Goal: Task Accomplishment & Management: Use online tool/utility

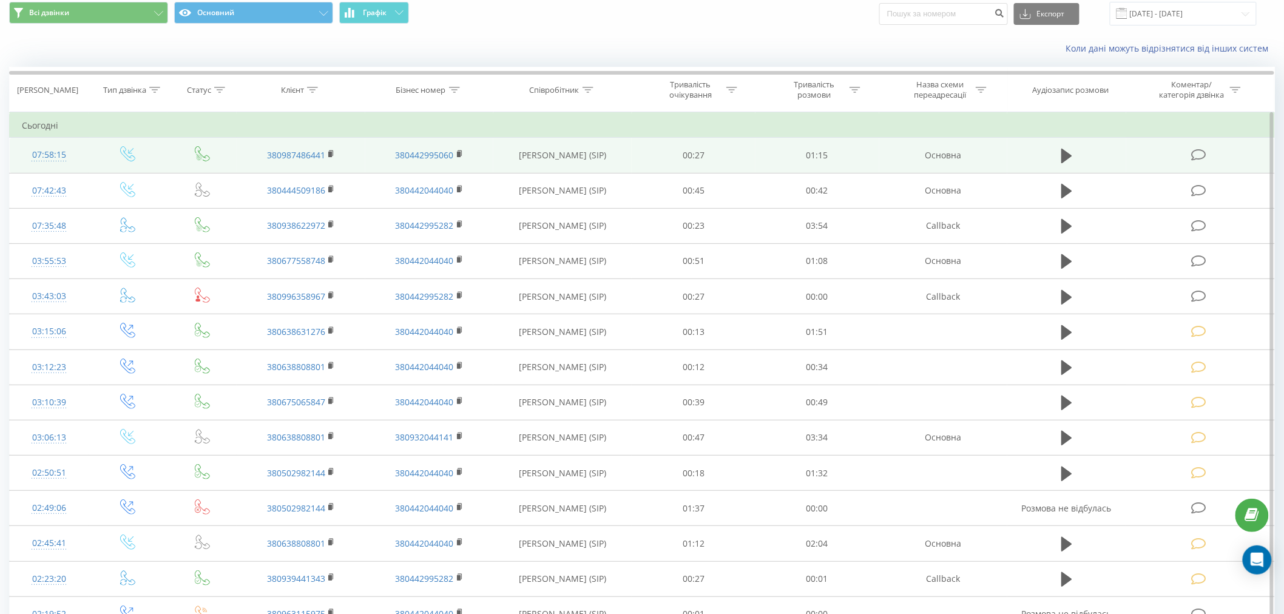
click at [1203, 150] on icon at bounding box center [1198, 155] width 15 height 13
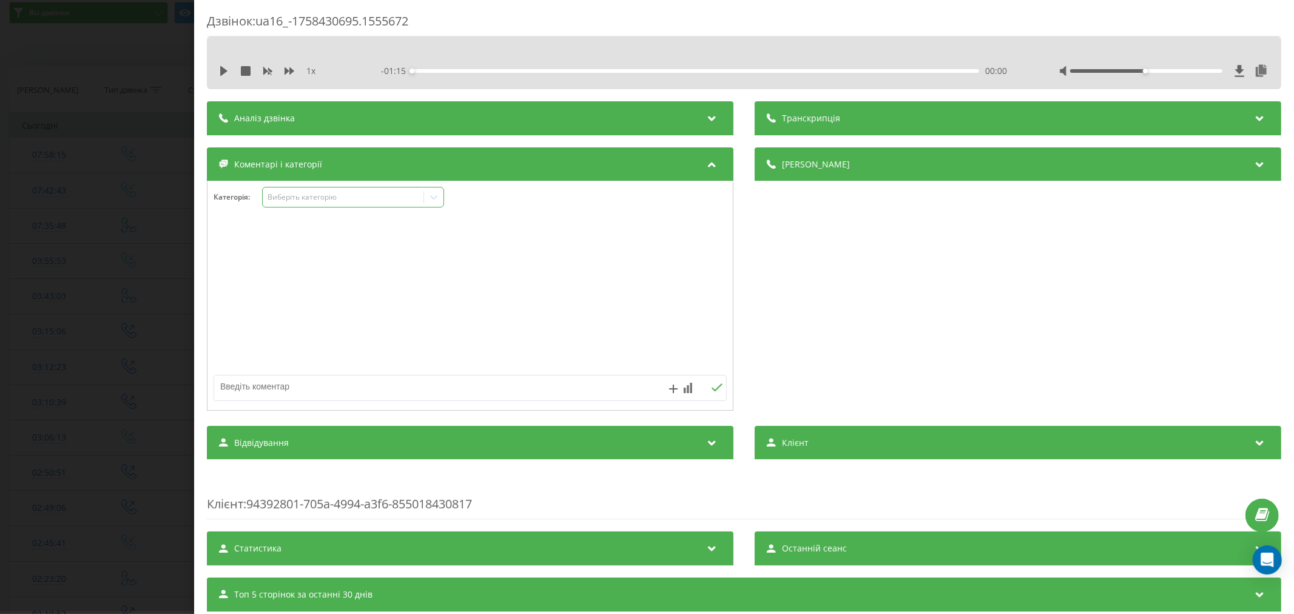
click at [403, 202] on div "Виберіть категорію" at bounding box center [343, 197] width 152 height 10
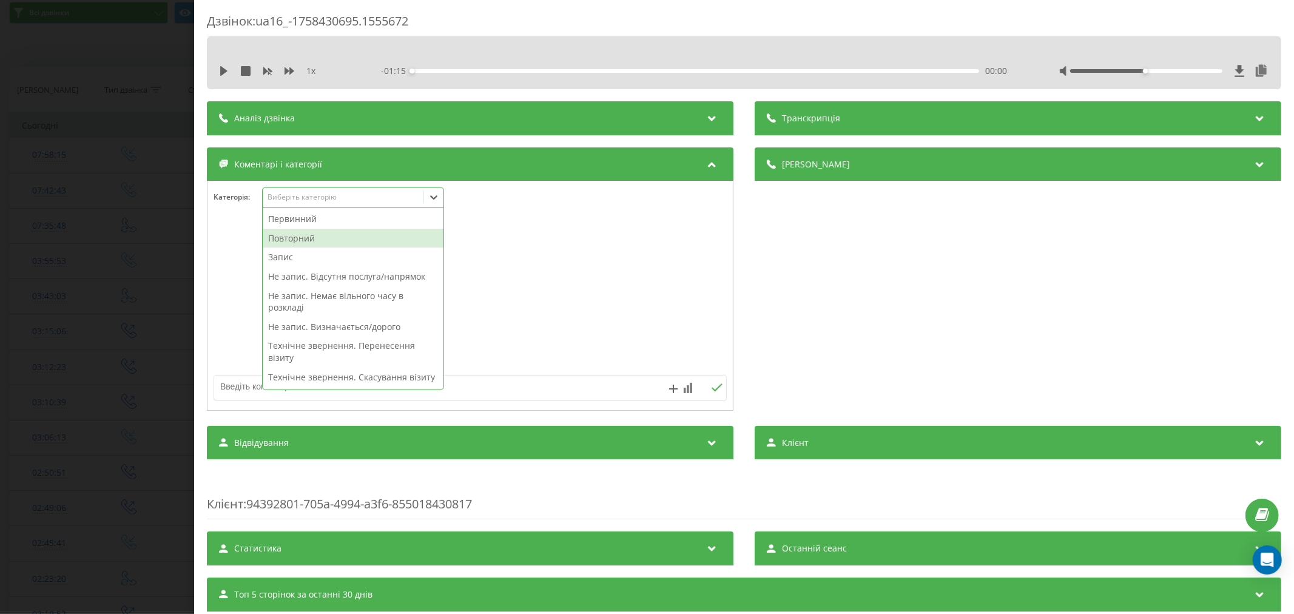
click at [362, 231] on div "Повторний" at bounding box center [353, 238] width 181 height 19
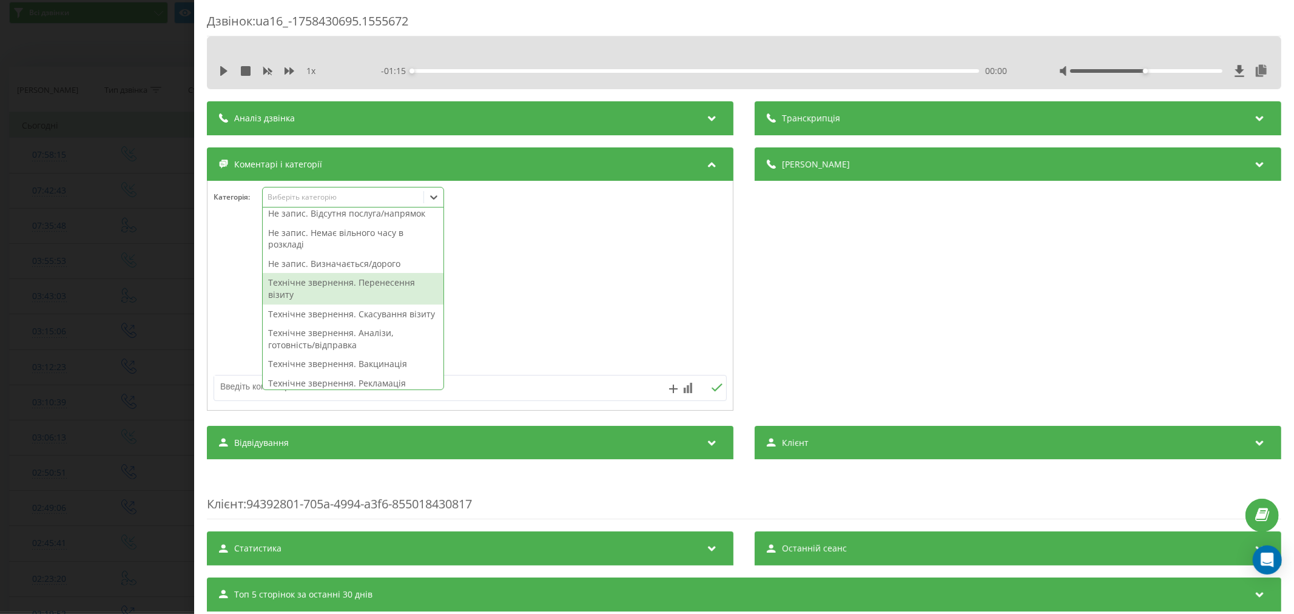
scroll to position [67, 0]
click at [374, 310] on div "Технічне звернення. Скасування візиту" at bounding box center [353, 309] width 181 height 19
click at [577, 317] on div at bounding box center [469, 296] width 525 height 146
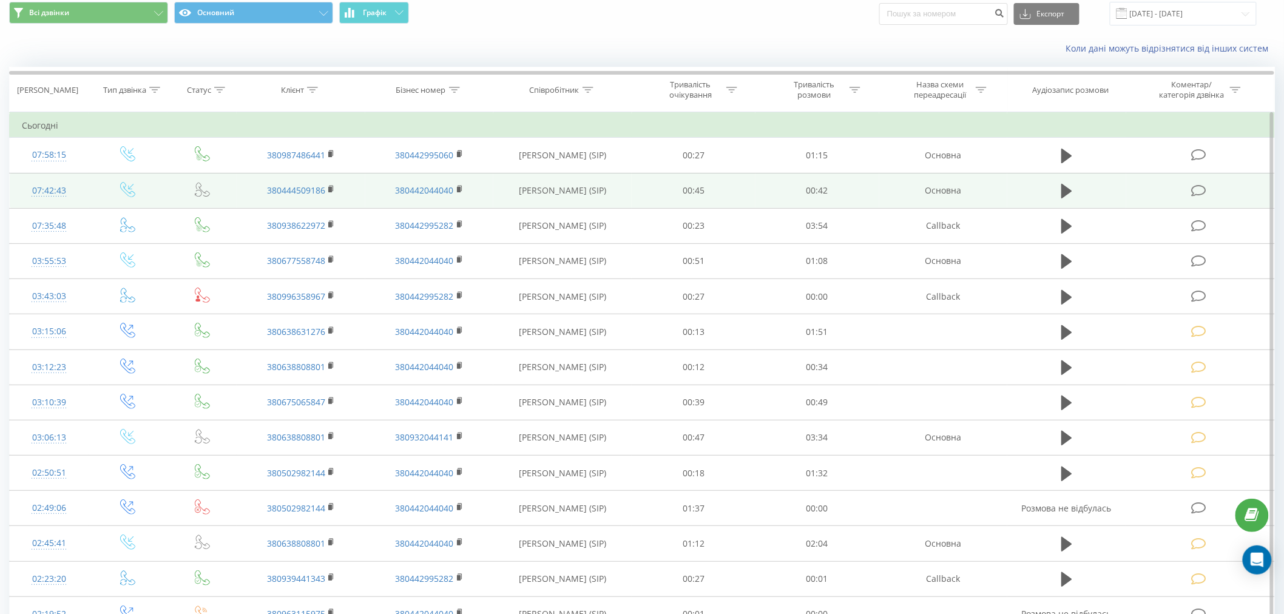
click at [1201, 186] on icon at bounding box center [1198, 190] width 15 height 13
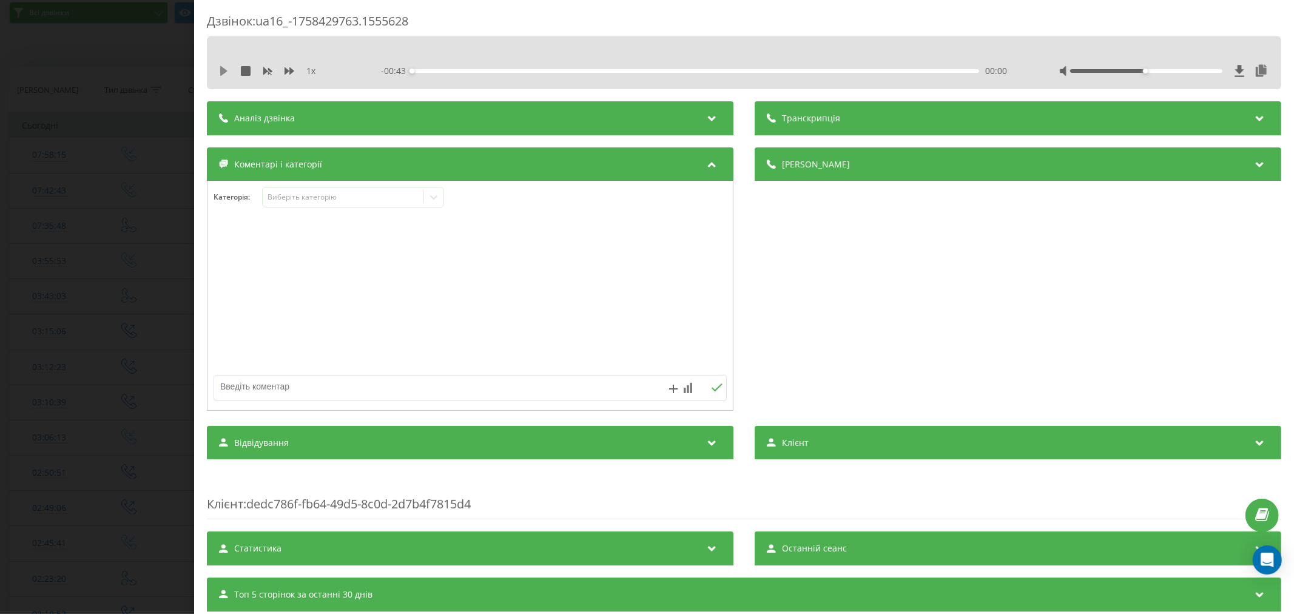
click at [223, 69] on icon at bounding box center [223, 71] width 7 height 10
click at [434, 69] on div "00:01" at bounding box center [695, 71] width 567 height 4
click at [362, 193] on div "Виберіть категорію" at bounding box center [343, 197] width 152 height 10
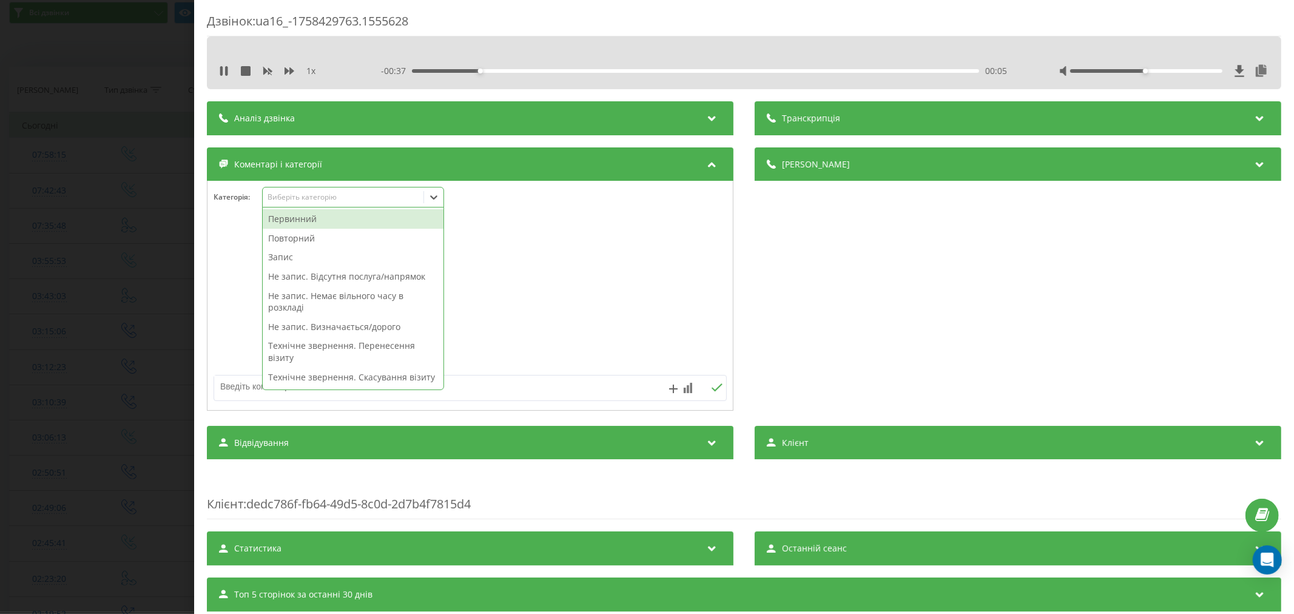
click at [325, 235] on div "Повторний" at bounding box center [353, 238] width 181 height 19
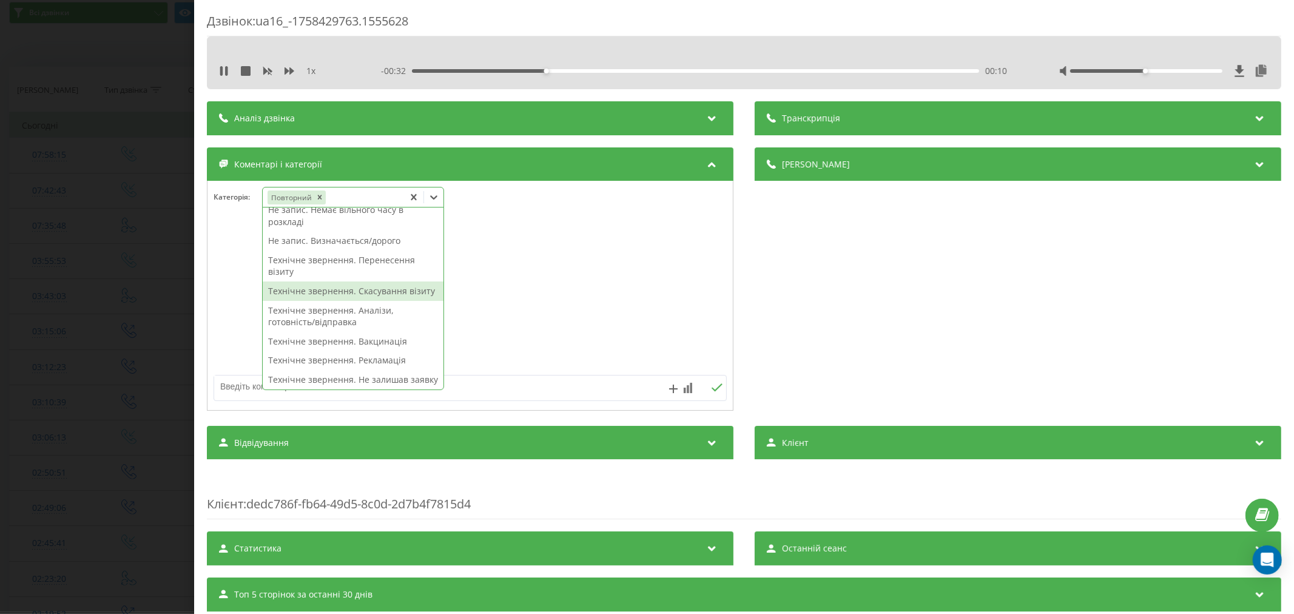
scroll to position [49, 0]
click at [380, 317] on div "Технічне звернення. Скасування візиту" at bounding box center [353, 309] width 181 height 19
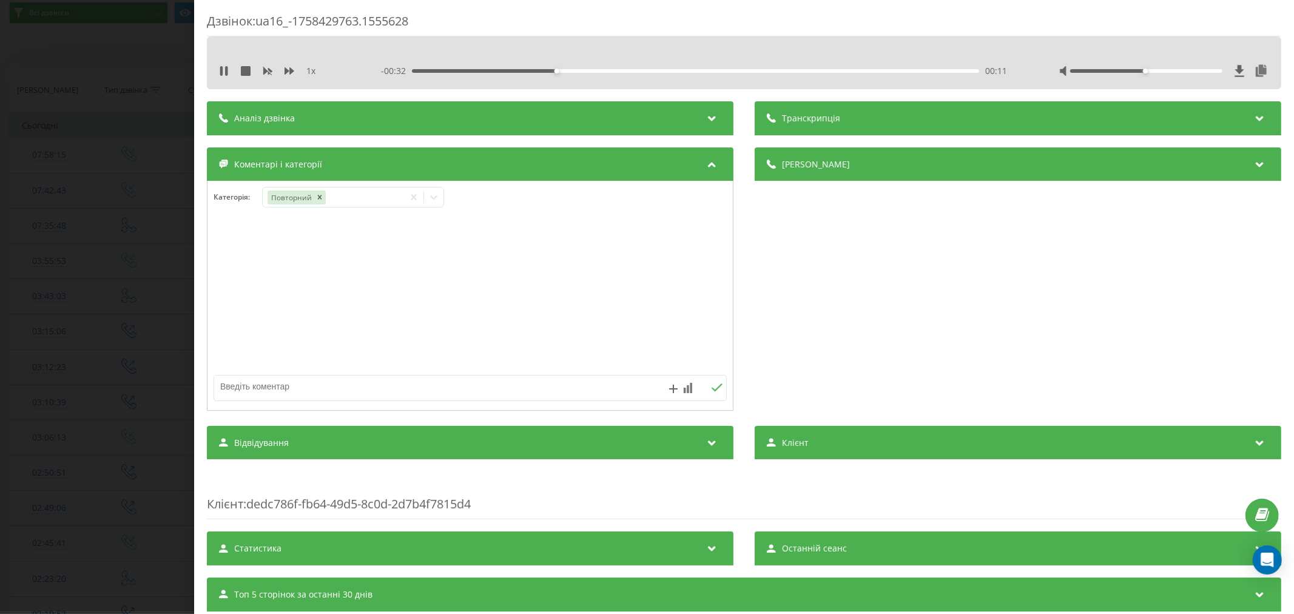
click at [504, 317] on div at bounding box center [469, 296] width 525 height 146
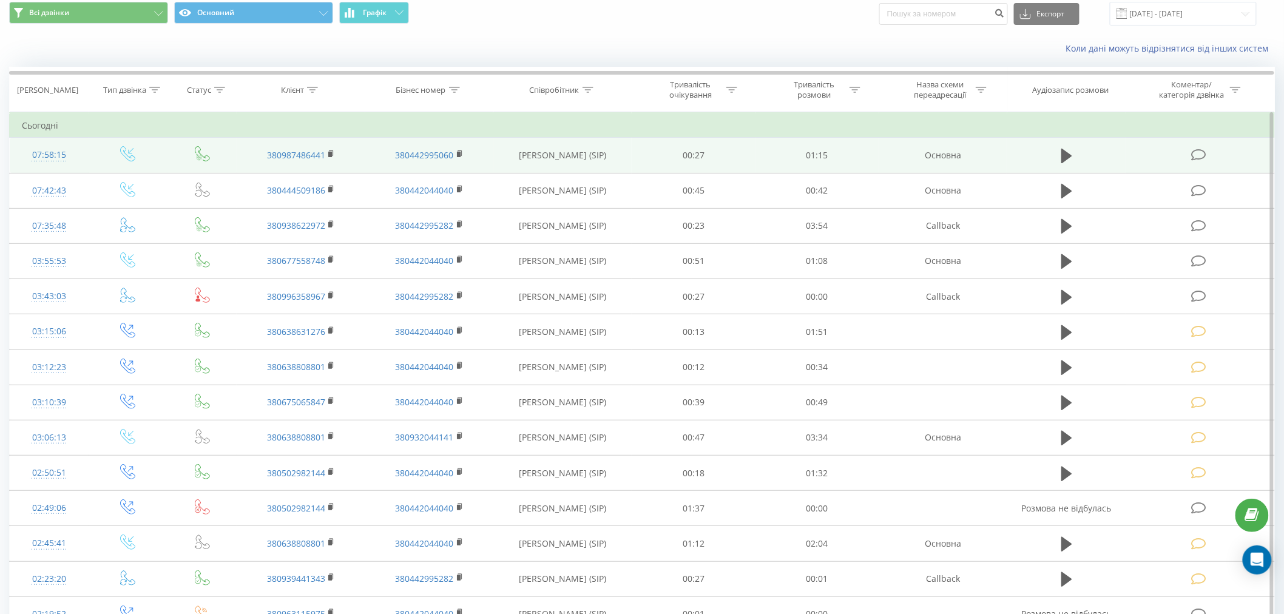
click at [1205, 153] on icon at bounding box center [1198, 155] width 15 height 13
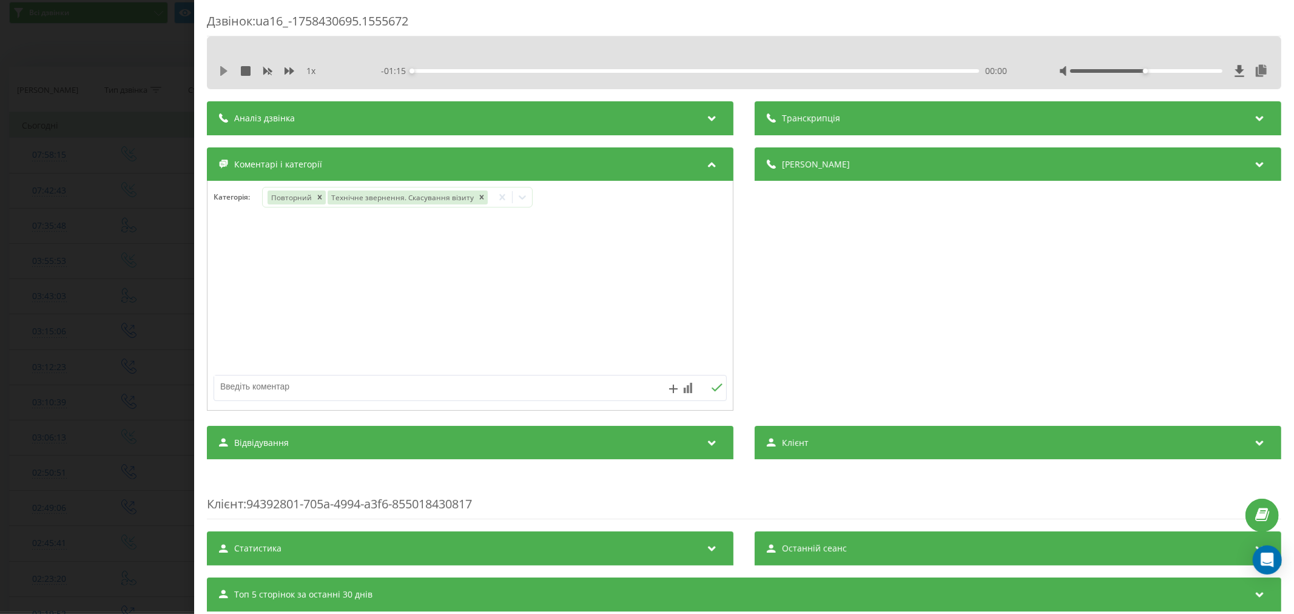
click at [219, 75] on icon at bounding box center [224, 71] width 10 height 10
click at [228, 69] on icon at bounding box center [224, 71] width 10 height 10
click at [479, 198] on icon "Remove Технічне звернення. Скасування візиту" at bounding box center [481, 197] width 8 height 8
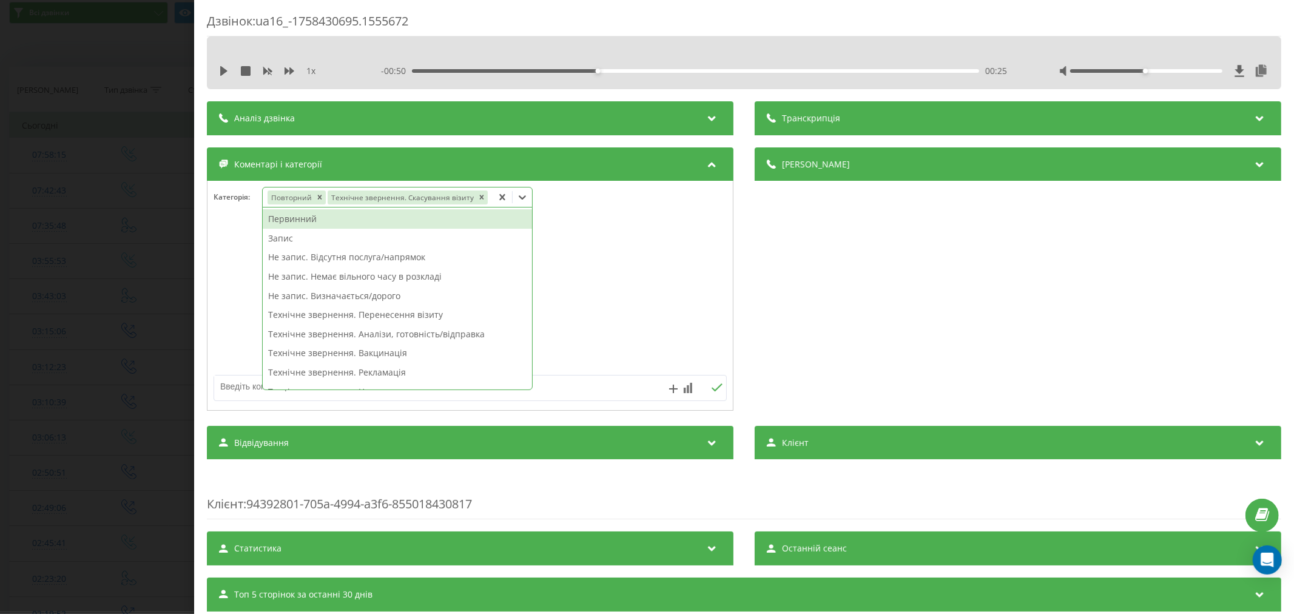
click at [518, 198] on icon at bounding box center [522, 197] width 12 height 12
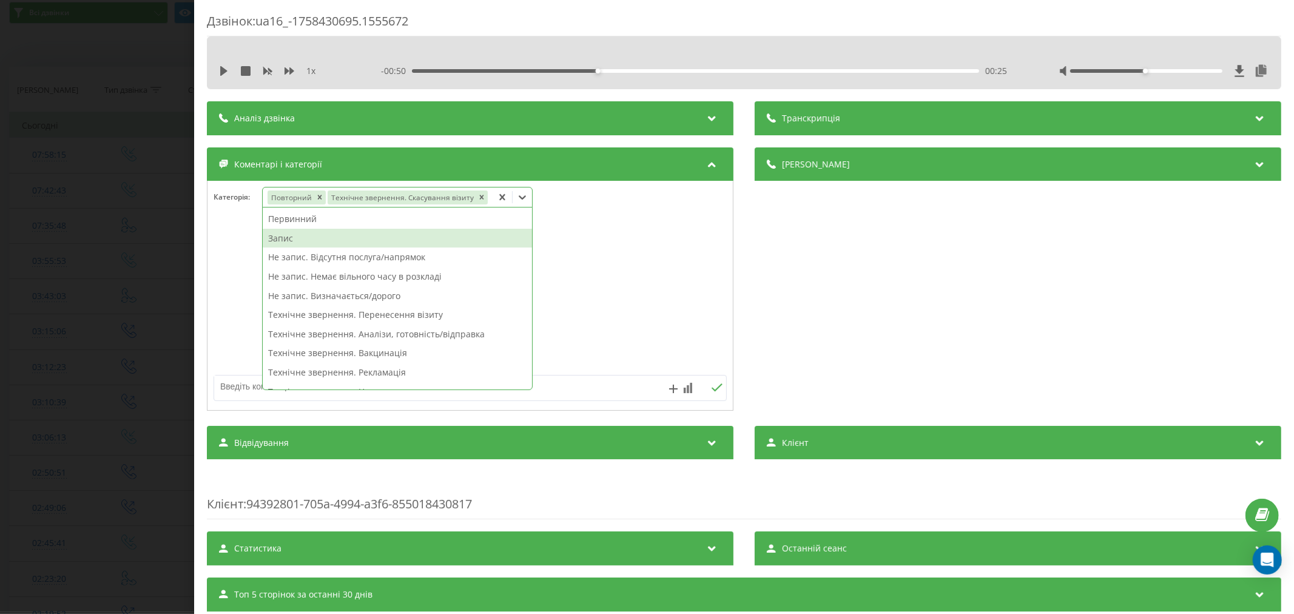
click at [376, 237] on div "Запис" at bounding box center [397, 238] width 269 height 19
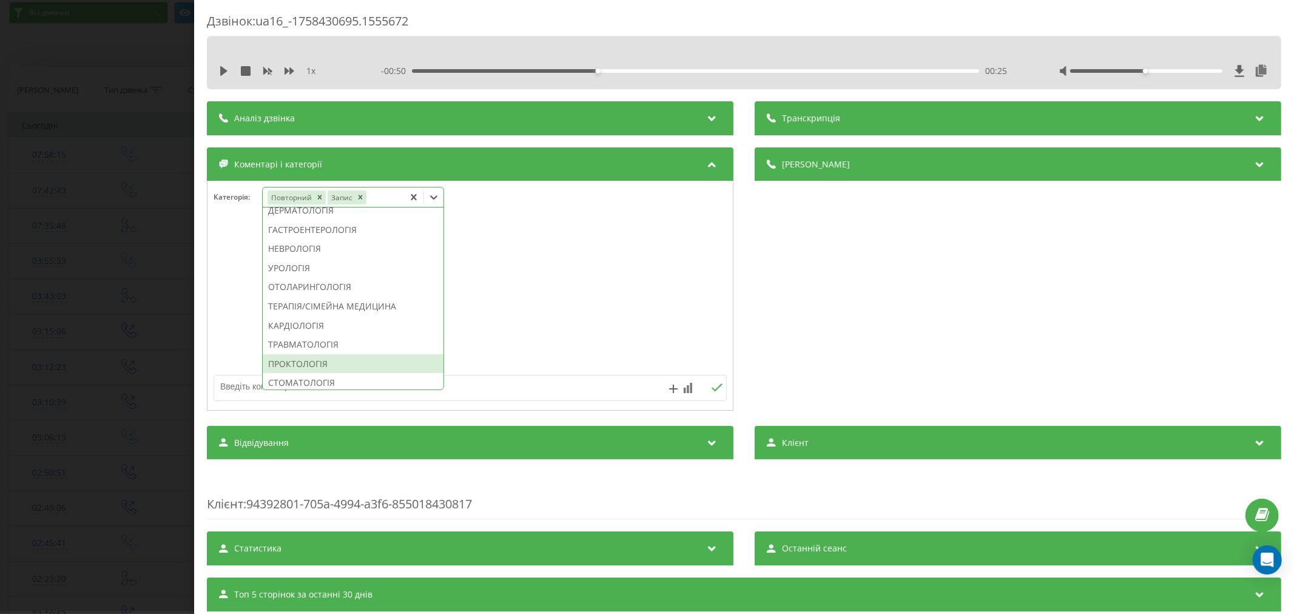
scroll to position [436, 0]
click at [354, 317] on div "ТЕРАПІЯ/СІМЕЙНА МЕДИЦИНА" at bounding box center [353, 307] width 181 height 19
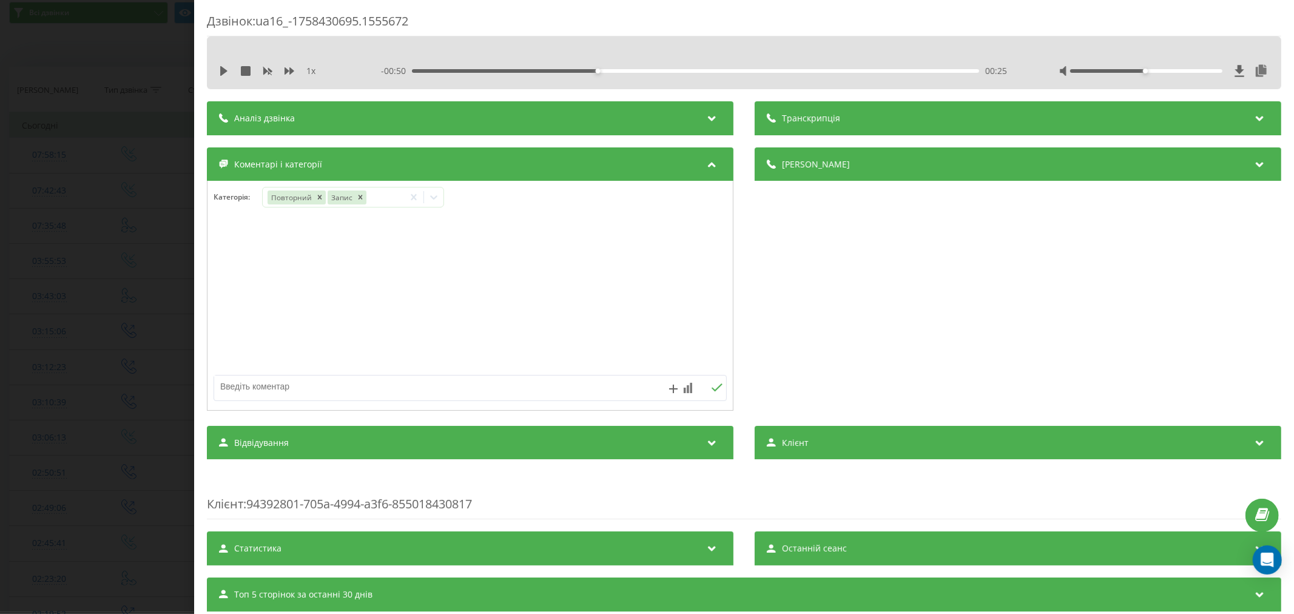
click at [481, 322] on div at bounding box center [469, 296] width 525 height 146
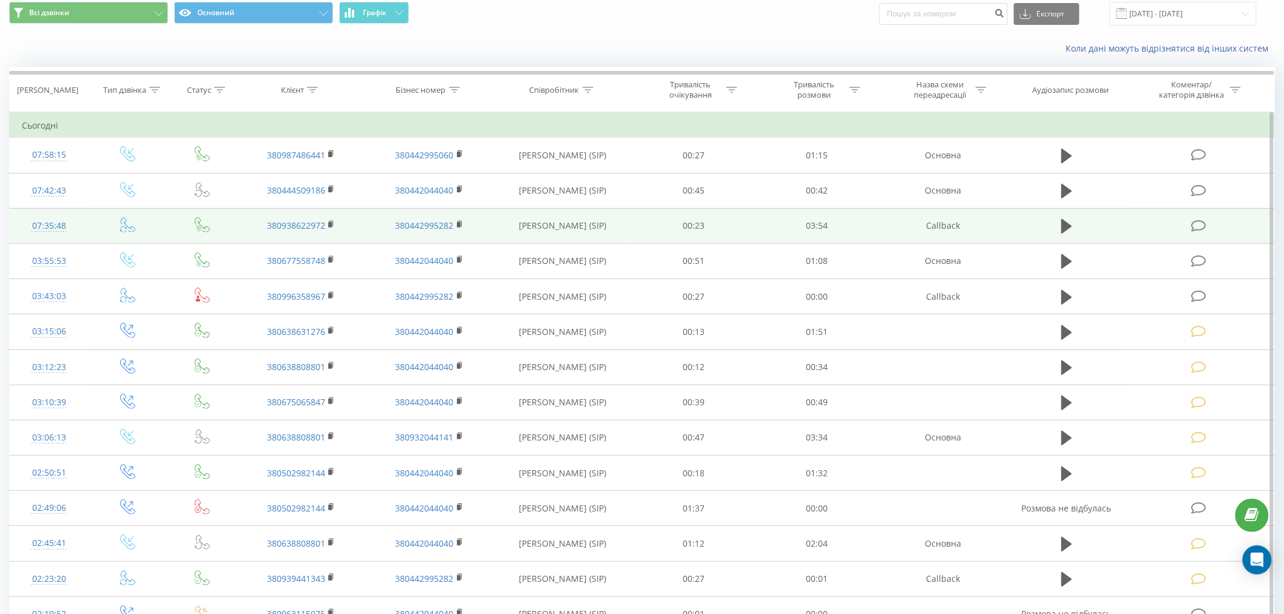
click at [1200, 227] on icon at bounding box center [1198, 226] width 15 height 13
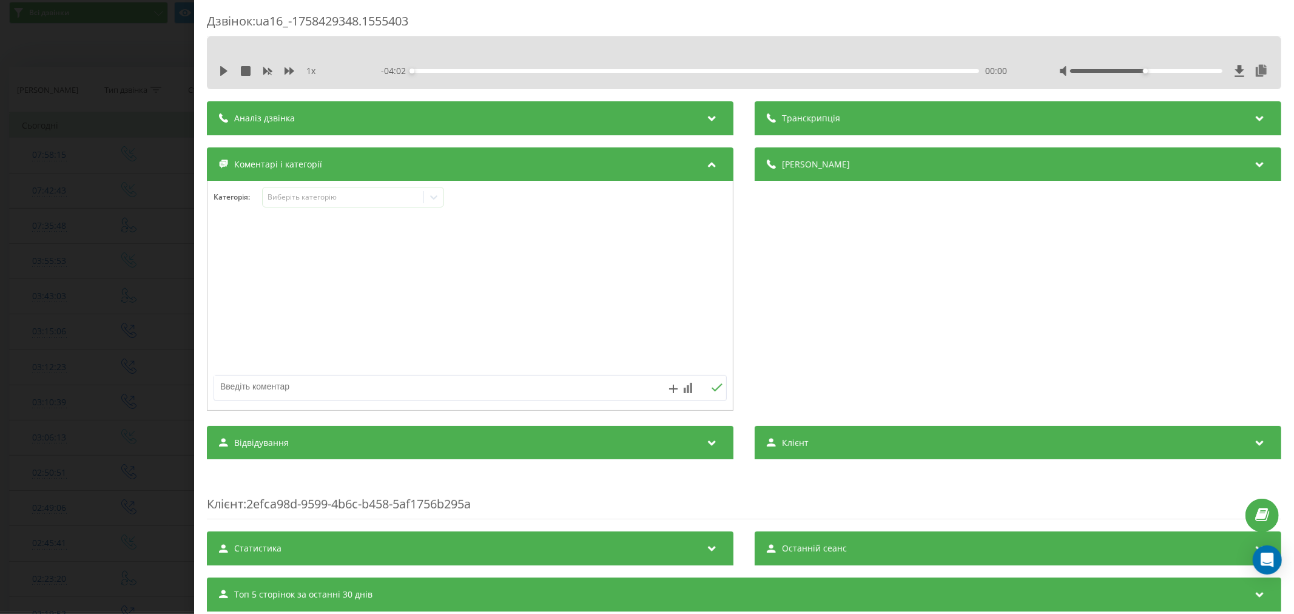
drag, startPoint x: 225, startPoint y: 68, endPoint x: 268, endPoint y: 32, distance: 56.4
click at [225, 68] on icon at bounding box center [224, 71] width 10 height 10
click at [226, 73] on icon at bounding box center [226, 71] width 2 height 10
click at [315, 205] on div "Виберіть категорію" at bounding box center [353, 197] width 182 height 21
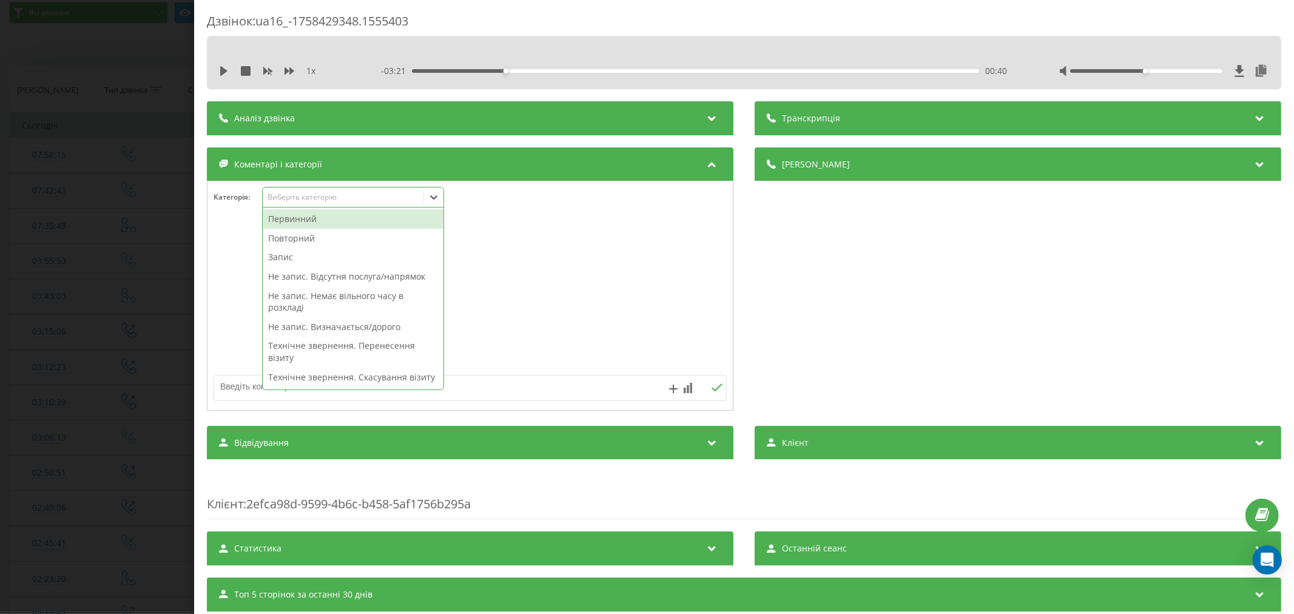
click at [311, 224] on div "Первинний" at bounding box center [353, 218] width 181 height 19
click at [306, 251] on div "Запис" at bounding box center [353, 257] width 181 height 19
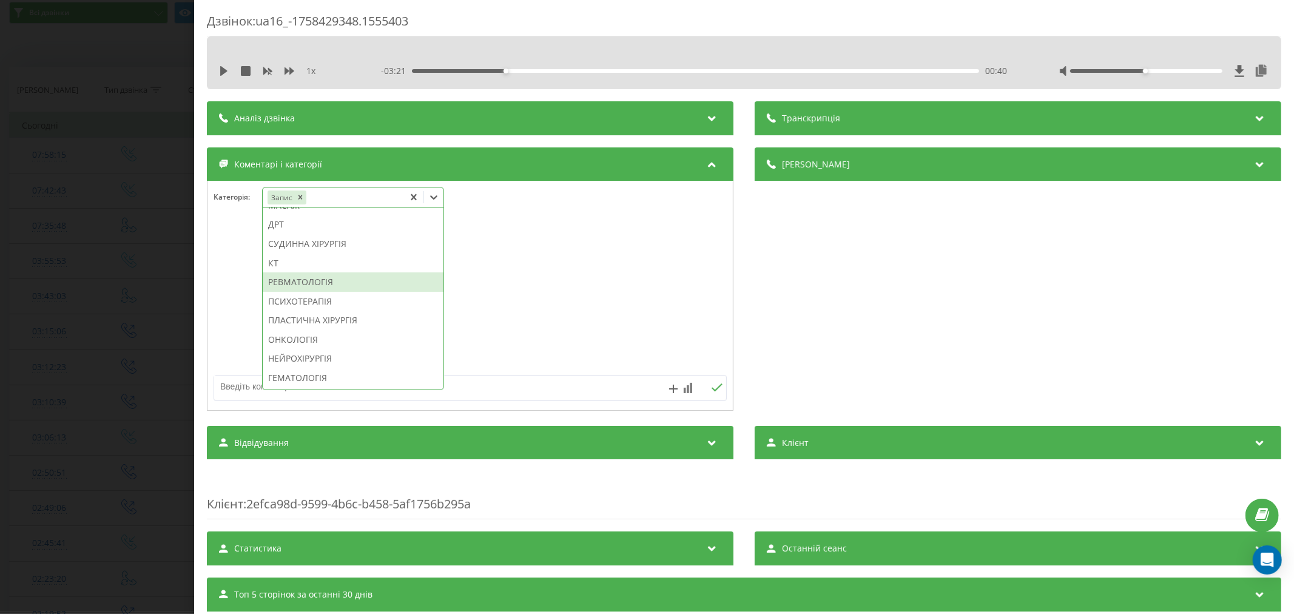
scroll to position [809, 0]
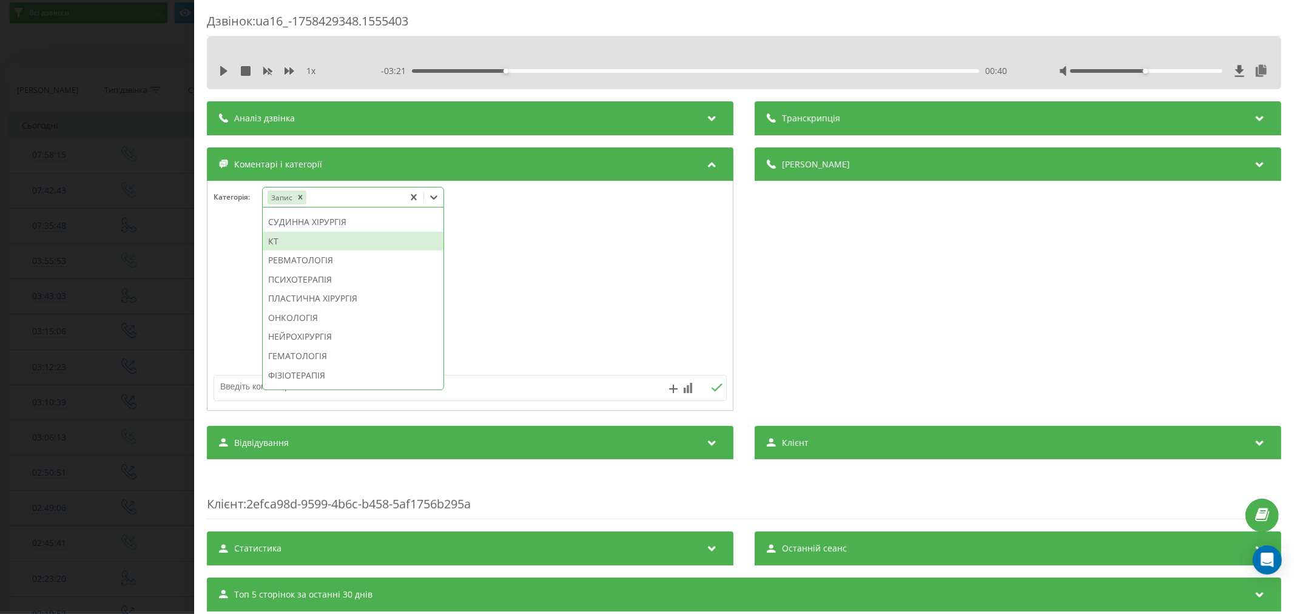
click at [291, 251] on div "КТ" at bounding box center [353, 241] width 181 height 19
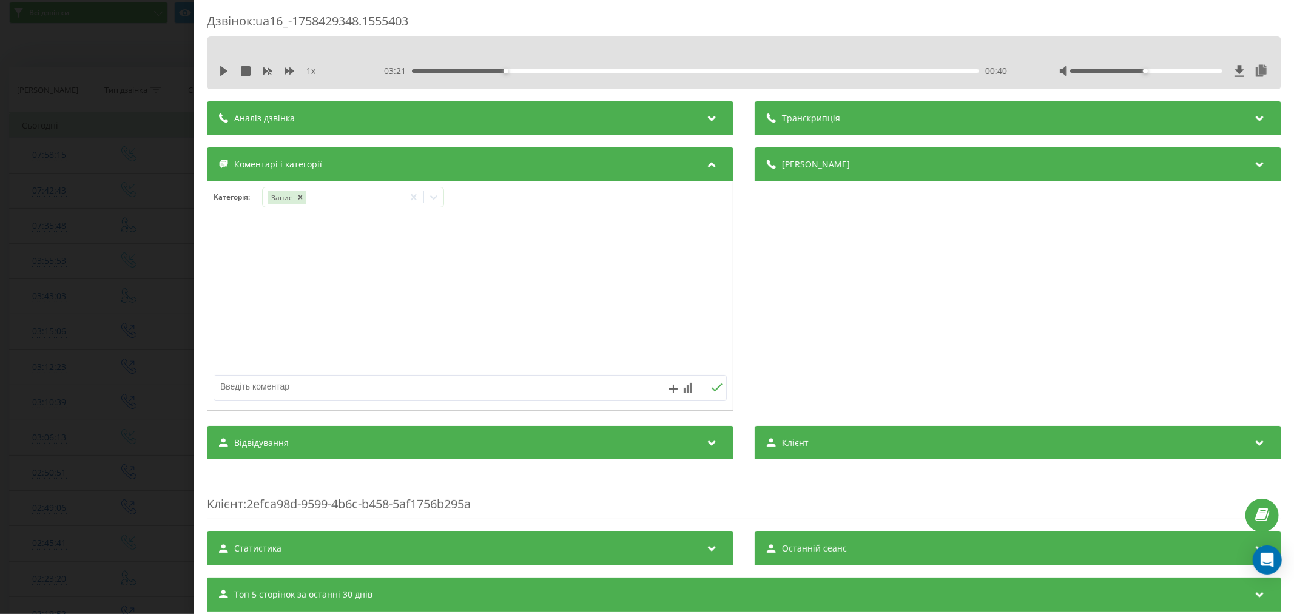
click at [516, 281] on div at bounding box center [469, 296] width 525 height 146
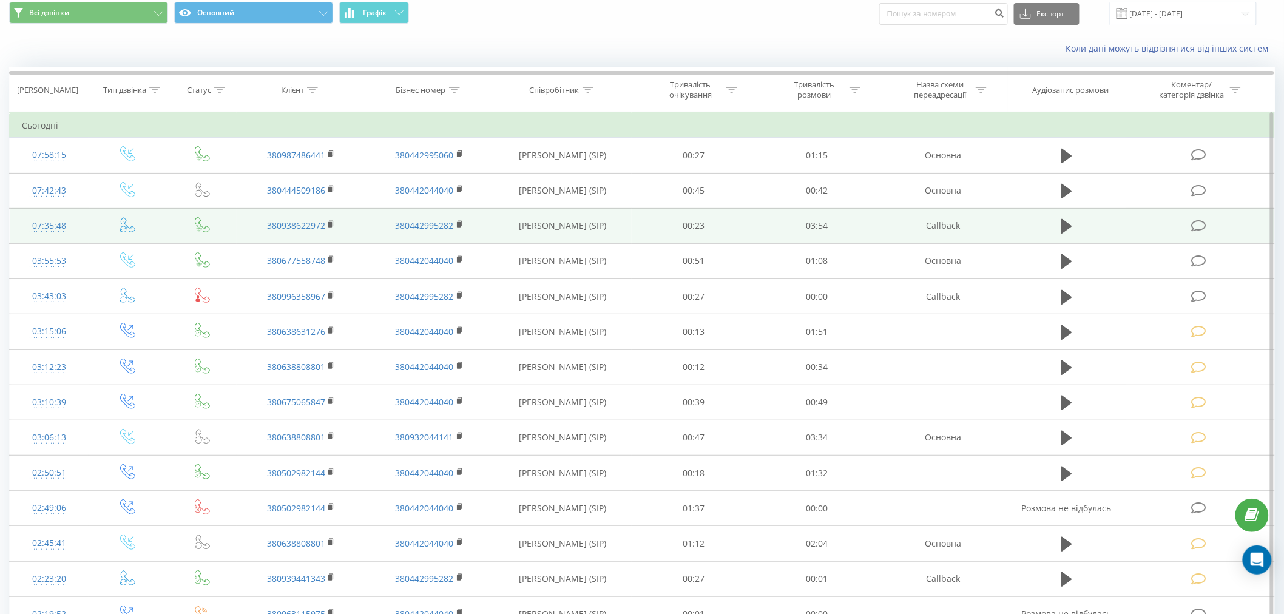
click at [1199, 224] on icon at bounding box center [1198, 226] width 15 height 13
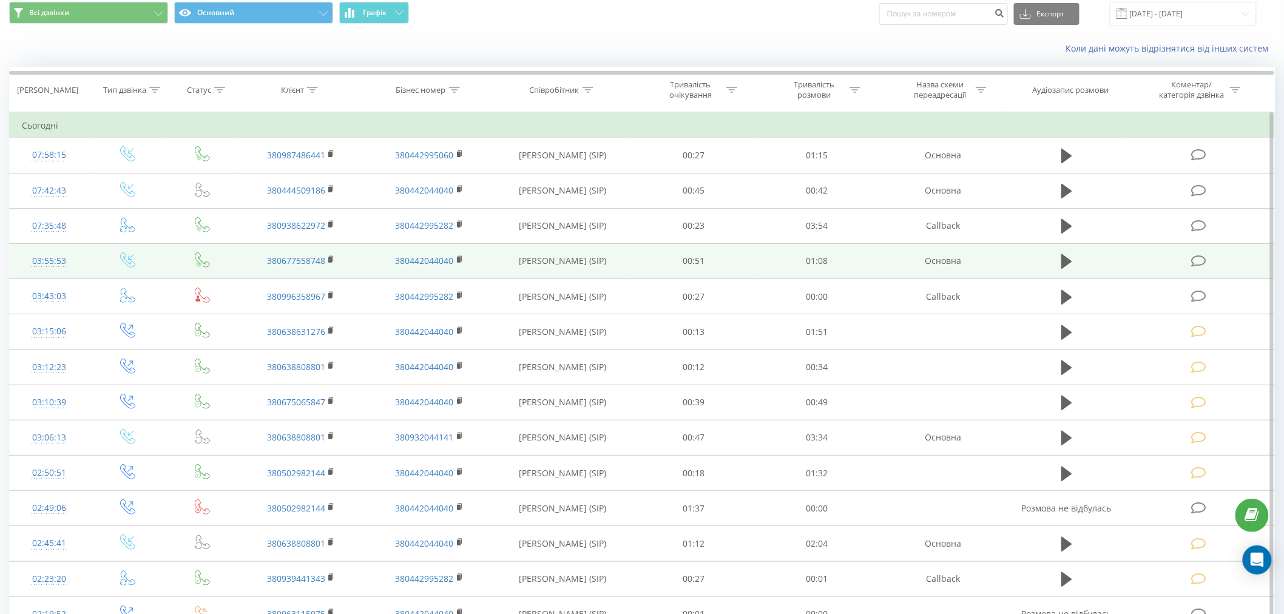
click at [1199, 256] on icon at bounding box center [1198, 261] width 15 height 13
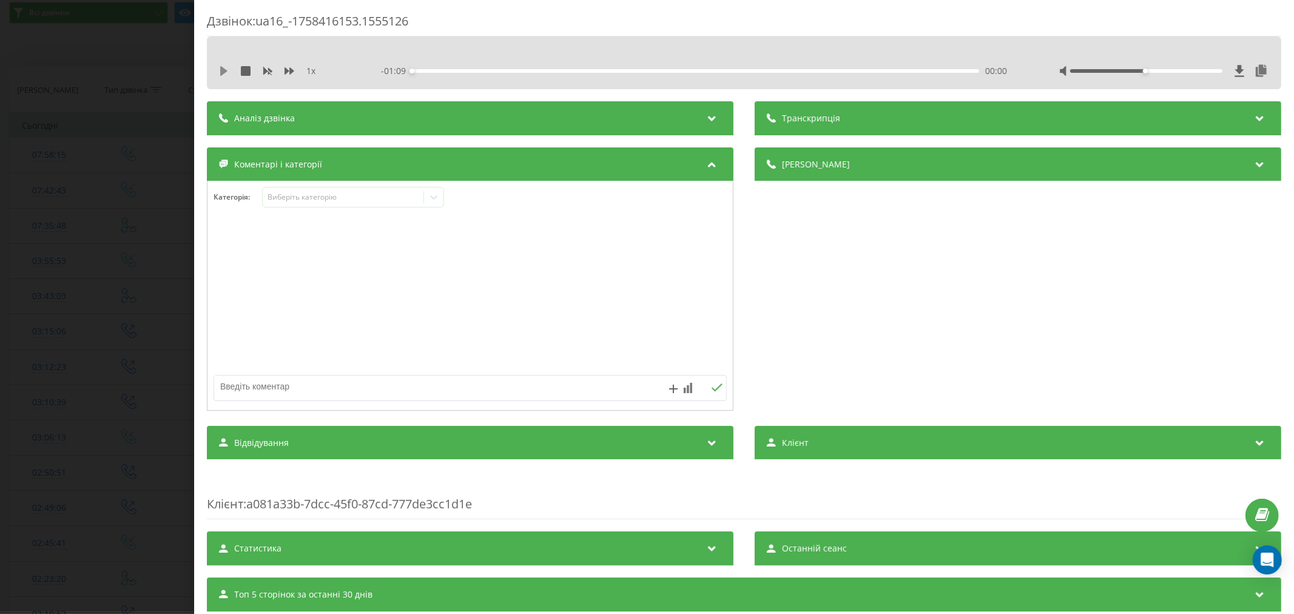
click at [221, 69] on icon at bounding box center [223, 71] width 7 height 10
click at [431, 70] on div "00:02" at bounding box center [695, 71] width 567 height 4
click at [456, 69] on div "00:05" at bounding box center [695, 71] width 567 height 4
click at [223, 75] on icon at bounding box center [224, 71] width 10 height 10
click at [285, 204] on div "Виберіть категорію" at bounding box center [353, 197] width 182 height 21
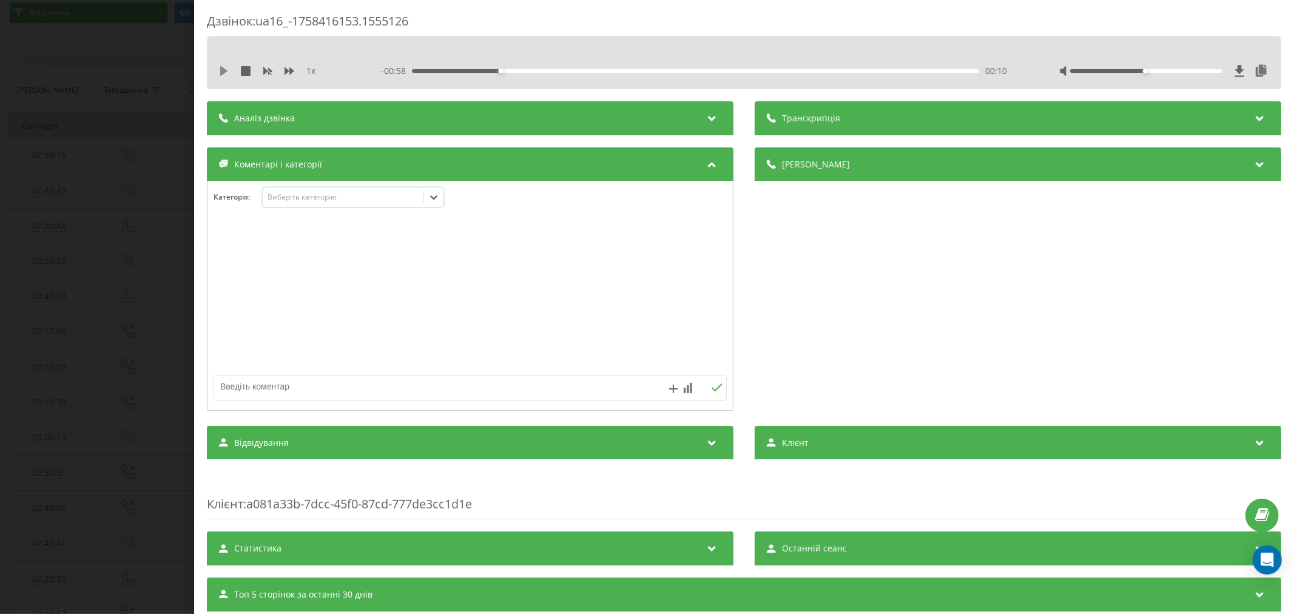
click at [225, 76] on button at bounding box center [224, 71] width 10 height 10
click at [531, 71] on div "00:11" at bounding box center [695, 71] width 567 height 4
click at [667, 71] on div "00:31" at bounding box center [695, 71] width 567 height 4
click at [865, 71] on div "00:56" at bounding box center [695, 71] width 567 height 4
click at [894, 68] on div "- 00:11 00:57 00:57" at bounding box center [696, 71] width 630 height 12
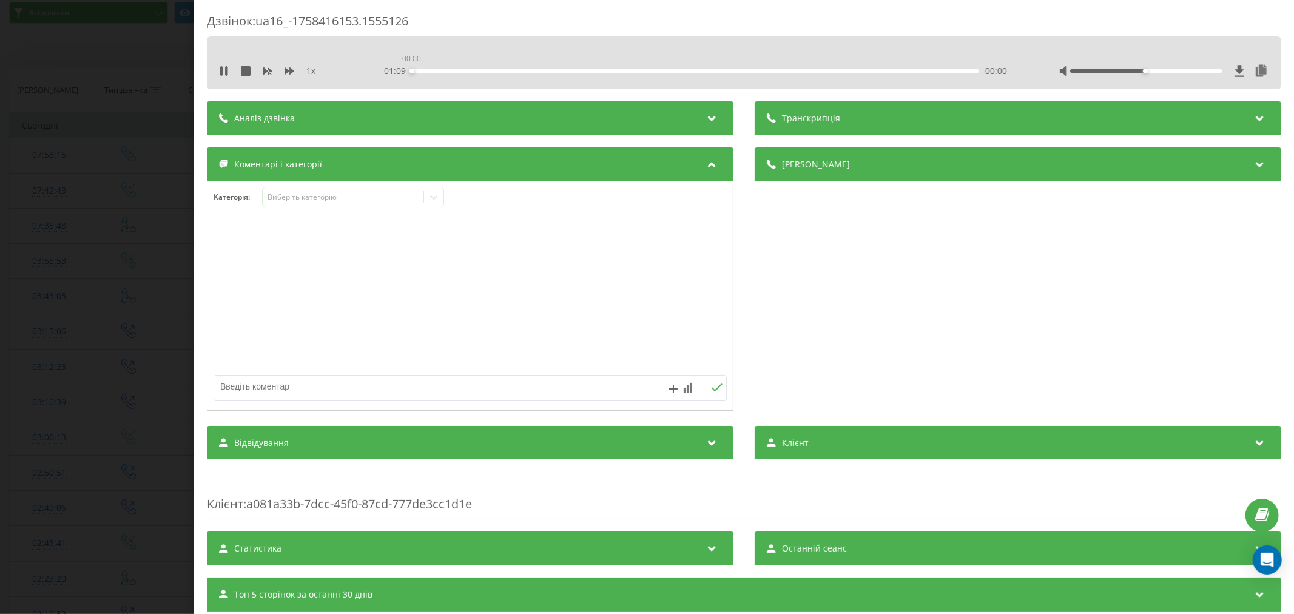
click at [908, 69] on div "00:00" at bounding box center [695, 71] width 567 height 4
click at [226, 72] on icon at bounding box center [226, 71] width 2 height 10
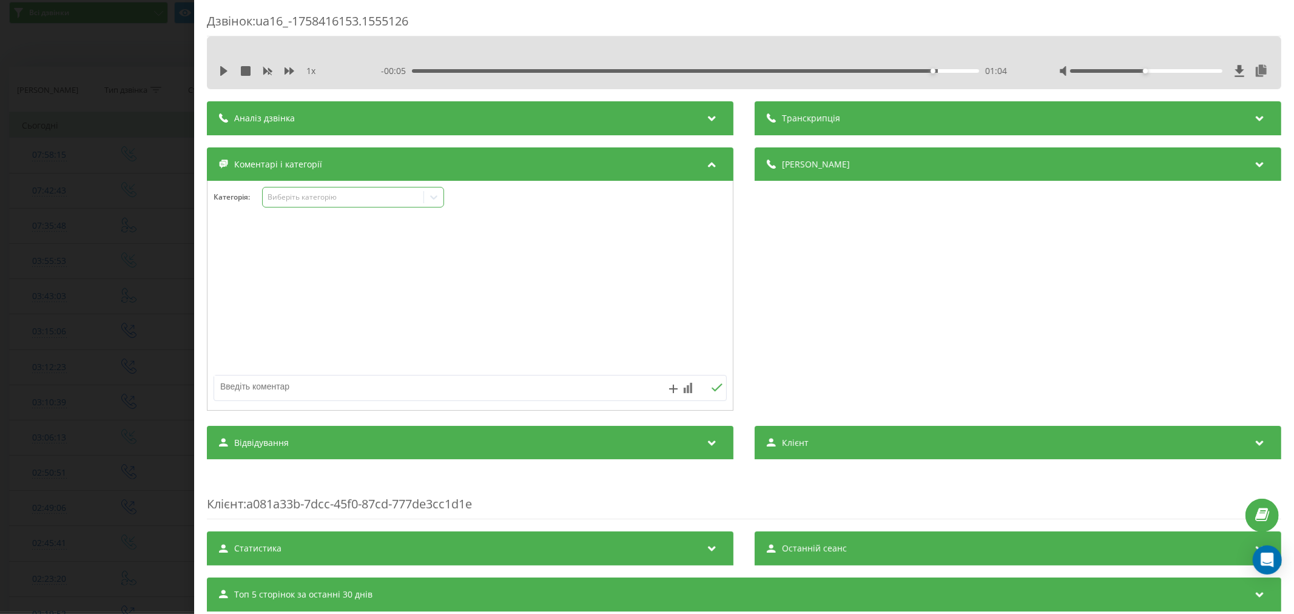
click at [293, 198] on div "Виберіть категорію" at bounding box center [343, 197] width 152 height 10
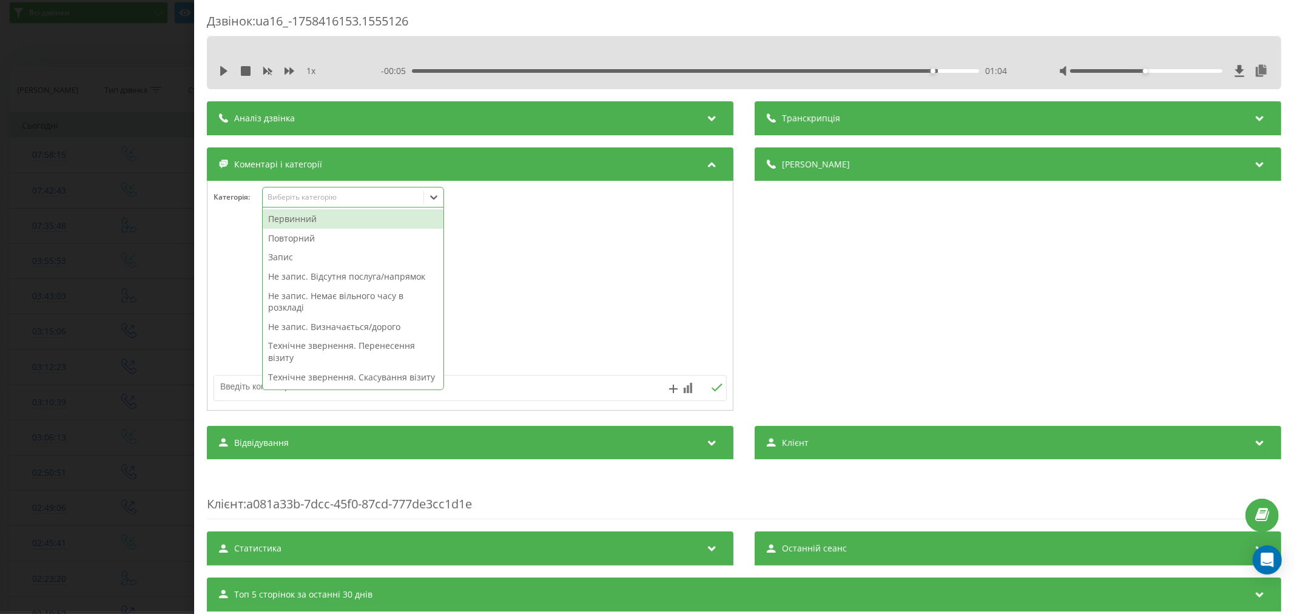
click at [298, 216] on div "Первинний" at bounding box center [353, 218] width 181 height 19
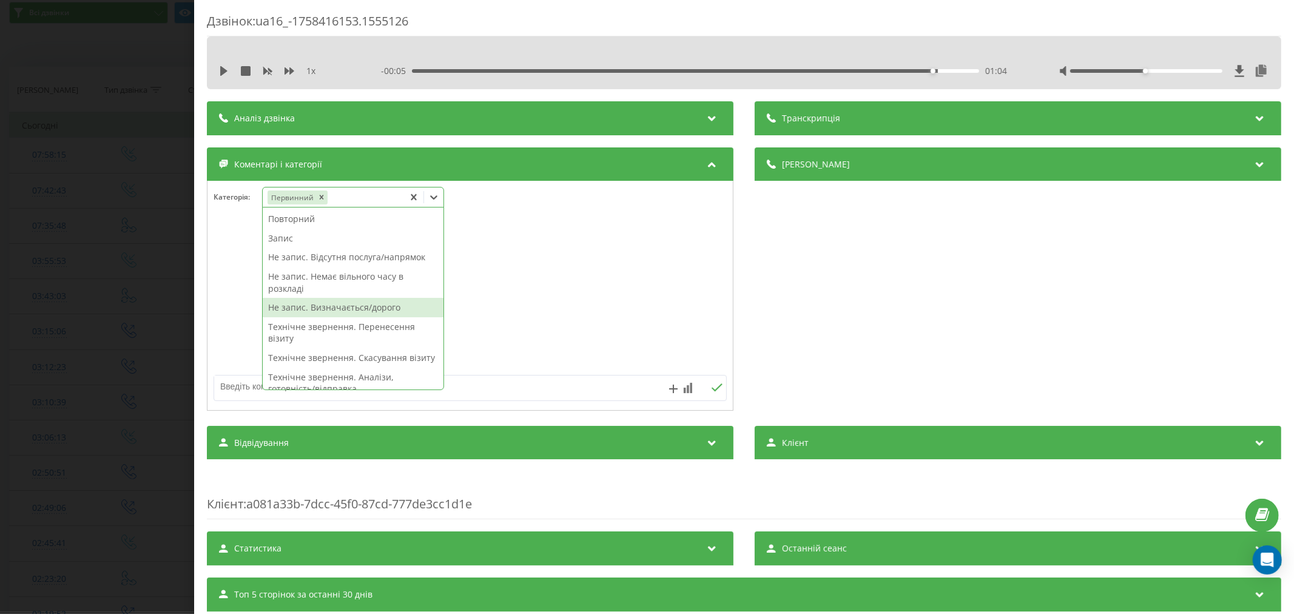
drag, startPoint x: 314, startPoint y: 328, endPoint x: 326, endPoint y: 314, distance: 19.0
click at [326, 314] on div "Повторний Запис Не запис. Відсутня послуга/напрямок Не запис. Немає вільного ча…" at bounding box center [353, 298] width 181 height 182
click at [326, 314] on div "Не запис. Визначається/дорого" at bounding box center [353, 307] width 181 height 19
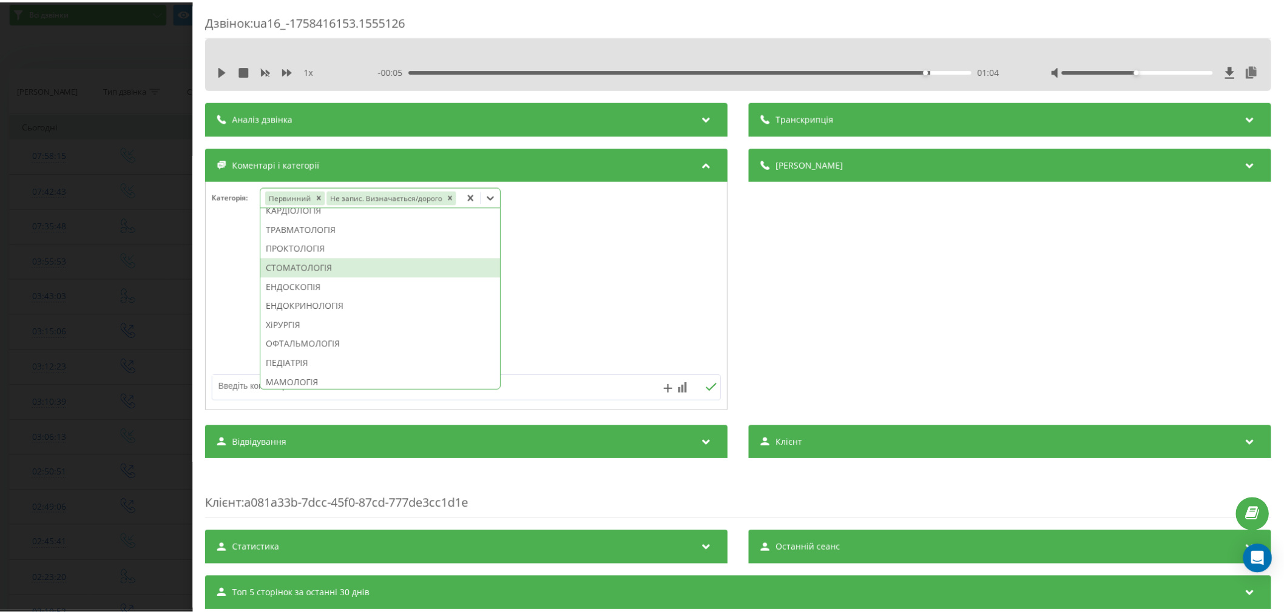
scroll to position [484, 0]
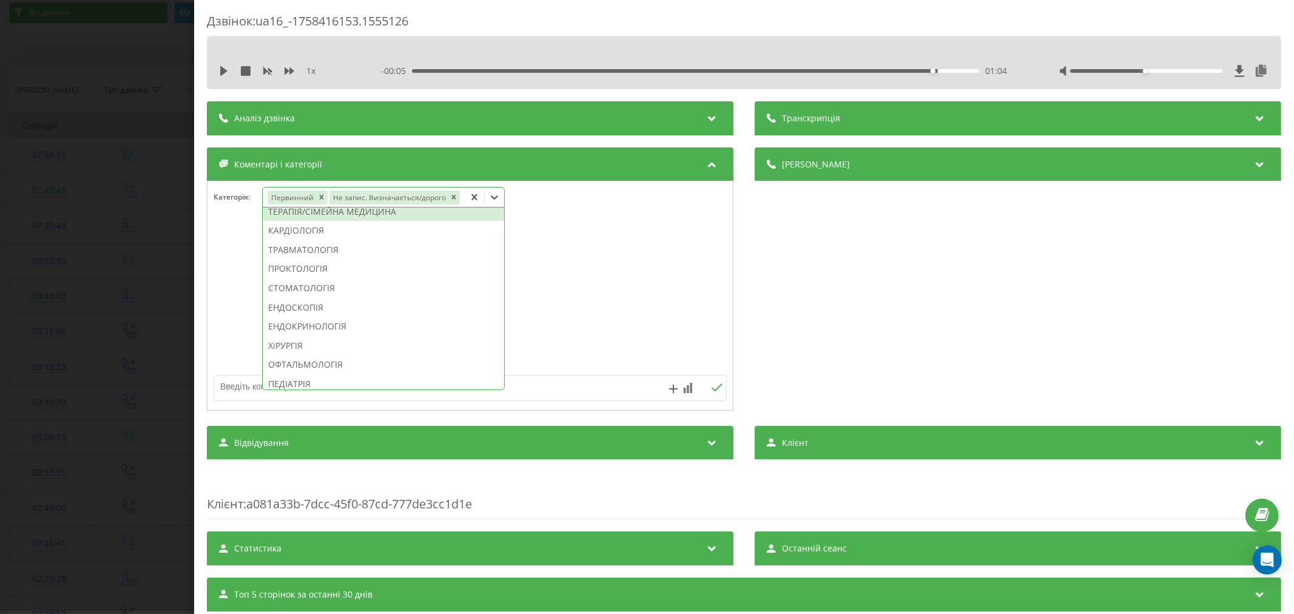
click at [335, 214] on div "ТЕРАПІЯ/СІМЕЙНА МЕДИЦИНА" at bounding box center [383, 211] width 241 height 19
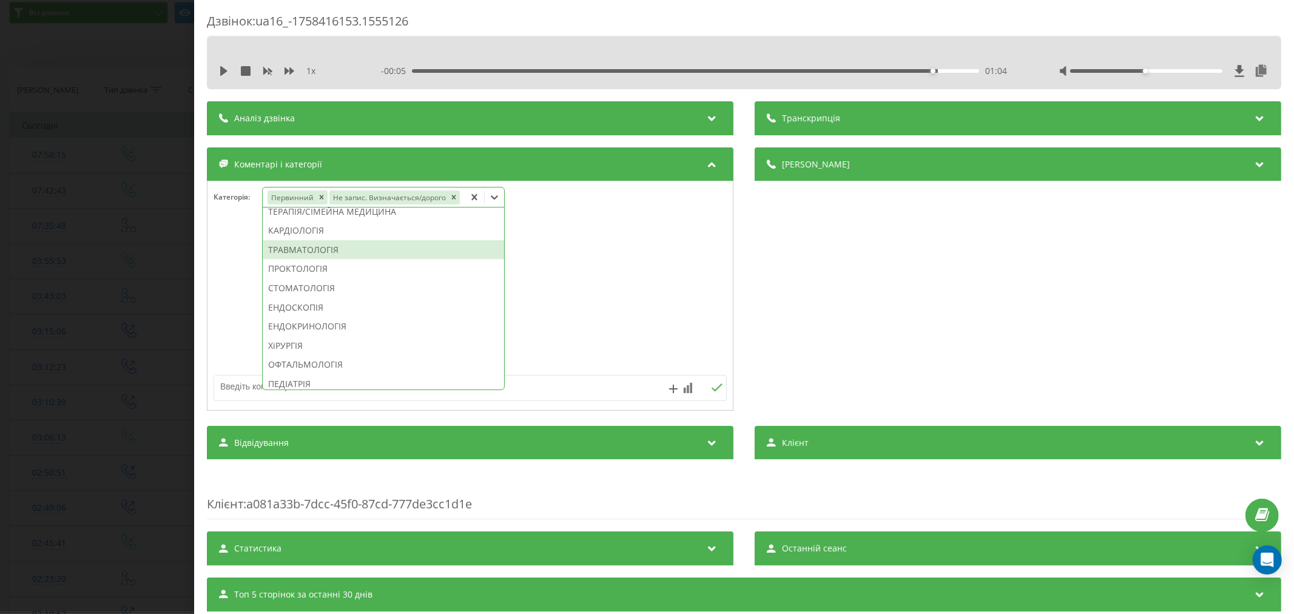
click at [588, 298] on div at bounding box center [469, 296] width 525 height 146
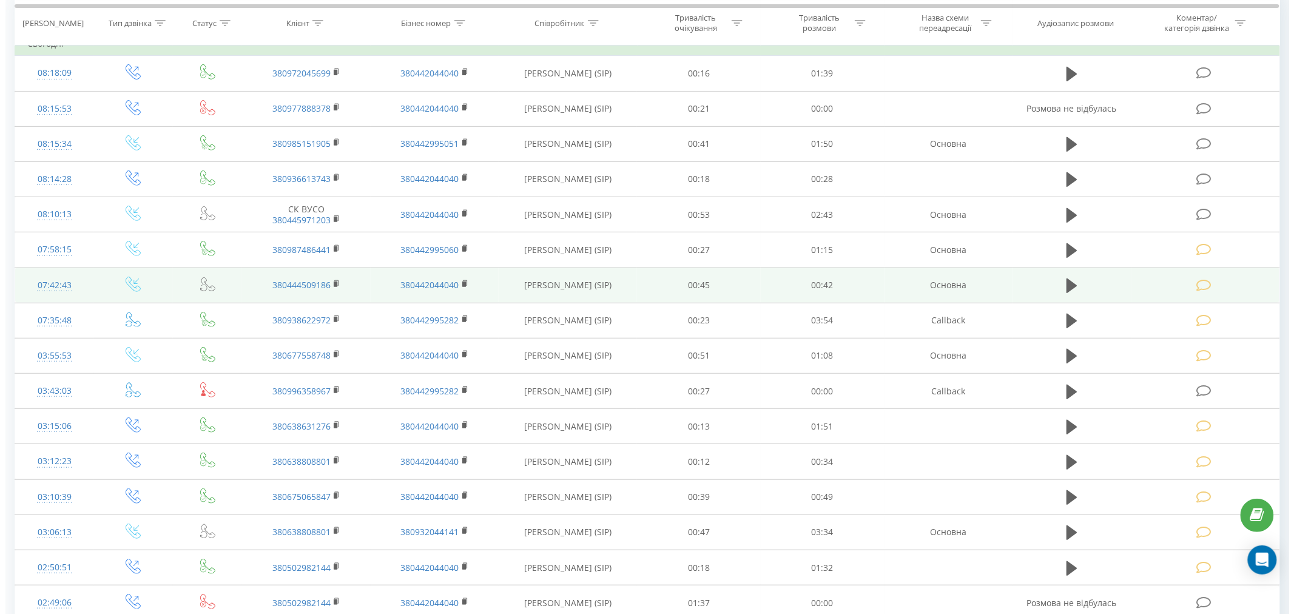
scroll to position [178, 0]
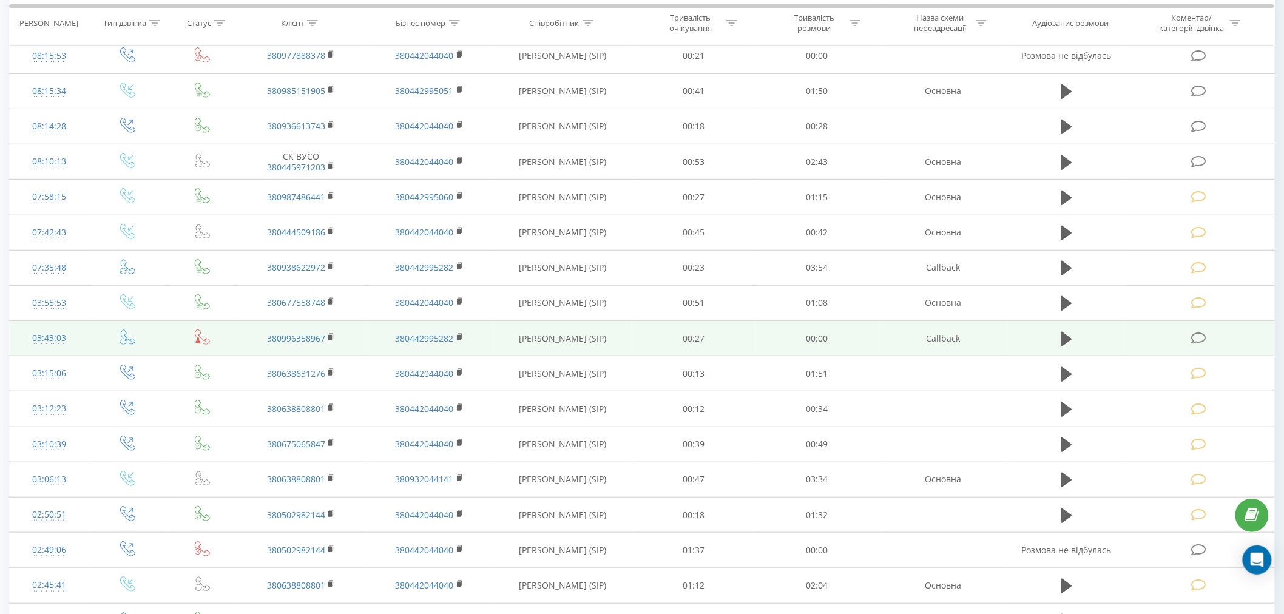
click at [1204, 337] on icon at bounding box center [1198, 338] width 15 height 13
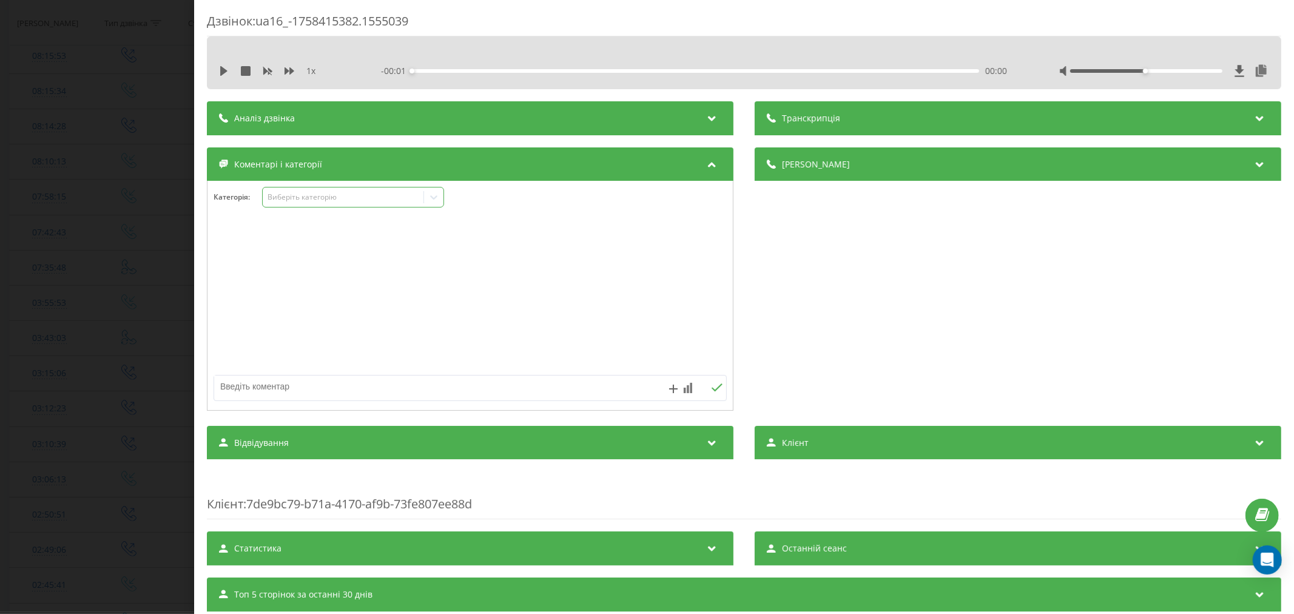
click at [301, 195] on div "Виберіть категорію" at bounding box center [343, 197] width 152 height 10
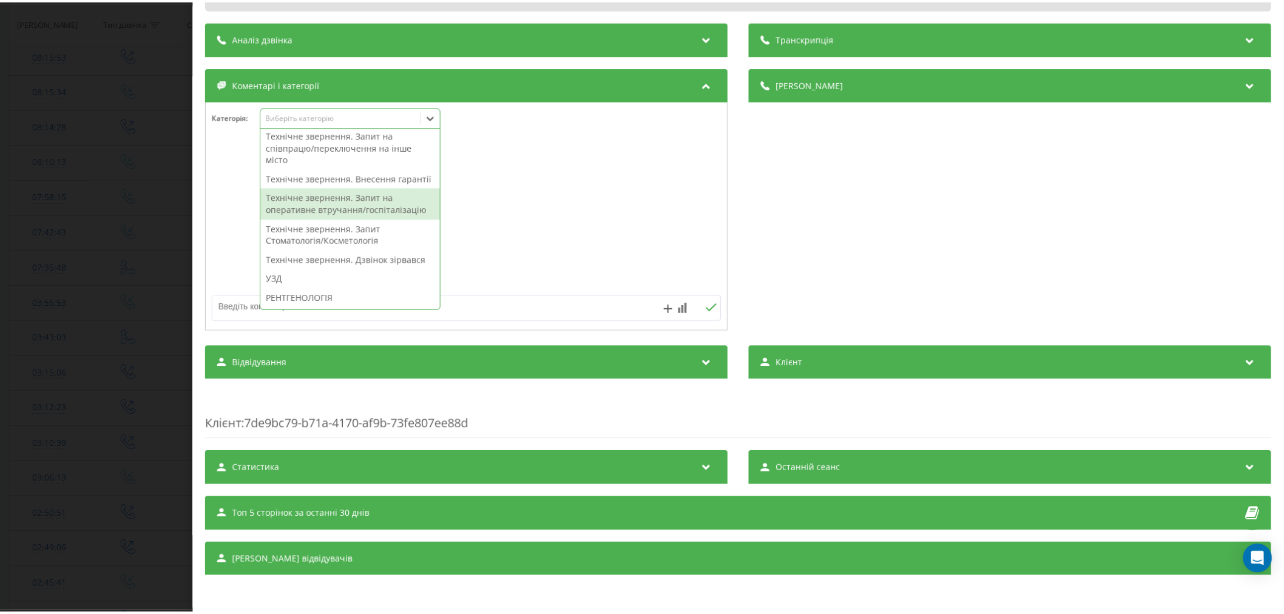
scroll to position [404, 0]
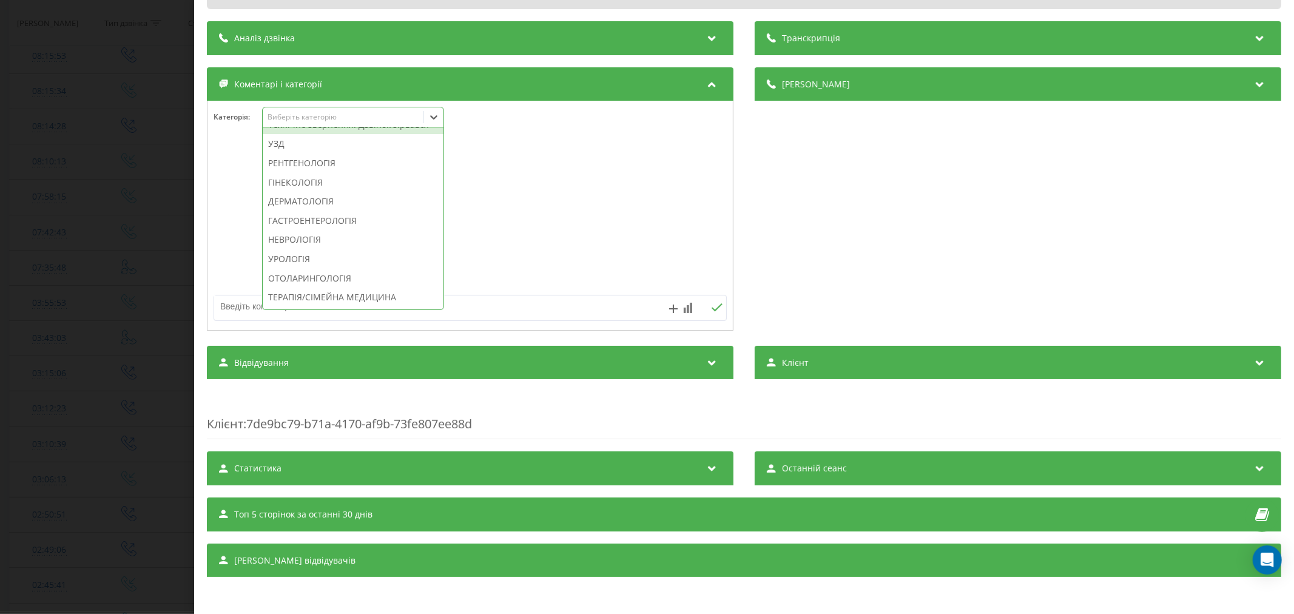
click at [359, 135] on div "Технічне звернення. Дзвінок зірвався" at bounding box center [353, 124] width 181 height 19
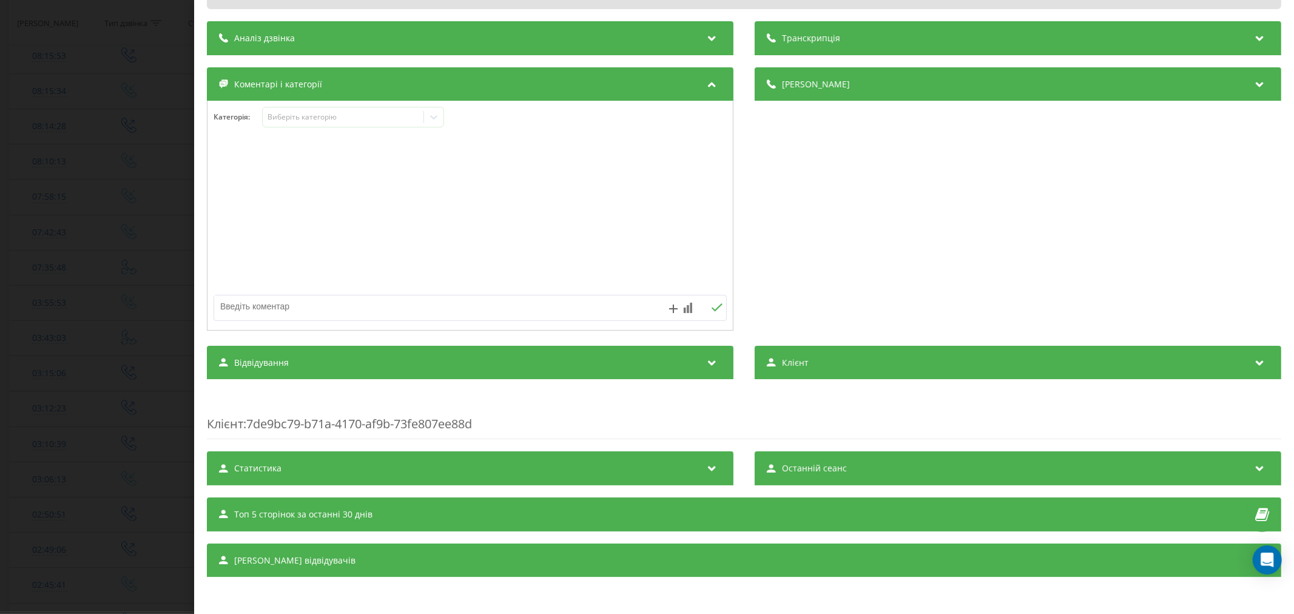
click at [530, 190] on div at bounding box center [469, 216] width 525 height 146
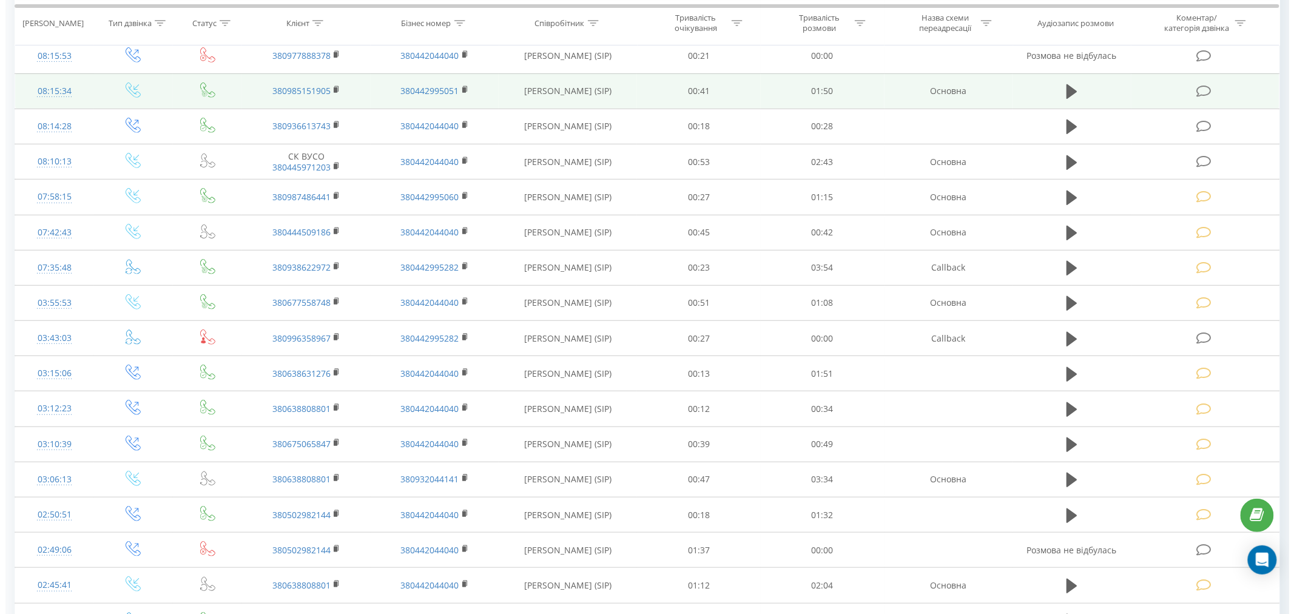
scroll to position [44, 0]
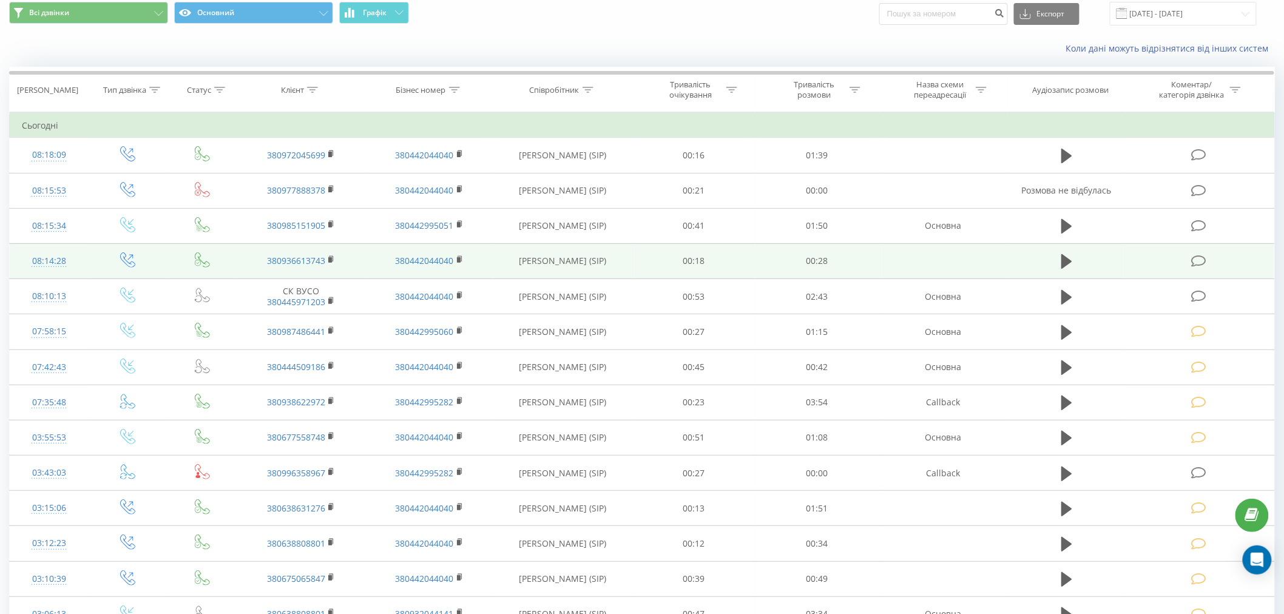
click at [1199, 255] on icon at bounding box center [1198, 261] width 15 height 13
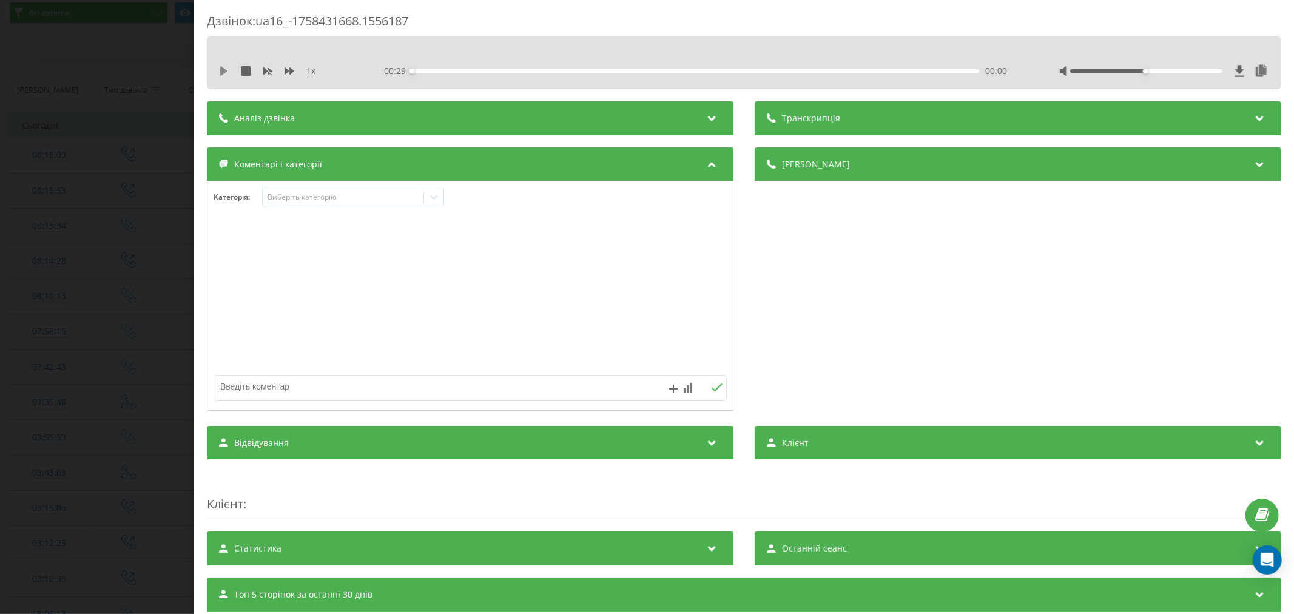
click at [225, 70] on icon at bounding box center [223, 71] width 7 height 10
click at [439, 70] on div "00:01" at bounding box center [695, 71] width 567 height 4
click at [512, 70] on div "00:05" at bounding box center [695, 71] width 567 height 4
click at [329, 200] on div "Виберіть категорію" at bounding box center [343, 197] width 152 height 10
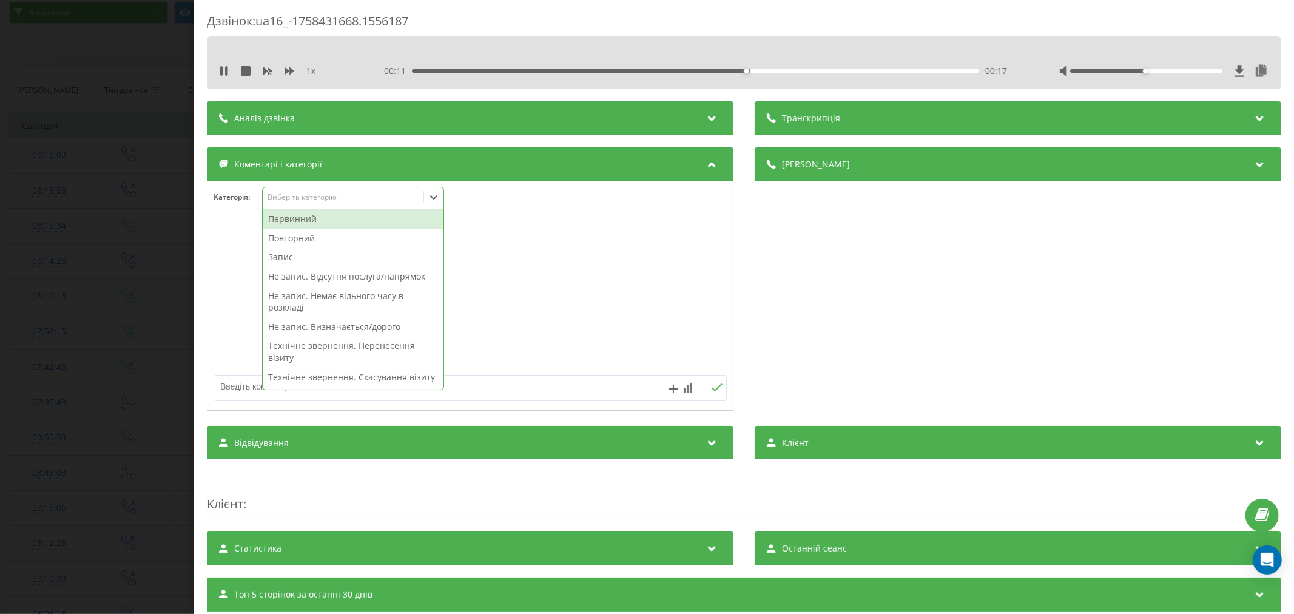
click at [294, 223] on div "Первинний" at bounding box center [353, 218] width 181 height 19
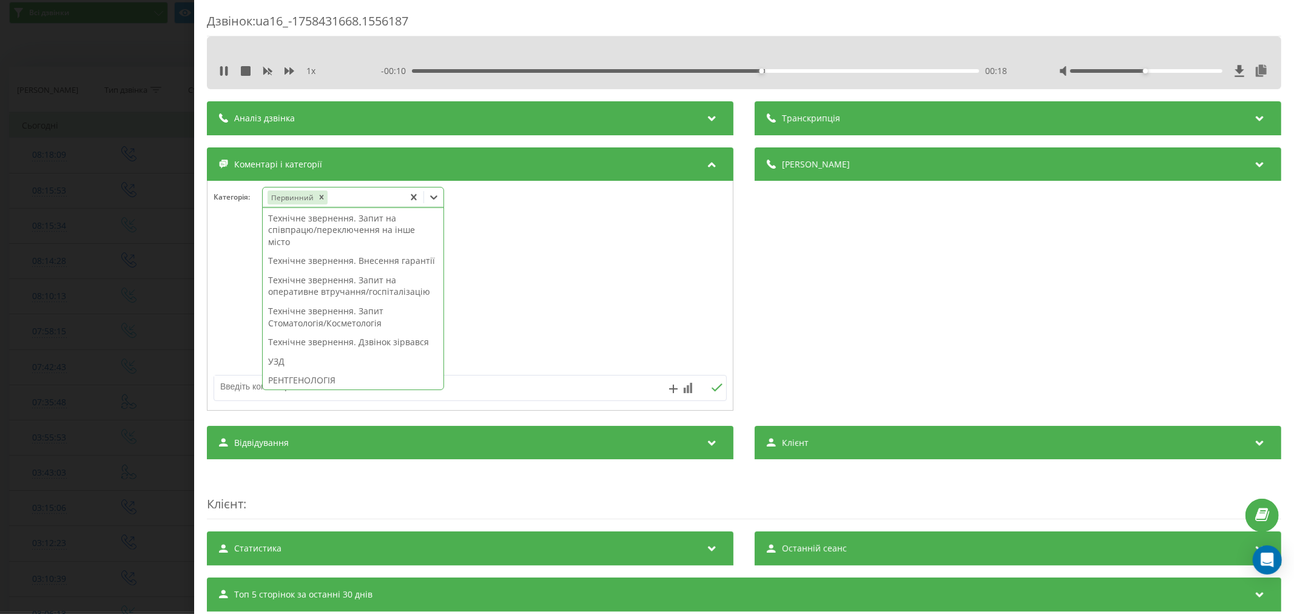
scroll to position [250, 0]
click at [318, 330] on div "Технічне звернення. Запит Стоматологія/Косметологія" at bounding box center [353, 314] width 181 height 31
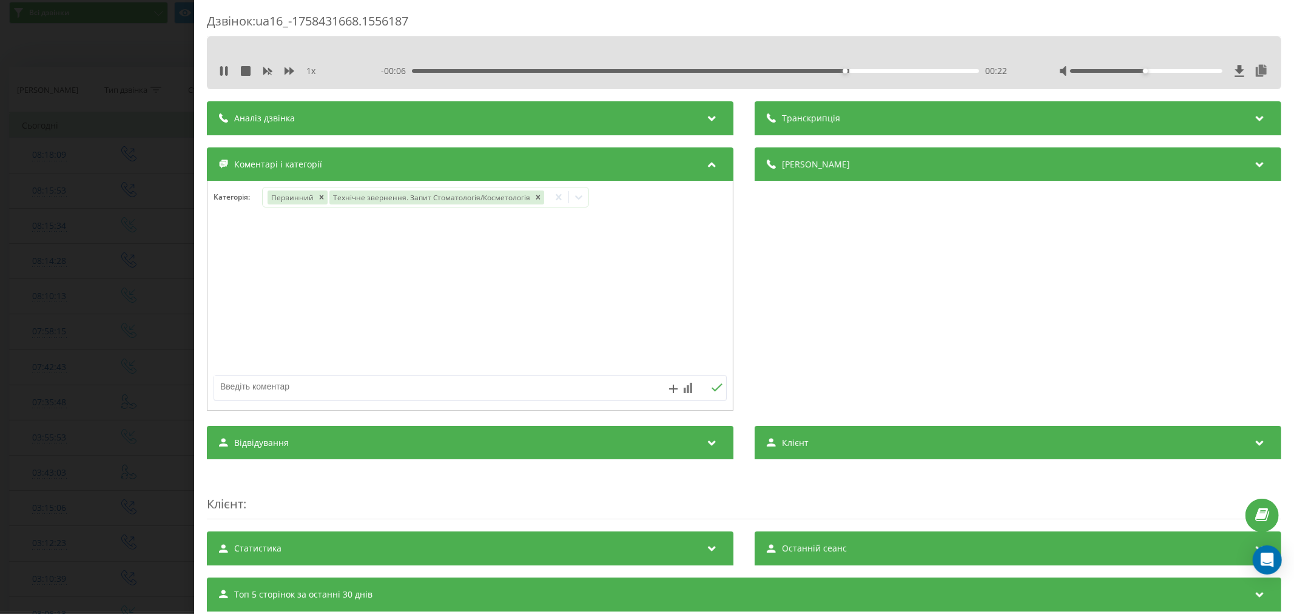
click at [520, 348] on div at bounding box center [469, 296] width 525 height 146
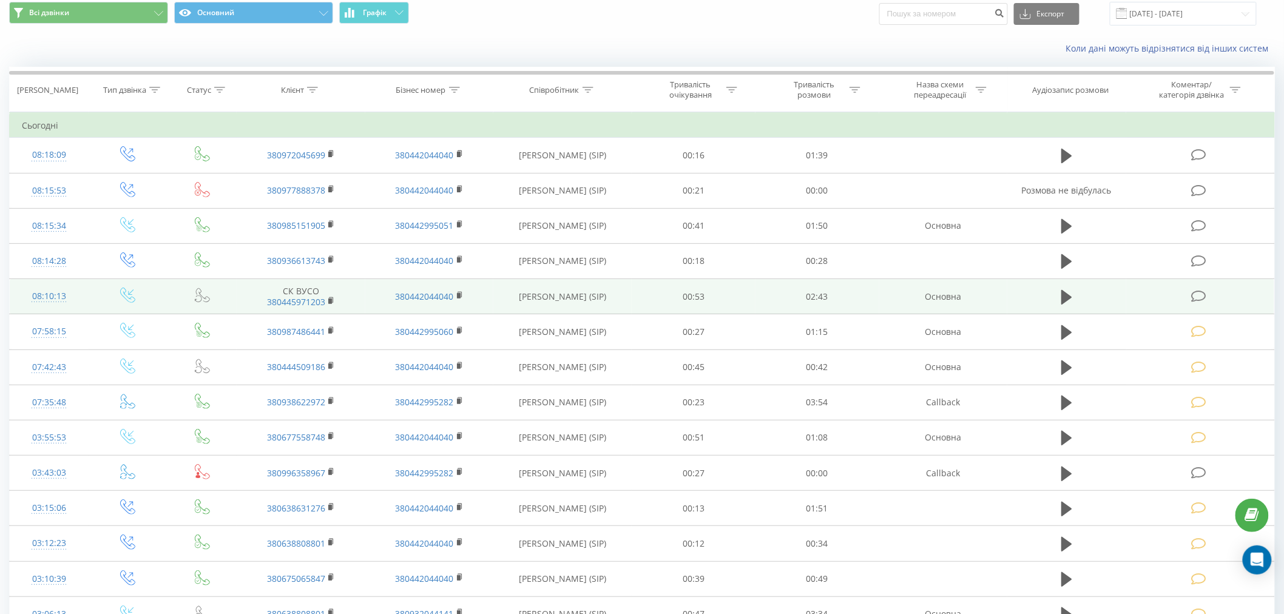
click at [1196, 296] on icon at bounding box center [1198, 296] width 15 height 13
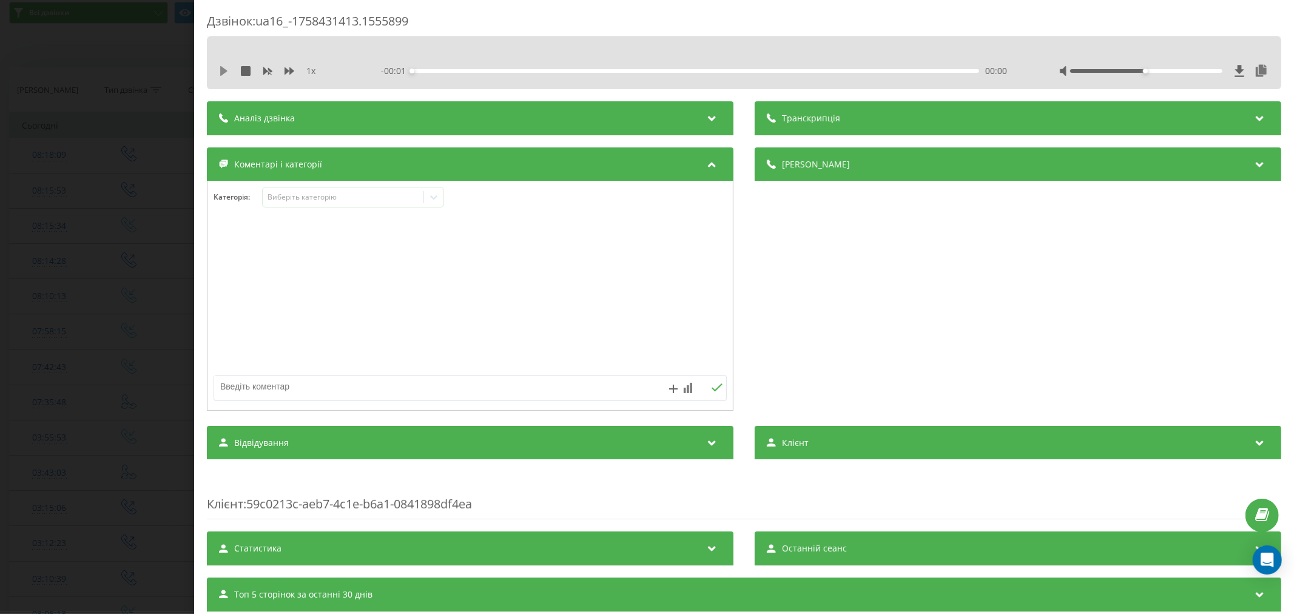
click at [227, 70] on icon at bounding box center [223, 71] width 7 height 10
click at [447, 73] on div "- 02:43 00:00 00:00" at bounding box center [696, 71] width 630 height 12
click at [449, 70] on div "00:11" at bounding box center [695, 71] width 567 height 4
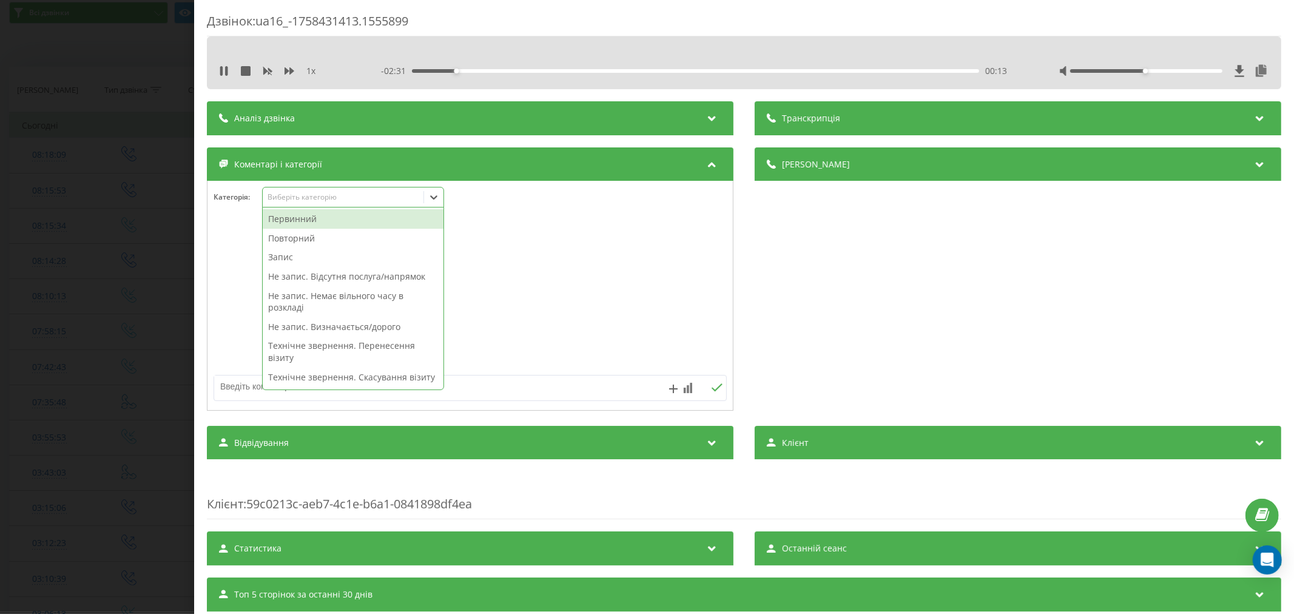
click at [347, 193] on div "Виберіть категорію" at bounding box center [343, 197] width 152 height 10
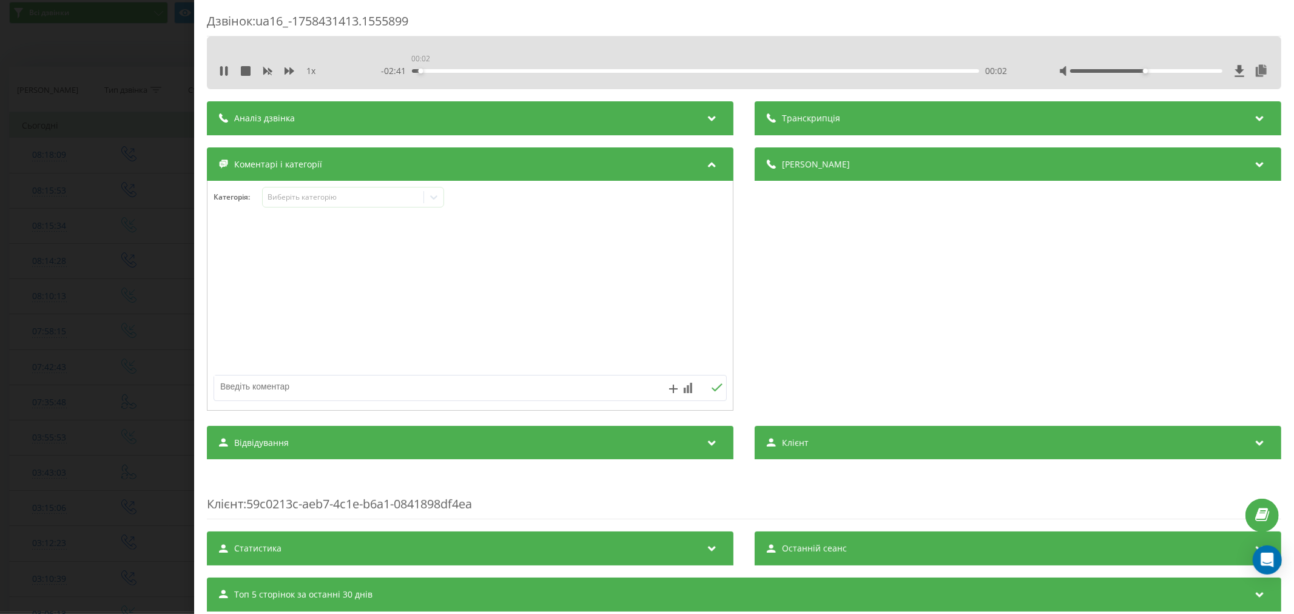
click at [419, 72] on div "00:02" at bounding box center [695, 71] width 567 height 4
click at [319, 202] on div "Виберіть категорію" at bounding box center [343, 197] width 152 height 10
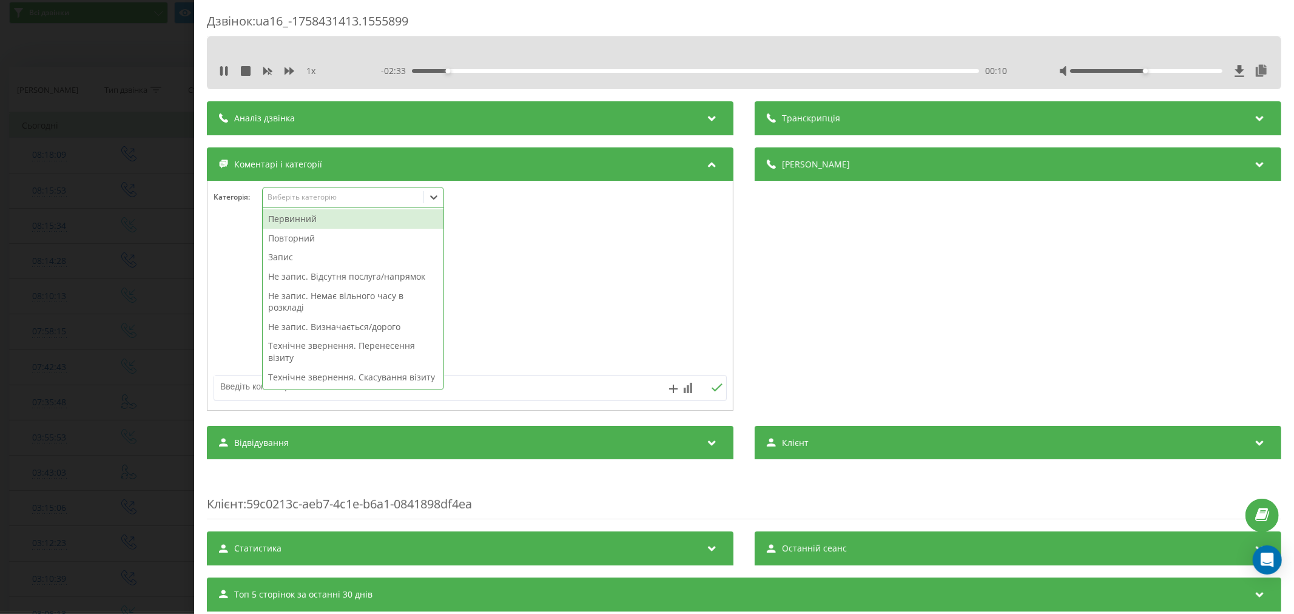
click at [291, 237] on div "Повторний" at bounding box center [353, 238] width 181 height 19
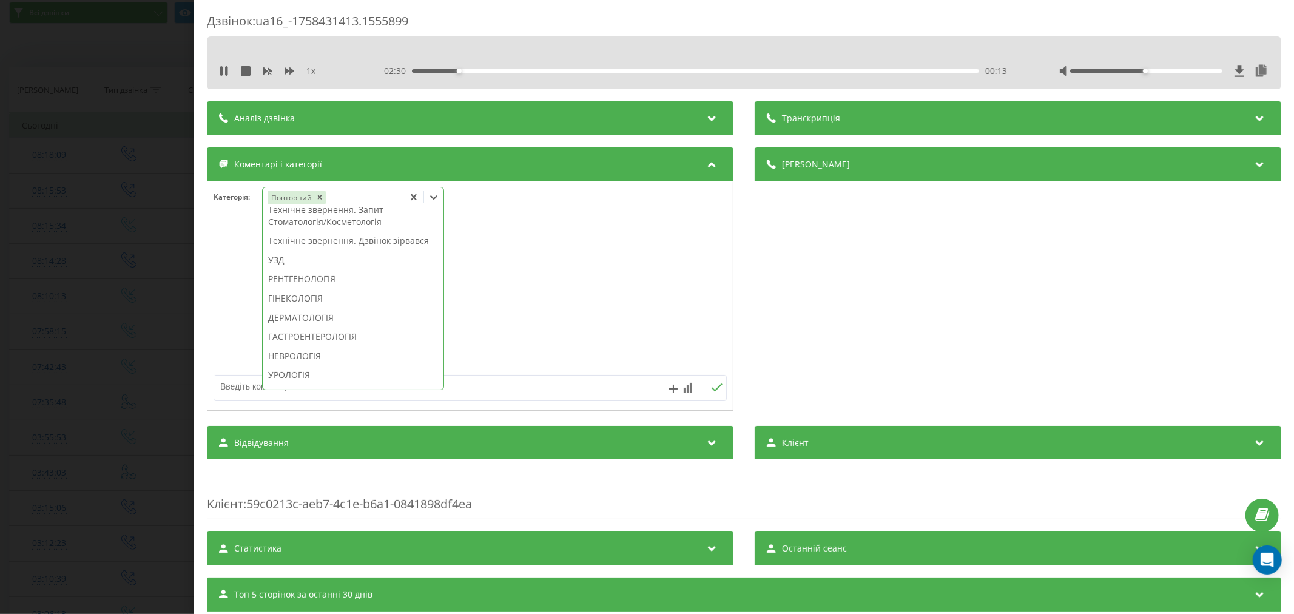
scroll to position [318, 0]
click at [332, 281] on div "Технічне звернення. Дзвінок зірвався" at bounding box center [353, 271] width 181 height 19
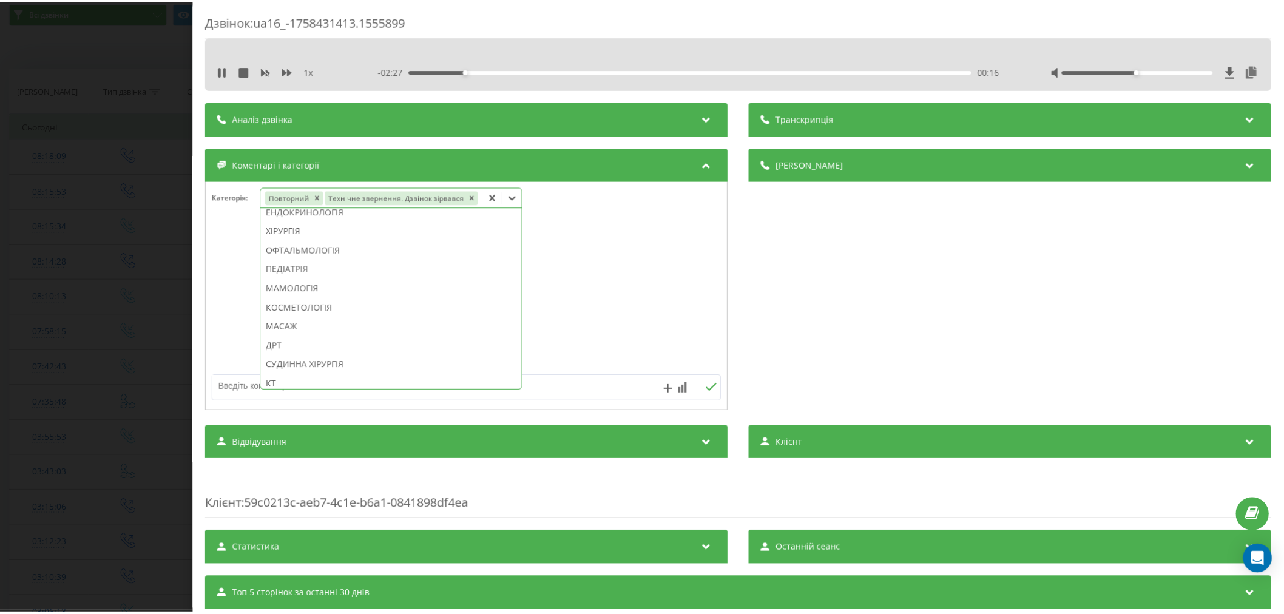
scroll to position [540, 0]
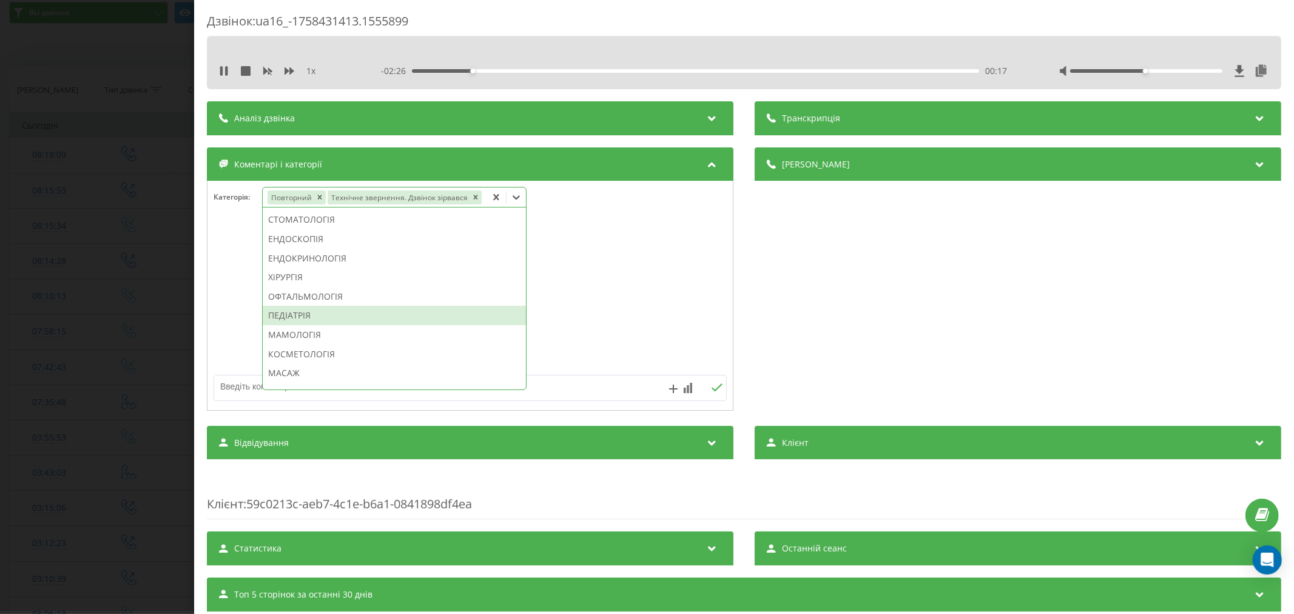
click at [322, 308] on div "ПЕДІАТРІЯ" at bounding box center [394, 315] width 263 height 19
drag, startPoint x: 559, startPoint y: 314, endPoint x: 536, endPoint y: 318, distance: 22.8
click at [559, 314] on div at bounding box center [469, 296] width 525 height 146
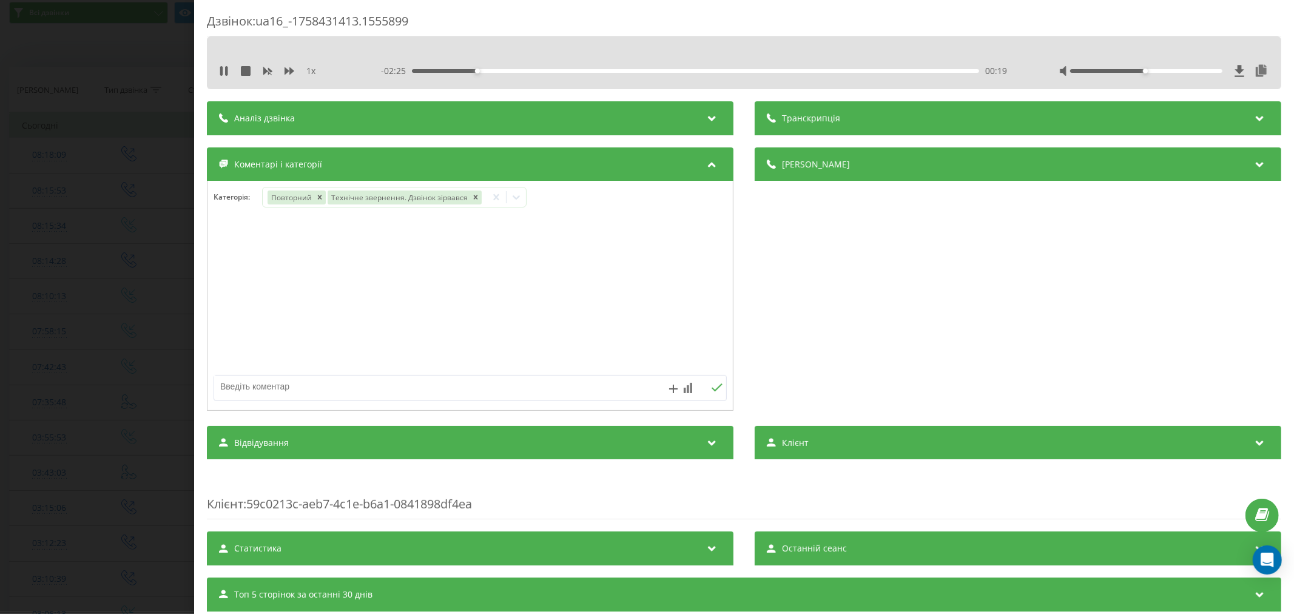
click at [359, 388] on textarea at bounding box center [418, 386] width 409 height 22
type textarea "страхова. будуть пропонувати"
click at [715, 389] on icon at bounding box center [717, 387] width 12 height 8
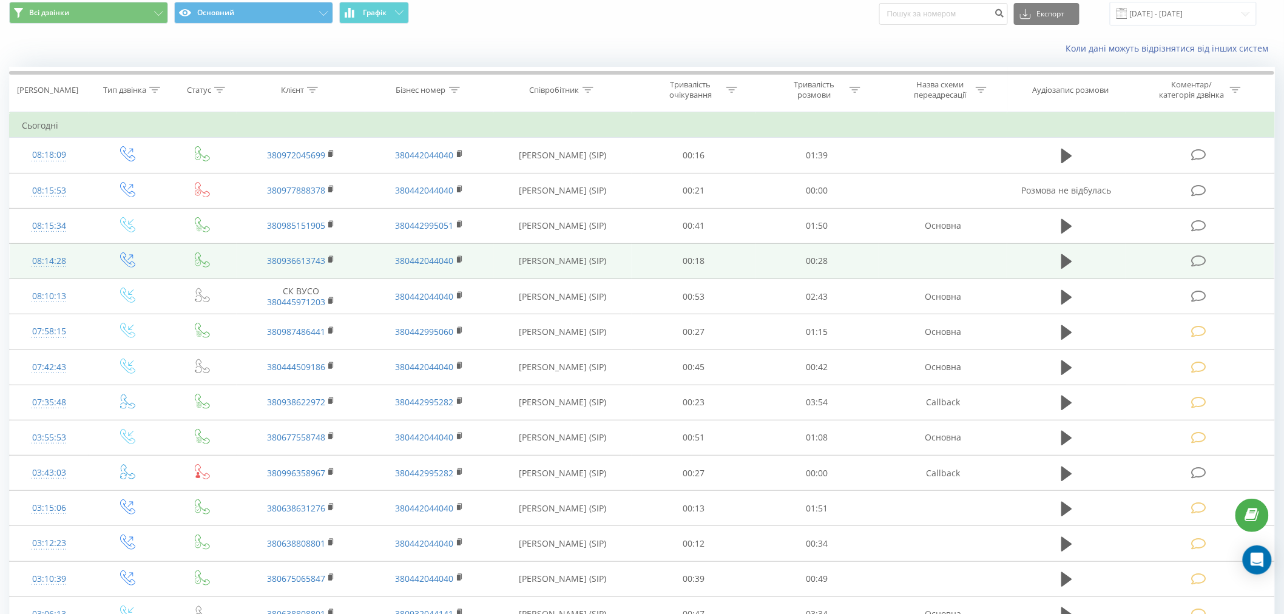
click at [1195, 263] on icon at bounding box center [1198, 261] width 15 height 13
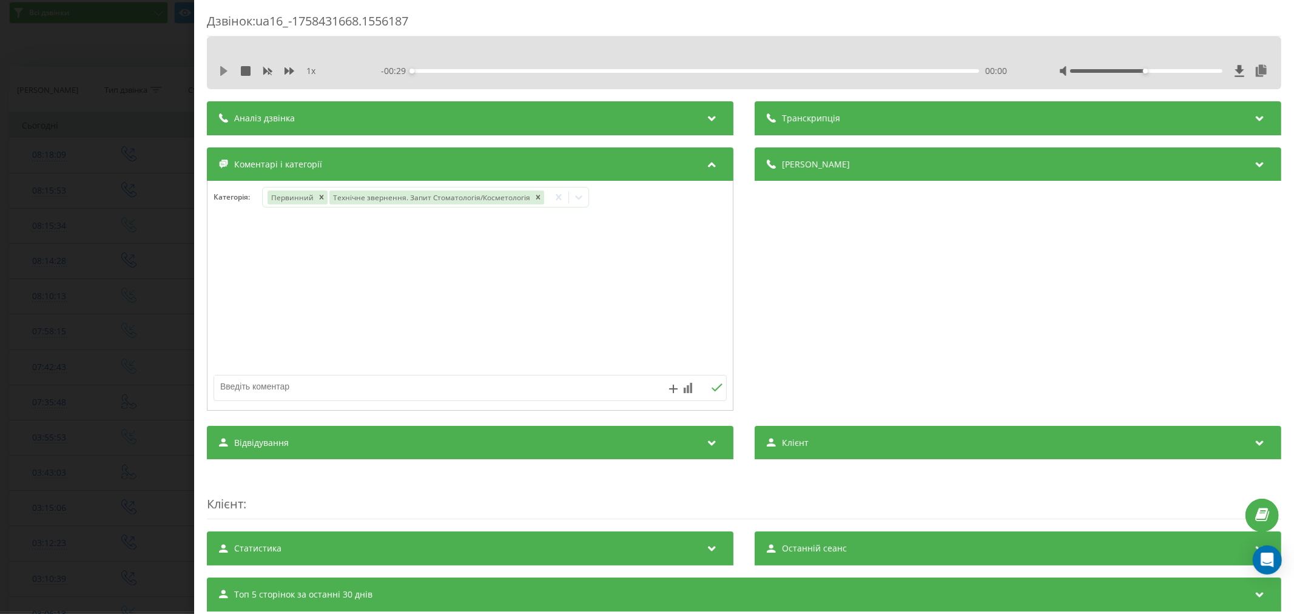
click at [226, 70] on icon at bounding box center [223, 71] width 7 height 10
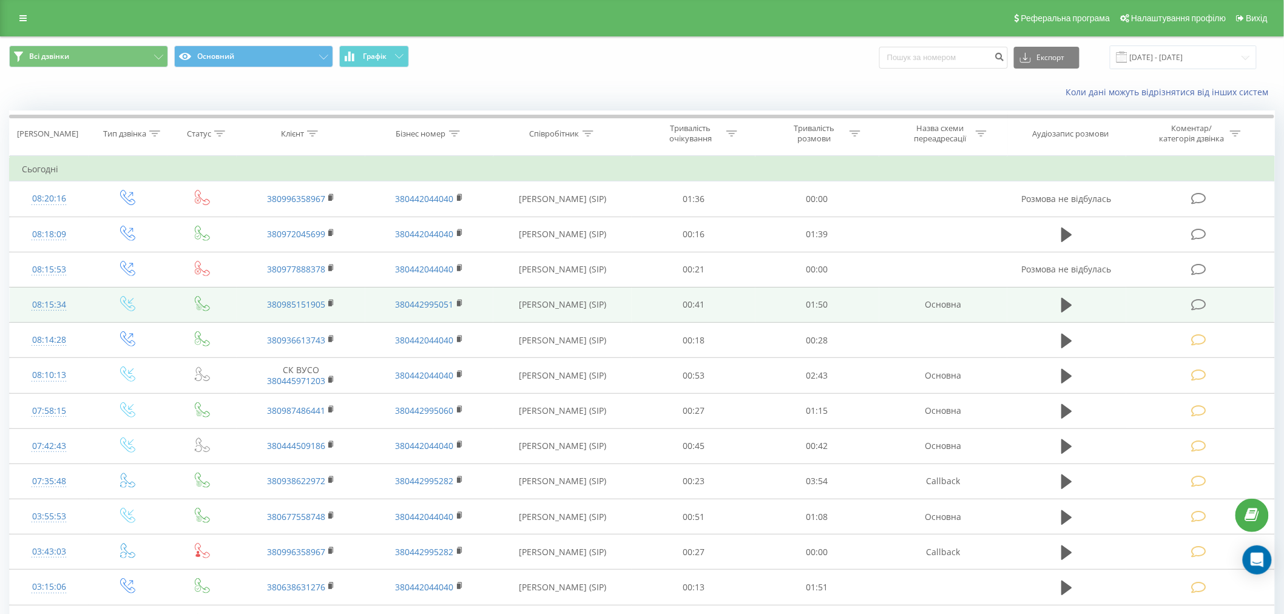
click at [1205, 301] on icon at bounding box center [1198, 304] width 15 height 13
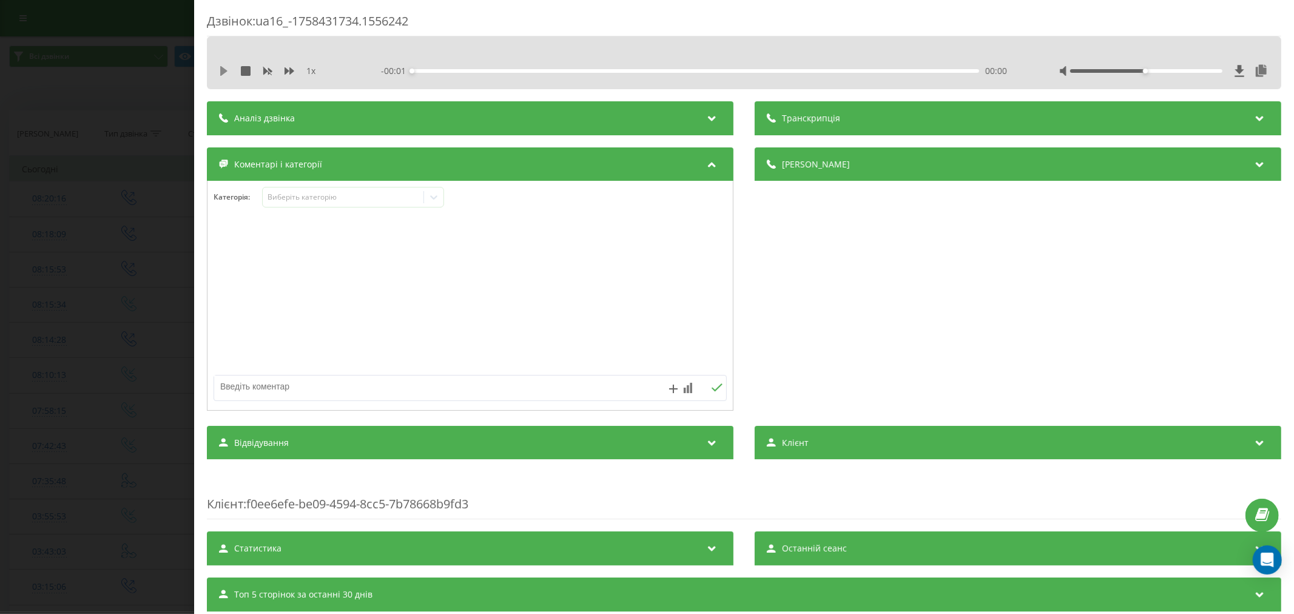
click at [222, 68] on icon at bounding box center [223, 71] width 7 height 10
click at [451, 71] on div "00:00" at bounding box center [695, 71] width 567 height 4
click at [318, 202] on div "Виберіть категорію" at bounding box center [343, 197] width 152 height 10
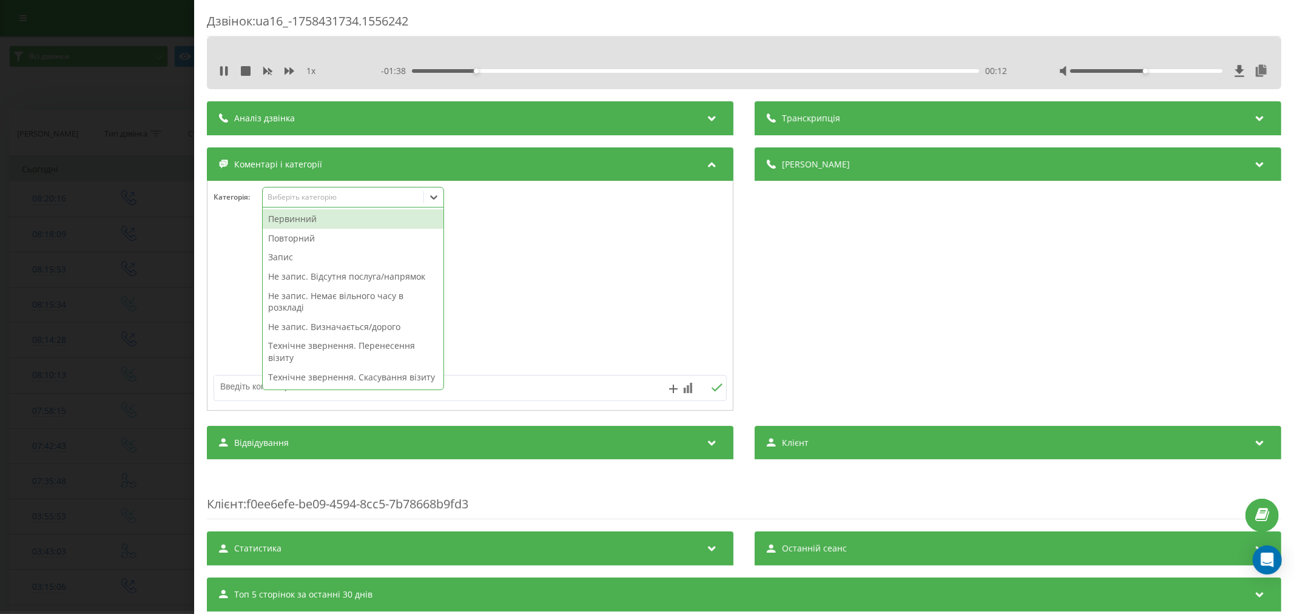
click at [312, 220] on div "Первинний" at bounding box center [353, 218] width 181 height 19
click at [342, 286] on div "Не запис. Немає вільного часу в розкладі" at bounding box center [353, 282] width 181 height 31
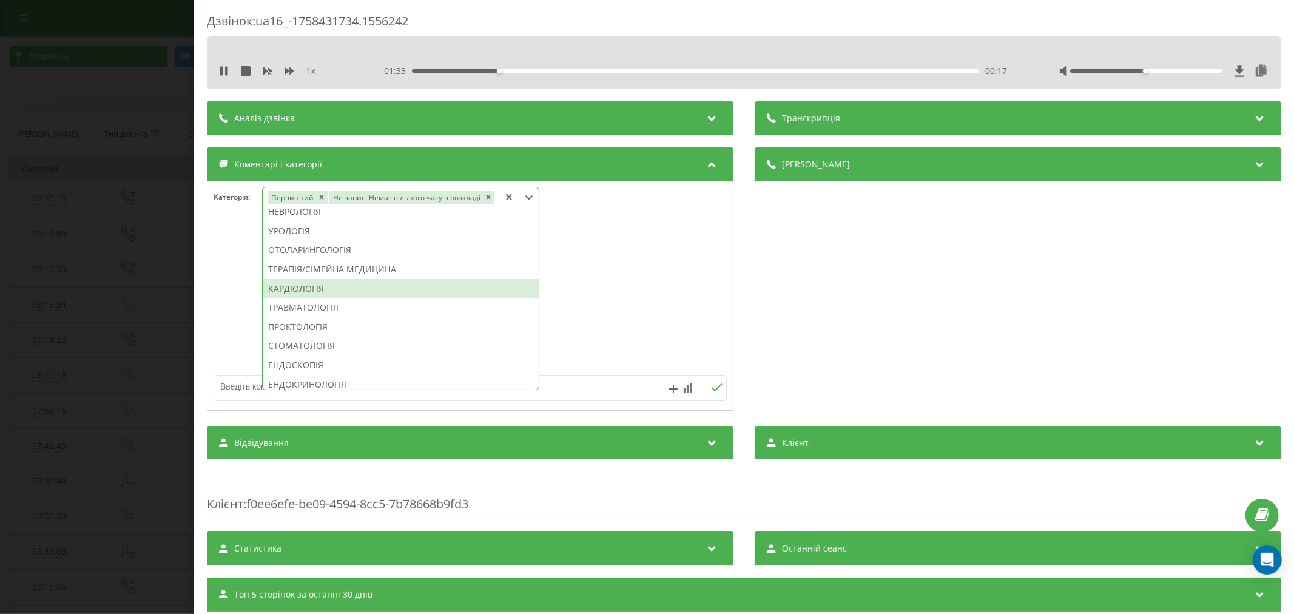
scroll to position [417, 0]
click at [349, 269] on div "ТЕРАПІЯ/СІМЕЙНА МЕДИЦИНА" at bounding box center [401, 266] width 276 height 19
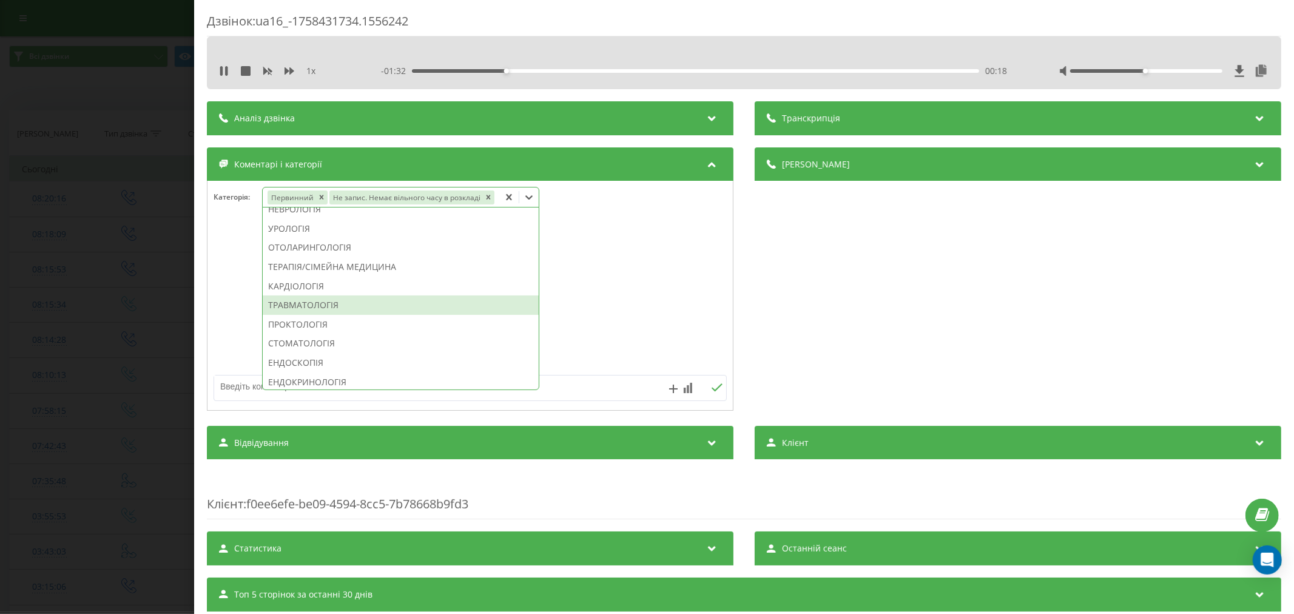
click at [594, 317] on div at bounding box center [469, 296] width 525 height 146
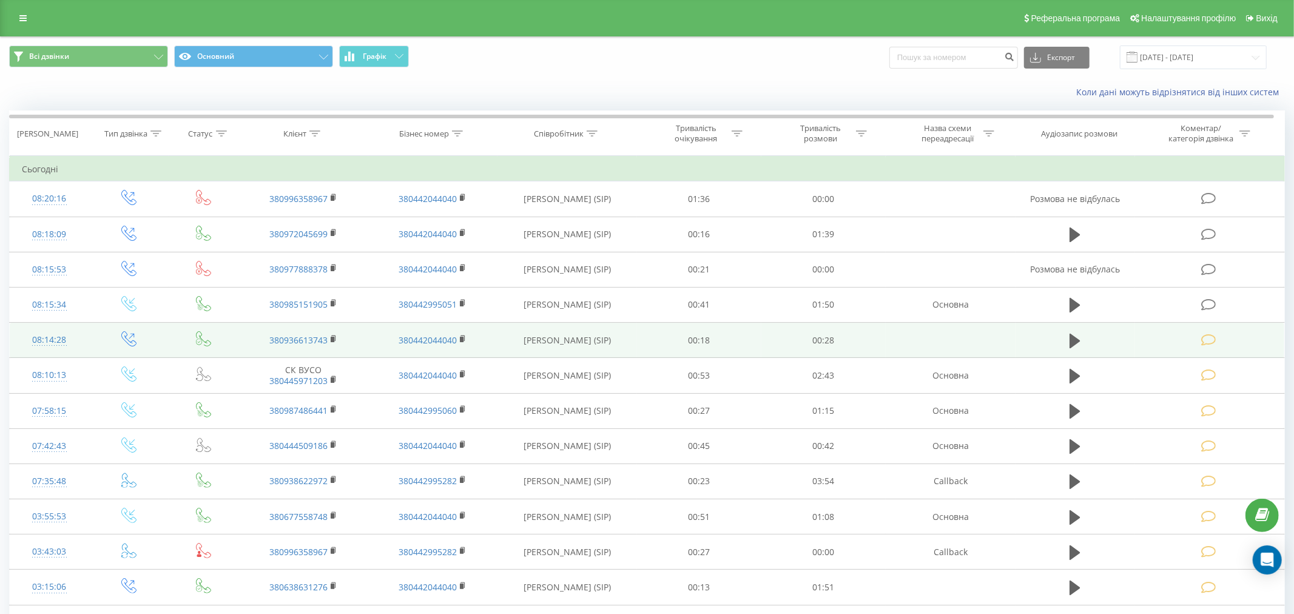
scroll to position [44, 0]
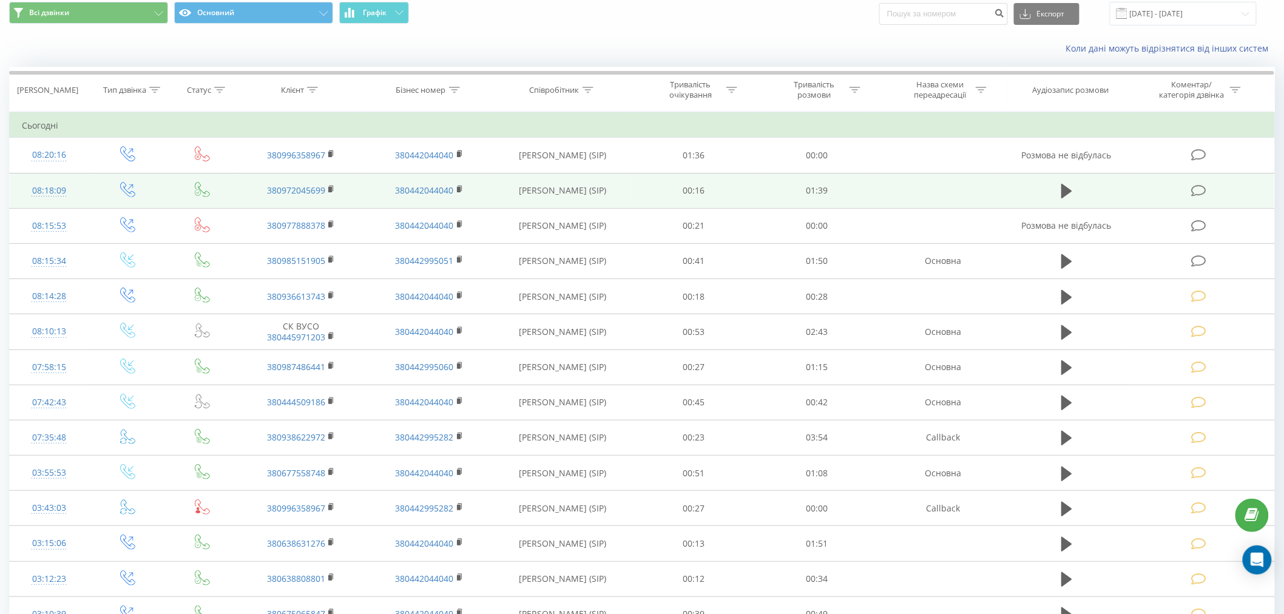
click at [1204, 198] on td at bounding box center [1200, 190] width 148 height 35
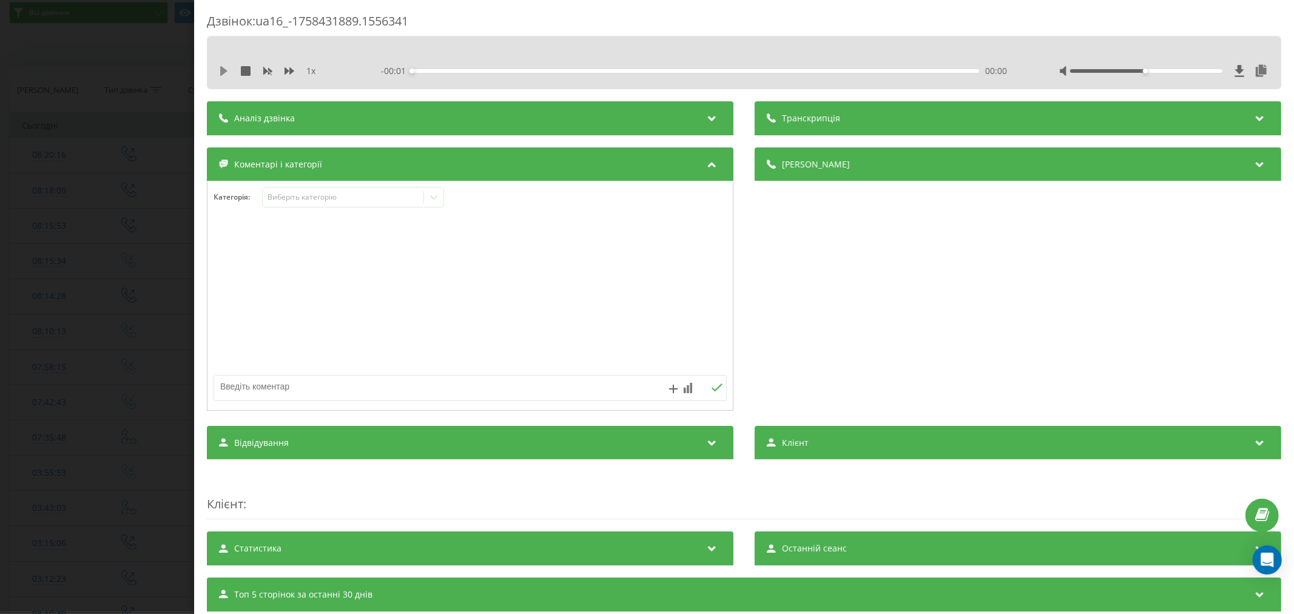
click at [227, 69] on icon at bounding box center [224, 71] width 10 height 10
click at [220, 75] on icon at bounding box center [221, 71] width 2 height 10
click at [317, 206] on div "Виберіть категорію" at bounding box center [353, 197] width 182 height 21
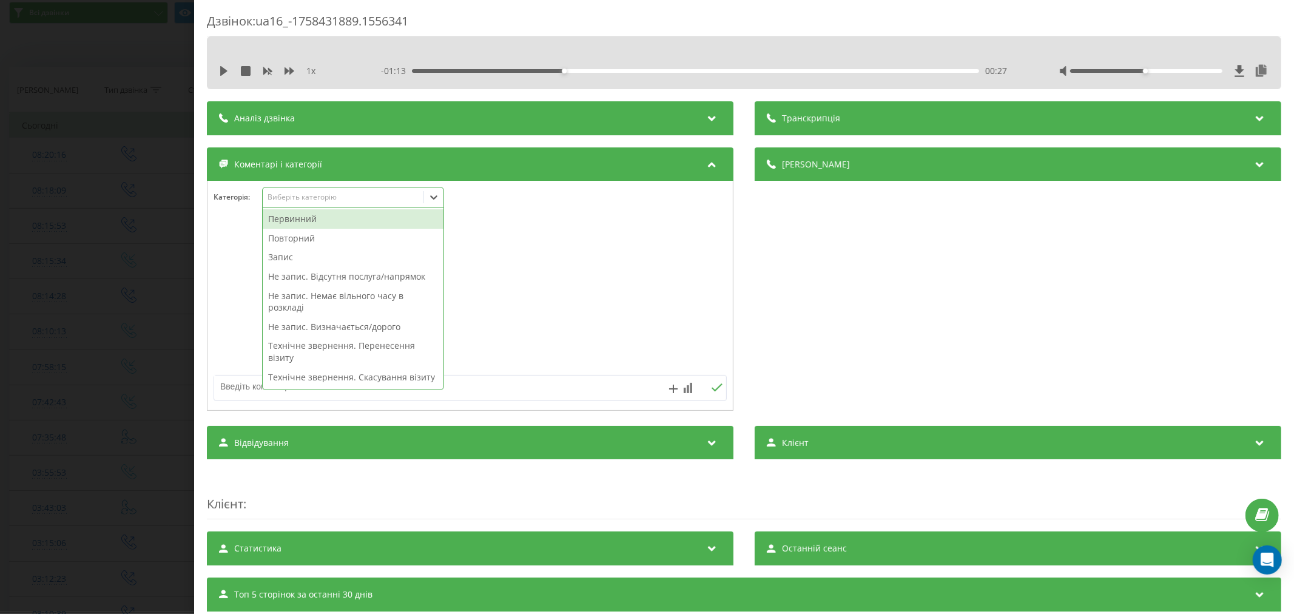
click at [314, 220] on div "Первинний" at bounding box center [353, 218] width 181 height 19
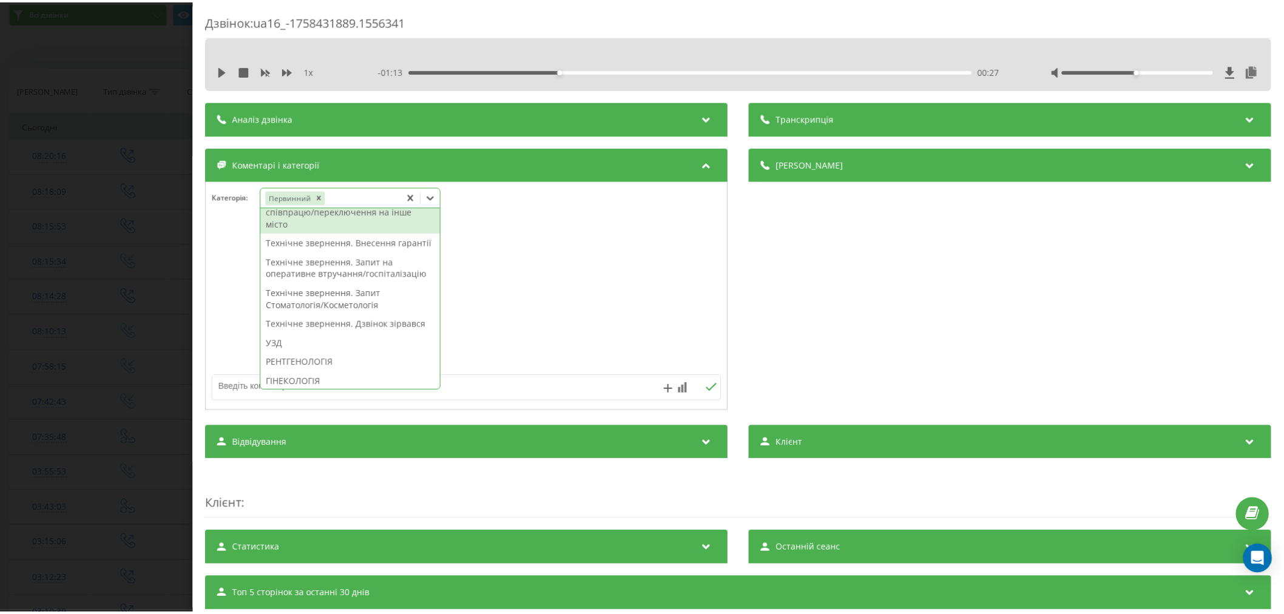
scroll to position [269, 0]
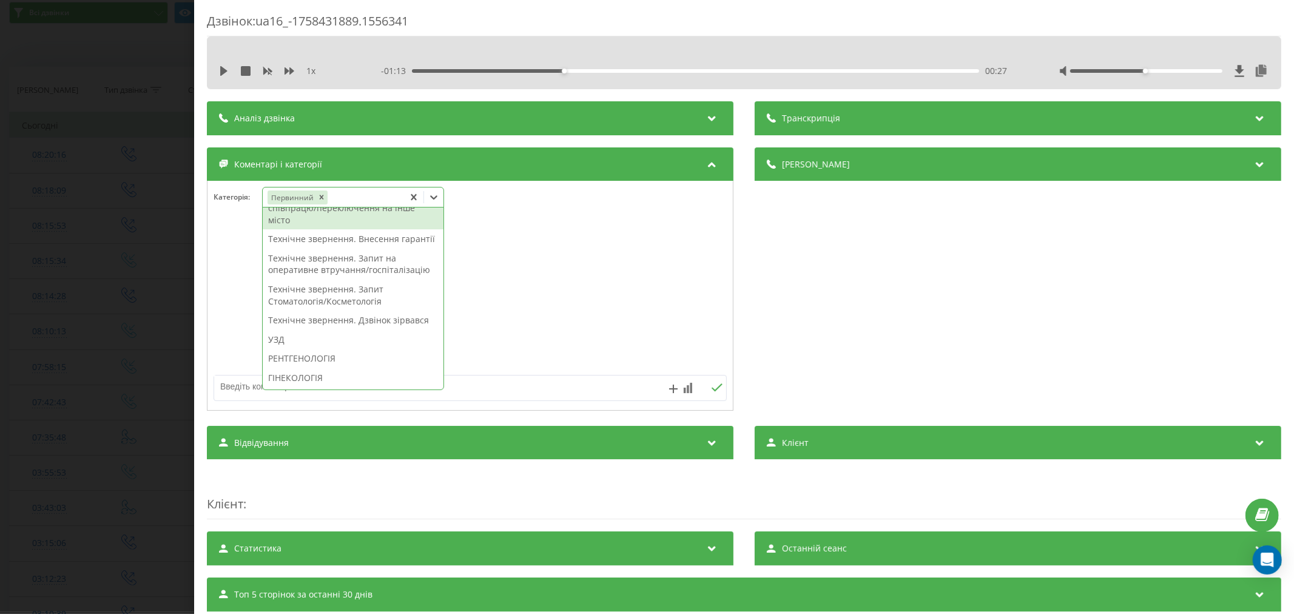
click at [350, 230] on div "Технічне звернення. Запит на співпрацю/переключення на інше місто" at bounding box center [353, 208] width 181 height 43
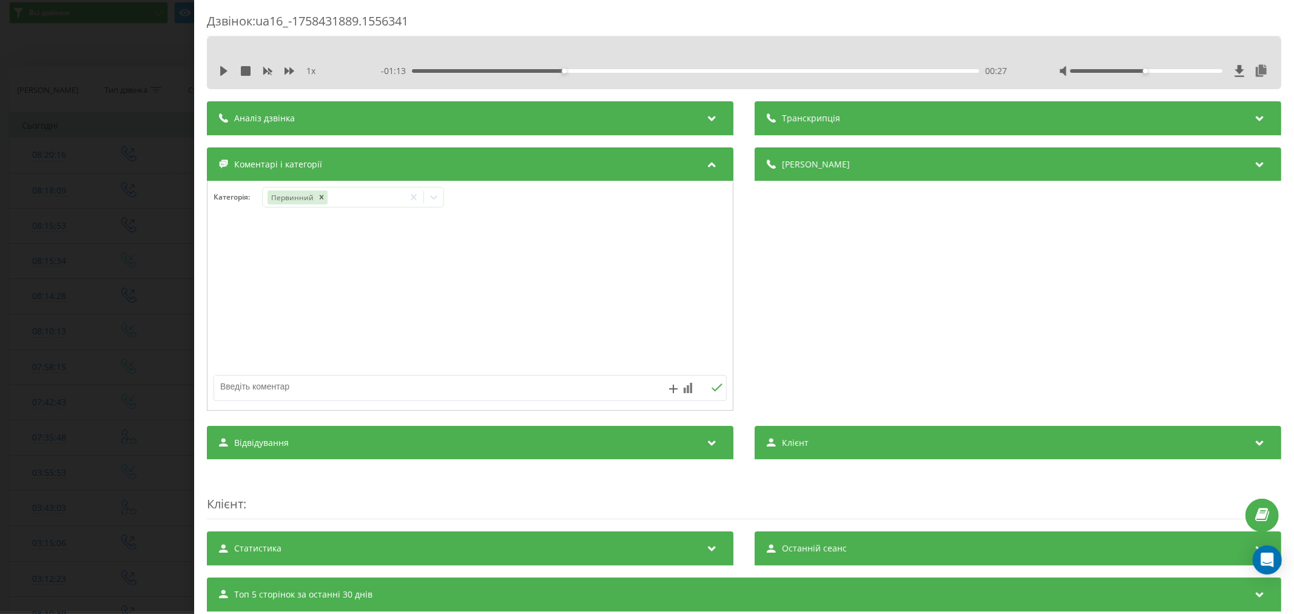
click at [547, 298] on div at bounding box center [469, 296] width 525 height 146
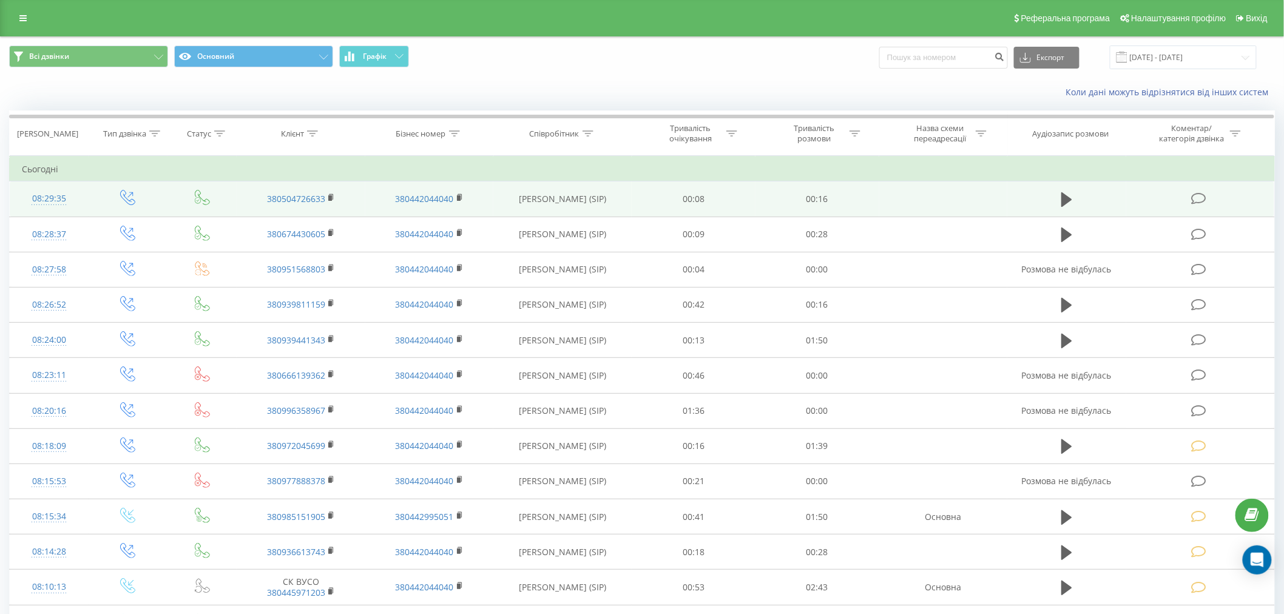
click at [1204, 199] on icon at bounding box center [1198, 198] width 15 height 13
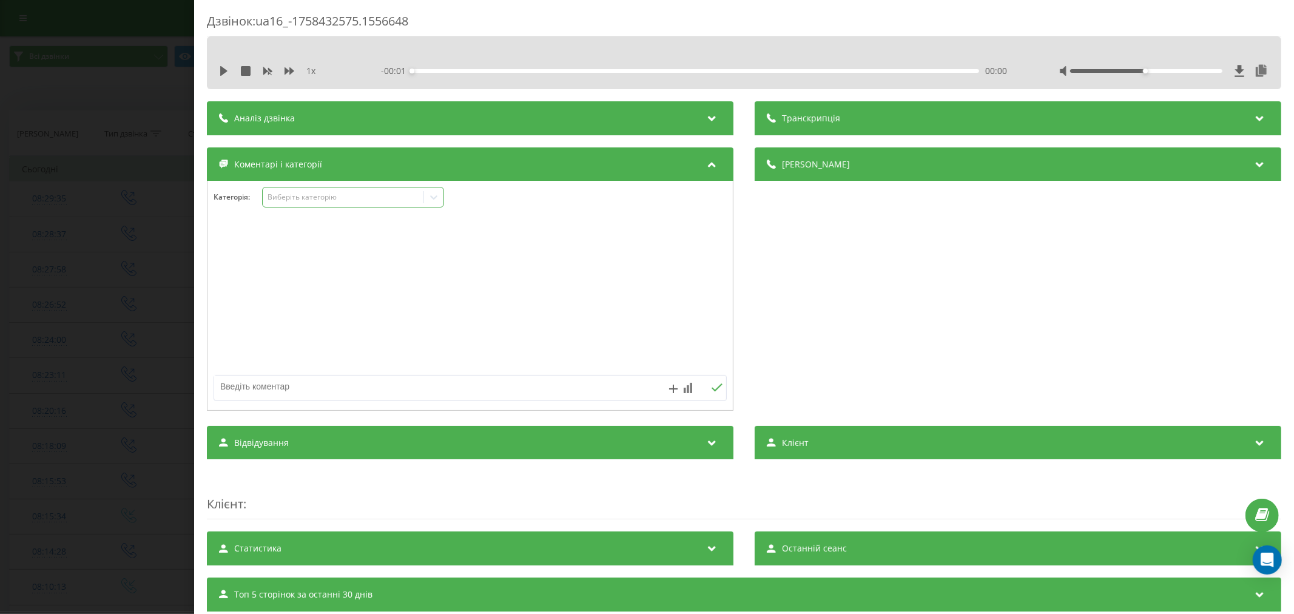
click at [308, 201] on div "Виберіть категорію" at bounding box center [343, 197] width 152 height 10
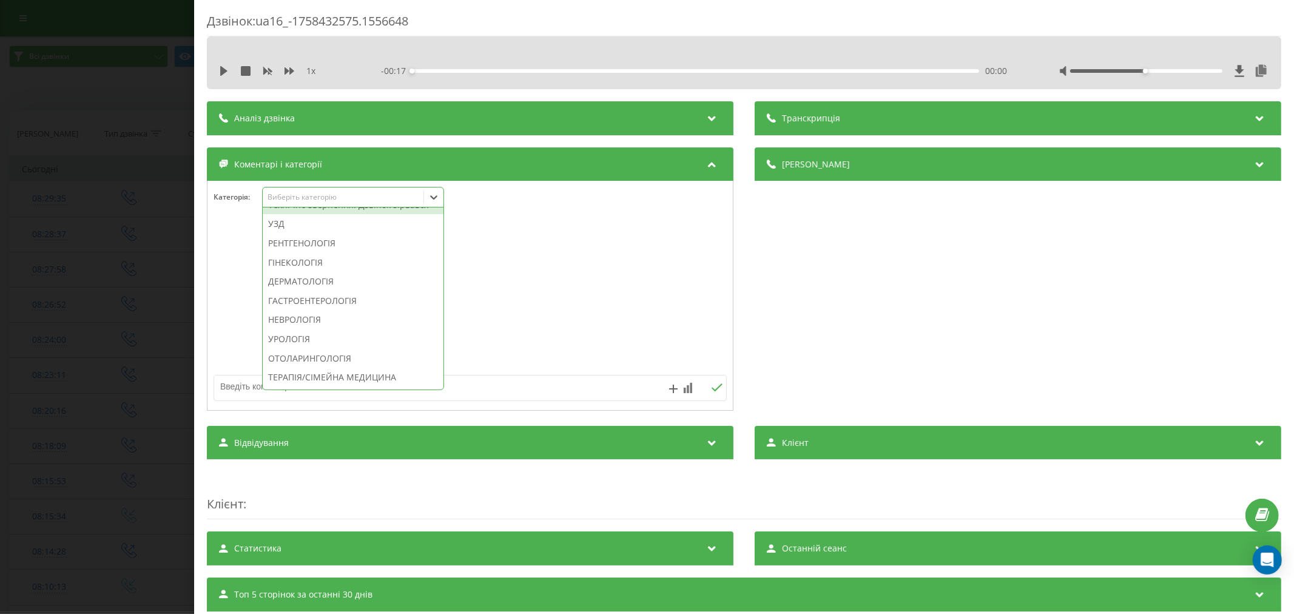
scroll to position [337, 0]
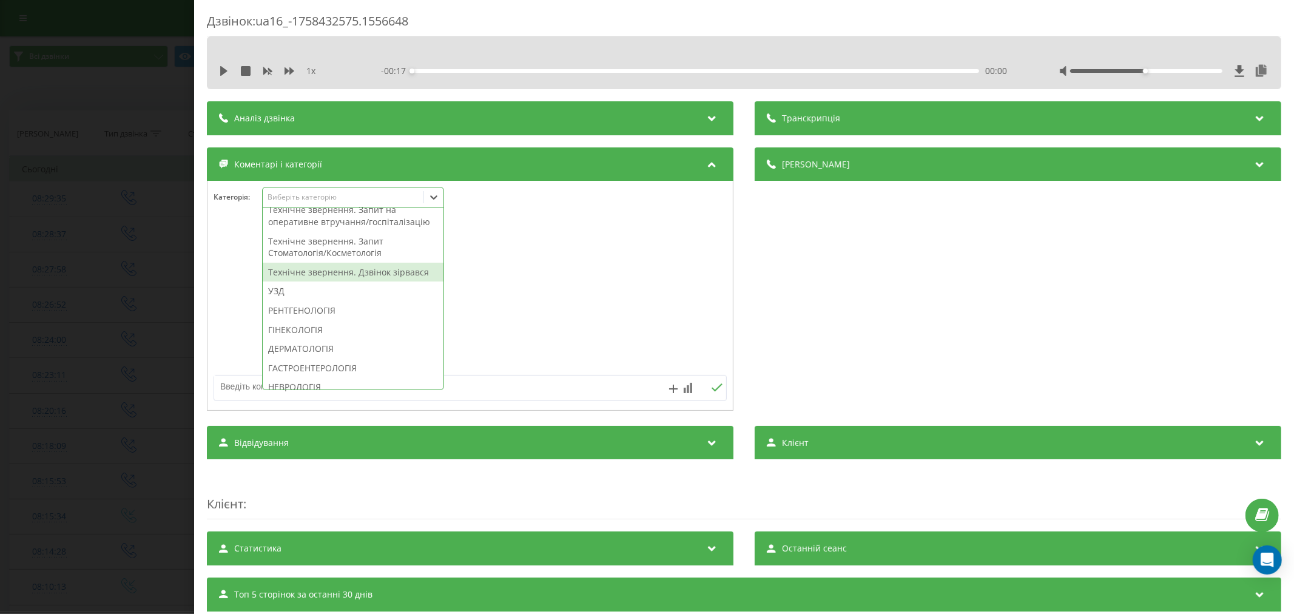
click at [352, 282] on div "Технічне звернення. Дзвінок зірвався" at bounding box center [353, 272] width 181 height 19
click at [580, 329] on div at bounding box center [469, 296] width 525 height 146
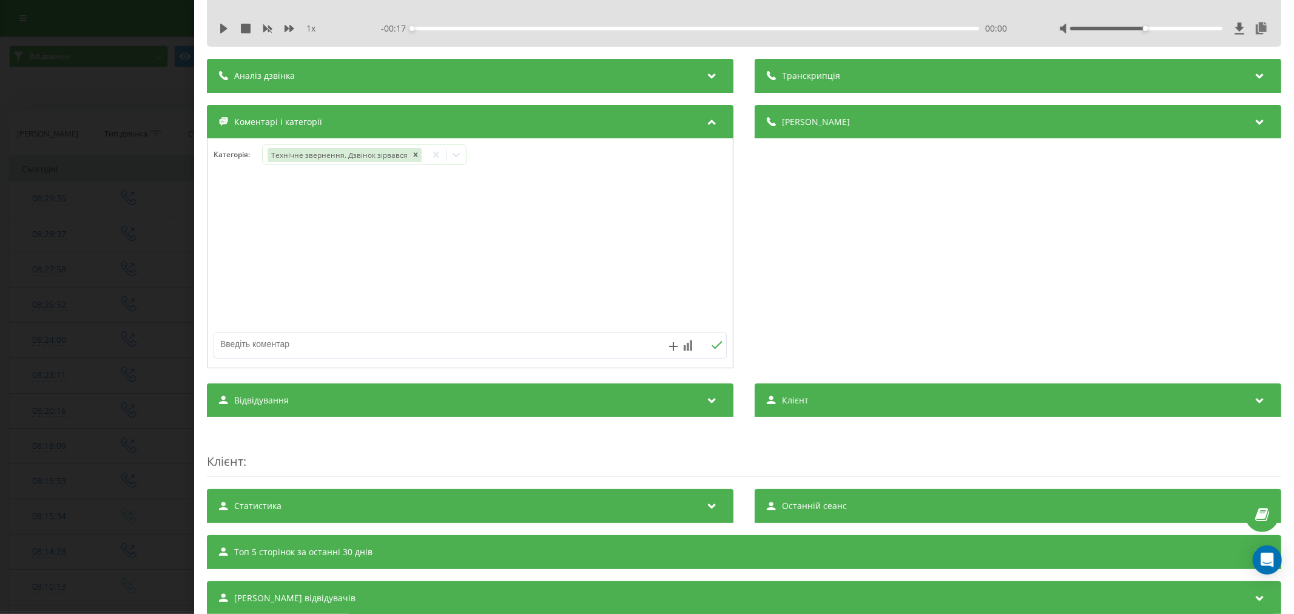
scroll to position [83, 0]
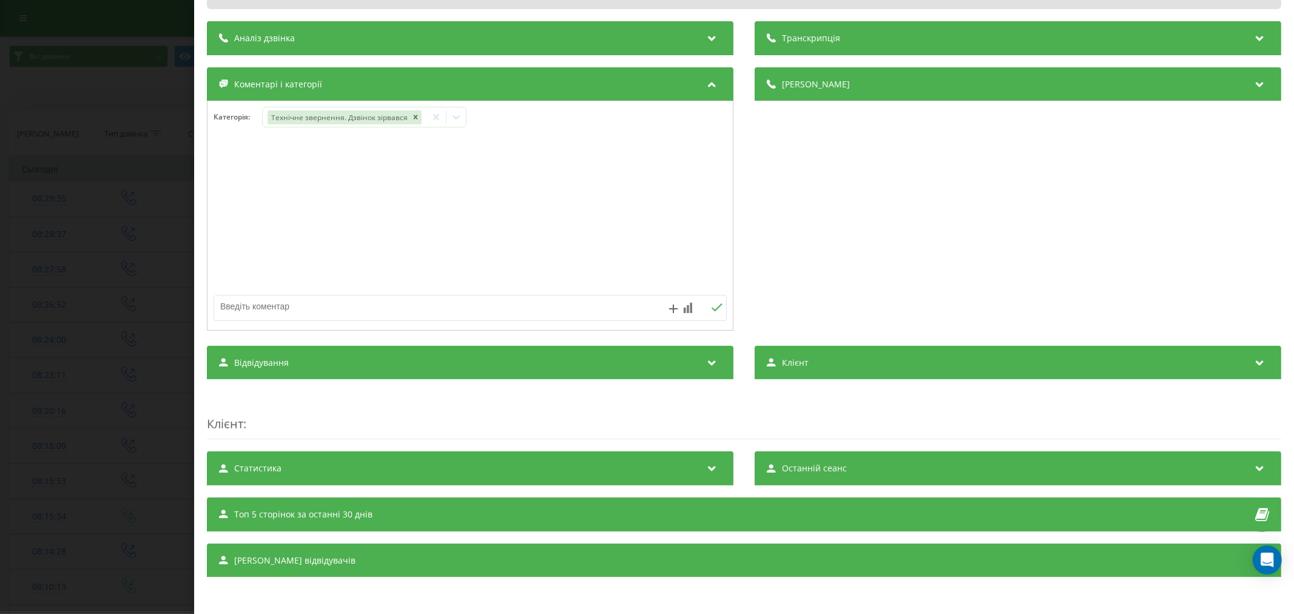
click at [376, 304] on textarea at bounding box center [418, 306] width 409 height 22
type textarea "д"
type textarea "лід. уже телефонували"
click at [711, 306] on icon at bounding box center [717, 307] width 12 height 8
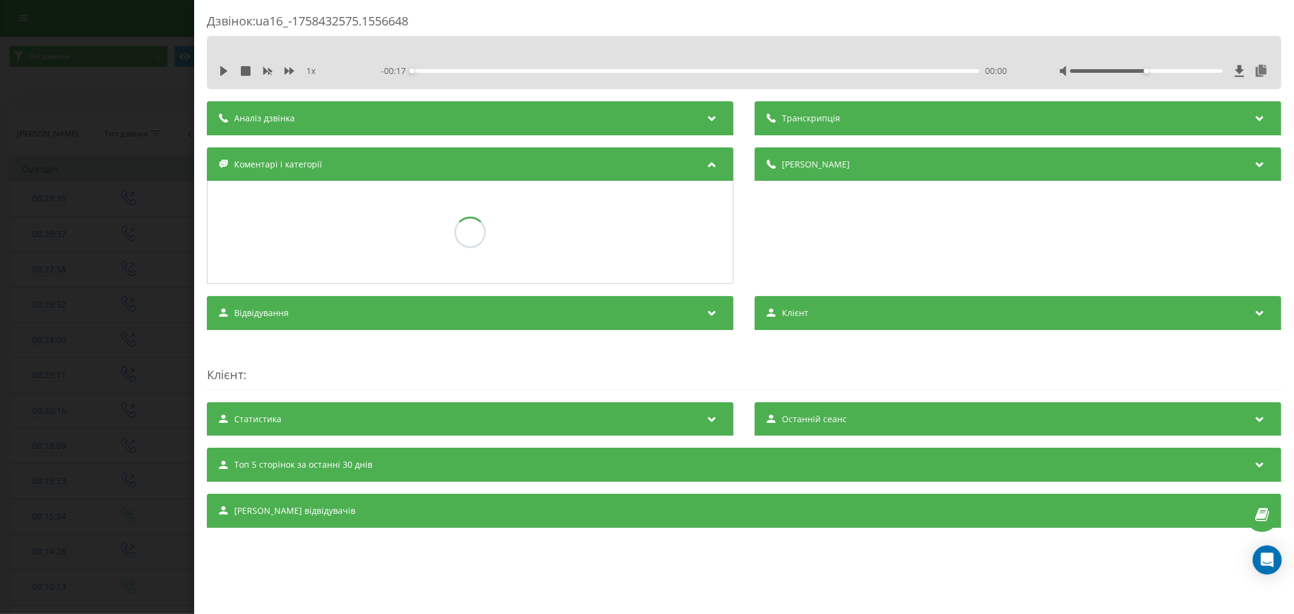
scroll to position [0, 0]
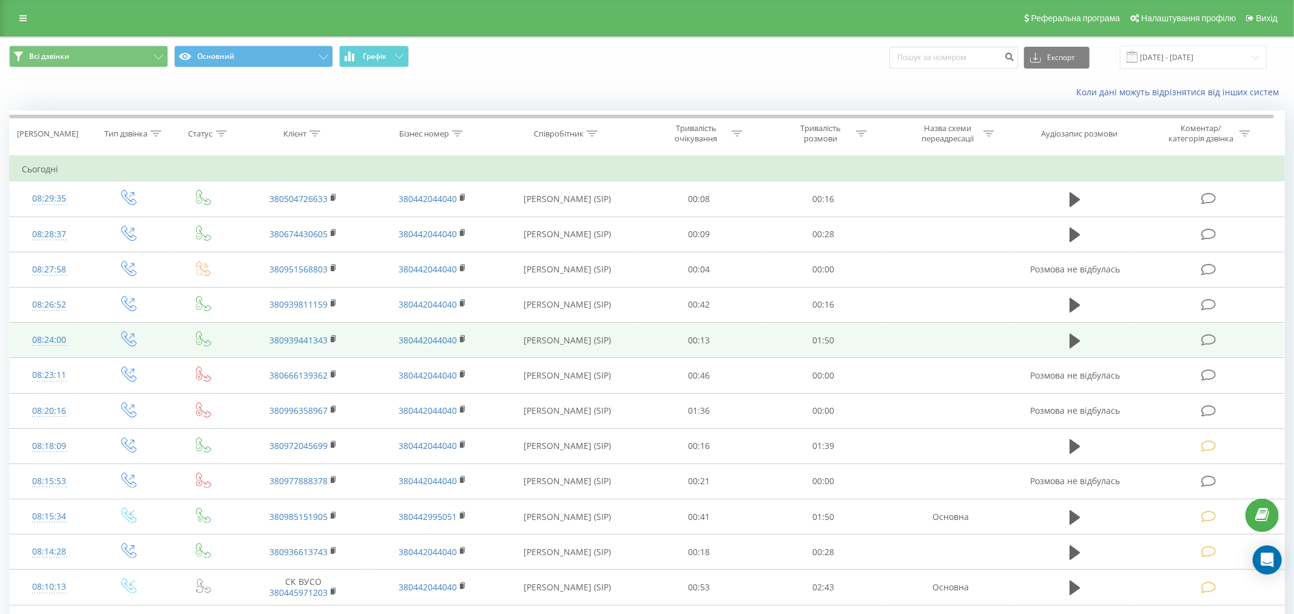
scroll to position [44, 0]
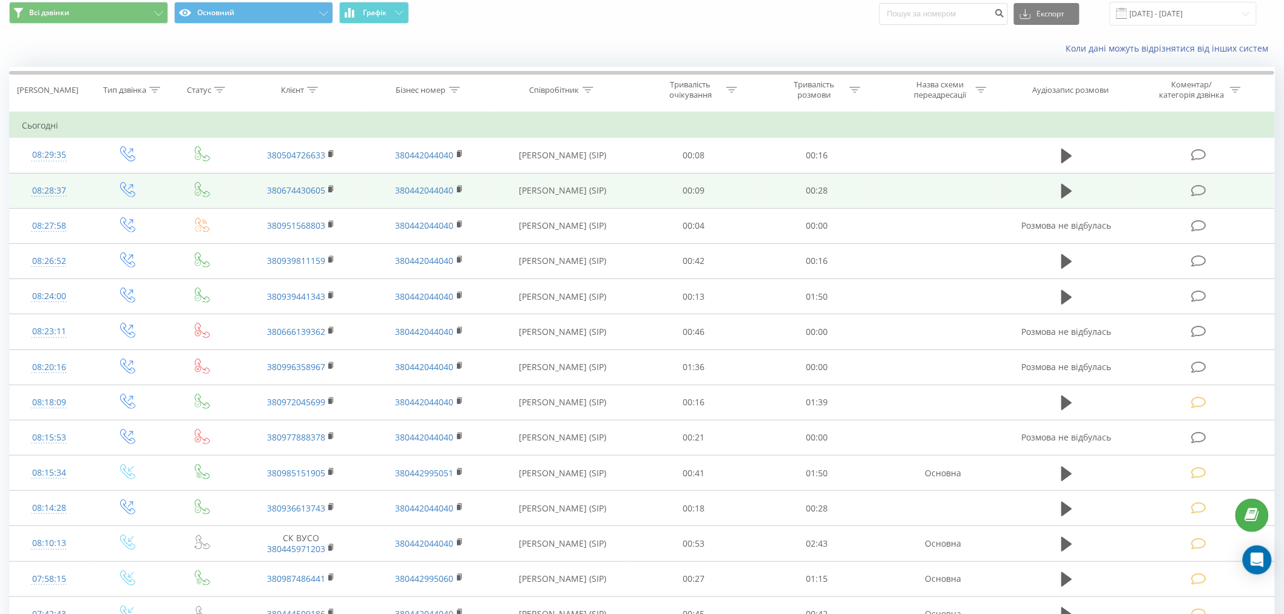
click at [1209, 187] on td at bounding box center [1200, 190] width 148 height 35
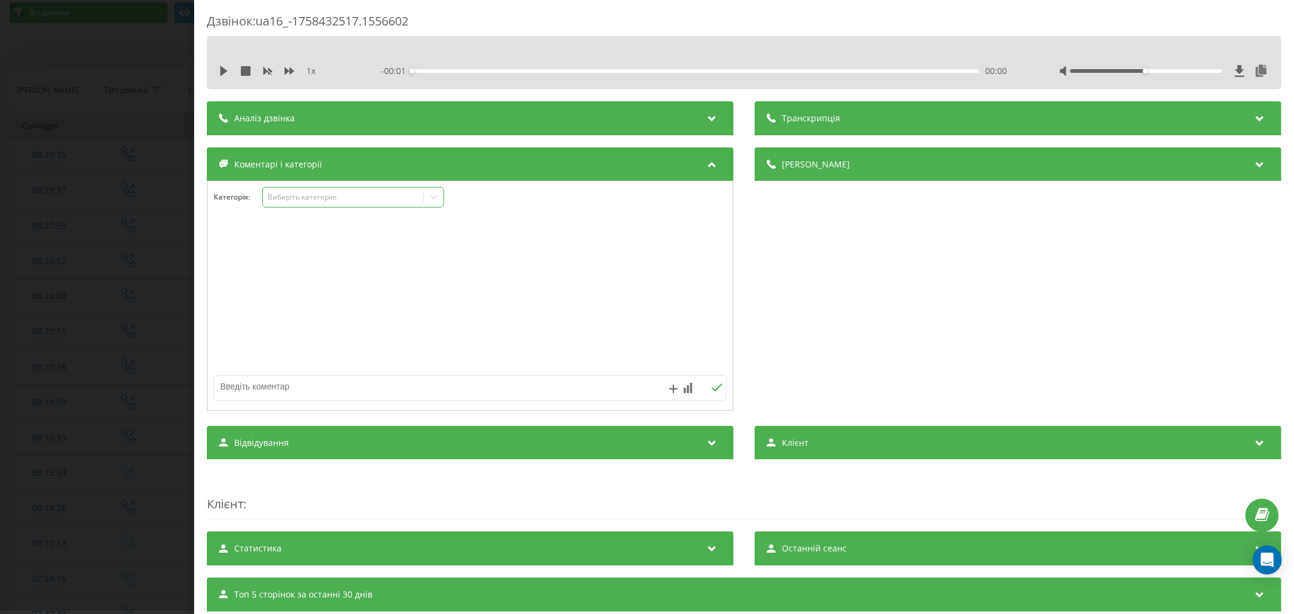
click at [301, 198] on div "Виберіть категорію" at bounding box center [343, 197] width 152 height 10
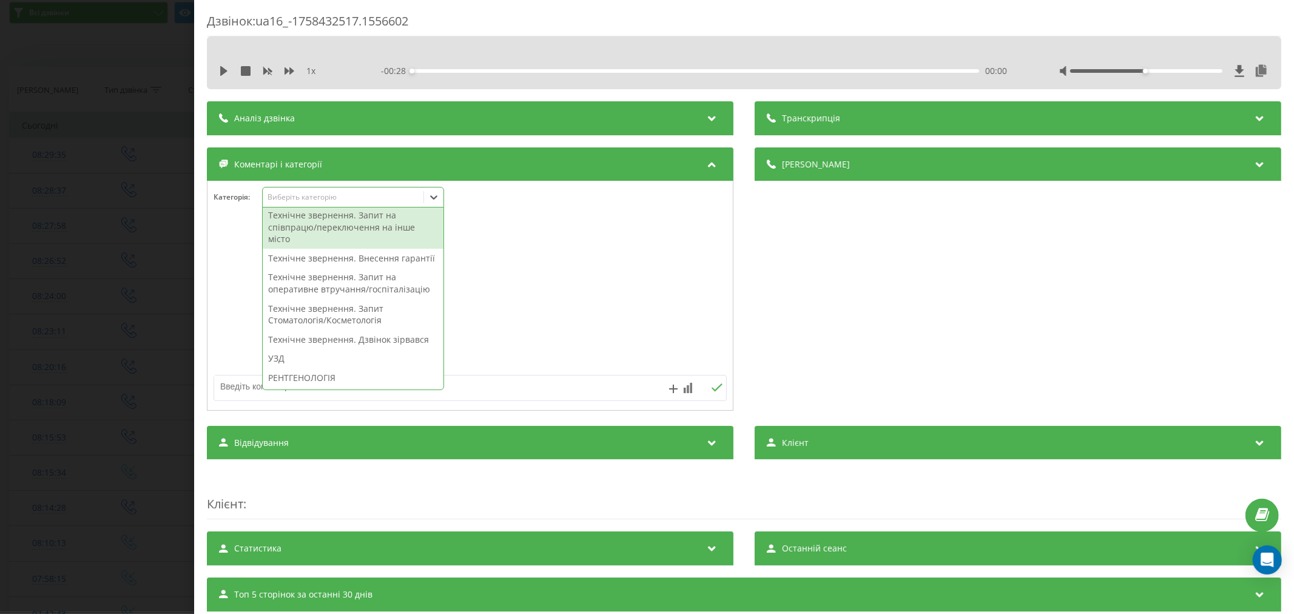
scroll to position [337, 0]
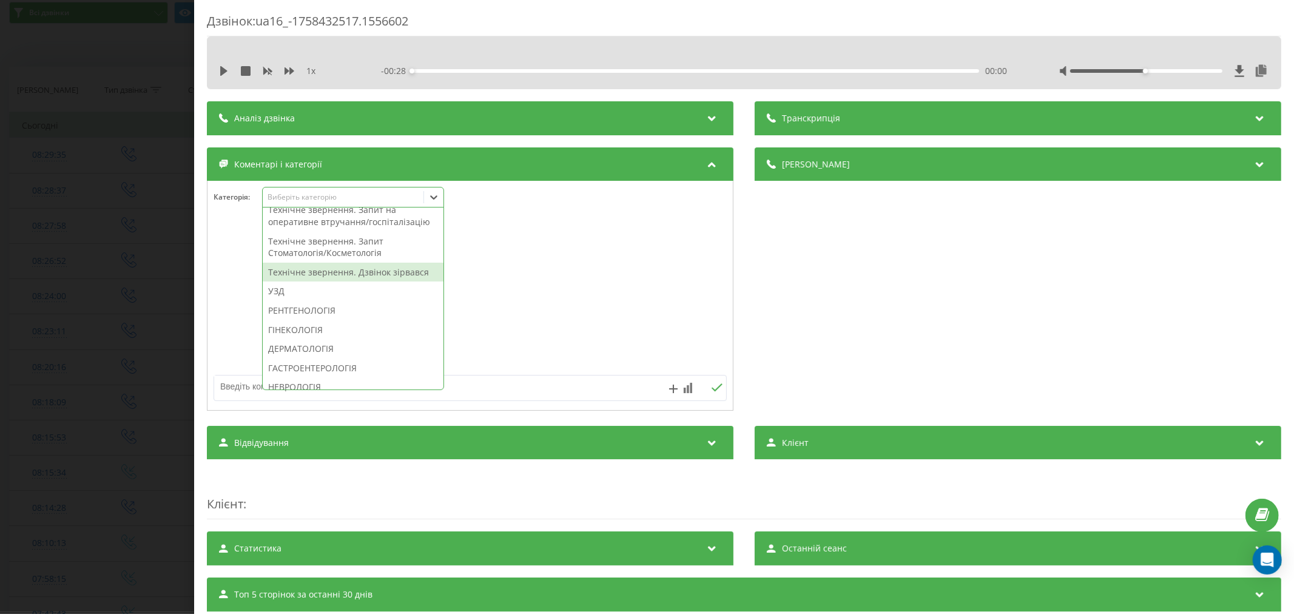
click at [394, 282] on div "Технічне звернення. Дзвінок зірвався" at bounding box center [353, 272] width 181 height 19
click at [568, 311] on div at bounding box center [469, 296] width 525 height 146
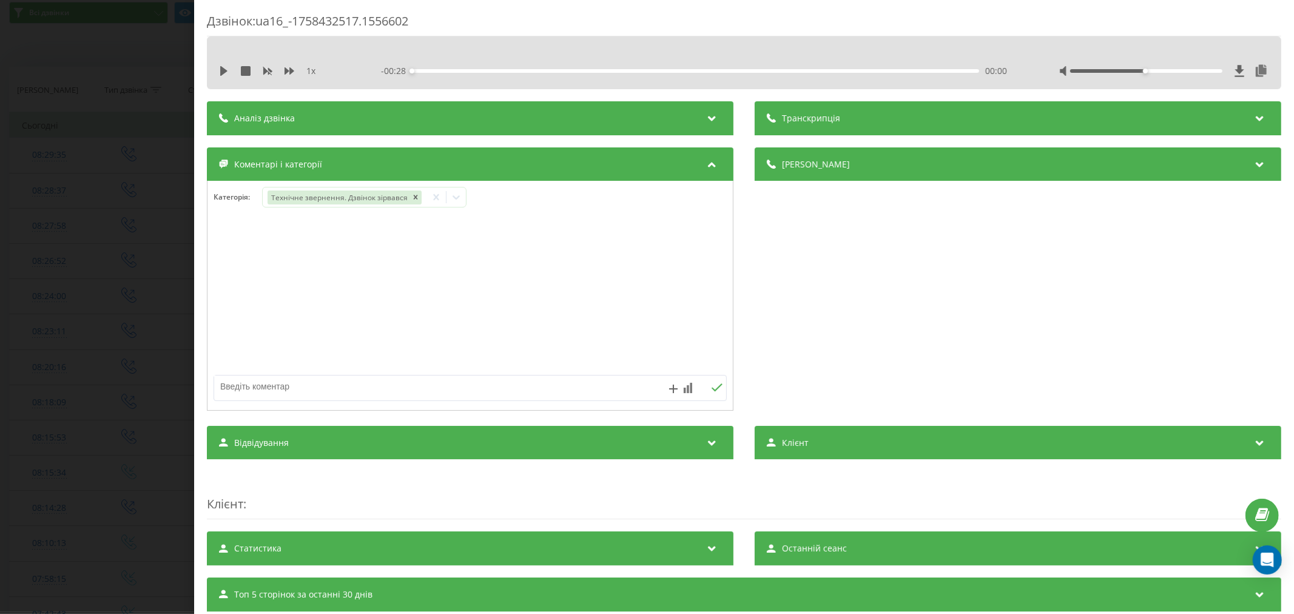
click at [440, 390] on textarea at bounding box center [418, 386] width 409 height 22
type textarea "лід. уже телеф"
click at [711, 387] on icon at bounding box center [717, 387] width 12 height 8
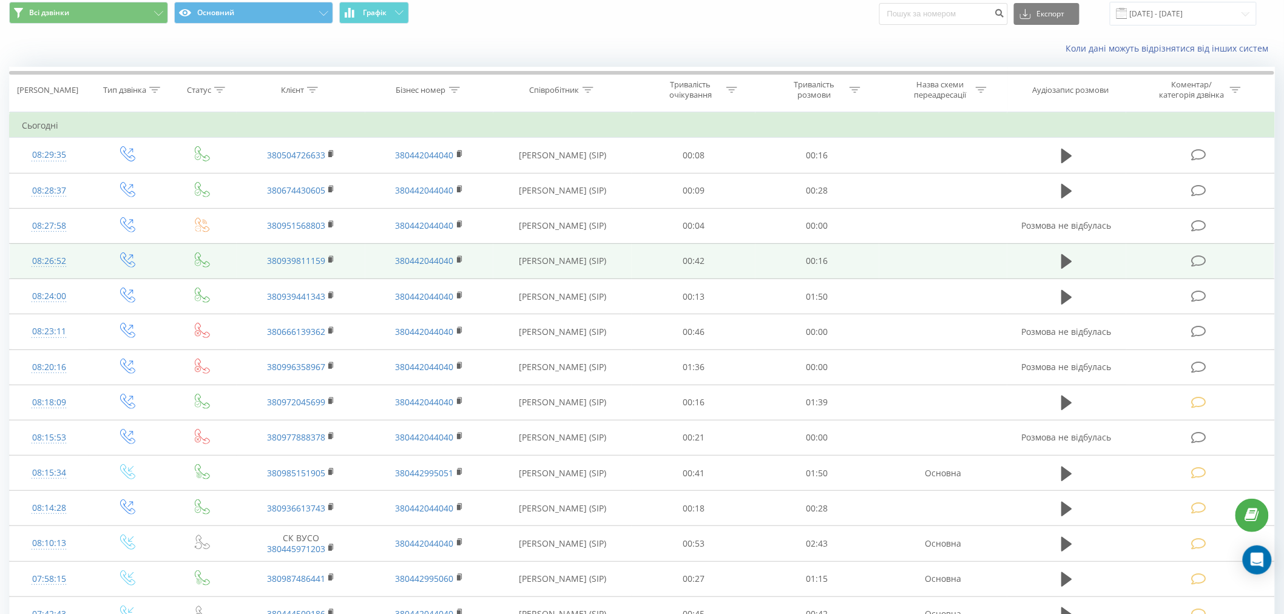
click at [1202, 261] on icon at bounding box center [1198, 261] width 15 height 13
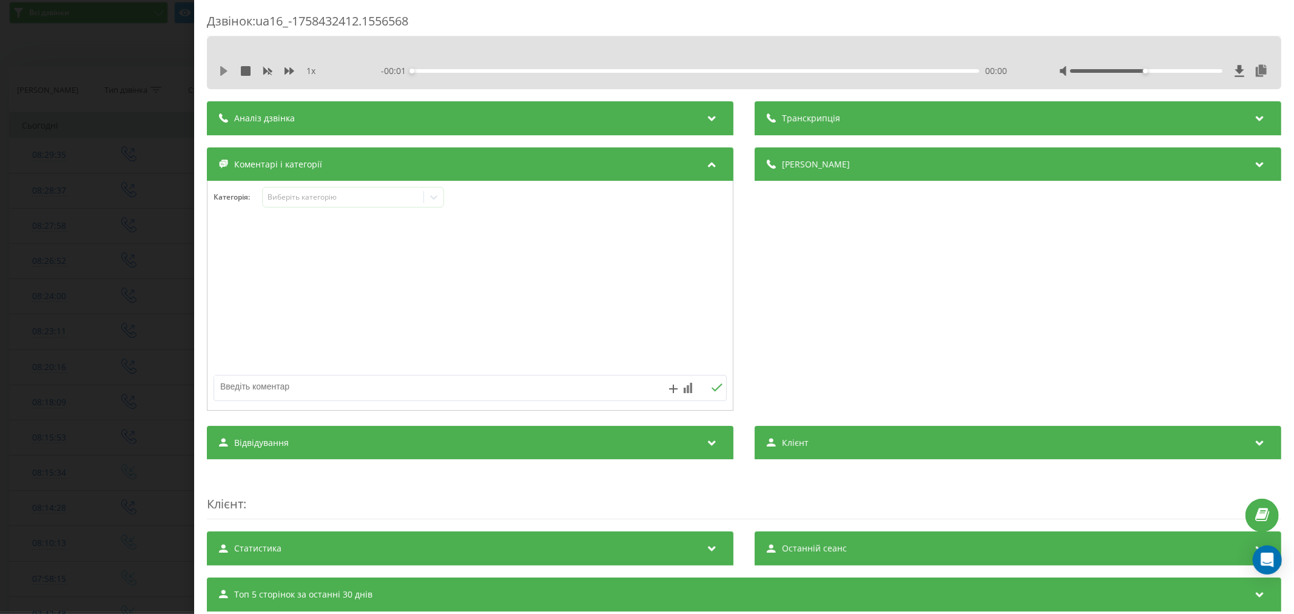
click at [222, 70] on icon at bounding box center [223, 71] width 7 height 10
click at [423, 71] on div "00:00" at bounding box center [695, 71] width 567 height 4
click at [325, 197] on div "Виберіть категорію" at bounding box center [343, 197] width 152 height 10
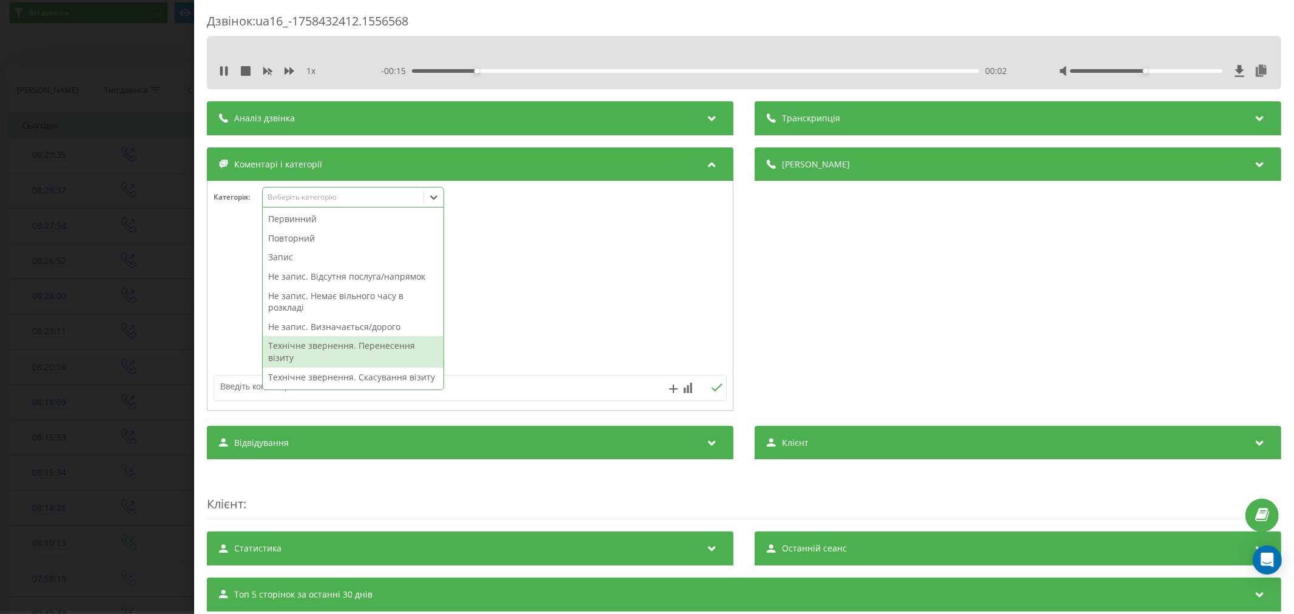
scroll to position [337, 0]
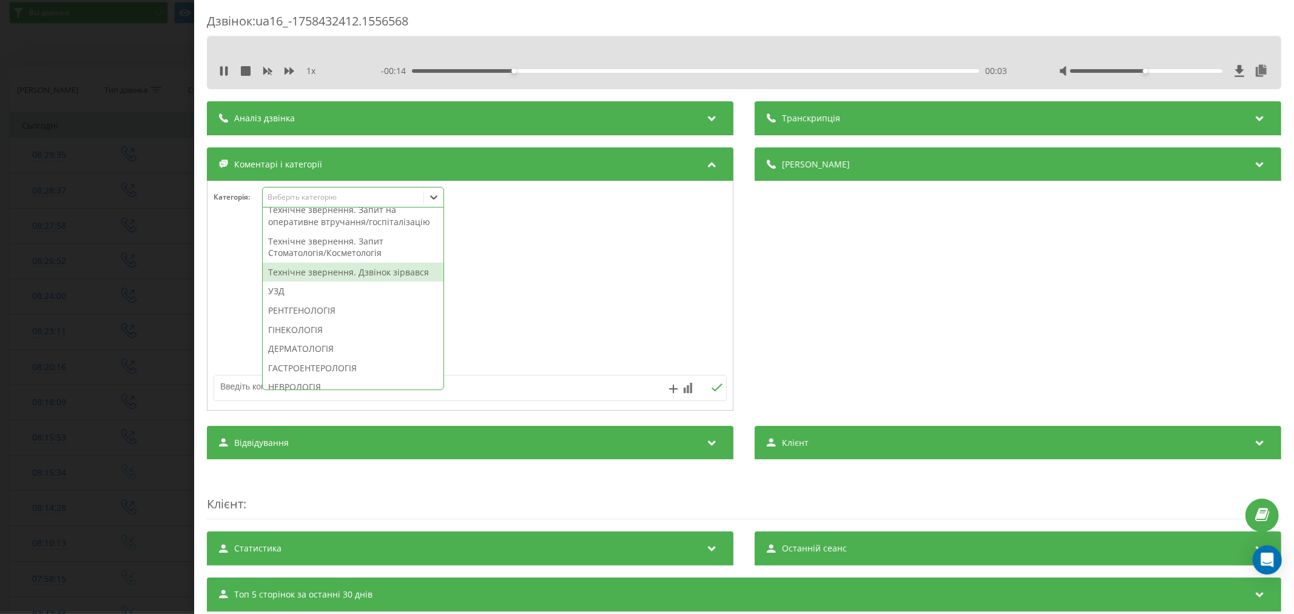
click at [360, 282] on div "Технічне звернення. Дзвінок зірвався" at bounding box center [353, 272] width 181 height 19
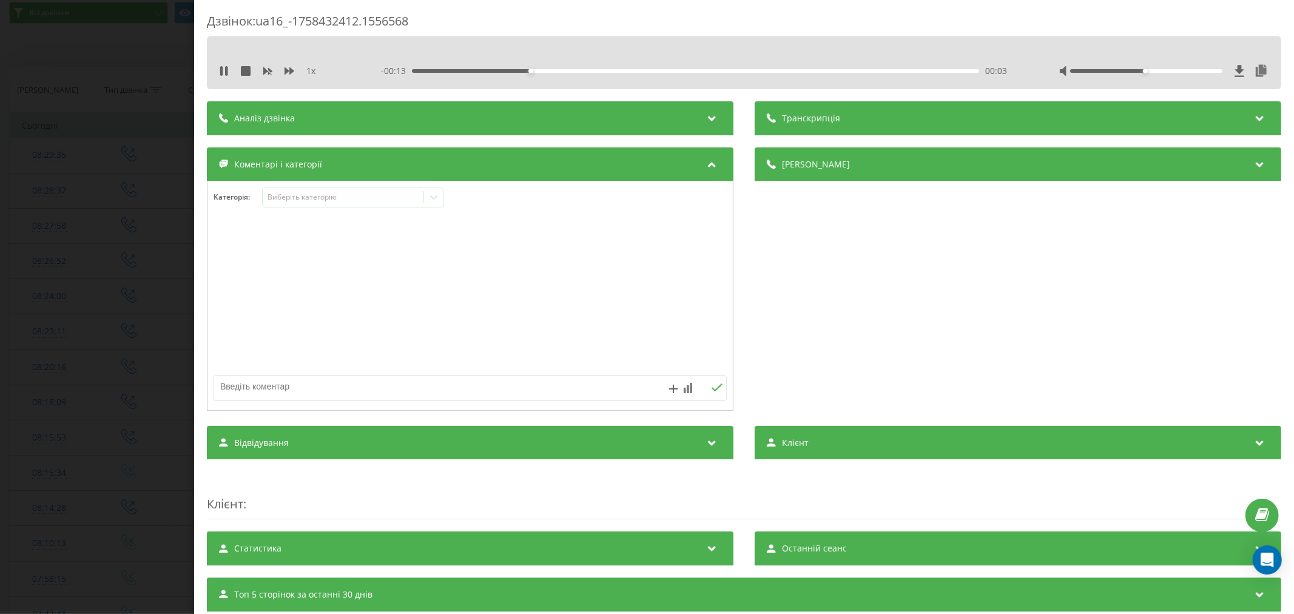
click at [499, 320] on div at bounding box center [469, 296] width 525 height 146
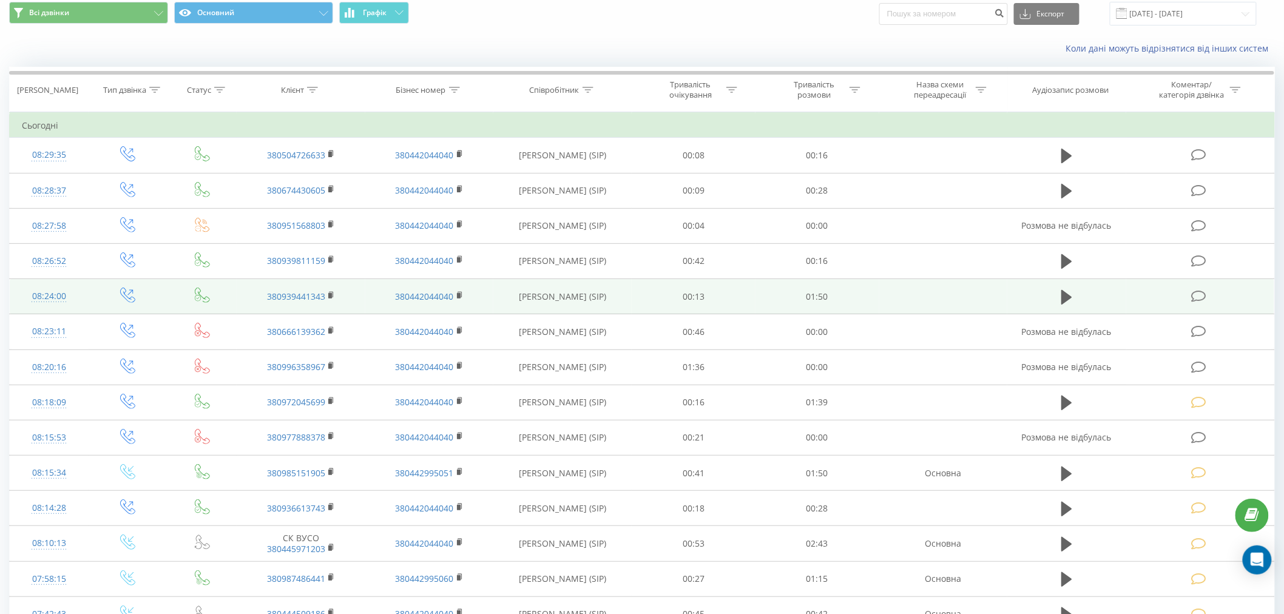
click at [1201, 303] on td at bounding box center [1200, 296] width 148 height 35
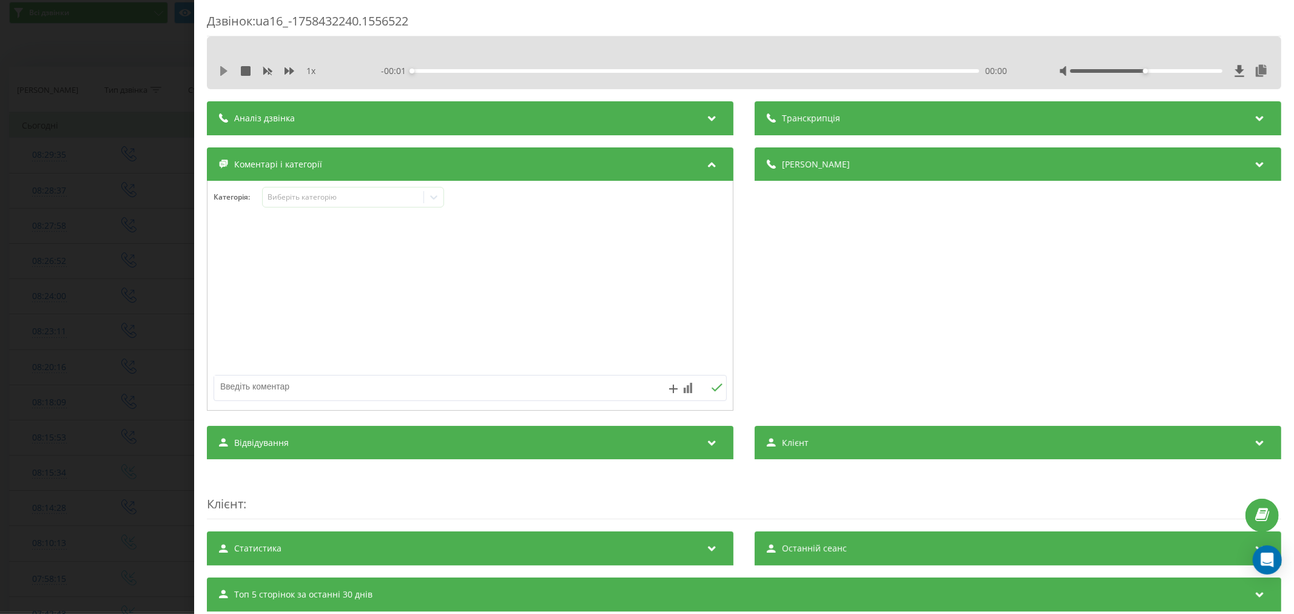
click at [219, 70] on icon at bounding box center [224, 71] width 10 height 10
click at [451, 70] on div "00:08" at bounding box center [695, 71] width 567 height 4
click at [499, 70] on div "00:17" at bounding box center [695, 71] width 567 height 4
click at [360, 198] on div "Виберіть категорію" at bounding box center [343, 197] width 152 height 10
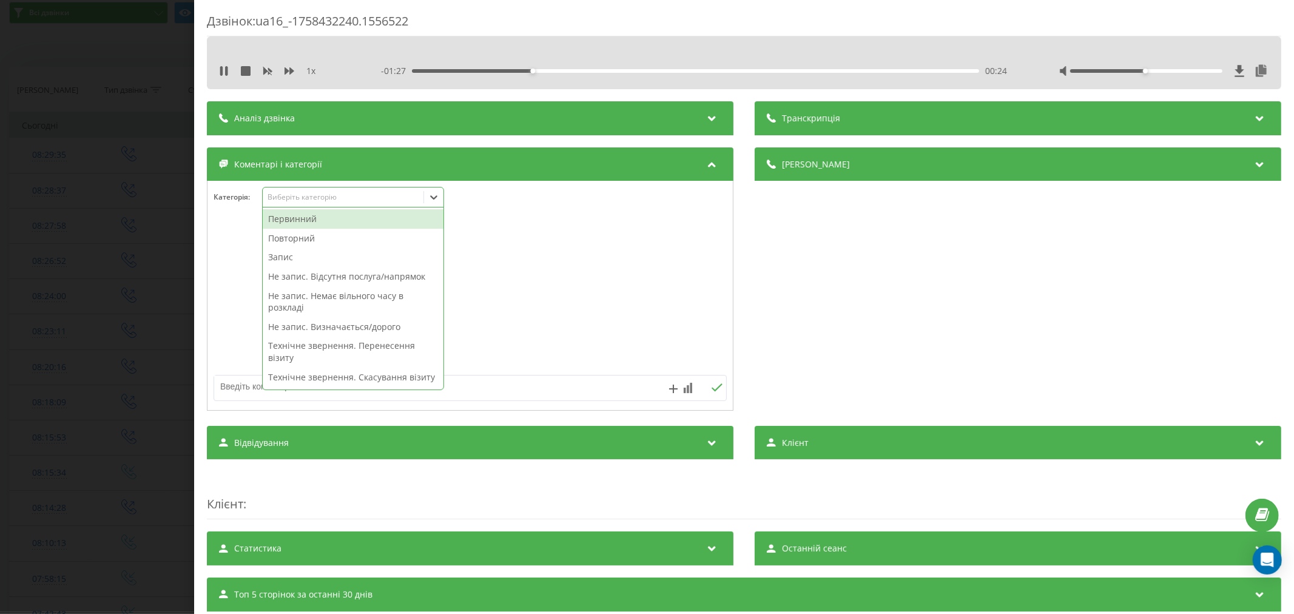
click at [314, 215] on div "Первинний" at bounding box center [353, 218] width 181 height 19
click at [320, 275] on div "Не запис. Немає вільного часу в розкладі" at bounding box center [353, 282] width 181 height 31
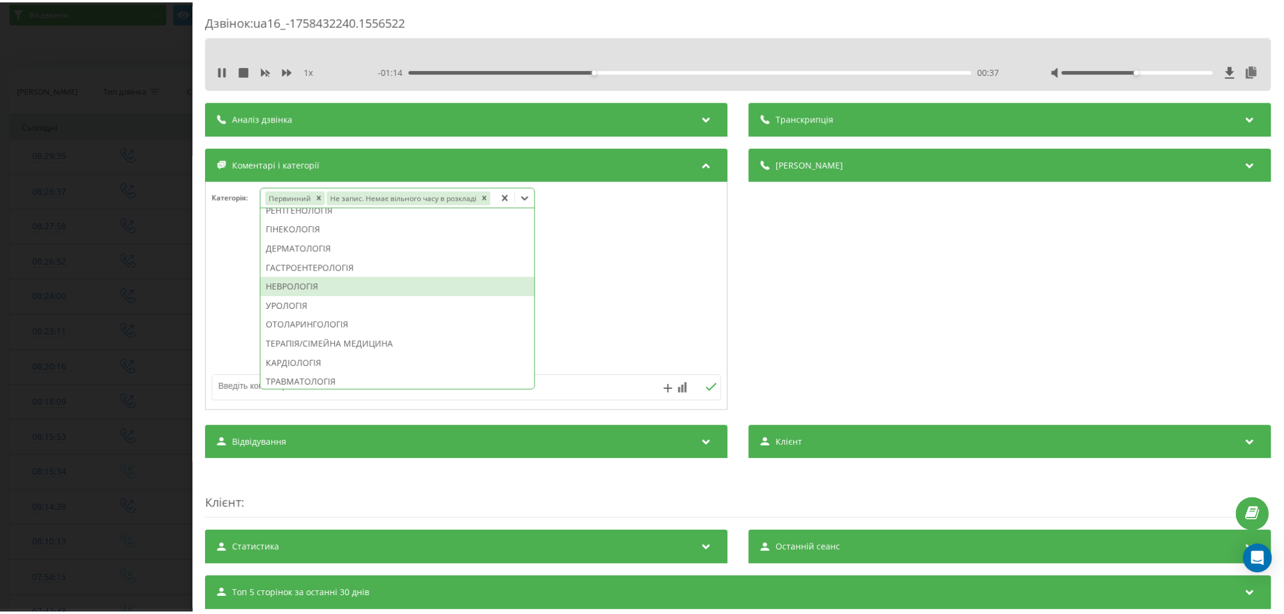
scroll to position [361, 0]
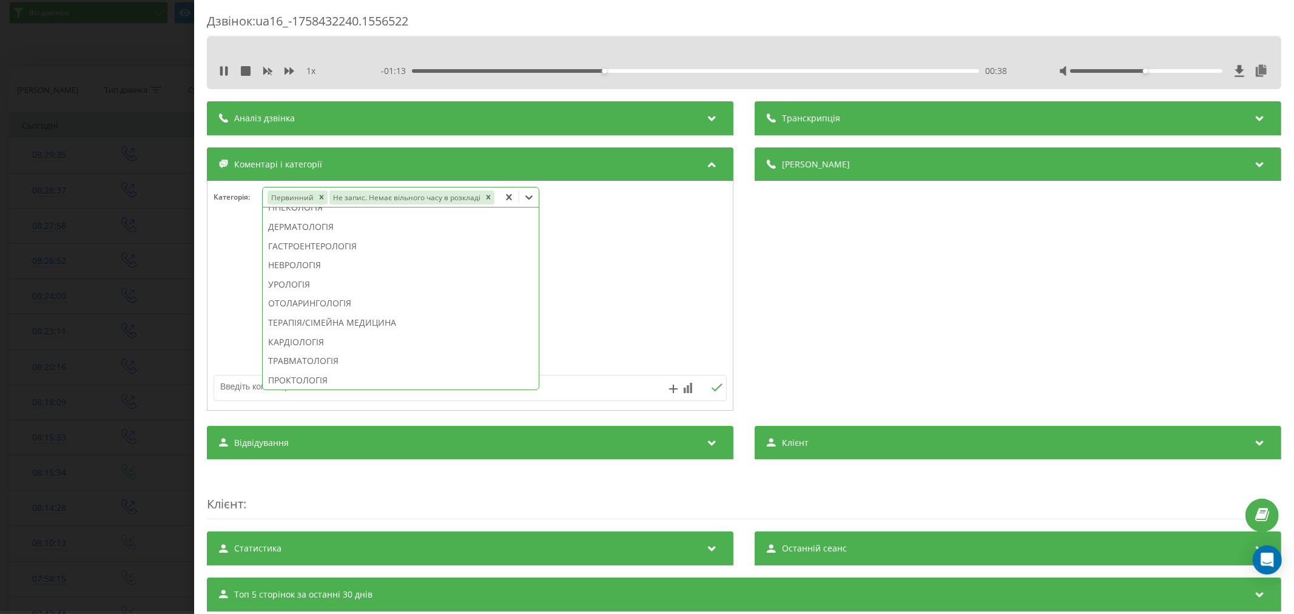
click at [316, 263] on div "НЕВРОЛОГІЯ" at bounding box center [401, 264] width 276 height 19
click at [601, 328] on div at bounding box center [469, 296] width 525 height 146
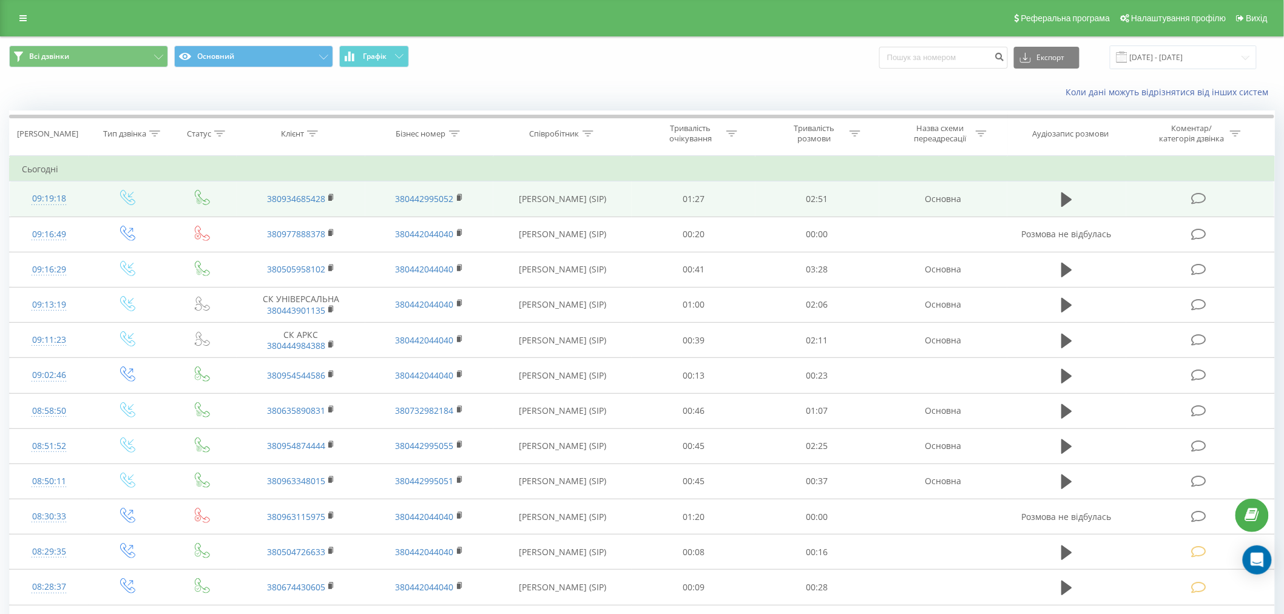
click at [1196, 198] on icon at bounding box center [1198, 198] width 15 height 13
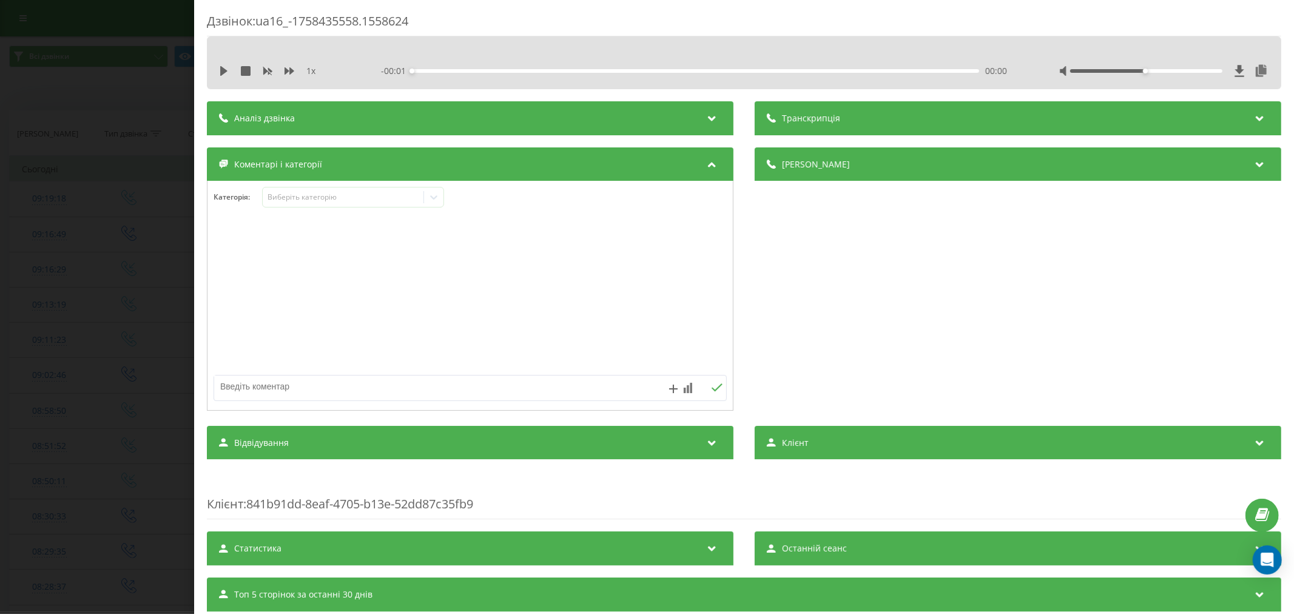
click at [220, 68] on icon at bounding box center [224, 71] width 10 height 10
click at [427, 67] on div "- 02:52 00:00 00:00" at bounding box center [696, 71] width 630 height 12
click at [425, 70] on div "00:00" at bounding box center [695, 71] width 567 height 4
click at [443, 70] on div "00:10" at bounding box center [695, 71] width 567 height 4
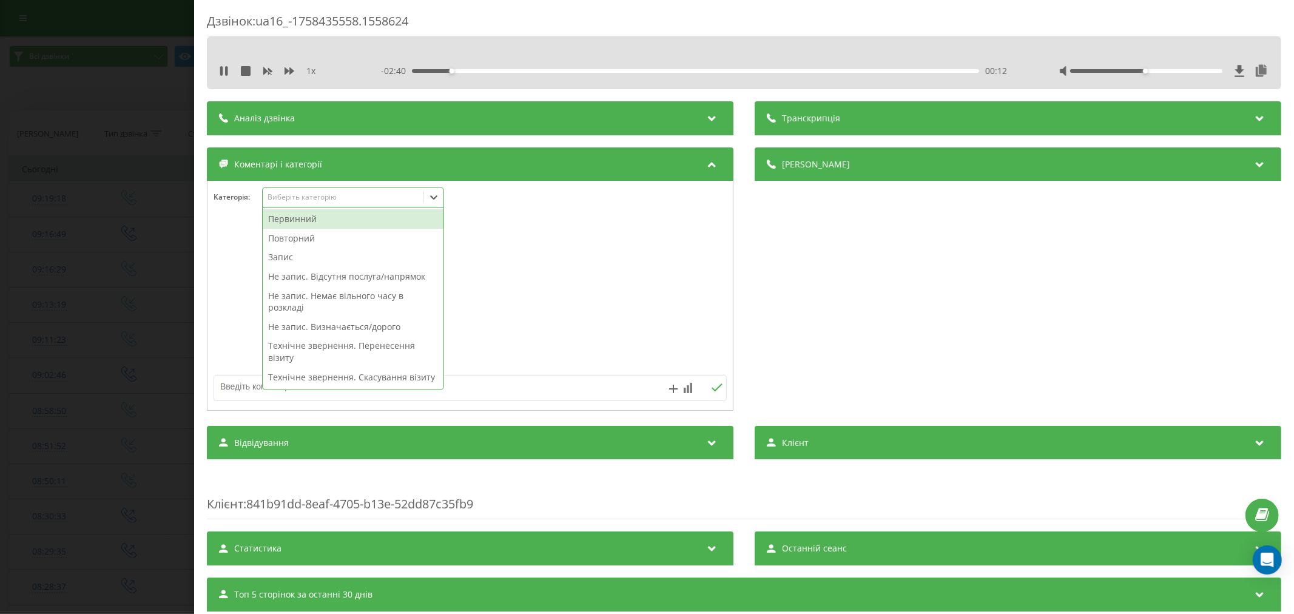
click at [318, 202] on div "Виберіть категорію" at bounding box center [343, 197] width 152 height 10
click at [288, 235] on div "Повторний" at bounding box center [353, 238] width 181 height 19
click at [286, 240] on div "Запис" at bounding box center [353, 238] width 181 height 19
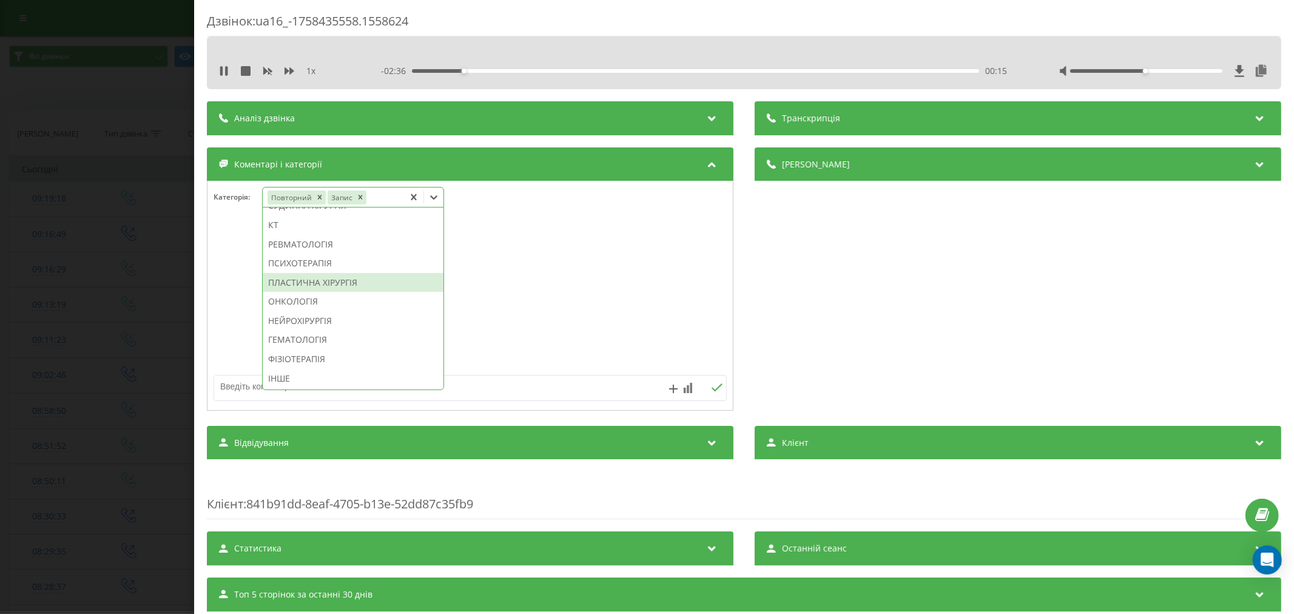
scroll to position [840, 0]
click at [292, 377] on div "ІНШЕ" at bounding box center [353, 378] width 181 height 19
click at [553, 311] on div at bounding box center [469, 296] width 525 height 146
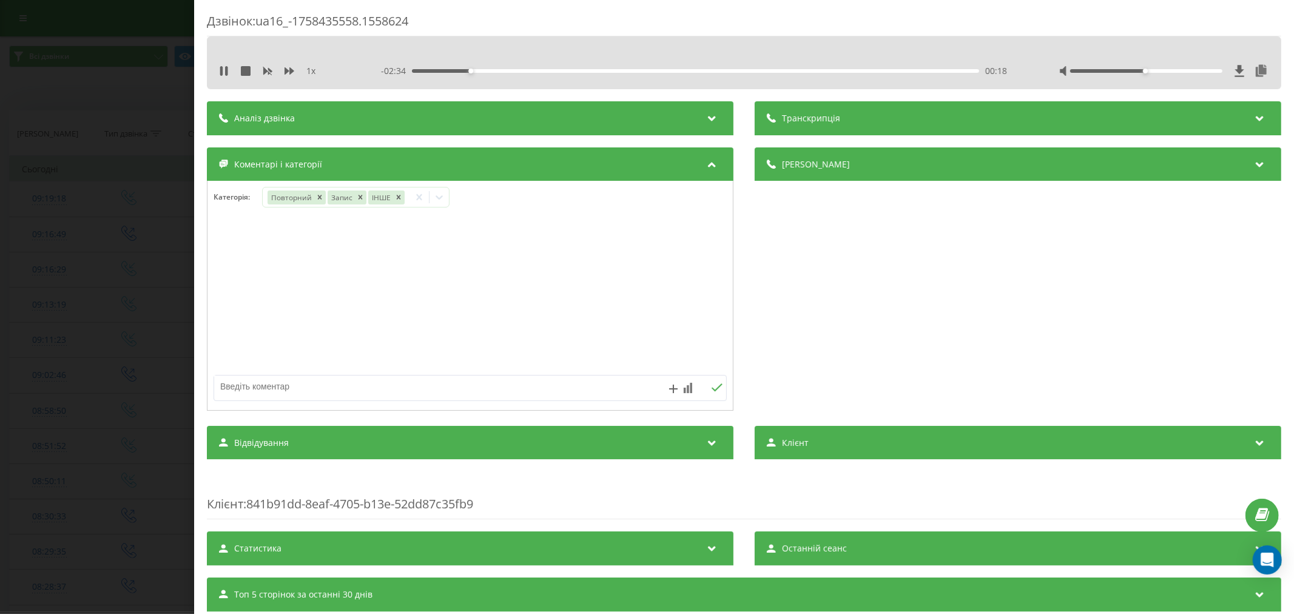
click at [413, 383] on textarea at bounding box center [418, 386] width 409 height 22
type textarea "аналізи"
click at [711, 392] on icon at bounding box center [717, 387] width 12 height 8
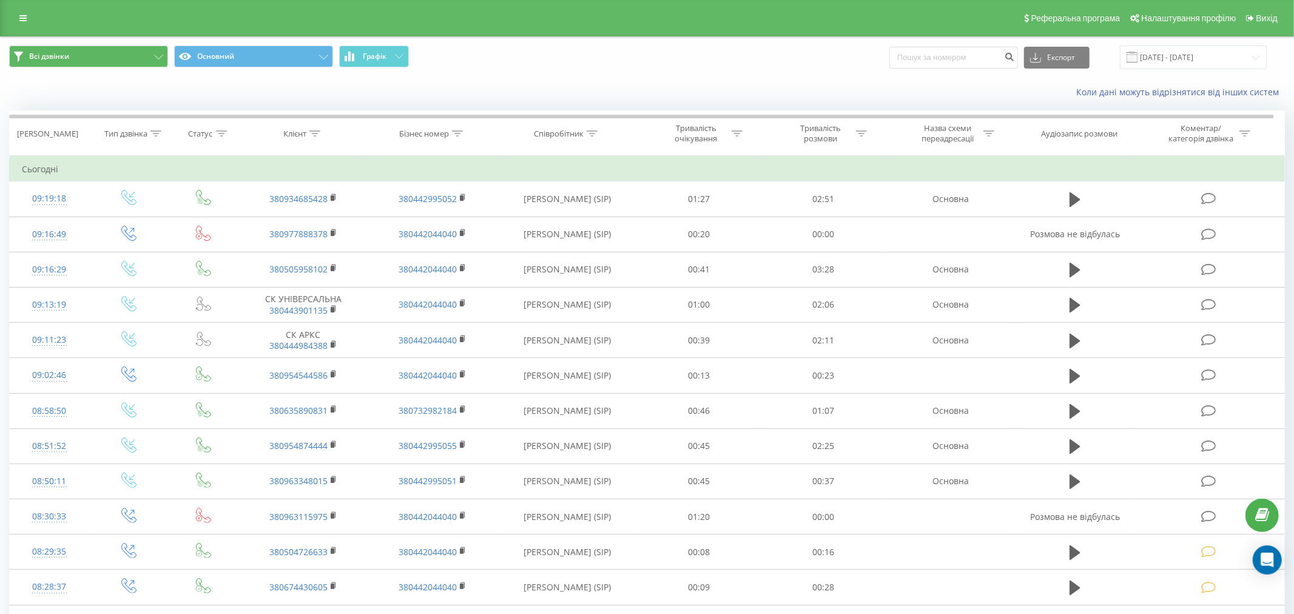
scroll to position [44, 0]
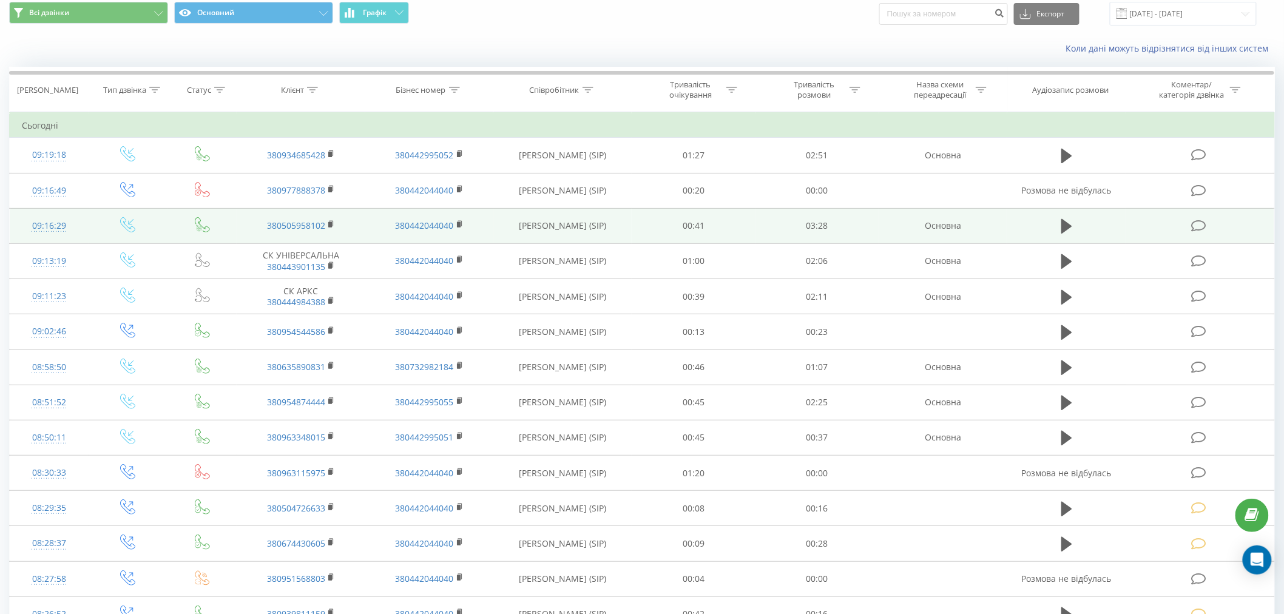
click at [1202, 225] on icon at bounding box center [1198, 226] width 15 height 13
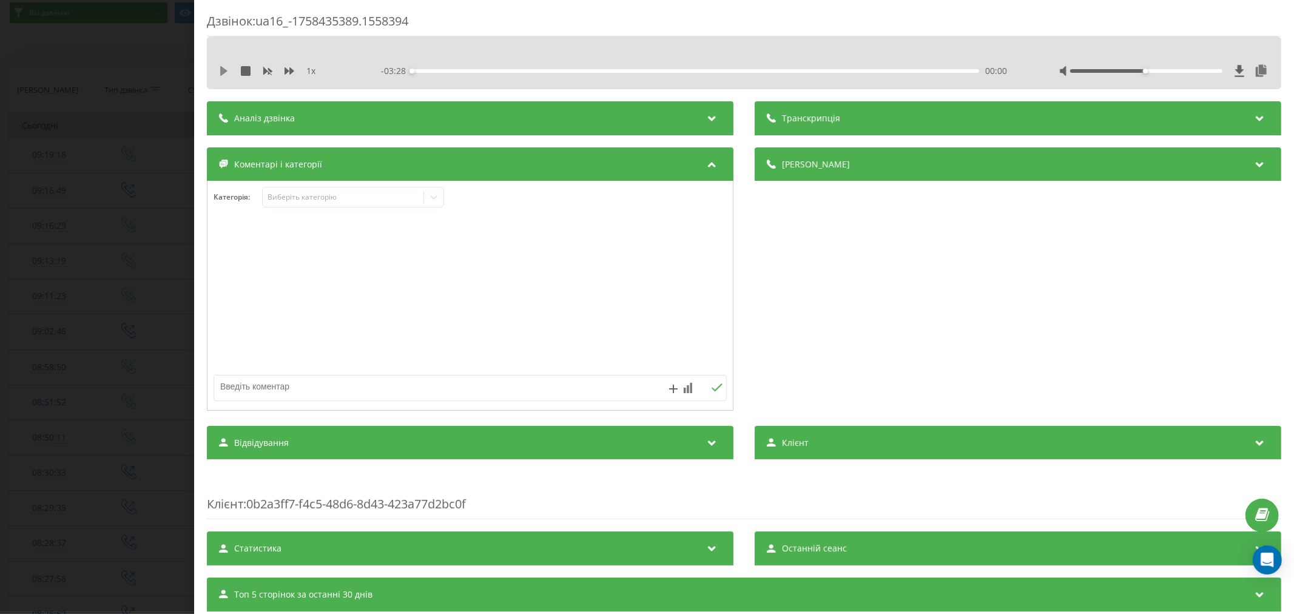
click at [223, 75] on icon at bounding box center [224, 71] width 10 height 10
click at [423, 71] on div "00:00" at bounding box center [695, 71] width 567 height 4
click at [433, 69] on div "00:08" at bounding box center [695, 71] width 567 height 4
click at [323, 196] on div "Виберіть категорію" at bounding box center [343, 197] width 152 height 10
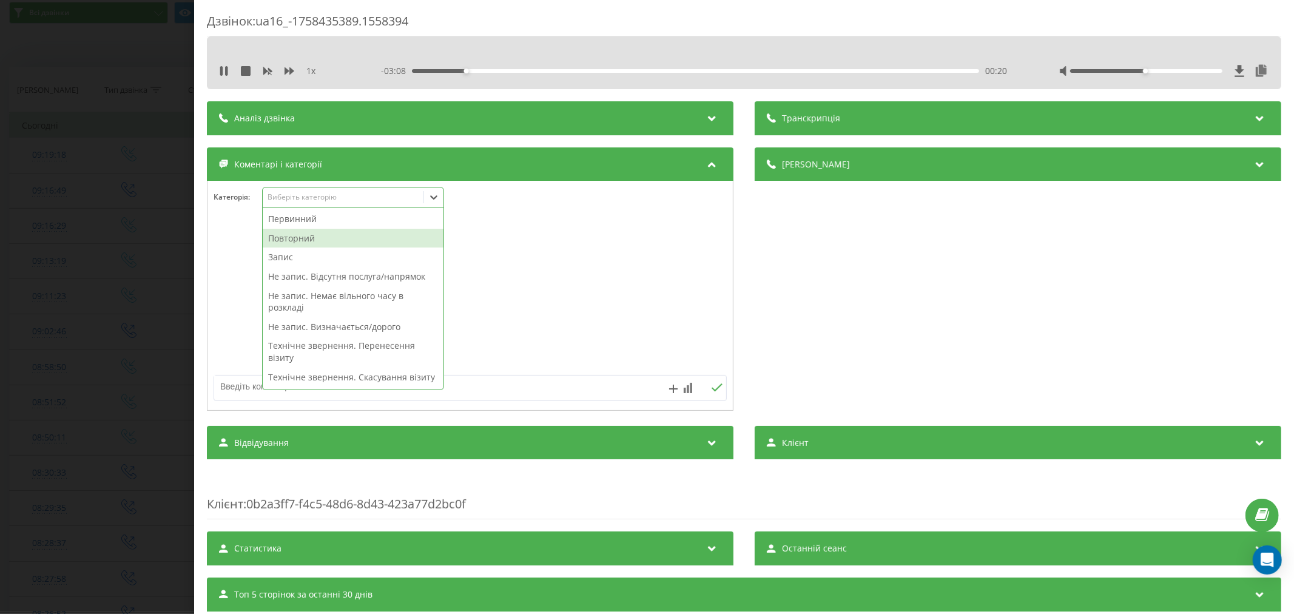
click at [302, 237] on div "Повторний" at bounding box center [353, 238] width 181 height 19
click at [539, 273] on div at bounding box center [469, 296] width 525 height 146
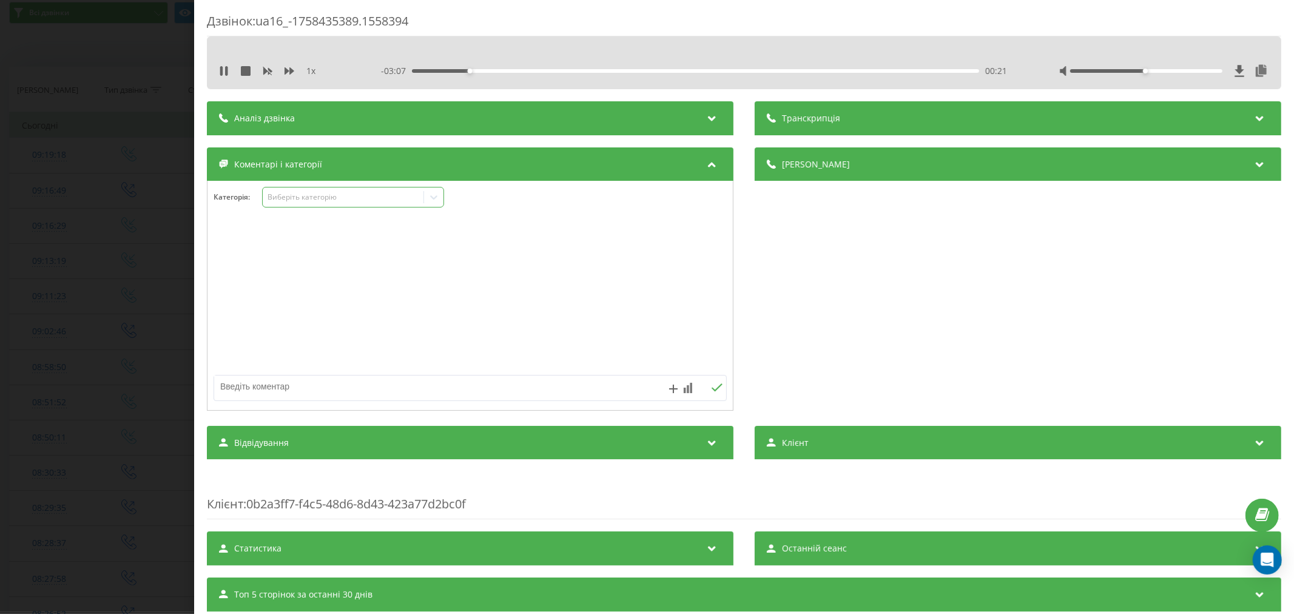
click at [433, 198] on icon at bounding box center [433, 197] width 7 height 4
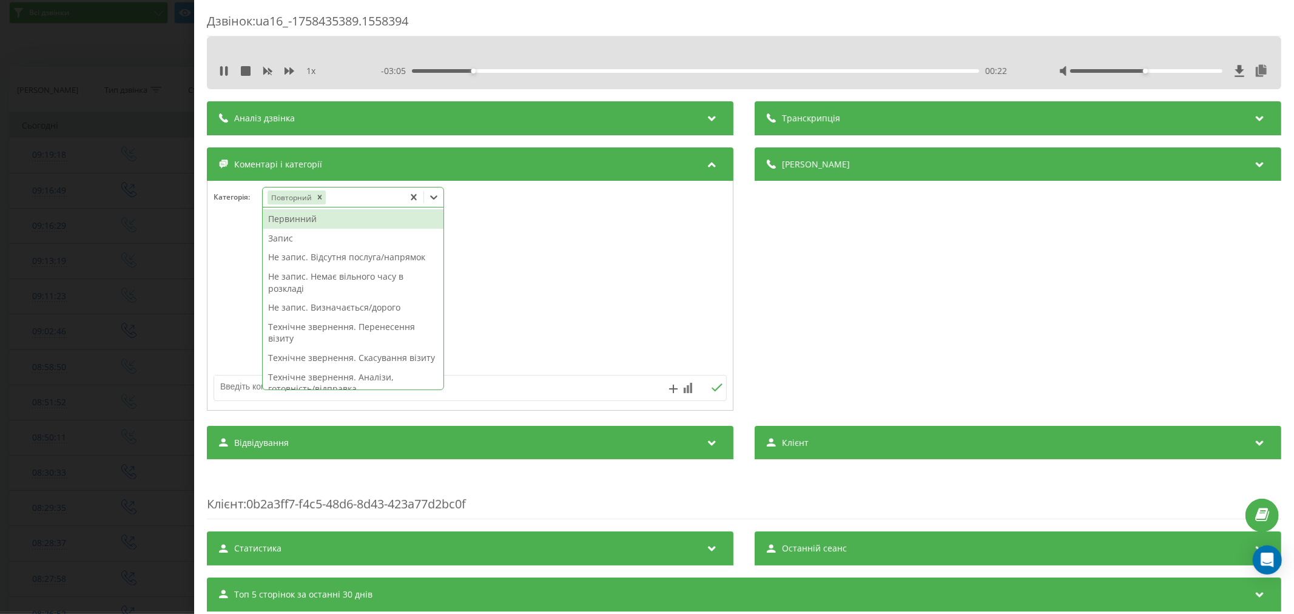
click at [305, 255] on div "Не запис. Відсутня послуга/напрямок" at bounding box center [353, 257] width 181 height 19
drag, startPoint x: 304, startPoint y: 254, endPoint x: 304, endPoint y: 246, distance: 7.9
click at [304, 246] on div "Первинний Запис Не запис. Відсутня послуга/напрямок Не запис. Немає вільного ча…" at bounding box center [353, 298] width 181 height 182
click at [304, 243] on div "Запис" at bounding box center [353, 238] width 181 height 19
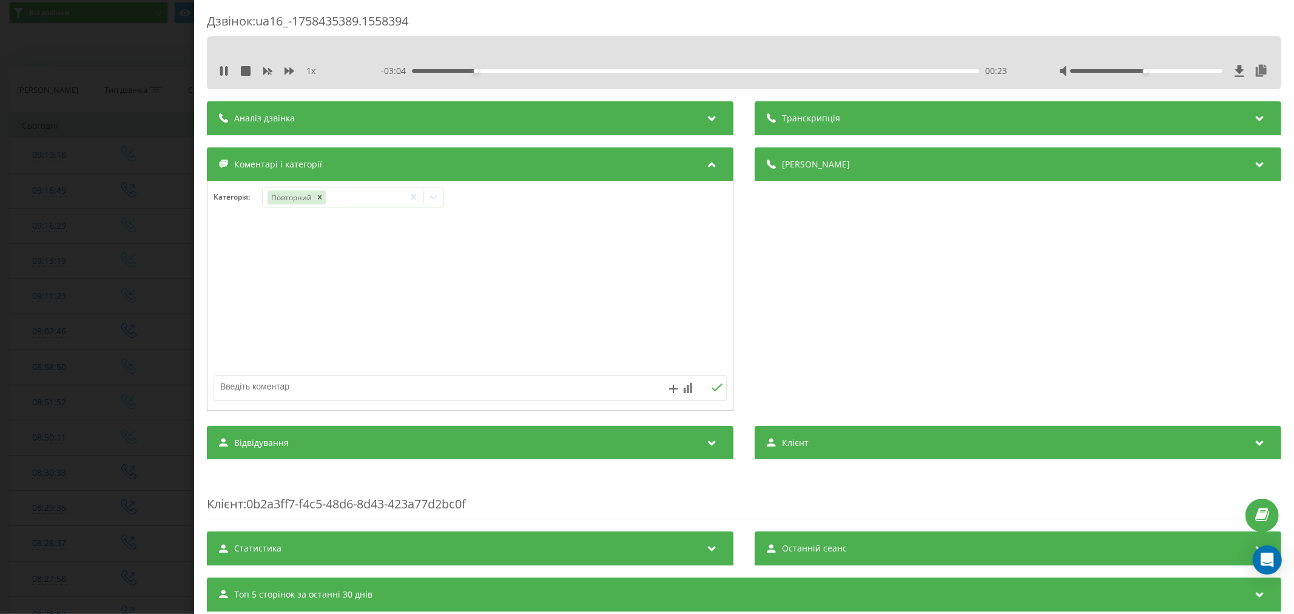
click at [504, 249] on div at bounding box center [469, 296] width 525 height 146
click at [434, 197] on icon at bounding box center [434, 197] width 12 height 12
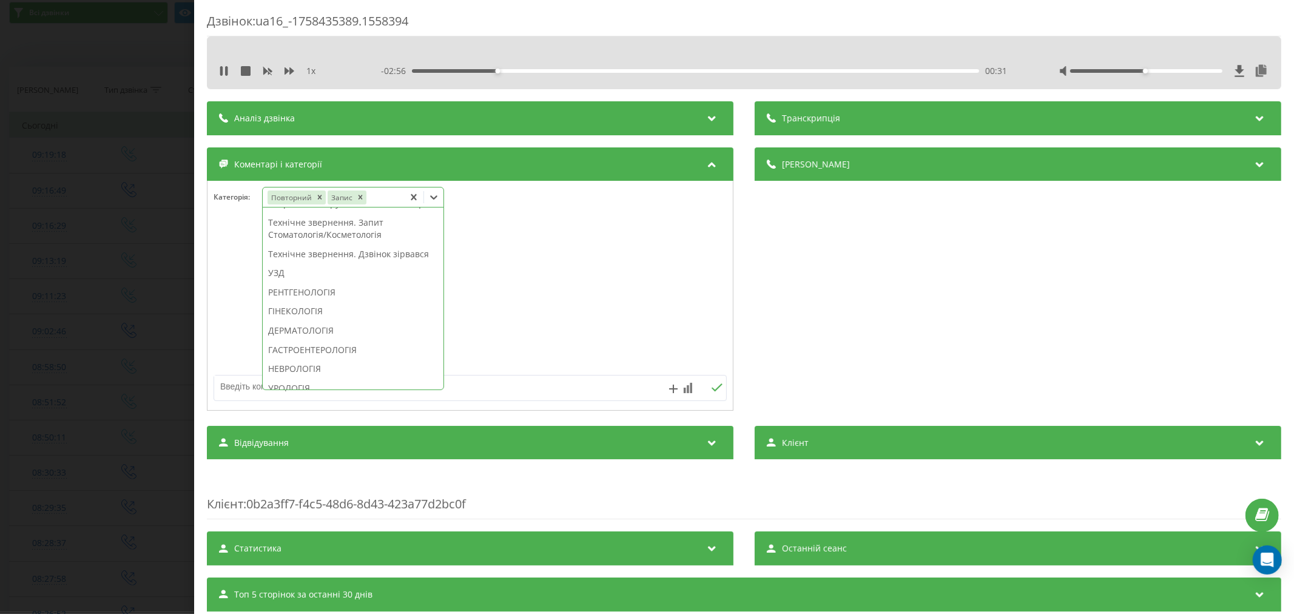
scroll to position [337, 0]
click at [315, 340] on div "ГАСТРОЕНТЕРОЛОГІЯ" at bounding box center [353, 329] width 181 height 19
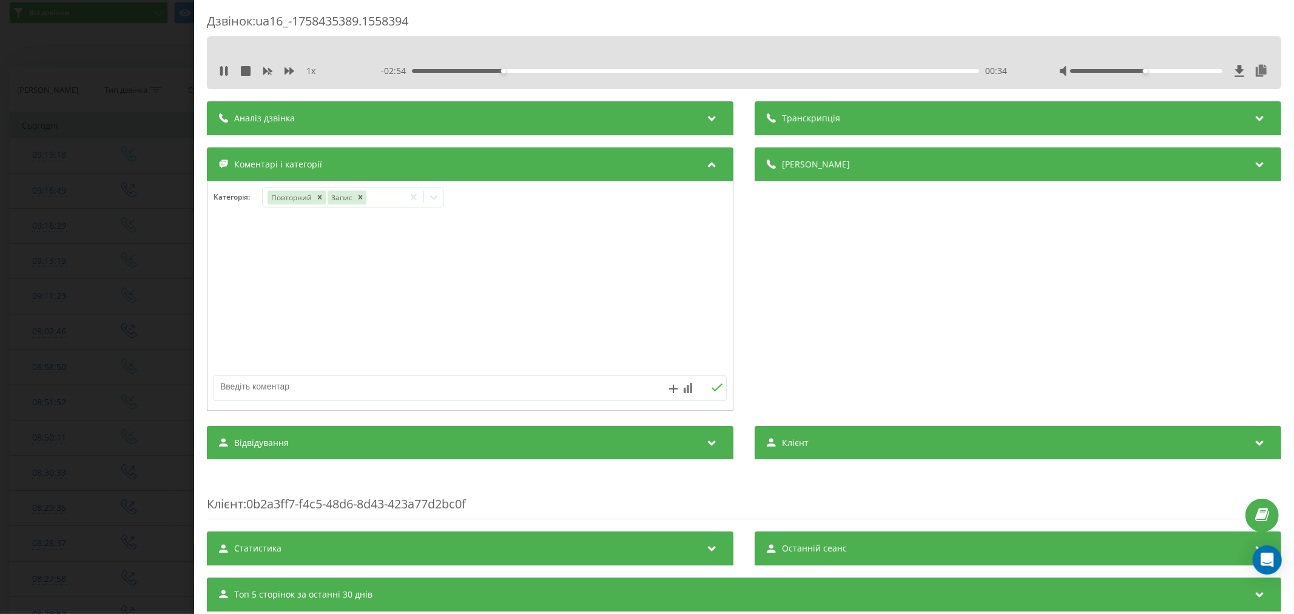
click at [530, 332] on div at bounding box center [469, 296] width 525 height 146
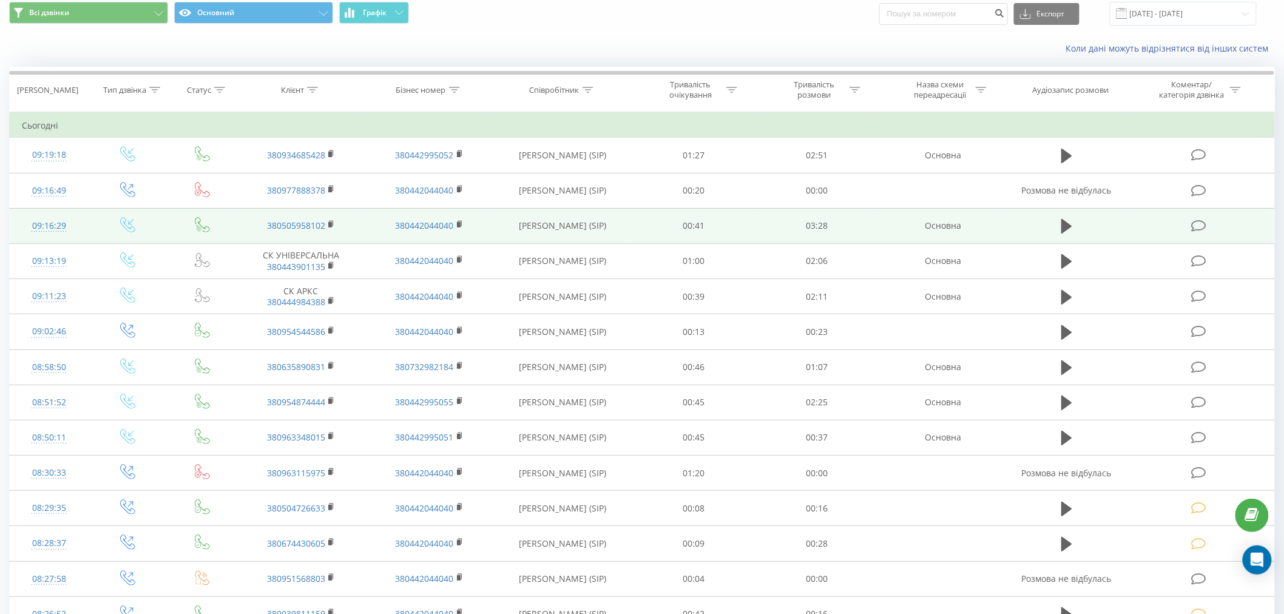
drag, startPoint x: 1204, startPoint y: 265, endPoint x: 573, endPoint y: 237, distance: 631.5
click at [1204, 265] on icon at bounding box center [1198, 261] width 15 height 13
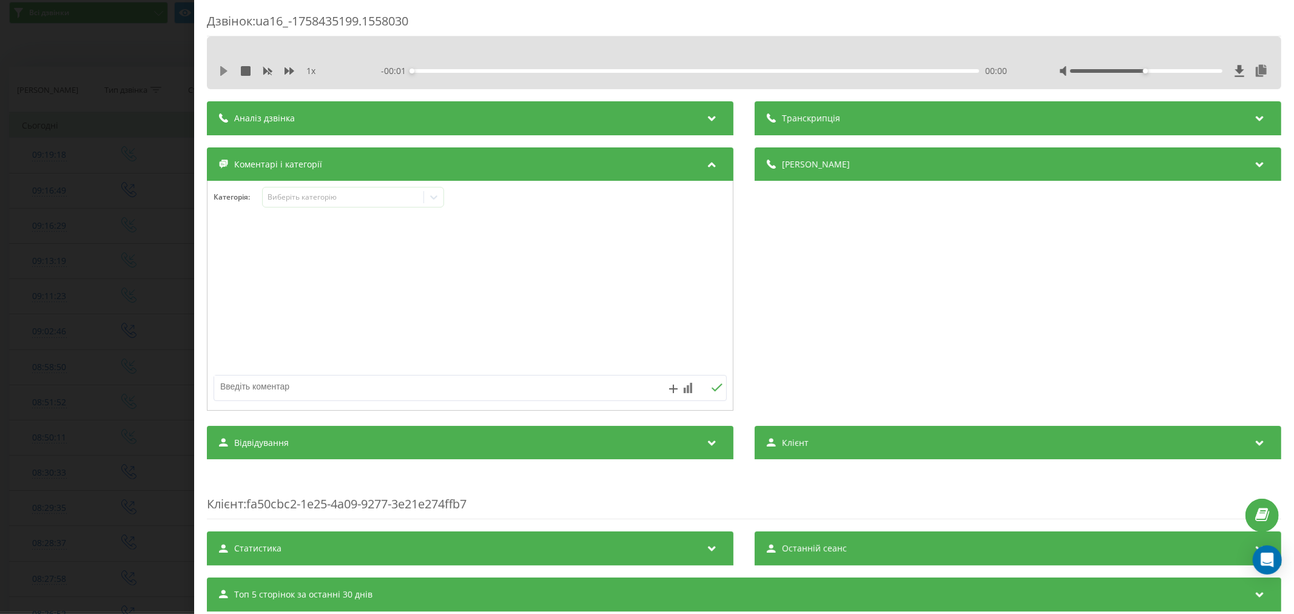
click at [220, 69] on icon at bounding box center [223, 71] width 7 height 10
click at [431, 70] on div "00:00" at bounding box center [695, 71] width 567 height 4
click at [483, 70] on div "00:16" at bounding box center [695, 71] width 567 height 4
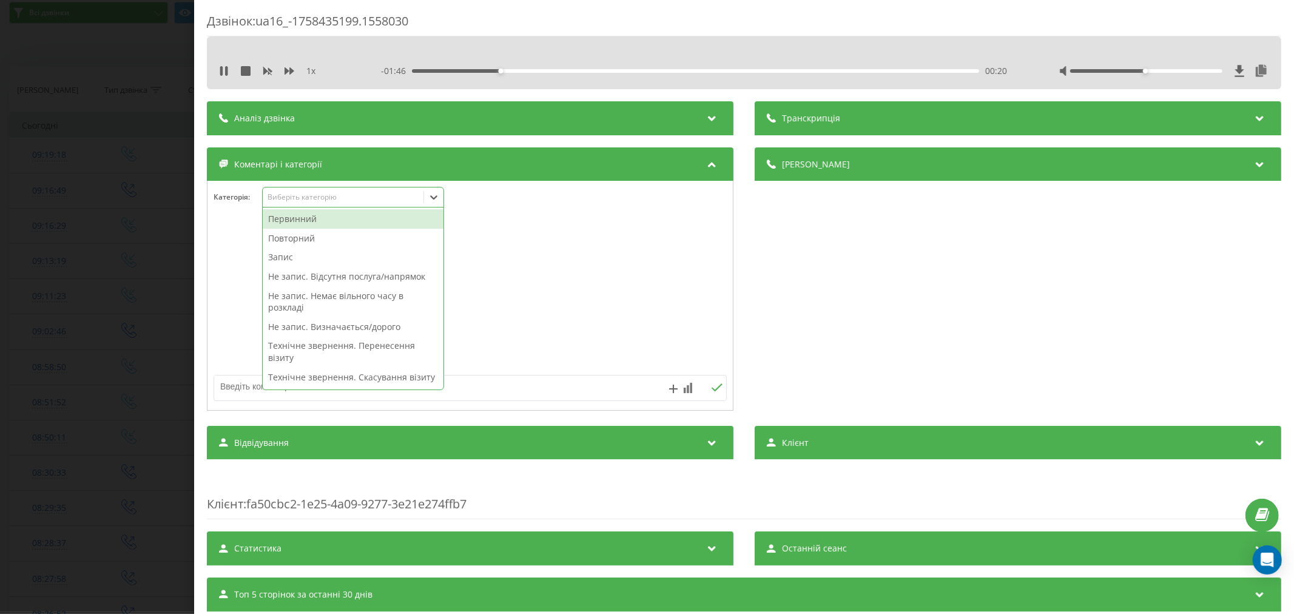
click at [293, 199] on div "Виберіть категорію" at bounding box center [343, 197] width 152 height 10
click at [305, 241] on div "Повторний" at bounding box center [353, 238] width 181 height 19
click at [518, 269] on div at bounding box center [469, 296] width 525 height 146
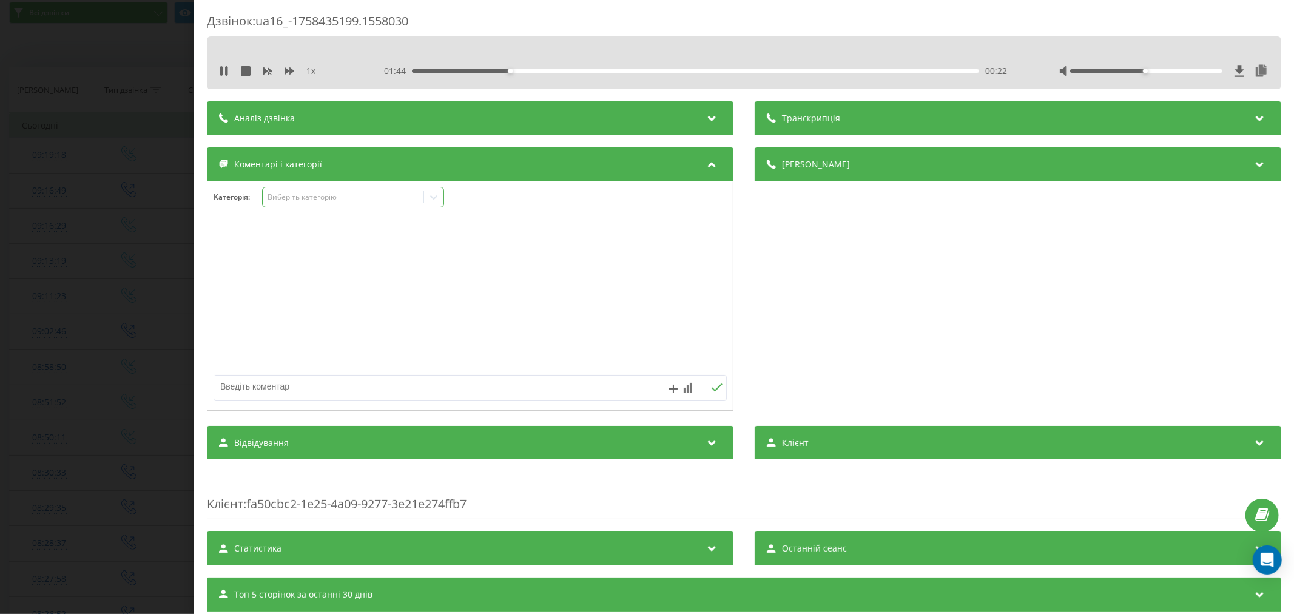
drag, startPoint x: 435, startPoint y: 201, endPoint x: 426, endPoint y: 201, distance: 8.5
click at [435, 200] on icon at bounding box center [434, 197] width 12 height 12
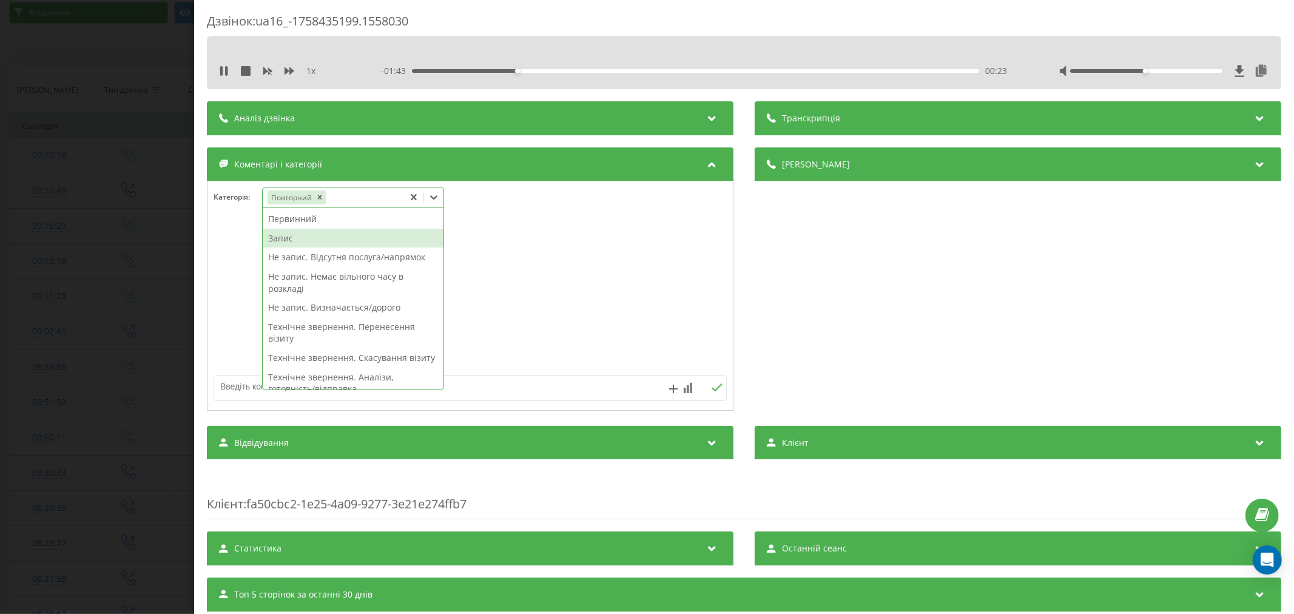
click at [288, 241] on div "Запис" at bounding box center [353, 238] width 181 height 19
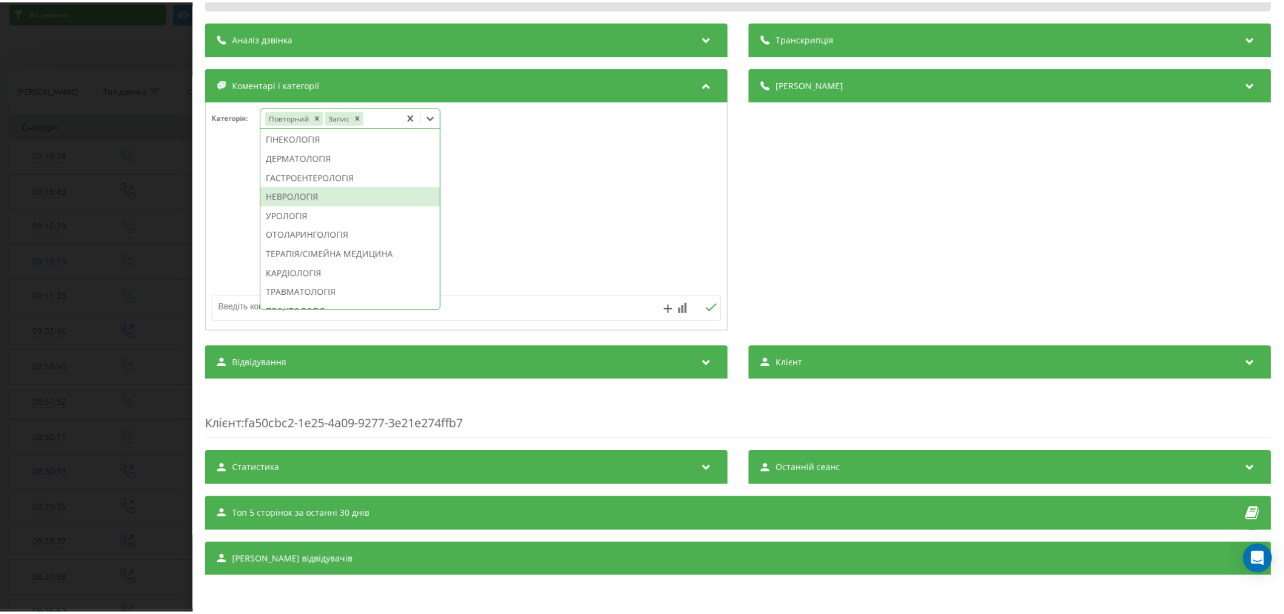
scroll to position [368, 0]
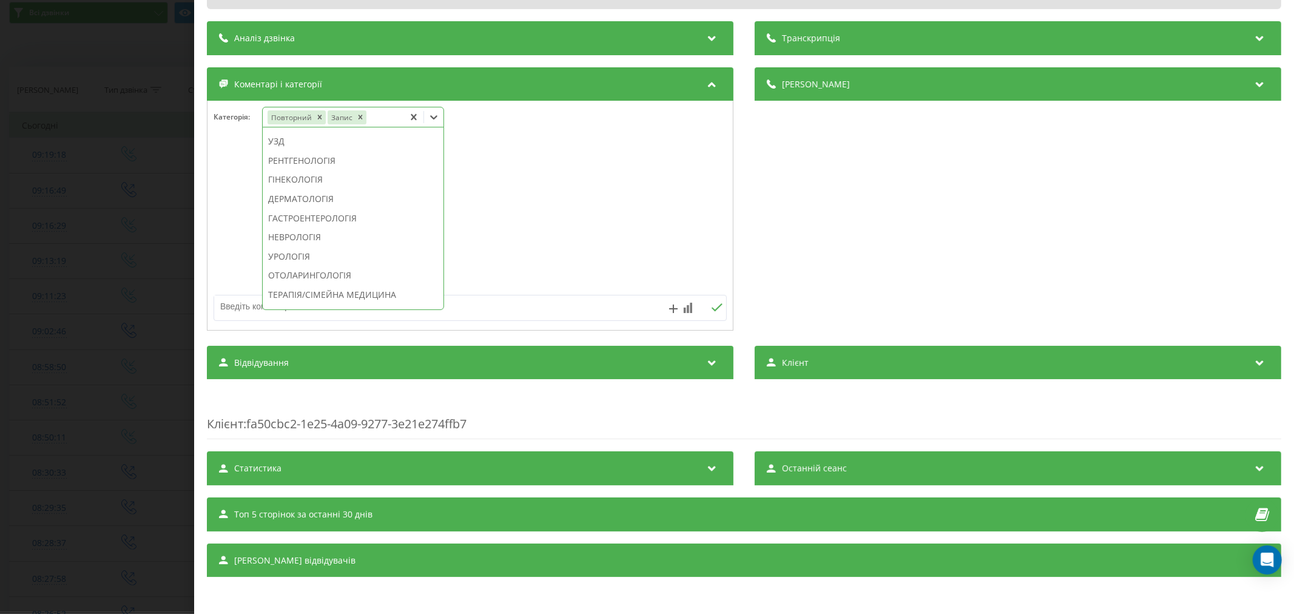
click at [310, 170] on div "РЕНТГЕНОЛОГІЯ" at bounding box center [353, 160] width 181 height 19
click at [491, 201] on div at bounding box center [469, 216] width 525 height 146
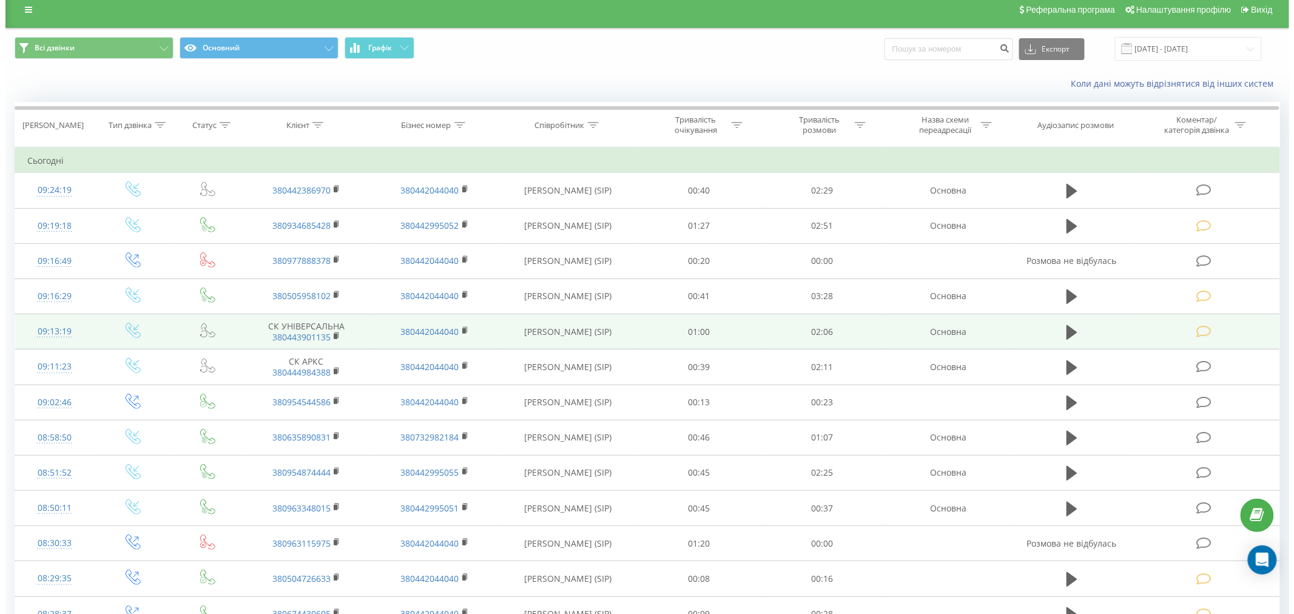
scroll to position [67, 0]
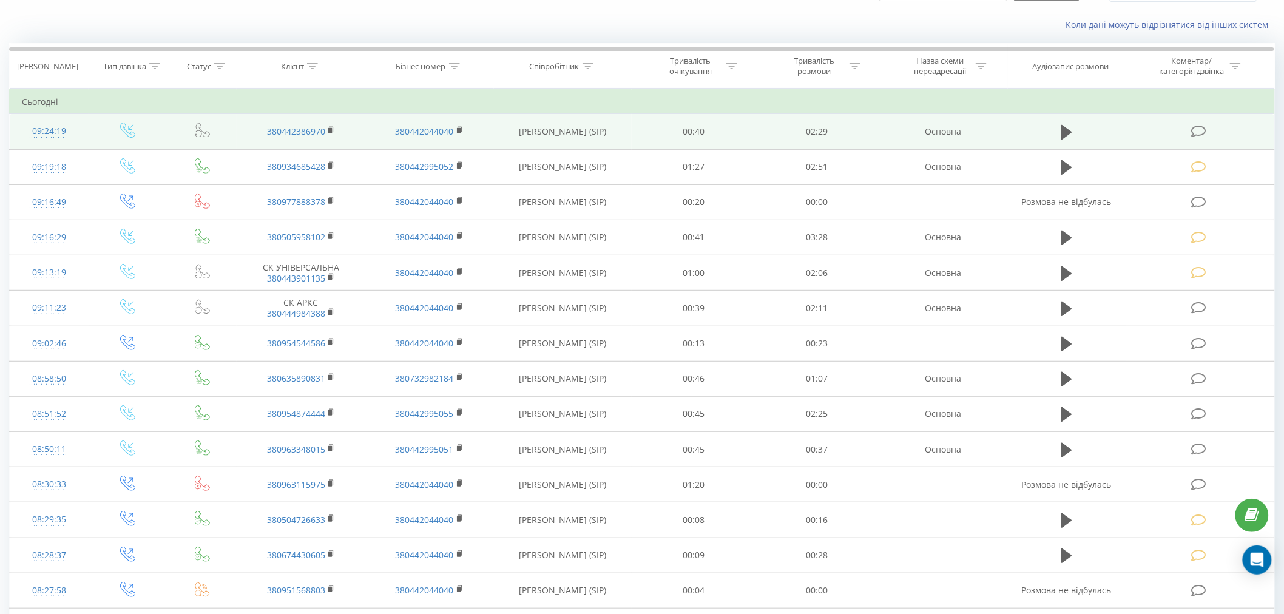
click at [1199, 137] on icon at bounding box center [1198, 131] width 15 height 13
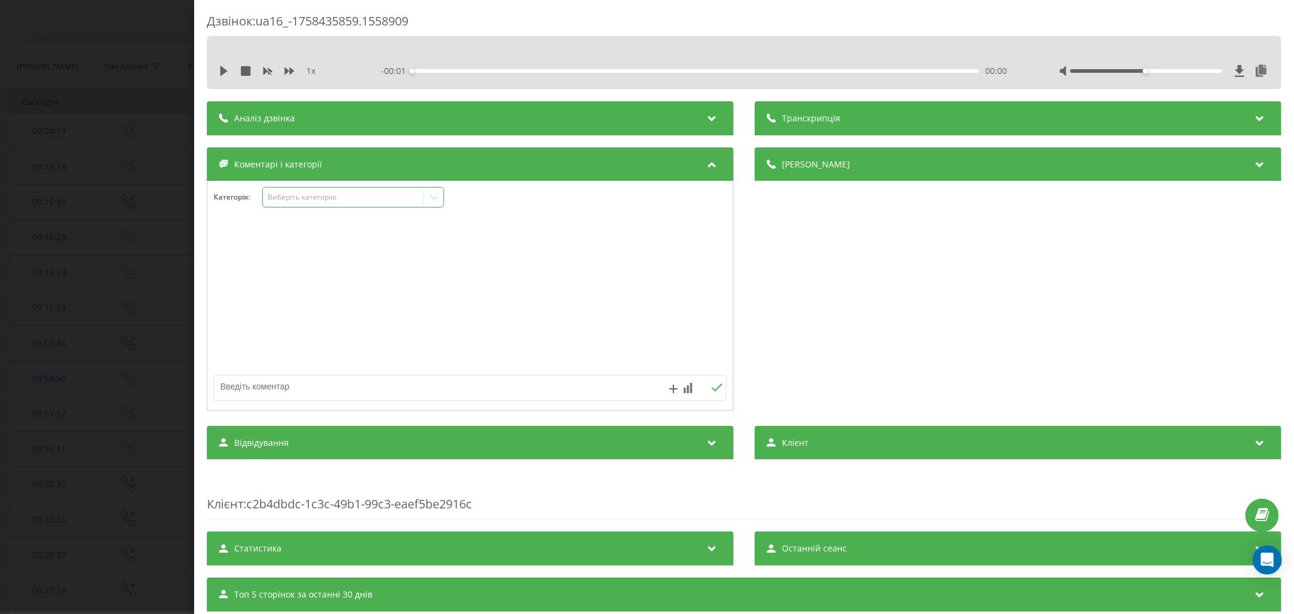
click at [314, 200] on div "Виберіть категорію" at bounding box center [343, 197] width 152 height 10
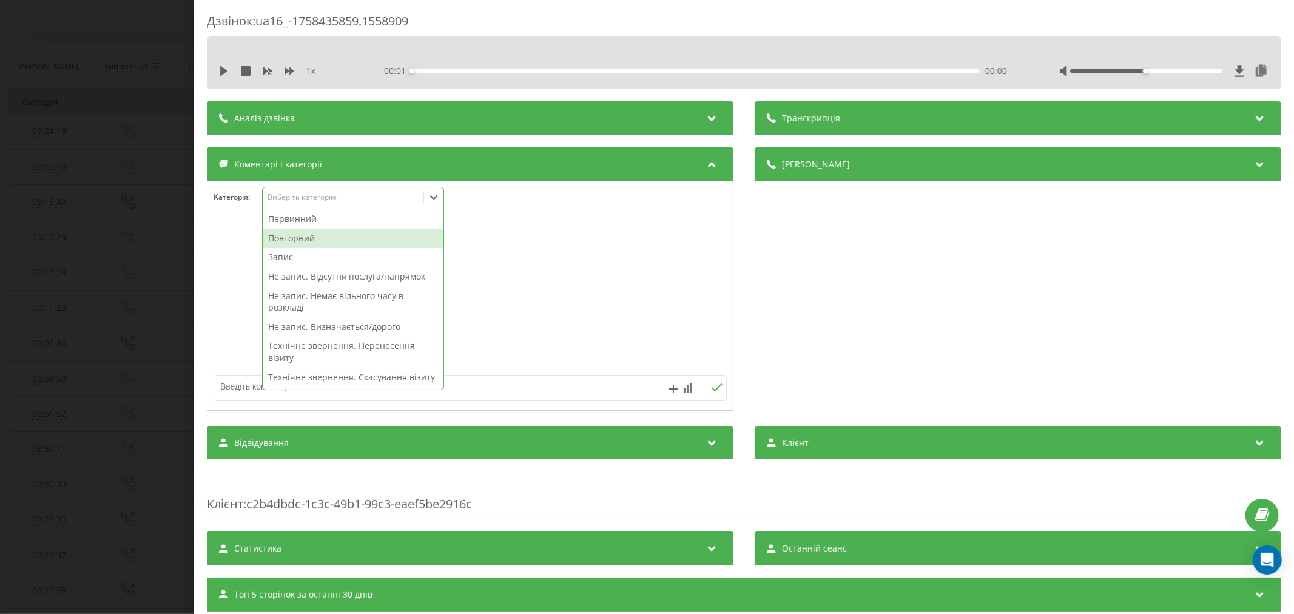
click at [299, 237] on div "Повторний" at bounding box center [353, 238] width 181 height 19
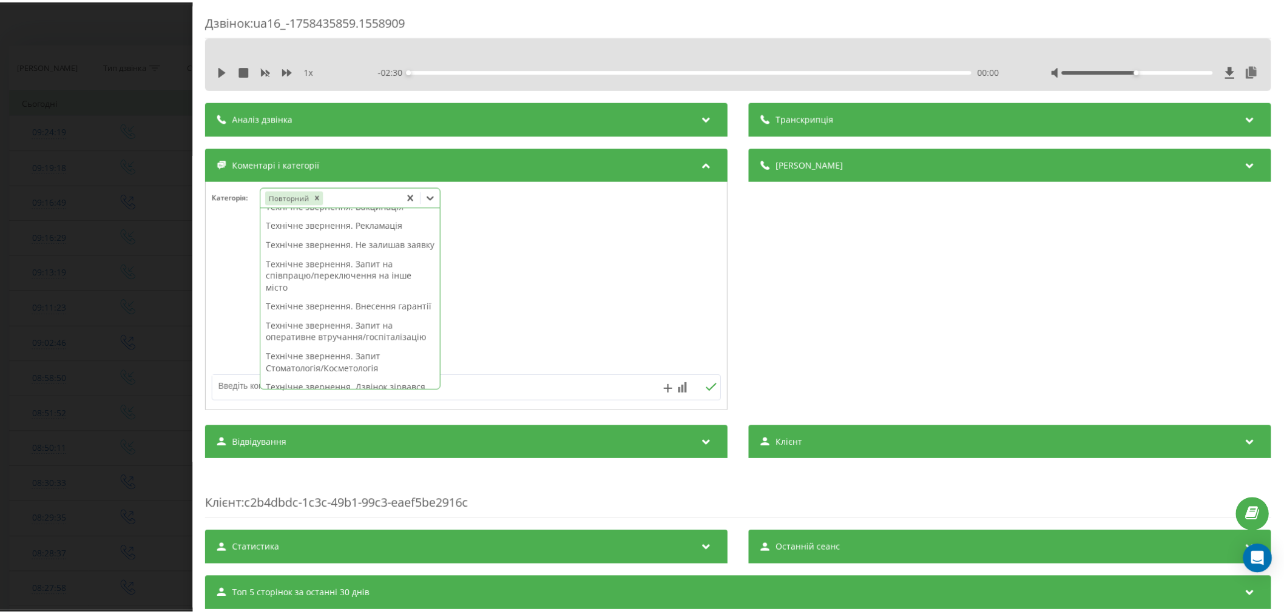
scroll to position [183, 0]
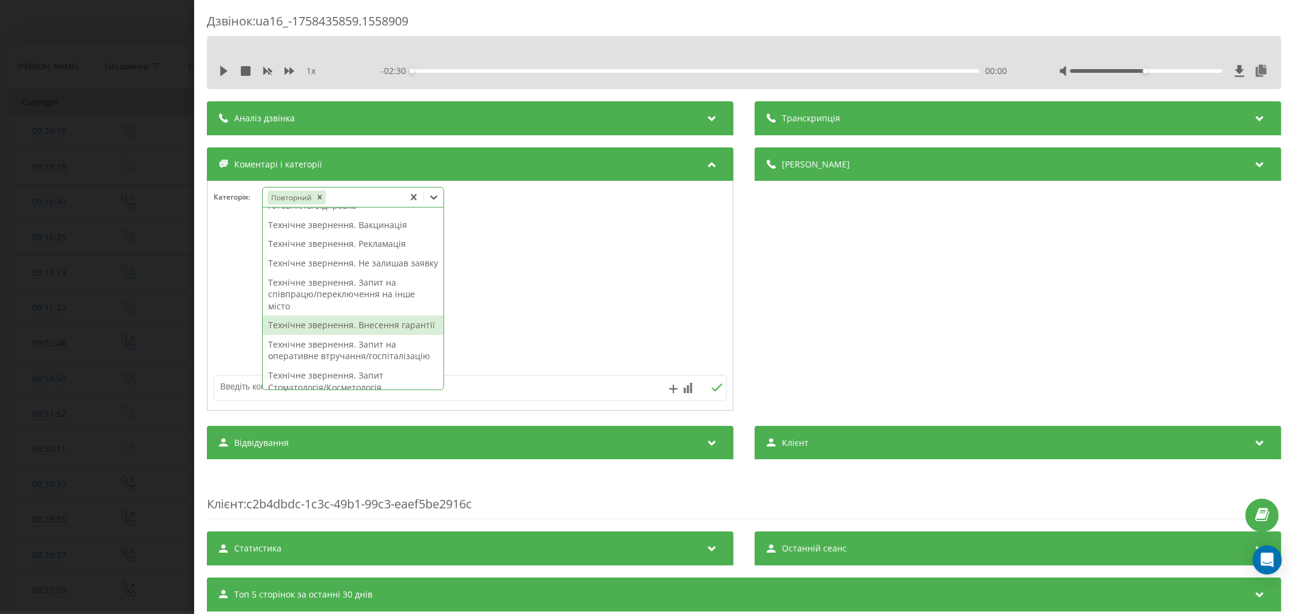
click at [350, 335] on div "Технічне звернення. Внесення гарантії" at bounding box center [353, 324] width 181 height 19
click at [543, 343] on div at bounding box center [469, 296] width 525 height 146
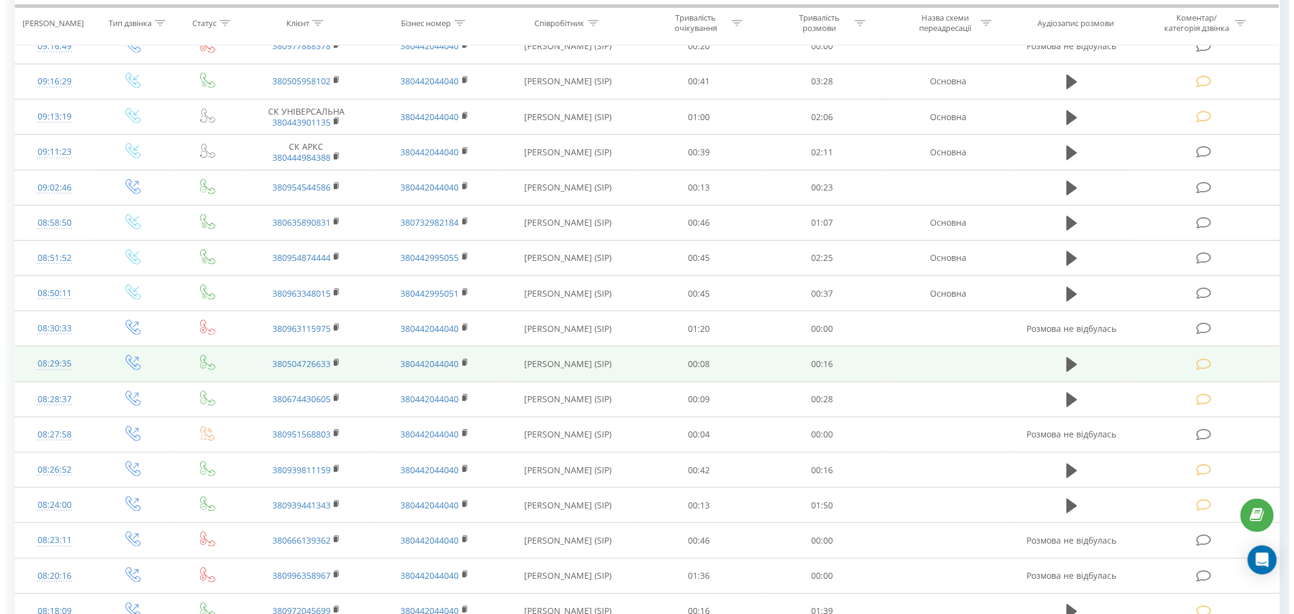
scroll to position [269, 0]
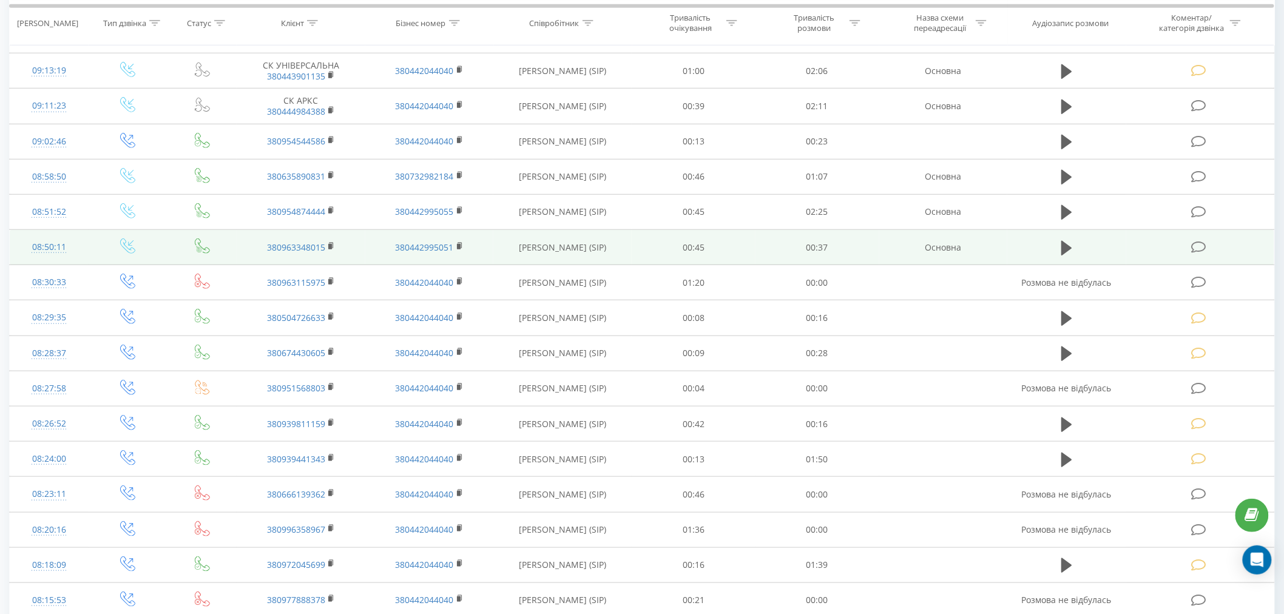
click at [1195, 246] on icon at bounding box center [1198, 247] width 15 height 13
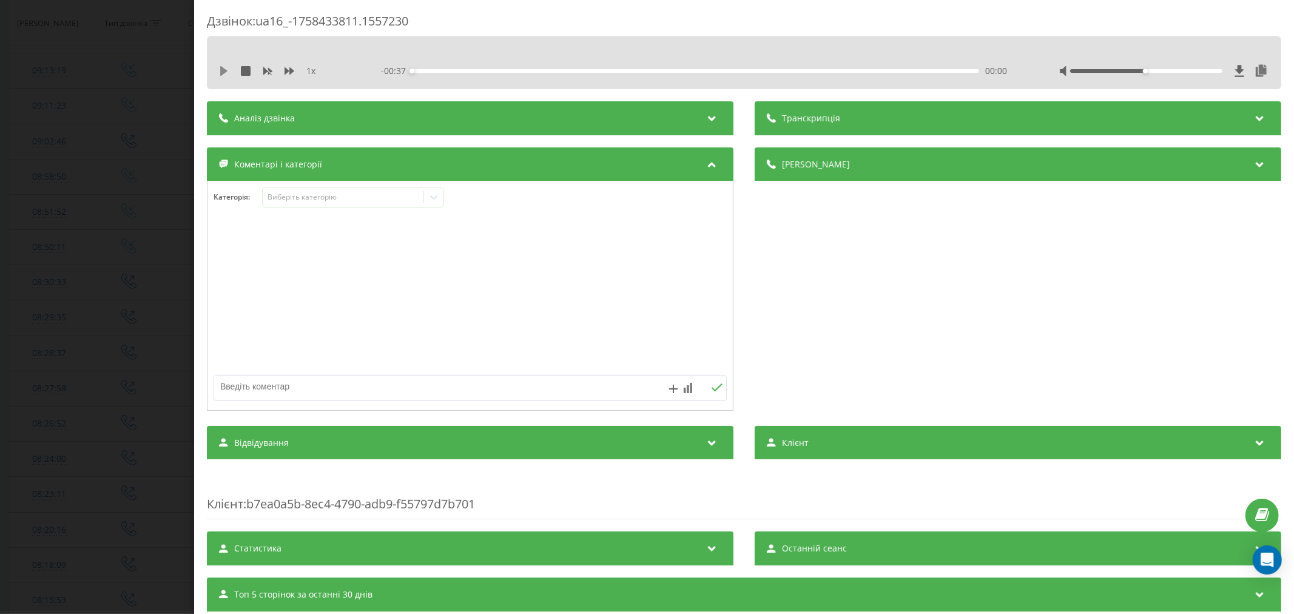
click at [221, 73] on icon at bounding box center [223, 71] width 7 height 10
click at [429, 70] on div "00:00" at bounding box center [695, 71] width 567 height 4
click at [312, 192] on div "Виберіть категорію" at bounding box center [343, 197] width 152 height 10
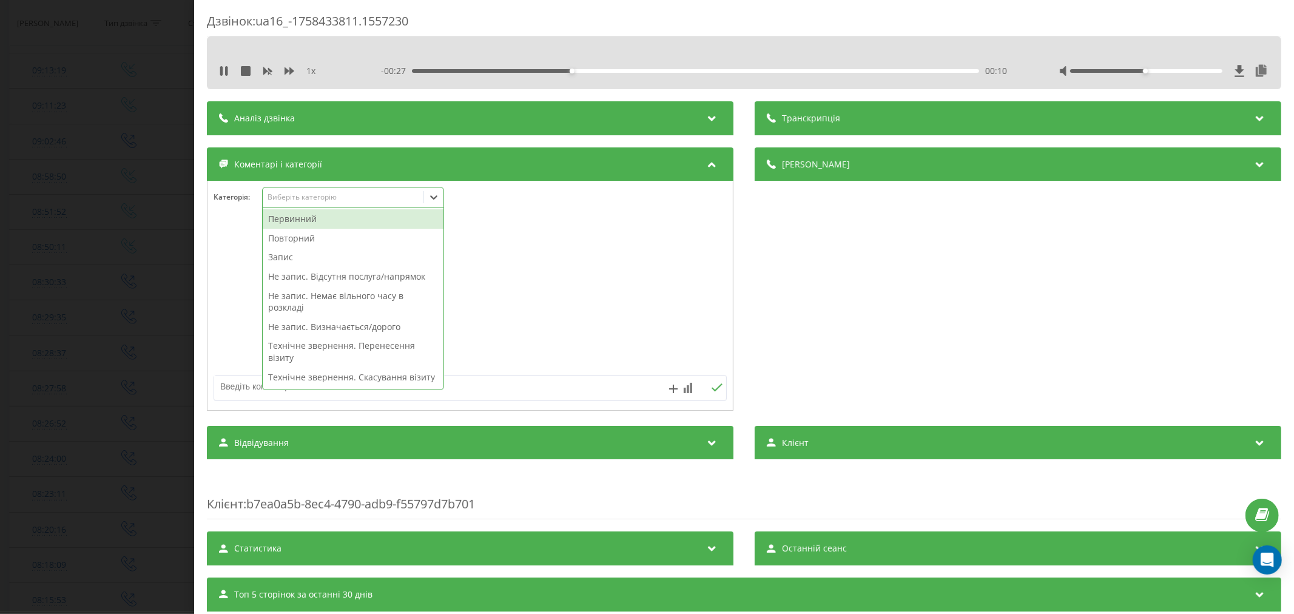
click at [292, 234] on div "Повторний" at bounding box center [353, 238] width 181 height 19
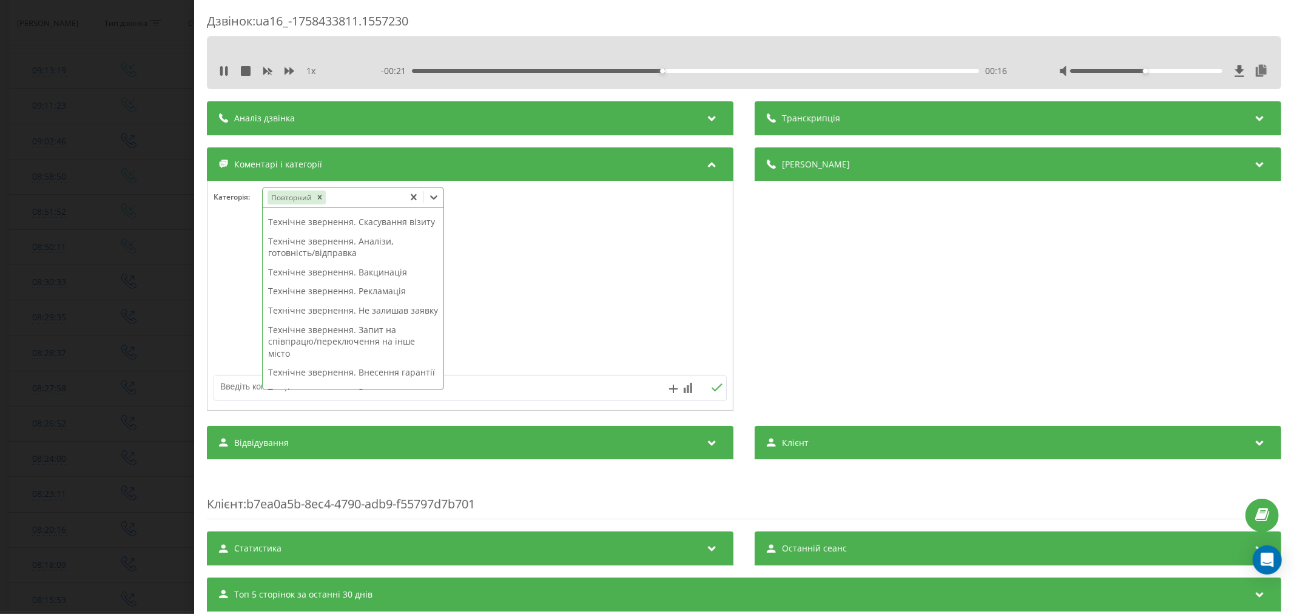
scroll to position [116, 0]
click at [352, 283] on div "Технічне звернення. Аналізи, готовність/відправка" at bounding box center [353, 267] width 181 height 31
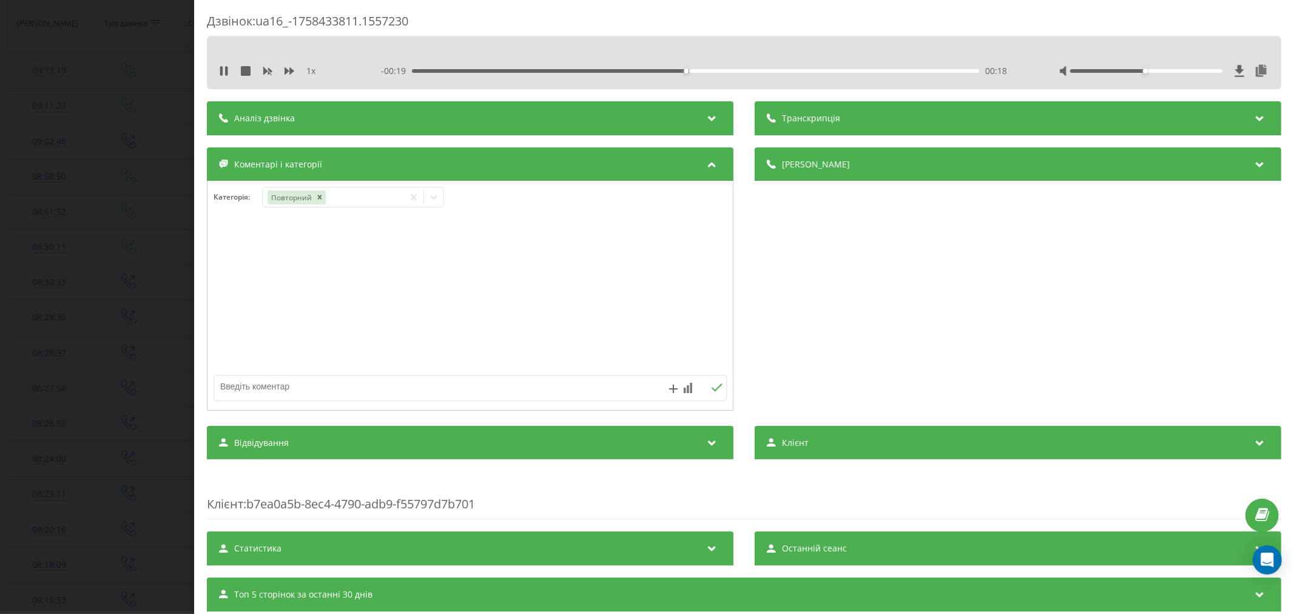
click at [528, 280] on div at bounding box center [469, 296] width 525 height 146
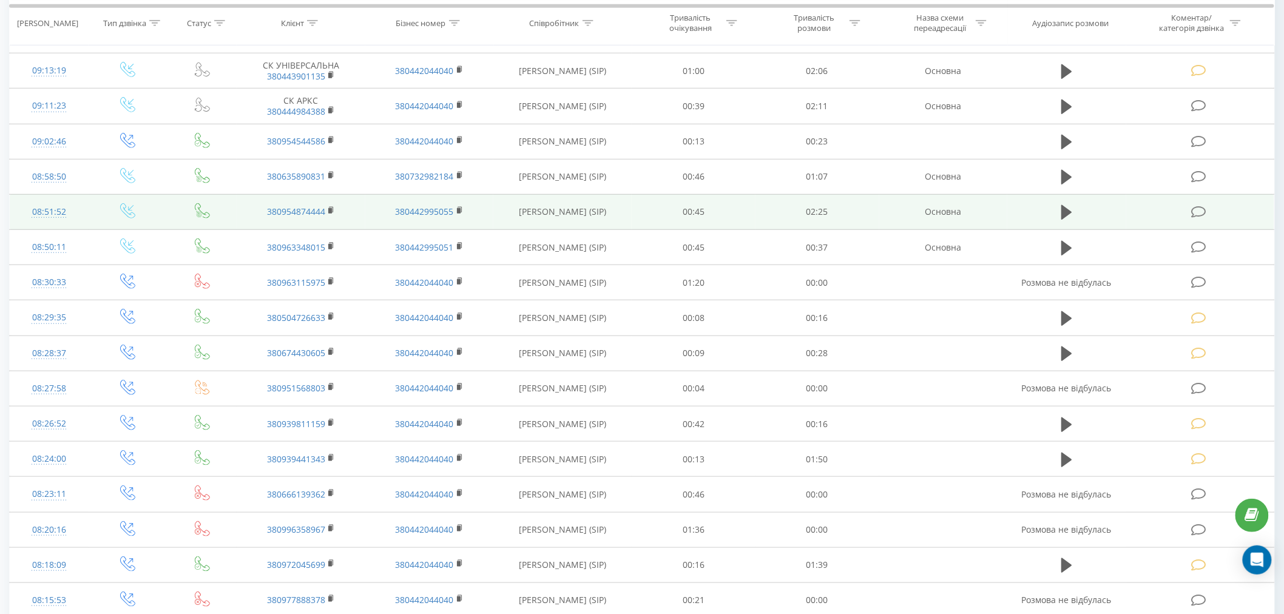
click at [1197, 209] on icon at bounding box center [1198, 212] width 15 height 13
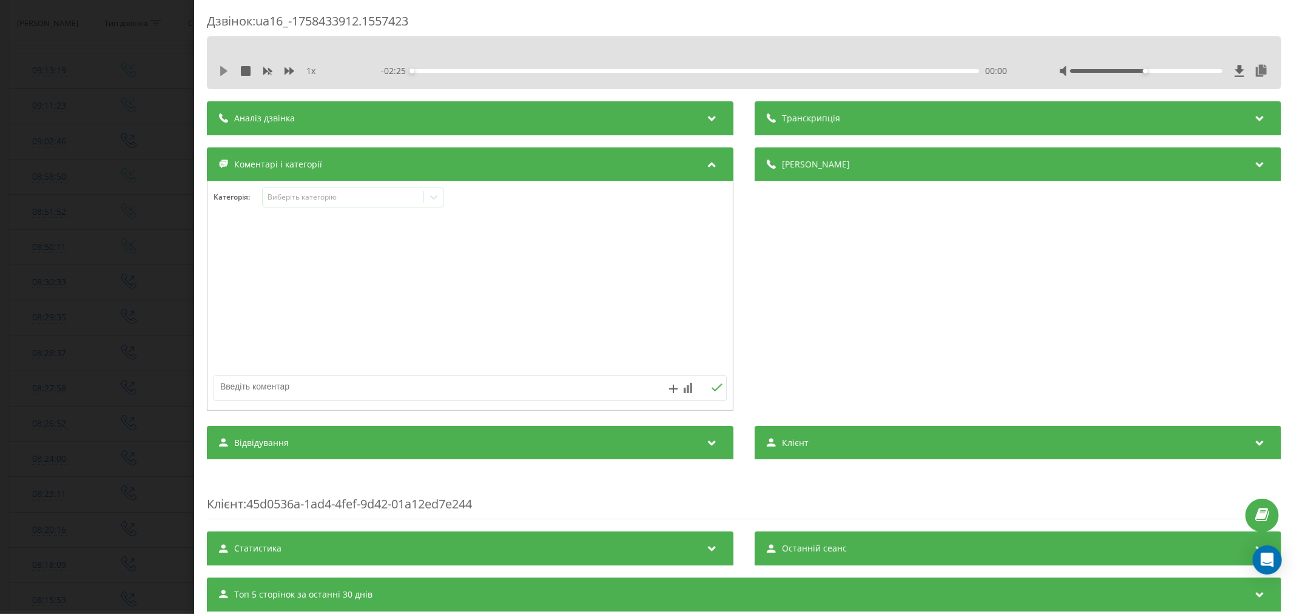
click at [221, 70] on icon at bounding box center [223, 71] width 7 height 10
click at [429, 72] on div "00:05" at bounding box center [695, 71] width 567 height 4
drag, startPoint x: 331, startPoint y: 197, endPoint x: 328, endPoint y: 204, distance: 7.1
click at [331, 197] on div "Виберіть категорію" at bounding box center [343, 197] width 152 height 10
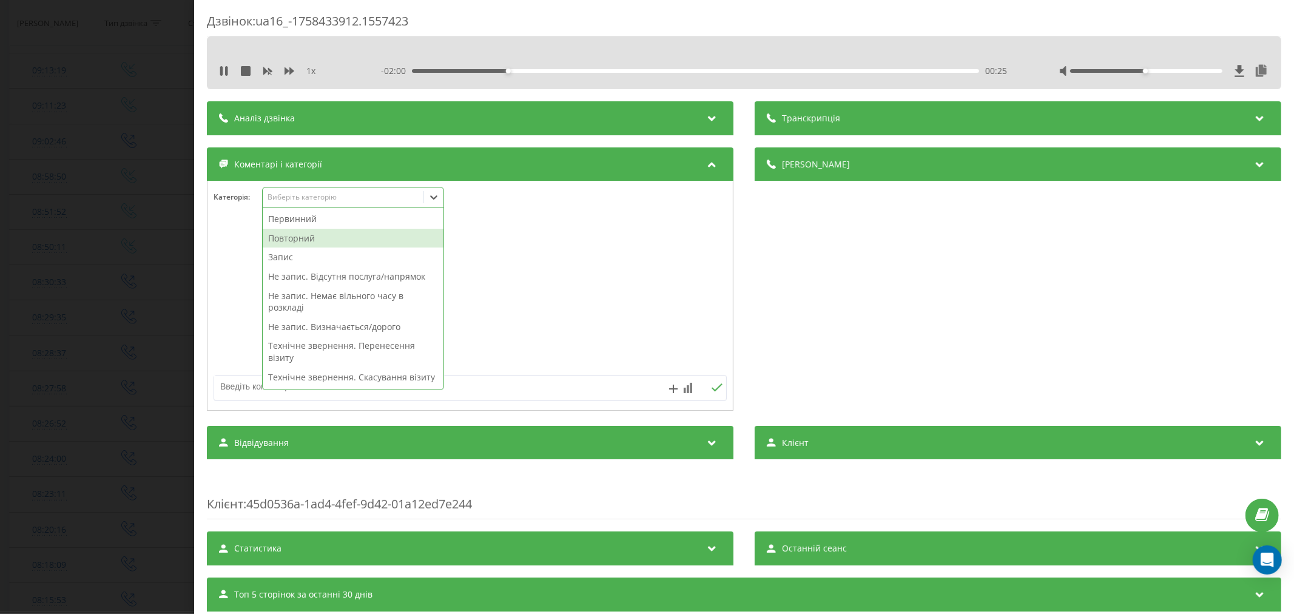
click at [331, 235] on div "Повторний" at bounding box center [353, 238] width 181 height 19
click at [545, 254] on div at bounding box center [469, 296] width 525 height 146
click at [434, 201] on icon at bounding box center [434, 197] width 12 height 12
click at [325, 255] on div "Запис" at bounding box center [353, 257] width 181 height 19
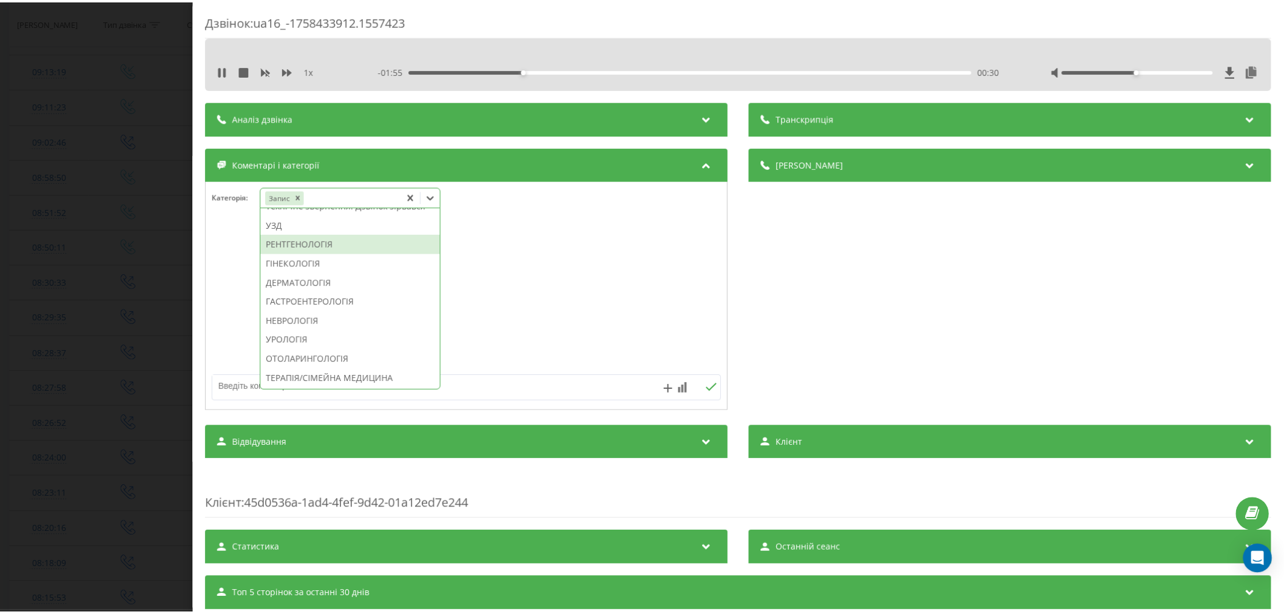
scroll to position [404, 0]
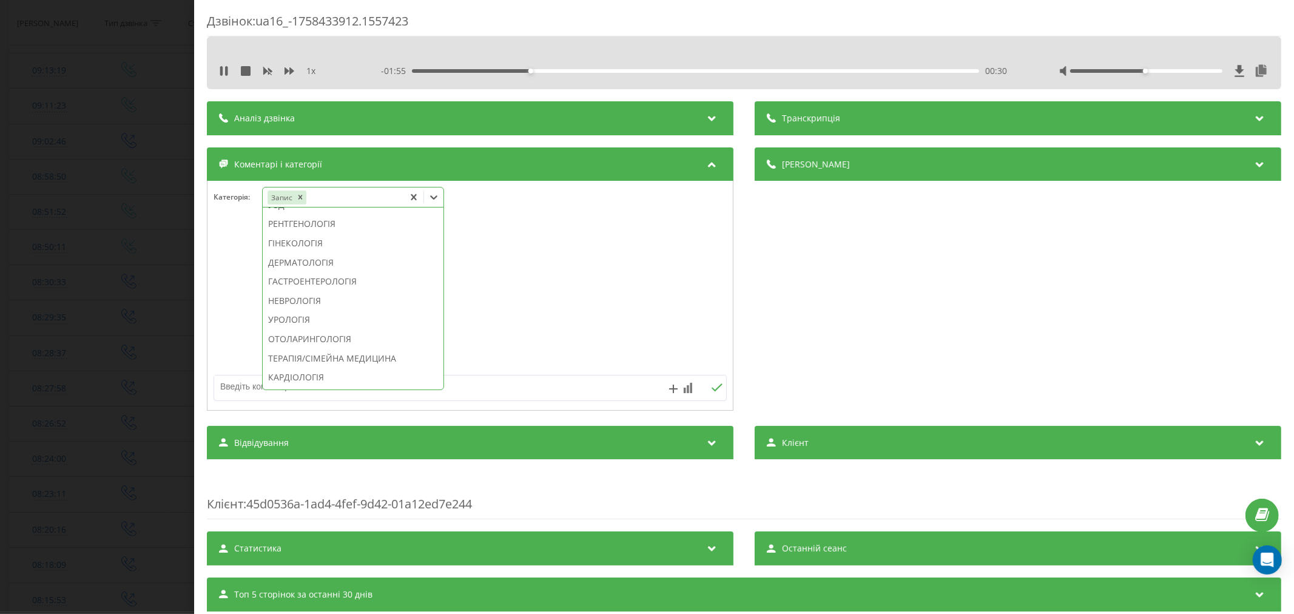
click at [338, 291] on div "ГАСТРОЕНТЕРОЛОГІЯ" at bounding box center [353, 281] width 181 height 19
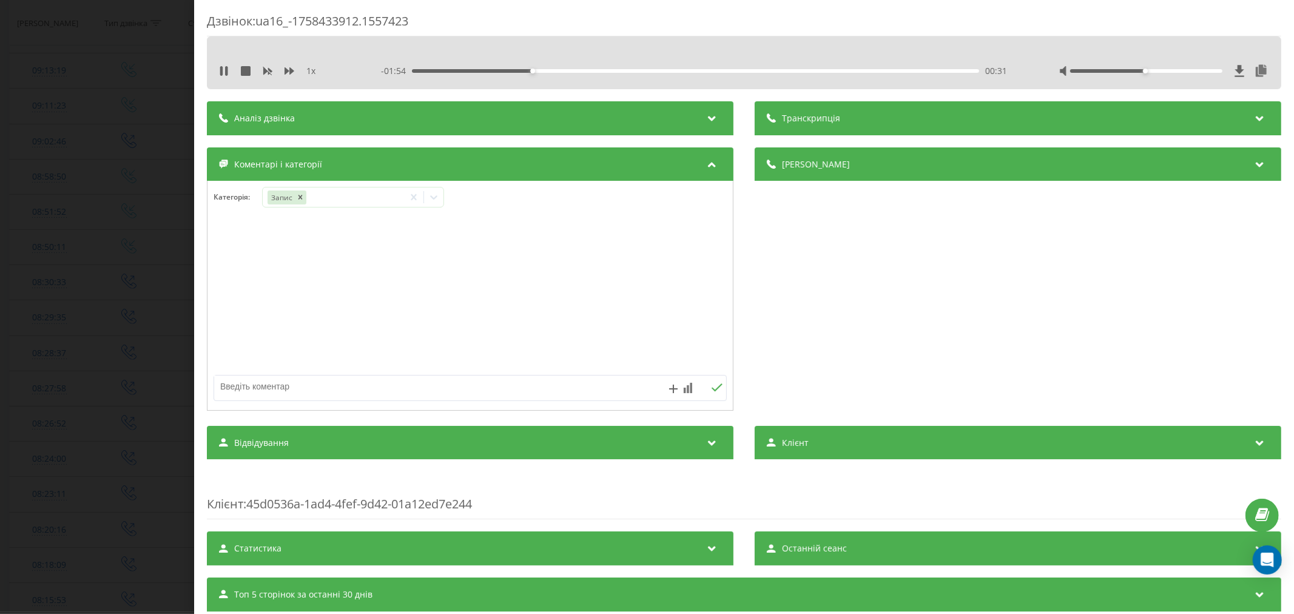
click at [496, 316] on div at bounding box center [469, 296] width 525 height 146
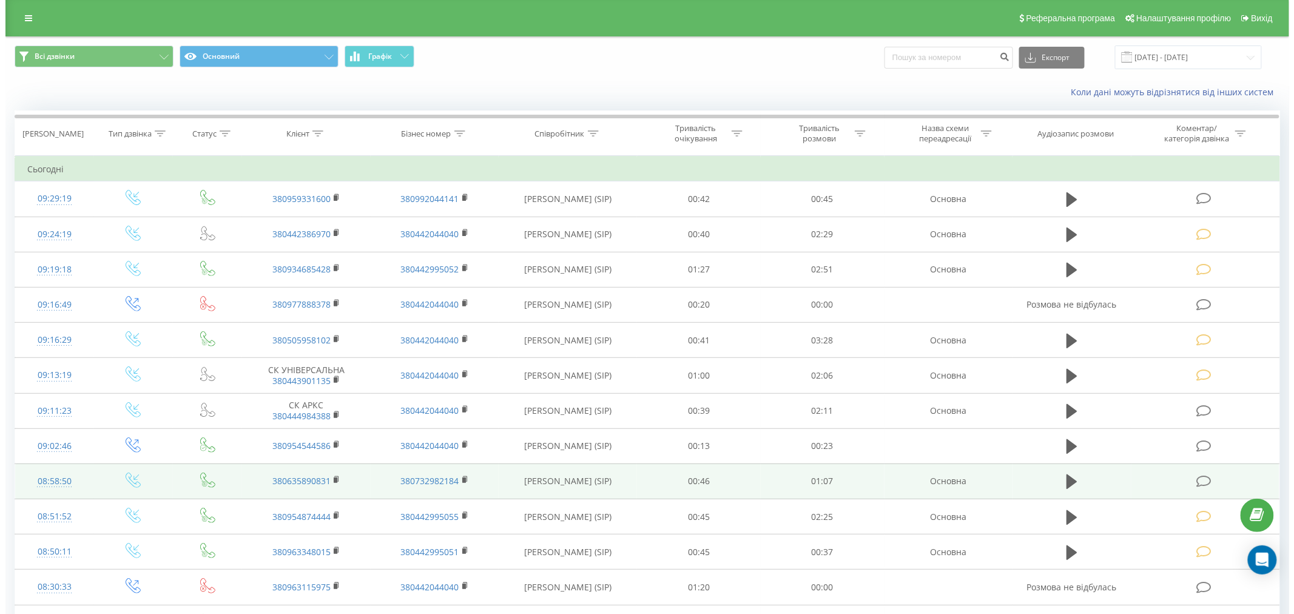
scroll to position [67, 0]
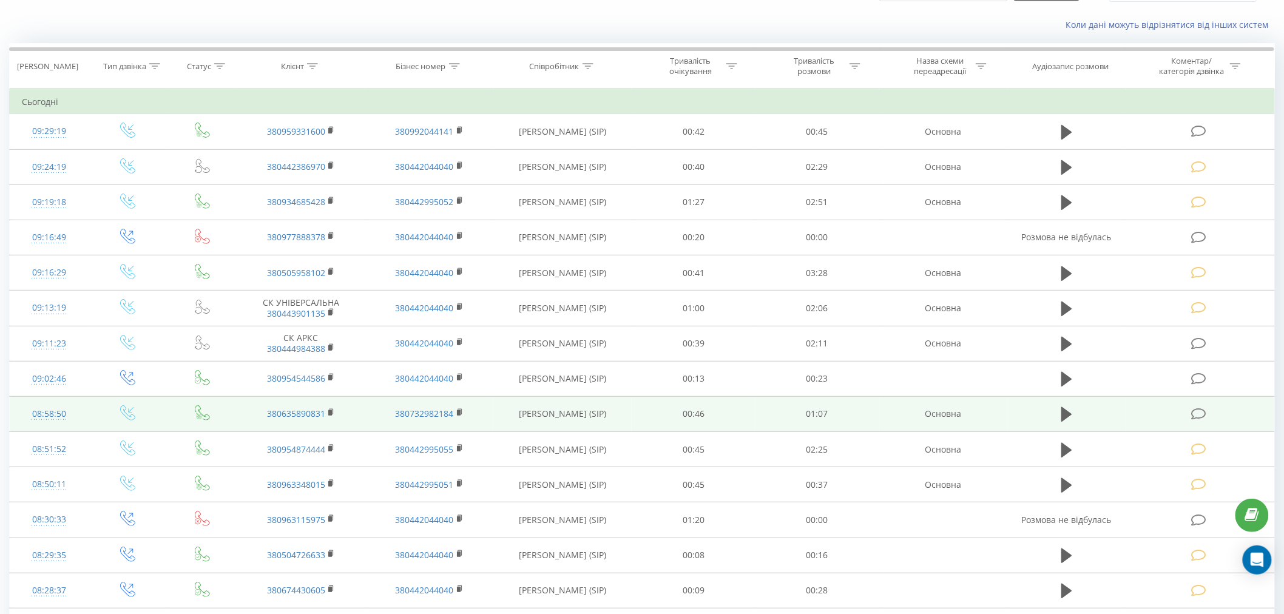
click at [1193, 417] on icon at bounding box center [1198, 414] width 15 height 13
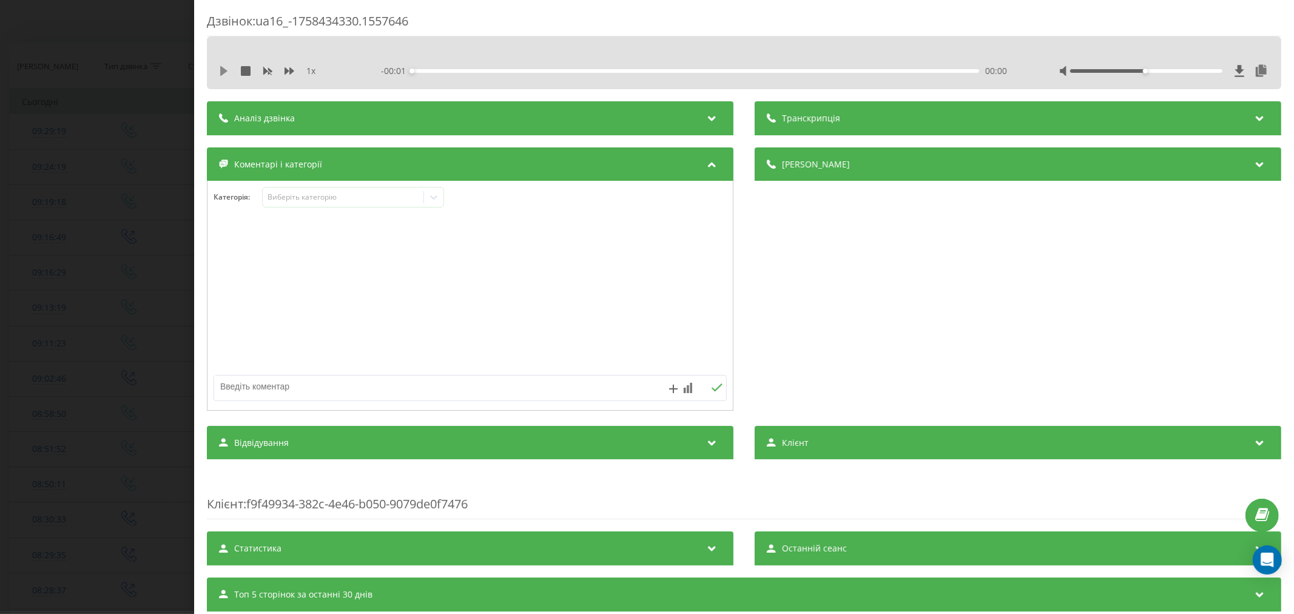
click at [222, 70] on icon at bounding box center [223, 71] width 7 height 10
click at [427, 70] on div "00:02" at bounding box center [695, 71] width 567 height 4
drag, startPoint x: 1132, startPoint y: 71, endPoint x: 1214, endPoint y: 76, distance: 82.7
click at [1214, 76] on div at bounding box center [1164, 71] width 210 height 12
click at [588, 70] on div "00:19" at bounding box center [695, 71] width 567 height 4
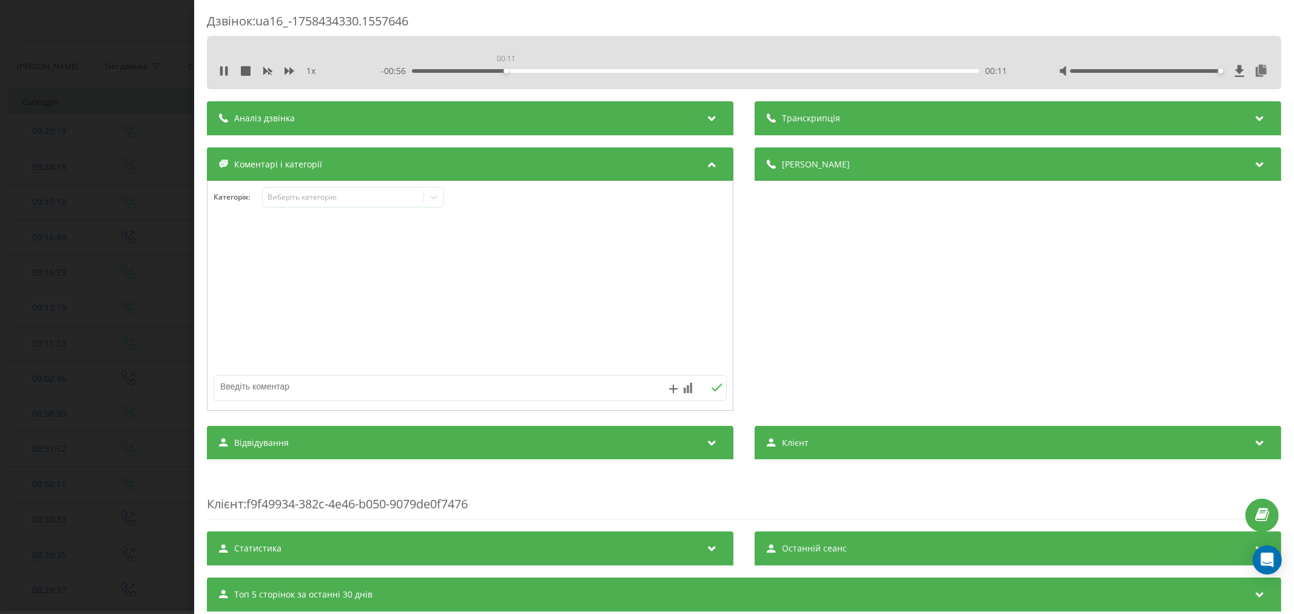
click at [504, 69] on div "00:11" at bounding box center [695, 71] width 567 height 4
click at [585, 69] on div "00:21" at bounding box center [695, 71] width 567 height 4
click at [602, 71] on div "00:22" at bounding box center [695, 71] width 567 height 4
click at [632, 69] on div "00:25" at bounding box center [695, 71] width 567 height 4
click at [653, 71] on div "00:29" at bounding box center [695, 71] width 567 height 4
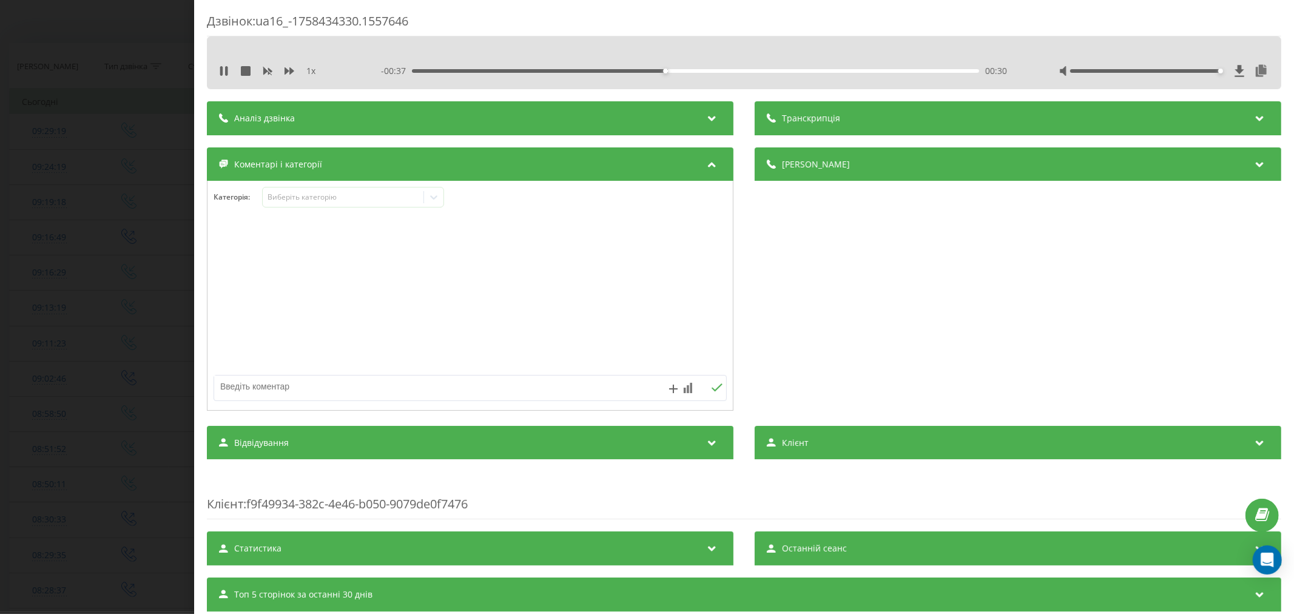
click at [668, 69] on div "00:30" at bounding box center [695, 71] width 567 height 4
click at [688, 69] on div "00:33" at bounding box center [695, 71] width 567 height 4
click at [342, 198] on div "Виберіть категорію" at bounding box center [343, 197] width 152 height 10
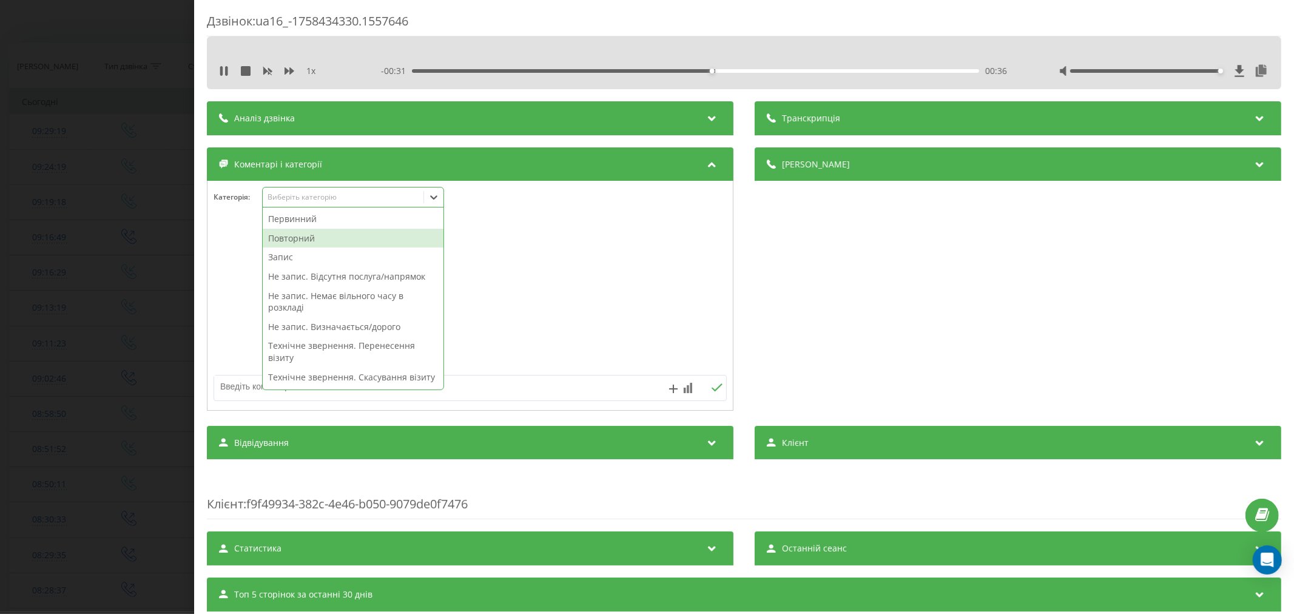
click at [289, 240] on div "Повторний" at bounding box center [353, 238] width 181 height 19
click at [296, 235] on div "Запис" at bounding box center [353, 238] width 181 height 19
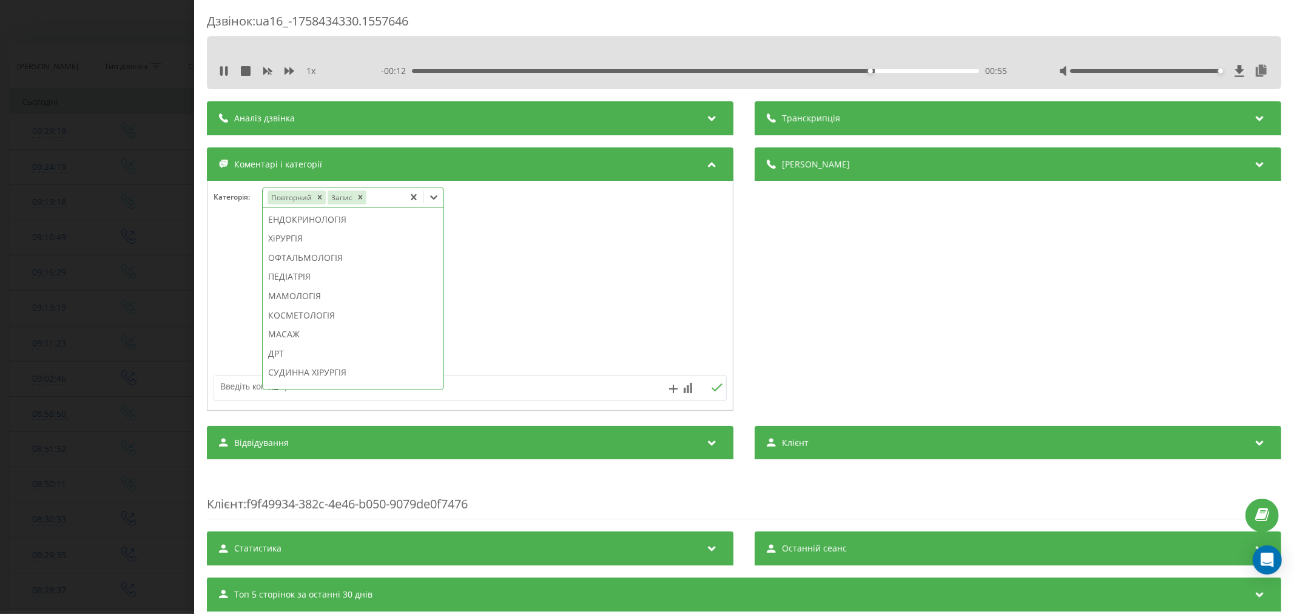
scroll to position [638, 0]
click at [313, 287] on div "ПЕДІАТРІЯ" at bounding box center [353, 277] width 181 height 19
click at [547, 317] on div at bounding box center [469, 296] width 525 height 146
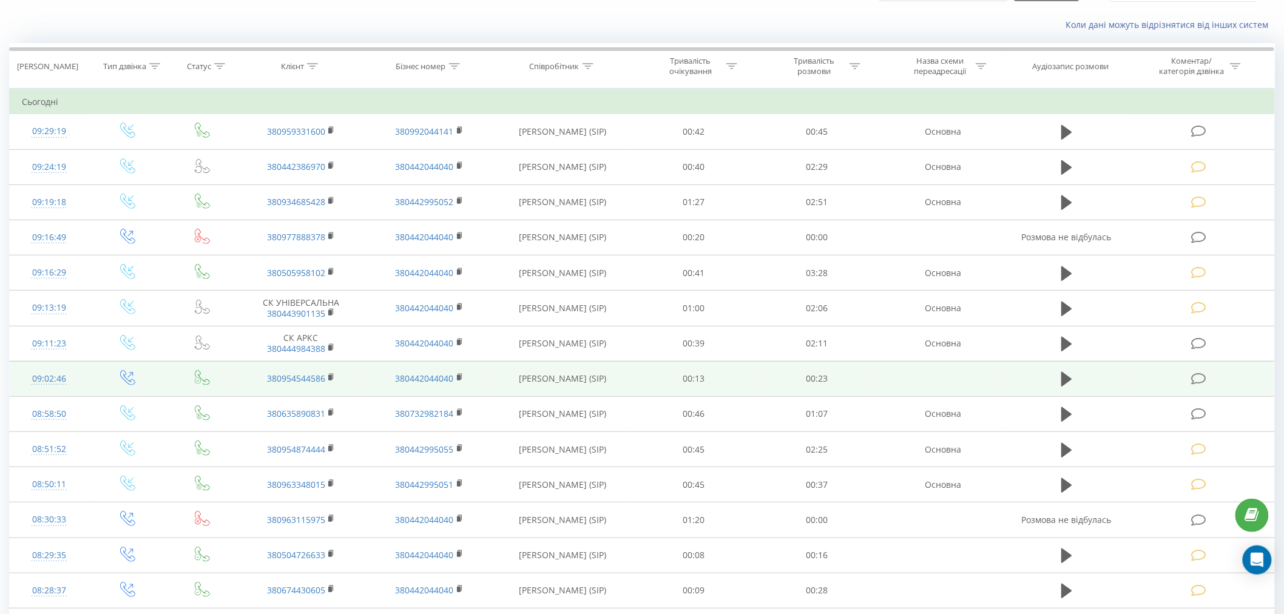
click at [1187, 375] on td at bounding box center [1200, 378] width 148 height 35
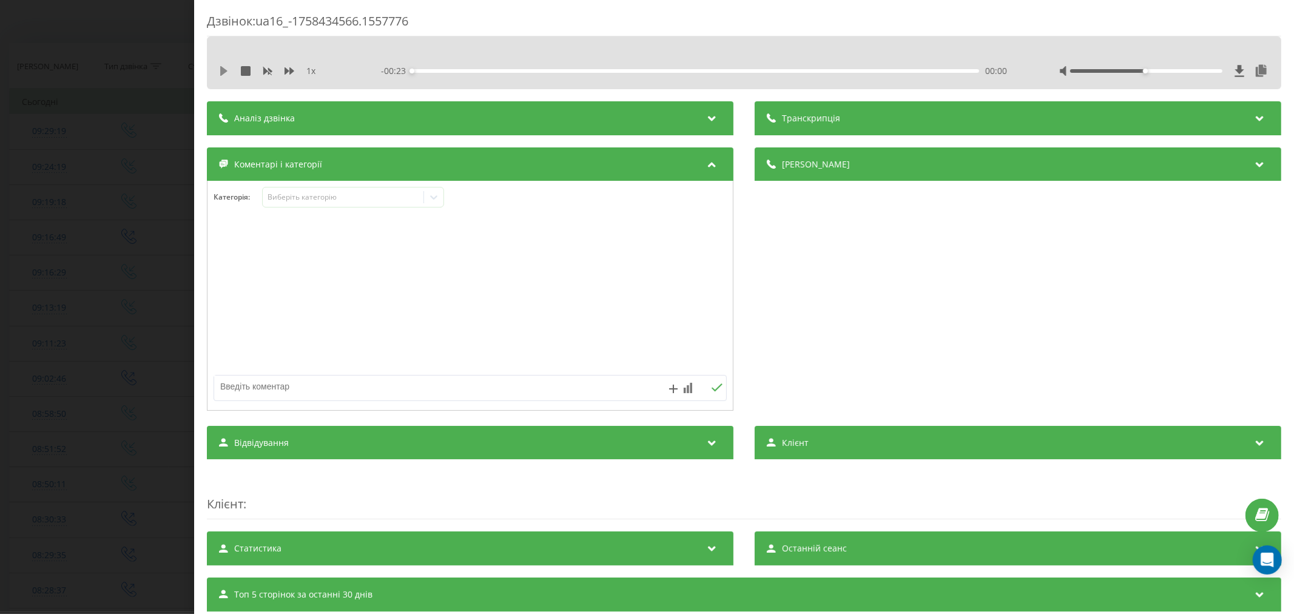
click at [226, 73] on icon at bounding box center [224, 71] width 10 height 10
click at [672, 69] on div "00:09" at bounding box center [695, 71] width 567 height 4
click at [304, 195] on div "Виберіть категорію" at bounding box center [343, 197] width 152 height 10
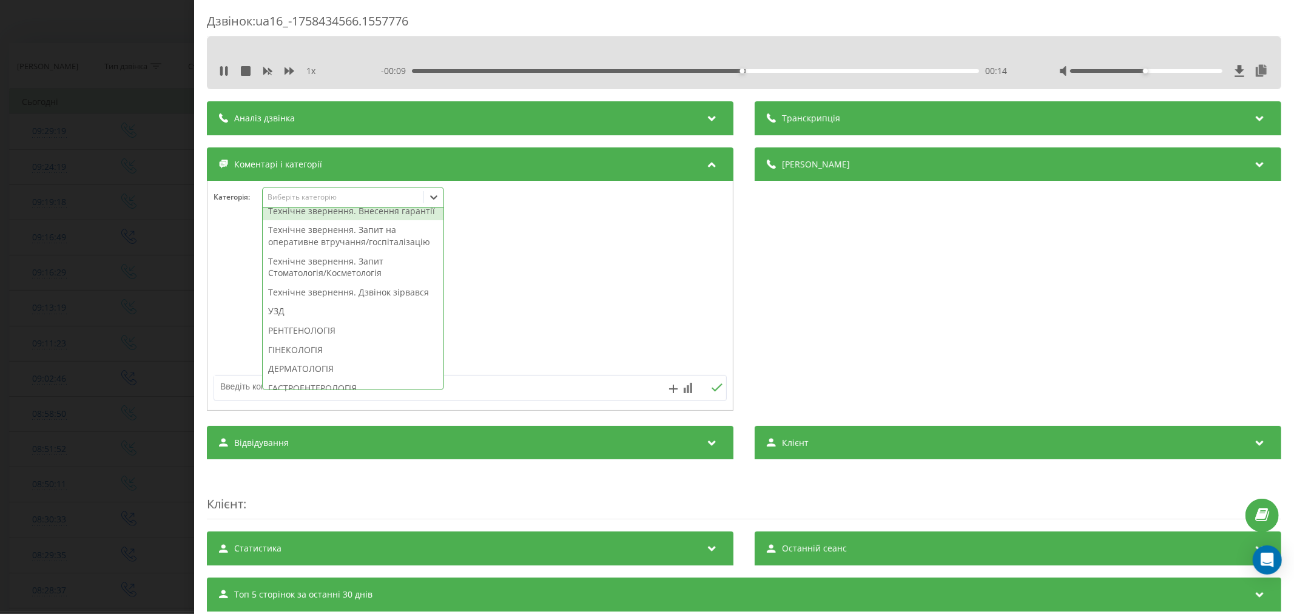
scroll to position [337, 0]
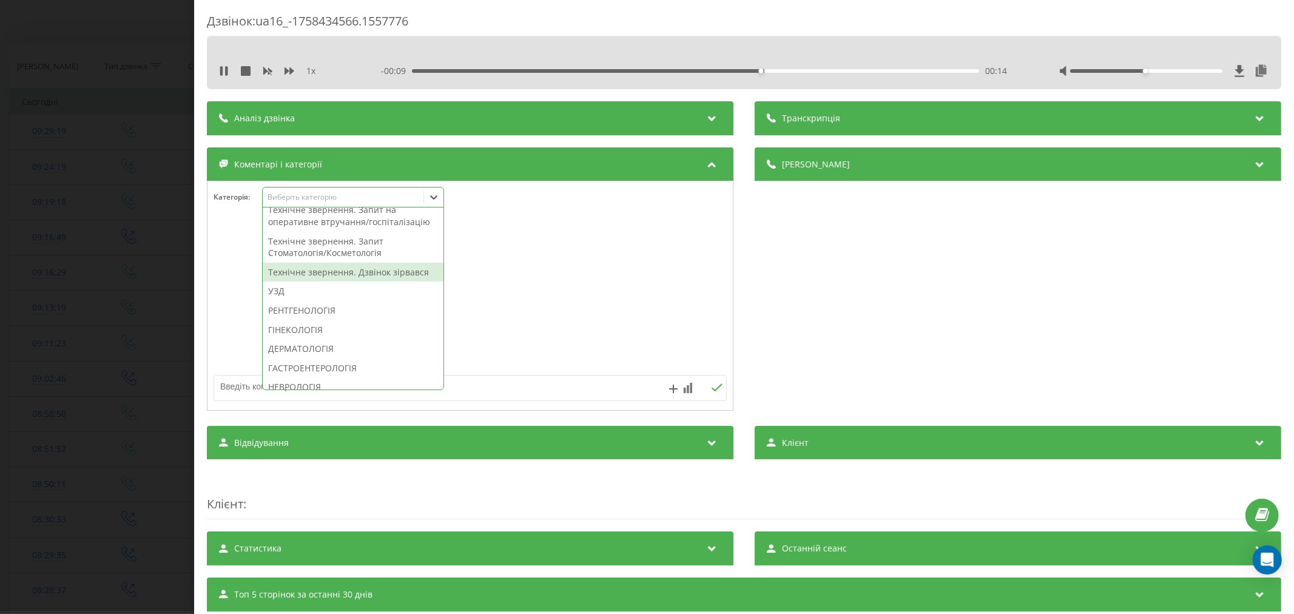
click at [332, 282] on div "Технічне звернення. Дзвінок зірвався" at bounding box center [353, 272] width 181 height 19
click at [536, 301] on div at bounding box center [469, 296] width 525 height 146
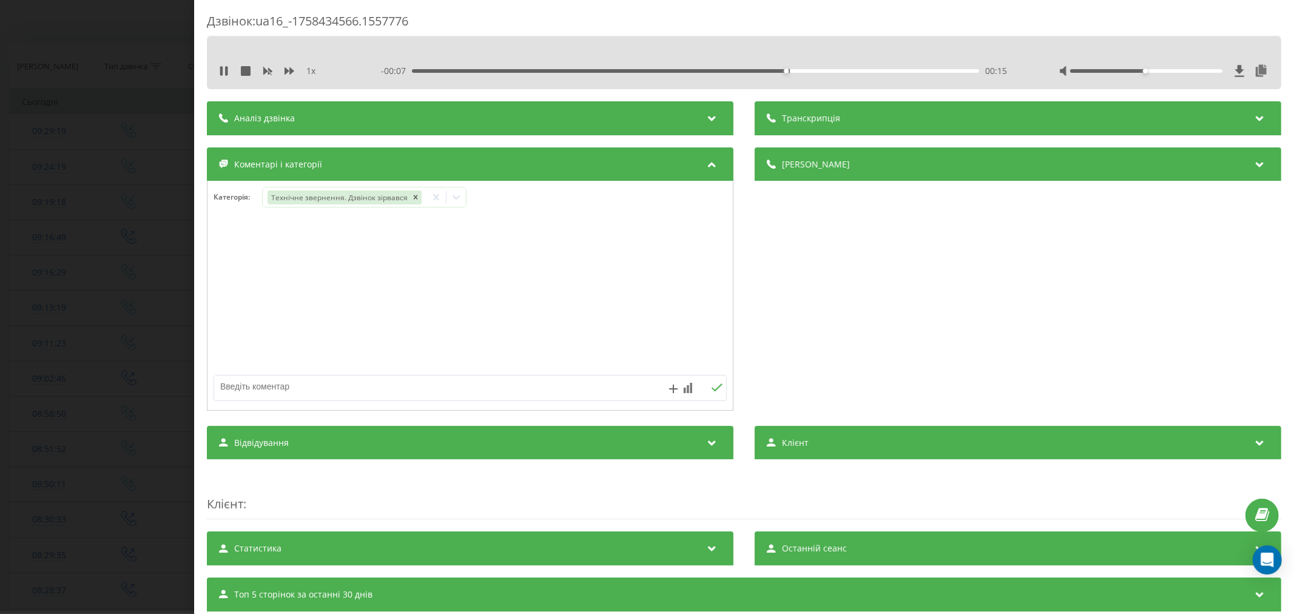
drag, startPoint x: 379, startPoint y: 390, endPoint x: 375, endPoint y: 368, distance: 22.2
click at [379, 391] on textarea at bounding box center [418, 386] width 409 height 22
type textarea "лід. уже телефонували"
click at [712, 389] on icon at bounding box center [717, 387] width 12 height 8
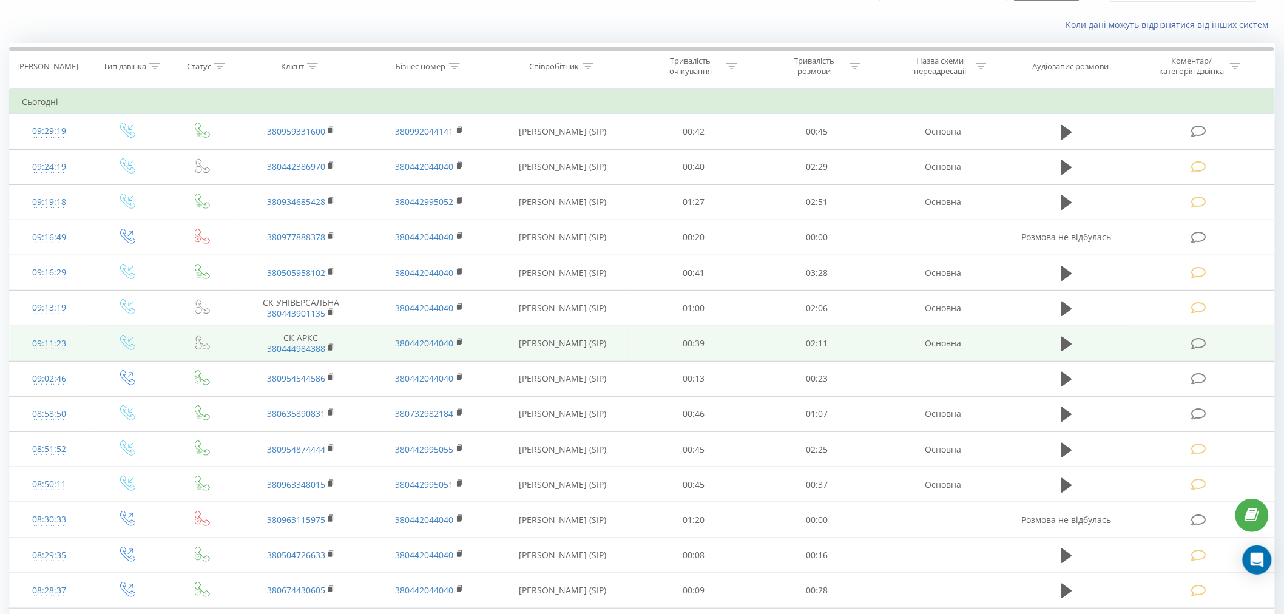
click at [1204, 350] on td at bounding box center [1200, 343] width 148 height 35
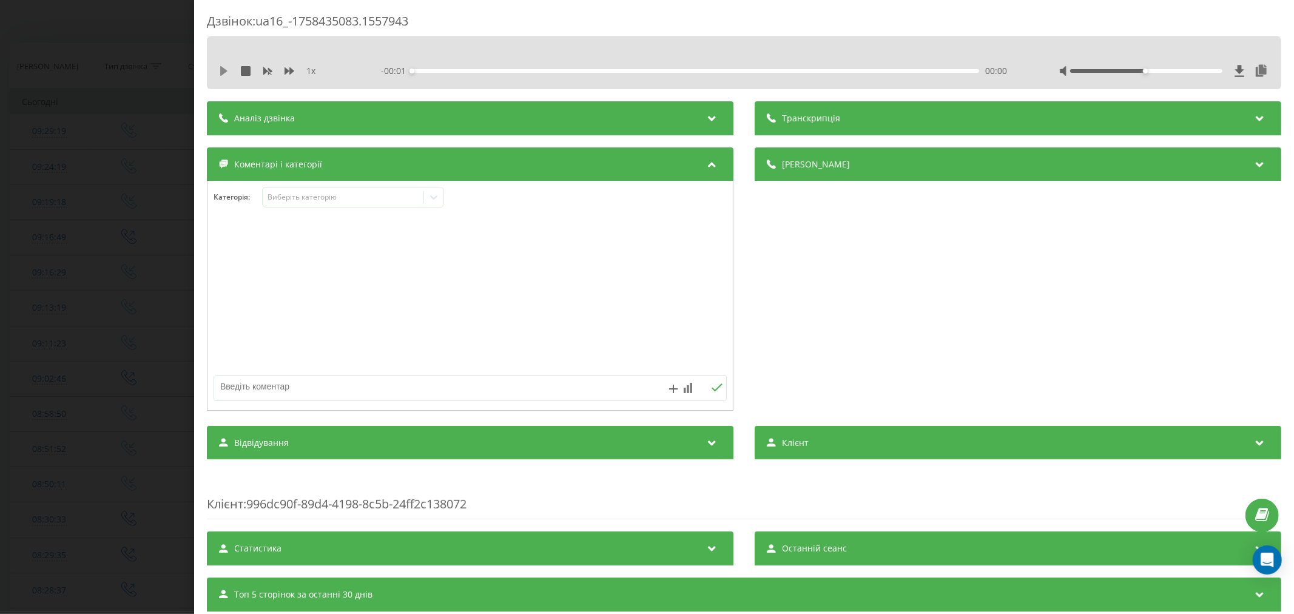
click at [224, 73] on icon at bounding box center [223, 71] width 7 height 10
click at [431, 67] on div "- 02:10 00:00 00:00" at bounding box center [696, 71] width 630 height 12
click at [480, 70] on div "00:16" at bounding box center [695, 71] width 567 height 4
click at [503, 72] on div "00:21" at bounding box center [695, 71] width 567 height 4
click at [613, 70] on div "00:47" at bounding box center [695, 71] width 567 height 4
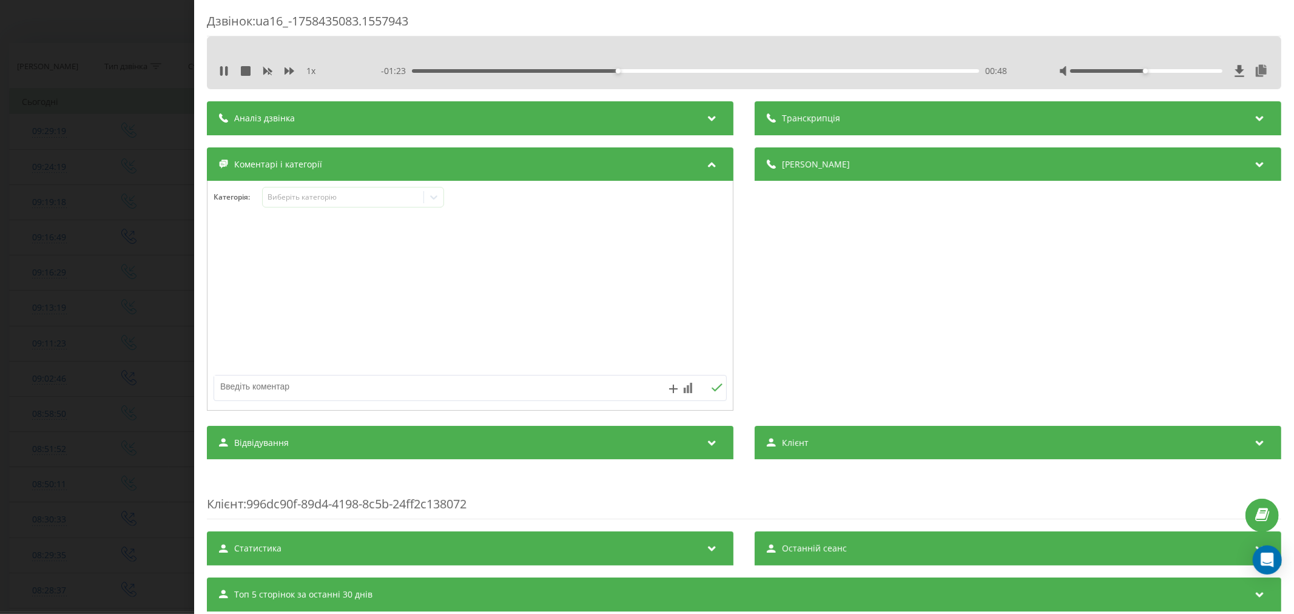
click at [631, 70] on div "00:48" at bounding box center [695, 71] width 567 height 4
drag, startPoint x: 1139, startPoint y: 72, endPoint x: 1211, endPoint y: 77, distance: 71.8
click at [1211, 77] on div "1 x - 01:15 00:56 00:56" at bounding box center [744, 71] width 1056 height 18
click at [684, 70] on div "01:04" at bounding box center [695, 71] width 567 height 4
click at [359, 202] on div "Виберіть категорію" at bounding box center [343, 197] width 152 height 10
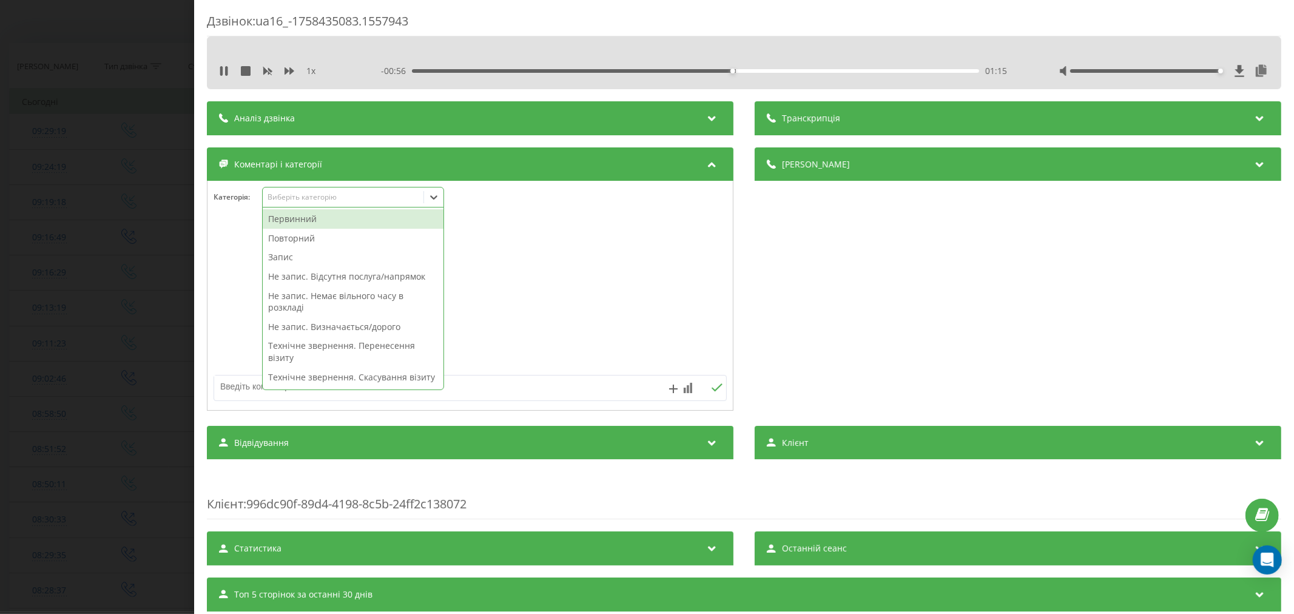
click at [316, 237] on div "Повторний" at bounding box center [353, 238] width 181 height 19
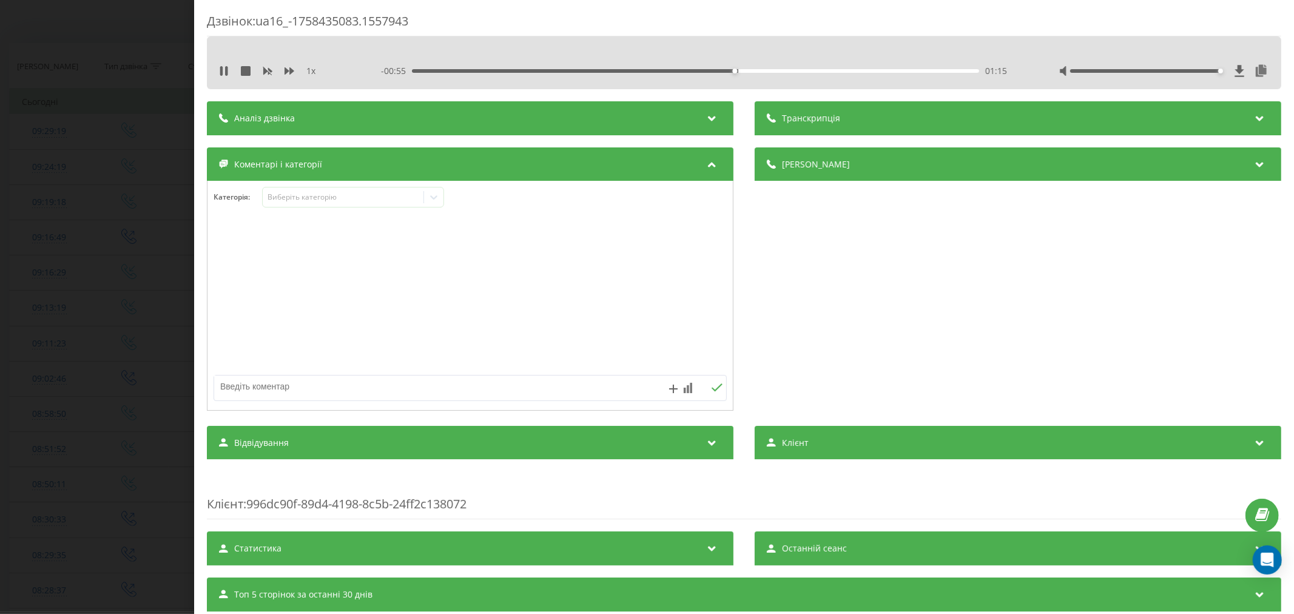
click at [499, 251] on div at bounding box center [469, 296] width 525 height 146
click at [433, 200] on icon at bounding box center [434, 197] width 12 height 12
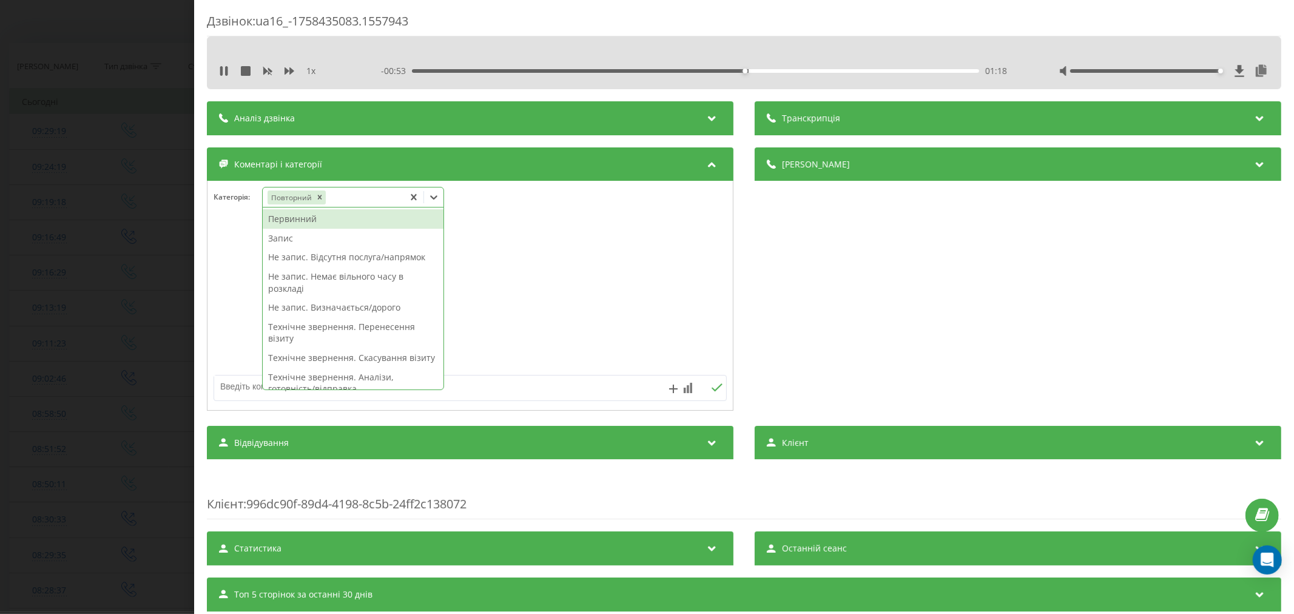
click at [313, 243] on div "Запис" at bounding box center [353, 238] width 181 height 19
click at [450, 258] on div at bounding box center [469, 296] width 525 height 146
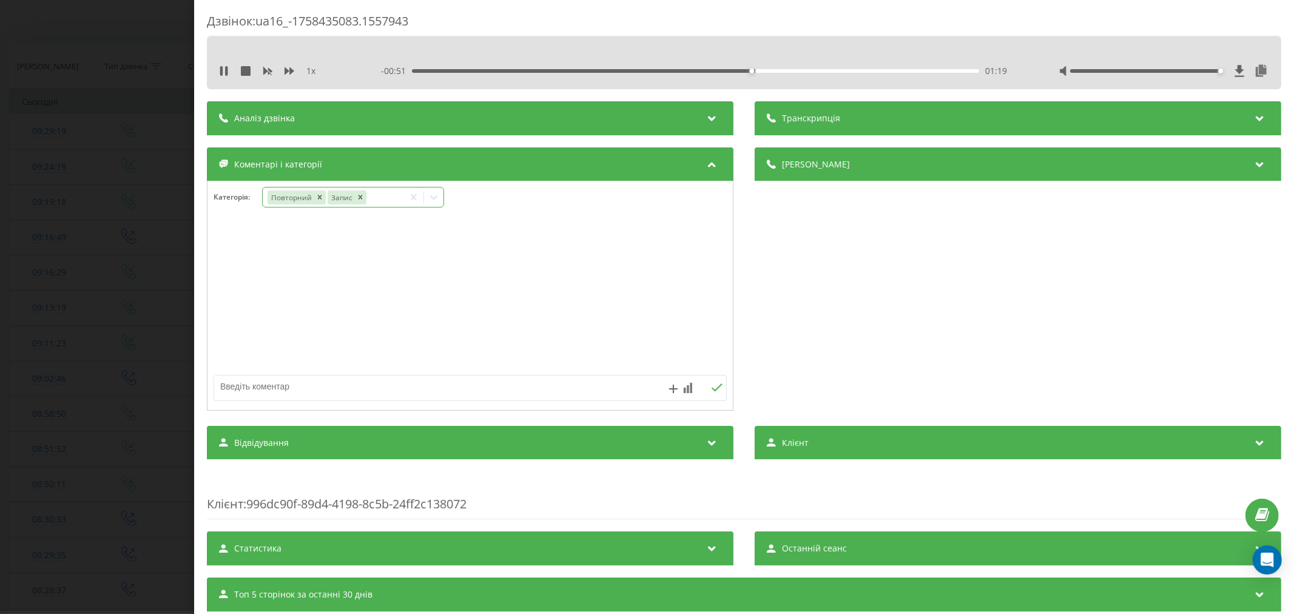
click at [431, 203] on icon at bounding box center [434, 197] width 12 height 12
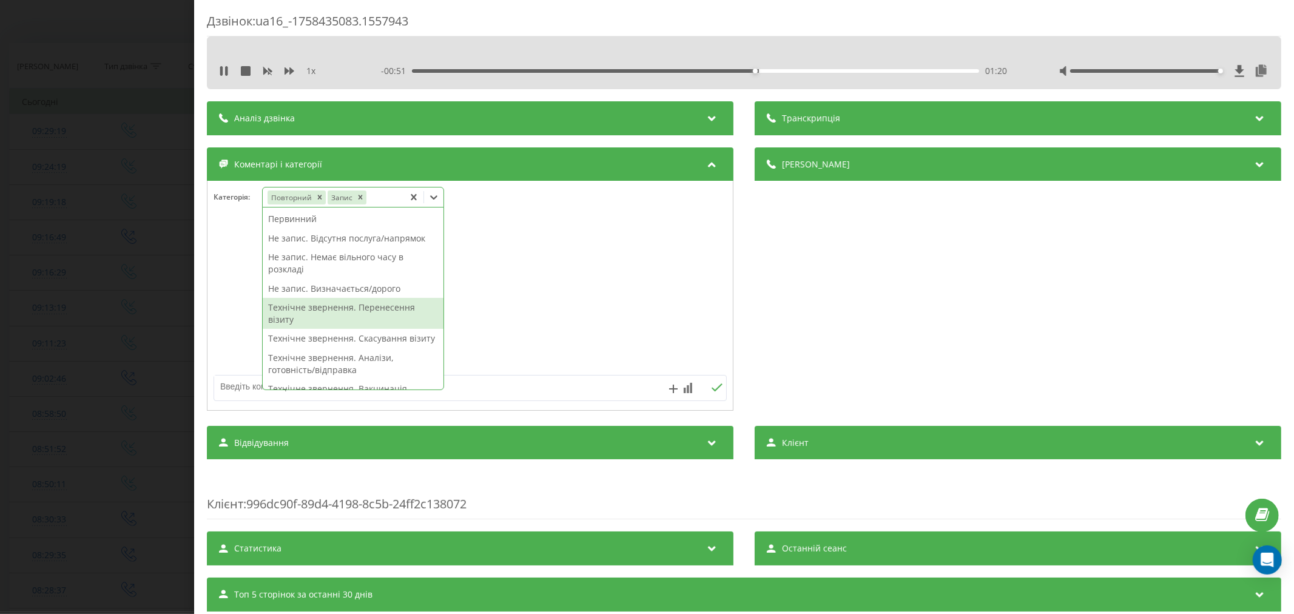
scroll to position [82, 0]
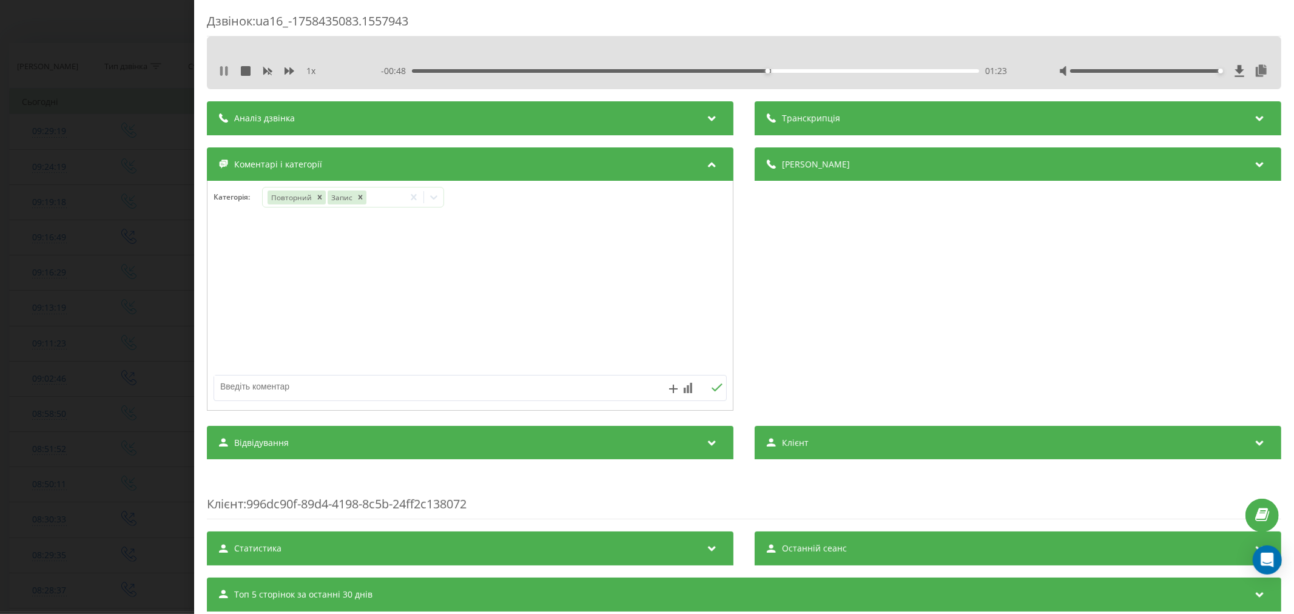
click at [226, 73] on icon at bounding box center [226, 71] width 2 height 10
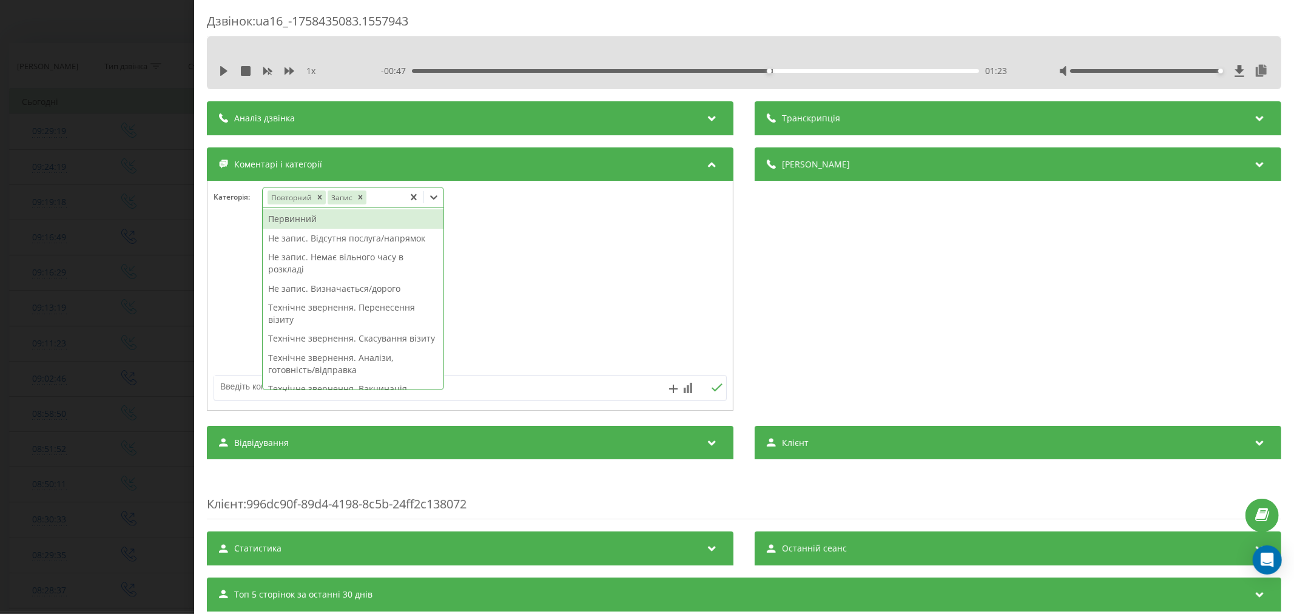
click at [440, 205] on div at bounding box center [433, 196] width 19 height 19
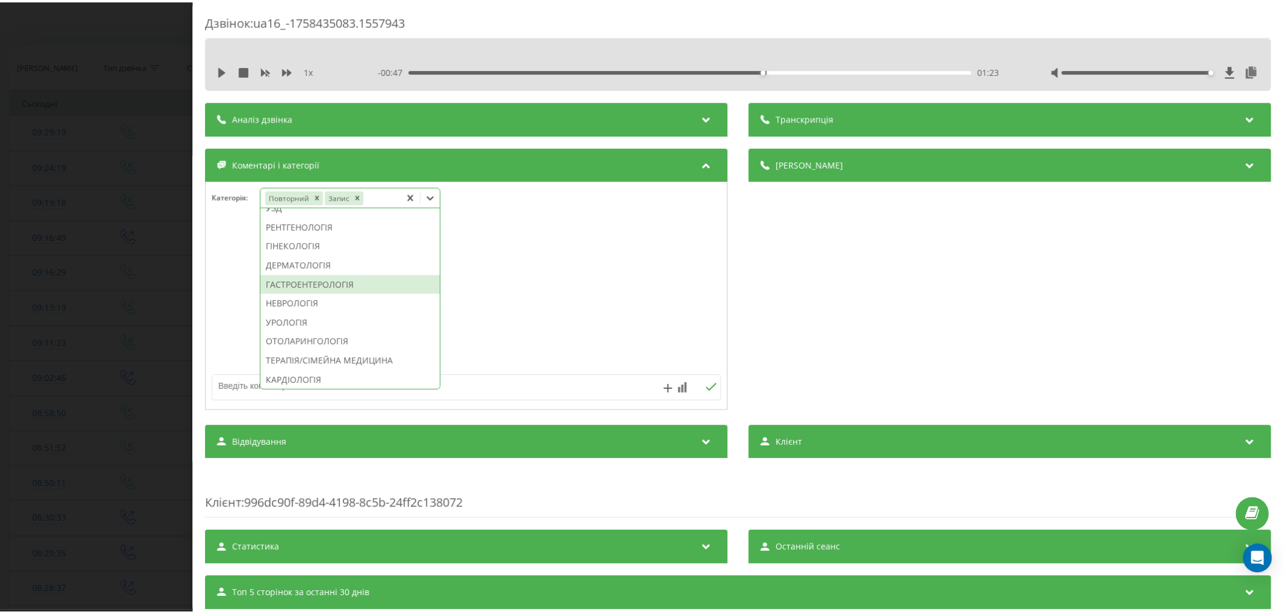
scroll to position [404, 0]
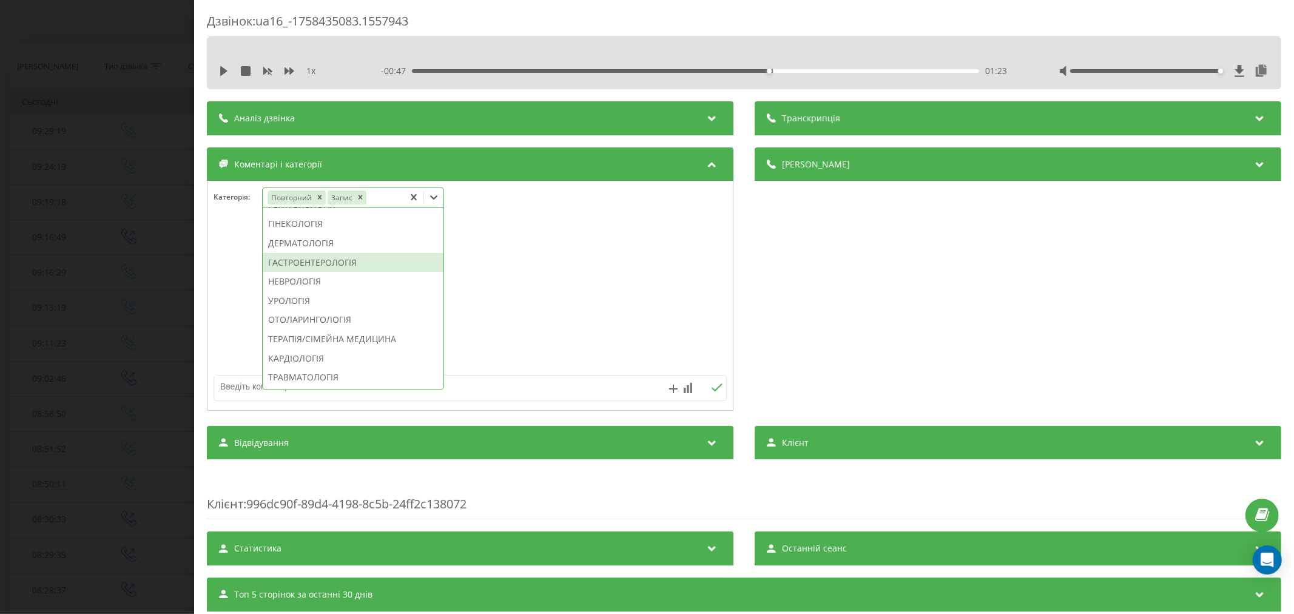
click at [325, 272] on div "ГАСТРОЕНТЕРОЛОГІЯ" at bounding box center [353, 262] width 181 height 19
click at [528, 300] on div at bounding box center [469, 296] width 525 height 146
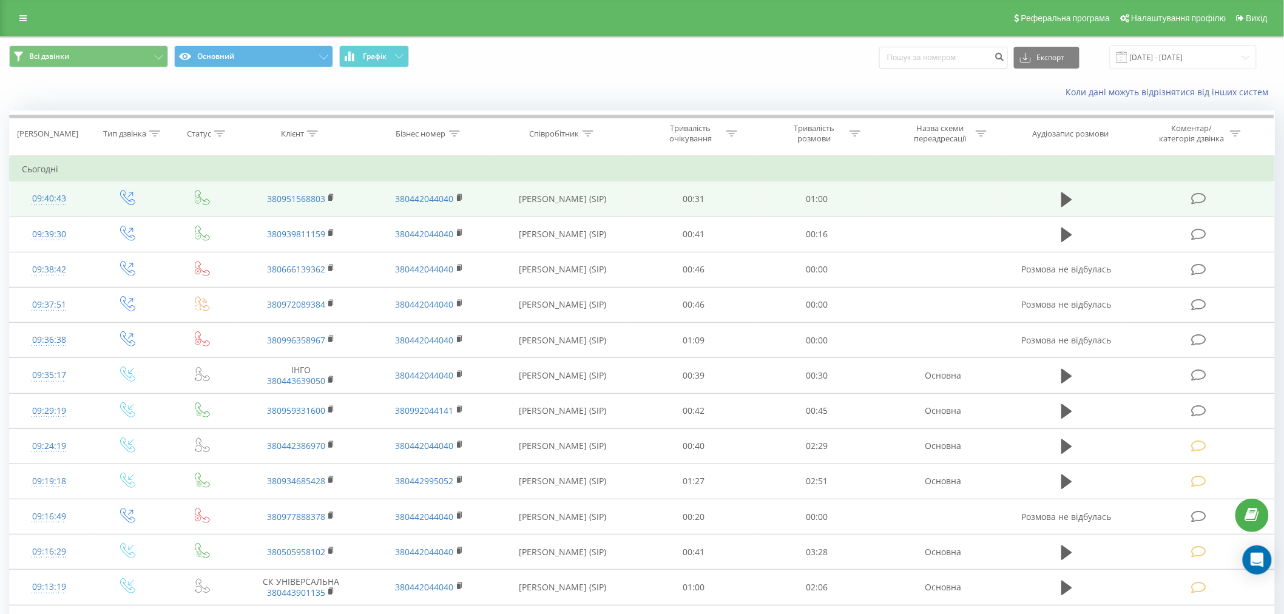
click at [1199, 201] on icon at bounding box center [1198, 198] width 15 height 13
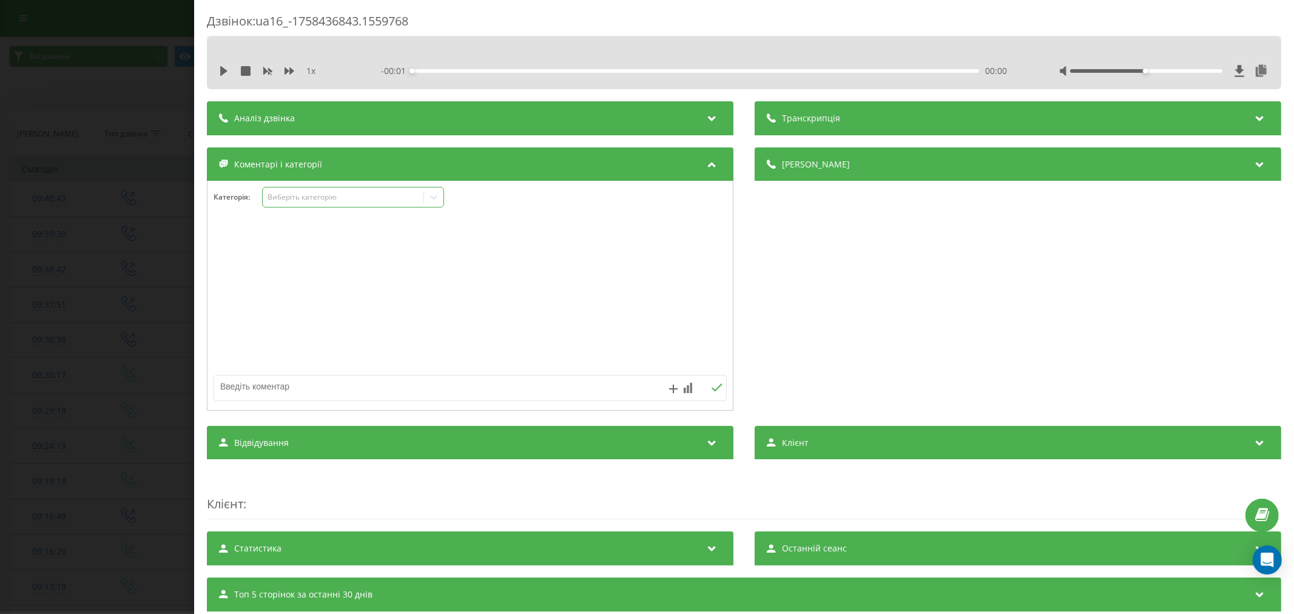
click at [320, 205] on div "Виберіть категорію" at bounding box center [353, 197] width 182 height 21
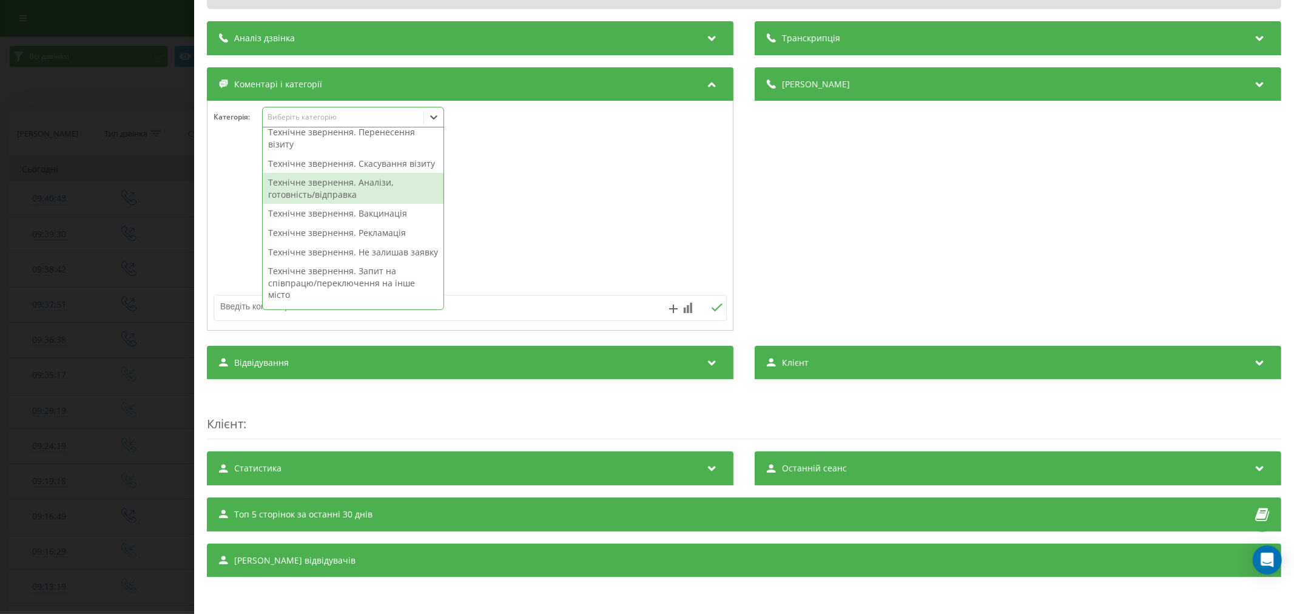
scroll to position [135, 0]
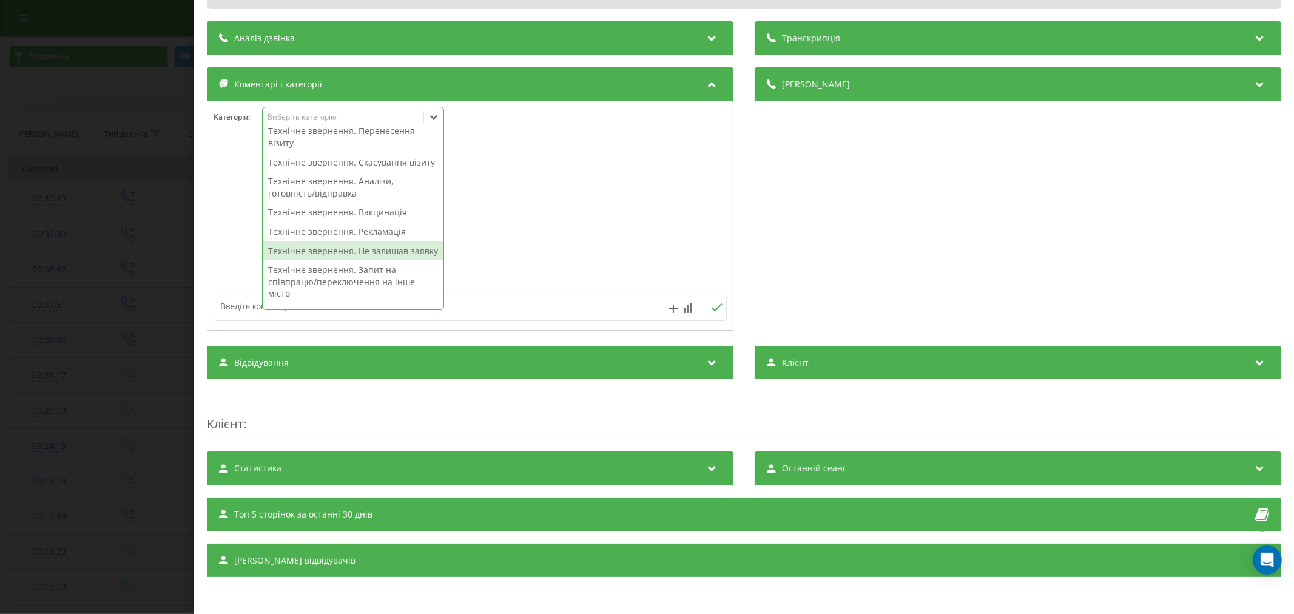
click at [338, 261] on div "Технічне звернення. Не залишав заявку" at bounding box center [353, 250] width 181 height 19
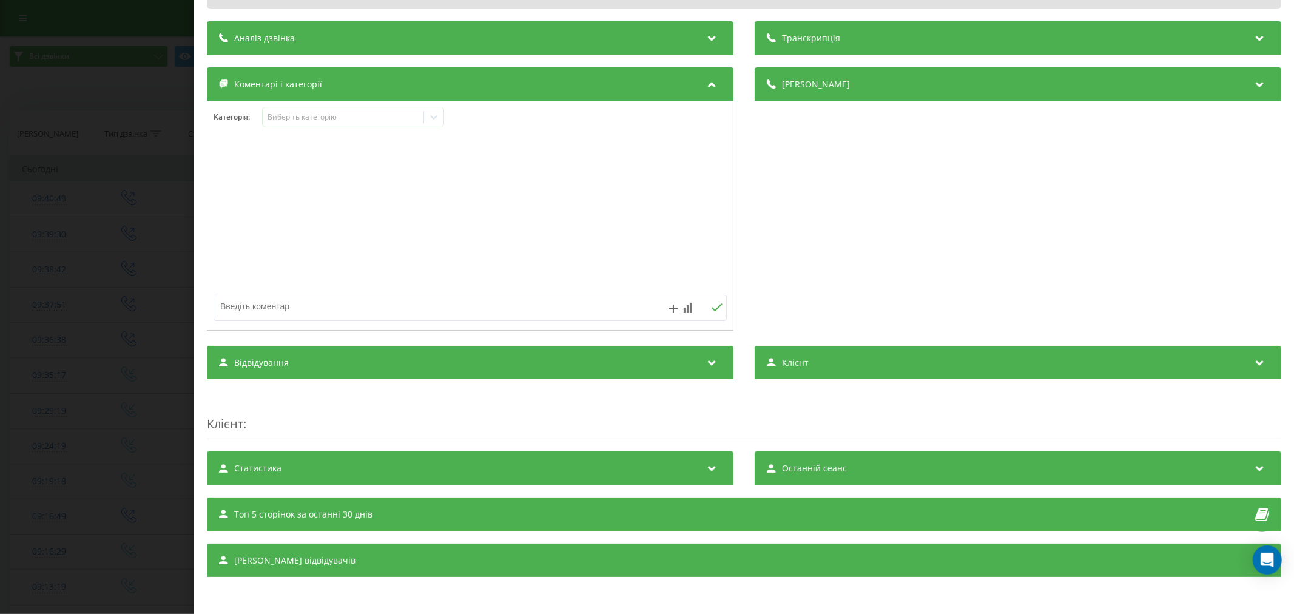
click at [534, 245] on div at bounding box center [469, 216] width 525 height 146
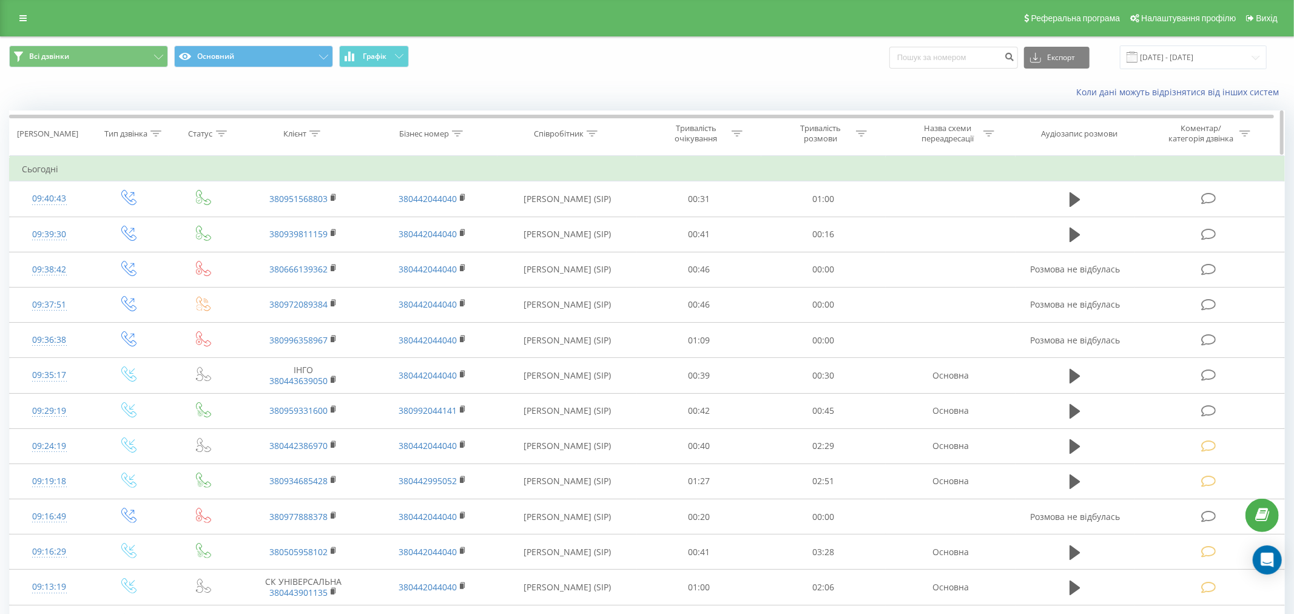
scroll to position [67, 0]
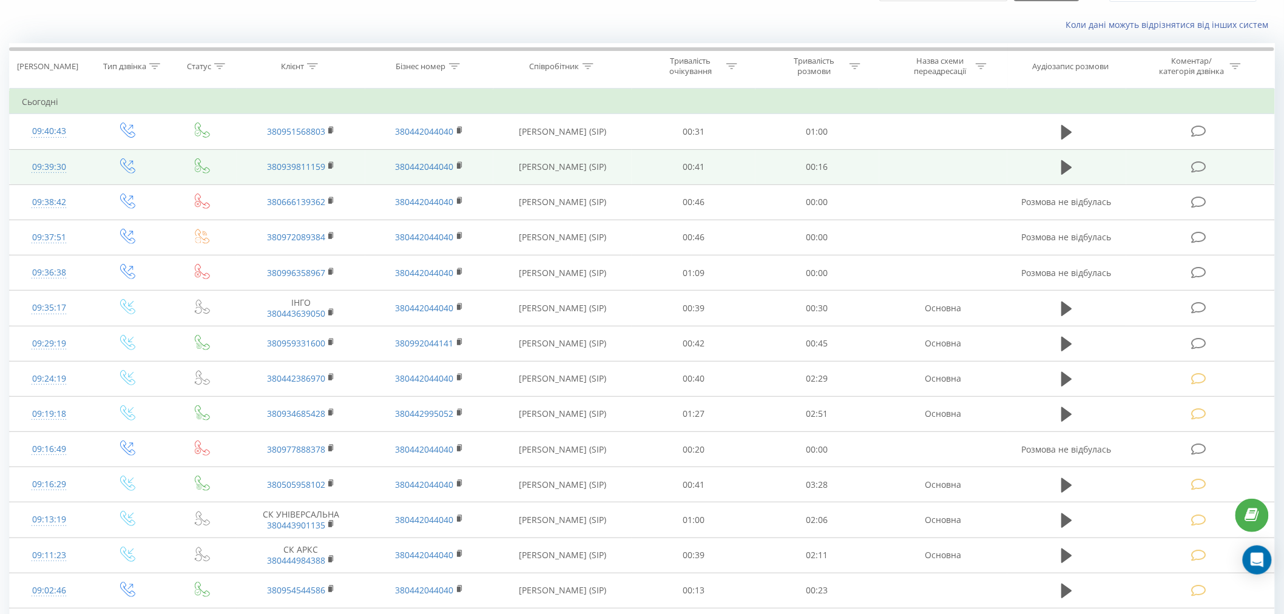
click at [1205, 165] on icon at bounding box center [1198, 167] width 15 height 13
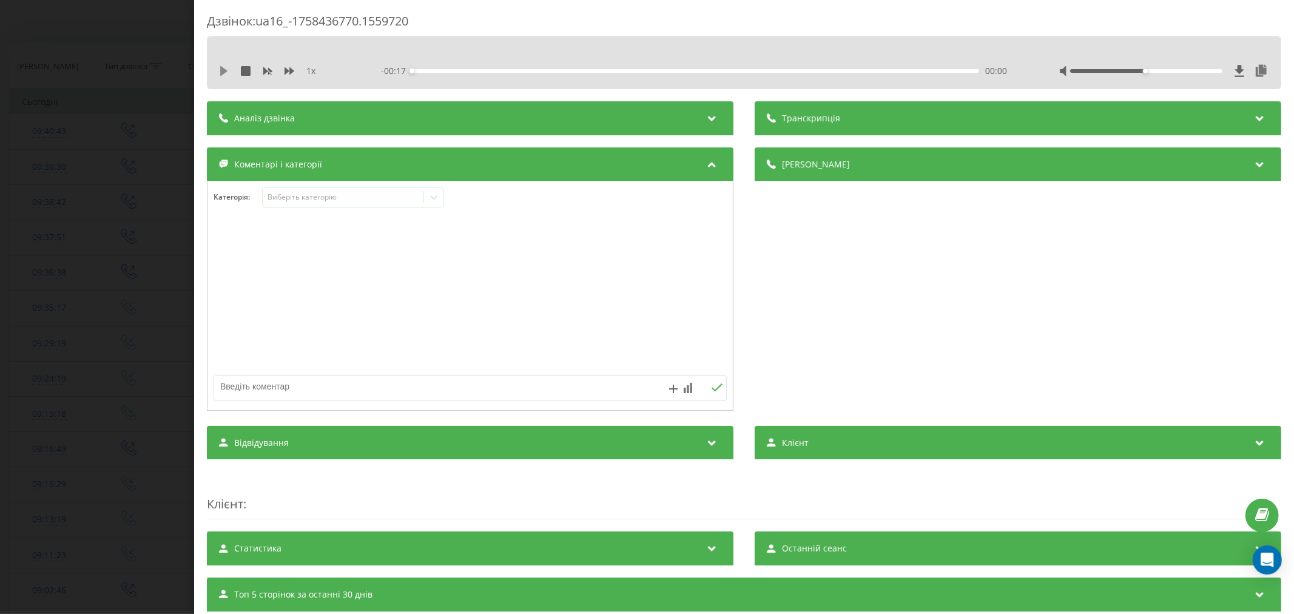
click at [225, 72] on icon at bounding box center [223, 71] width 7 height 10
click at [431, 71] on div "00:00" at bounding box center [695, 71] width 567 height 4
click at [554, 71] on div "00:04" at bounding box center [695, 71] width 567 height 4
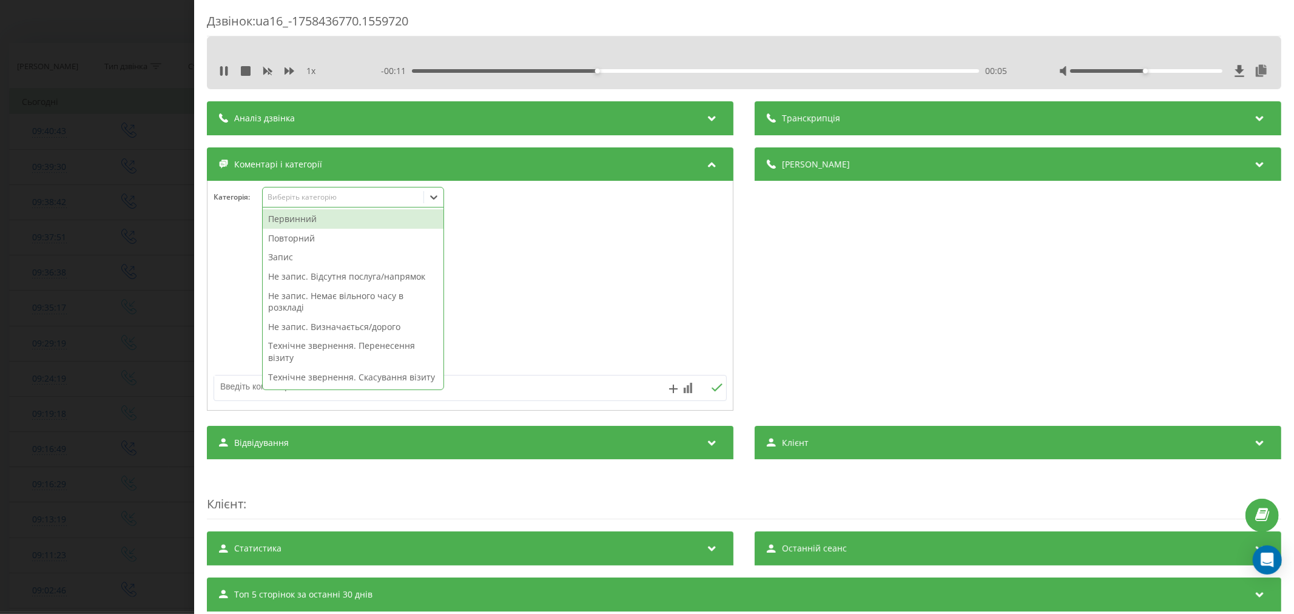
click at [335, 202] on div "Виберіть категорію" at bounding box center [343, 197] width 152 height 10
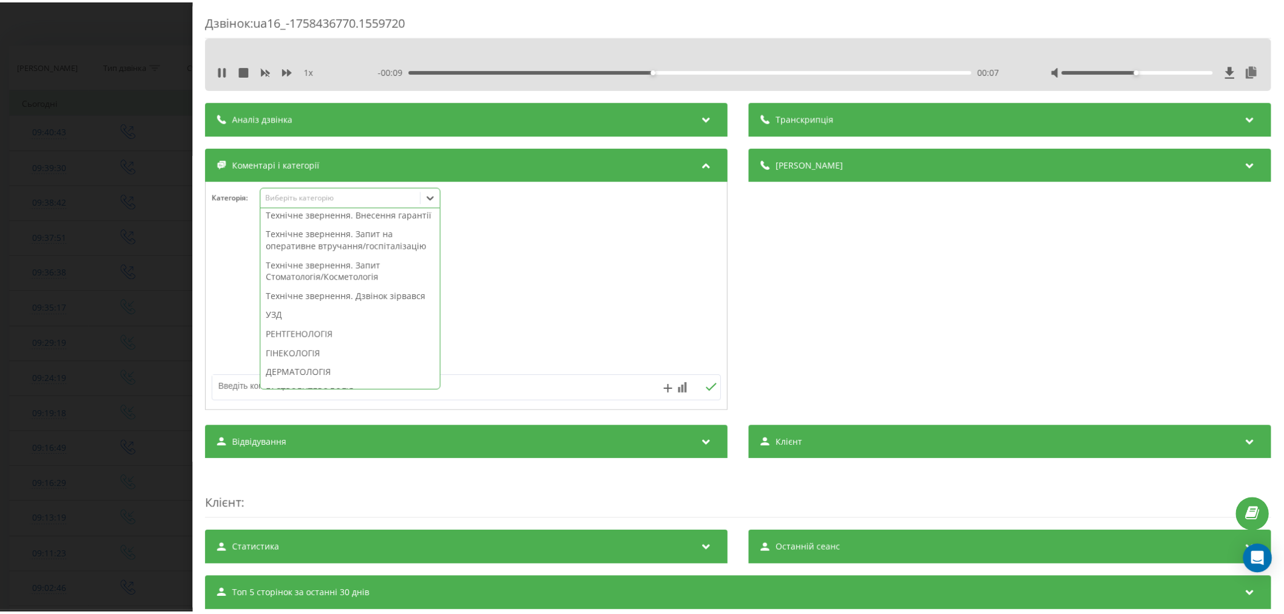
scroll to position [337, 0]
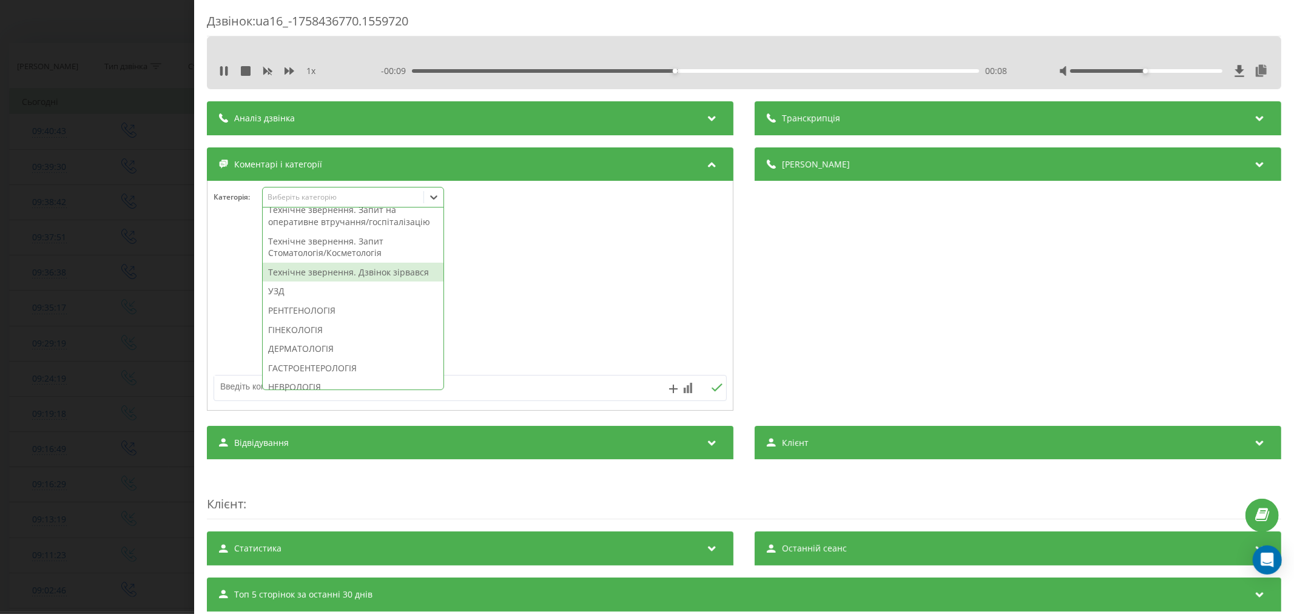
click at [317, 282] on div "Технічне звернення. Дзвінок зірвався" at bounding box center [353, 272] width 181 height 19
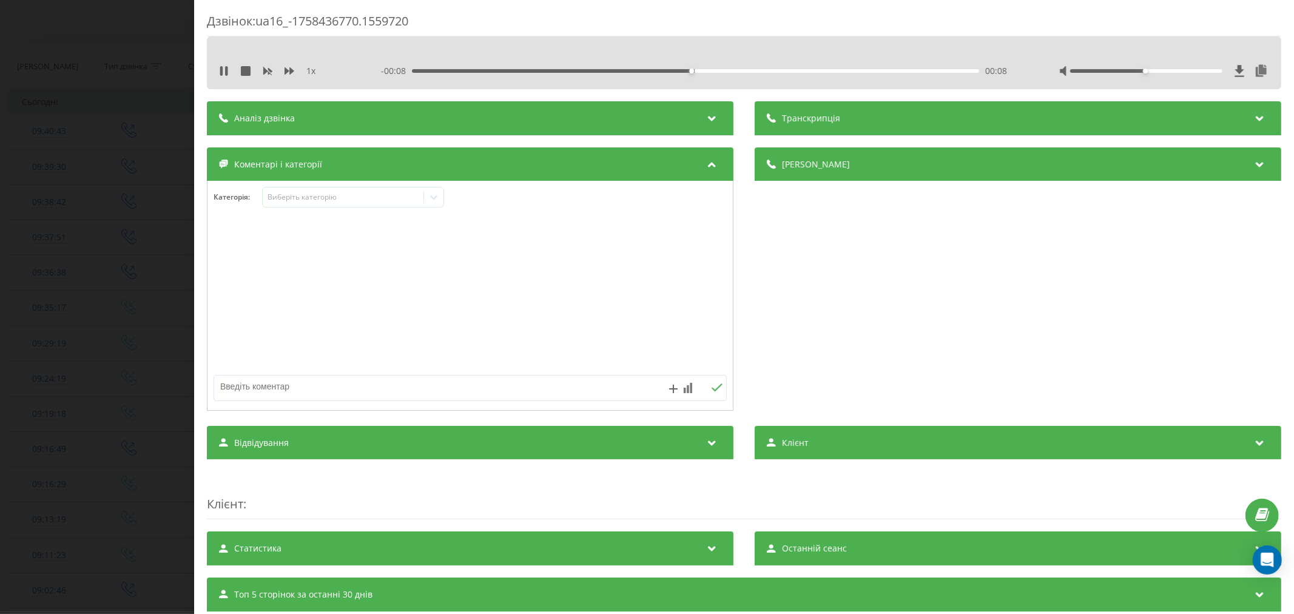
click at [550, 326] on div at bounding box center [469, 296] width 525 height 146
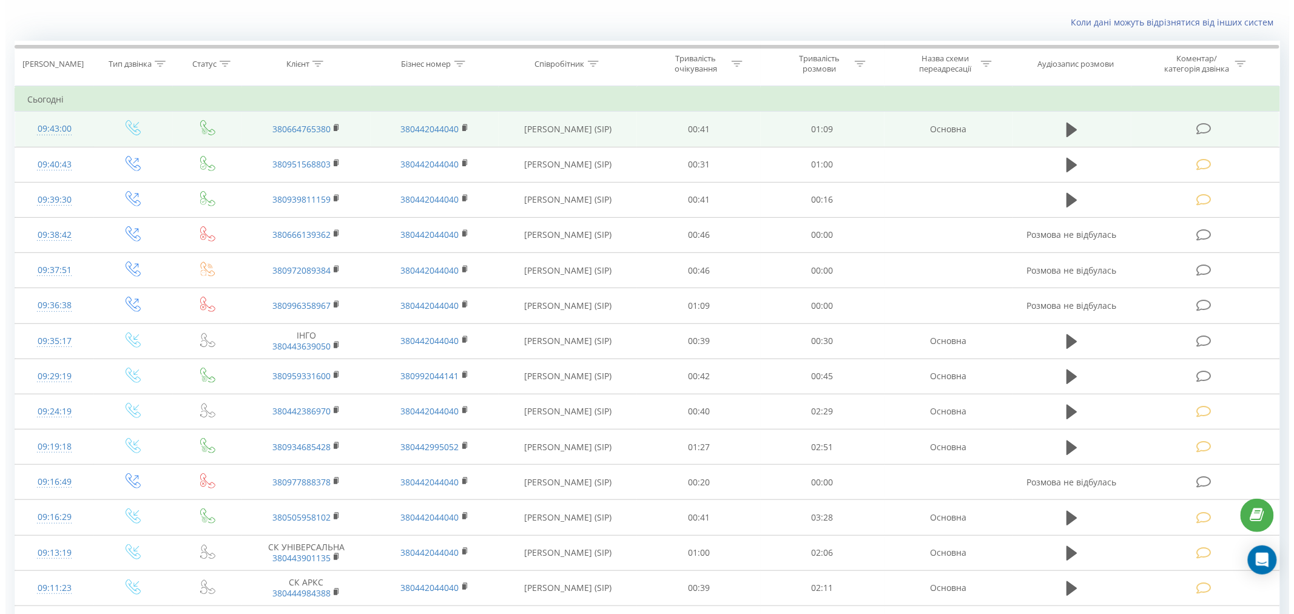
scroll to position [67, 0]
drag, startPoint x: 1207, startPoint y: 135, endPoint x: 1199, endPoint y: 135, distance: 7.9
click at [1206, 135] on span at bounding box center [1199, 131] width 17 height 12
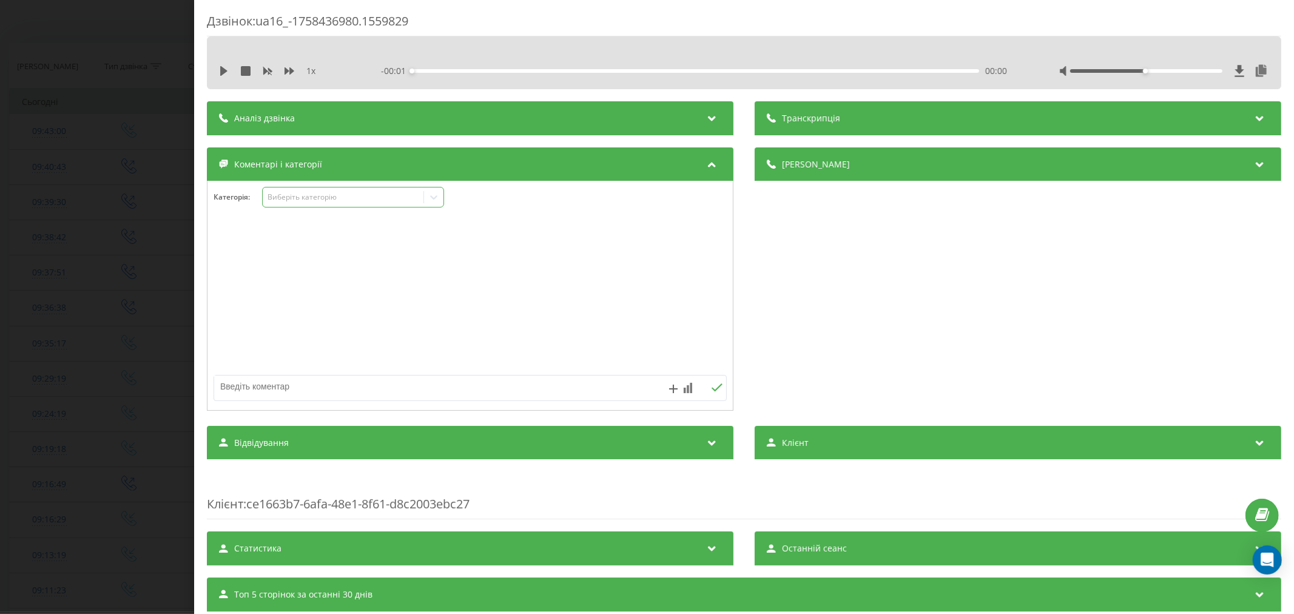
click at [402, 201] on div "Виберіть категорію" at bounding box center [343, 197] width 152 height 10
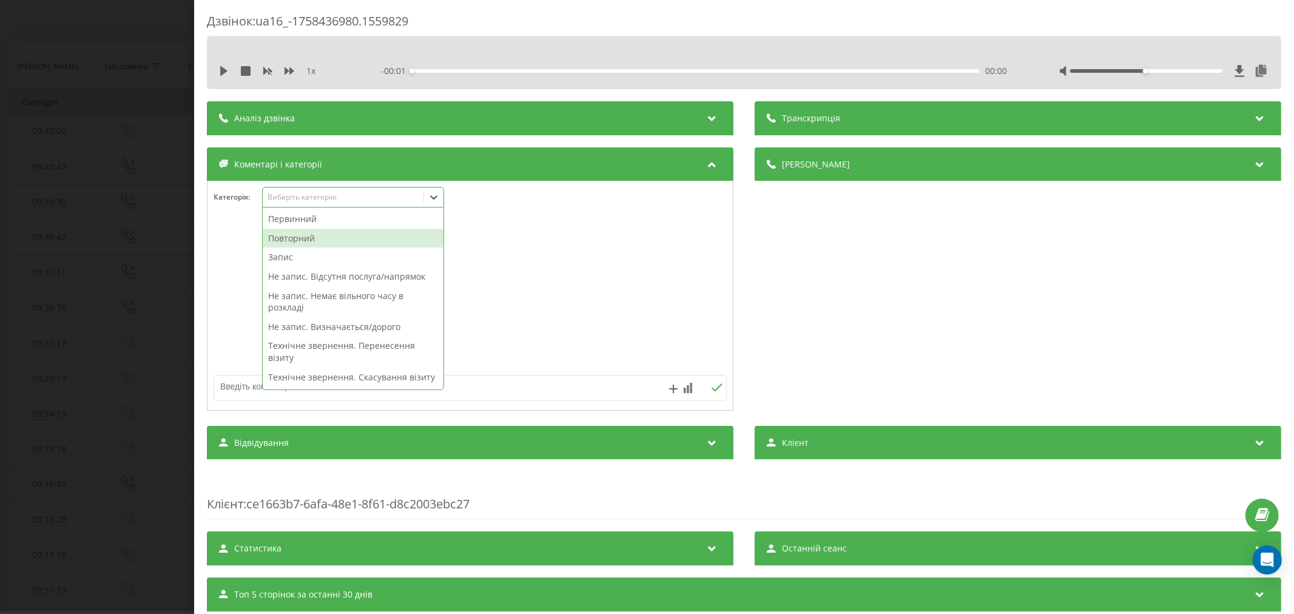
click at [368, 235] on div "Повторний" at bounding box center [353, 238] width 181 height 19
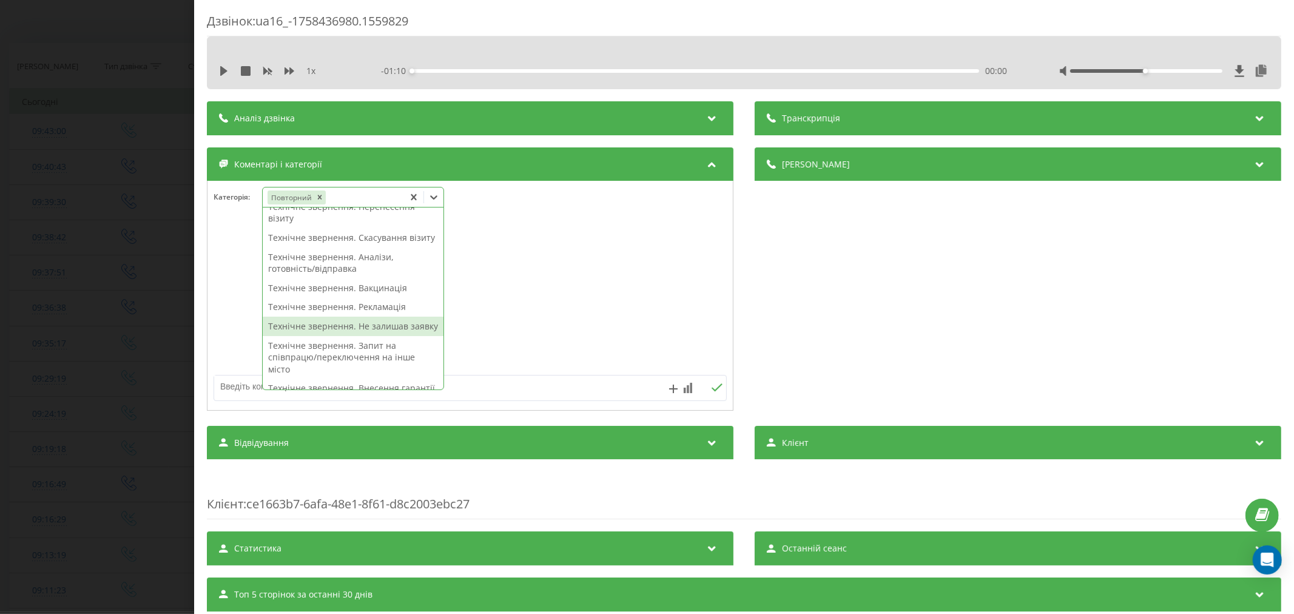
scroll to position [116, 0]
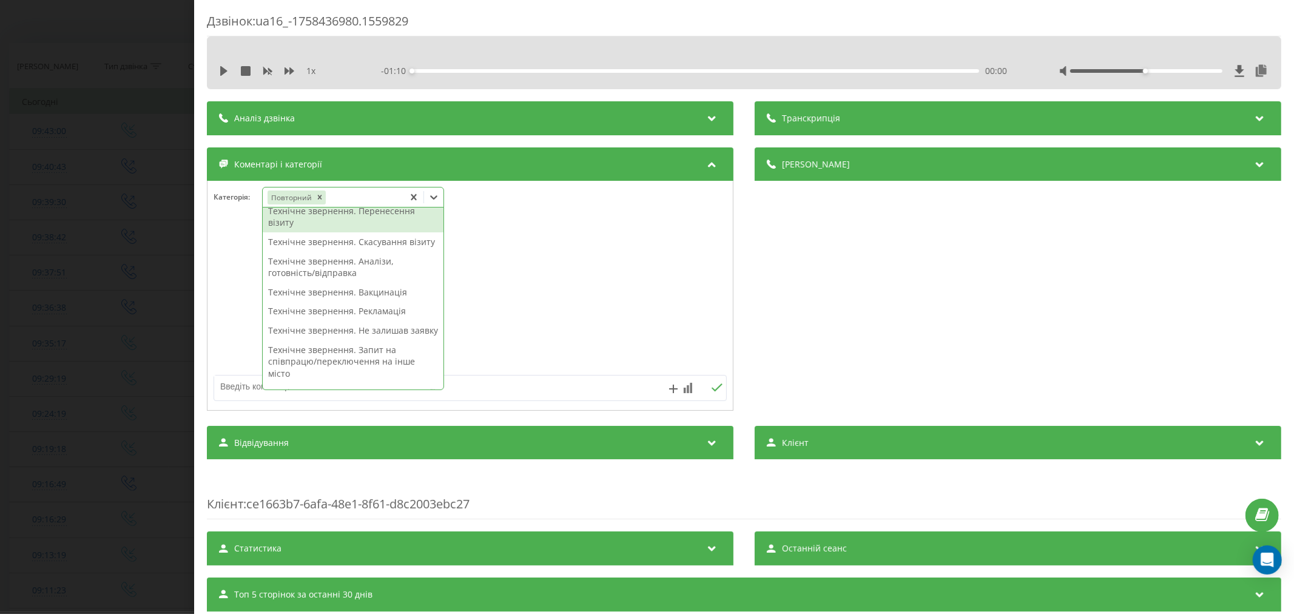
click at [391, 225] on div "Технічне звернення. Перенесення візиту" at bounding box center [353, 216] width 181 height 31
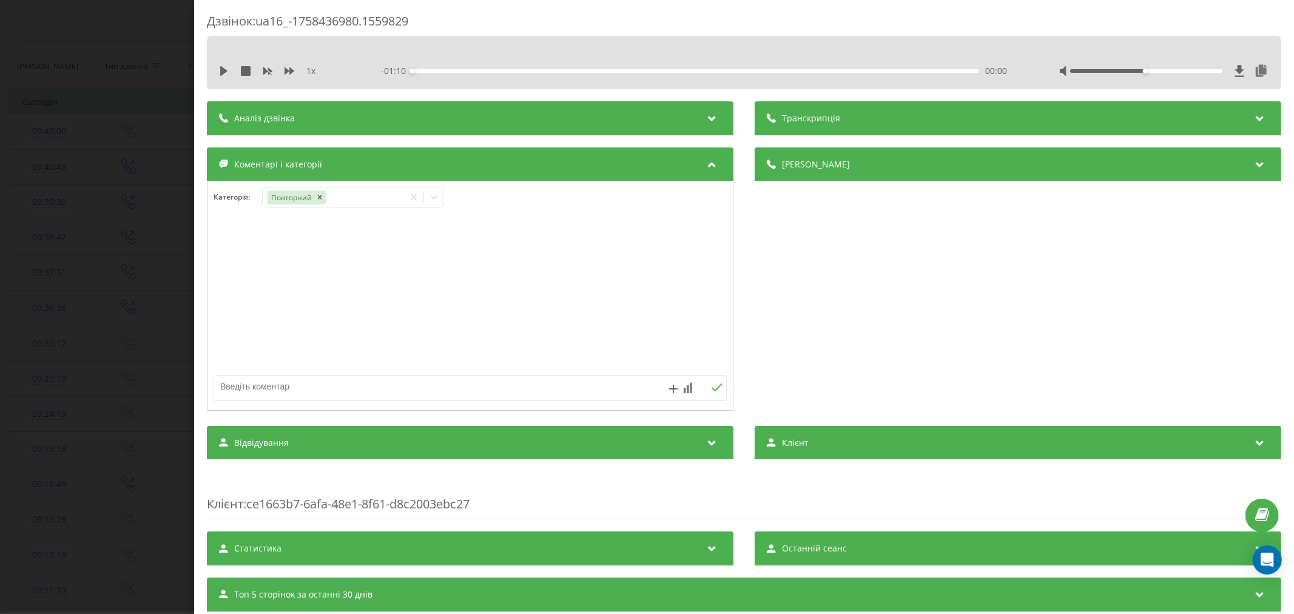
click at [514, 247] on div at bounding box center [469, 296] width 525 height 146
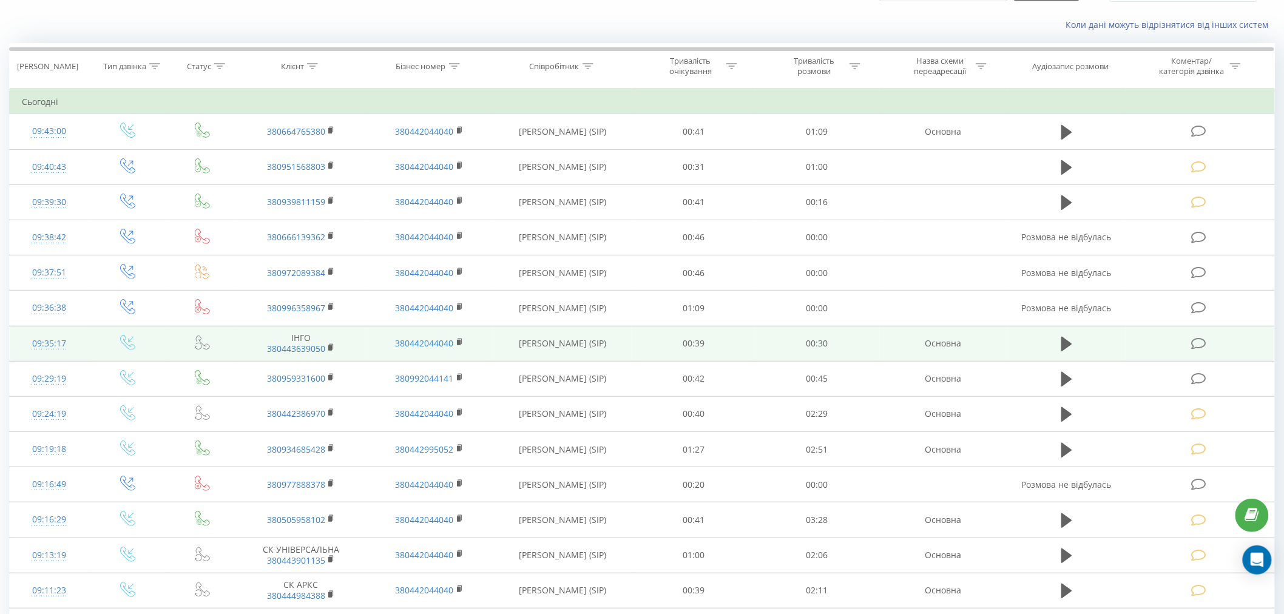
click at [1198, 338] on icon at bounding box center [1198, 343] width 15 height 13
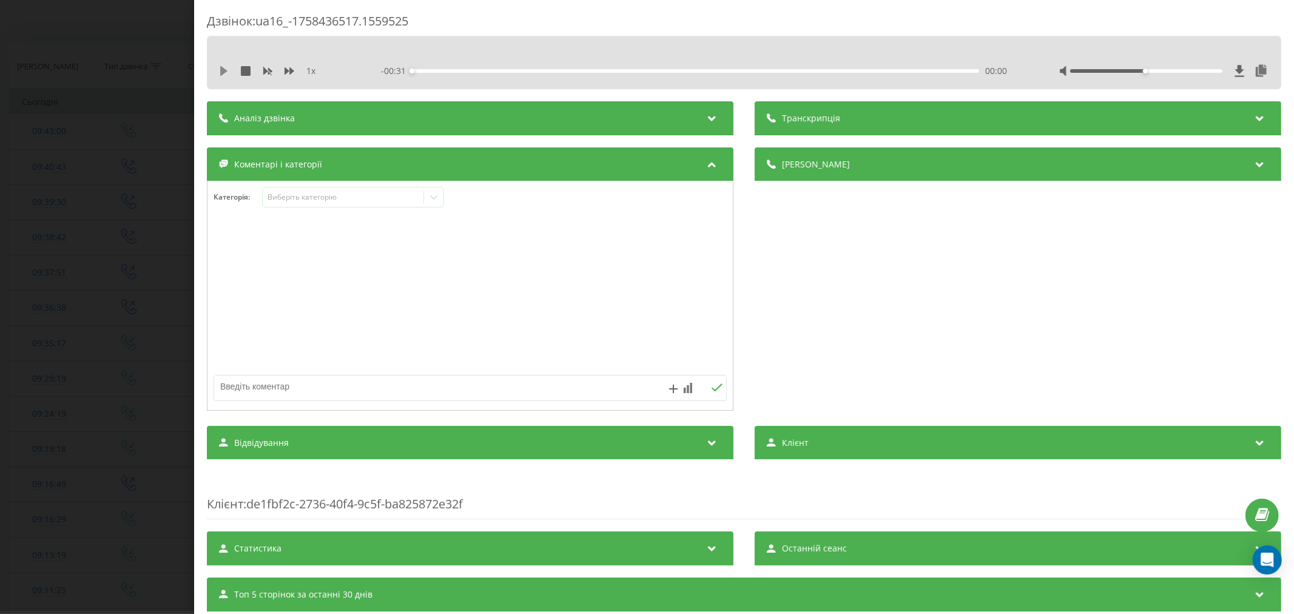
click at [222, 73] on icon at bounding box center [223, 71] width 7 height 10
click at [222, 69] on icon at bounding box center [221, 71] width 2 height 10
drag, startPoint x: 219, startPoint y: 69, endPoint x: 227, endPoint y: 407, distance: 338.0
click at [220, 70] on icon at bounding box center [224, 71] width 10 height 10
click at [497, 69] on div "00:03" at bounding box center [695, 71] width 567 height 4
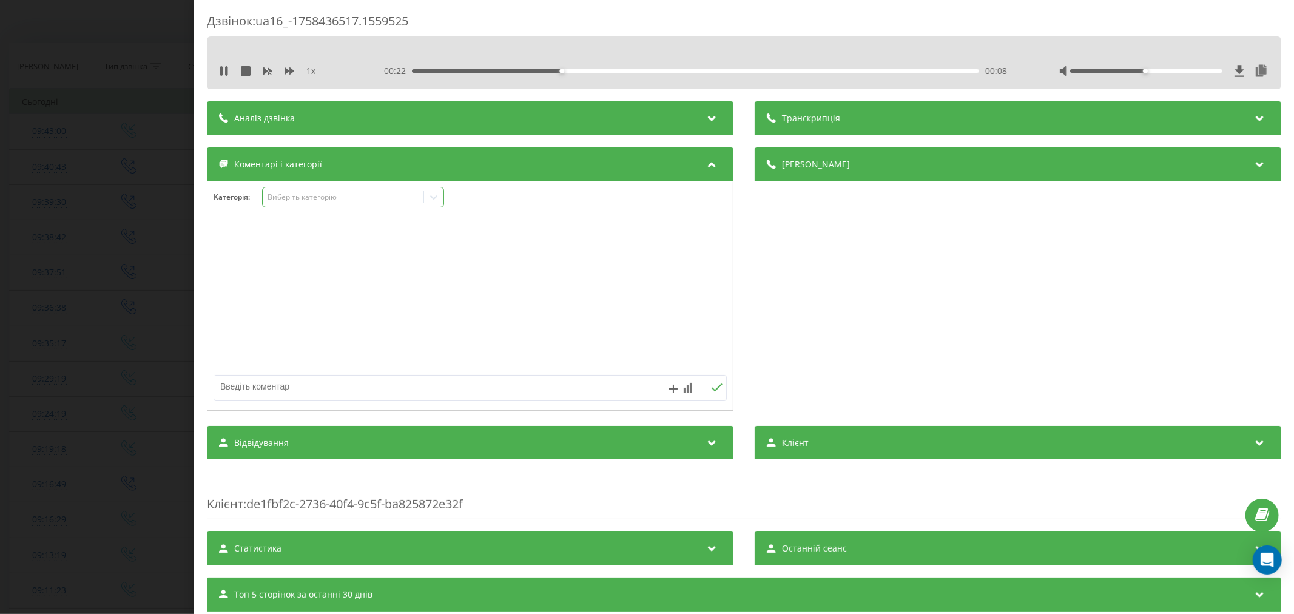
click at [382, 198] on div "Виберіть категорію" at bounding box center [343, 197] width 152 height 10
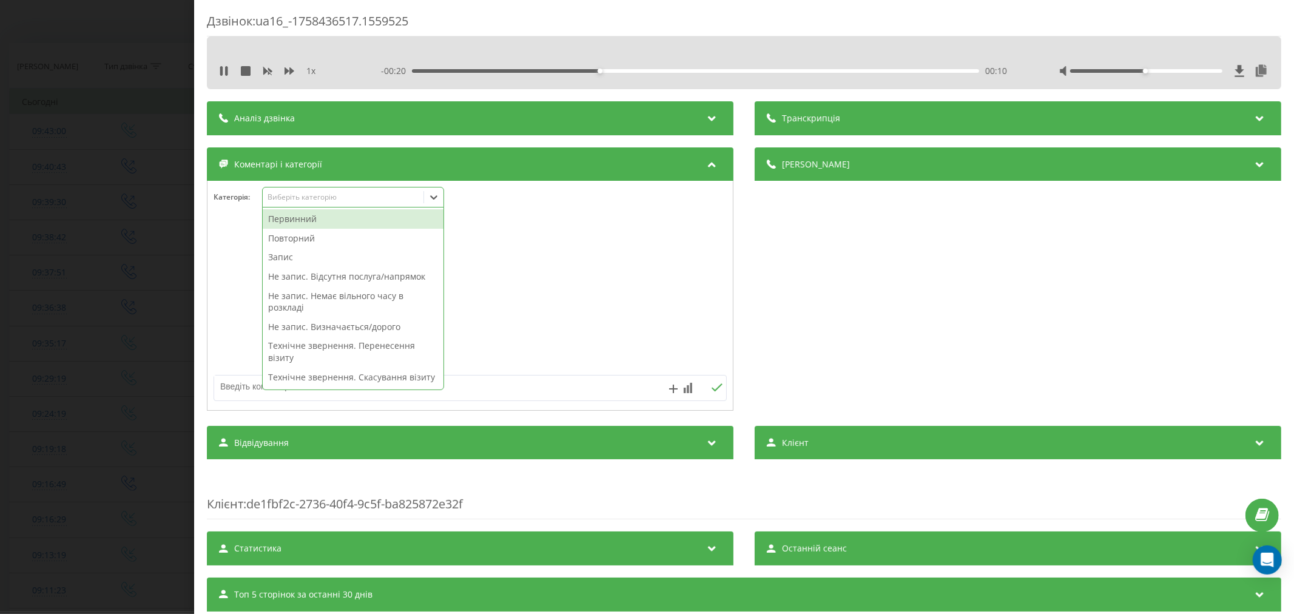
click at [300, 238] on div "Повторний" at bounding box center [353, 238] width 181 height 19
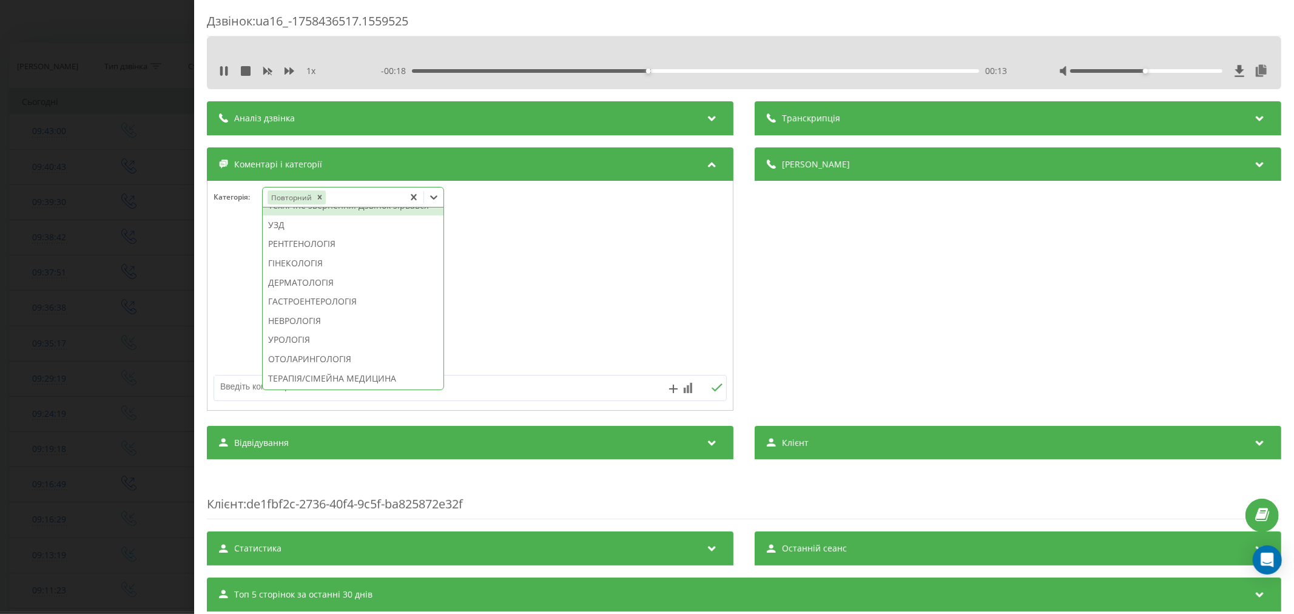
scroll to position [385, 0]
click at [311, 214] on div "Технічне звернення. Дзвінок зірвався" at bounding box center [353, 204] width 181 height 19
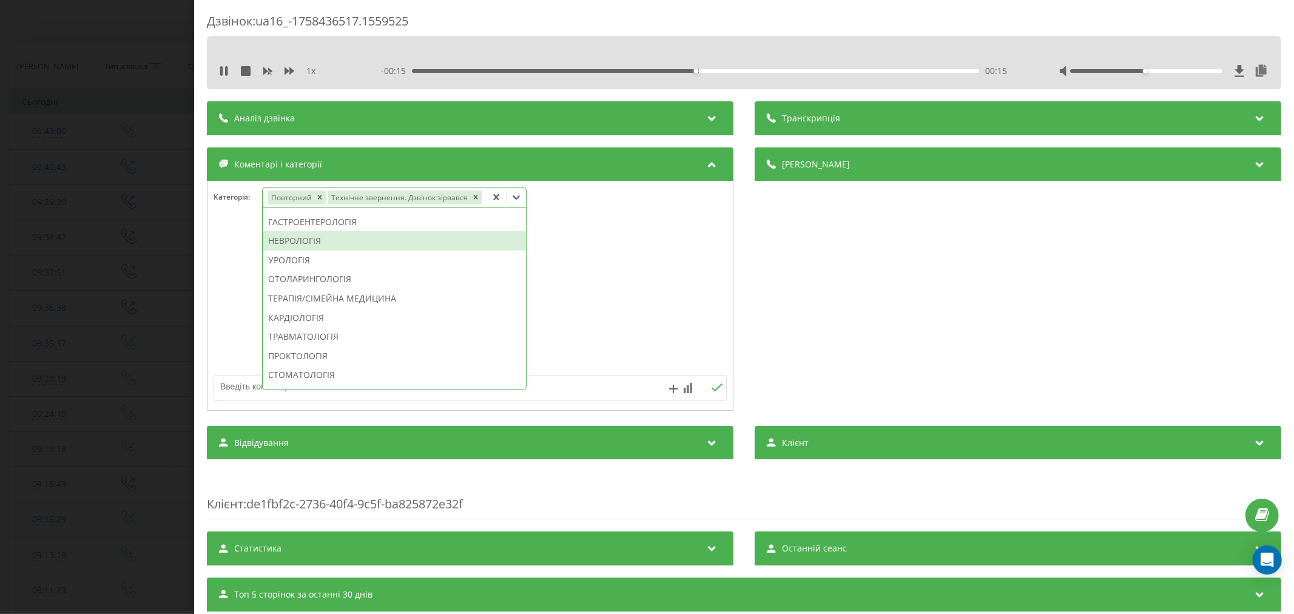
scroll to position [302, 0]
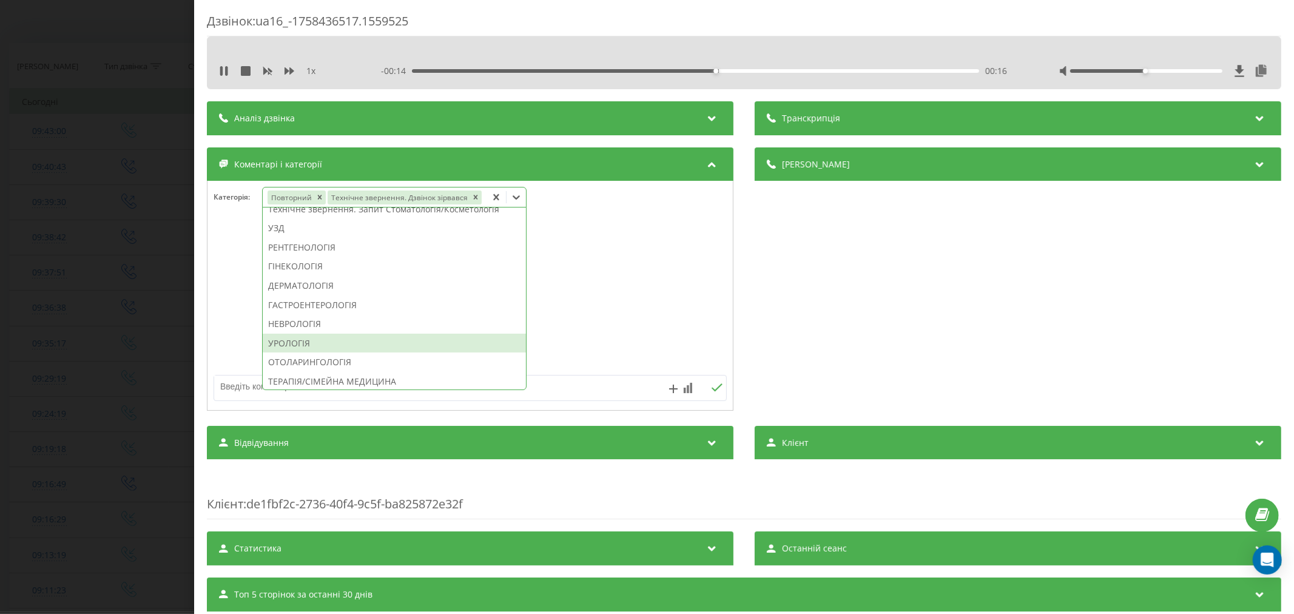
click at [295, 338] on div "УРОЛОГІЯ" at bounding box center [394, 343] width 263 height 19
click at [582, 288] on div at bounding box center [469, 296] width 525 height 146
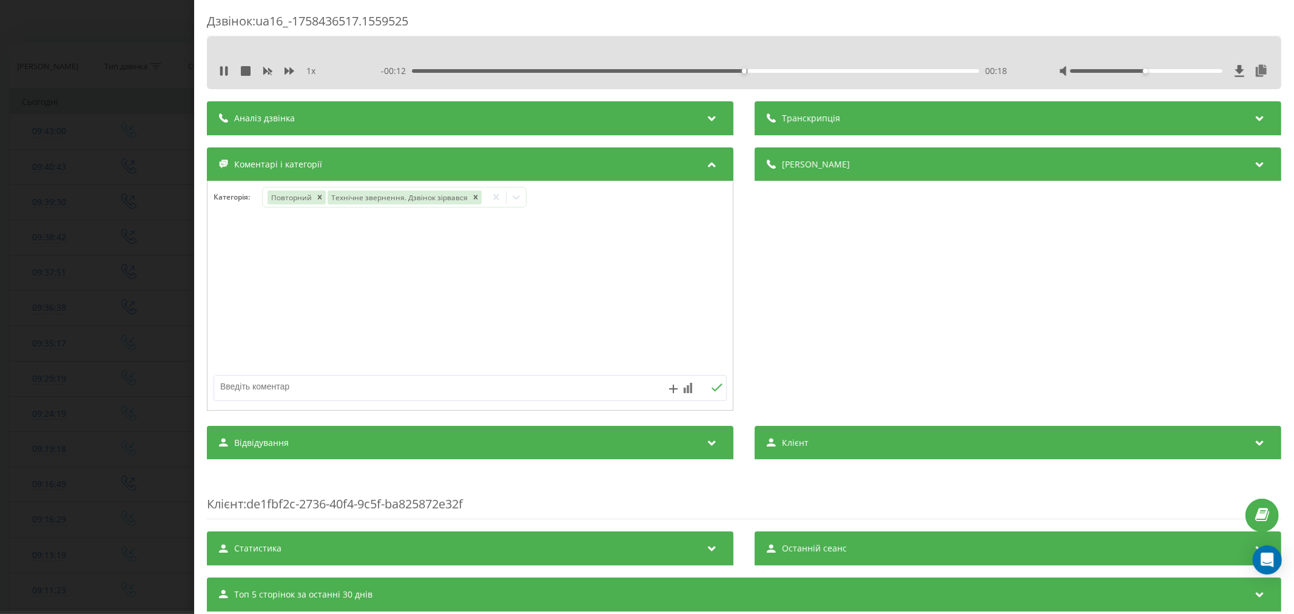
click at [349, 387] on textarea at bounding box center [418, 386] width 409 height 22
type textarea "С"
type textarea "страхова. будуть пропонувати"
click at [711, 389] on icon at bounding box center [717, 387] width 12 height 8
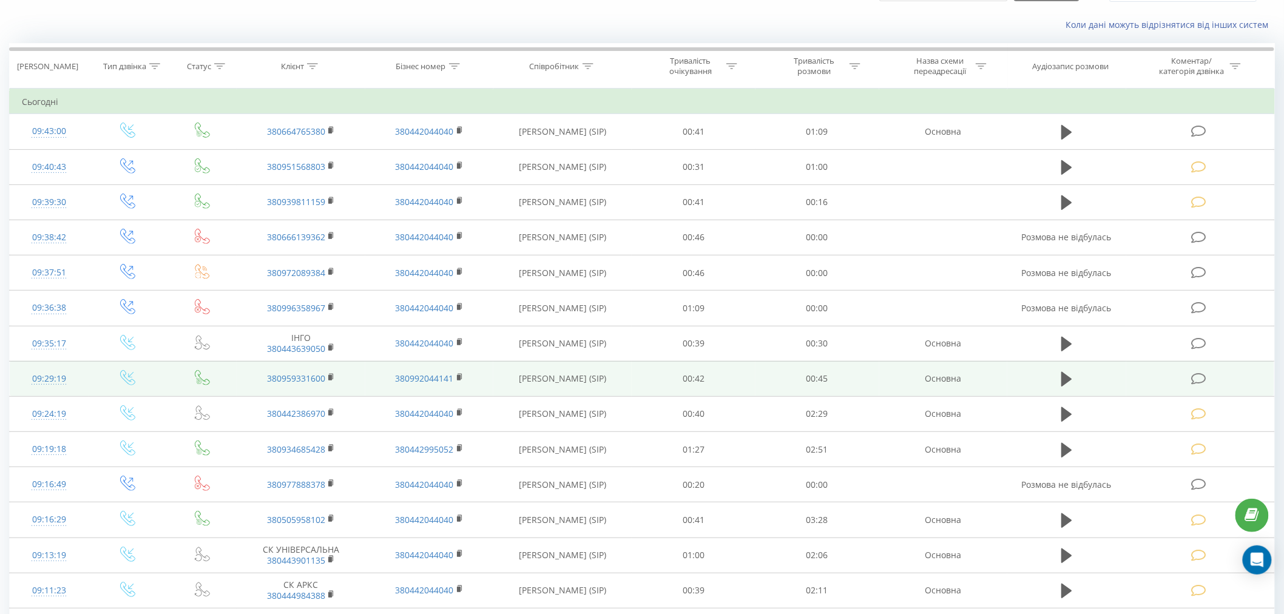
click at [1200, 382] on icon at bounding box center [1198, 378] width 15 height 13
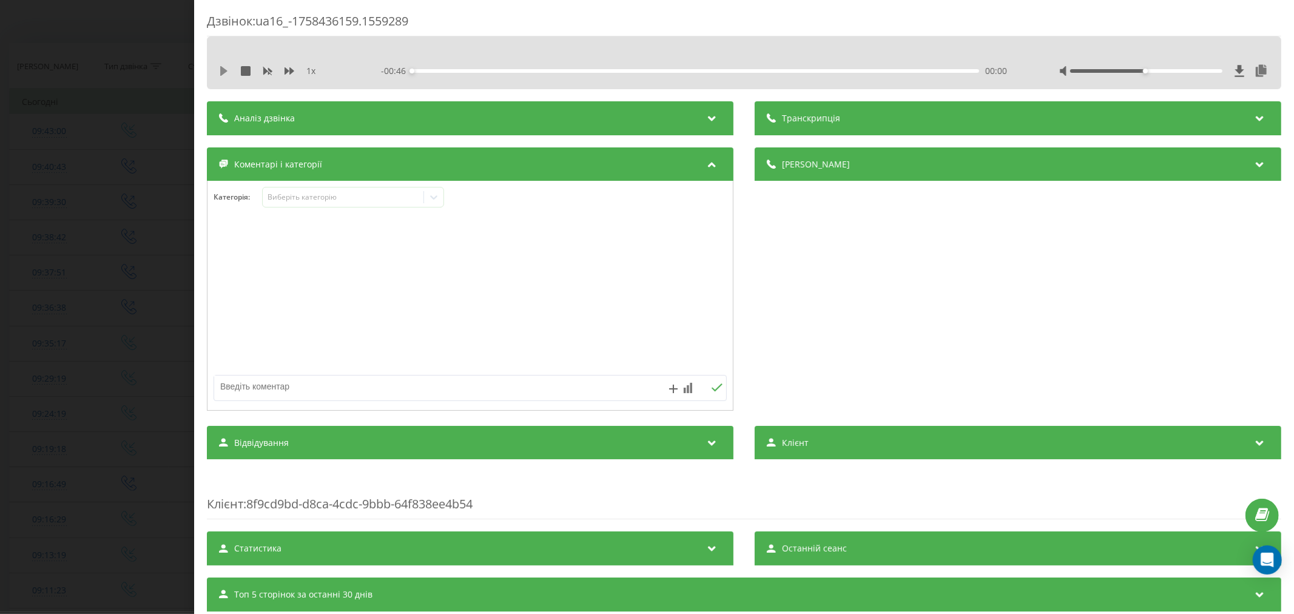
click at [223, 73] on icon at bounding box center [223, 71] width 7 height 10
click at [431, 70] on div "00:01" at bounding box center [695, 71] width 567 height 4
click at [460, 70] on div "00:02" at bounding box center [695, 71] width 567 height 4
click at [399, 204] on div "Виберіть категорію" at bounding box center [353, 197] width 182 height 21
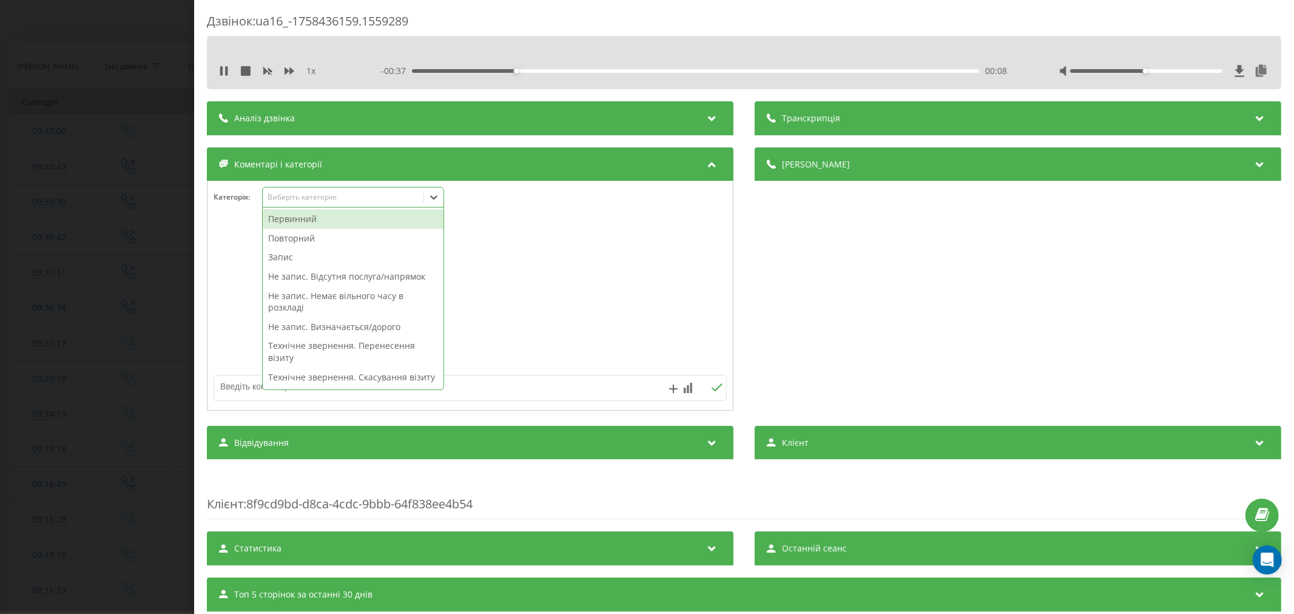
click at [331, 240] on div "Повторний" at bounding box center [353, 238] width 181 height 19
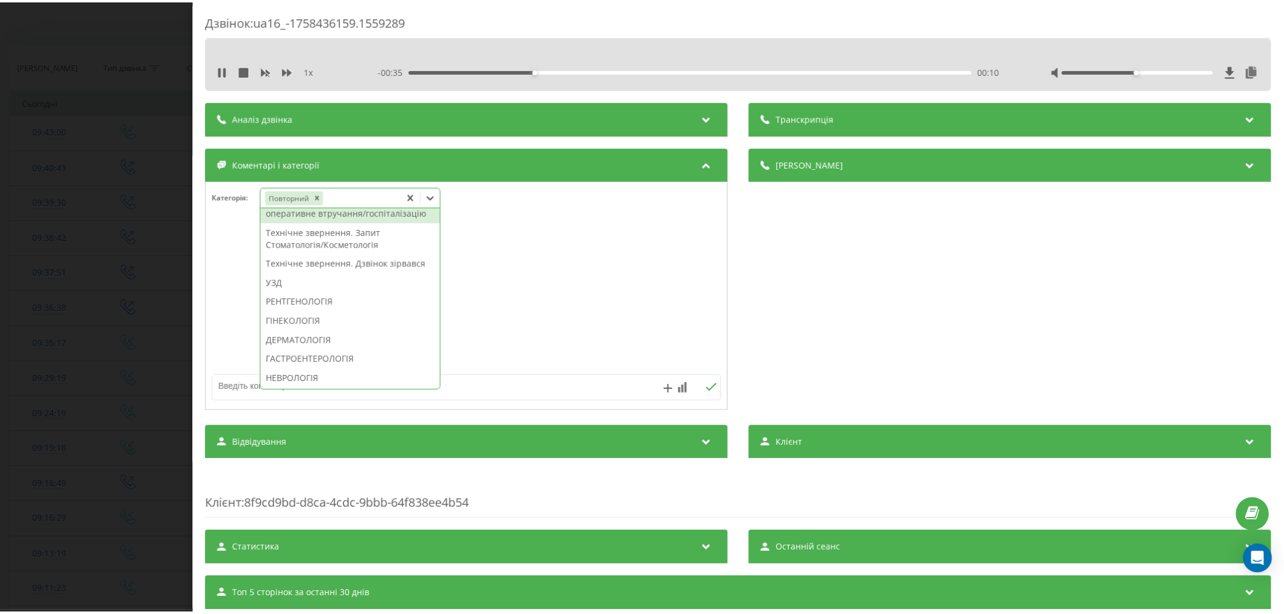
scroll to position [317, 0]
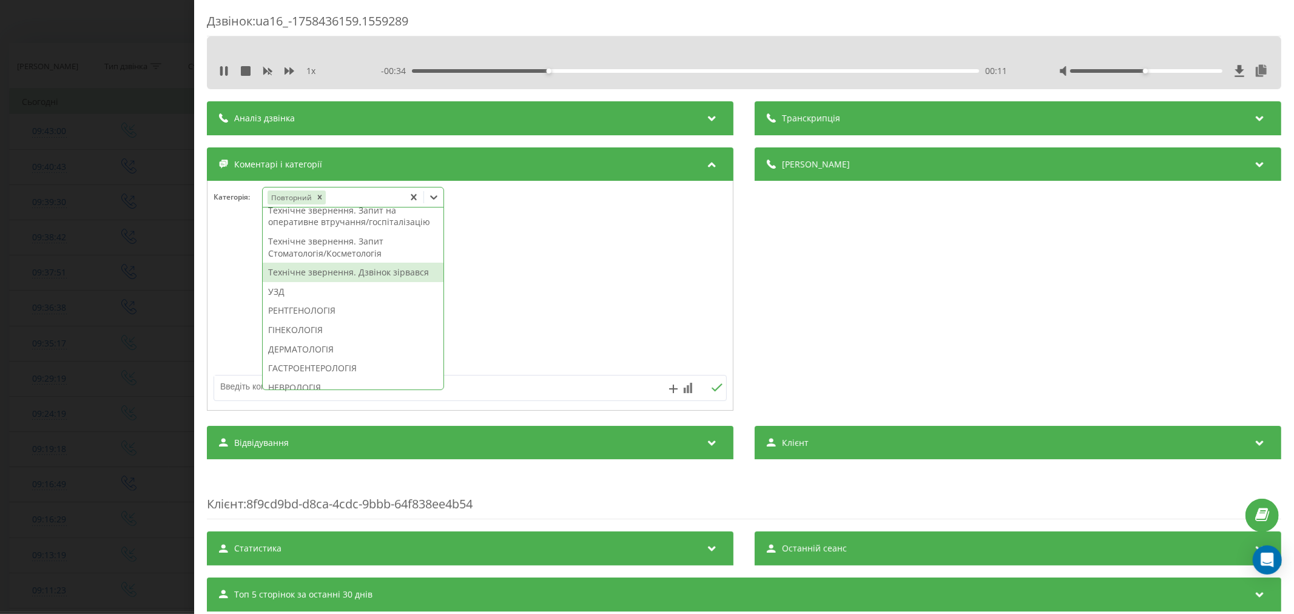
click at [326, 282] on div "Технічне звернення. Дзвінок зірвався" at bounding box center [353, 272] width 181 height 19
click at [508, 320] on div at bounding box center [469, 296] width 525 height 146
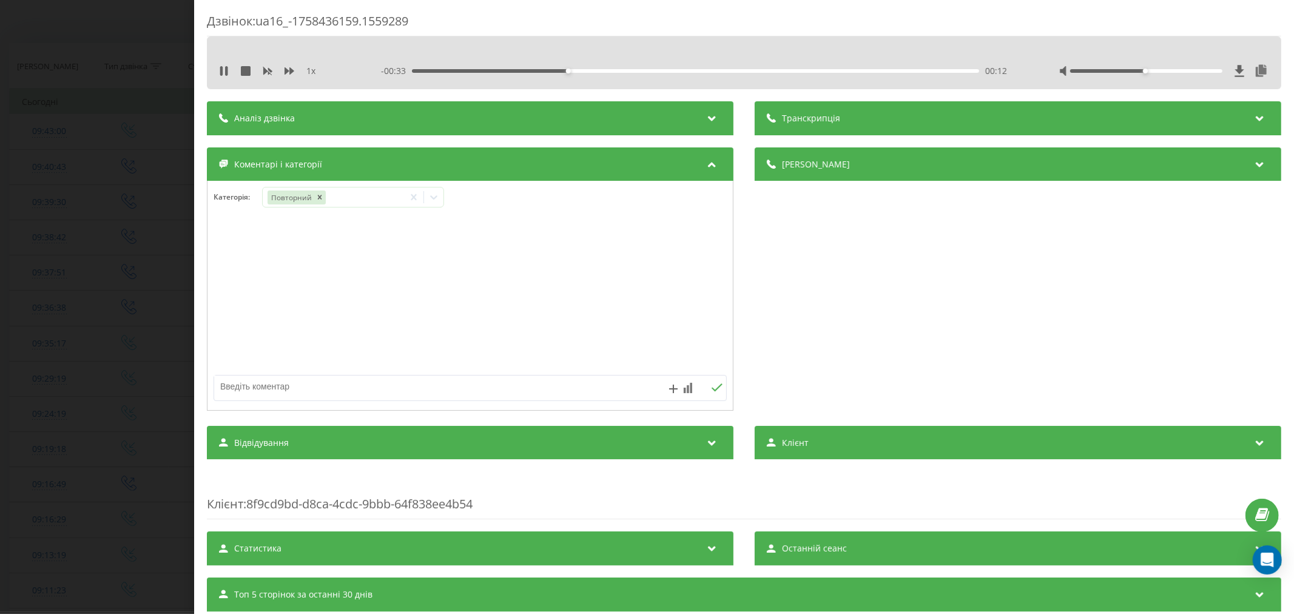
click at [373, 396] on textarea at bounding box center [418, 386] width 409 height 22
type textarea "попередити про спізнення"
click at [712, 387] on icon at bounding box center [717, 387] width 12 height 8
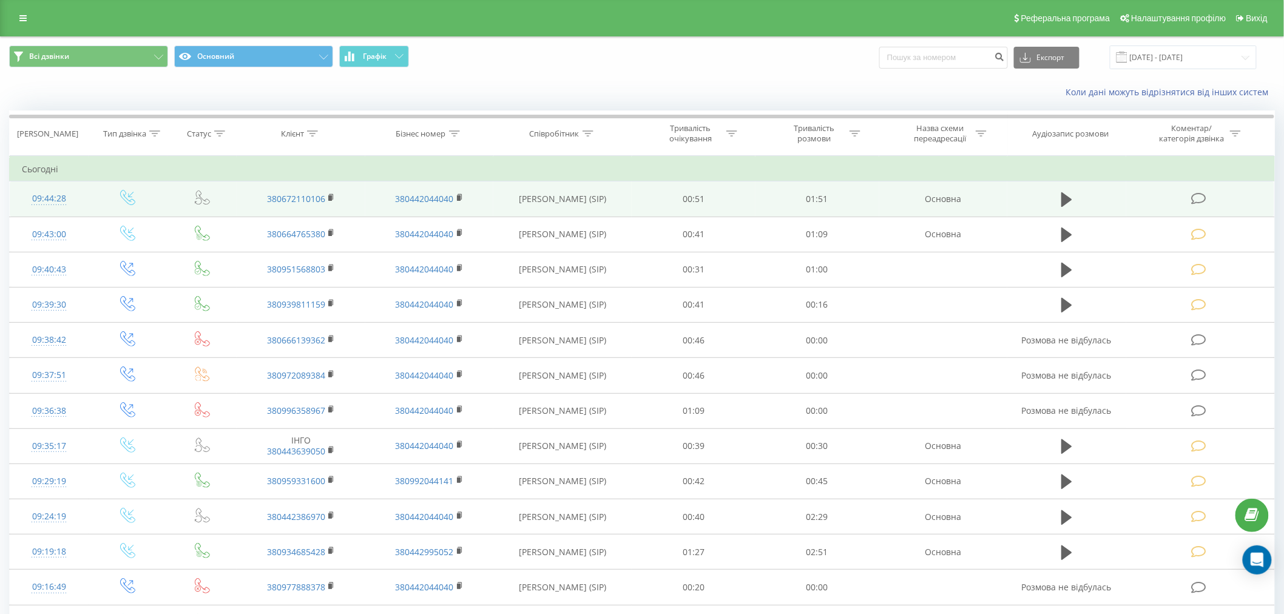
click at [1197, 197] on icon at bounding box center [1198, 198] width 15 height 13
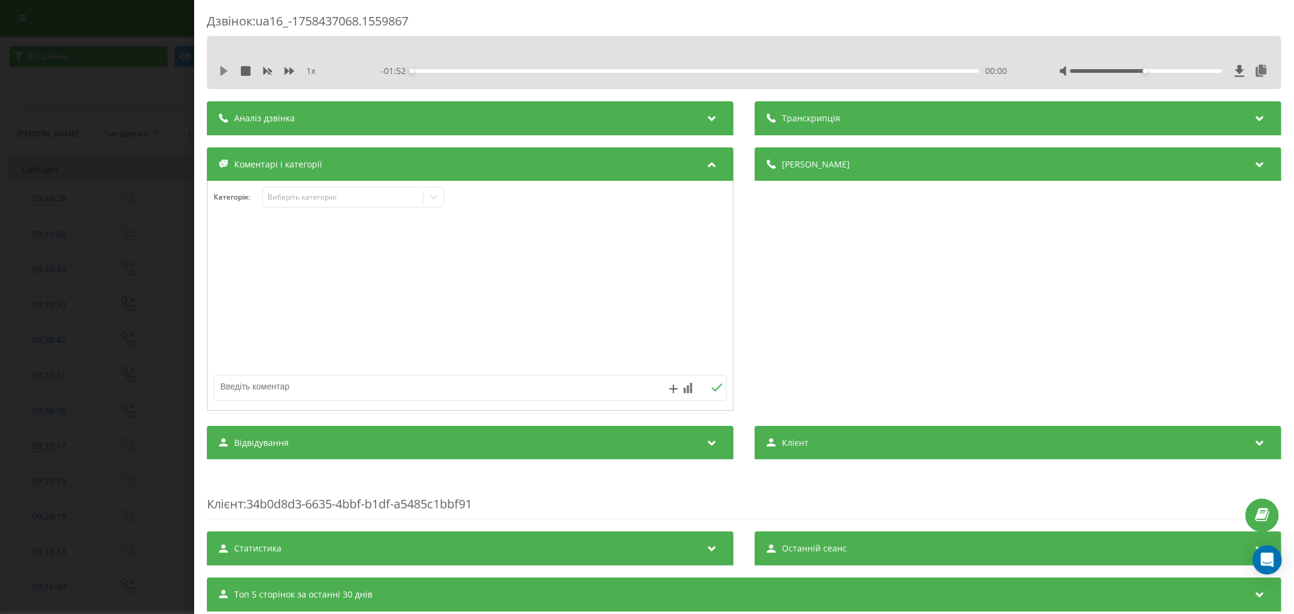
click at [219, 73] on icon at bounding box center [224, 71] width 10 height 10
click at [439, 69] on div "00:05" at bounding box center [695, 71] width 567 height 4
click at [332, 201] on div "Виберіть категорію" at bounding box center [343, 197] width 152 height 10
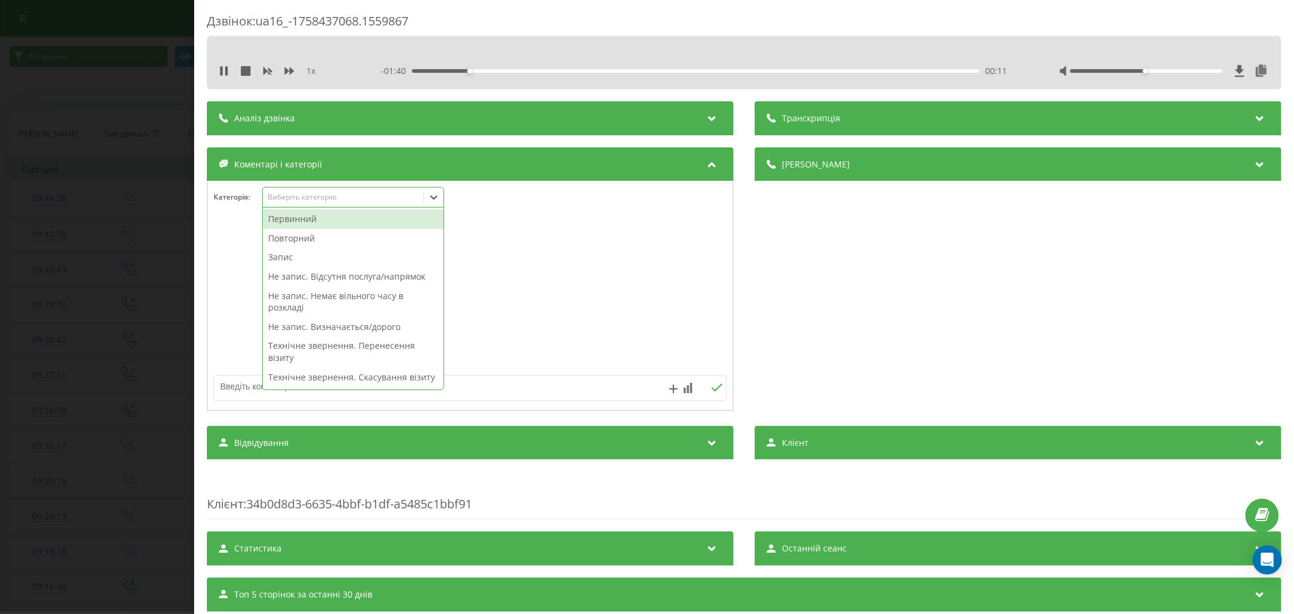
click at [306, 235] on div "Повторний" at bounding box center [353, 238] width 181 height 19
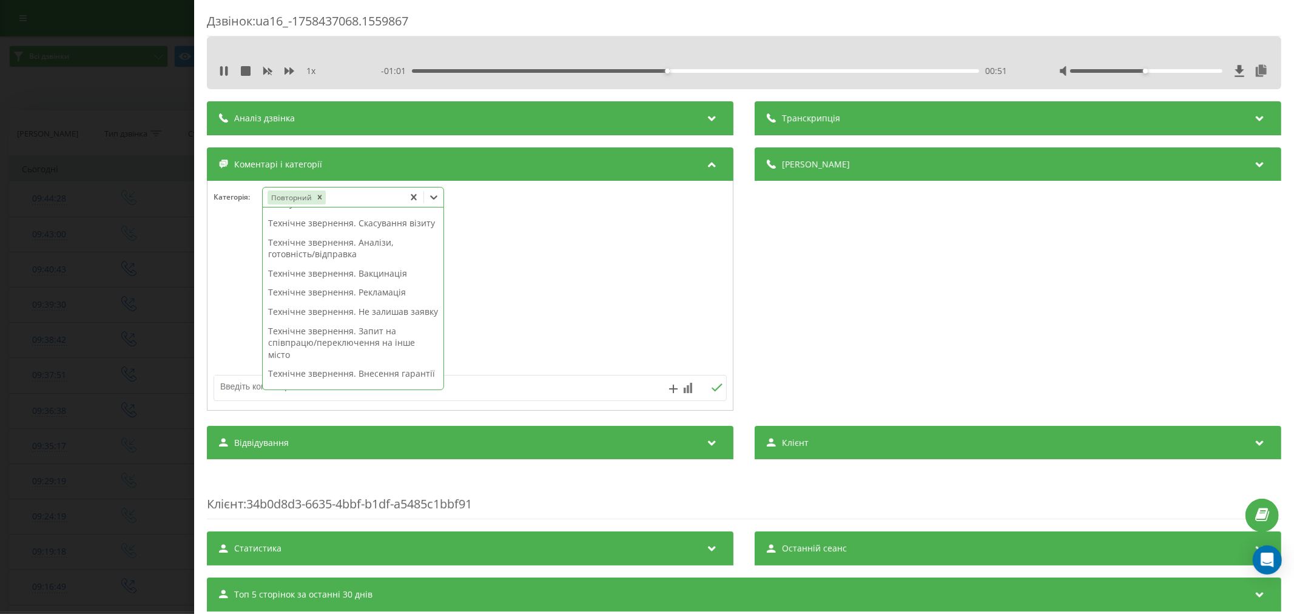
scroll to position [202, 0]
click at [350, 316] on div "Технічне звернення. Внесення гарантії" at bounding box center [353, 306] width 181 height 19
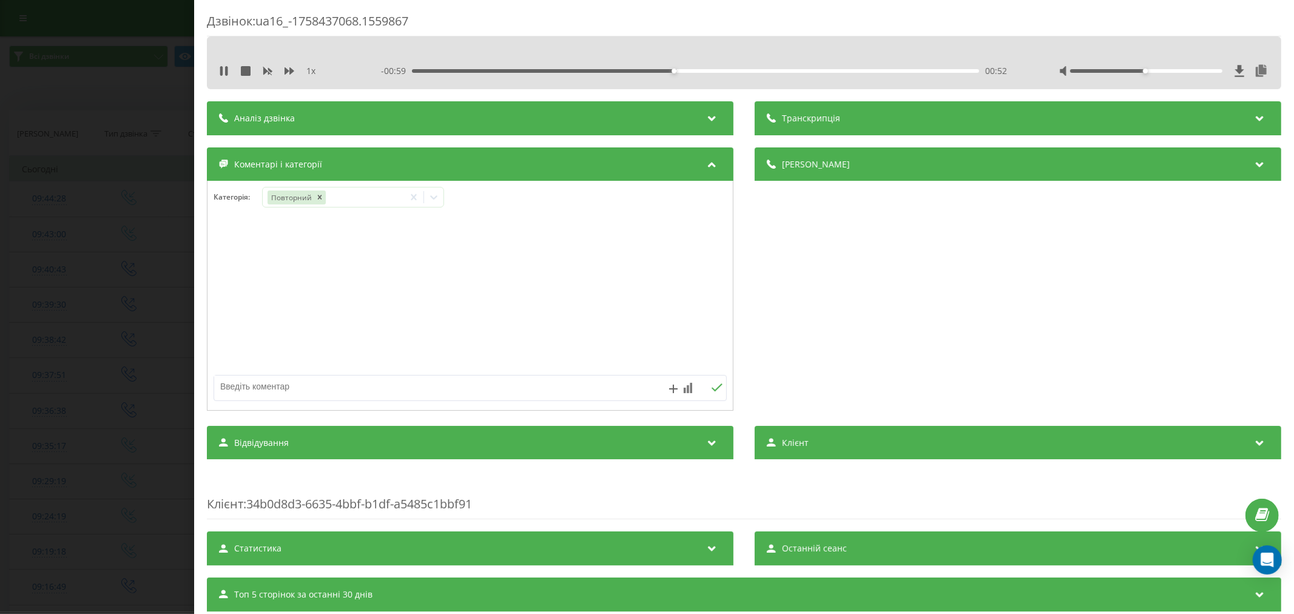
click at [556, 308] on div at bounding box center [469, 296] width 525 height 146
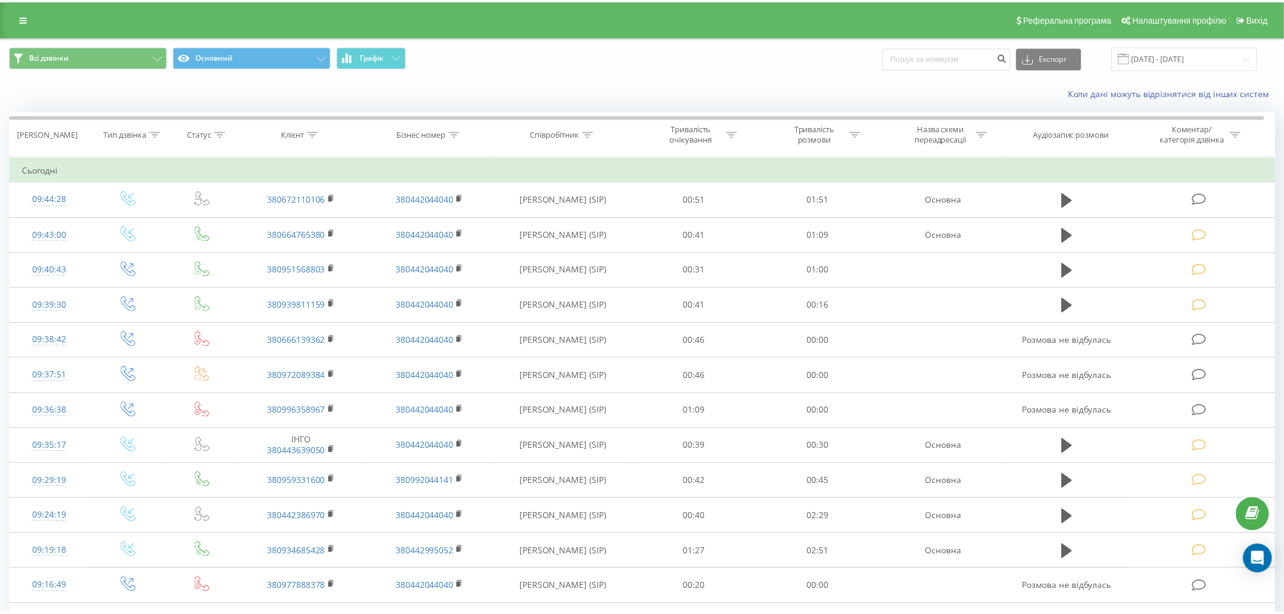
scroll to position [67, 0]
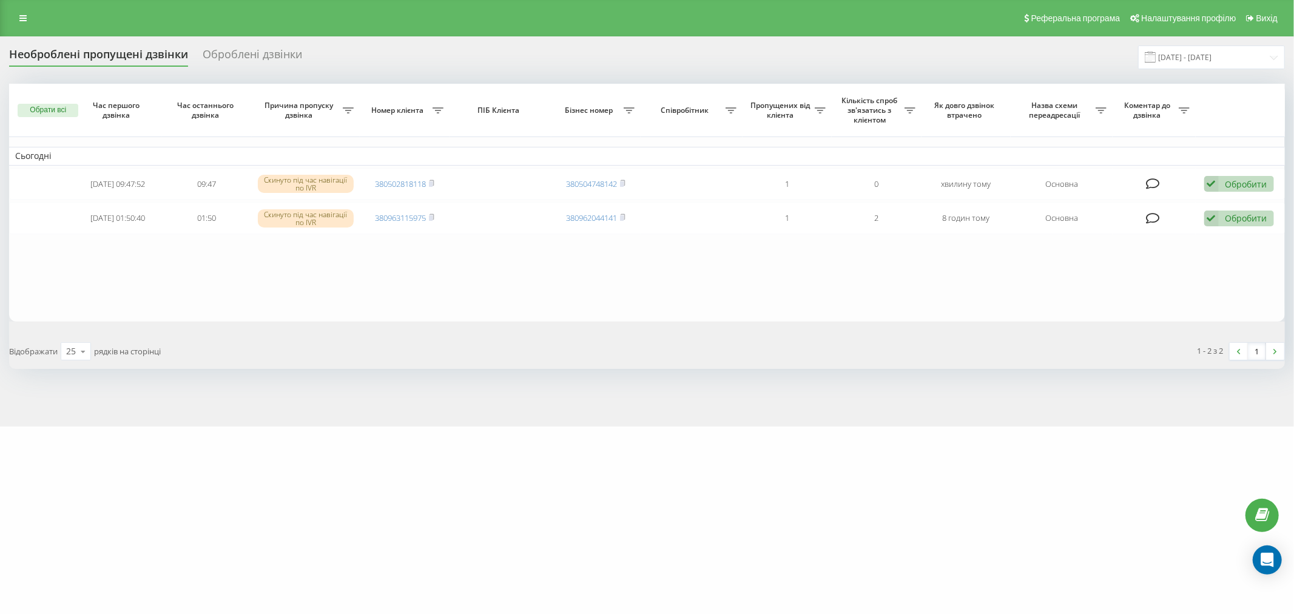
drag, startPoint x: 414, startPoint y: 402, endPoint x: 414, endPoint y: 372, distance: 29.7
click at [414, 402] on div "Необроблені пропущені дзвінки Оброблені дзвінки [DATE] - [DATE] Обрати всі Час …" at bounding box center [647, 231] width 1294 height 390
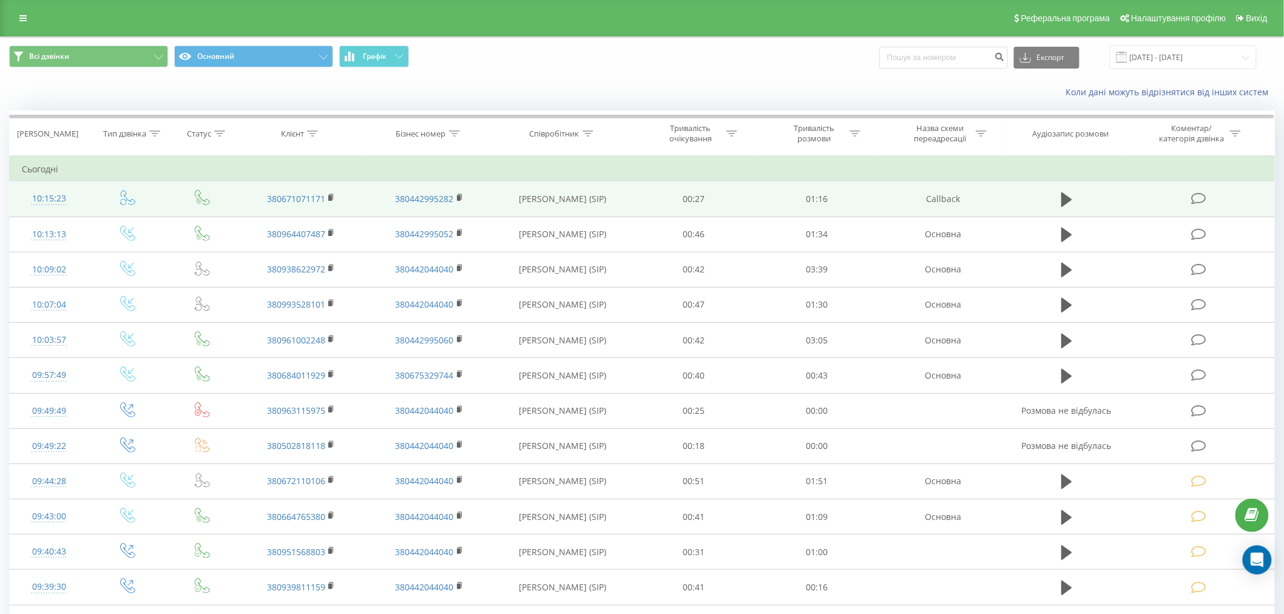
click at [1191, 198] on icon at bounding box center [1198, 198] width 15 height 13
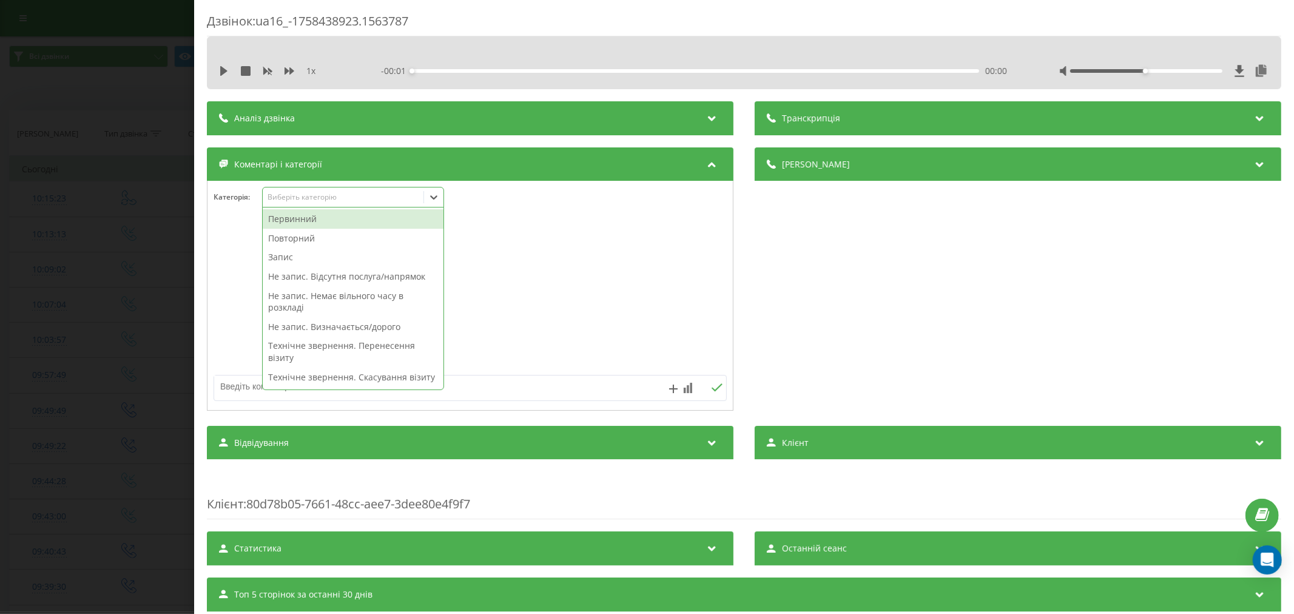
click at [316, 197] on div "Виберіть категорію" at bounding box center [343, 197] width 152 height 10
click at [302, 220] on div "Первинний" at bounding box center [353, 218] width 181 height 19
click at [594, 235] on div at bounding box center [469, 296] width 525 height 146
click at [428, 200] on icon at bounding box center [434, 197] width 12 height 12
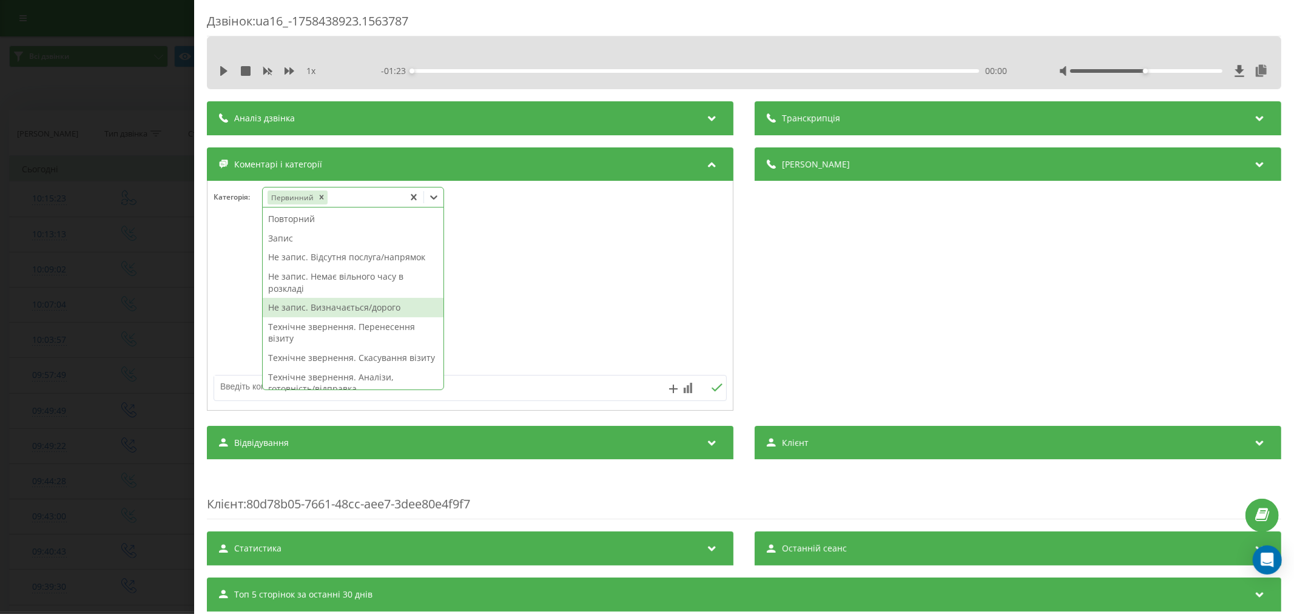
click at [326, 309] on div "Не запис. Визначається/дорого" at bounding box center [353, 307] width 181 height 19
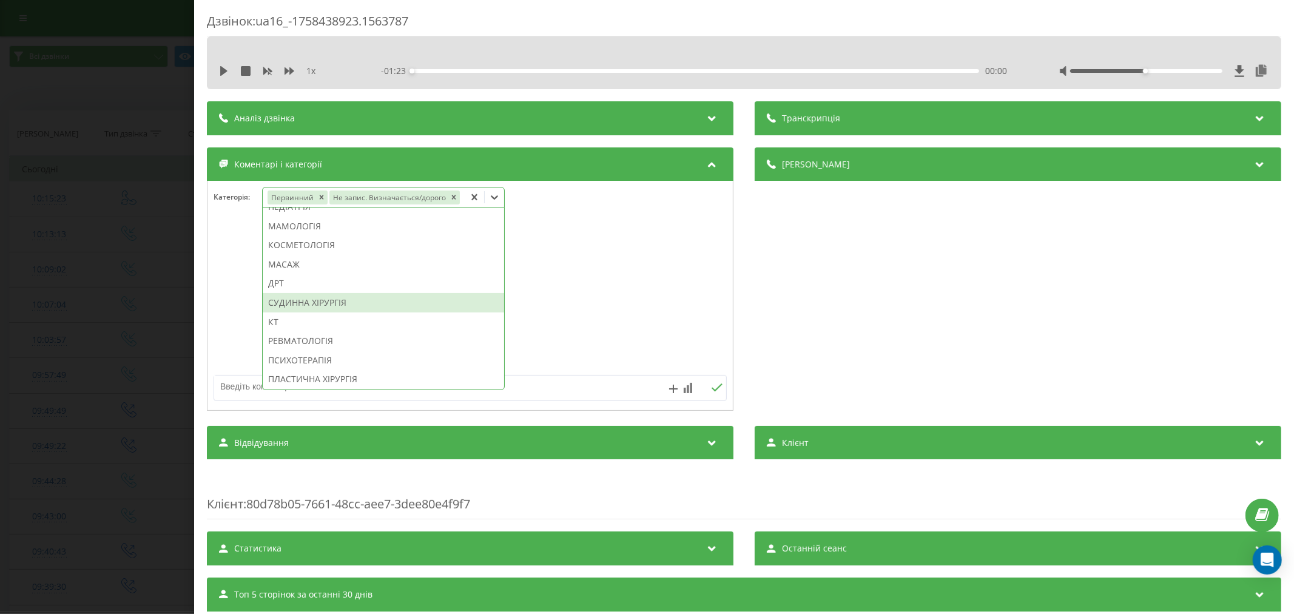
scroll to position [675, 0]
click at [292, 305] on div "КТ" at bounding box center [383, 308] width 241 height 19
click at [611, 301] on div at bounding box center [469, 296] width 525 height 146
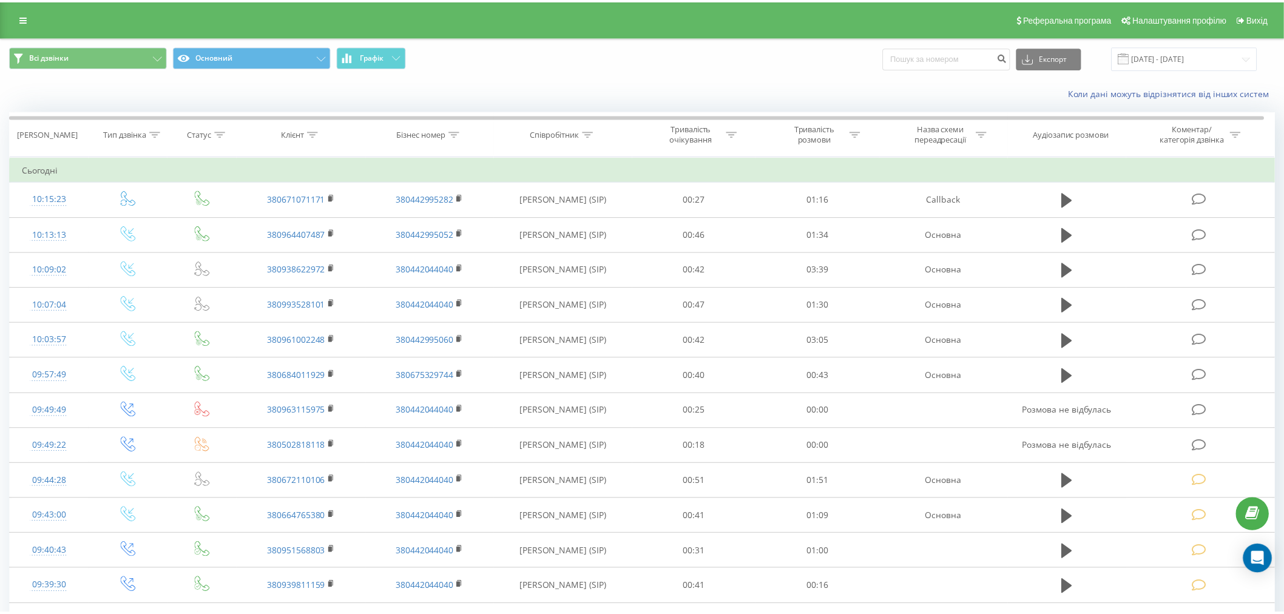
scroll to position [67, 0]
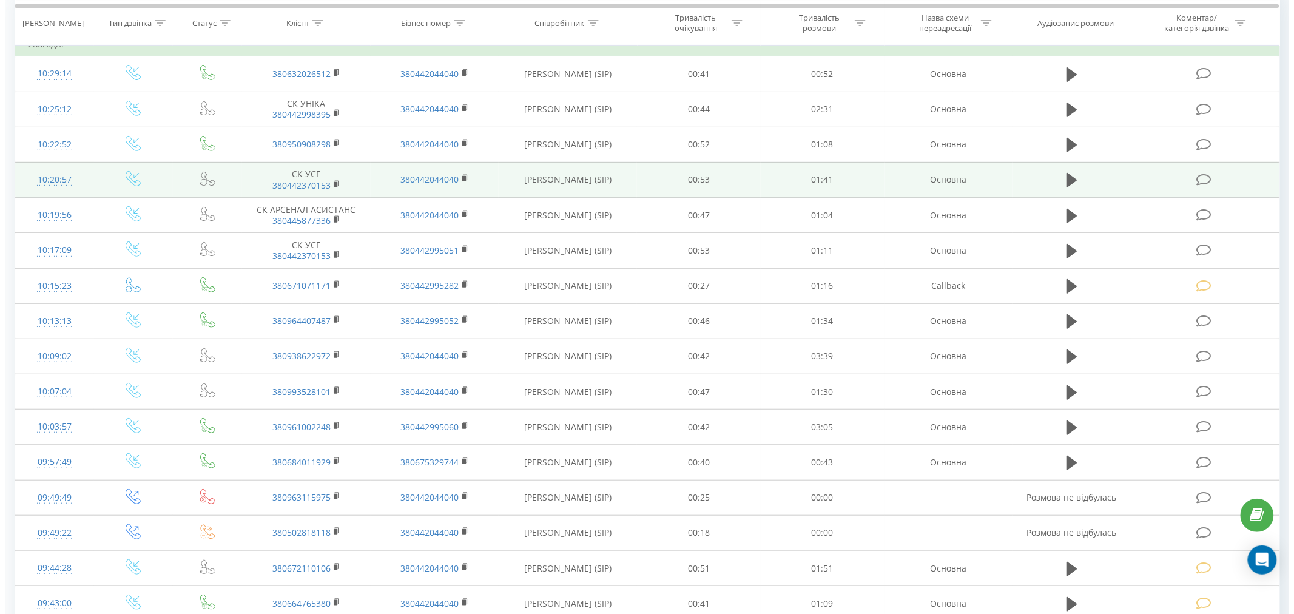
scroll to position [67, 0]
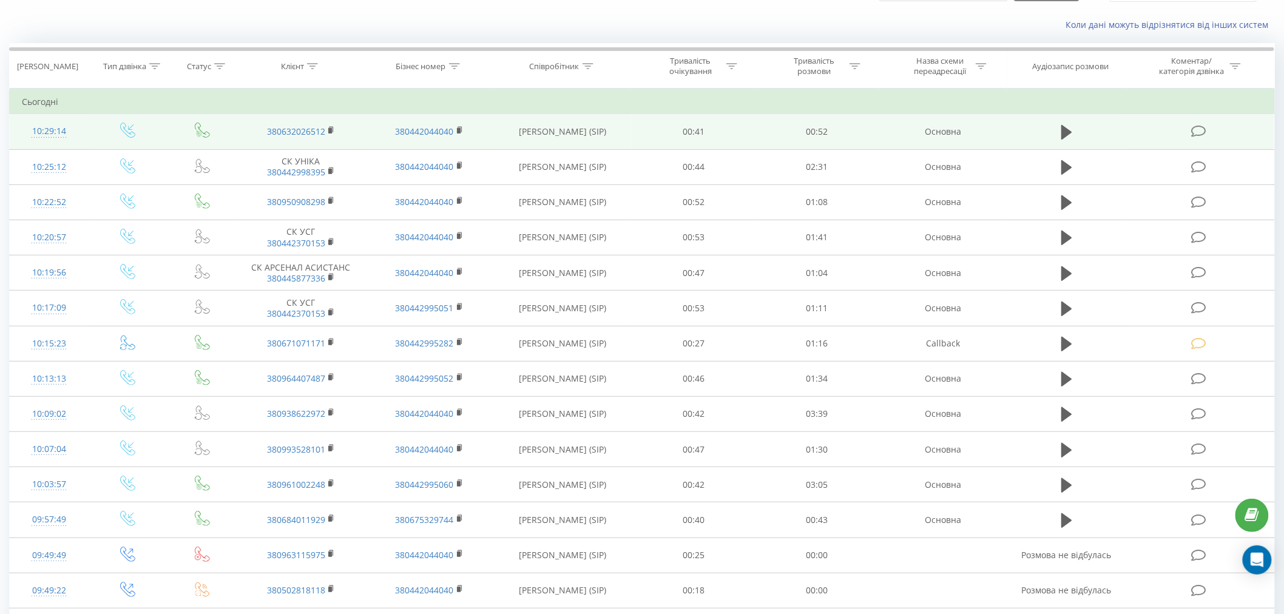
click at [1195, 133] on icon at bounding box center [1198, 131] width 15 height 13
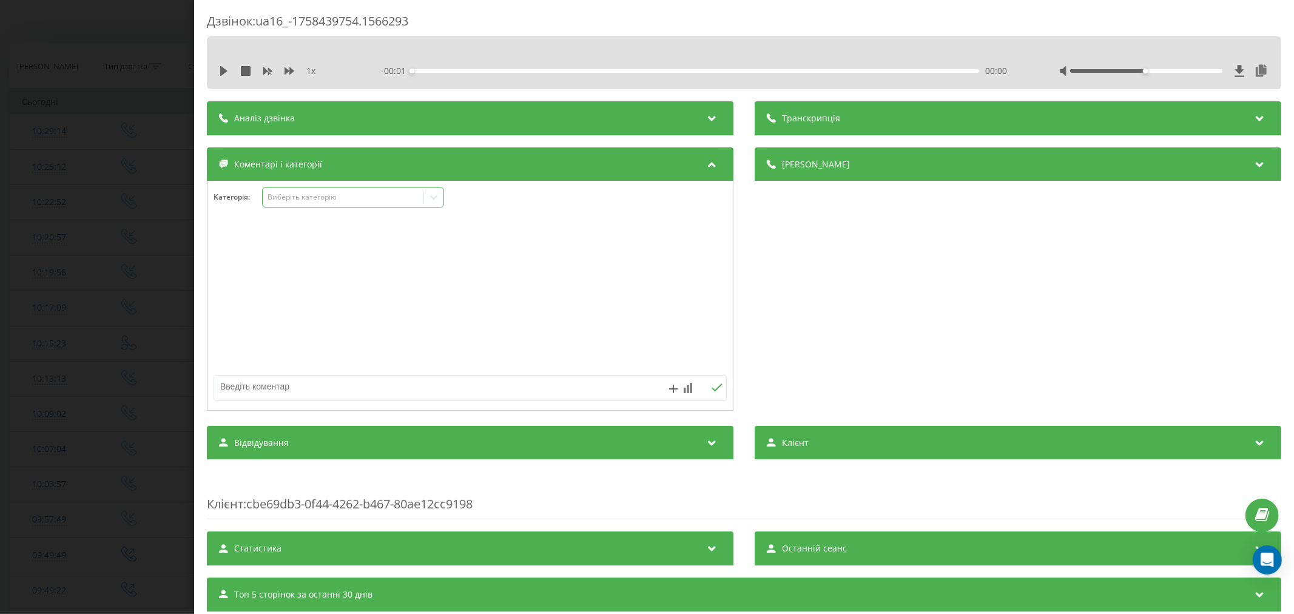
click at [311, 201] on div "Виберіть категорію" at bounding box center [343, 197] width 152 height 10
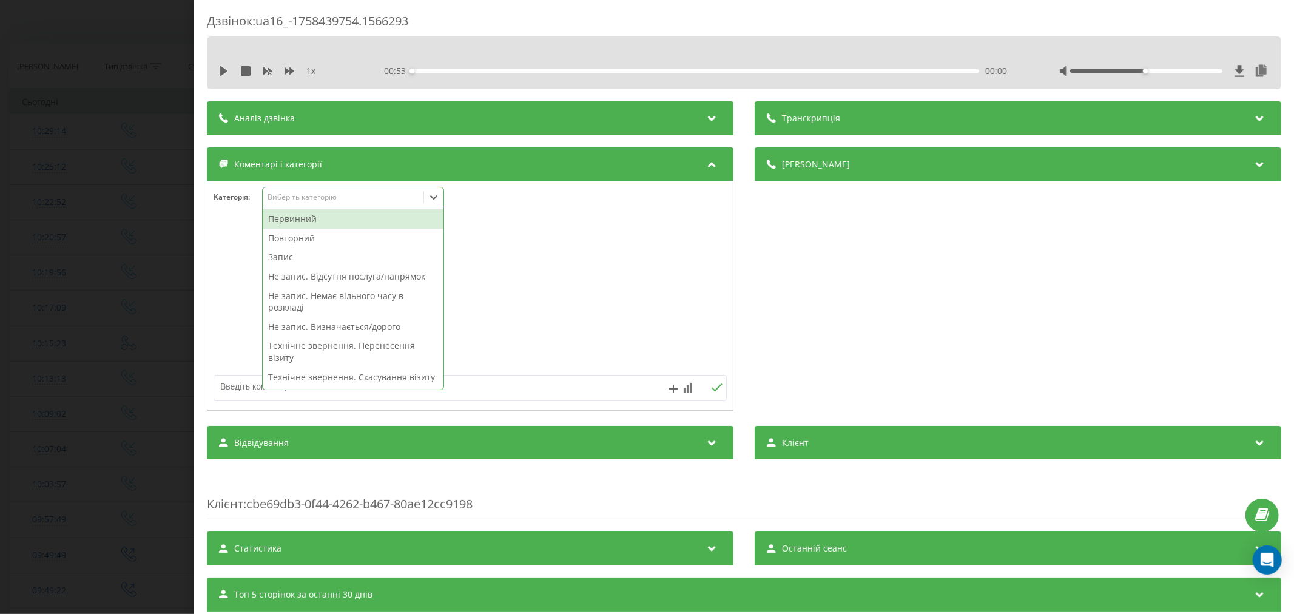
click at [312, 214] on div "Первинний" at bounding box center [353, 218] width 181 height 19
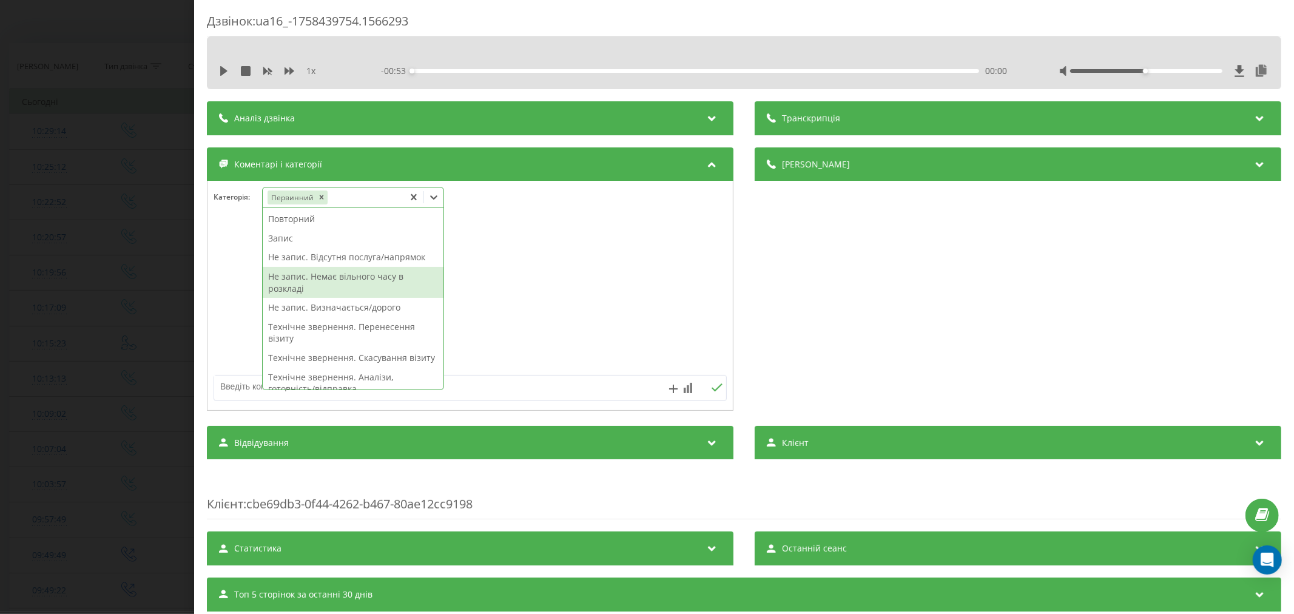
click at [359, 283] on div "Не запис. Немає вільного часу в розкладі" at bounding box center [353, 282] width 181 height 31
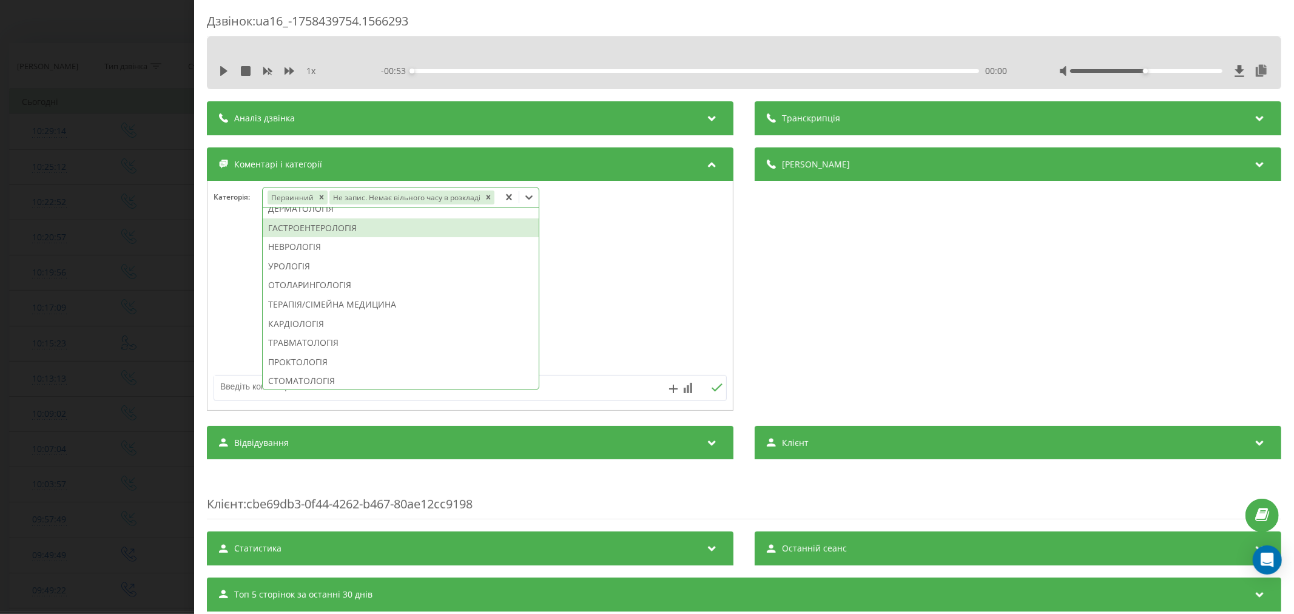
scroll to position [381, 0]
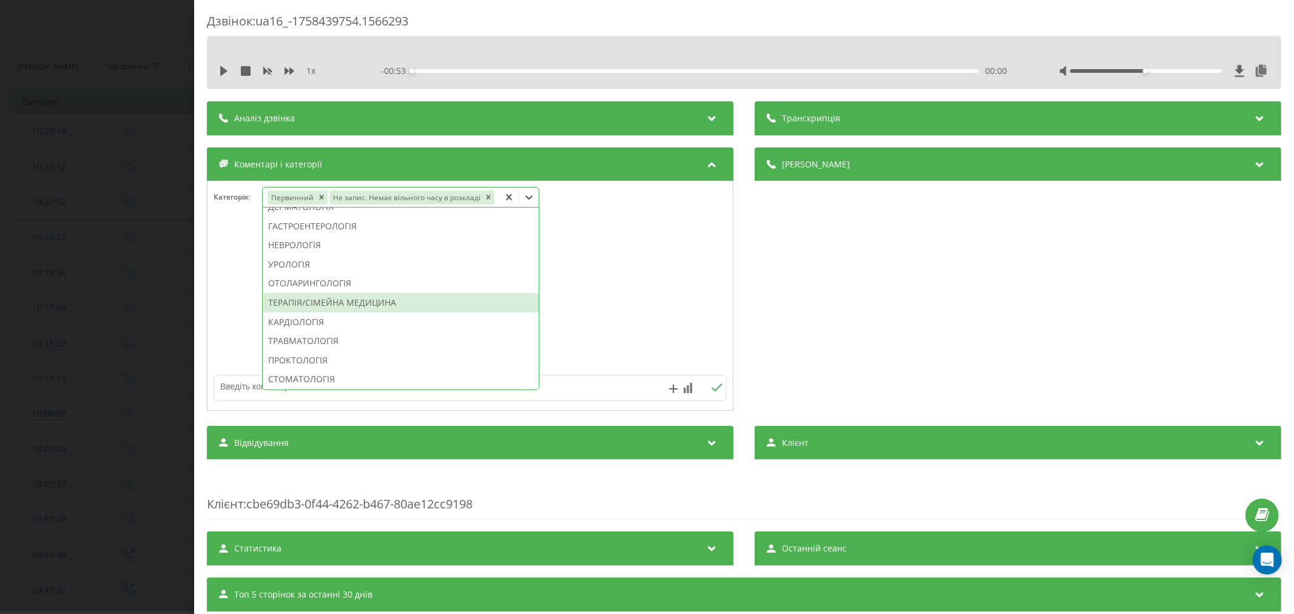
drag, startPoint x: 358, startPoint y: 300, endPoint x: 579, endPoint y: 302, distance: 220.8
click at [358, 301] on div "ТЕРАПІЯ/СІМЕЙНА МЕДИЦИНА" at bounding box center [401, 302] width 276 height 19
click at [699, 295] on div at bounding box center [469, 296] width 525 height 146
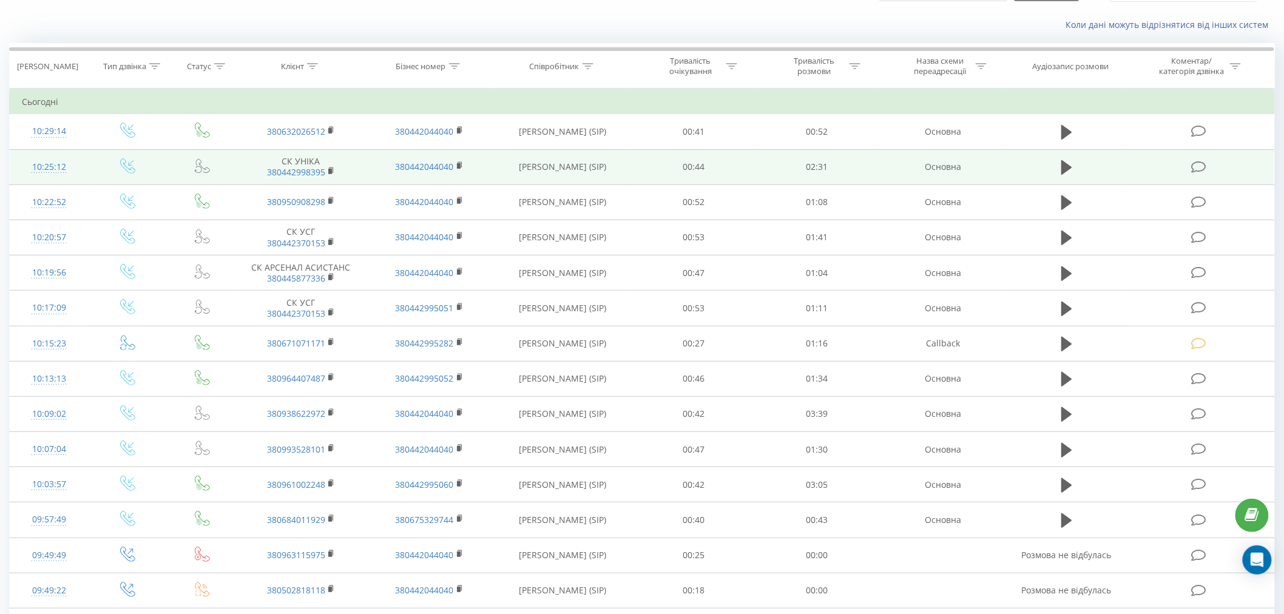
click at [1204, 167] on icon at bounding box center [1198, 167] width 15 height 13
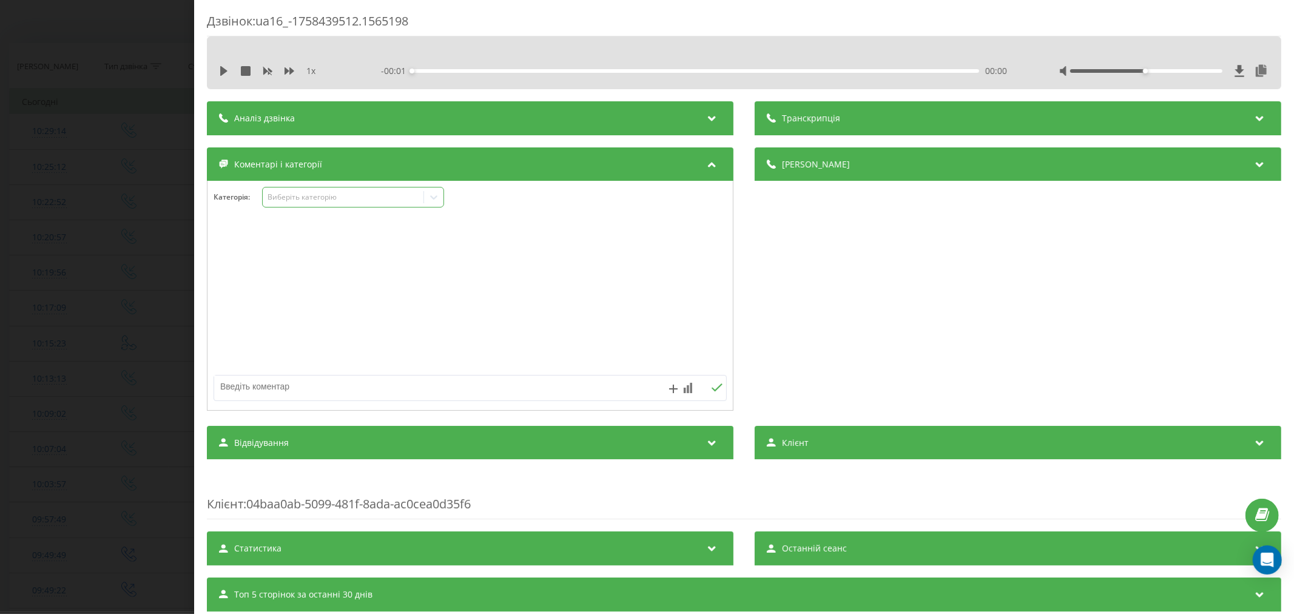
click at [305, 199] on div "Виберіть категорію" at bounding box center [343, 197] width 152 height 10
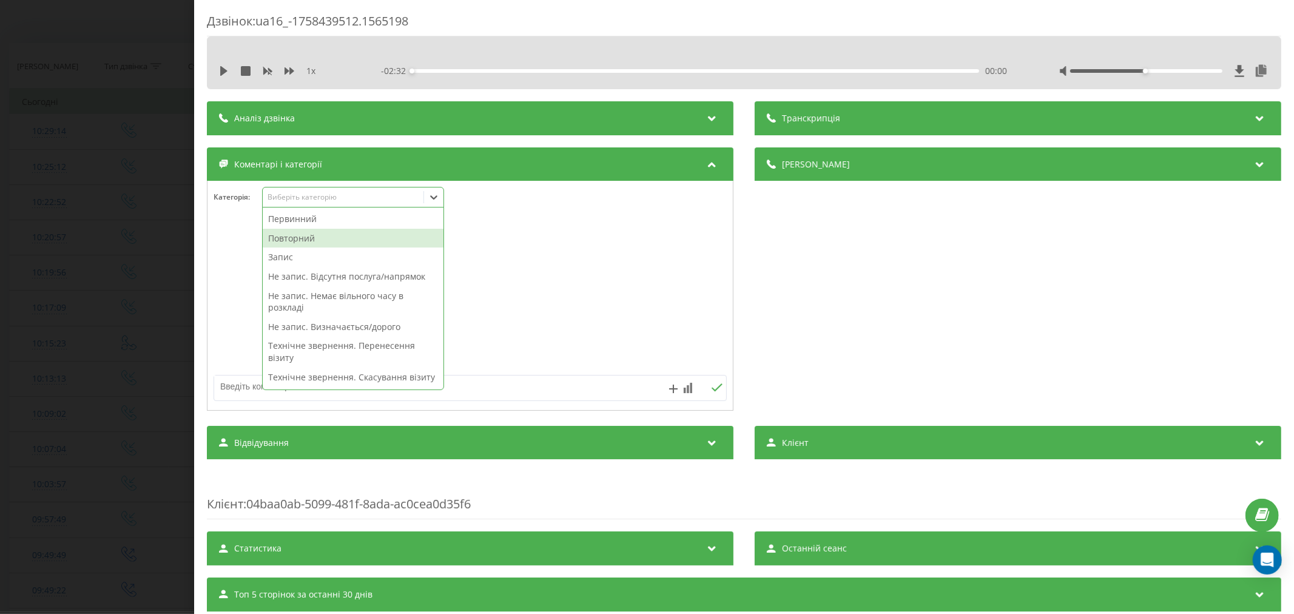
click at [295, 235] on div "Повторний" at bounding box center [353, 238] width 181 height 19
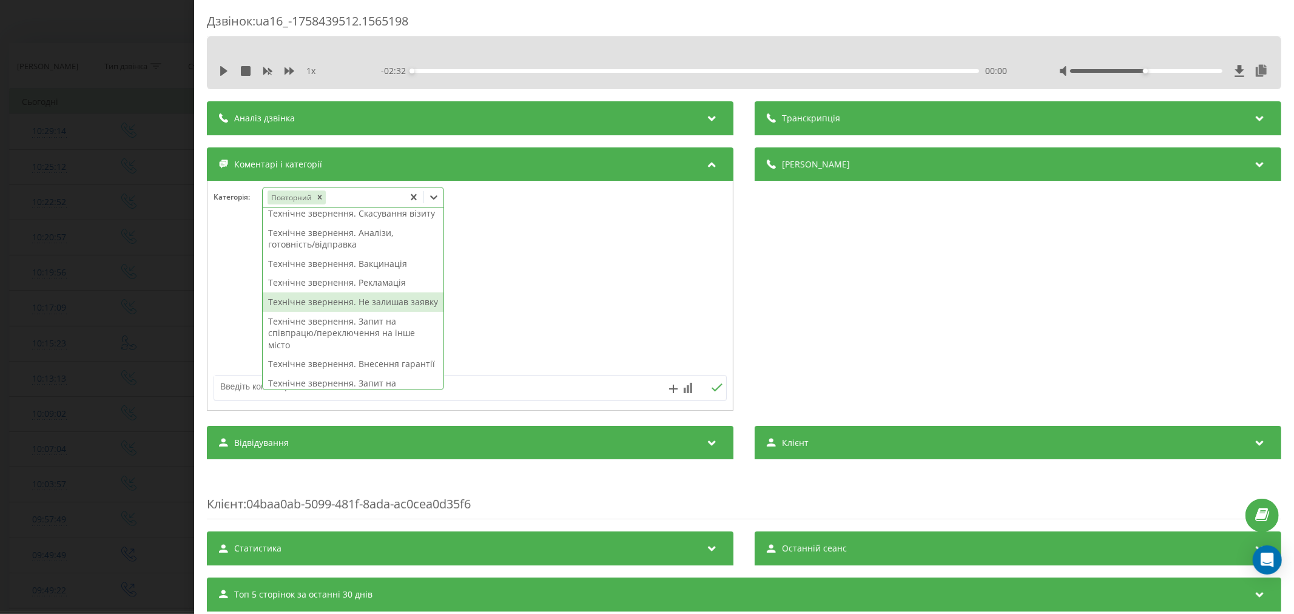
scroll to position [183, 0]
click at [337, 335] on div "Технічне звернення. Внесення гарантії" at bounding box center [353, 324] width 181 height 19
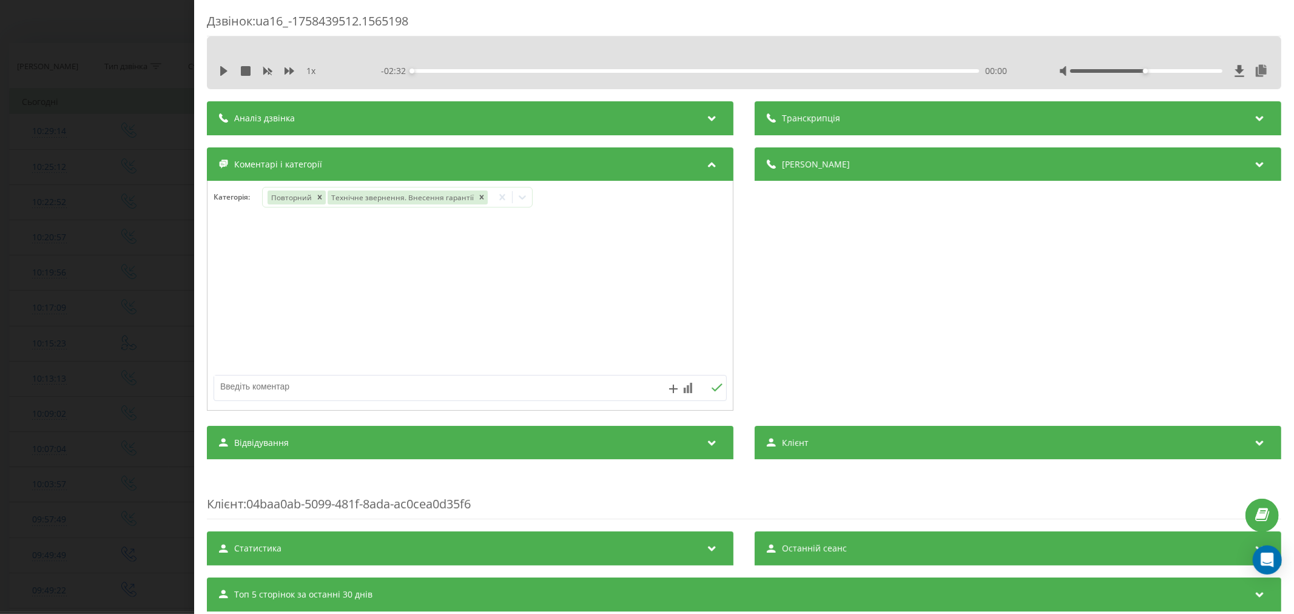
click at [420, 252] on div at bounding box center [469, 296] width 525 height 146
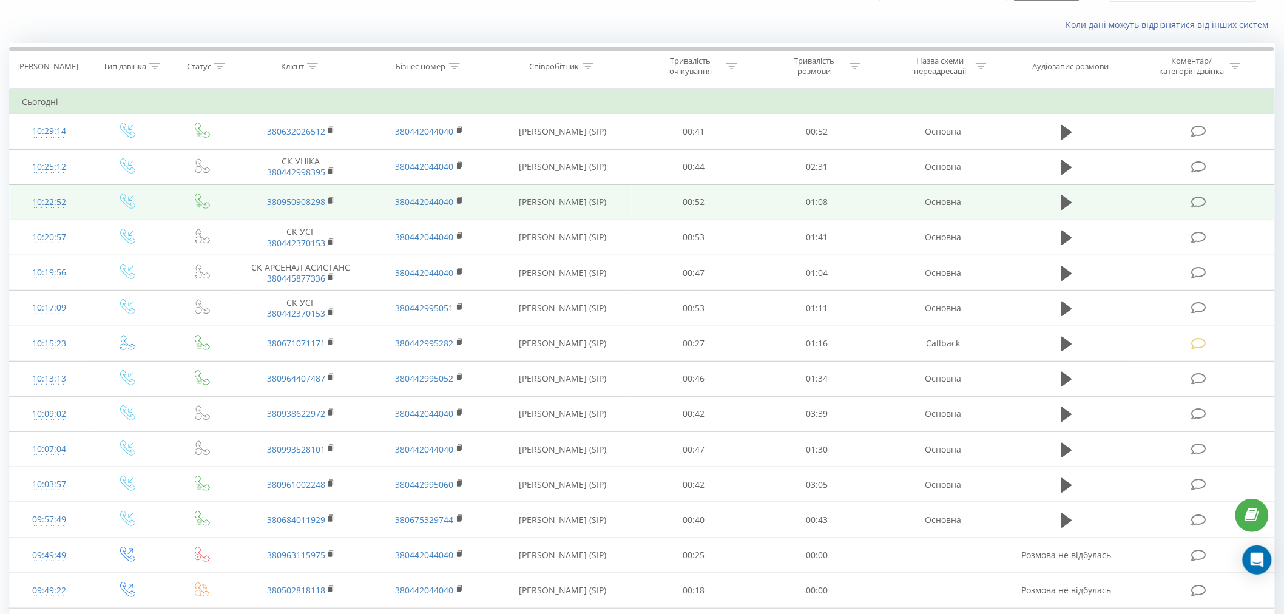
click at [1199, 196] on icon at bounding box center [1198, 202] width 15 height 13
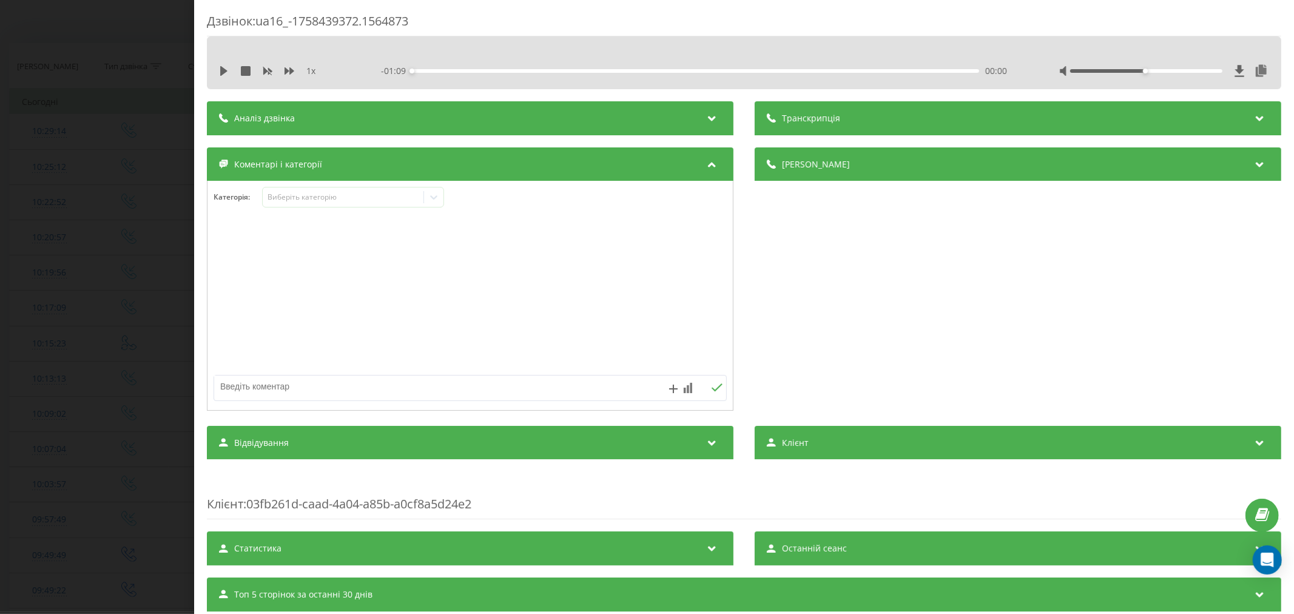
click at [402, 264] on div at bounding box center [469, 296] width 525 height 146
click at [223, 75] on icon at bounding box center [224, 71] width 10 height 10
click at [364, 201] on div "Виберіть категорію" at bounding box center [343, 197] width 152 height 10
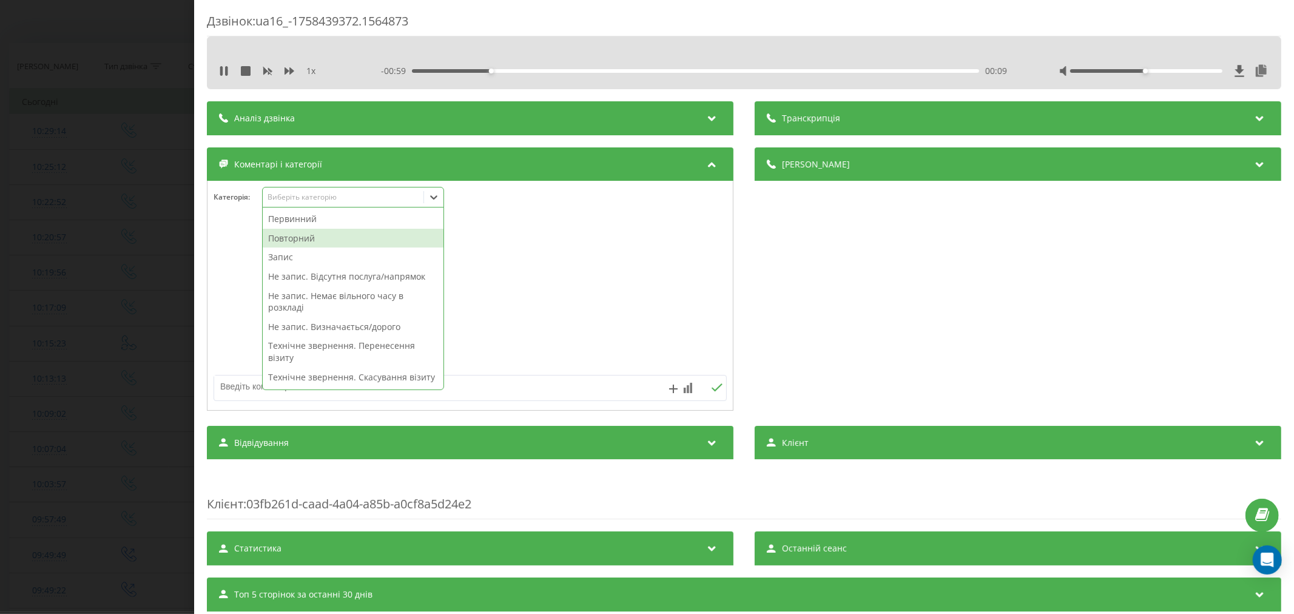
click at [318, 238] on div "Повторний" at bounding box center [353, 238] width 181 height 19
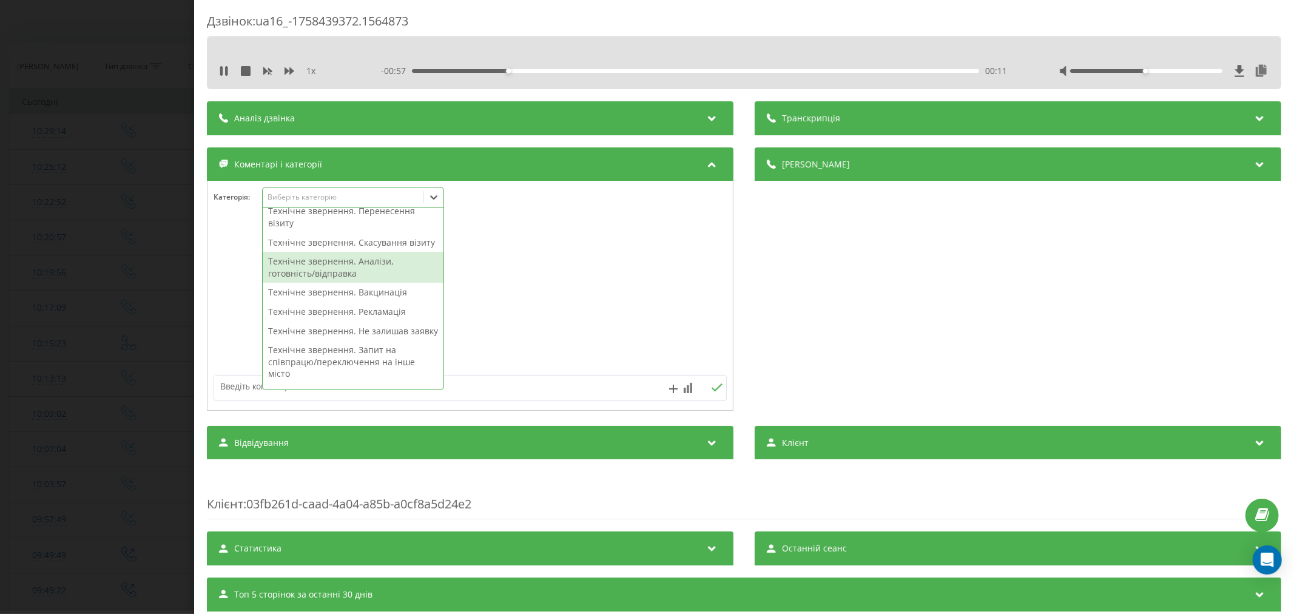
scroll to position [116, 0]
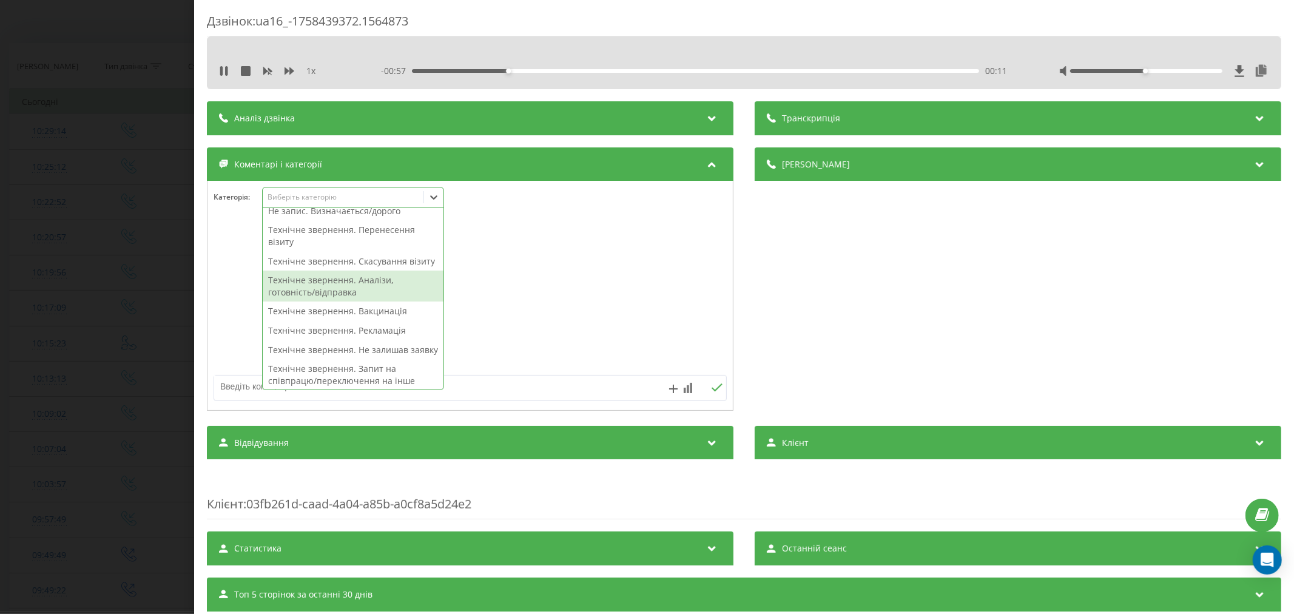
click at [335, 280] on div "Технічне звернення. Аналізи, готовність/відправка" at bounding box center [353, 286] width 181 height 31
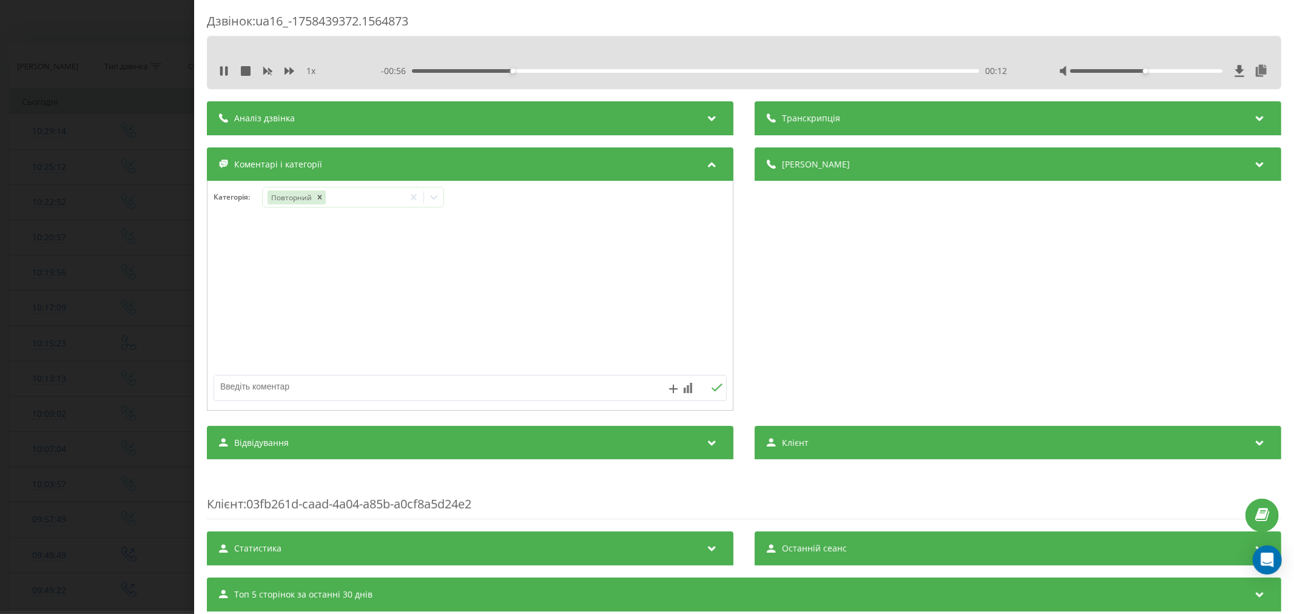
click at [692, 287] on div at bounding box center [469, 296] width 525 height 146
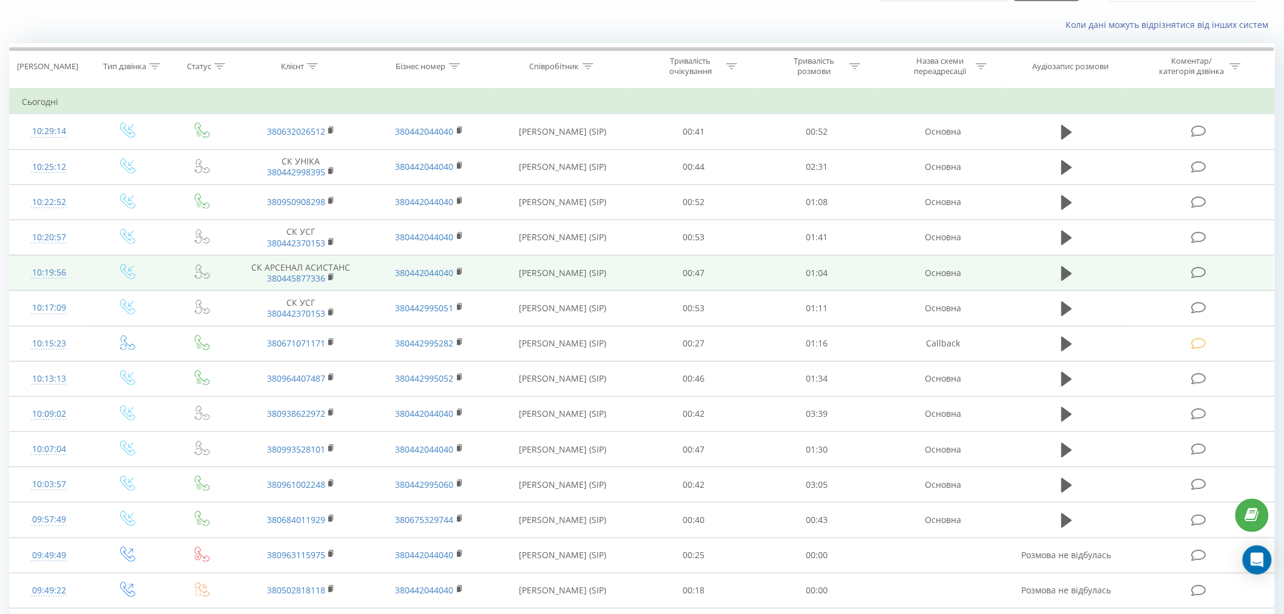
click at [1204, 274] on icon at bounding box center [1198, 272] width 15 height 13
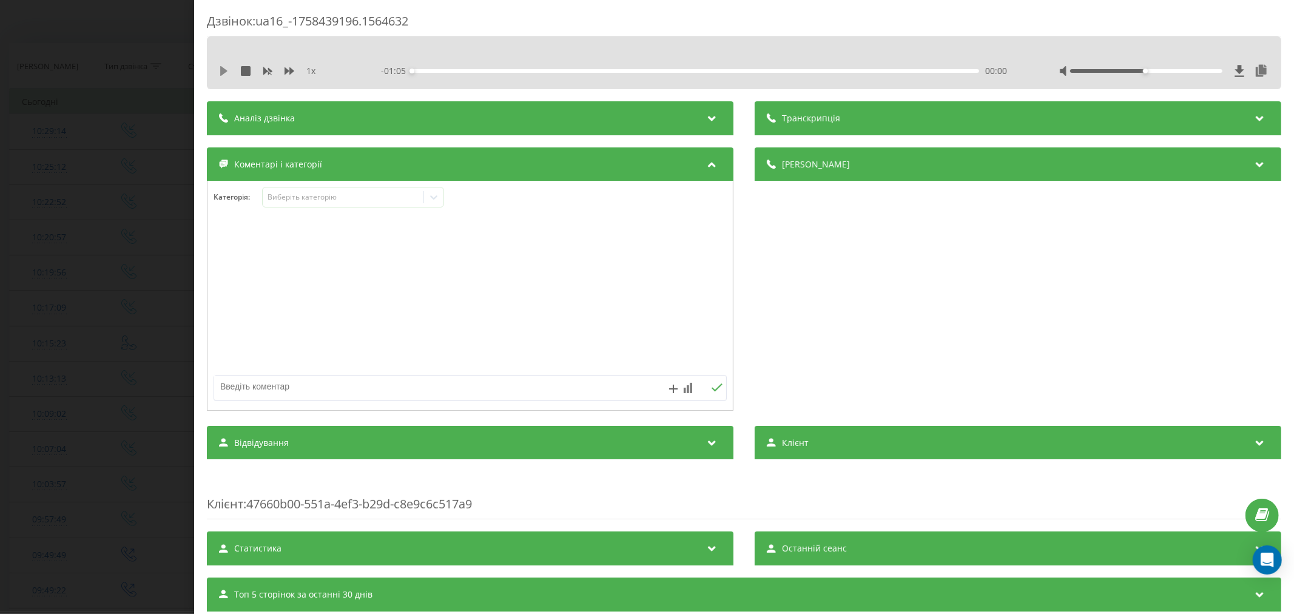
click at [225, 73] on icon at bounding box center [224, 71] width 10 height 10
drag, startPoint x: 437, startPoint y: 72, endPoint x: 457, endPoint y: 78, distance: 20.9
click at [437, 72] on div "00:00" at bounding box center [695, 71] width 567 height 4
click at [483, 70] on div "00:05" at bounding box center [695, 71] width 567 height 4
click at [318, 197] on div "Виберіть категорію" at bounding box center [343, 197] width 152 height 10
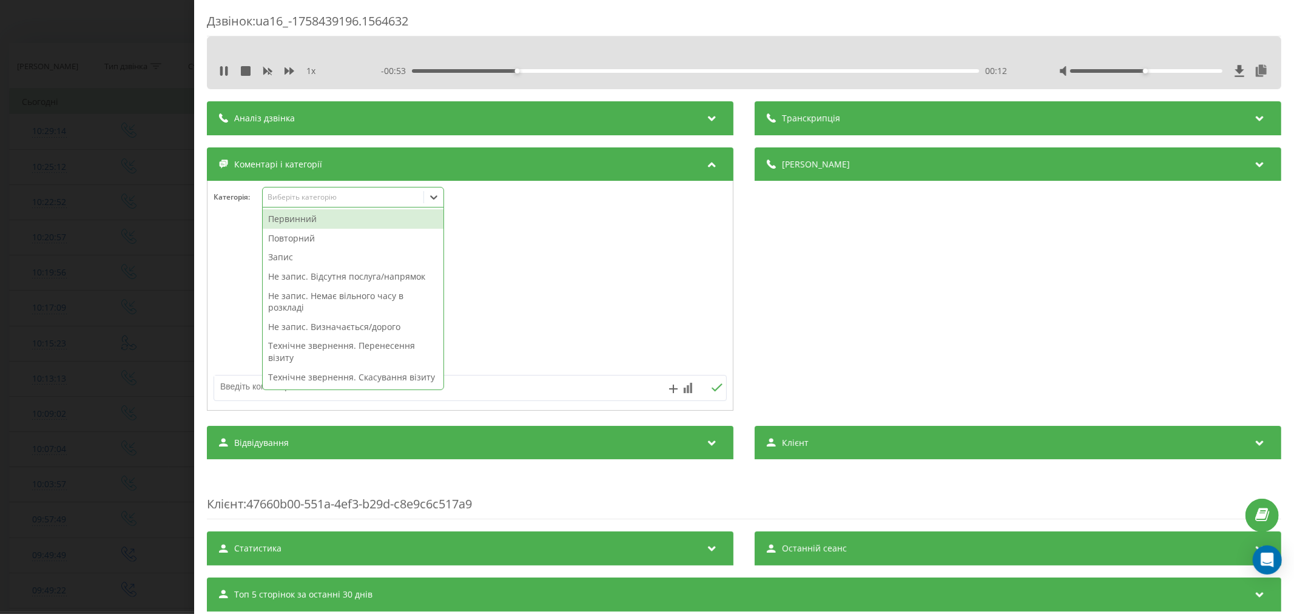
click at [292, 239] on div "Повторний" at bounding box center [353, 238] width 181 height 19
click at [439, 200] on icon at bounding box center [434, 197] width 12 height 12
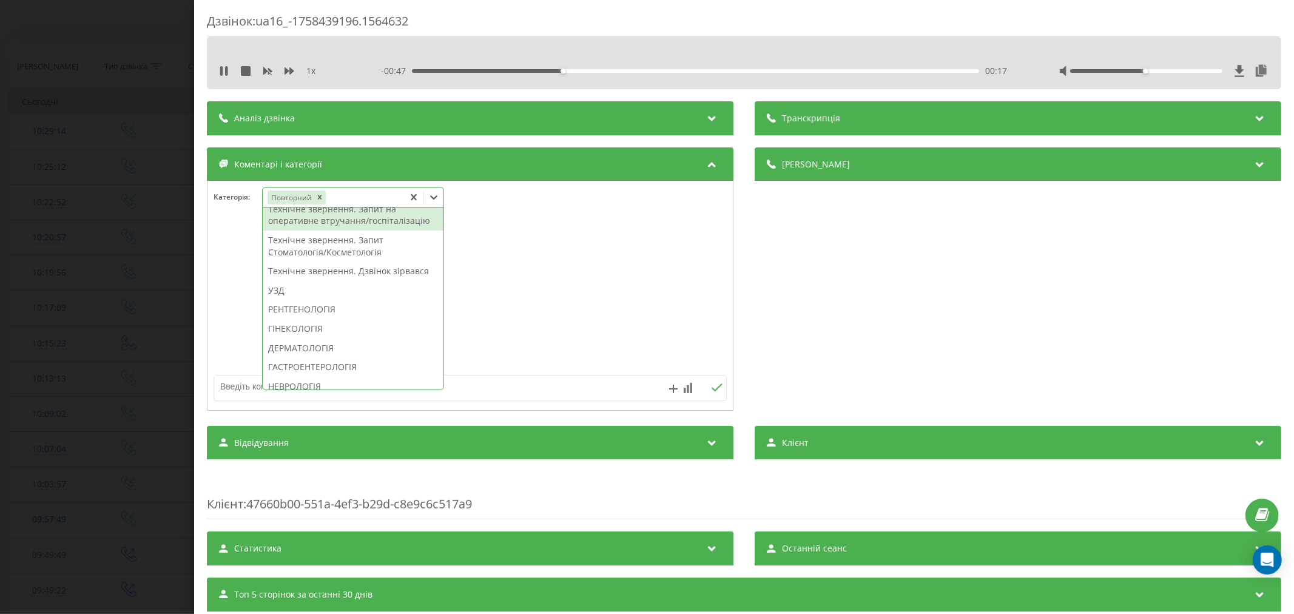
scroll to position [337, 0]
click at [323, 263] on div "Технічне звернення. Дзвінок зірвався" at bounding box center [353, 252] width 181 height 19
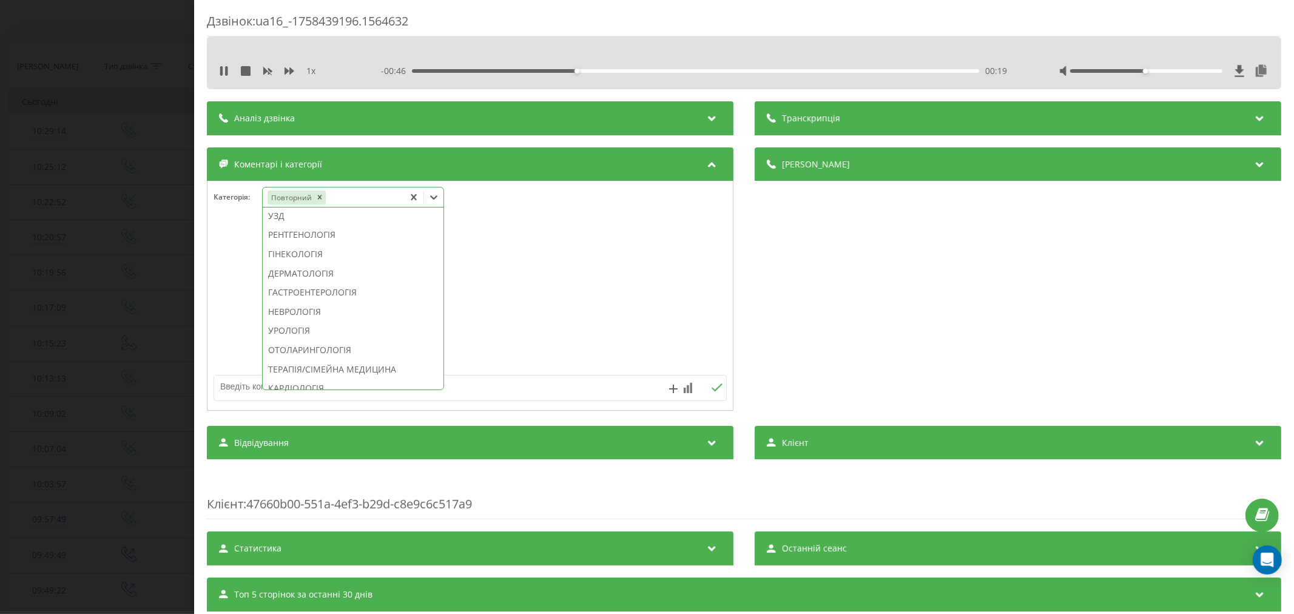
scroll to position [404, 0]
click at [318, 272] on div "ДЕРМАТОЛОГІЯ" at bounding box center [353, 262] width 181 height 19
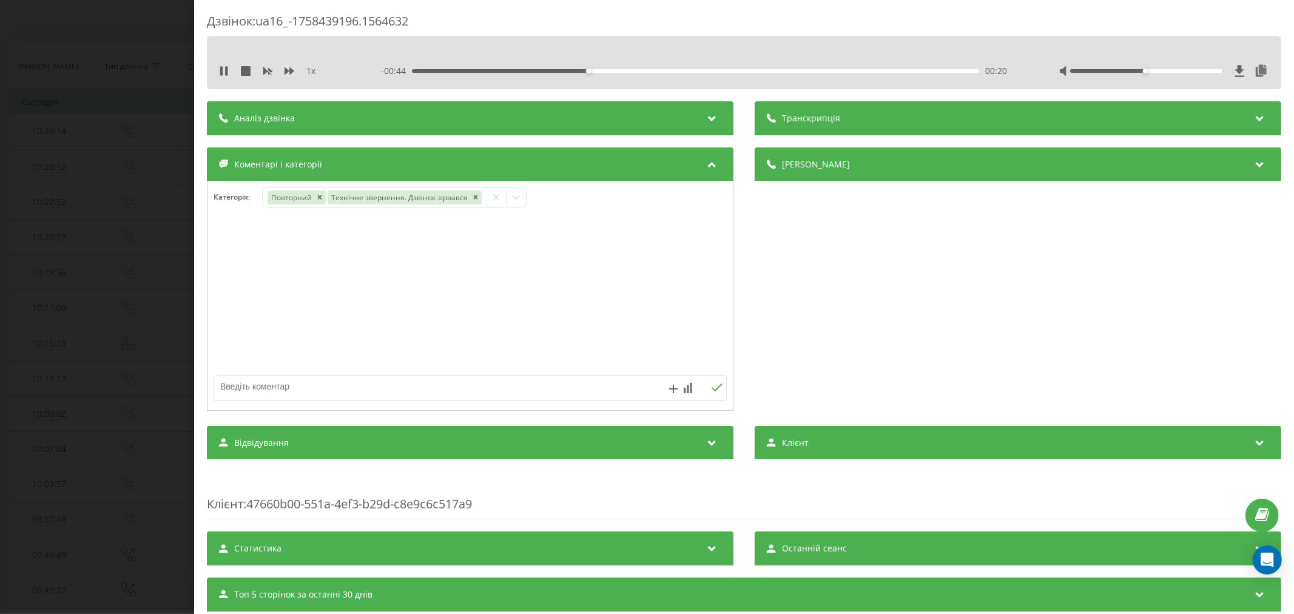
click at [538, 296] on div at bounding box center [469, 296] width 525 height 146
click at [376, 397] on textarea at bounding box center [418, 386] width 409 height 22
type textarea "страхова. будуть пропонувати"
drag, startPoint x: 713, startPoint y: 385, endPoint x: 675, endPoint y: 385, distance: 38.2
click at [713, 386] on icon at bounding box center [717, 387] width 12 height 8
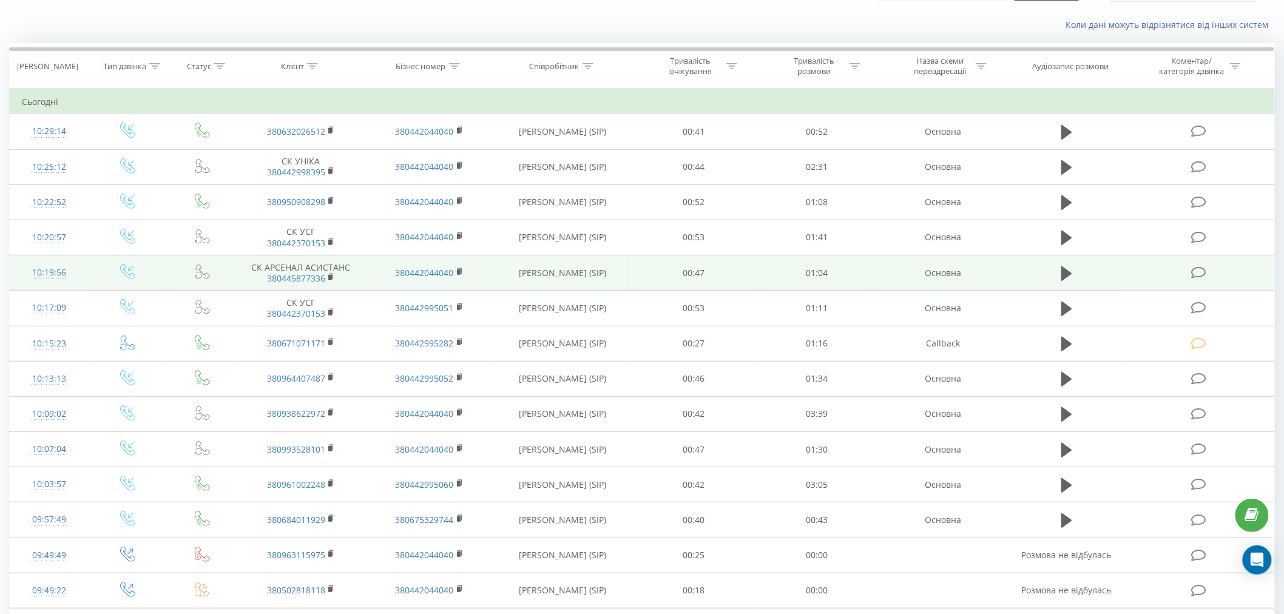
click at [1198, 274] on icon at bounding box center [1198, 272] width 15 height 13
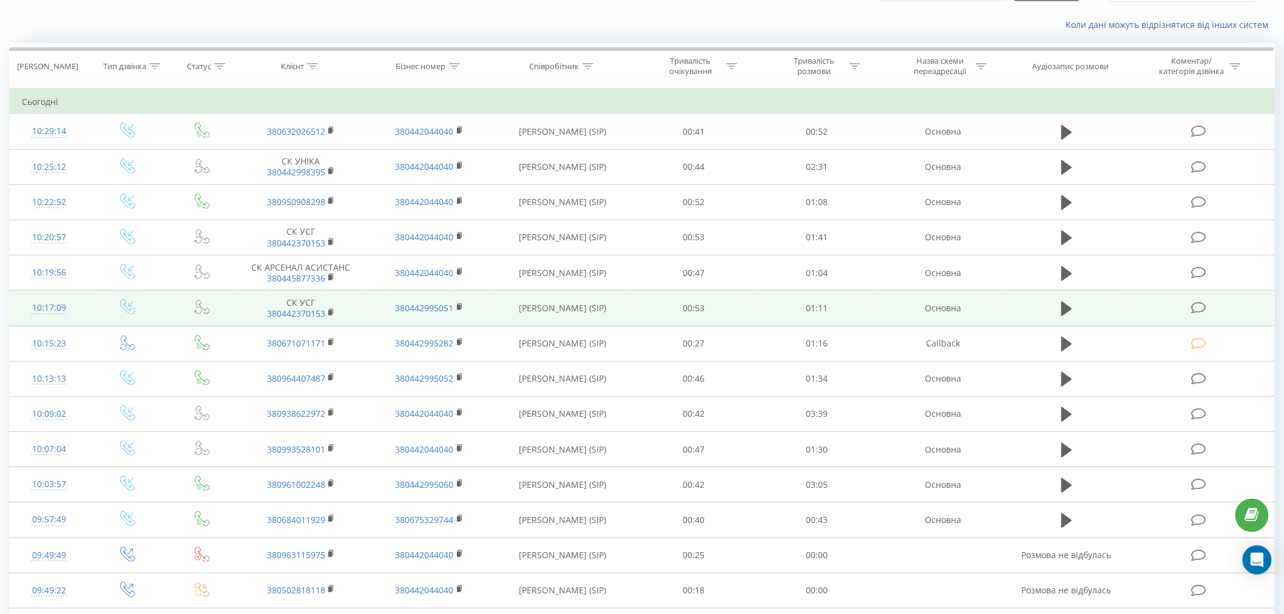
click at [1196, 305] on icon at bounding box center [1198, 307] width 15 height 13
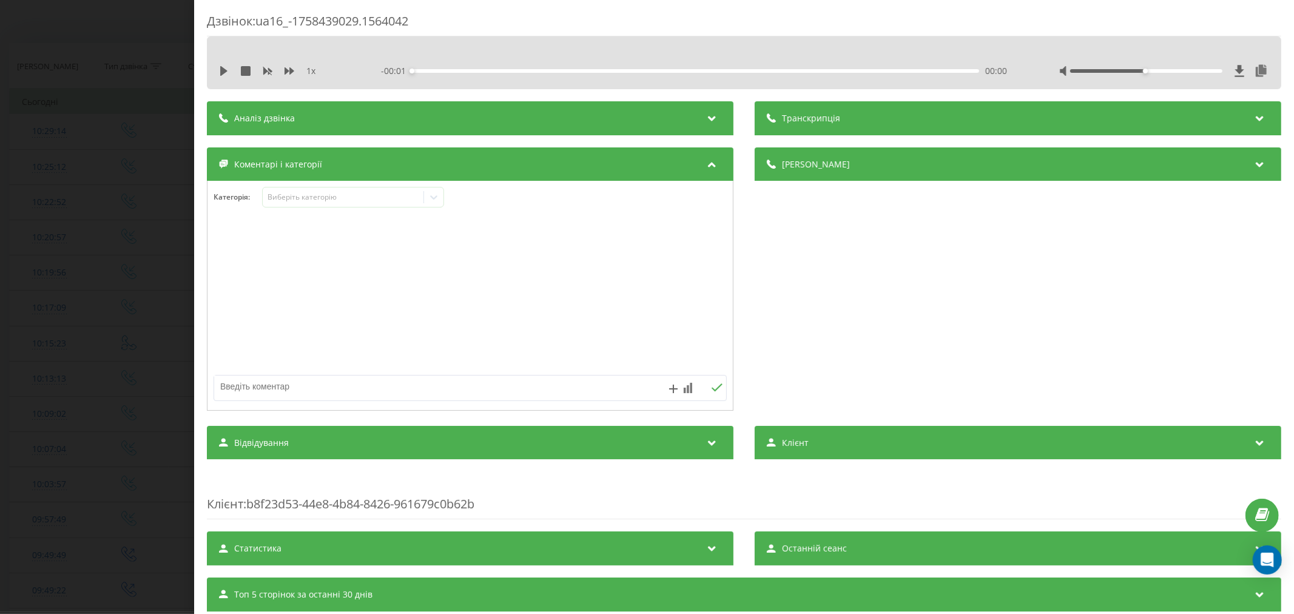
click at [224, 71] on icon at bounding box center [223, 71] width 7 height 10
click at [435, 70] on div "00:00" at bounding box center [695, 71] width 567 height 4
click at [456, 72] on div "00:05" at bounding box center [695, 71] width 567 height 4
click at [314, 201] on div "Виберіть категорію" at bounding box center [343, 197] width 152 height 10
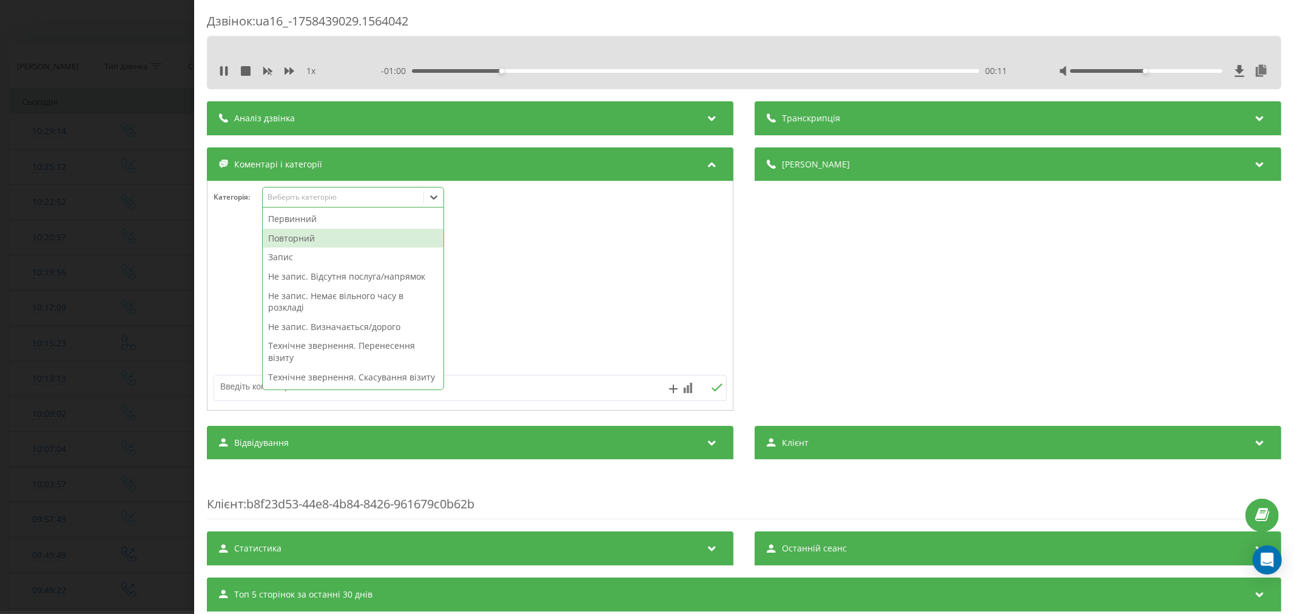
click at [299, 237] on div "Повторний" at bounding box center [353, 238] width 181 height 19
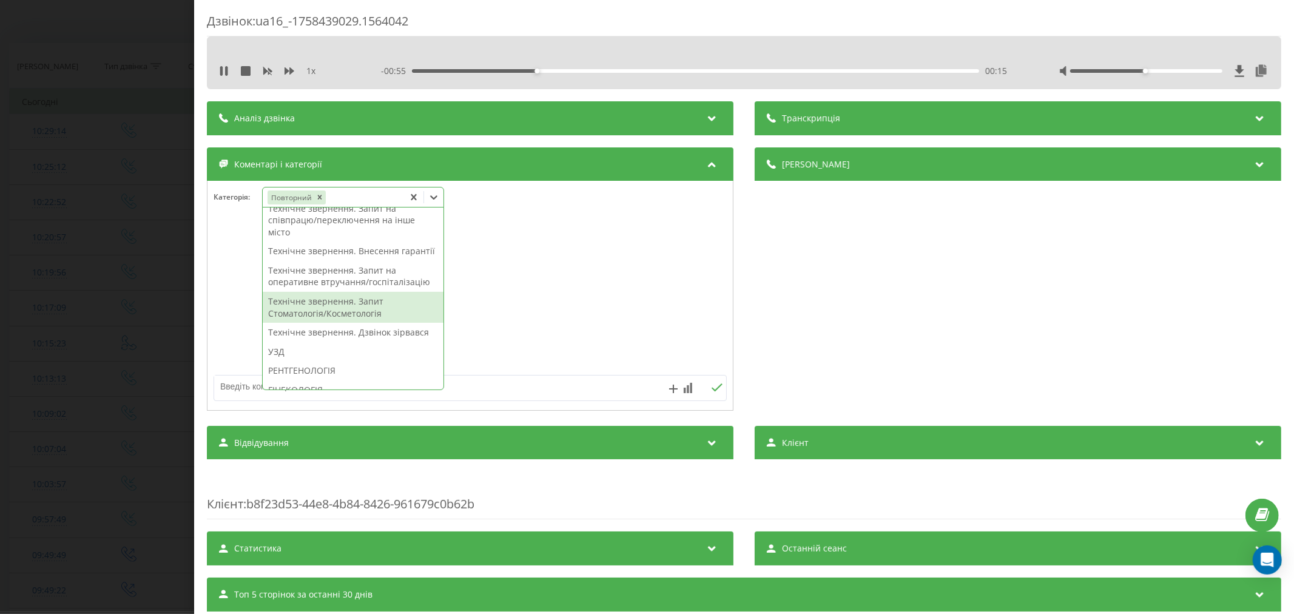
scroll to position [269, 0]
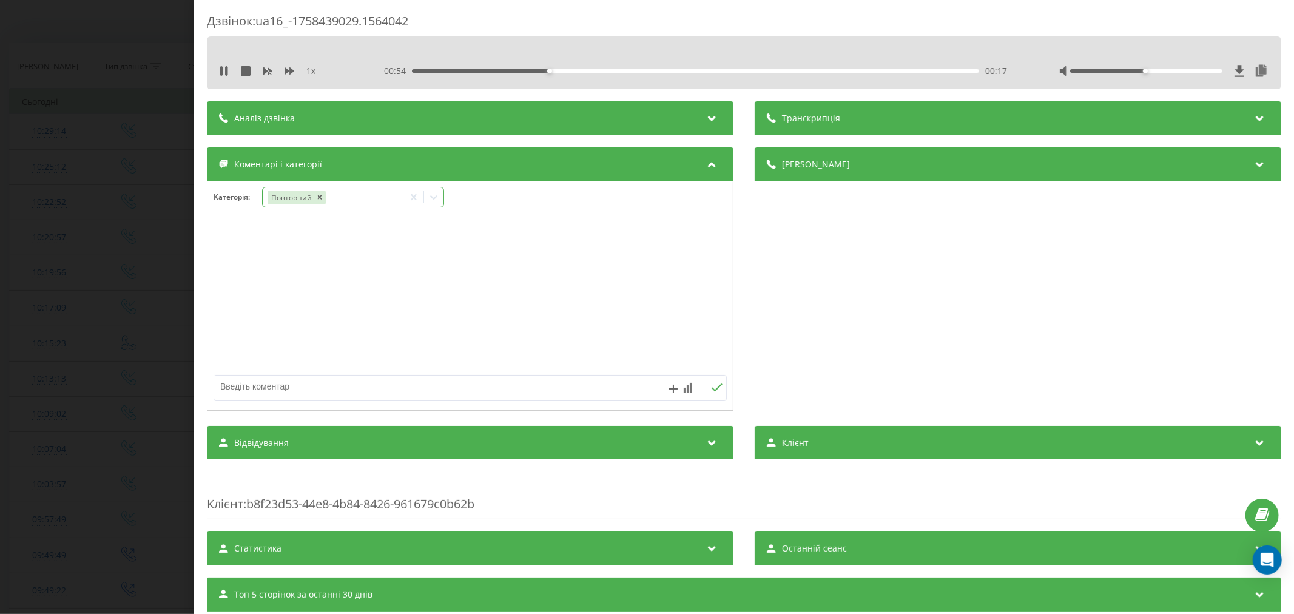
click at [386, 197] on div "Повторний" at bounding box center [333, 198] width 141 height 18
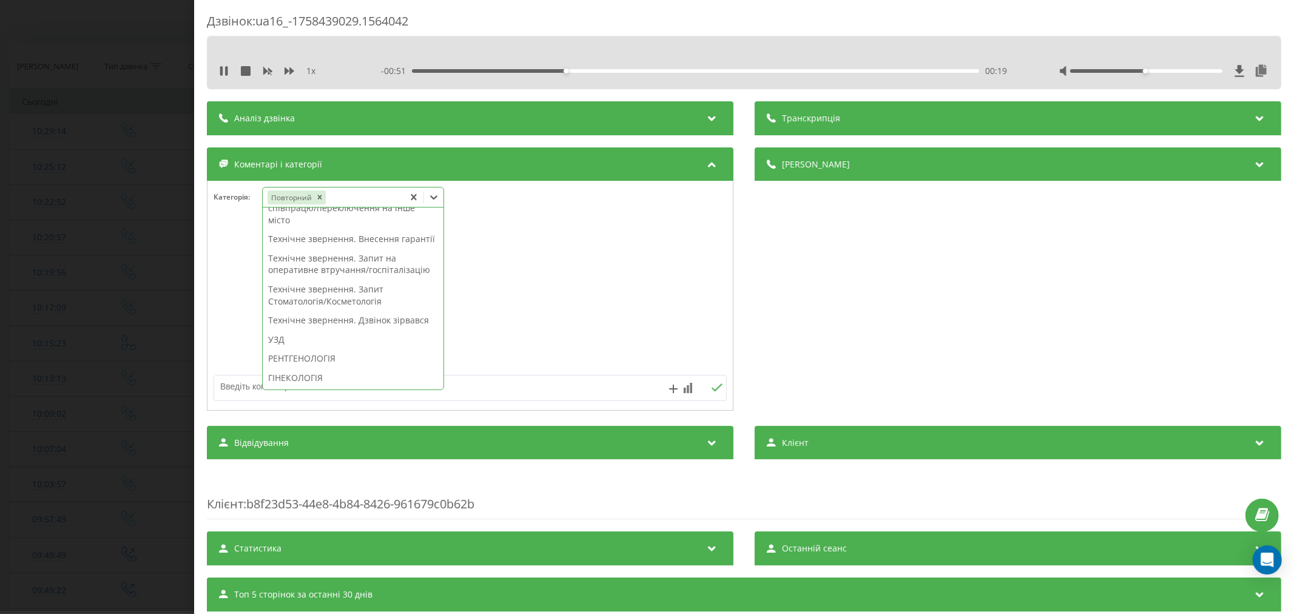
click at [323, 330] on div "Технічне звернення. Дзвінок зірвався" at bounding box center [353, 320] width 181 height 19
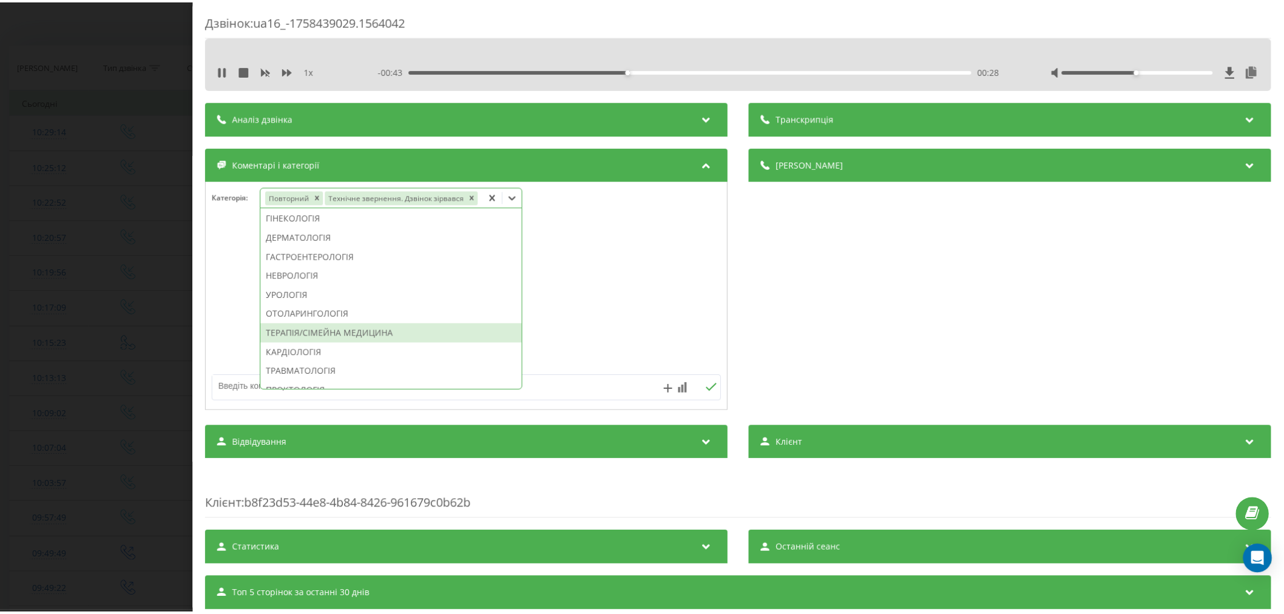
scroll to position [341, 0]
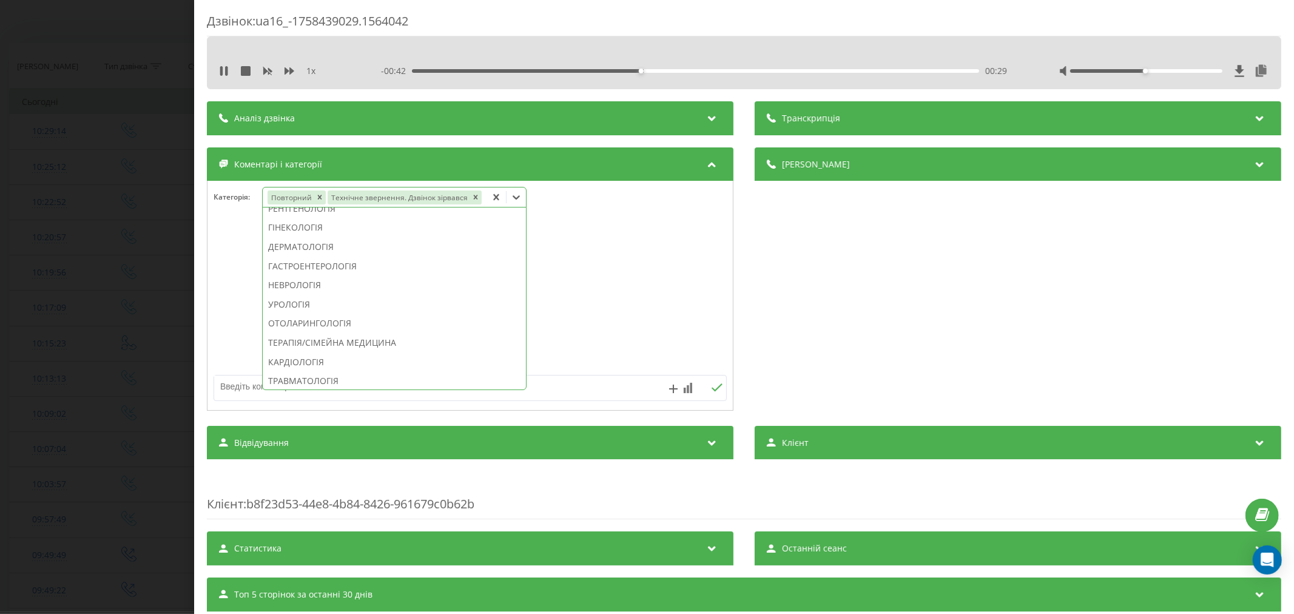
click at [306, 283] on div "НЕВРОЛОГІЯ" at bounding box center [394, 284] width 263 height 19
click at [662, 261] on div at bounding box center [469, 296] width 525 height 146
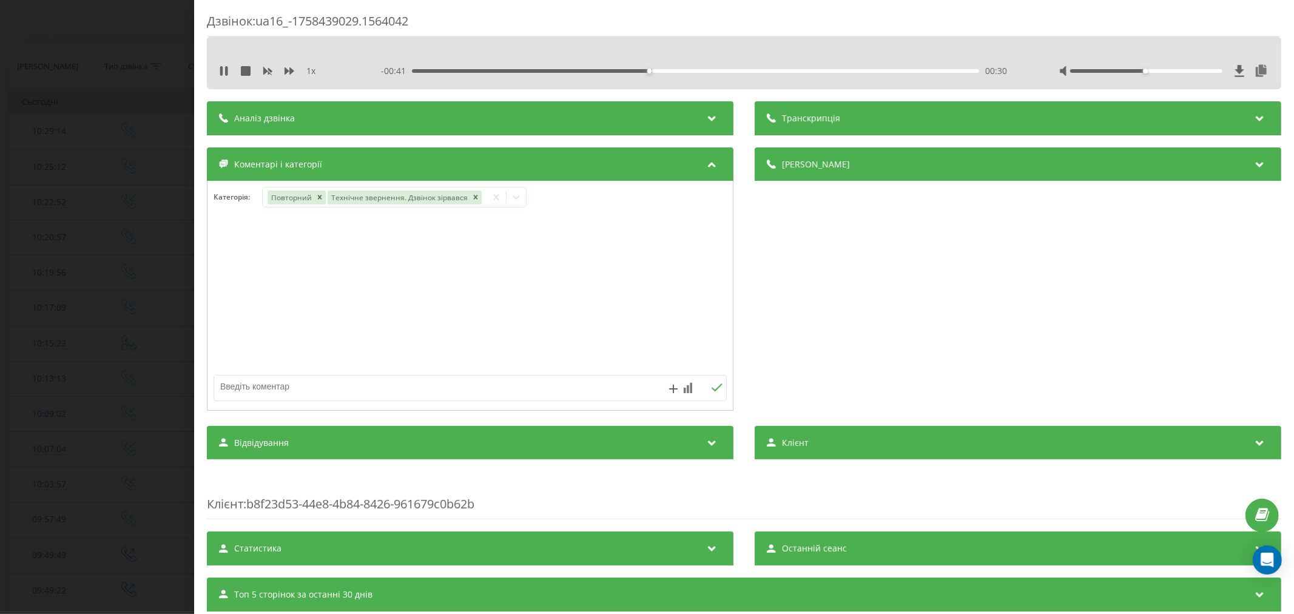
click at [423, 381] on textarea at bounding box center [418, 386] width 409 height 22
click at [453, 395] on textarea "страхова. бу" at bounding box center [418, 386] width 409 height 22
type textarea "страхова. будуть пропонувати"
click at [707, 387] on button at bounding box center [716, 388] width 19 height 10
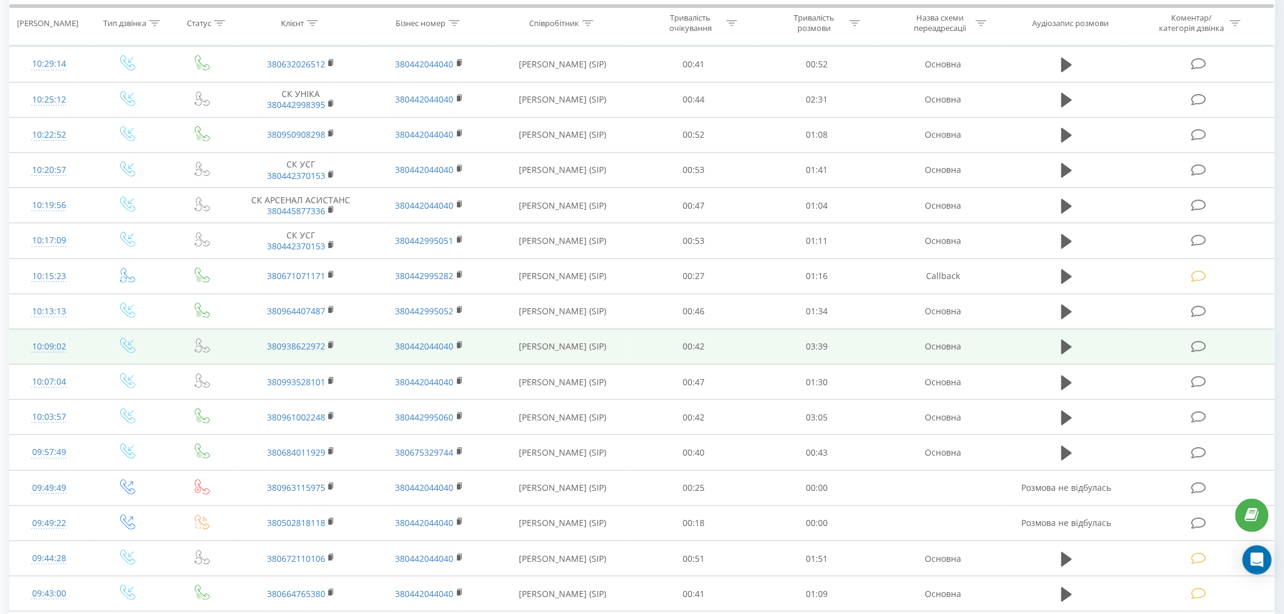
scroll to position [202, 0]
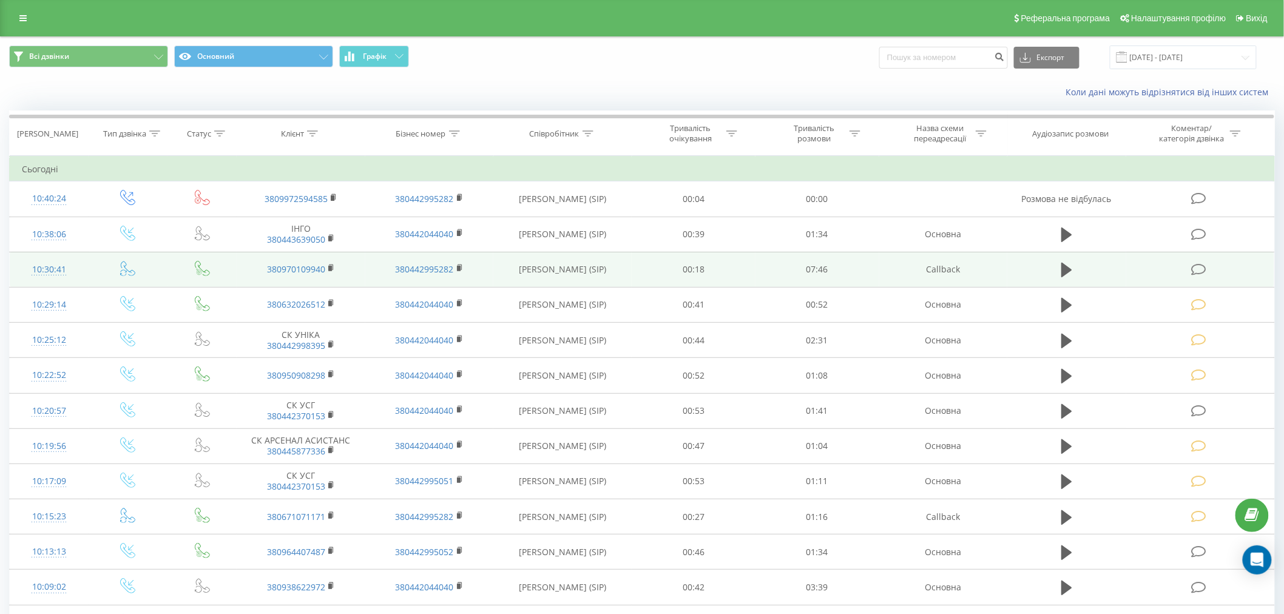
click at [1197, 270] on icon at bounding box center [1198, 269] width 15 height 13
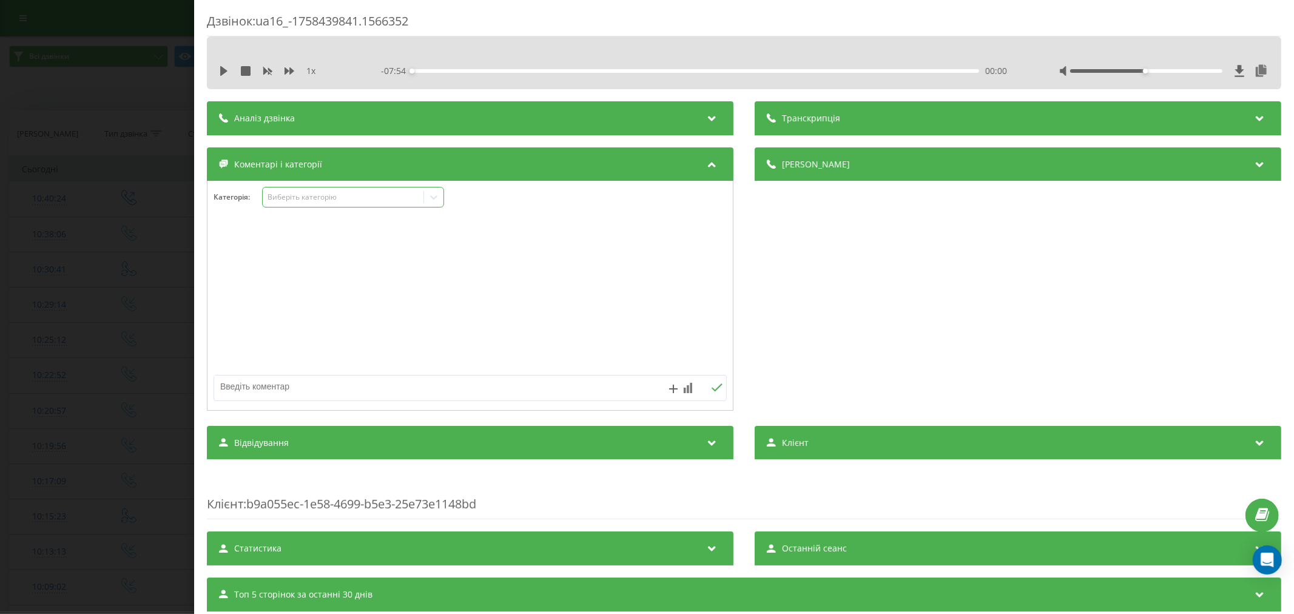
drag, startPoint x: 397, startPoint y: 198, endPoint x: 386, endPoint y: 207, distance: 13.8
click at [397, 198] on div "Виберіть категорію" at bounding box center [343, 197] width 152 height 10
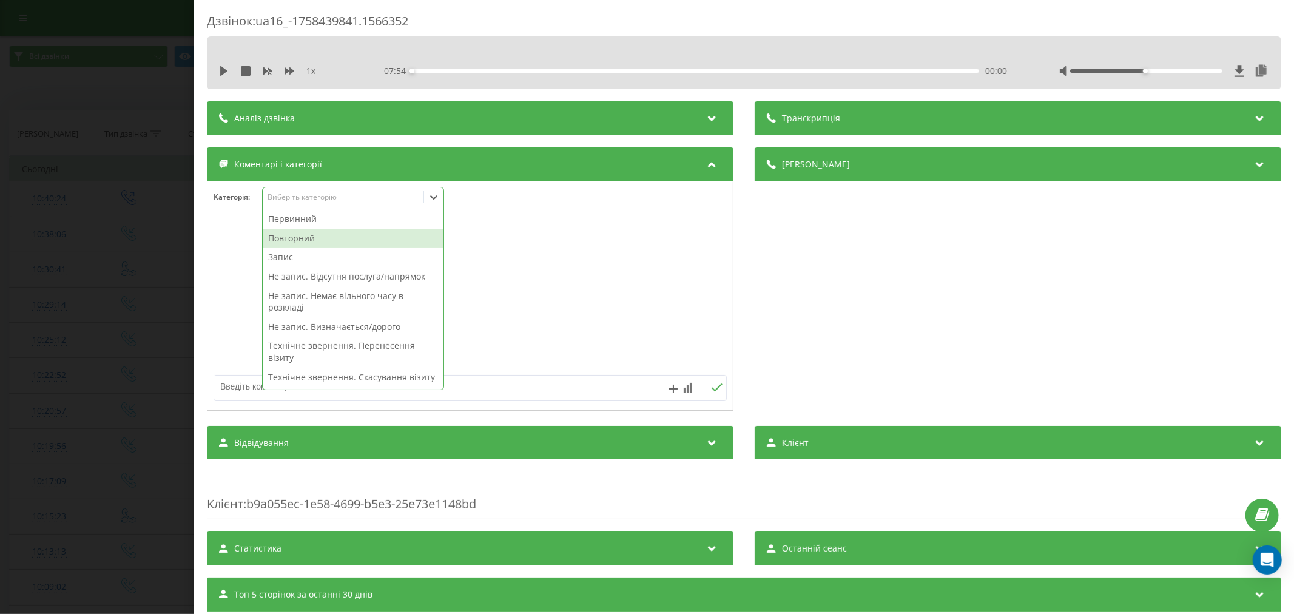
click at [331, 238] on div "Повторний" at bounding box center [353, 238] width 181 height 19
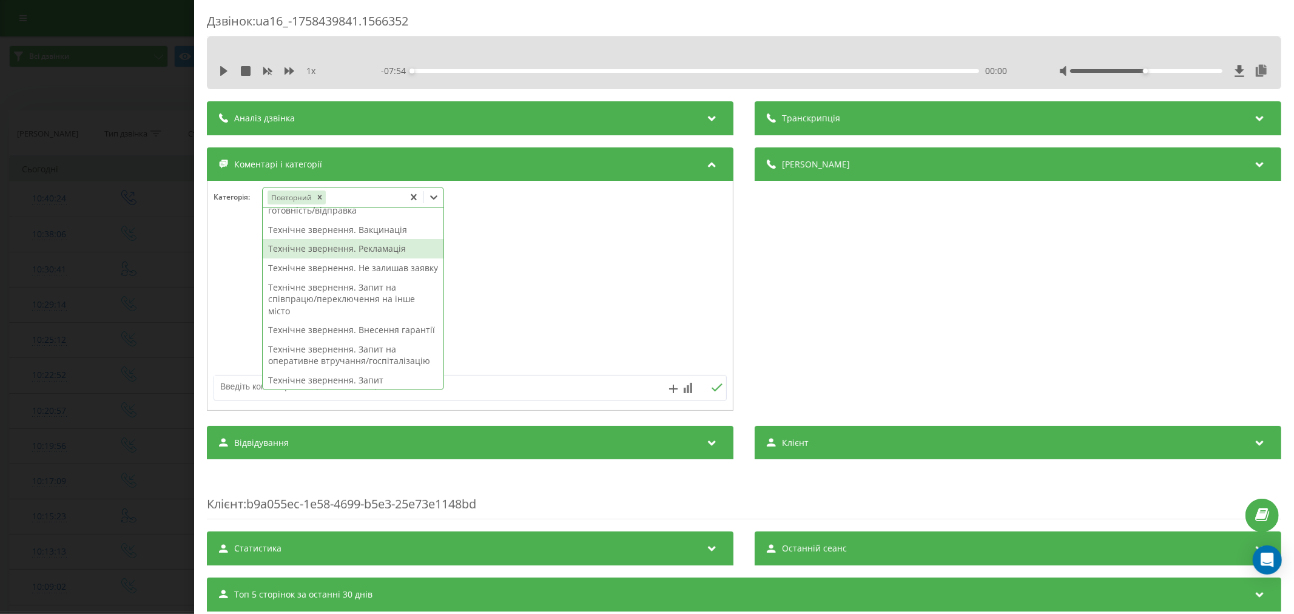
scroll to position [202, 0]
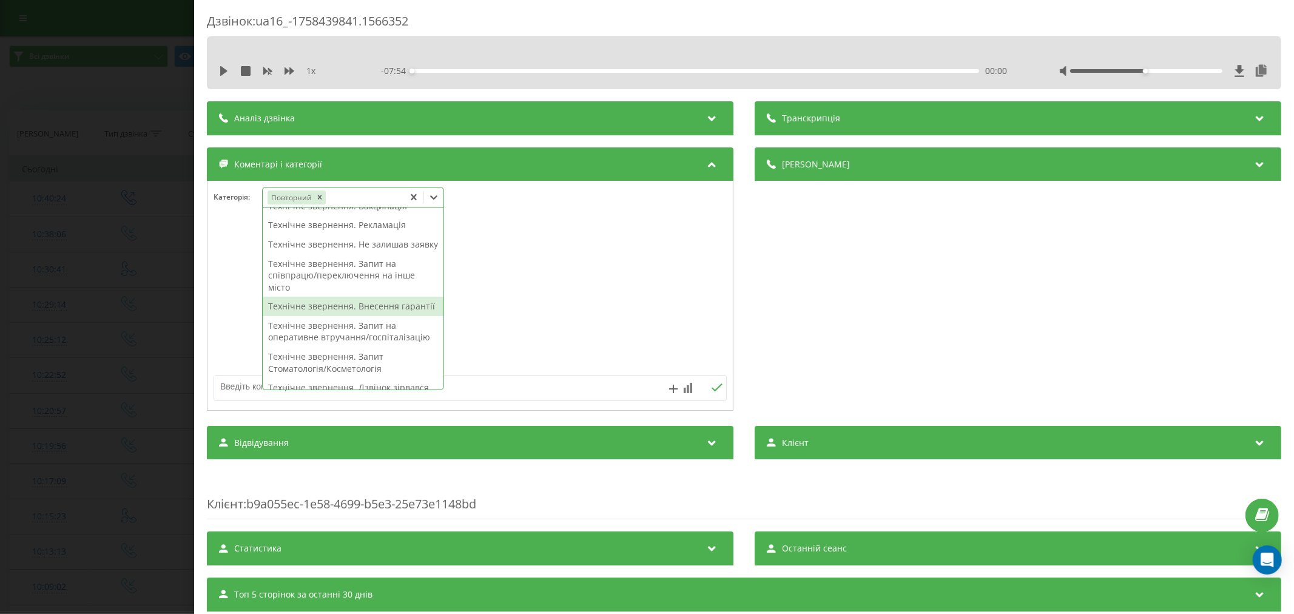
click at [354, 316] on div "Технічне звернення. Внесення гарантії" at bounding box center [353, 306] width 181 height 19
click at [554, 332] on div at bounding box center [469, 296] width 525 height 146
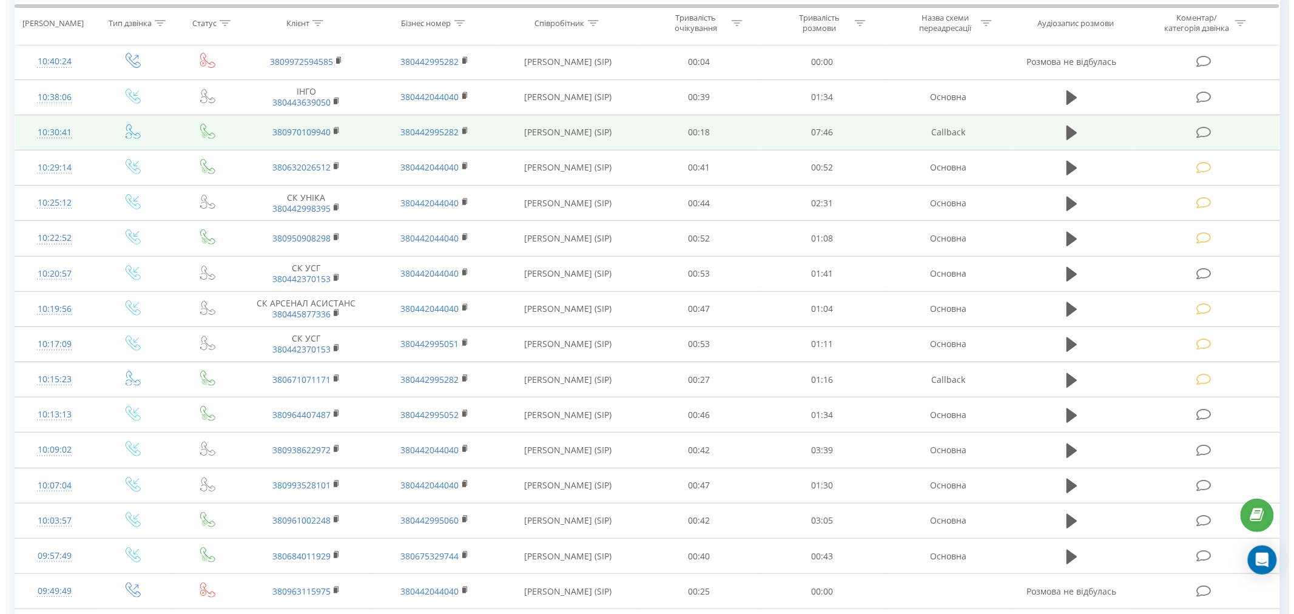
scroll to position [135, 0]
click at [1200, 129] on icon at bounding box center [1198, 135] width 15 height 13
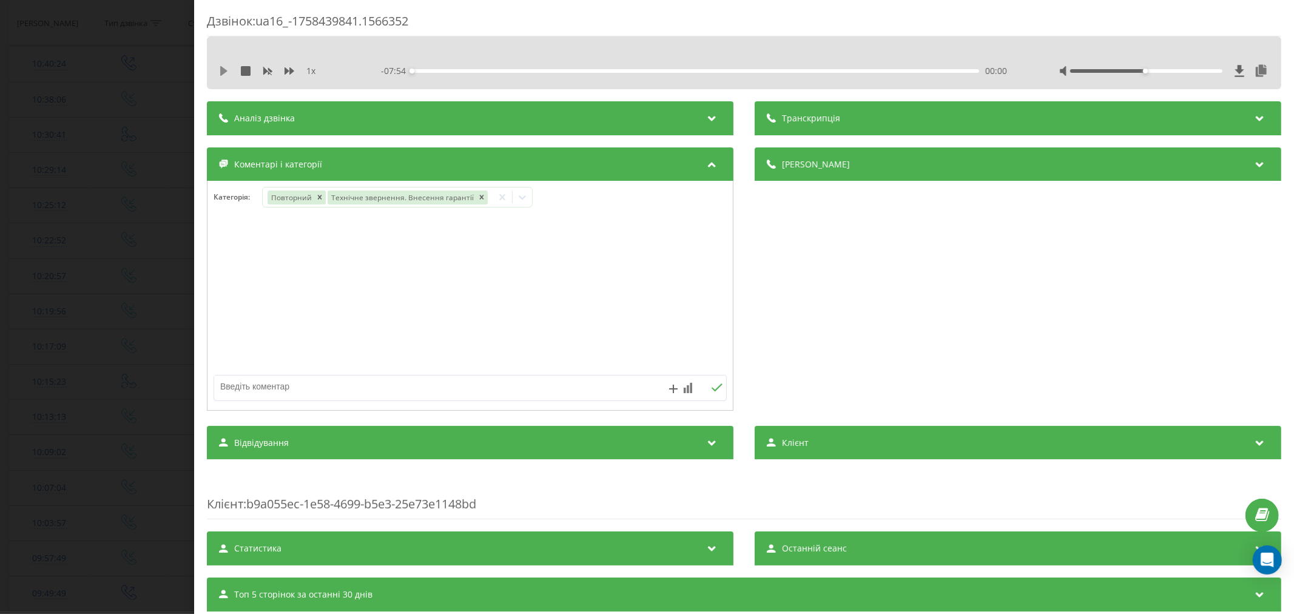
click at [224, 69] on icon at bounding box center [223, 71] width 7 height 10
click at [422, 73] on div "- 07:53 00:00 00:00" at bounding box center [696, 71] width 630 height 12
click at [426, 70] on div "00:01" at bounding box center [695, 71] width 567 height 4
click at [451, 69] on div "00:35" at bounding box center [695, 71] width 567 height 4
click at [479, 197] on icon "Remove Технічне звернення. Внесення гарантії" at bounding box center [481, 197] width 4 height 4
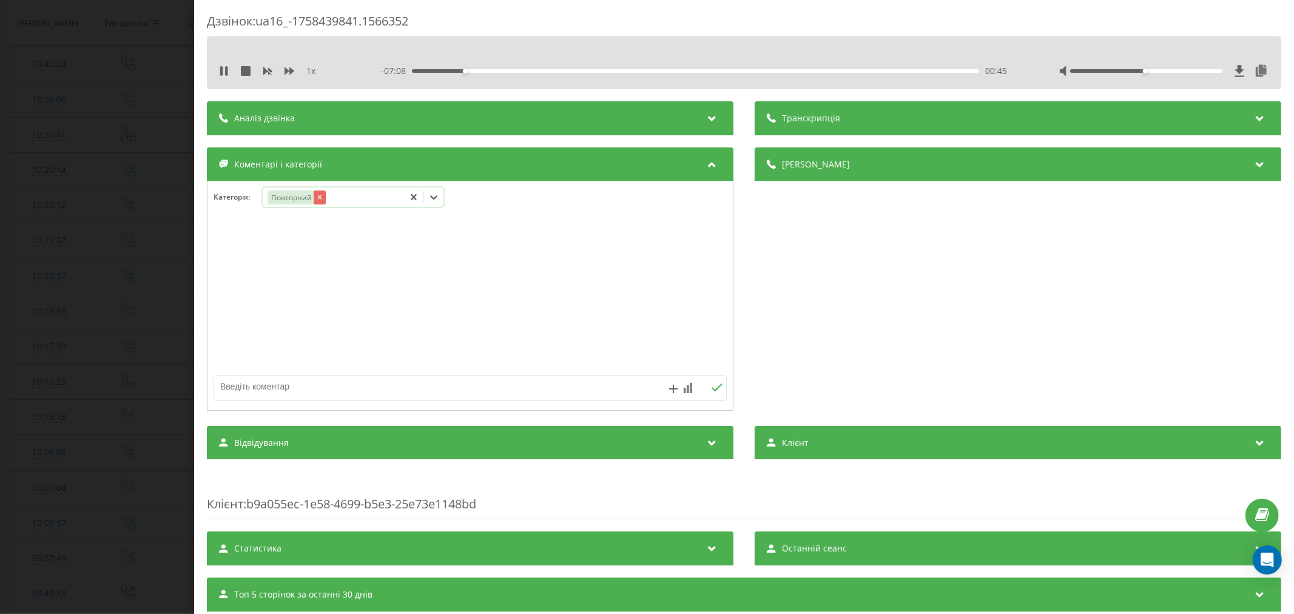
click at [314, 197] on div "Remove Повторний" at bounding box center [319, 197] width 12 height 14
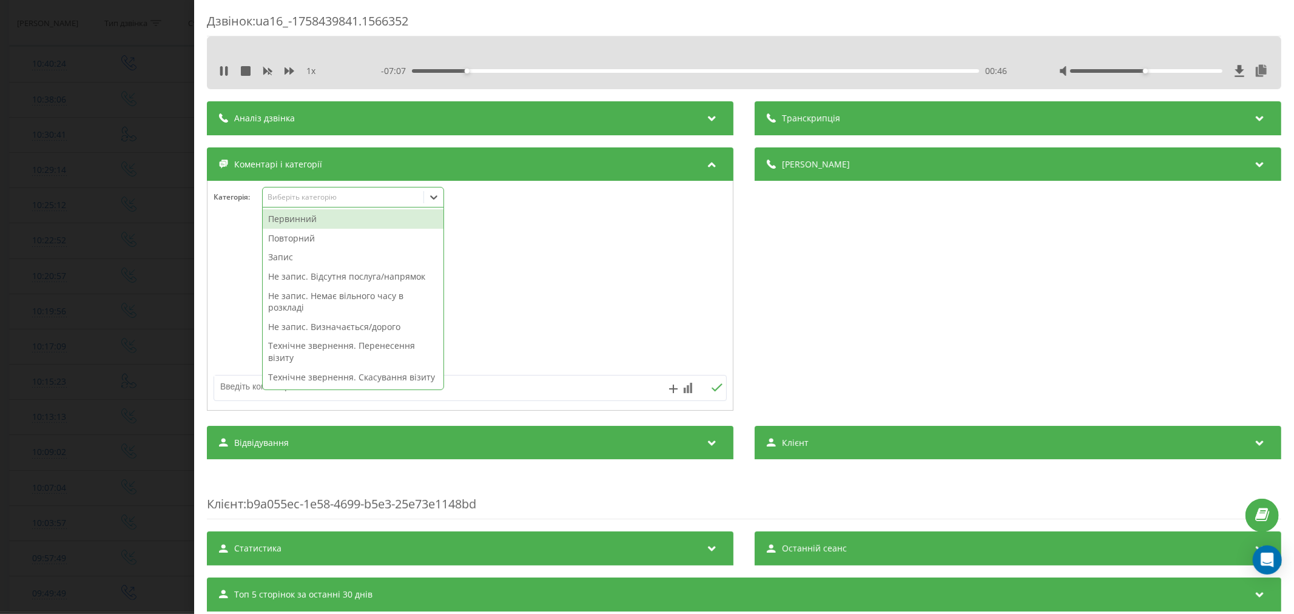
click at [433, 197] on icon at bounding box center [433, 197] width 7 height 4
click at [308, 221] on div "Первинний" at bounding box center [353, 218] width 181 height 19
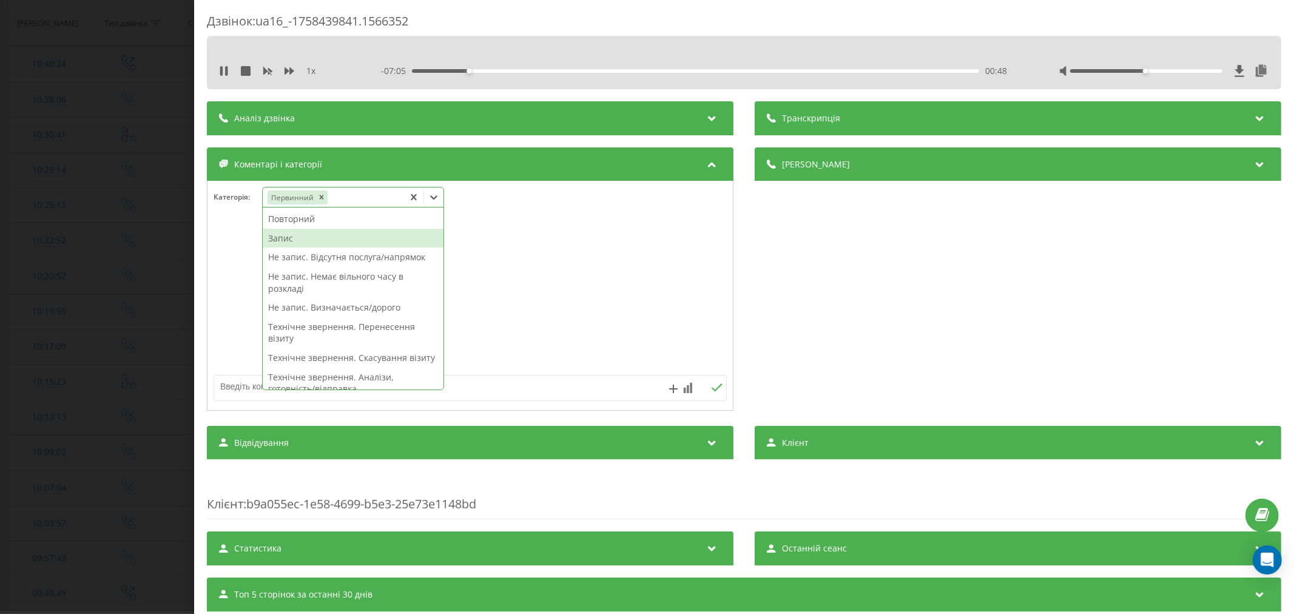
click at [290, 241] on div "Запис" at bounding box center [353, 238] width 181 height 19
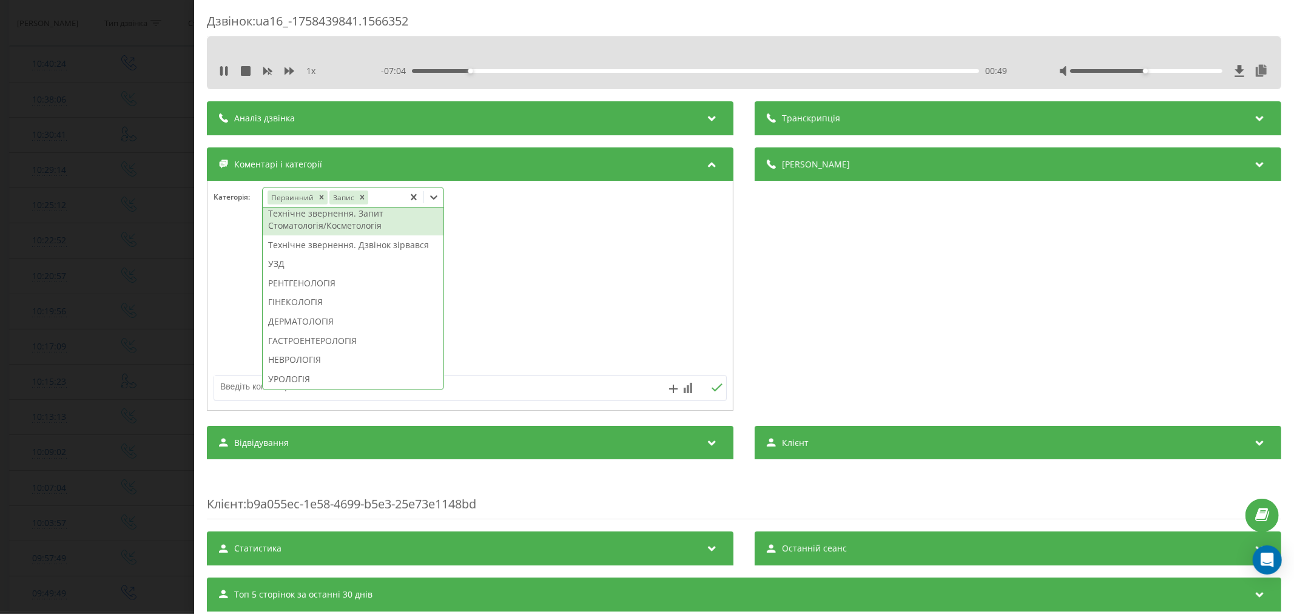
scroll to position [385, 0]
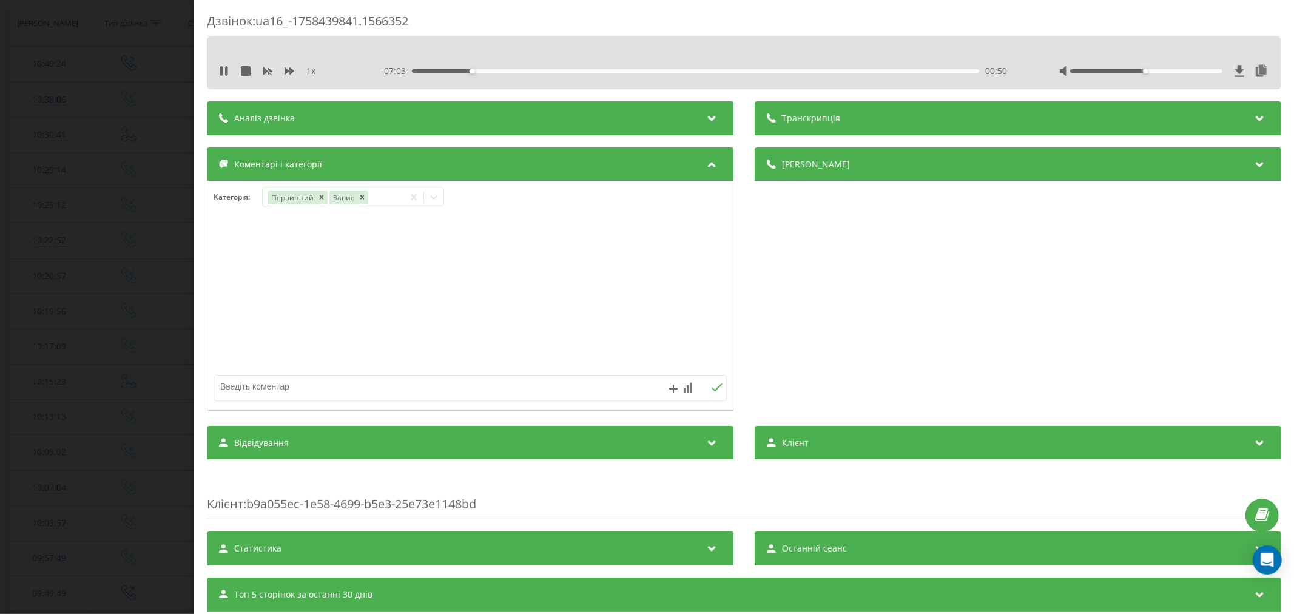
drag, startPoint x: 288, startPoint y: 355, endPoint x: 293, endPoint y: 350, distance: 7.3
click at [293, 350] on div at bounding box center [469, 296] width 525 height 146
drag, startPoint x: 439, startPoint y: 194, endPoint x: 427, endPoint y: 204, distance: 15.9
click at [439, 195] on icon at bounding box center [434, 197] width 12 height 12
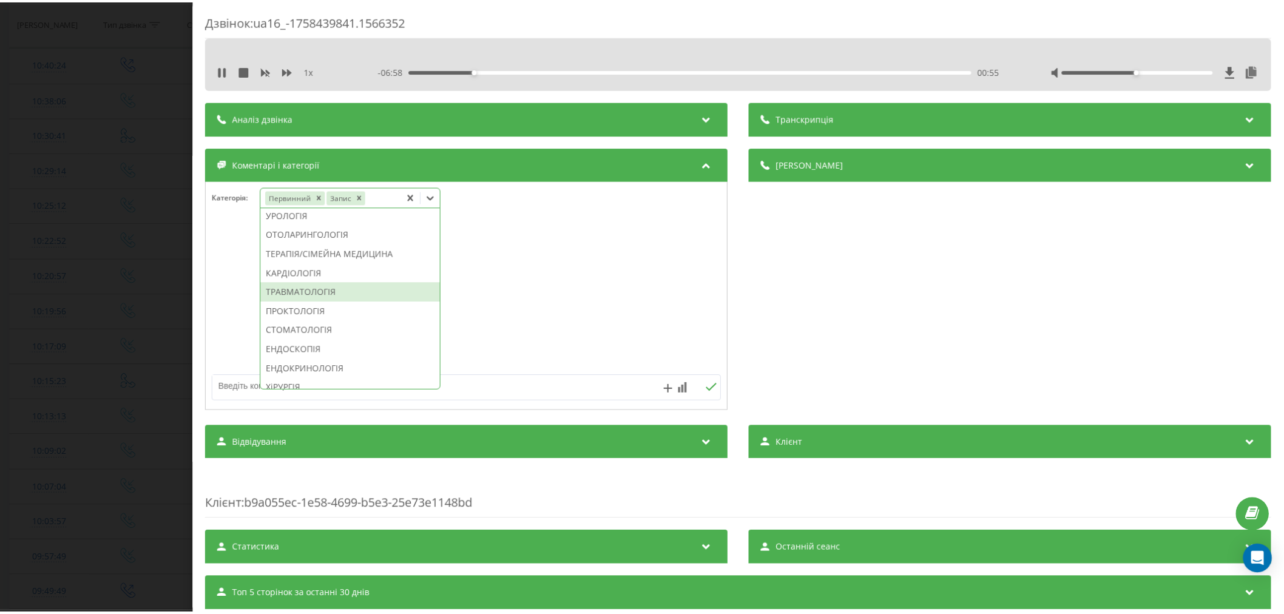
scroll to position [471, 0]
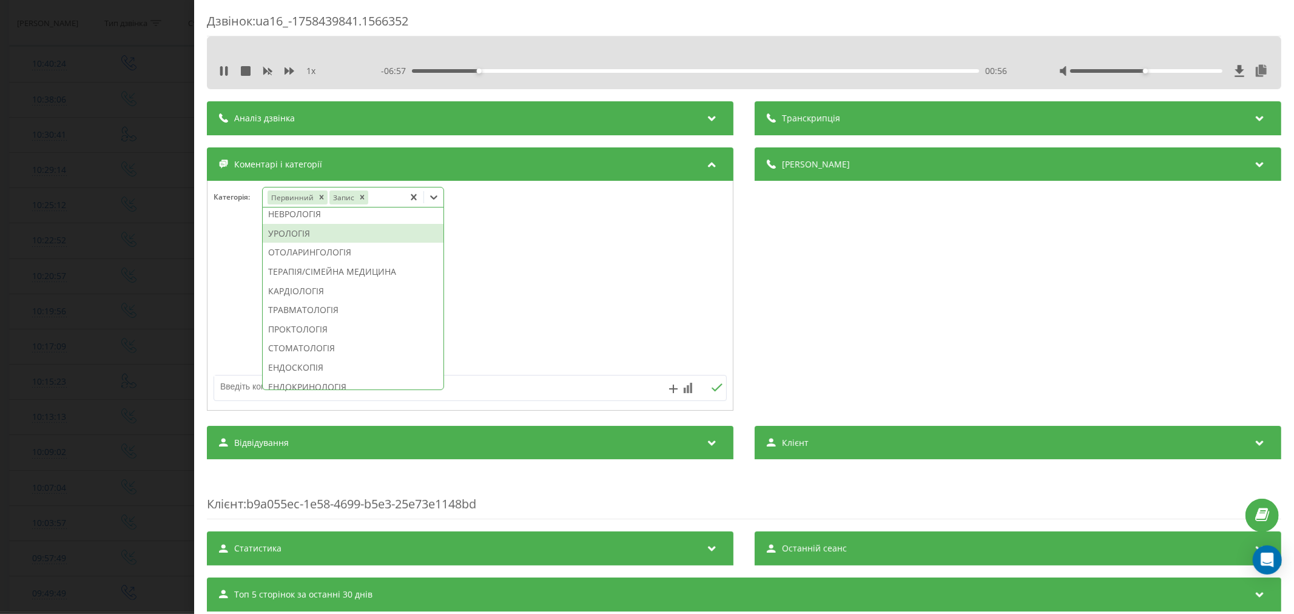
click at [311, 243] on div "УРОЛОГІЯ" at bounding box center [353, 233] width 181 height 19
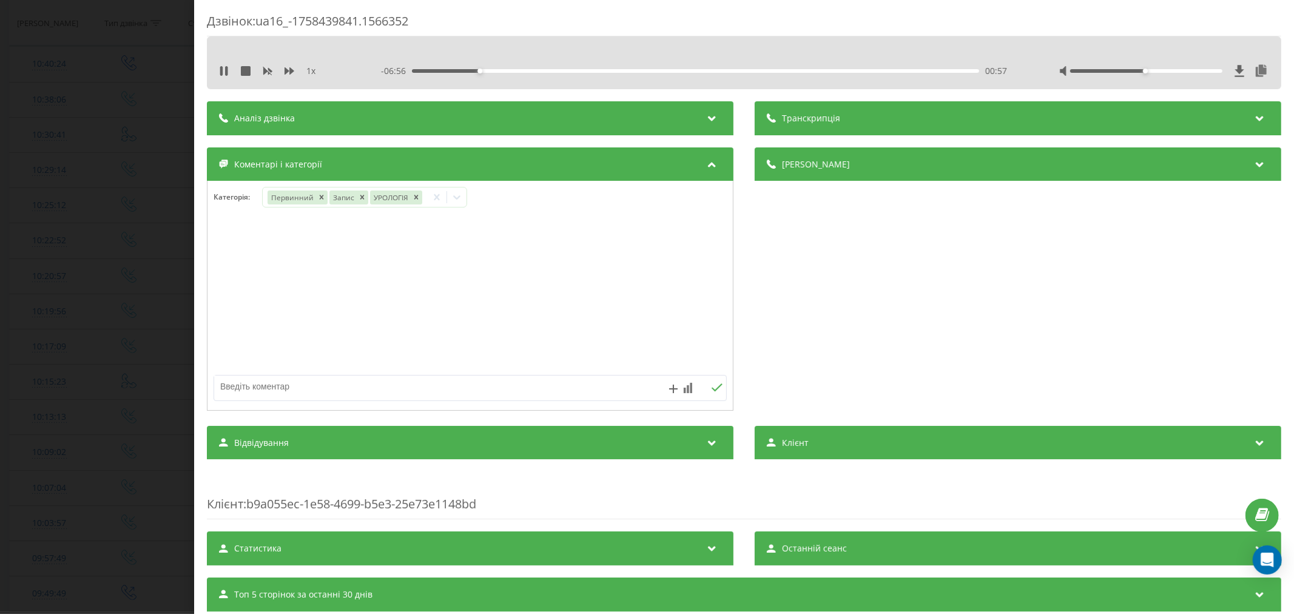
click at [490, 261] on div at bounding box center [469, 296] width 525 height 146
click at [414, 329] on div at bounding box center [469, 296] width 525 height 146
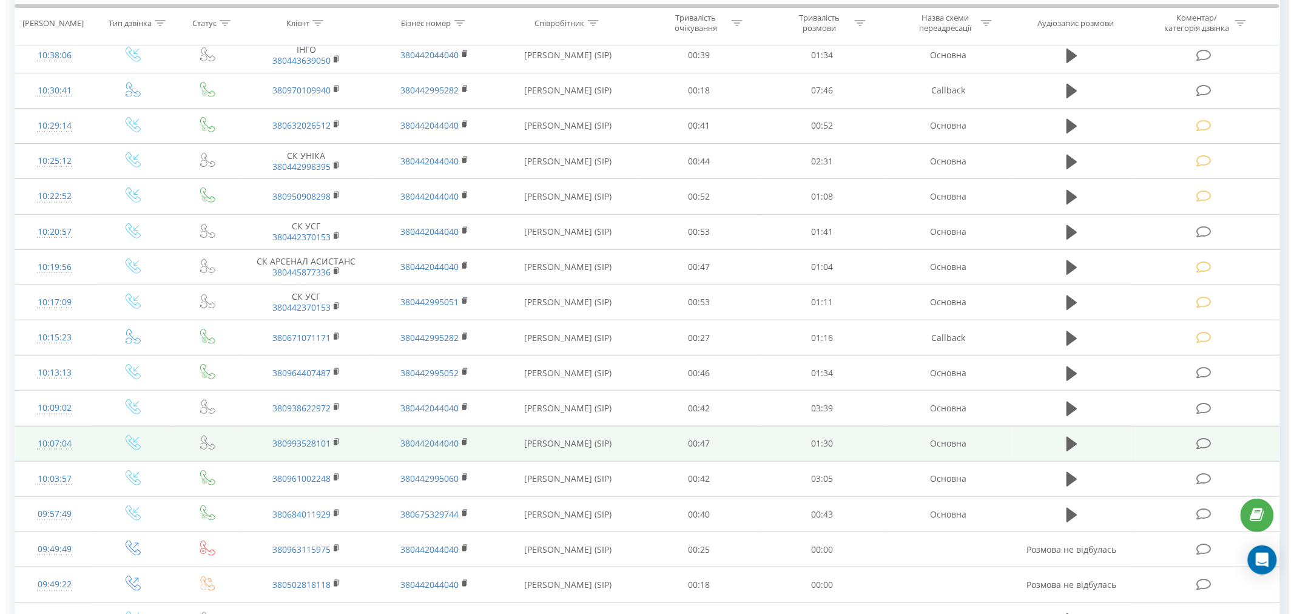
scroll to position [269, 0]
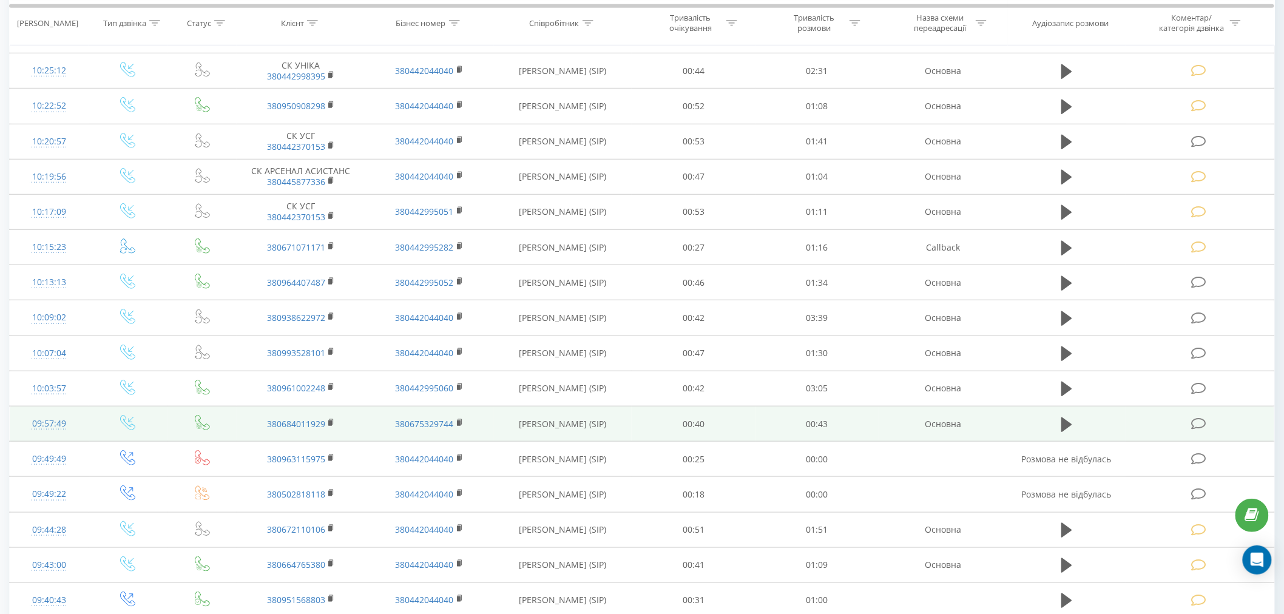
click at [1199, 427] on icon at bounding box center [1198, 423] width 15 height 13
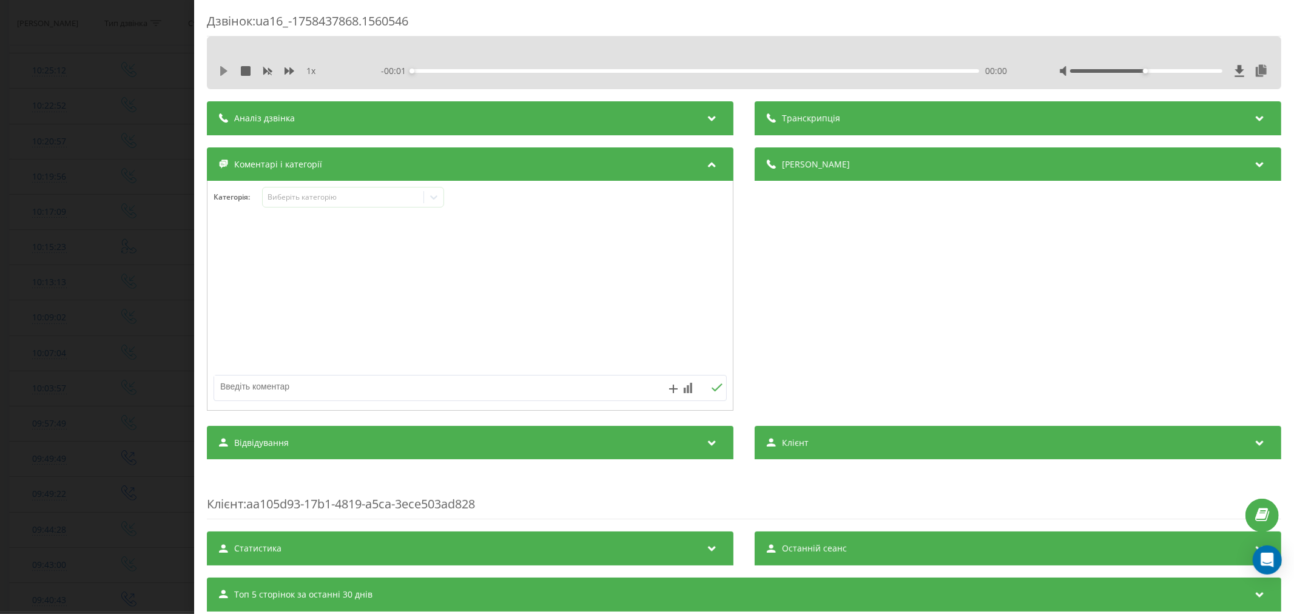
click at [222, 70] on icon at bounding box center [223, 71] width 7 height 10
click at [444, 71] on div "00:02" at bounding box center [695, 71] width 567 height 4
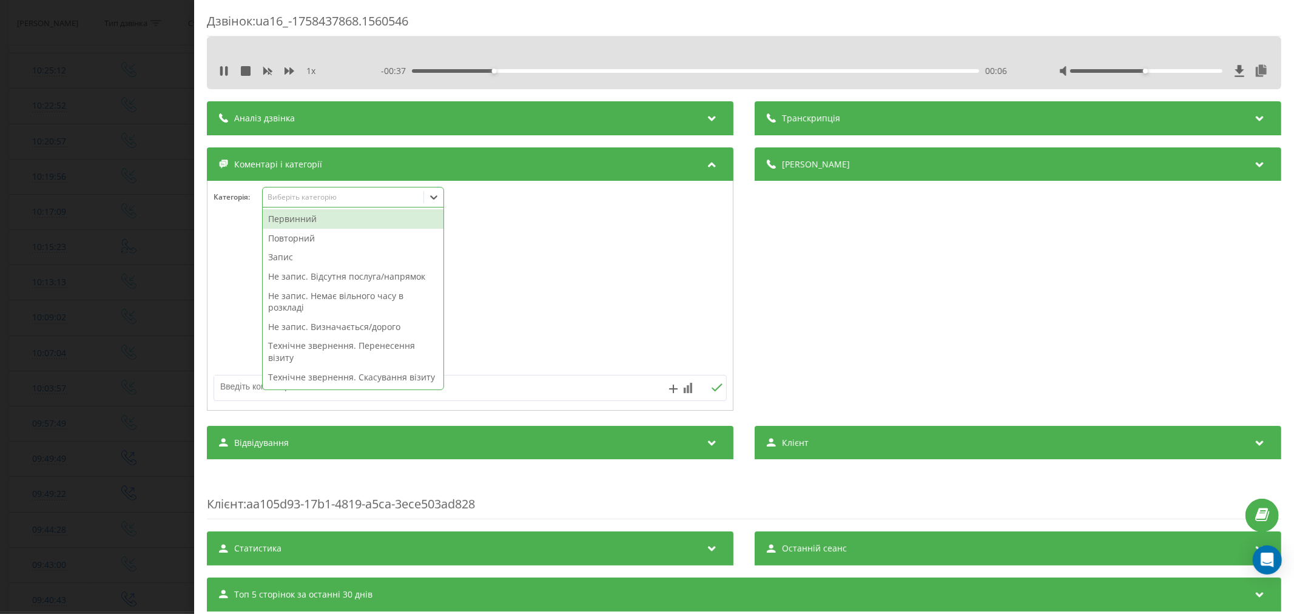
click at [308, 196] on div "Виберіть категорію" at bounding box center [343, 197] width 152 height 10
click at [286, 243] on div "Повторний" at bounding box center [353, 238] width 181 height 19
click at [311, 277] on div "Не запис. Немає вільного часу в розкладі" at bounding box center [353, 282] width 181 height 31
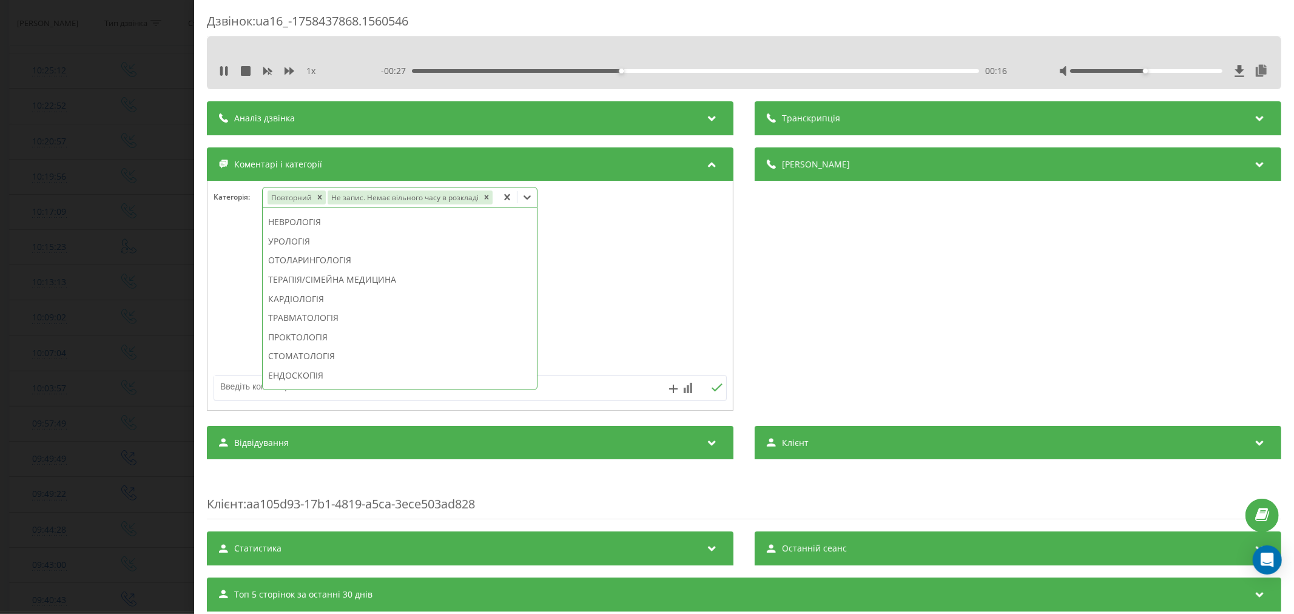
scroll to position [301, 0]
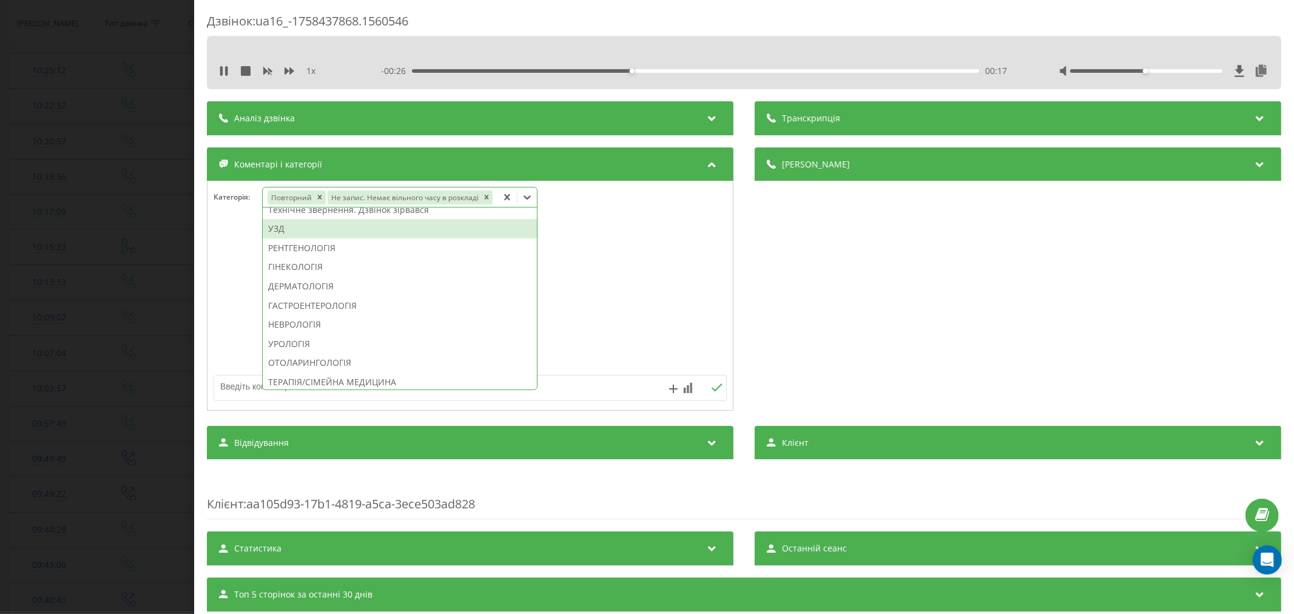
click at [295, 233] on div "УЗД" at bounding box center [400, 228] width 274 height 19
drag, startPoint x: 621, startPoint y: 280, endPoint x: 586, endPoint y: 259, distance: 40.3
click at [621, 280] on div at bounding box center [469, 296] width 525 height 146
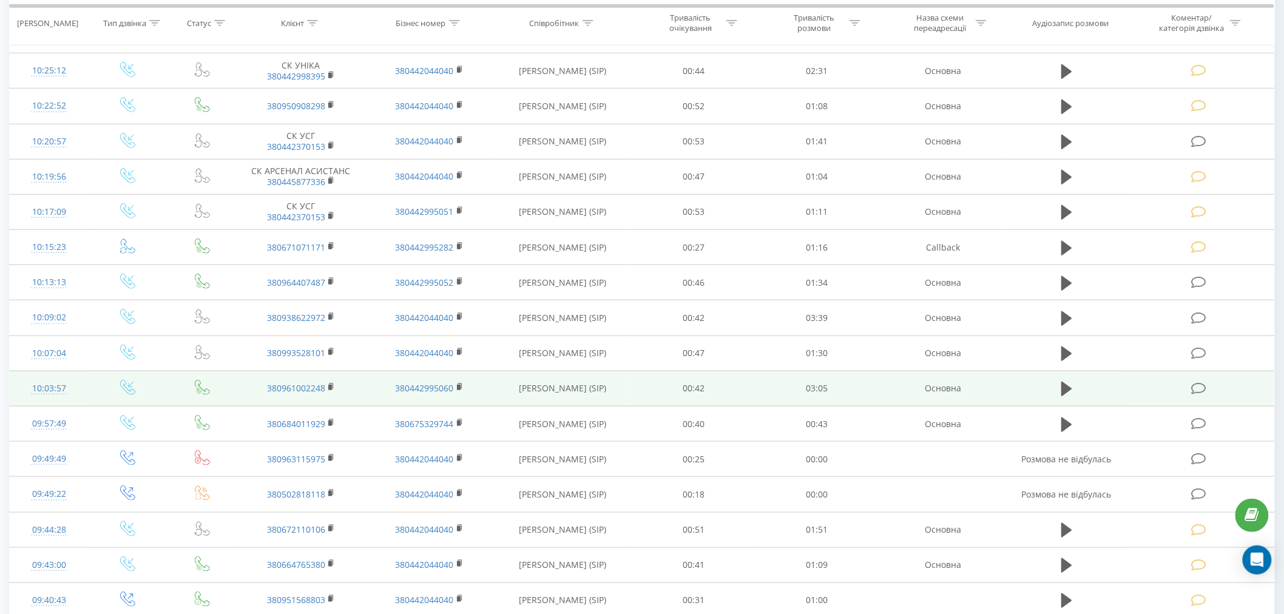
click at [1205, 380] on td at bounding box center [1200, 388] width 148 height 35
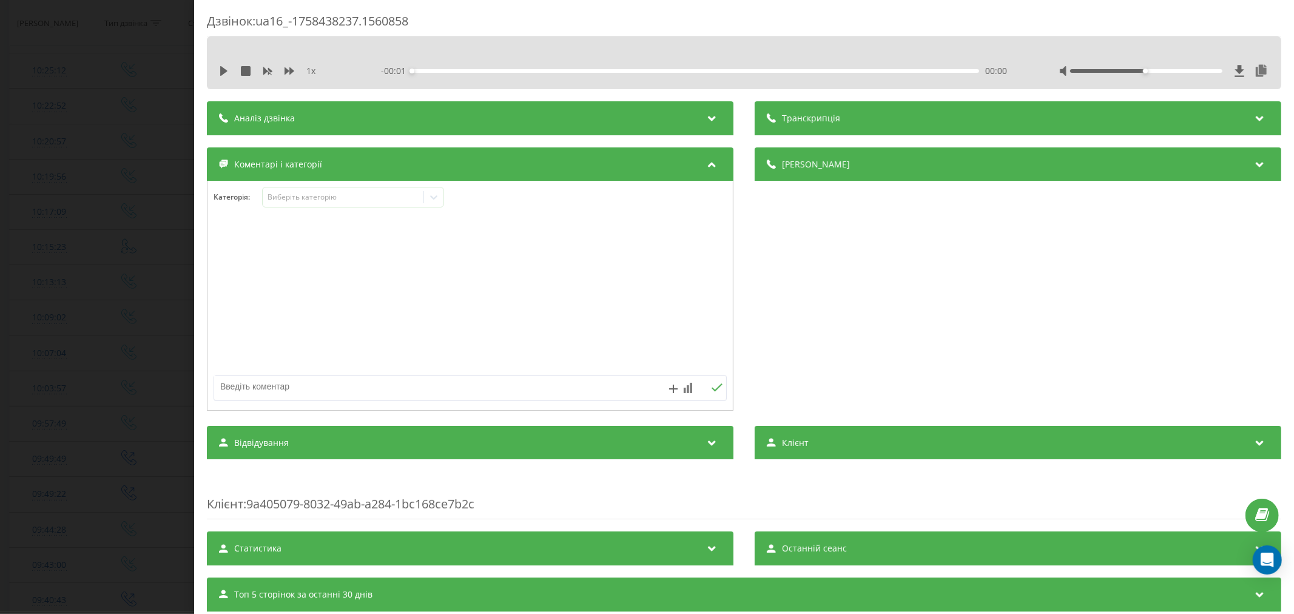
click at [221, 64] on div "1 x - 00:01 00:00 00:00" at bounding box center [744, 71] width 1056 height 18
click at [226, 70] on icon at bounding box center [223, 71] width 7 height 10
click at [440, 70] on div "00:09" at bounding box center [695, 71] width 567 height 4
click at [429, 70] on div "00:06" at bounding box center [695, 71] width 567 height 4
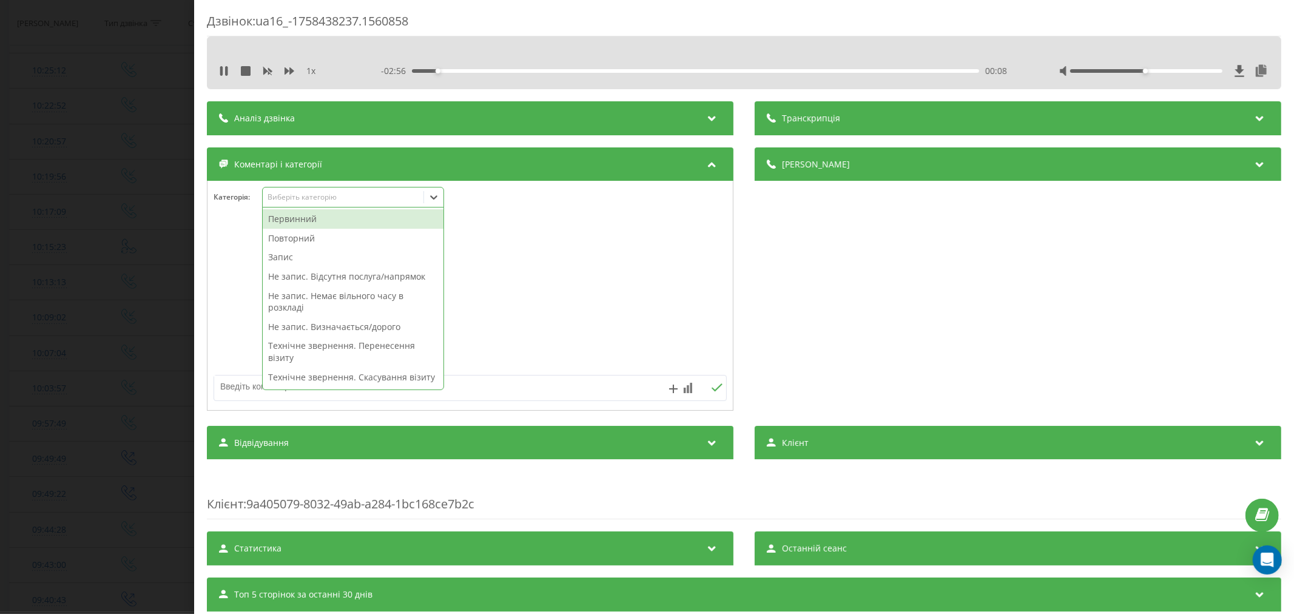
click at [345, 197] on div "Виберіть категорію" at bounding box center [343, 197] width 152 height 10
click at [324, 225] on div "Первинний" at bounding box center [353, 218] width 181 height 19
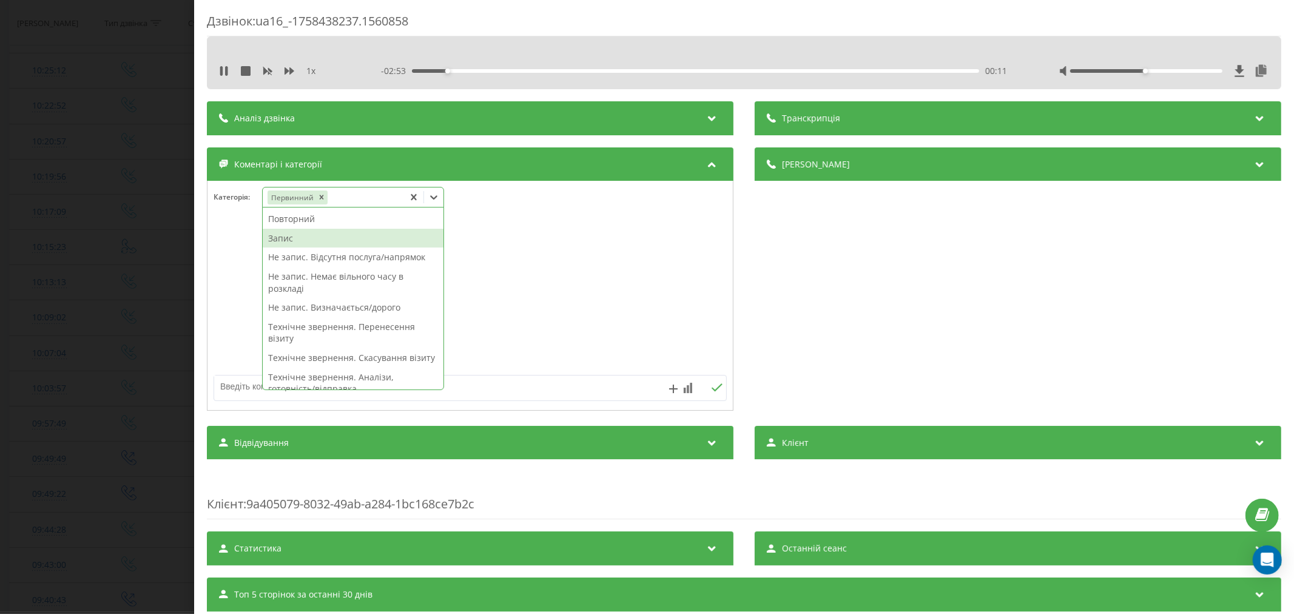
drag, startPoint x: 289, startPoint y: 252, endPoint x: 289, endPoint y: 241, distance: 10.9
click at [289, 241] on div "Повторний Запис Не запис. Відсутня послуга/напрямок Не запис. Немає вільного ча…" at bounding box center [353, 298] width 181 height 182
click at [289, 241] on div "Запис" at bounding box center [353, 238] width 181 height 19
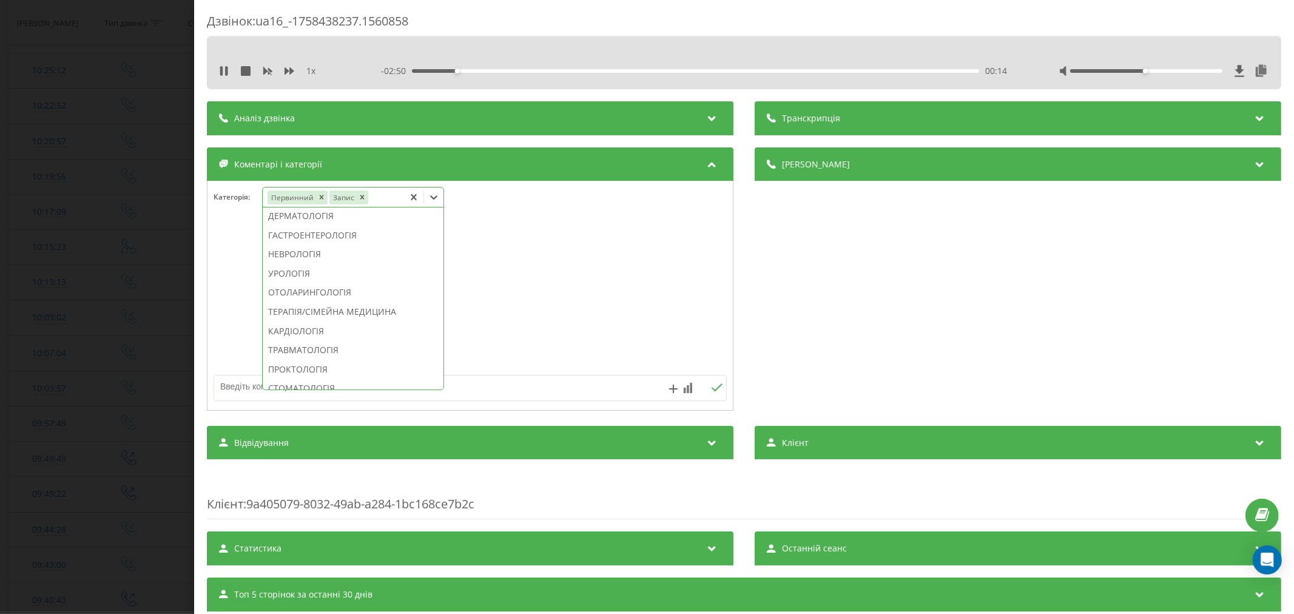
scroll to position [453, 0]
click at [308, 281] on div "ОТОЛАРИНГОЛОГІЯ" at bounding box center [353, 270] width 181 height 19
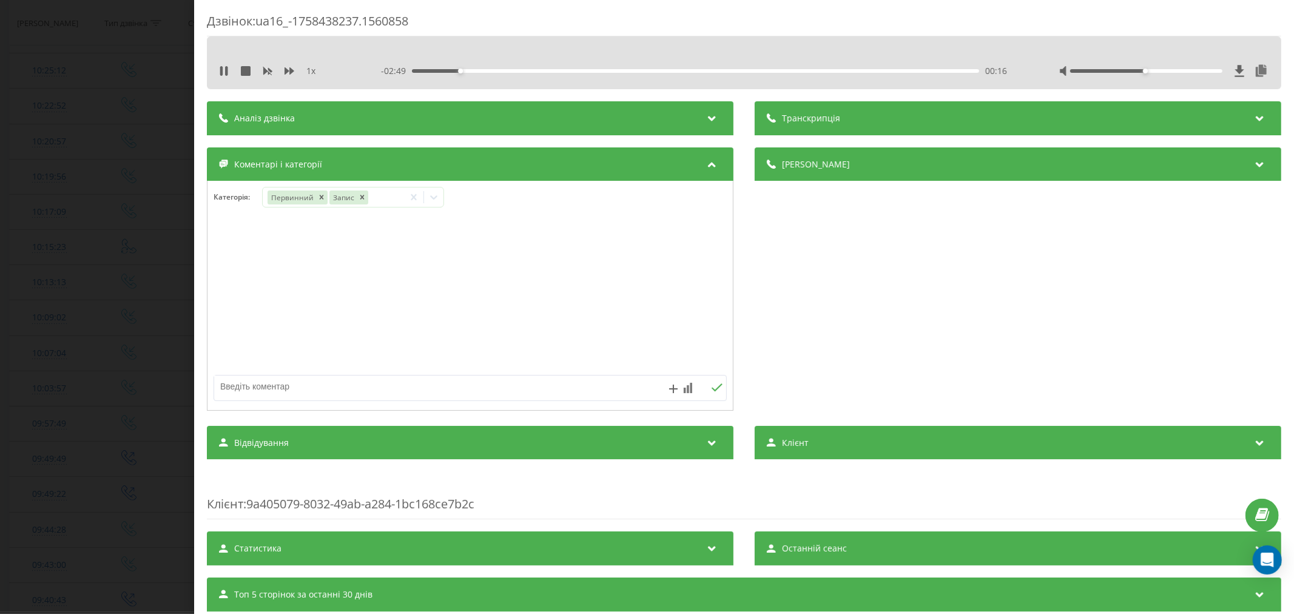
click at [513, 295] on div at bounding box center [469, 296] width 525 height 146
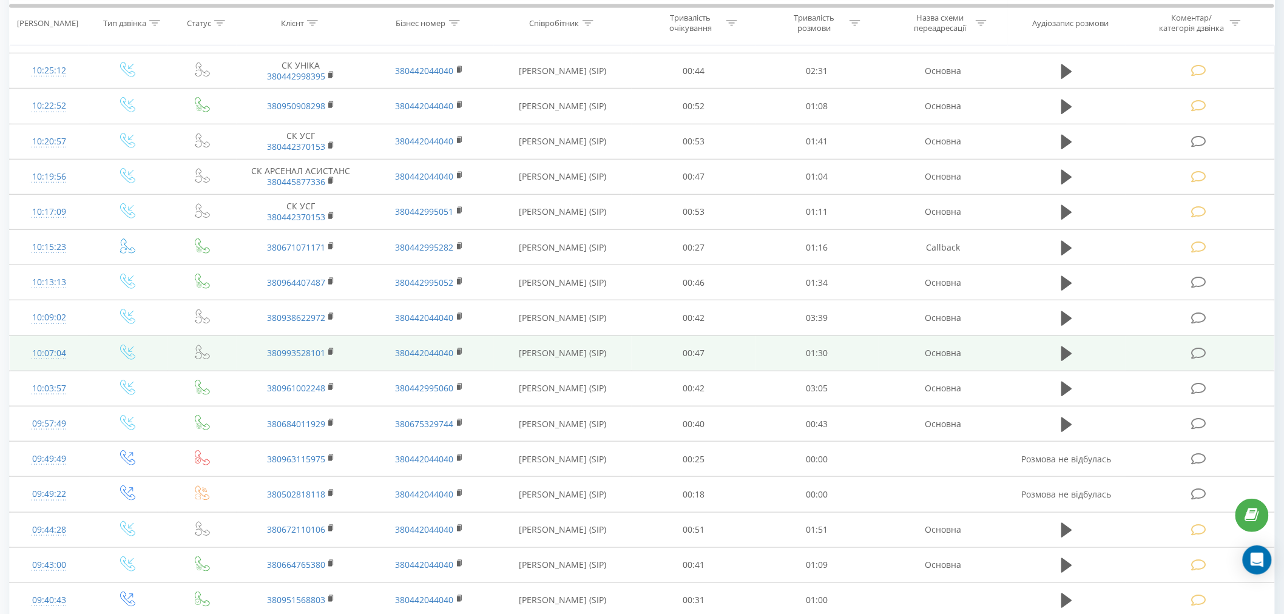
click at [1197, 349] on icon at bounding box center [1198, 353] width 15 height 13
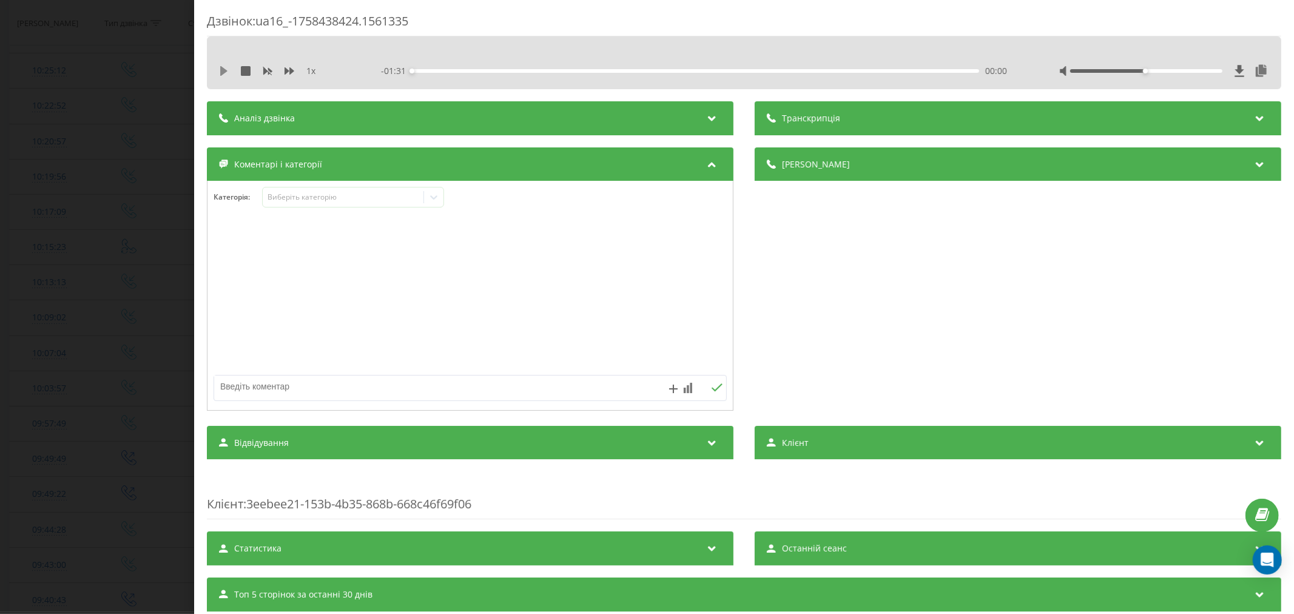
click at [224, 73] on icon at bounding box center [224, 71] width 10 height 10
click at [431, 69] on div "00:03" at bounding box center [695, 71] width 567 height 4
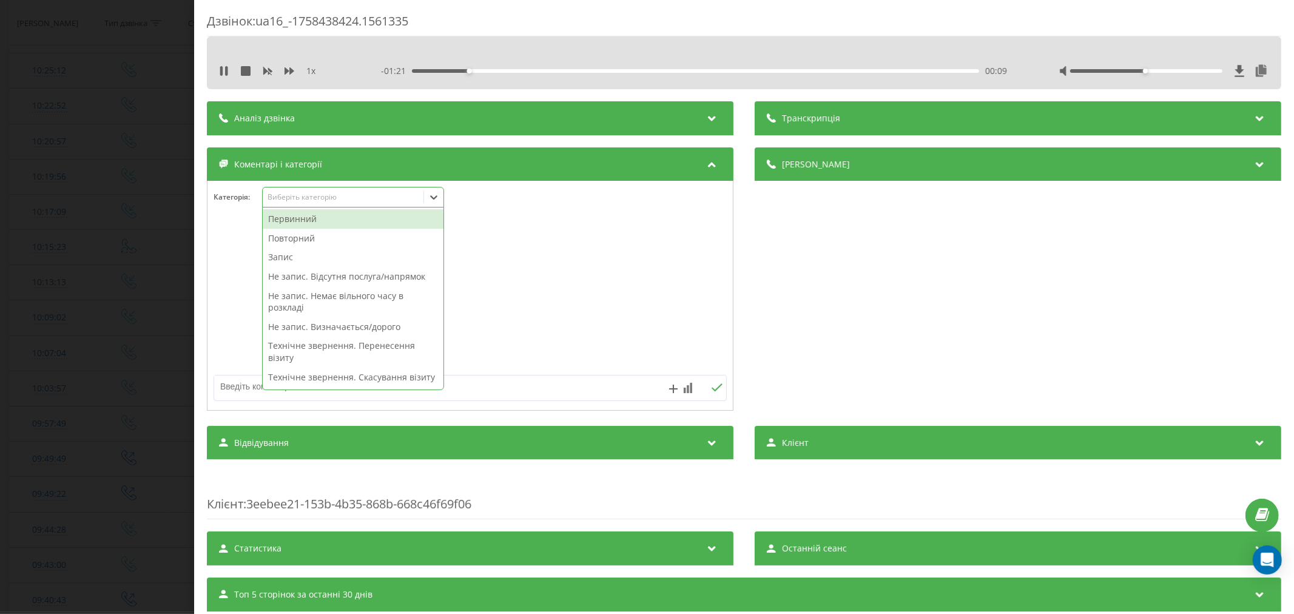
click at [326, 203] on div "Виберіть категорію" at bounding box center [343, 198] width 161 height 12
click at [284, 235] on div "Повторний" at bounding box center [353, 238] width 181 height 19
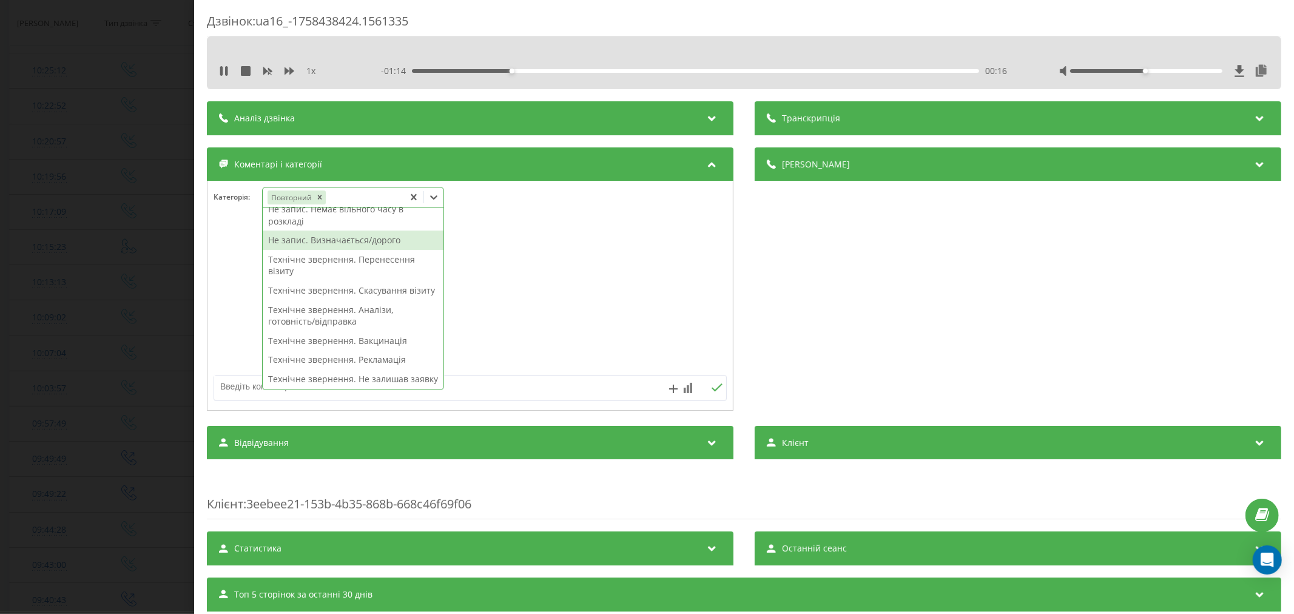
scroll to position [49, 0]
click at [312, 261] on div "Не запис. Визначається/дорого" at bounding box center [353, 258] width 181 height 19
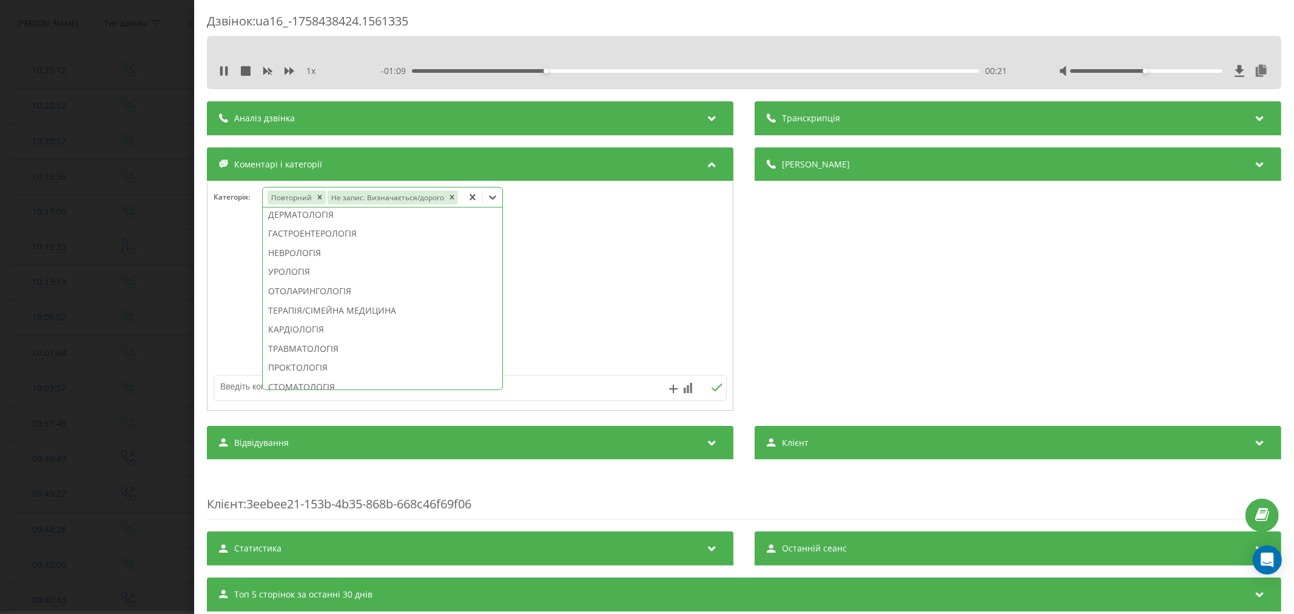
scroll to position [283, 0]
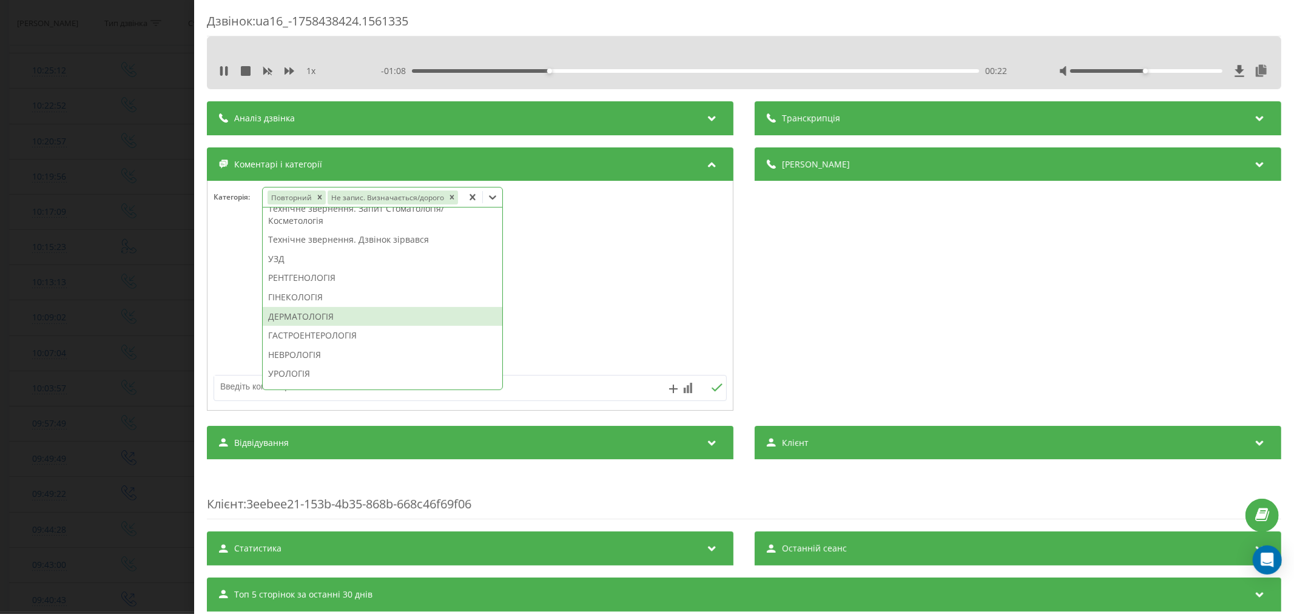
click at [314, 317] on div "ДЕРМАТОЛОГІЯ" at bounding box center [383, 316] width 240 height 19
click at [587, 276] on div at bounding box center [469, 296] width 525 height 146
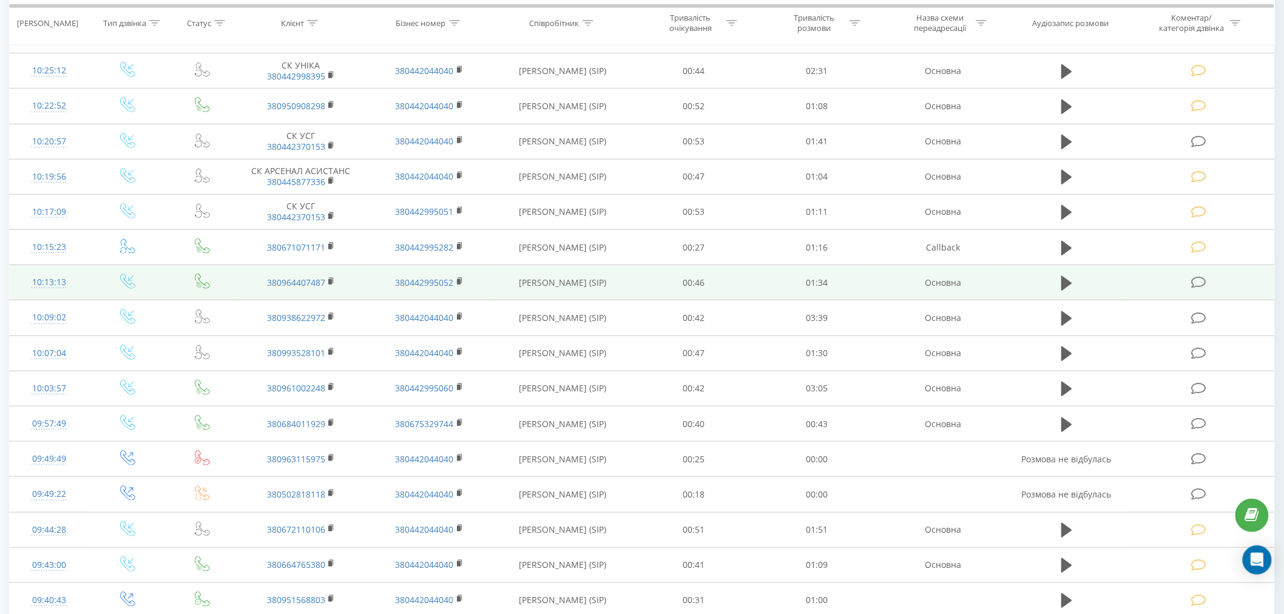
click at [1201, 284] on icon at bounding box center [1198, 282] width 15 height 13
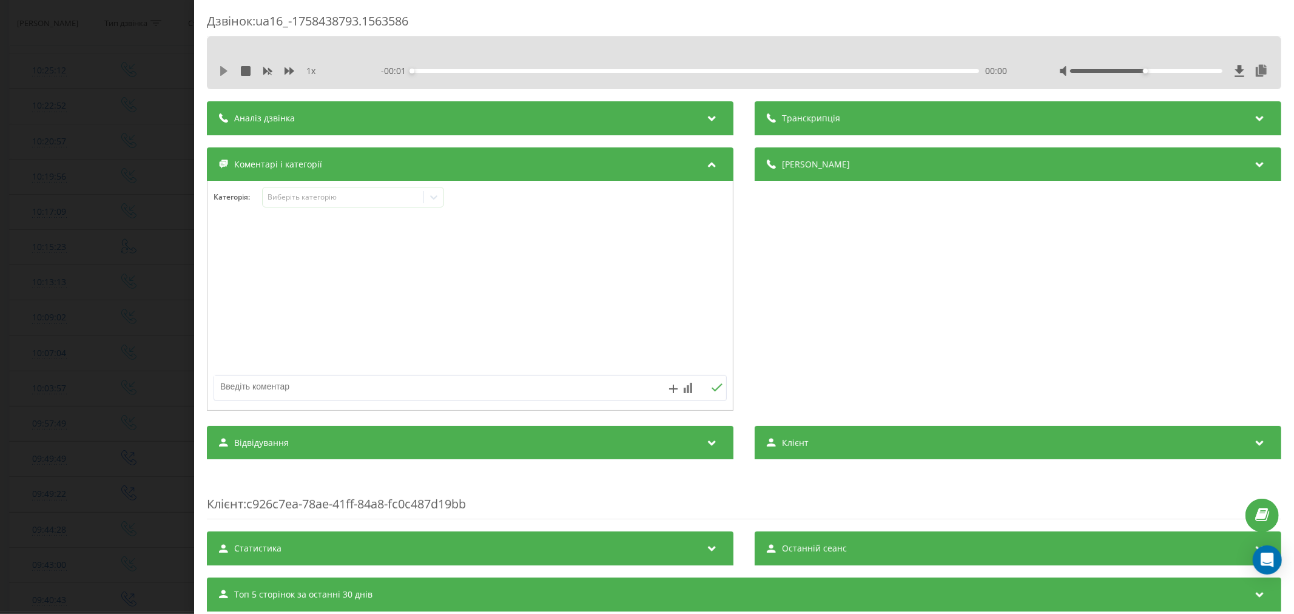
click at [227, 71] on icon at bounding box center [224, 71] width 10 height 10
click at [445, 70] on div "00:00" at bounding box center [695, 71] width 567 height 4
click at [320, 204] on div "Виберіть категорію" at bounding box center [353, 197] width 182 height 21
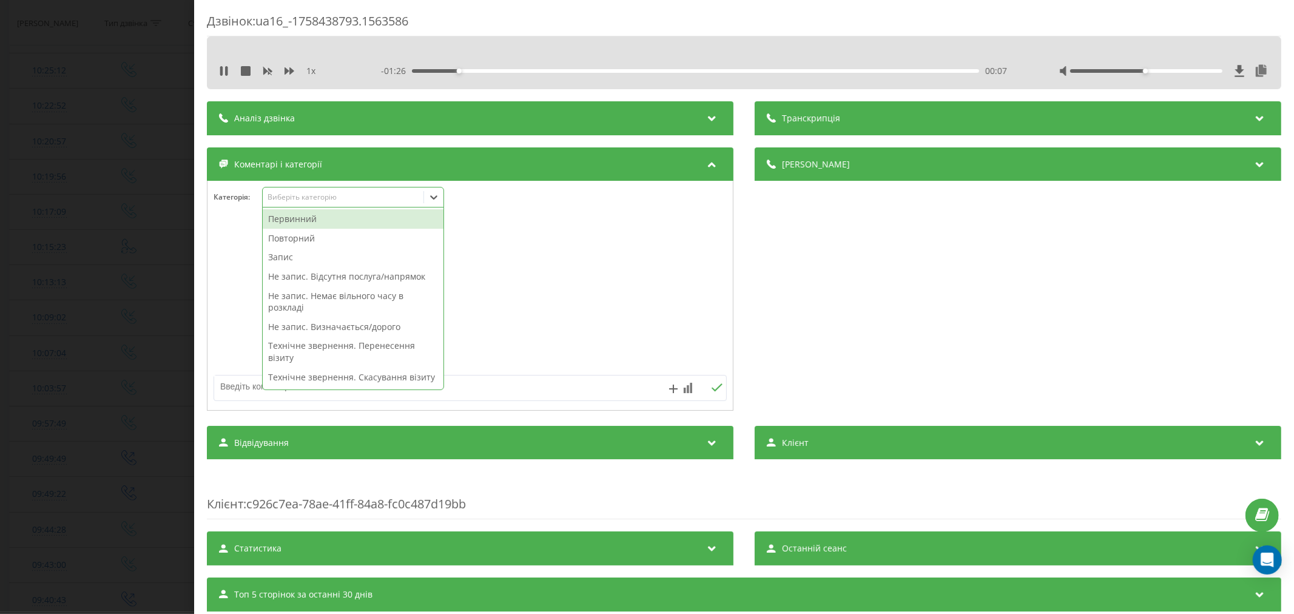
click at [310, 216] on div "Первинний" at bounding box center [353, 218] width 181 height 19
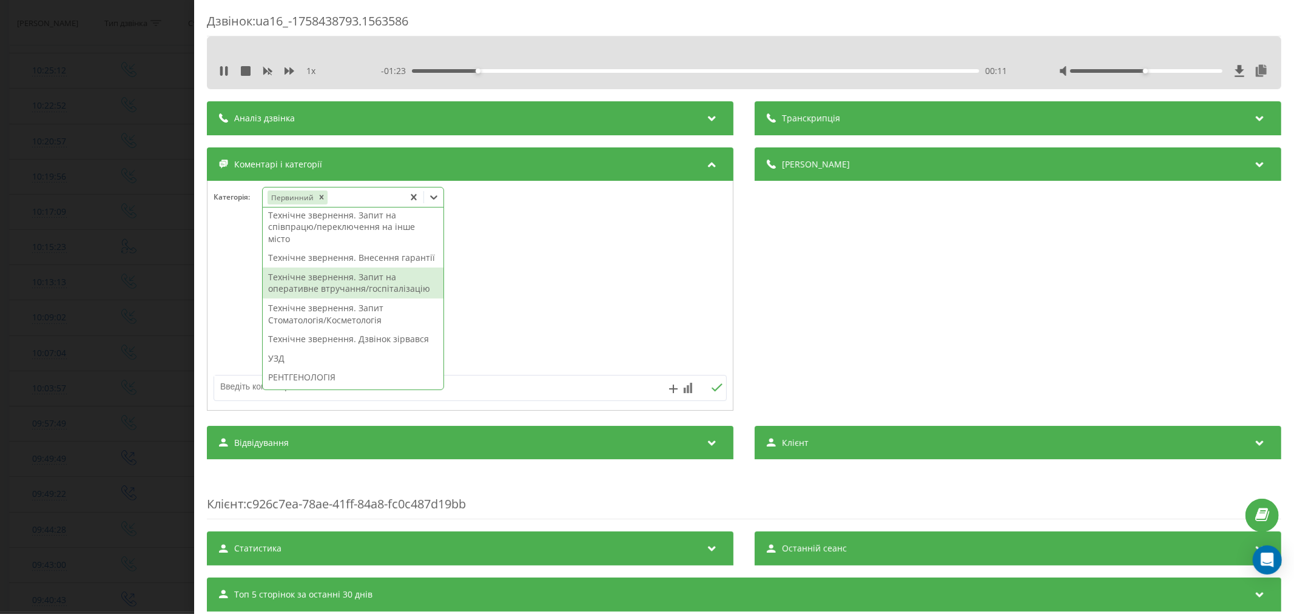
scroll to position [318, 0]
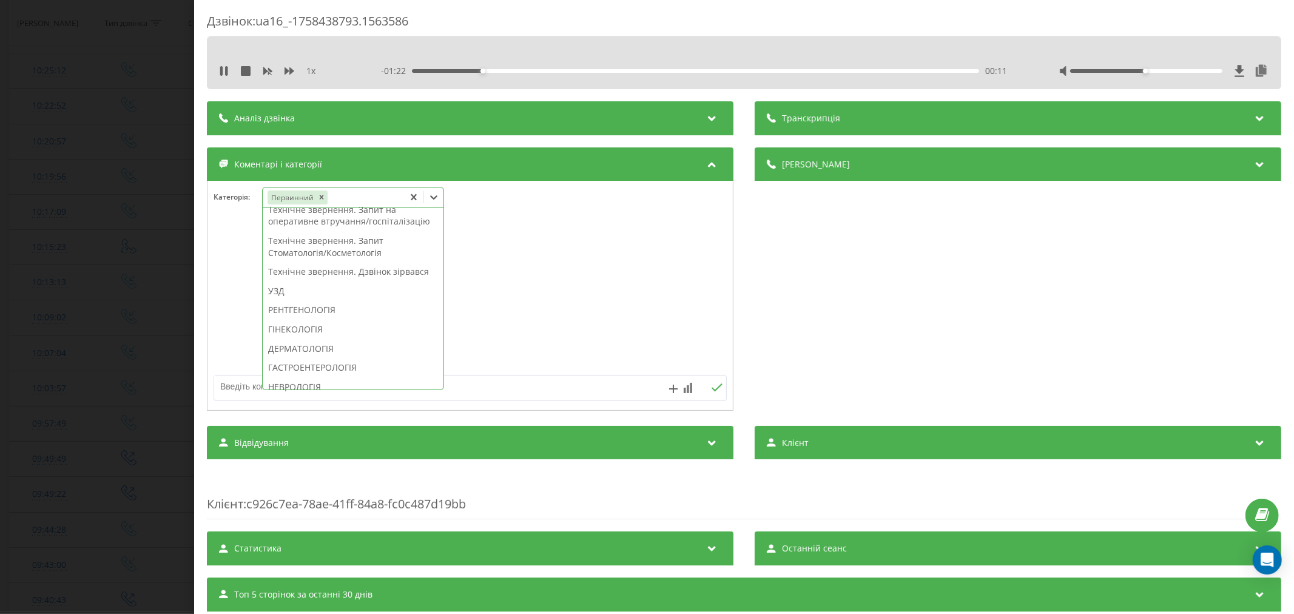
click at [315, 281] on div "Технічне звернення. Дзвінок зірвався" at bounding box center [353, 271] width 181 height 19
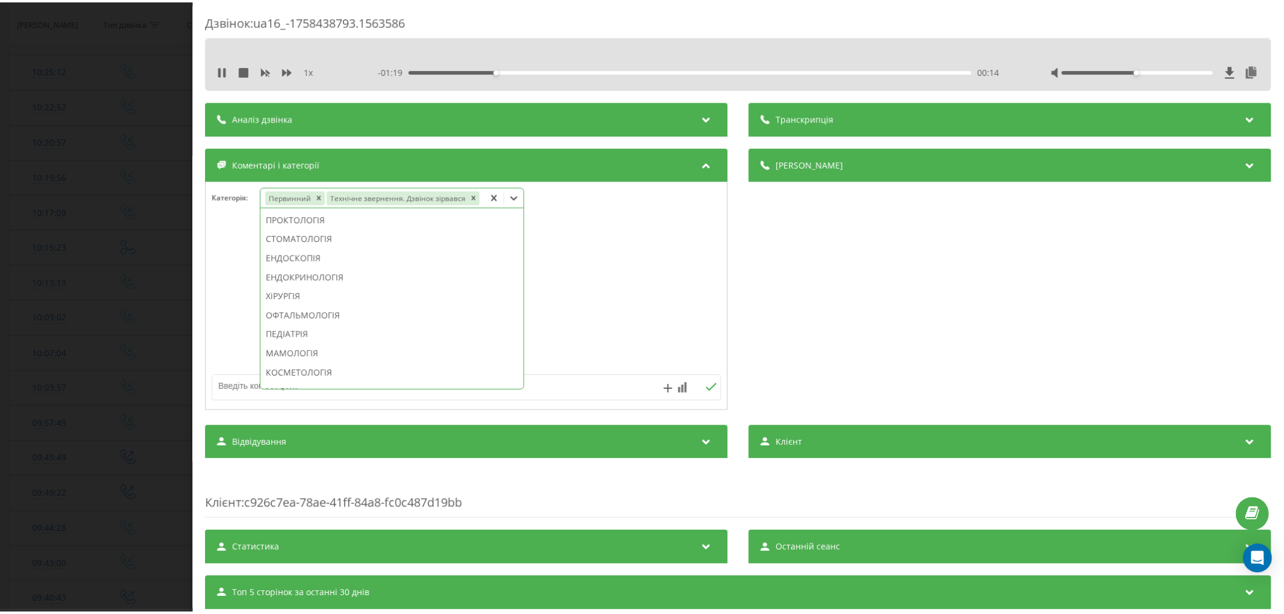
scroll to position [541, 0]
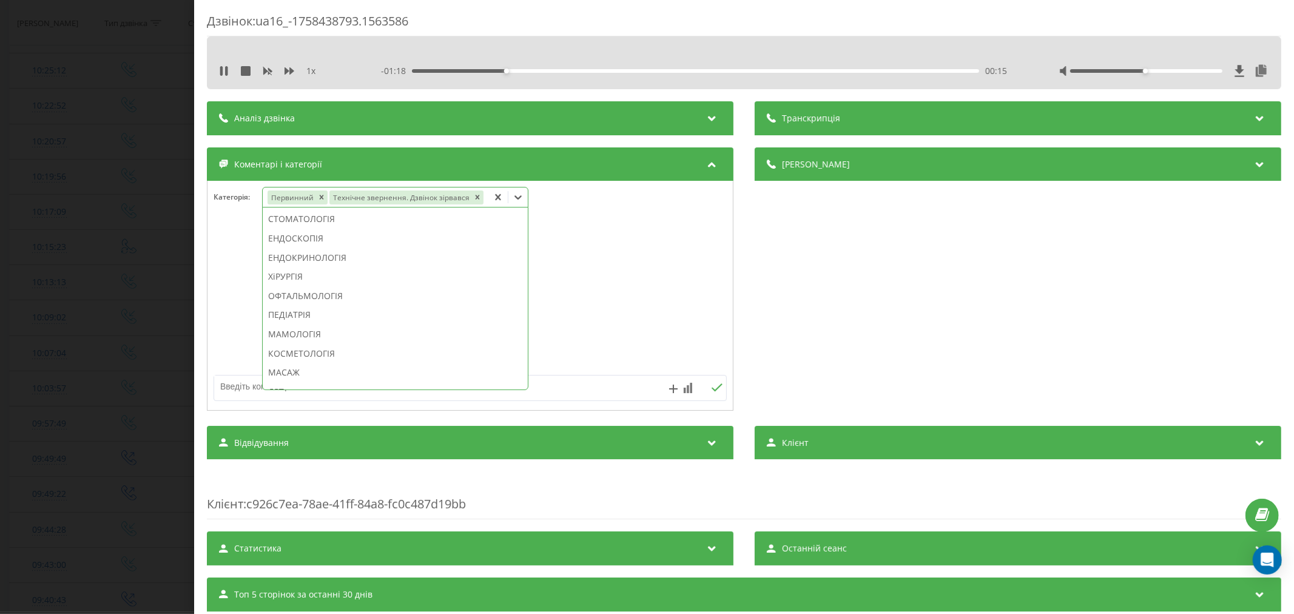
click at [296, 301] on div "ОФТАЛЬМОЛОГІЯ" at bounding box center [395, 295] width 265 height 19
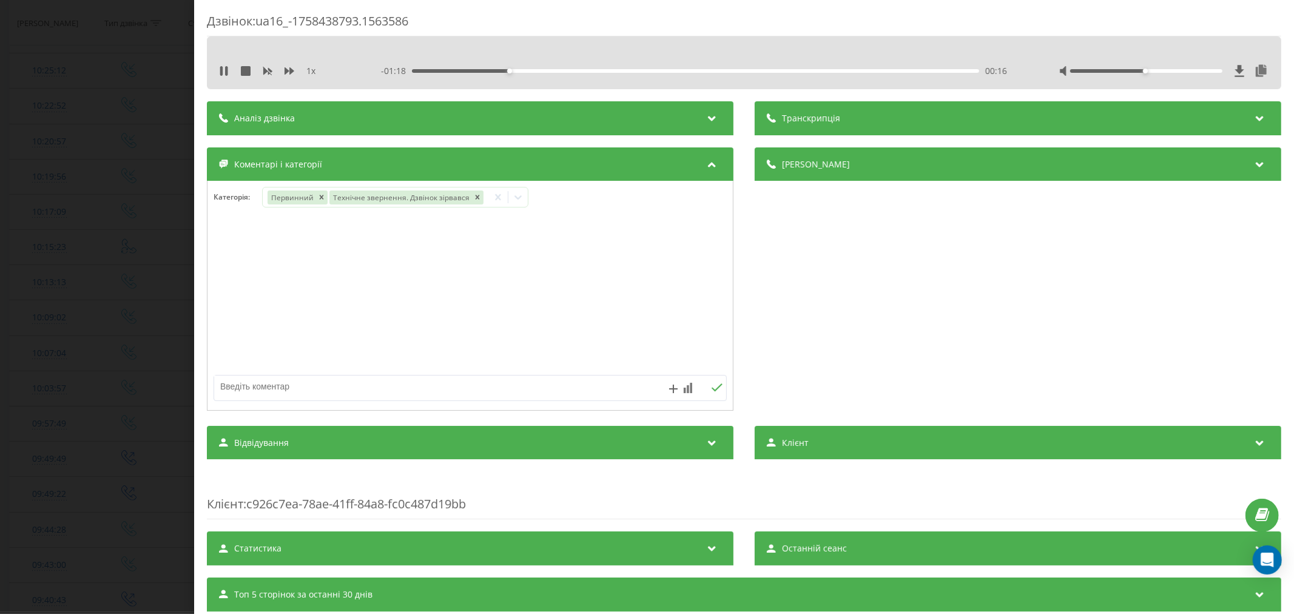
click at [576, 292] on div at bounding box center [469, 296] width 525 height 146
click at [483, 390] on textarea at bounding box center [418, 386] width 409 height 22
type textarea "потрыбен офтальмог на лывому беезы"
click at [711, 388] on icon at bounding box center [717, 387] width 12 height 8
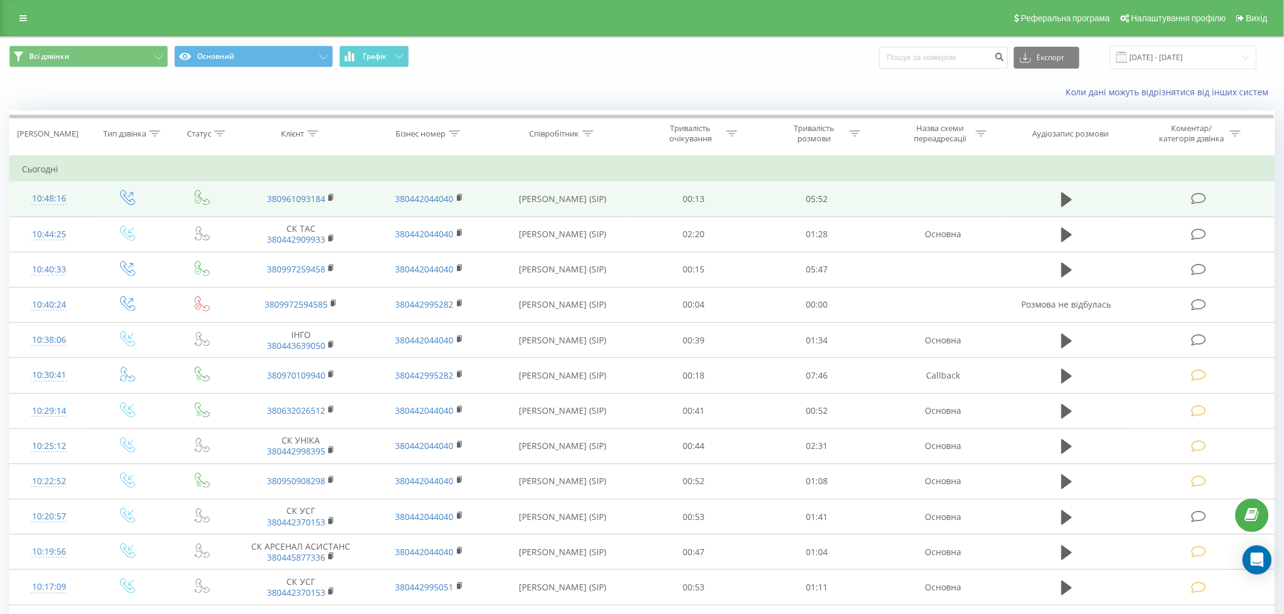
click at [1202, 199] on icon at bounding box center [1198, 198] width 15 height 13
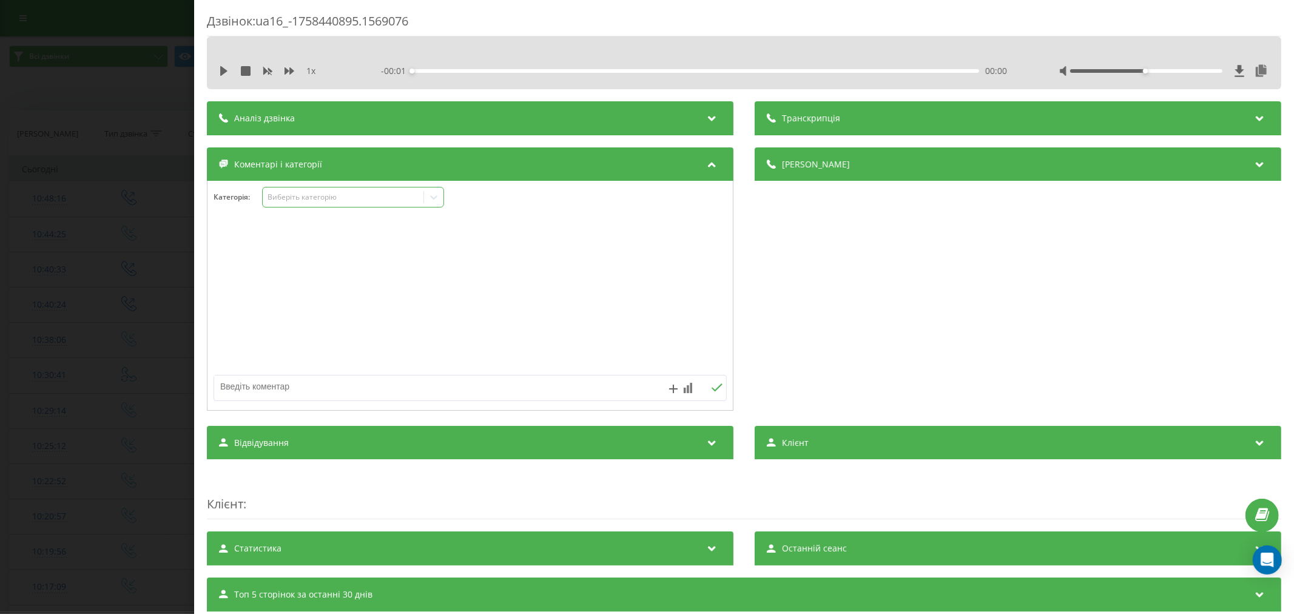
click at [314, 199] on div "Виберіть категорію" at bounding box center [343, 197] width 152 height 10
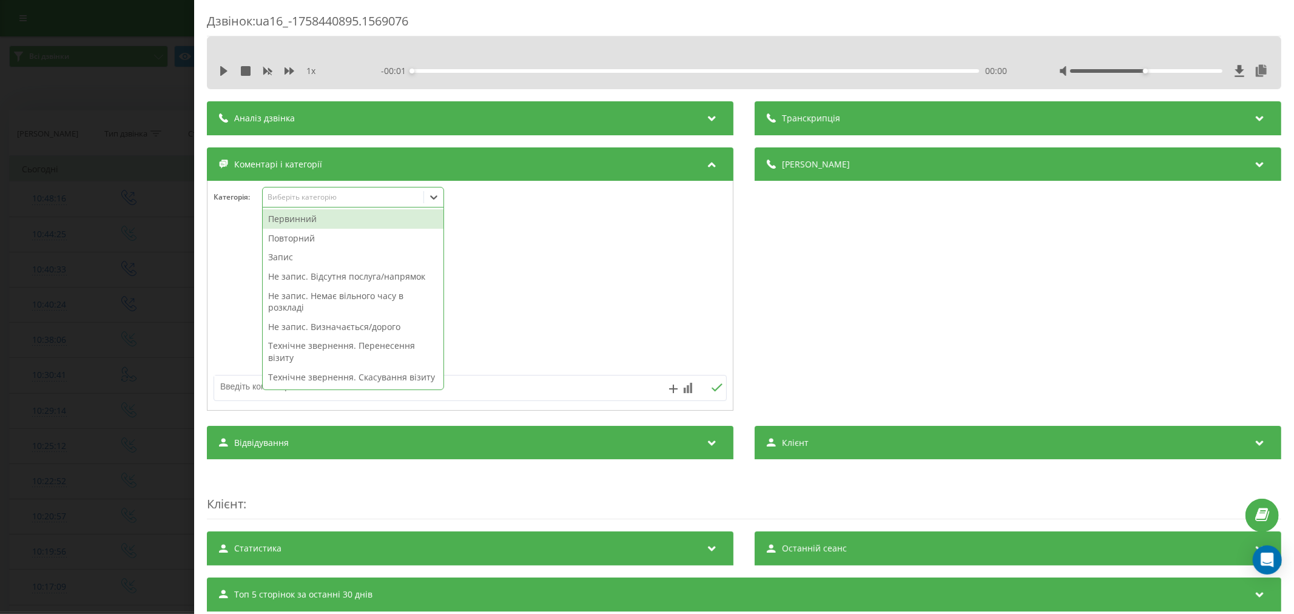
click at [300, 220] on div "Первинний" at bounding box center [353, 218] width 181 height 19
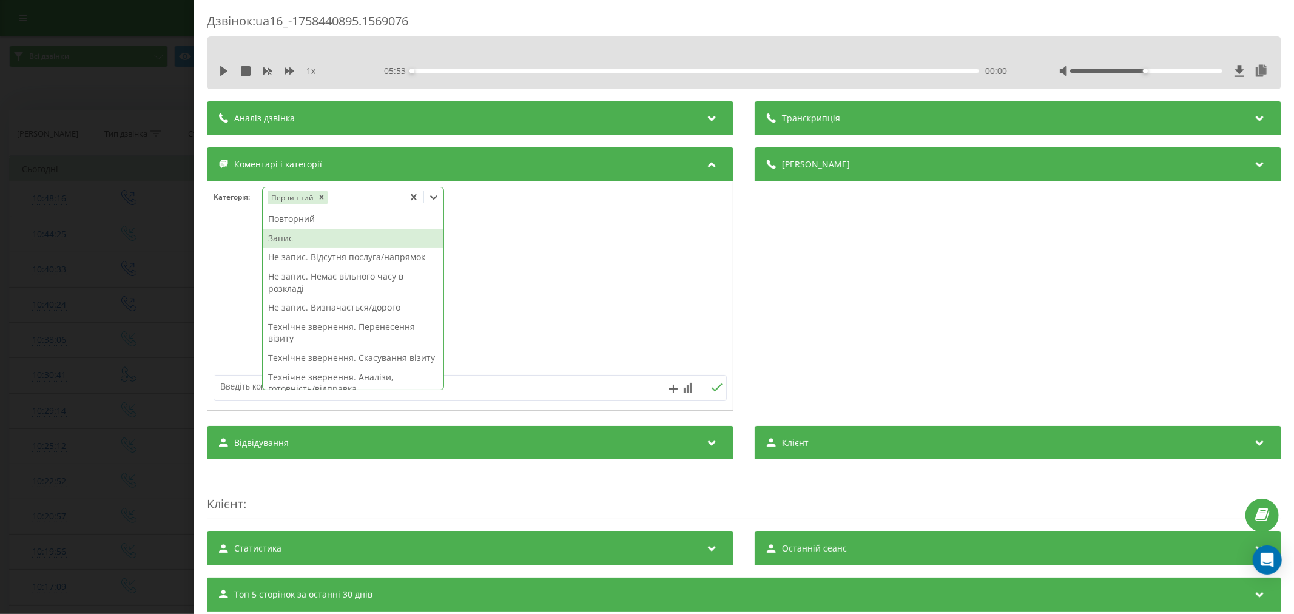
click at [299, 240] on div "Запис" at bounding box center [353, 238] width 181 height 19
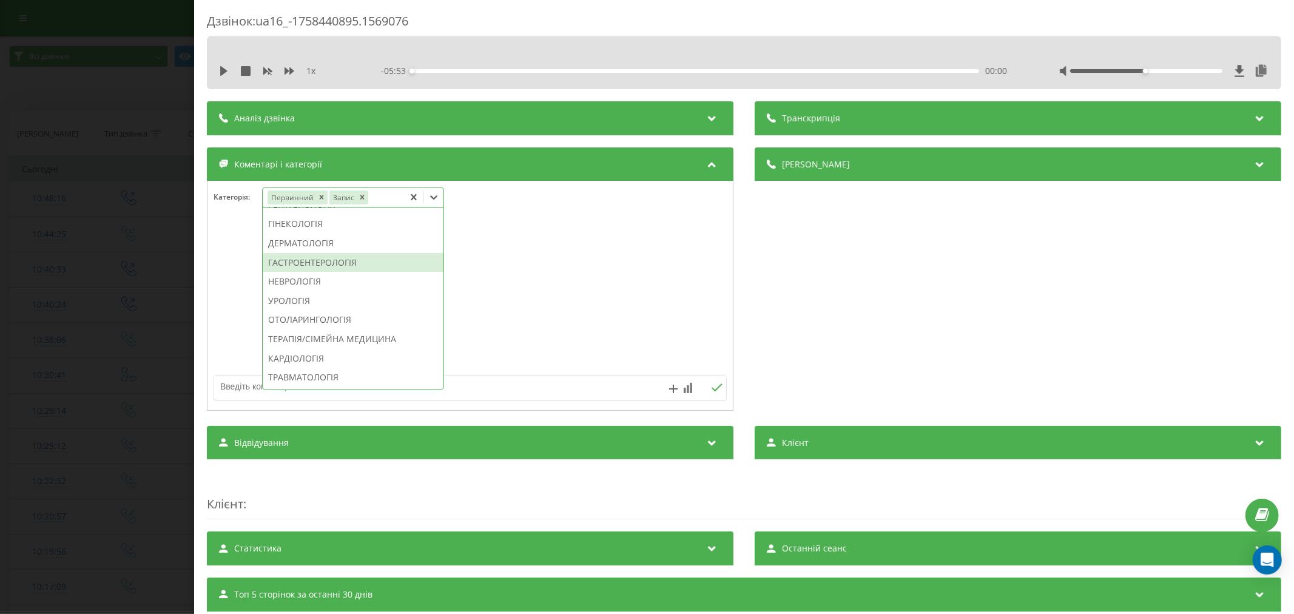
scroll to position [471, 0]
click at [268, 339] on div "ПРОКТОЛОГІЯ" at bounding box center [353, 329] width 181 height 19
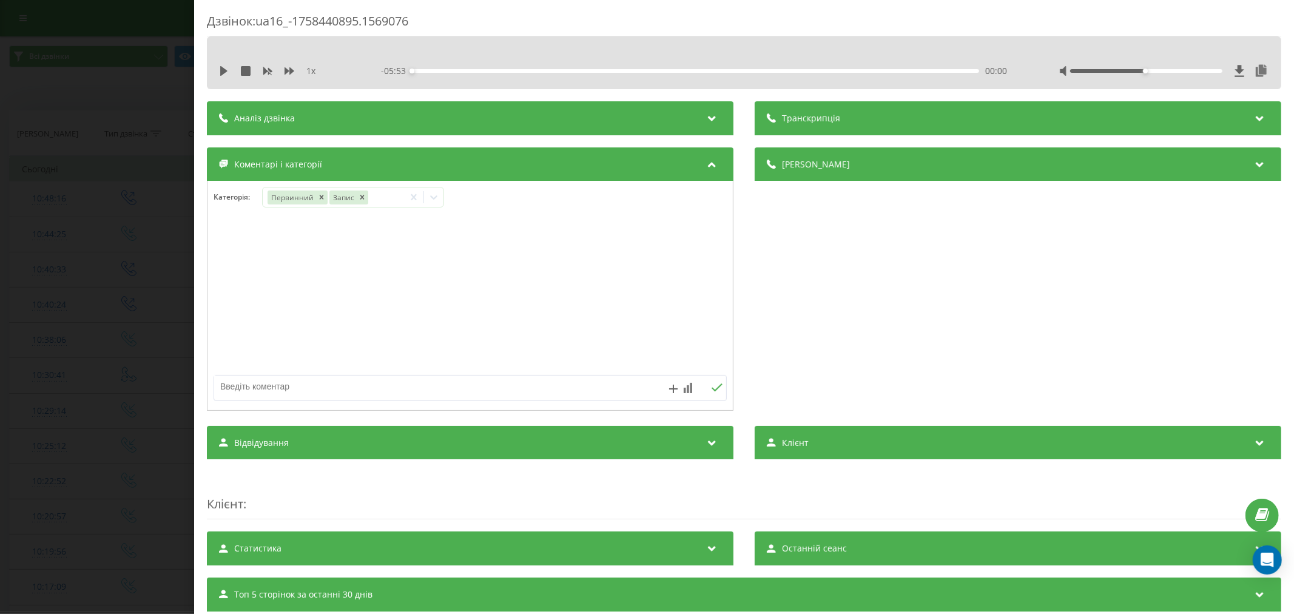
click at [568, 315] on div at bounding box center [469, 296] width 525 height 146
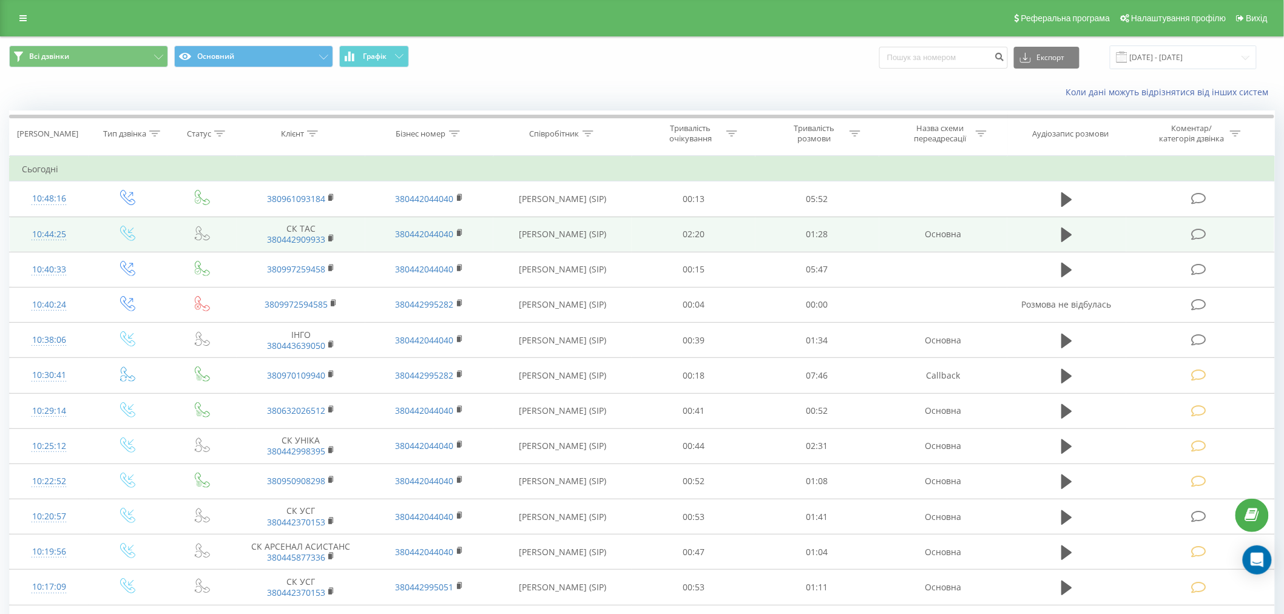
click at [1193, 237] on icon at bounding box center [1198, 234] width 15 height 13
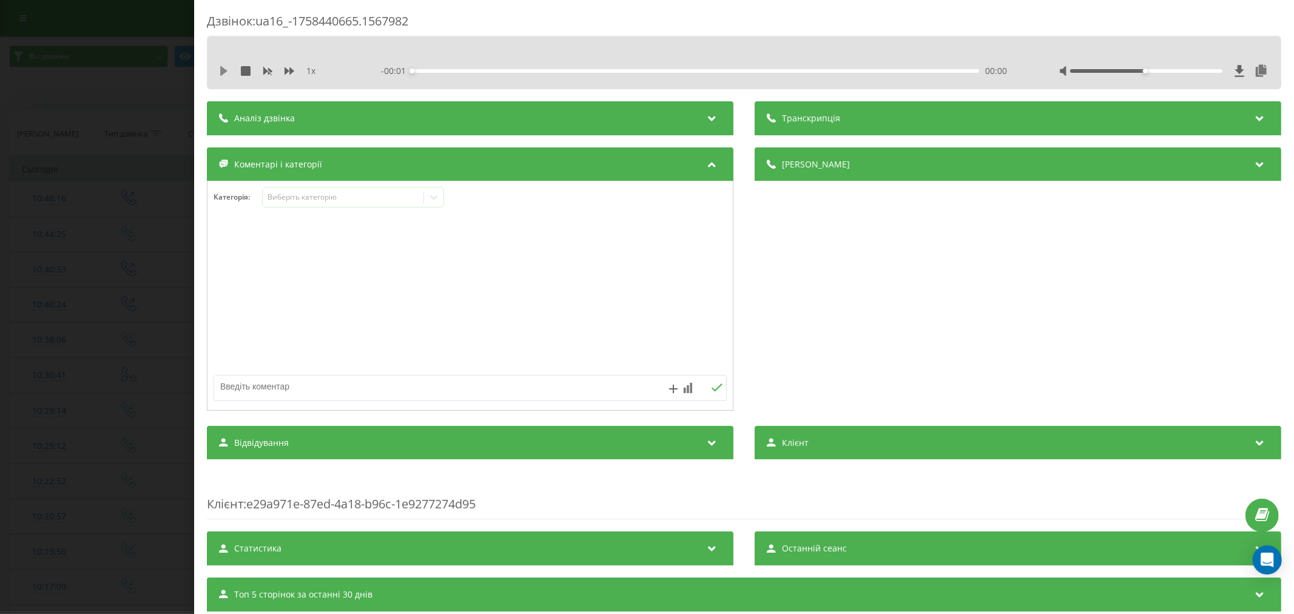
click at [225, 71] on icon at bounding box center [223, 71] width 7 height 10
click at [437, 69] on div "00:00" at bounding box center [695, 71] width 567 height 4
click at [355, 203] on div "Виберіть категорію" at bounding box center [343, 198] width 161 height 12
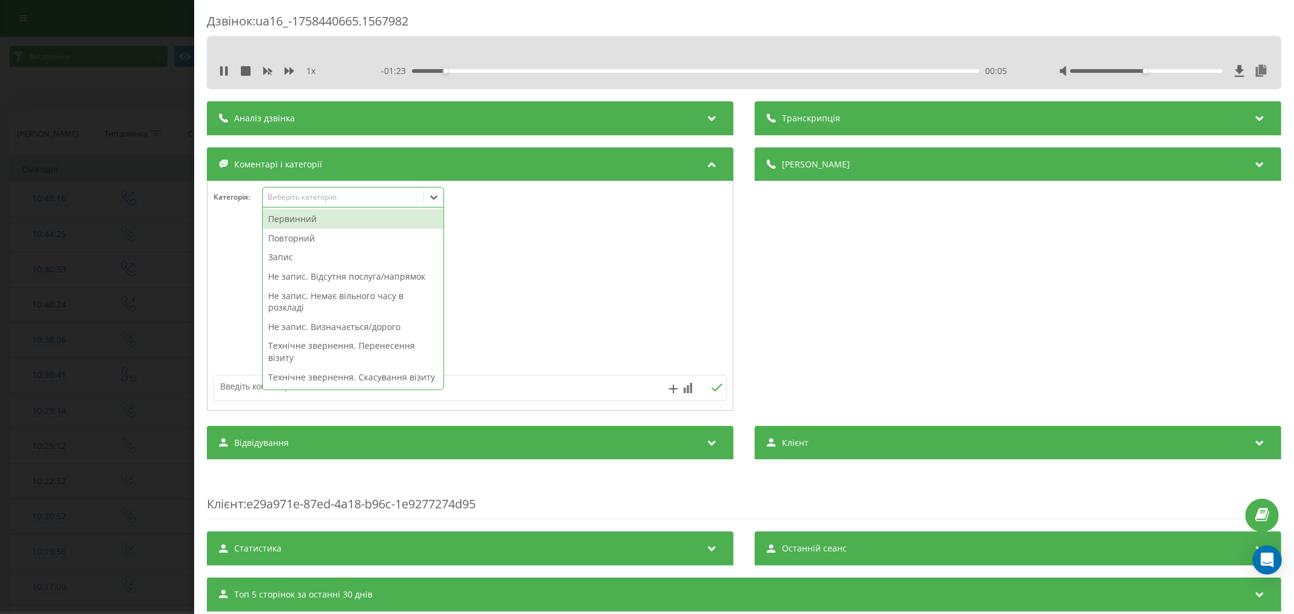
click at [312, 235] on div "Повторний" at bounding box center [353, 238] width 181 height 19
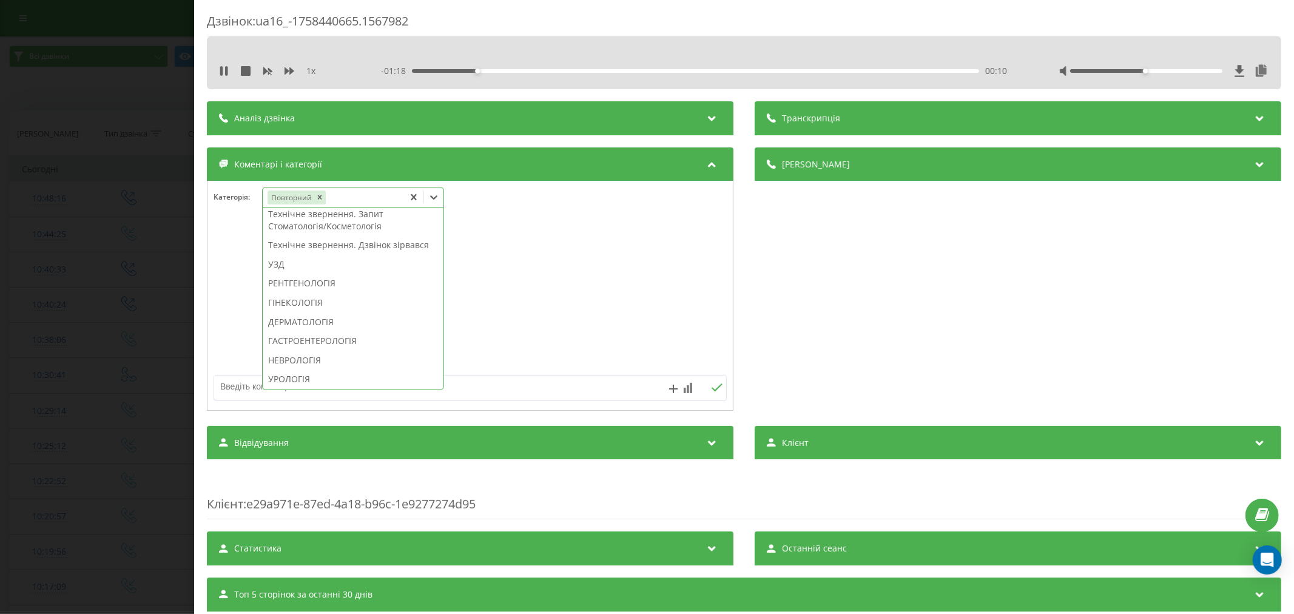
scroll to position [404, 0]
click at [364, 195] on div "Технічне звернення. Дзвінок зірвався" at bounding box center [353, 185] width 181 height 19
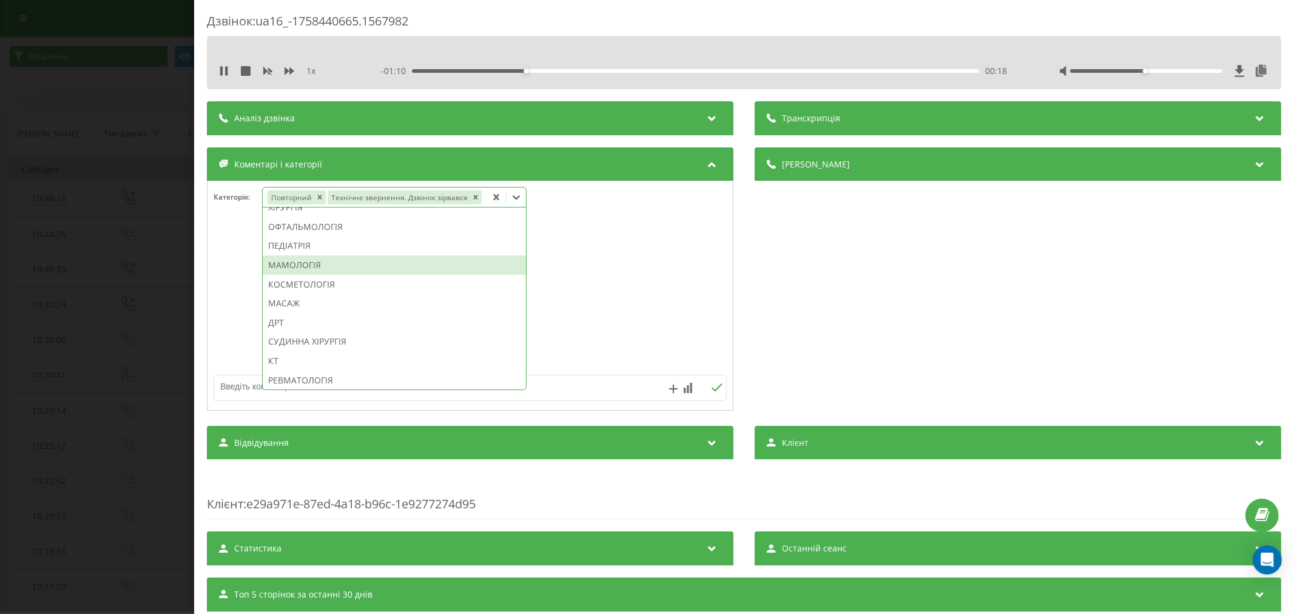
scroll to position [543, 0]
click at [328, 293] on div "ОФТАЛЬМОЛОГІЯ" at bounding box center [394, 294] width 263 height 19
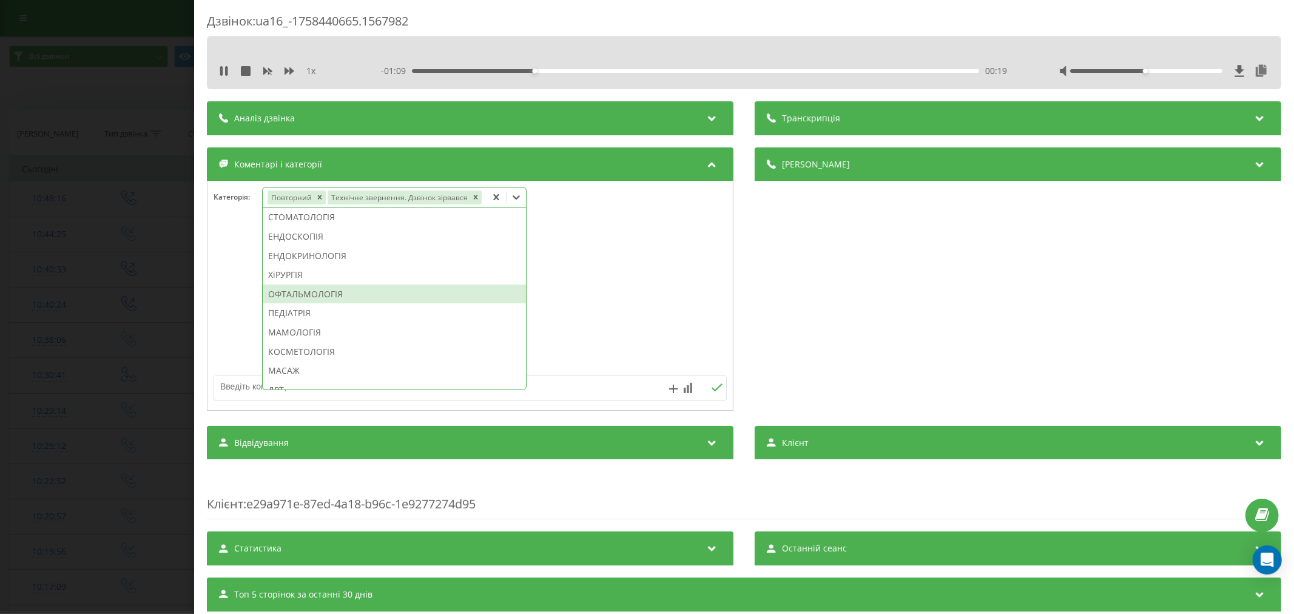
click at [599, 306] on div at bounding box center [469, 296] width 525 height 146
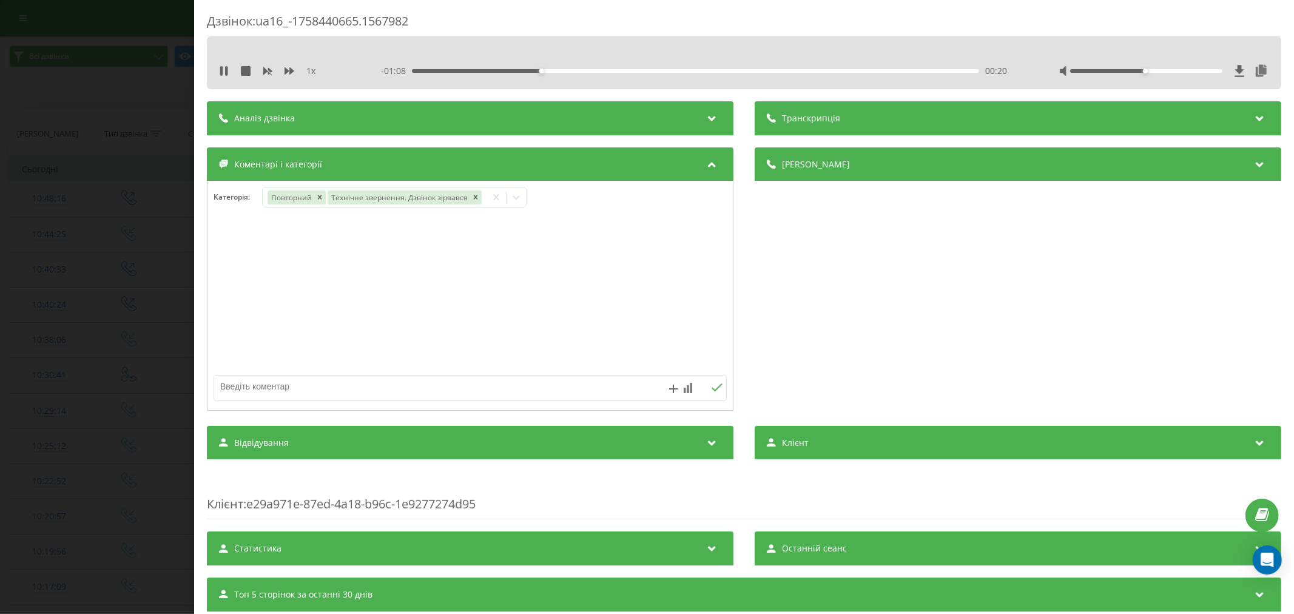
drag, startPoint x: 407, startPoint y: 379, endPoint x: 428, endPoint y: 362, distance: 27.6
click at [407, 380] on textarea at bounding box center [418, 386] width 409 height 22
type textarea "страхова. будуть пропнувати"
click at [716, 389] on icon at bounding box center [717, 387] width 12 height 8
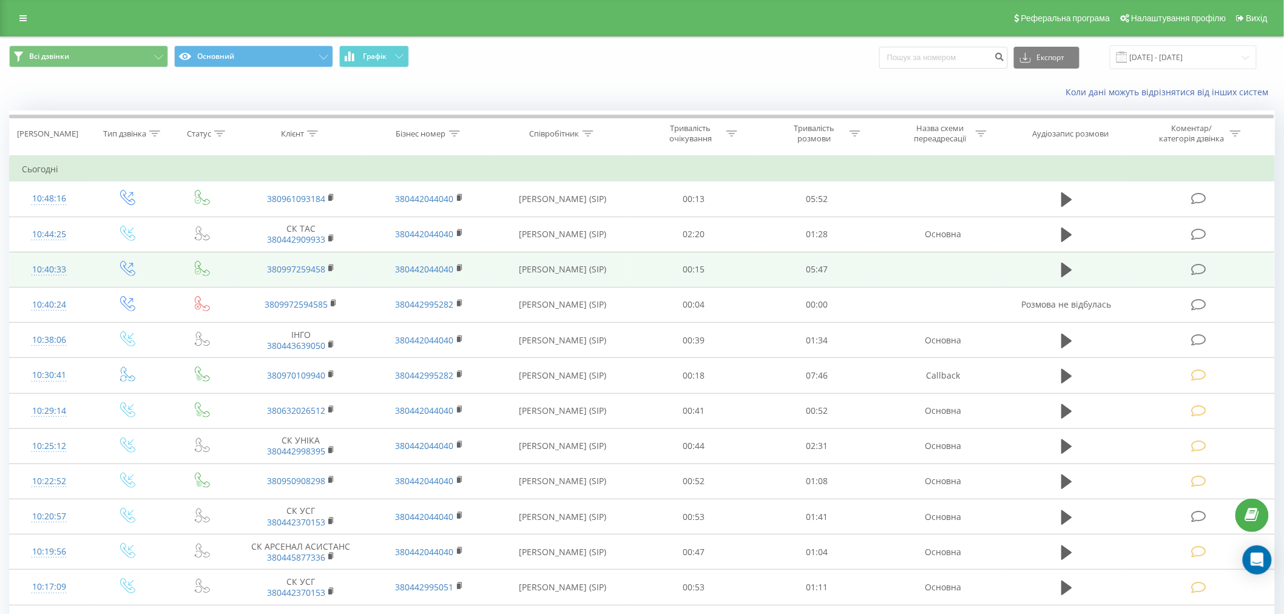
click at [1202, 273] on icon at bounding box center [1198, 269] width 15 height 13
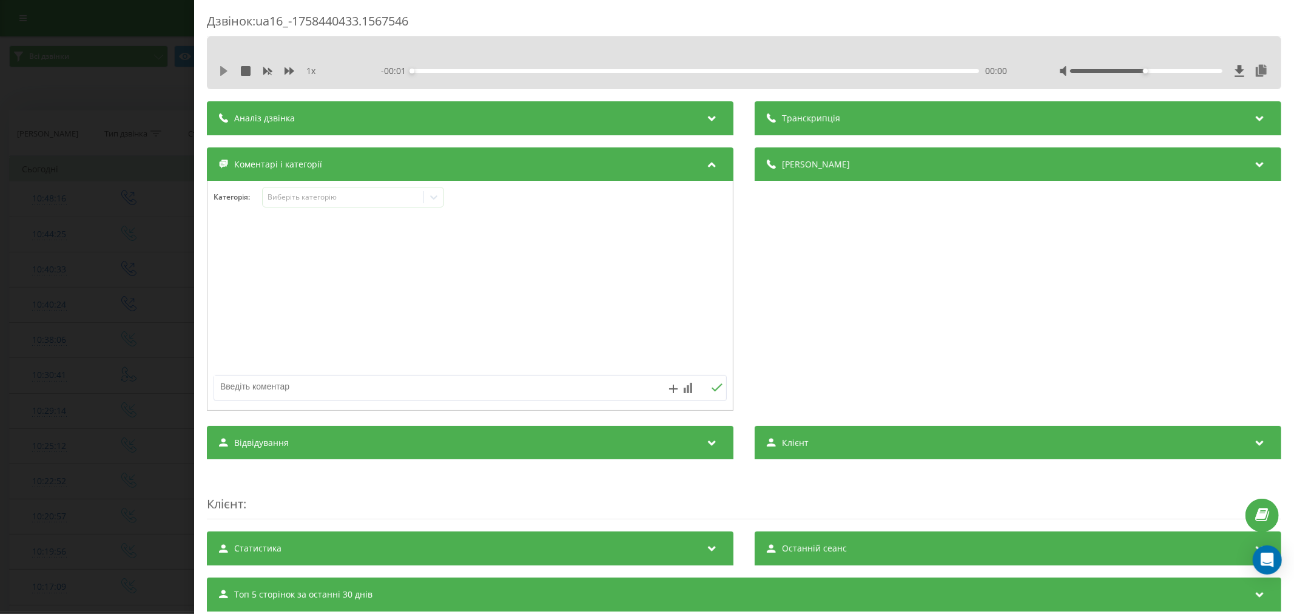
click at [224, 69] on icon at bounding box center [223, 71] width 7 height 10
click at [429, 71] on div "00:00" at bounding box center [695, 71] width 567 height 4
click at [427, 71] on div "00:01" at bounding box center [695, 71] width 567 height 4
click at [357, 201] on div "Виберіть категорію" at bounding box center [343, 197] width 152 height 10
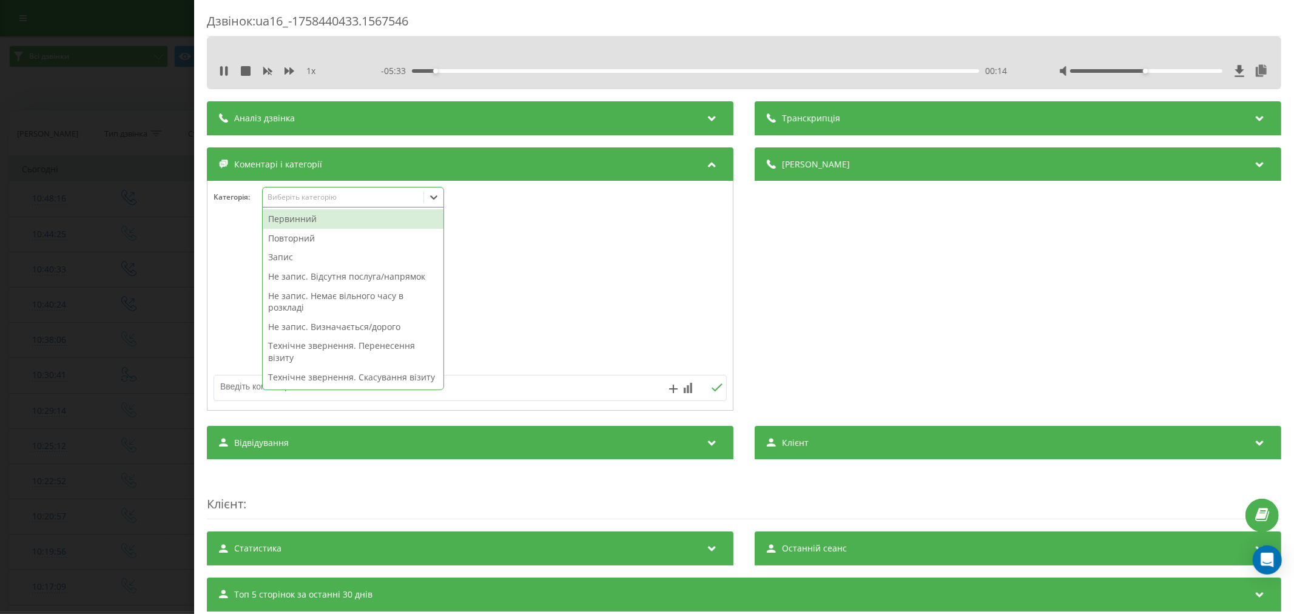
click at [328, 219] on div "Первинний" at bounding box center [353, 218] width 181 height 19
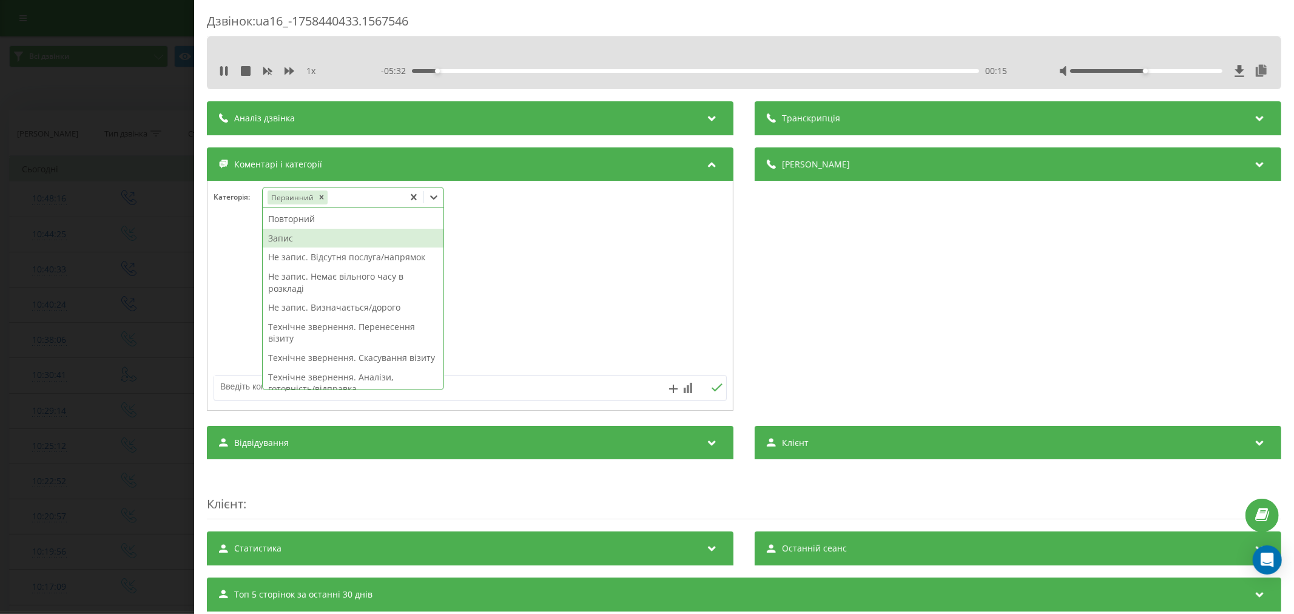
click at [296, 240] on div "Запис" at bounding box center [353, 238] width 181 height 19
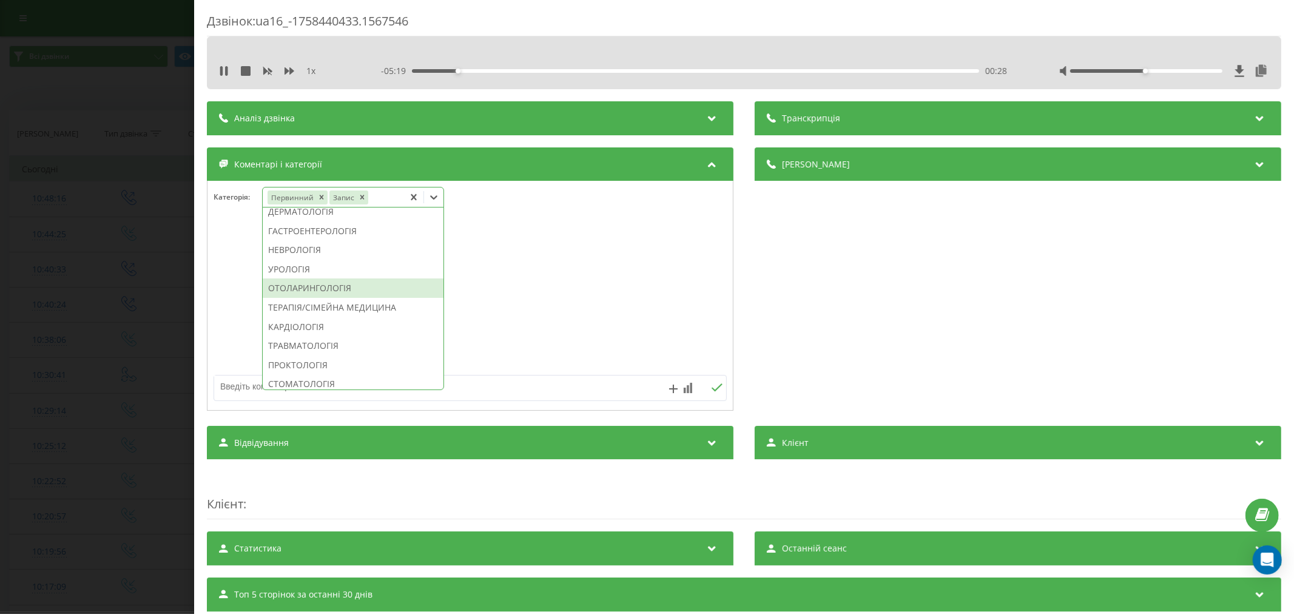
scroll to position [368, 0]
click at [320, 251] on div "РЕНТГЕНОЛОГІЯ" at bounding box center [353, 240] width 181 height 19
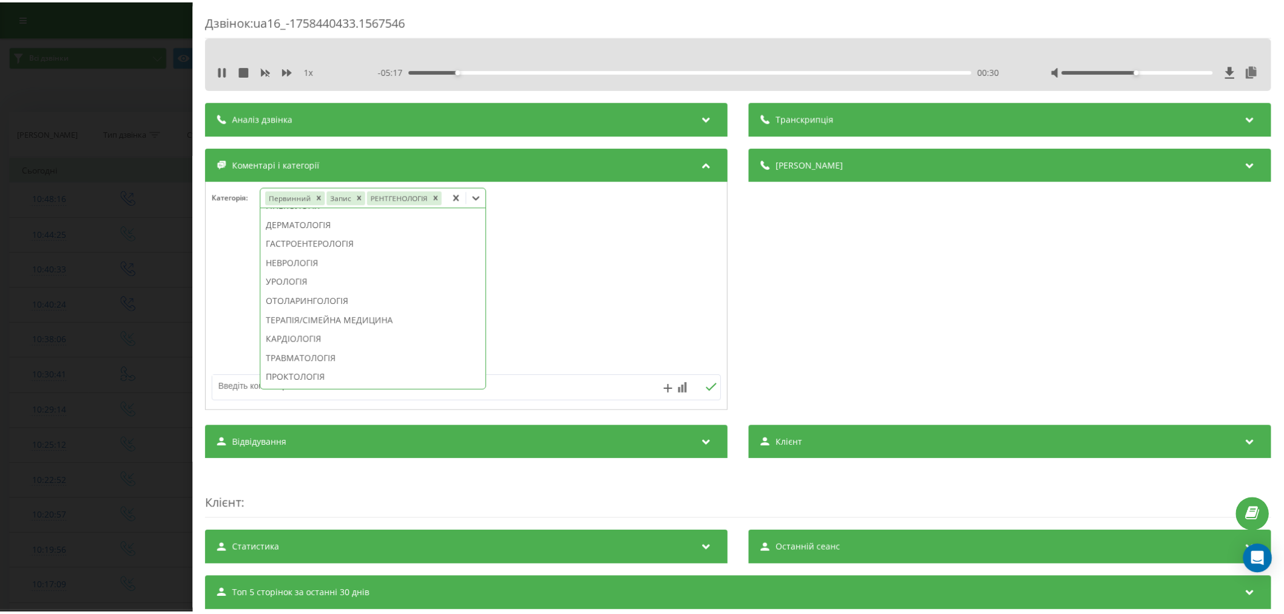
scroll to position [0, 0]
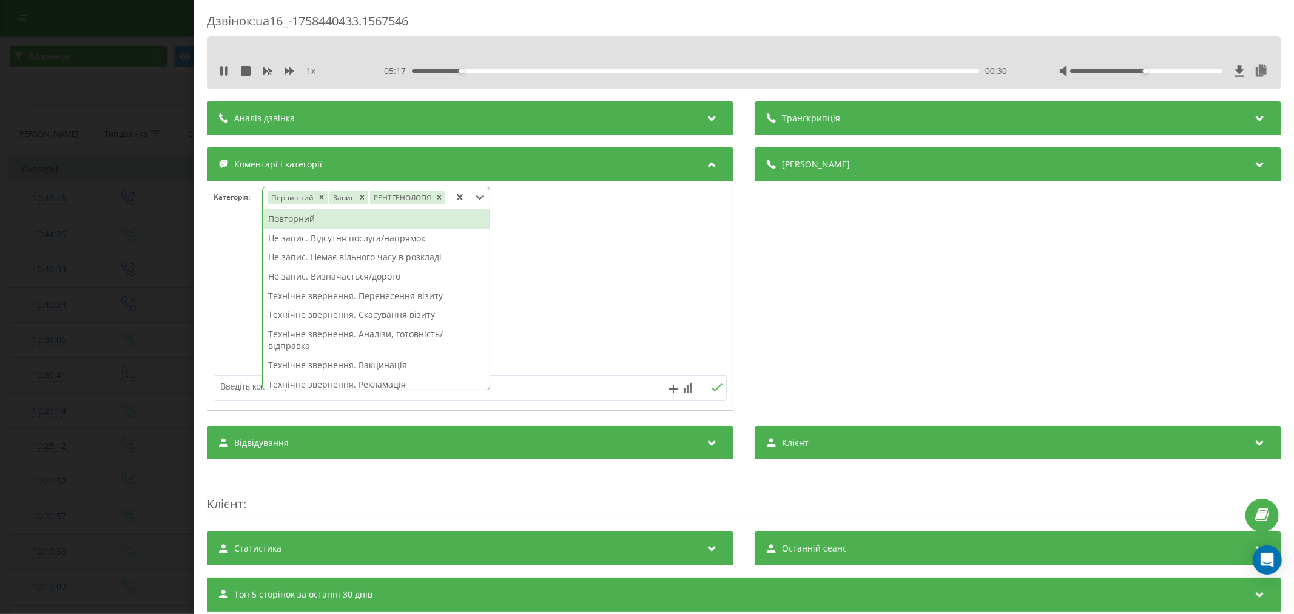
click at [566, 271] on div at bounding box center [469, 296] width 525 height 146
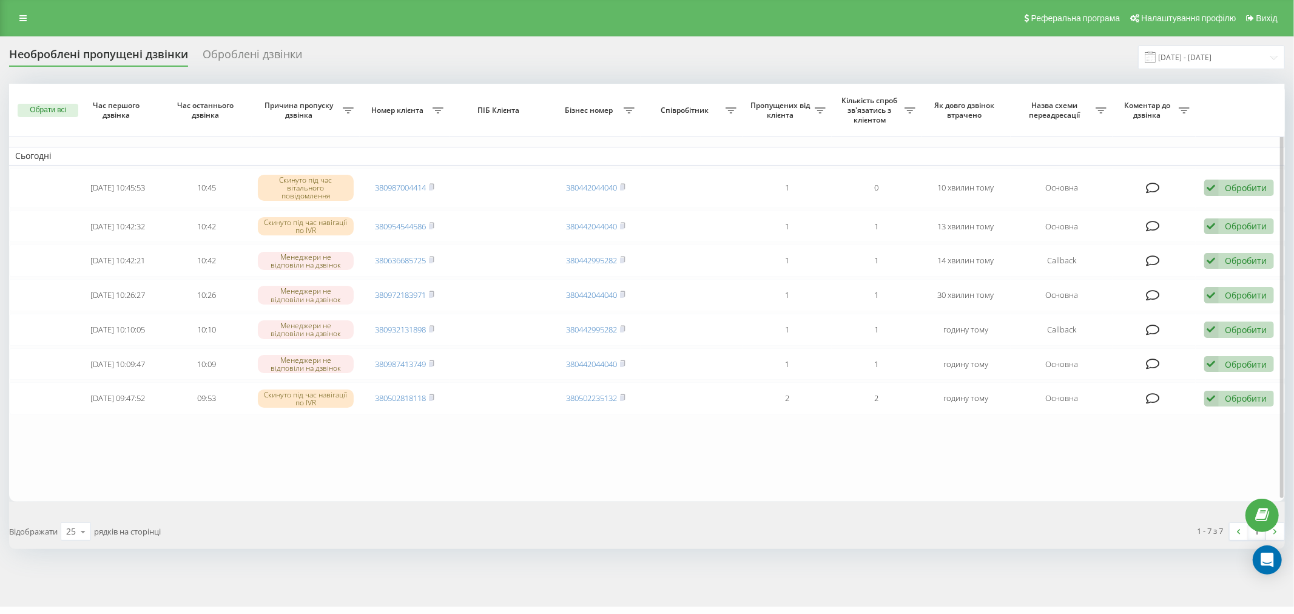
click at [471, 432] on table "Сьогодні 2025-09-21 10:45:53 10:45 Скинуто під час вітального повідомлення 3809…" at bounding box center [647, 293] width 1276 height 418
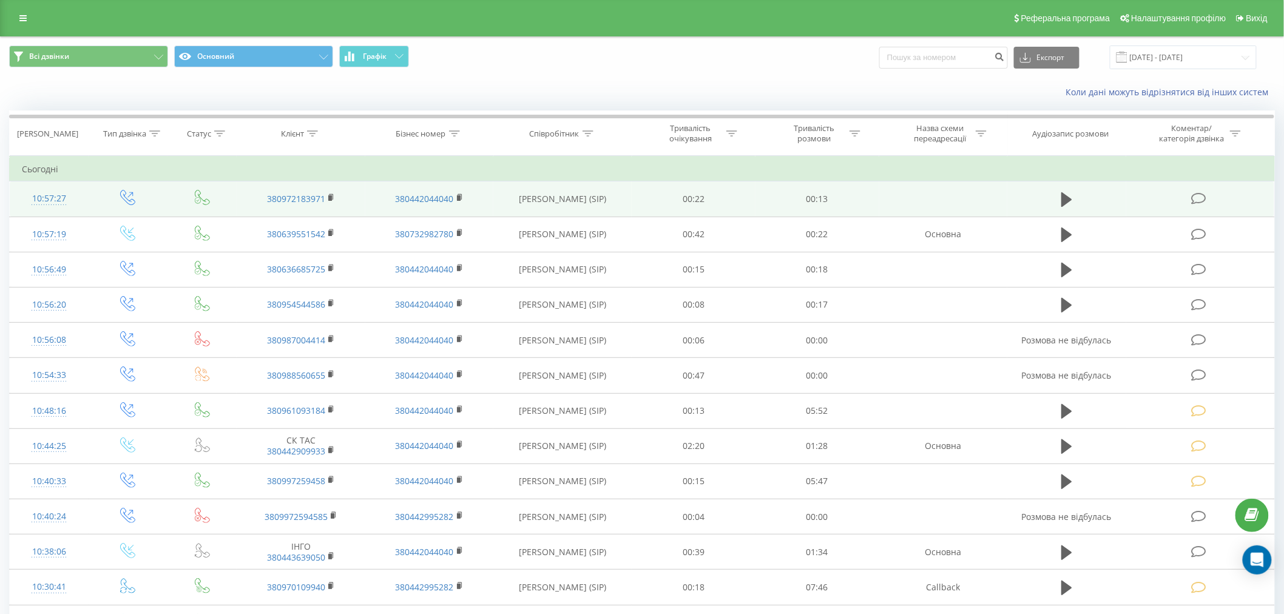
click at [1200, 195] on icon at bounding box center [1198, 198] width 15 height 13
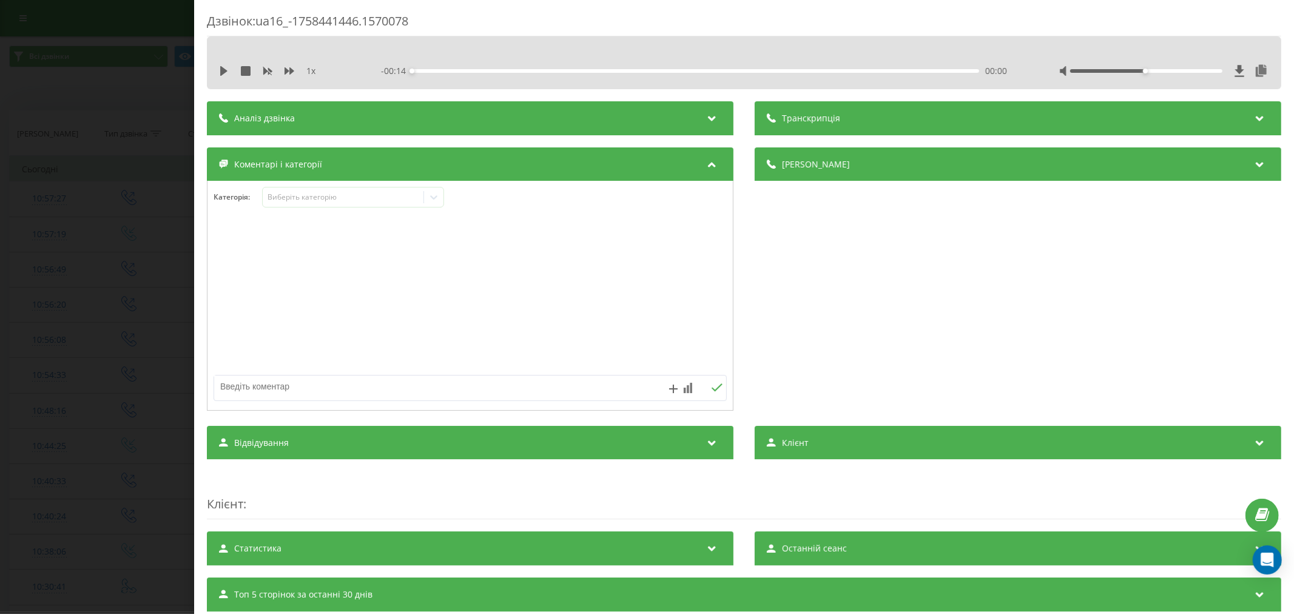
click at [303, 209] on div "Категорія : Виберіть категорію" at bounding box center [469, 205] width 525 height 36
click at [314, 203] on div "Виберіть категорію" at bounding box center [343, 198] width 161 height 12
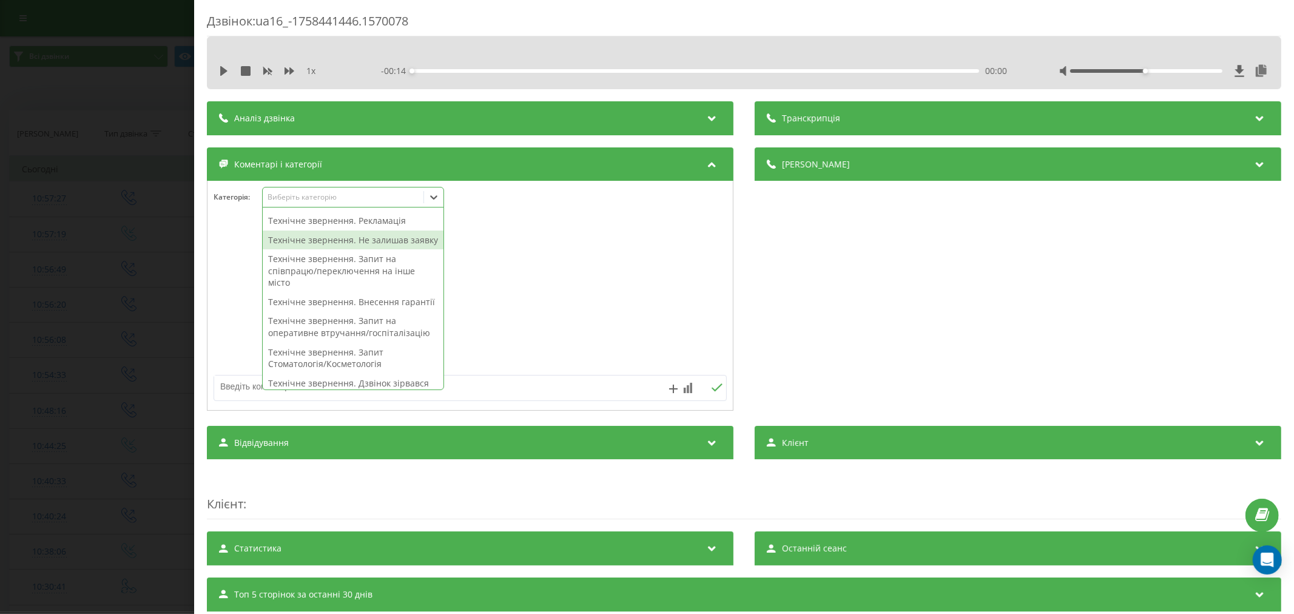
scroll to position [202, 0]
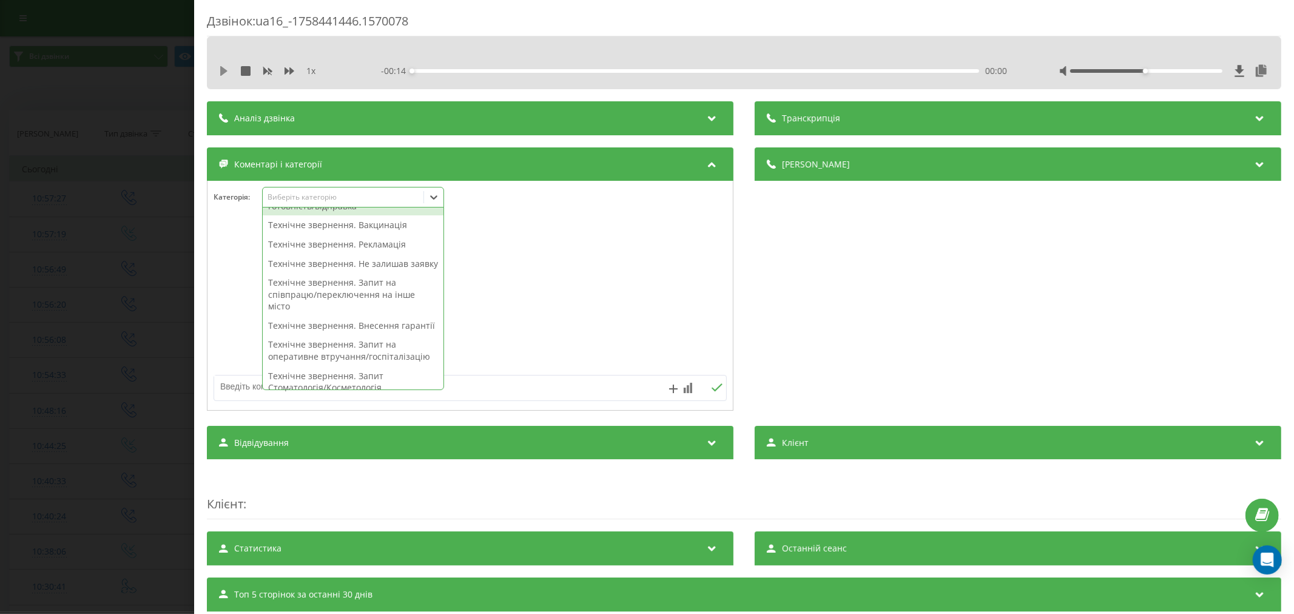
click at [226, 73] on icon at bounding box center [224, 71] width 10 height 10
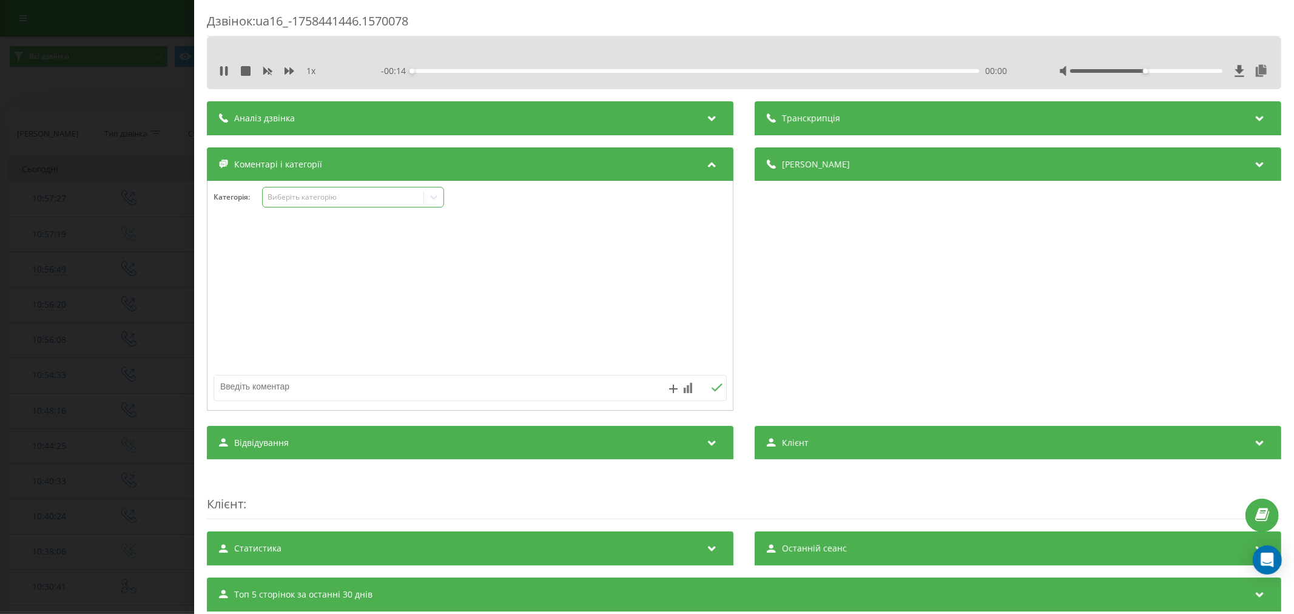
click at [320, 201] on div "Виберіть категорію" at bounding box center [343, 197] width 152 height 10
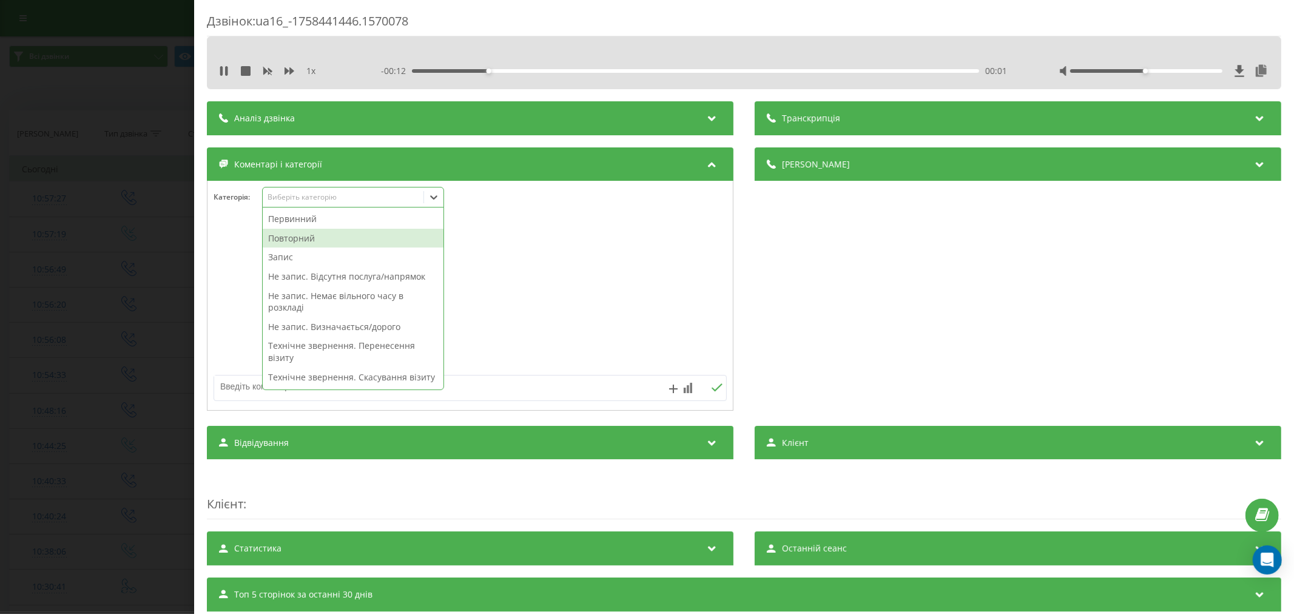
click at [306, 237] on div "Повторний" at bounding box center [353, 238] width 181 height 19
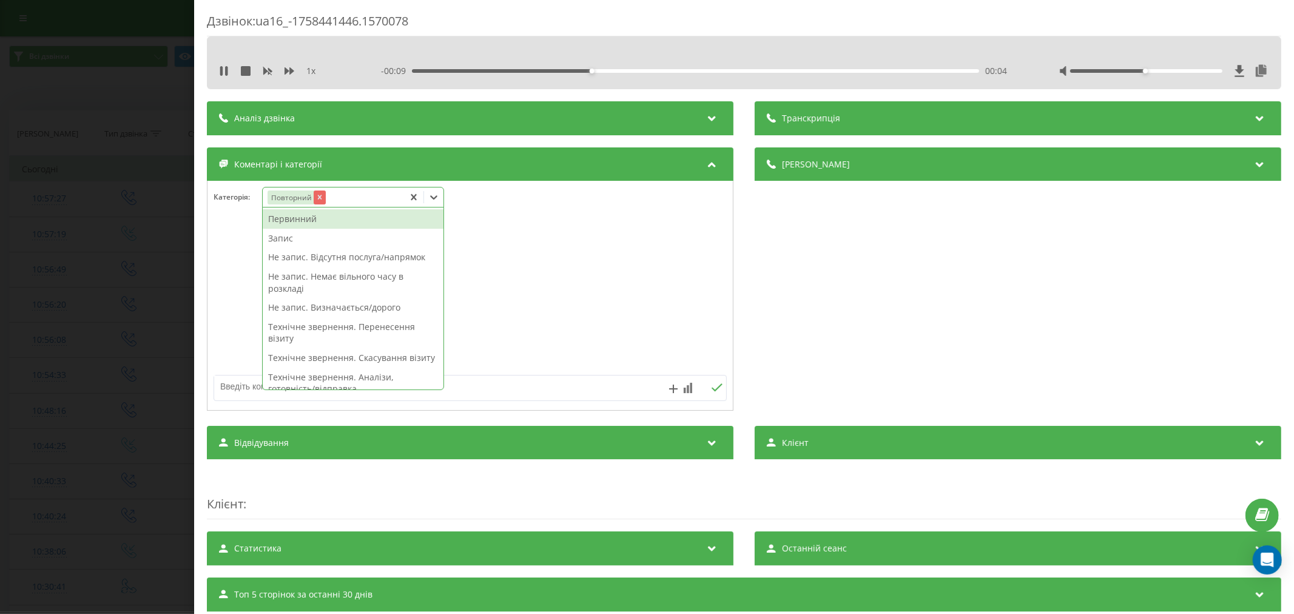
click at [316, 201] on icon "Remove Повторний" at bounding box center [319, 197] width 8 height 8
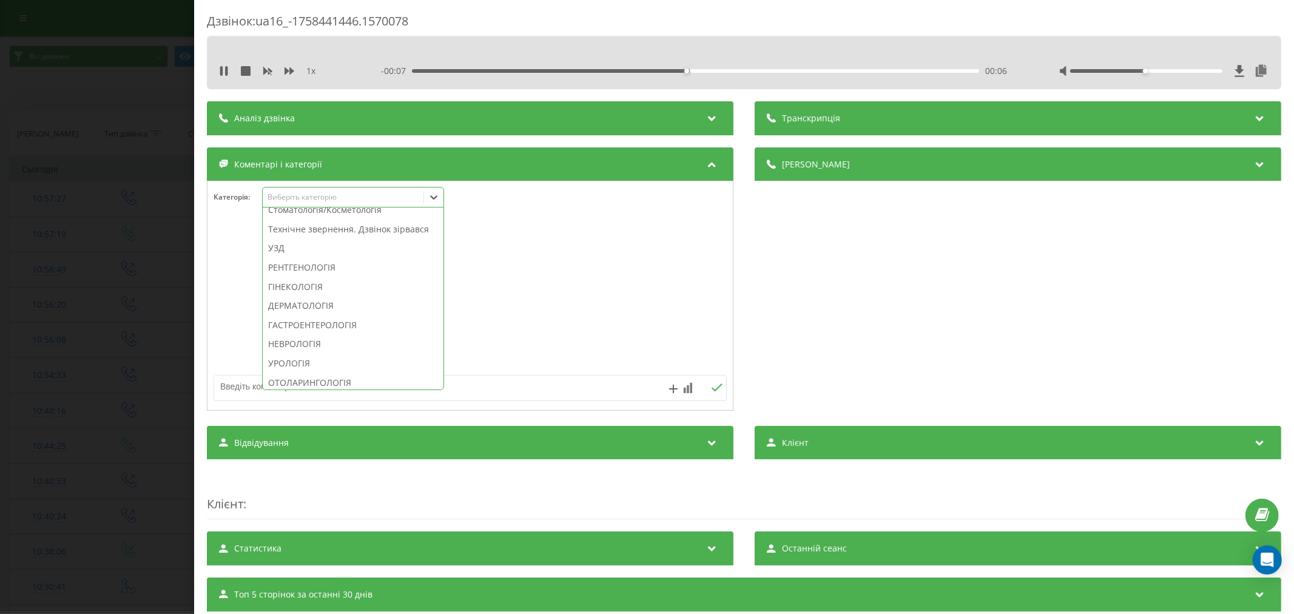
scroll to position [404, 0]
click at [355, 215] on div "Технічне звернення. Дзвінок зірвався" at bounding box center [353, 204] width 181 height 19
click at [552, 252] on div at bounding box center [469, 296] width 525 height 146
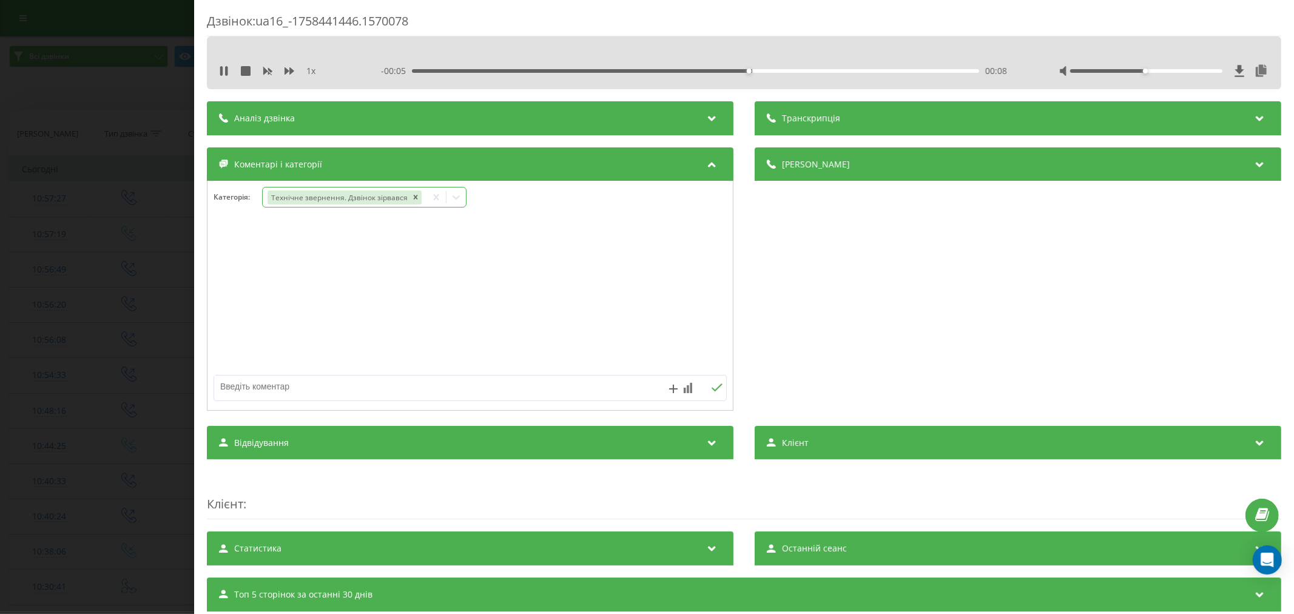
drag, startPoint x: 421, startPoint y: 390, endPoint x: 514, endPoint y: 313, distance: 121.1
click at [419, 390] on textarea at bounding box center [418, 386] width 409 height 22
type textarea "пропущ. не акт"
click at [712, 389] on icon at bounding box center [717, 387] width 11 height 8
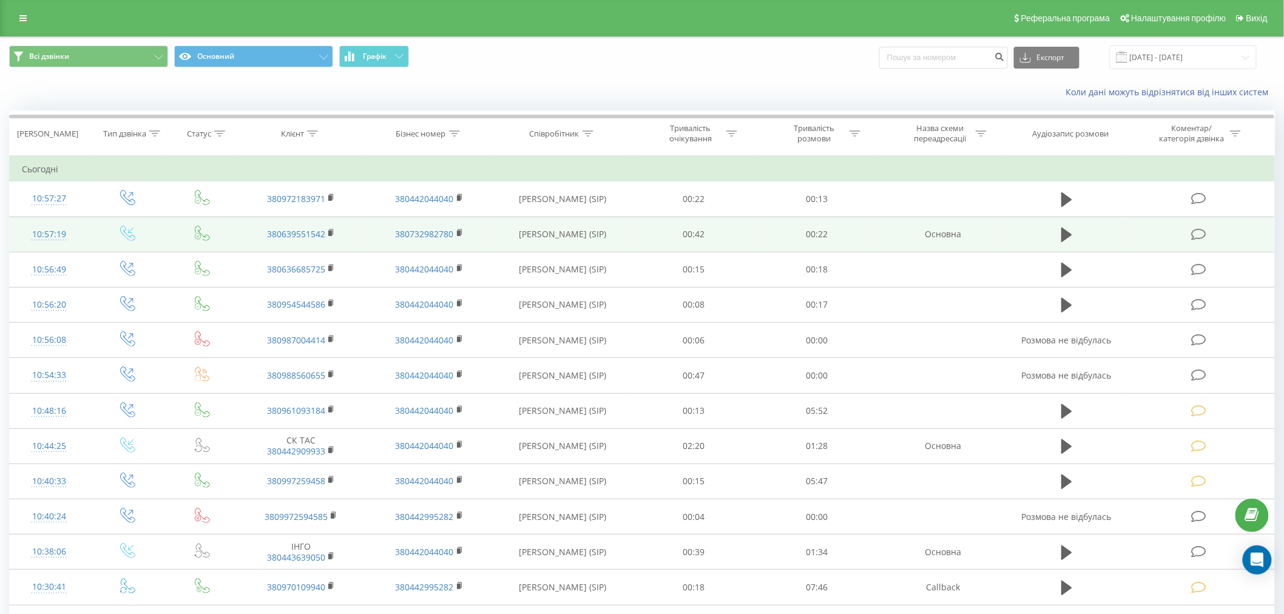
click at [1195, 240] on td at bounding box center [1200, 234] width 148 height 35
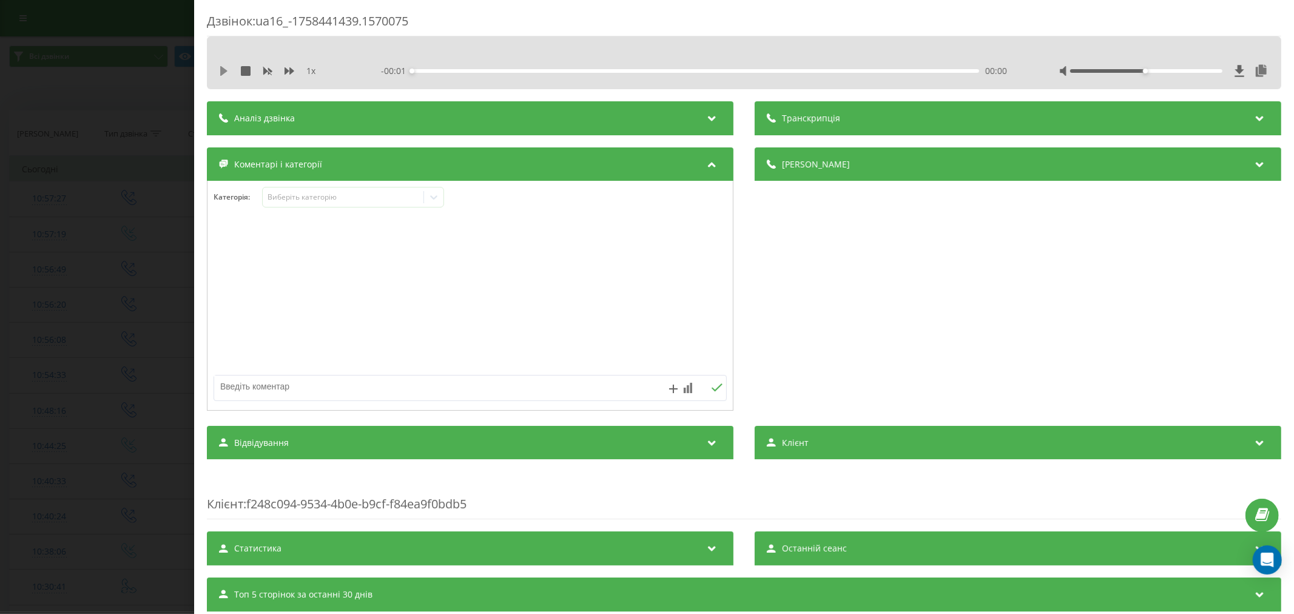
click at [220, 71] on icon at bounding box center [224, 71] width 10 height 10
click at [428, 71] on div "00:00" at bounding box center [695, 71] width 567 height 4
click at [451, 72] on div "00:01" at bounding box center [695, 71] width 567 height 4
click at [556, 72] on div "00:05" at bounding box center [558, 71] width 5 height 5
click at [332, 201] on div "Виберіть категорію" at bounding box center [343, 197] width 152 height 10
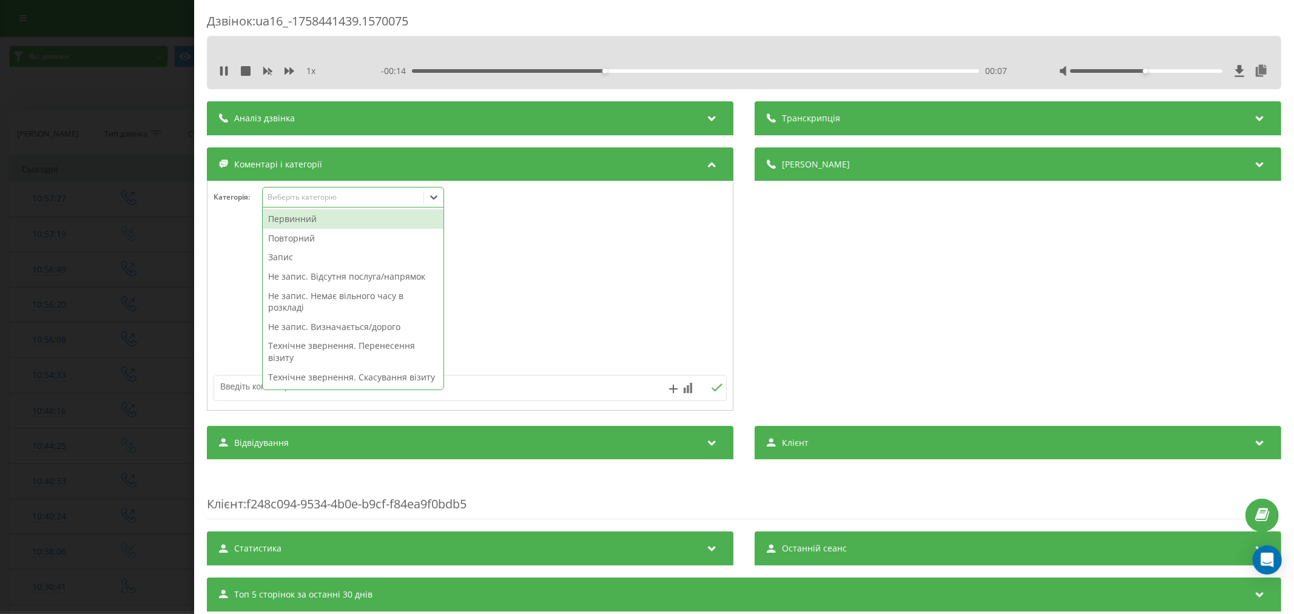
click at [305, 240] on div "Повторний" at bounding box center [353, 238] width 181 height 19
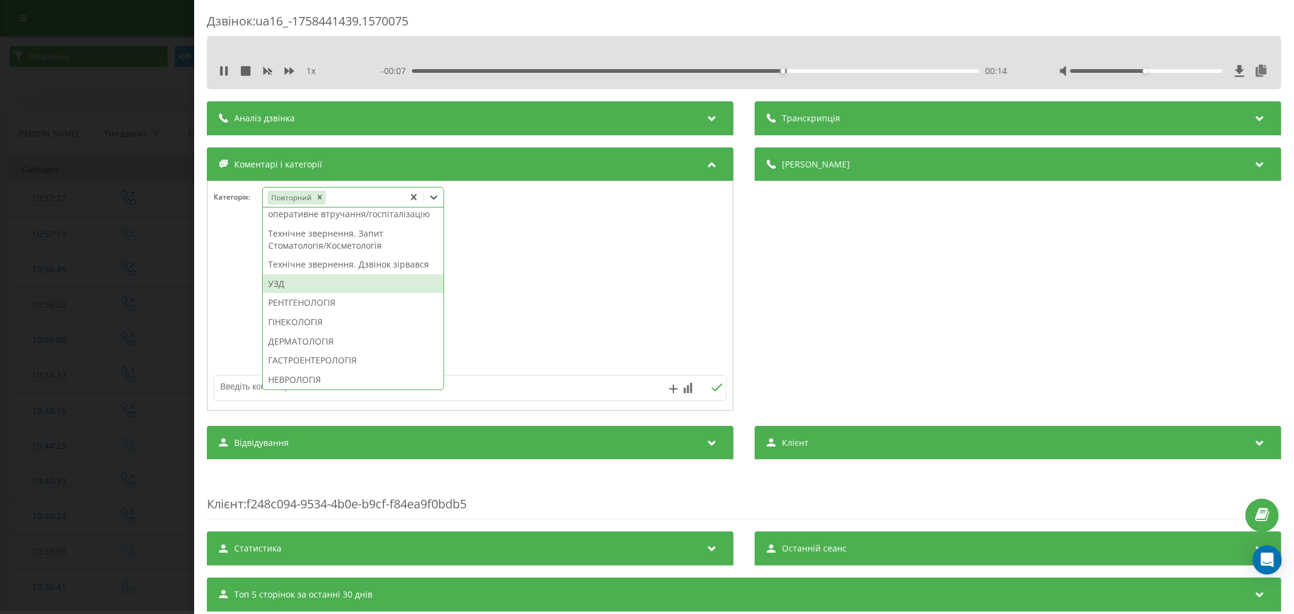
scroll to position [337, 0]
click at [342, 263] on div "Технічне звернення. Дзвінок зірвався" at bounding box center [353, 252] width 181 height 19
click at [342, 352] on div "РЕНТГЕНОЛОГІЯ" at bounding box center [353, 361] width 181 height 19
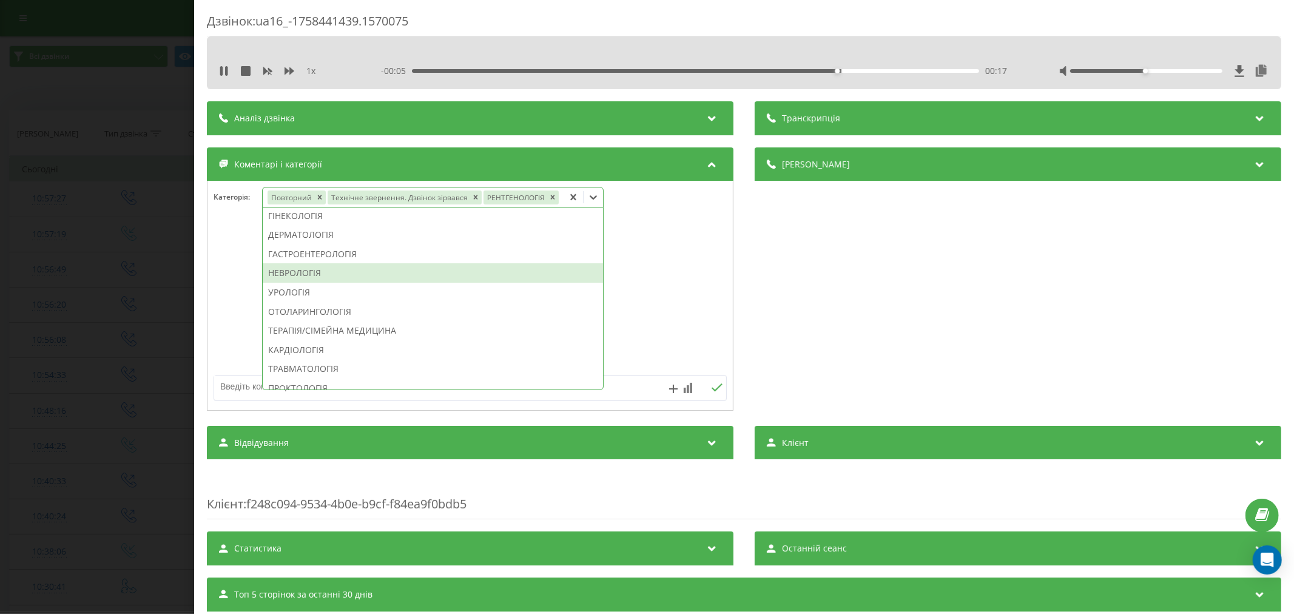
scroll to position [322, 0]
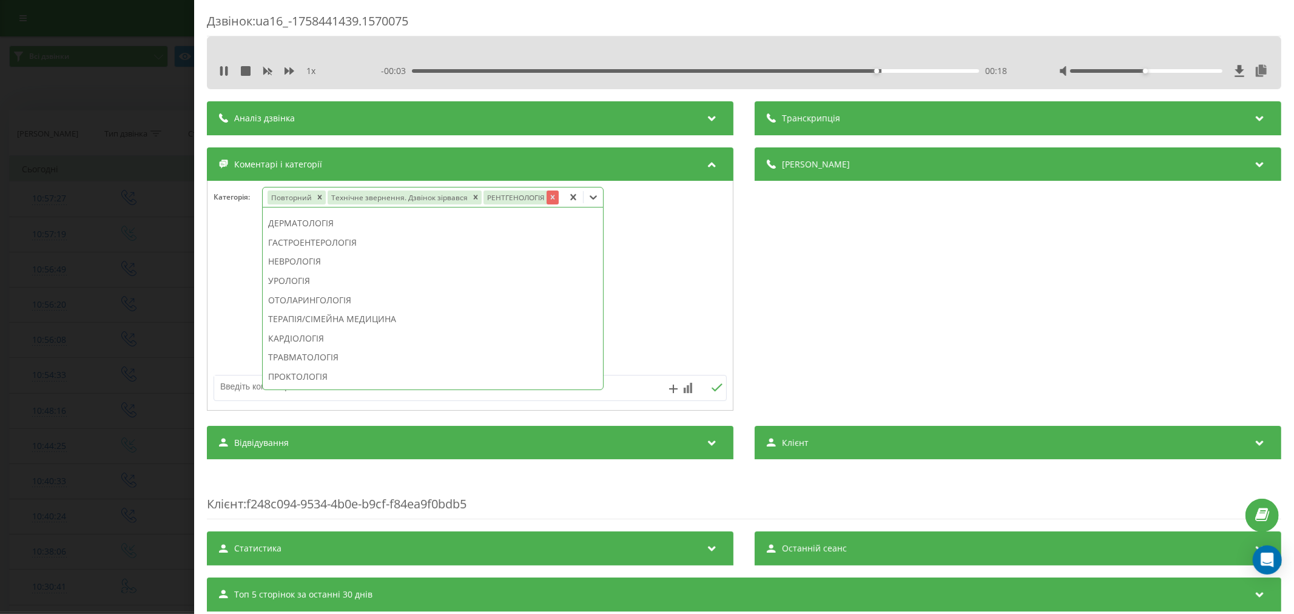
click at [552, 198] on icon "Remove РЕНТГЕНОЛОГІЯ" at bounding box center [552, 197] width 8 height 8
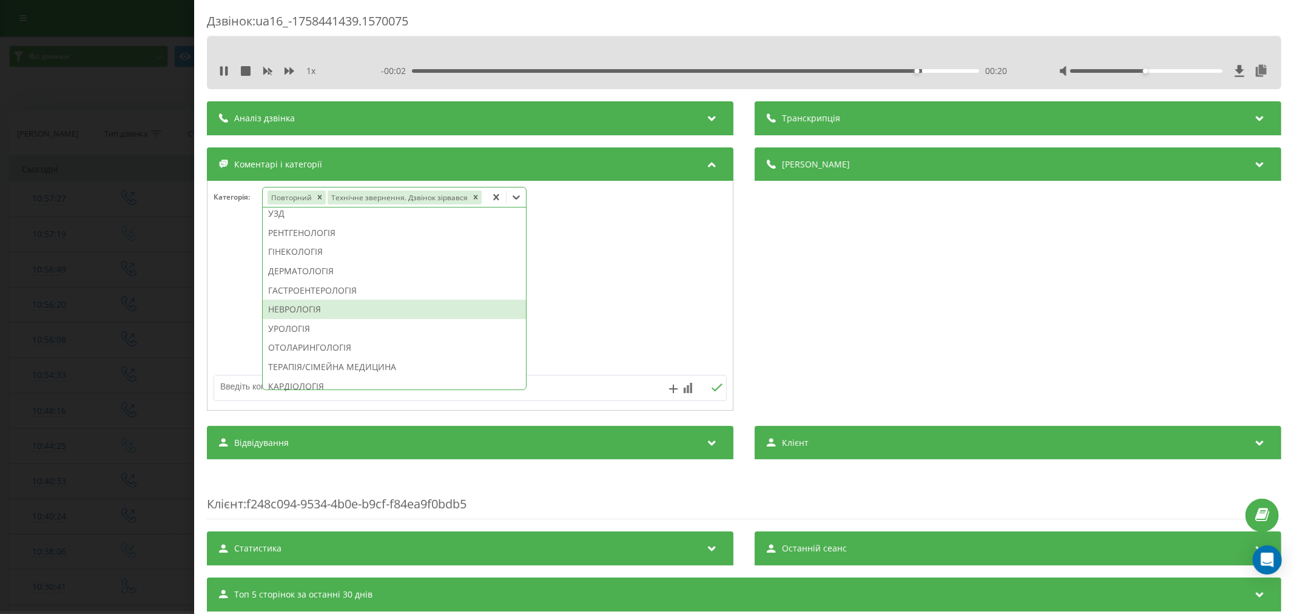
scroll to position [296, 0]
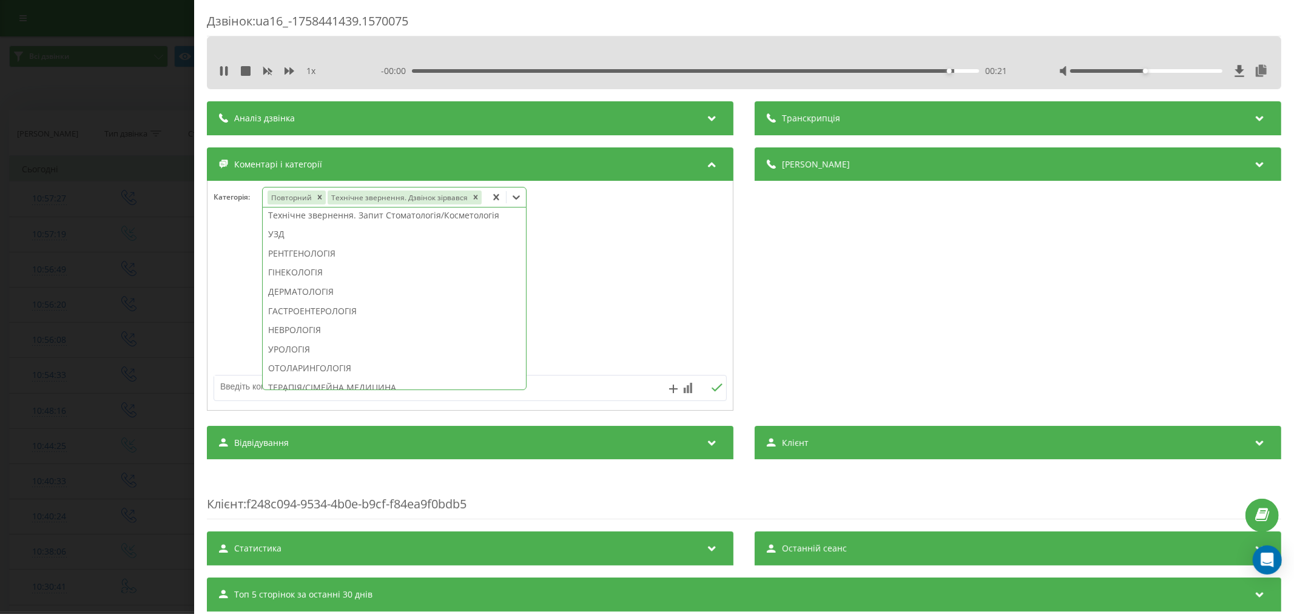
click at [323, 276] on div "ГІНЕКОЛОГІЯ" at bounding box center [394, 272] width 263 height 19
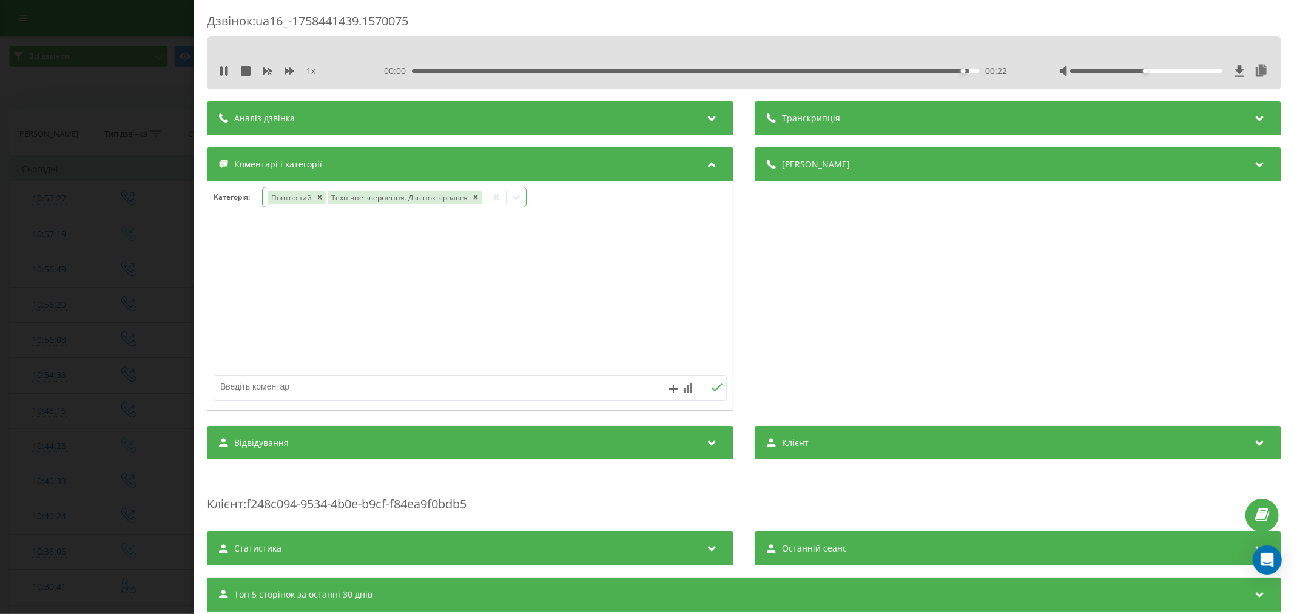
click at [626, 265] on div at bounding box center [469, 296] width 525 height 146
click at [459, 388] on textarea at bounding box center [418, 386] width 409 height 22
type textarea "подумаэ"
click at [711, 392] on icon at bounding box center [717, 387] width 12 height 8
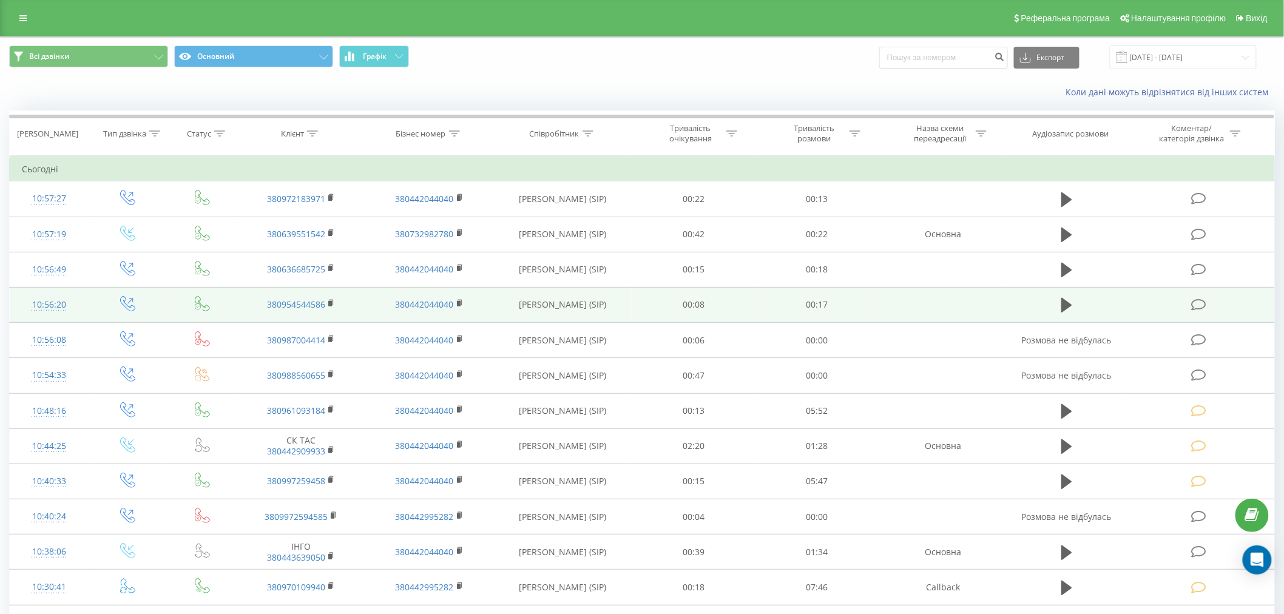
click at [1196, 306] on icon at bounding box center [1198, 304] width 15 height 13
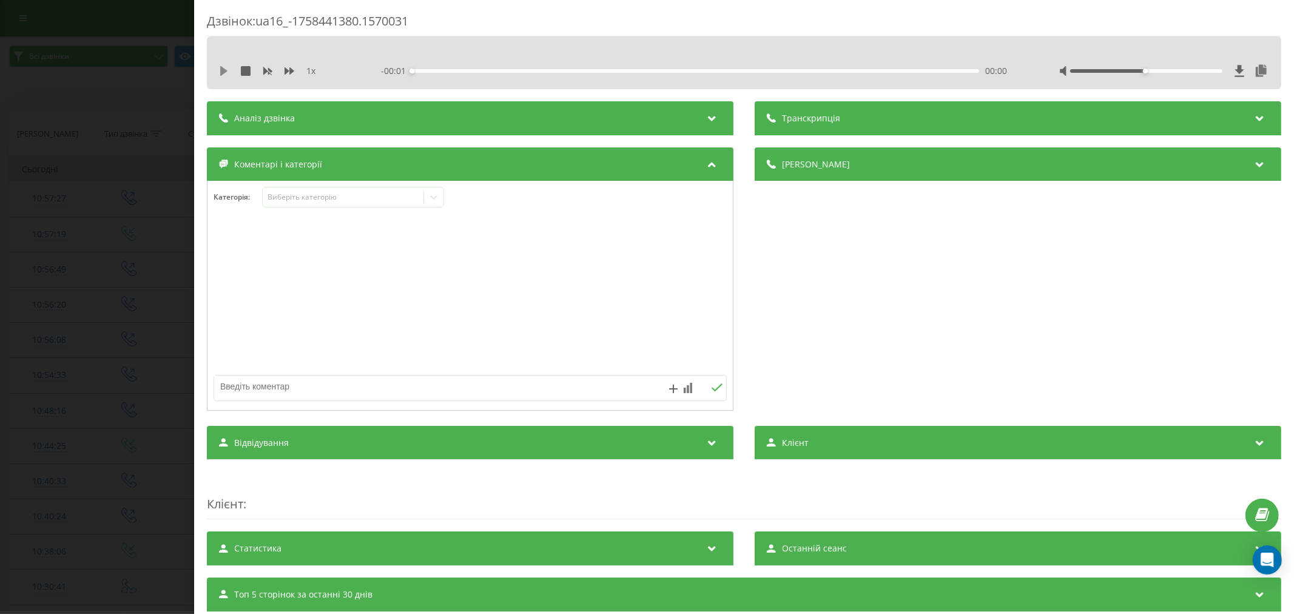
click at [219, 70] on icon at bounding box center [224, 71] width 10 height 10
click at [441, 72] on div "00:00" at bounding box center [695, 71] width 567 height 4
click at [503, 70] on div "00:02" at bounding box center [695, 71] width 567 height 4
click at [687, 70] on div "00:05" at bounding box center [695, 71] width 567 height 4
click at [359, 194] on div "Виберіть категорію" at bounding box center [343, 197] width 152 height 10
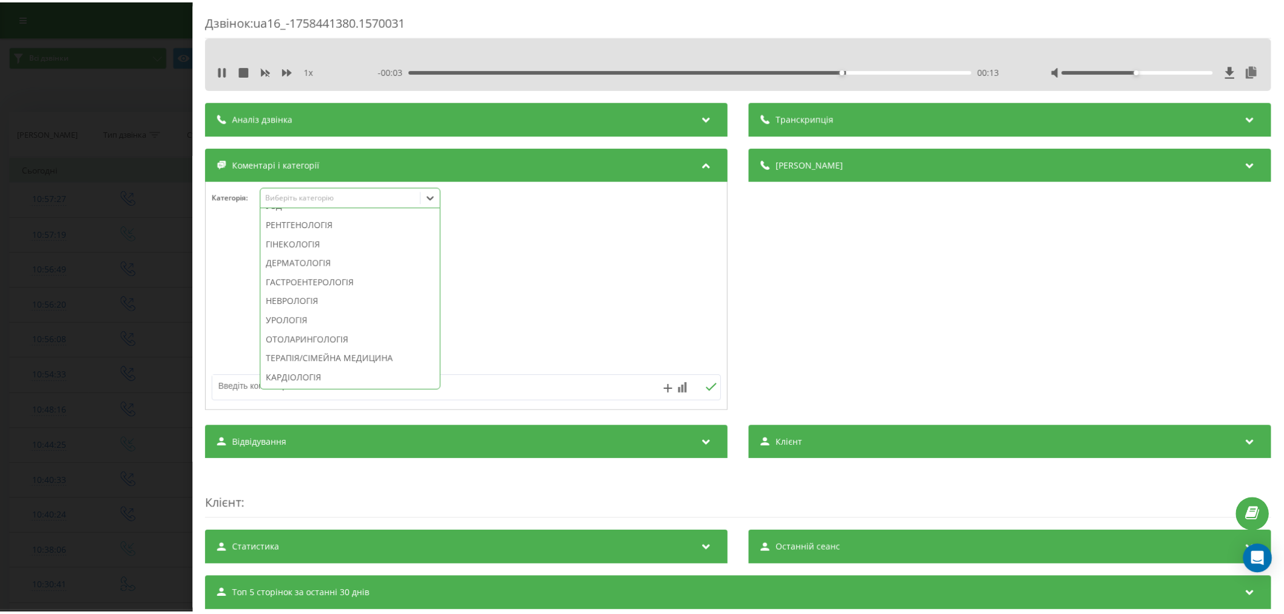
scroll to position [404, 0]
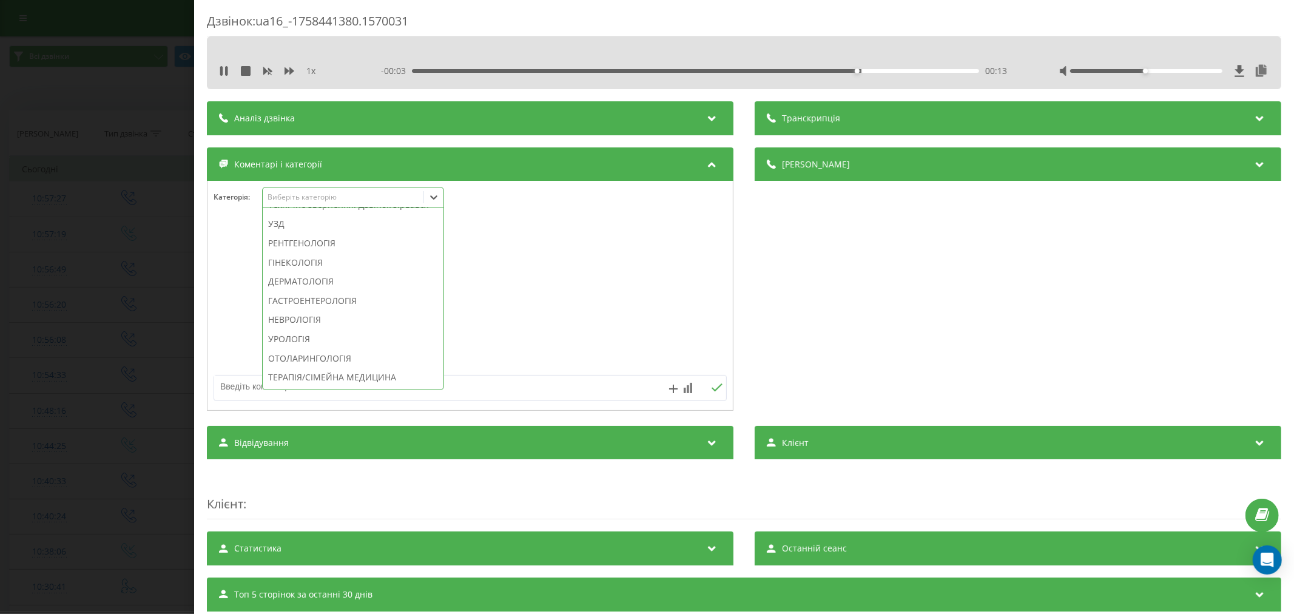
click at [328, 215] on div "Технічне звернення. Дзвінок зірвався" at bounding box center [353, 204] width 181 height 19
click at [581, 246] on div at bounding box center [469, 296] width 525 height 146
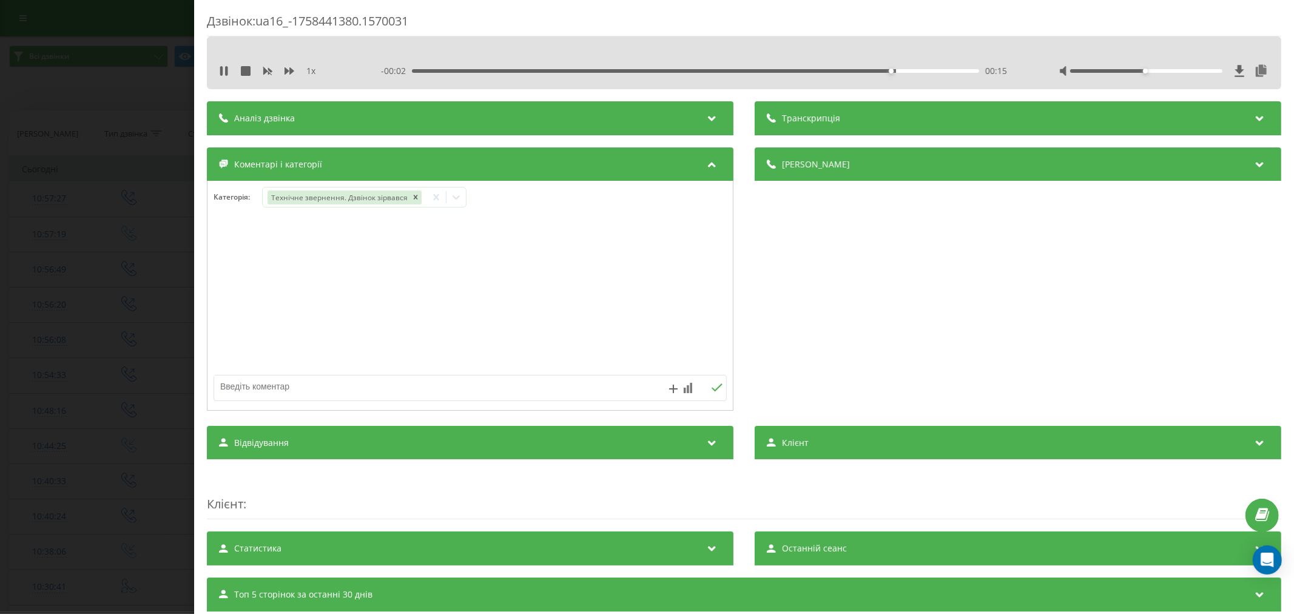
drag, startPoint x: 469, startPoint y: 394, endPoint x: 596, endPoint y: 268, distance: 179.3
click at [468, 395] on textarea at bounding box center [418, 386] width 409 height 22
type textarea "пропущ. не акт"
click at [711, 390] on icon at bounding box center [717, 387] width 12 height 8
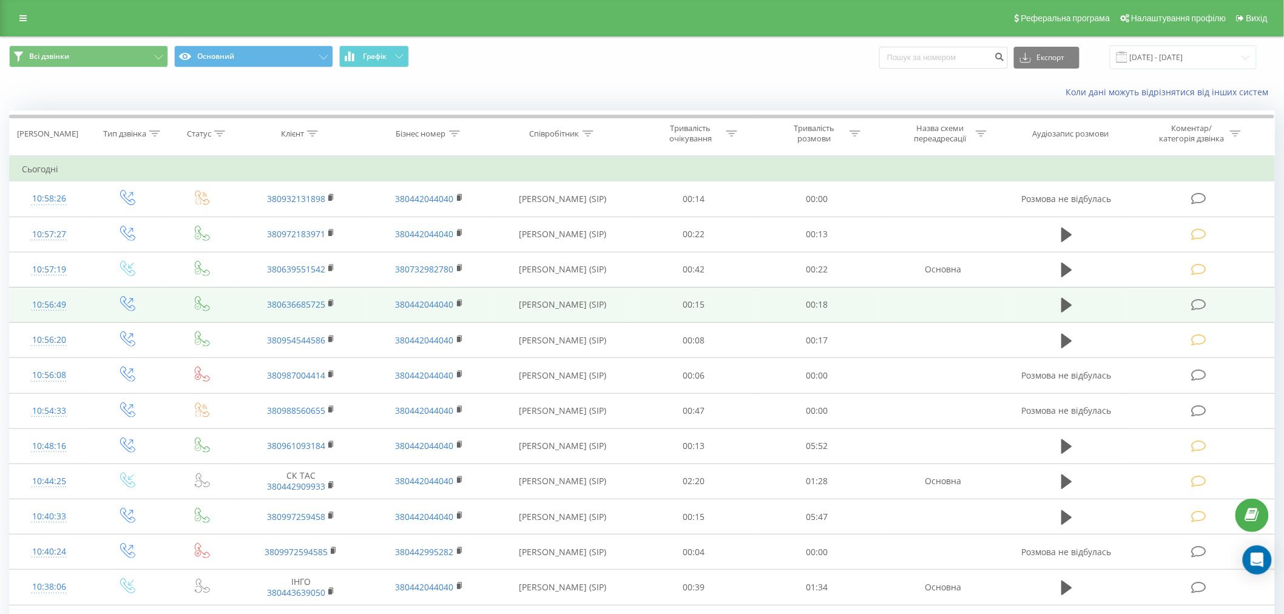
click at [1201, 305] on icon at bounding box center [1198, 304] width 15 height 13
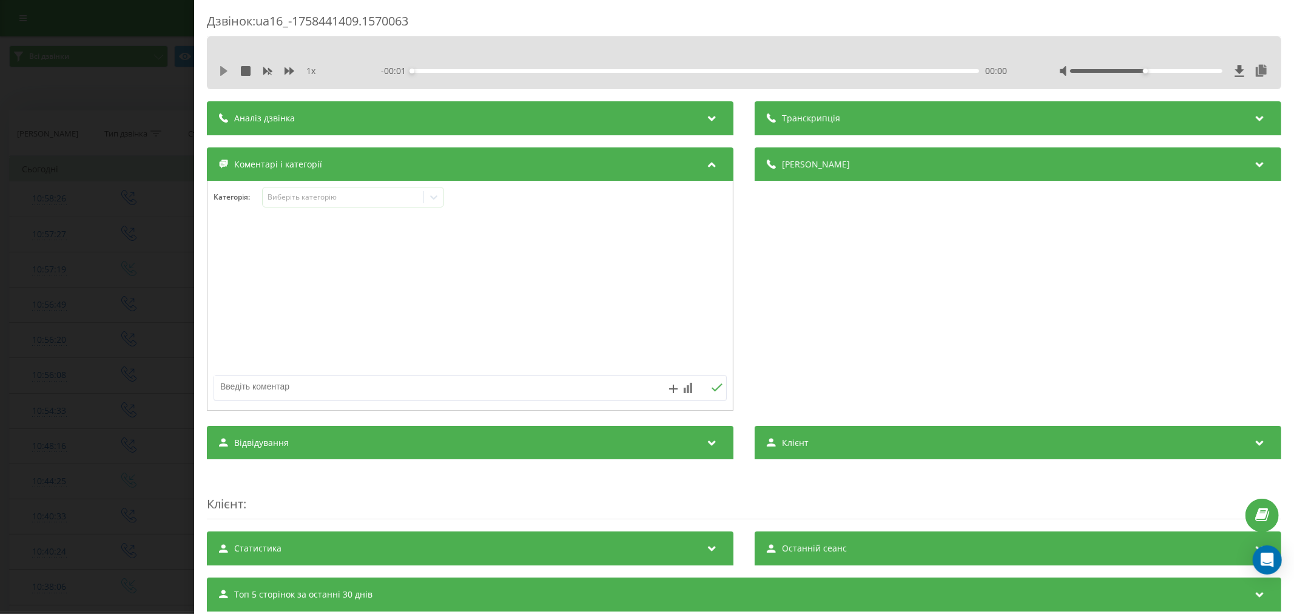
click at [223, 69] on icon at bounding box center [223, 71] width 7 height 10
click at [435, 69] on div "00:00" at bounding box center [695, 71] width 567 height 4
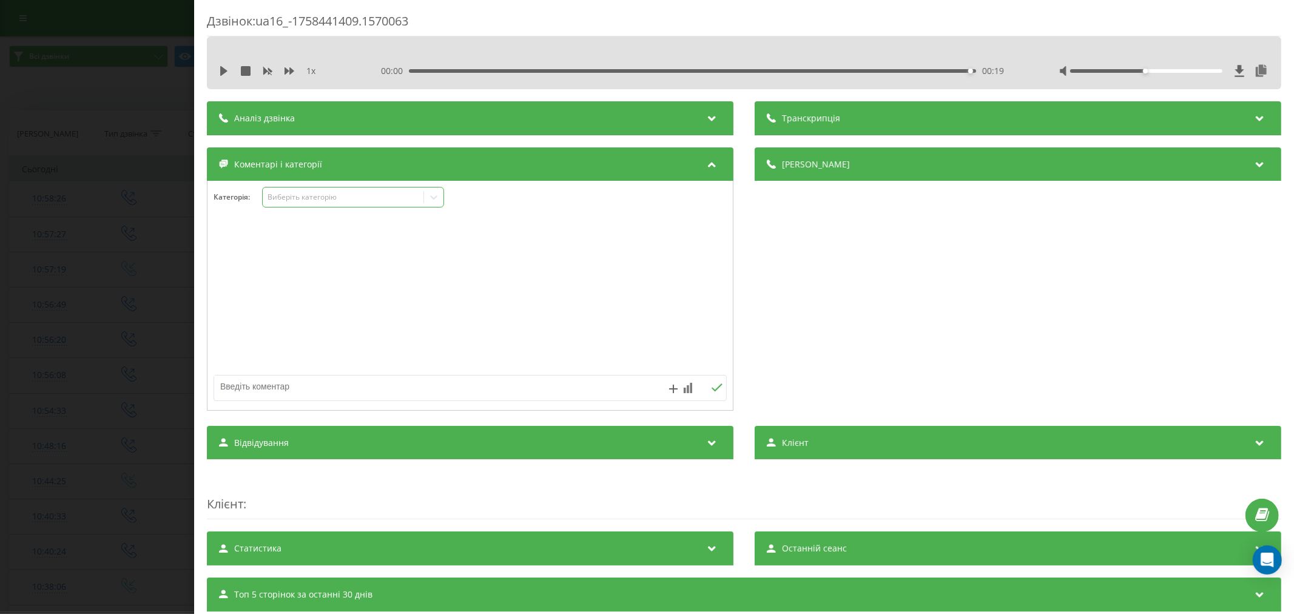
click at [313, 202] on div "Виберіть категорію" at bounding box center [343, 197] width 152 height 10
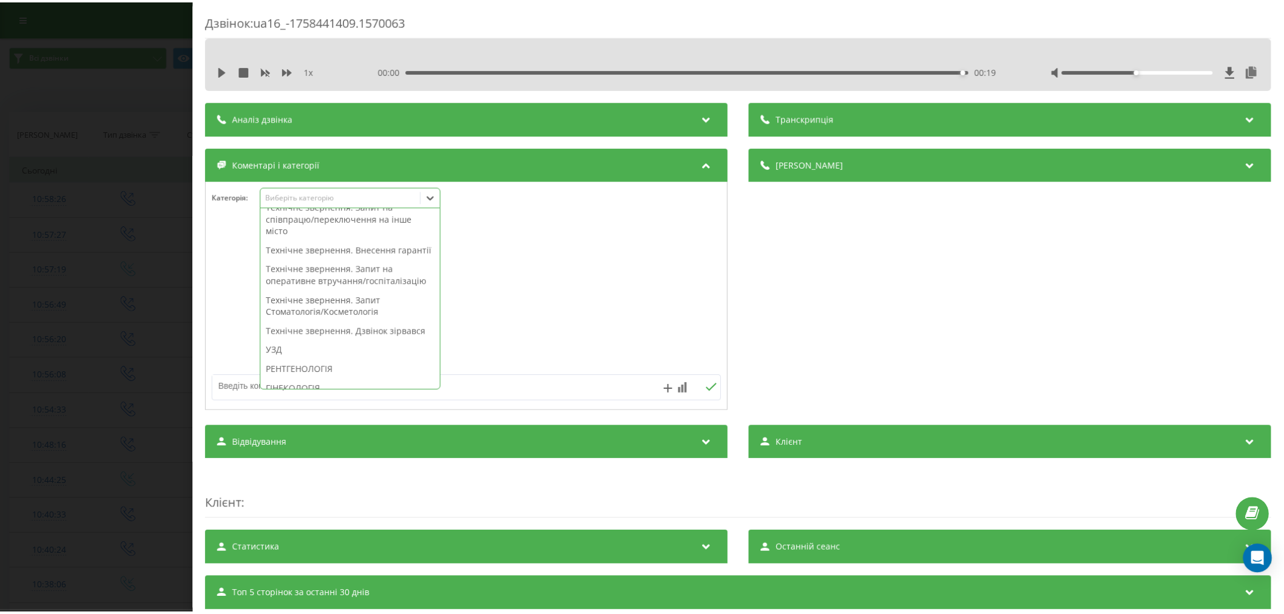
scroll to position [337, 0]
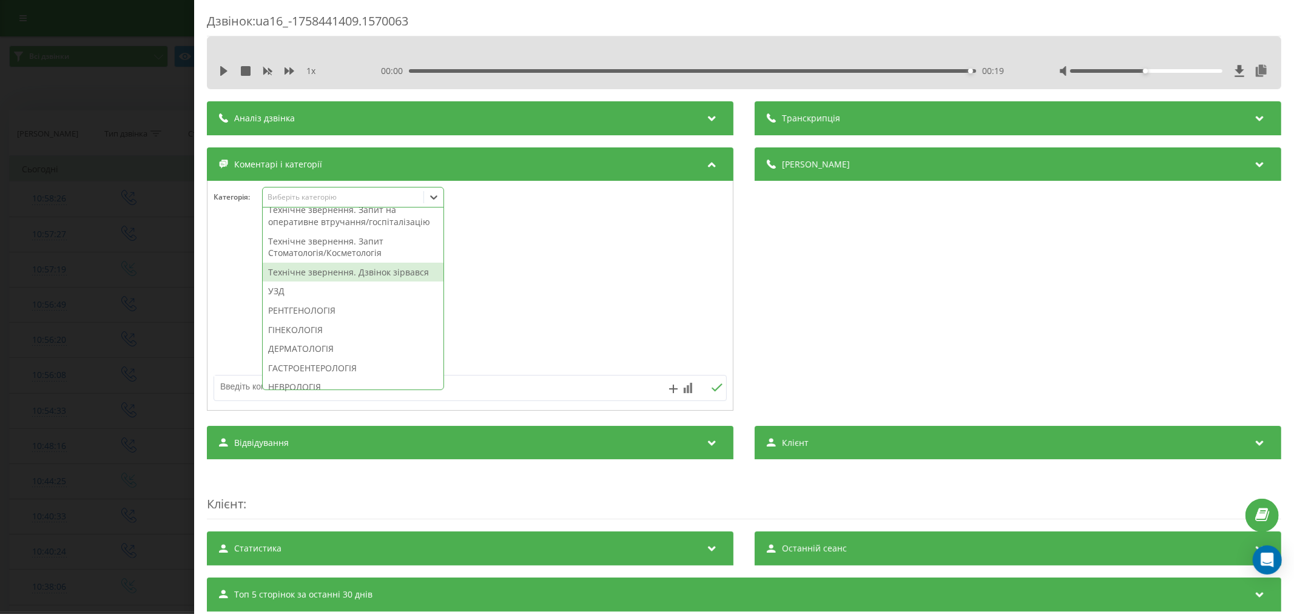
click at [335, 282] on div "Технічне звернення. Дзвінок зірвався" at bounding box center [353, 272] width 181 height 19
click at [614, 311] on div at bounding box center [469, 296] width 525 height 146
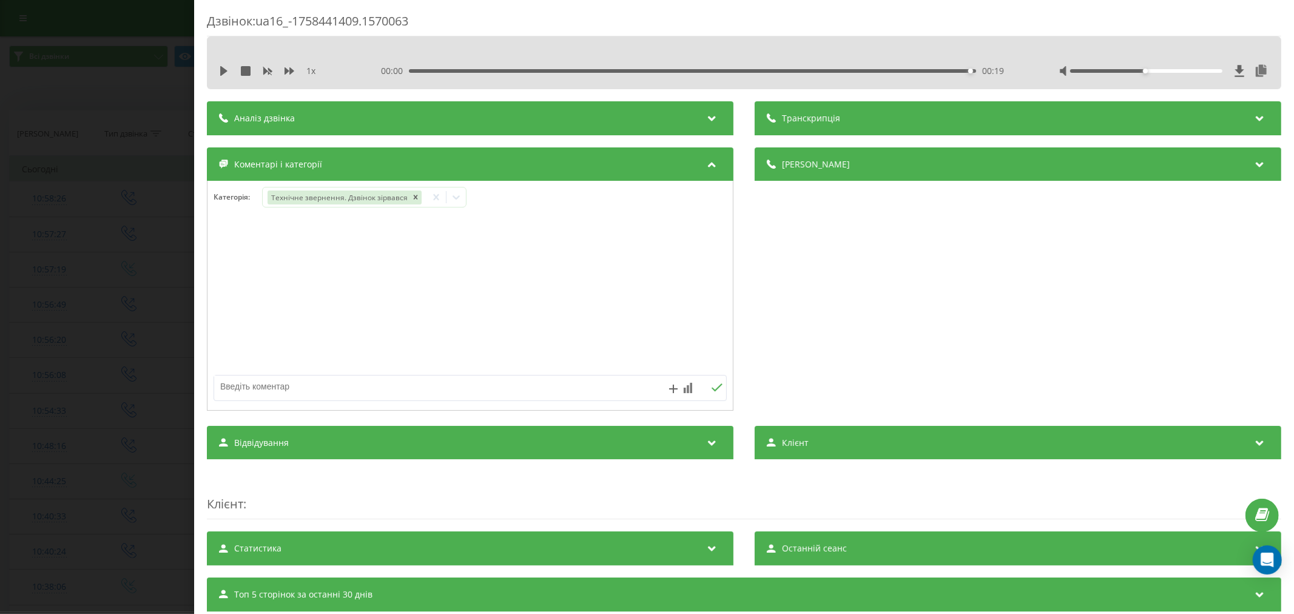
click at [416, 405] on div at bounding box center [469, 315] width 525 height 184
click at [500, 382] on textarea at bounding box center [418, 386] width 409 height 22
type textarea "пропущ. перетефонуэ сама"
click at [711, 390] on icon at bounding box center [717, 387] width 12 height 8
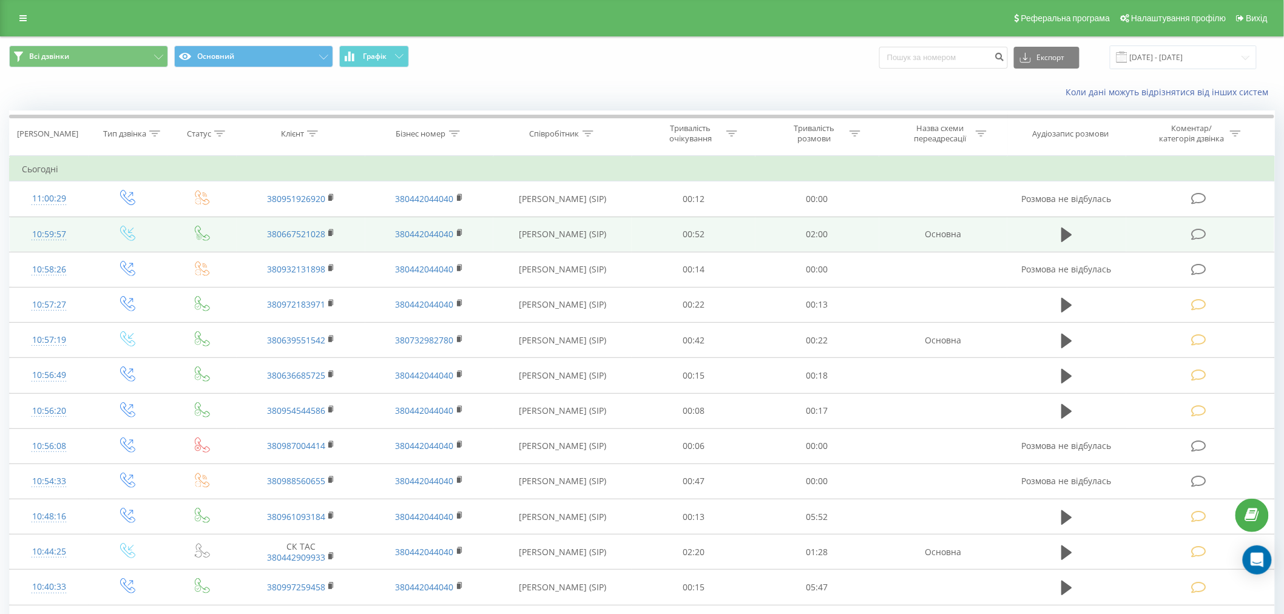
click at [1194, 231] on icon at bounding box center [1198, 234] width 15 height 13
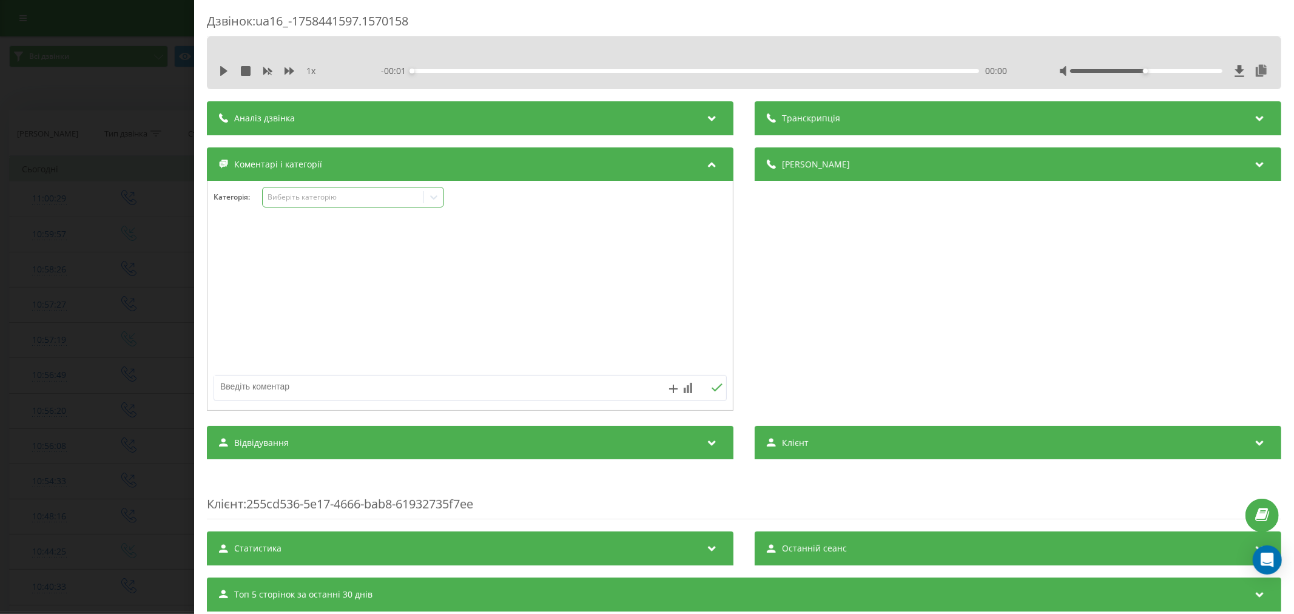
click at [296, 199] on div "Виберіть категорію" at bounding box center [343, 197] width 152 height 10
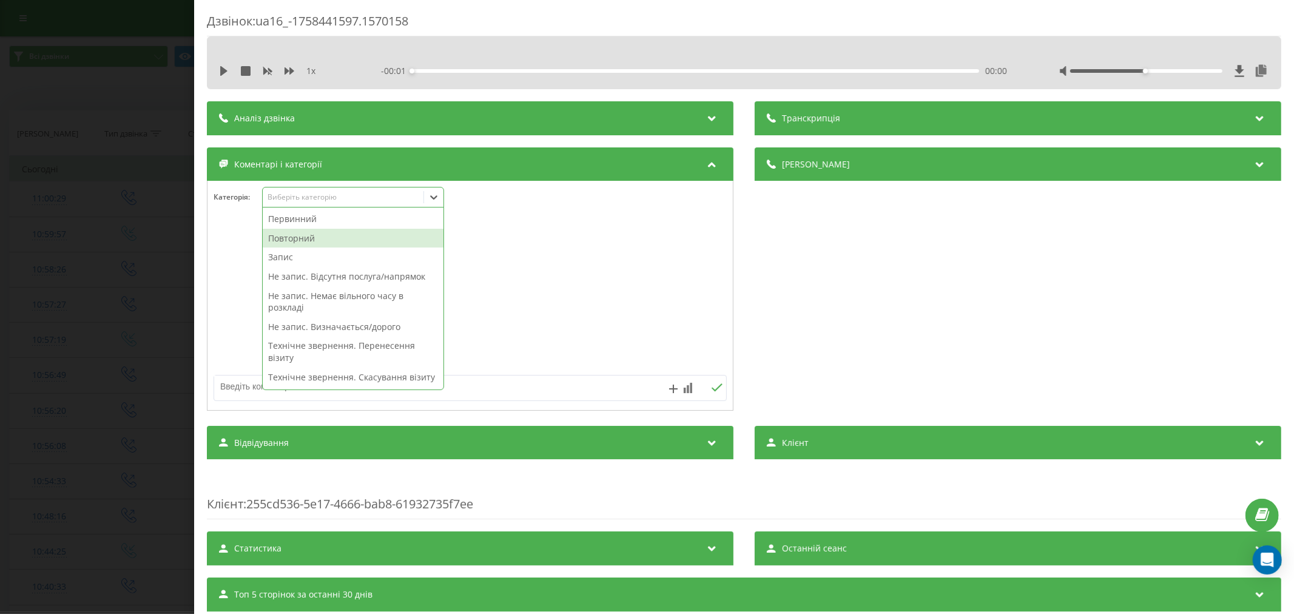
drag, startPoint x: 293, startPoint y: 237, endPoint x: 355, endPoint y: 257, distance: 65.6
click at [293, 237] on div "Повторний" at bounding box center [353, 238] width 181 height 19
drag, startPoint x: 685, startPoint y: 271, endPoint x: 613, endPoint y: 257, distance: 74.2
click at [681, 271] on div at bounding box center [469, 296] width 525 height 146
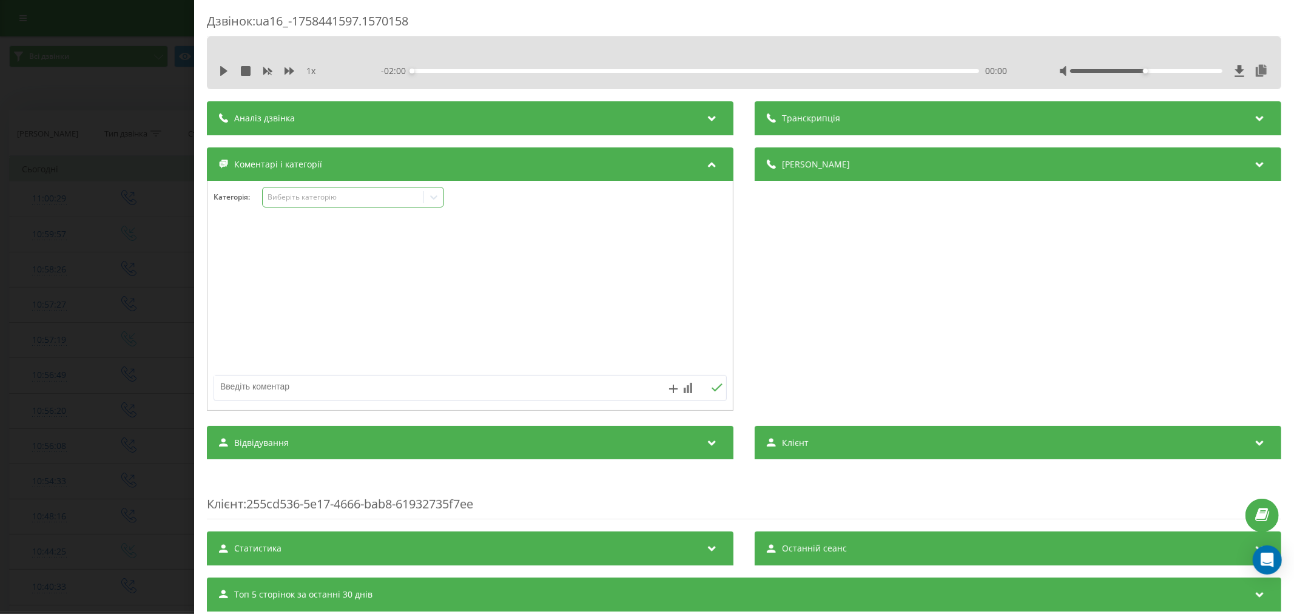
click at [436, 195] on icon at bounding box center [434, 197] width 12 height 12
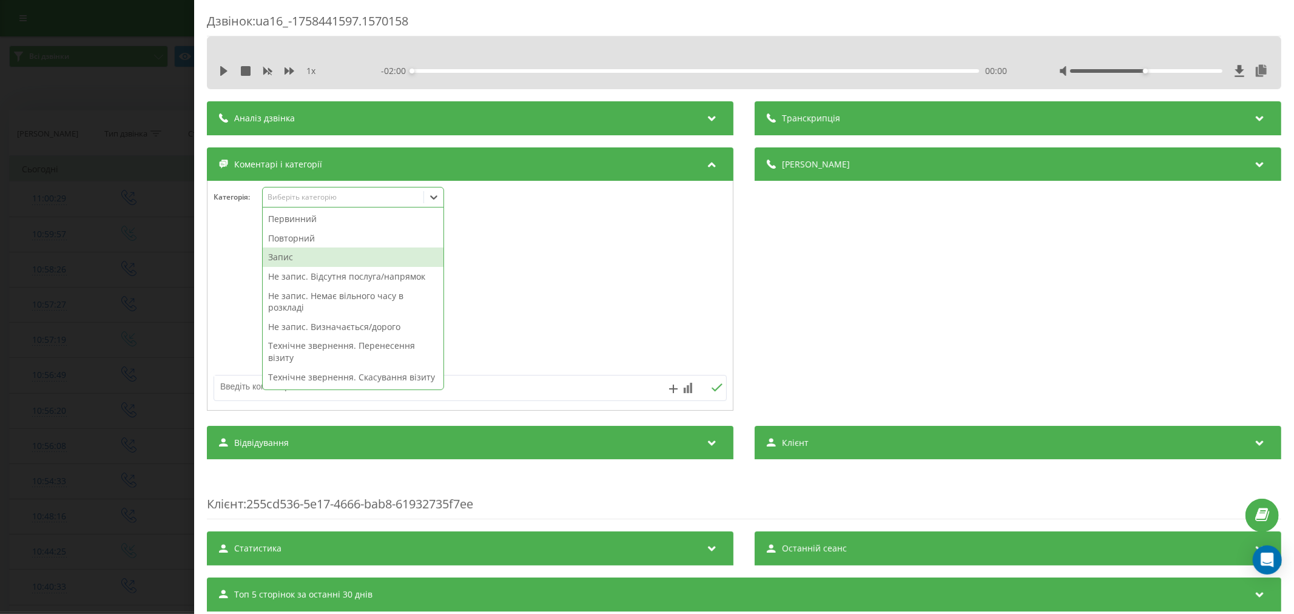
click at [326, 254] on div "Запис" at bounding box center [353, 257] width 181 height 19
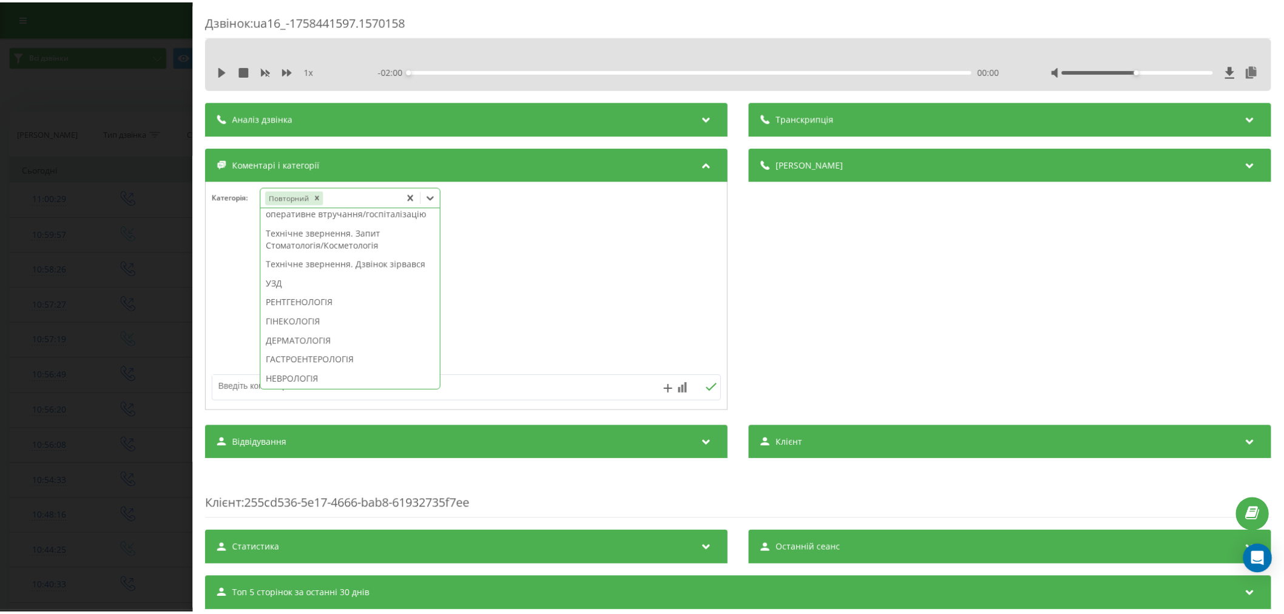
scroll to position [404, 0]
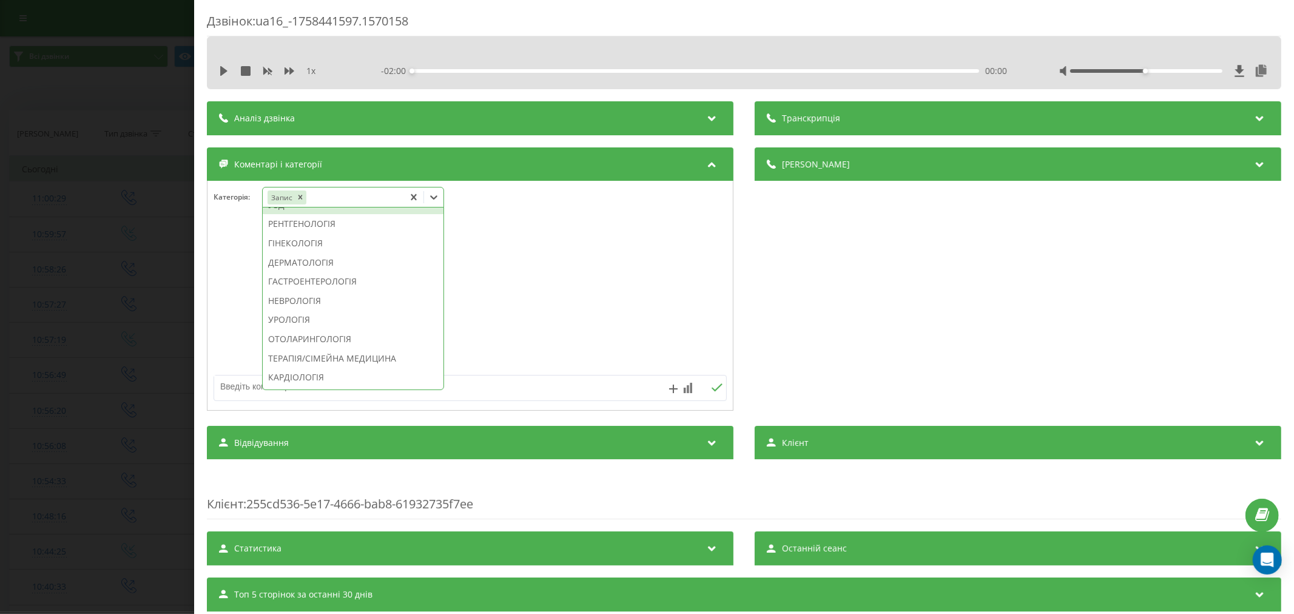
click at [299, 215] on div "УЗД" at bounding box center [353, 204] width 181 height 19
click at [617, 293] on div at bounding box center [469, 296] width 525 height 146
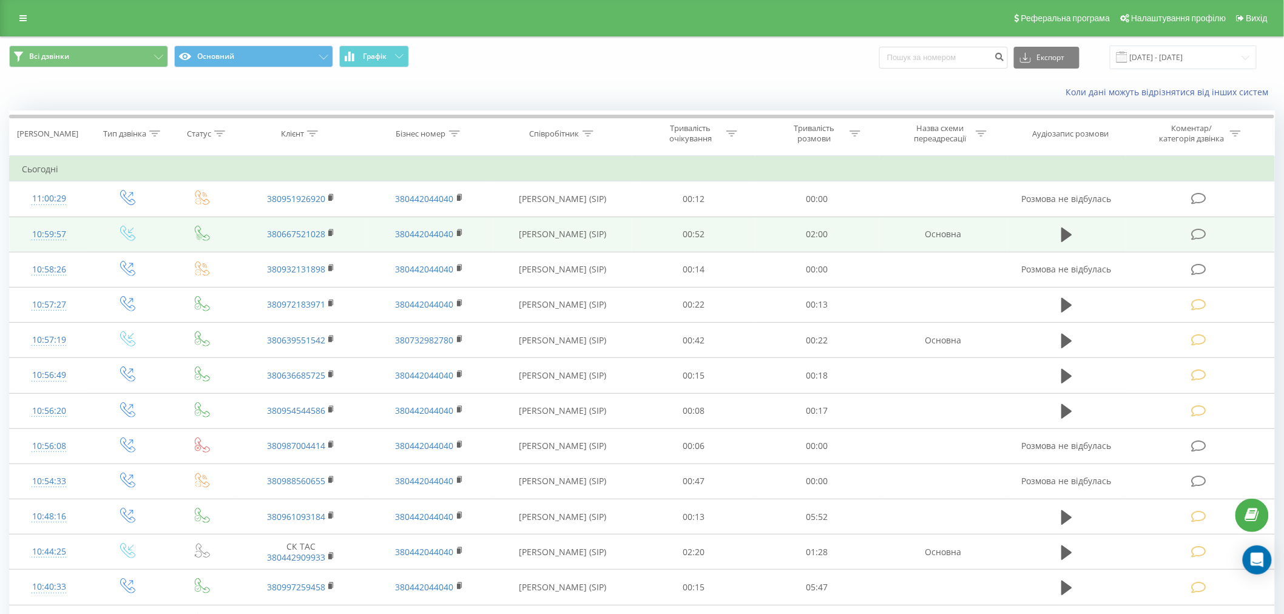
click at [1190, 238] on td at bounding box center [1200, 234] width 148 height 35
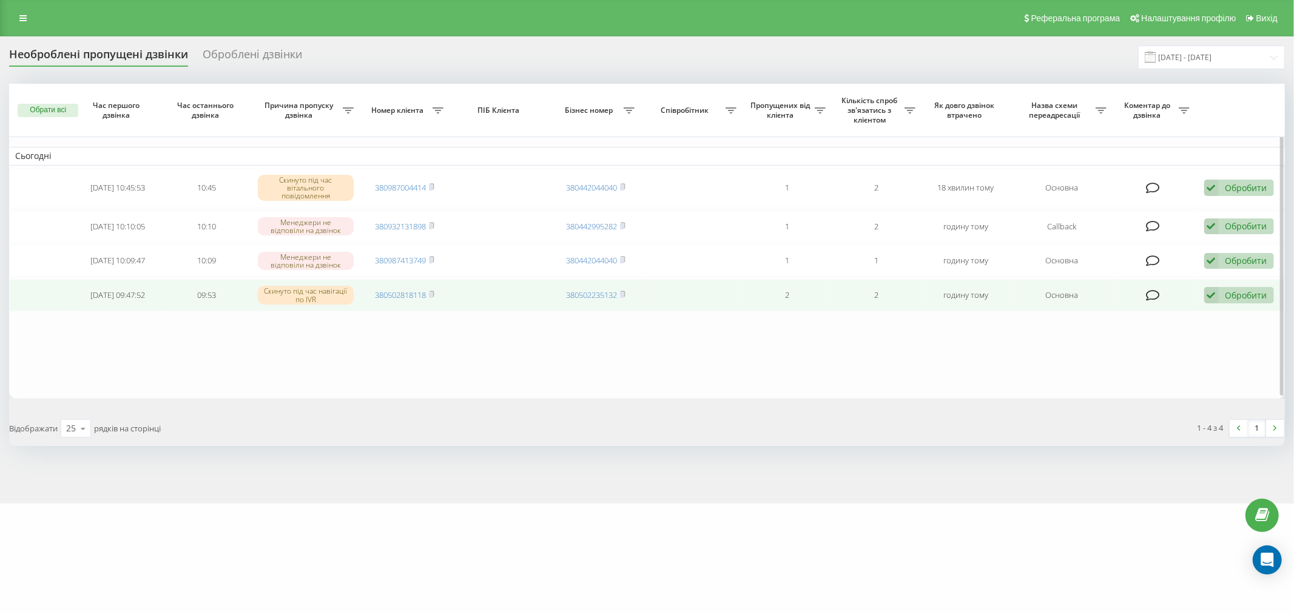
click at [1214, 295] on icon at bounding box center [1211, 295] width 15 height 16
click at [1094, 310] on span "Не вдалося зв'язатися" at bounding box center [1102, 315] width 93 height 12
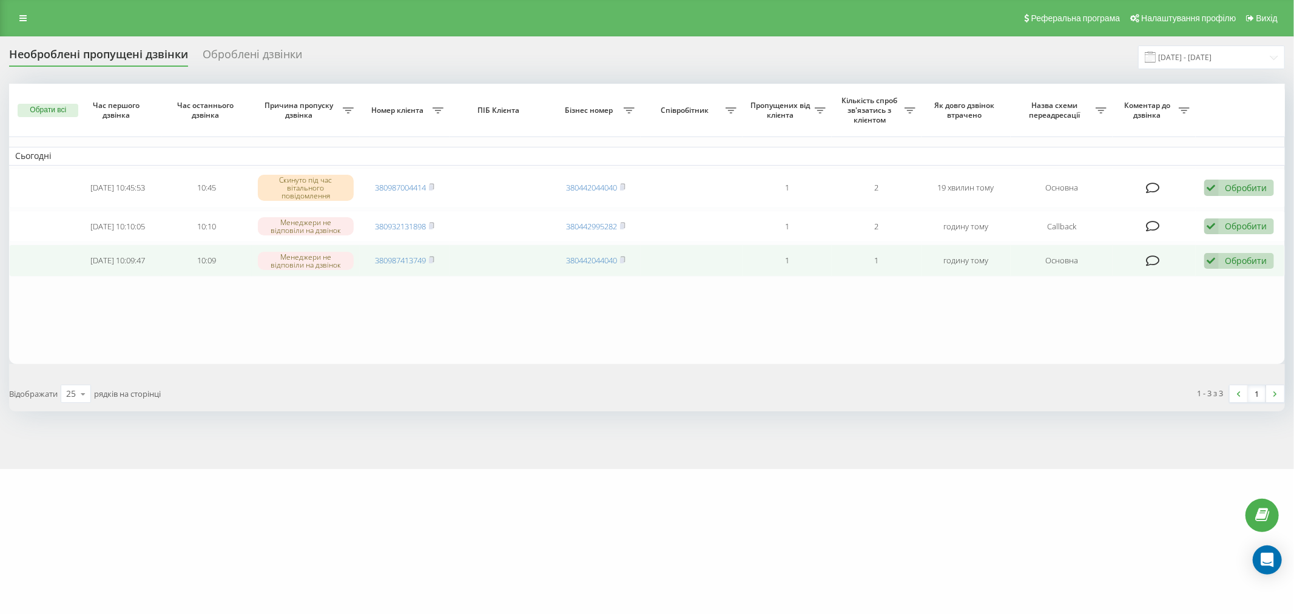
click at [1214, 254] on icon at bounding box center [1211, 261] width 15 height 16
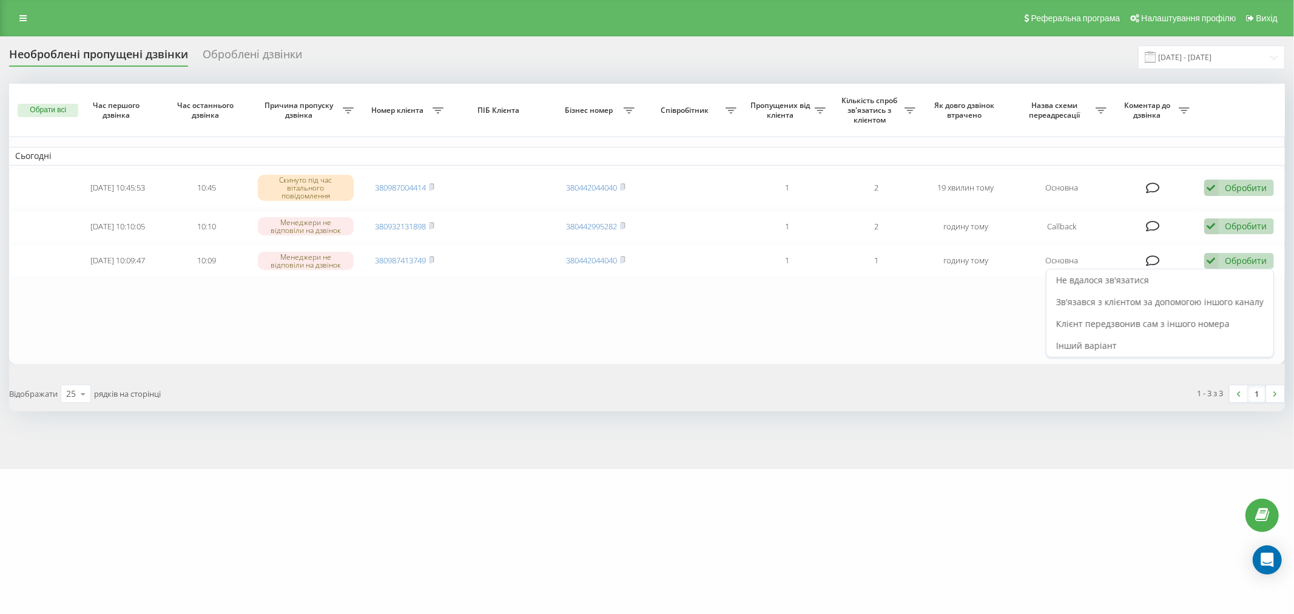
click at [1126, 281] on span "Не вдалося зв'язатися" at bounding box center [1102, 280] width 93 height 12
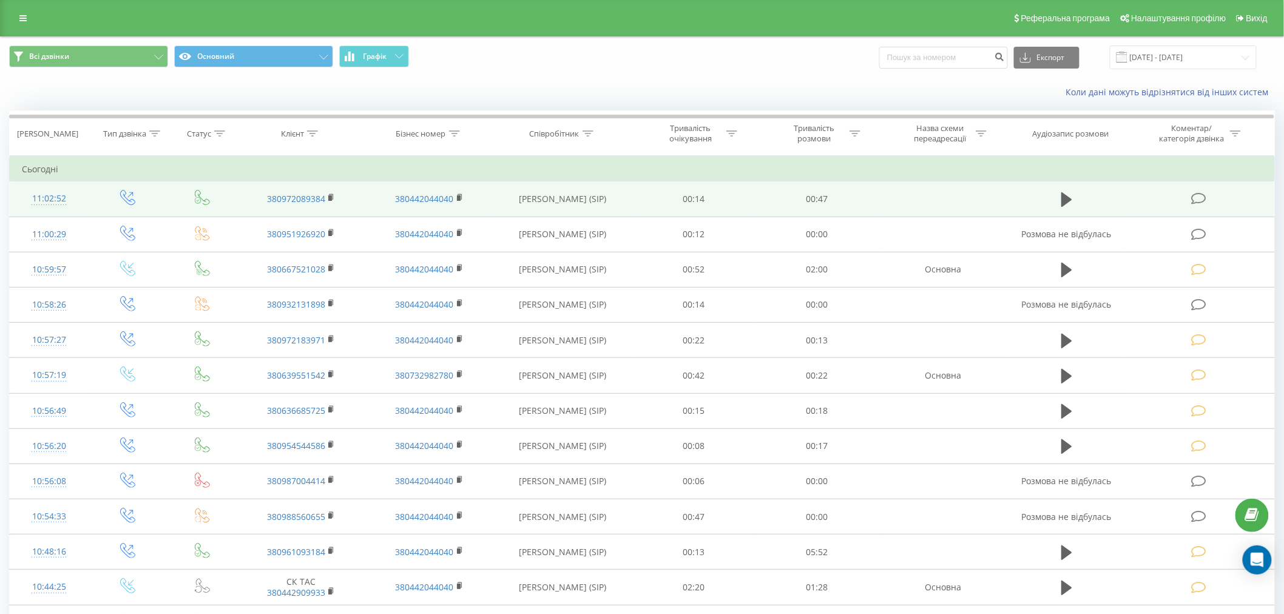
drag, startPoint x: 1204, startPoint y: 196, endPoint x: 1197, endPoint y: 198, distance: 6.3
click at [1204, 196] on icon at bounding box center [1198, 198] width 15 height 13
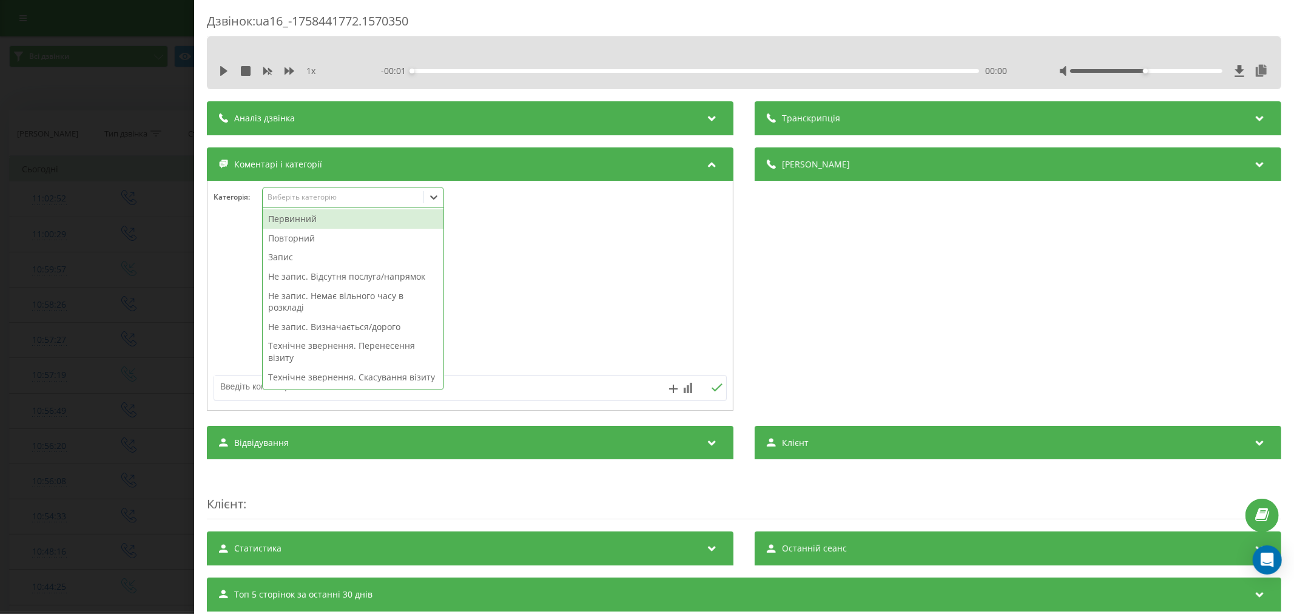
click at [308, 195] on div "Виберіть категорію" at bounding box center [343, 197] width 152 height 10
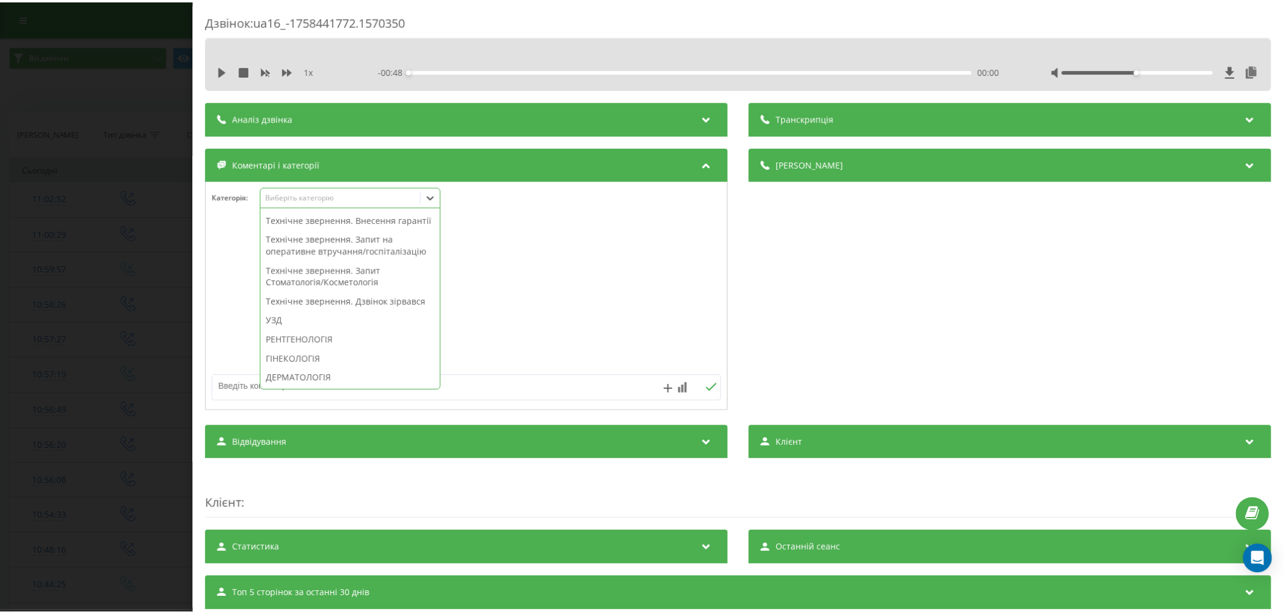
scroll to position [337, 0]
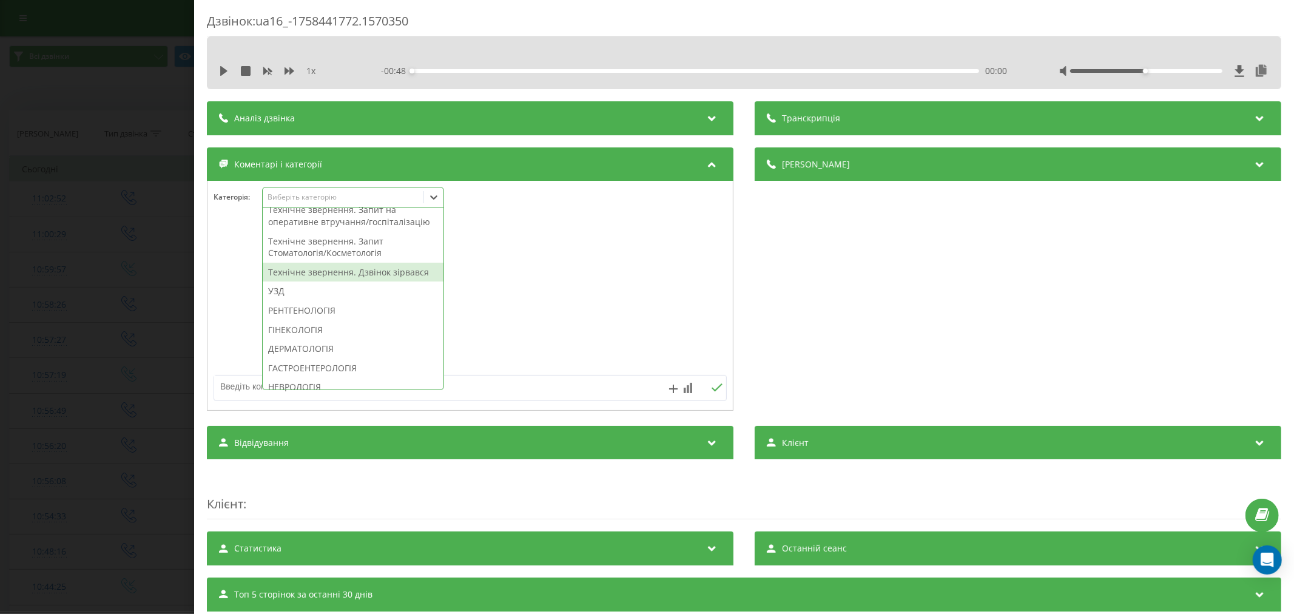
drag, startPoint x: 325, startPoint y: 304, endPoint x: 408, endPoint y: 306, distance: 83.1
click at [325, 282] on div "Технічне звернення. Дзвінок зірвався" at bounding box center [353, 272] width 181 height 19
click at [561, 296] on div at bounding box center [469, 296] width 525 height 146
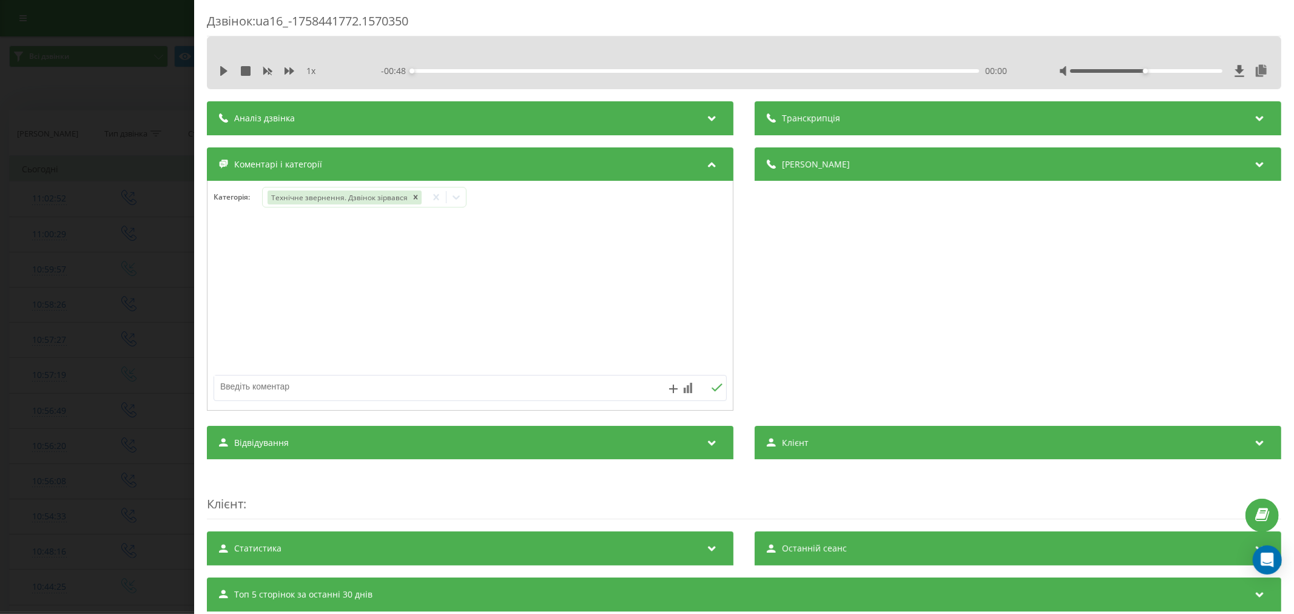
click at [298, 383] on textarea at bounding box center [418, 386] width 409 height 22
type textarea "пропущ. не акт"
click at [715, 389] on icon at bounding box center [717, 387] width 12 height 8
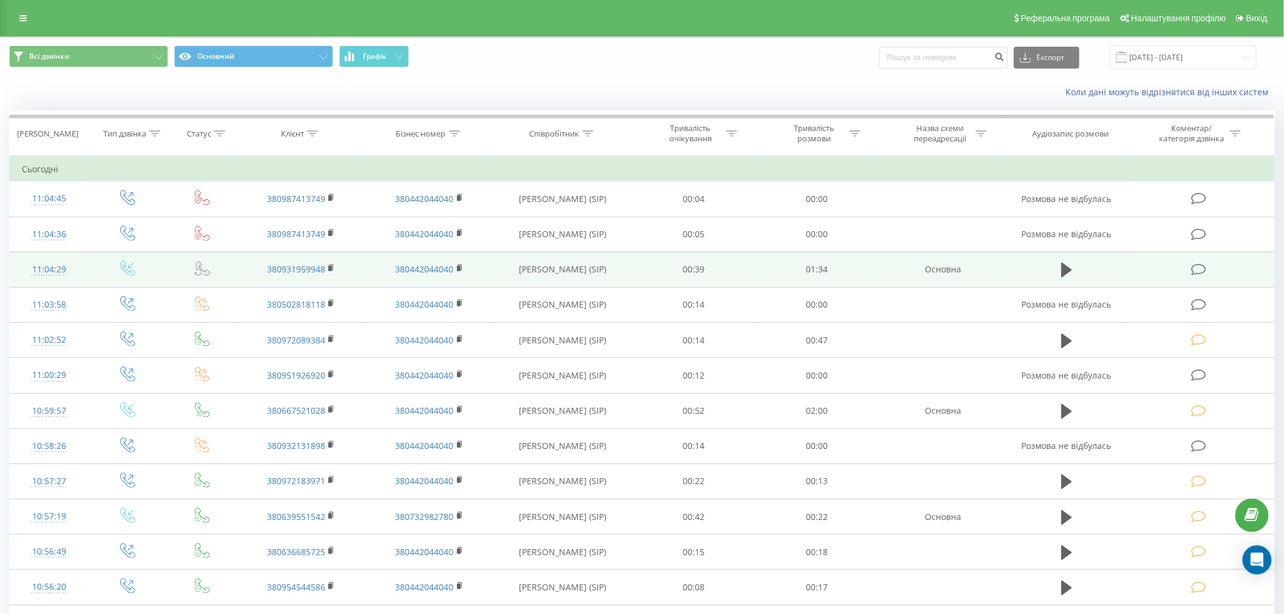
click at [1197, 271] on icon at bounding box center [1198, 269] width 15 height 13
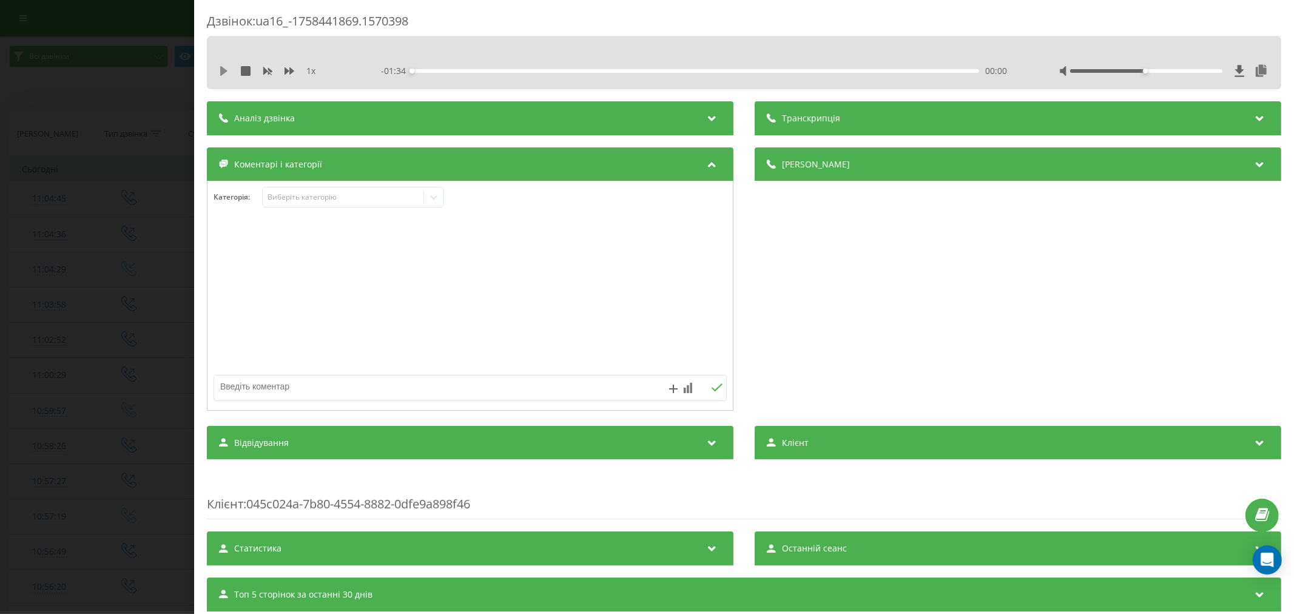
click at [220, 68] on icon at bounding box center [223, 71] width 7 height 10
click at [446, 68] on div "- 01:33 00:00 00:00" at bounding box center [696, 71] width 630 height 12
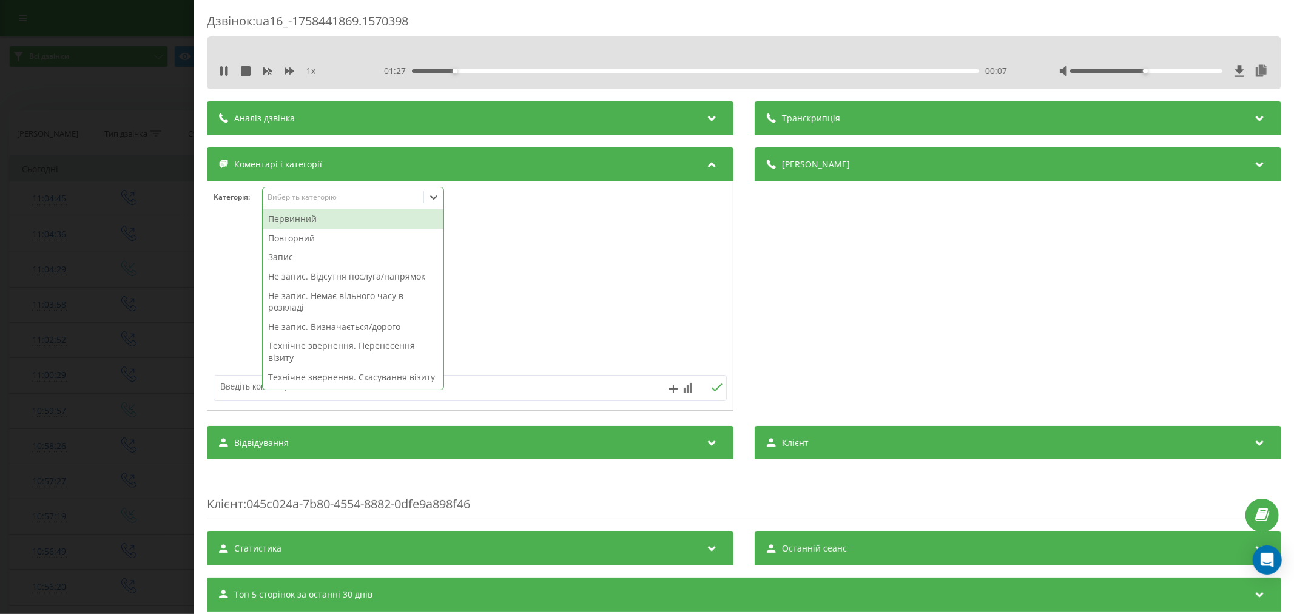
click at [314, 194] on div "Виберіть категорію" at bounding box center [343, 197] width 152 height 10
click at [313, 223] on div "Первинний" at bounding box center [353, 218] width 181 height 19
click at [511, 221] on div "Категорія : option Первинний, selected. 49 results available. Use Up and Down t…" at bounding box center [469, 205] width 525 height 36
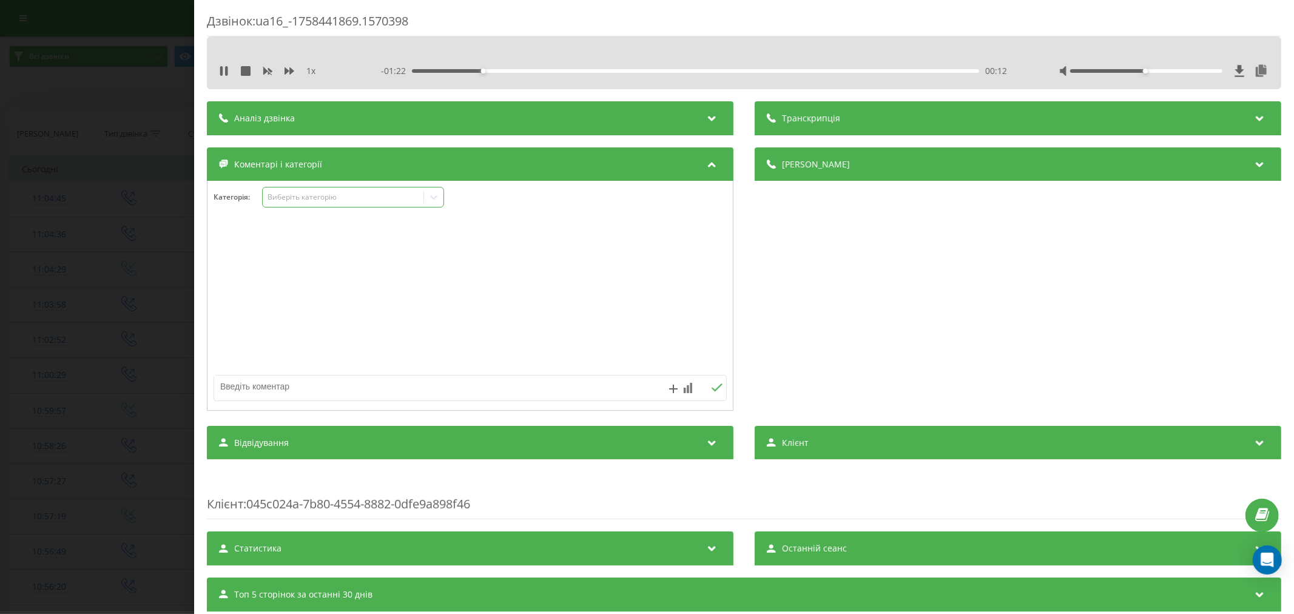
click at [436, 199] on icon at bounding box center [434, 197] width 12 height 12
drag, startPoint x: 222, startPoint y: 70, endPoint x: 243, endPoint y: 92, distance: 30.0
click at [222, 70] on icon at bounding box center [221, 71] width 2 height 10
click at [439, 197] on icon at bounding box center [434, 197] width 12 height 12
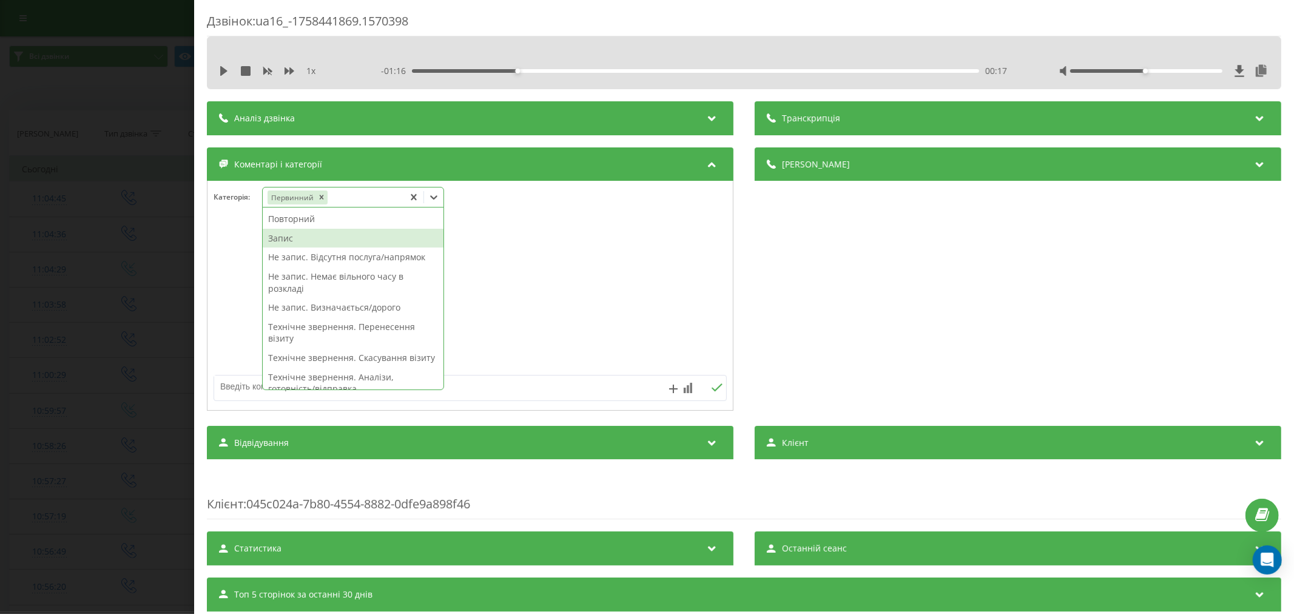
click at [332, 244] on div "Запис" at bounding box center [353, 238] width 181 height 19
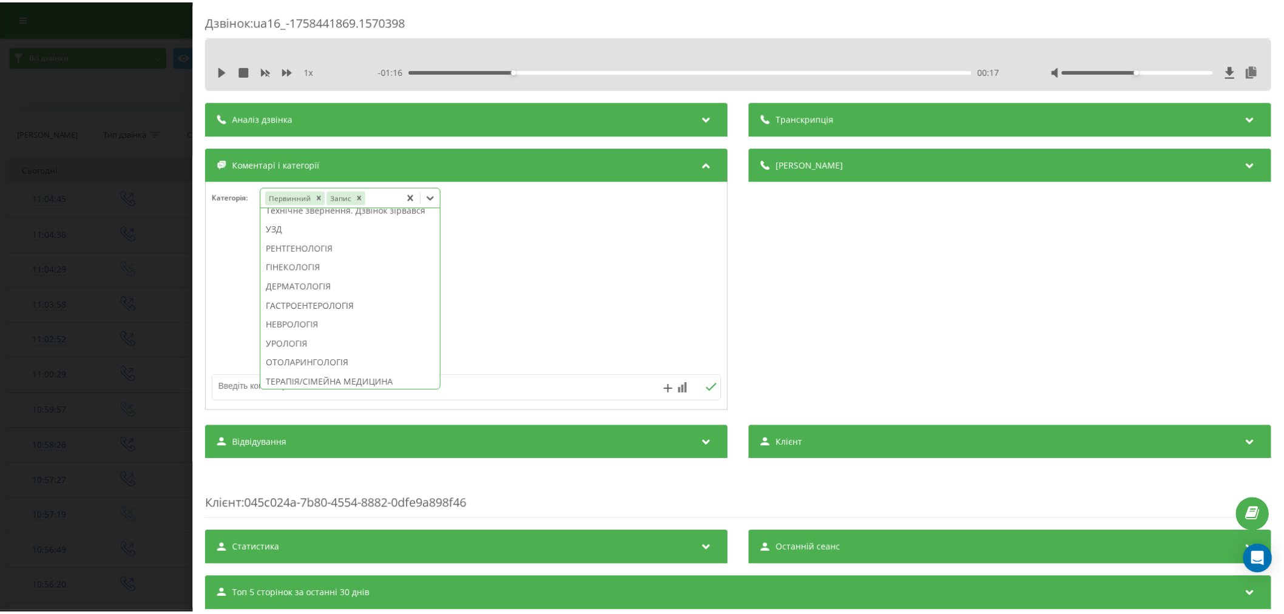
scroll to position [385, 0]
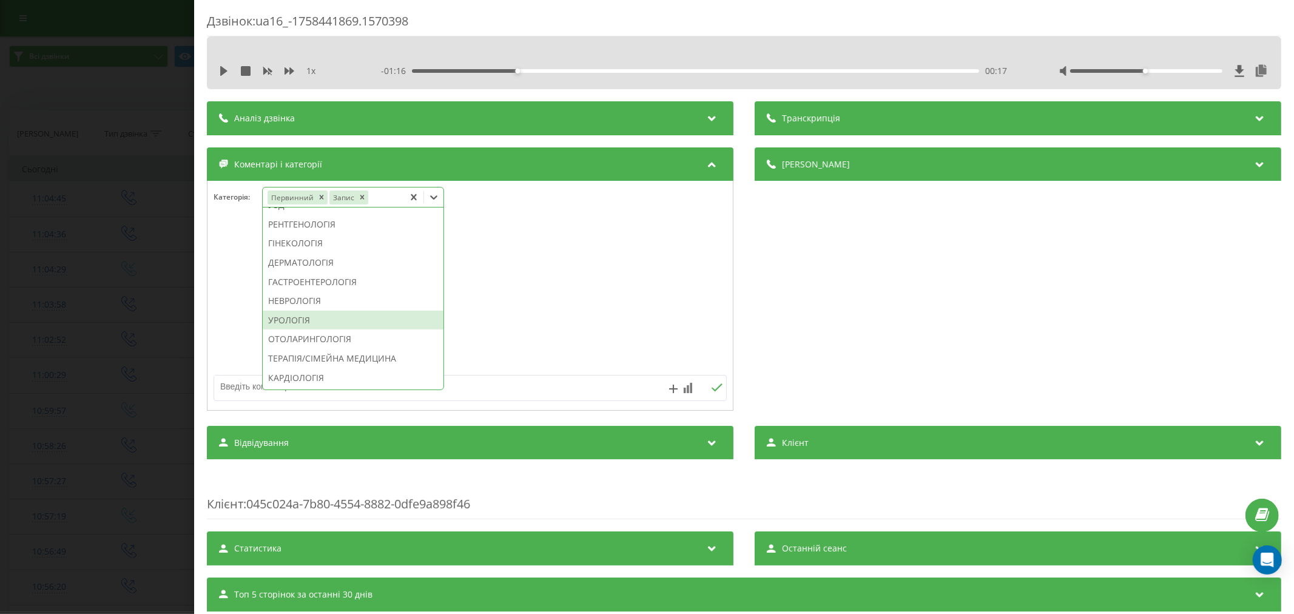
click at [313, 330] on div "УРОЛОГІЯ" at bounding box center [353, 320] width 181 height 19
click at [555, 335] on div at bounding box center [469, 296] width 525 height 146
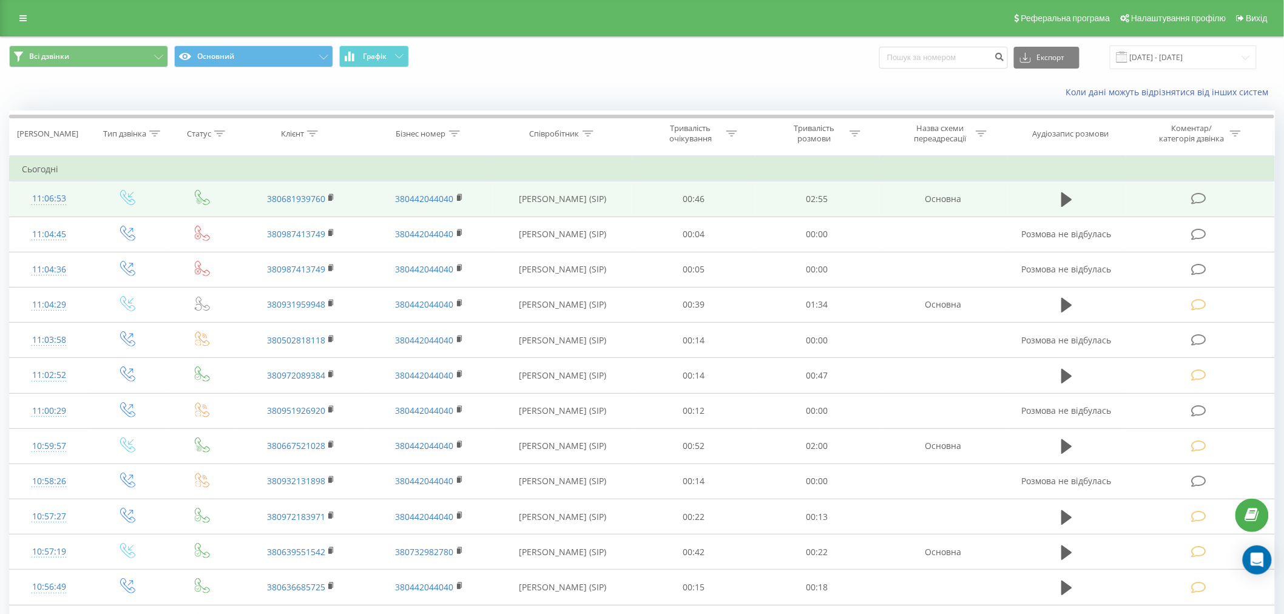
click at [1195, 207] on td at bounding box center [1200, 198] width 148 height 35
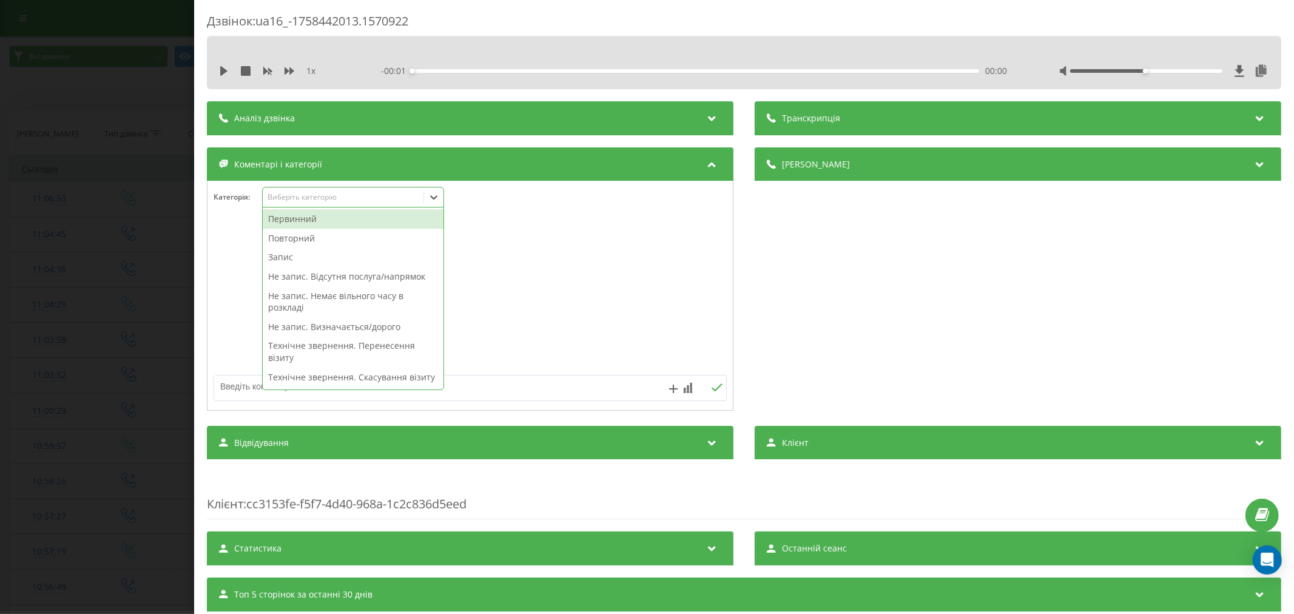
click at [325, 198] on div "Виберіть категорію" at bounding box center [343, 197] width 152 height 10
click at [316, 223] on div "Первинний" at bounding box center [353, 218] width 181 height 19
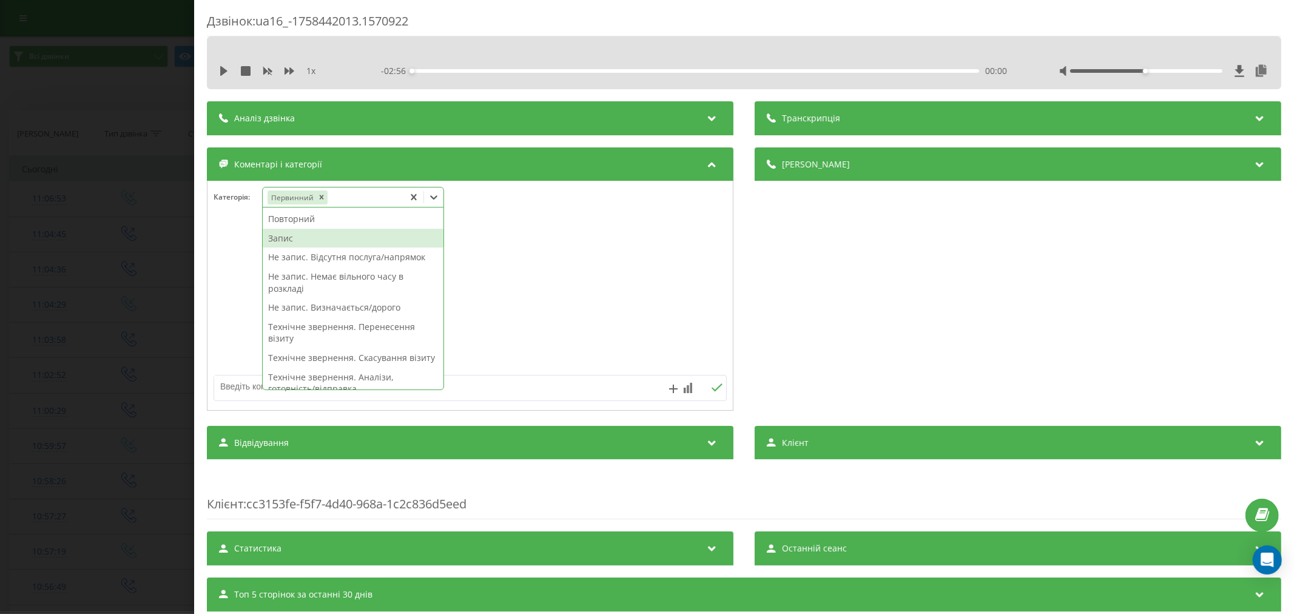
click at [284, 239] on div "Запис" at bounding box center [353, 238] width 181 height 19
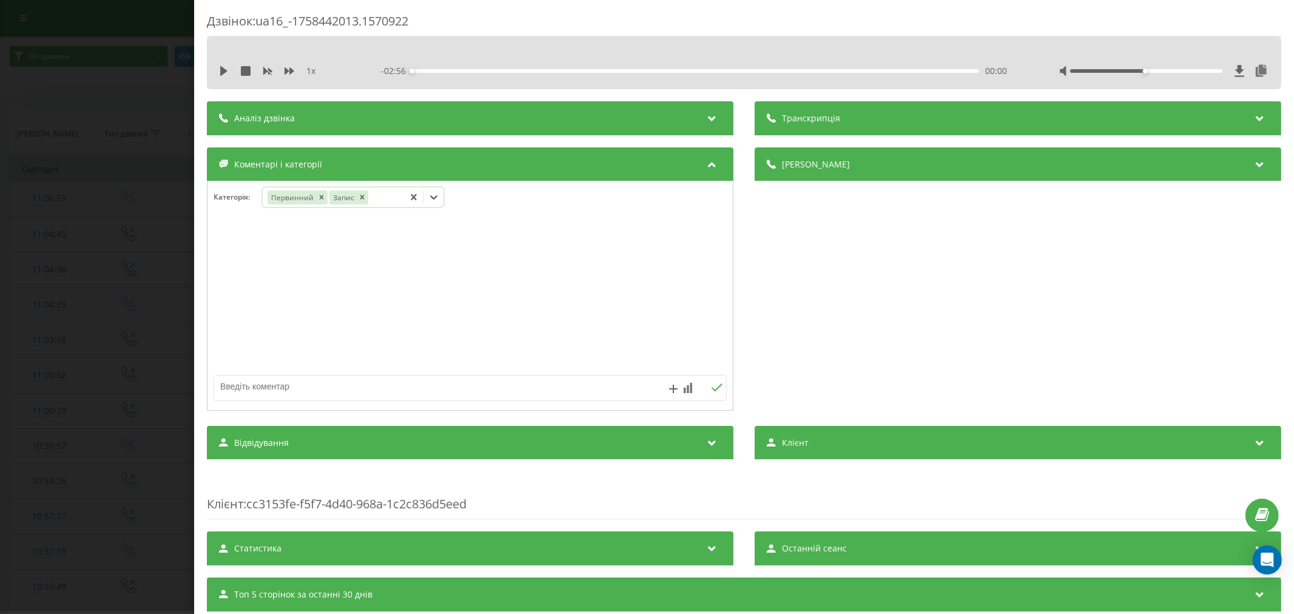
click at [439, 197] on icon at bounding box center [434, 197] width 12 height 12
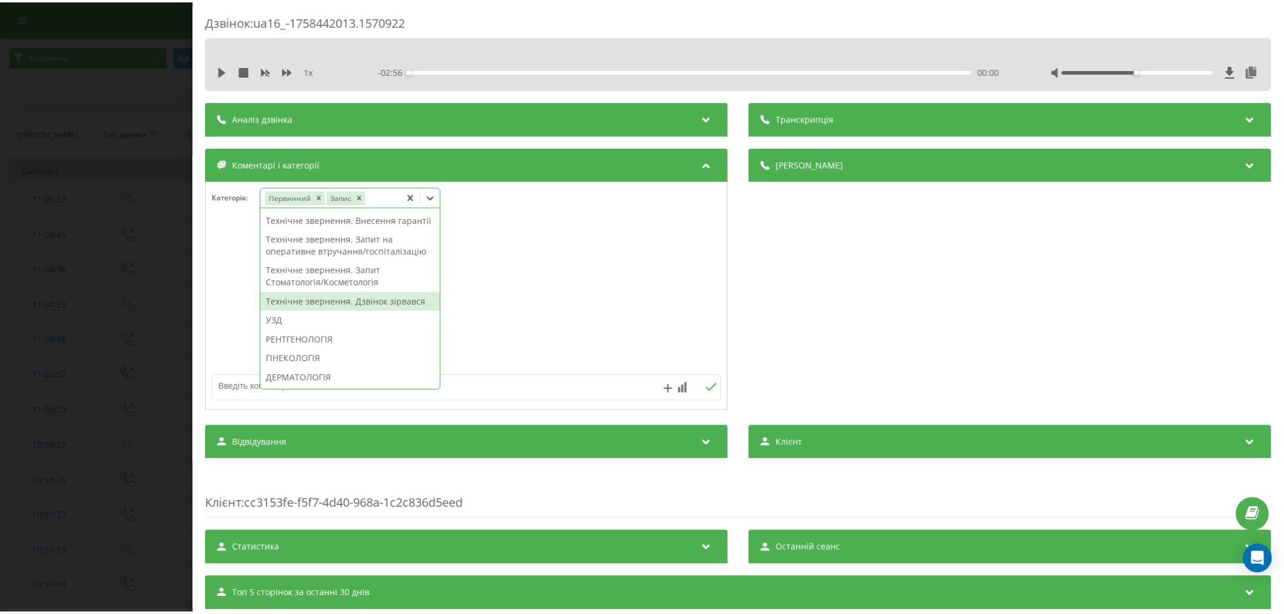
scroll to position [337, 0]
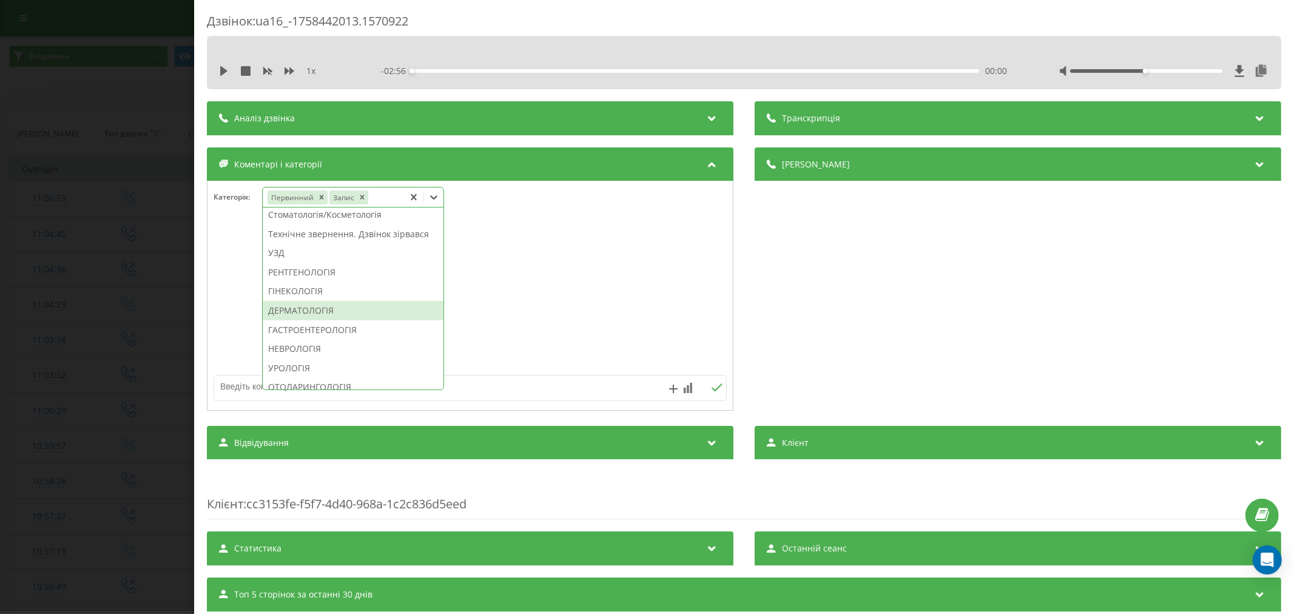
click at [338, 320] on div "ДЕРМАТОЛОГІЯ" at bounding box center [353, 310] width 181 height 19
click at [534, 352] on div at bounding box center [469, 296] width 525 height 146
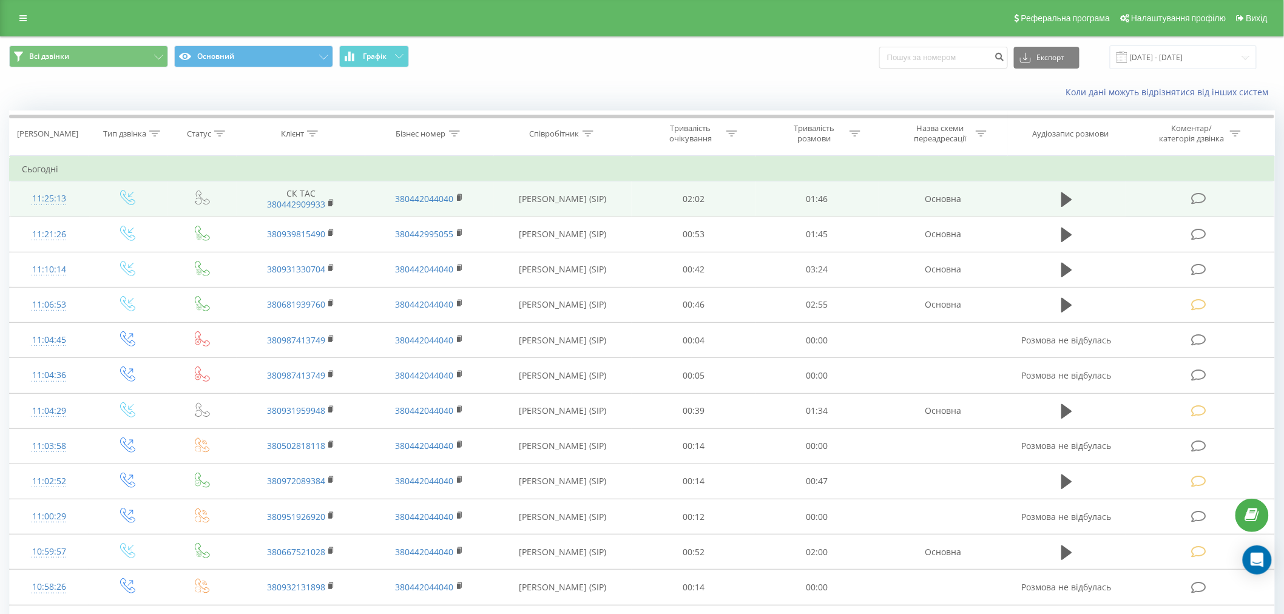
click at [1198, 195] on icon at bounding box center [1198, 198] width 15 height 13
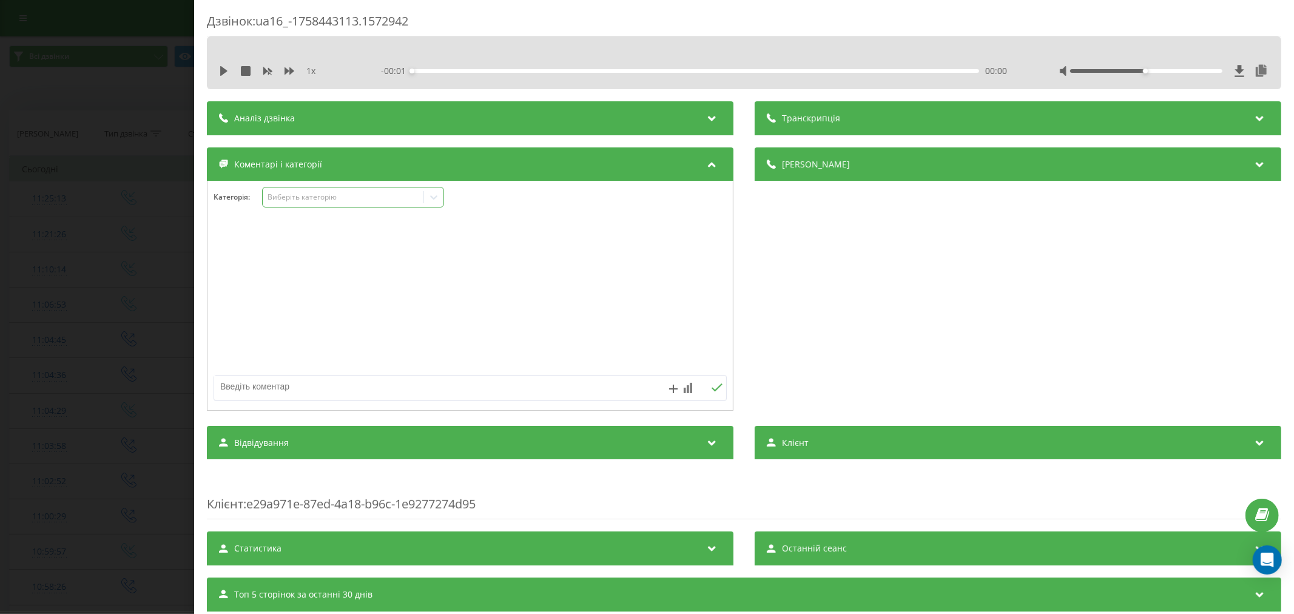
click at [313, 196] on div "Виберіть категорію" at bounding box center [343, 197] width 152 height 10
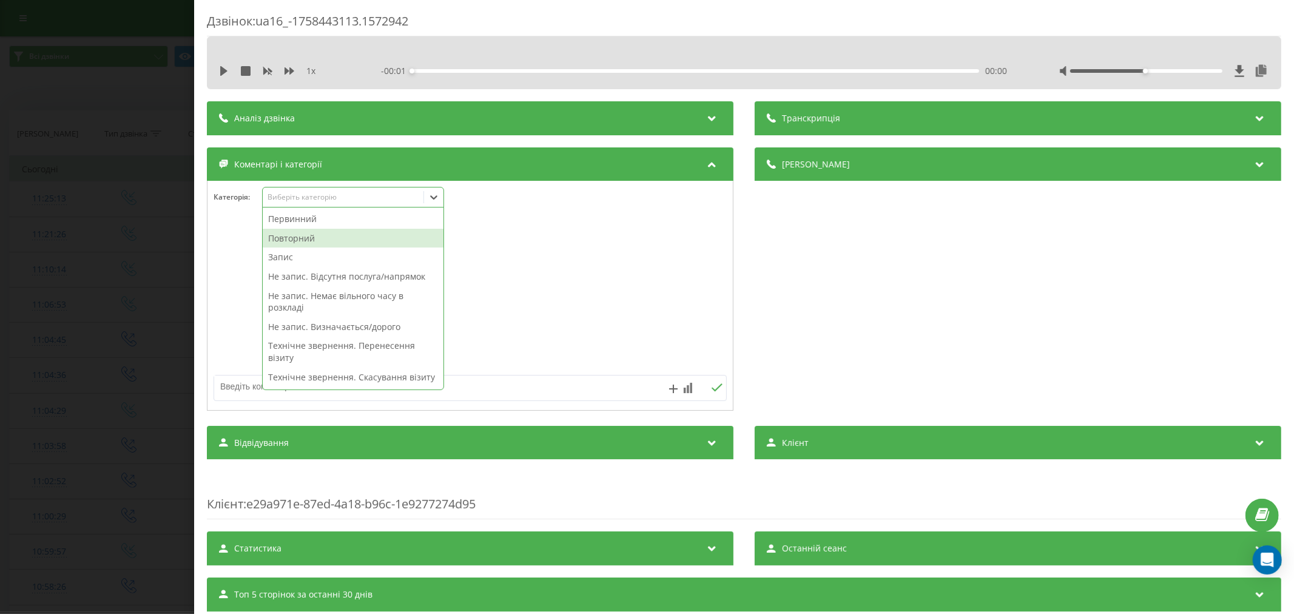
click at [296, 240] on div "Повторний" at bounding box center [353, 238] width 181 height 19
click at [294, 253] on div "Запис" at bounding box center [353, 257] width 181 height 19
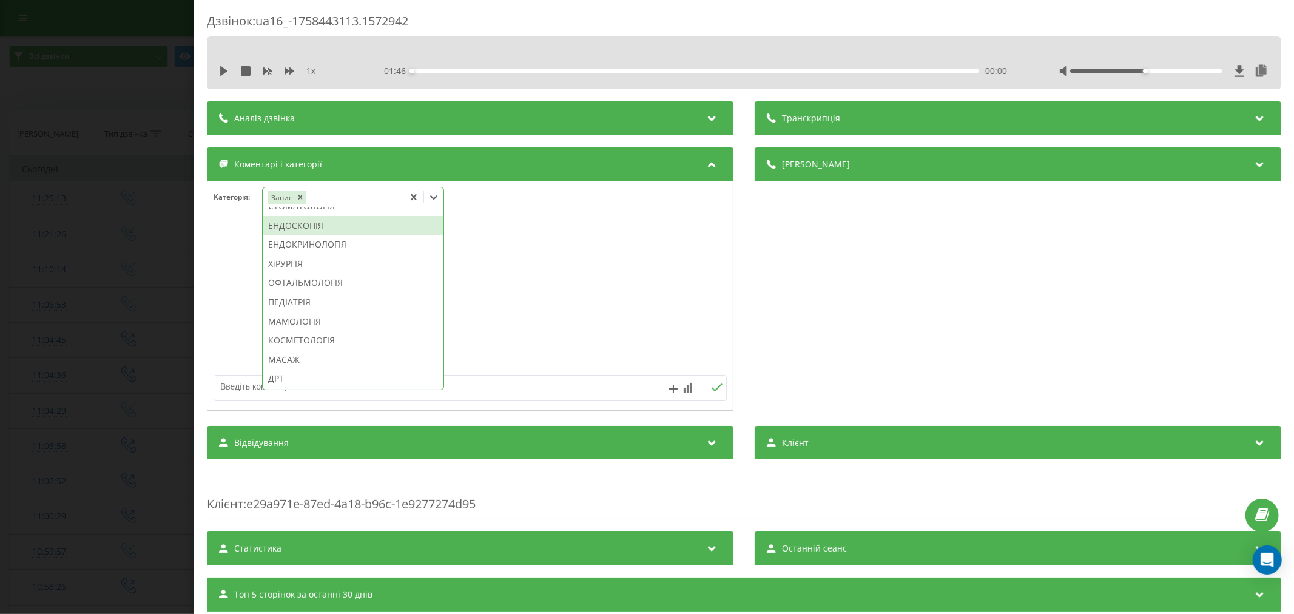
scroll to position [655, 0]
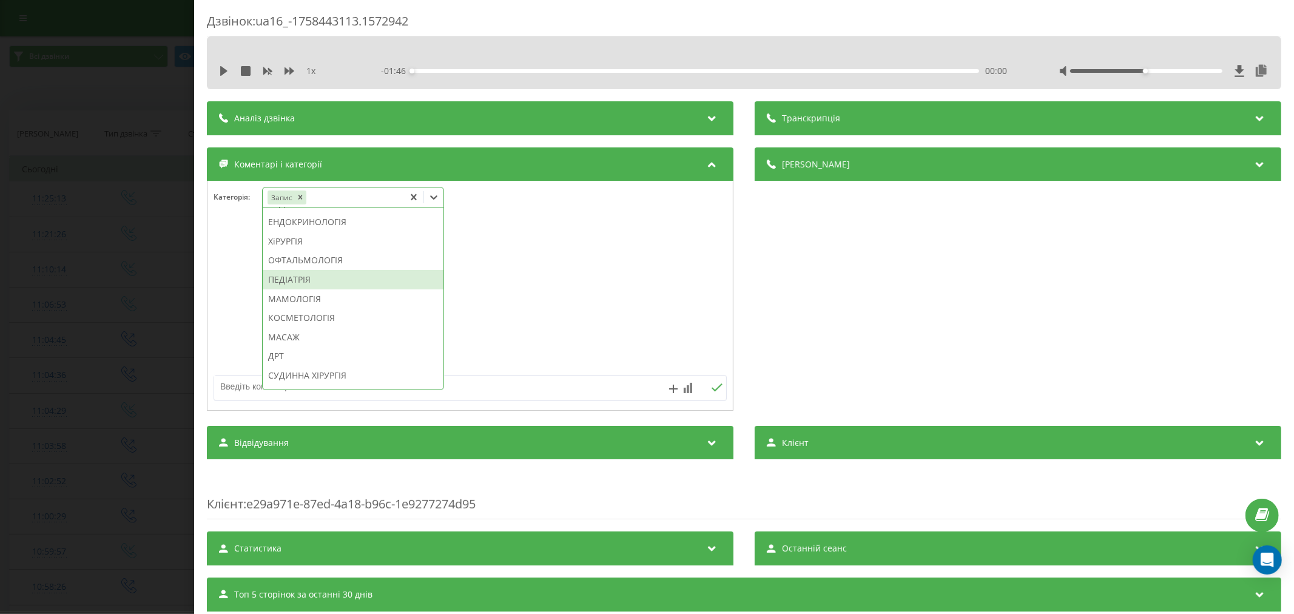
drag, startPoint x: 315, startPoint y: 277, endPoint x: 308, endPoint y: 311, distance: 34.7
click at [308, 311] on div "Первинний Повторний Не запис. Відсутня послуга/напрямок Не запис. Немає вільног…" at bounding box center [353, 298] width 181 height 182
click at [308, 289] on div "ПЕДІАТРІЯ" at bounding box center [353, 279] width 181 height 19
click at [601, 269] on div at bounding box center [469, 296] width 525 height 146
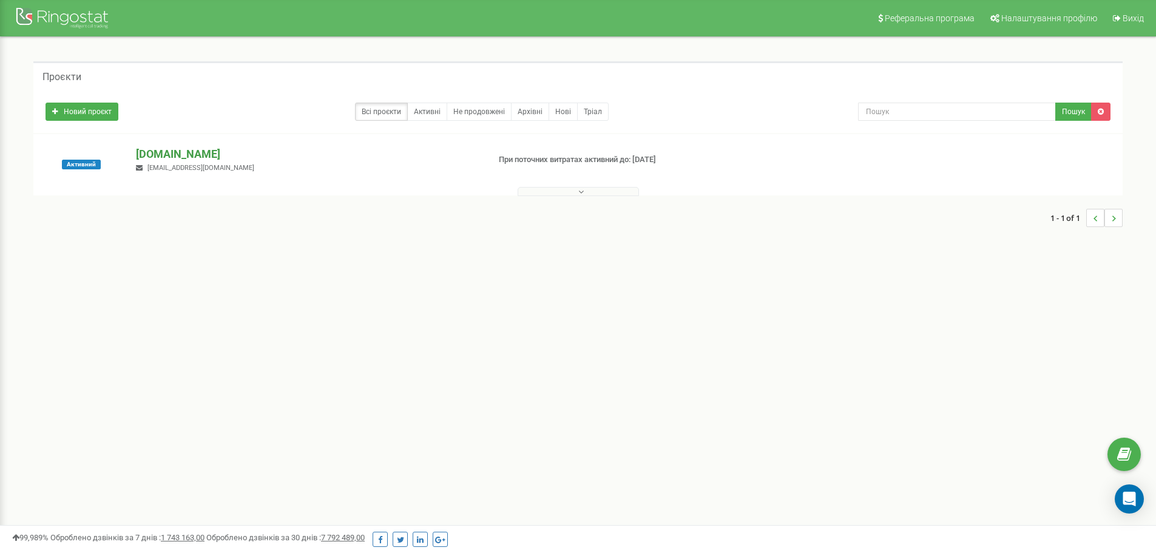
click at [166, 156] on p "[DOMAIN_NAME]" at bounding box center [307, 154] width 343 height 16
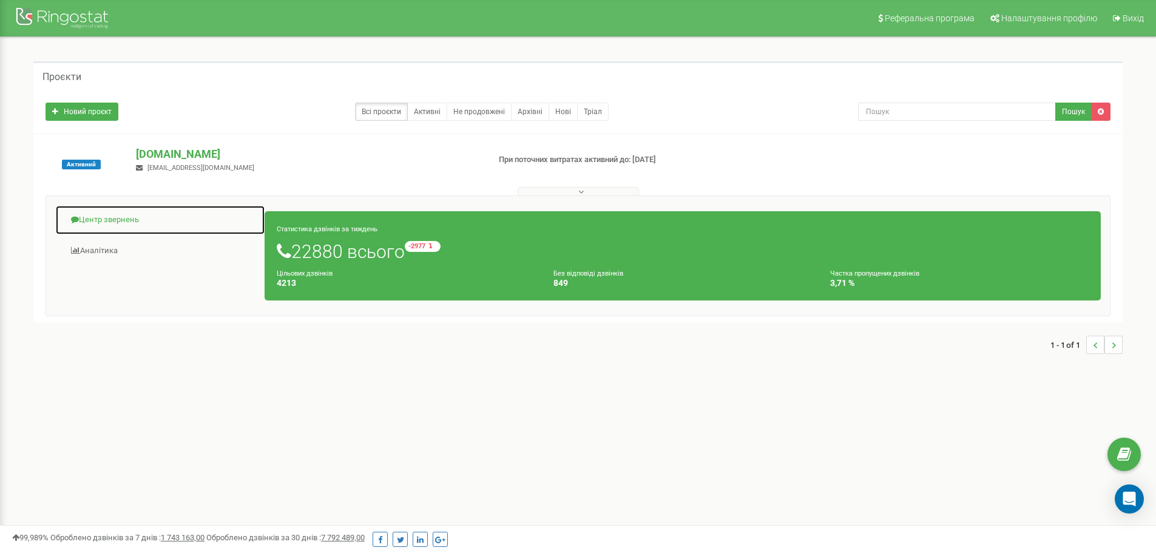
click at [110, 219] on link "Центр звернень" at bounding box center [160, 220] width 210 height 30
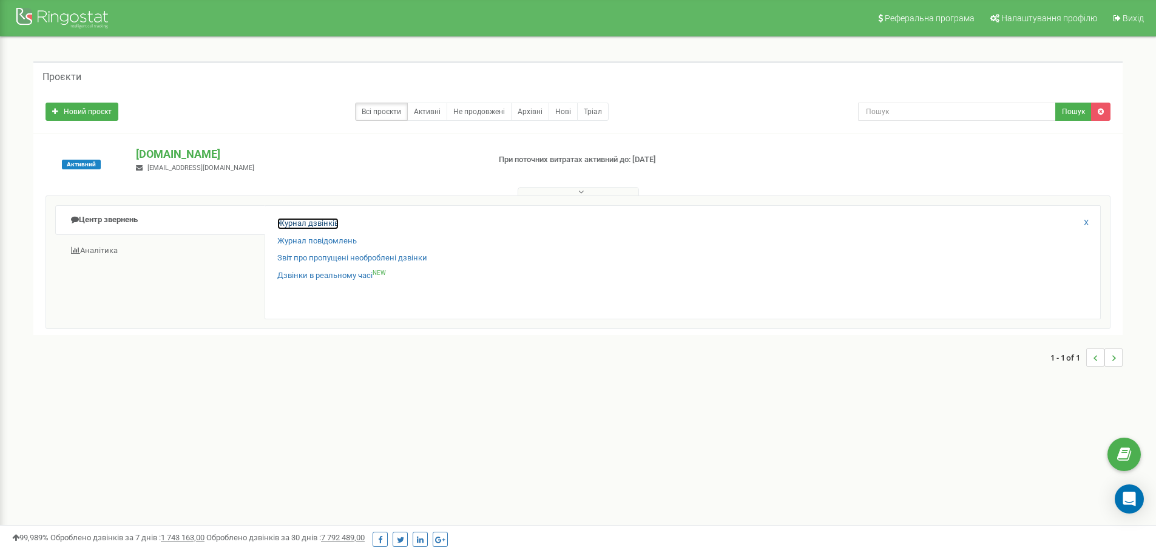
click at [295, 221] on link "Журнал дзвінків" at bounding box center [307, 224] width 61 height 12
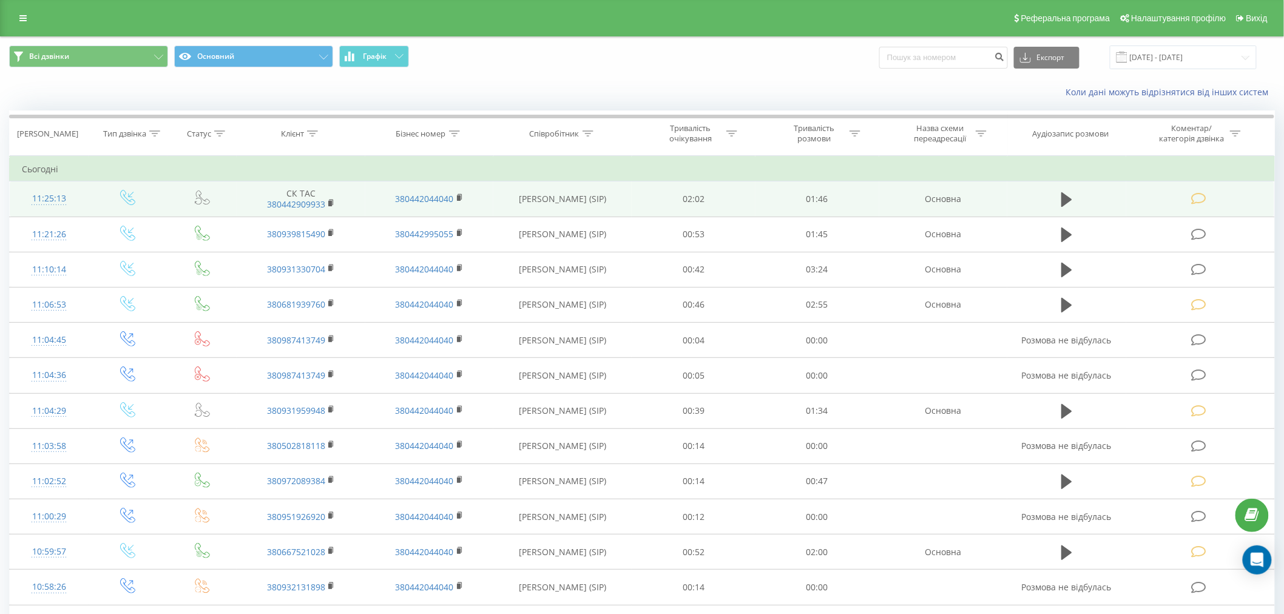
click at [1195, 198] on icon at bounding box center [1198, 198] width 15 height 13
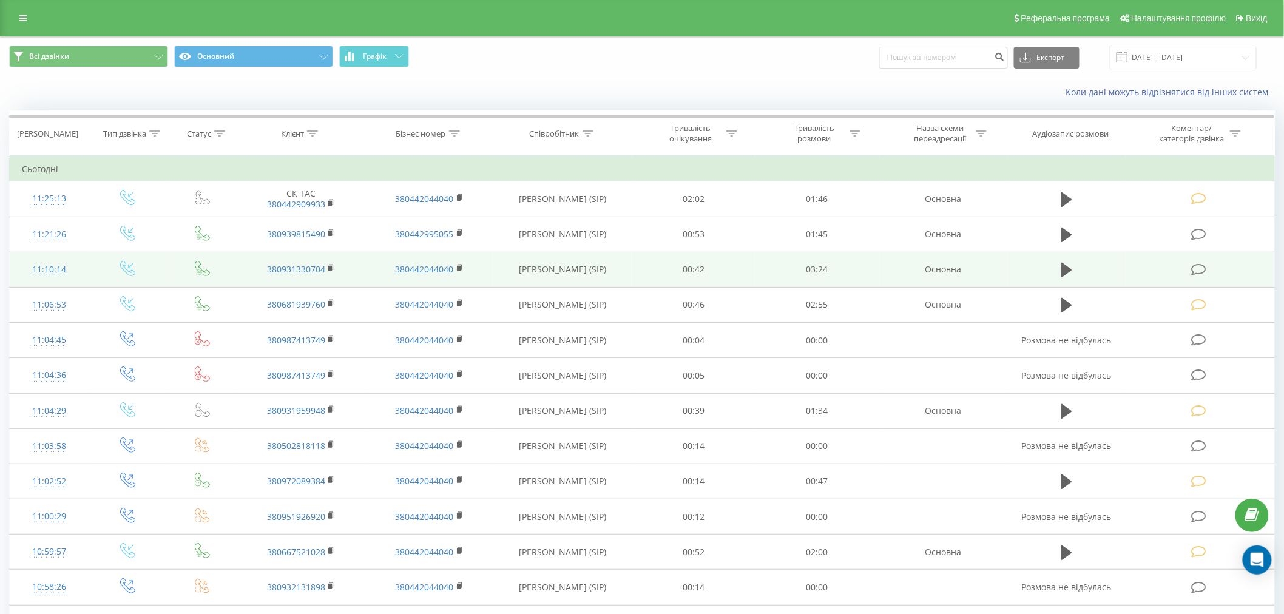
click at [1204, 271] on icon at bounding box center [1198, 269] width 15 height 13
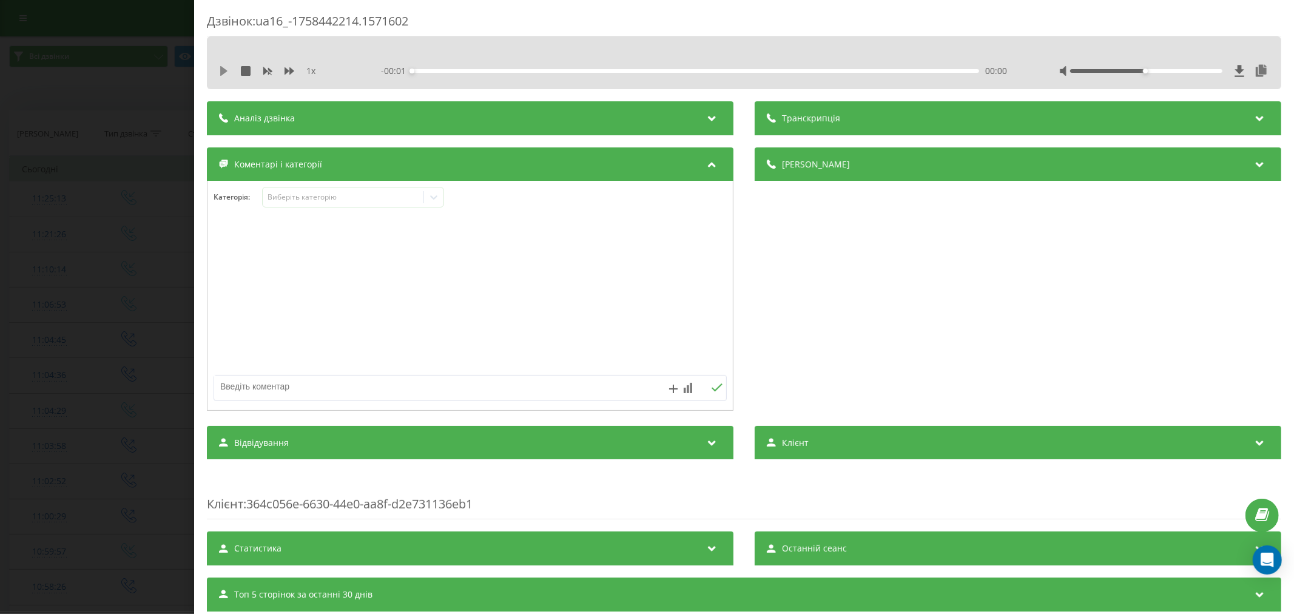
click at [225, 69] on icon at bounding box center [224, 71] width 10 height 10
click at [434, 73] on div "- 00:01 00:00 00:00" at bounding box center [696, 71] width 630 height 12
click at [434, 70] on div "00:00" at bounding box center [695, 71] width 567 height 4
click at [348, 201] on div "Виберіть категорію" at bounding box center [343, 197] width 152 height 10
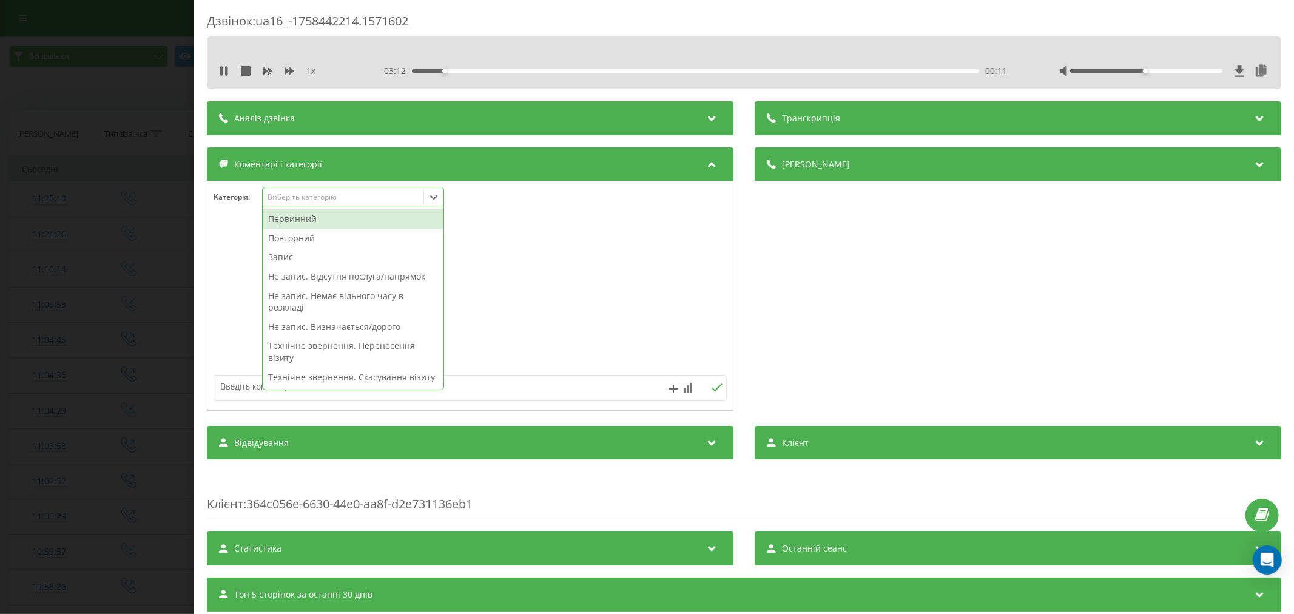
click at [307, 221] on div "Первинний" at bounding box center [353, 218] width 181 height 19
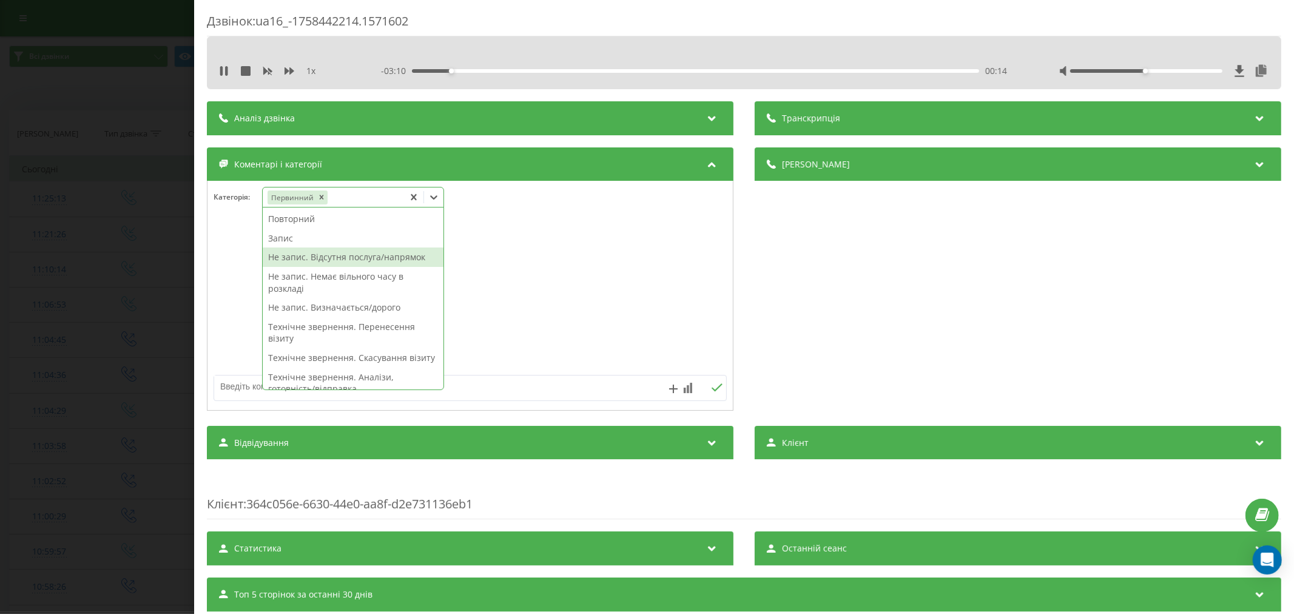
click at [293, 255] on div "Повторний Запис Не запис. Відсутня послуга/напрямок Не запис. Немає вільного ча…" at bounding box center [353, 298] width 181 height 182
click at [577, 256] on div at bounding box center [469, 296] width 525 height 146
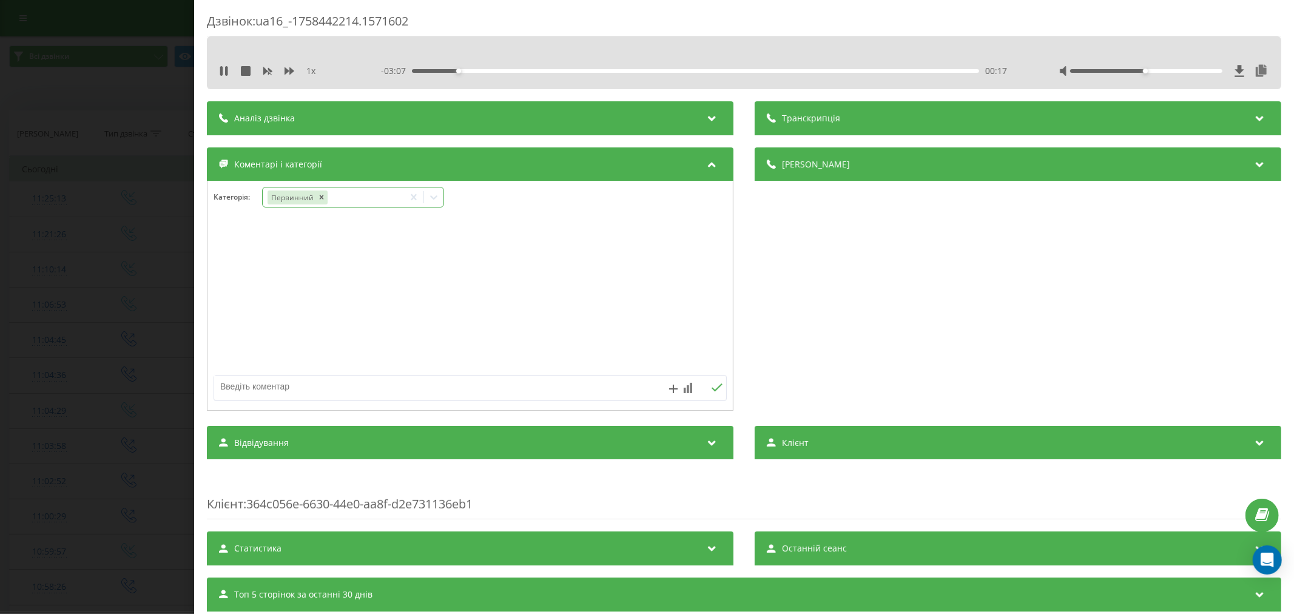
click at [439, 195] on icon at bounding box center [434, 197] width 12 height 12
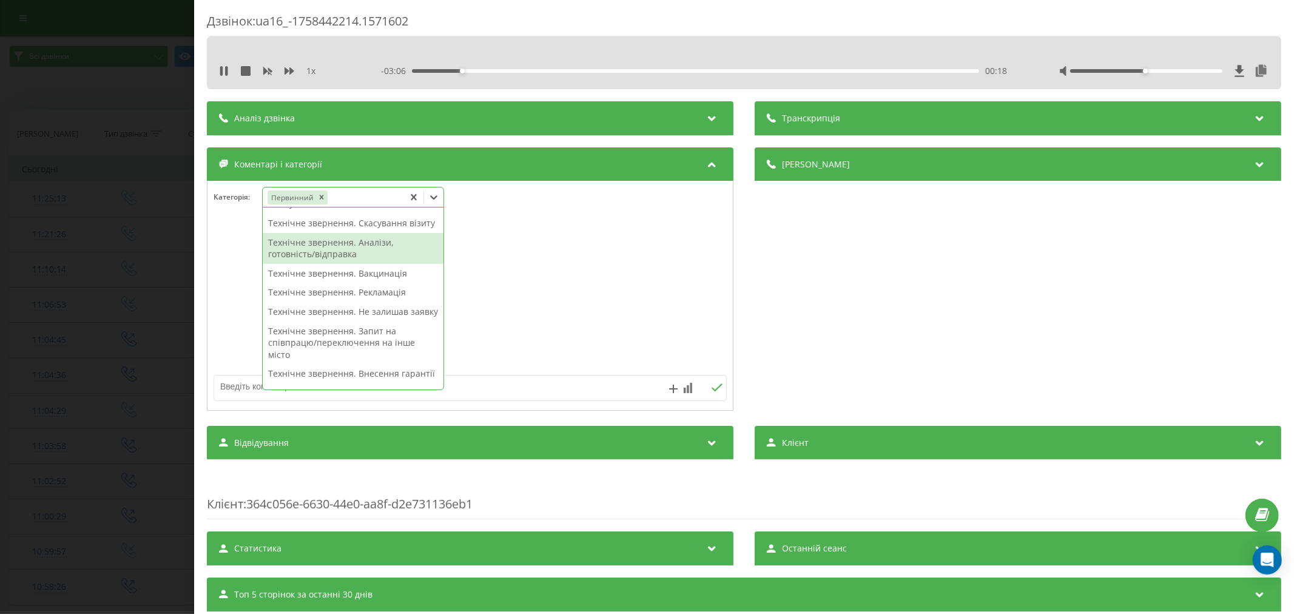
scroll to position [202, 0]
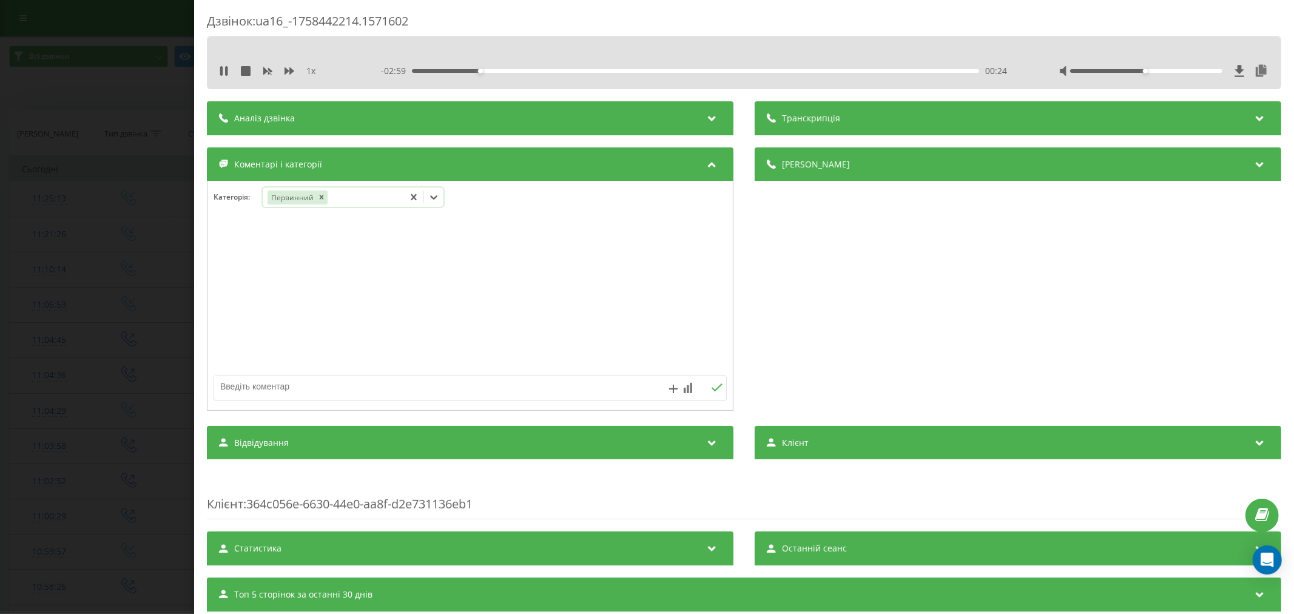
click at [435, 198] on icon at bounding box center [434, 197] width 12 height 12
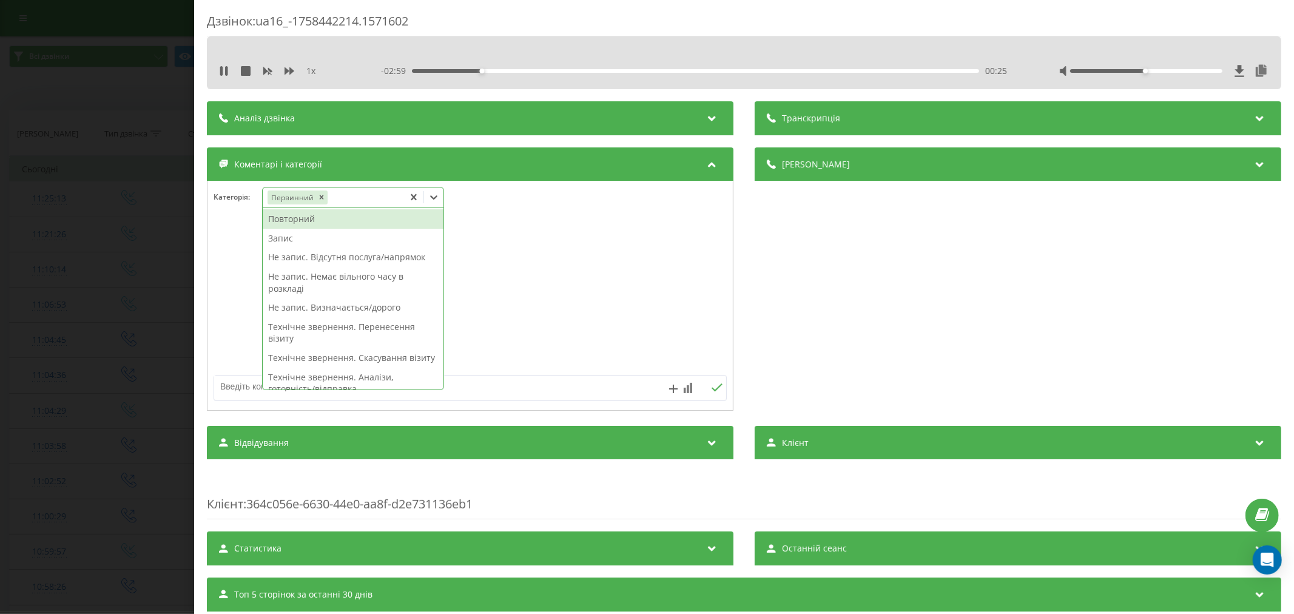
click at [435, 198] on icon at bounding box center [434, 197] width 12 height 12
click at [306, 240] on div "Запис" at bounding box center [353, 238] width 181 height 19
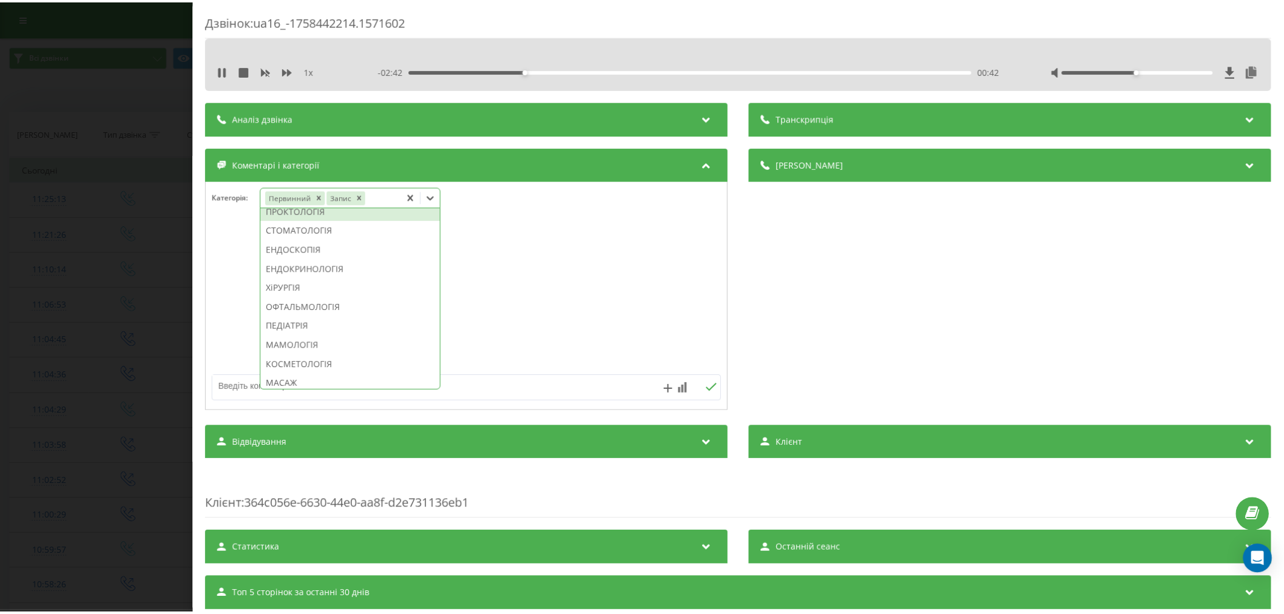
scroll to position [571, 0]
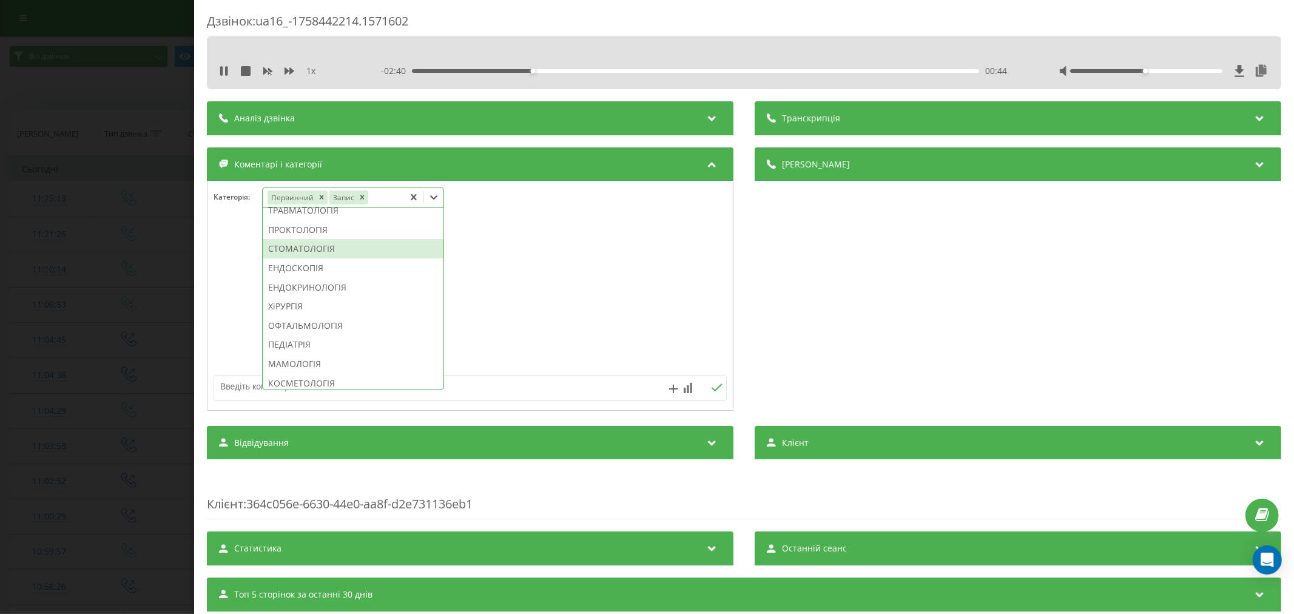
click at [303, 258] on div "СТОМАТОЛОГІЯ" at bounding box center [353, 248] width 181 height 19
click at [549, 291] on div at bounding box center [469, 296] width 525 height 146
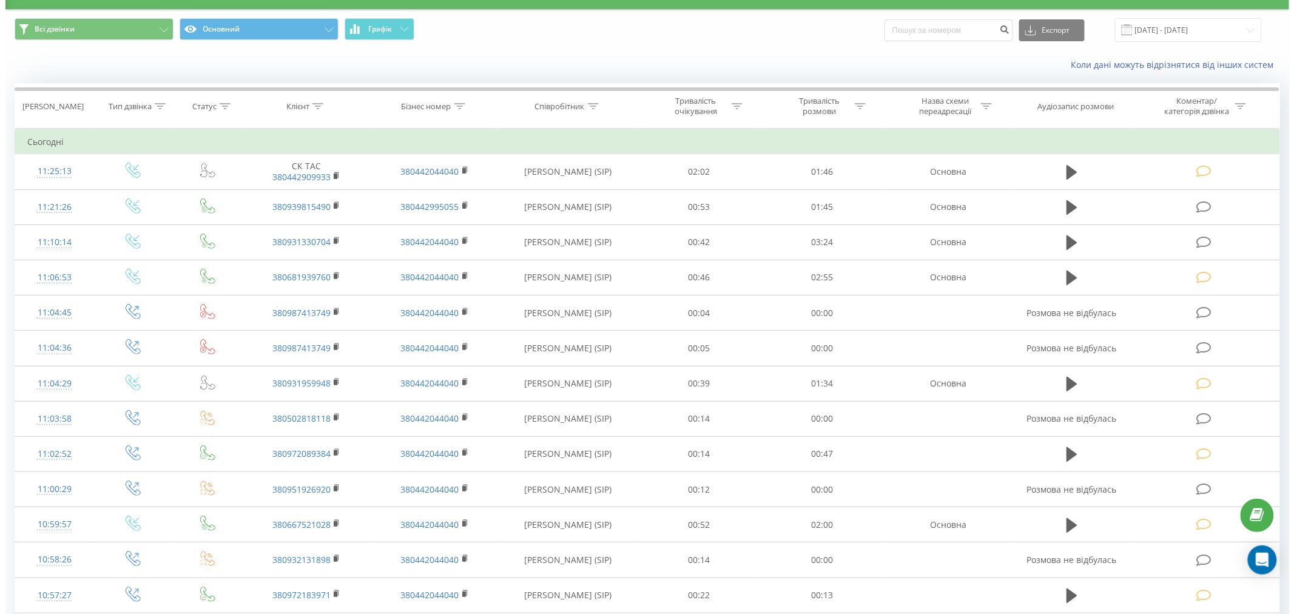
scroll to position [25, 0]
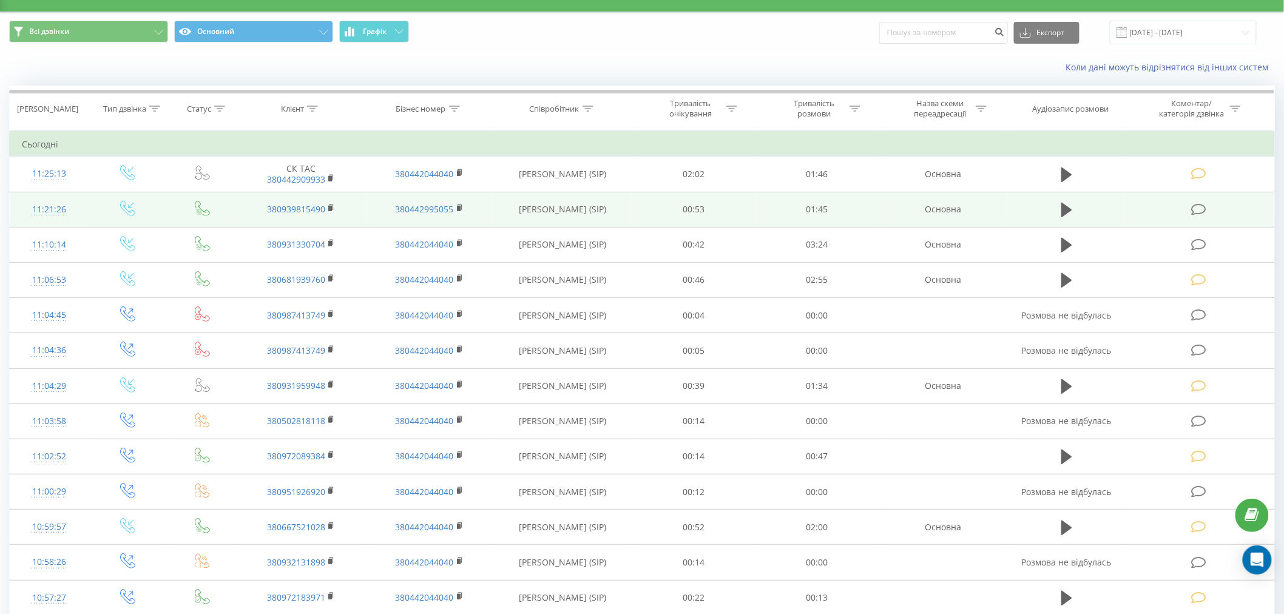
click at [1197, 209] on icon at bounding box center [1198, 209] width 15 height 13
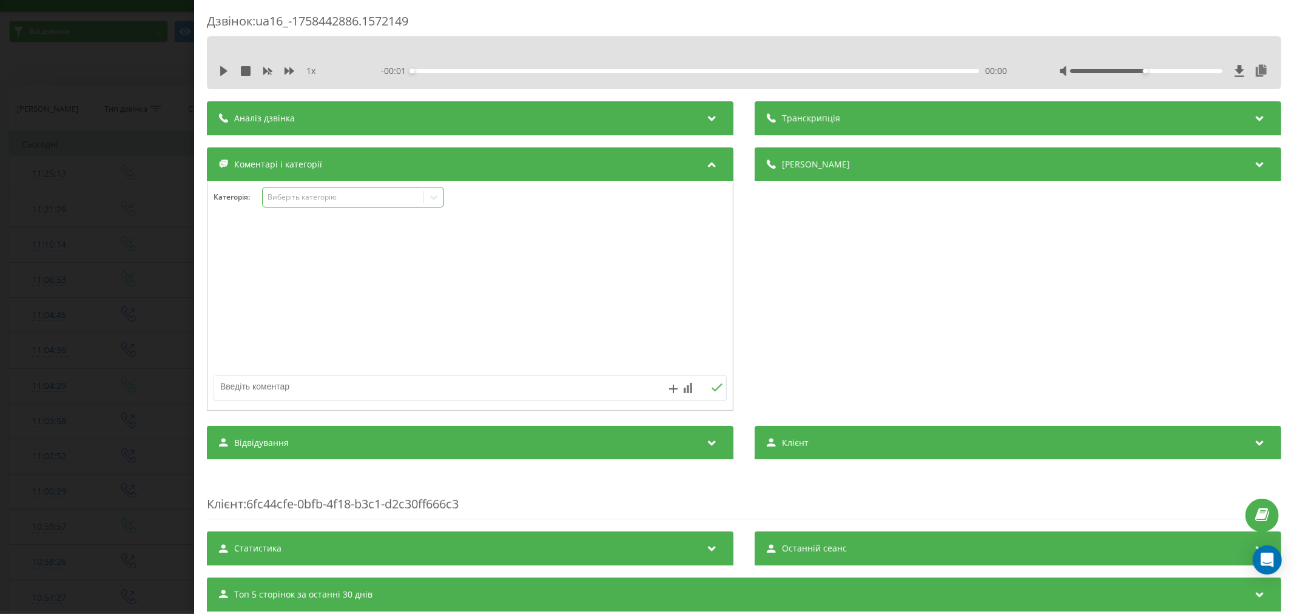
click at [312, 195] on div "Виберіть категорію" at bounding box center [343, 197] width 152 height 10
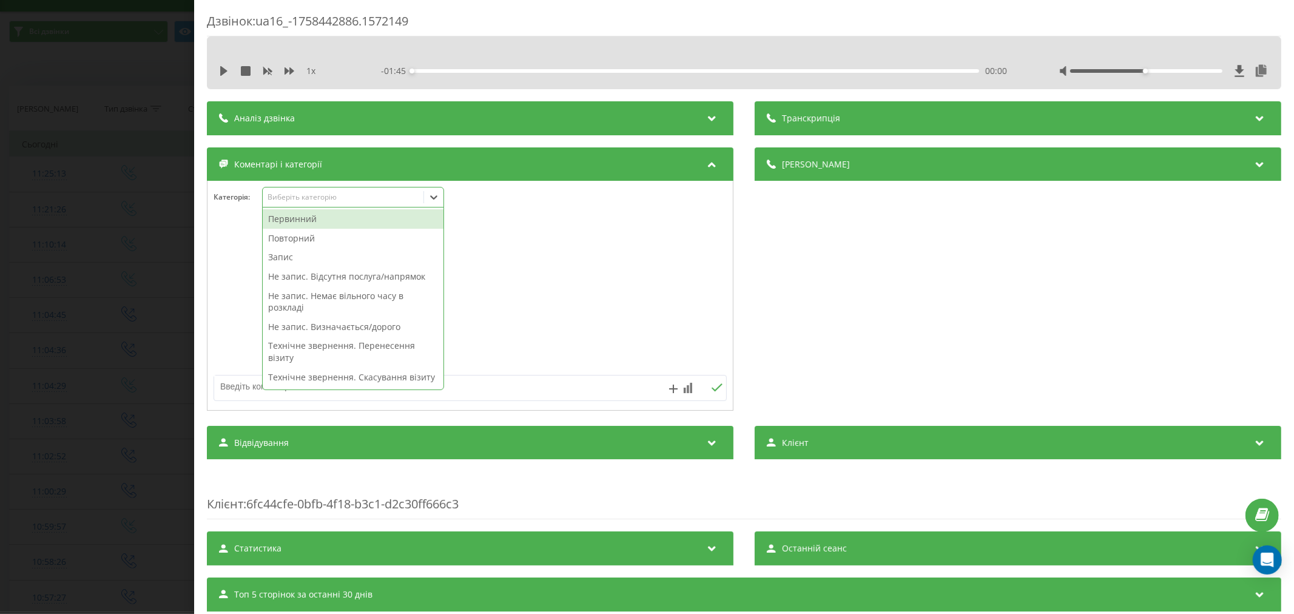
click at [296, 217] on div "Первинний" at bounding box center [353, 218] width 181 height 19
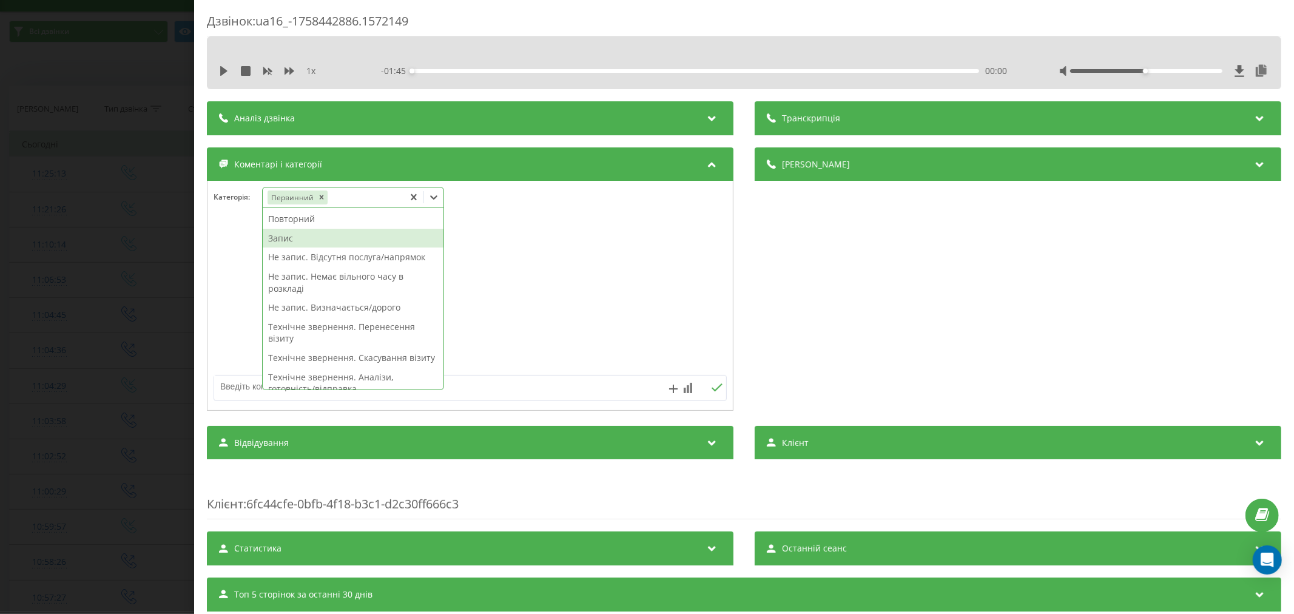
click at [301, 237] on div "Запис" at bounding box center [353, 238] width 181 height 19
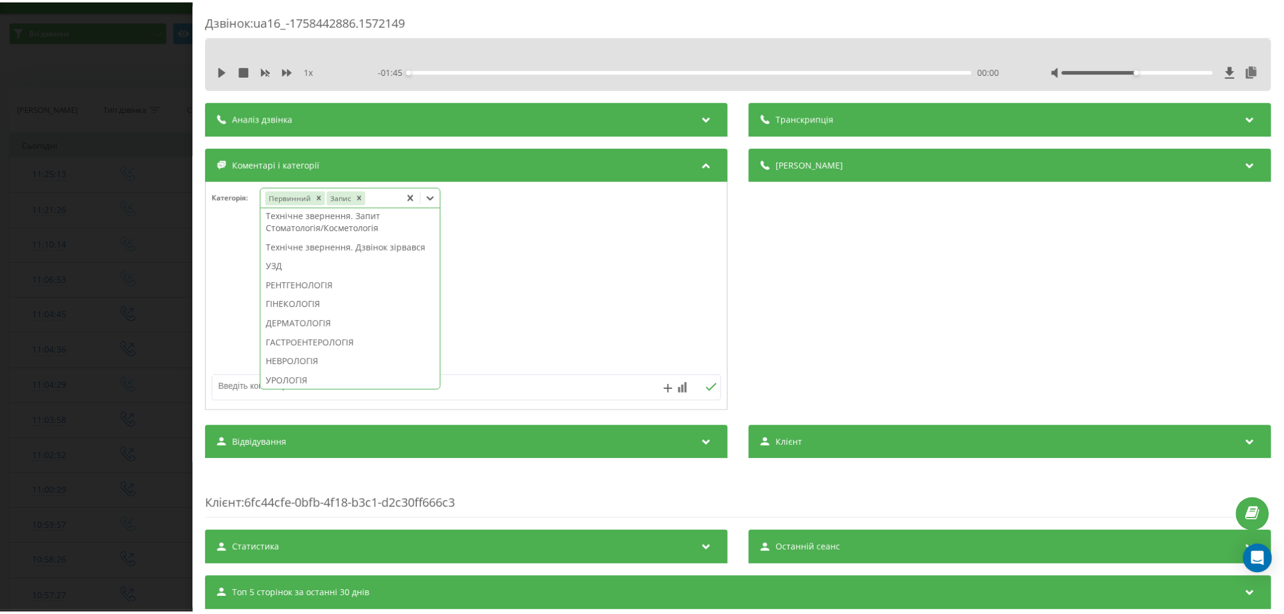
scroll to position [337, 0]
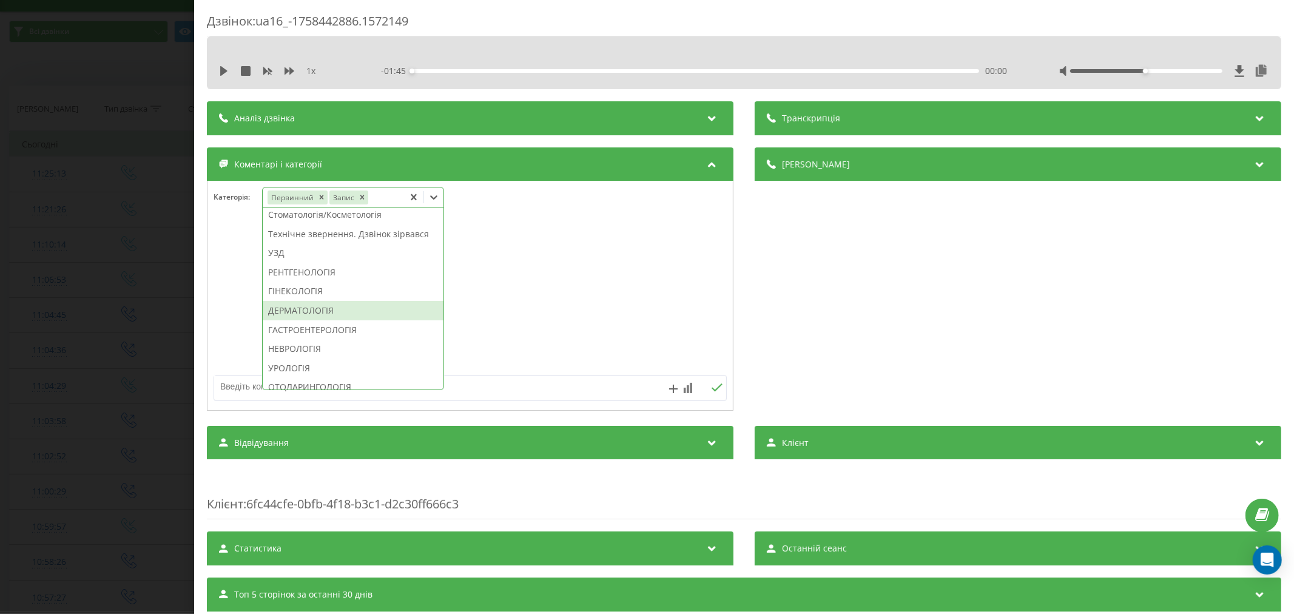
click at [304, 320] on div "ДЕРМАТОЛОГІЯ" at bounding box center [353, 310] width 181 height 19
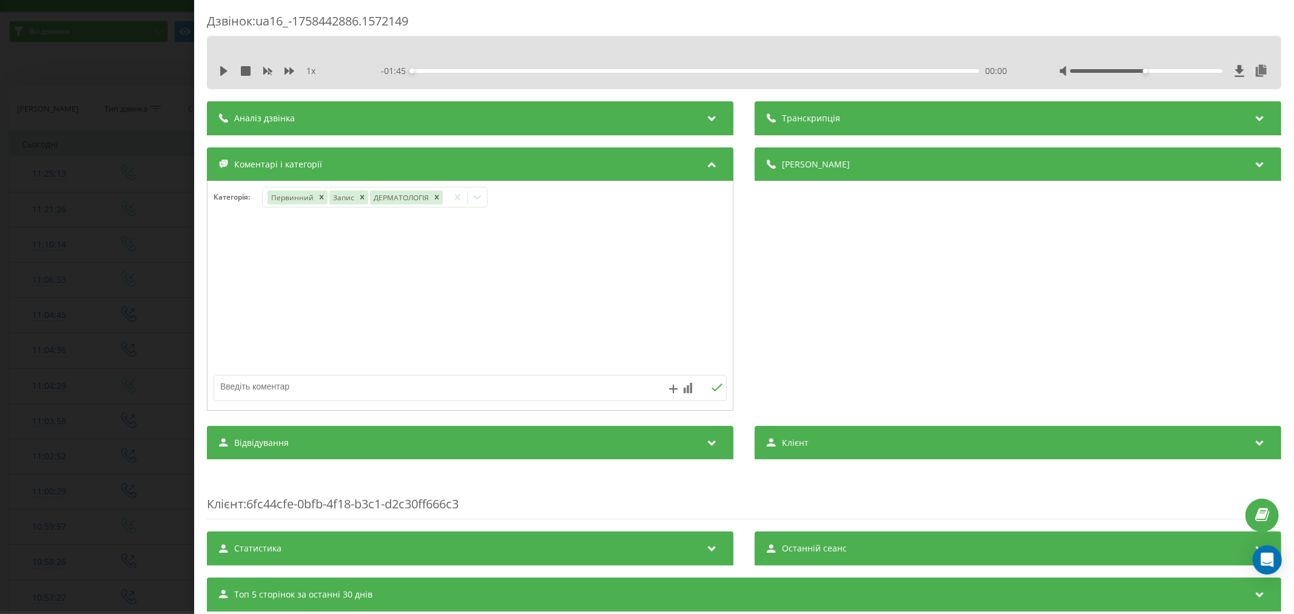
click at [615, 293] on div at bounding box center [469, 296] width 525 height 146
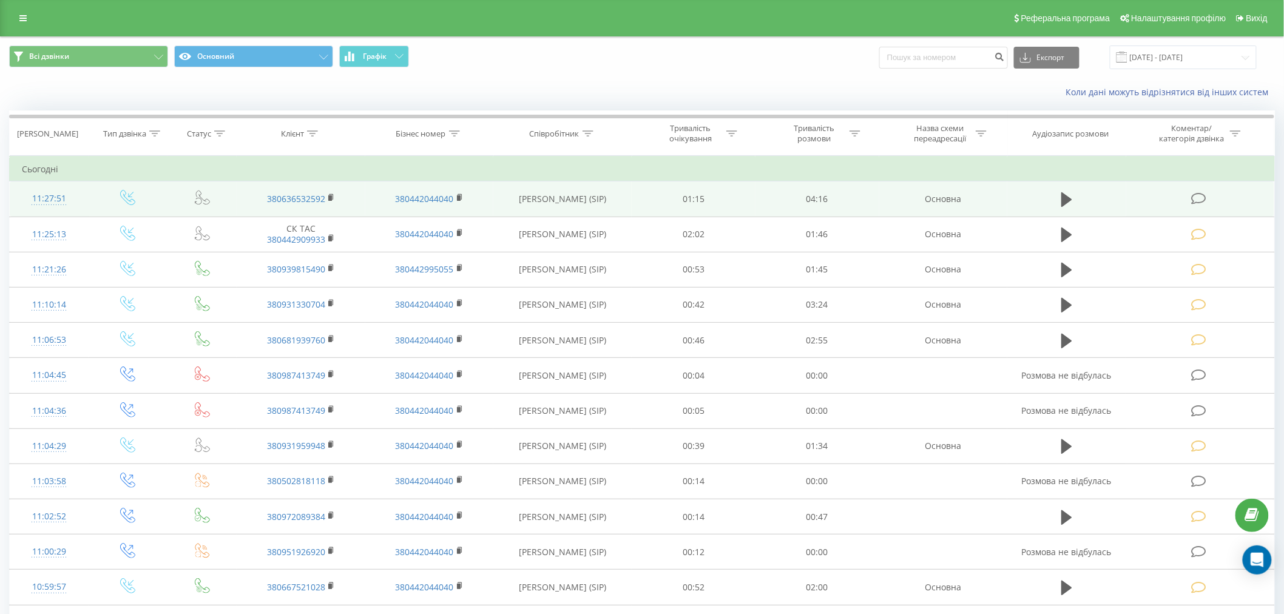
click at [1202, 195] on icon at bounding box center [1198, 198] width 15 height 13
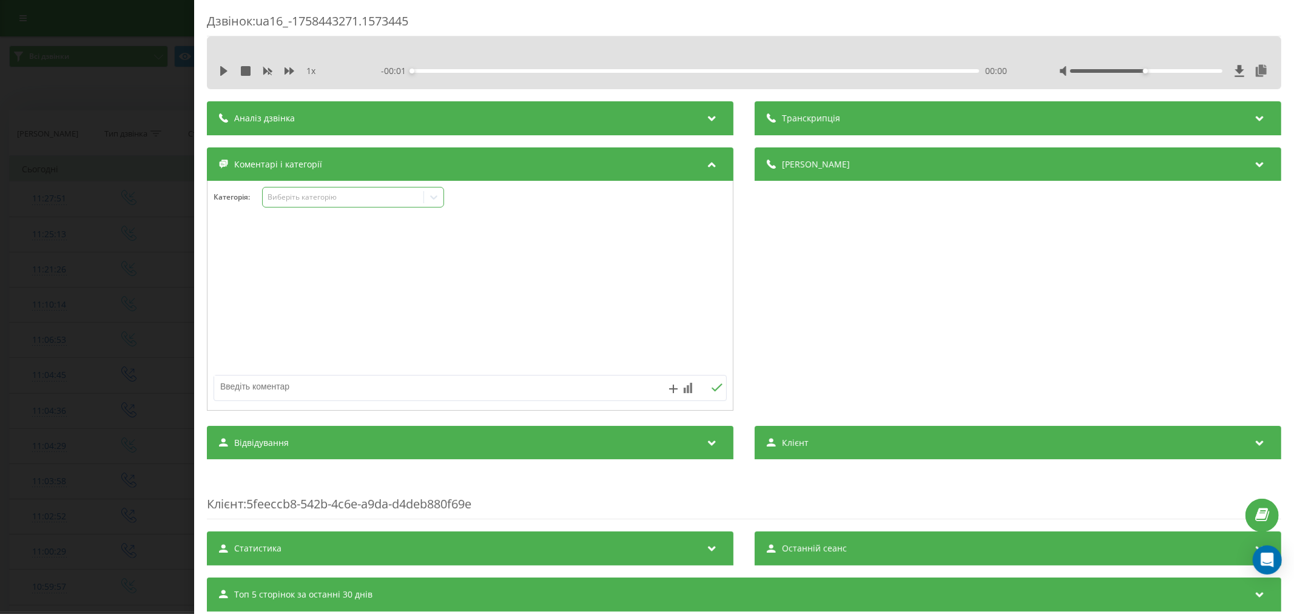
click at [337, 194] on div "Виберіть категорію" at bounding box center [343, 197] width 152 height 10
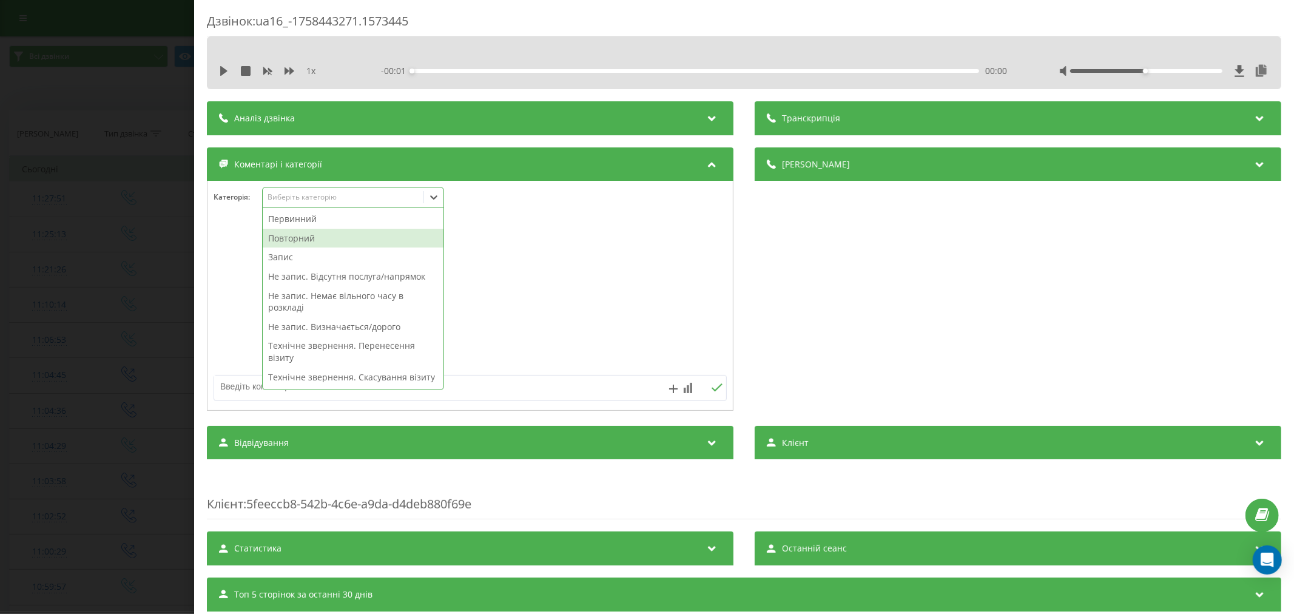
click at [318, 238] on div "Повторний" at bounding box center [353, 238] width 181 height 19
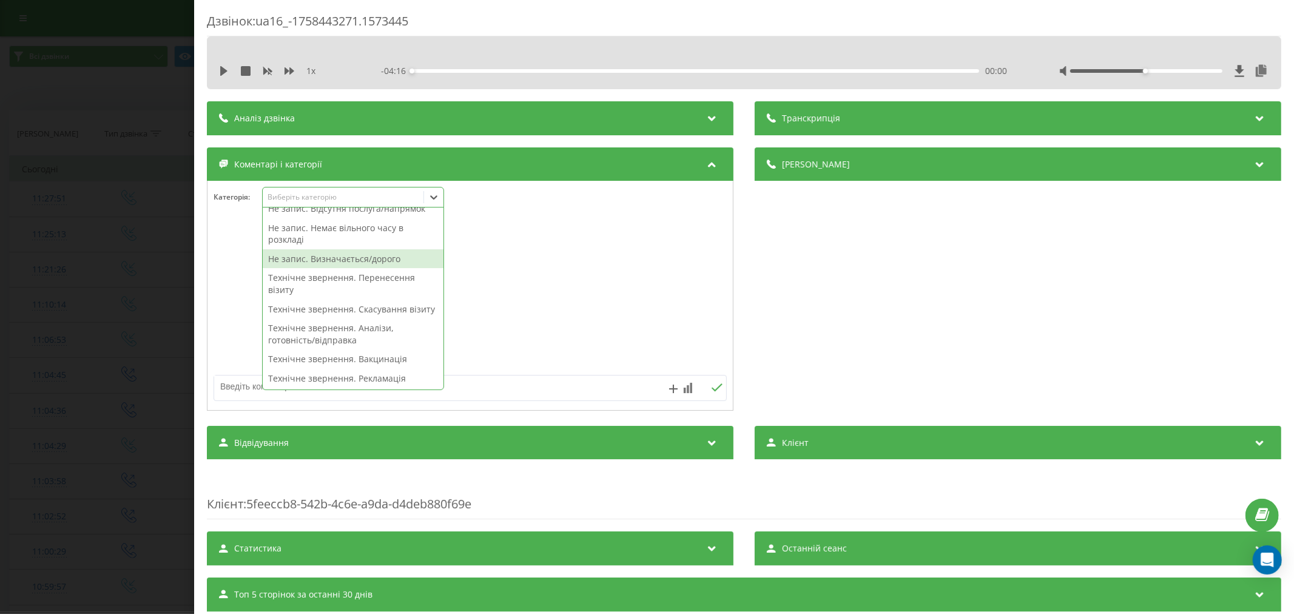
scroll to position [135, 0]
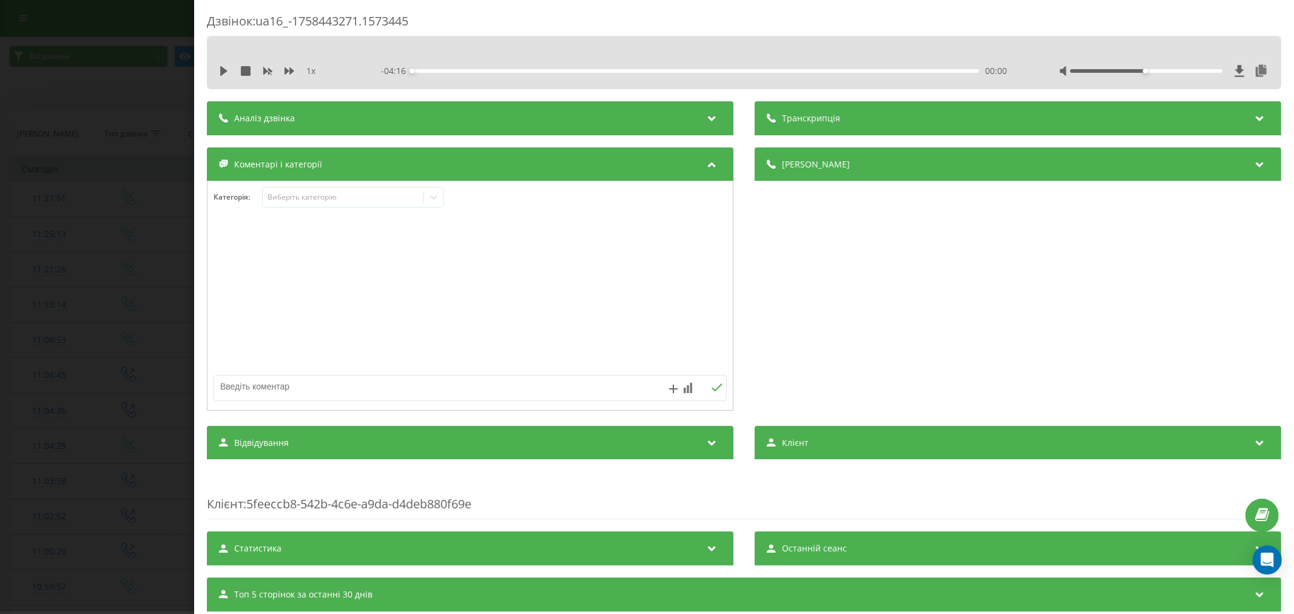
click at [550, 223] on div at bounding box center [469, 296] width 525 height 146
click at [354, 275] on div at bounding box center [469, 296] width 525 height 146
click at [439, 198] on icon at bounding box center [434, 197] width 12 height 12
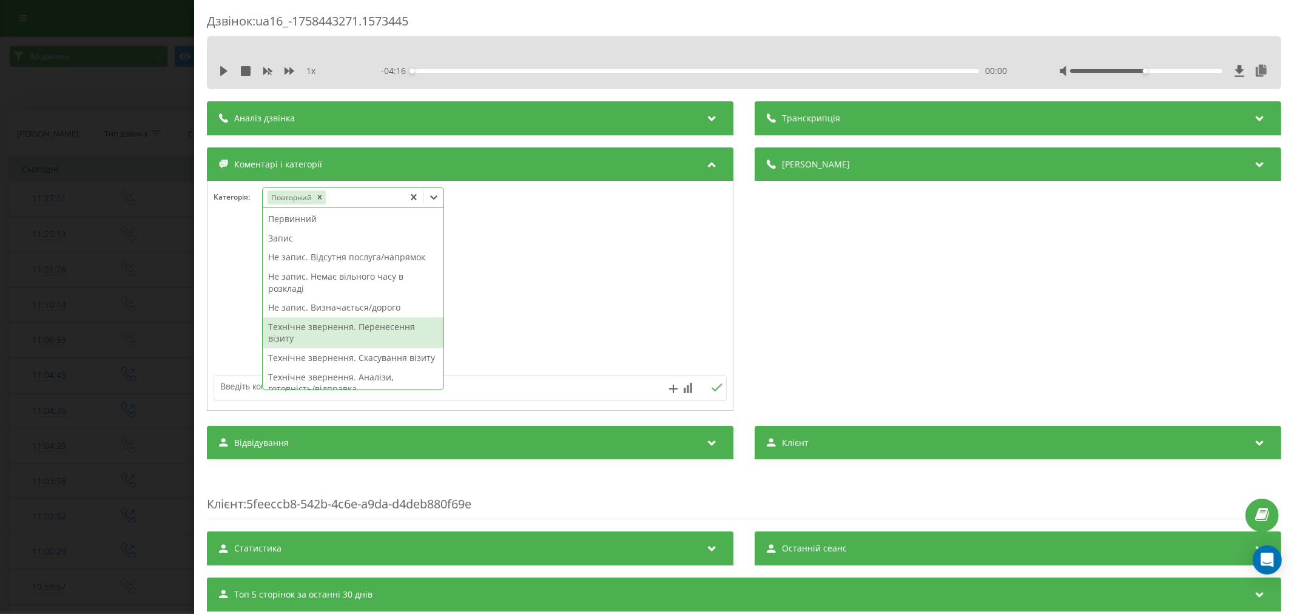
click at [366, 328] on div "Технічне звернення. Перенесення візиту" at bounding box center [353, 332] width 181 height 31
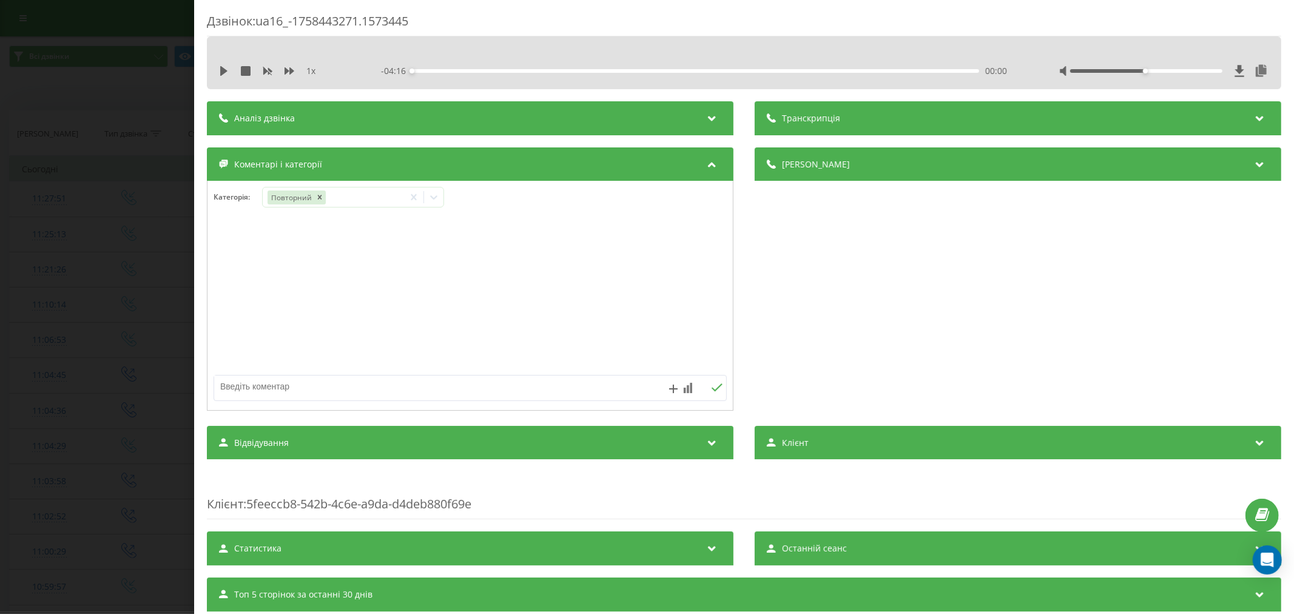
drag, startPoint x: 590, startPoint y: 319, endPoint x: 86, endPoint y: 100, distance: 550.2
click at [590, 318] on div at bounding box center [469, 296] width 525 height 146
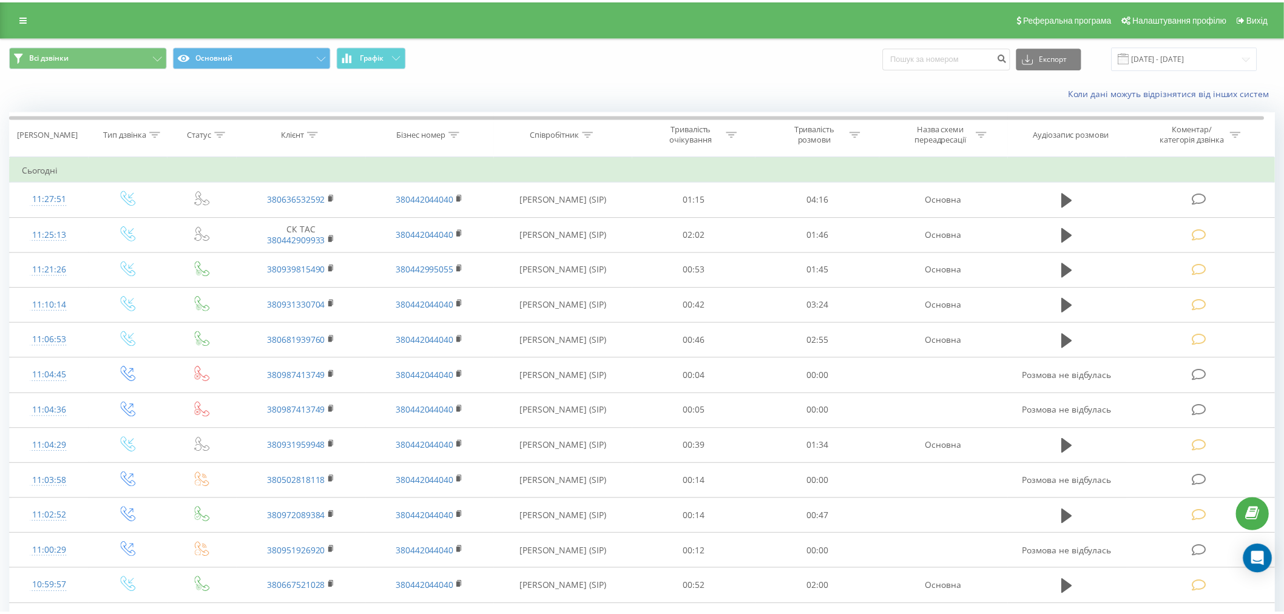
scroll to position [25, 0]
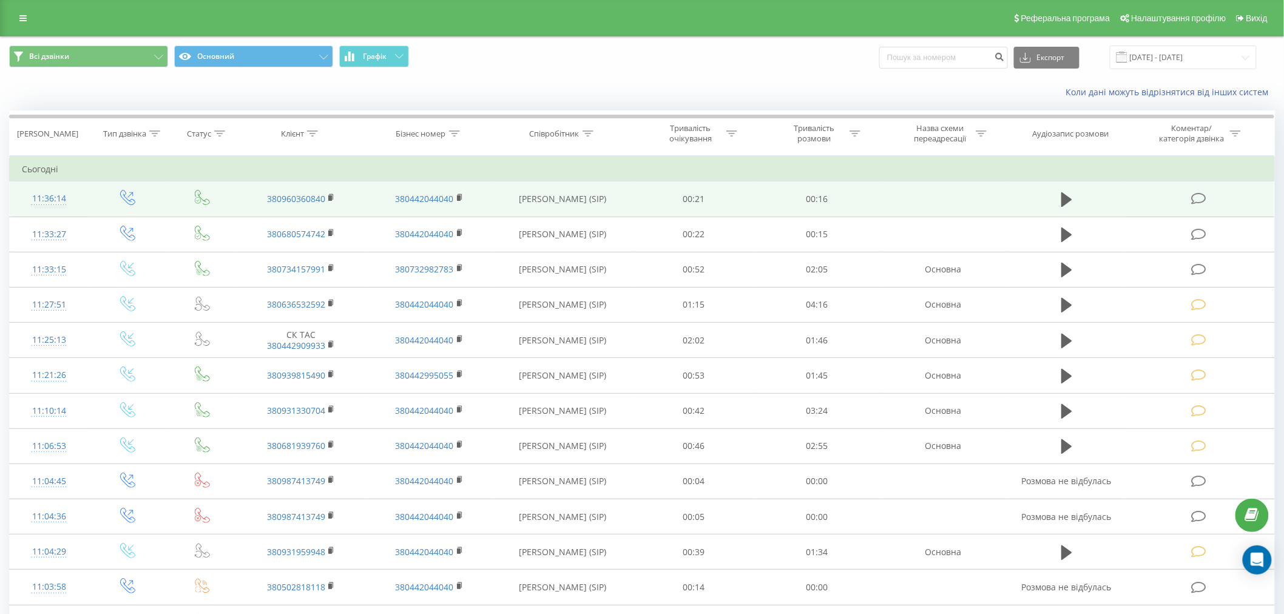
click at [1204, 195] on icon at bounding box center [1198, 198] width 15 height 13
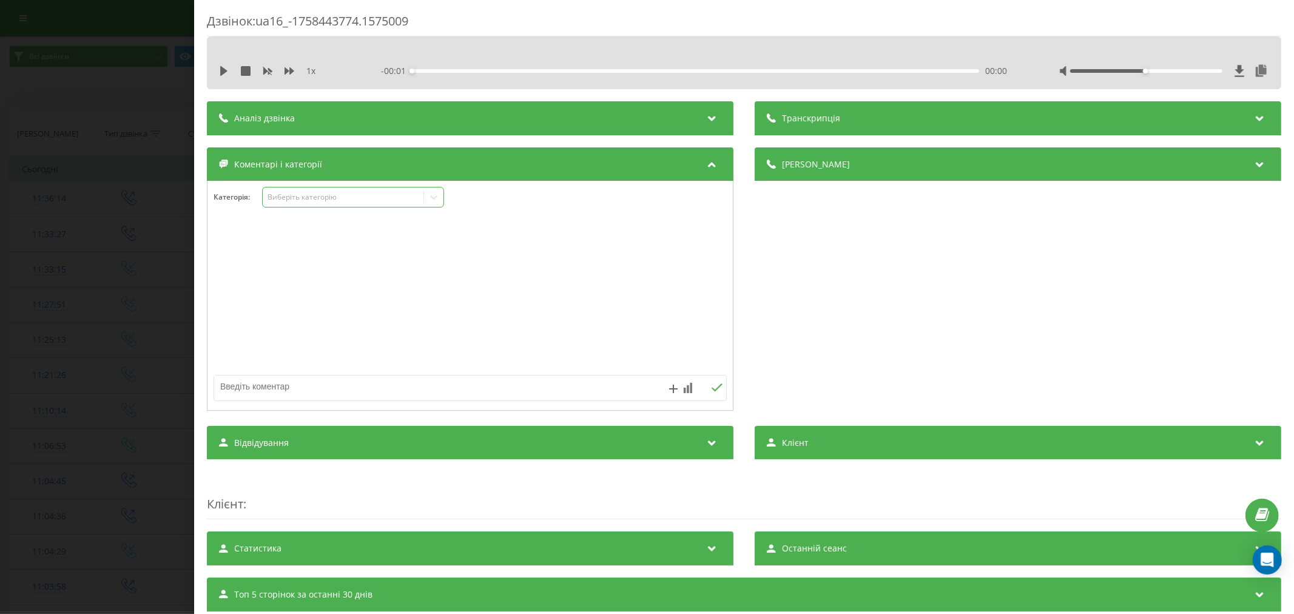
click at [307, 191] on div "Виберіть категорію" at bounding box center [353, 197] width 182 height 21
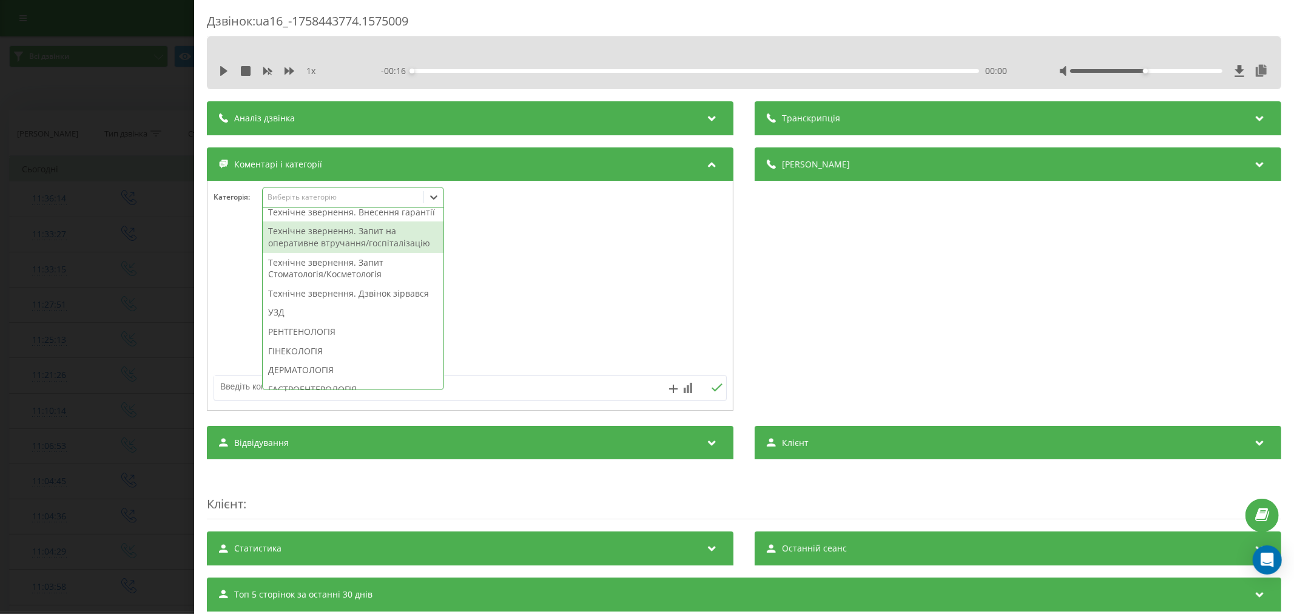
scroll to position [337, 0]
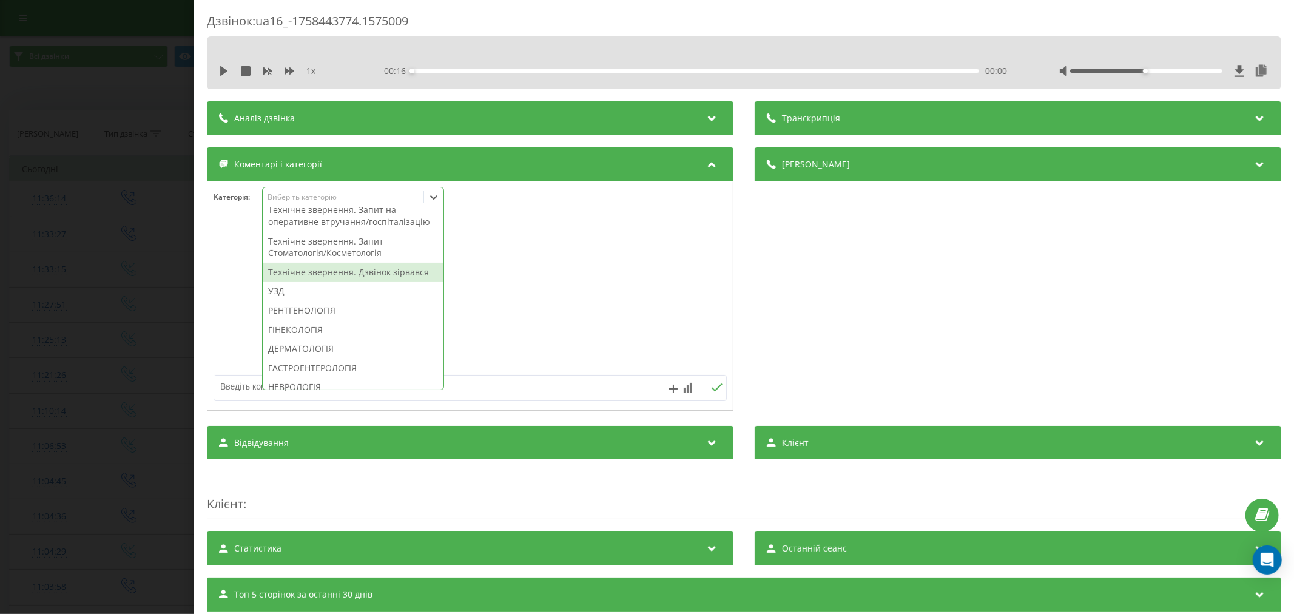
drag, startPoint x: 343, startPoint y: 304, endPoint x: 355, endPoint y: 305, distance: 12.1
click at [343, 282] on div "Технічне звернення. Дзвінок зірвався" at bounding box center [353, 272] width 181 height 19
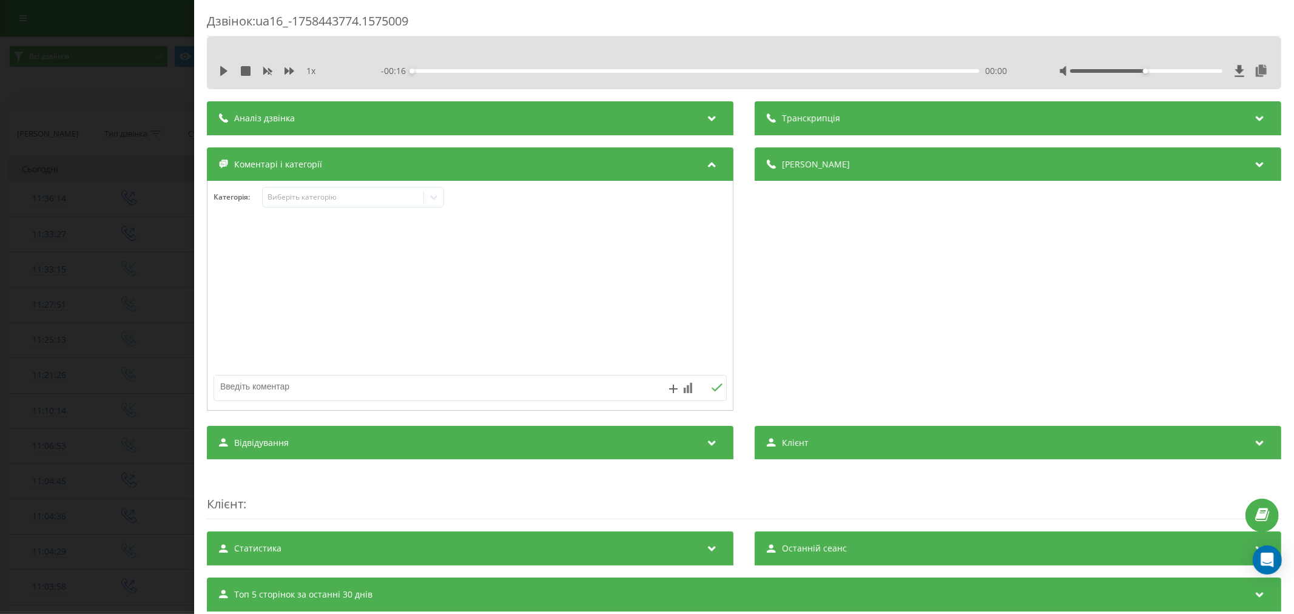
click at [489, 298] on div at bounding box center [469, 296] width 525 height 146
click at [315, 387] on textarea at bounding box center [418, 386] width 409 height 22
type textarea "лыд. уже телефонували"
click at [712, 391] on icon at bounding box center [717, 387] width 11 height 8
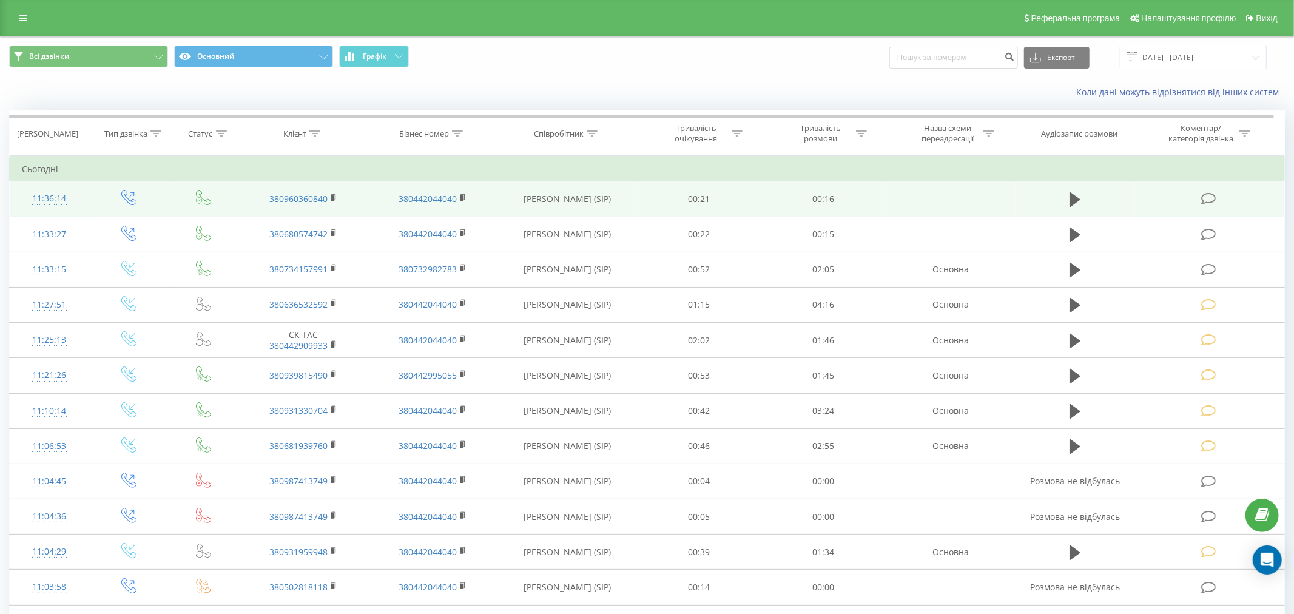
scroll to position [25, 0]
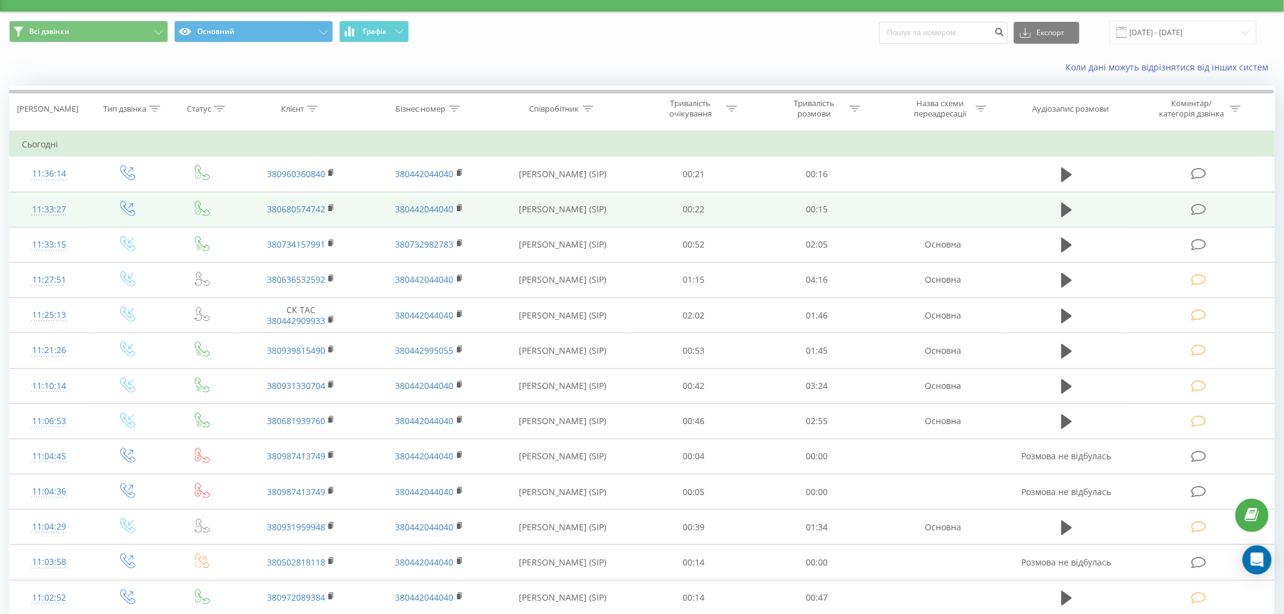
click at [1198, 207] on icon at bounding box center [1198, 209] width 15 height 13
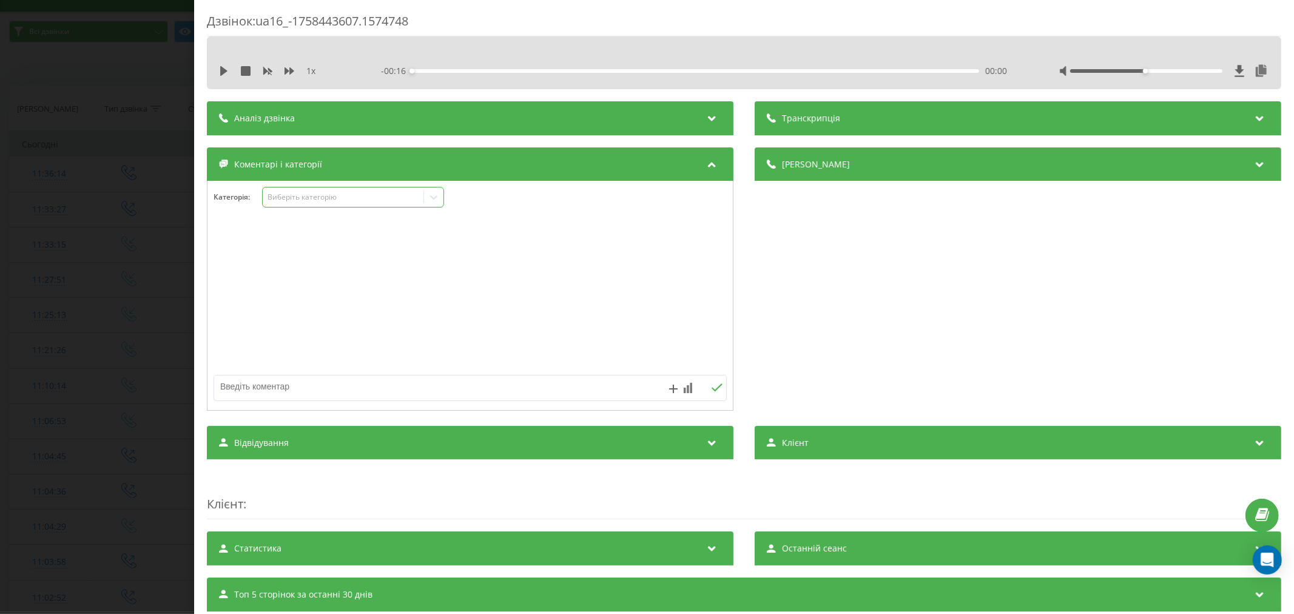
click at [304, 197] on div "Виберіть категорію" at bounding box center [343, 197] width 152 height 10
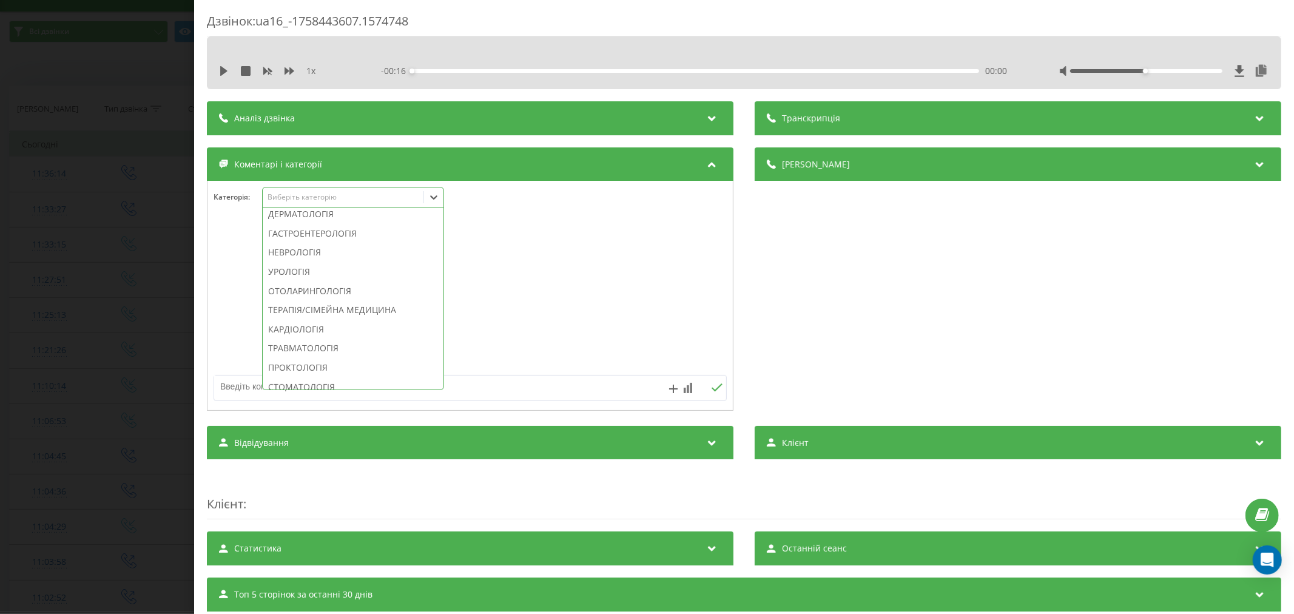
scroll to position [404, 0]
click at [335, 215] on div "Технічне звернення. Дзвінок зірвався" at bounding box center [353, 204] width 181 height 19
click at [710, 288] on div at bounding box center [469, 296] width 525 height 146
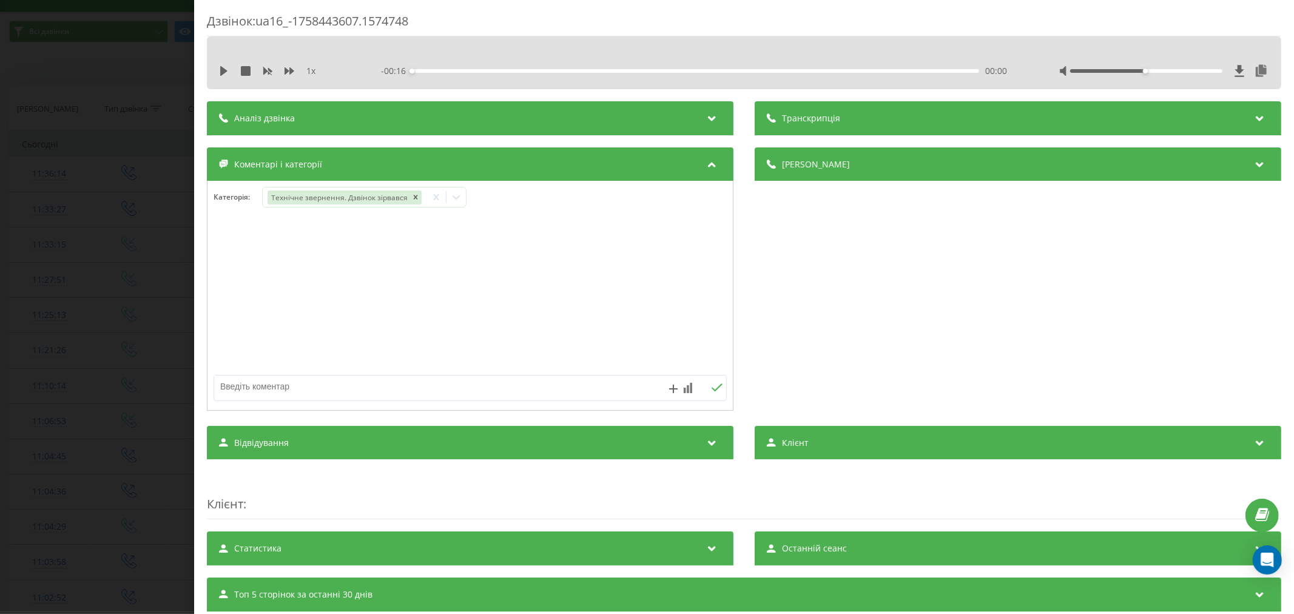
click at [428, 381] on textarea at bounding box center [418, 386] width 409 height 22
drag, startPoint x: 287, startPoint y: 387, endPoint x: 294, endPoint y: 382, distance: 8.7
click at [288, 386] on textarea "лыд. уже теле" at bounding box center [418, 386] width 409 height 22
type textarea "лыд. уже телефонували"
click at [711, 392] on icon at bounding box center [717, 387] width 12 height 8
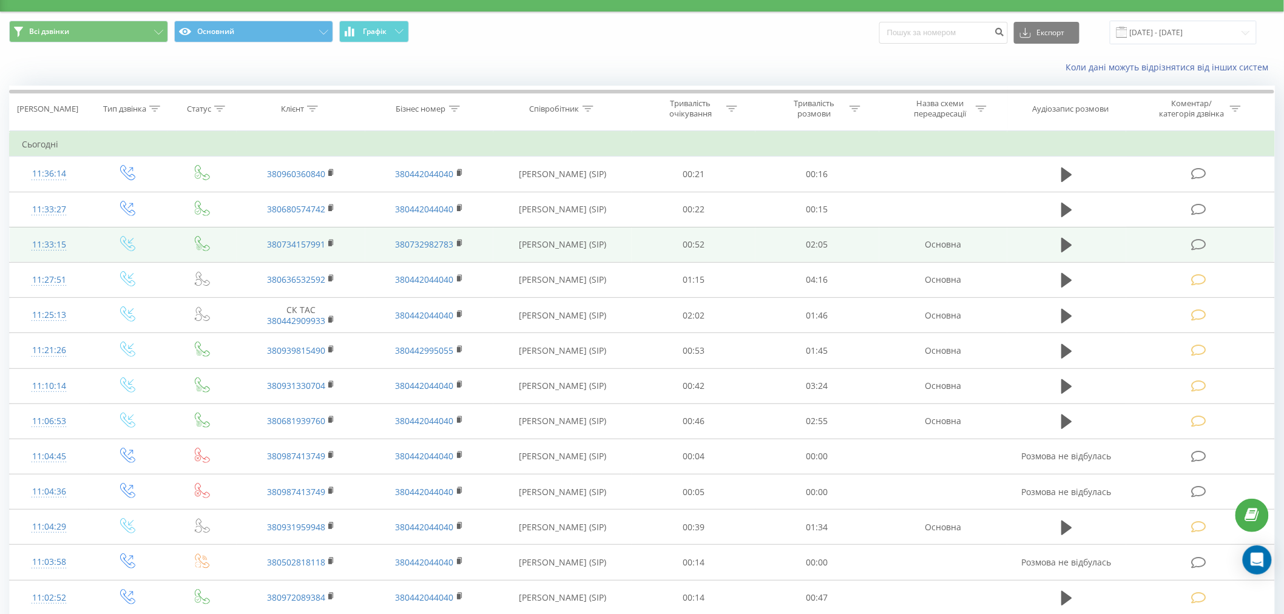
click at [1198, 239] on icon at bounding box center [1198, 244] width 15 height 13
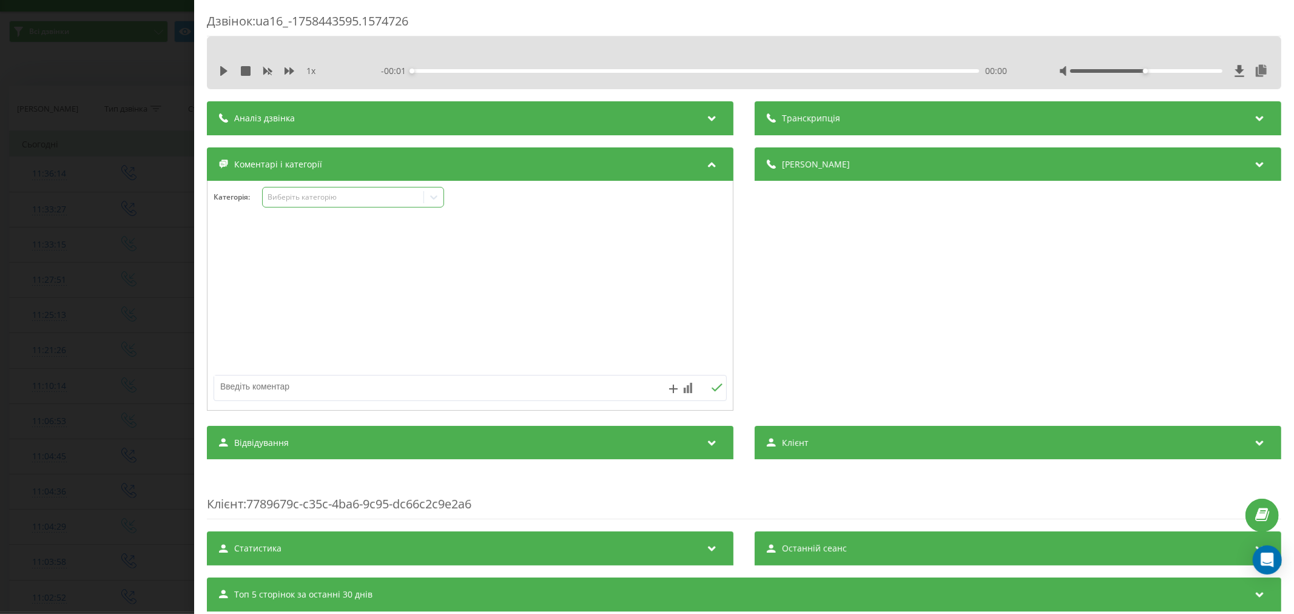
click at [318, 196] on div "Виберіть категорію" at bounding box center [343, 197] width 152 height 10
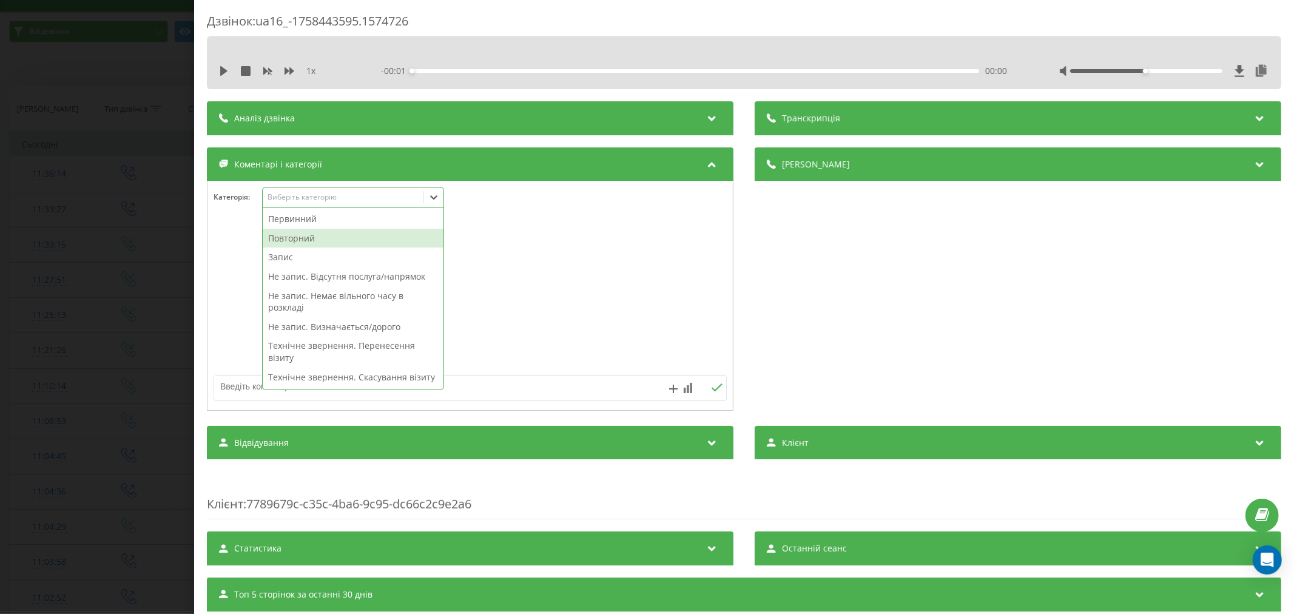
click at [311, 239] on div "Повторний" at bounding box center [353, 238] width 181 height 19
click at [295, 239] on div "Запис" at bounding box center [353, 238] width 181 height 19
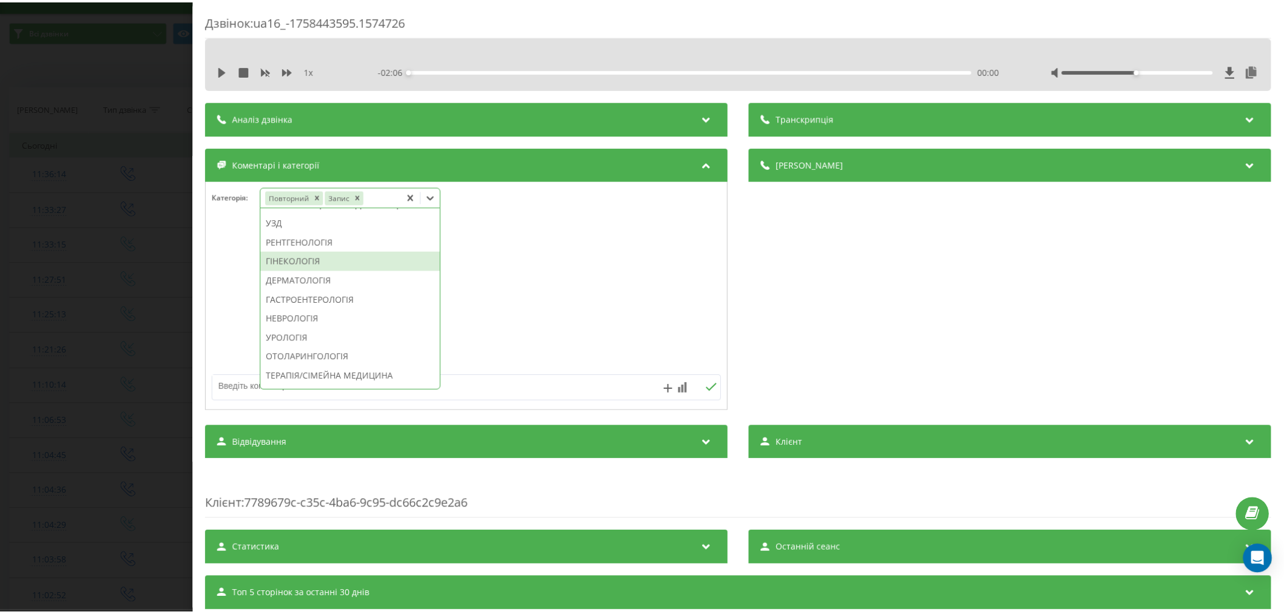
scroll to position [385, 0]
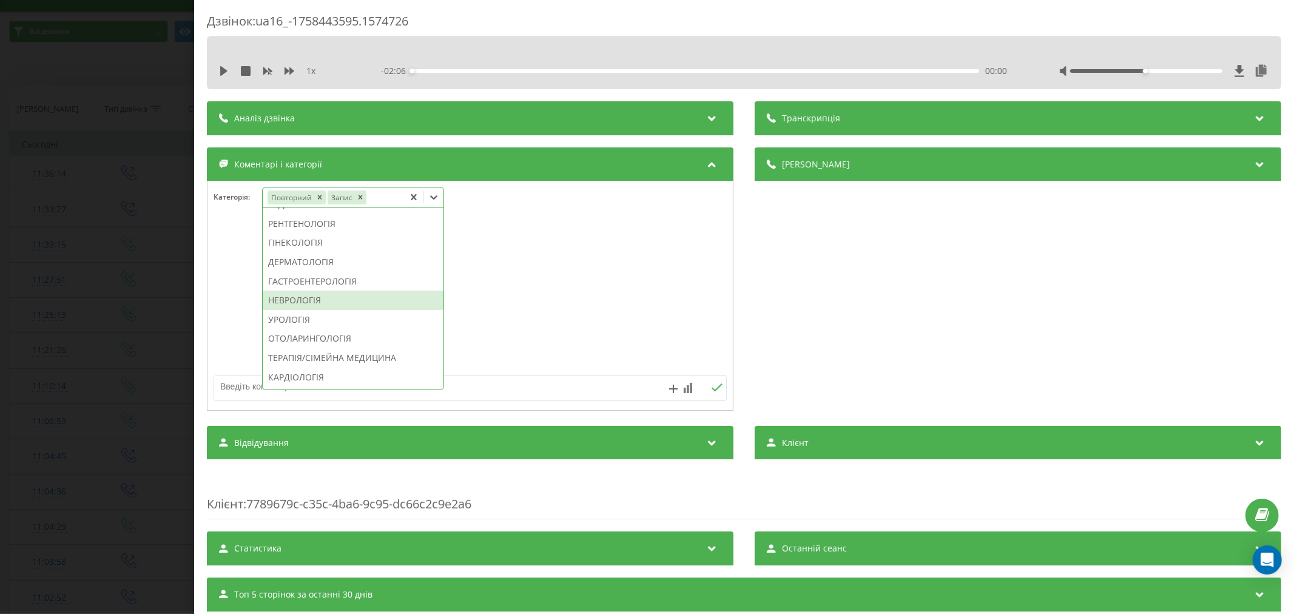
click at [303, 310] on div "НЕВРОЛОГІЯ" at bounding box center [353, 300] width 181 height 19
click at [526, 319] on div at bounding box center [469, 296] width 525 height 146
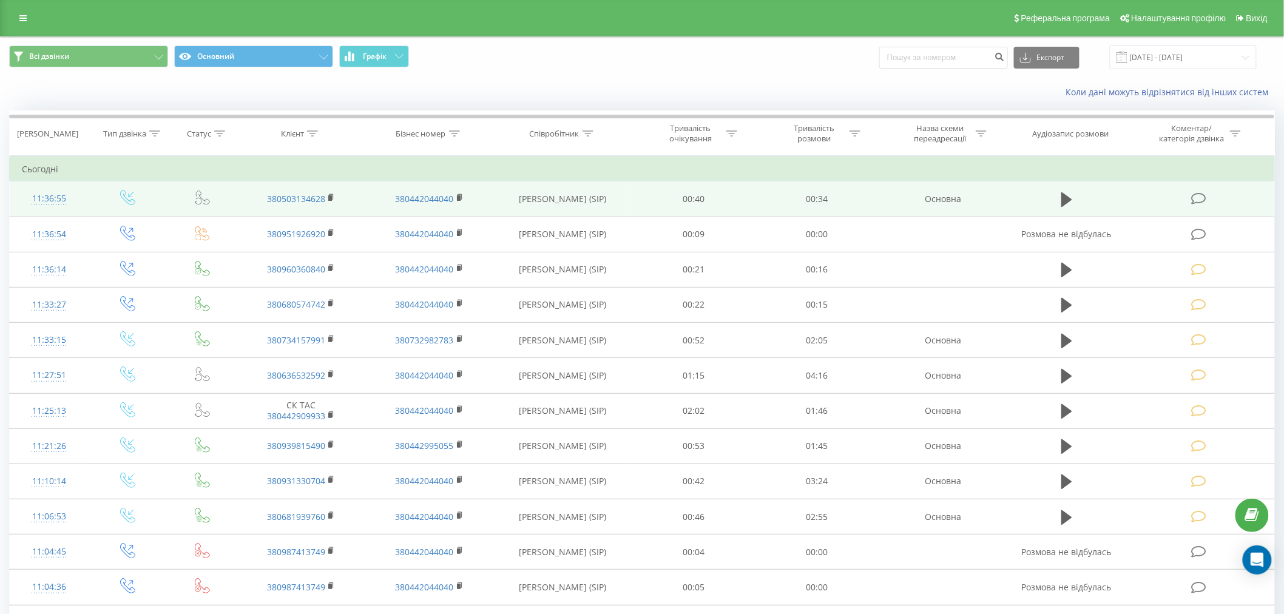
click at [1195, 202] on icon at bounding box center [1198, 198] width 15 height 13
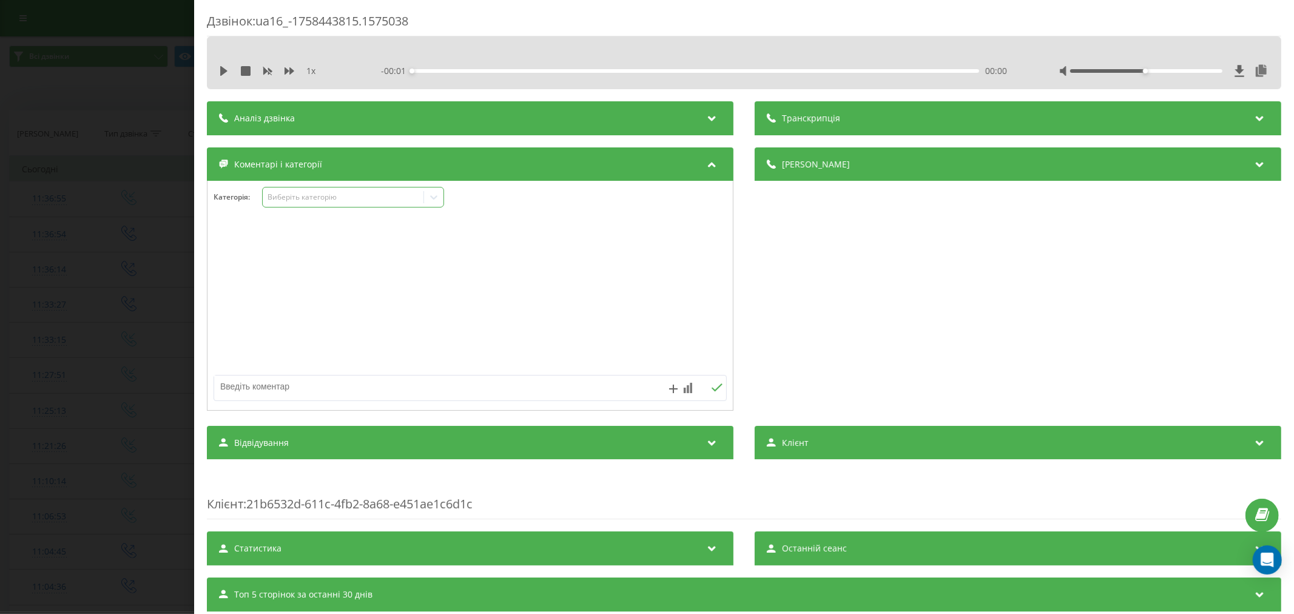
click at [356, 195] on div "Виберіть категорію" at bounding box center [343, 197] width 152 height 10
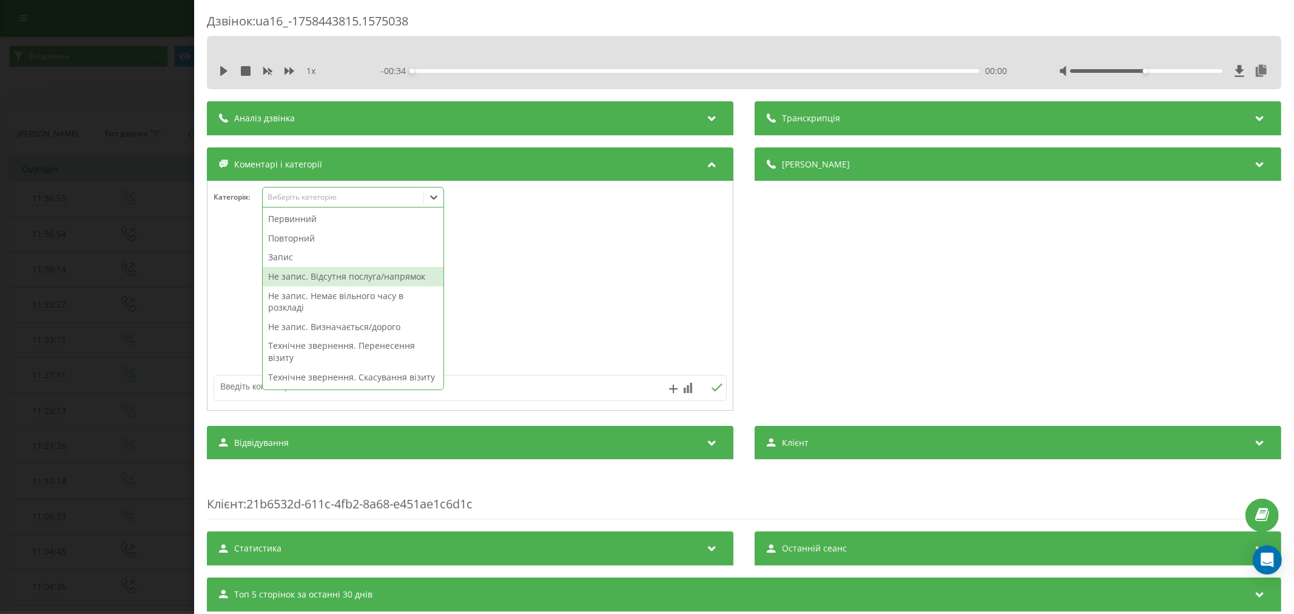
click at [323, 275] on div "Не запис. Відсутня послуга/напрямок" at bounding box center [353, 276] width 181 height 19
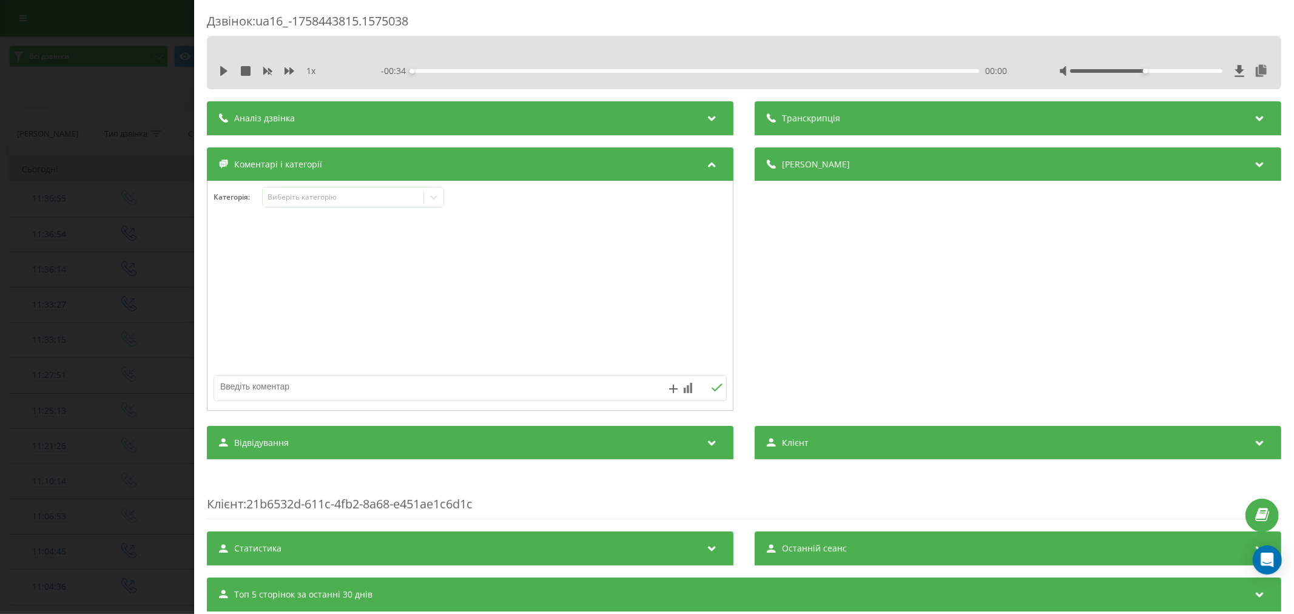
click at [621, 263] on div at bounding box center [469, 296] width 525 height 146
click at [411, 198] on icon "Remove Не запис. Відсутня послуга/напрямок" at bounding box center [412, 197] width 4 height 4
click at [455, 197] on icon at bounding box center [453, 197] width 7 height 4
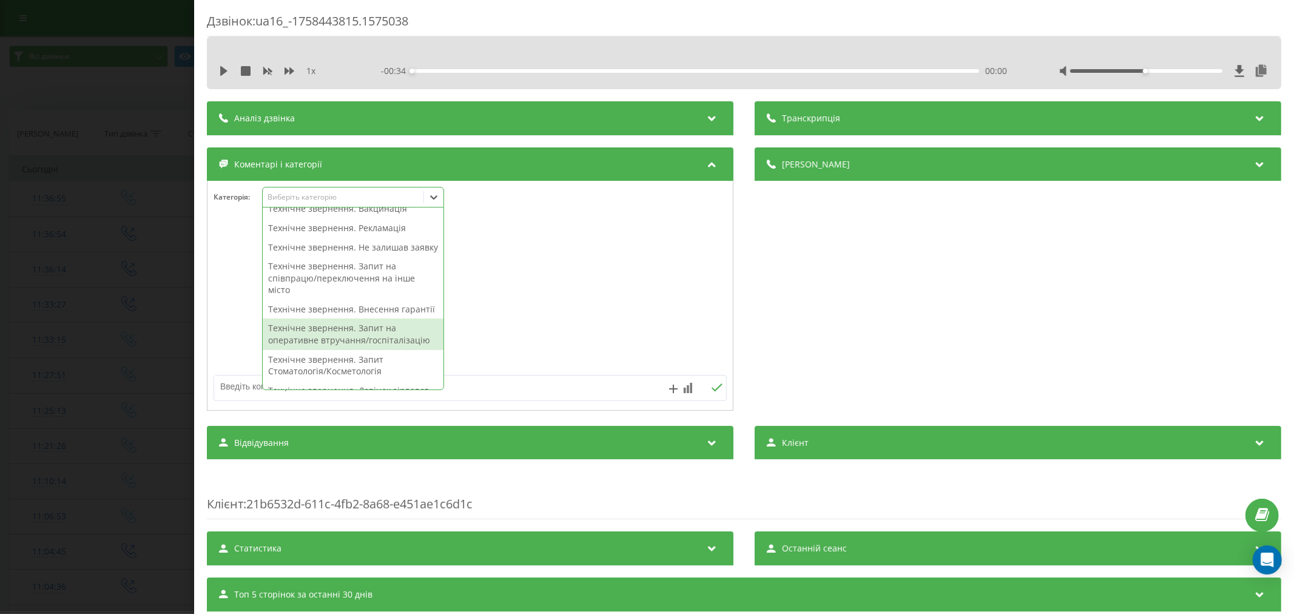
scroll to position [348, 0]
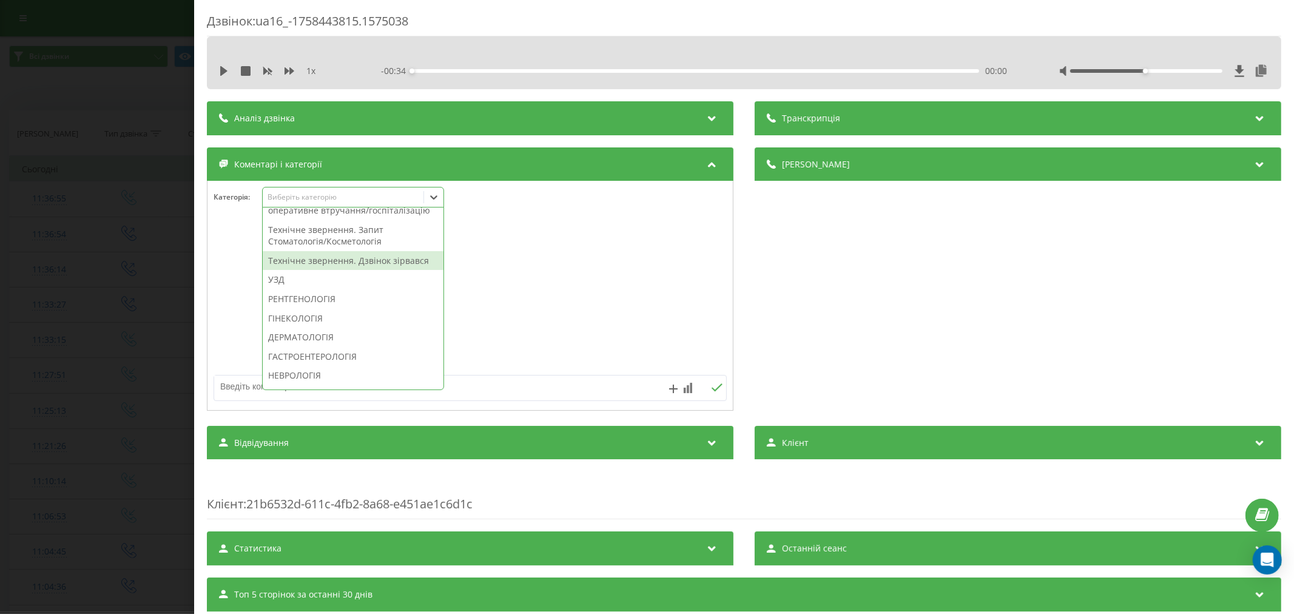
click at [362, 271] on div "Технічне звернення. Дзвінок зірвався" at bounding box center [353, 260] width 181 height 19
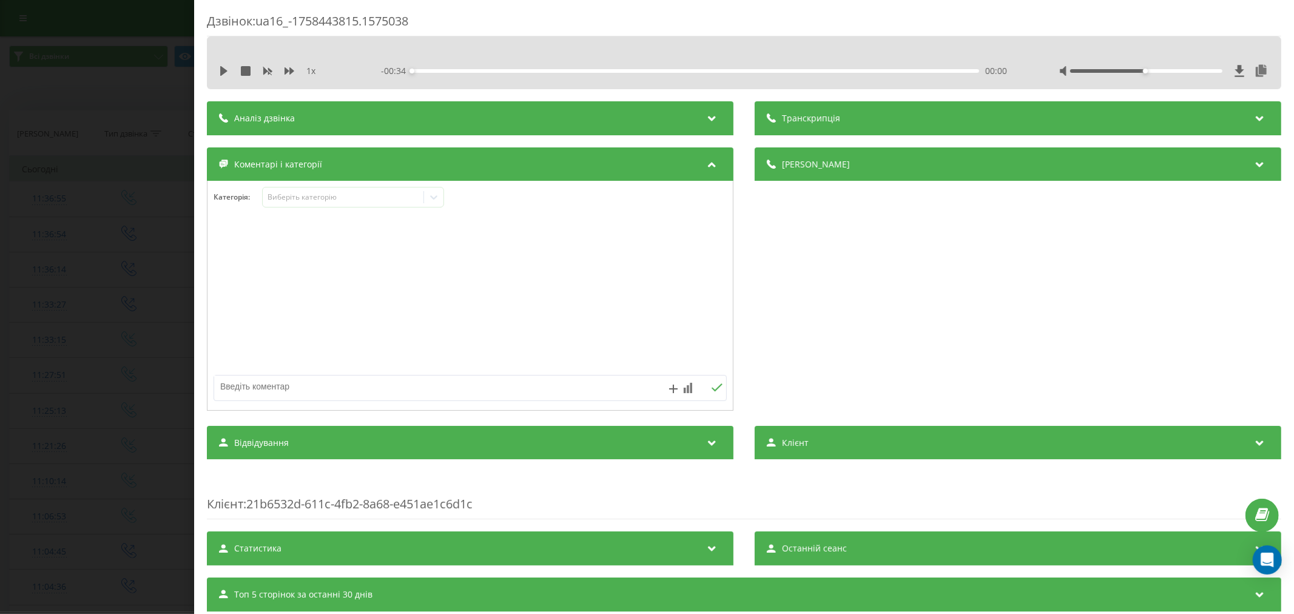
click at [592, 304] on div at bounding box center [469, 296] width 525 height 146
click at [441, 393] on textarea at bounding box center [418, 386] width 409 height 22
type textarea "в"
type textarea "лыд. уже телефонували"
click at [711, 389] on icon at bounding box center [717, 387] width 12 height 8
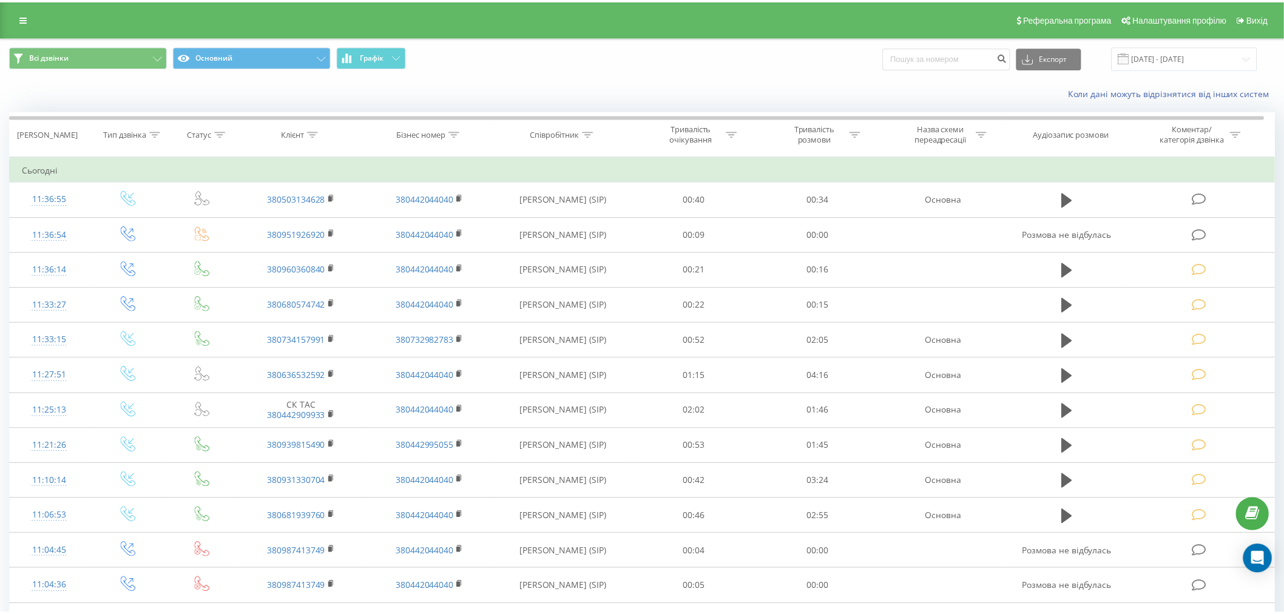
scroll to position [25, 0]
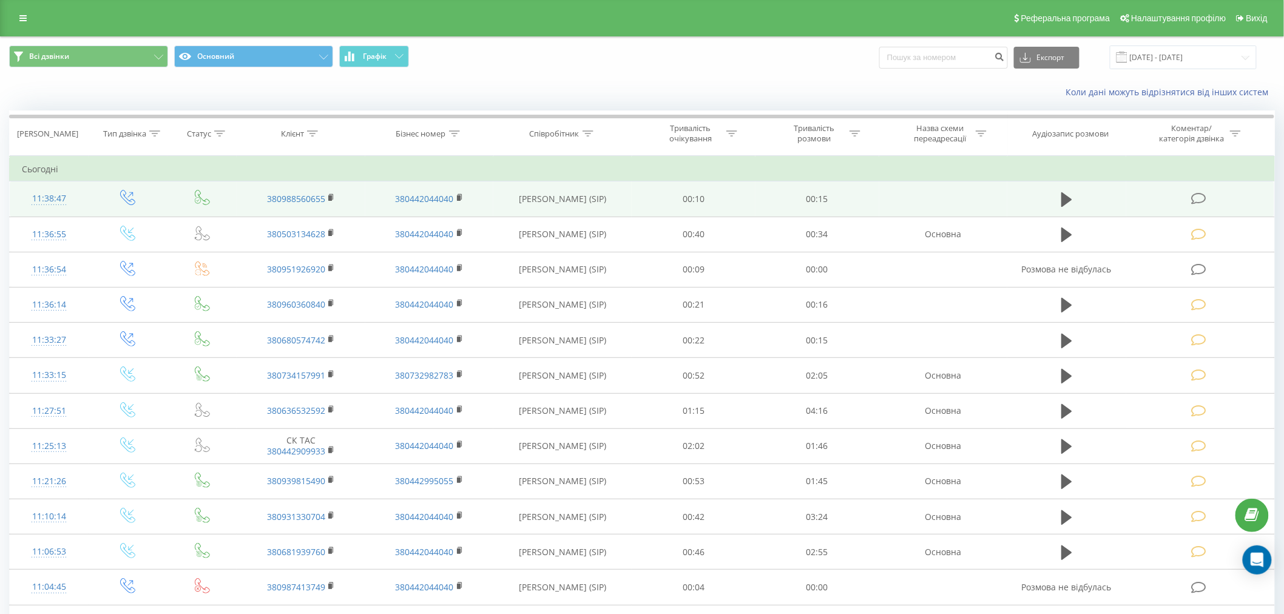
click at [1196, 201] on icon at bounding box center [1198, 198] width 15 height 13
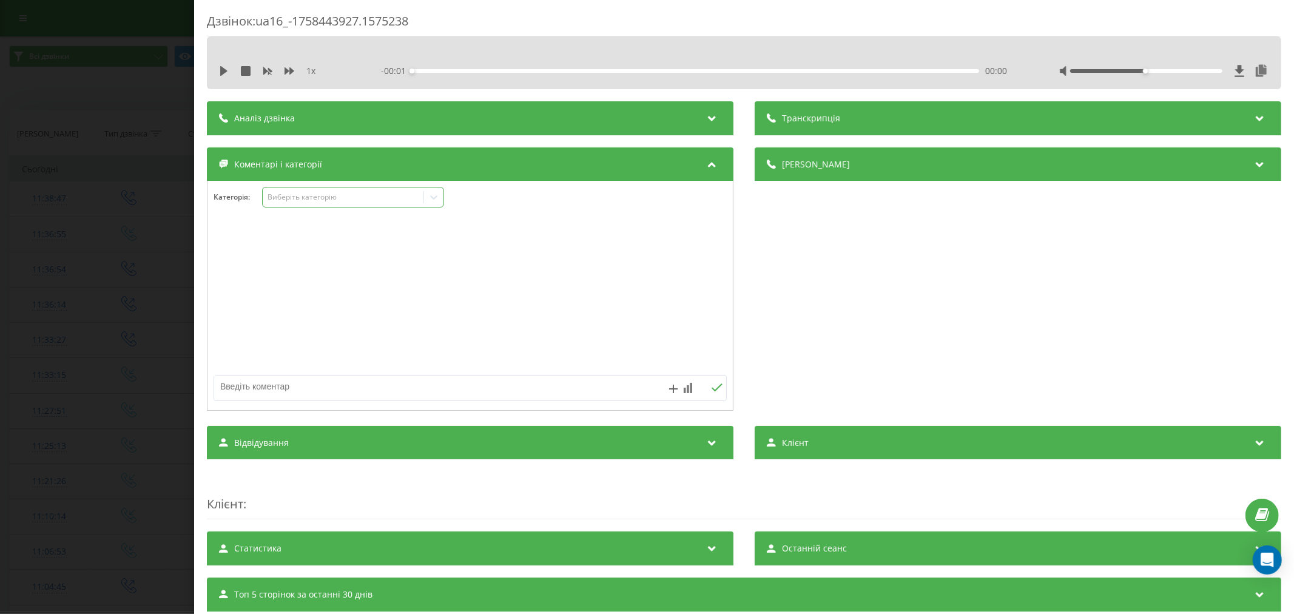
click at [315, 192] on div "Виберіть категорію" at bounding box center [343, 198] width 161 height 12
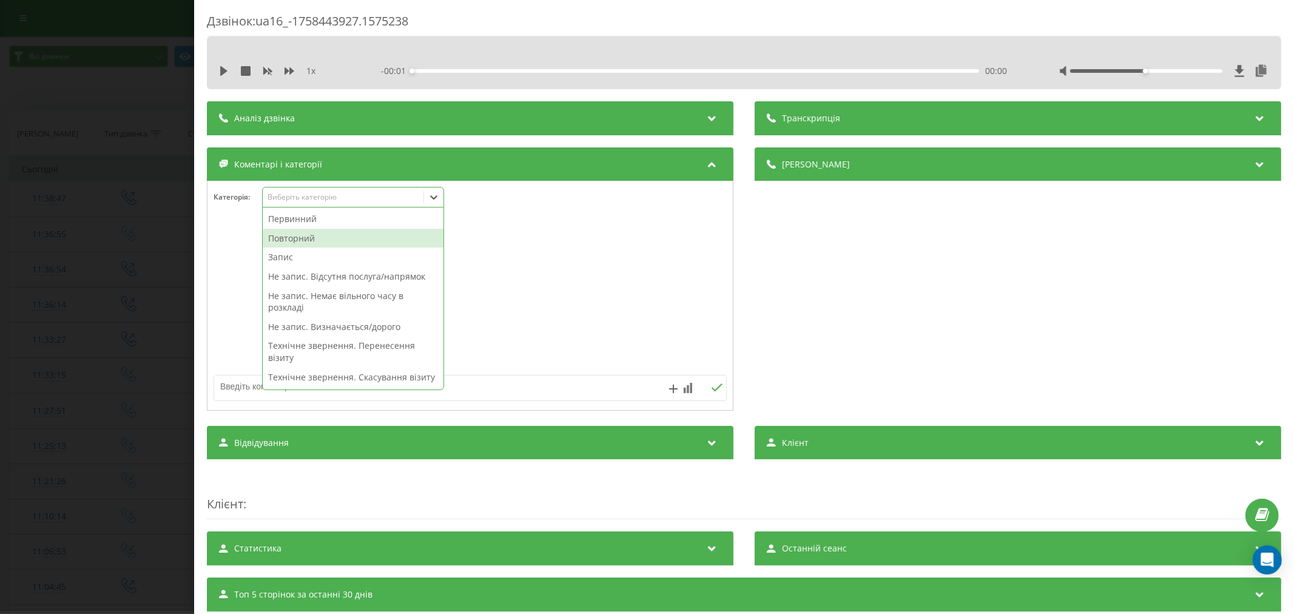
click at [312, 237] on div "Повторний" at bounding box center [353, 238] width 181 height 19
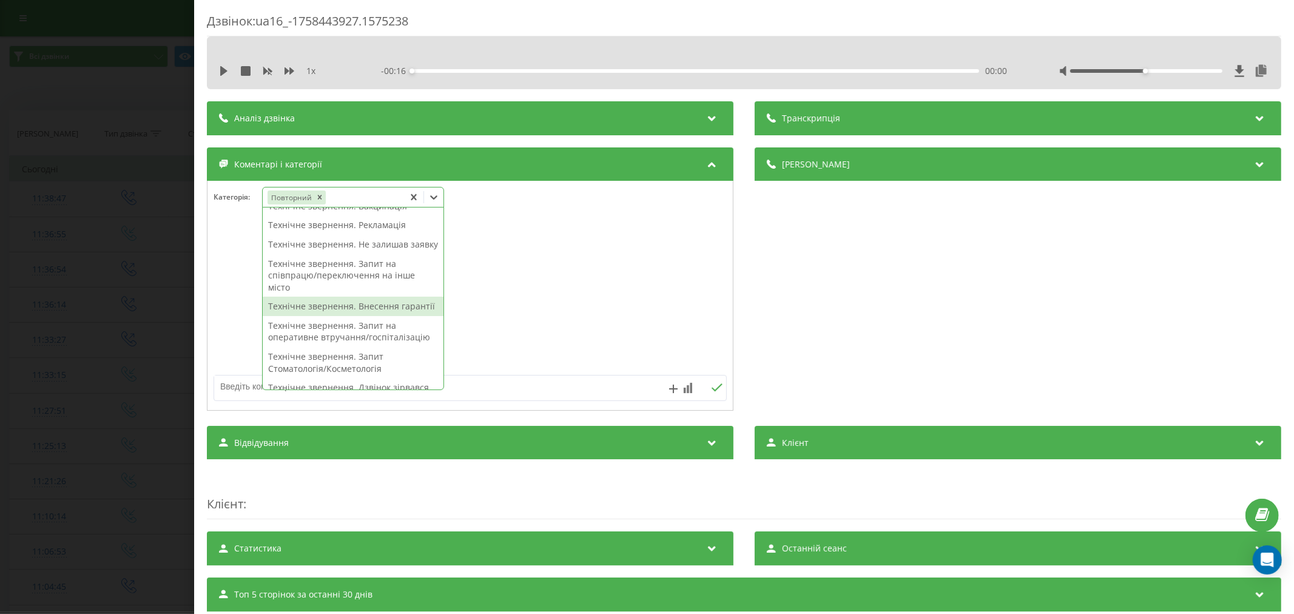
scroll to position [269, 0]
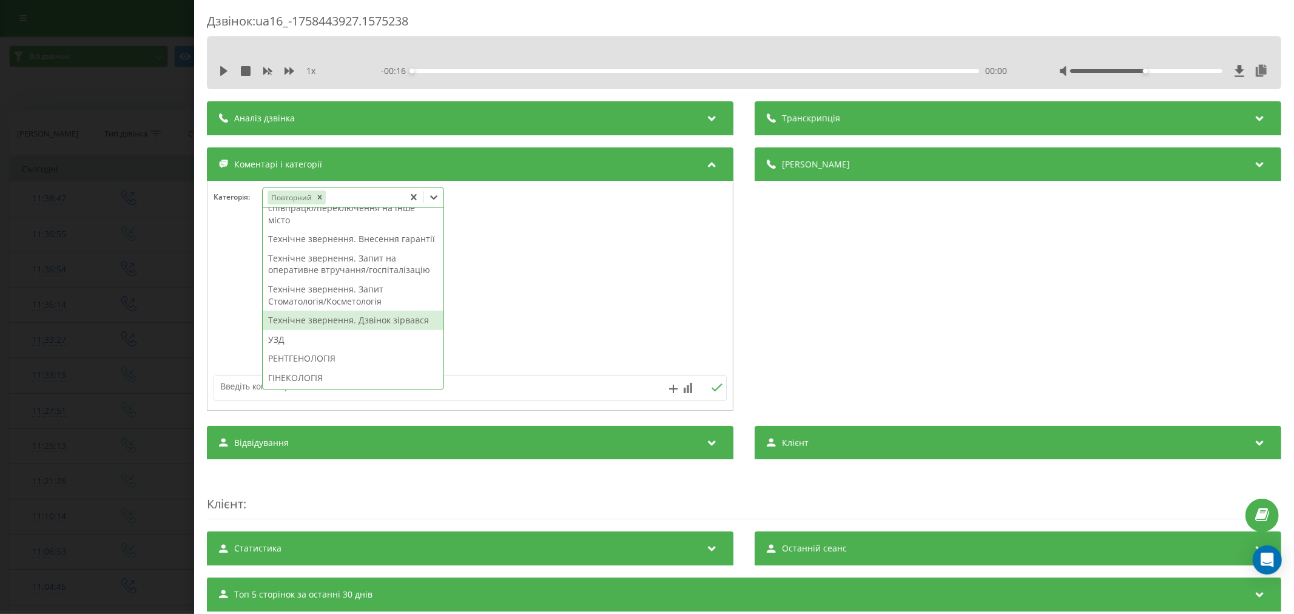
click at [348, 330] on div "Технічне звернення. Дзвінок зірвався" at bounding box center [353, 320] width 181 height 19
click at [573, 291] on div at bounding box center [469, 296] width 525 height 146
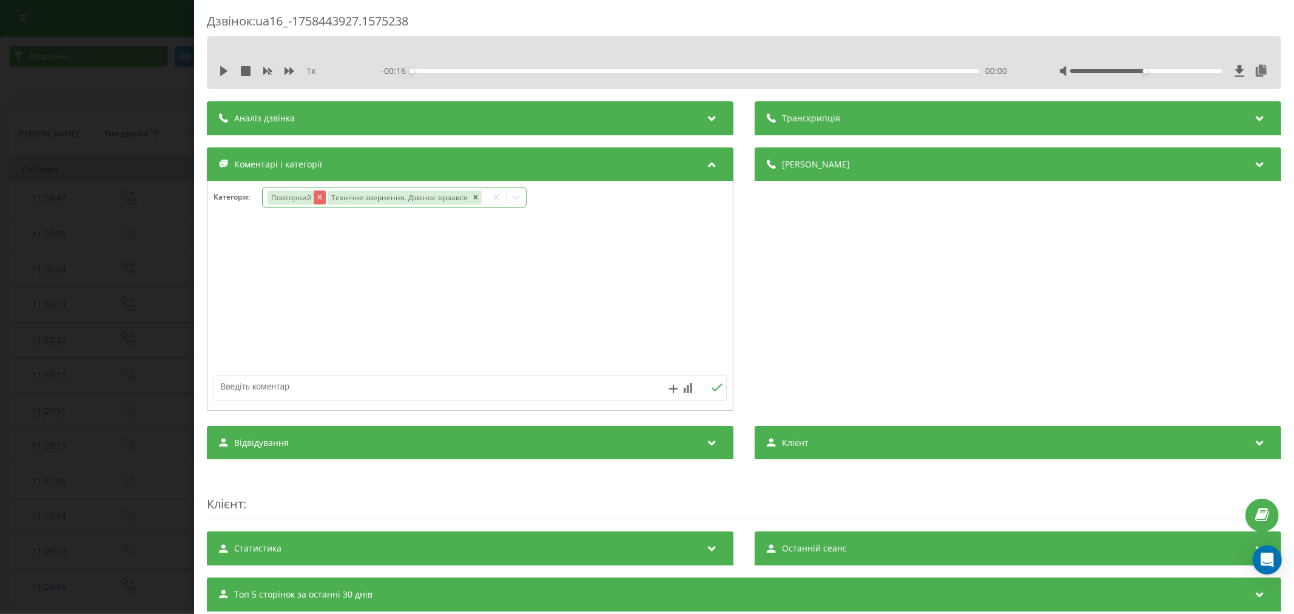
click at [315, 198] on icon "Remove Повторний" at bounding box center [319, 197] width 8 height 8
click at [304, 382] on textarea at bounding box center [418, 386] width 409 height 22
type textarea "лыд. уже телефонували"
click at [711, 391] on icon at bounding box center [717, 387] width 12 height 8
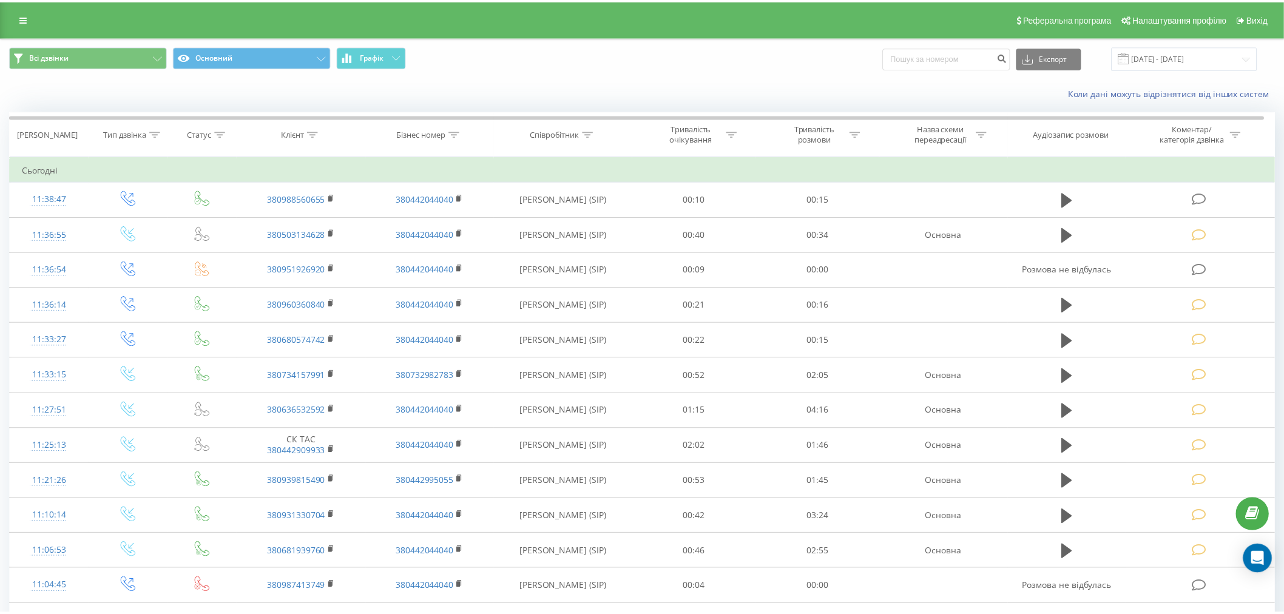
scroll to position [25, 0]
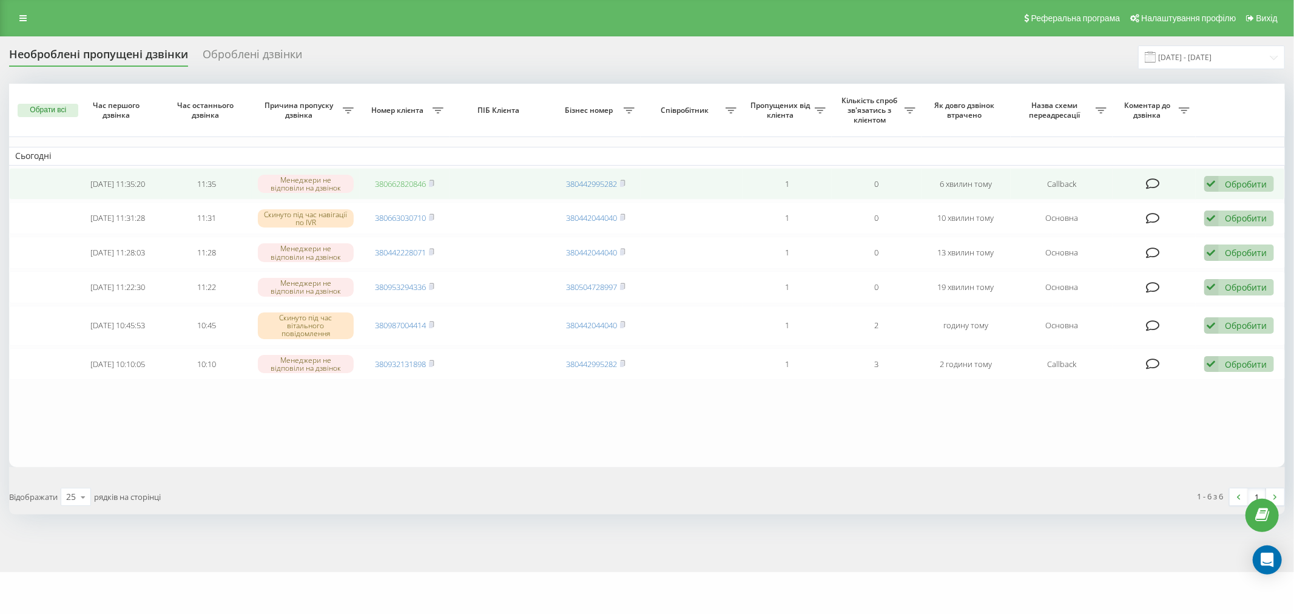
drag, startPoint x: 387, startPoint y: 189, endPoint x: 383, endPoint y: 180, distance: 9.8
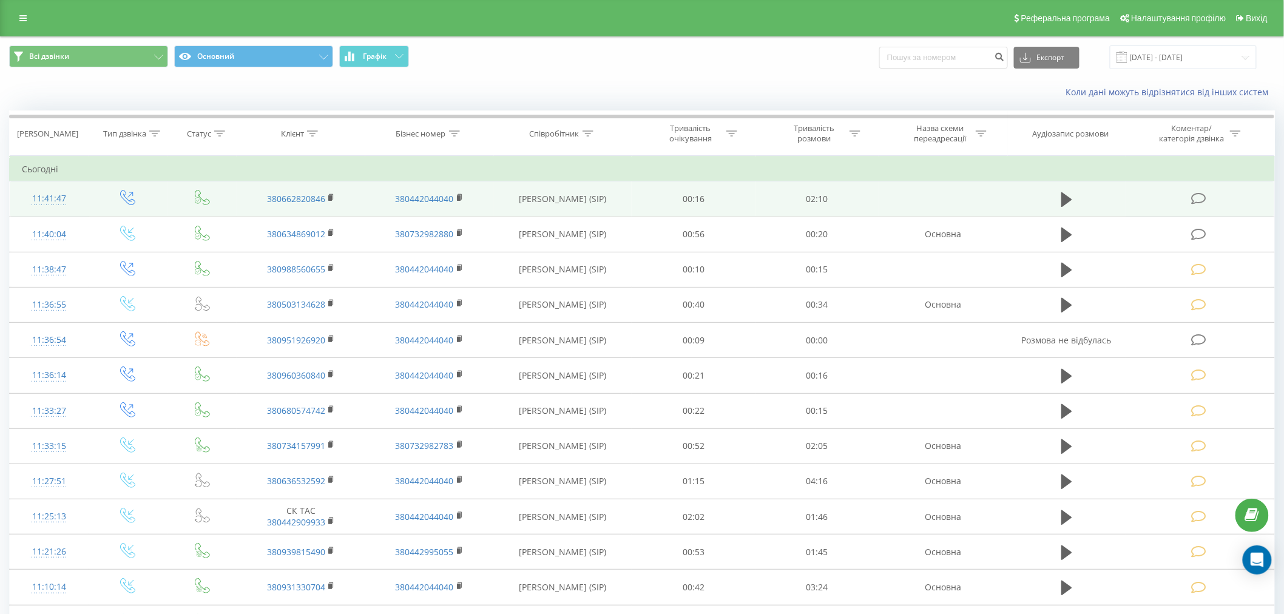
click at [1198, 198] on icon at bounding box center [1198, 198] width 15 height 13
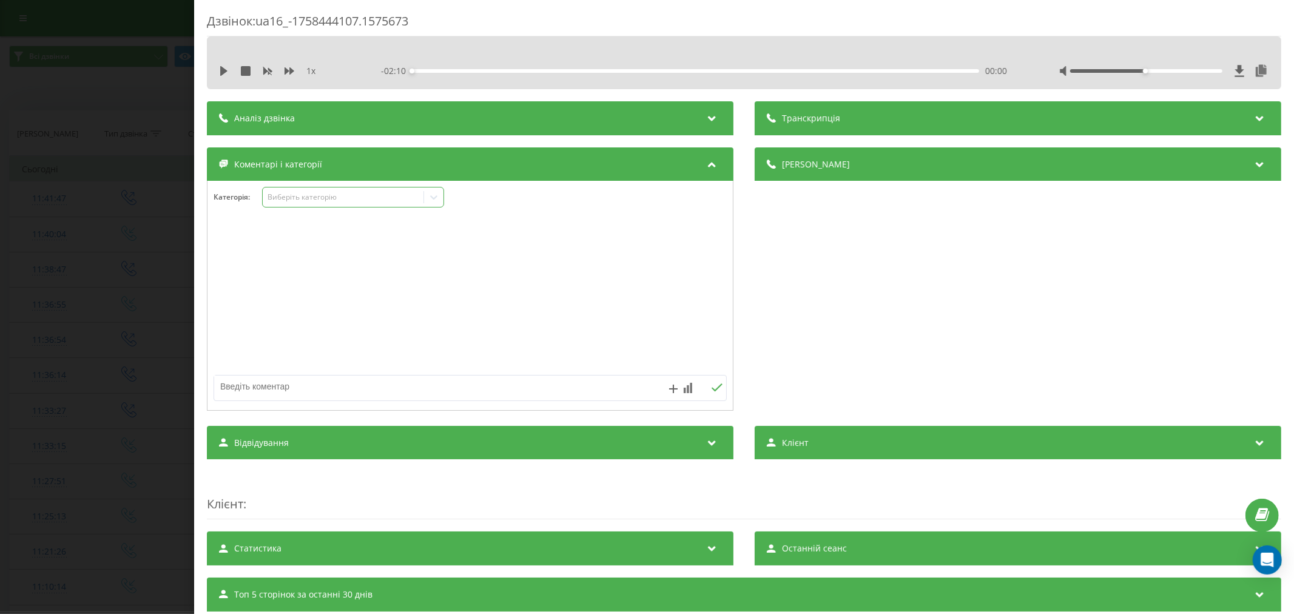
click at [296, 197] on div "Виберіть категорію" at bounding box center [343, 197] width 152 height 10
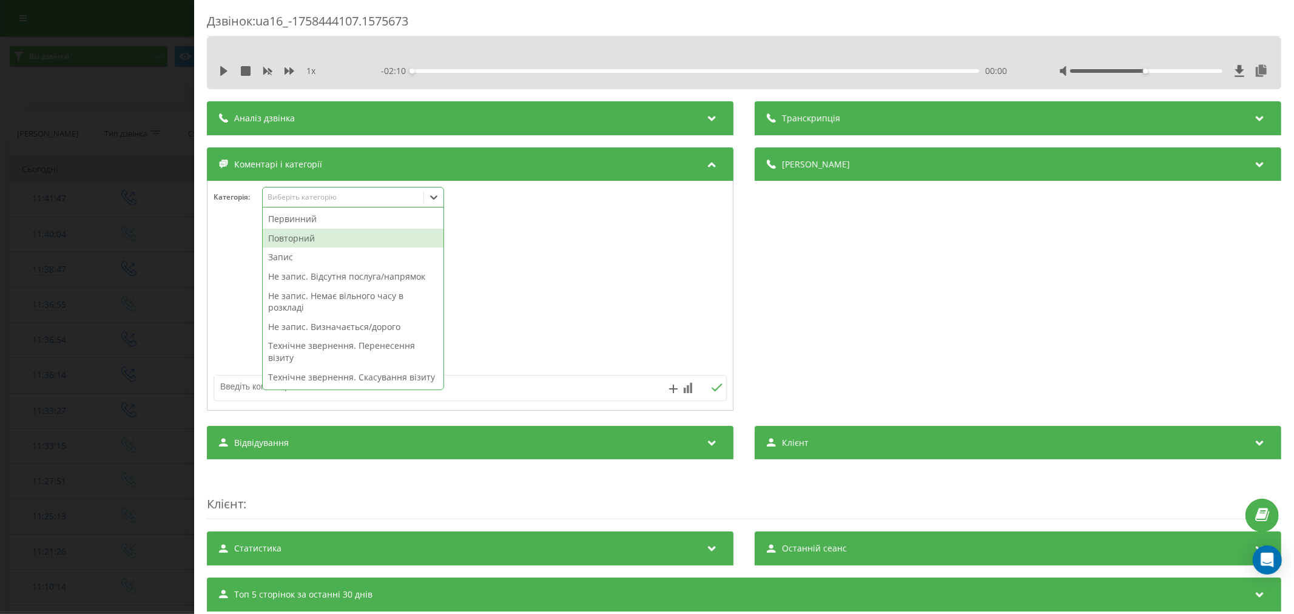
click at [289, 235] on div "Повторний" at bounding box center [353, 238] width 181 height 19
click at [288, 238] on div "Запис" at bounding box center [353, 238] width 181 height 19
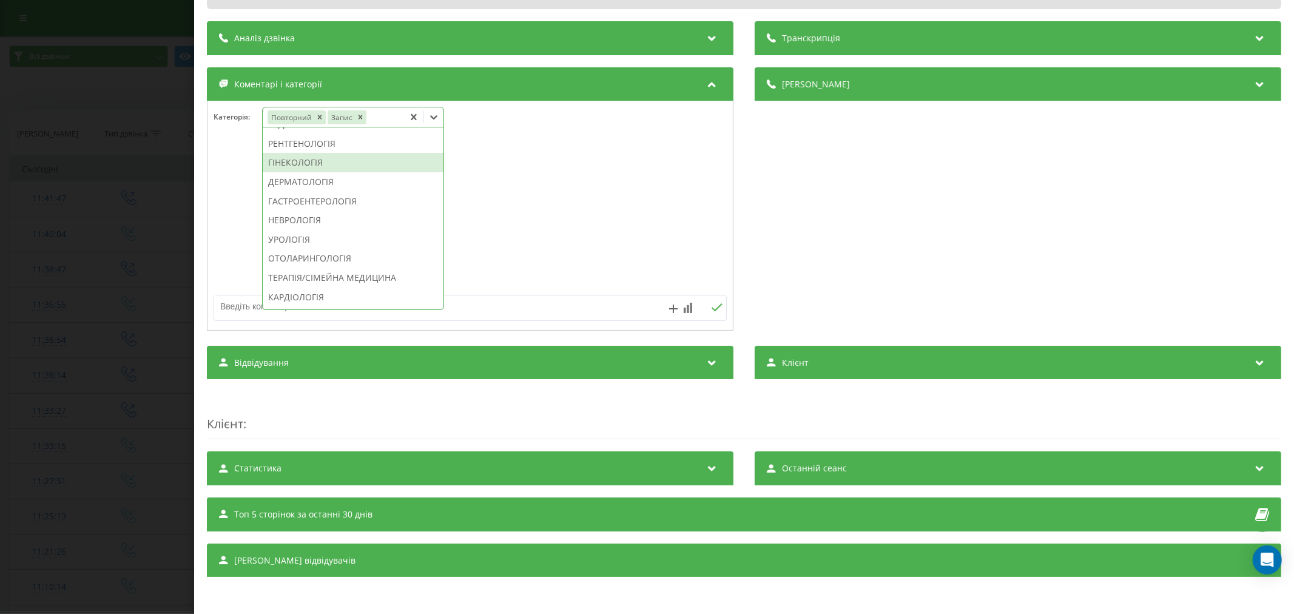
scroll to position [404, 0]
click at [315, 153] on div "ГІНЕКОЛОГІЯ" at bounding box center [353, 143] width 181 height 19
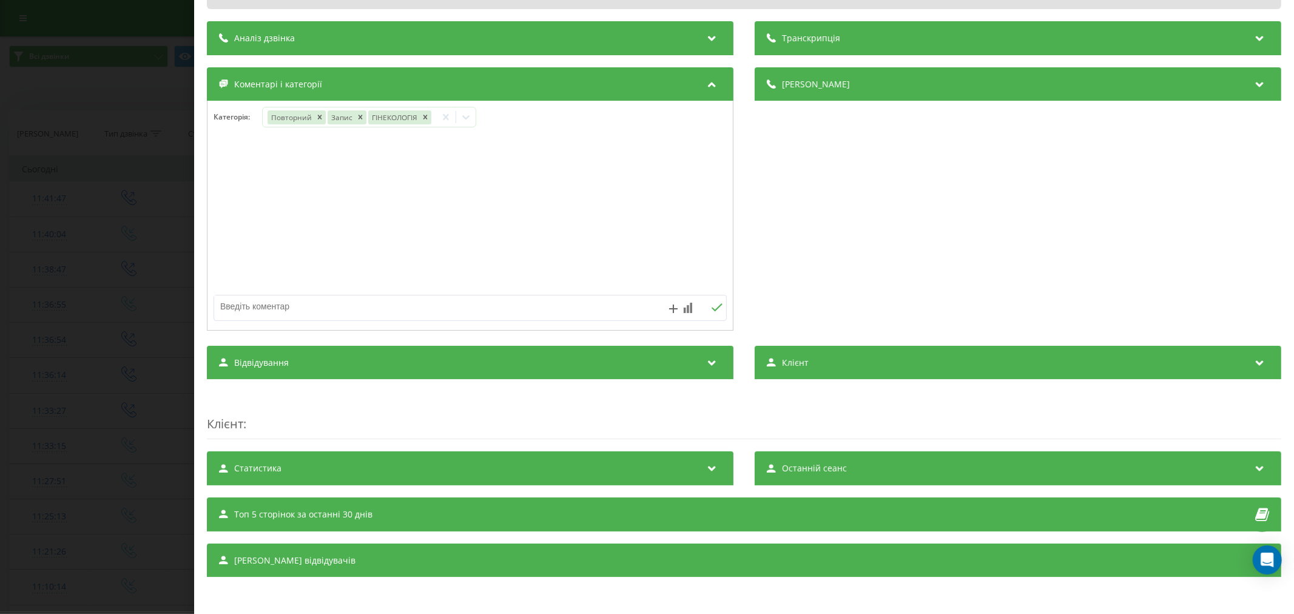
click at [617, 186] on div at bounding box center [469, 216] width 525 height 146
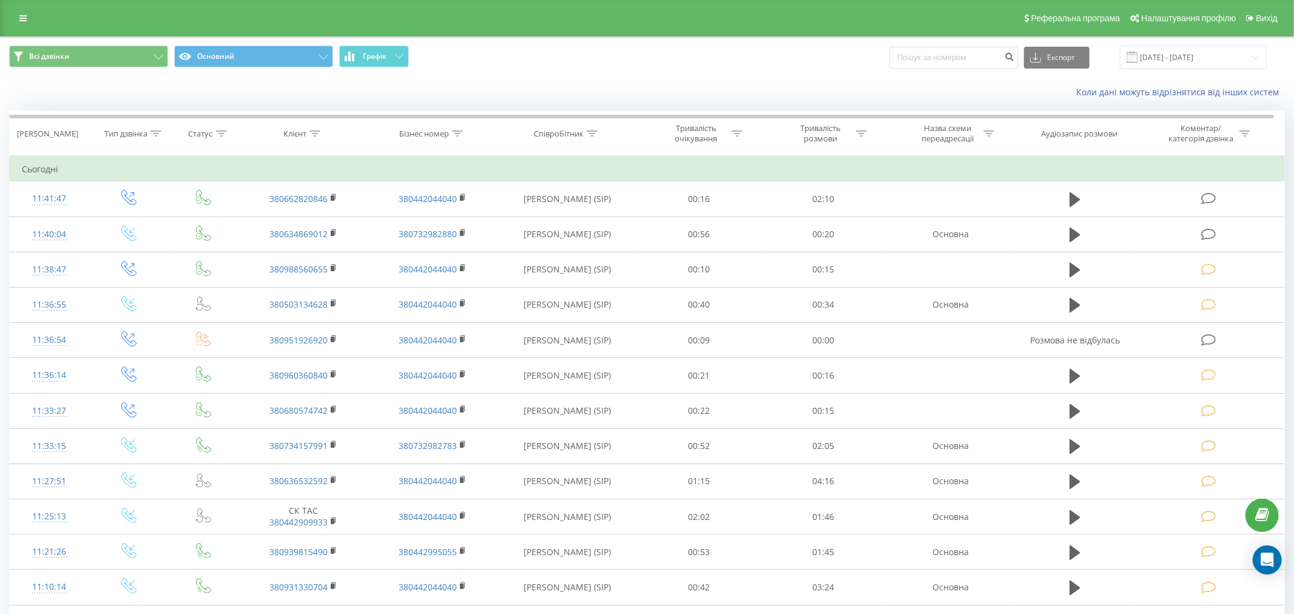
scroll to position [25, 0]
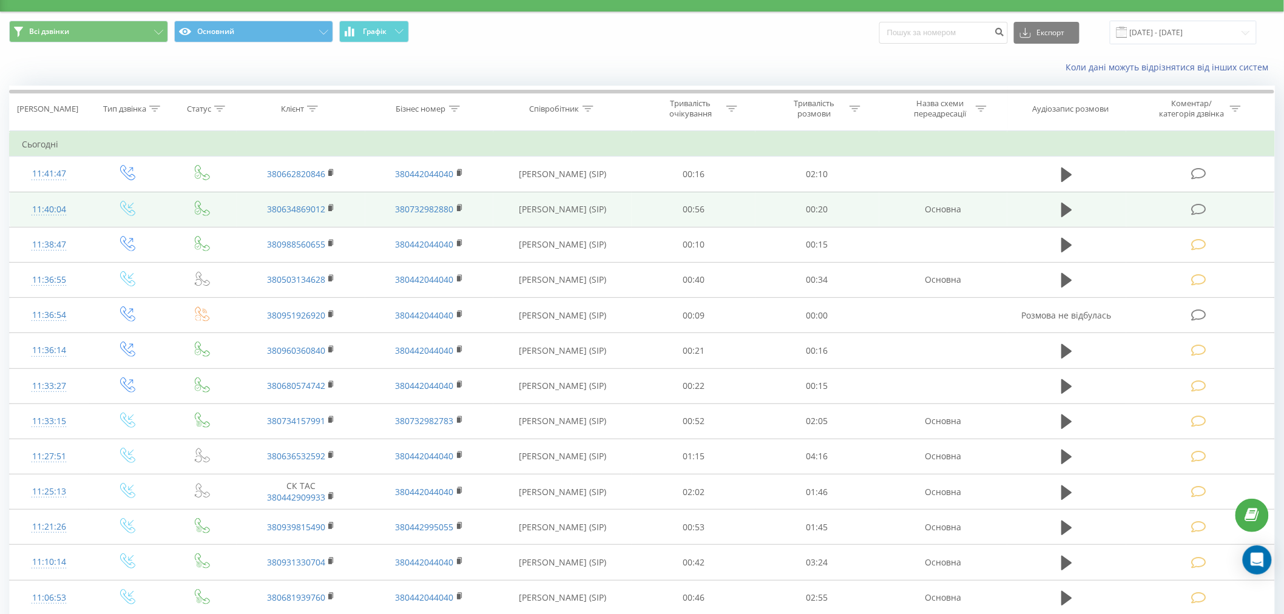
click at [1193, 208] on icon at bounding box center [1198, 209] width 15 height 13
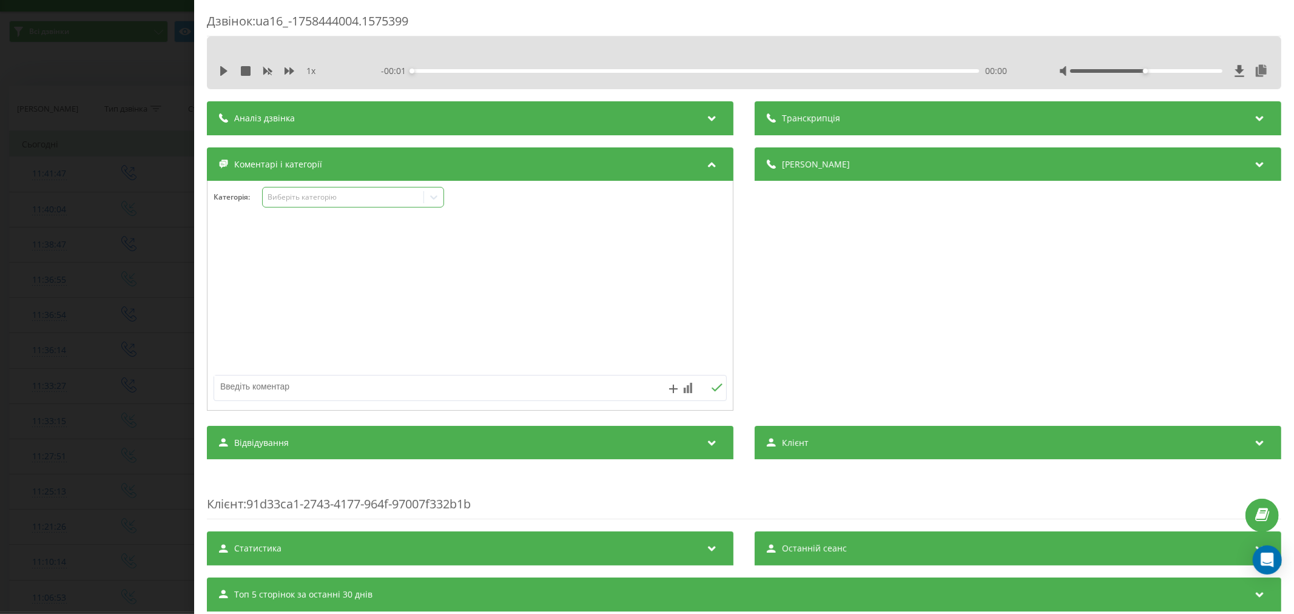
click at [332, 193] on div "Виберіть категорію" at bounding box center [343, 197] width 152 height 10
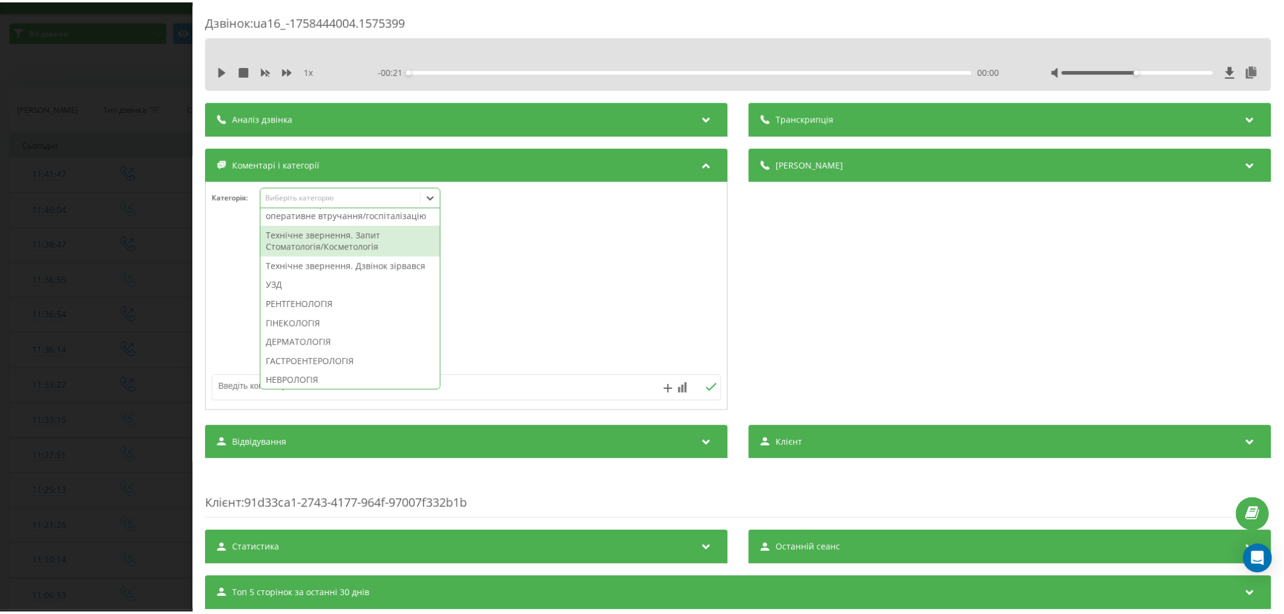
scroll to position [337, 0]
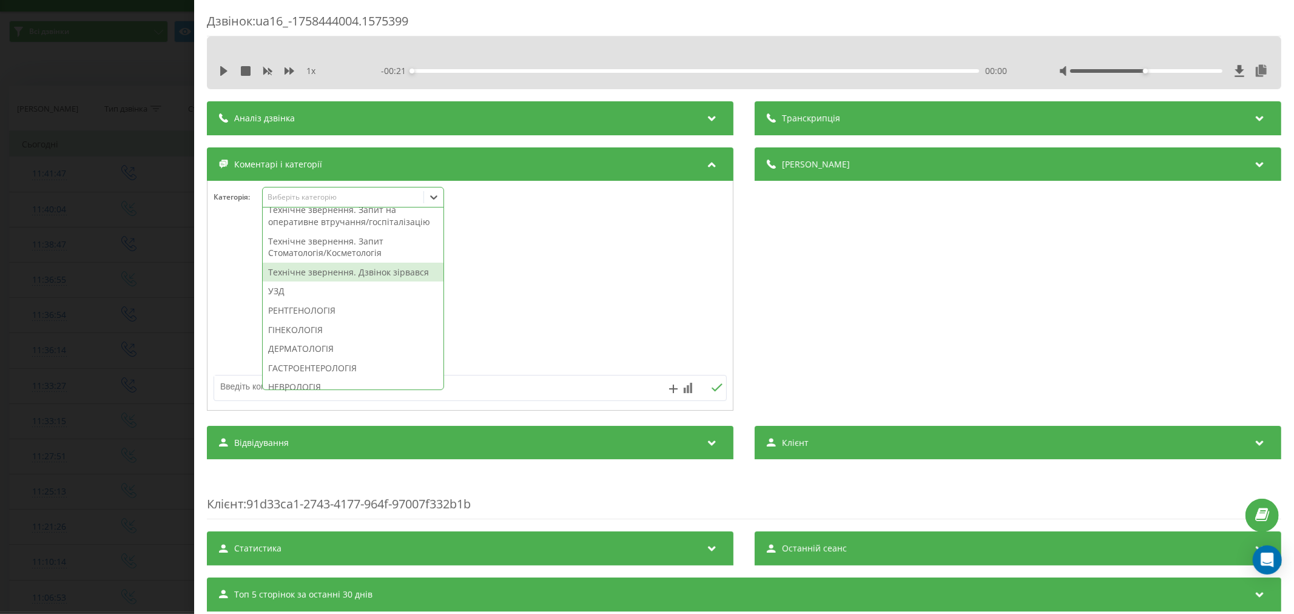
click at [381, 282] on div "Технічне звернення. Дзвінок зірвався" at bounding box center [353, 272] width 181 height 19
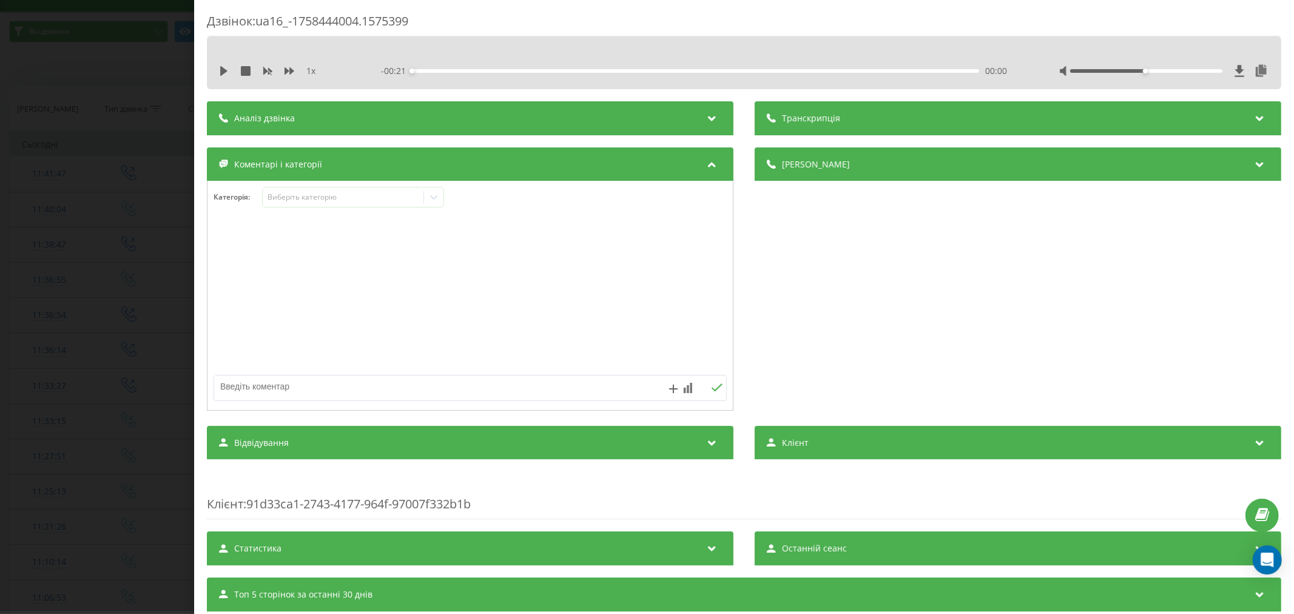
click at [654, 312] on div at bounding box center [469, 296] width 525 height 146
click at [431, 392] on textarea at bounding box center [418, 386] width 409 height 22
type textarea "лыд. будуть пропонувати"
drag, startPoint x: 709, startPoint y: 386, endPoint x: 702, endPoint y: 379, distance: 9.9
click at [711, 386] on icon at bounding box center [717, 387] width 12 height 8
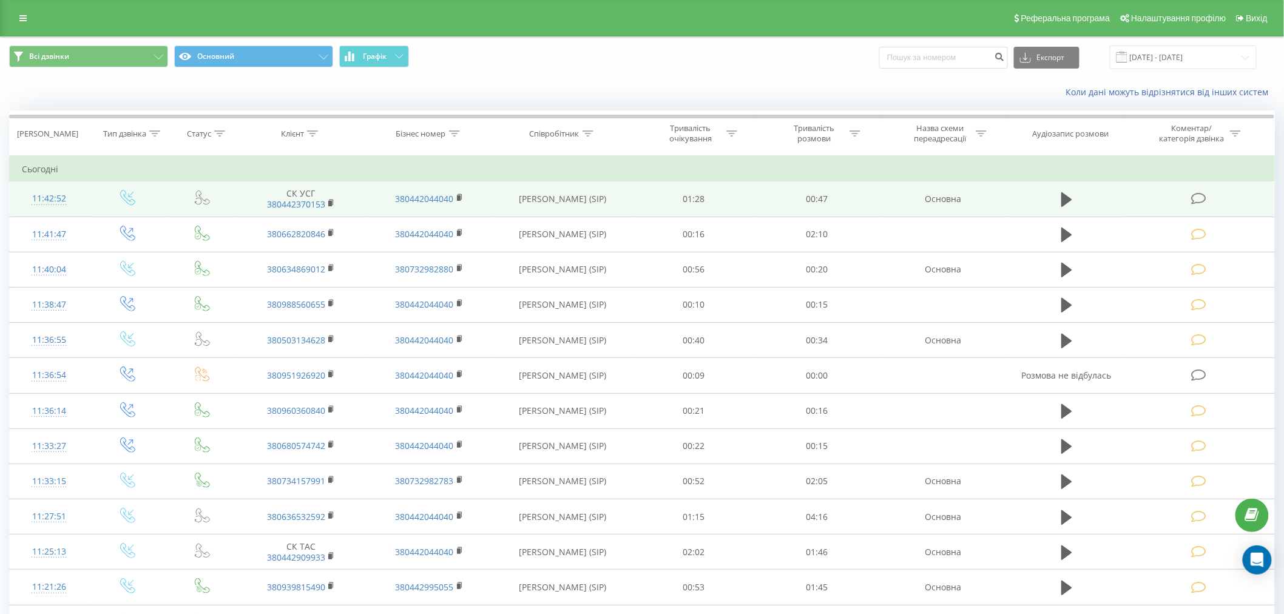
click at [1203, 203] on icon at bounding box center [1198, 198] width 15 height 13
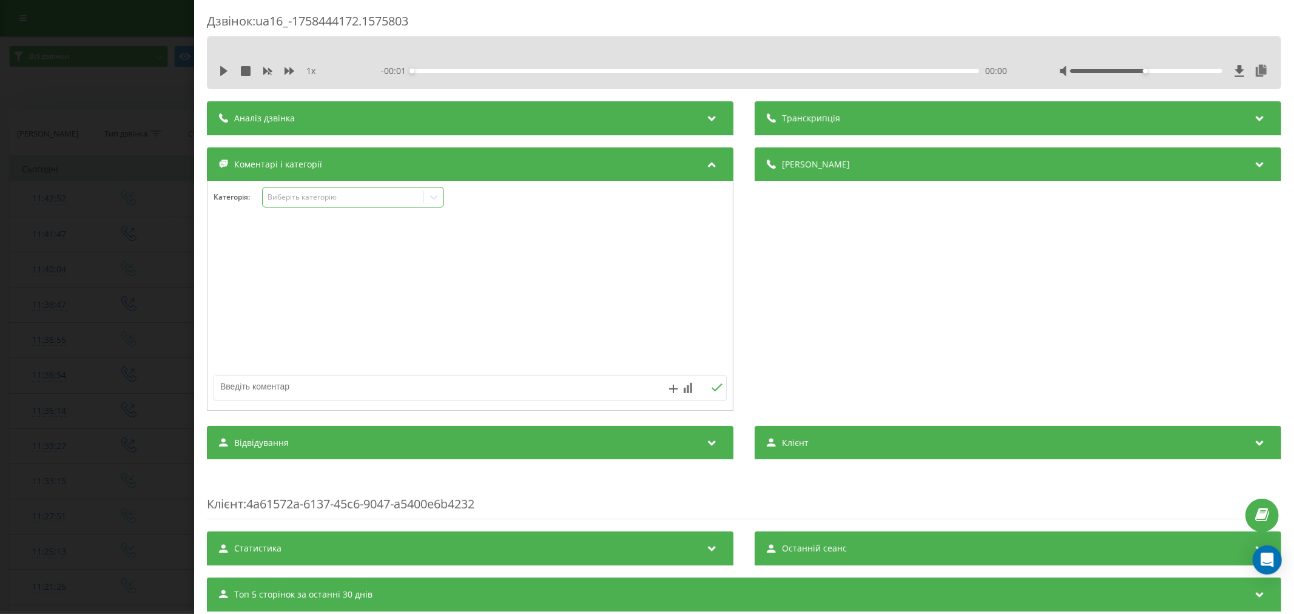
click at [320, 199] on div "Виберіть категорію" at bounding box center [343, 197] width 152 height 10
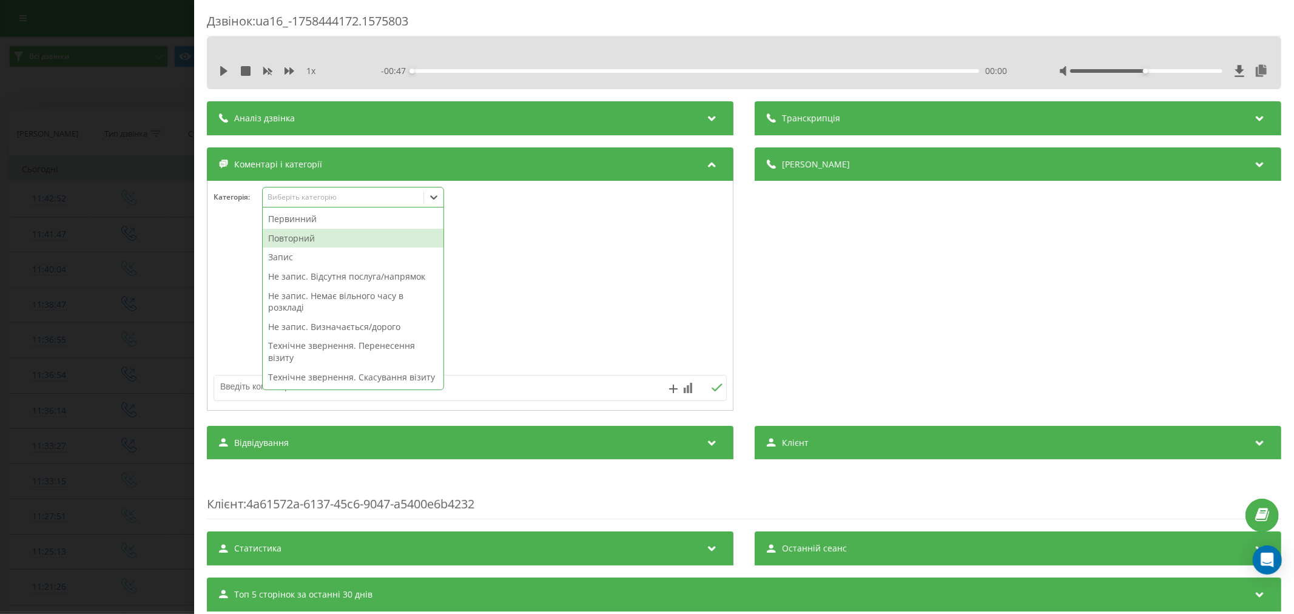
click at [305, 240] on div "Повторний" at bounding box center [353, 238] width 181 height 19
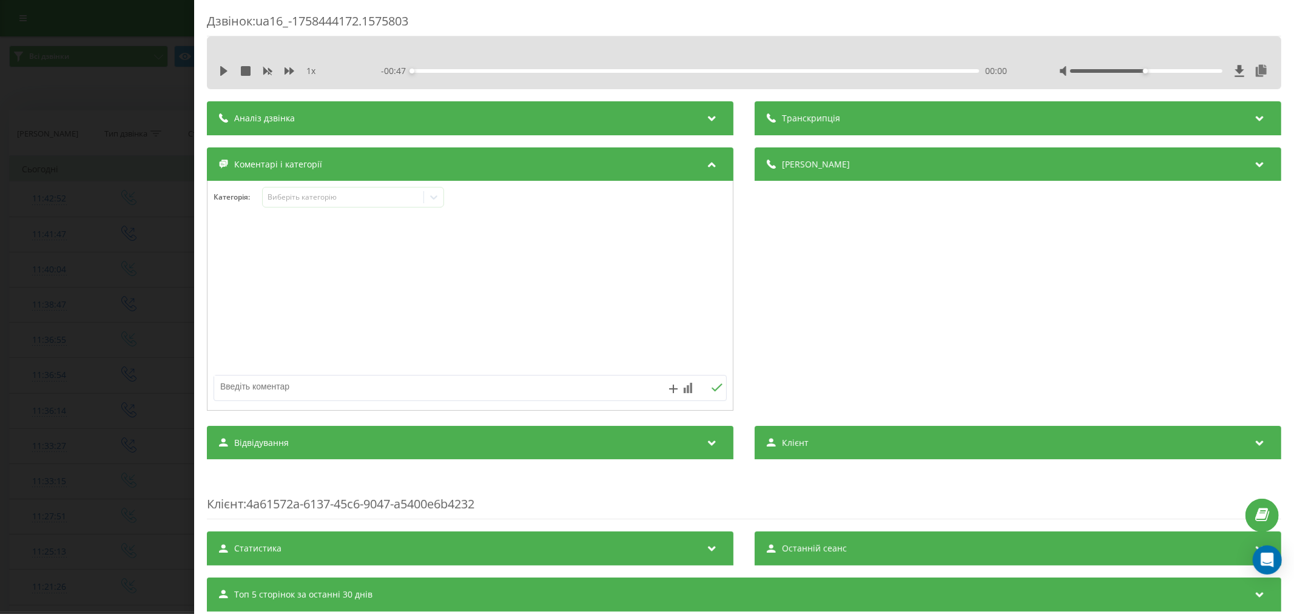
click at [529, 286] on div at bounding box center [469, 296] width 525 height 146
click at [434, 200] on icon at bounding box center [433, 197] width 7 height 4
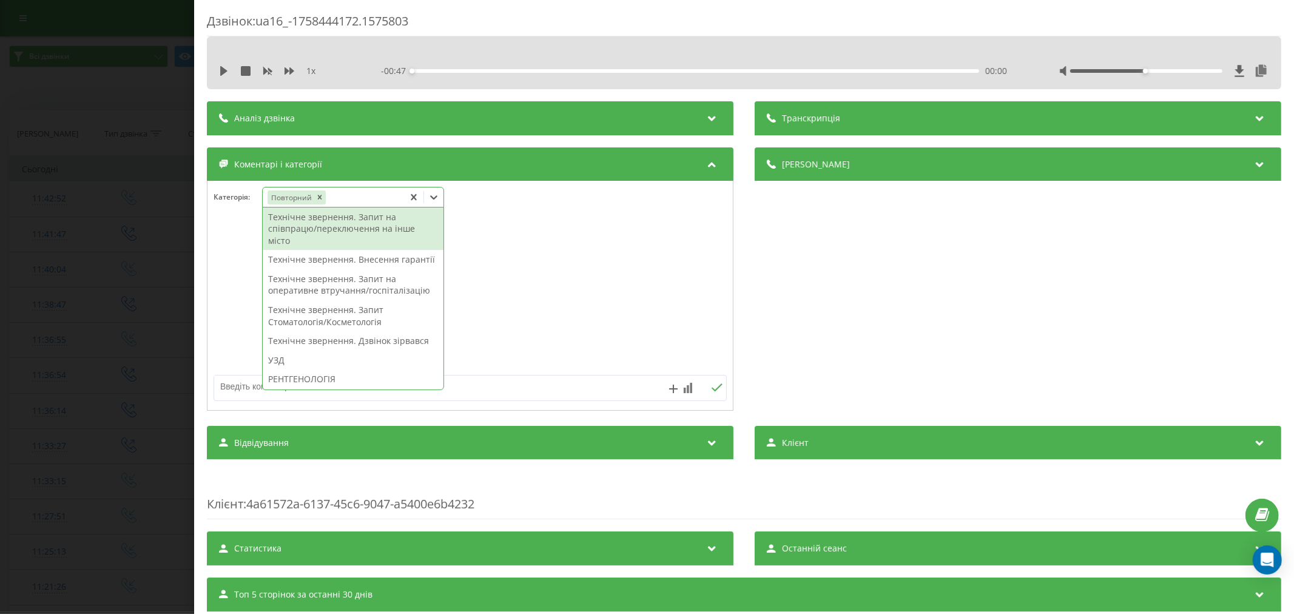
scroll to position [337, 0]
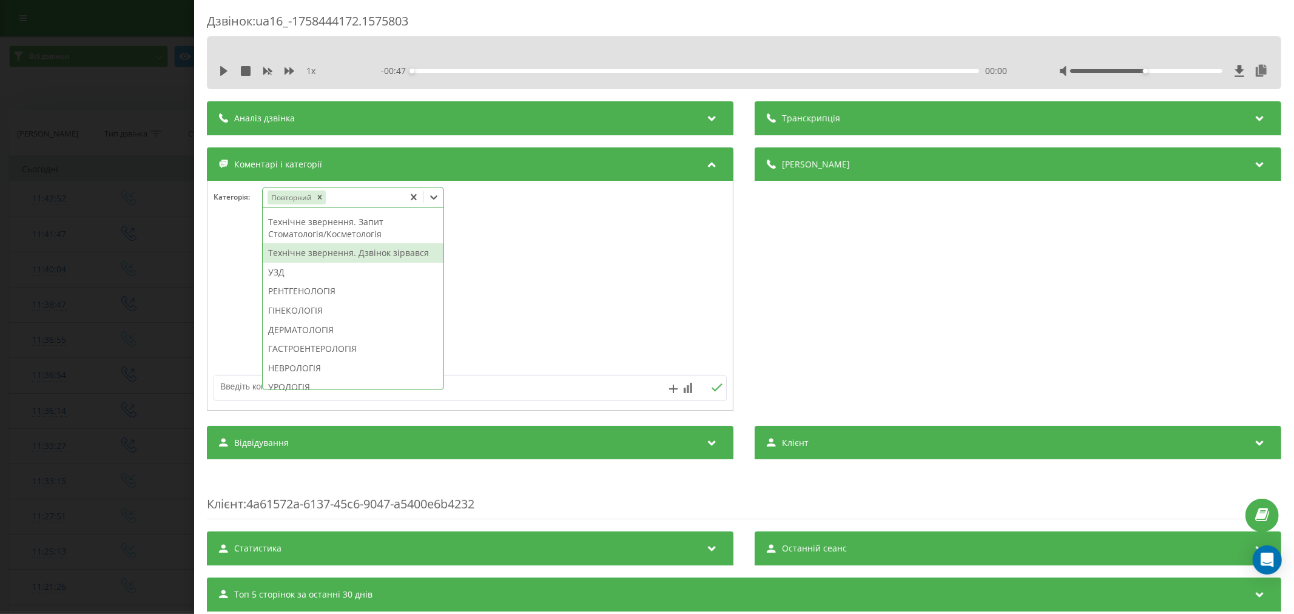
click at [343, 263] on div "Технічне звернення. Дзвінок зірвався" at bounding box center [353, 252] width 181 height 19
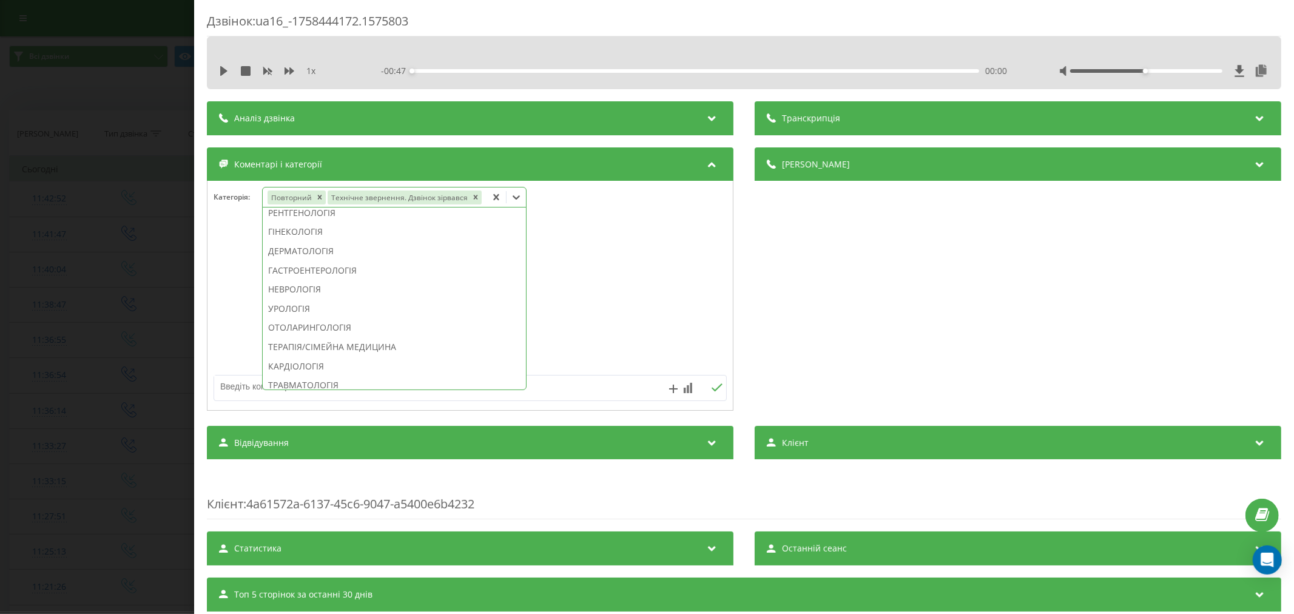
scroll to position [266, 0]
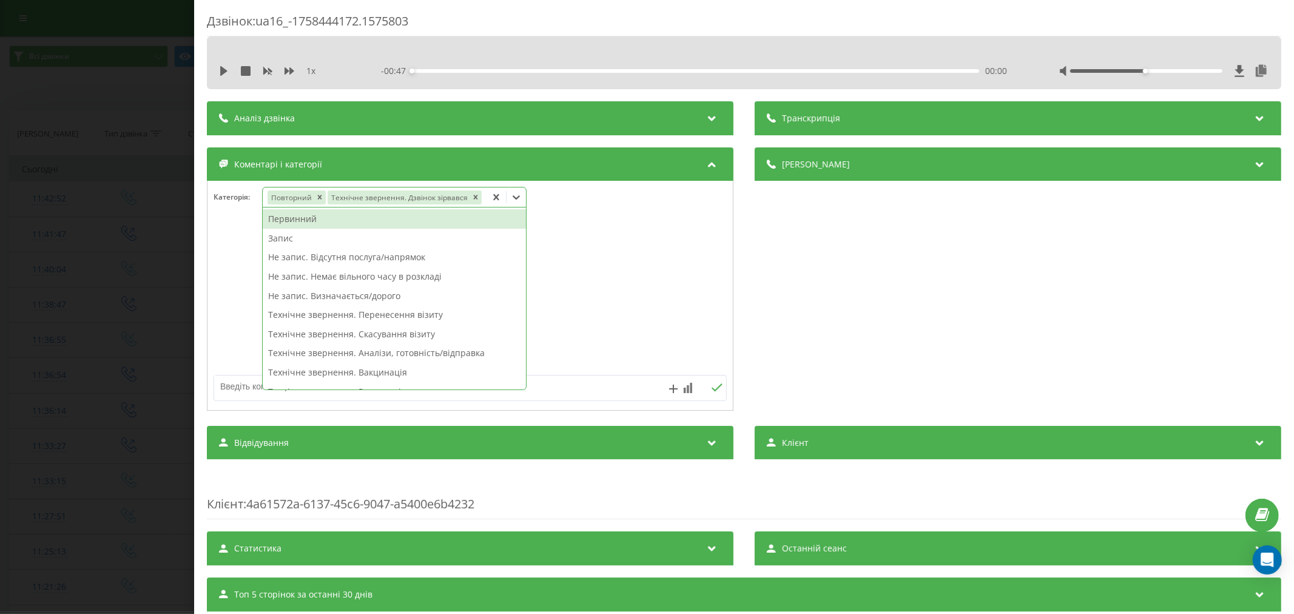
drag, startPoint x: 519, startPoint y: 195, endPoint x: 511, endPoint y: 195, distance: 8.5
click at [520, 195] on div at bounding box center [516, 196] width 19 height 19
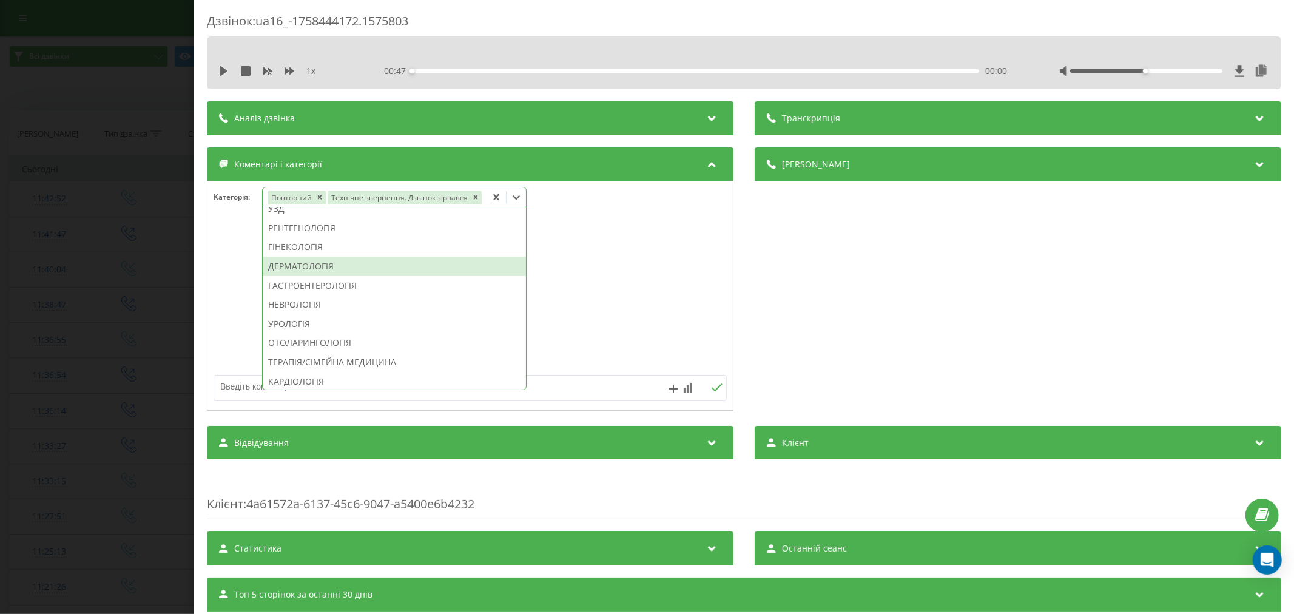
scroll to position [404, 0]
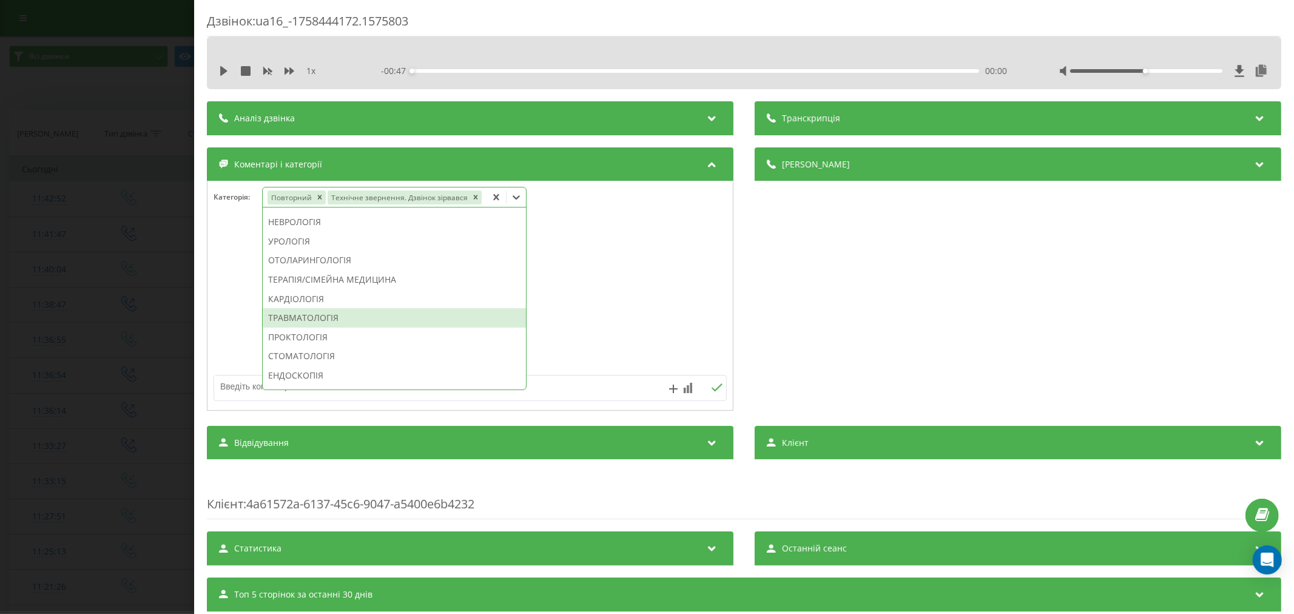
click at [330, 319] on div "ТРАВМАТОЛОГІЯ" at bounding box center [394, 317] width 263 height 19
click at [711, 317] on div at bounding box center [469, 296] width 525 height 146
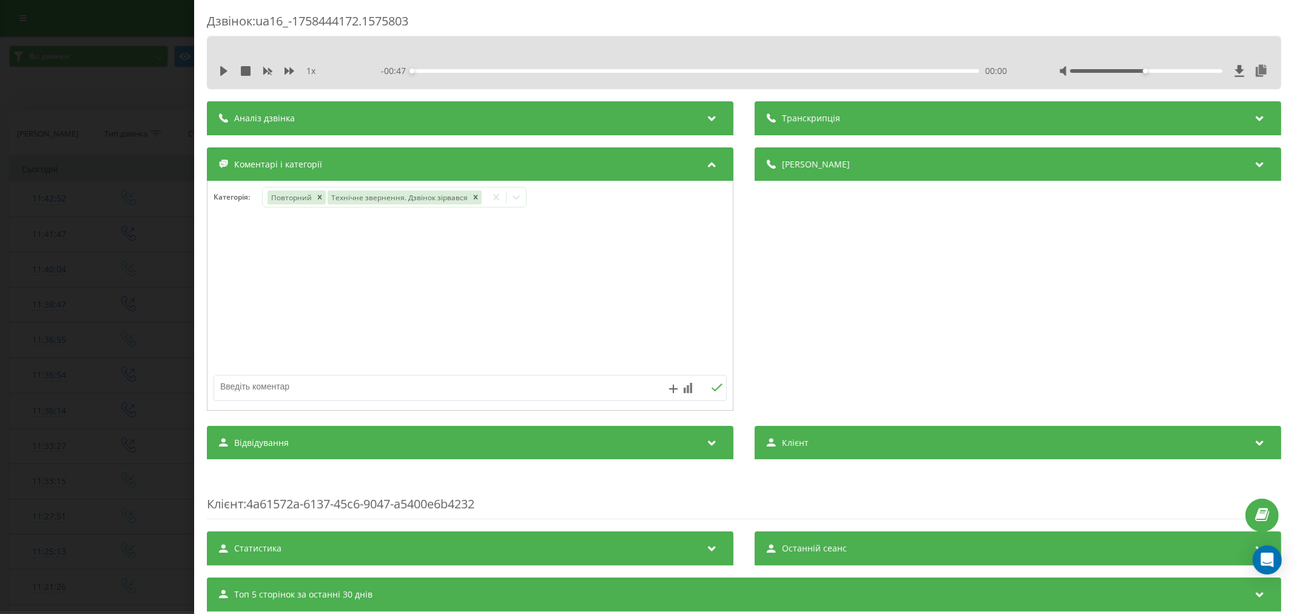
drag, startPoint x: 439, startPoint y: 379, endPoint x: 465, endPoint y: 365, distance: 30.1
click at [439, 379] on textarea at bounding box center [418, 386] width 409 height 22
type textarea "страхова. будуть пропонувати"
click at [711, 387] on icon at bounding box center [717, 387] width 12 height 8
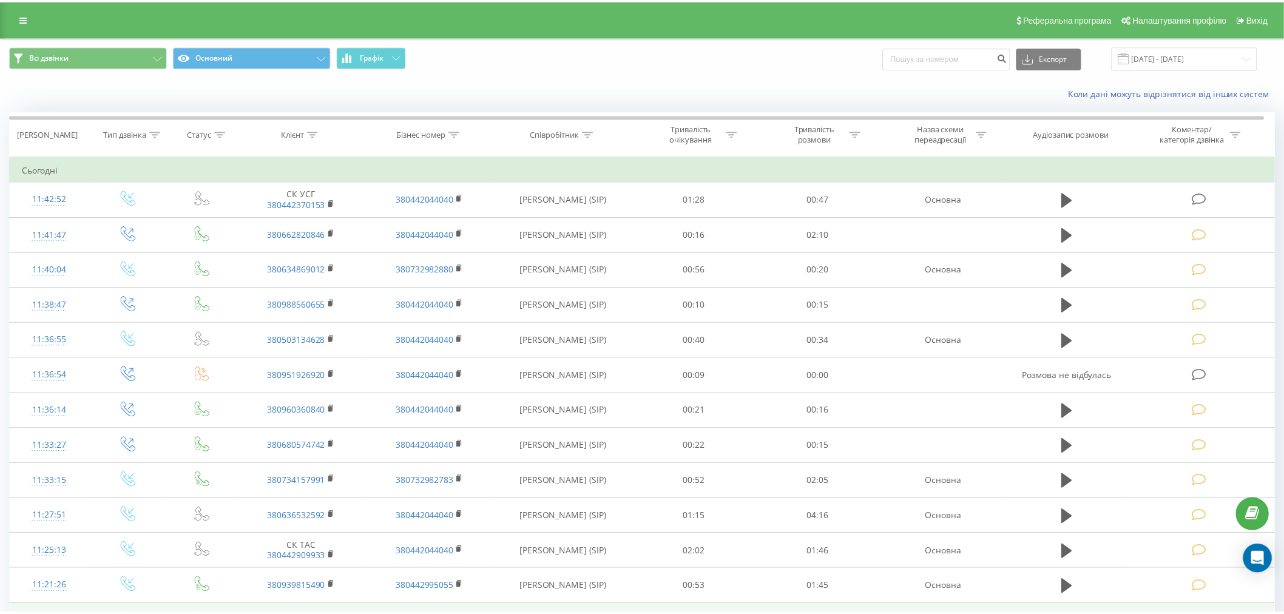
scroll to position [25, 0]
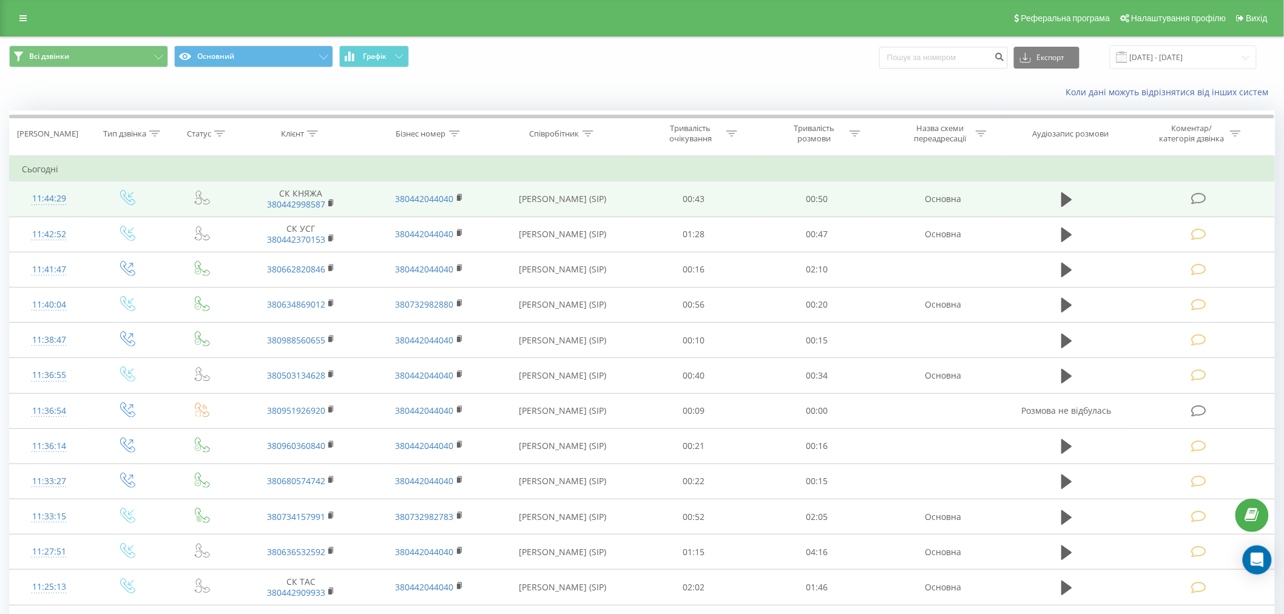
click at [1199, 197] on icon at bounding box center [1198, 198] width 15 height 13
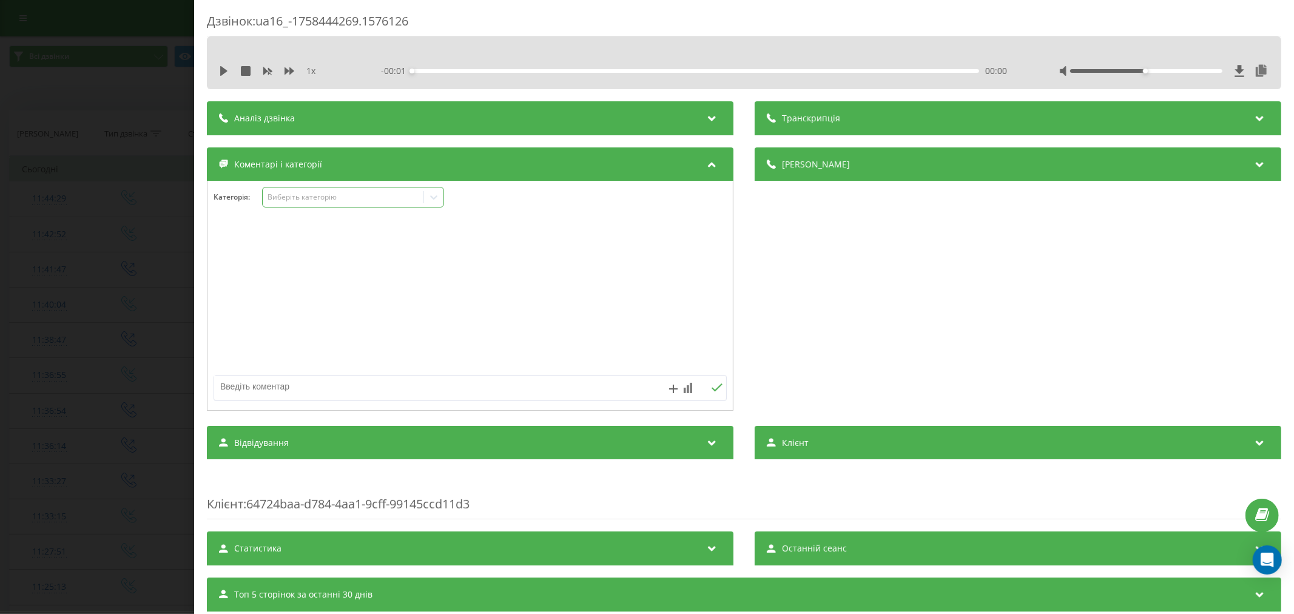
click at [283, 191] on div "Виберіть категорію" at bounding box center [353, 197] width 182 height 21
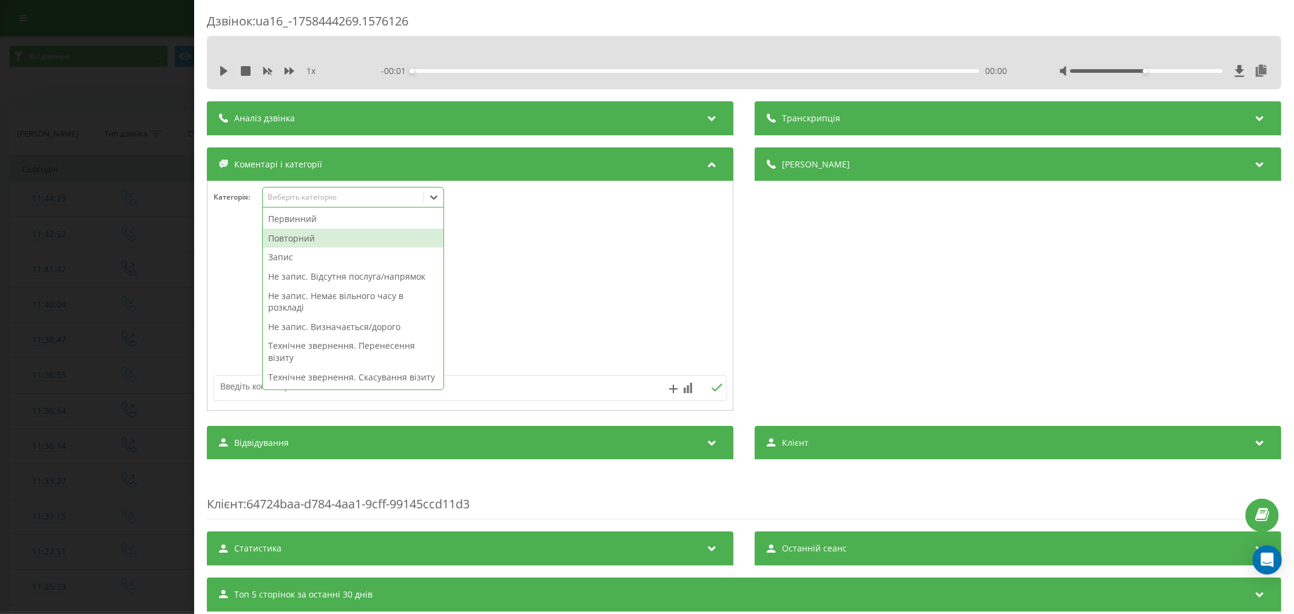
click at [289, 238] on div "Повторний" at bounding box center [353, 238] width 181 height 19
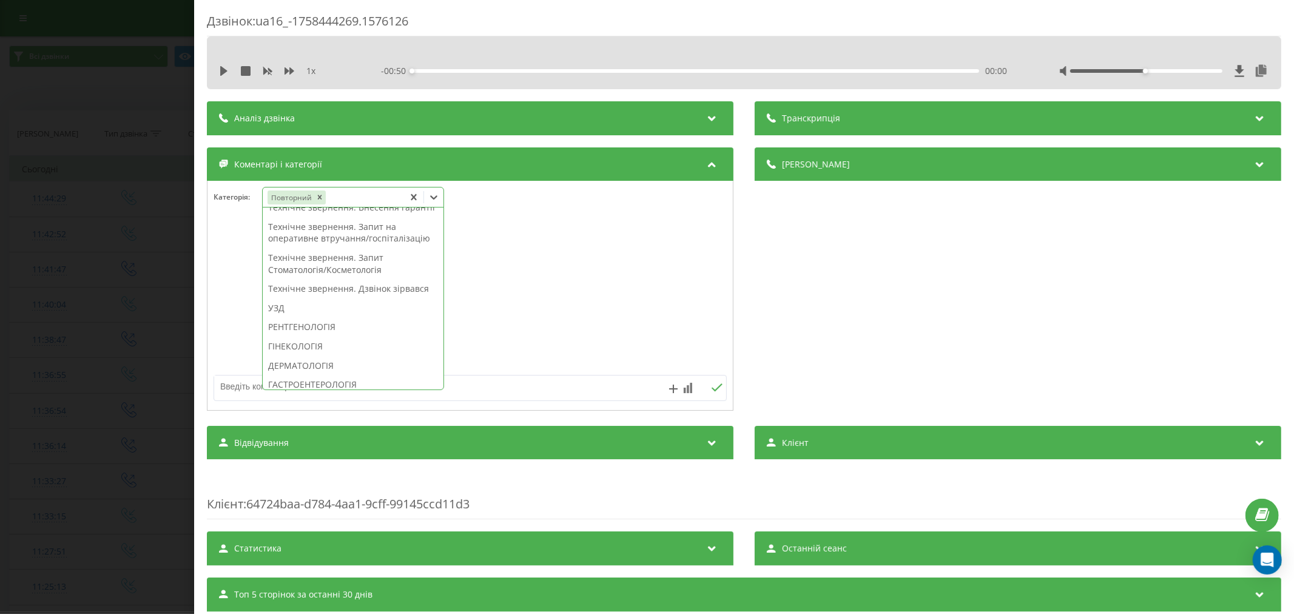
scroll to position [317, 0]
click at [330, 282] on div "Технічне звернення. Дзвінок зірвався" at bounding box center [353, 272] width 181 height 19
click at [323, 315] on div "ТРАВМАТОЛОГІЯ" at bounding box center [394, 316] width 263 height 19
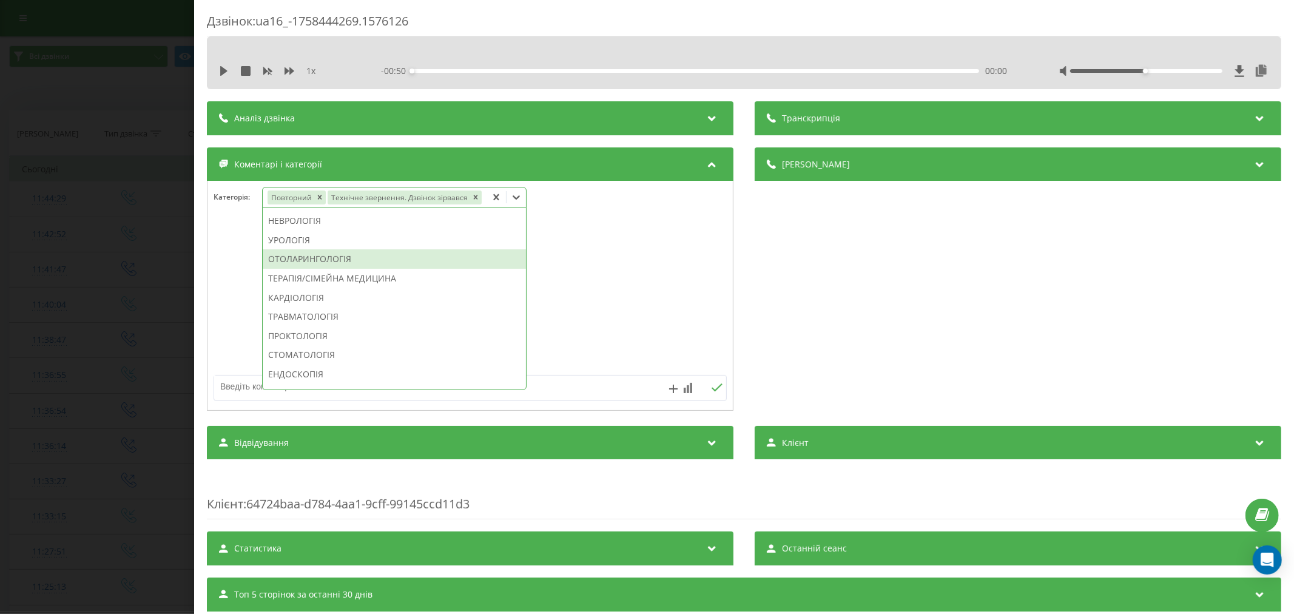
click at [667, 241] on div at bounding box center [469, 296] width 525 height 146
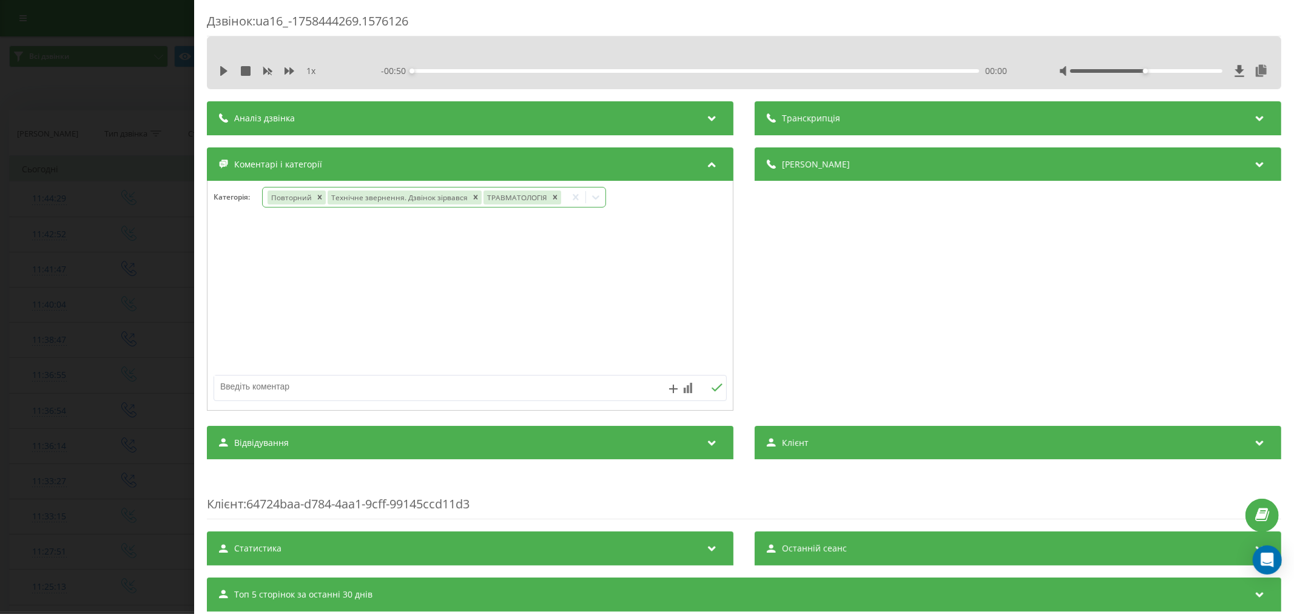
click at [522, 195] on div "ТРАВМАТОЛОГІЯ" at bounding box center [516, 197] width 66 height 14
click at [616, 223] on div at bounding box center [469, 296] width 525 height 146
drag, startPoint x: 331, startPoint y: 391, endPoint x: 356, endPoint y: 374, distance: 30.6
click at [336, 386] on textarea at bounding box center [418, 386] width 409 height 22
type textarea "страхова. будуть пропонувати"
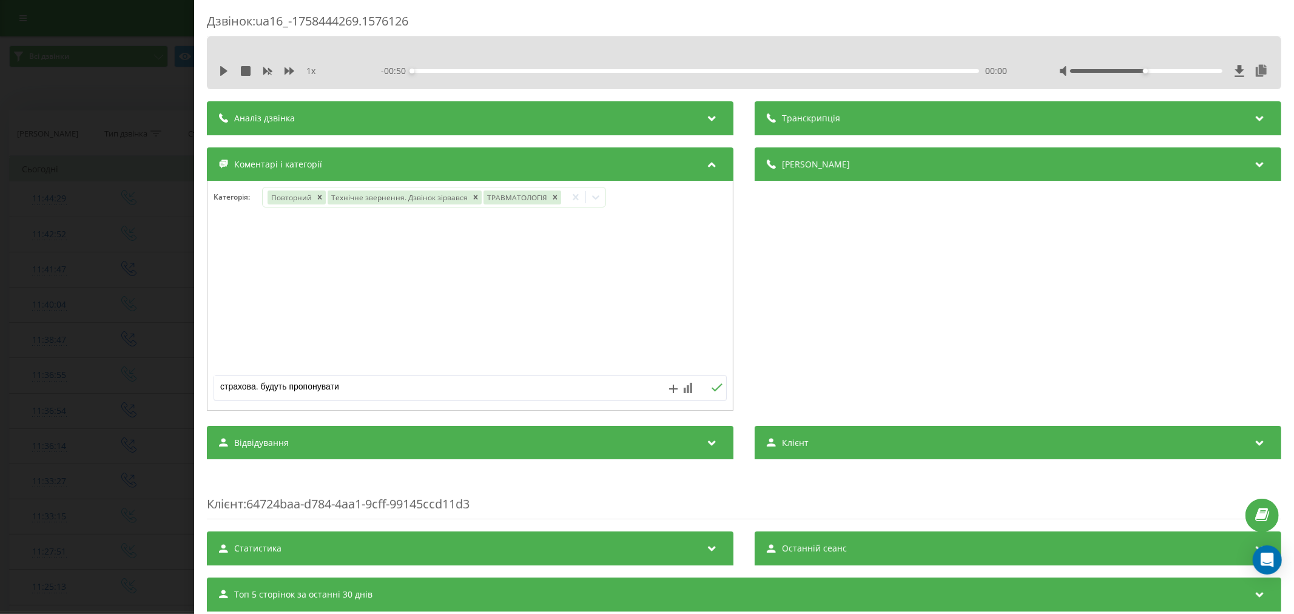
click at [711, 388] on icon at bounding box center [717, 387] width 12 height 8
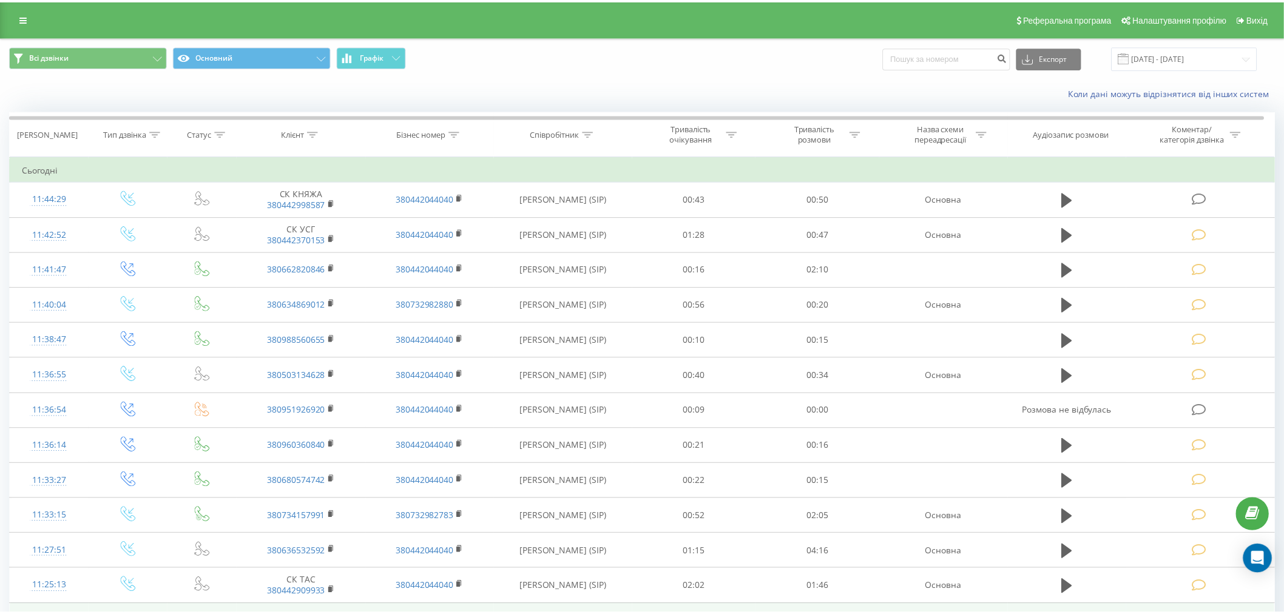
scroll to position [25, 0]
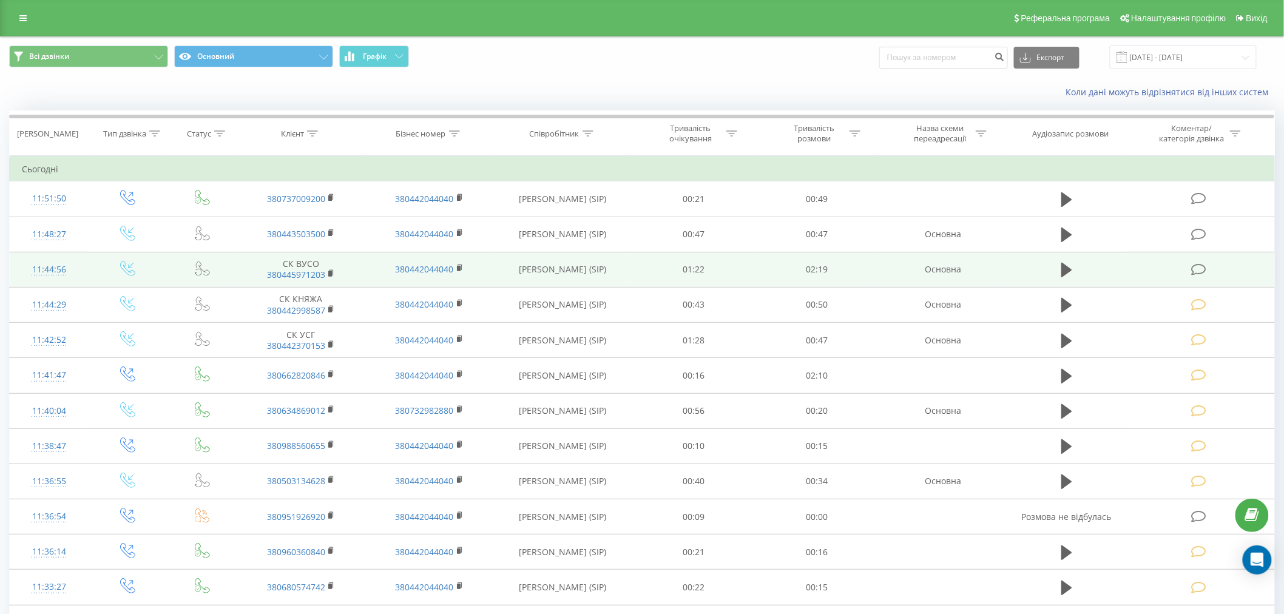
click at [1201, 269] on icon at bounding box center [1198, 269] width 15 height 13
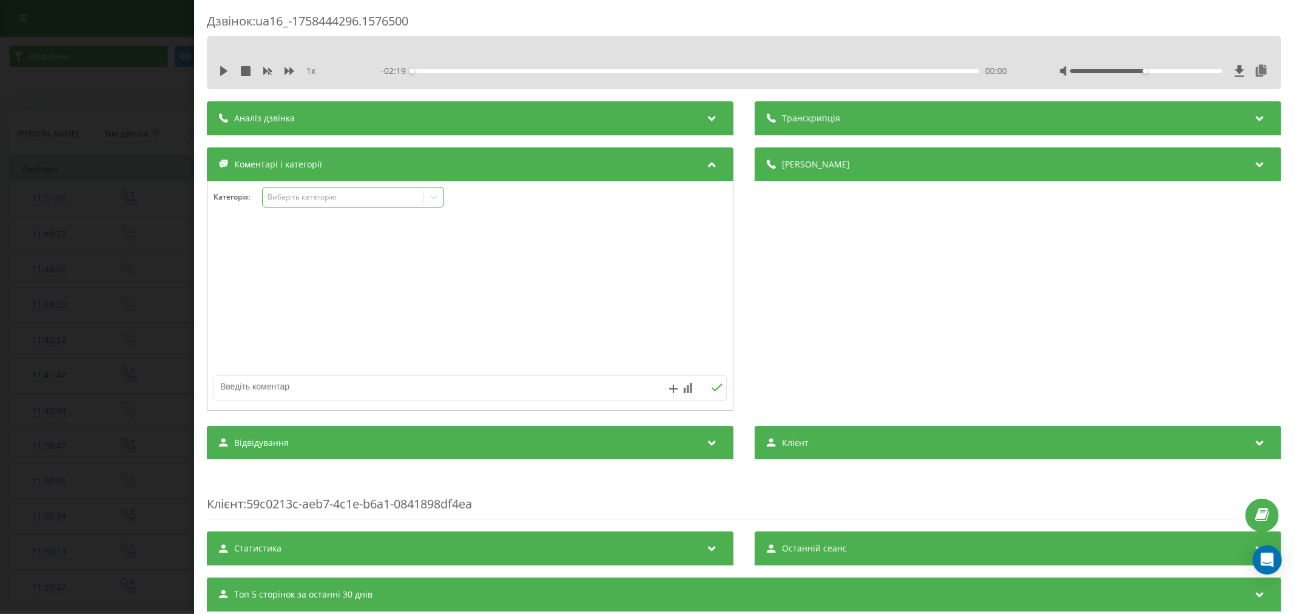
click at [299, 200] on div "Виберіть категорію" at bounding box center [343, 197] width 152 height 10
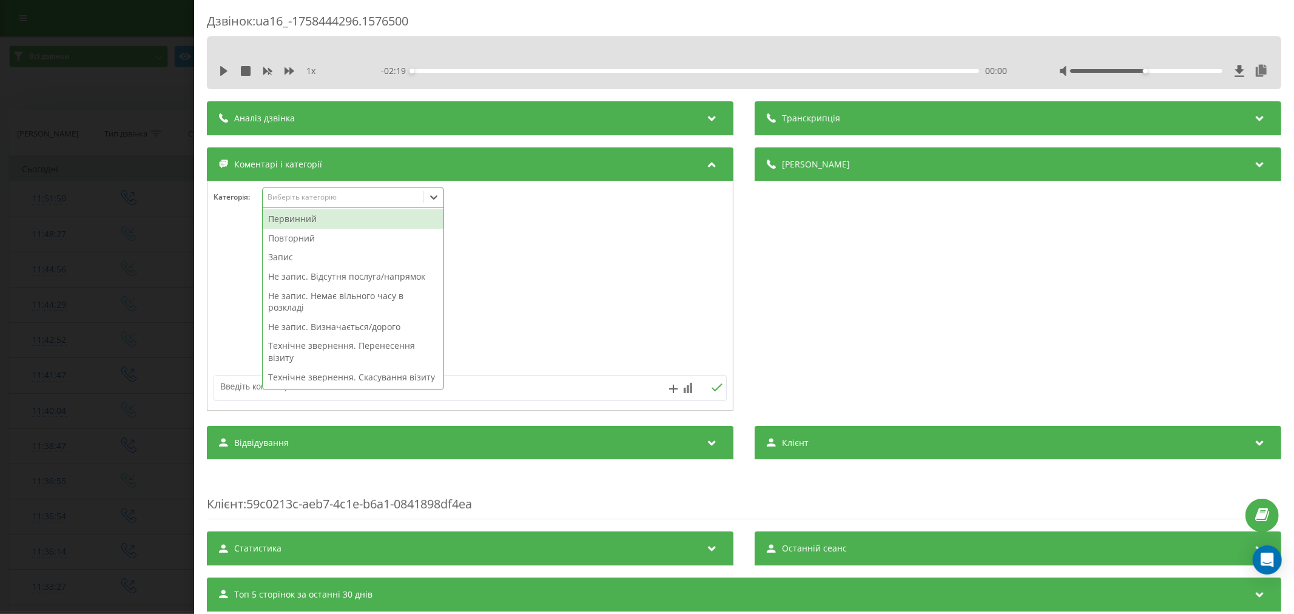
click at [391, 198] on div "Виберіть категорію" at bounding box center [343, 197] width 152 height 10
click at [332, 233] on div "Повторний" at bounding box center [353, 238] width 181 height 19
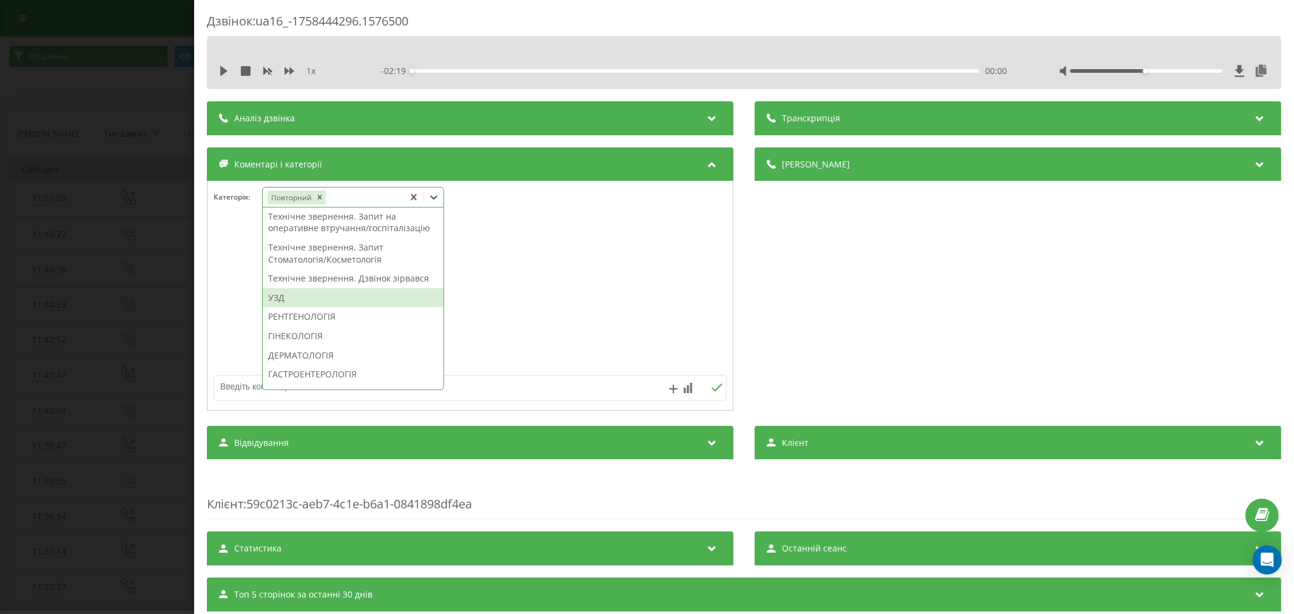
scroll to position [318, 0]
click at [331, 281] on div "Технічне звернення. Дзвінок зірвався" at bounding box center [353, 271] width 181 height 19
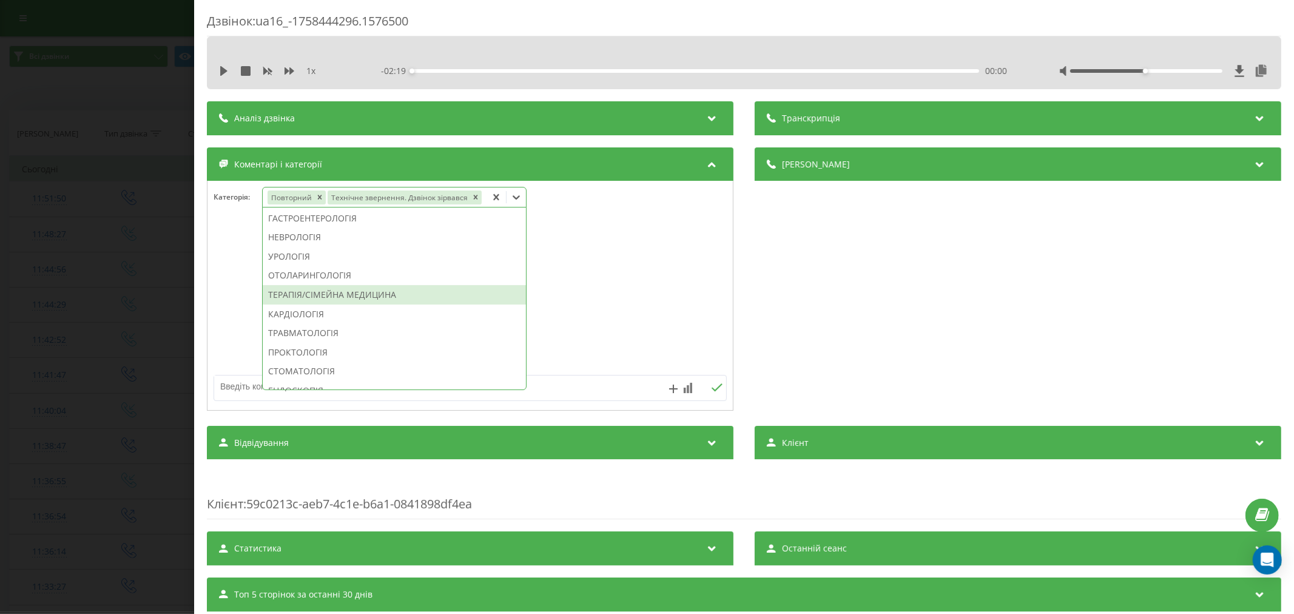
scroll to position [408, 0]
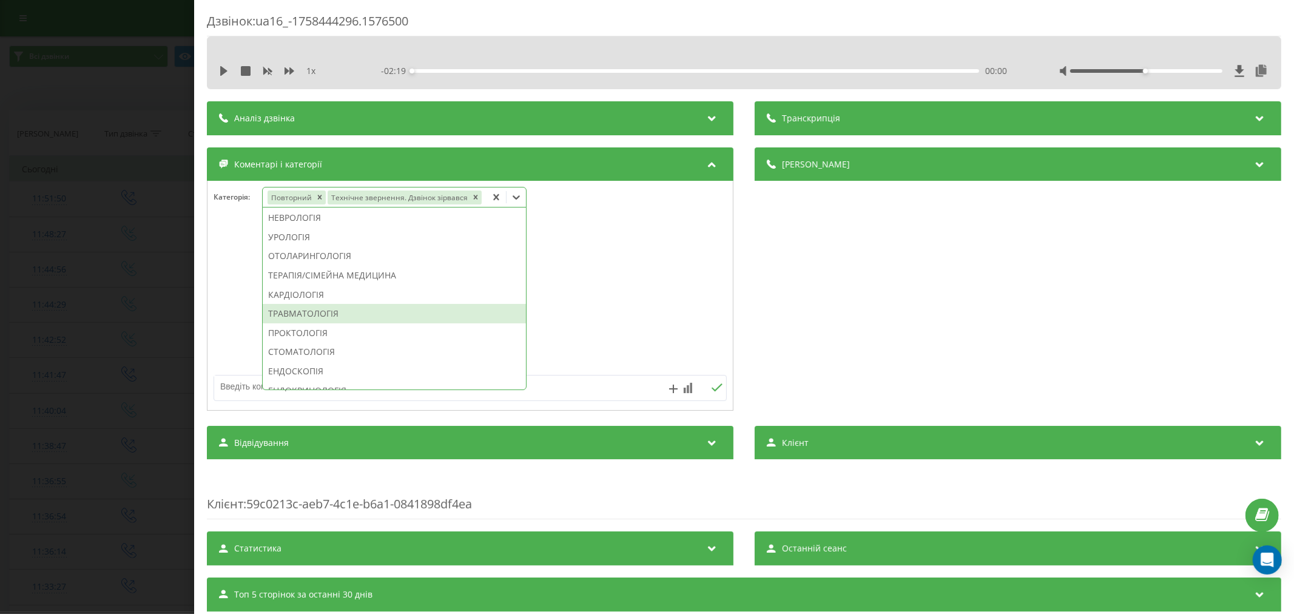
click at [323, 311] on div "ТРАВМАТОЛОГІЯ" at bounding box center [394, 313] width 263 height 19
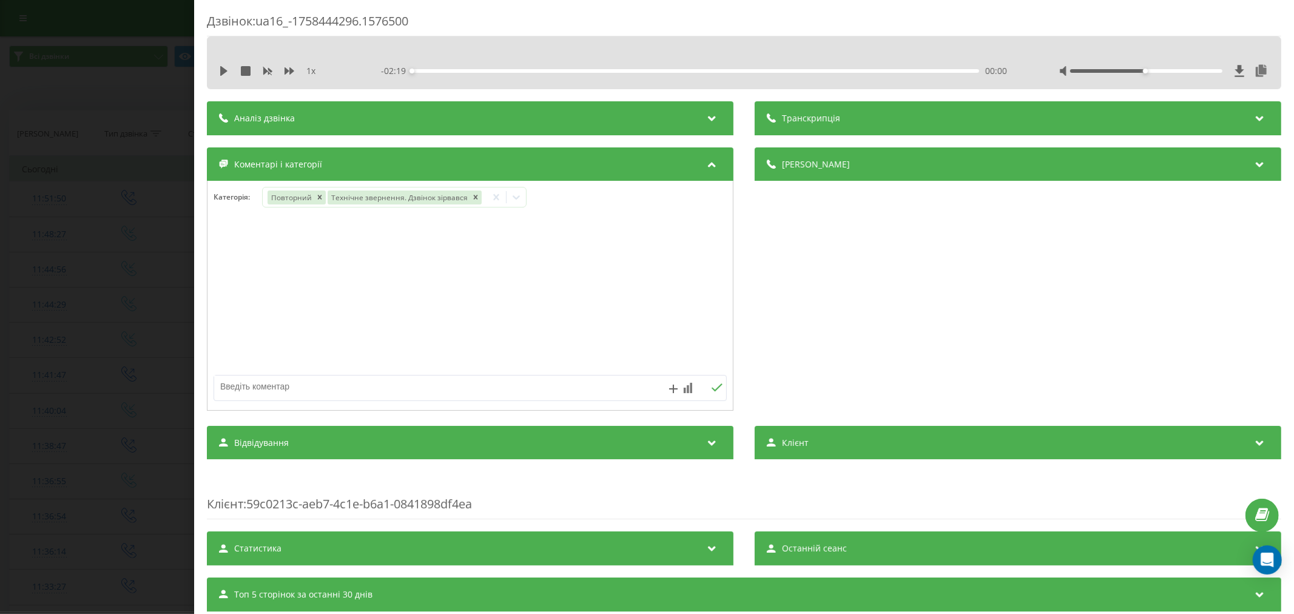
click at [645, 294] on div at bounding box center [469, 296] width 525 height 146
drag, startPoint x: 405, startPoint y: 383, endPoint x: 426, endPoint y: 360, distance: 31.3
click at [410, 383] on textarea at bounding box center [418, 386] width 409 height 22
type textarea "страховы. будуть пропонувати"
click at [711, 385] on icon at bounding box center [717, 387] width 12 height 8
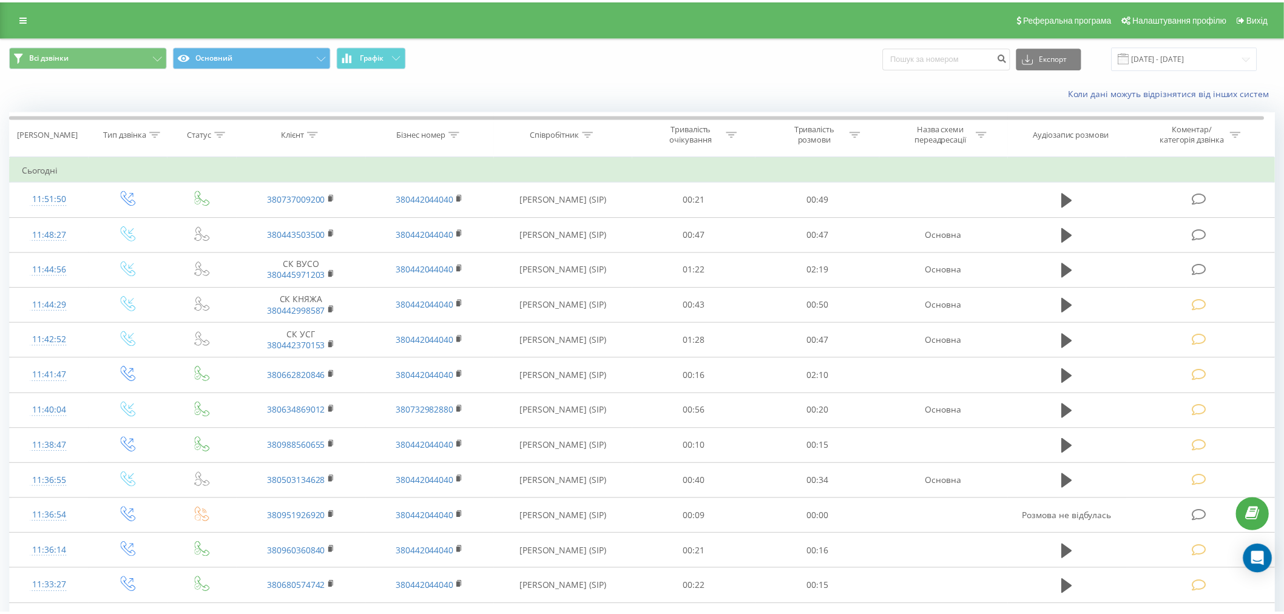
scroll to position [25, 0]
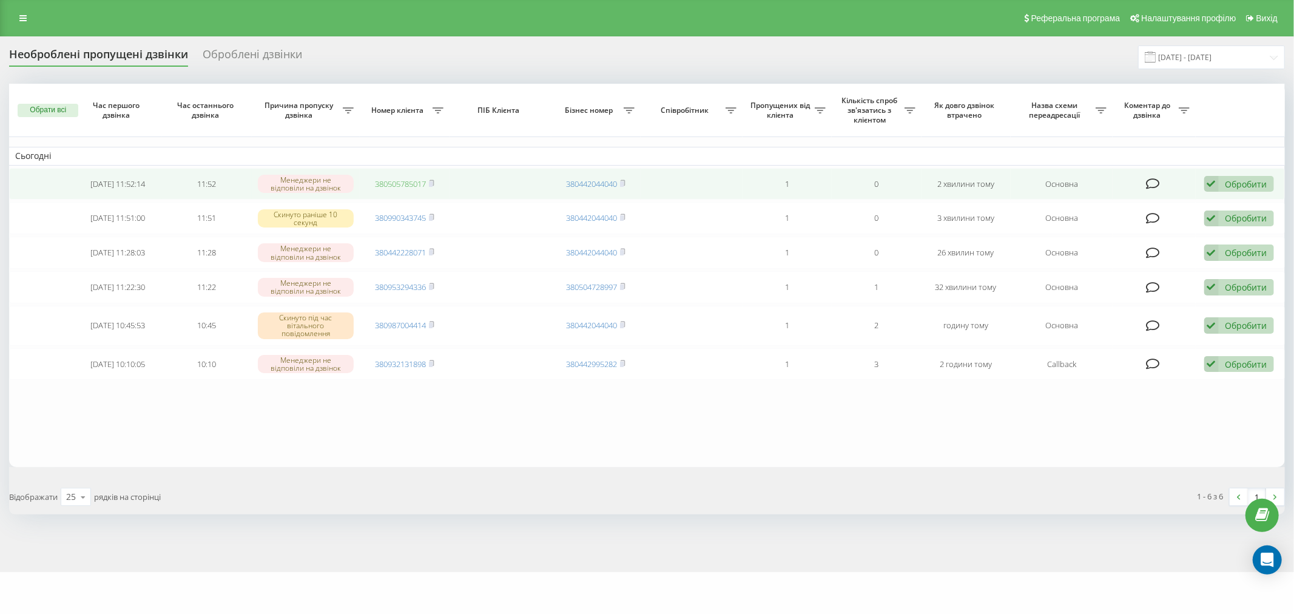
drag, startPoint x: 0, startPoint y: 0, endPoint x: 402, endPoint y: 185, distance: 442.2
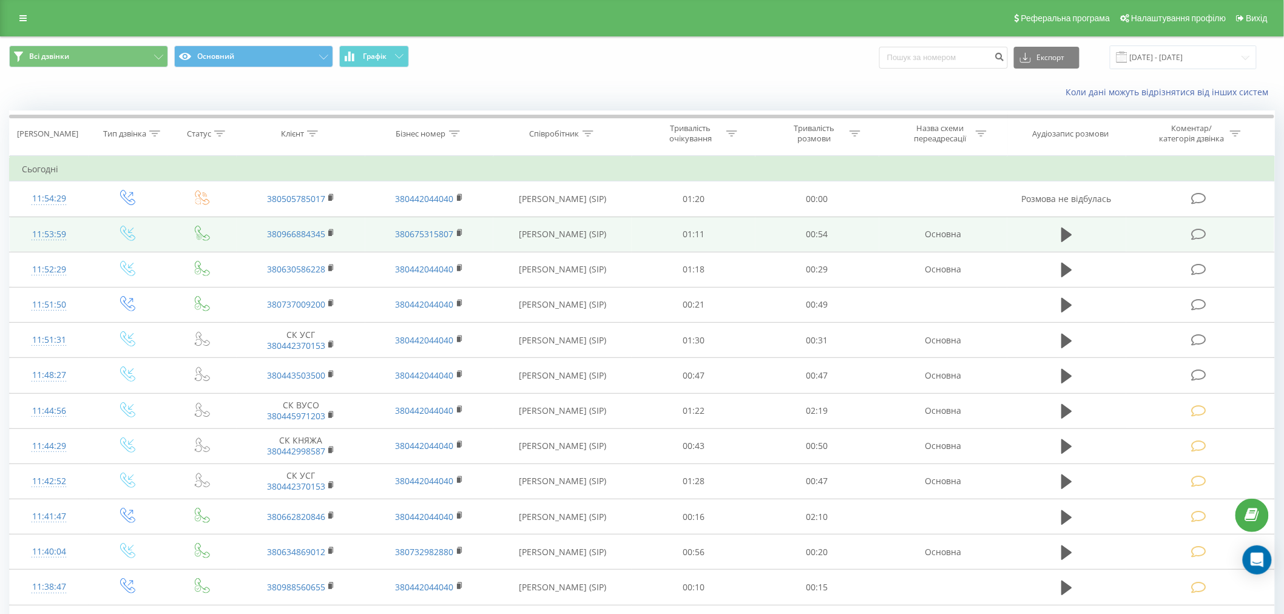
click at [1197, 238] on icon at bounding box center [1198, 234] width 15 height 13
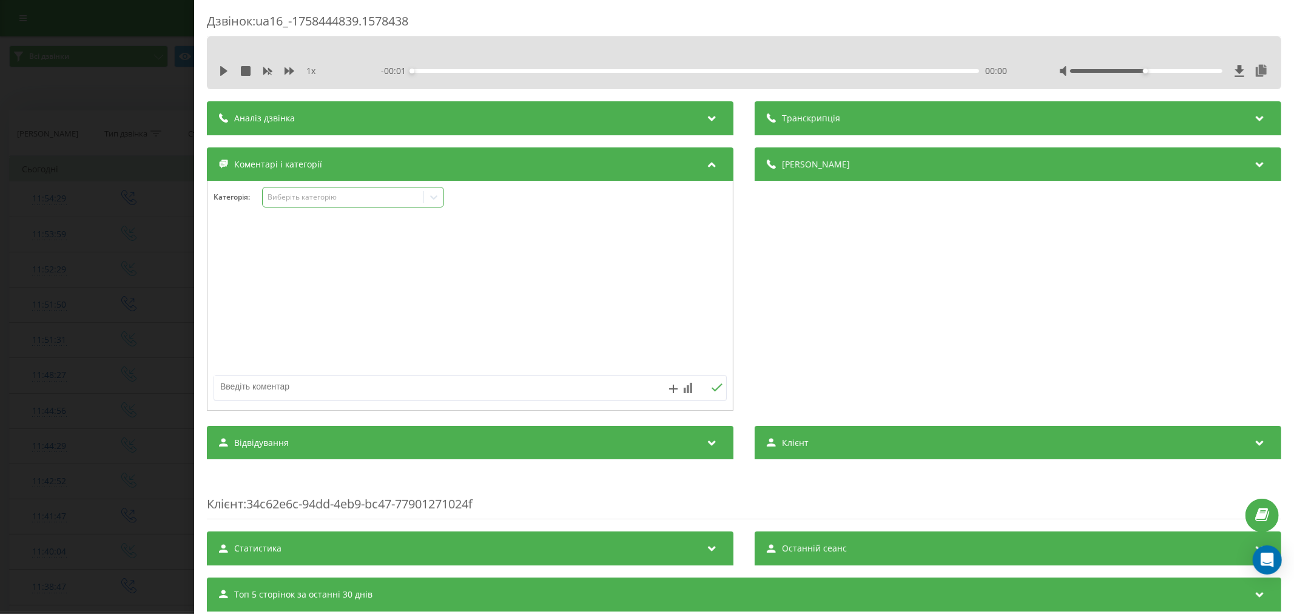
click at [301, 197] on div "Виберіть категорію" at bounding box center [343, 197] width 152 height 10
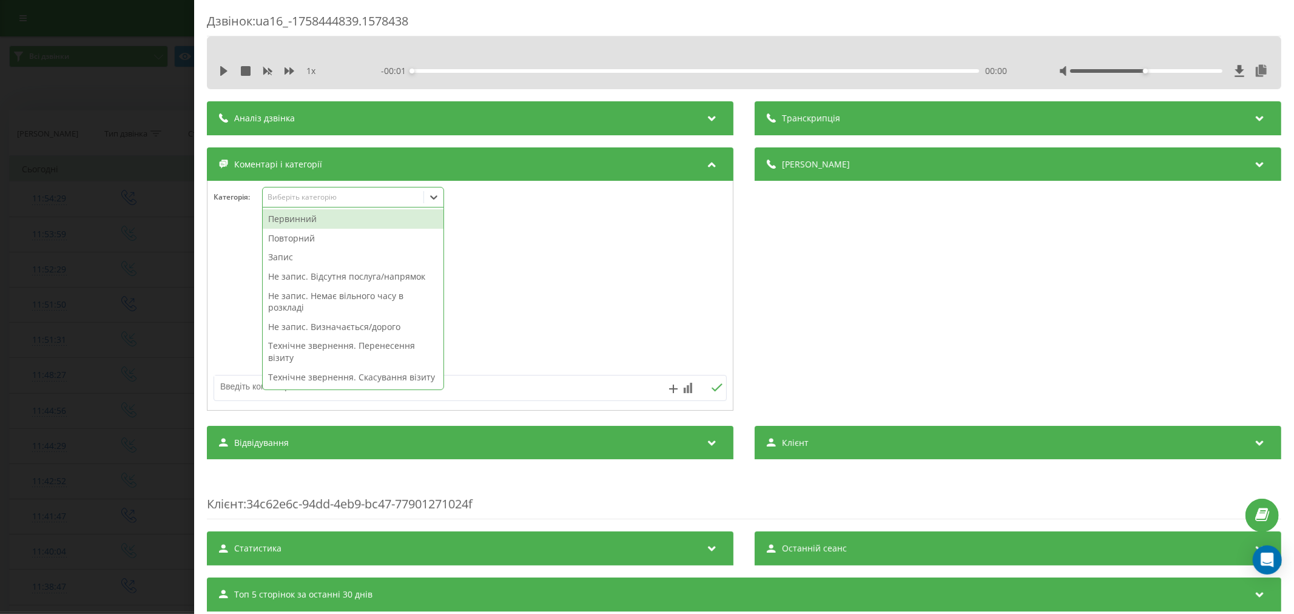
click at [296, 220] on div "Первинний" at bounding box center [353, 218] width 181 height 19
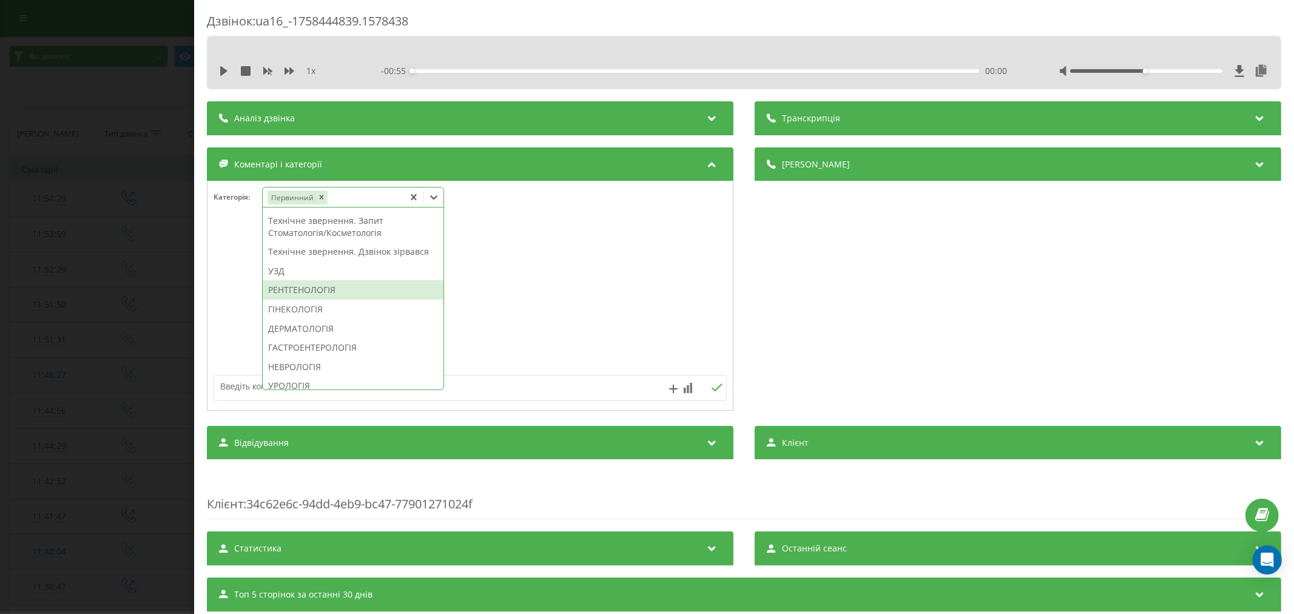
scroll to position [318, 0]
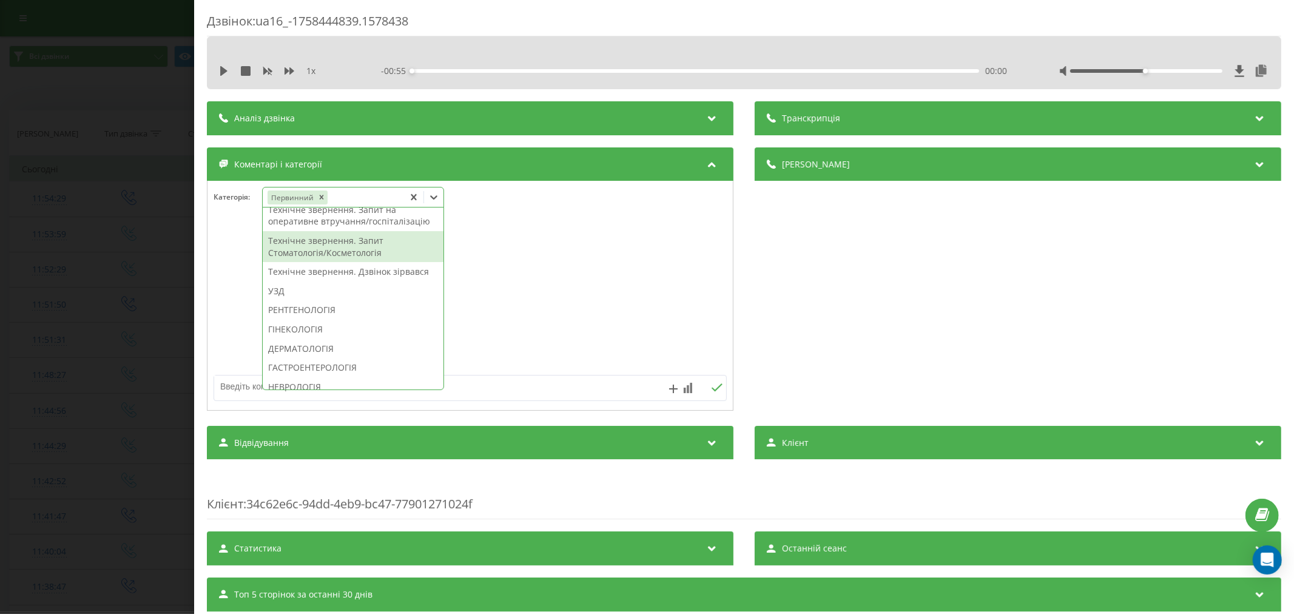
click at [340, 262] on div "Технічне звернення. Запит Стоматологія/Косметологія" at bounding box center [353, 246] width 181 height 31
click at [524, 280] on div at bounding box center [469, 296] width 525 height 146
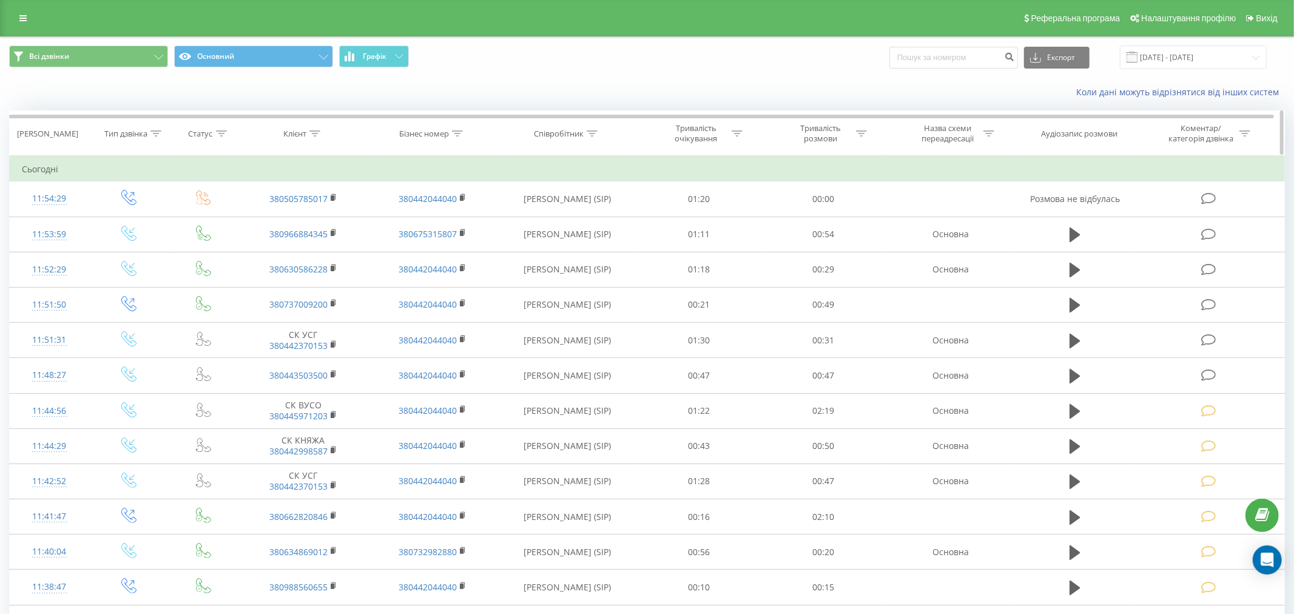
scroll to position [25, 0]
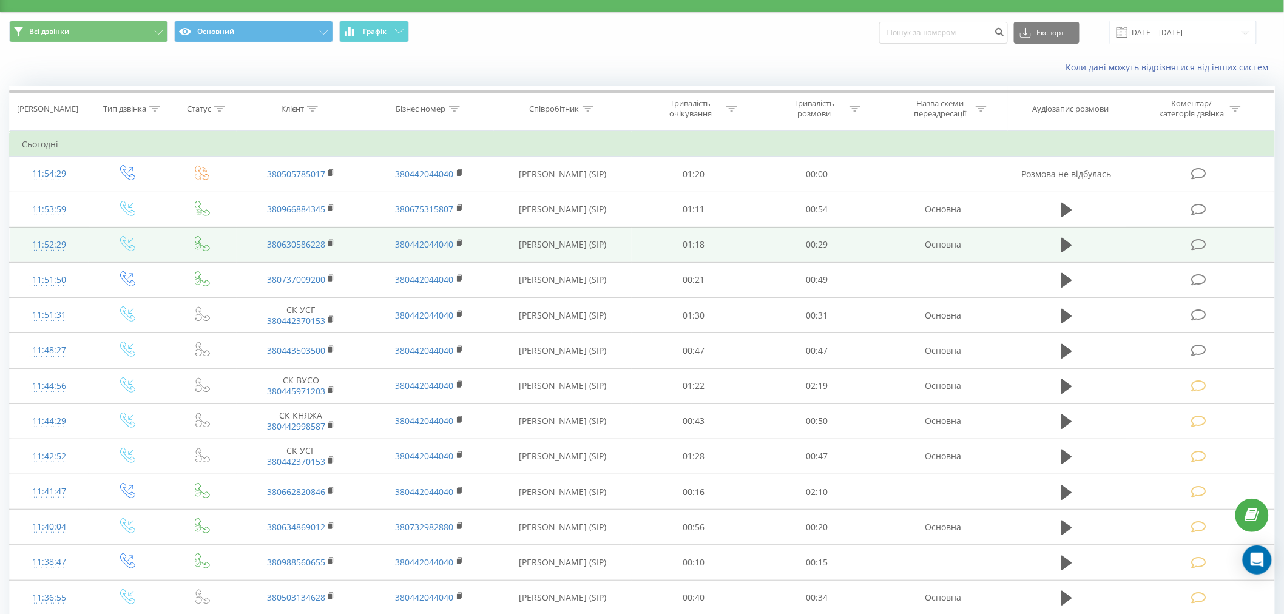
click at [1204, 238] on icon at bounding box center [1198, 244] width 15 height 13
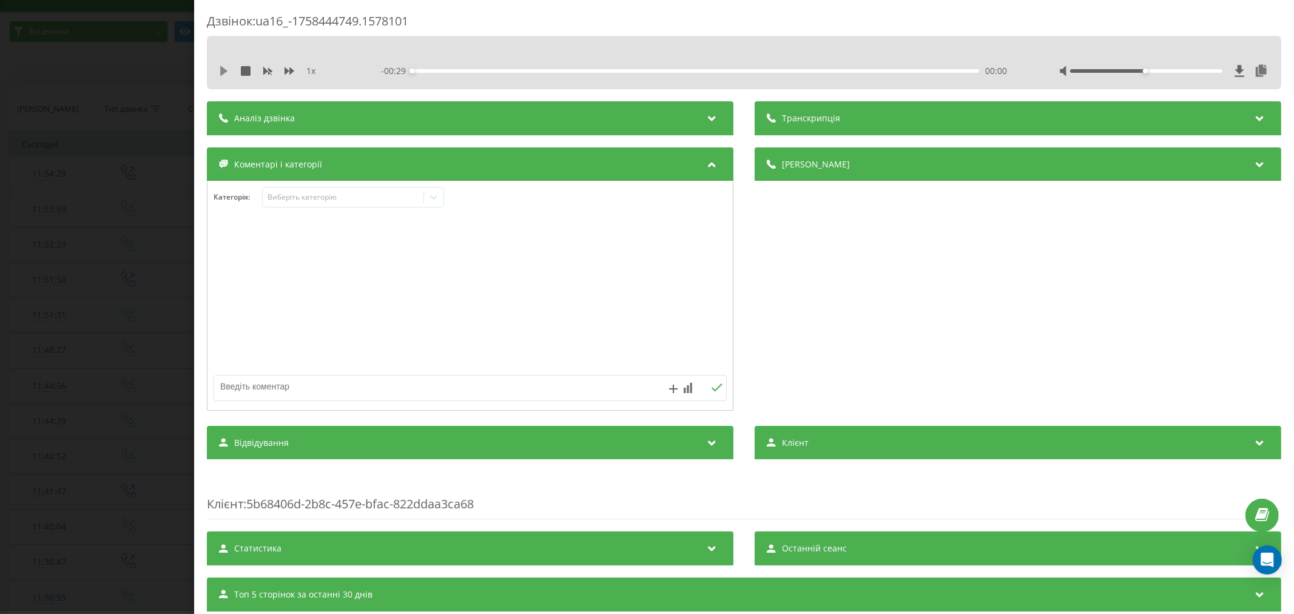
click at [228, 72] on div "1 x" at bounding box center [282, 71] width 126 height 12
click at [224, 69] on icon at bounding box center [223, 71] width 7 height 10
click at [431, 69] on div "00:00" at bounding box center [695, 71] width 567 height 4
click at [224, 74] on icon at bounding box center [224, 71] width 10 height 10
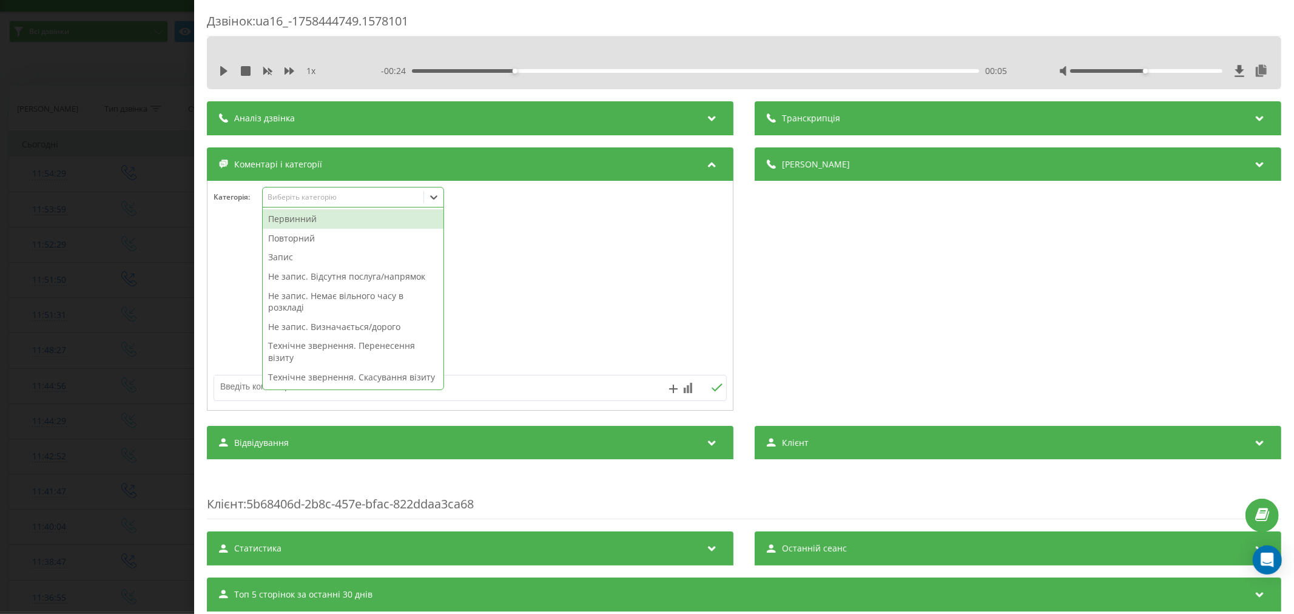
click at [322, 193] on div "Виберіть категорію" at bounding box center [343, 197] width 152 height 10
click at [328, 240] on div "Повторний" at bounding box center [353, 238] width 181 height 19
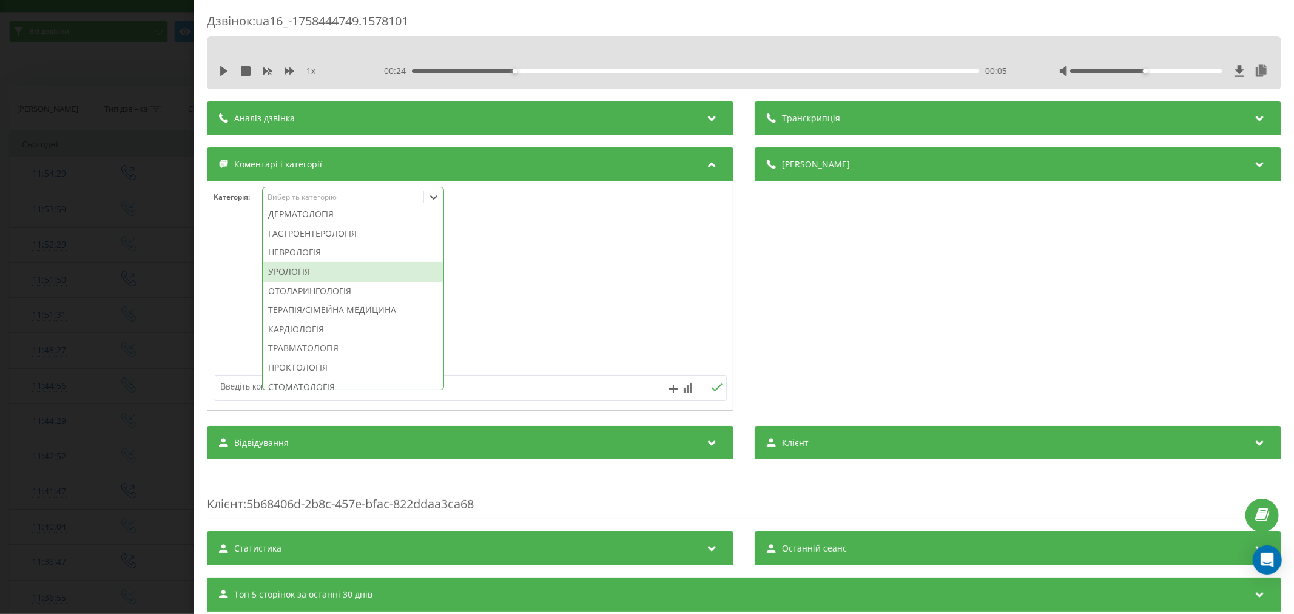
scroll to position [452, 0]
click at [351, 320] on div "Первинний Запис Не запис. Відсутня послуга/напрямок Не запис. Немає вільного ча…" at bounding box center [353, 298] width 181 height 182
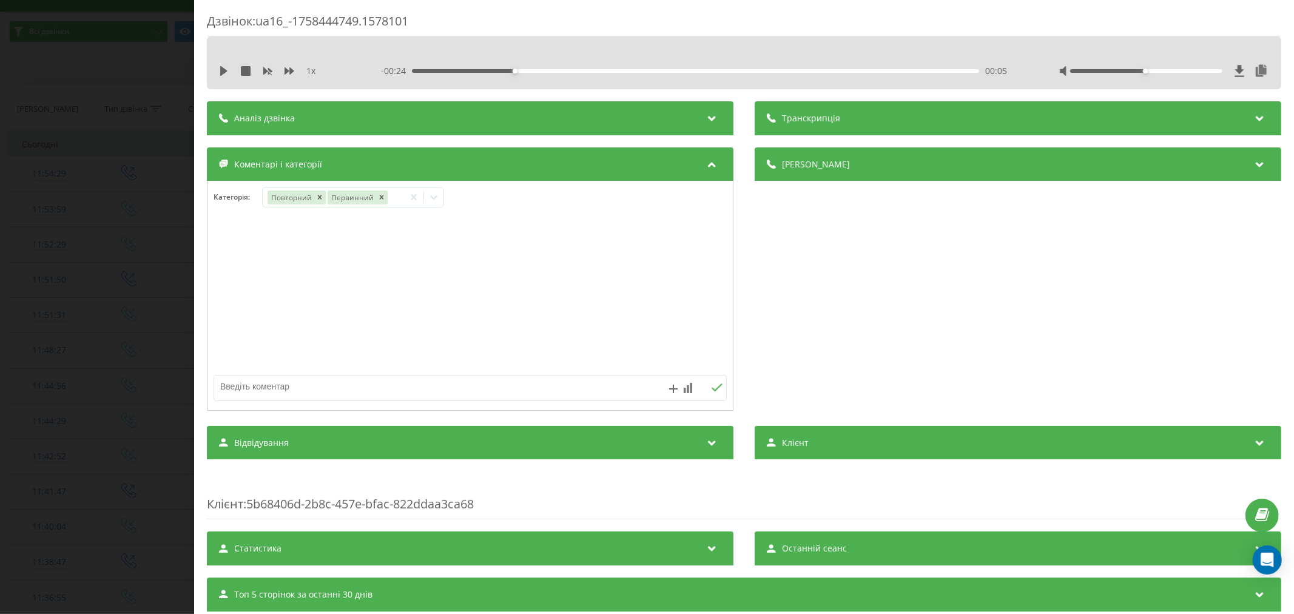
click at [579, 306] on div at bounding box center [469, 296] width 525 height 146
click at [381, 201] on icon "Remove Первинний" at bounding box center [381, 197] width 8 height 8
click at [435, 201] on icon at bounding box center [434, 197] width 12 height 12
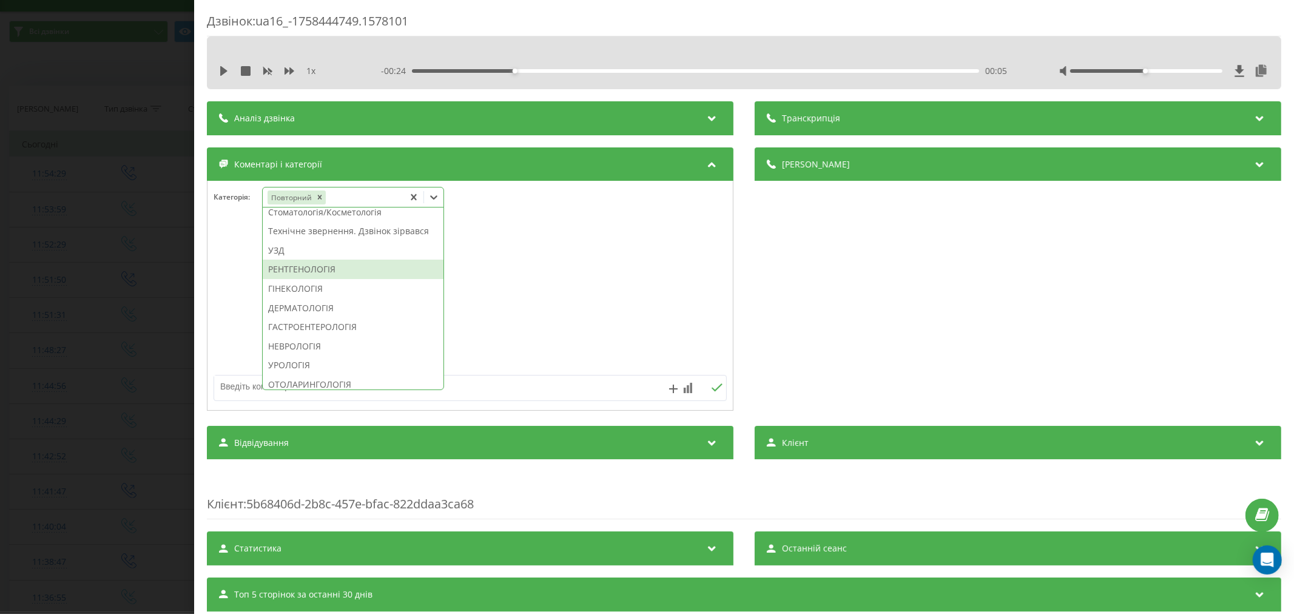
scroll to position [356, 0]
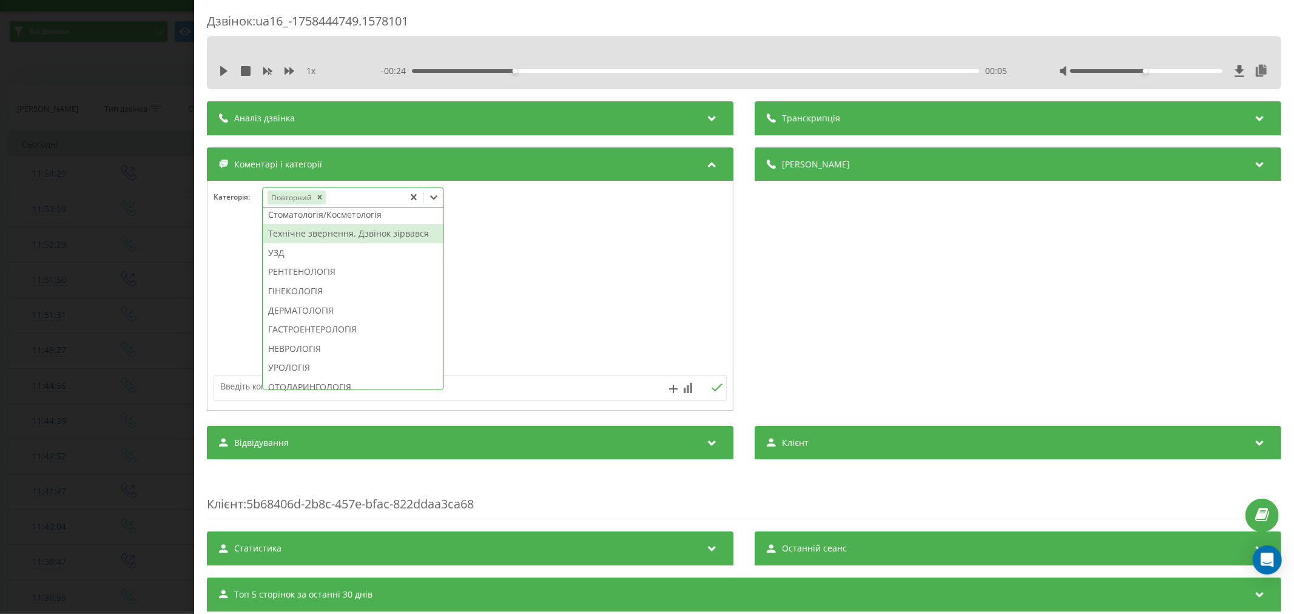
drag, startPoint x: 367, startPoint y: 265, endPoint x: 389, endPoint y: 284, distance: 28.8
click at [368, 243] on div "Технічне звернення. Дзвінок зірвався" at bounding box center [353, 233] width 181 height 19
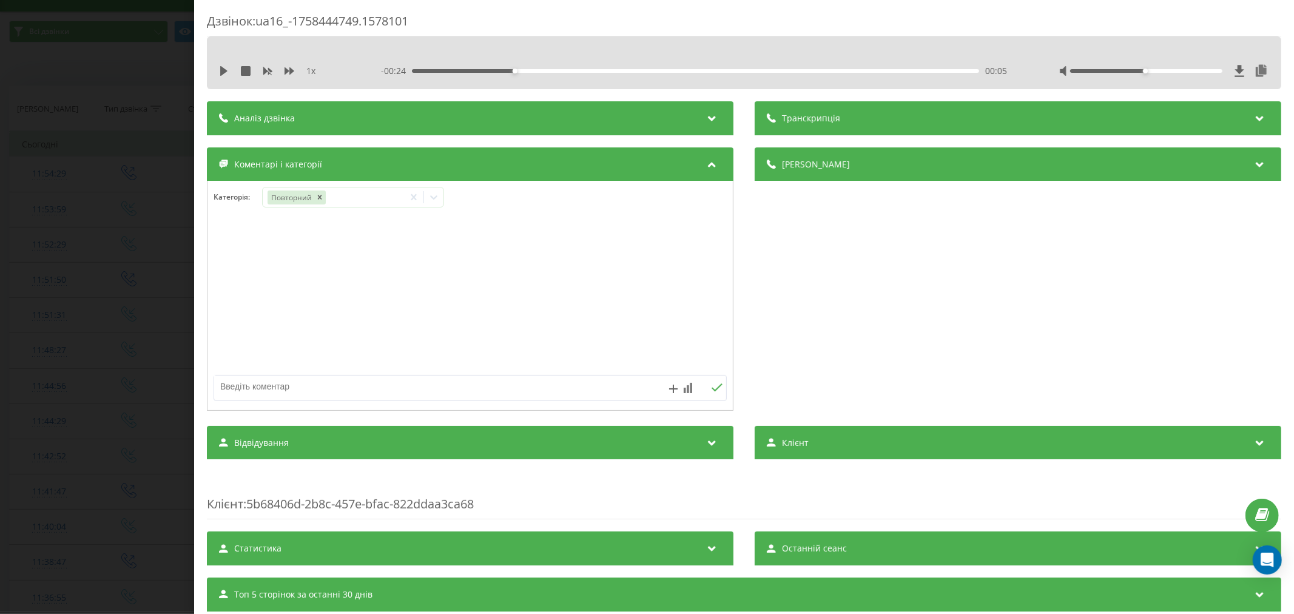
click at [471, 311] on div at bounding box center [469, 296] width 525 height 146
click at [385, 393] on textarea at bounding box center [418, 386] width 409 height 22
type textarea "набирали з выддылення"
click at [711, 386] on icon at bounding box center [717, 387] width 12 height 8
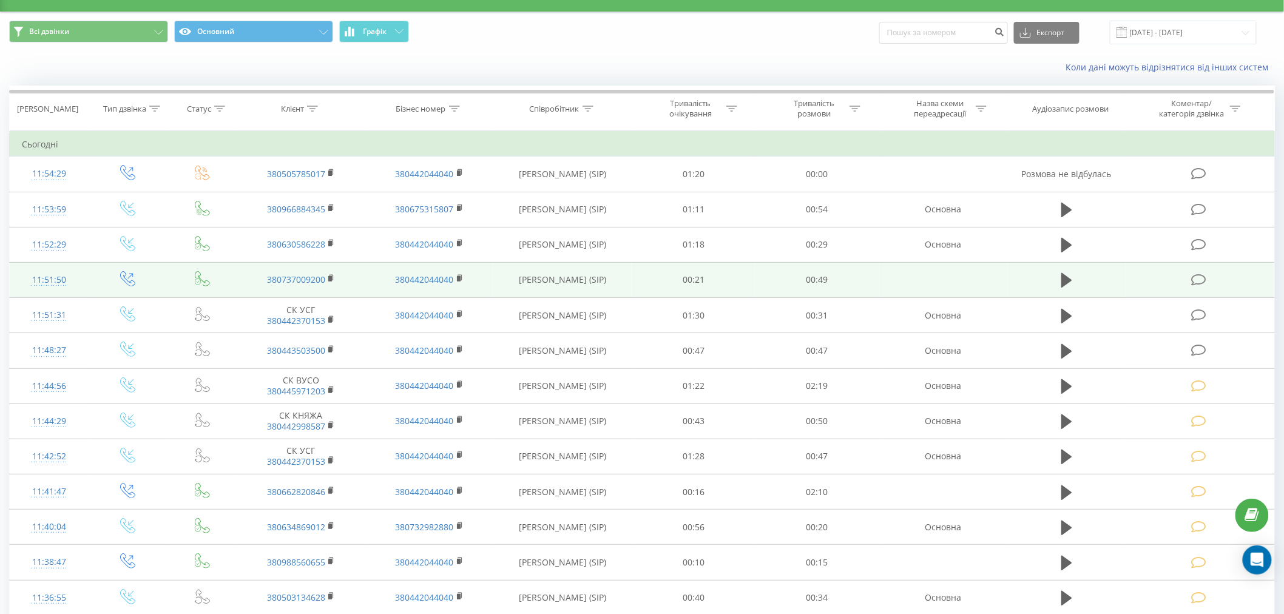
click at [1199, 278] on icon at bounding box center [1198, 280] width 15 height 13
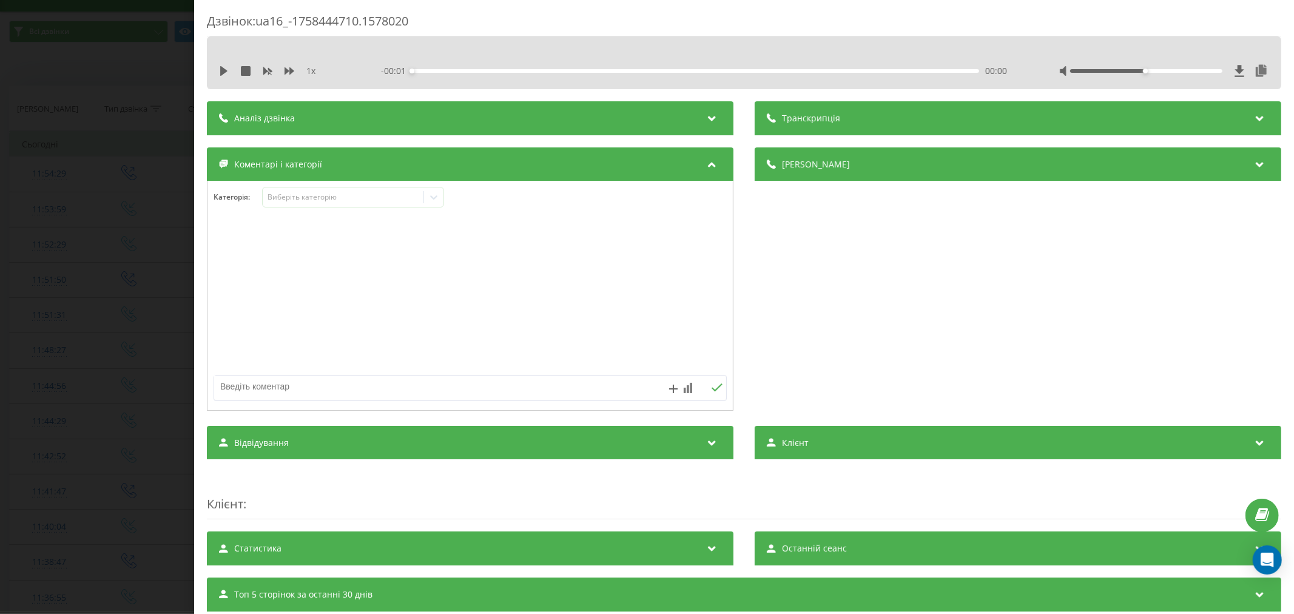
click at [221, 65] on div "1 x" at bounding box center [282, 71] width 126 height 12
click at [219, 72] on icon at bounding box center [224, 71] width 10 height 10
click at [446, 72] on div "00:00" at bounding box center [695, 71] width 567 height 4
drag, startPoint x: 473, startPoint y: 68, endPoint x: 437, endPoint y: 39, distance: 46.6
click at [474, 68] on div "- 00:45 00:04 00:04" at bounding box center [696, 71] width 630 height 12
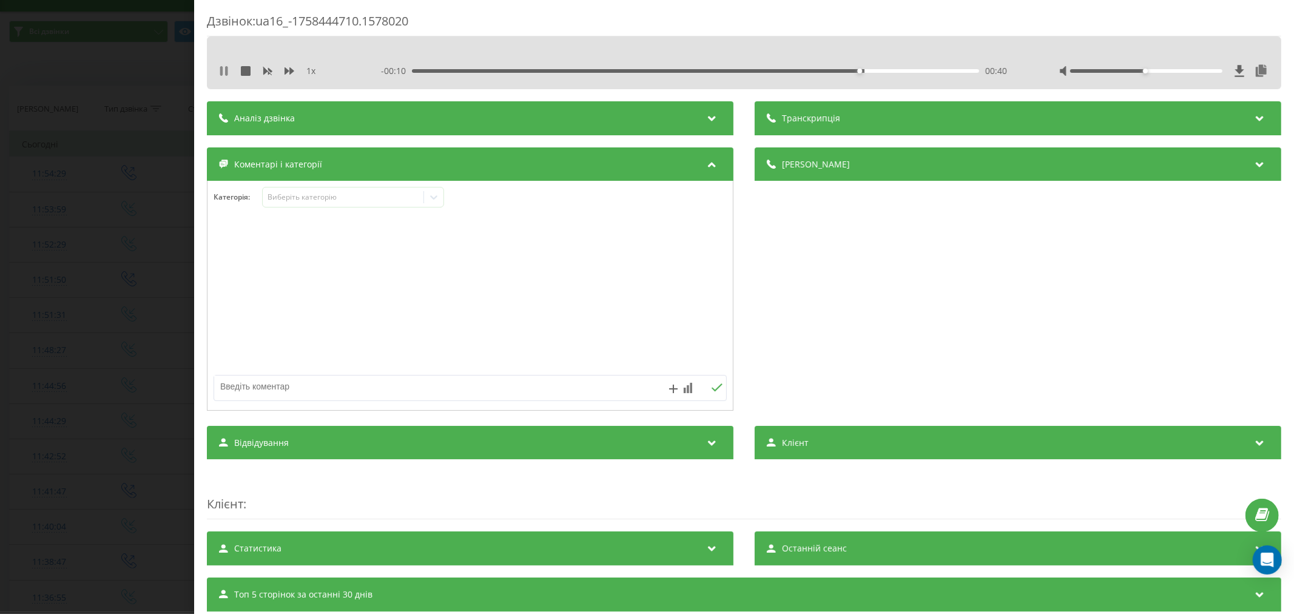
click at [223, 72] on icon at bounding box center [224, 71] width 10 height 10
click at [307, 202] on div "Виберіть категорію" at bounding box center [343, 197] width 152 height 10
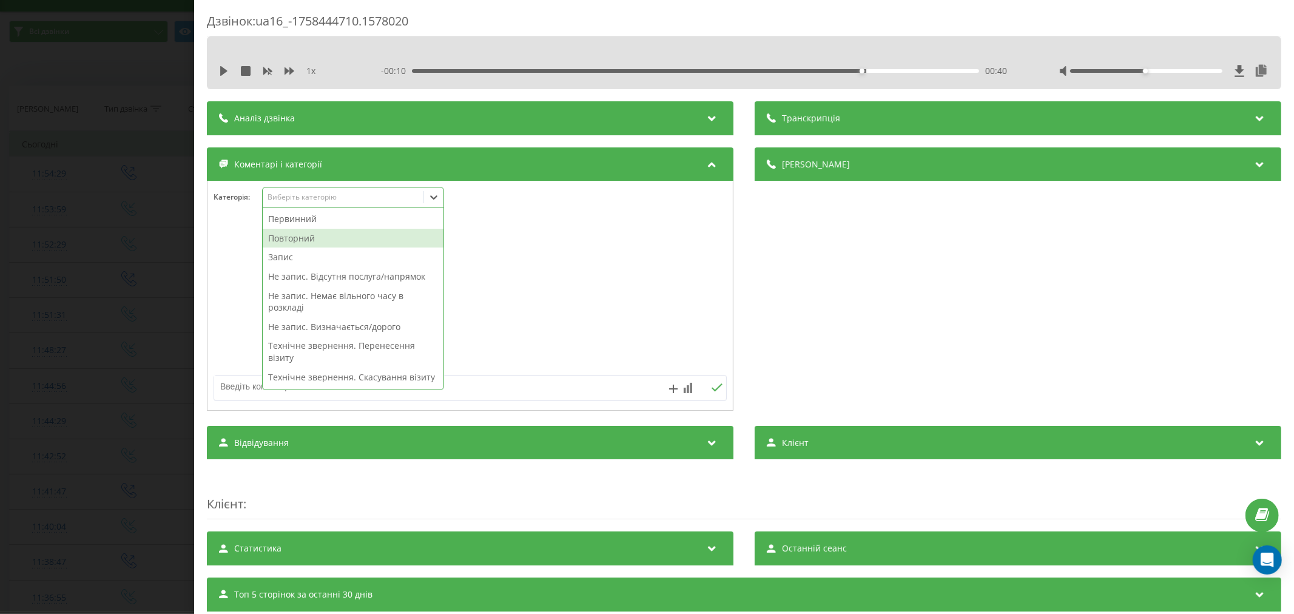
click at [305, 233] on div "Повторний" at bounding box center [353, 238] width 181 height 19
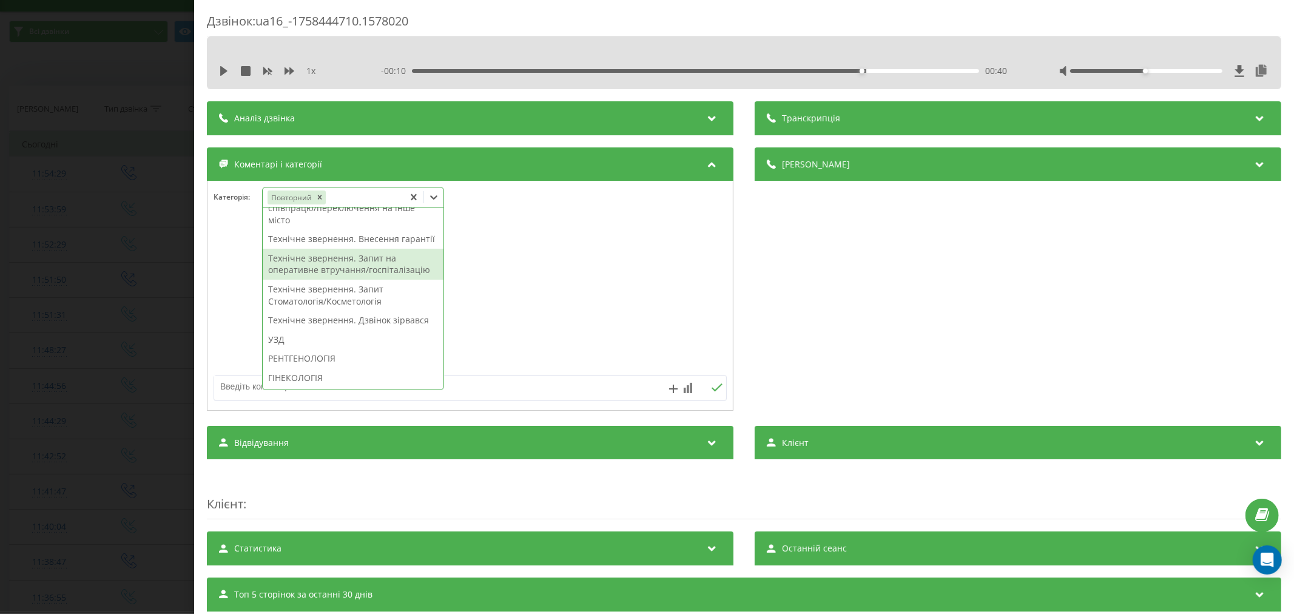
scroll to position [337, 0]
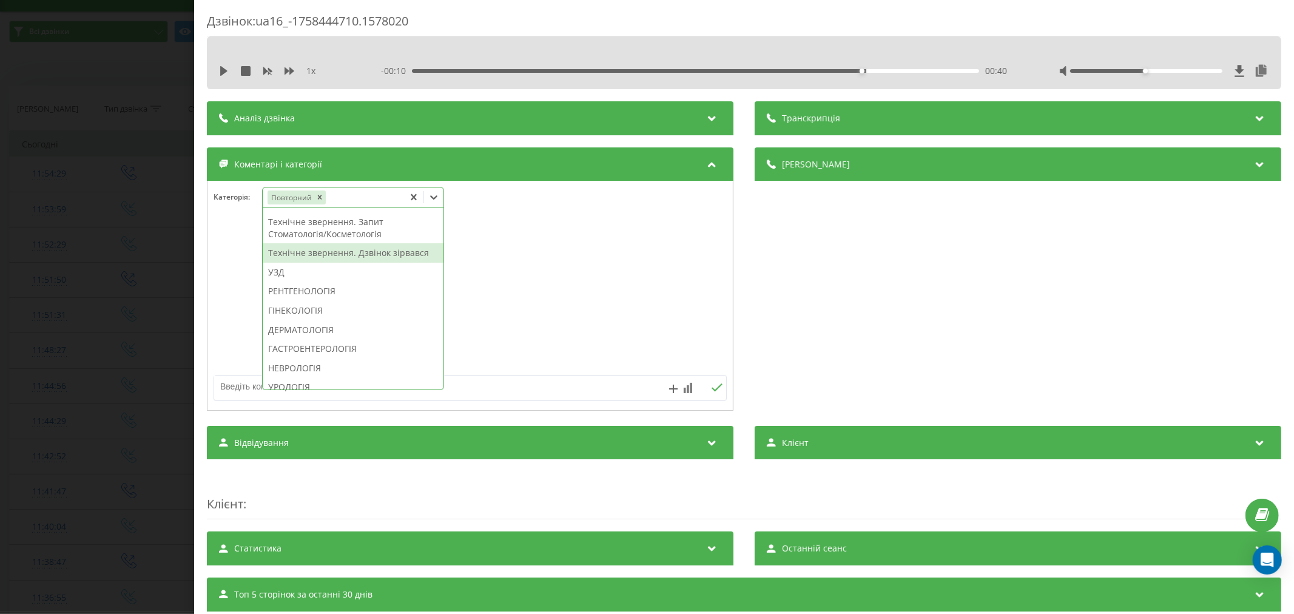
click at [308, 263] on div "Технічне звернення. Дзвінок зірвався" at bounding box center [353, 252] width 181 height 19
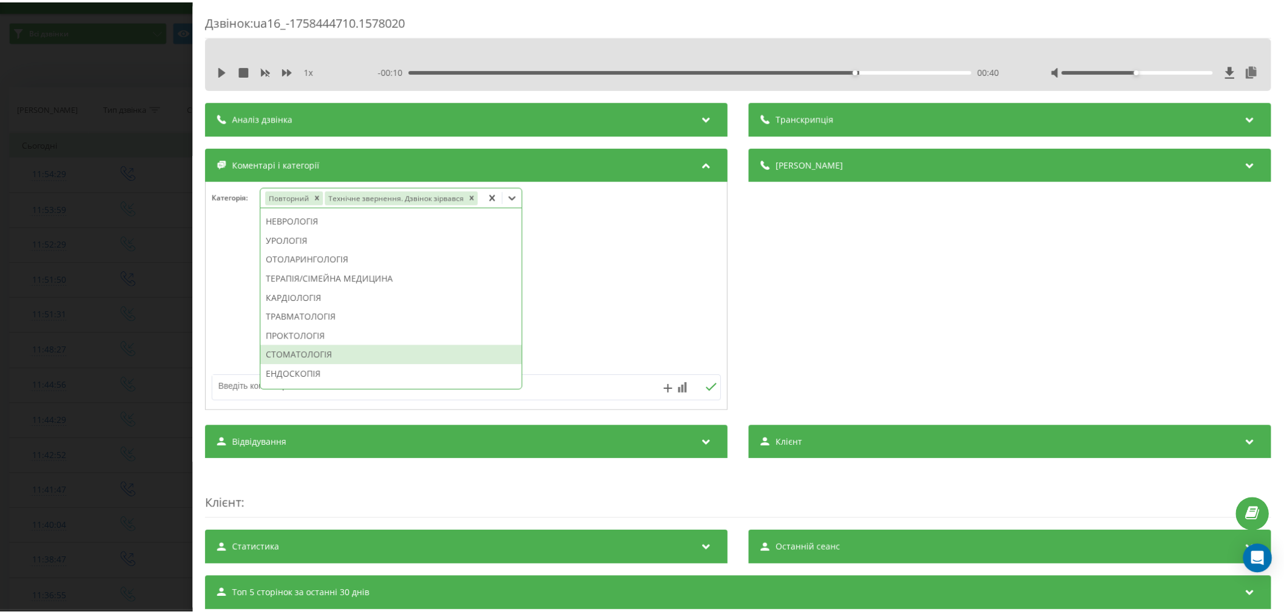
scroll to position [389, 0]
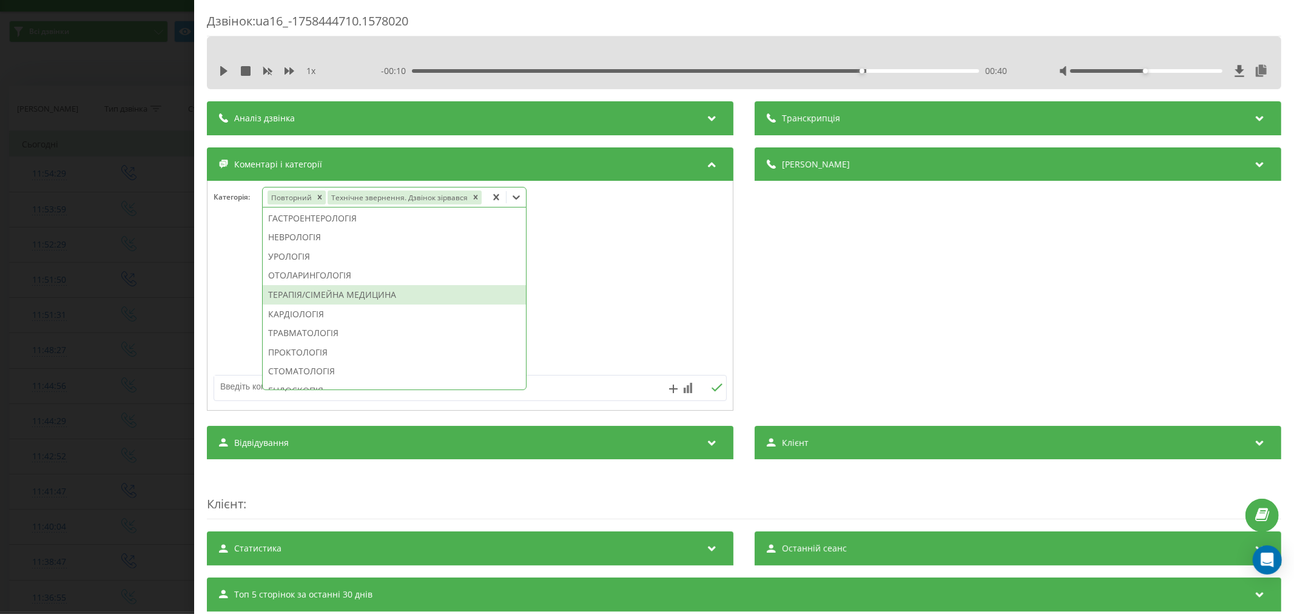
click at [306, 295] on div "ТЕРАПІЯ/СІМЕЙНА МЕДИЦИНА" at bounding box center [394, 294] width 263 height 19
click at [591, 300] on div at bounding box center [469, 296] width 525 height 146
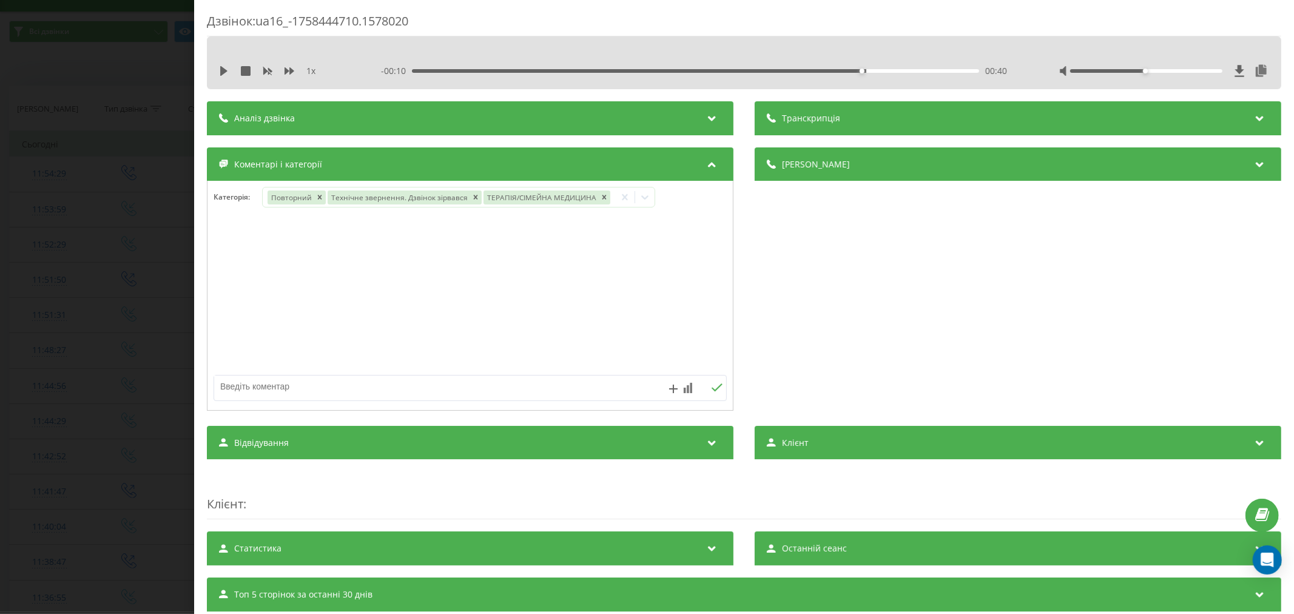
click at [431, 391] on textarea at bounding box center [418, 386] width 409 height 22
type textarea "заключити деклацію на варшавському"
click at [713, 393] on button at bounding box center [716, 388] width 19 height 10
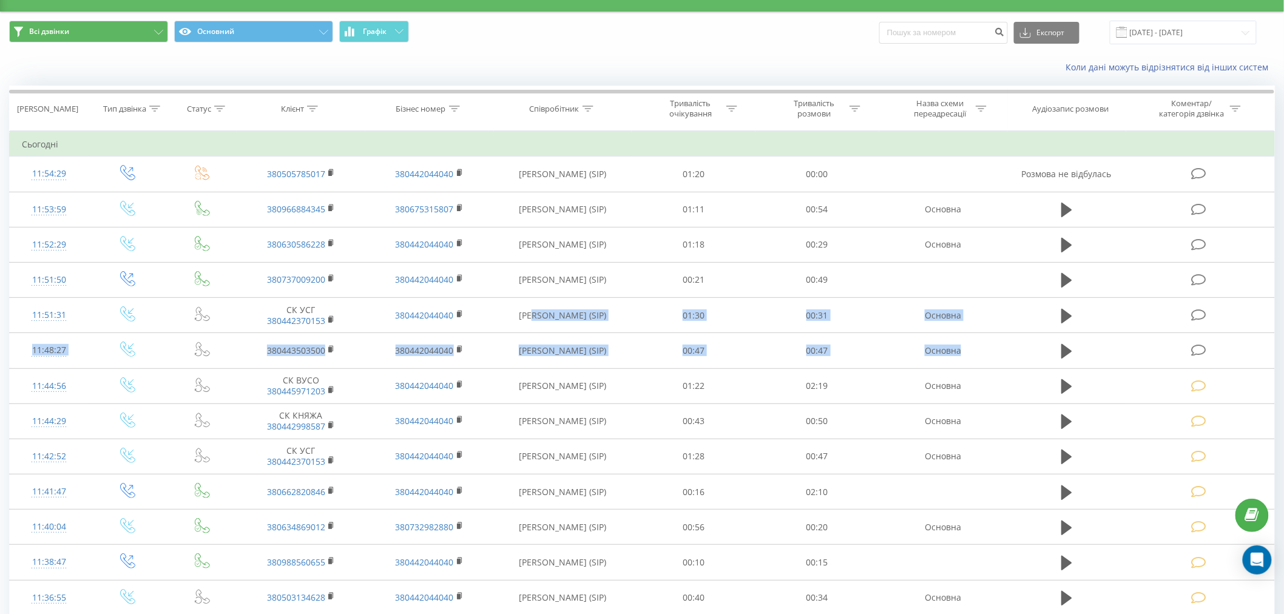
drag, startPoint x: 1194, startPoint y: 347, endPoint x: 53, endPoint y: 28, distance: 1184.2
click at [481, 279] on tbody "Сьогодні 11:54:29 380505785017 380442044040 Снісаренко Олена (SIP) 01:20 00:00 …" at bounding box center [642, 585] width 1265 height 906
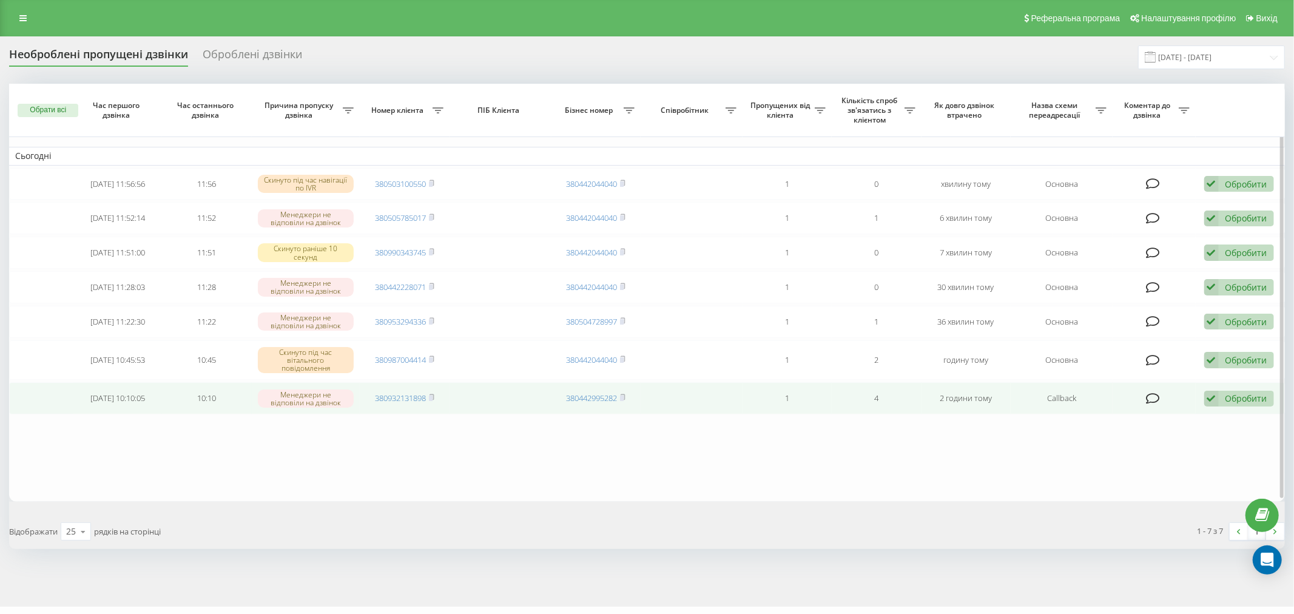
click at [1208, 393] on icon at bounding box center [1211, 399] width 15 height 16
click at [1093, 414] on span "Не вдалося зв'язатися" at bounding box center [1102, 418] width 93 height 12
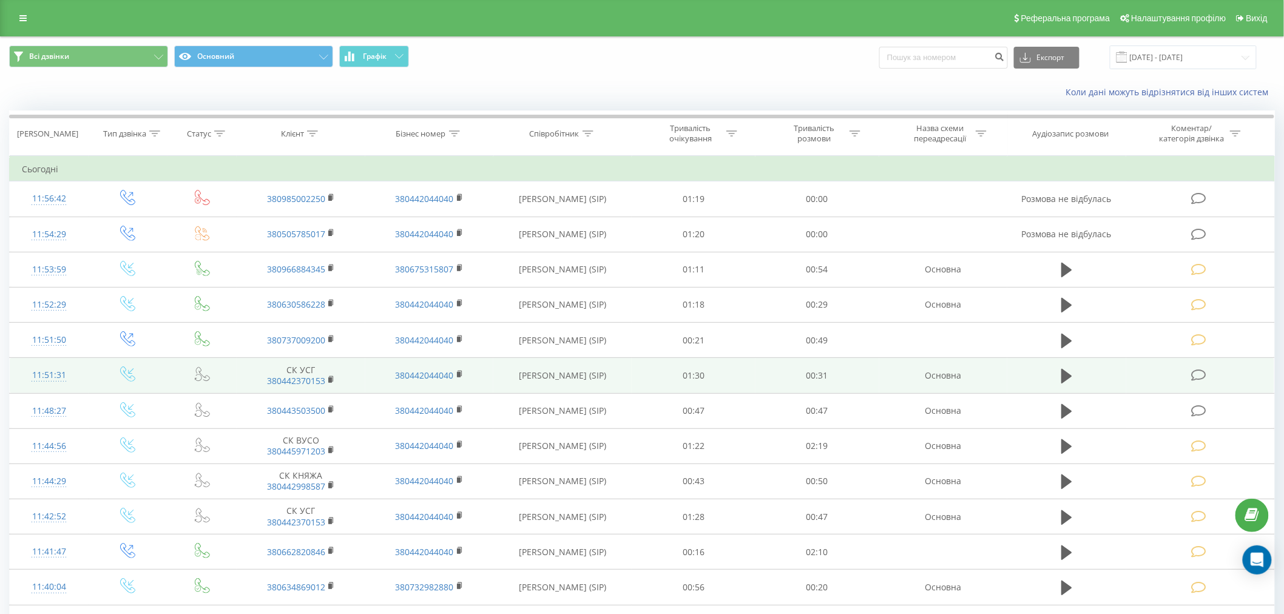
click at [1191, 381] on td at bounding box center [1200, 375] width 148 height 35
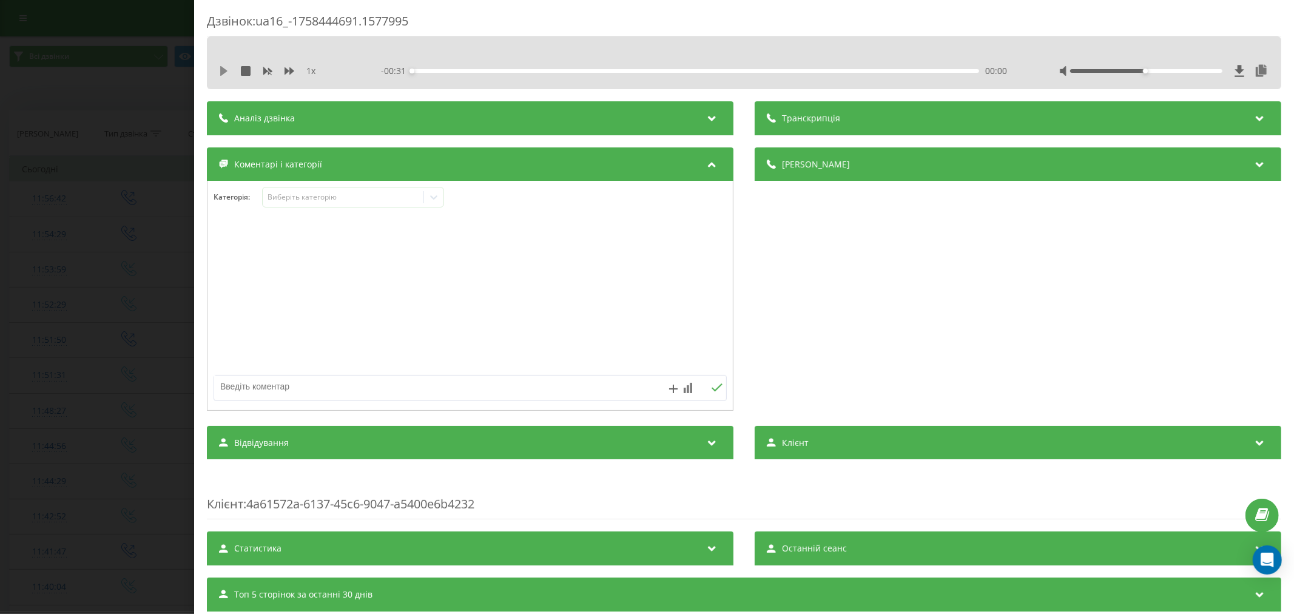
click at [222, 70] on icon at bounding box center [223, 71] width 7 height 10
click at [439, 70] on div "00:01" at bounding box center [695, 71] width 567 height 4
click at [495, 70] on div "00:02" at bounding box center [695, 71] width 567 height 4
drag, startPoint x: 1133, startPoint y: 70, endPoint x: 1227, endPoint y: 70, distance: 94.0
click at [1227, 70] on div at bounding box center [1164, 71] width 210 height 12
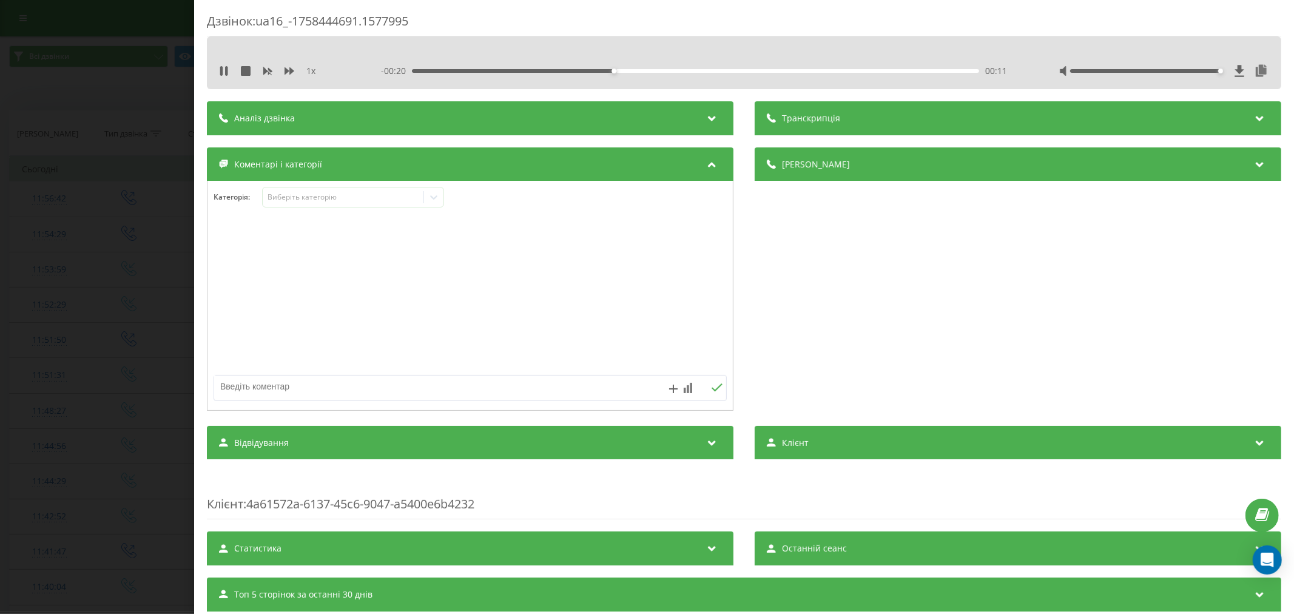
drag, startPoint x: 225, startPoint y: 67, endPoint x: 225, endPoint y: 79, distance: 12.1
click at [225, 69] on icon at bounding box center [224, 71] width 10 height 10
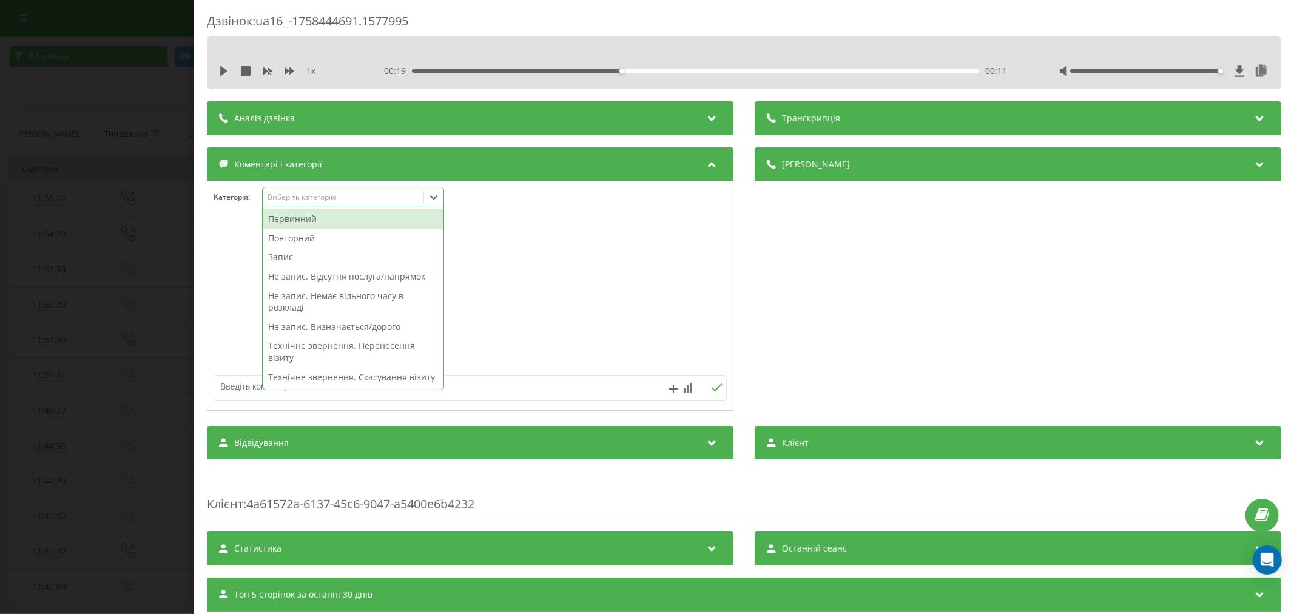
click at [320, 196] on div "Виберіть категорію" at bounding box center [343, 197] width 152 height 10
click at [311, 234] on div "Повторний" at bounding box center [353, 238] width 181 height 19
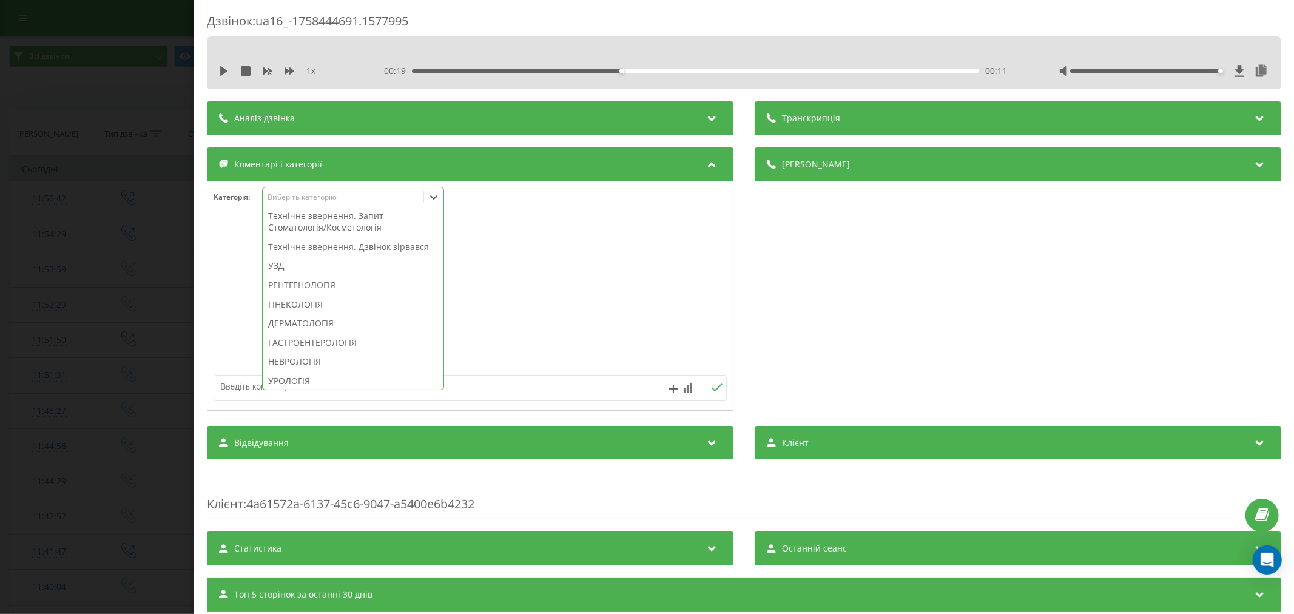
scroll to position [404, 0]
click at [312, 215] on div "Технічне звернення. Дзвінок зірвався" at bounding box center [353, 204] width 181 height 19
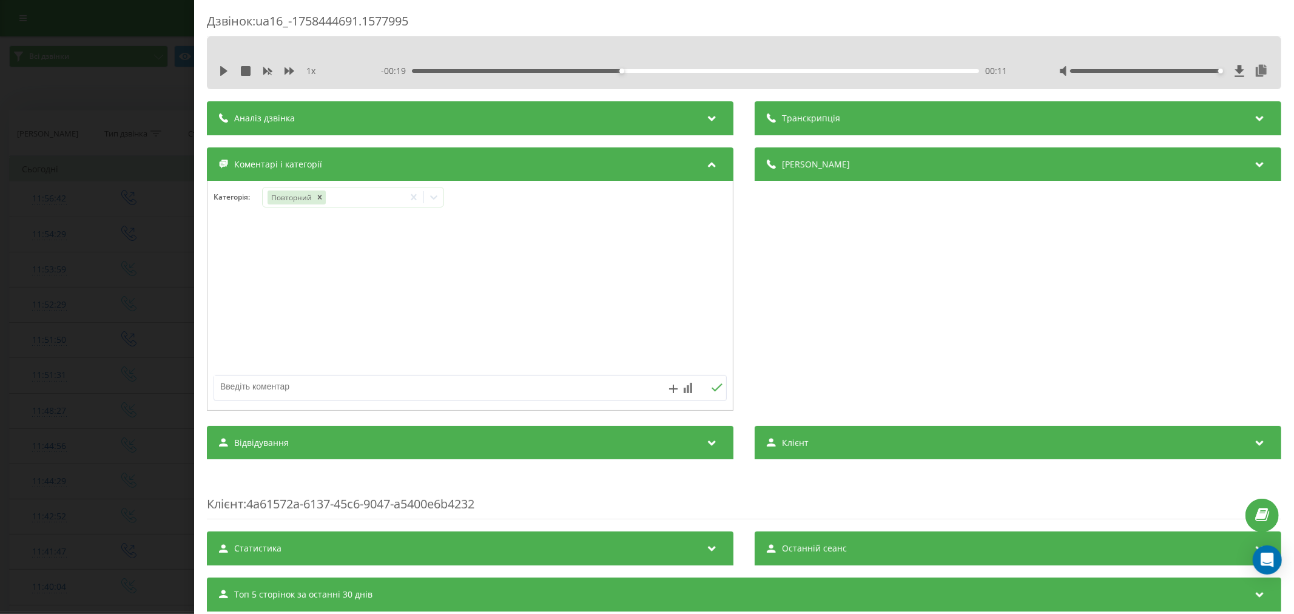
click at [602, 284] on div at bounding box center [469, 296] width 525 height 146
click at [433, 397] on textarea at bounding box center [418, 386] width 409 height 22
type textarea "м"
type textarea "страхова. хтось телефонував"
click at [718, 395] on div "страхова. хтось телефонував" at bounding box center [470, 388] width 513 height 26
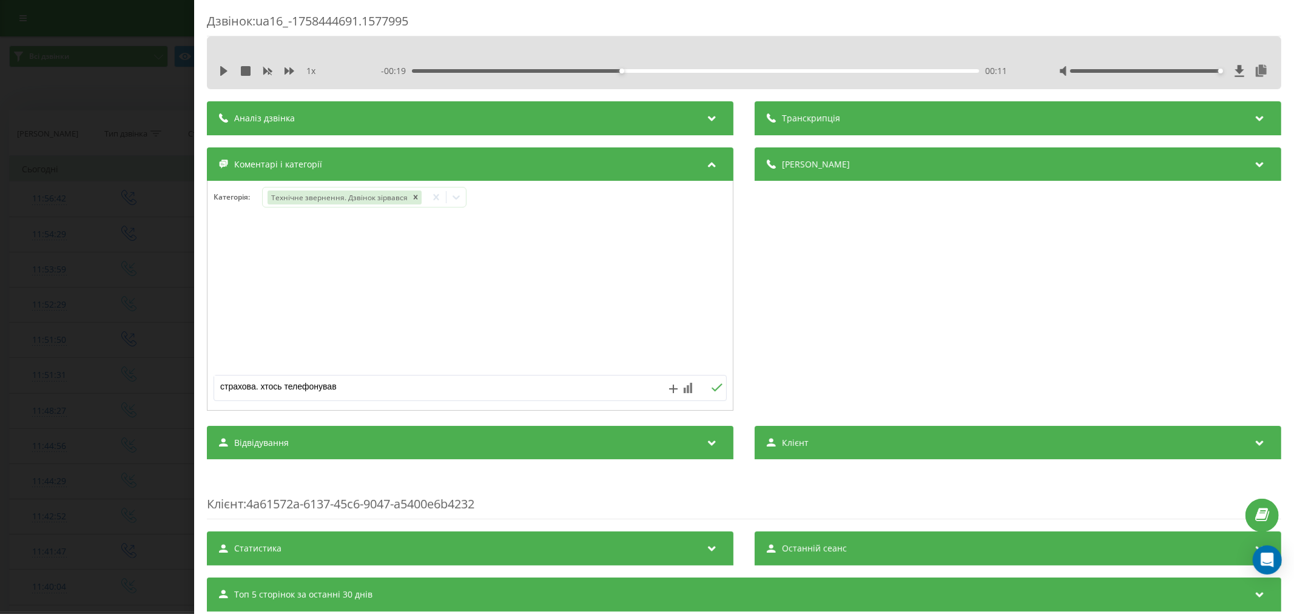
click at [711, 389] on icon at bounding box center [717, 387] width 12 height 8
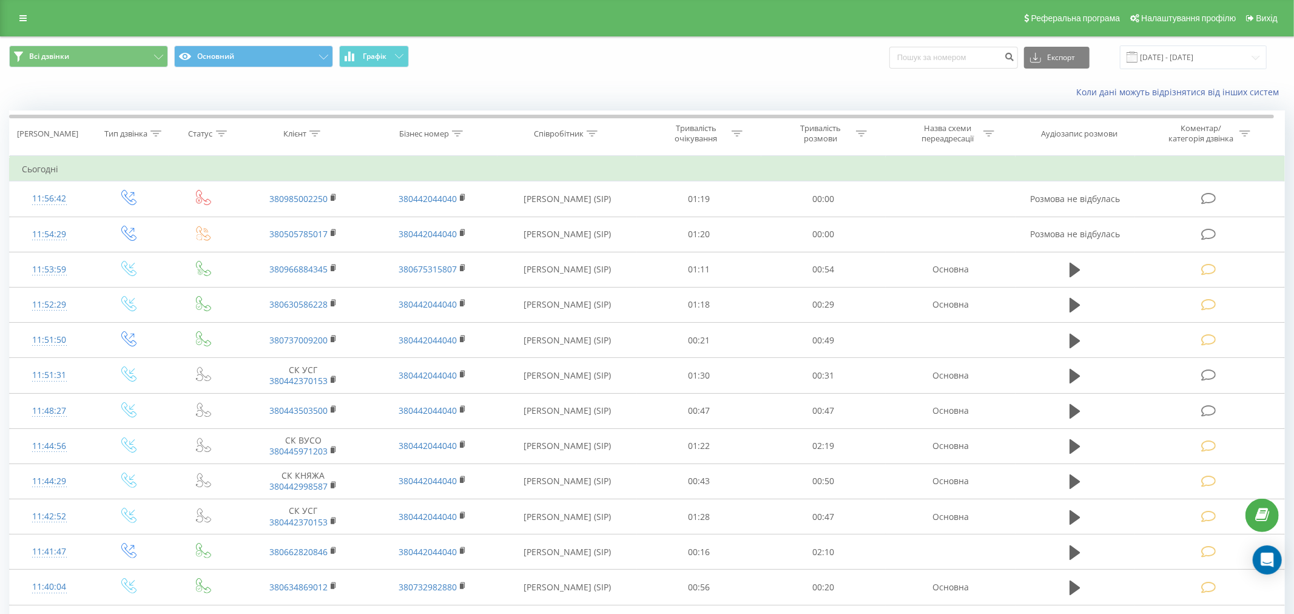
scroll to position [25, 0]
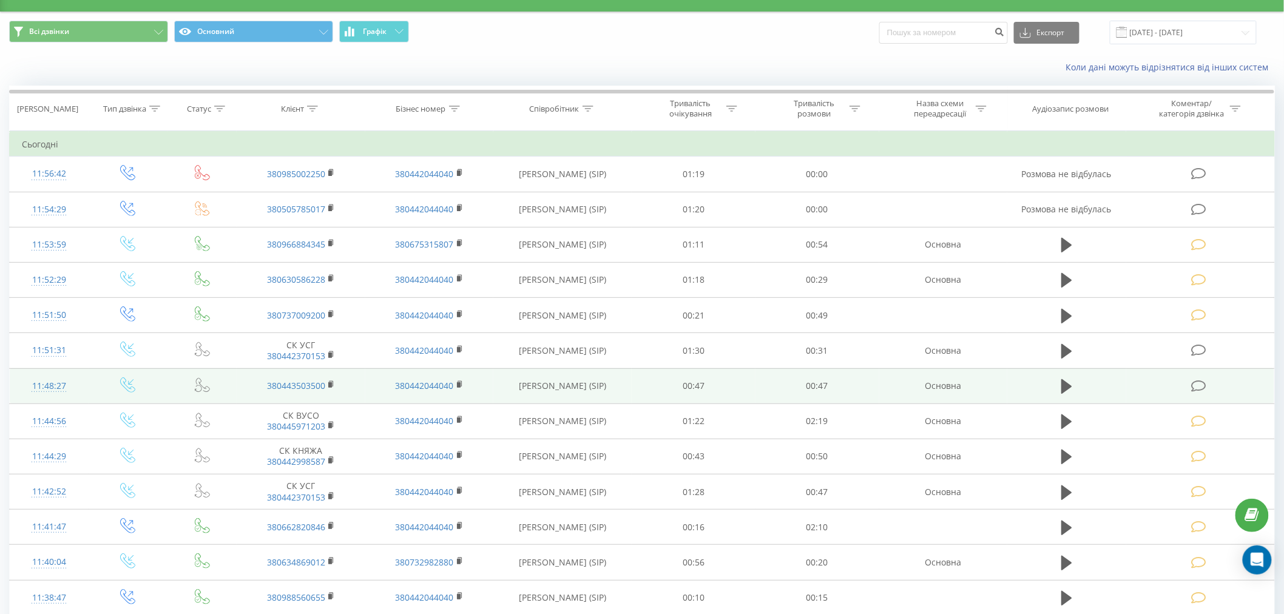
click at [1201, 386] on icon at bounding box center [1198, 386] width 15 height 13
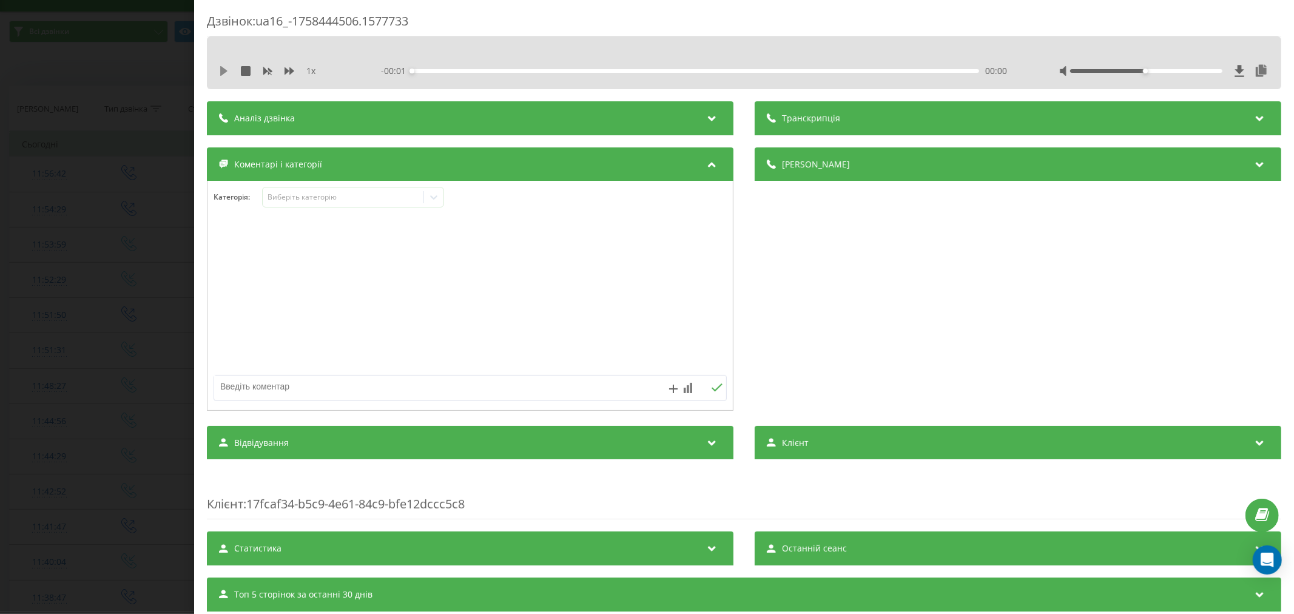
click at [224, 69] on icon at bounding box center [223, 71] width 7 height 10
click at [502, 71] on div "00:07" at bounding box center [695, 71] width 567 height 4
drag, startPoint x: 1136, startPoint y: 69, endPoint x: 1188, endPoint y: 78, distance: 52.9
click at [1241, 78] on div "1 x - 00:39 00:08 00:08" at bounding box center [744, 71] width 1056 height 18
click at [359, 203] on div "Виберіть категорію" at bounding box center [343, 198] width 161 height 12
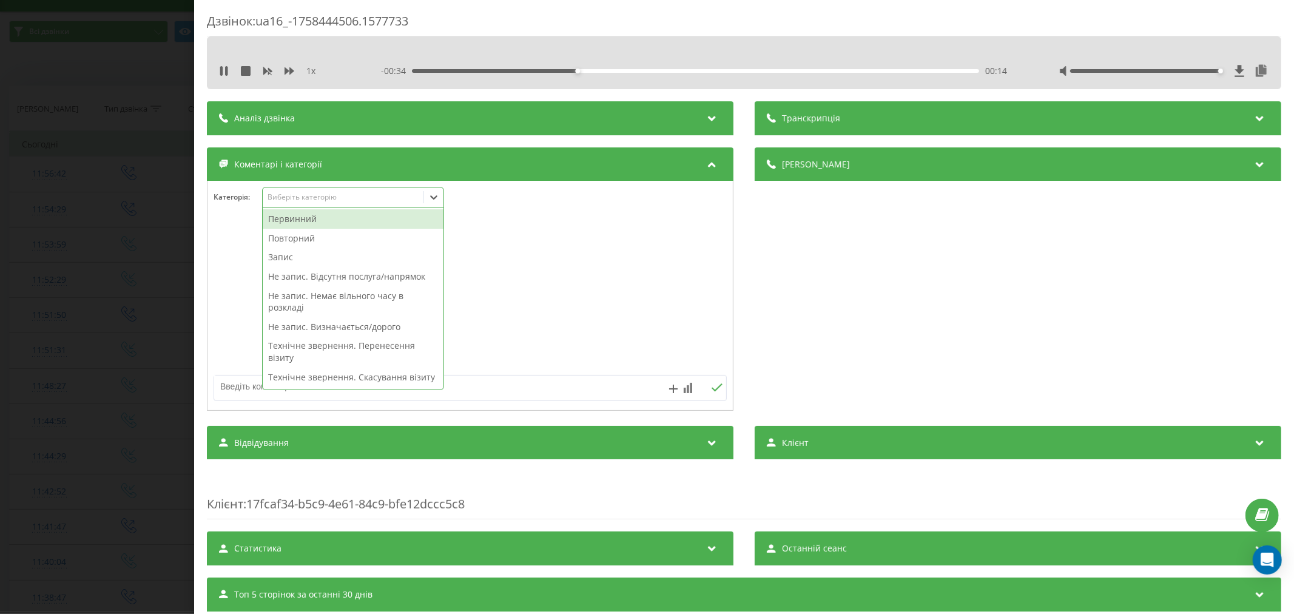
click at [305, 239] on div "Повторний" at bounding box center [353, 238] width 181 height 19
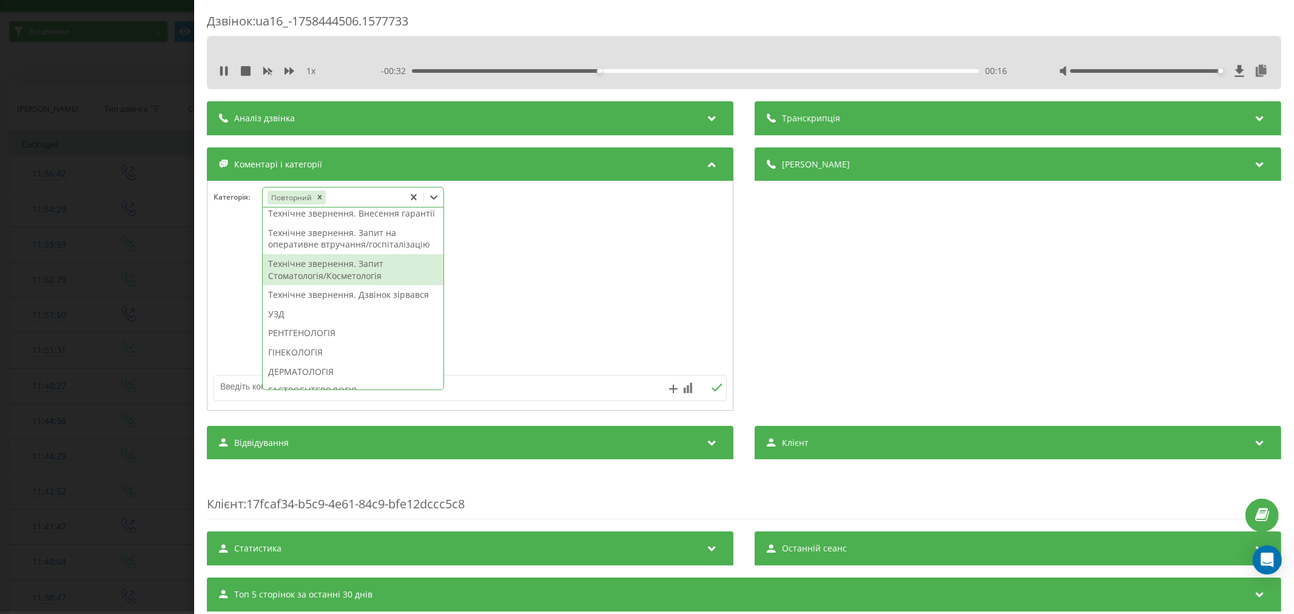
scroll to position [318, 0]
click at [311, 281] on div "Технічне звернення. Дзвінок зірвався" at bounding box center [353, 271] width 181 height 19
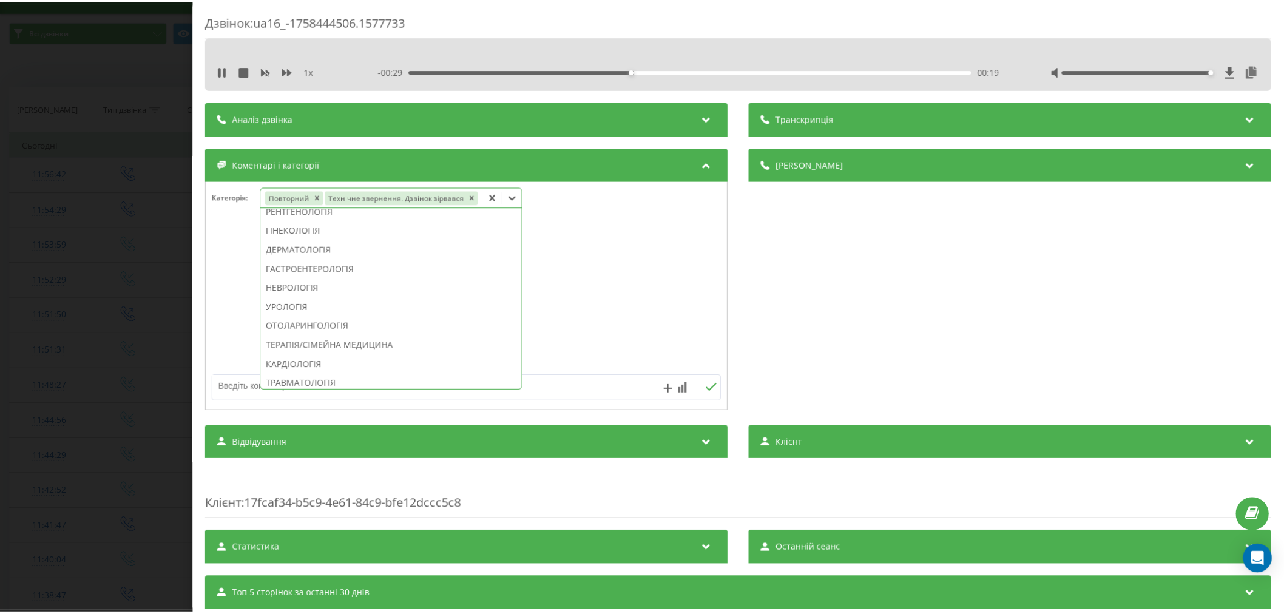
scroll to position [474, 0]
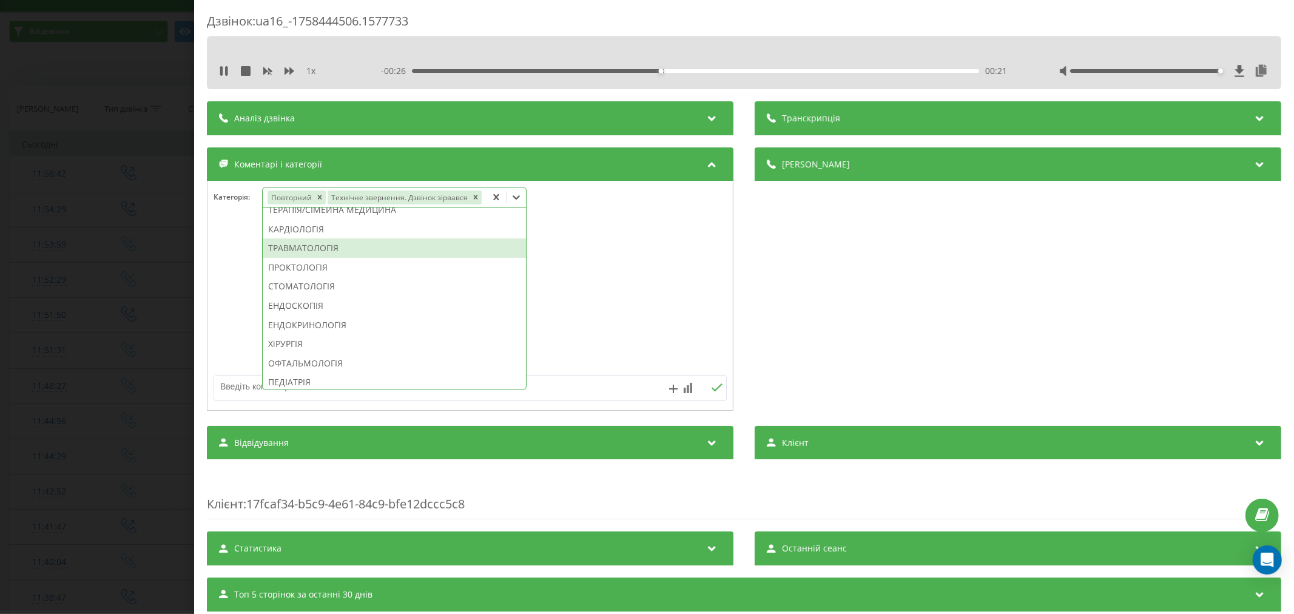
click at [322, 256] on div "ТРАВМАТОЛОГІЯ" at bounding box center [394, 247] width 263 height 19
click at [672, 254] on div at bounding box center [469, 296] width 525 height 146
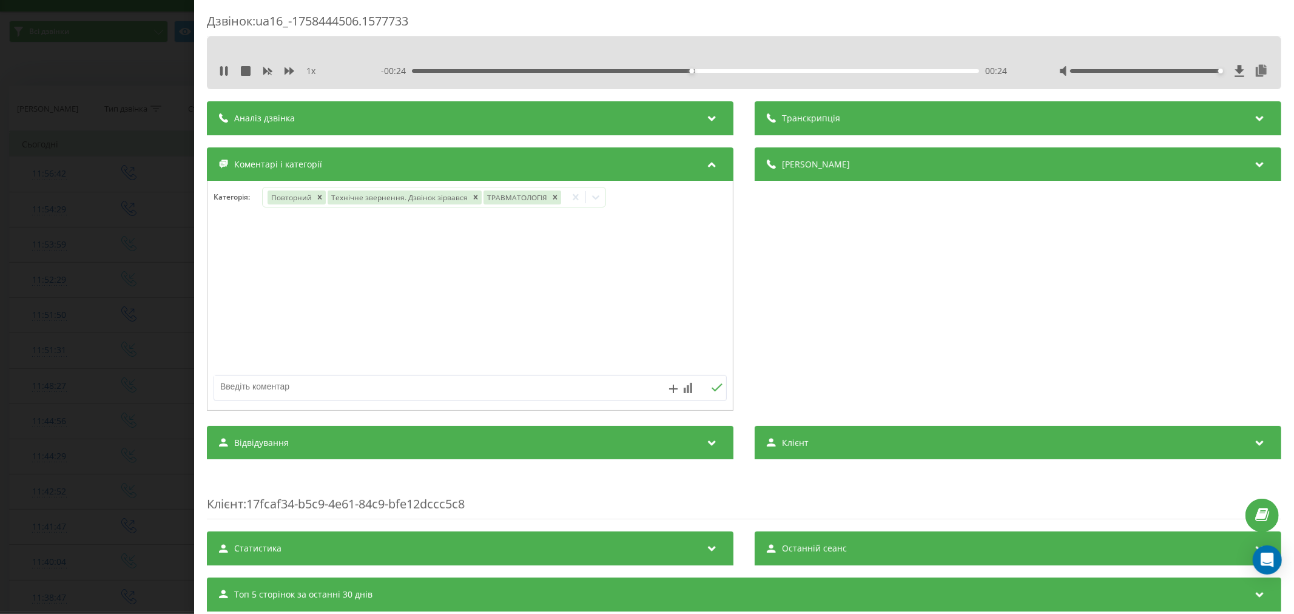
click at [375, 394] on textarea at bounding box center [418, 386] width 409 height 22
type textarea "страхова. будуть пропонувати"
click at [712, 391] on icon at bounding box center [717, 387] width 11 height 8
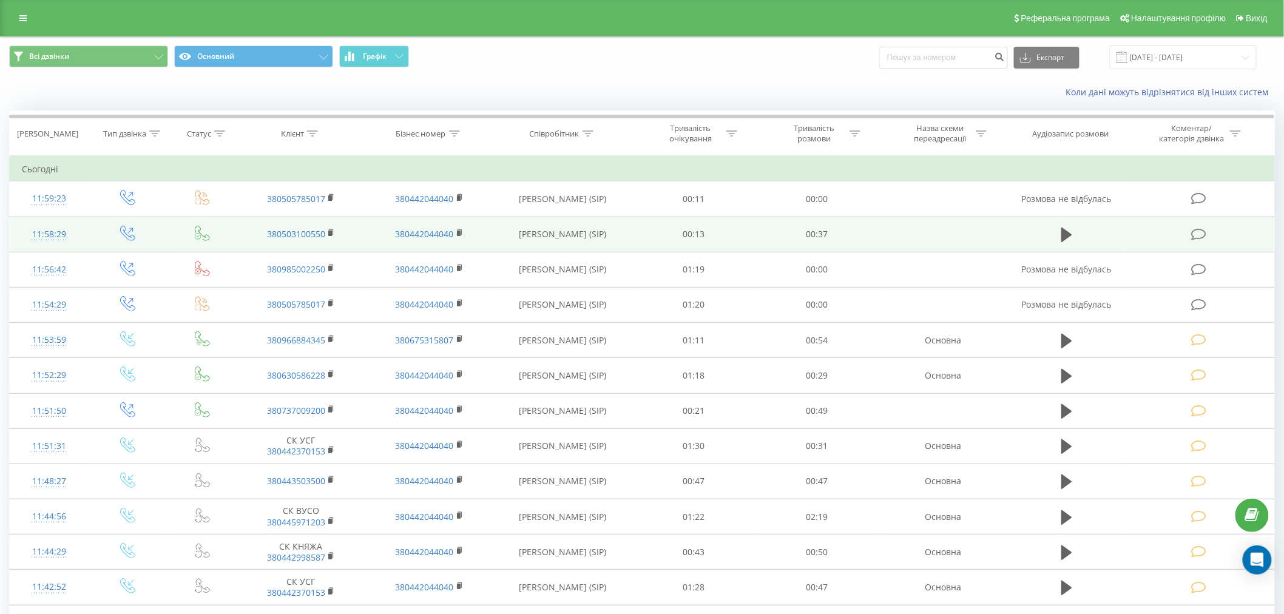
click at [1199, 234] on icon at bounding box center [1198, 234] width 15 height 13
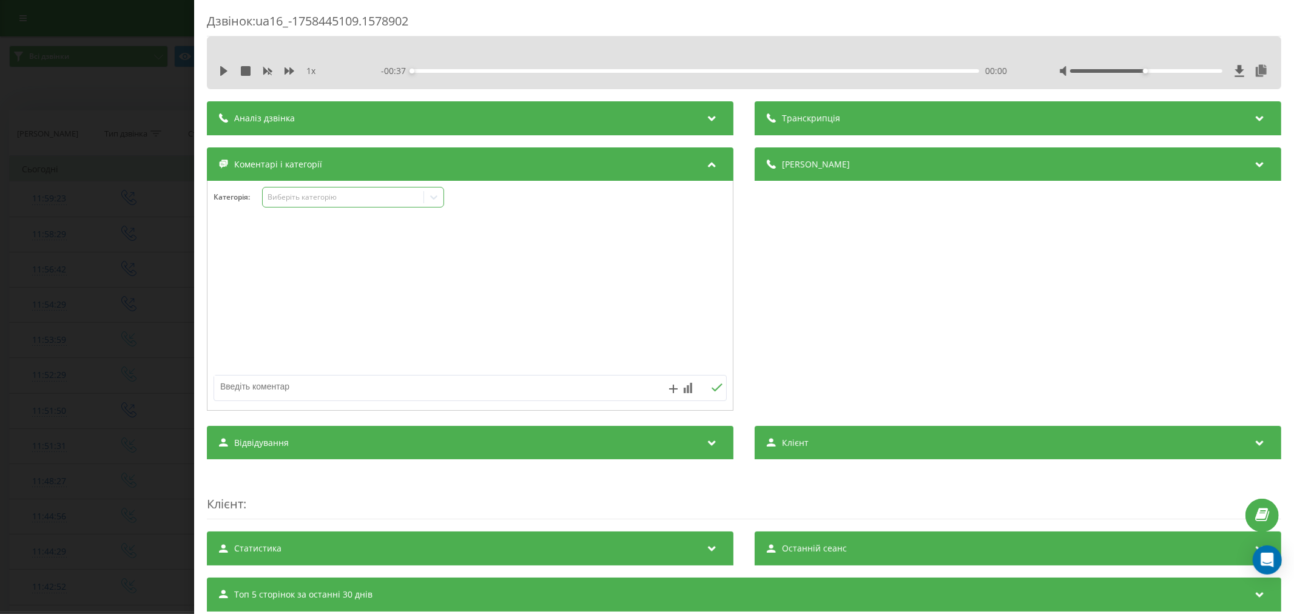
click at [279, 196] on div "Виберіть категорію" at bounding box center [343, 197] width 152 height 10
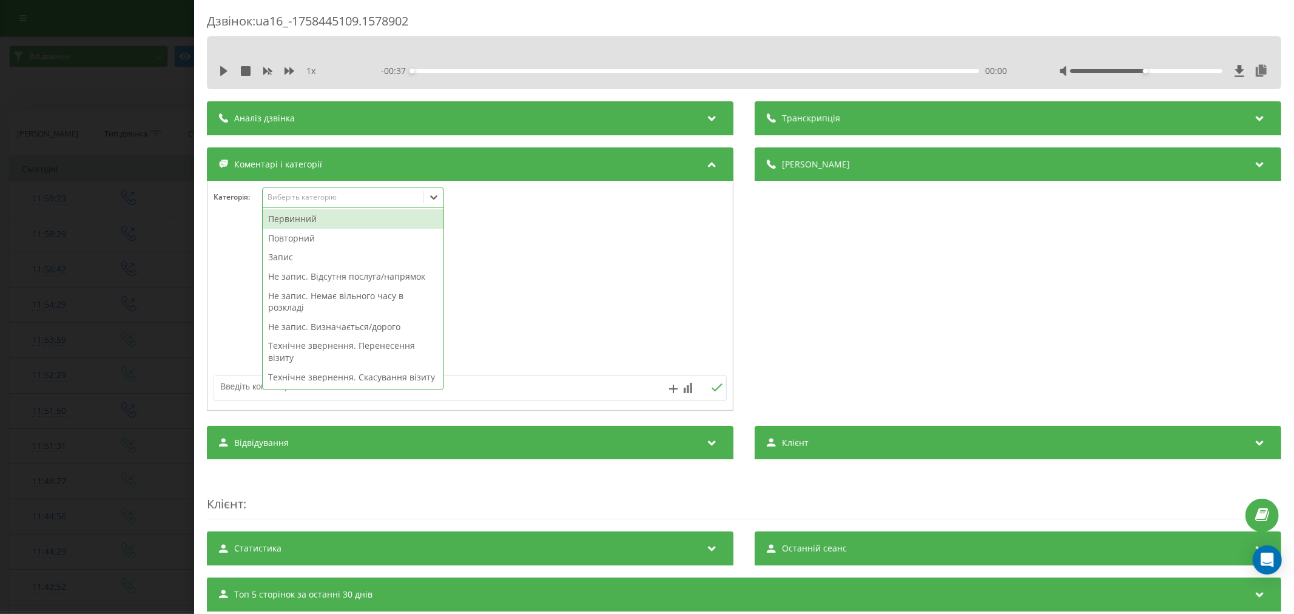
click at [305, 219] on div "Первинний" at bounding box center [353, 218] width 181 height 19
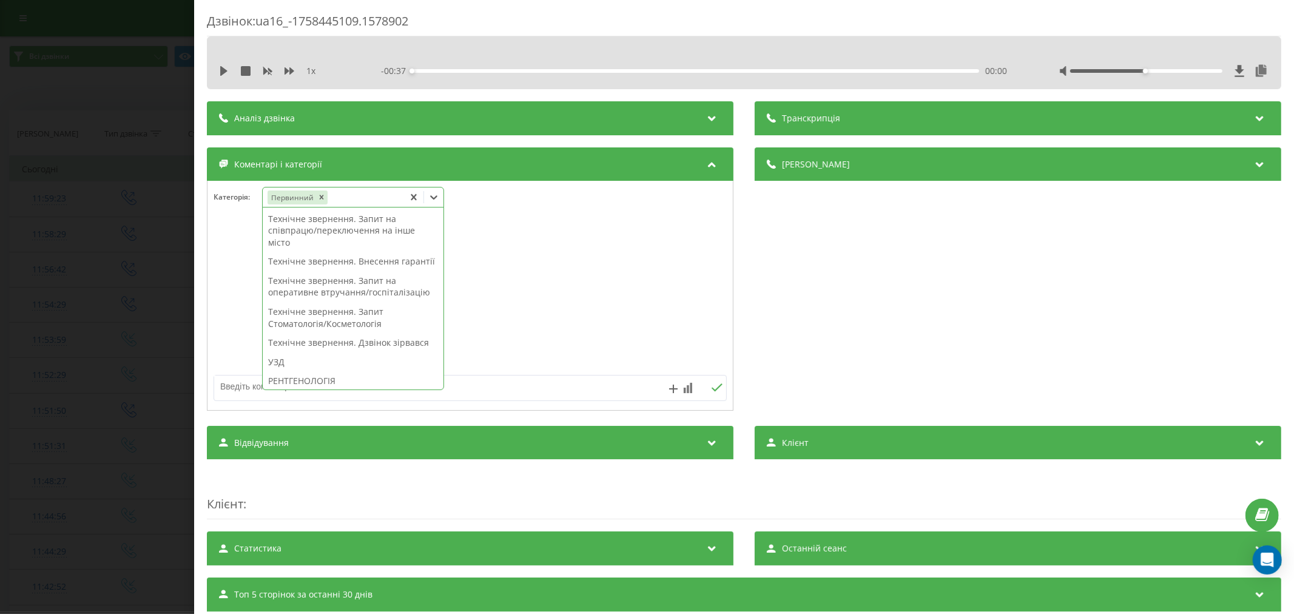
scroll to position [269, 0]
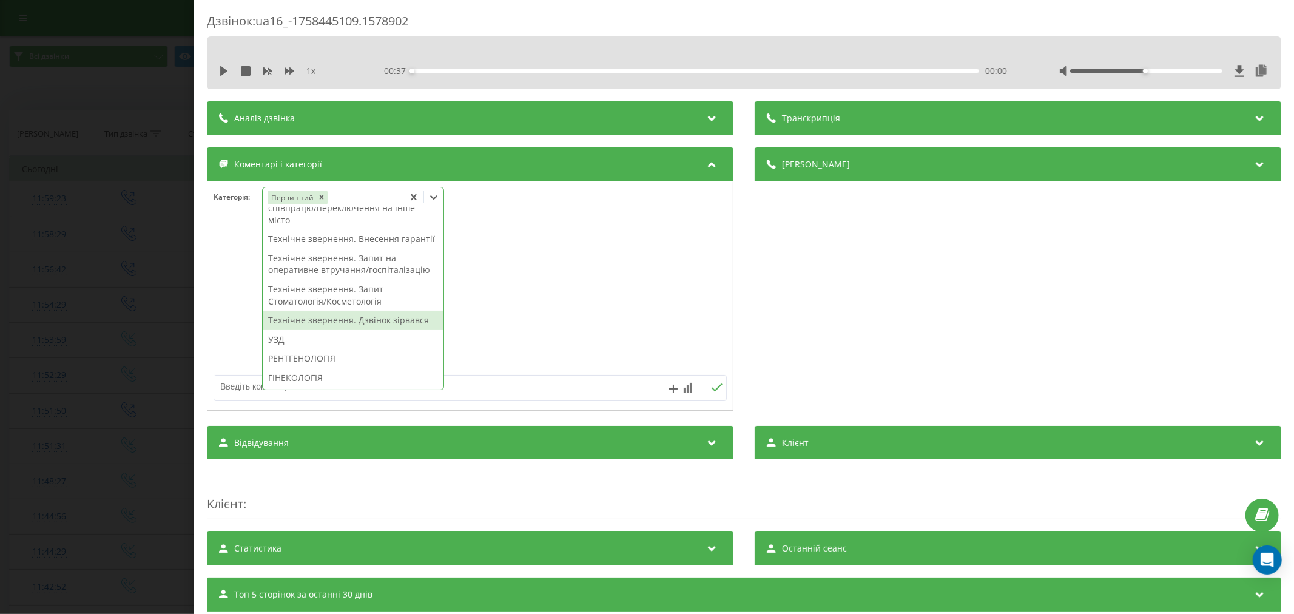
click at [309, 330] on div "Технічне звернення. Дзвінок зірвався" at bounding box center [353, 320] width 181 height 19
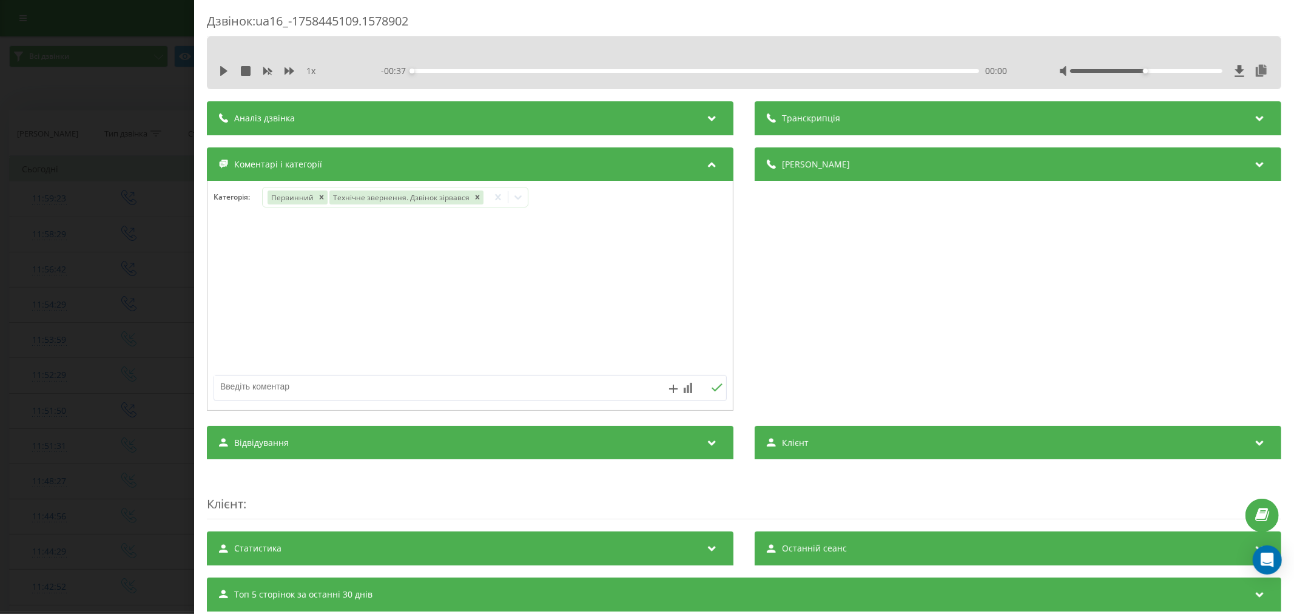
click at [517, 329] on div at bounding box center [469, 296] width 525 height 146
click at [516, 197] on icon at bounding box center [517, 197] width 7 height 4
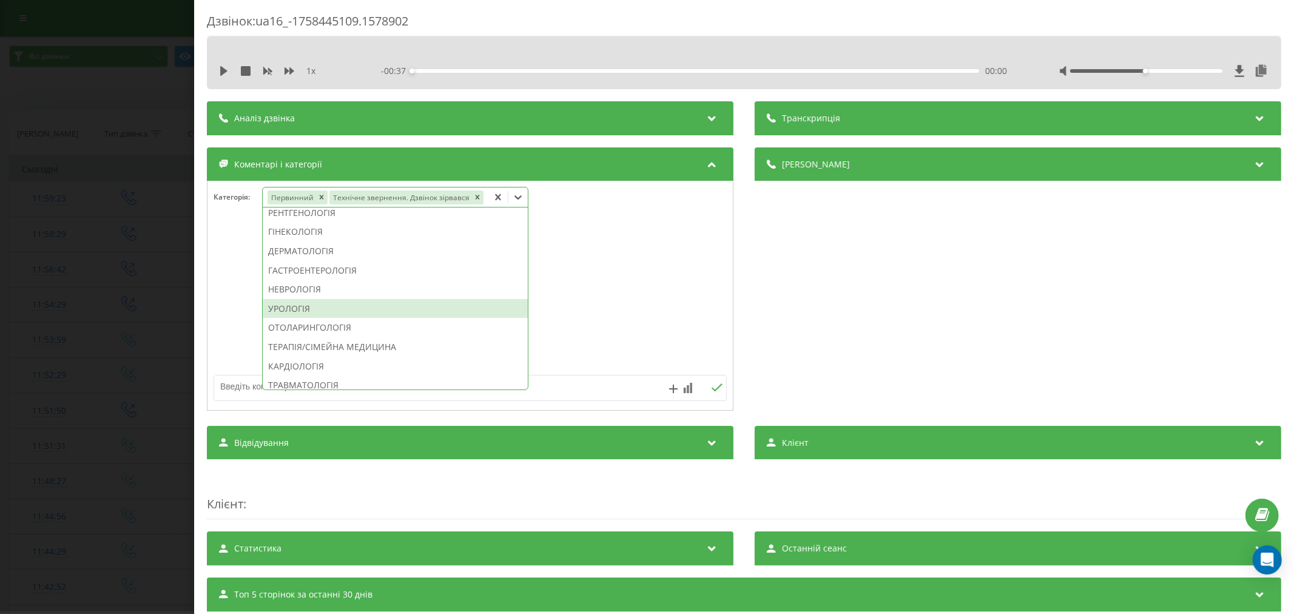
scroll to position [404, 0]
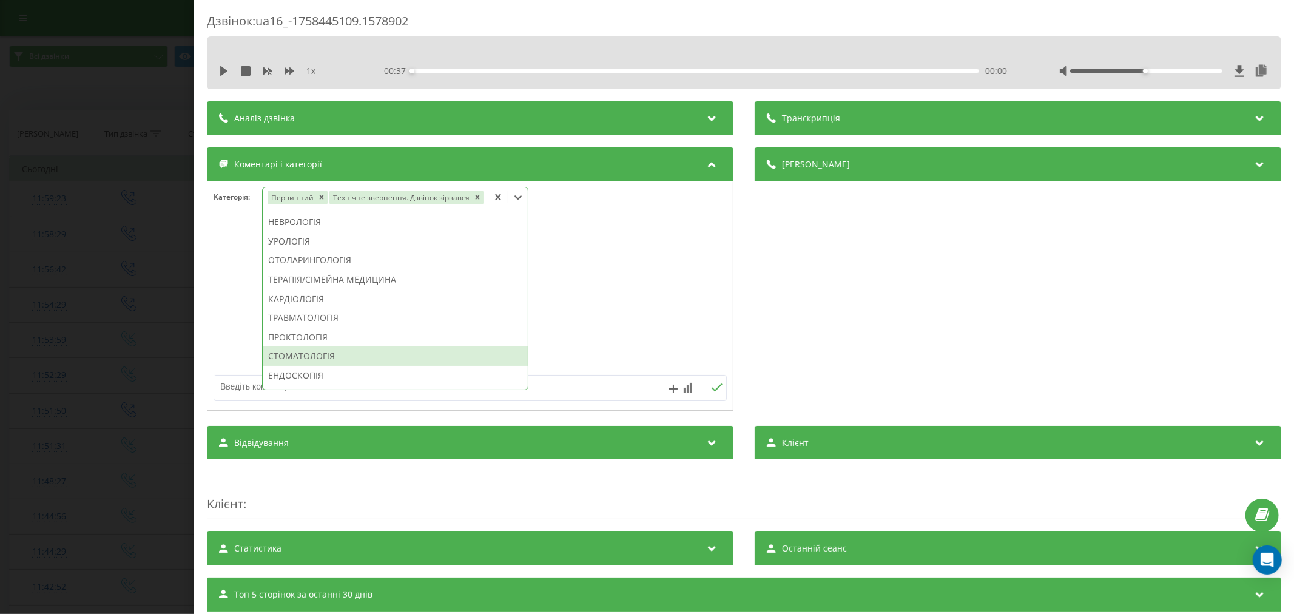
click at [336, 355] on div "СТОМАТОЛОГІЯ" at bounding box center [395, 355] width 265 height 19
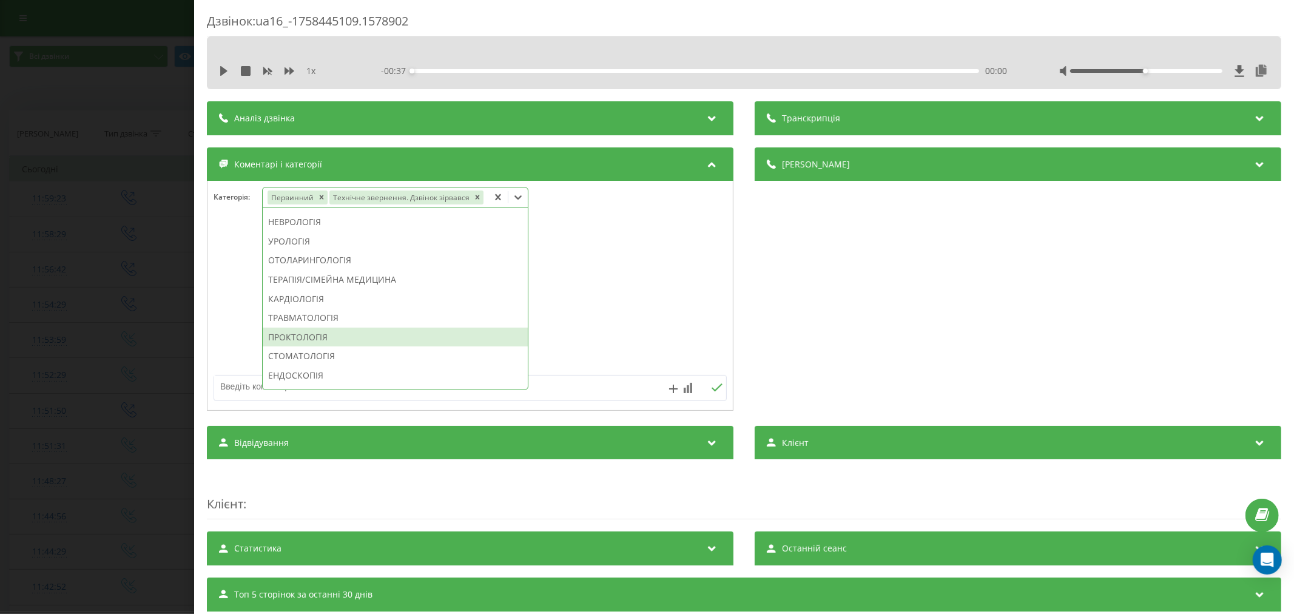
click at [596, 309] on div at bounding box center [469, 296] width 525 height 146
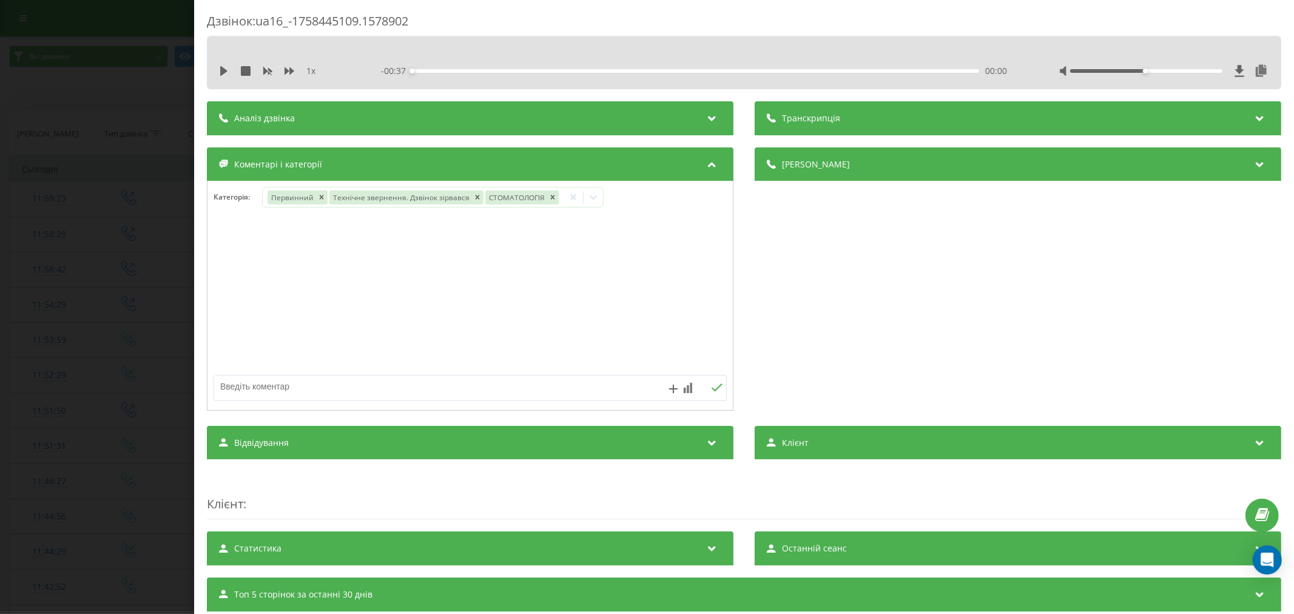
click at [441, 392] on textarea at bounding box center [418, 386] width 409 height 22
type textarea "страхова. будуть пропонувати"
click at [711, 386] on icon at bounding box center [717, 387] width 12 height 8
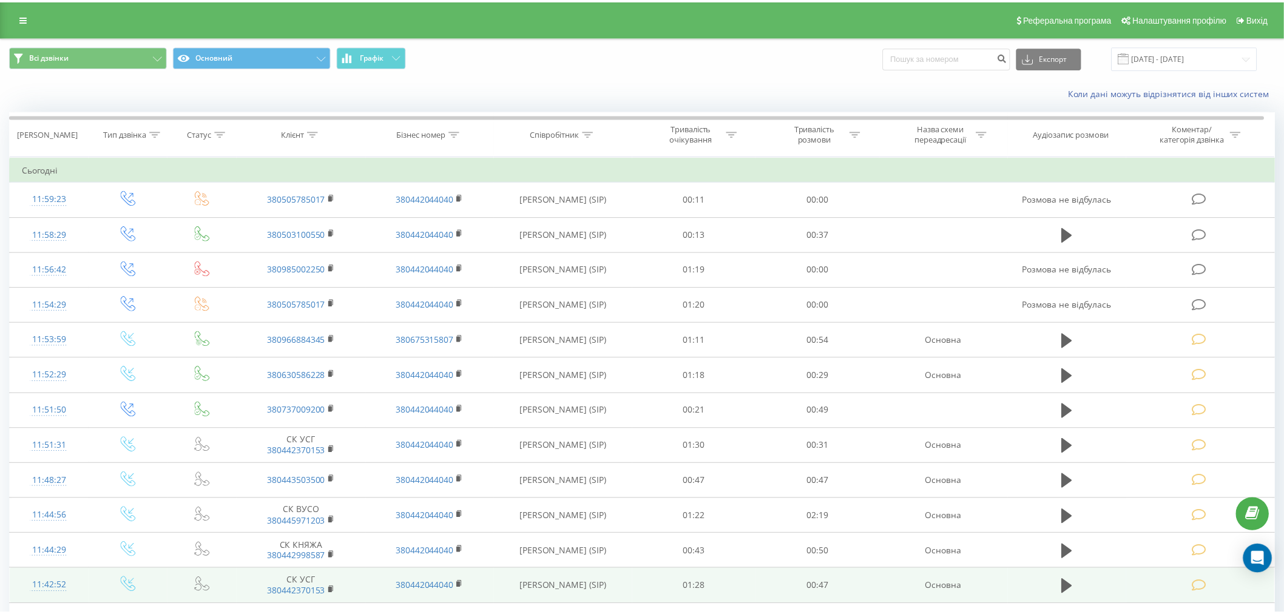
scroll to position [25, 0]
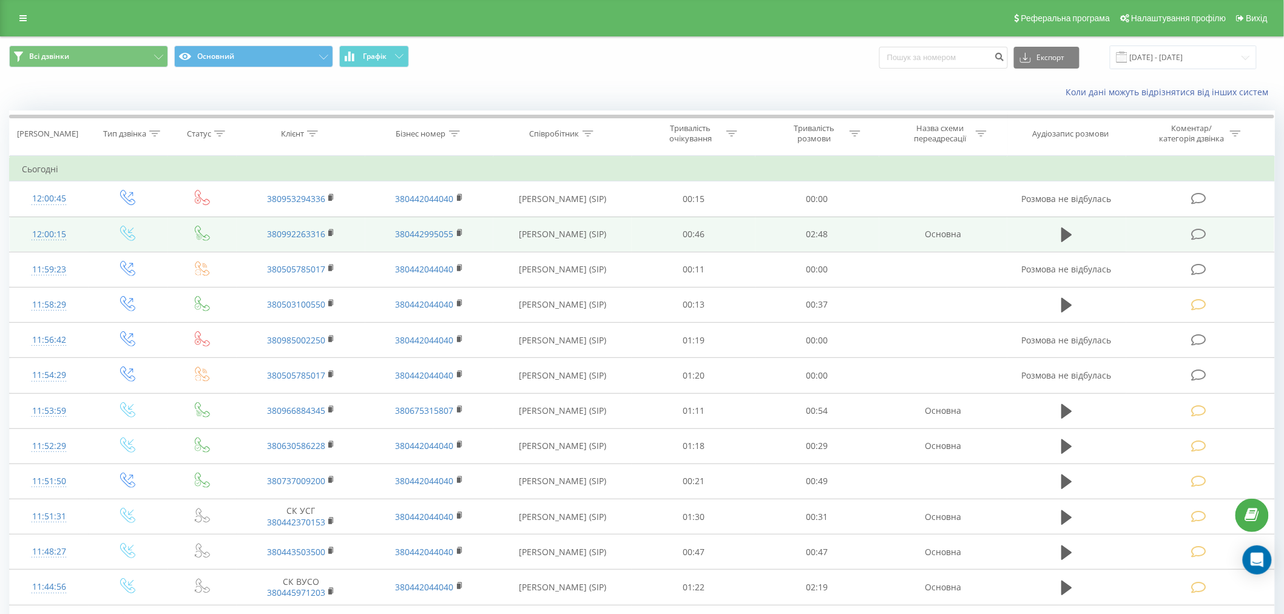
click at [1202, 238] on icon at bounding box center [1198, 234] width 15 height 13
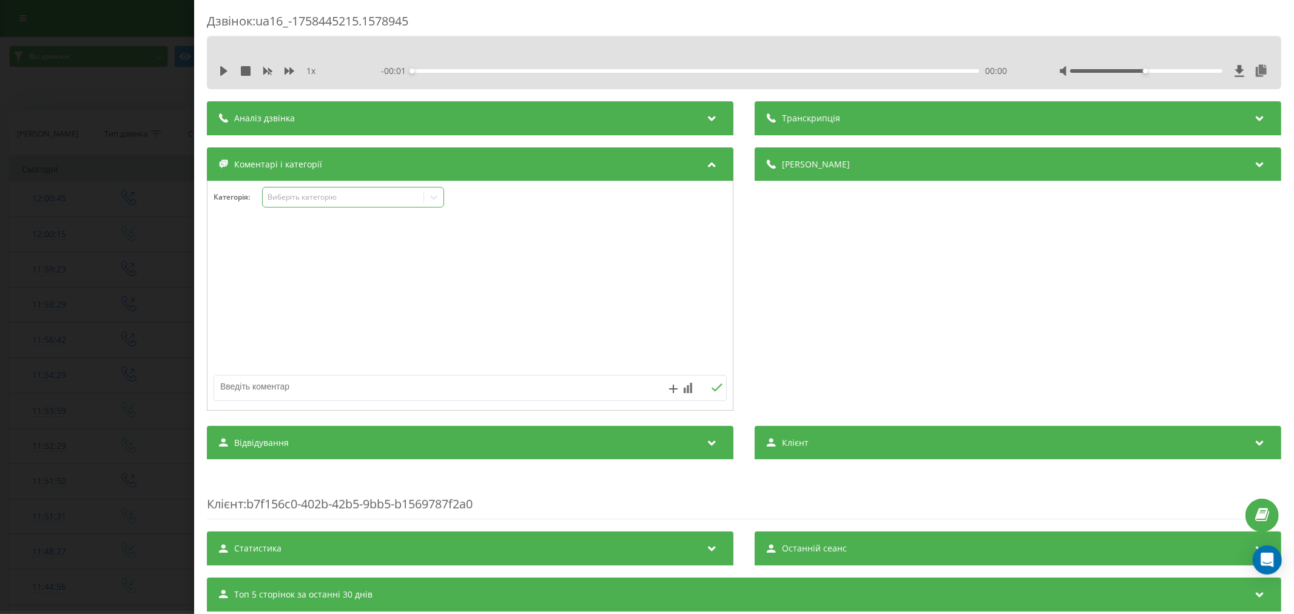
click at [309, 192] on div "Виберіть категорію" at bounding box center [343, 197] width 152 height 10
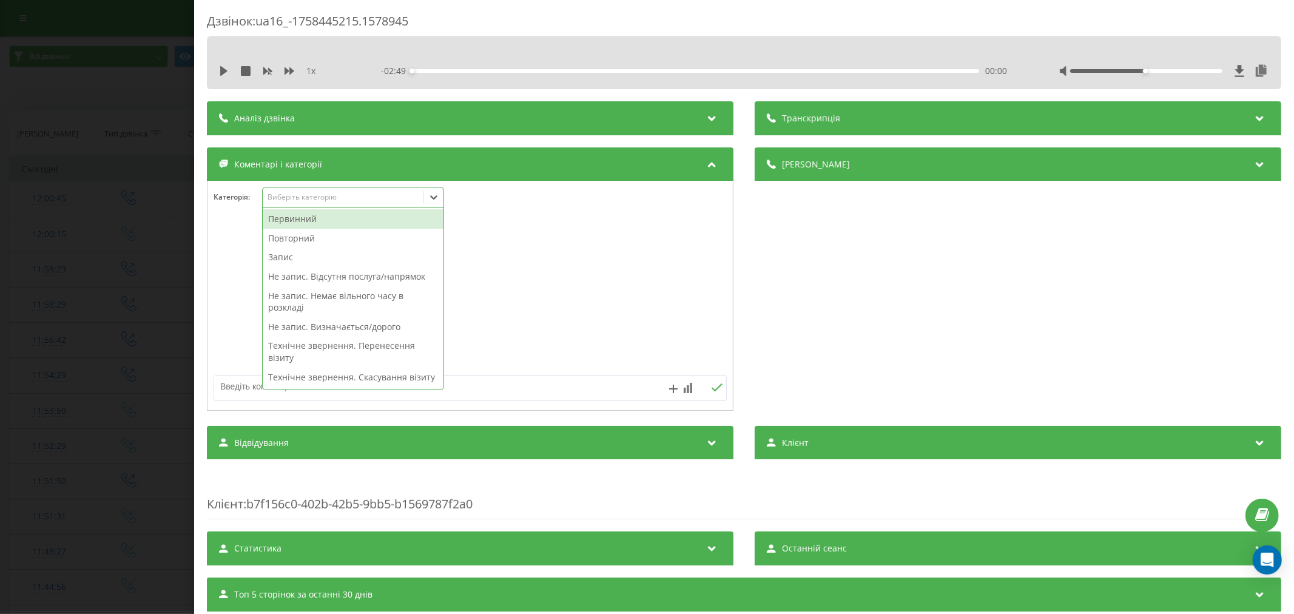
click at [306, 219] on div "Первинний" at bounding box center [353, 218] width 181 height 19
click at [528, 261] on div at bounding box center [469, 296] width 525 height 146
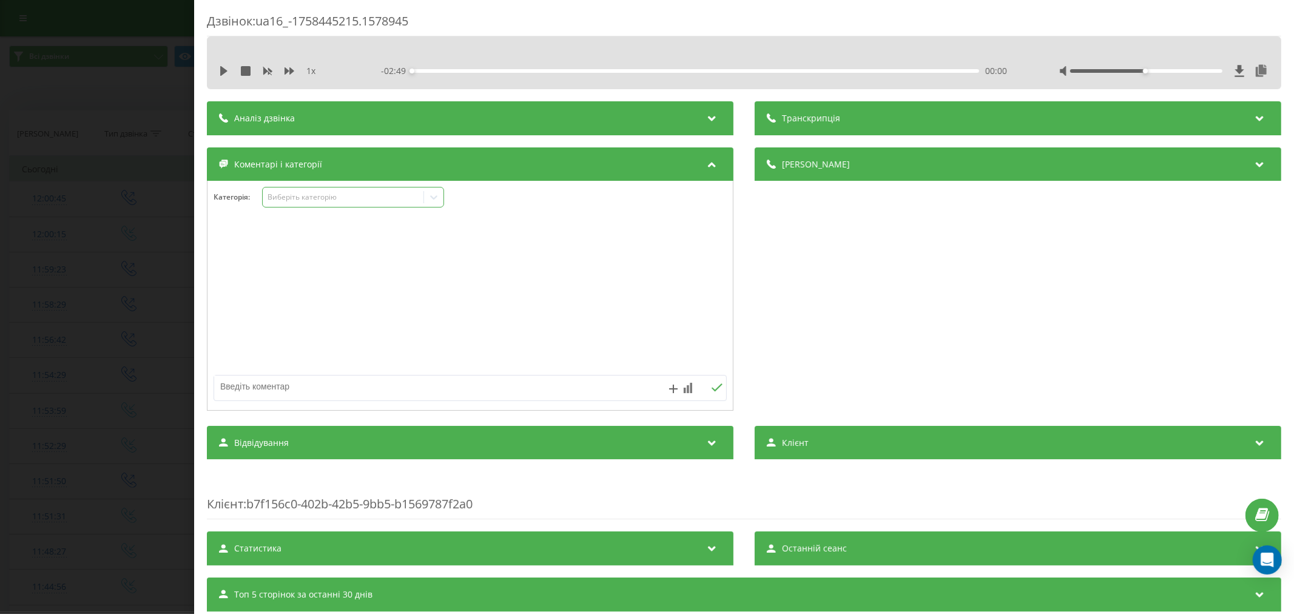
click at [433, 202] on icon at bounding box center [434, 197] width 12 height 12
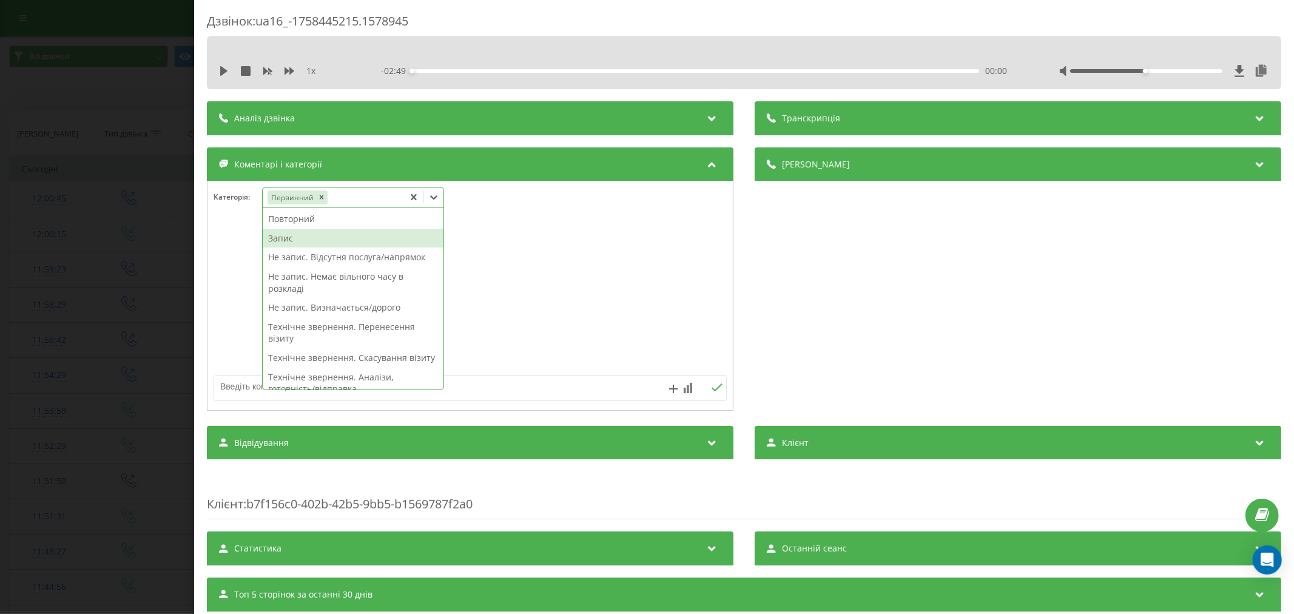
click at [314, 241] on div "Запис" at bounding box center [353, 238] width 181 height 19
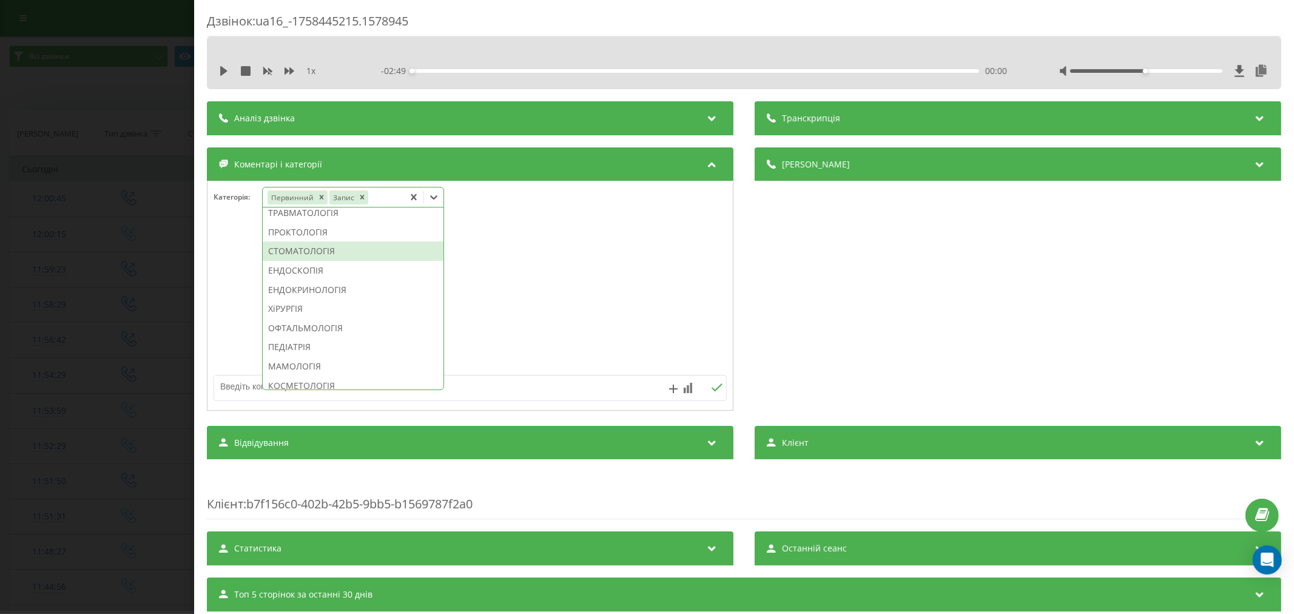
scroll to position [587, 0]
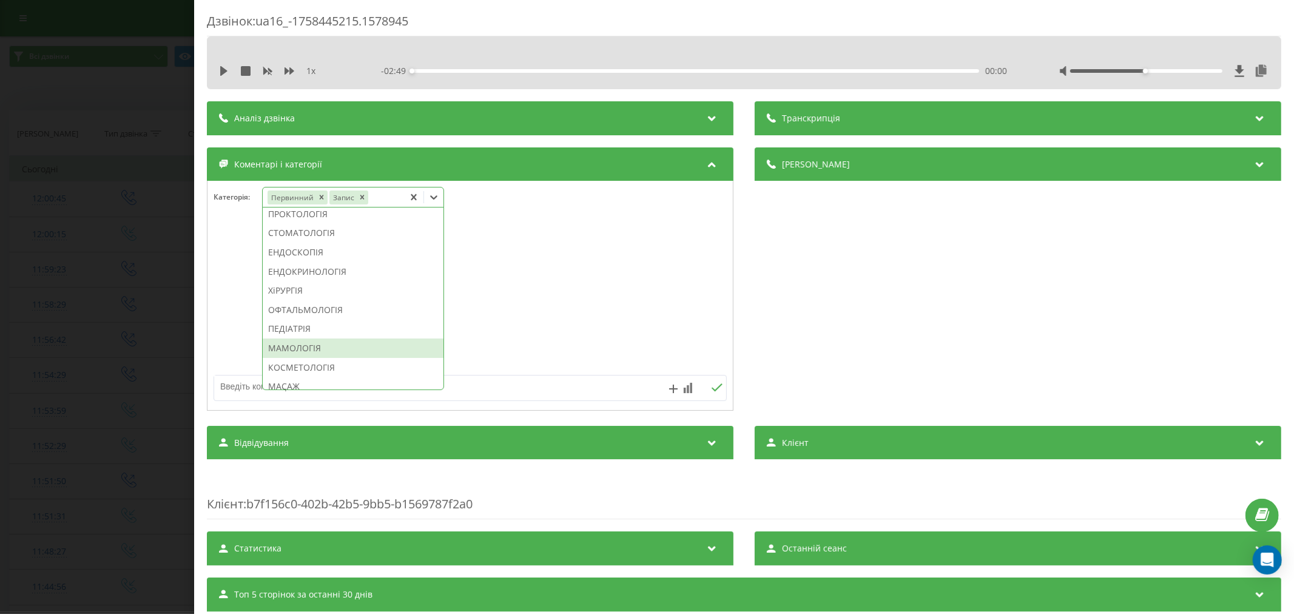
click at [293, 358] on div "МАМОЛОГІЯ" at bounding box center [353, 347] width 181 height 19
click at [587, 308] on div at bounding box center [469, 296] width 525 height 146
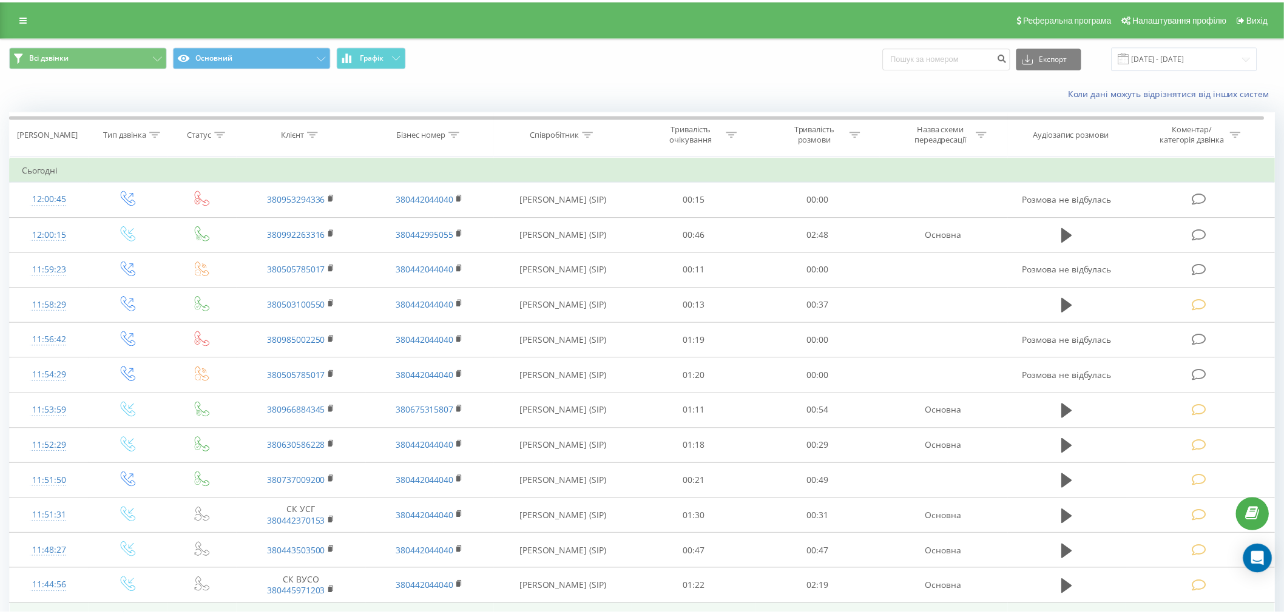
scroll to position [25, 0]
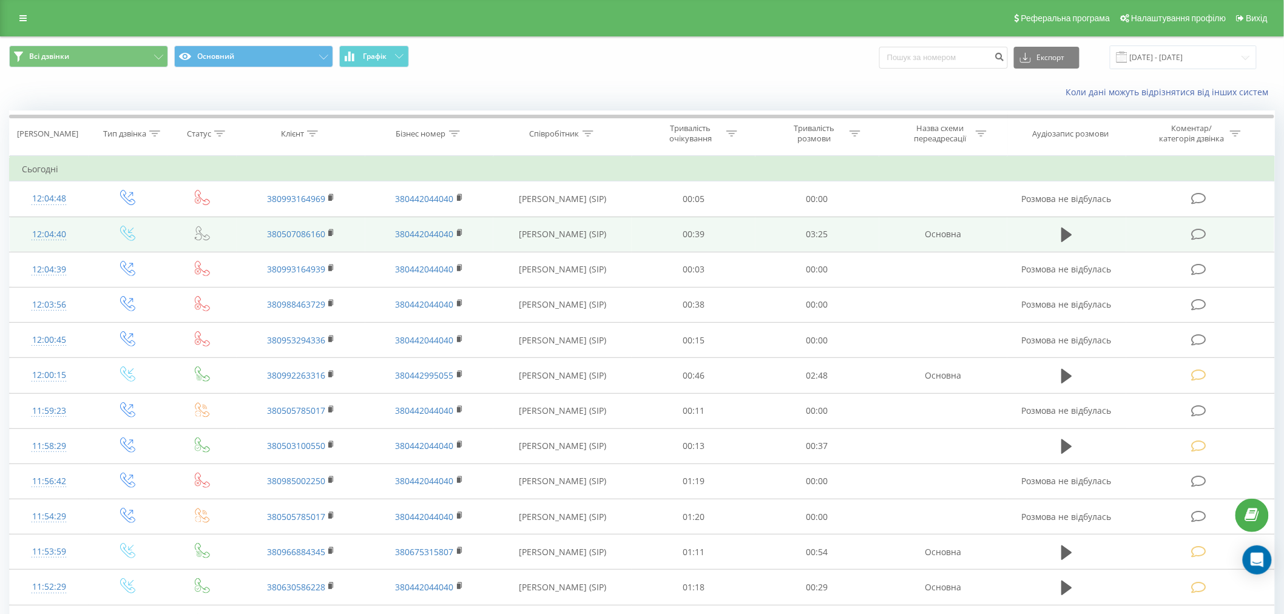
click at [1196, 232] on icon at bounding box center [1198, 234] width 15 height 13
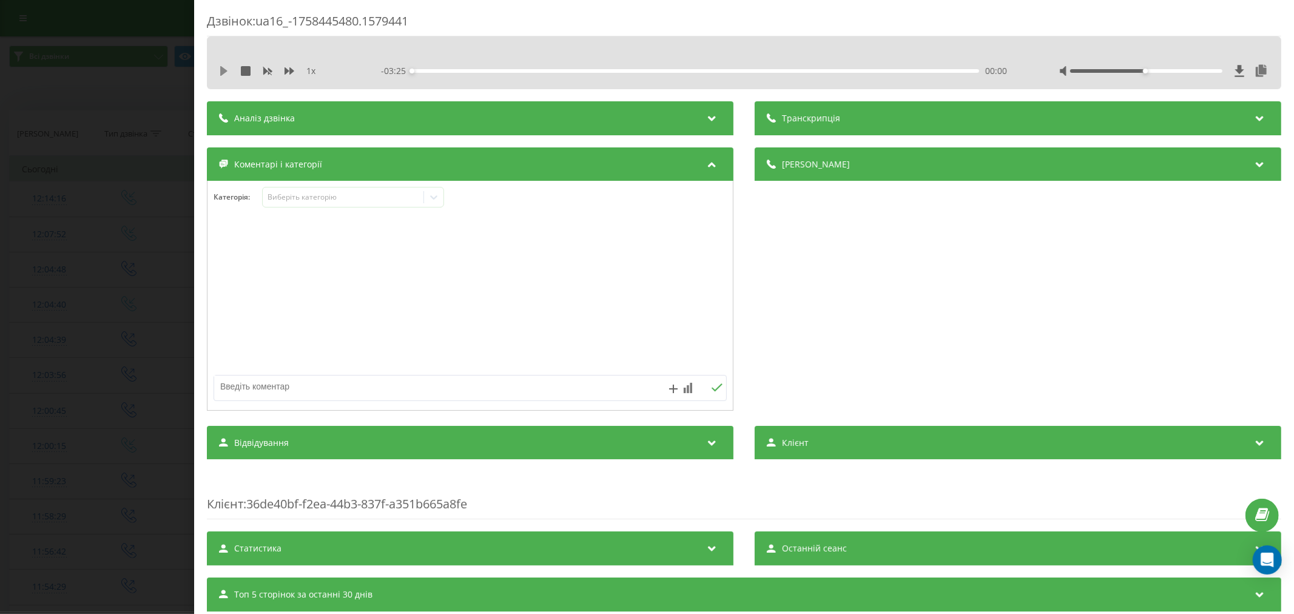
click at [220, 70] on icon at bounding box center [223, 71] width 7 height 10
click at [423, 72] on div "00:00" at bounding box center [695, 71] width 567 height 4
click at [227, 69] on icon at bounding box center [226, 71] width 2 height 10
click at [373, 205] on div "Виберіть категорію" at bounding box center [353, 197] width 182 height 21
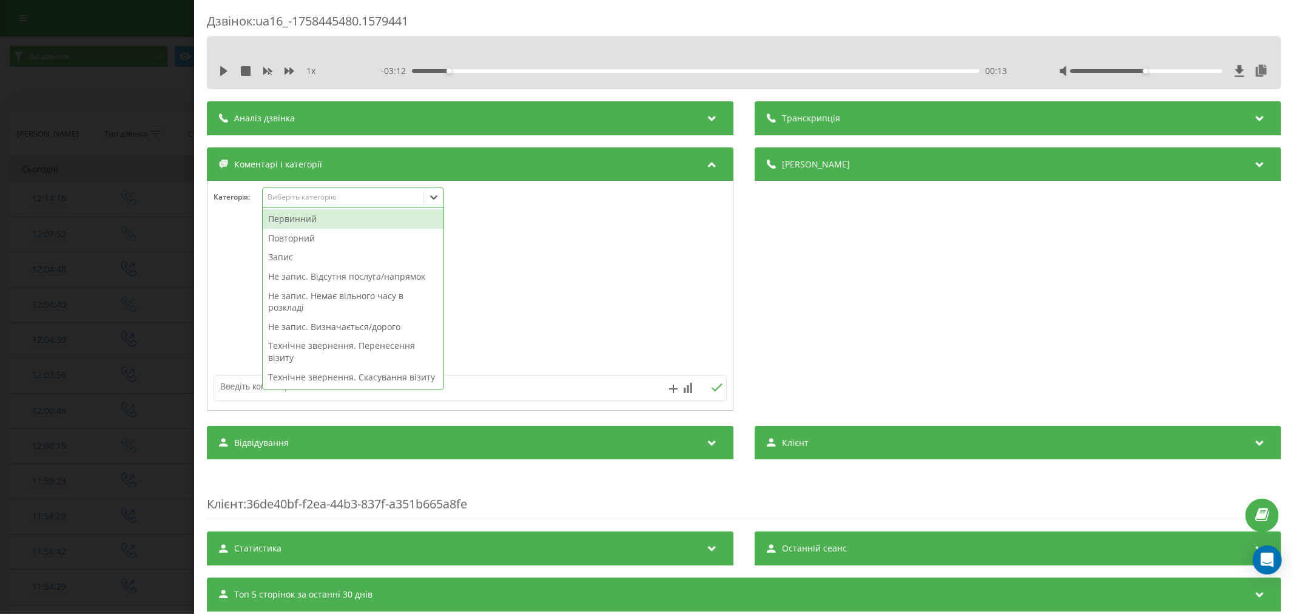
click at [301, 221] on div "Первинний" at bounding box center [353, 218] width 181 height 19
click at [587, 257] on div at bounding box center [469, 296] width 525 height 146
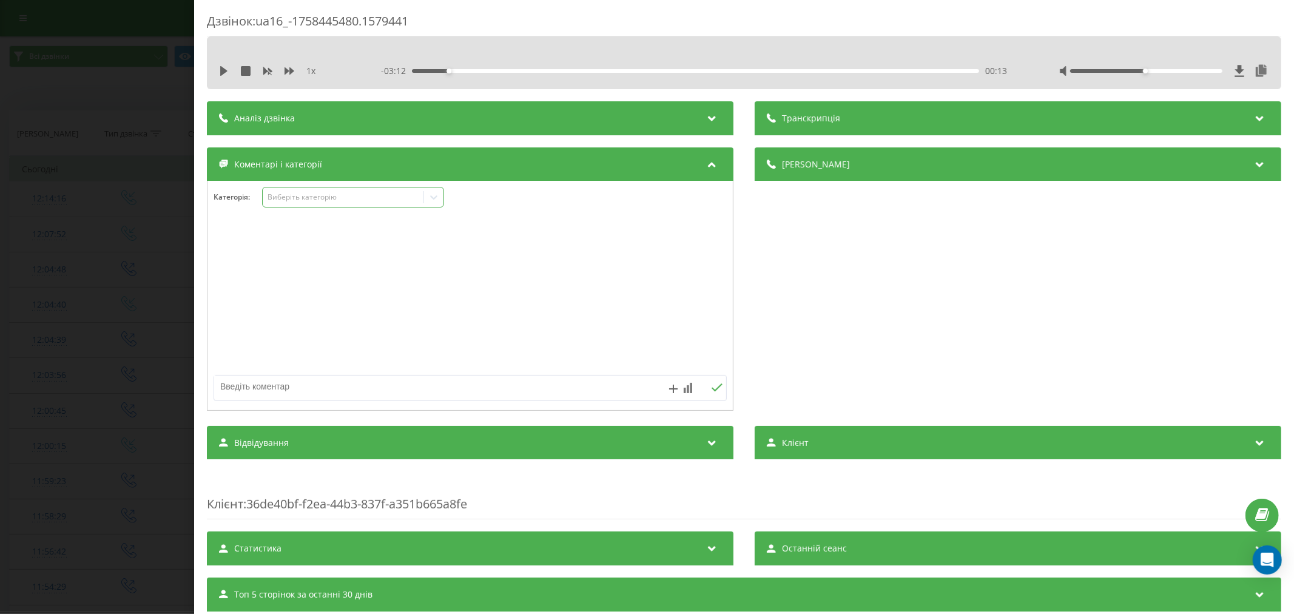
click at [437, 198] on icon at bounding box center [434, 197] width 12 height 12
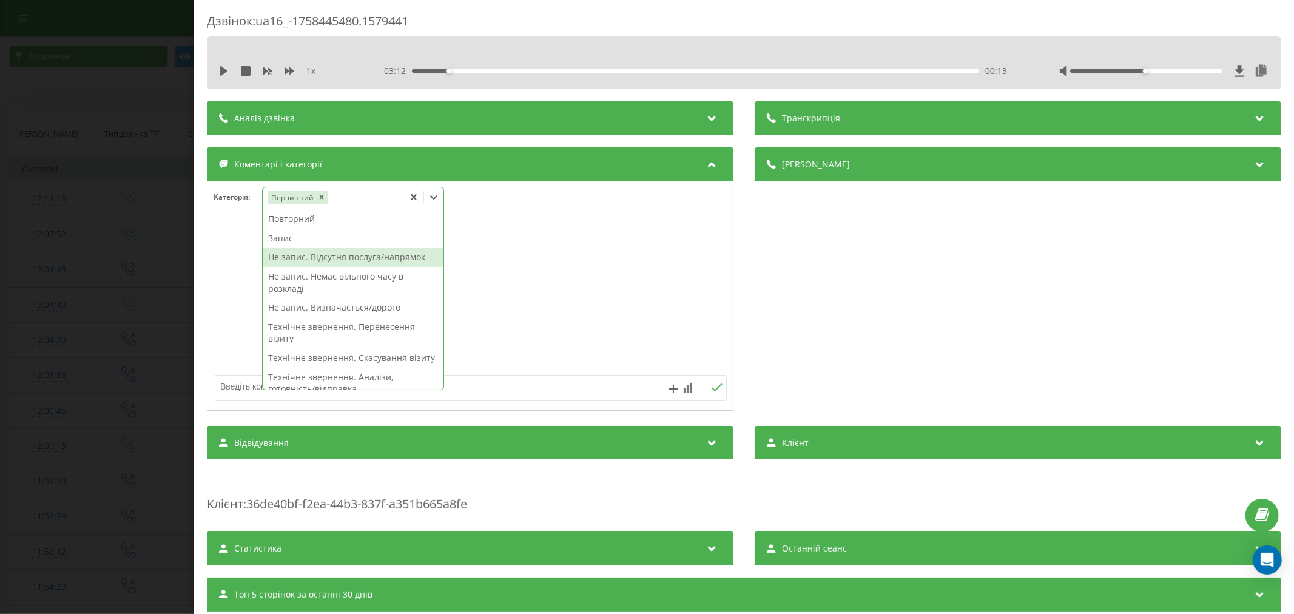
click at [312, 251] on div "Не запис. Відсутня послуга/напрямок" at bounding box center [353, 257] width 181 height 19
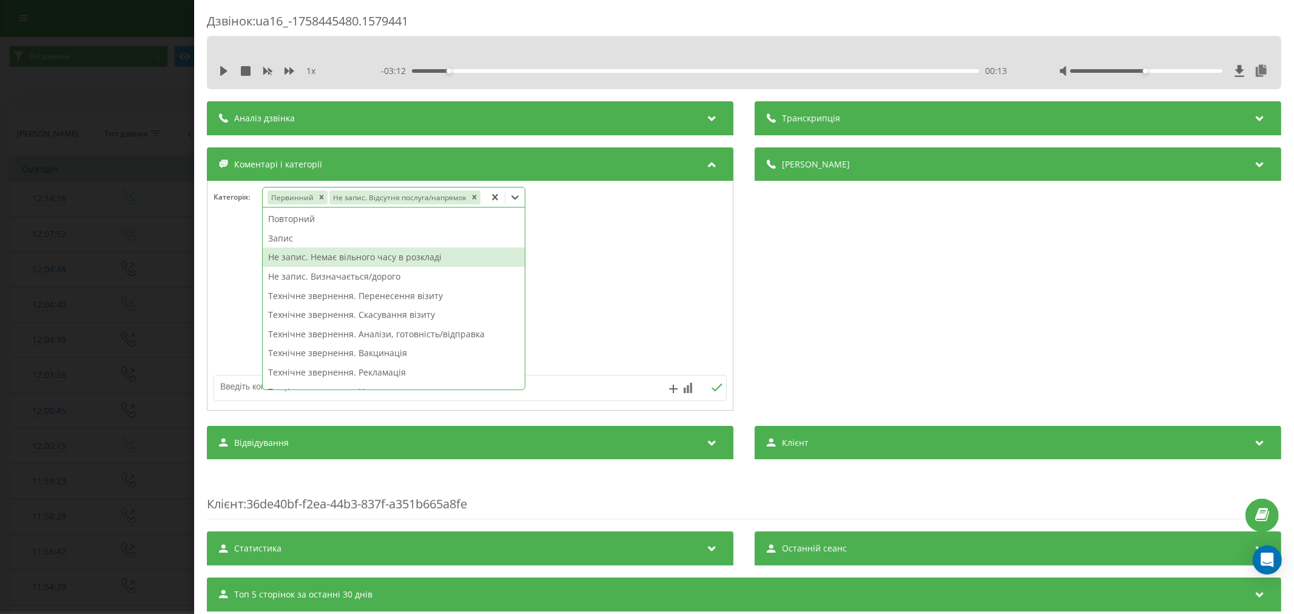
click at [627, 249] on div at bounding box center [469, 296] width 525 height 146
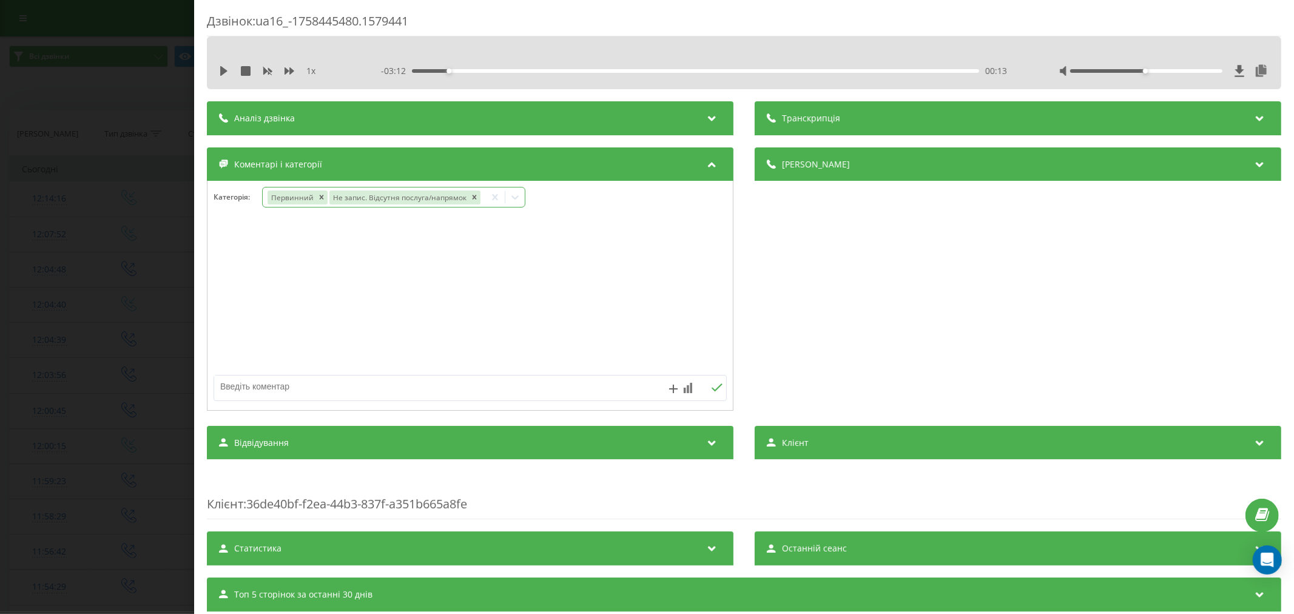
click at [514, 203] on icon at bounding box center [515, 197] width 12 height 12
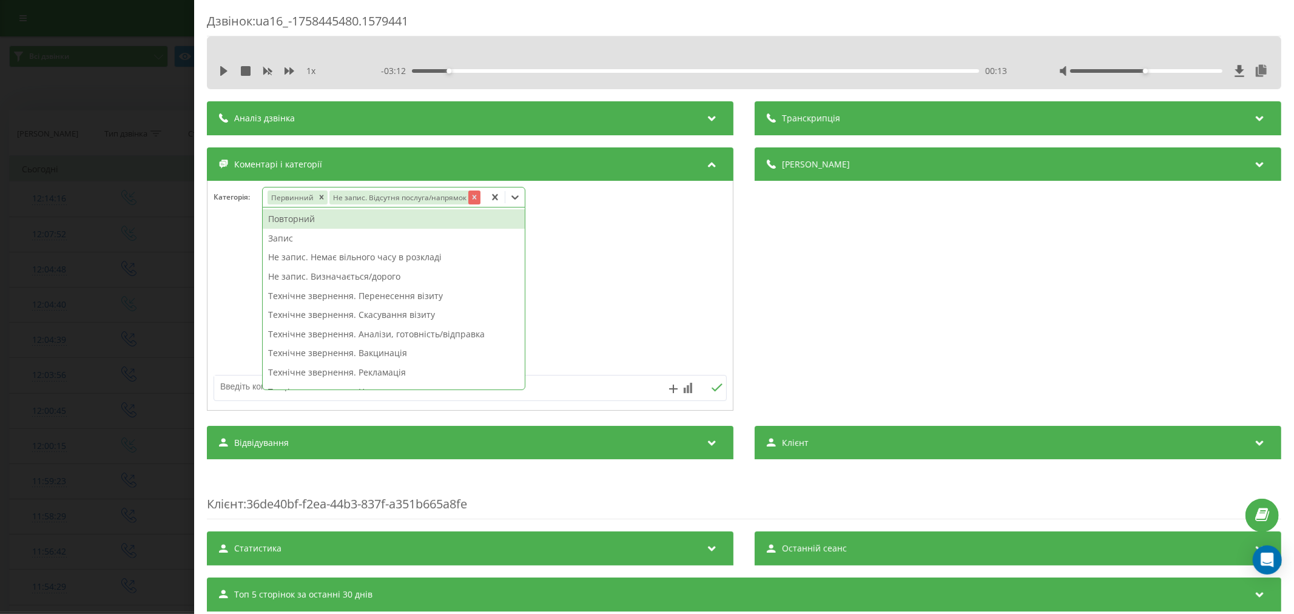
click at [474, 203] on div "Remove Не запис. Відсутня послуга/напрямок" at bounding box center [474, 197] width 12 height 14
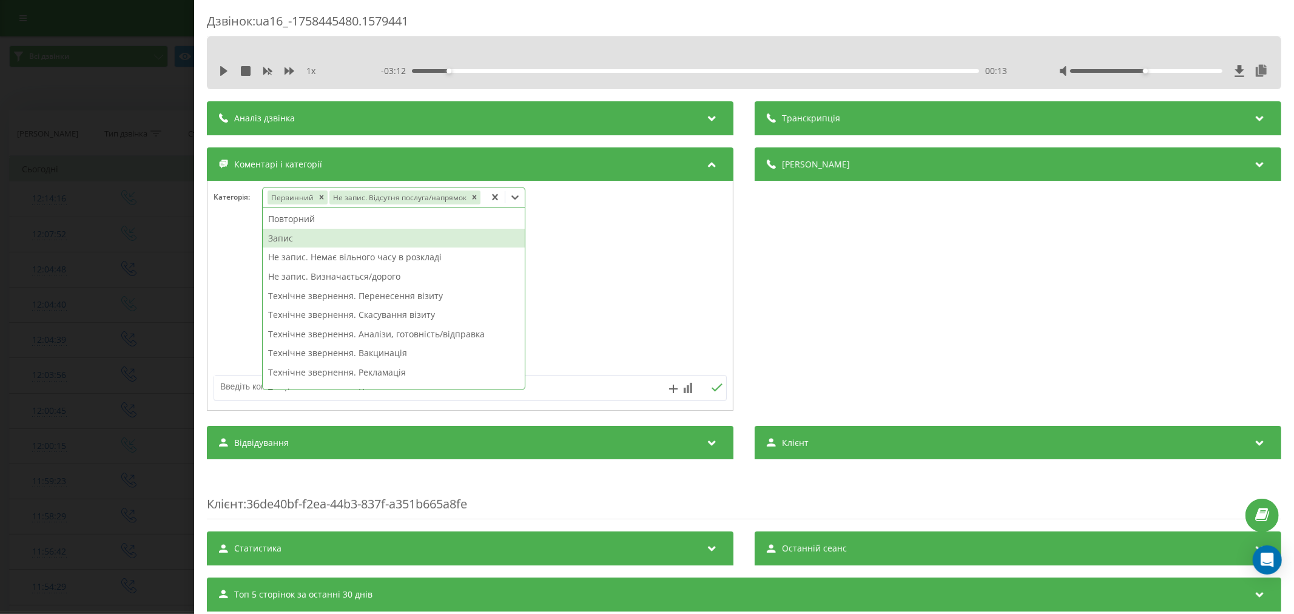
click at [279, 237] on div "Запис" at bounding box center [394, 238] width 262 height 19
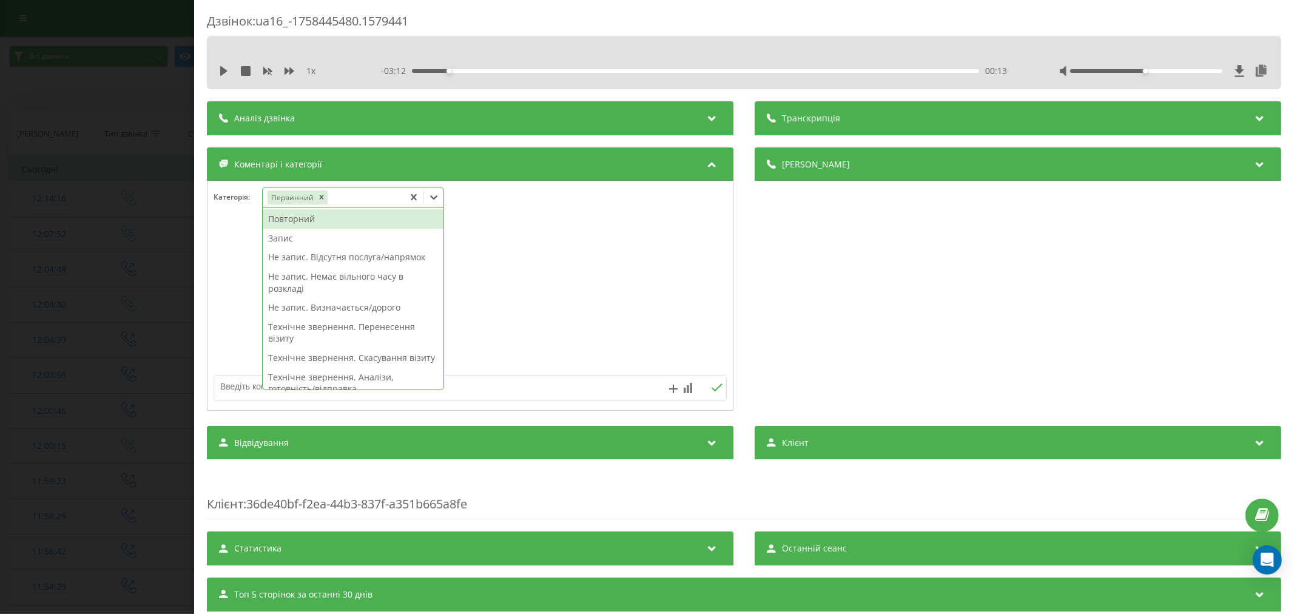
click at [668, 237] on div at bounding box center [469, 296] width 525 height 146
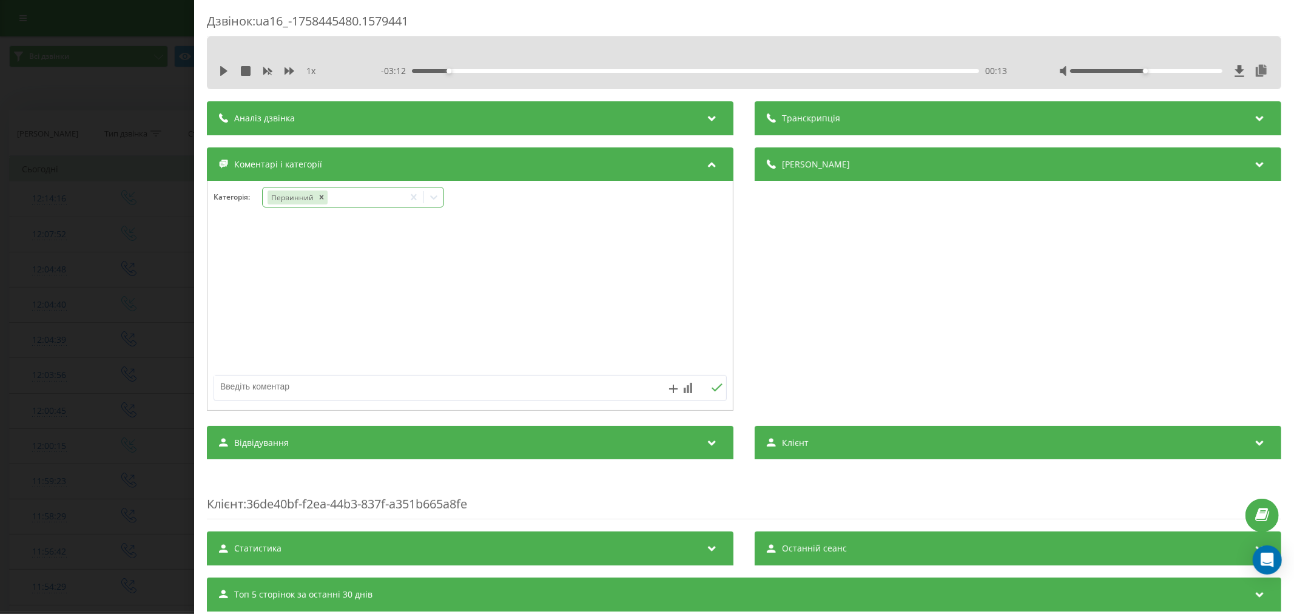
click at [439, 196] on icon at bounding box center [434, 197] width 12 height 12
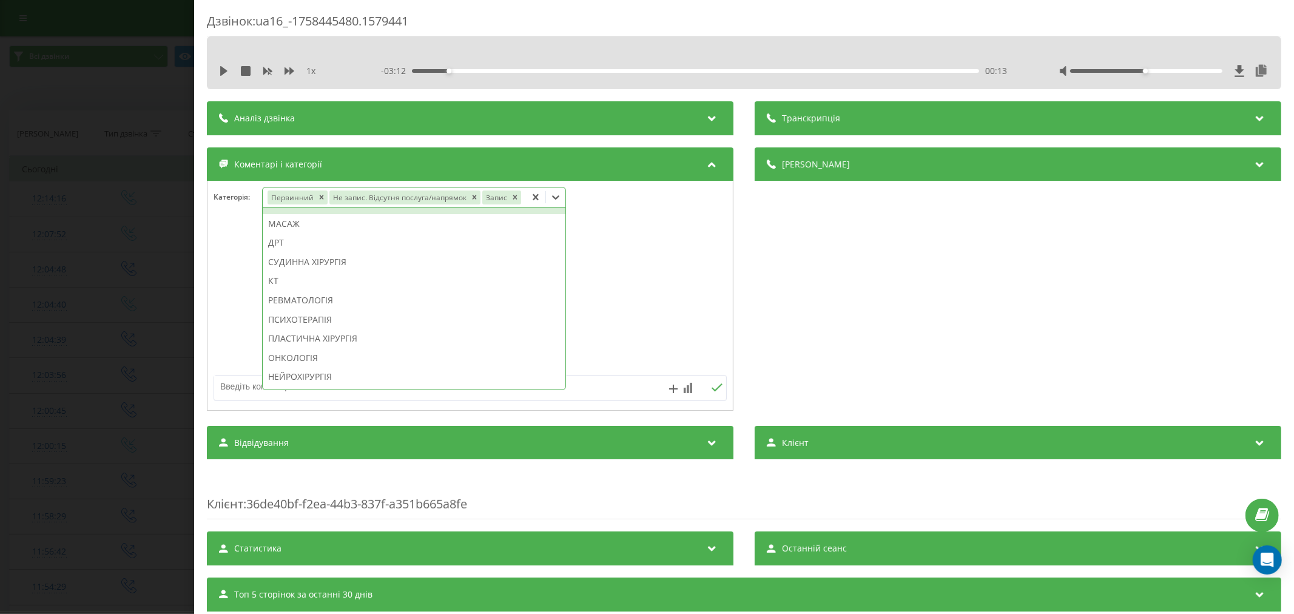
scroll to position [674, 0]
click at [470, 195] on icon "Remove Не запис. Відсутня послуга/напрямок" at bounding box center [474, 197] width 8 height 8
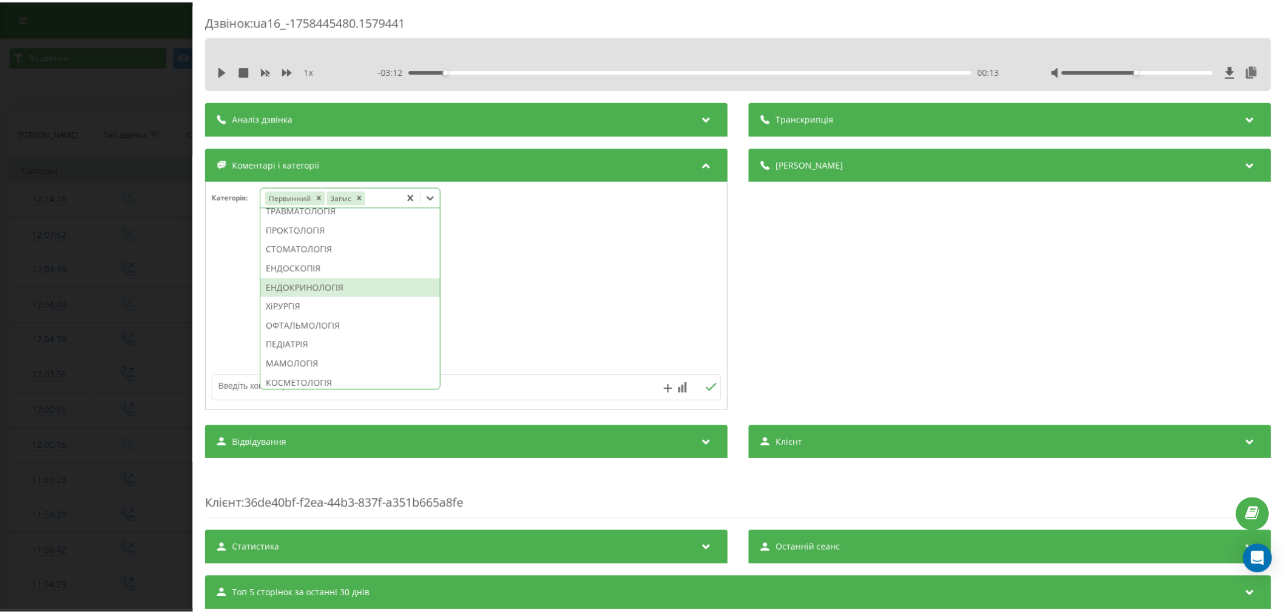
scroll to position [503, 0]
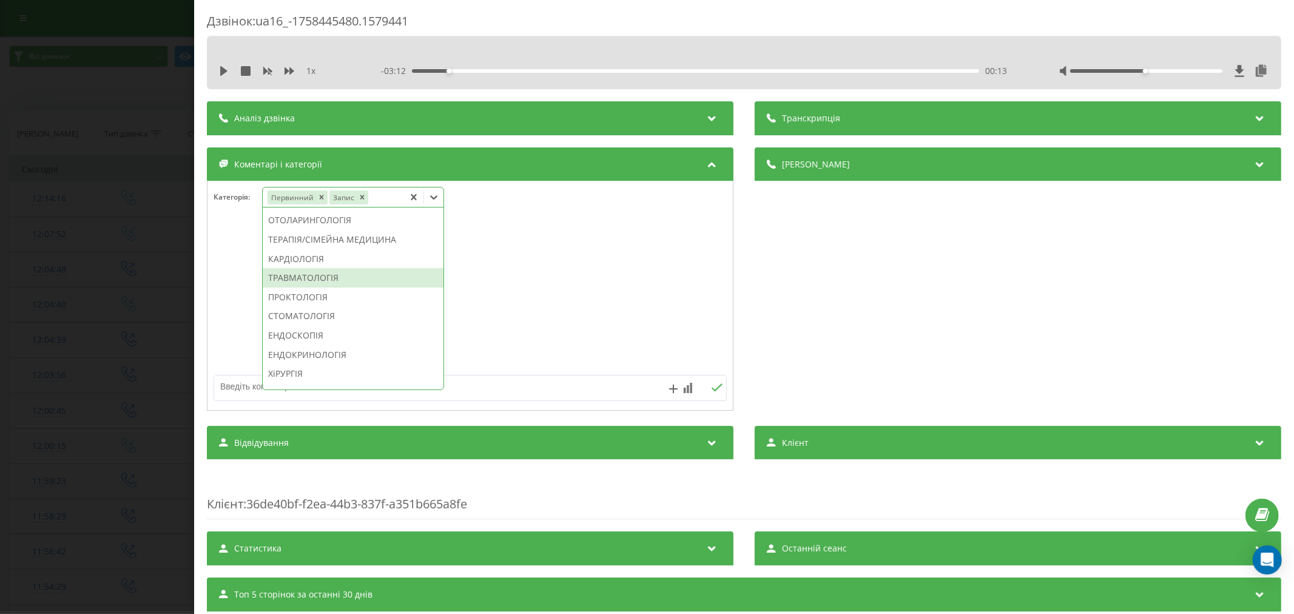
click at [294, 288] on div "ТРАВМАТОЛОГІЯ" at bounding box center [353, 277] width 181 height 19
click at [545, 292] on div at bounding box center [469, 296] width 525 height 146
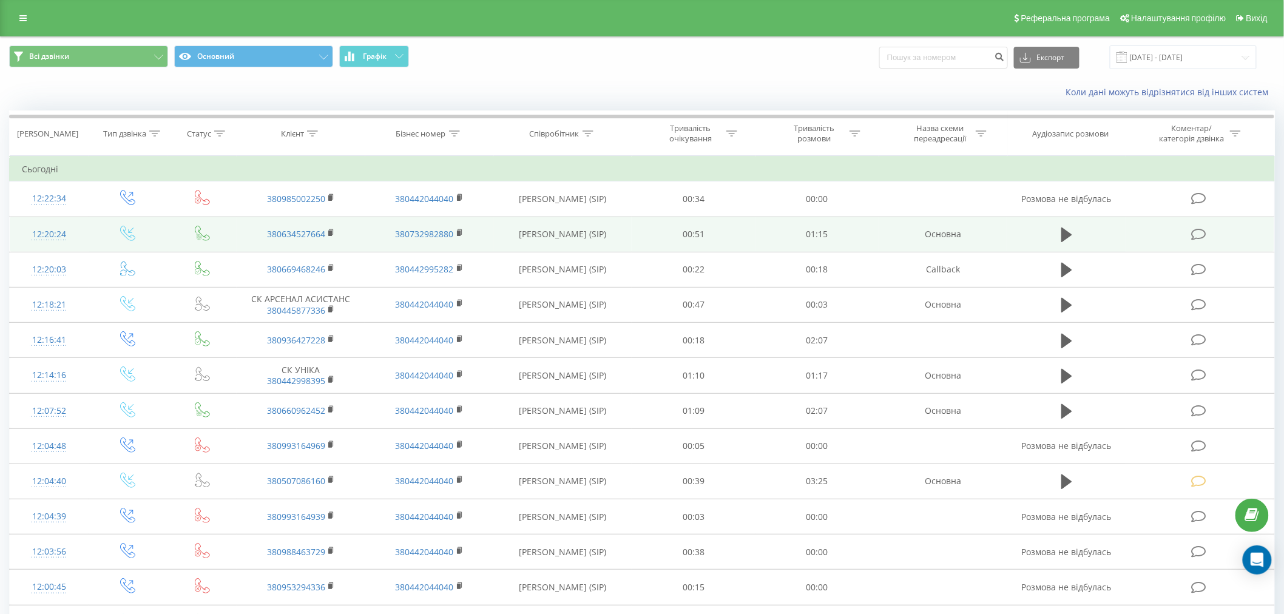
click at [1192, 235] on icon at bounding box center [1198, 234] width 15 height 13
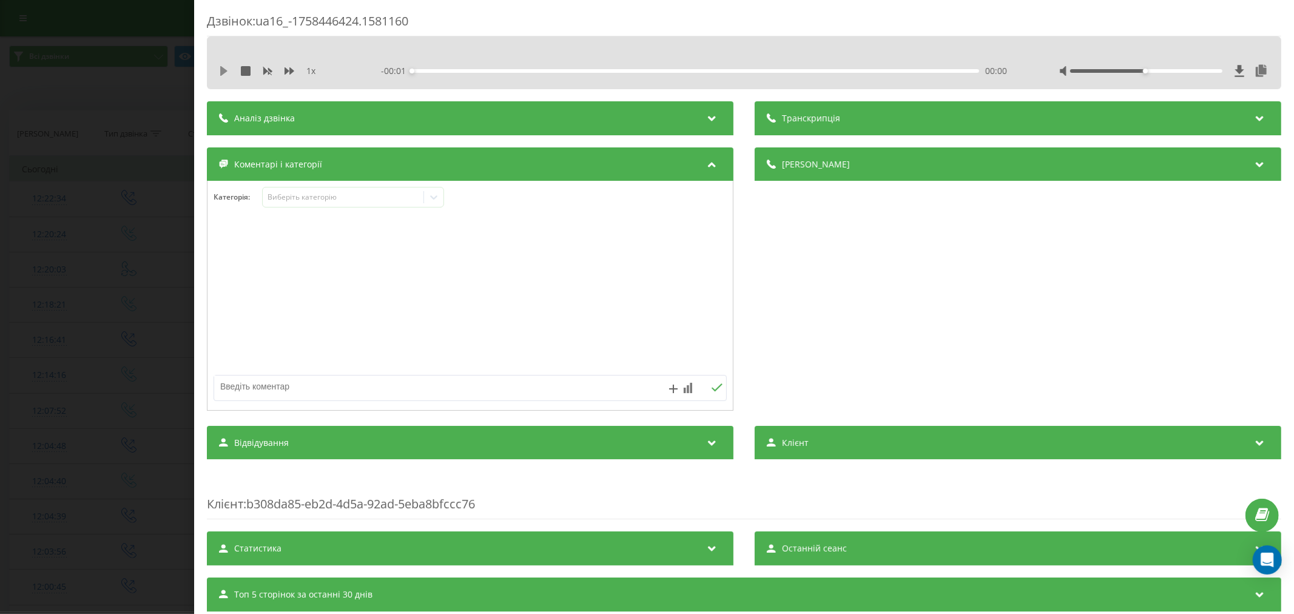
click at [220, 68] on icon at bounding box center [224, 71] width 10 height 10
click at [437, 69] on div "00:00" at bounding box center [695, 71] width 567 height 4
click at [441, 69] on div "00:01" at bounding box center [695, 71] width 567 height 4
click at [226, 76] on button at bounding box center [224, 71] width 10 height 10
click at [368, 204] on div "Виберіть категорію" at bounding box center [353, 197] width 182 height 21
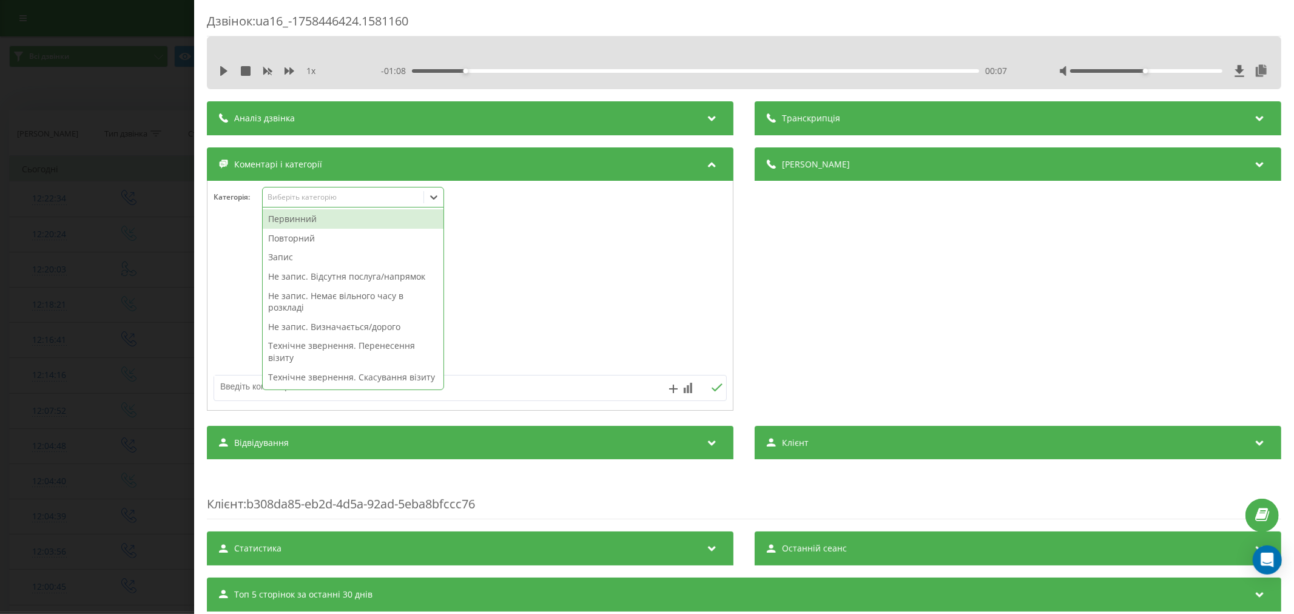
click at [332, 220] on div "Первинний" at bounding box center [353, 218] width 181 height 19
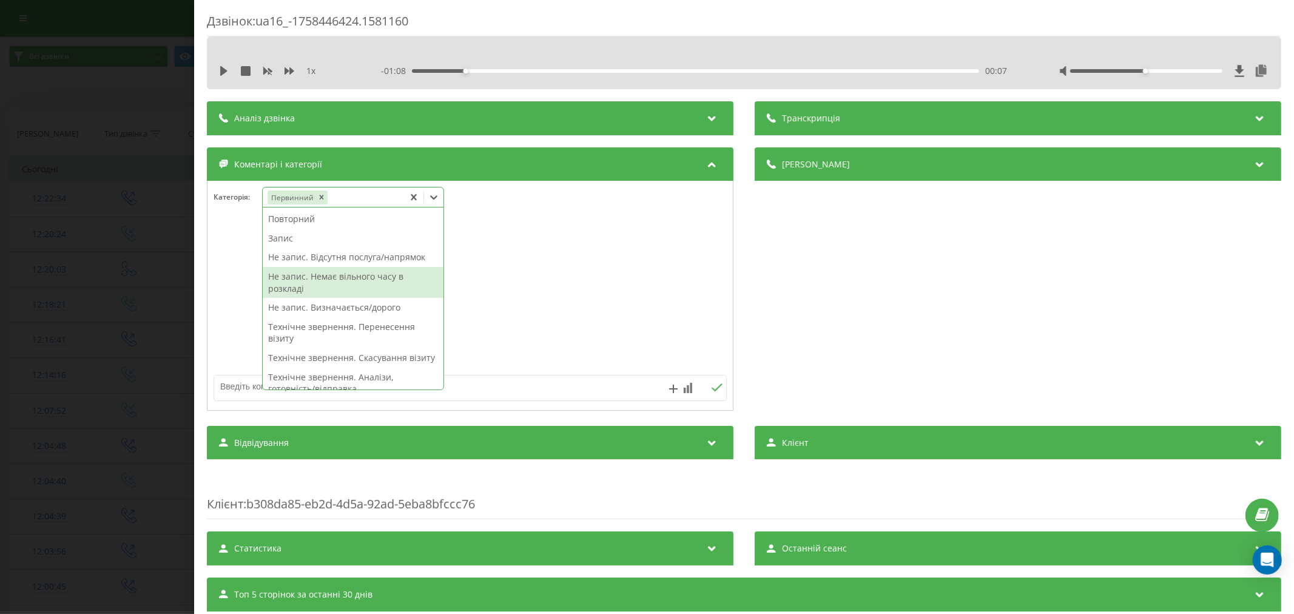
click at [318, 283] on div "Не запис. Немає вільного часу в розкладі" at bounding box center [353, 282] width 181 height 31
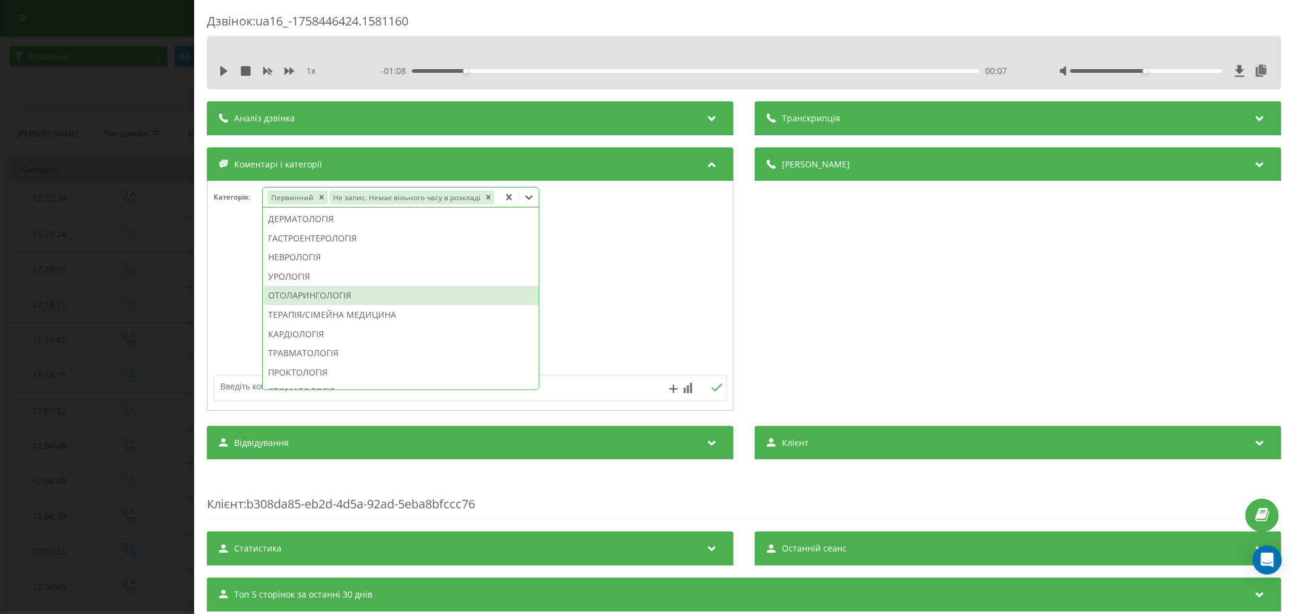
scroll to position [437, 0]
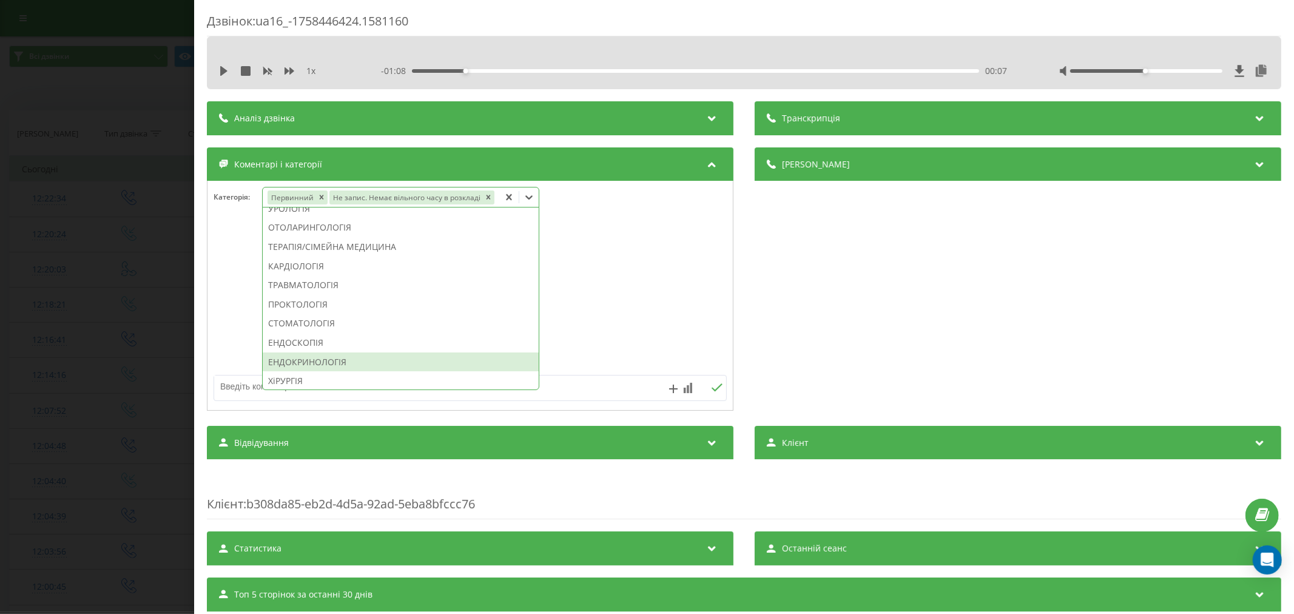
click at [302, 363] on div "ЕНДОКРИНОЛОГІЯ" at bounding box center [401, 361] width 276 height 19
click at [628, 337] on div at bounding box center [469, 296] width 525 height 146
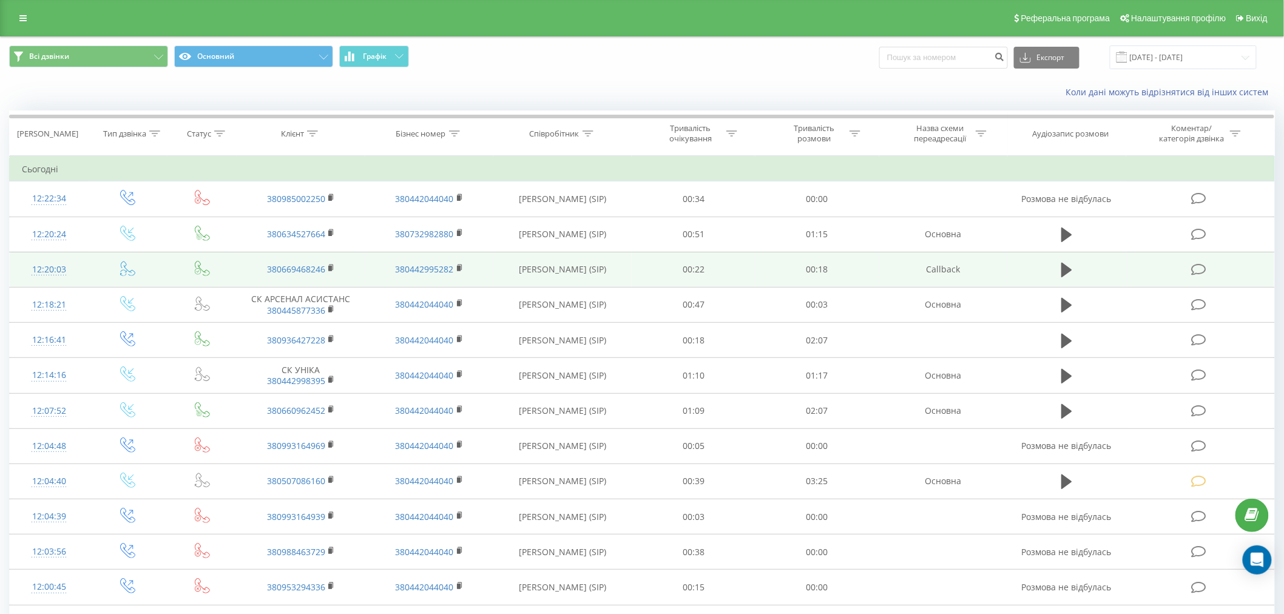
click at [1194, 265] on icon at bounding box center [1198, 269] width 15 height 13
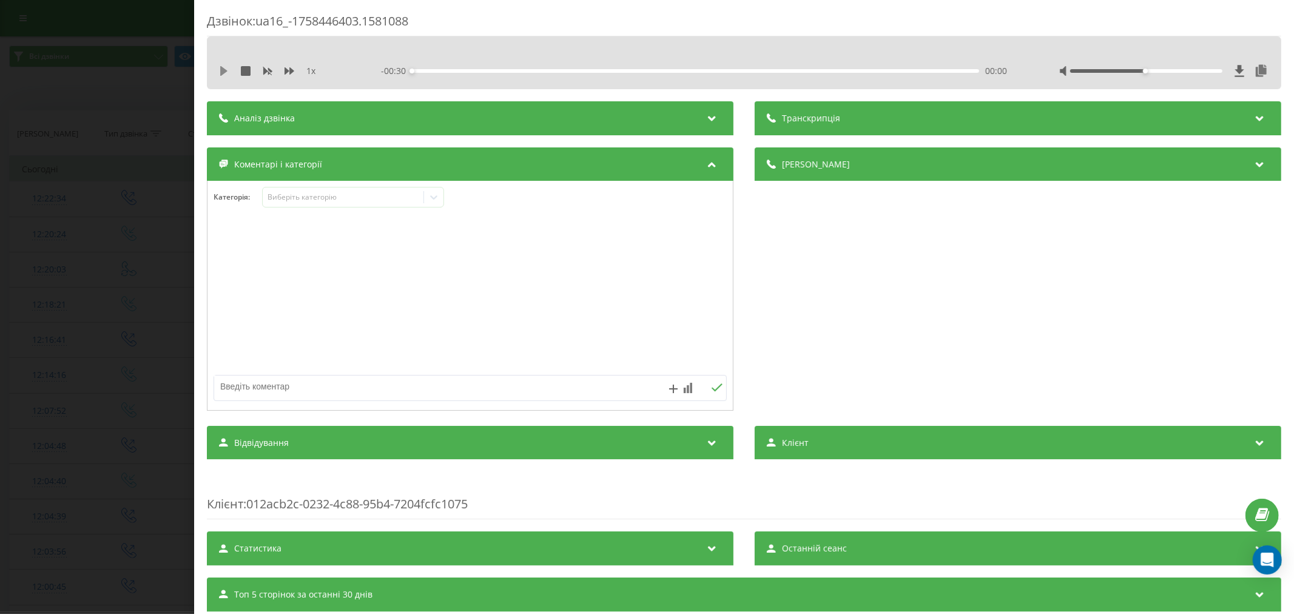
click at [228, 69] on icon at bounding box center [224, 71] width 10 height 10
click at [443, 69] on div "00:00" at bounding box center [695, 71] width 567 height 4
click at [504, 69] on div "00:05" at bounding box center [695, 71] width 567 height 4
click at [554, 69] on div "00:07" at bounding box center [695, 71] width 567 height 4
click at [714, 71] on div "00:16" at bounding box center [695, 71] width 567 height 4
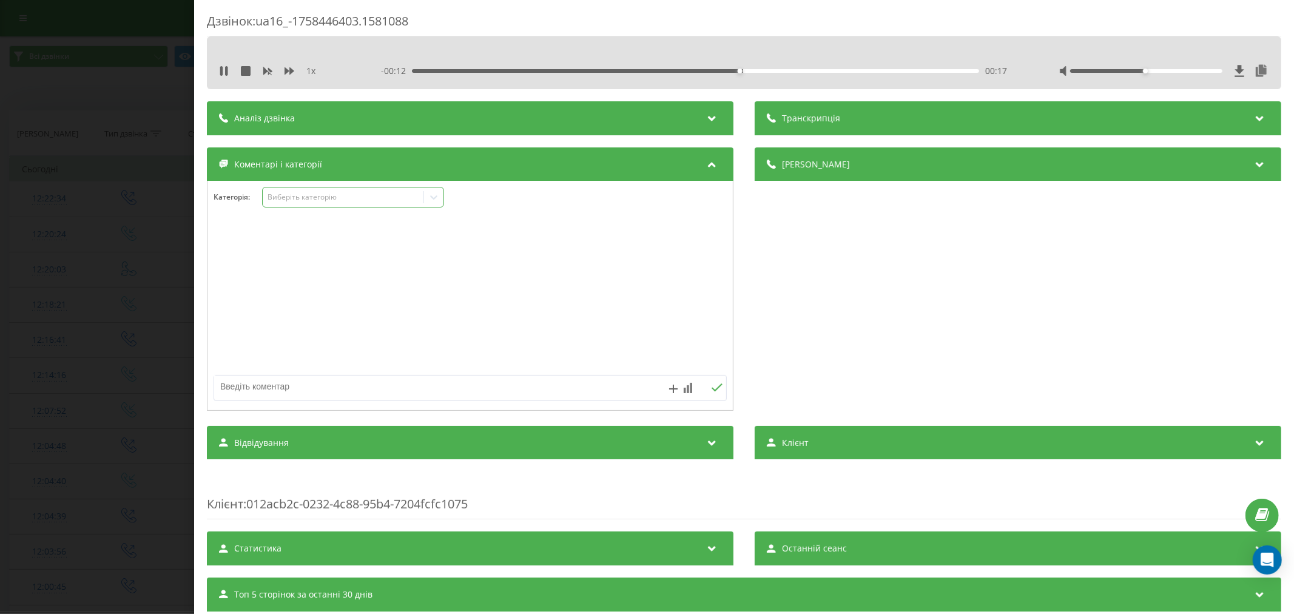
click at [354, 200] on div "Виберіть категорію" at bounding box center [343, 197] width 152 height 10
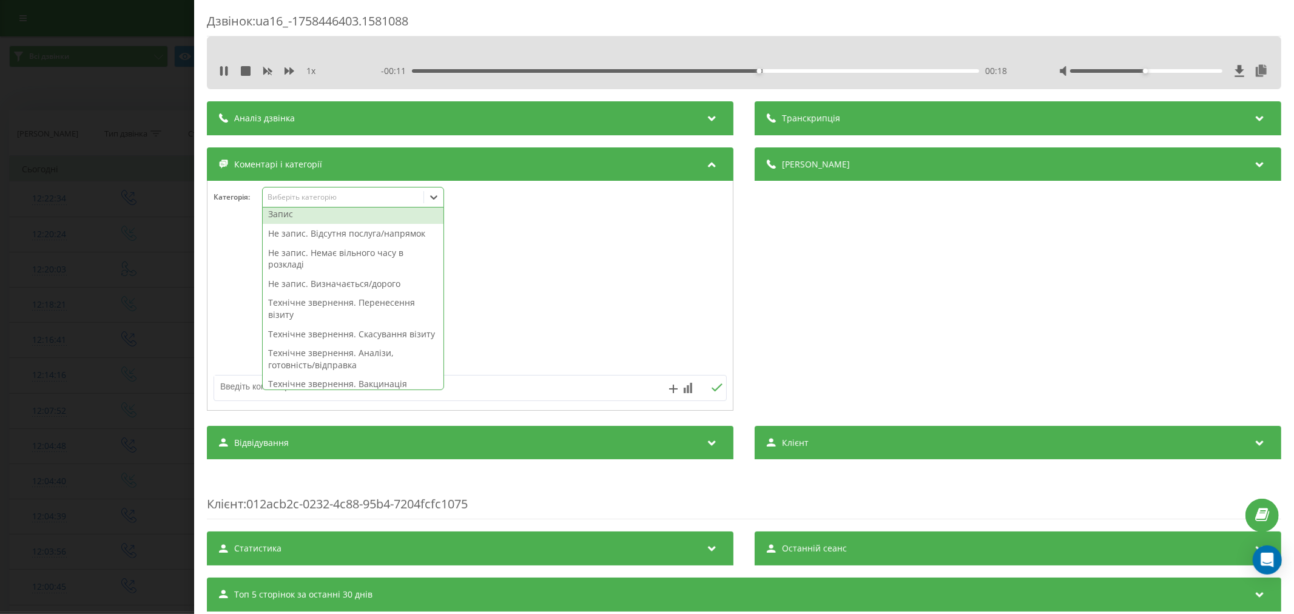
scroll to position [337, 0]
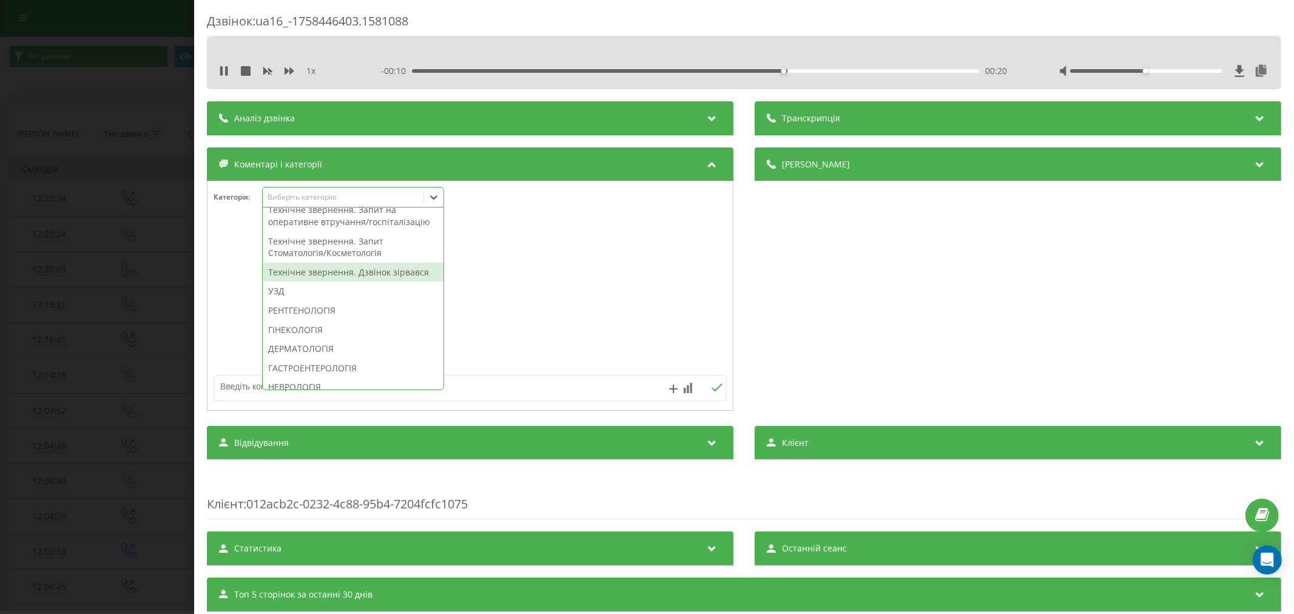
click at [324, 282] on div "Технічне звернення. Дзвінок зірвався" at bounding box center [353, 272] width 181 height 19
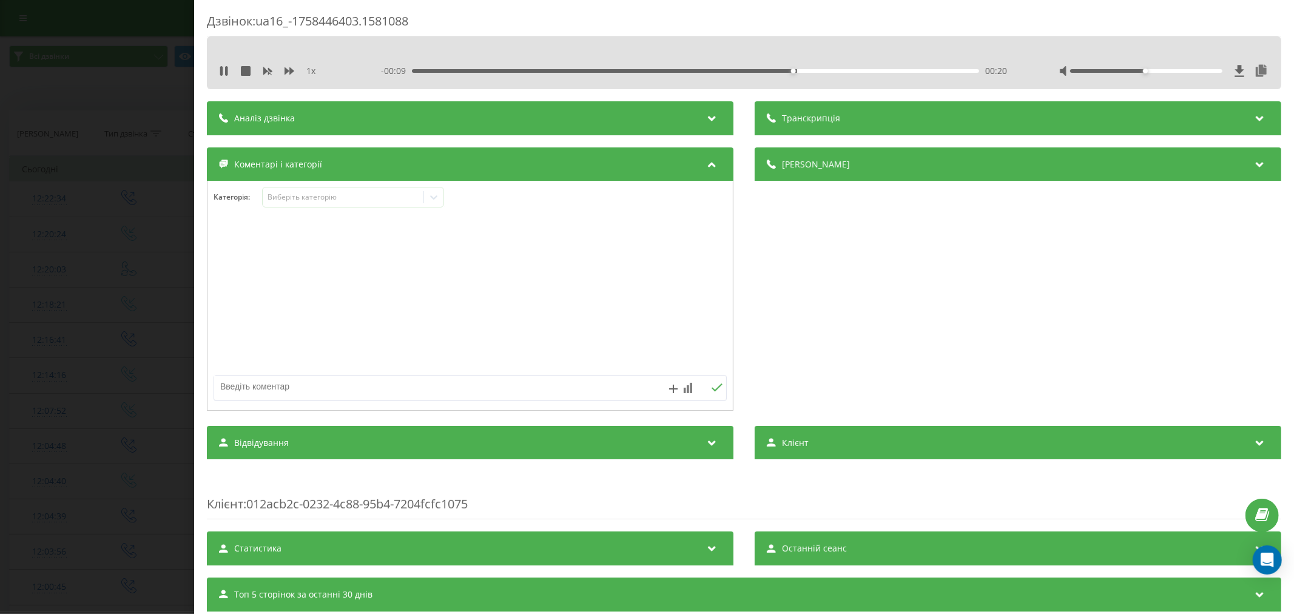
click at [558, 305] on div at bounding box center [469, 296] width 525 height 146
click at [343, 383] on textarea at bounding box center [418, 386] width 409 height 22
type textarea "лід. не акт"
click at [712, 391] on icon at bounding box center [717, 387] width 11 height 8
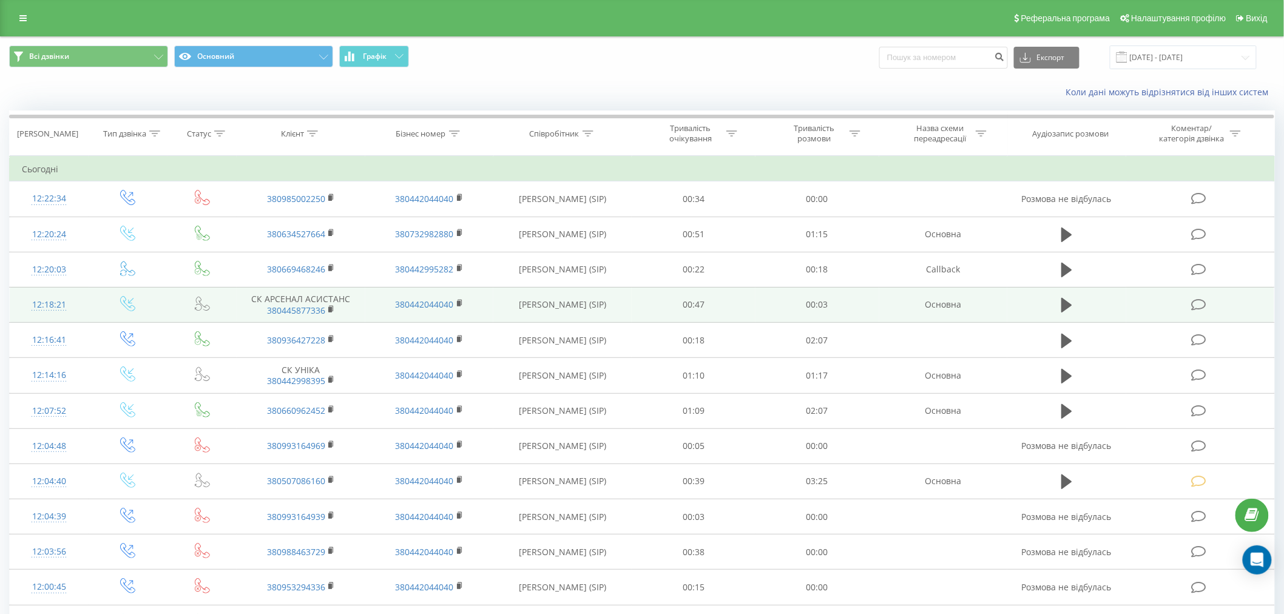
click at [1199, 308] on icon at bounding box center [1198, 304] width 15 height 13
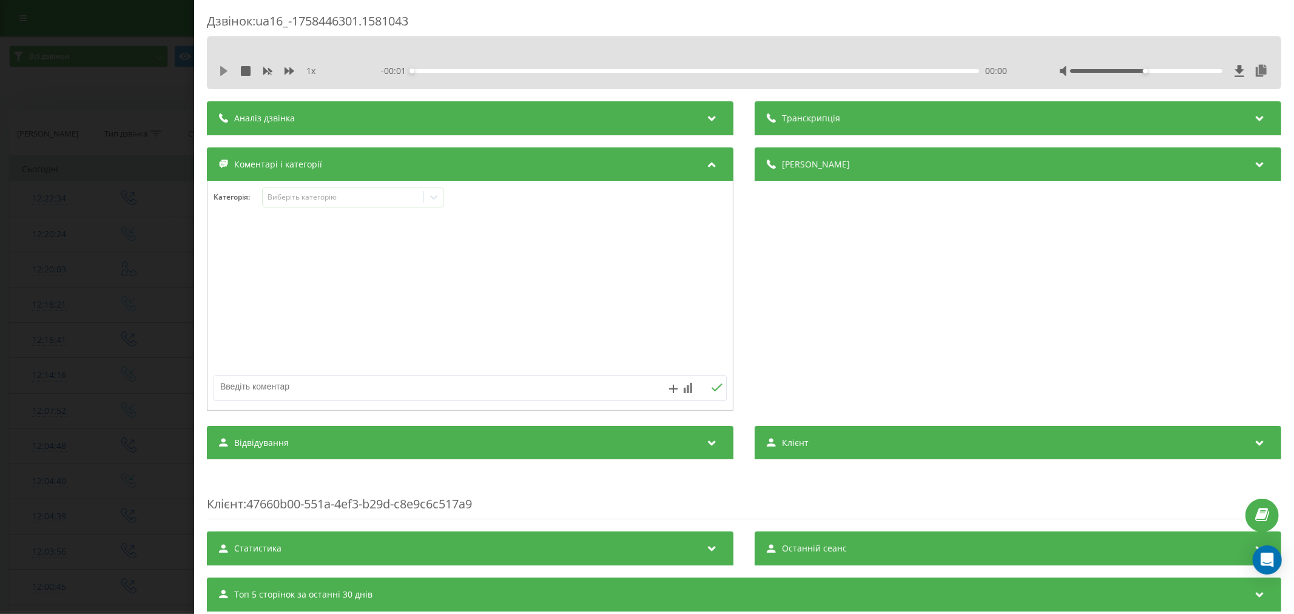
click at [221, 75] on icon at bounding box center [223, 71] width 7 height 10
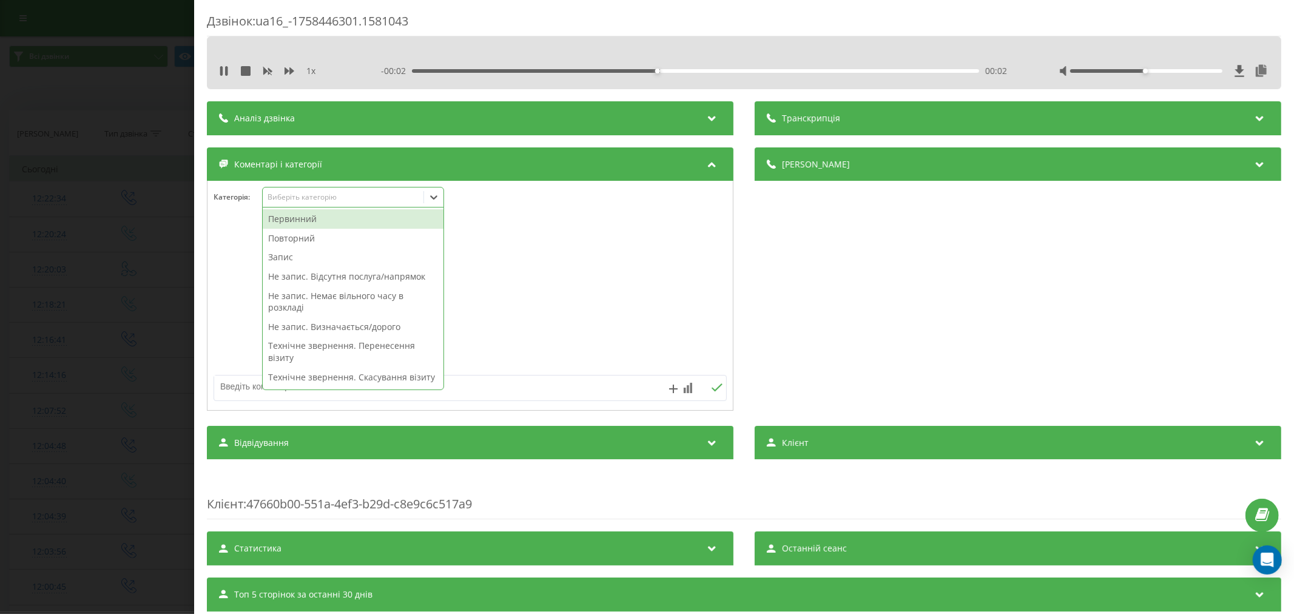
click at [335, 198] on div "Виберіть категорію" at bounding box center [343, 197] width 152 height 10
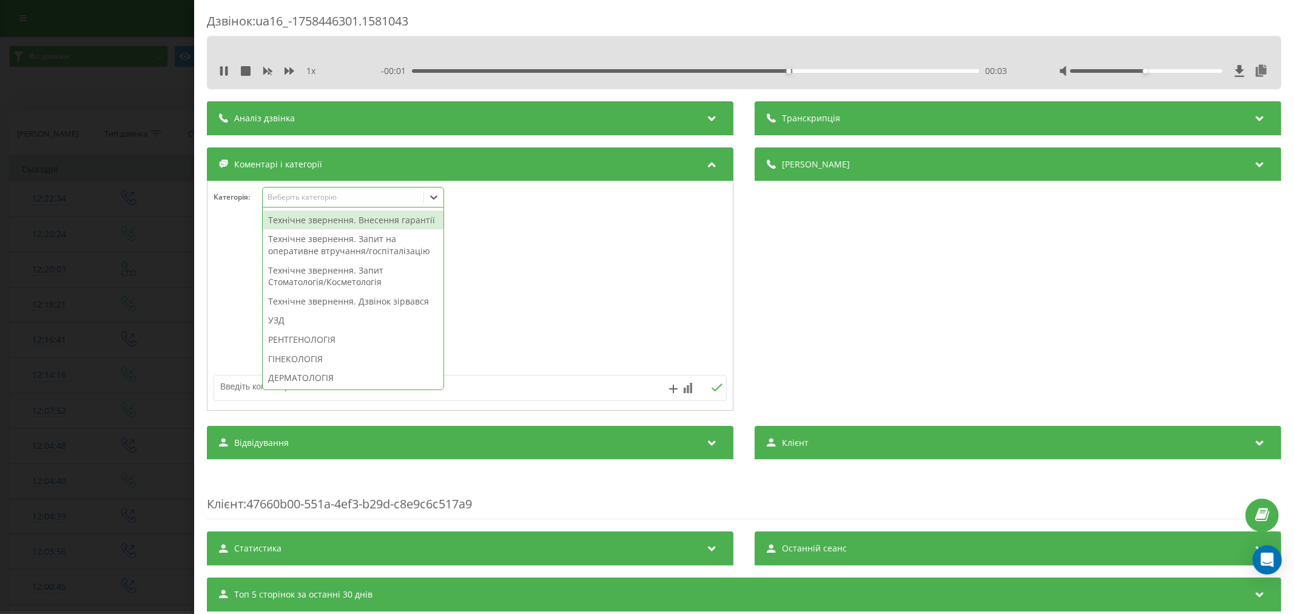
scroll to position [337, 0]
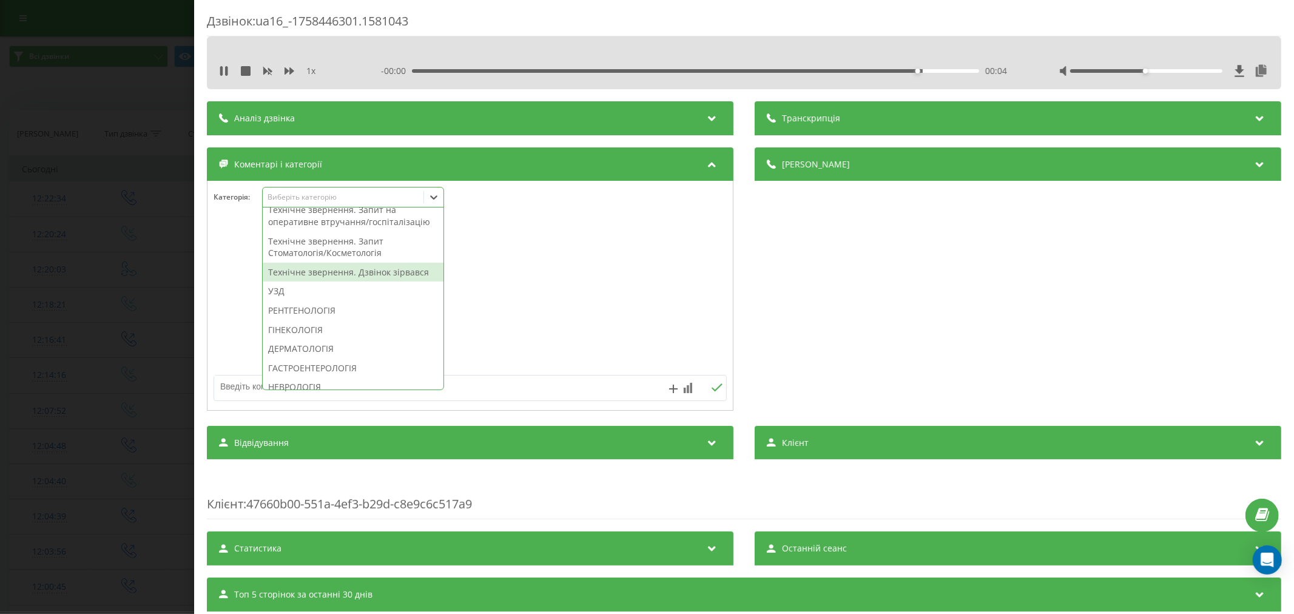
click at [340, 282] on div "Технічне звернення. Дзвінок зірвався" at bounding box center [353, 272] width 181 height 19
drag, startPoint x: 587, startPoint y: 290, endPoint x: 544, endPoint y: 269, distance: 47.8
click at [587, 289] on div at bounding box center [469, 296] width 525 height 146
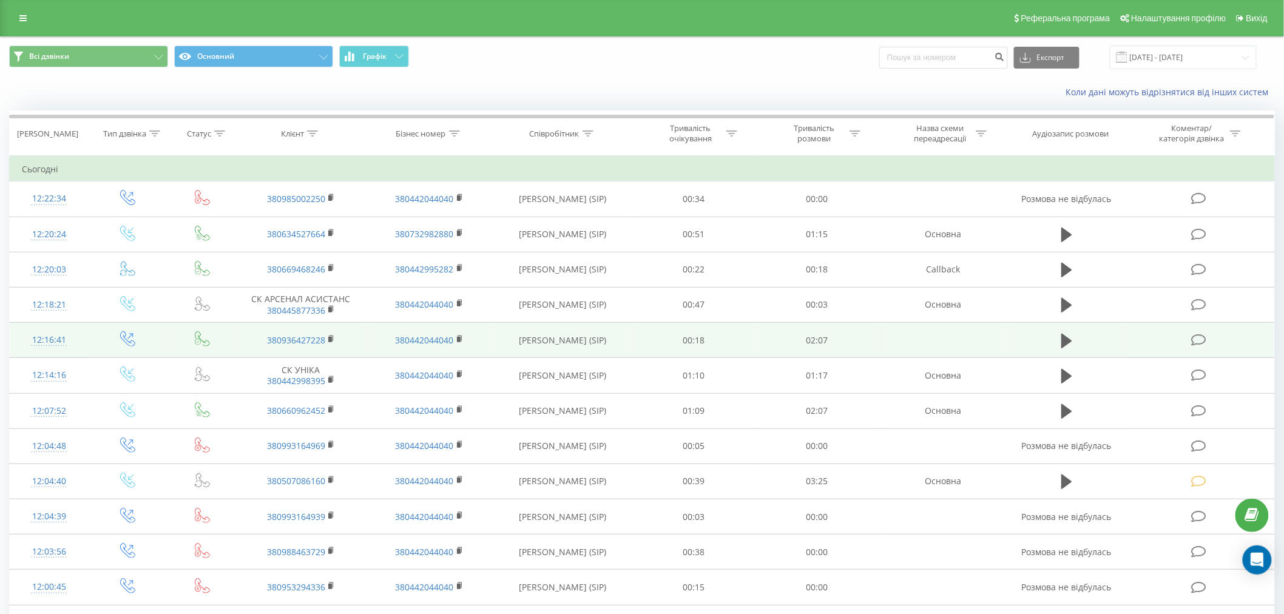
click at [1197, 347] on td at bounding box center [1200, 340] width 148 height 35
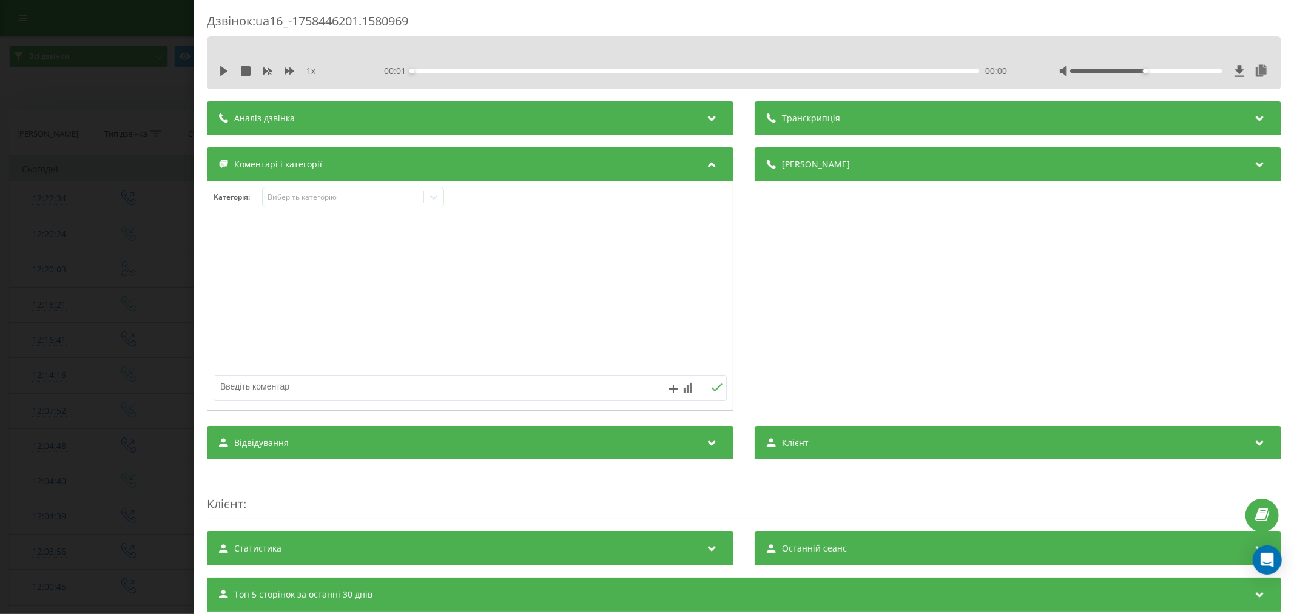
click at [223, 70] on icon at bounding box center [223, 71] width 7 height 10
click at [456, 69] on div "00:00" at bounding box center [695, 71] width 567 height 4
click at [488, 70] on div "00:17" at bounding box center [695, 71] width 567 height 4
click at [337, 200] on div "Виберіть категорію" at bounding box center [343, 197] width 152 height 10
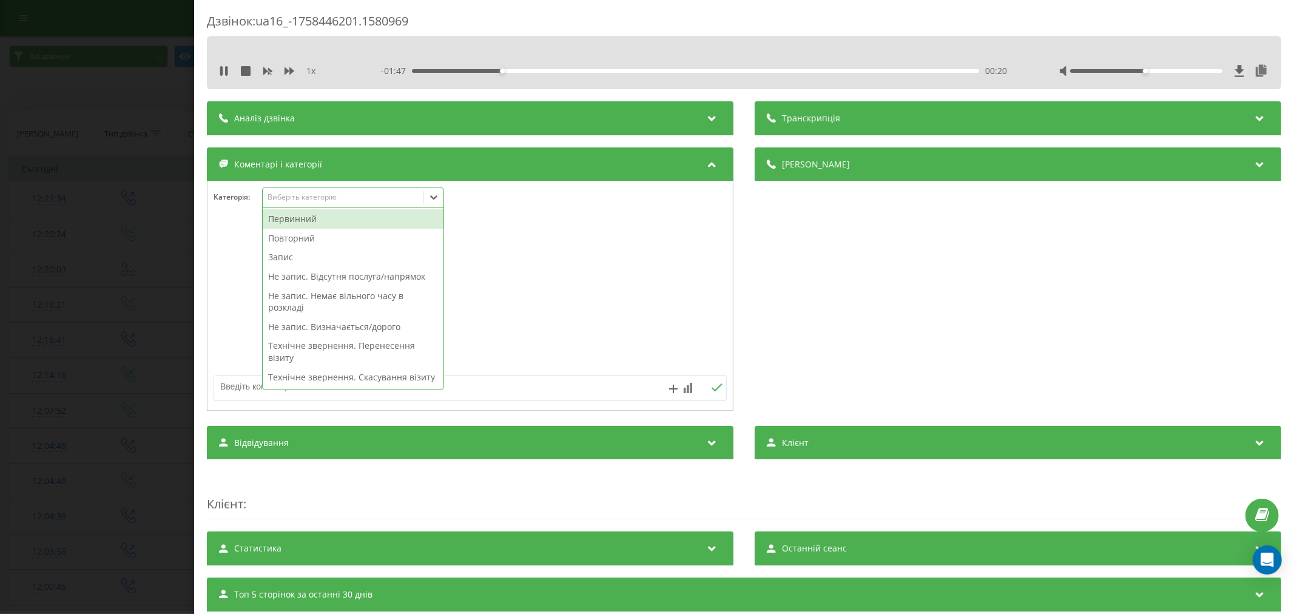
click at [300, 221] on div "Первинний" at bounding box center [353, 218] width 181 height 19
click at [294, 239] on div "Запис" at bounding box center [353, 238] width 181 height 19
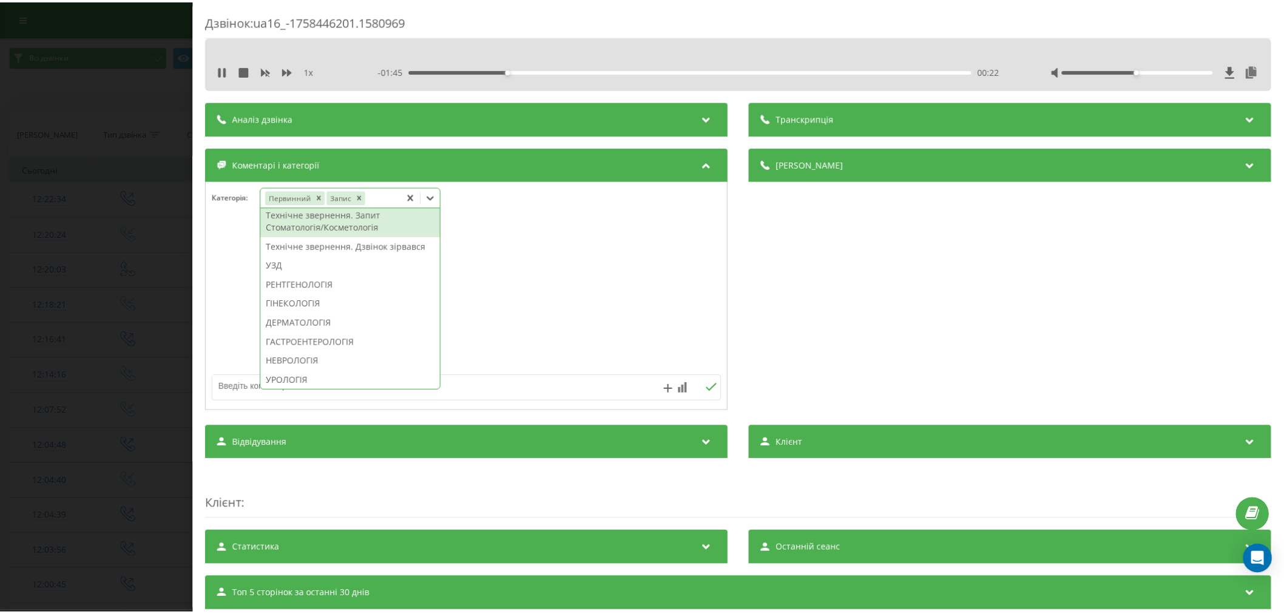
scroll to position [337, 0]
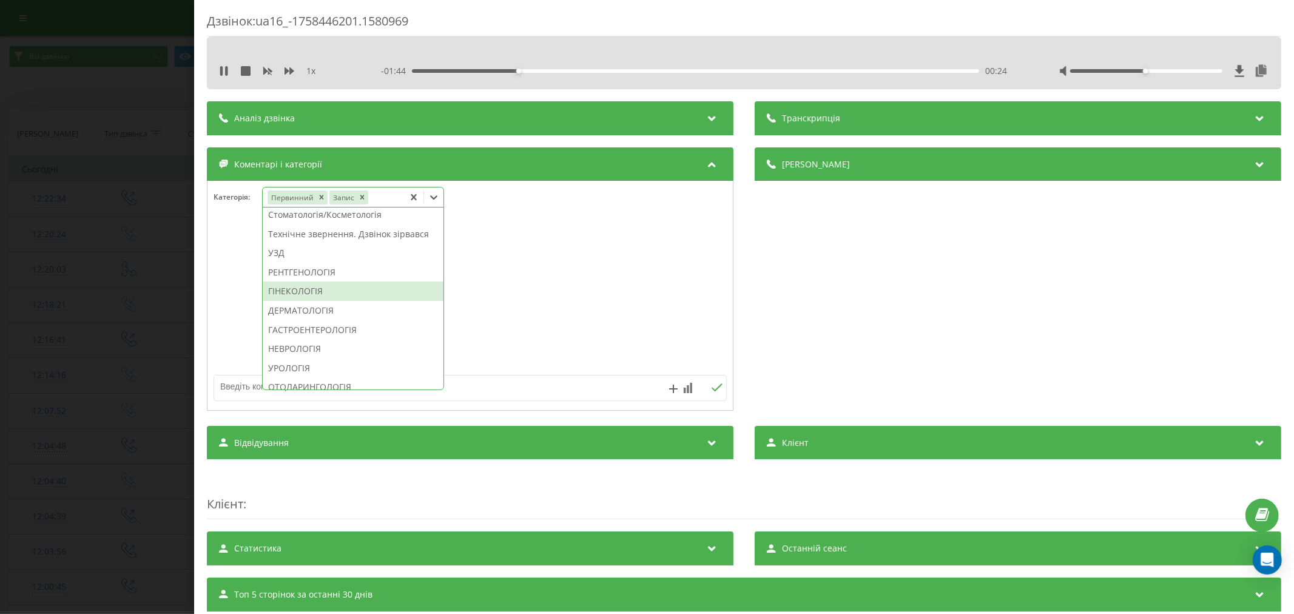
click at [304, 301] on div "ГІНЕКОЛОГІЯ" at bounding box center [353, 290] width 181 height 19
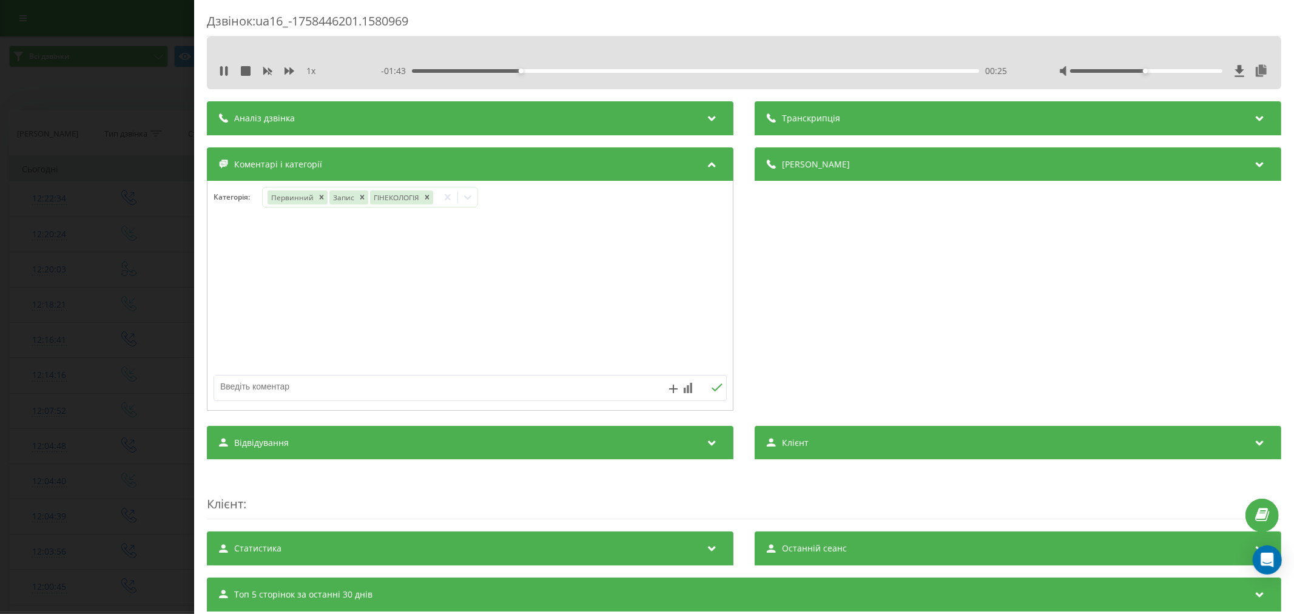
click at [542, 313] on div at bounding box center [469, 296] width 525 height 146
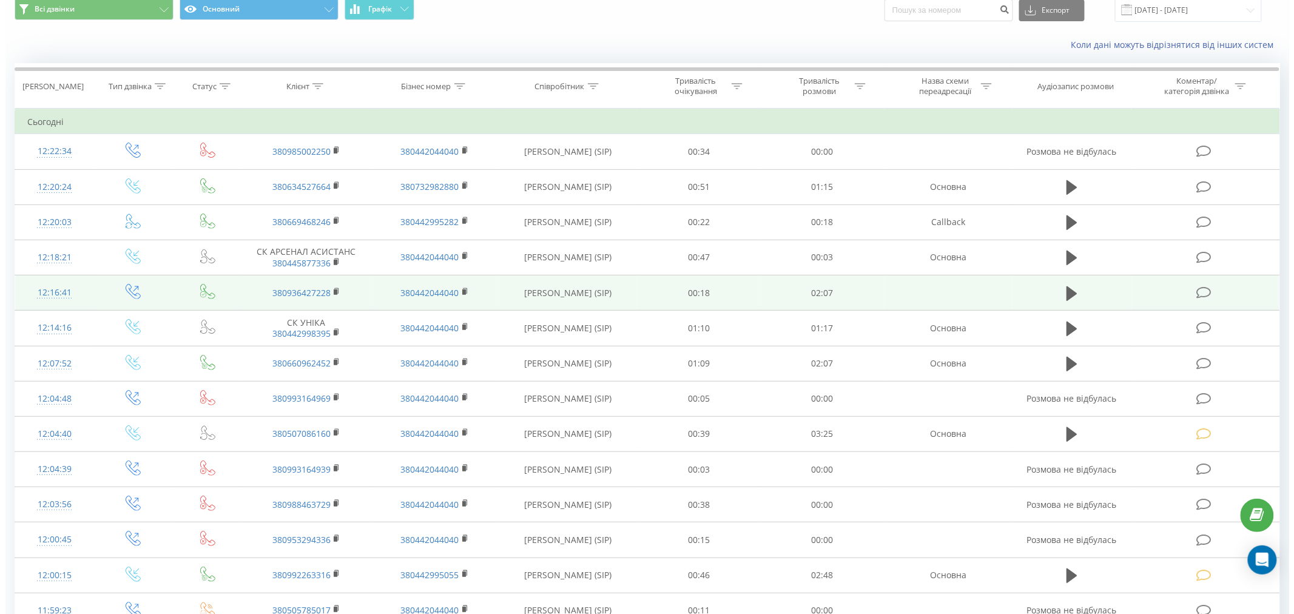
scroll to position [67, 0]
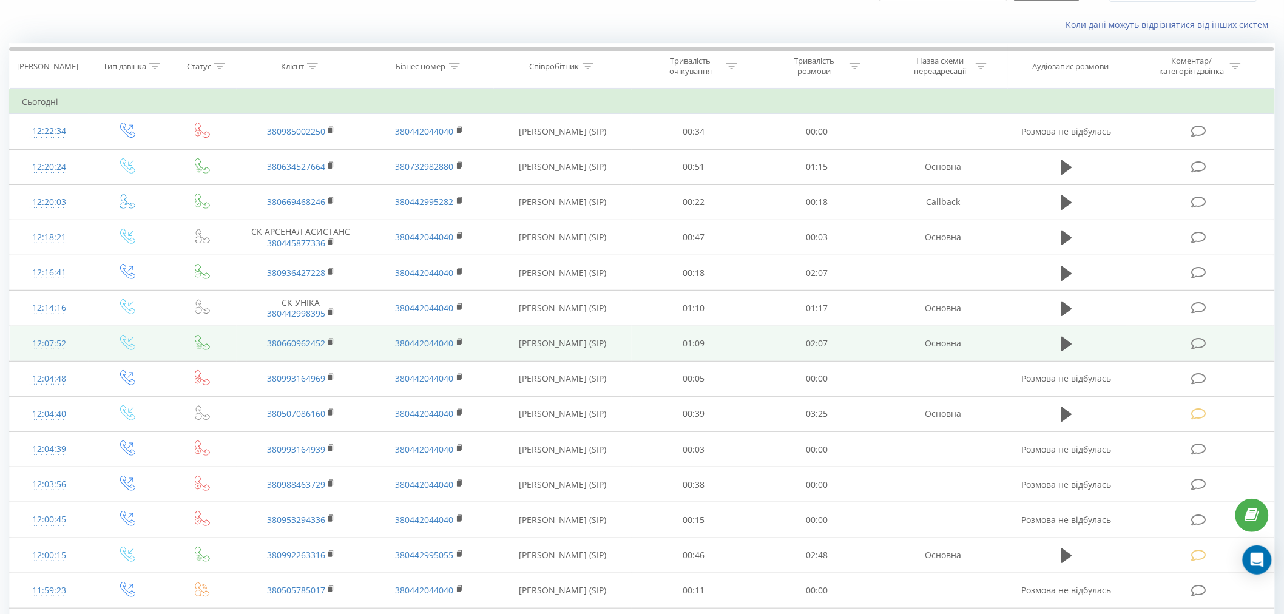
click at [1195, 338] on icon at bounding box center [1198, 343] width 15 height 13
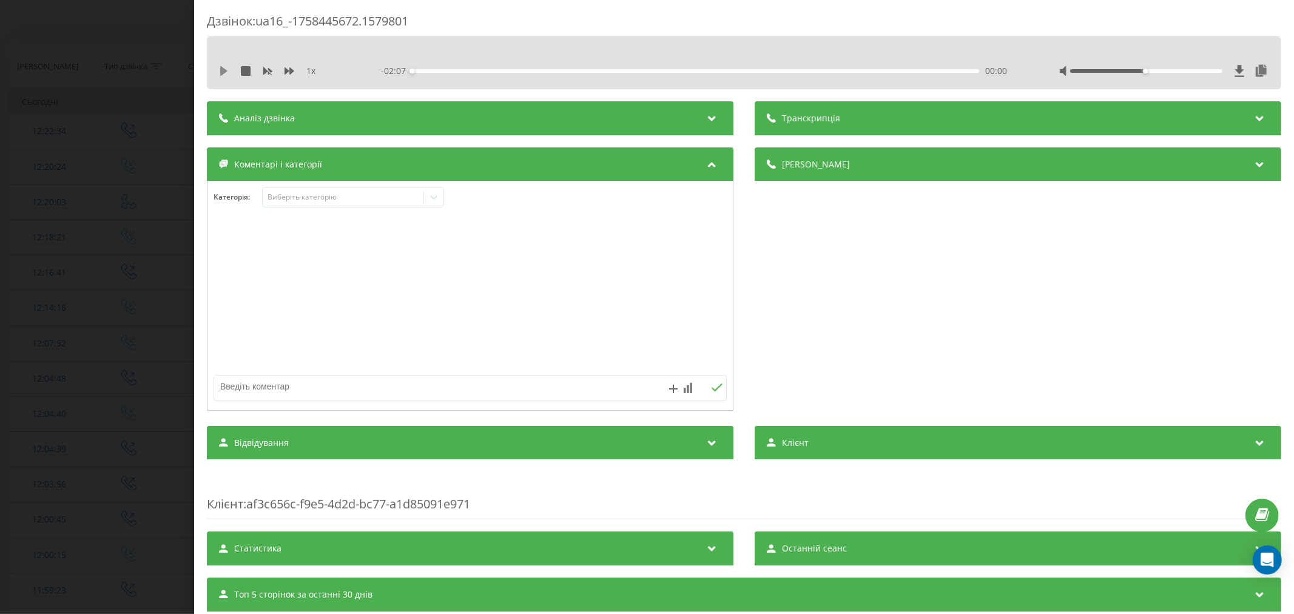
click at [223, 71] on icon at bounding box center [223, 71] width 7 height 10
click at [425, 69] on div "00:00" at bounding box center [695, 71] width 567 height 4
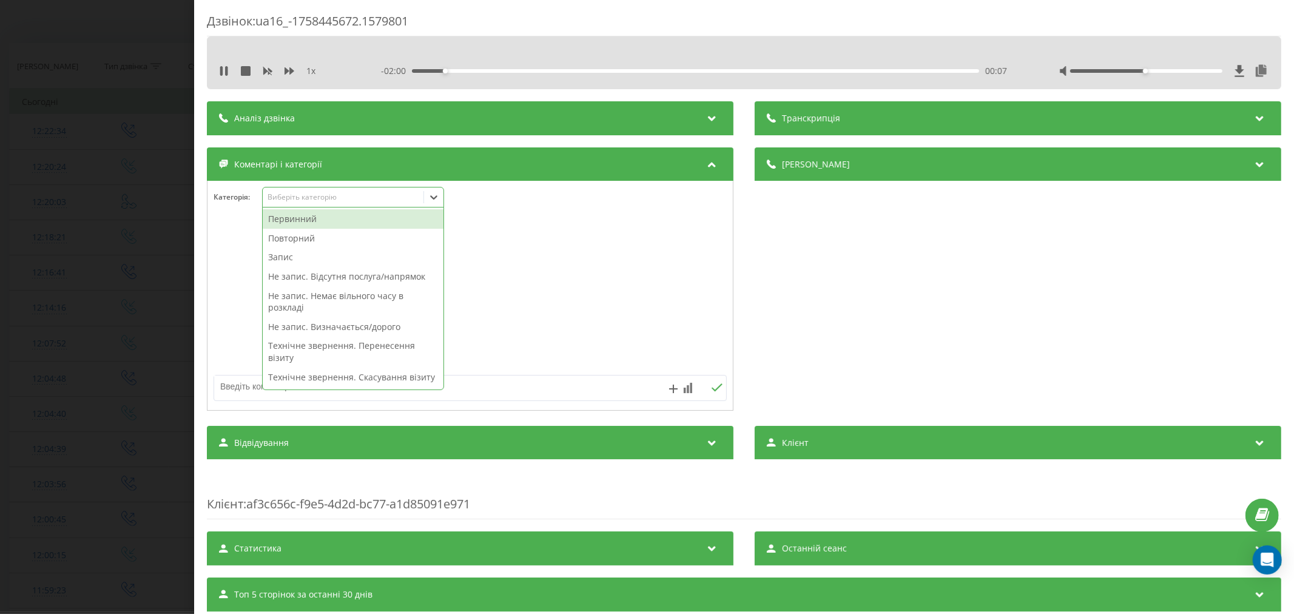
click at [374, 194] on div "Виберіть категорію" at bounding box center [343, 197] width 152 height 10
click at [295, 218] on div "Первинний" at bounding box center [353, 218] width 181 height 19
click at [288, 254] on div "Первинний Повторний Запис Не запис. Відсутня послуга/напрямок Не запис. Немає в…" at bounding box center [353, 298] width 181 height 182
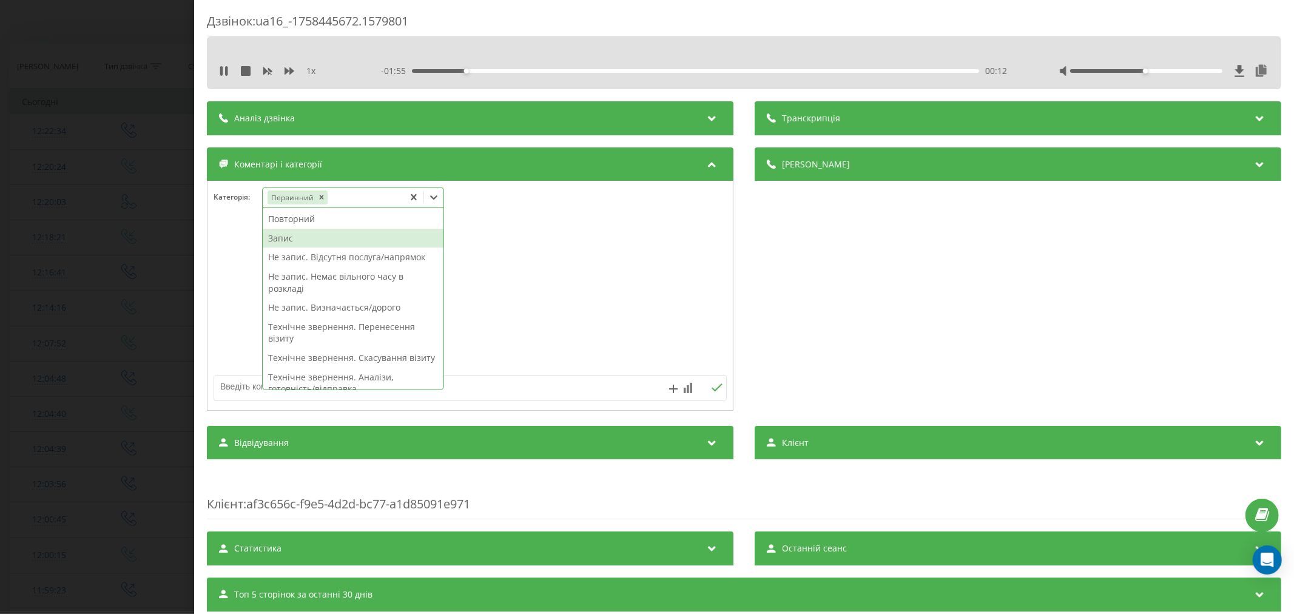
click at [286, 235] on div "Запис" at bounding box center [353, 238] width 181 height 19
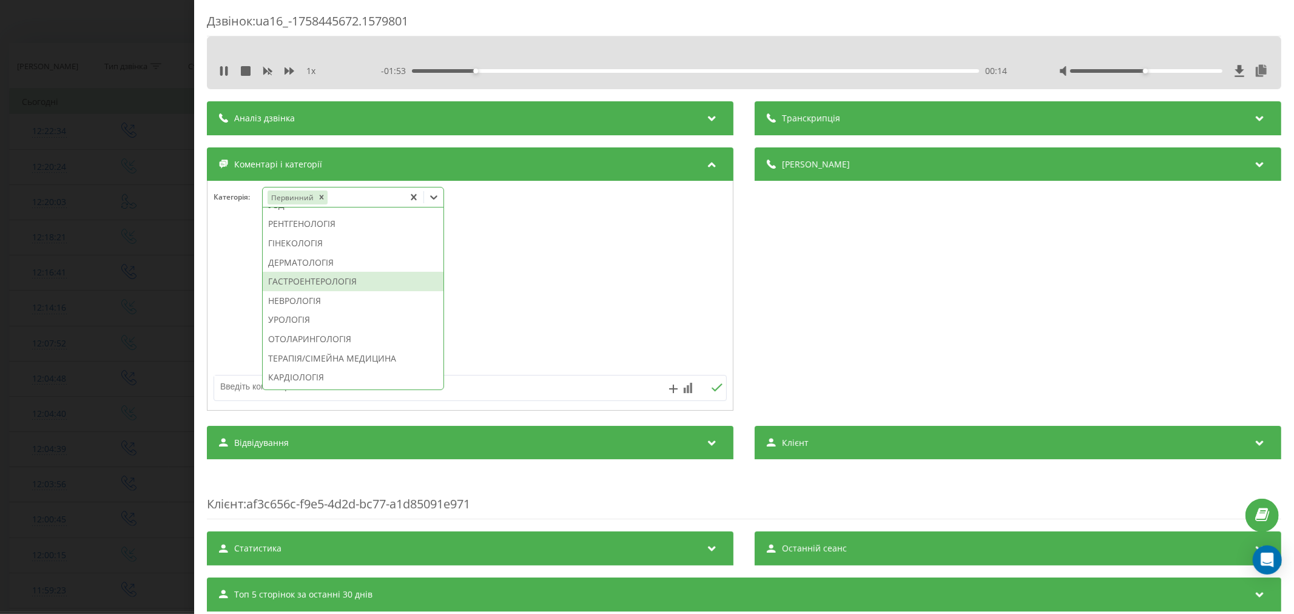
click at [305, 291] on div "ГАСТРОЕНТЕРОЛОГІЯ" at bounding box center [353, 281] width 181 height 19
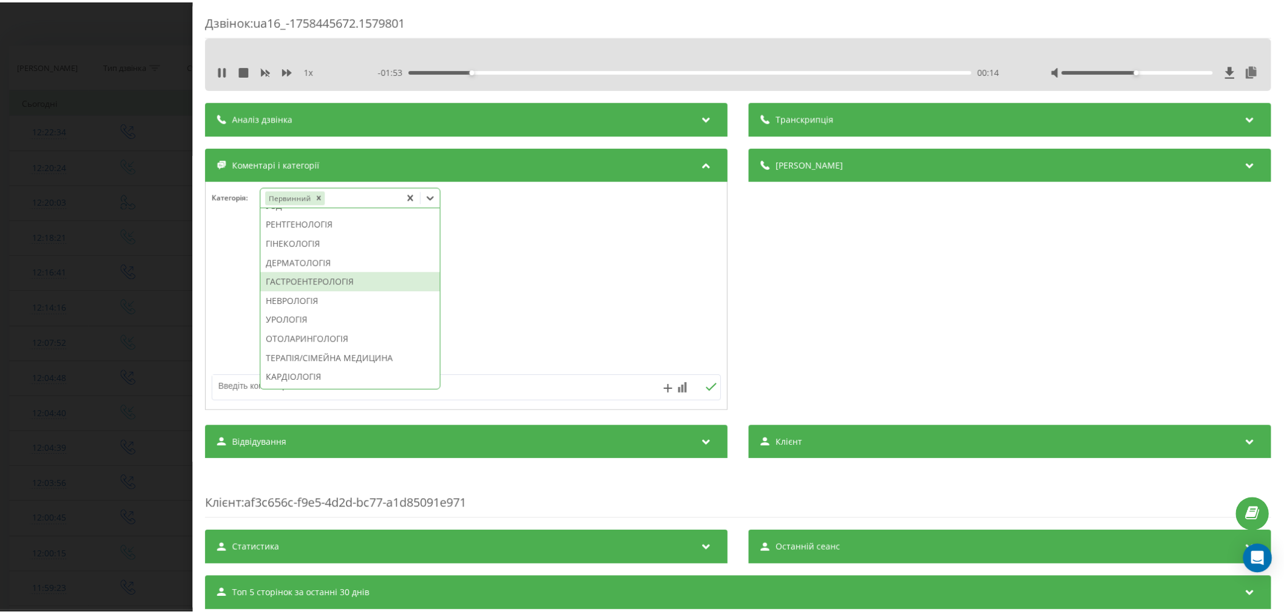
scroll to position [385, 0]
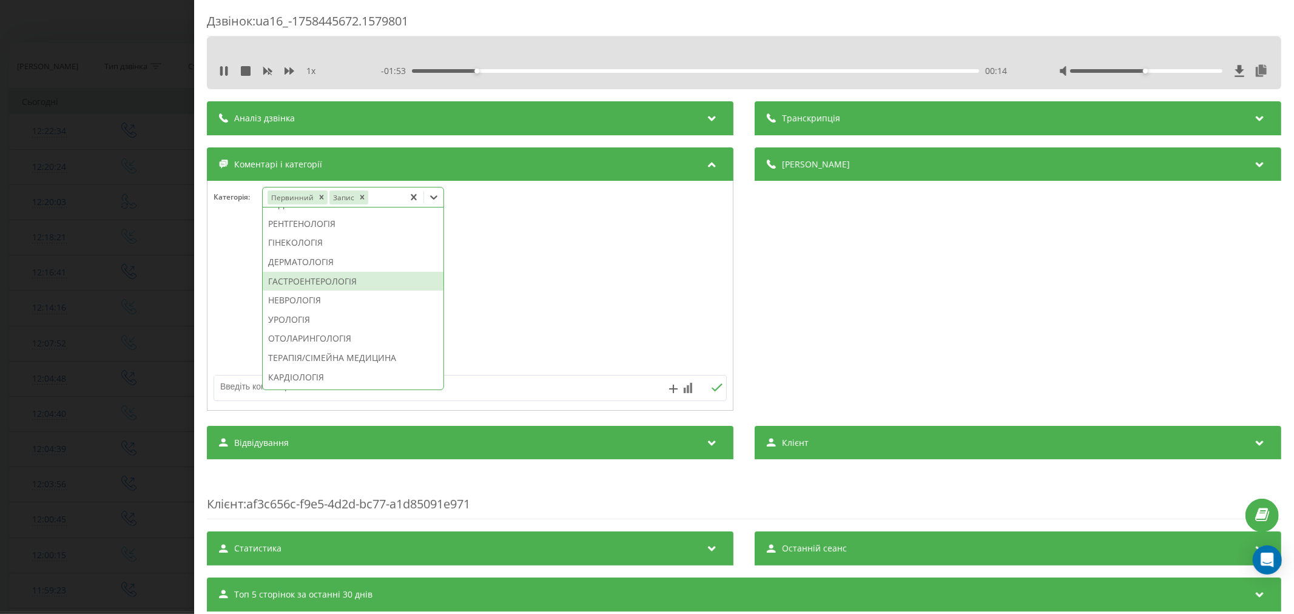
click at [601, 309] on div at bounding box center [469, 296] width 525 height 146
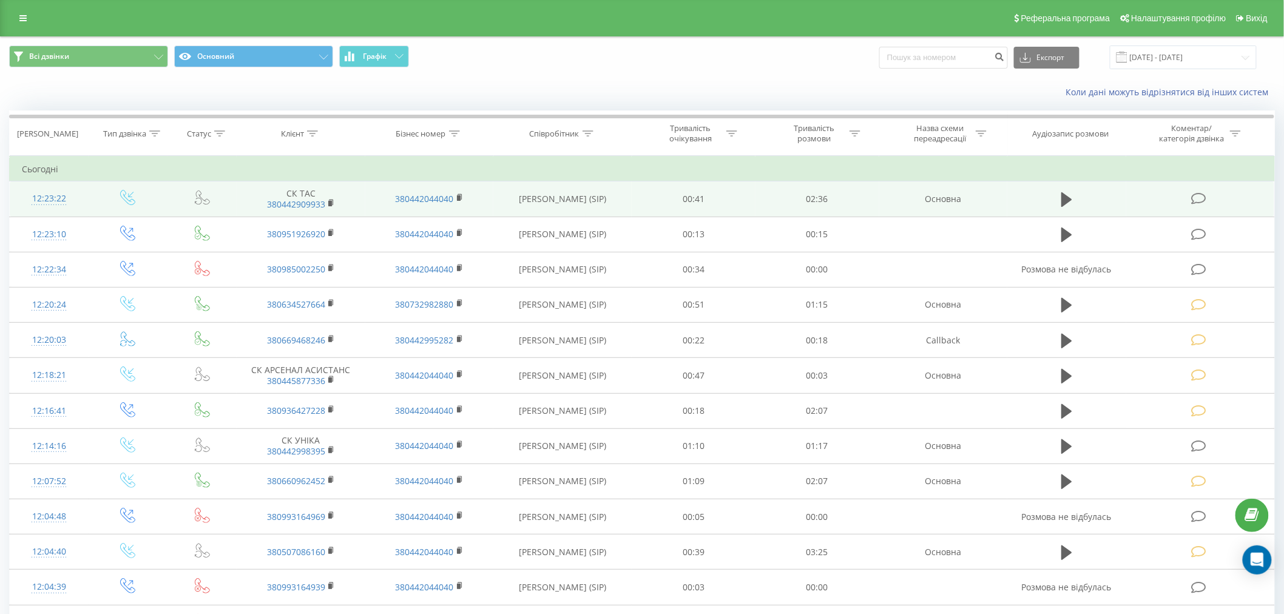
click at [1203, 190] on td at bounding box center [1200, 198] width 148 height 35
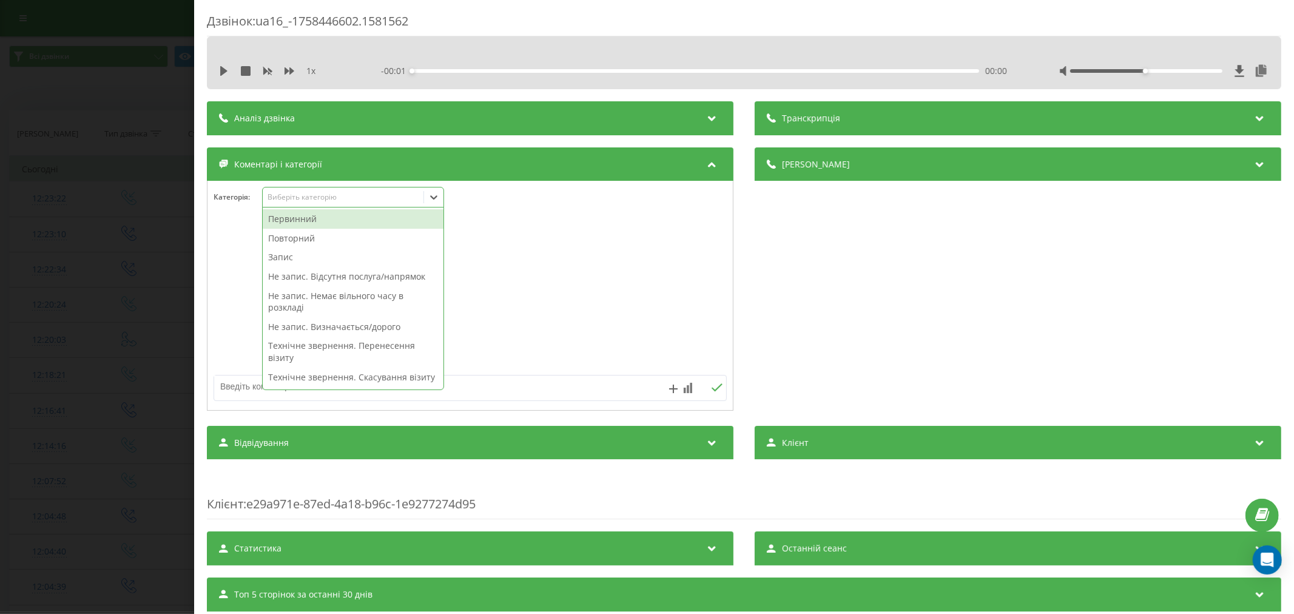
click at [322, 190] on div "Виберіть категорію" at bounding box center [353, 197] width 182 height 21
click at [288, 237] on div "Повторний" at bounding box center [353, 238] width 181 height 19
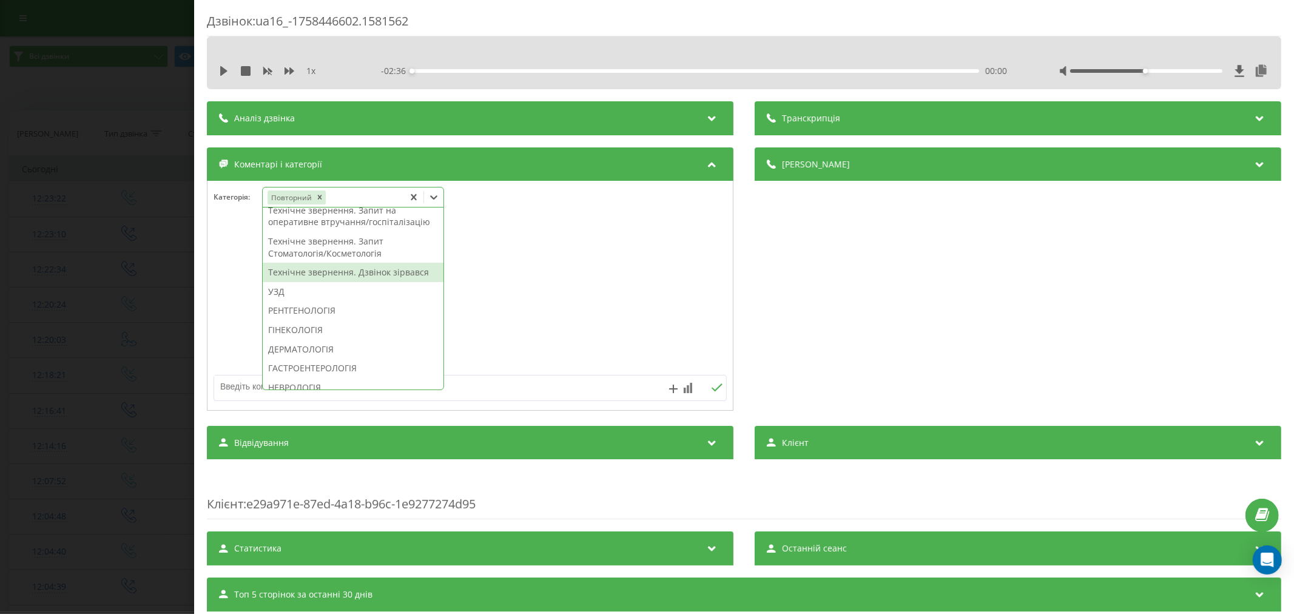
scroll to position [318, 0]
click at [294, 281] on div "Технічне звернення. Дзвінок зірвався" at bounding box center [353, 271] width 181 height 19
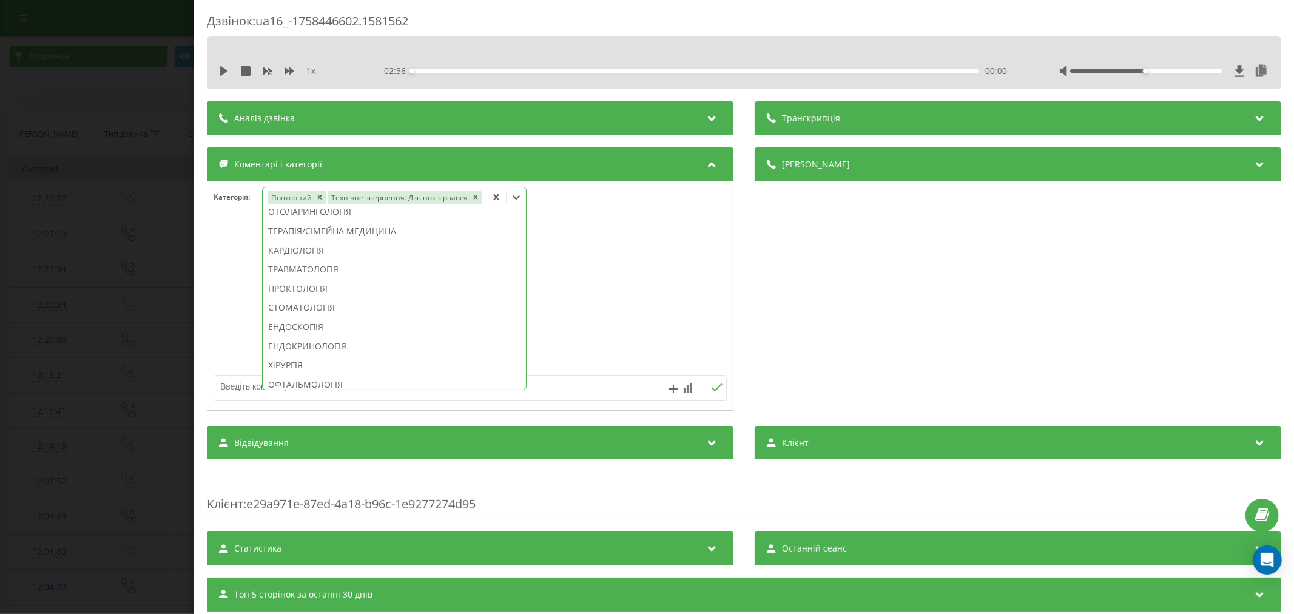
scroll to position [271, 0]
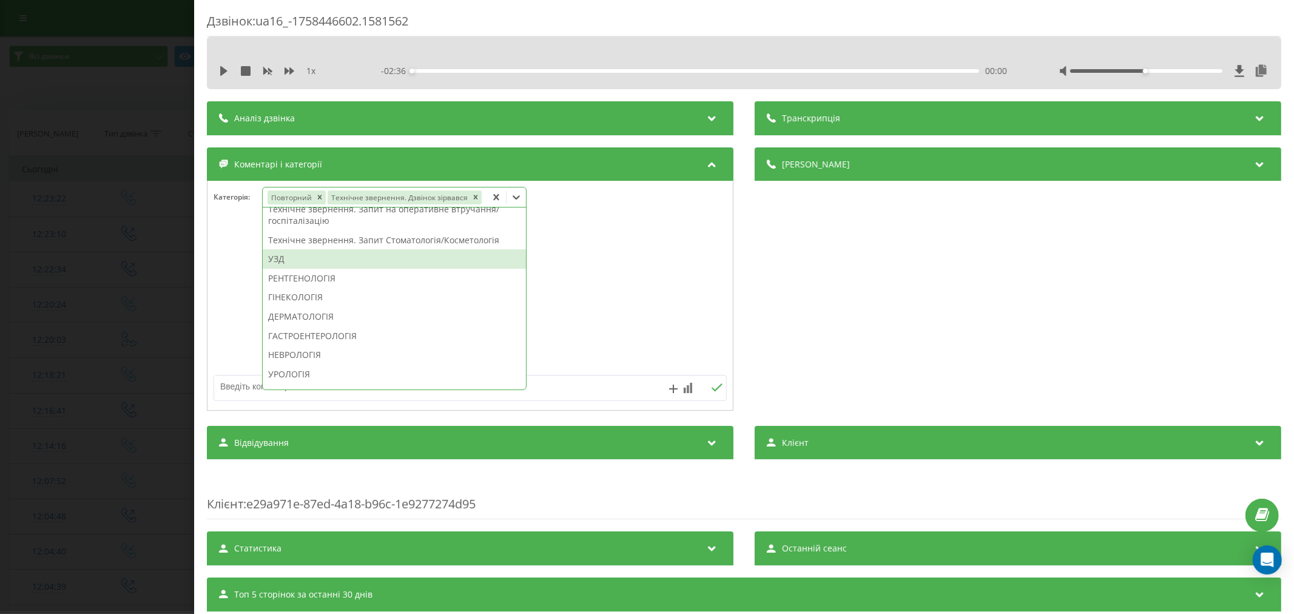
click at [293, 261] on div "УЗД" at bounding box center [394, 258] width 263 height 19
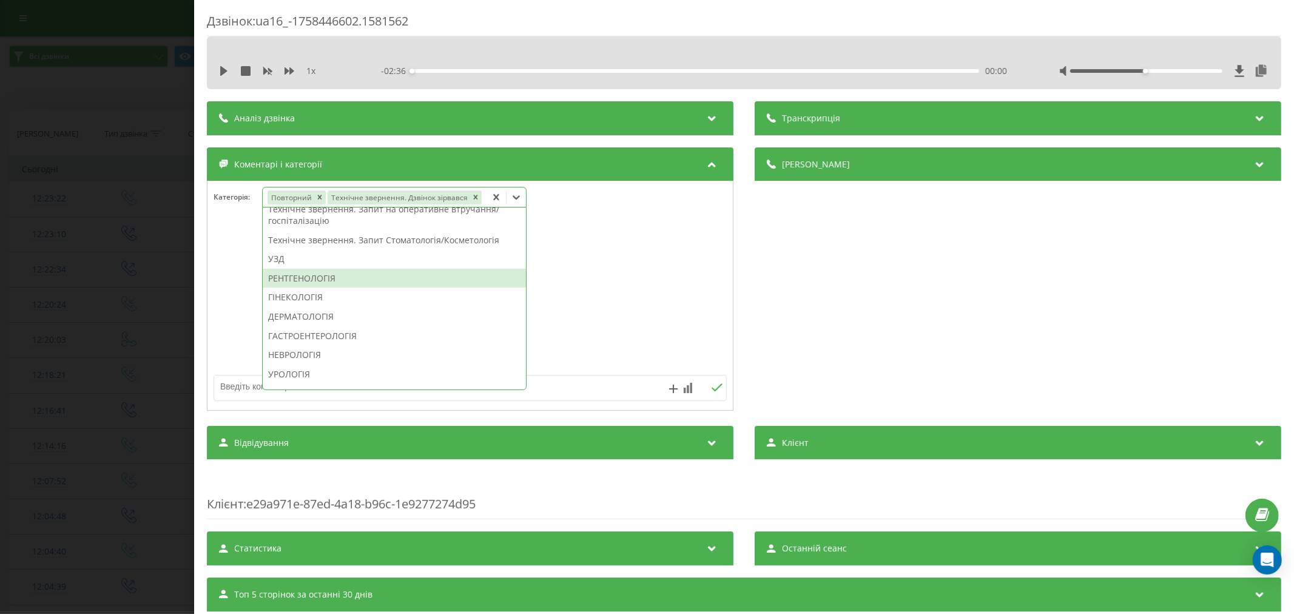
scroll to position [67, 0]
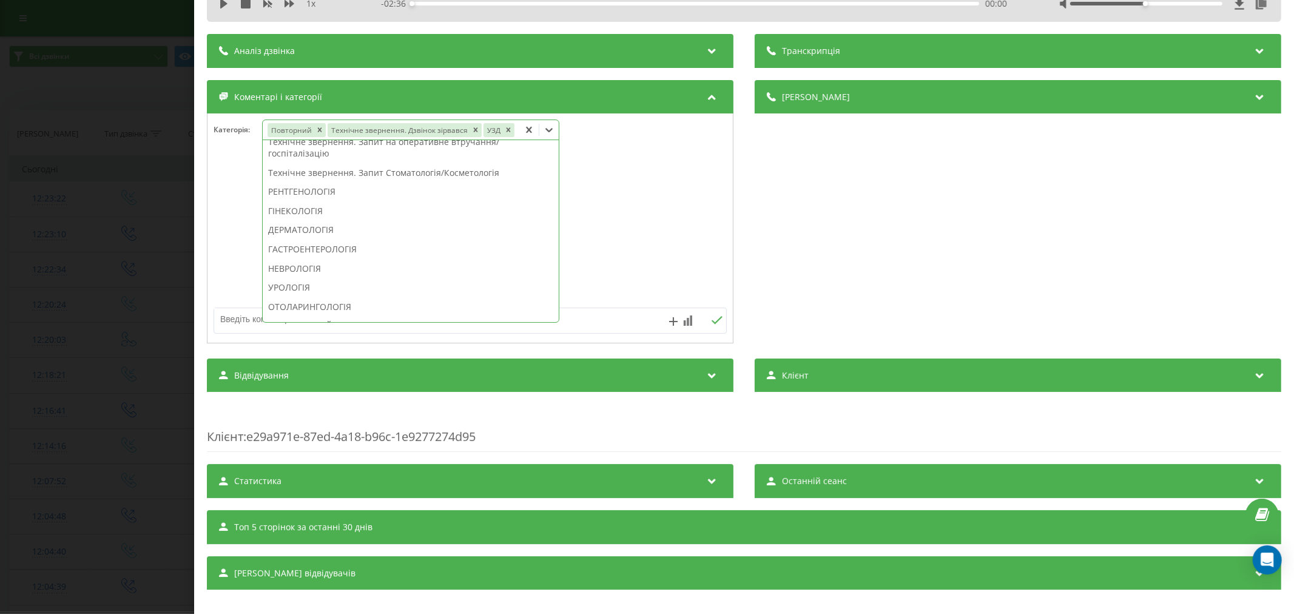
click at [621, 261] on div at bounding box center [469, 229] width 525 height 146
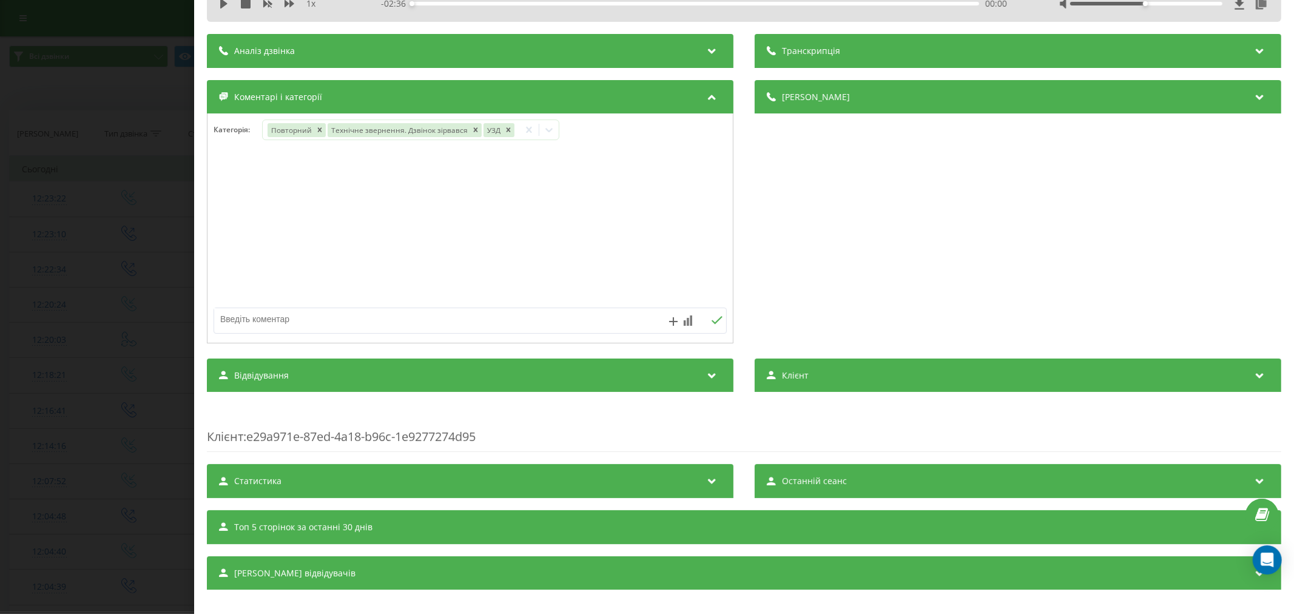
click at [306, 323] on textarea at bounding box center [418, 319] width 409 height 22
type textarea "страхова. будуть пропонувати"
click at [718, 318] on button at bounding box center [716, 320] width 19 height 10
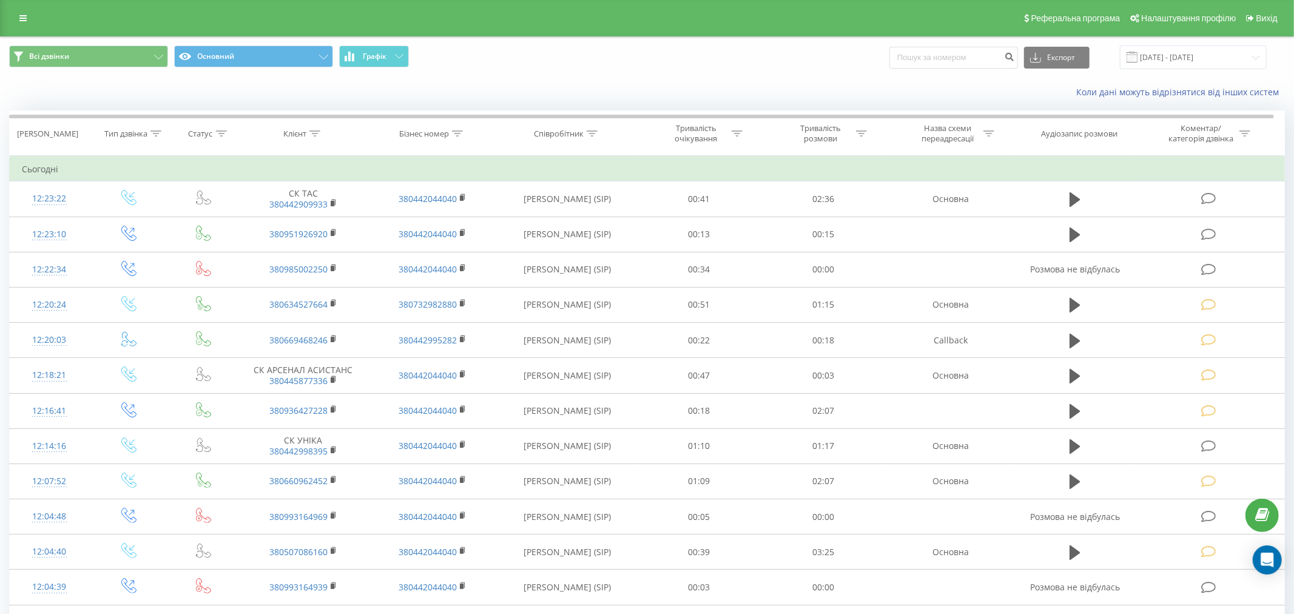
scroll to position [67, 0]
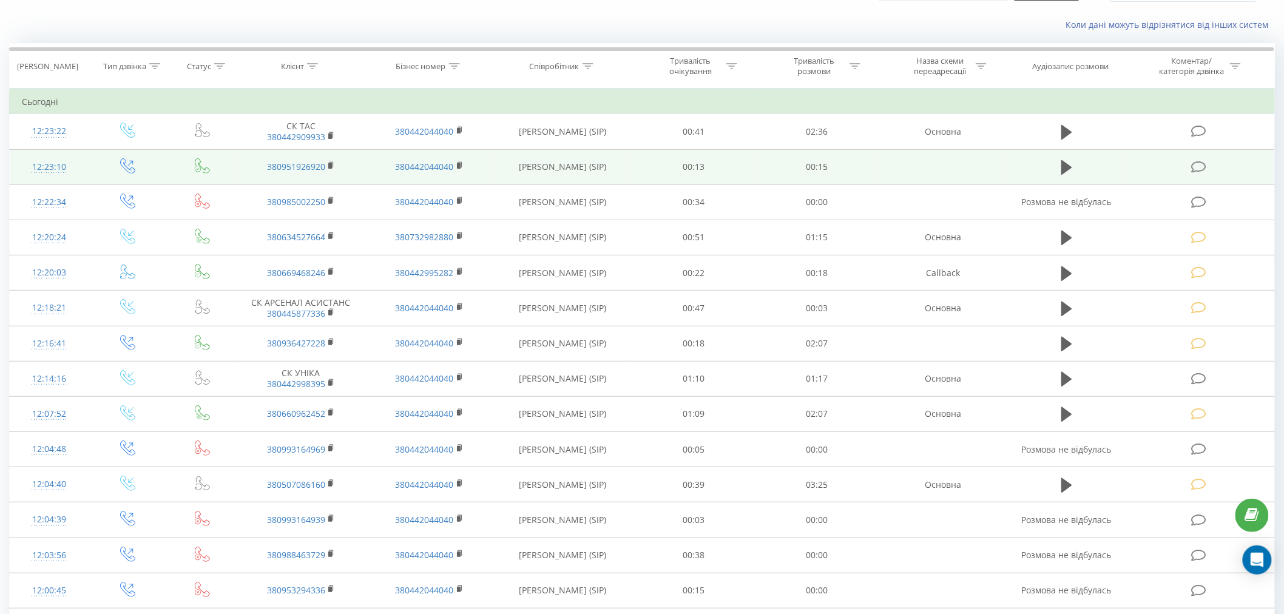
click at [1202, 165] on icon at bounding box center [1198, 167] width 15 height 13
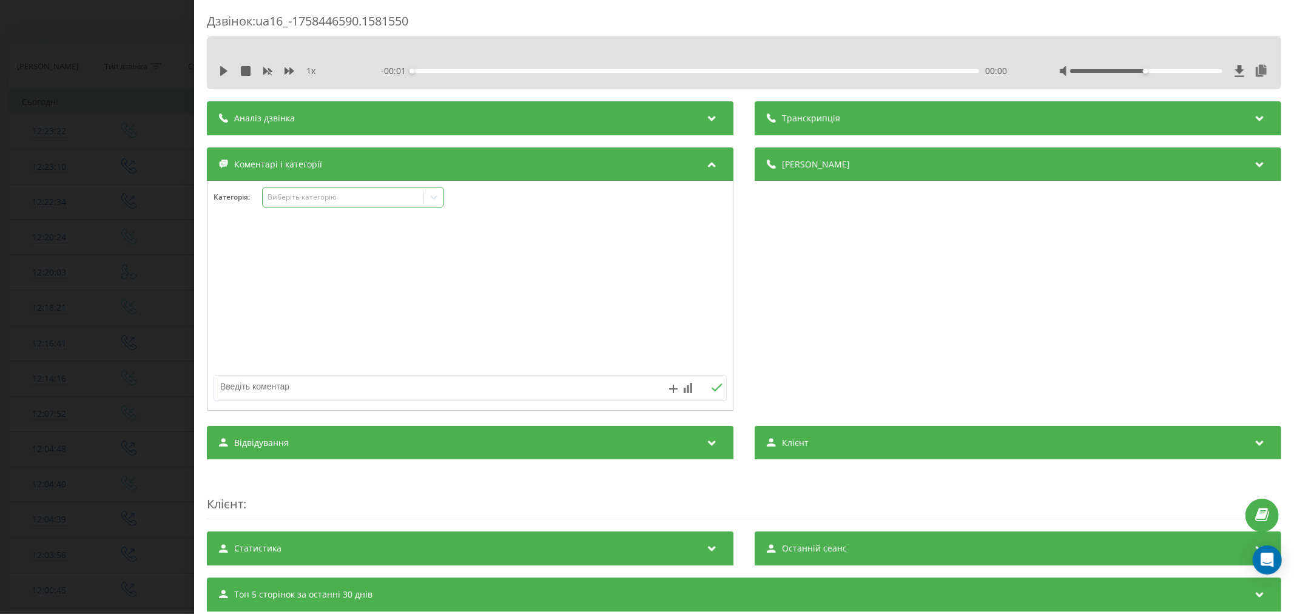
click at [301, 197] on div "Виберіть категорію" at bounding box center [343, 197] width 152 height 10
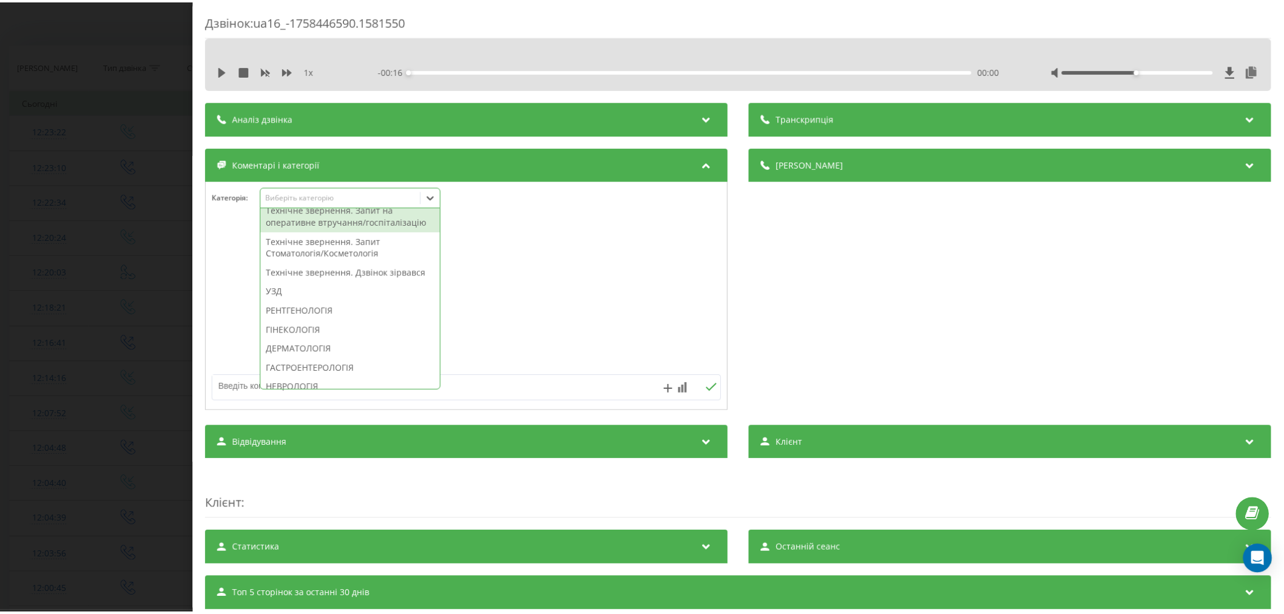
scroll to position [404, 0]
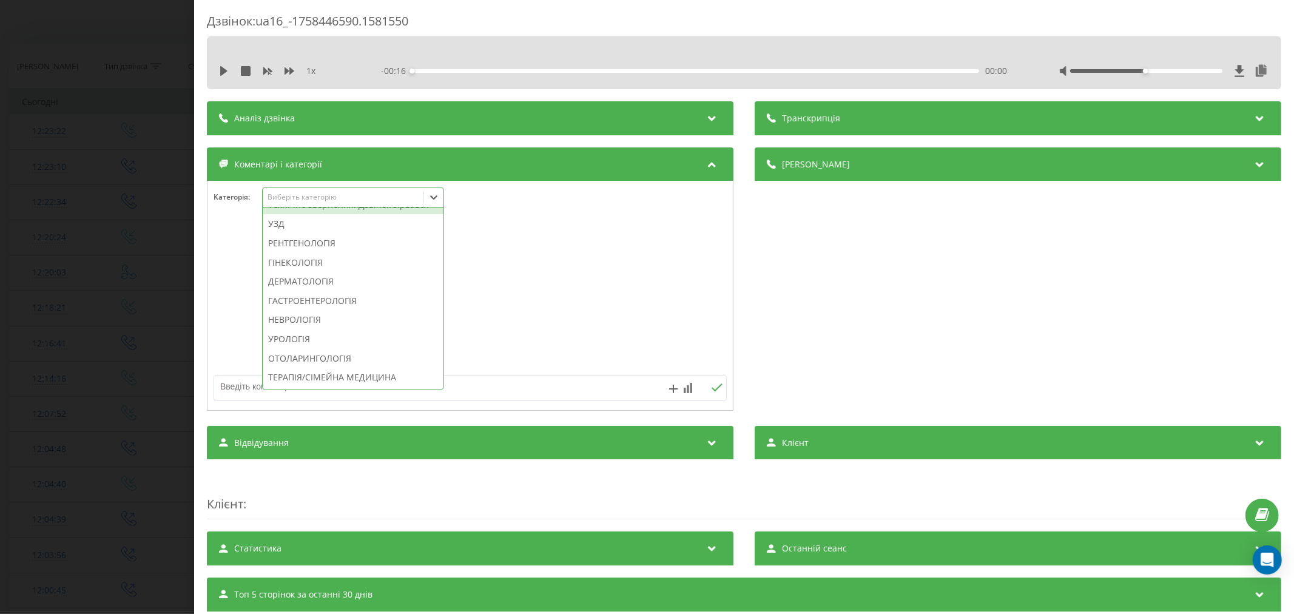
click at [308, 215] on div "Технічне звернення. Дзвінок зірвався" at bounding box center [353, 204] width 181 height 19
click at [538, 298] on div at bounding box center [469, 296] width 525 height 146
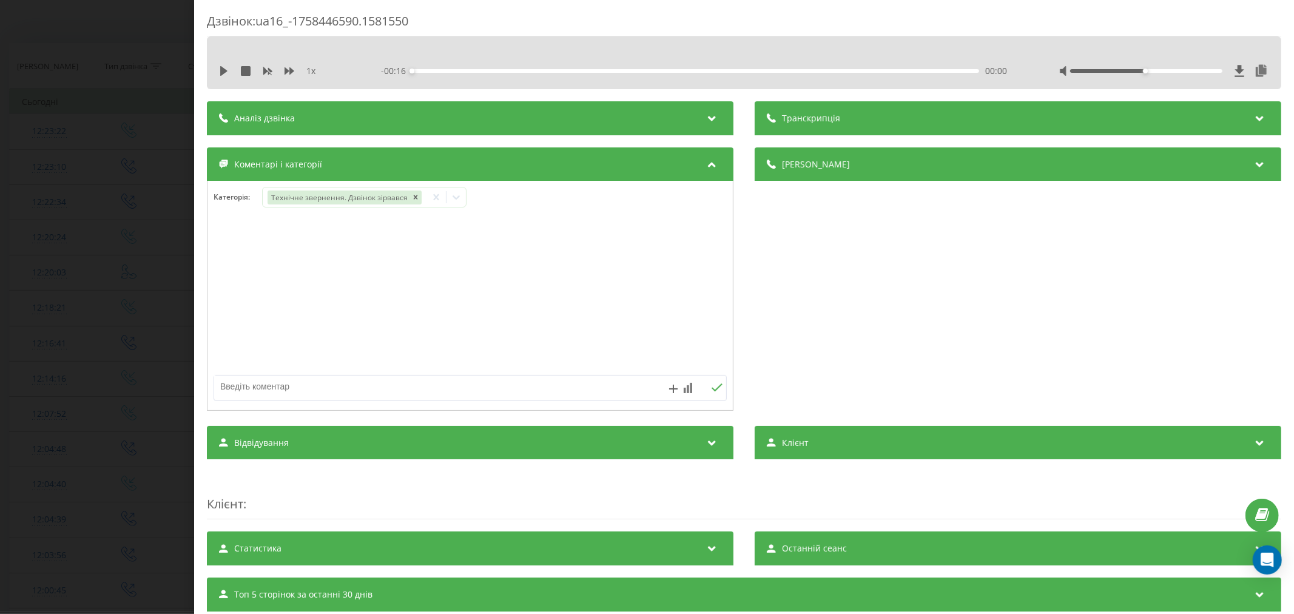
drag, startPoint x: 346, startPoint y: 397, endPoint x: 289, endPoint y: 391, distance: 57.3
click at [337, 405] on div at bounding box center [469, 315] width 525 height 184
type textarea "лід. уже телефонували"
click at [707, 393] on button at bounding box center [716, 388] width 19 height 10
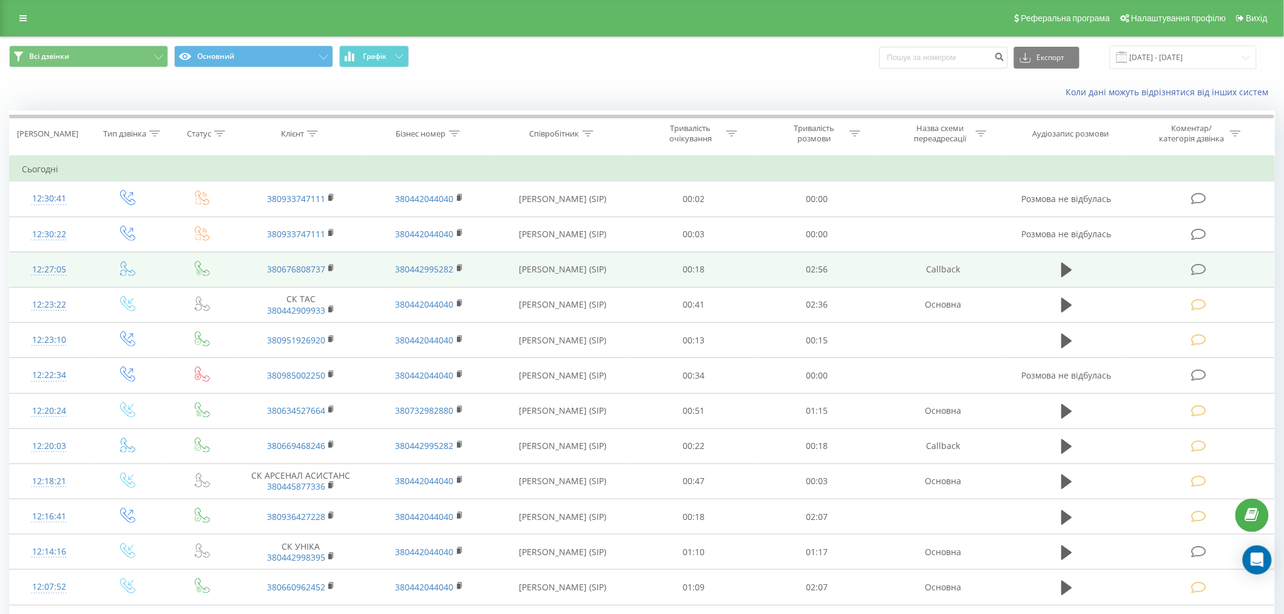
click at [1200, 266] on icon at bounding box center [1198, 269] width 15 height 13
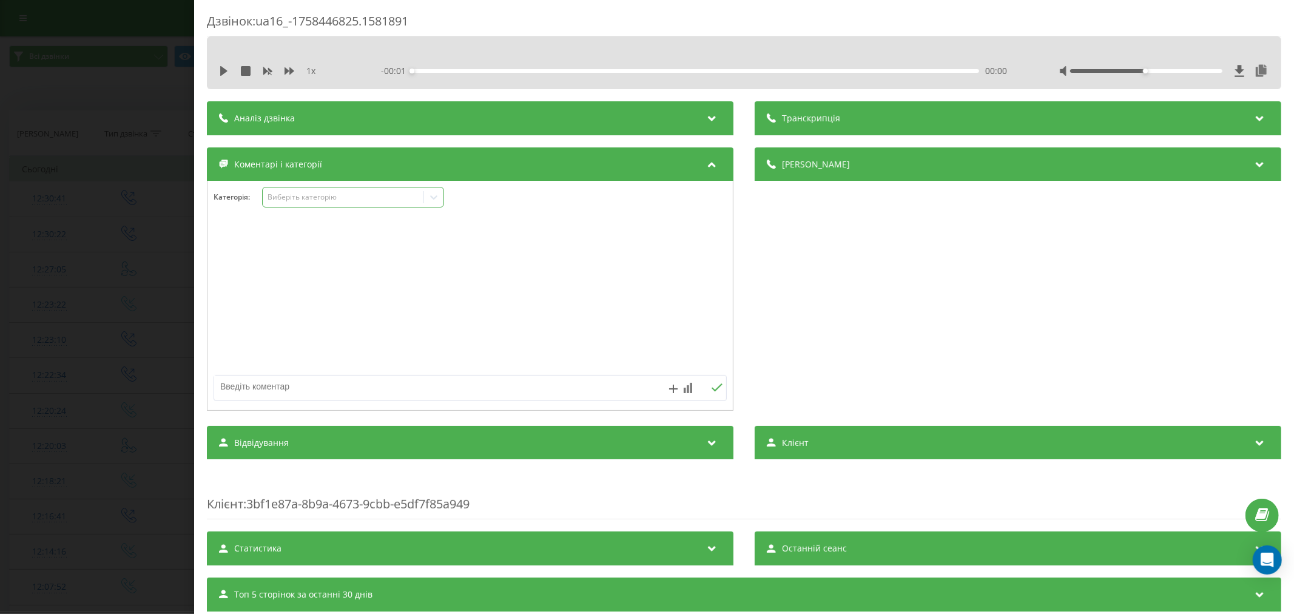
click at [307, 195] on div "Виберіть категорію" at bounding box center [343, 197] width 152 height 10
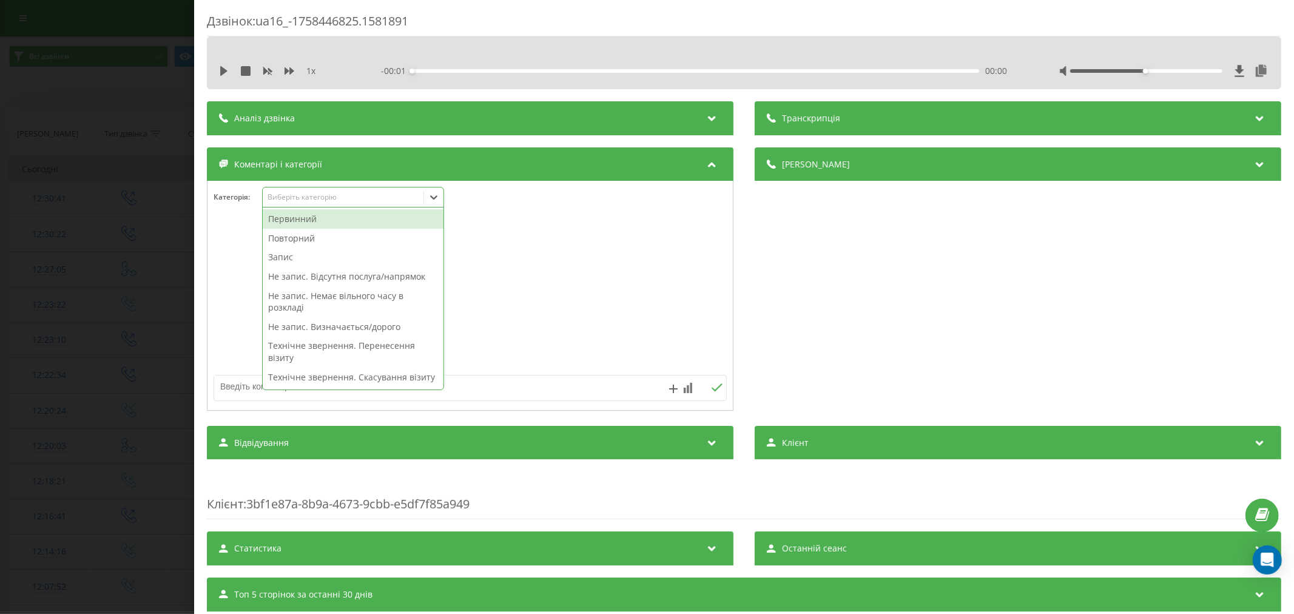
click at [319, 213] on div "Первинний" at bounding box center [353, 218] width 181 height 19
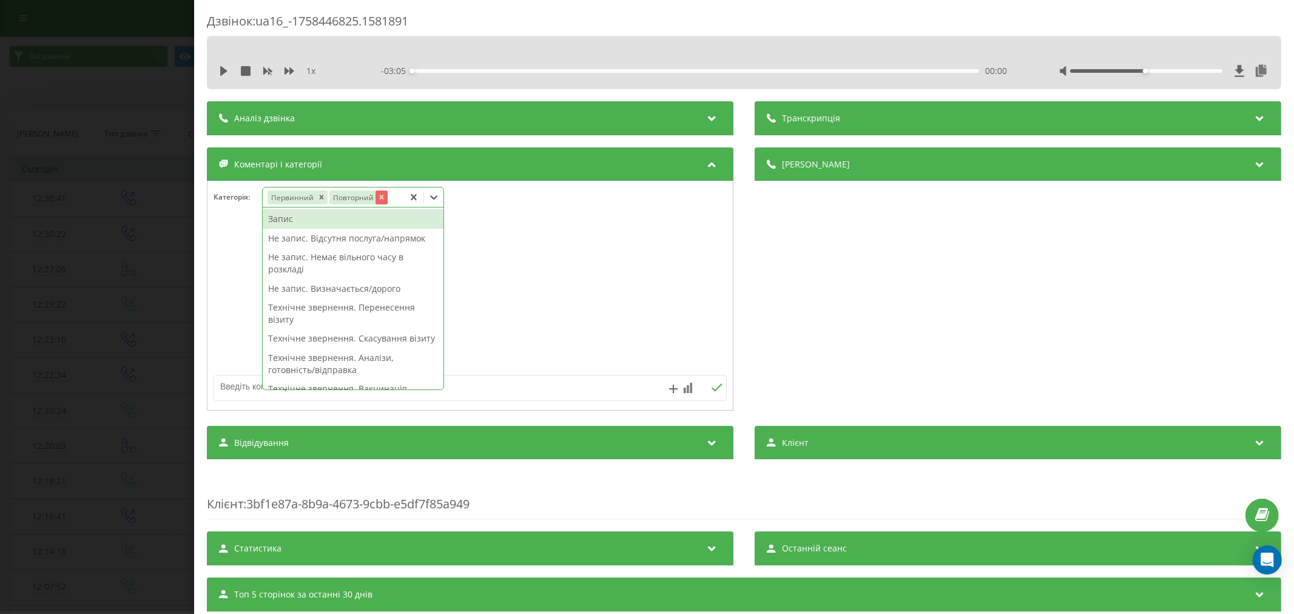
click at [381, 195] on icon "Remove Повторний" at bounding box center [381, 197] width 8 height 8
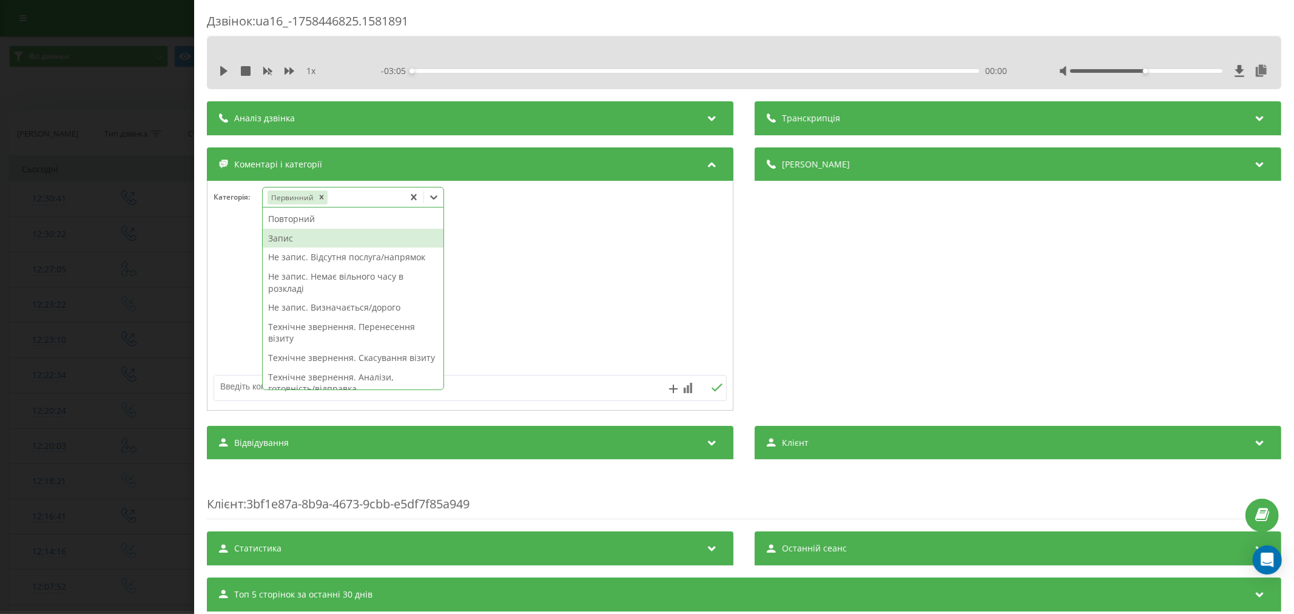
click at [323, 235] on div "Запис" at bounding box center [353, 238] width 181 height 19
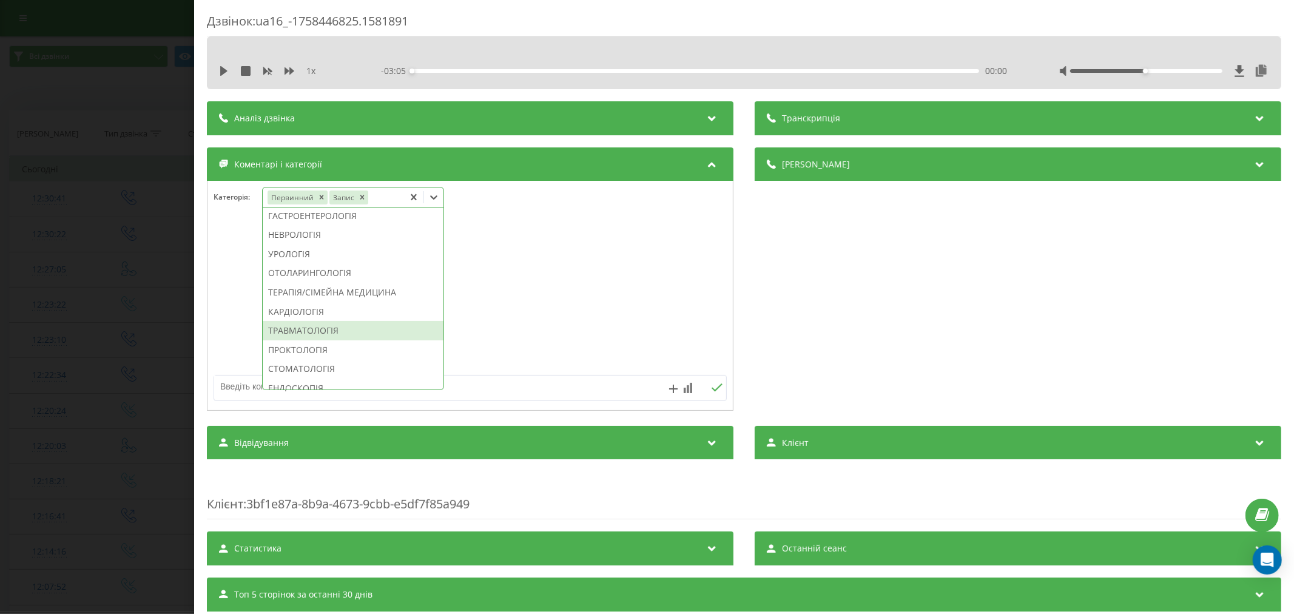
scroll to position [471, 0]
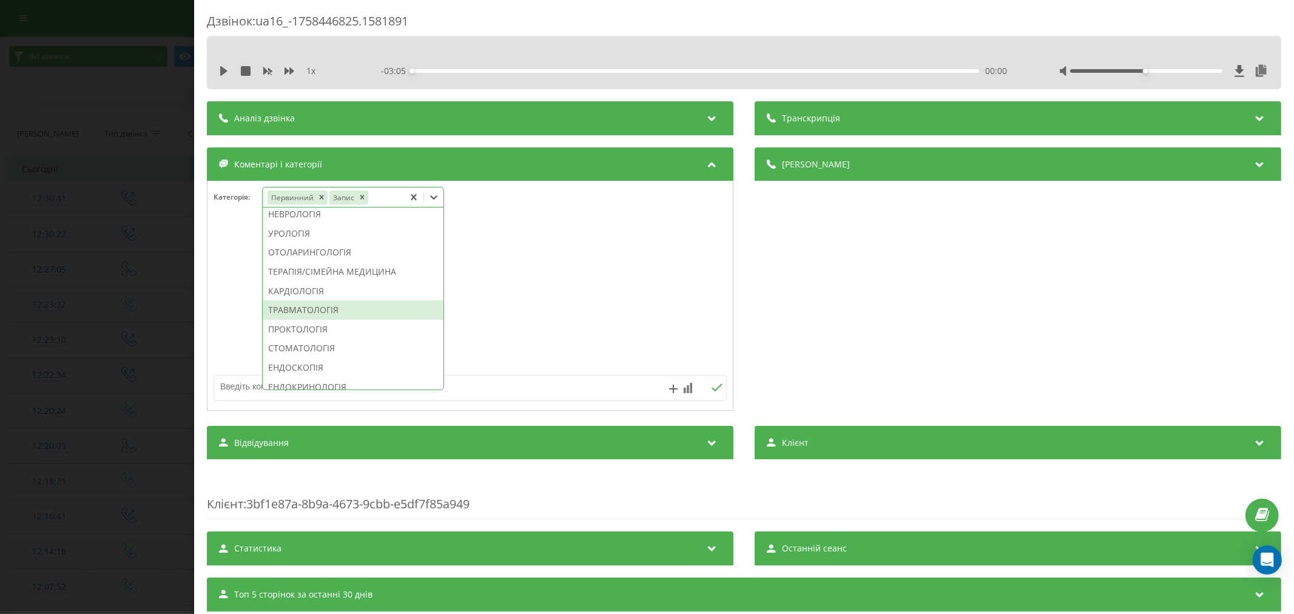
click at [334, 320] on div "ТРАВМАТОЛОГІЯ" at bounding box center [353, 309] width 181 height 19
click at [442, 198] on icon "Remove ТРАВМАТОЛОГІЯ" at bounding box center [441, 197] width 8 height 8
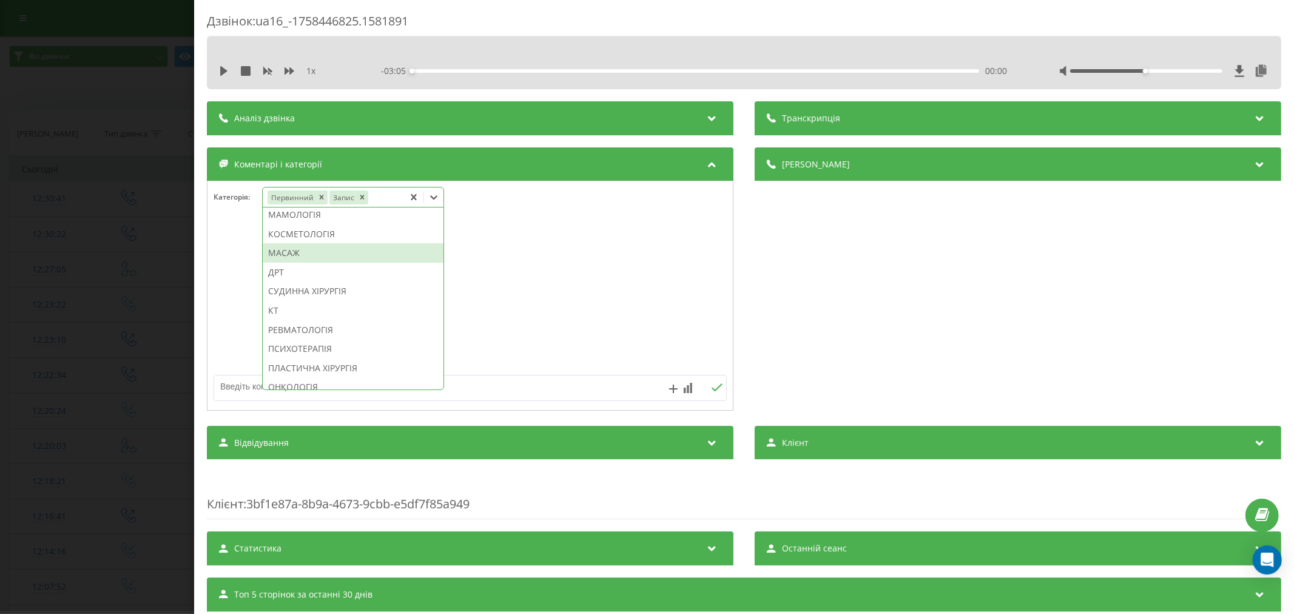
scroll to position [741, 0]
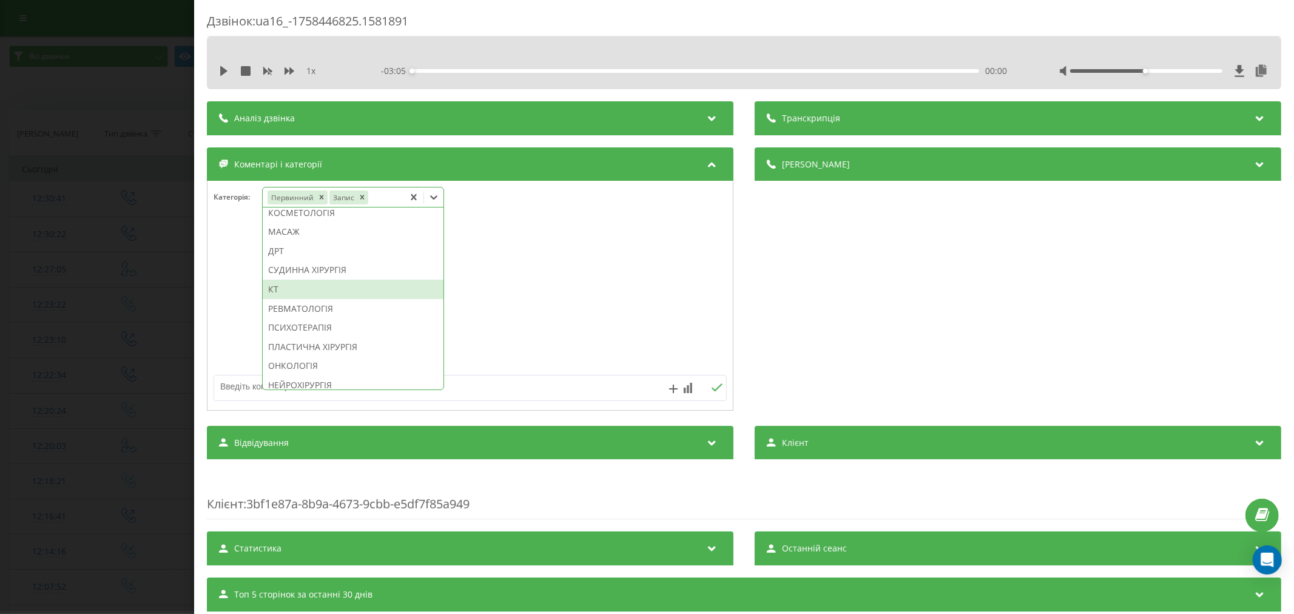
click at [301, 299] on div "КТ" at bounding box center [353, 289] width 181 height 19
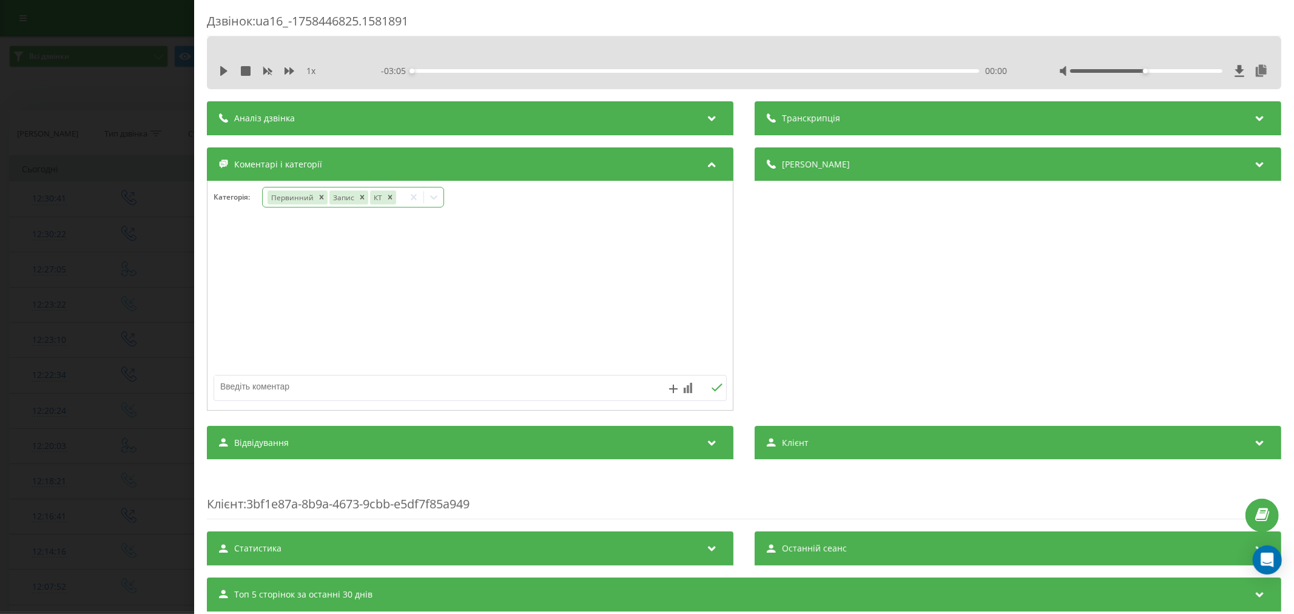
click at [537, 311] on div at bounding box center [469, 296] width 525 height 146
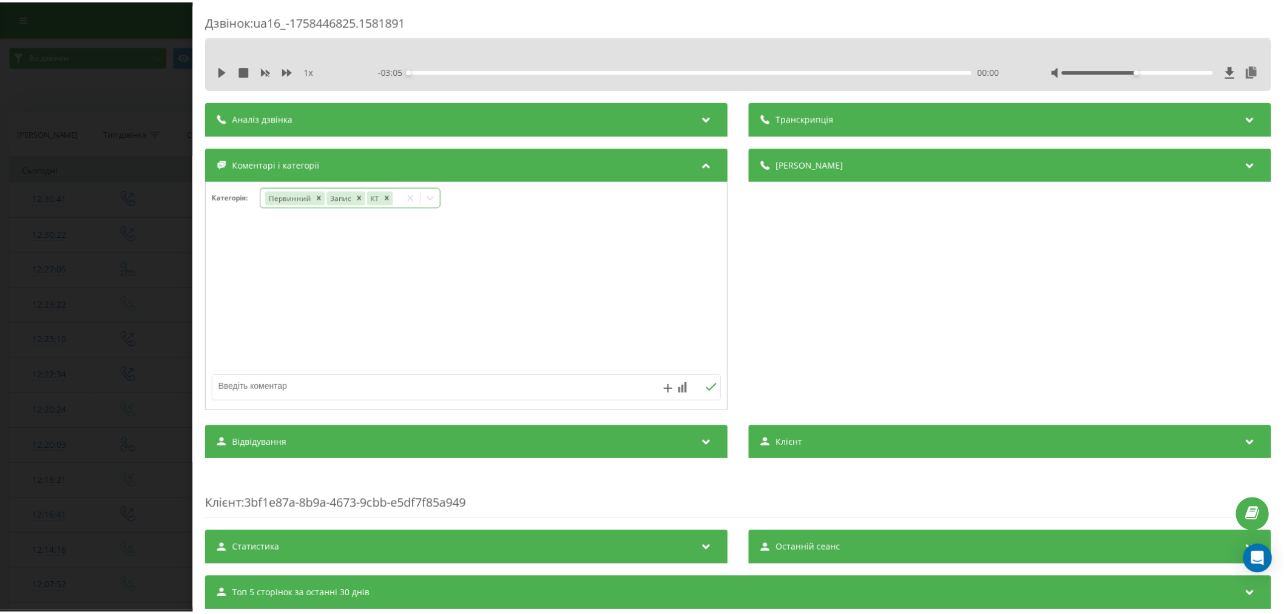
scroll to position [67, 0]
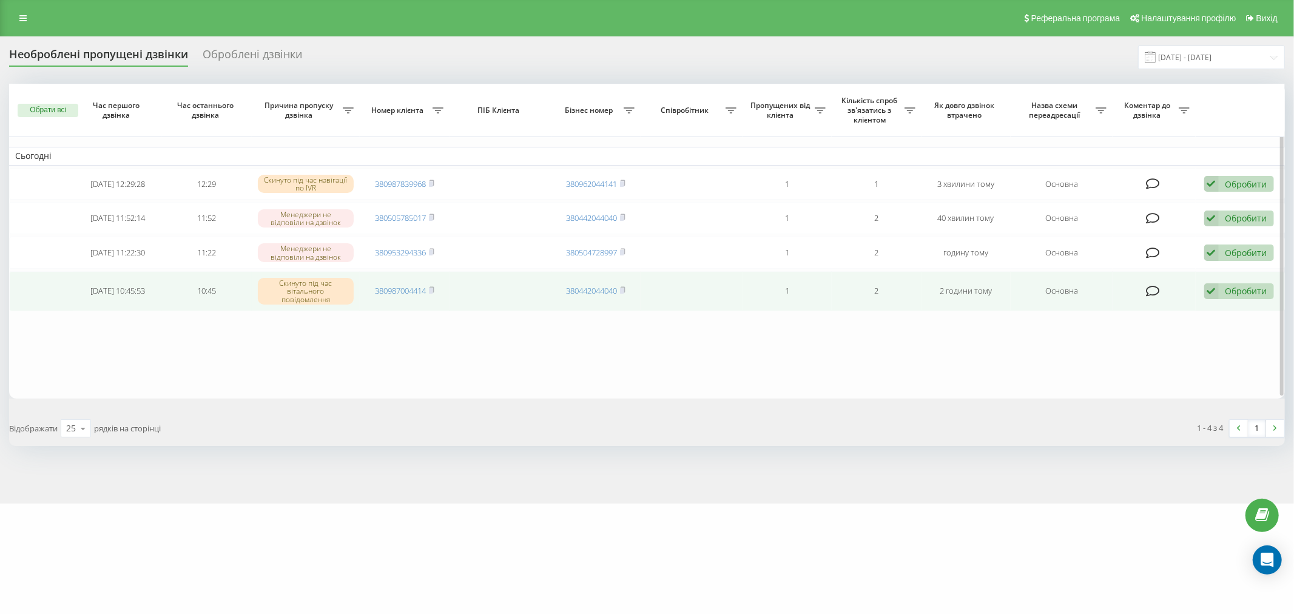
click at [1216, 288] on icon at bounding box center [1211, 291] width 15 height 16
click at [1125, 310] on span "Не вдалося зв'язатися" at bounding box center [1102, 311] width 93 height 12
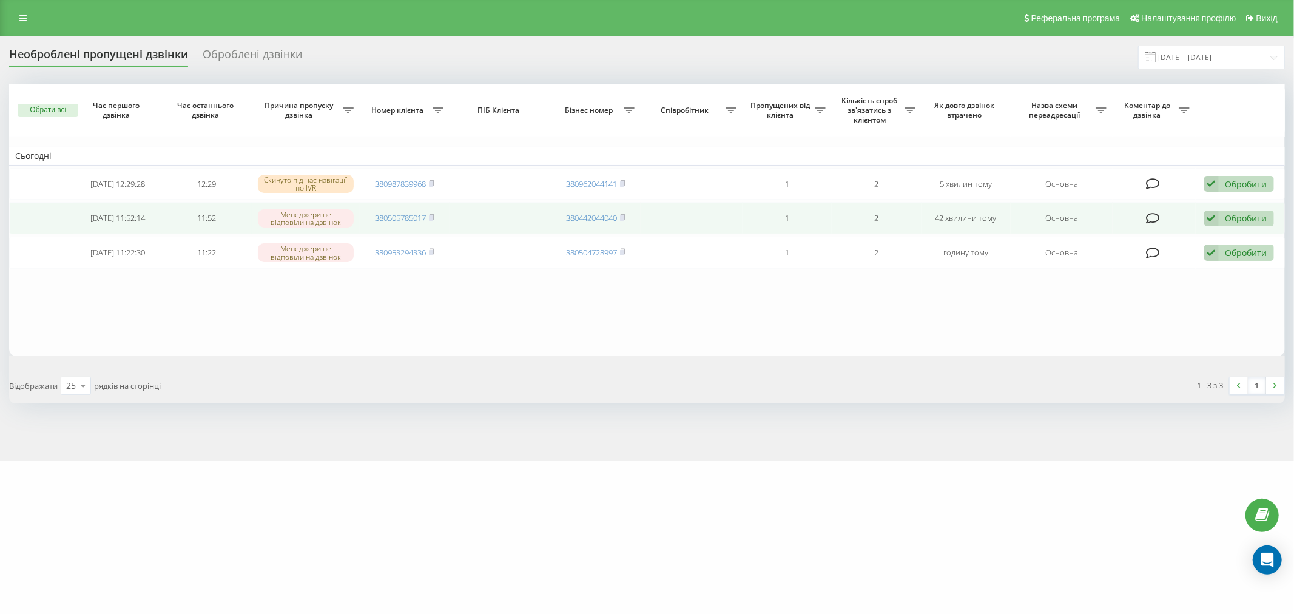
click at [1210, 217] on icon at bounding box center [1211, 218] width 15 height 16
click at [1095, 243] on div "Не вдалося зв'язатися" at bounding box center [1159, 238] width 227 height 22
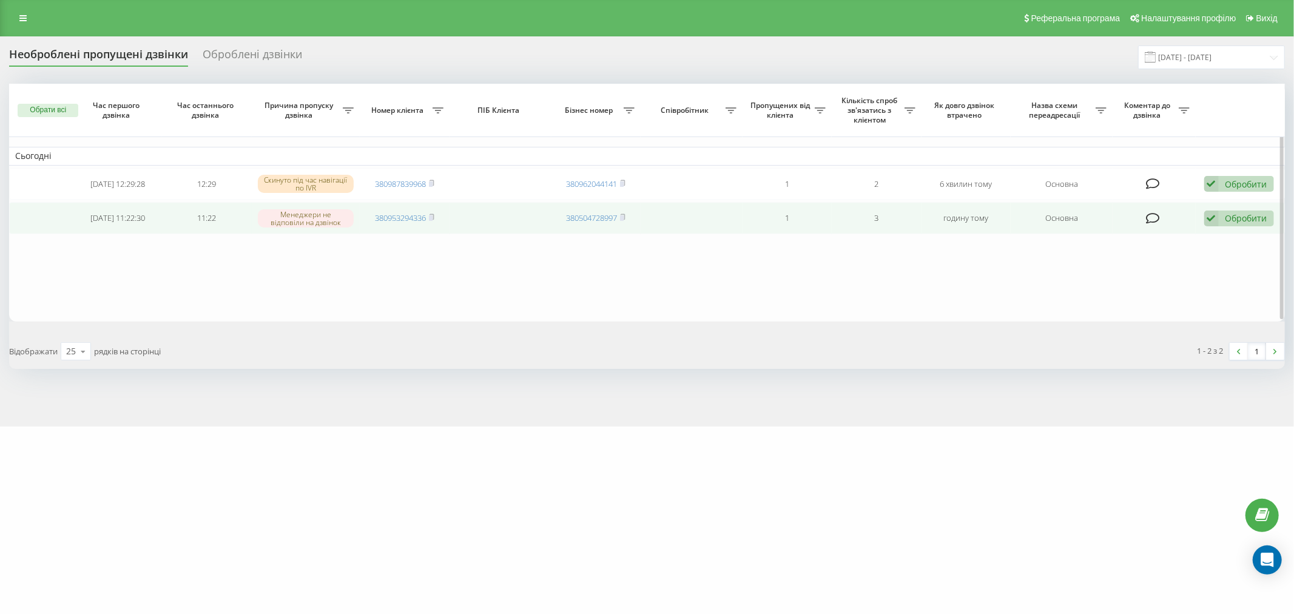
click at [1208, 221] on icon at bounding box center [1211, 218] width 15 height 16
click at [1124, 243] on div "Не вдалося зв'язатися" at bounding box center [1159, 238] width 227 height 22
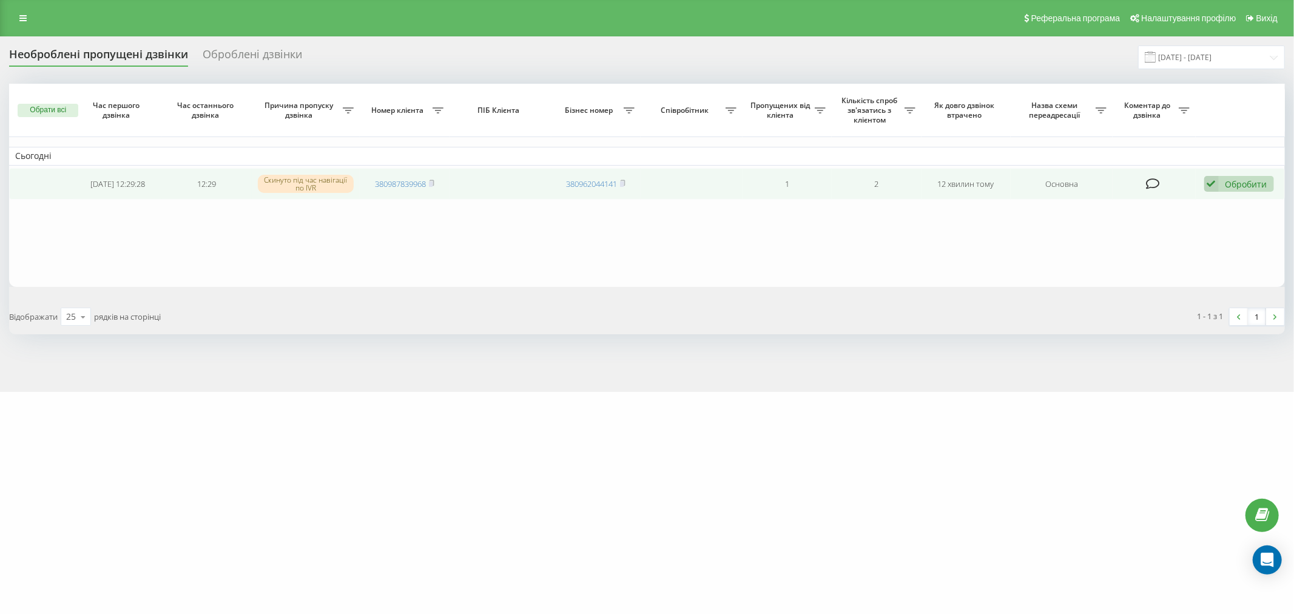
click at [1207, 177] on icon at bounding box center [1211, 184] width 15 height 16
click at [1097, 206] on span "Не вдалося зв'язатися" at bounding box center [1102, 203] width 93 height 12
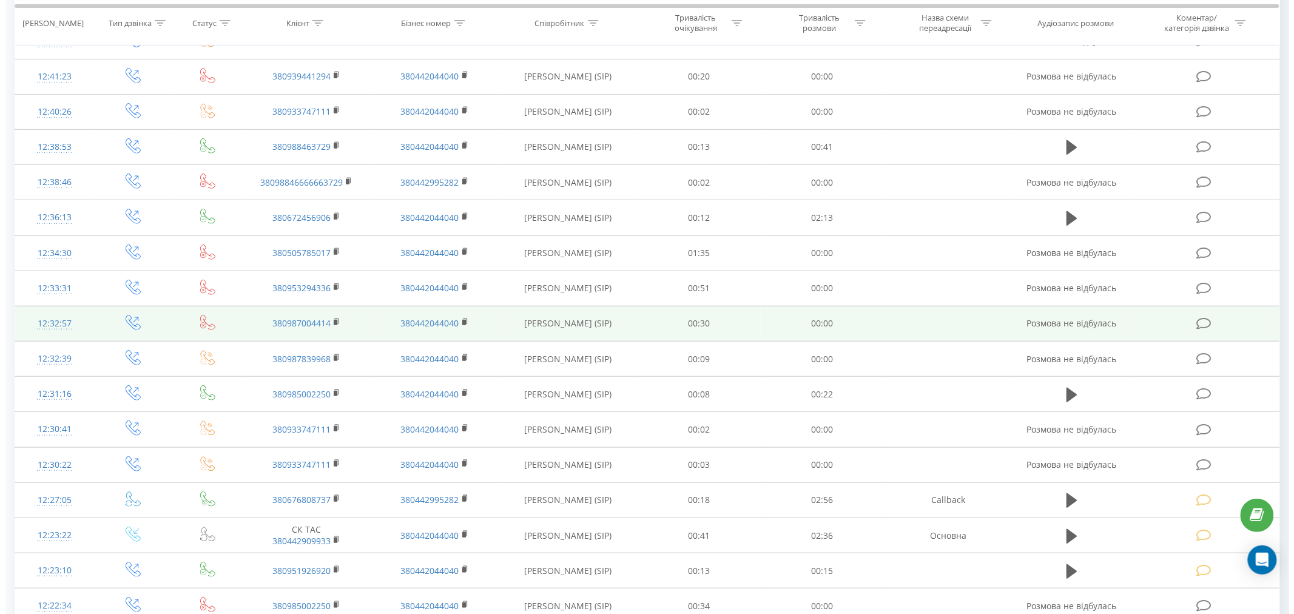
scroll to position [202, 0]
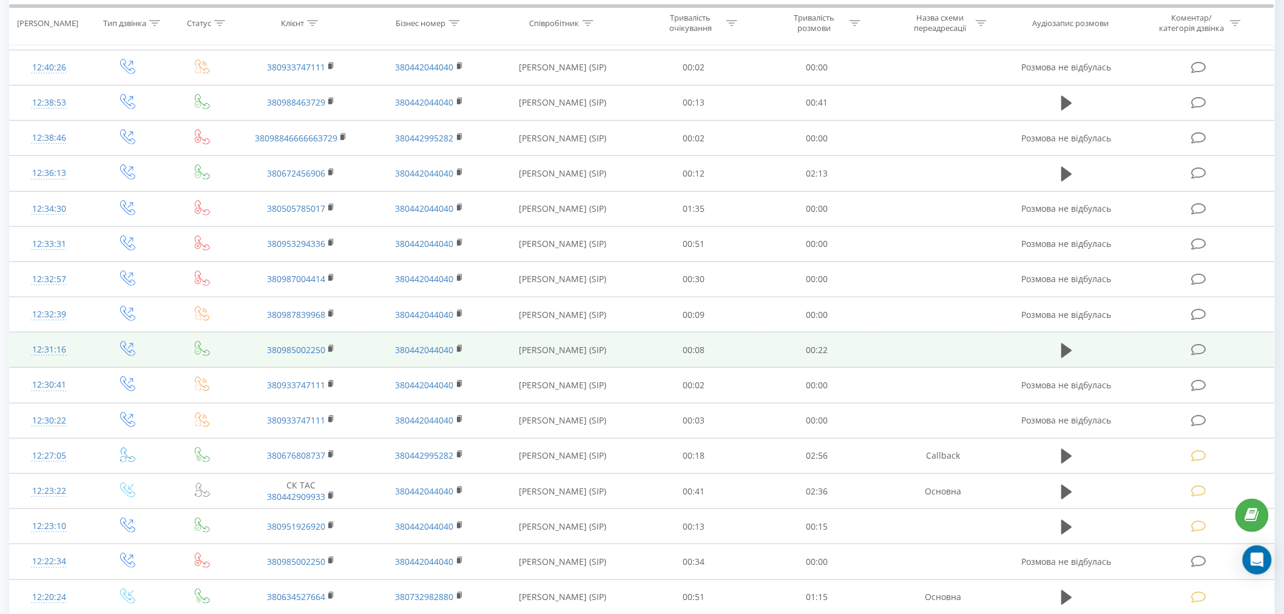
click at [1192, 351] on icon at bounding box center [1198, 349] width 15 height 13
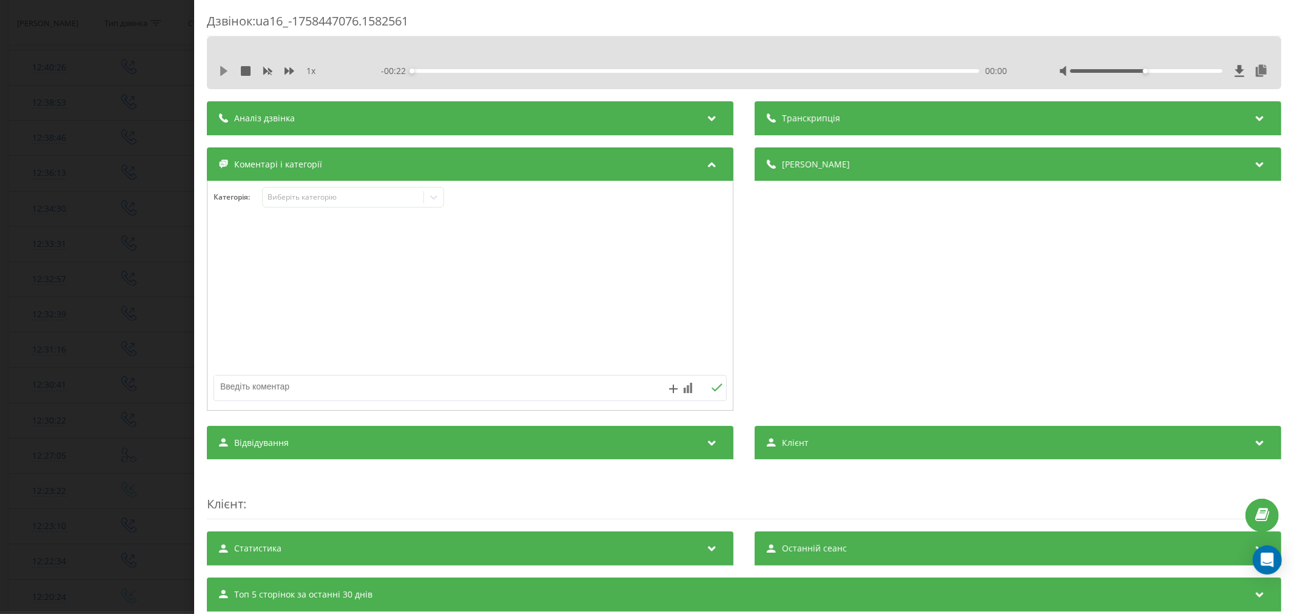
click at [224, 70] on icon at bounding box center [223, 71] width 7 height 10
click at [457, 70] on div "00:00" at bounding box center [695, 71] width 567 height 4
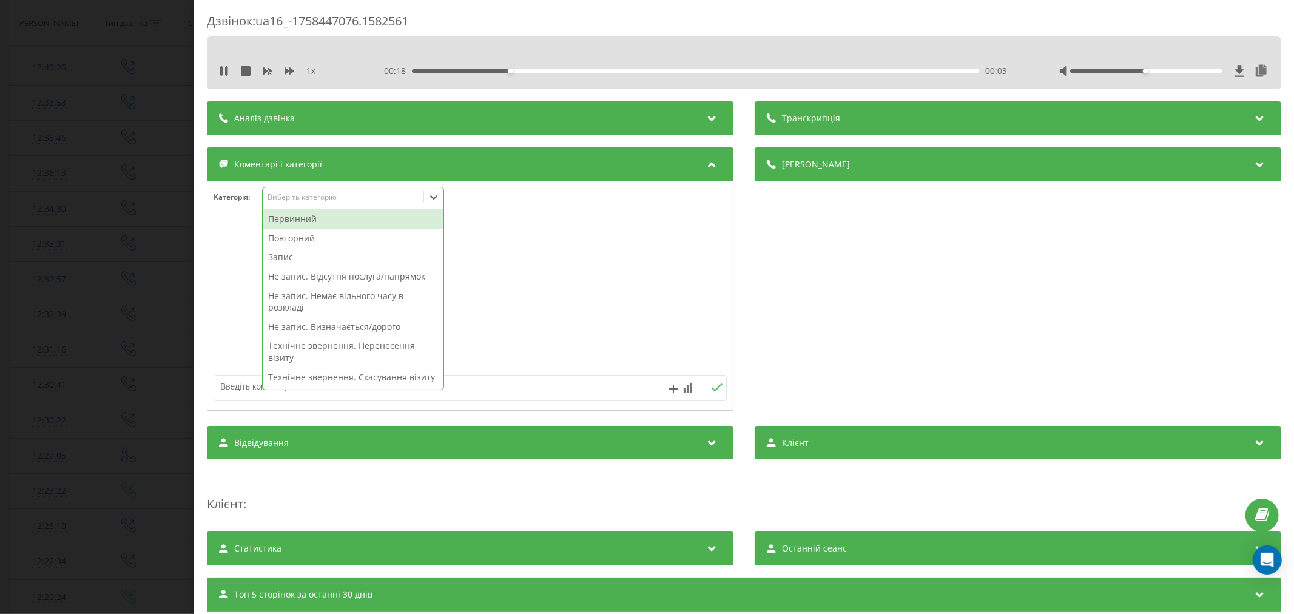
click at [355, 195] on div "Виберіть категорію" at bounding box center [343, 197] width 152 height 10
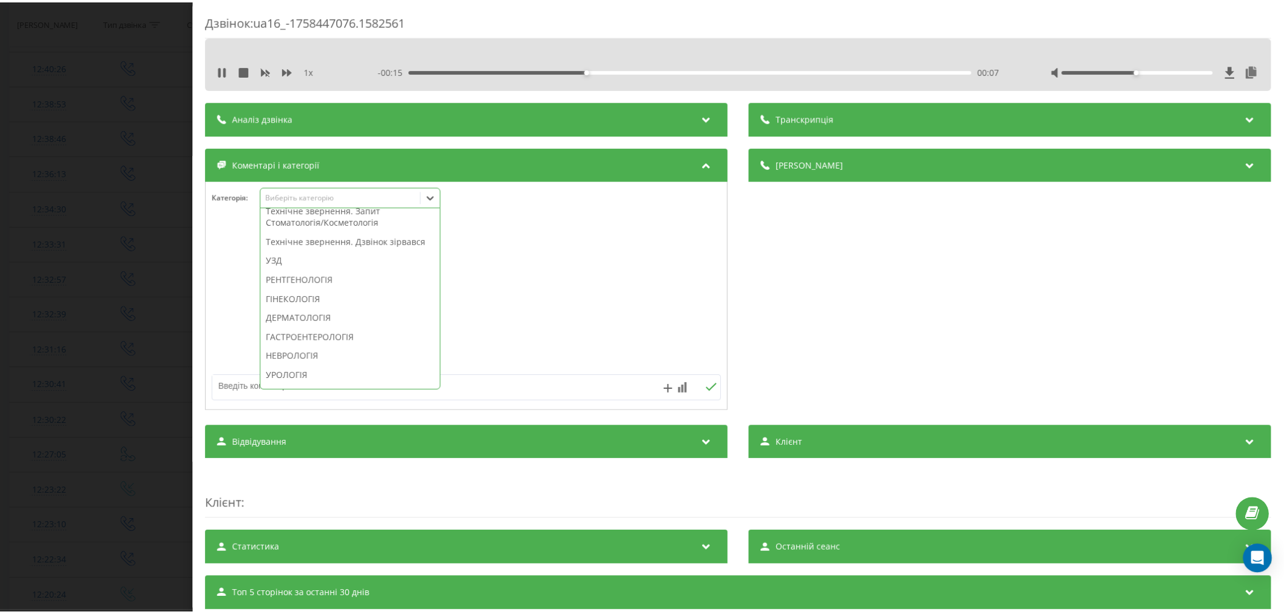
scroll to position [337, 0]
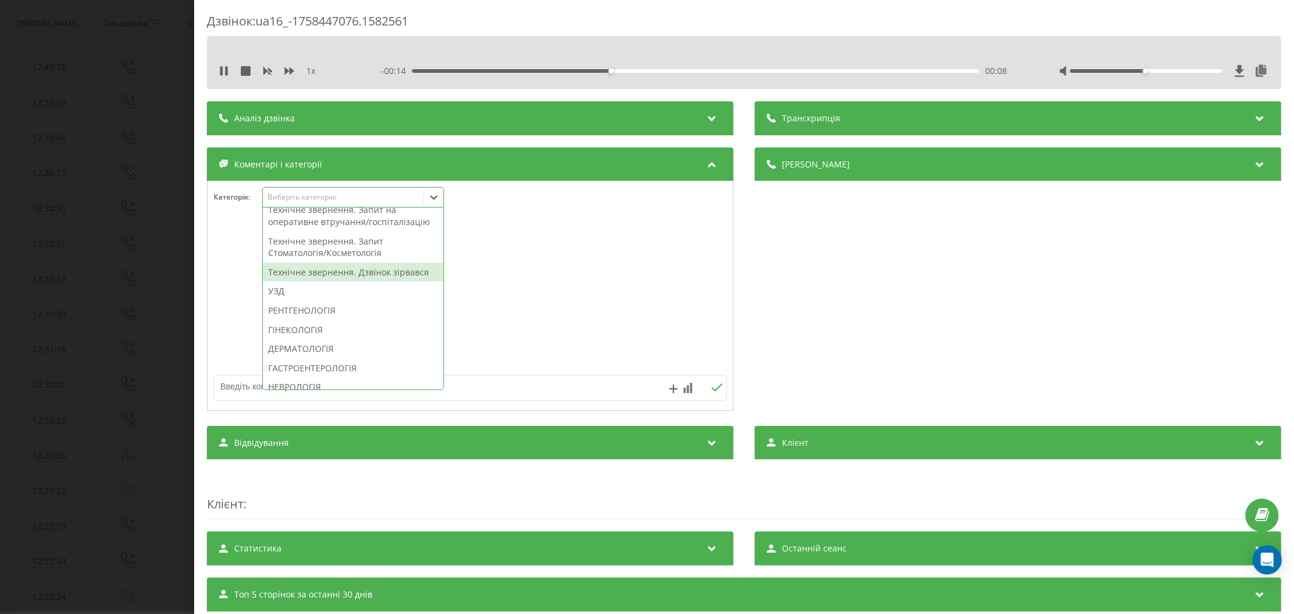
drag, startPoint x: 314, startPoint y: 307, endPoint x: 391, endPoint y: 306, distance: 77.7
click at [314, 282] on div "Технічне звернення. Дзвінок зірвався" at bounding box center [353, 272] width 181 height 19
click at [562, 305] on div at bounding box center [469, 296] width 525 height 146
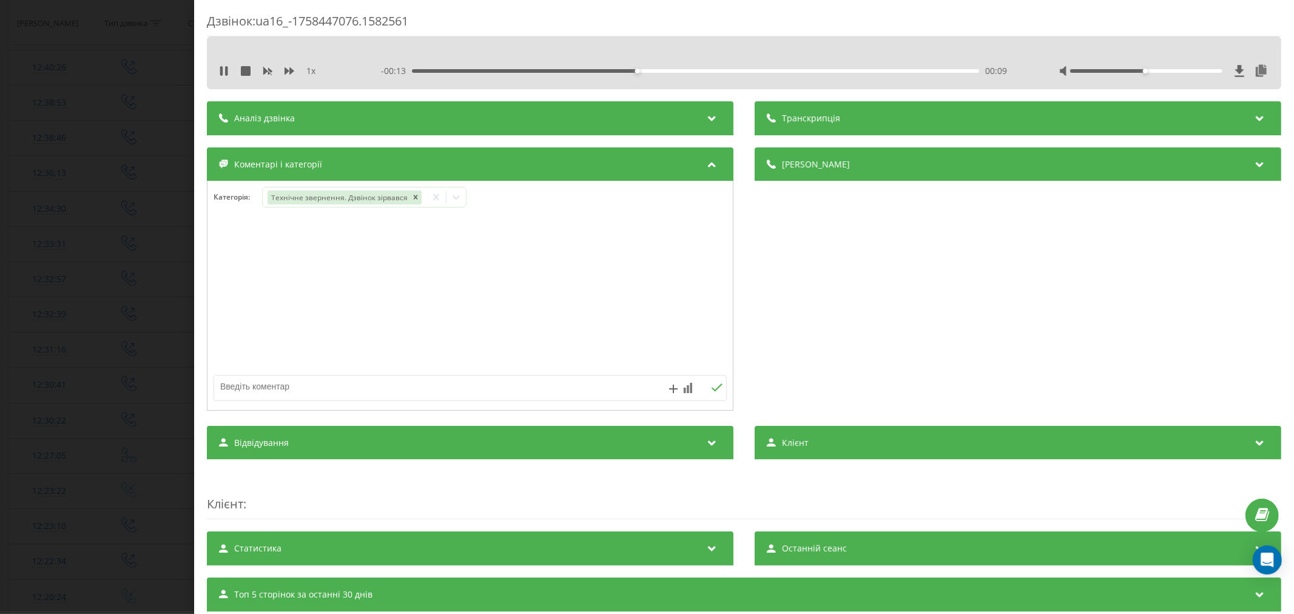
click at [370, 383] on textarea at bounding box center [418, 386] width 409 height 22
type textarea "лід. уже телеф"
click at [712, 387] on icon at bounding box center [717, 387] width 12 height 8
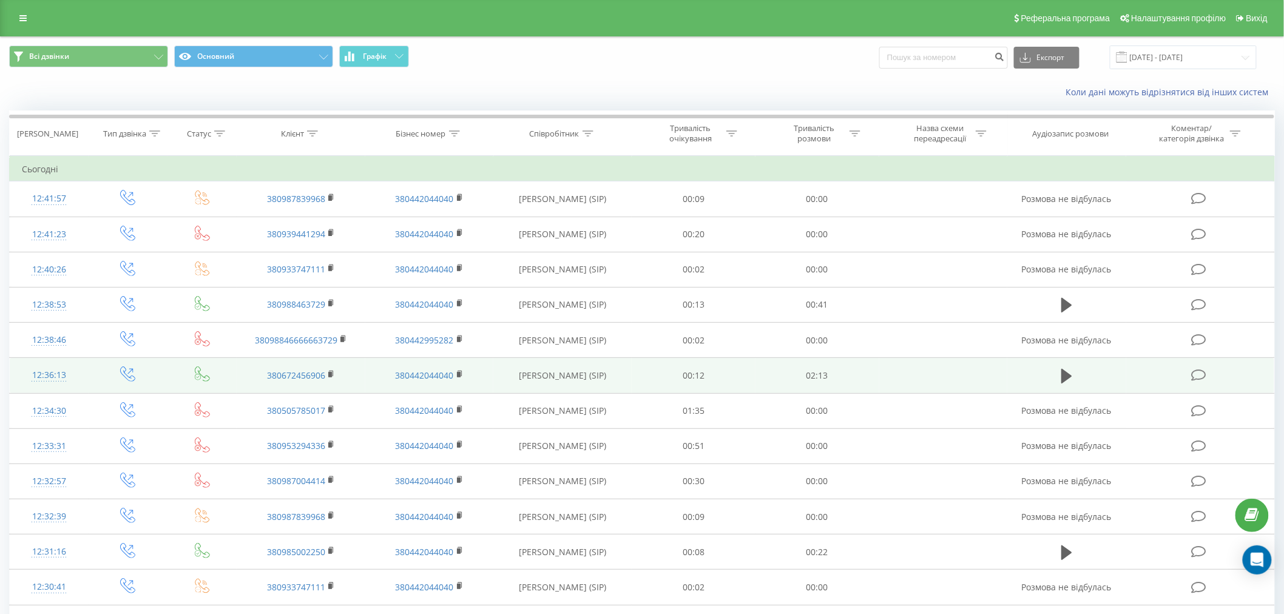
click at [1196, 375] on icon at bounding box center [1198, 375] width 15 height 13
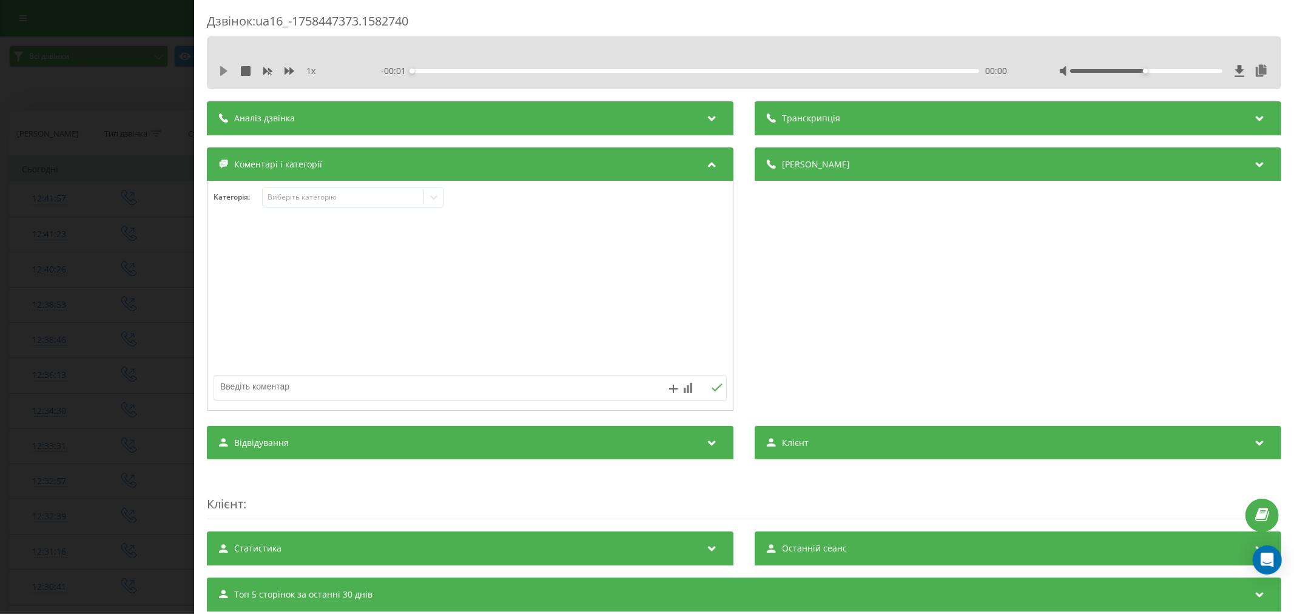
click at [220, 70] on icon at bounding box center [224, 71] width 10 height 10
click at [443, 68] on div "- 02:11 00:02 00:02" at bounding box center [696, 71] width 630 height 12
click at [445, 69] on div "00:02" at bounding box center [695, 71] width 567 height 4
click at [297, 204] on div "Виберіть категорію" at bounding box center [353, 197] width 182 height 21
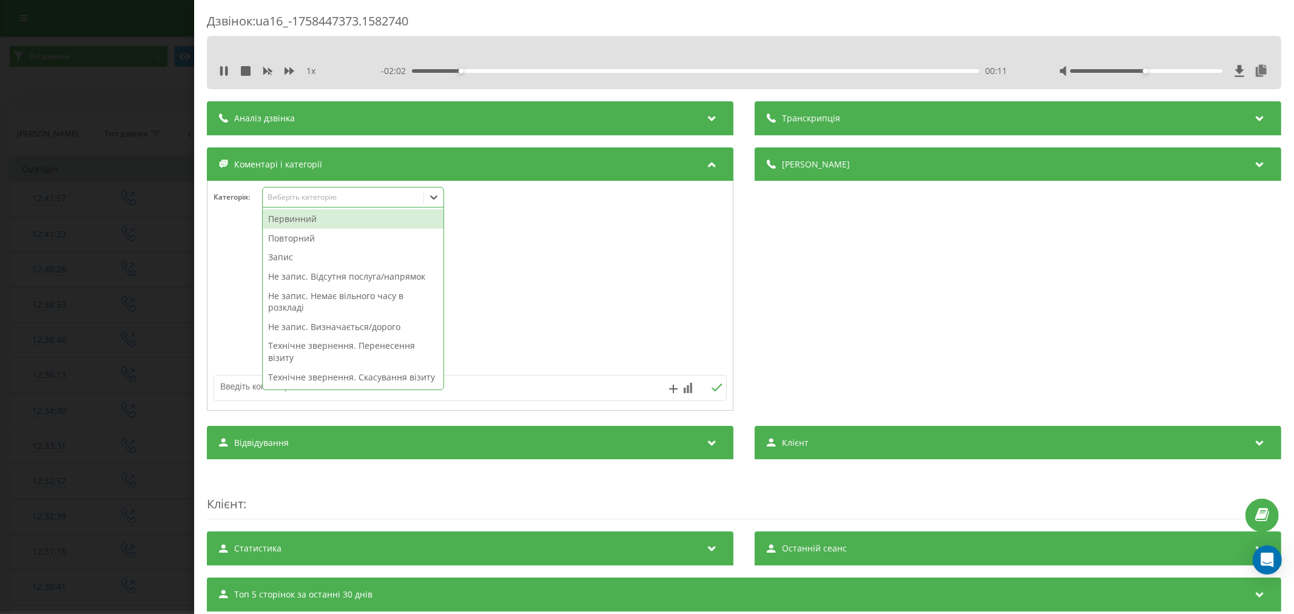
click at [292, 221] on div "Первинний" at bounding box center [353, 218] width 181 height 19
click at [577, 240] on div at bounding box center [469, 296] width 525 height 146
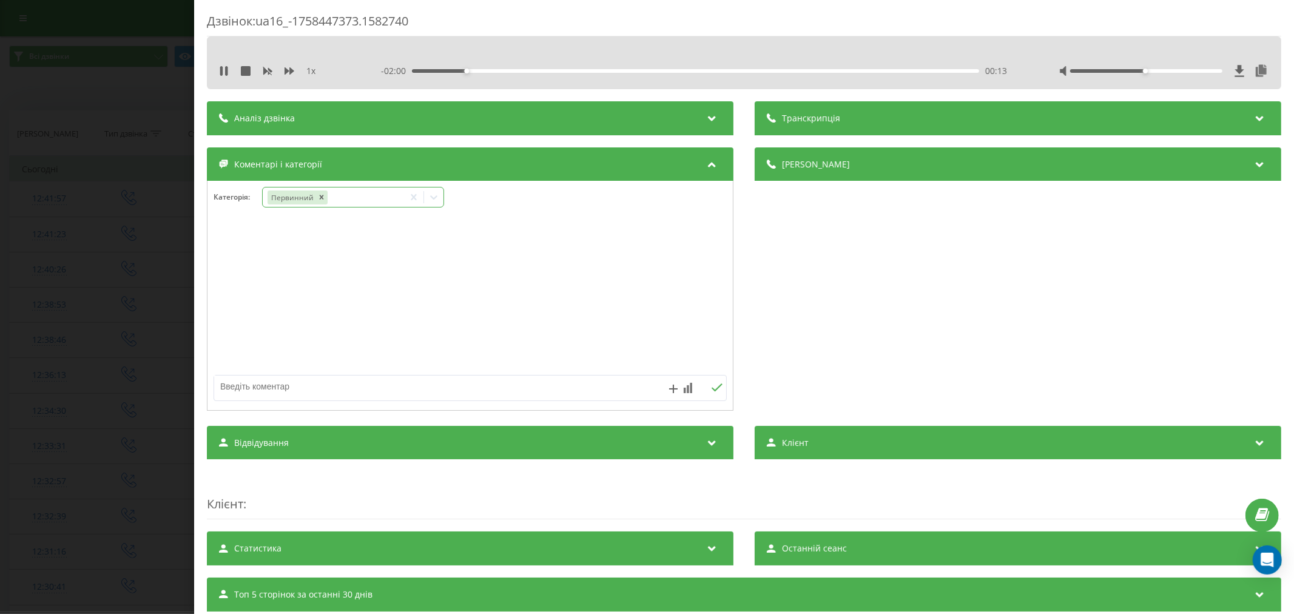
click at [434, 192] on icon at bounding box center [434, 197] width 12 height 12
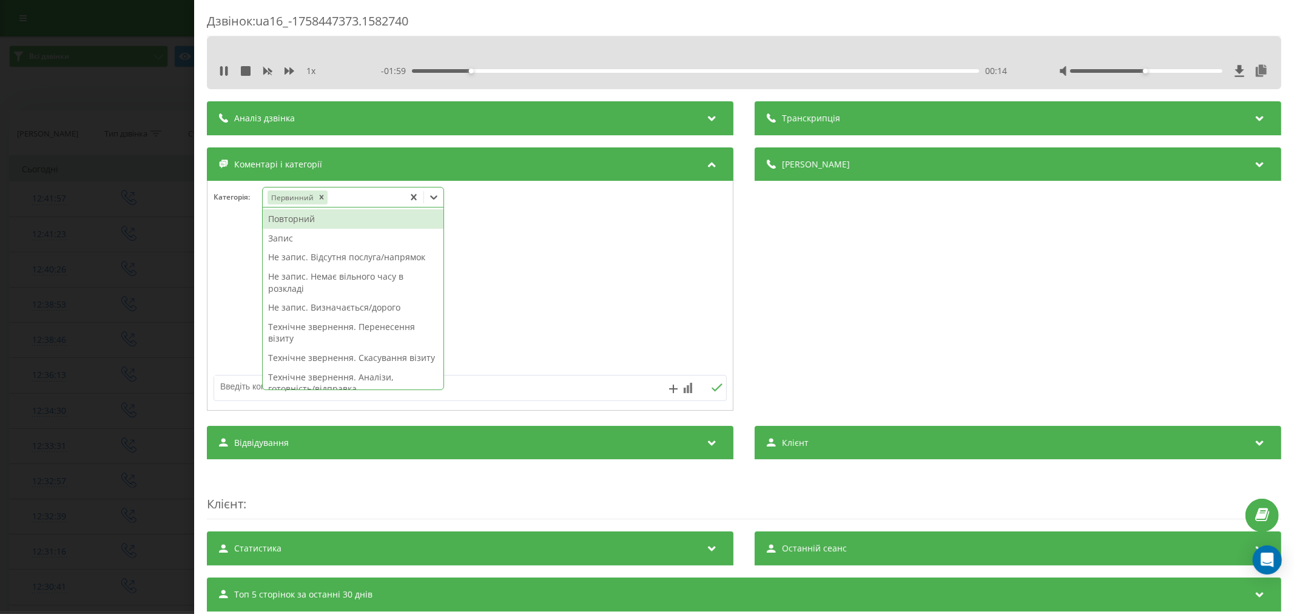
click at [295, 237] on div "Запис" at bounding box center [353, 238] width 181 height 19
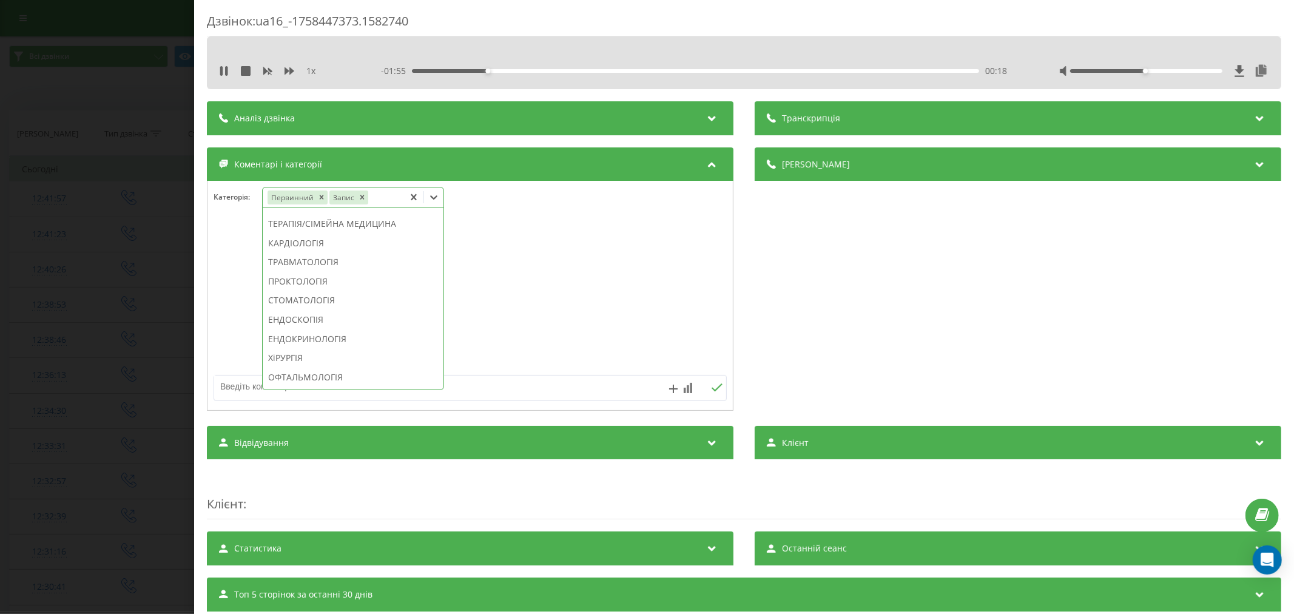
scroll to position [587, 0]
click at [301, 320] on div "ОФТАЛЬМОЛОГІЯ" at bounding box center [353, 309] width 181 height 19
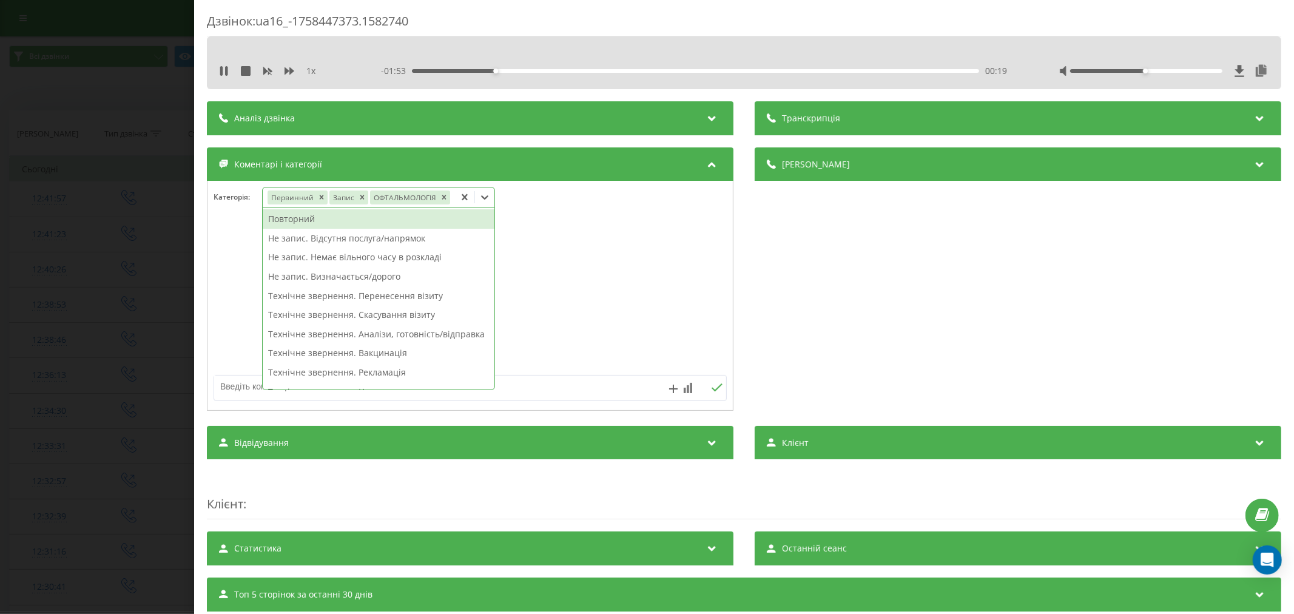
click at [501, 300] on div at bounding box center [469, 296] width 525 height 146
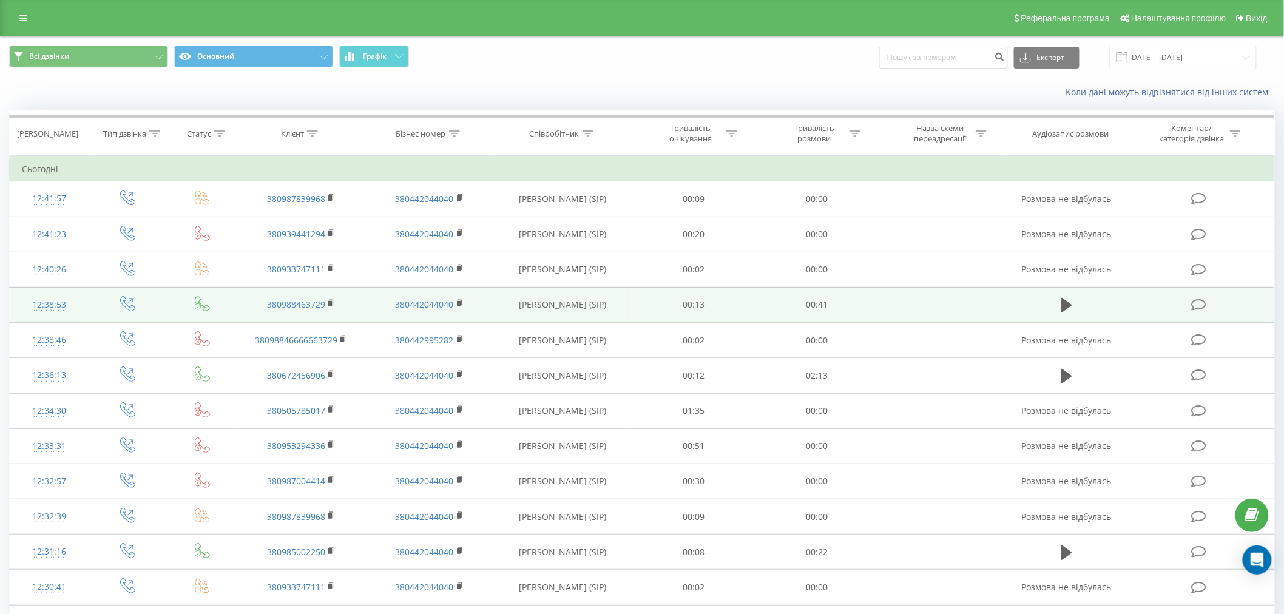
click at [1192, 302] on icon at bounding box center [1198, 304] width 15 height 13
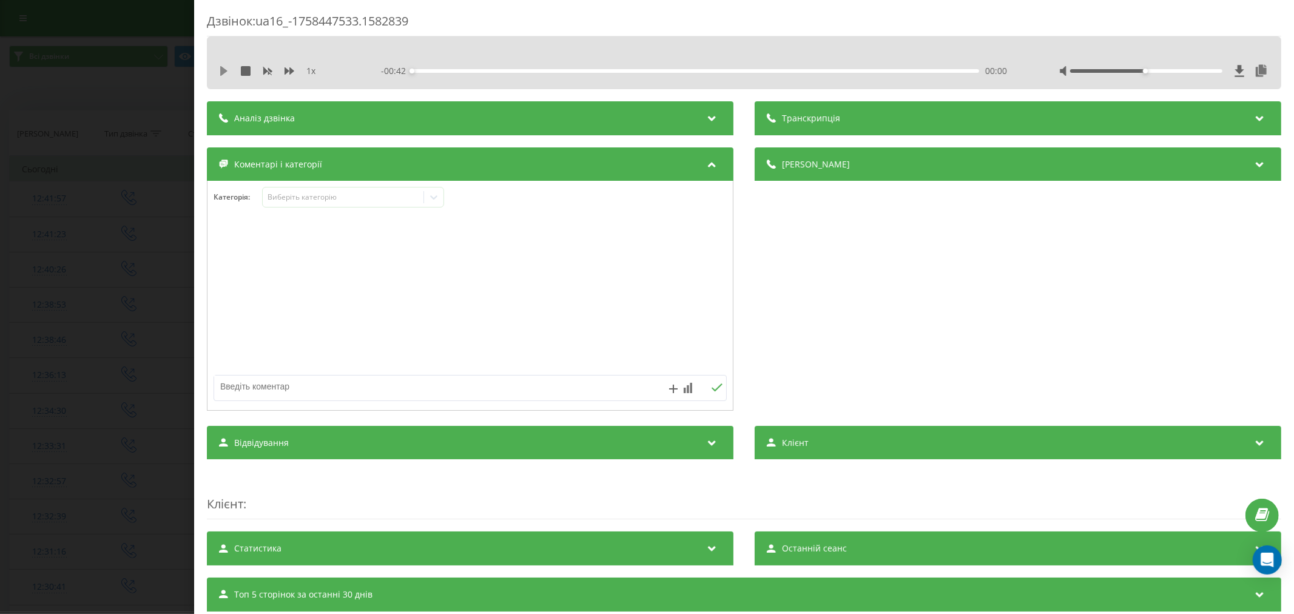
click at [225, 67] on icon at bounding box center [224, 71] width 10 height 10
click at [440, 69] on div "00:02" at bounding box center [695, 71] width 567 height 4
click at [460, 72] on div "00:03" at bounding box center [695, 71] width 567 height 4
click at [480, 70] on div "00:05" at bounding box center [695, 71] width 567 height 4
click at [510, 70] on div "00:07" at bounding box center [695, 71] width 567 height 4
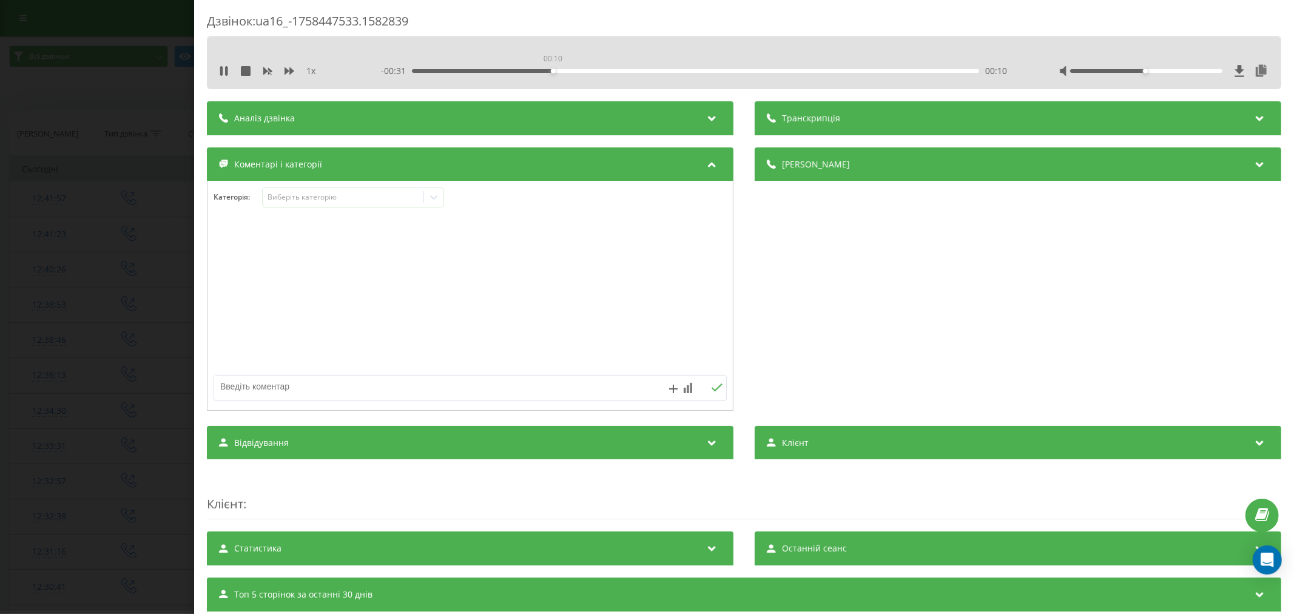
click at [551, 70] on div "00:10" at bounding box center [695, 71] width 567 height 4
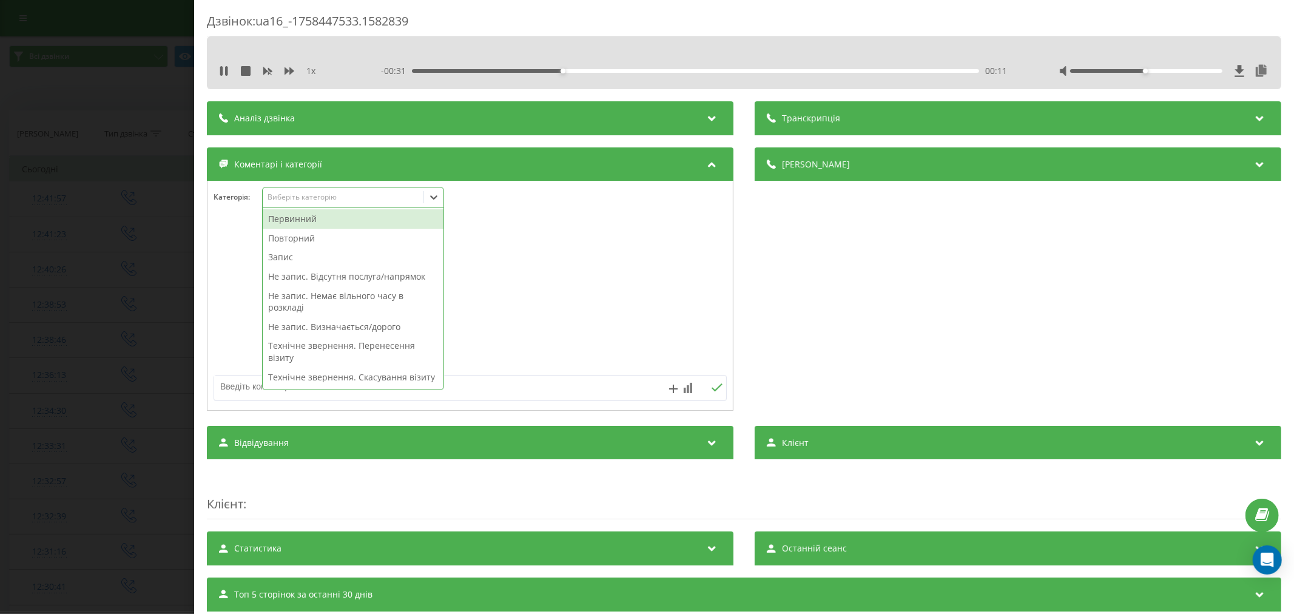
click at [371, 196] on div "Виберіть категорію" at bounding box center [343, 197] width 152 height 10
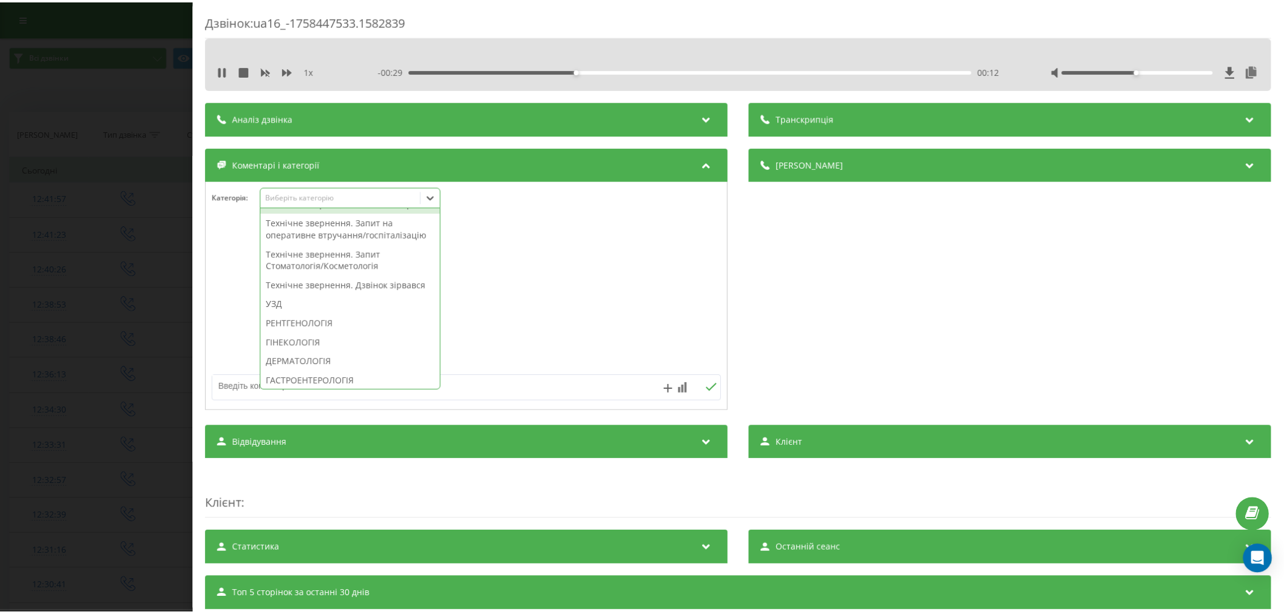
scroll to position [337, 0]
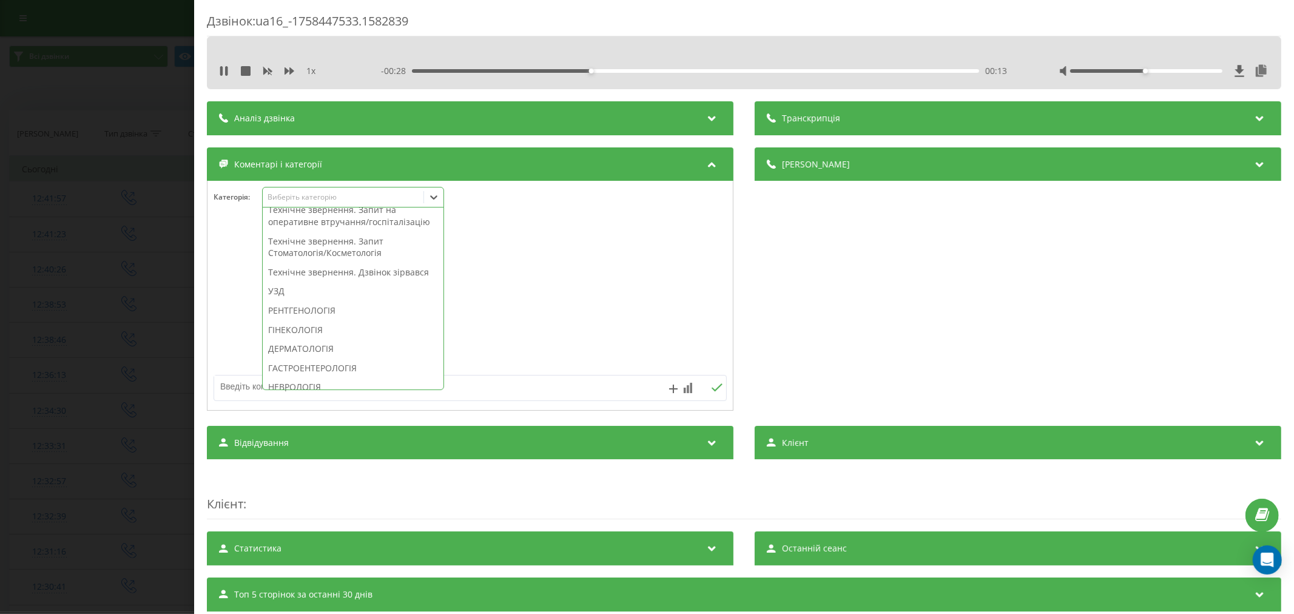
click at [320, 282] on div "Технічне звернення. Дзвінок зірвався" at bounding box center [353, 272] width 181 height 19
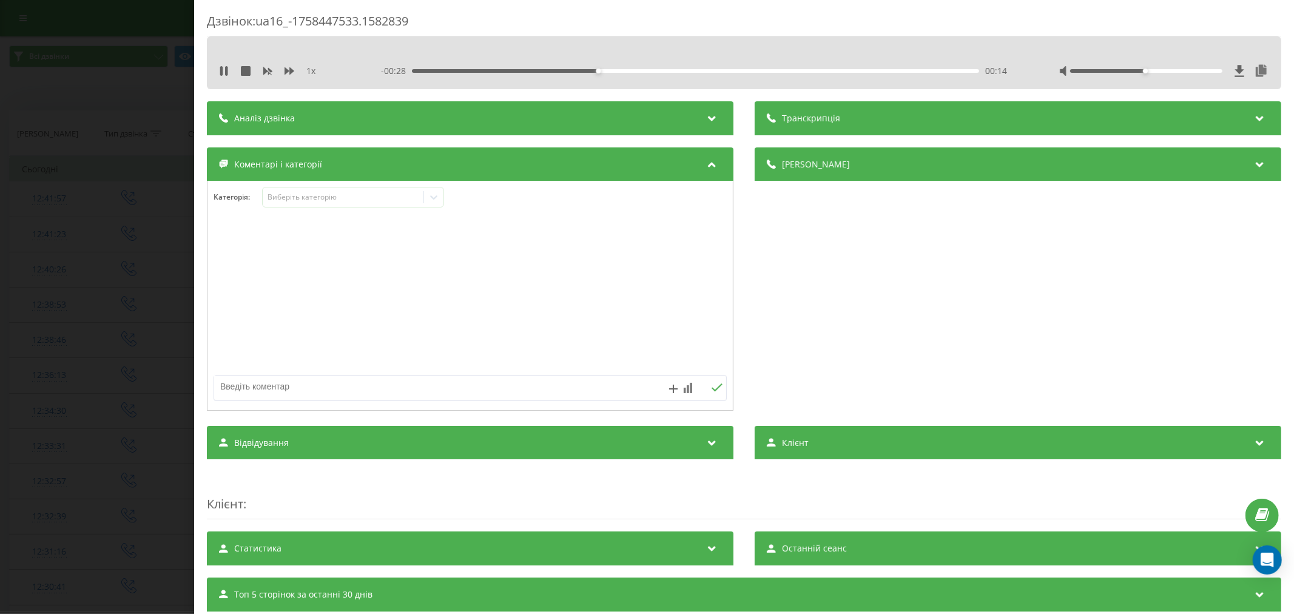
click at [513, 304] on div at bounding box center [469, 296] width 525 height 146
drag, startPoint x: 348, startPoint y: 385, endPoint x: 312, endPoint y: 311, distance: 82.8
click at [348, 385] on textarea at bounding box center [418, 386] width 409 height 22
type textarea "внутріній"
click at [712, 383] on div "внутріній" at bounding box center [470, 388] width 513 height 26
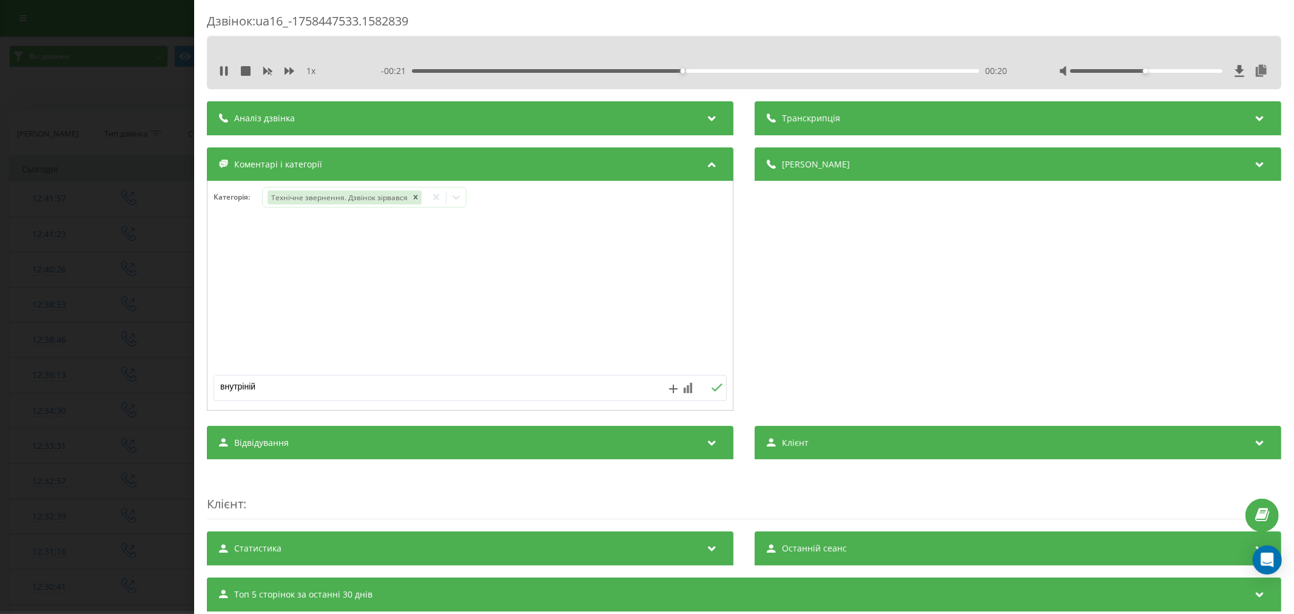
click at [712, 389] on icon at bounding box center [717, 387] width 12 height 8
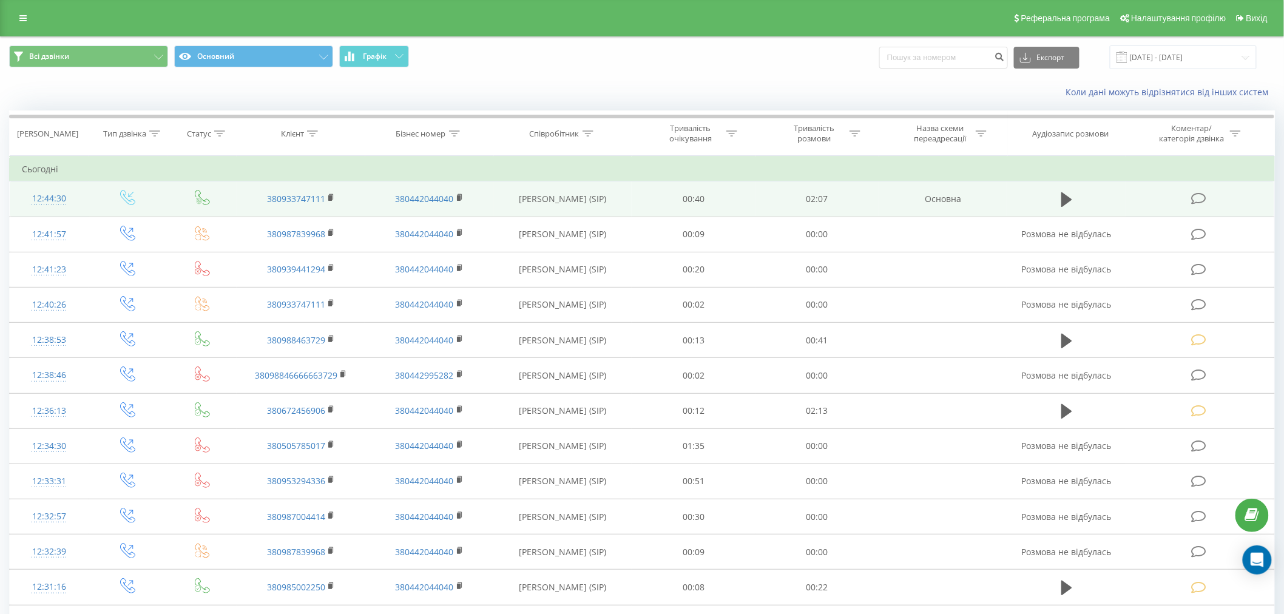
click at [1197, 199] on icon at bounding box center [1198, 198] width 15 height 13
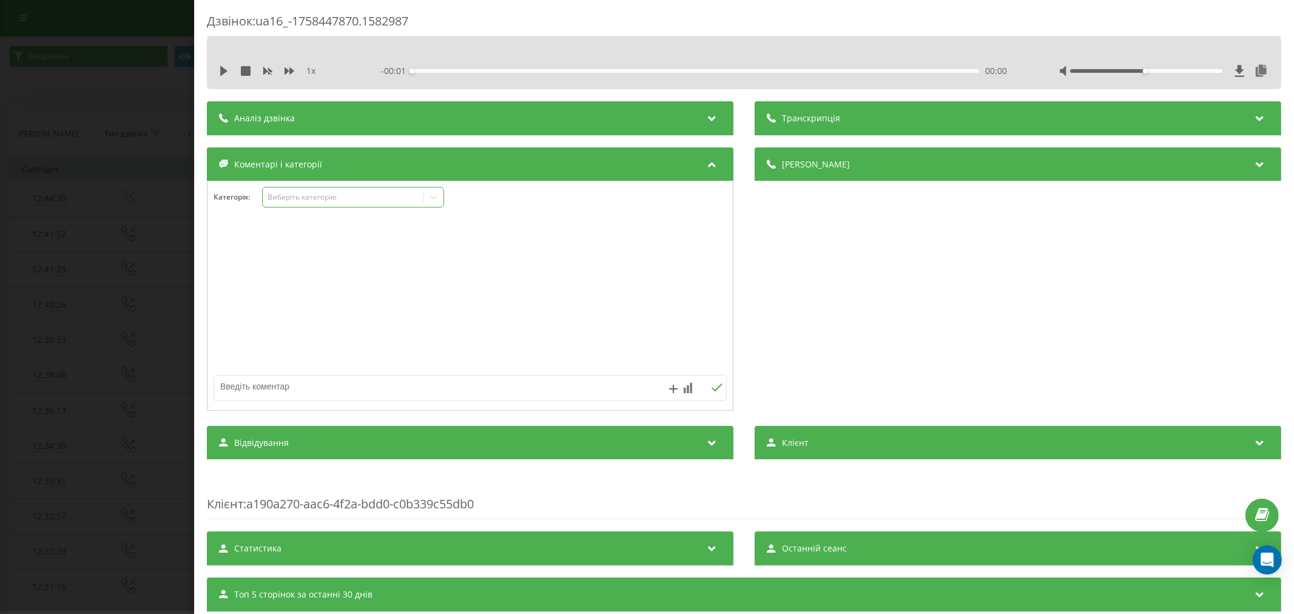
click at [318, 198] on div "Виберіть категорію" at bounding box center [343, 197] width 152 height 10
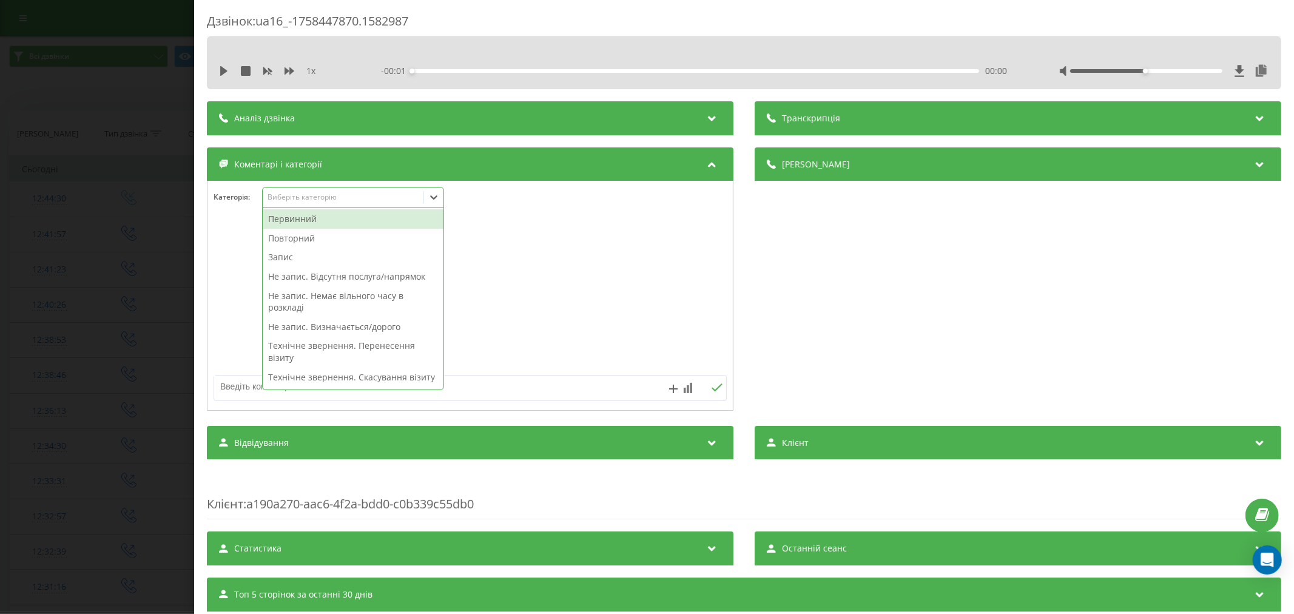
click at [314, 219] on div "Первинний" at bounding box center [353, 218] width 181 height 19
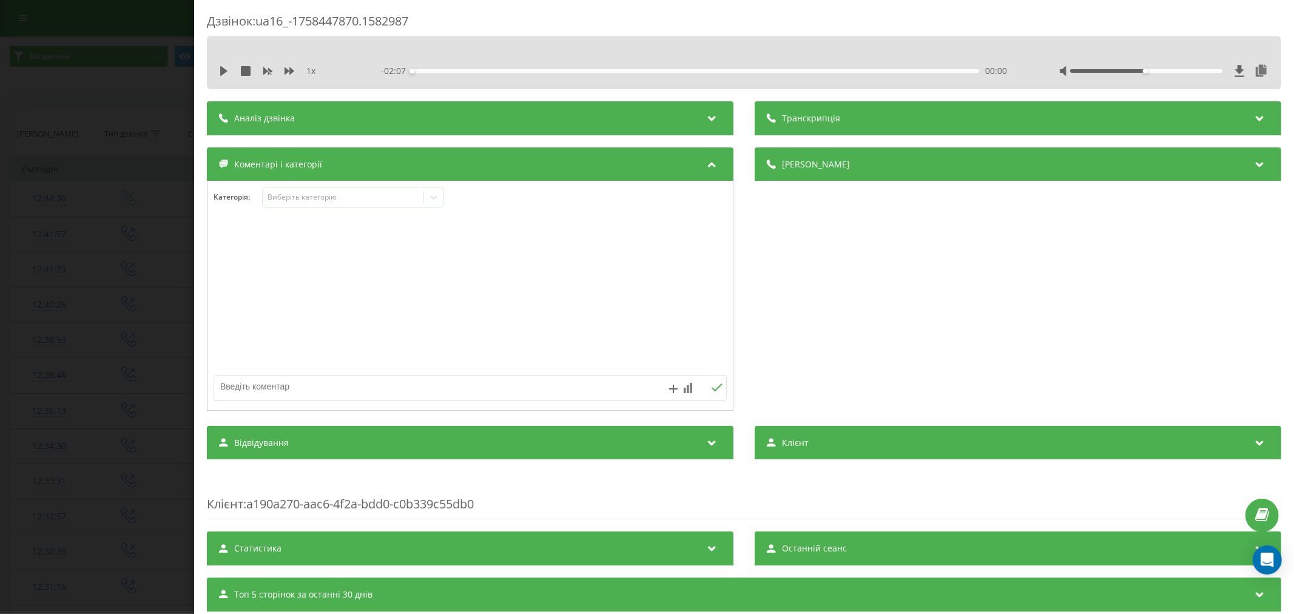
click at [596, 241] on div at bounding box center [469, 296] width 525 height 146
click at [433, 198] on icon at bounding box center [433, 197] width 7 height 4
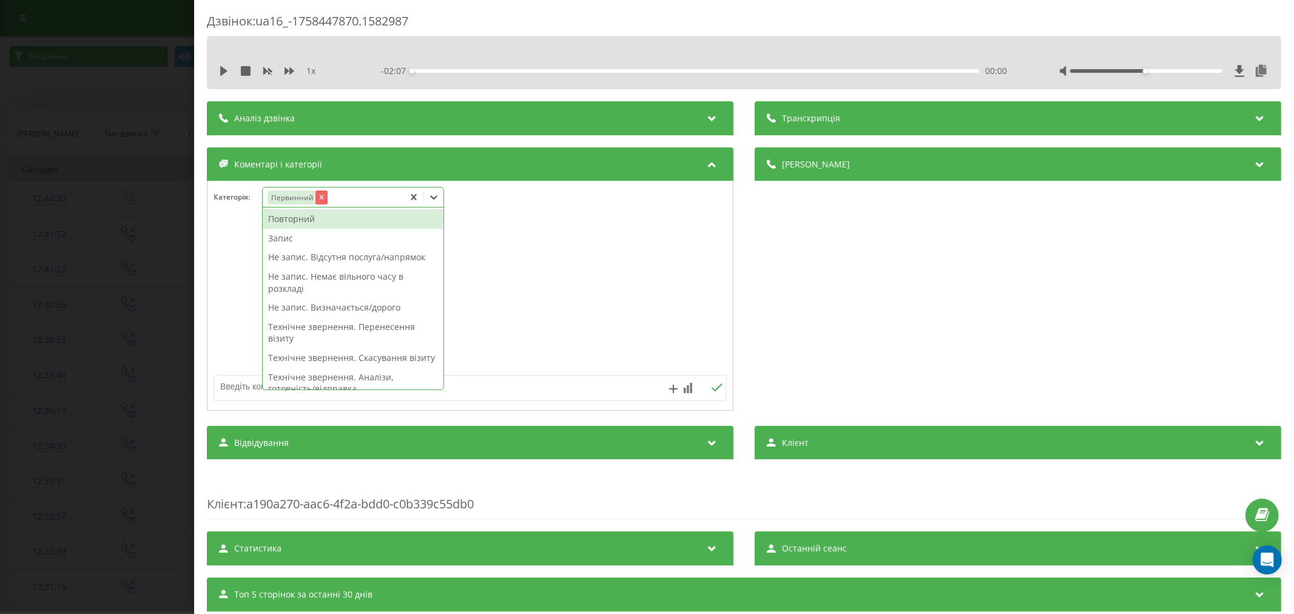
click at [318, 198] on icon "Remove Первинний" at bounding box center [321, 197] width 8 height 8
click at [297, 221] on div "Повторний" at bounding box center [353, 218] width 181 height 19
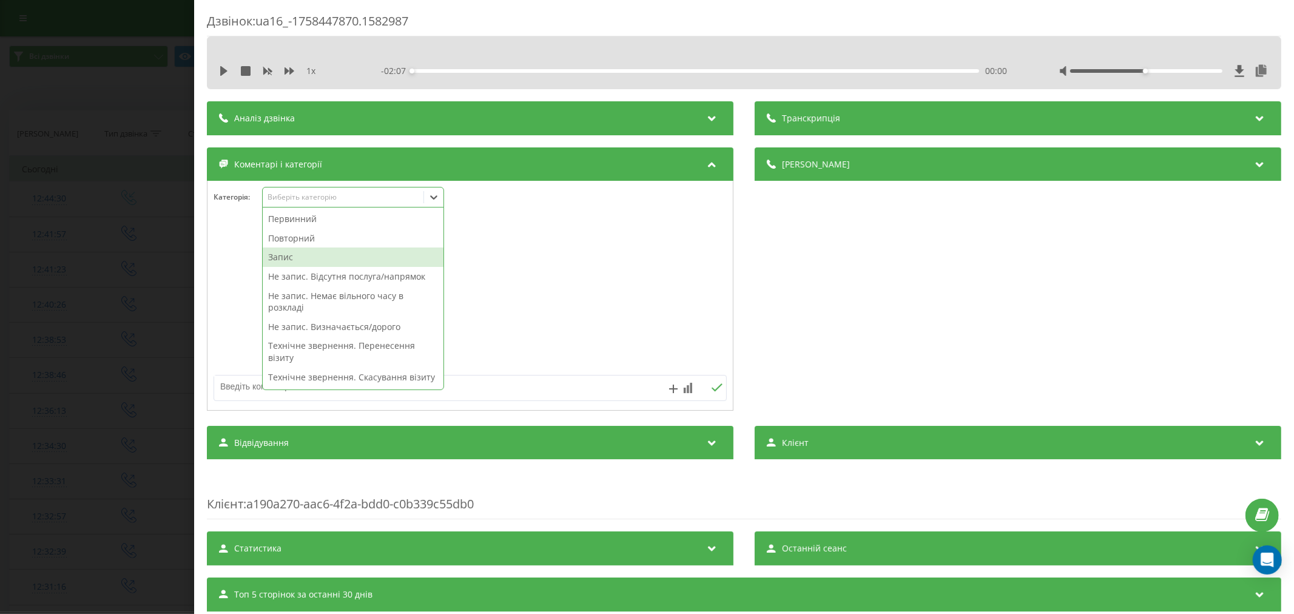
click at [296, 253] on div "Запис" at bounding box center [353, 257] width 181 height 19
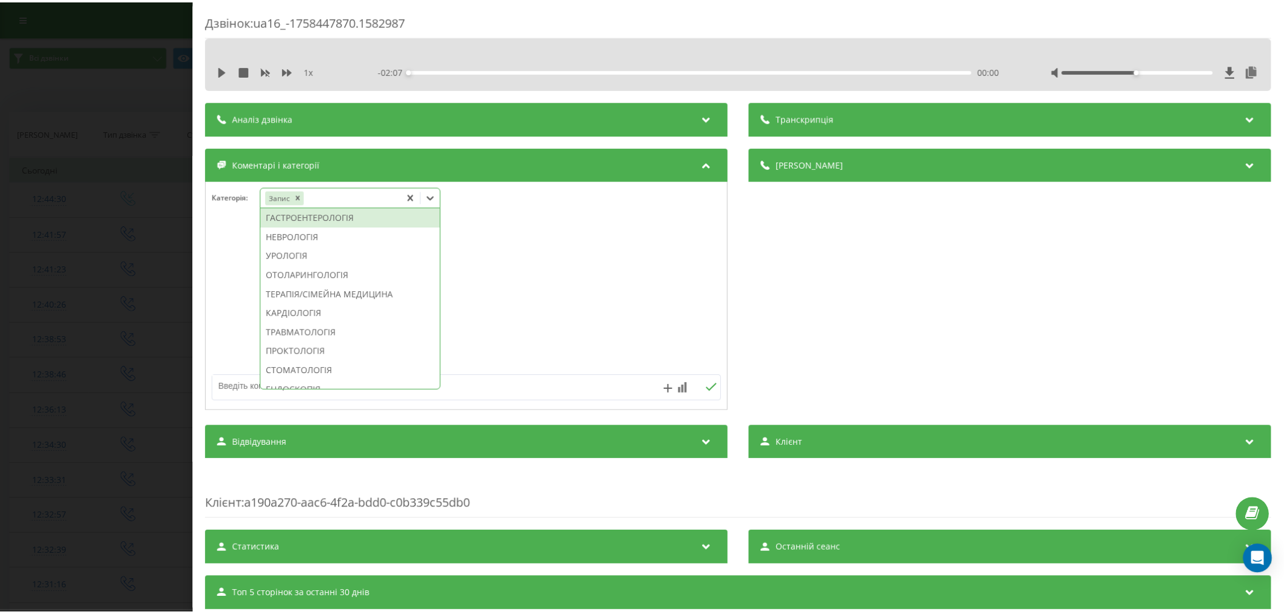
scroll to position [490, 0]
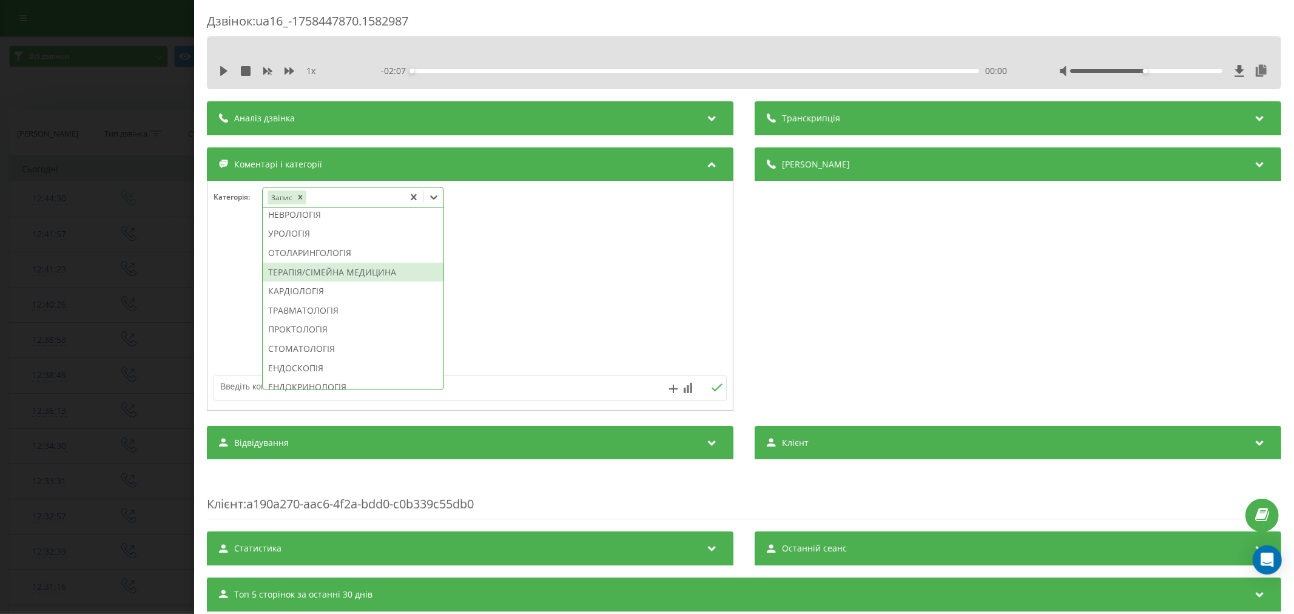
click at [316, 282] on div "ТЕРАПІЯ/СІМЕЙНА МЕДИЦИНА" at bounding box center [353, 272] width 181 height 19
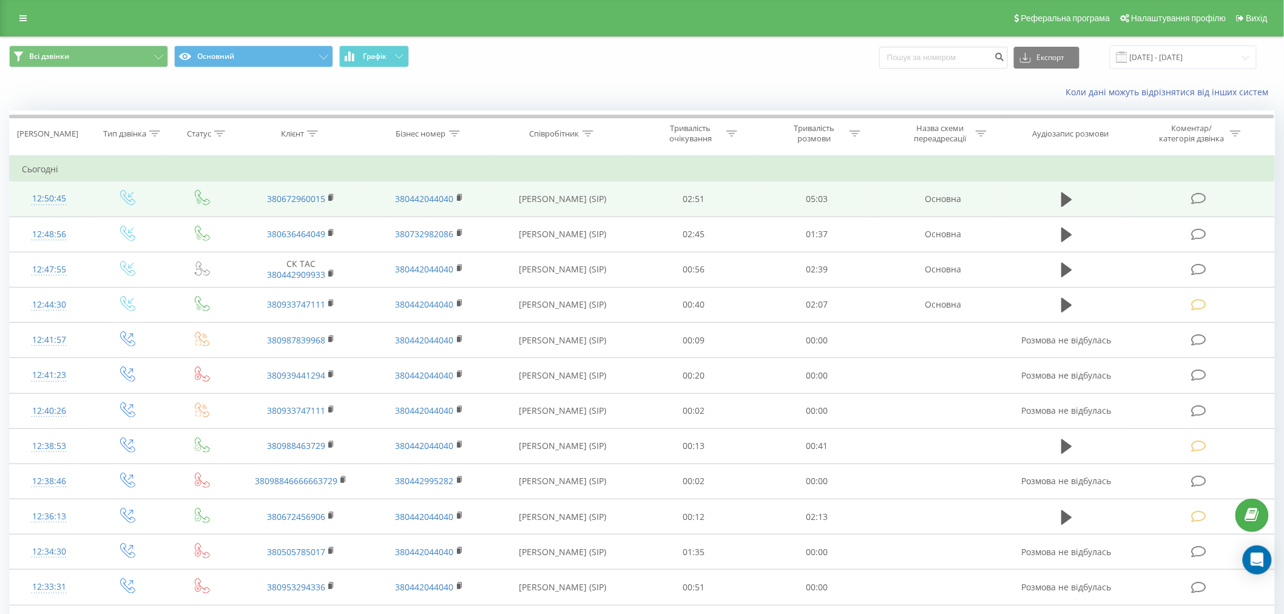
click at [1205, 196] on icon at bounding box center [1198, 198] width 15 height 13
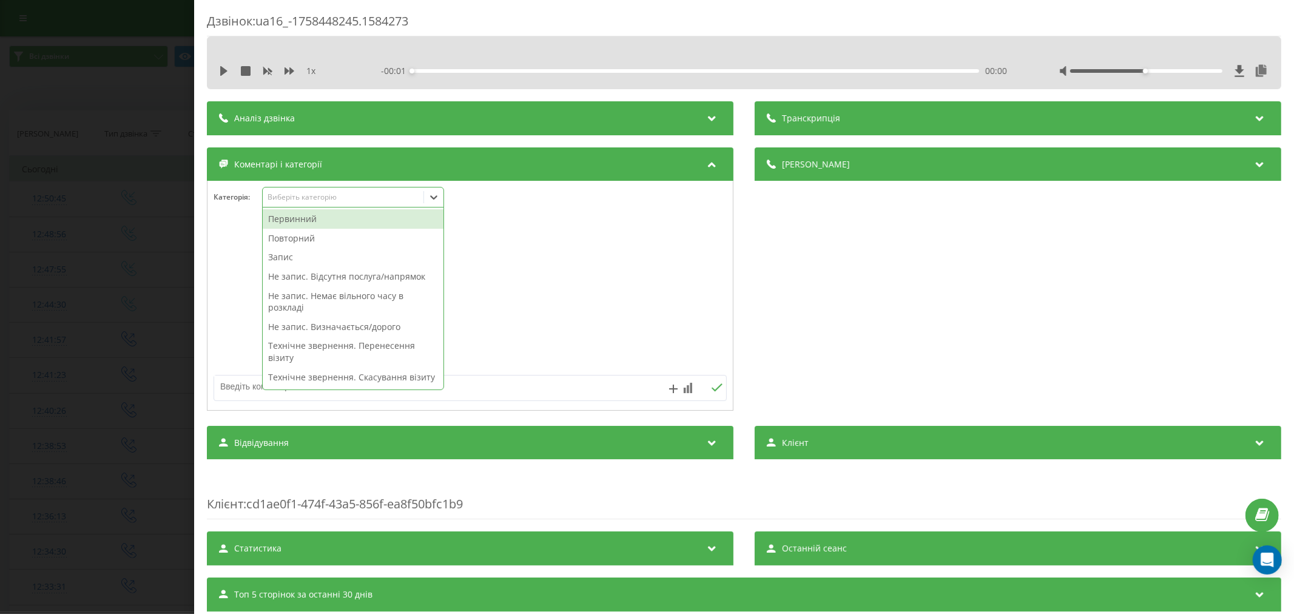
click at [306, 197] on div "Виберіть категорію" at bounding box center [343, 197] width 152 height 10
click at [308, 220] on div "Первинний" at bounding box center [353, 218] width 181 height 19
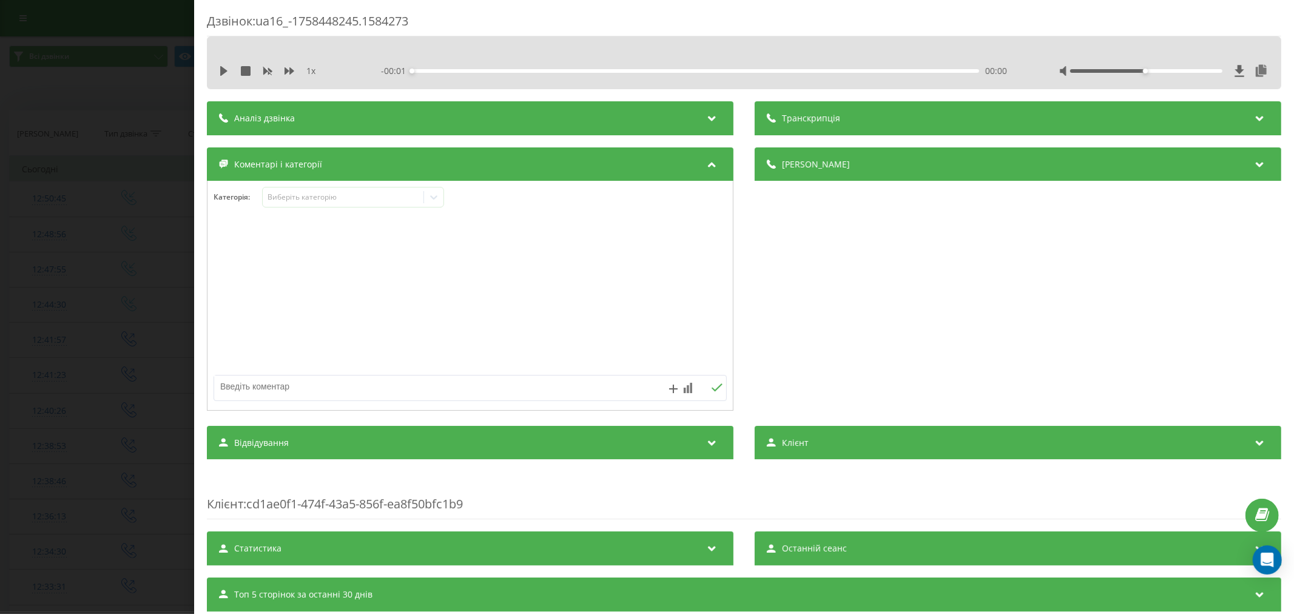
click at [570, 251] on div at bounding box center [469, 296] width 525 height 146
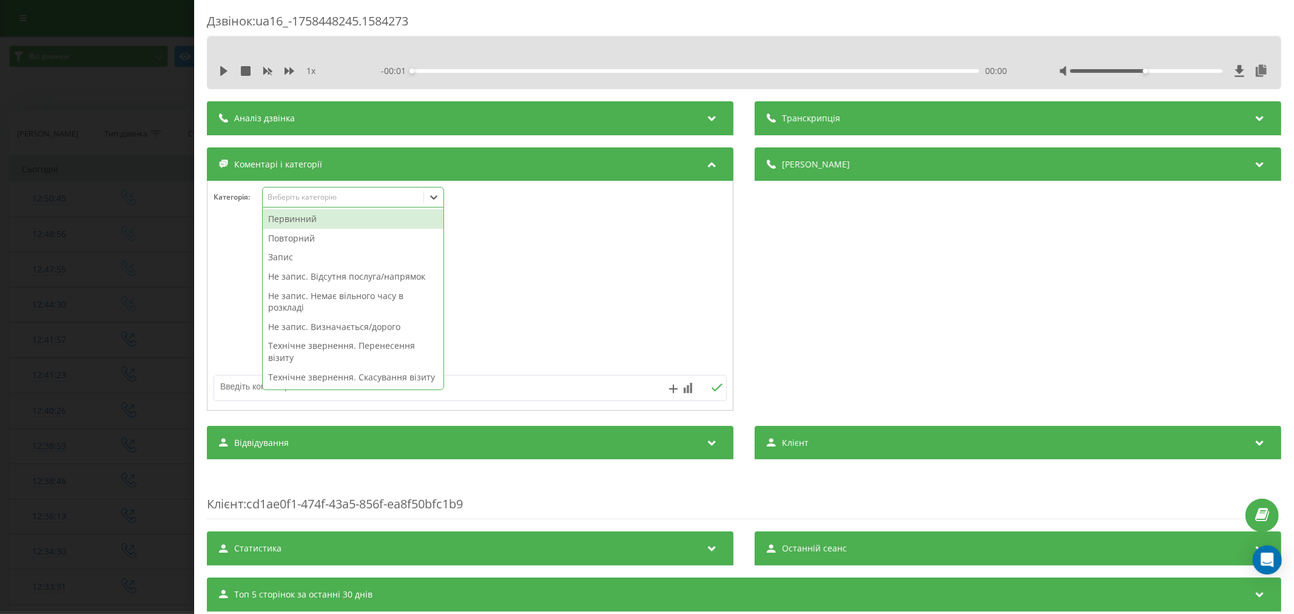
click at [434, 198] on icon at bounding box center [433, 197] width 7 height 4
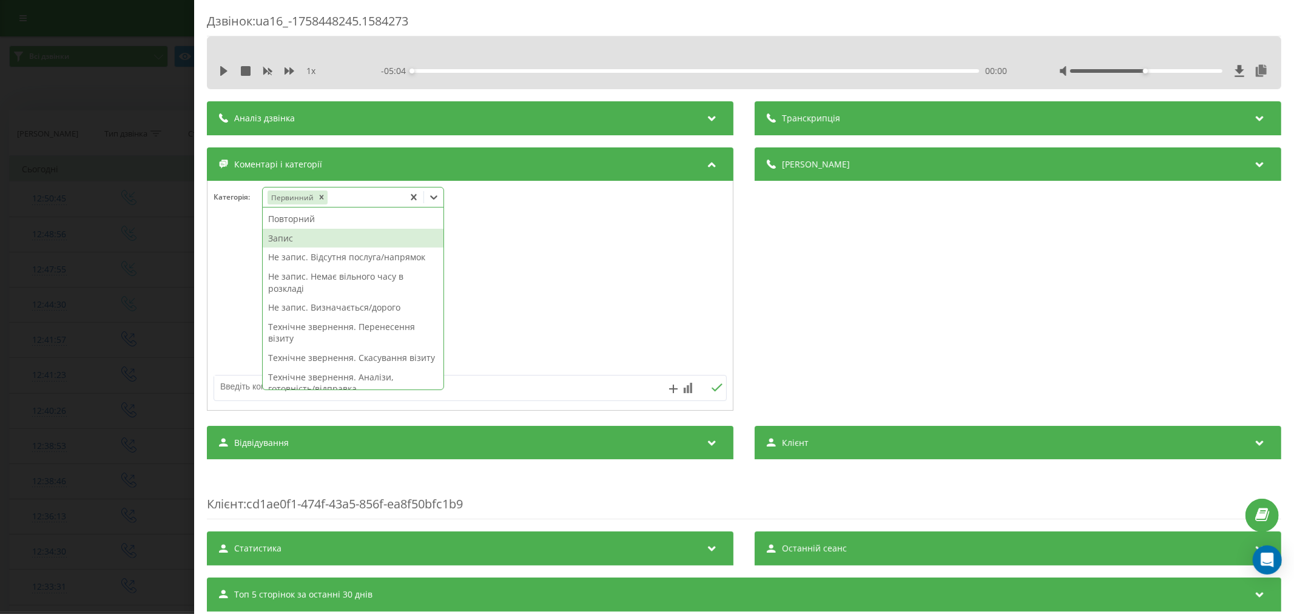
click at [314, 240] on div "Запис" at bounding box center [353, 238] width 181 height 19
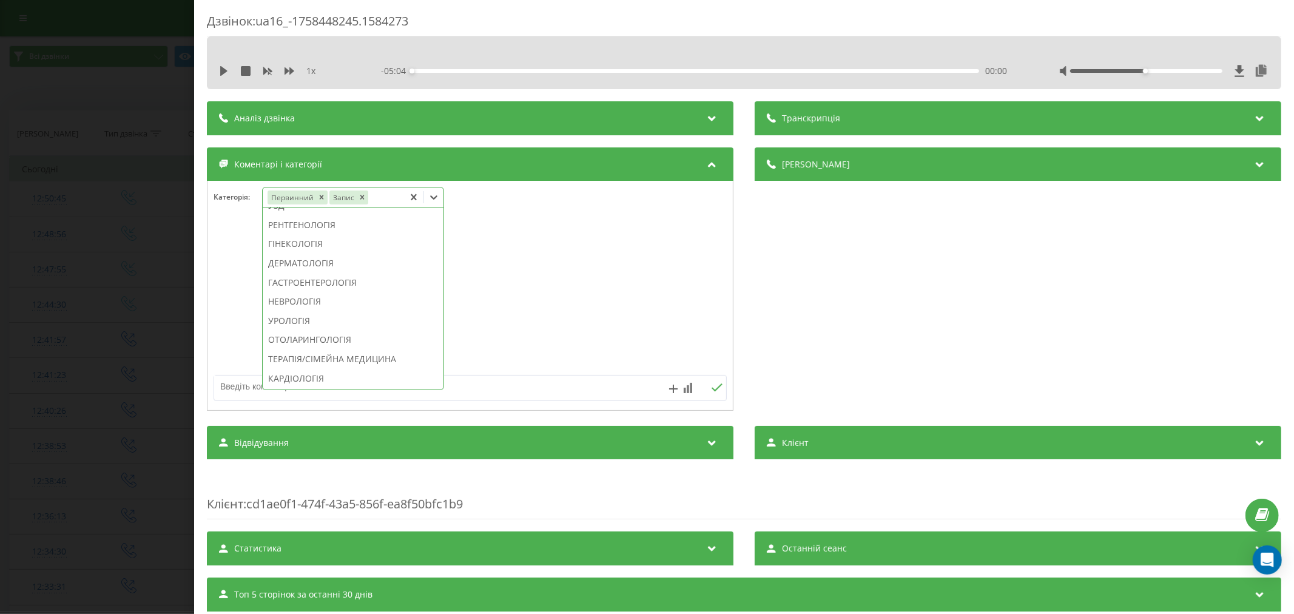
scroll to position [385, 0]
click at [315, 215] on div "УЗД" at bounding box center [353, 204] width 181 height 19
click at [716, 283] on div at bounding box center [469, 296] width 525 height 146
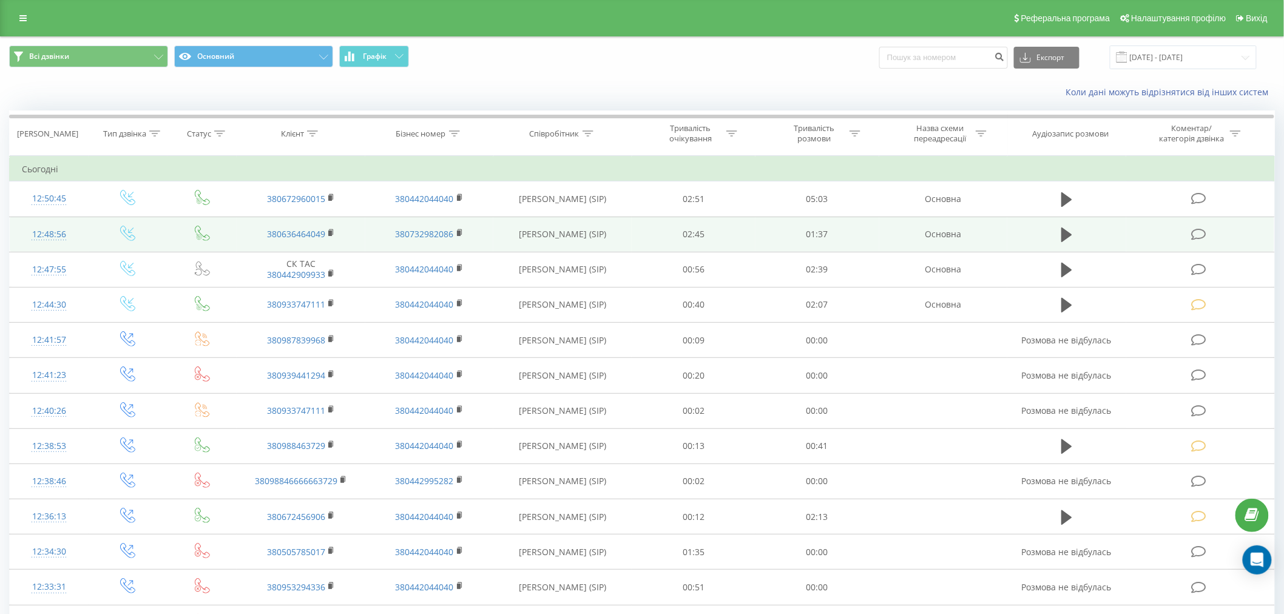
click at [1202, 233] on icon at bounding box center [1198, 234] width 15 height 13
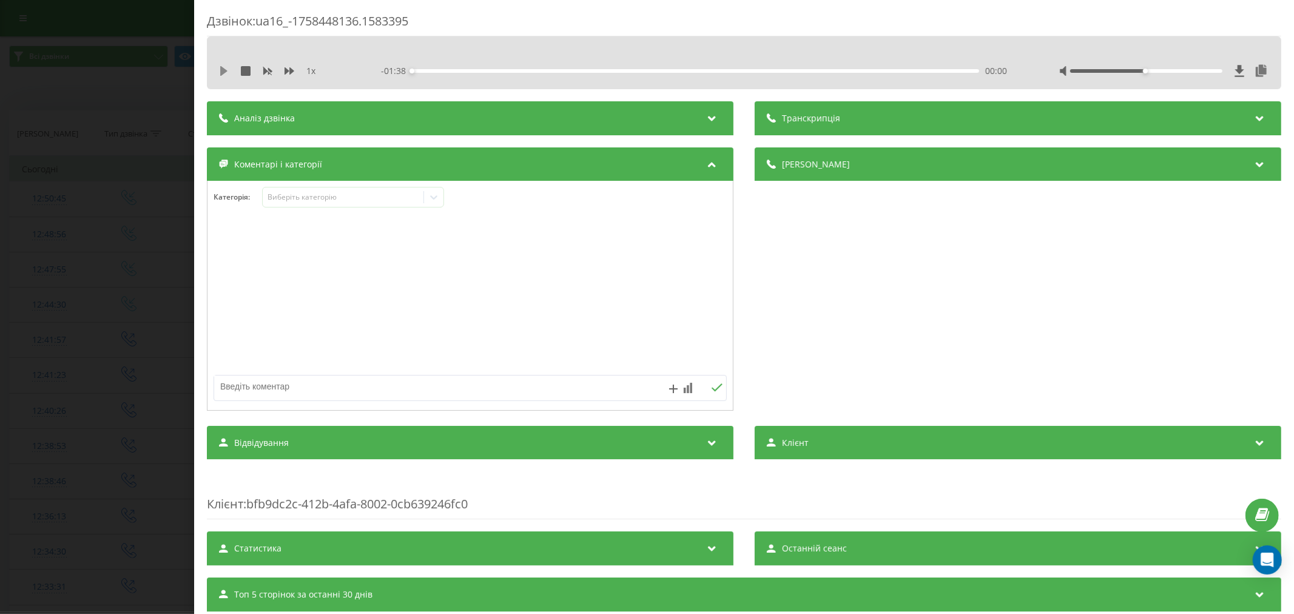
click at [225, 70] on icon at bounding box center [223, 71] width 7 height 10
click at [369, 196] on div "Виберіть категорію" at bounding box center [343, 197] width 152 height 10
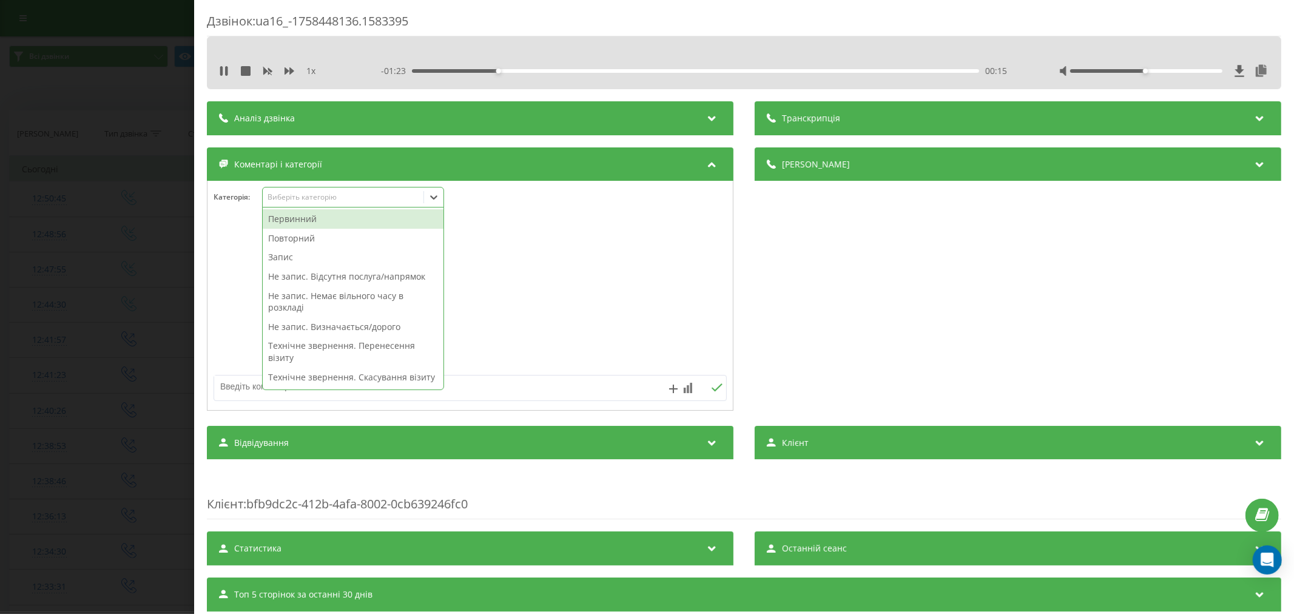
click at [330, 220] on div "Первинний" at bounding box center [353, 218] width 181 height 19
click at [352, 264] on div "Не запис. Відсутня послуга/напрямок" at bounding box center [353, 257] width 181 height 19
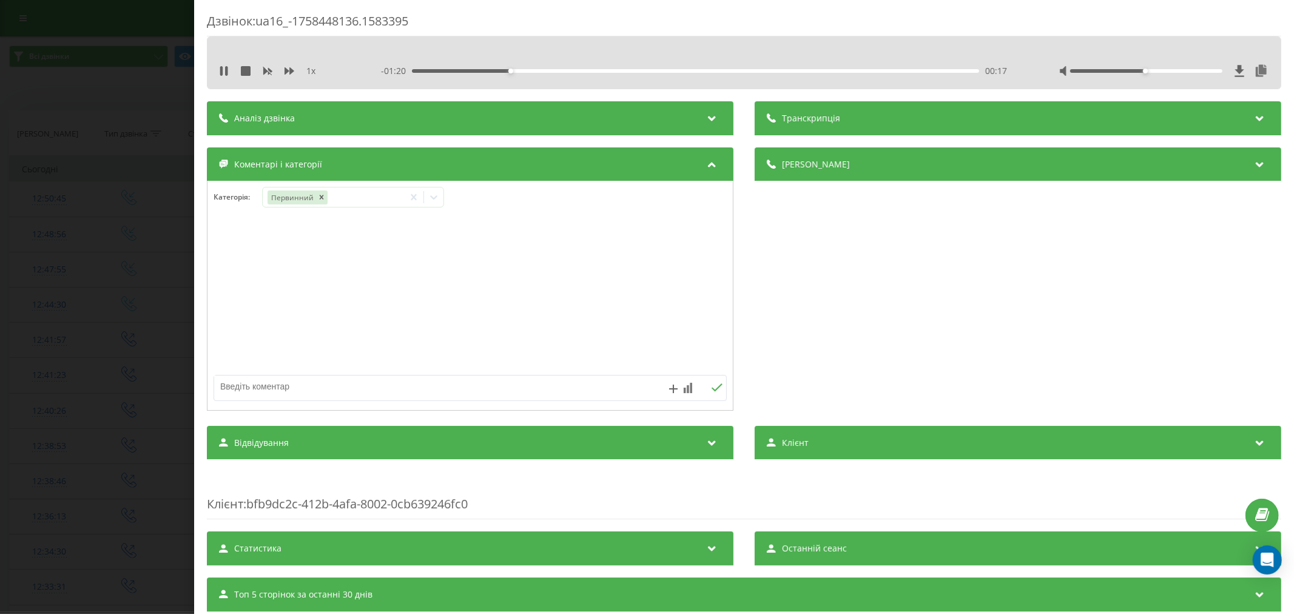
click at [590, 271] on div at bounding box center [469, 296] width 525 height 146
drag, startPoint x: 416, startPoint y: 388, endPoint x: 423, endPoint y: 396, distance: 10.3
click at [422, 395] on textarea at bounding box center [418, 386] width 409 height 22
type textarea "мрт"
click at [711, 389] on icon at bounding box center [717, 387] width 12 height 8
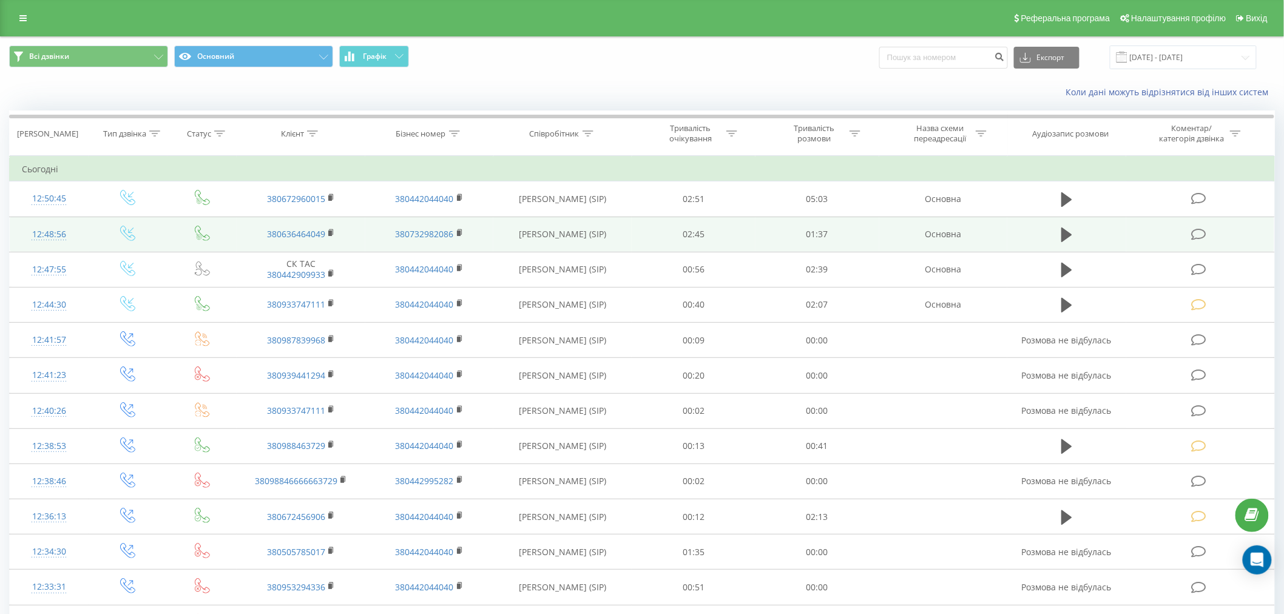
click at [1195, 228] on icon at bounding box center [1198, 234] width 15 height 13
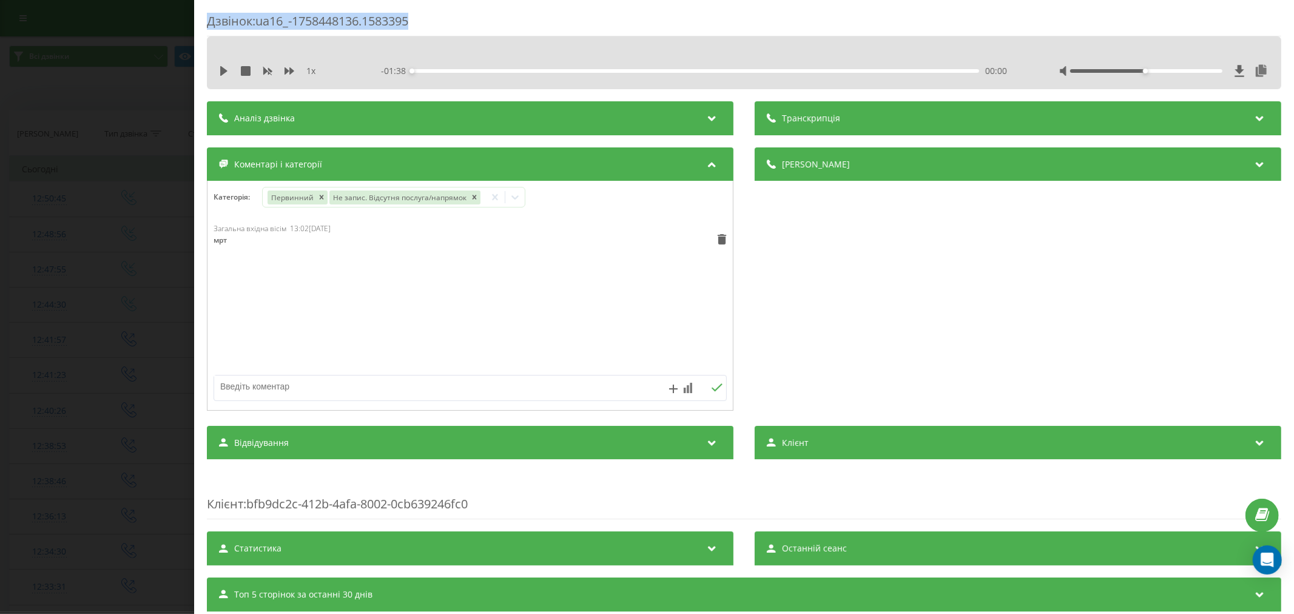
drag, startPoint x: 223, startPoint y: 73, endPoint x: 58, endPoint y: 22, distance: 173.1
click at [69, 35] on div "Дзвінок : ua16_-1758448136.1583395 1 x - 01:38 00:00 00:00 Транскрипція Для AI-…" at bounding box center [647, 307] width 1294 height 614
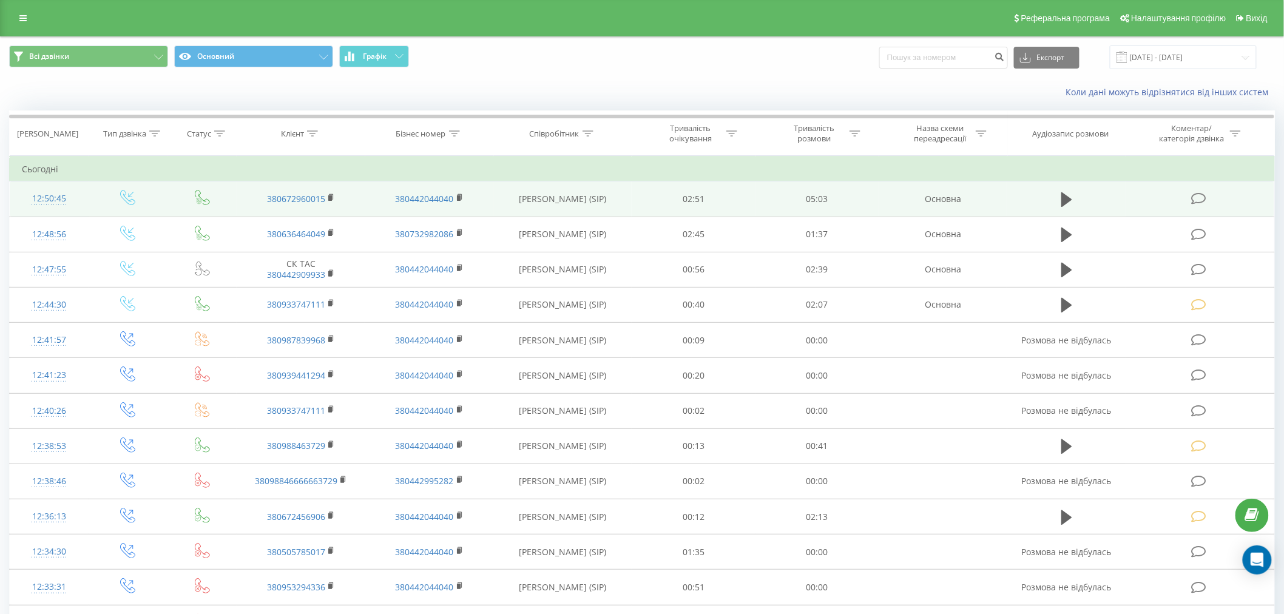
click at [1187, 202] on td at bounding box center [1200, 198] width 148 height 35
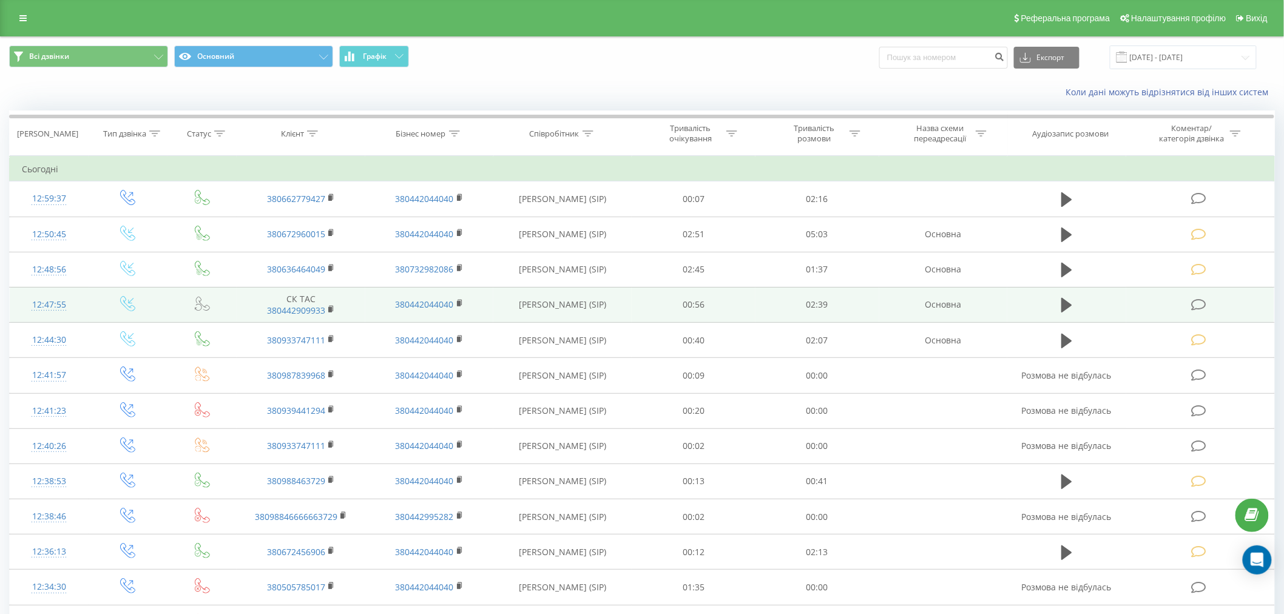
click at [1213, 302] on td at bounding box center [1200, 304] width 148 height 35
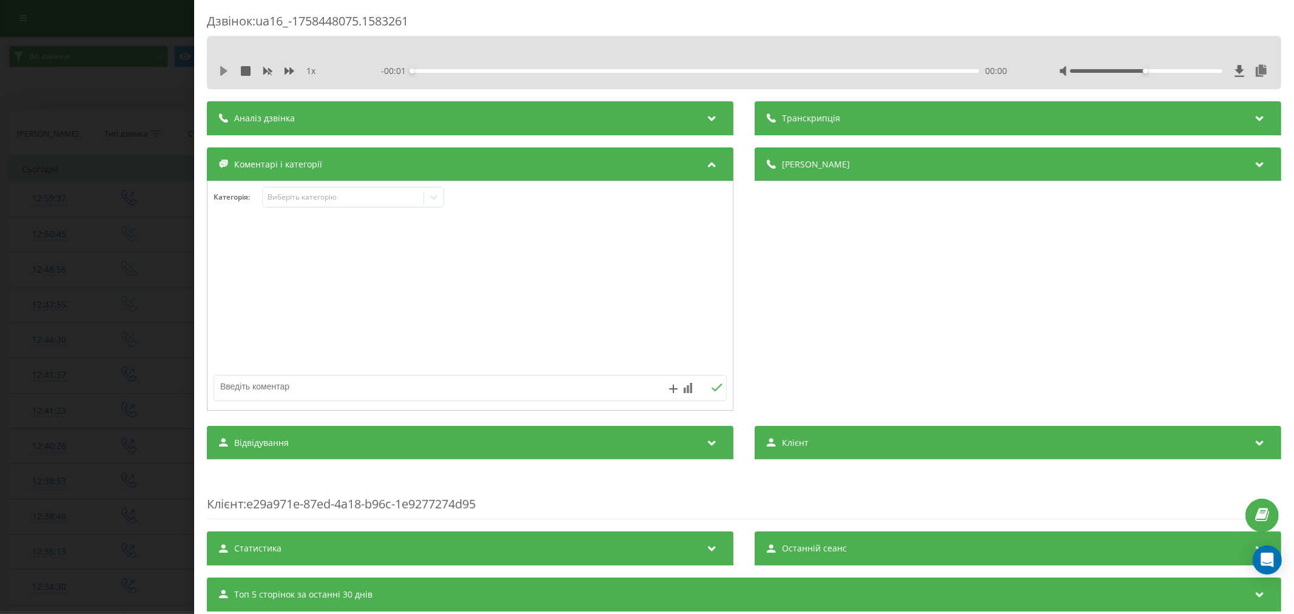
click at [224, 69] on icon at bounding box center [223, 71] width 7 height 10
click at [423, 70] on div "00:00" at bounding box center [695, 71] width 567 height 4
click at [358, 190] on div "Виберіть категорію" at bounding box center [353, 197] width 182 height 21
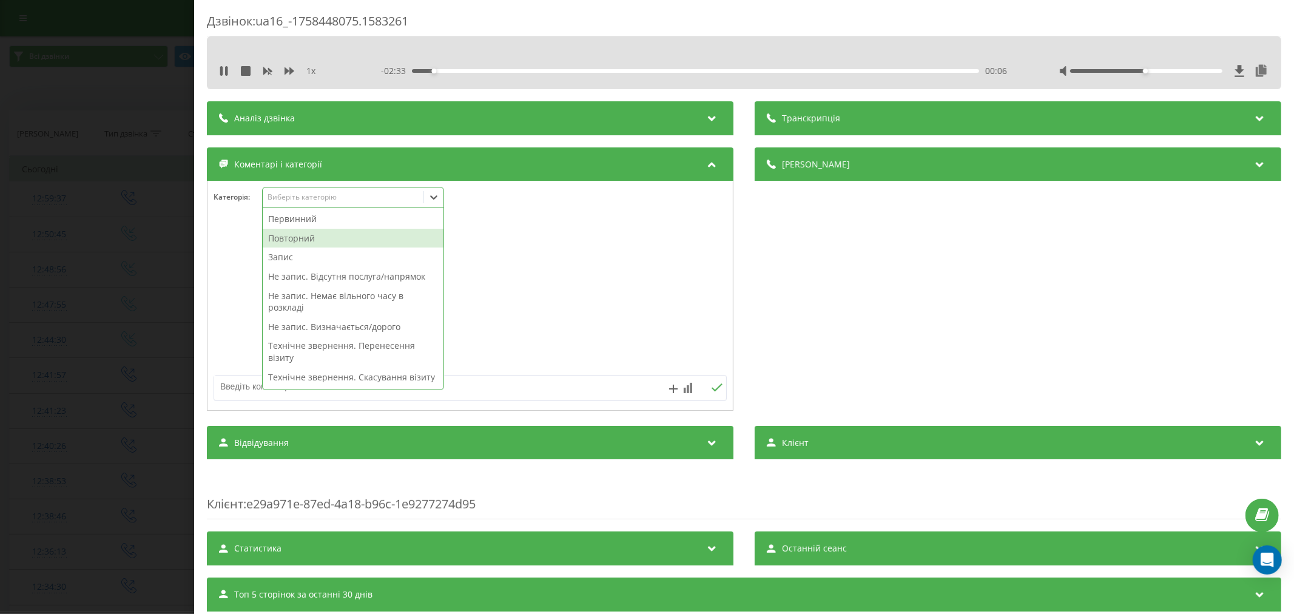
click at [324, 234] on div "Повторний" at bounding box center [353, 238] width 181 height 19
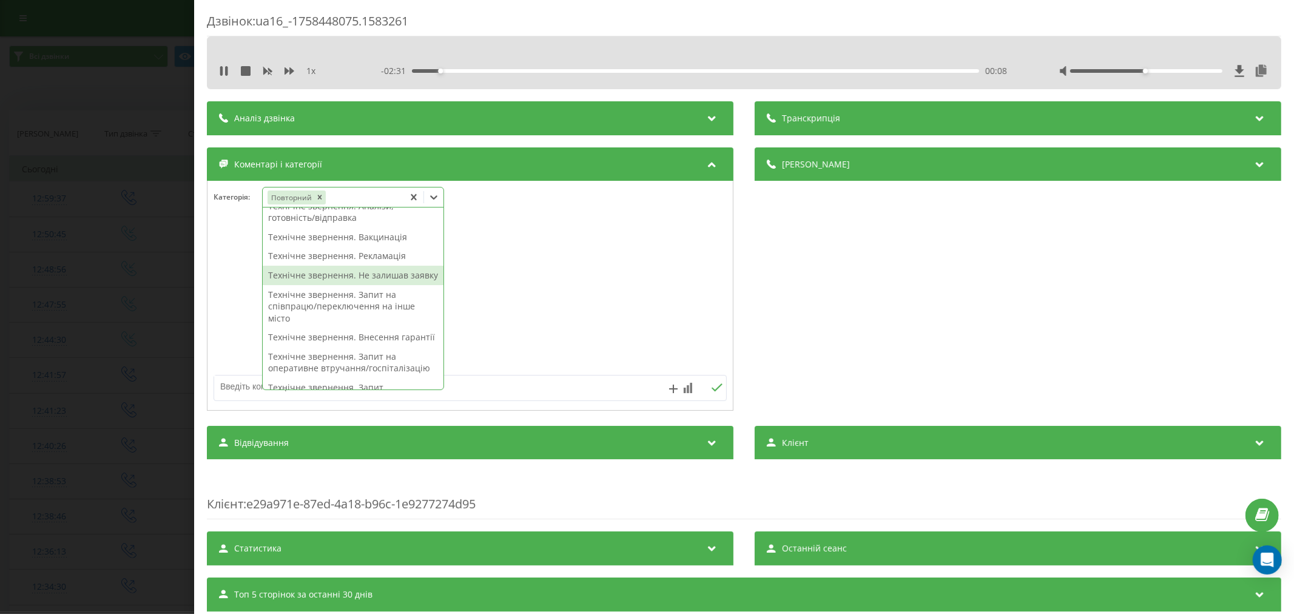
scroll to position [183, 0]
click at [385, 335] on div "Технічне звернення. Внесення гарантії" at bounding box center [353, 324] width 181 height 19
click at [566, 342] on div at bounding box center [469, 296] width 525 height 146
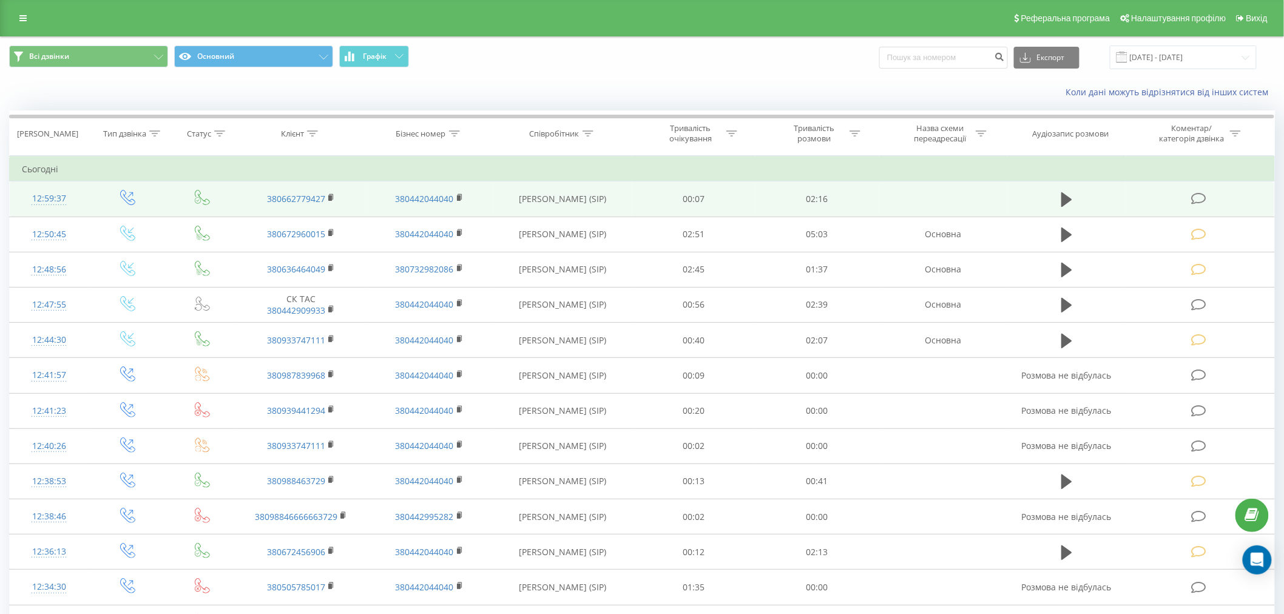
click at [1200, 194] on icon at bounding box center [1198, 198] width 15 height 13
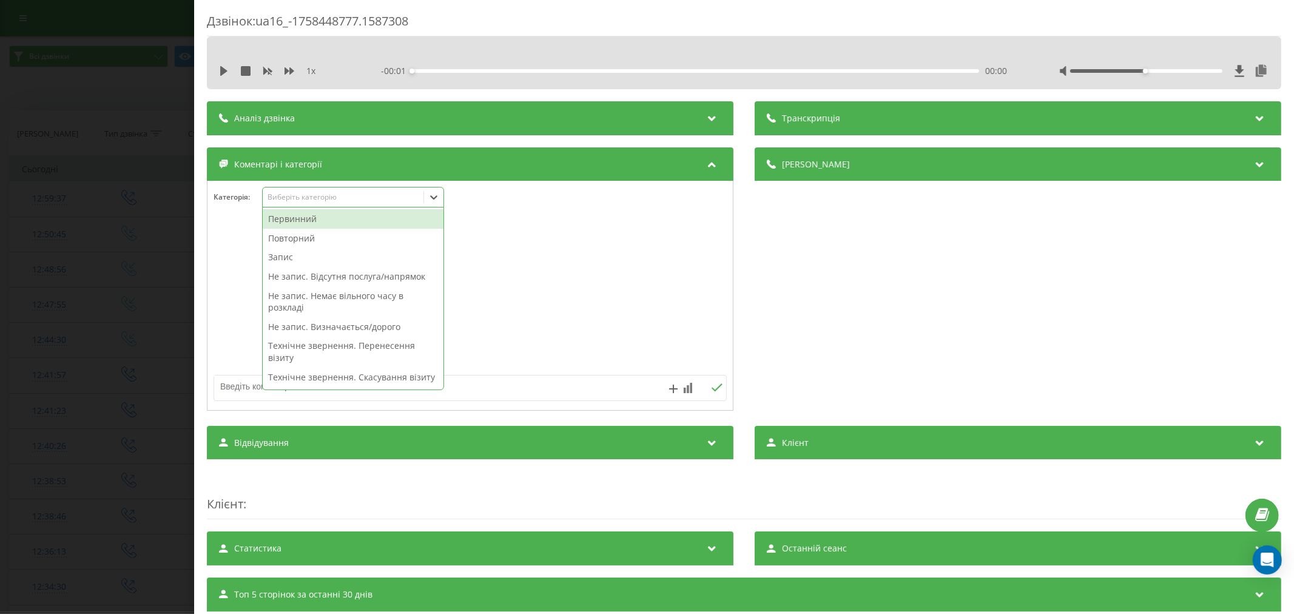
click at [306, 199] on div "Виберіть категорію" at bounding box center [343, 197] width 152 height 10
click at [303, 217] on div "Первинний" at bounding box center [353, 218] width 181 height 19
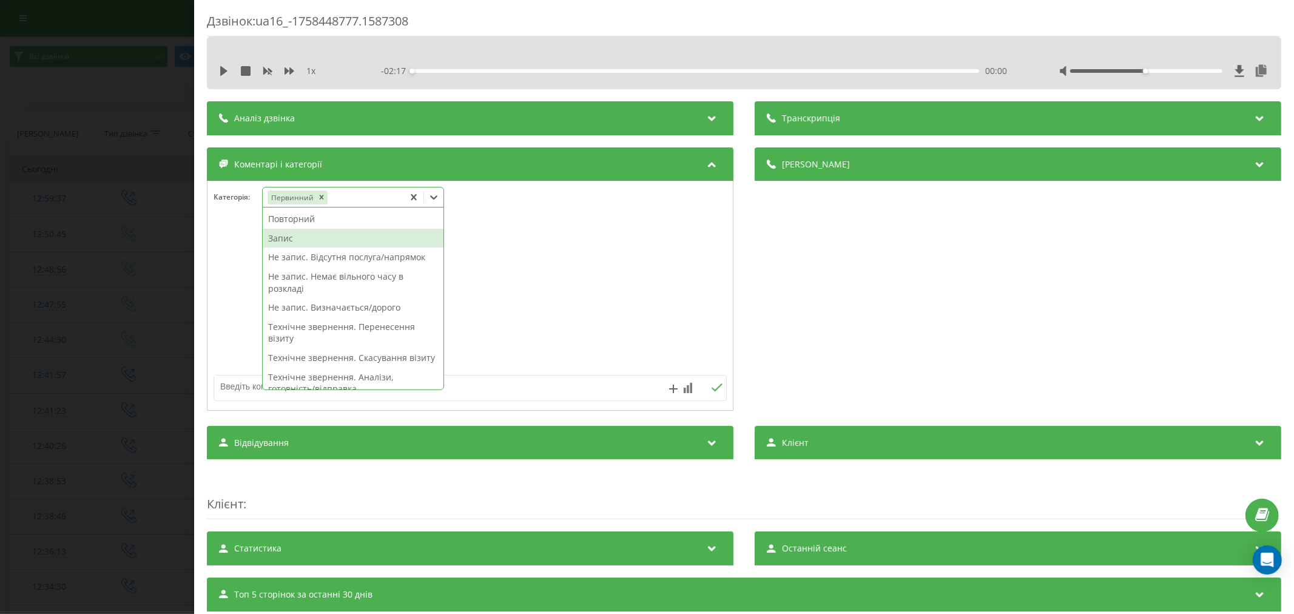
click at [295, 241] on div "Запис" at bounding box center [353, 238] width 181 height 19
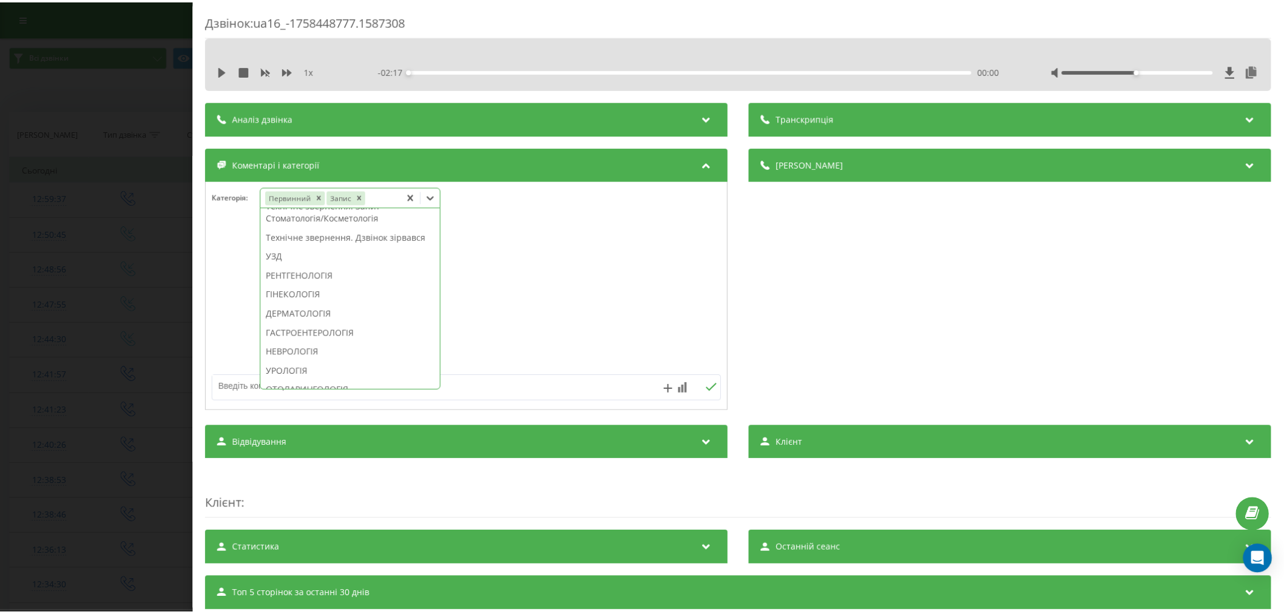
scroll to position [337, 0]
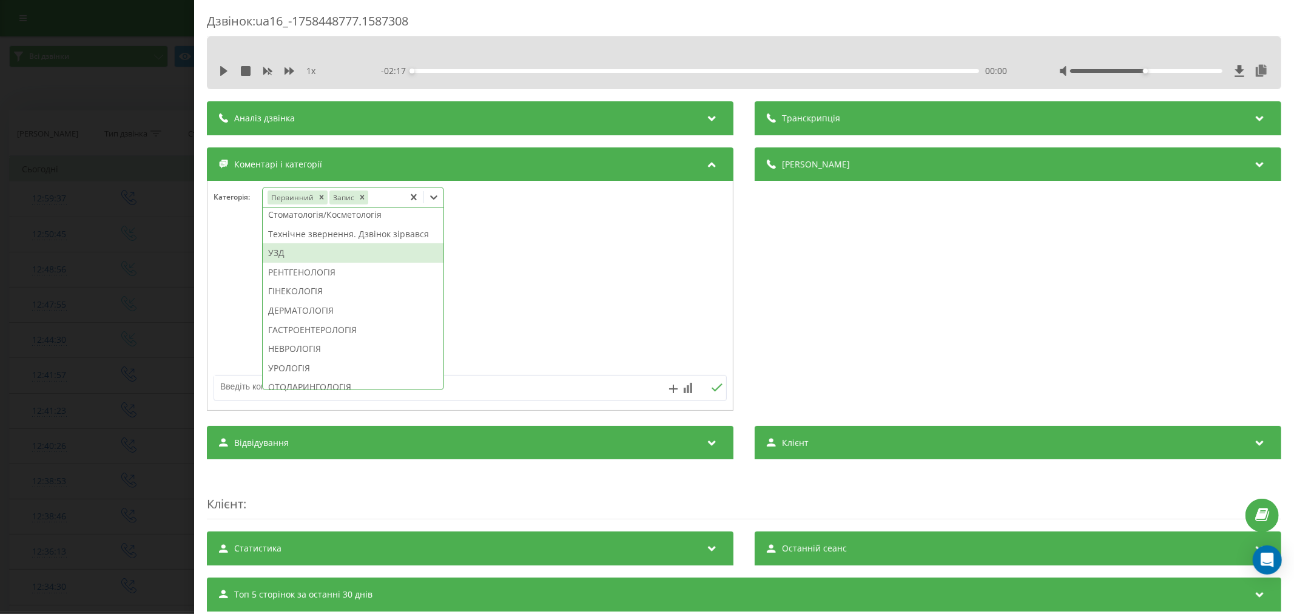
click at [288, 263] on div "УЗД" at bounding box center [353, 252] width 181 height 19
click at [620, 322] on div at bounding box center [469, 296] width 525 height 146
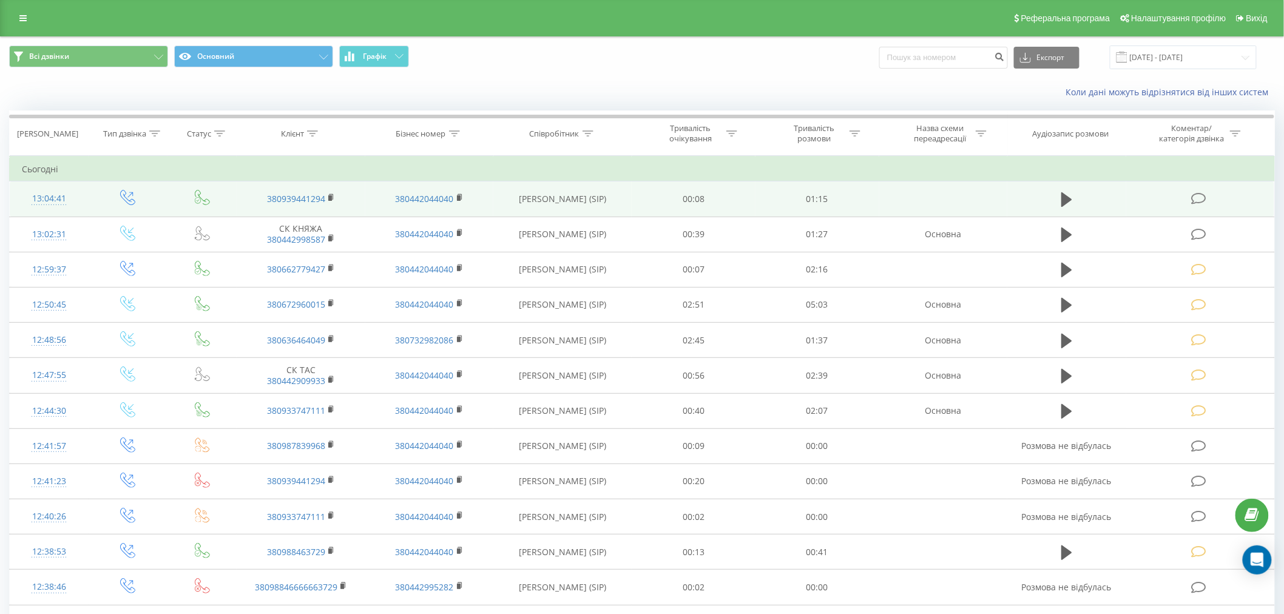
click at [1199, 197] on icon at bounding box center [1198, 198] width 15 height 13
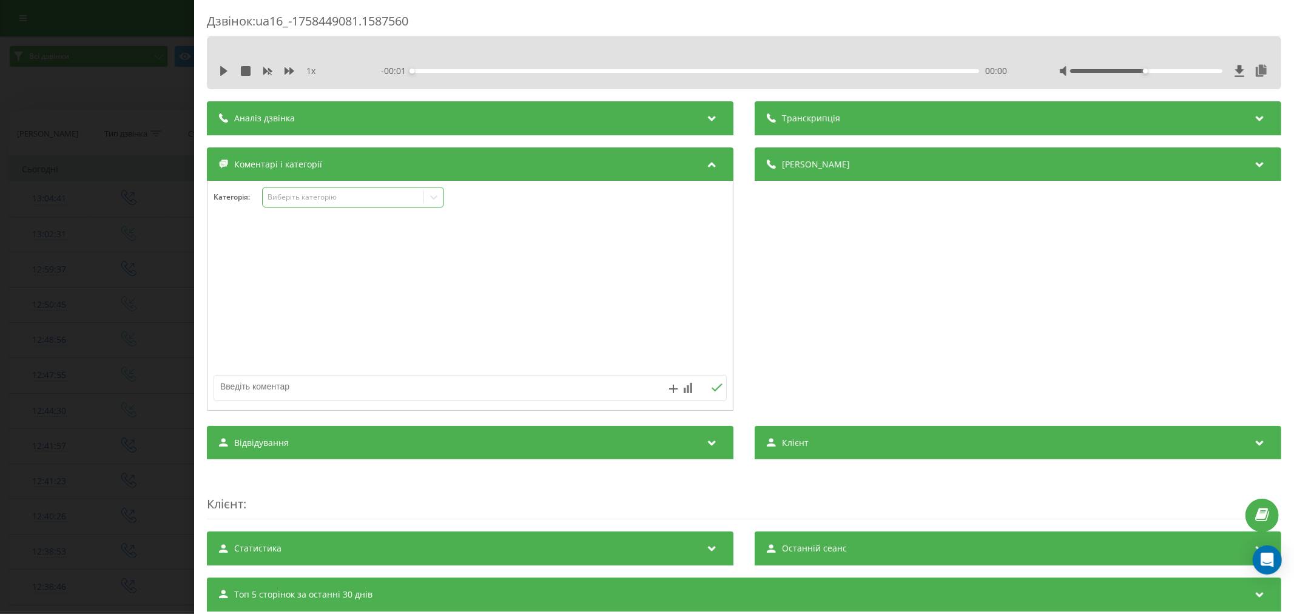
click at [288, 200] on div "Виберіть категорію" at bounding box center [343, 197] width 152 height 10
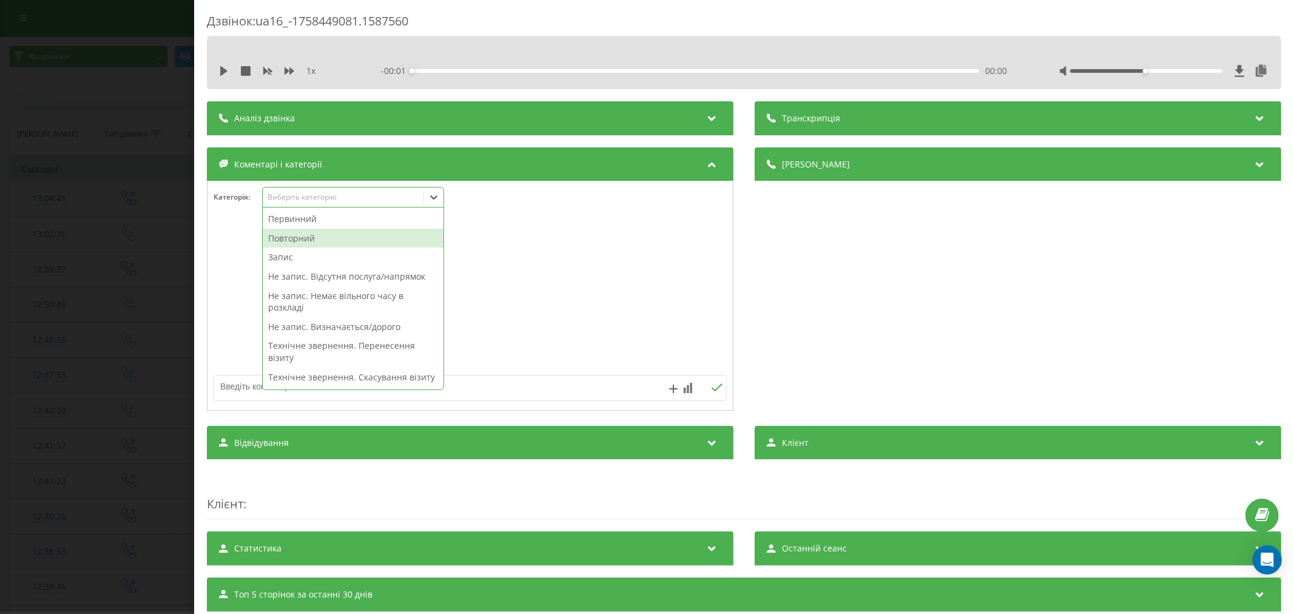
click at [291, 237] on div "Повторний" at bounding box center [353, 238] width 181 height 19
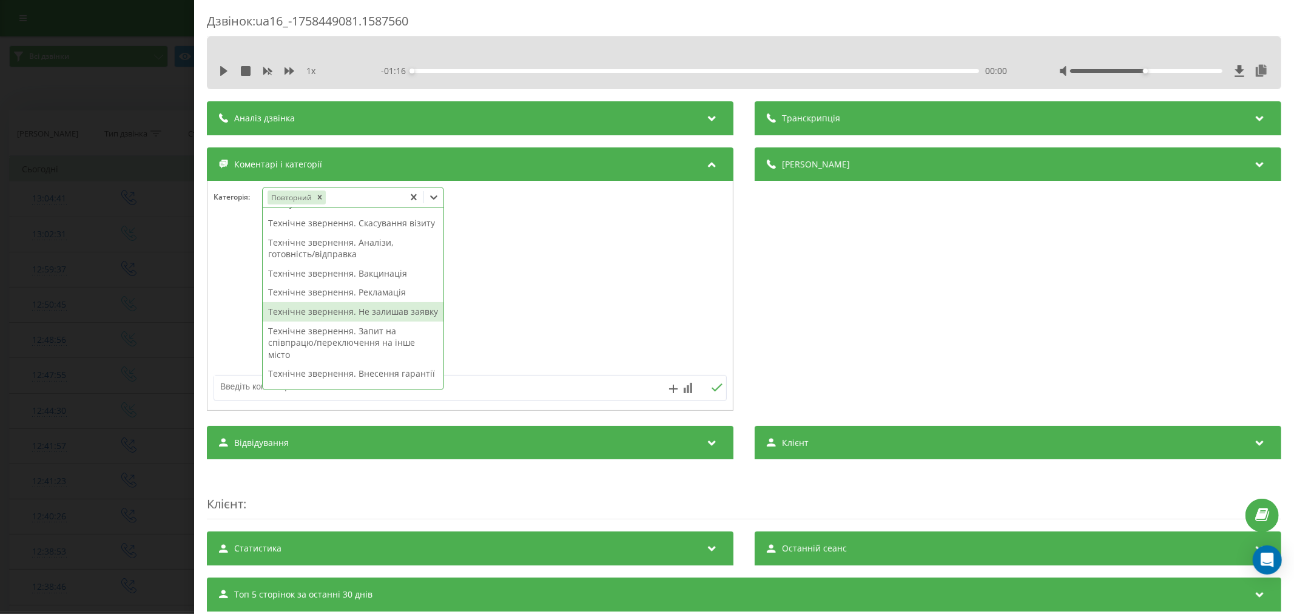
scroll to position [67, 0]
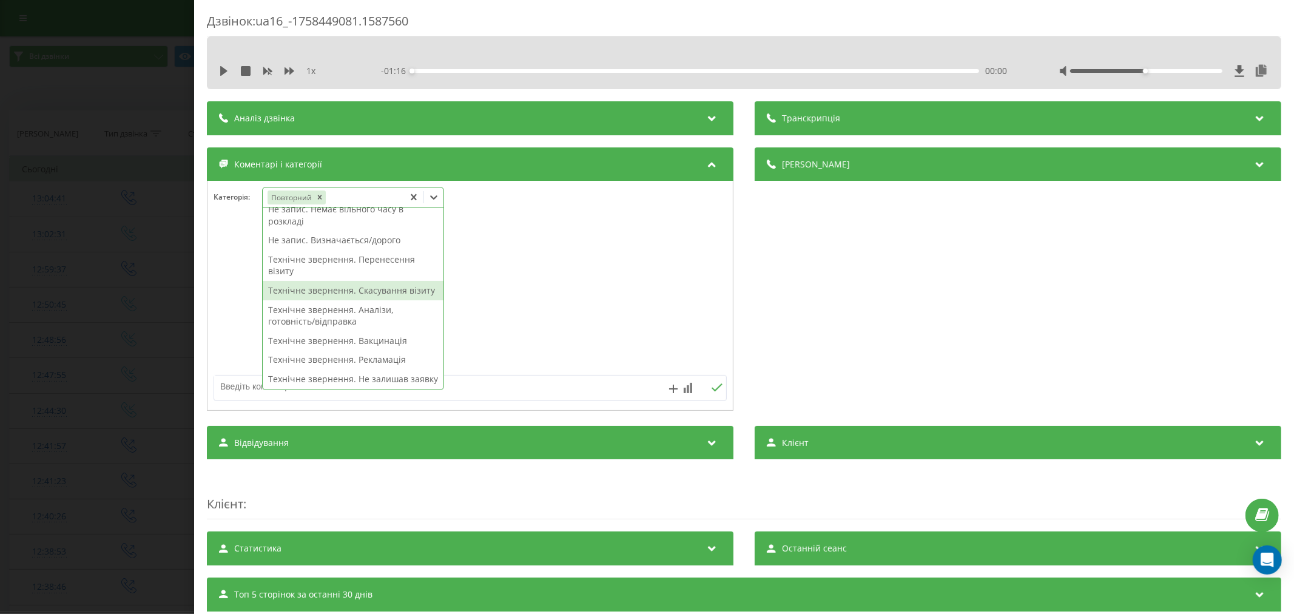
click at [329, 297] on div "Технічне звернення. Скасування візиту" at bounding box center [353, 290] width 181 height 19
click at [459, 292] on div at bounding box center [469, 296] width 525 height 146
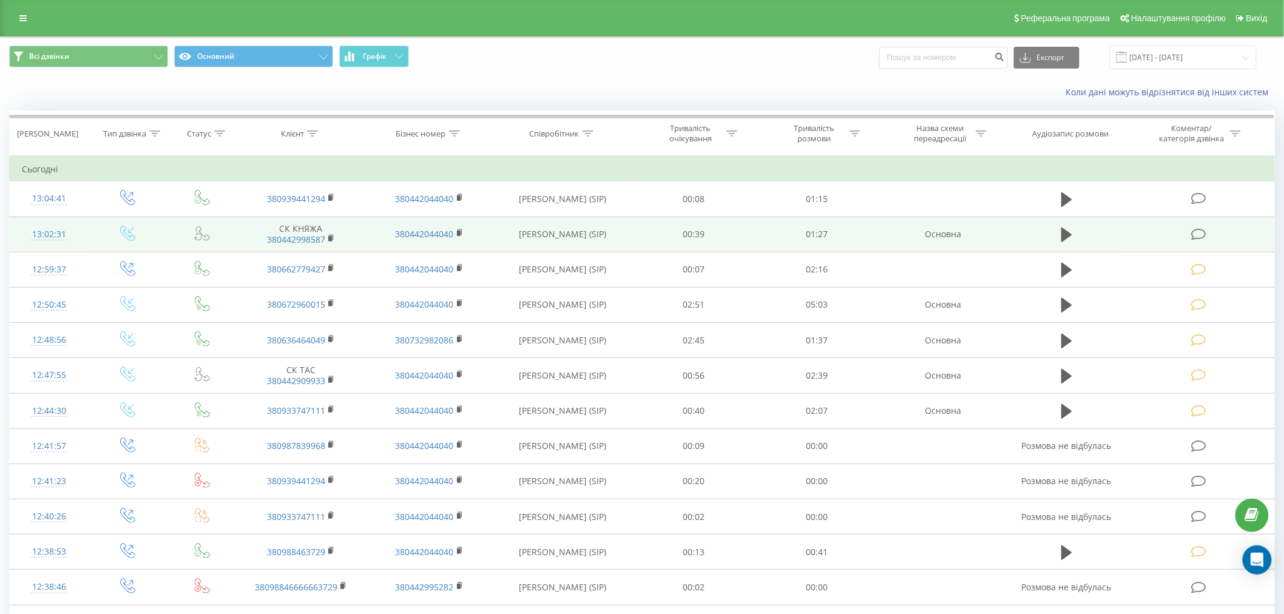
click at [1202, 232] on icon at bounding box center [1198, 234] width 15 height 13
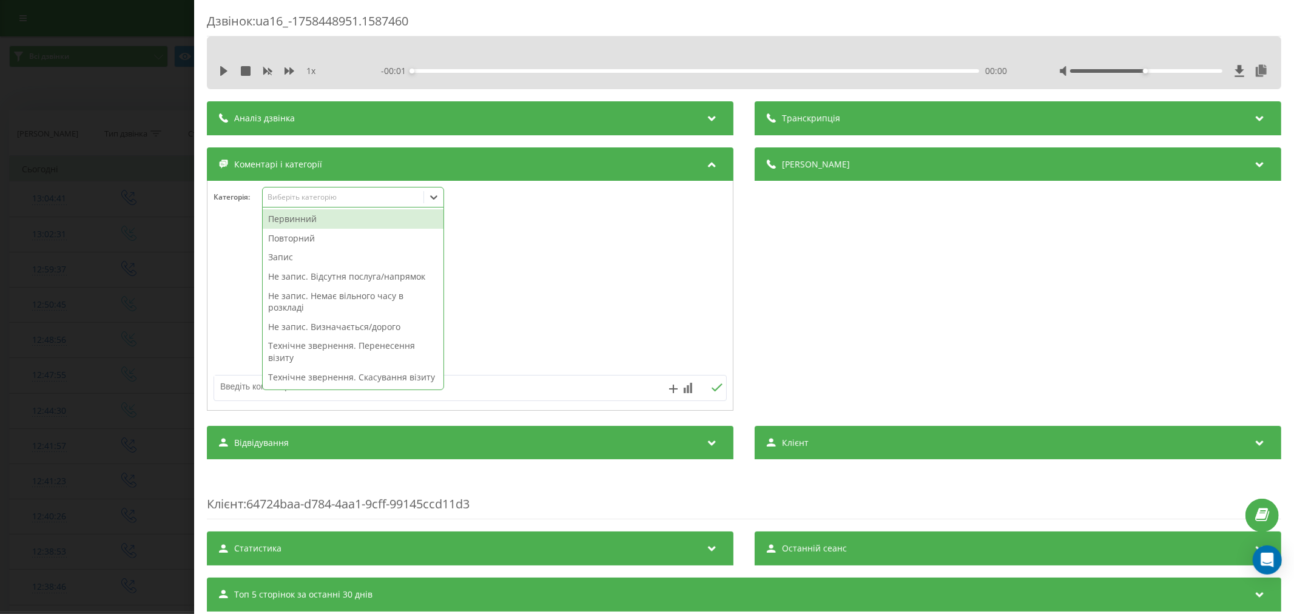
click at [313, 200] on div "Виберіть категорію" at bounding box center [343, 197] width 152 height 10
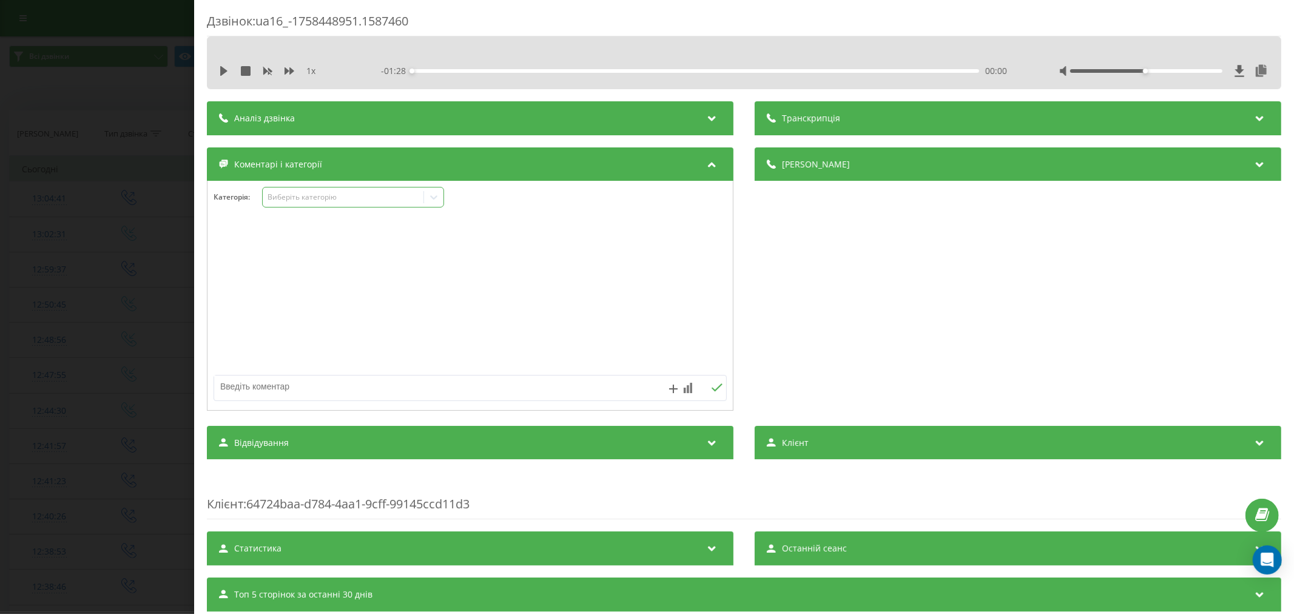
click at [311, 197] on div "Виберіть категорію" at bounding box center [343, 197] width 152 height 10
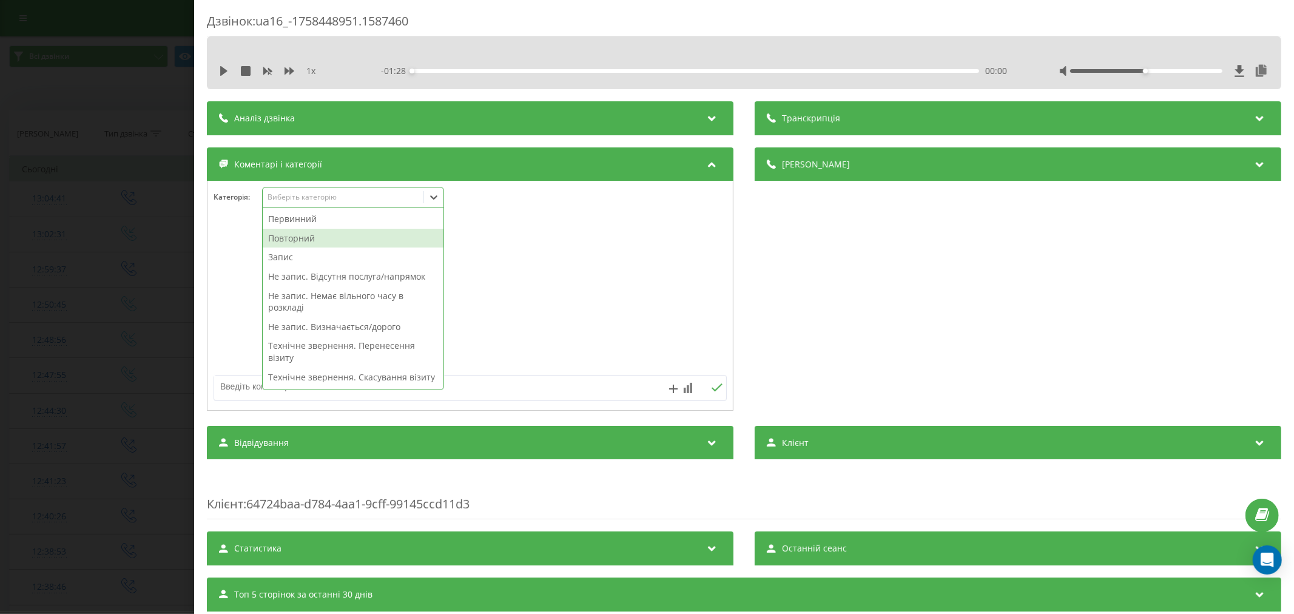
click at [308, 237] on div "Повторний" at bounding box center [353, 238] width 181 height 19
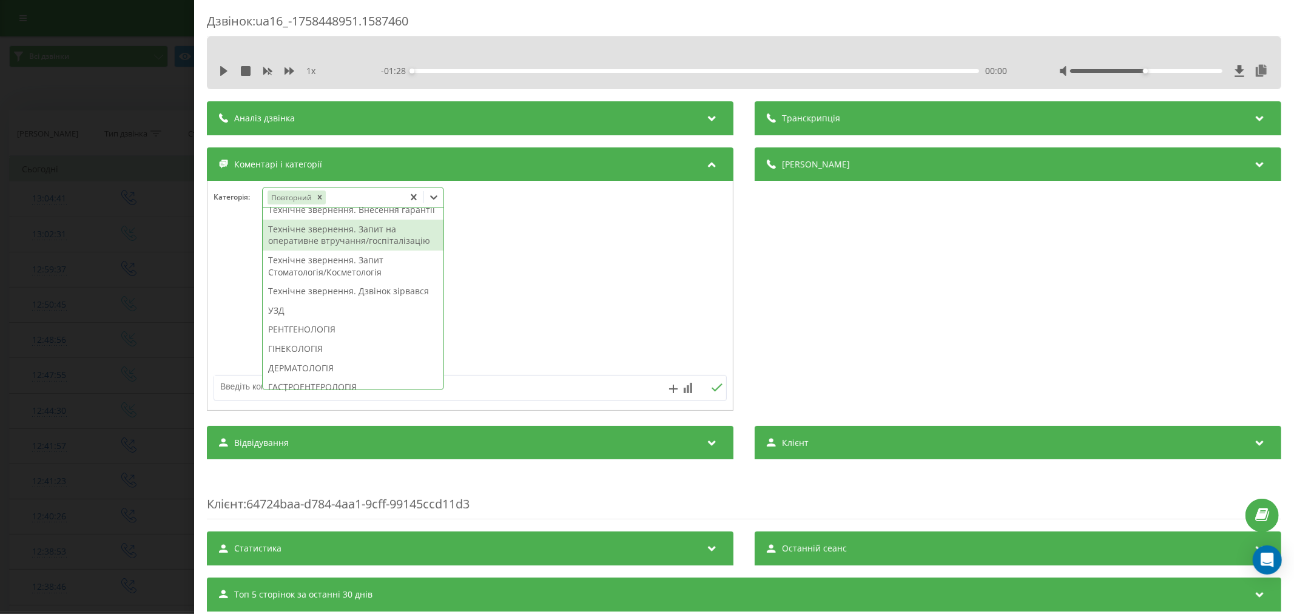
scroll to position [318, 0]
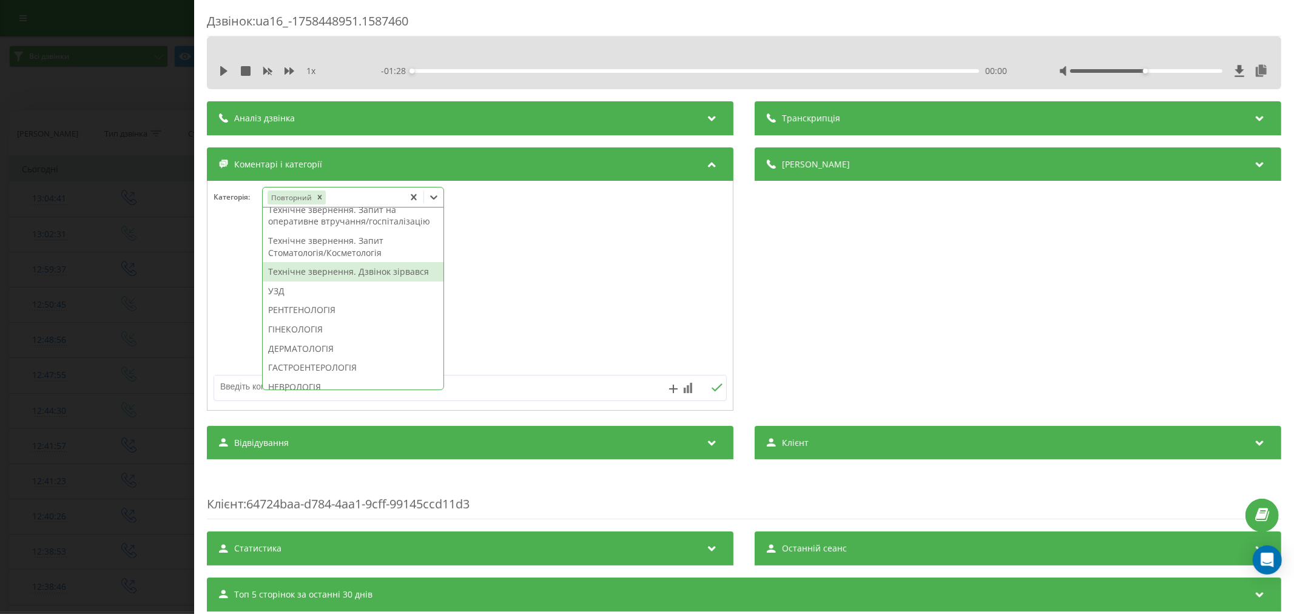
click at [331, 281] on div "Технічне звернення. Дзвінок зірвався" at bounding box center [353, 271] width 181 height 19
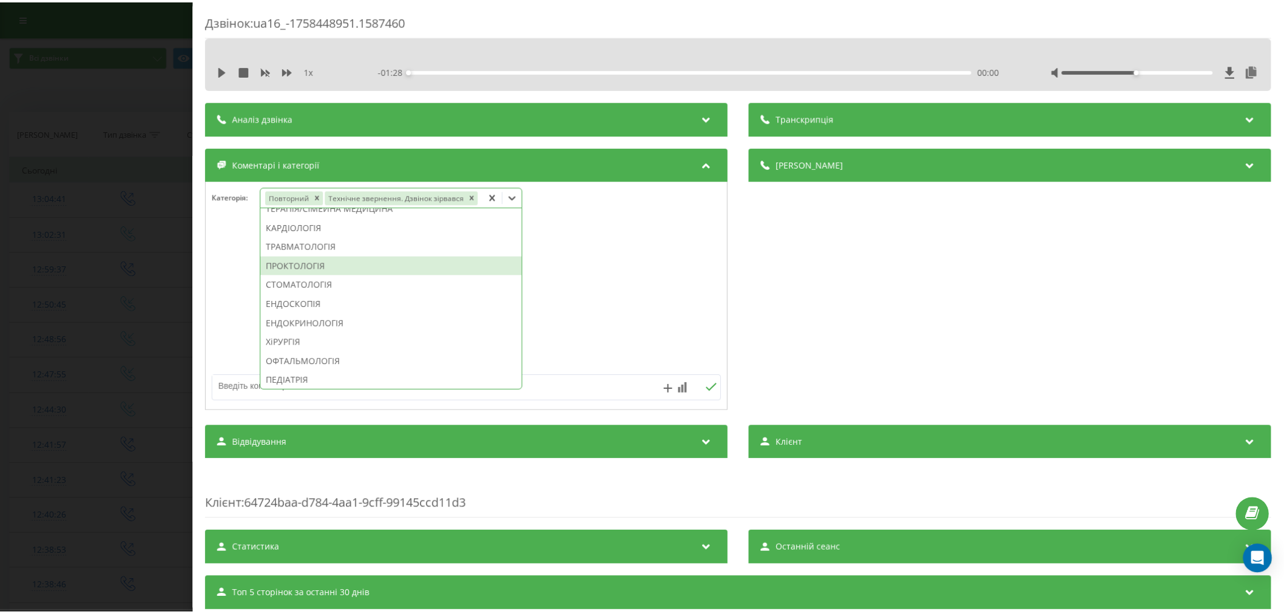
scroll to position [408, 0]
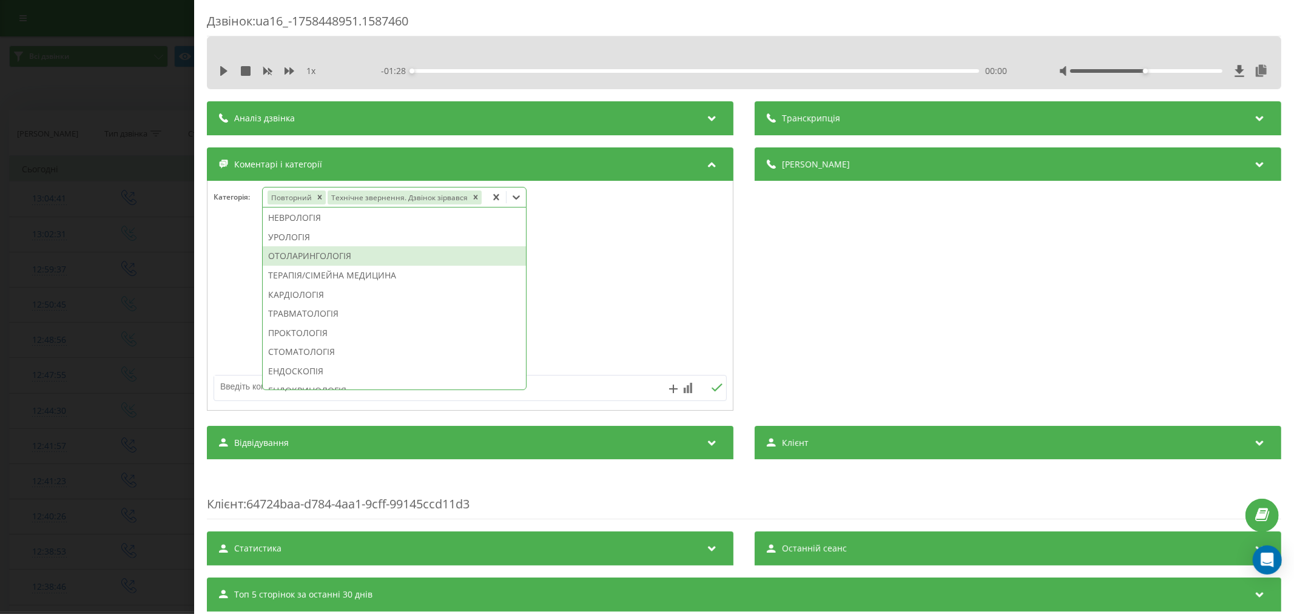
click at [323, 259] on div "ОТОЛАРИНГОЛОГІЯ" at bounding box center [394, 255] width 263 height 19
click at [682, 257] on div at bounding box center [469, 296] width 525 height 146
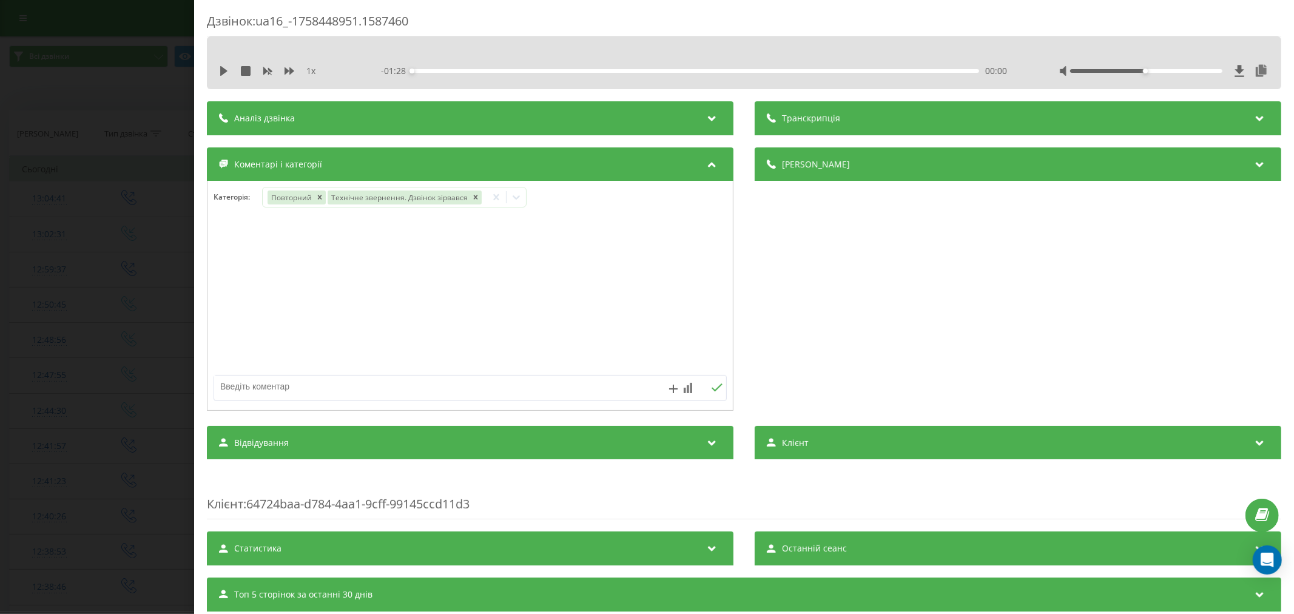
click at [428, 391] on textarea at bounding box center [418, 386] width 409 height 22
type textarea "страхова. будуть пропонувати"
click at [714, 392] on icon at bounding box center [717, 387] width 12 height 8
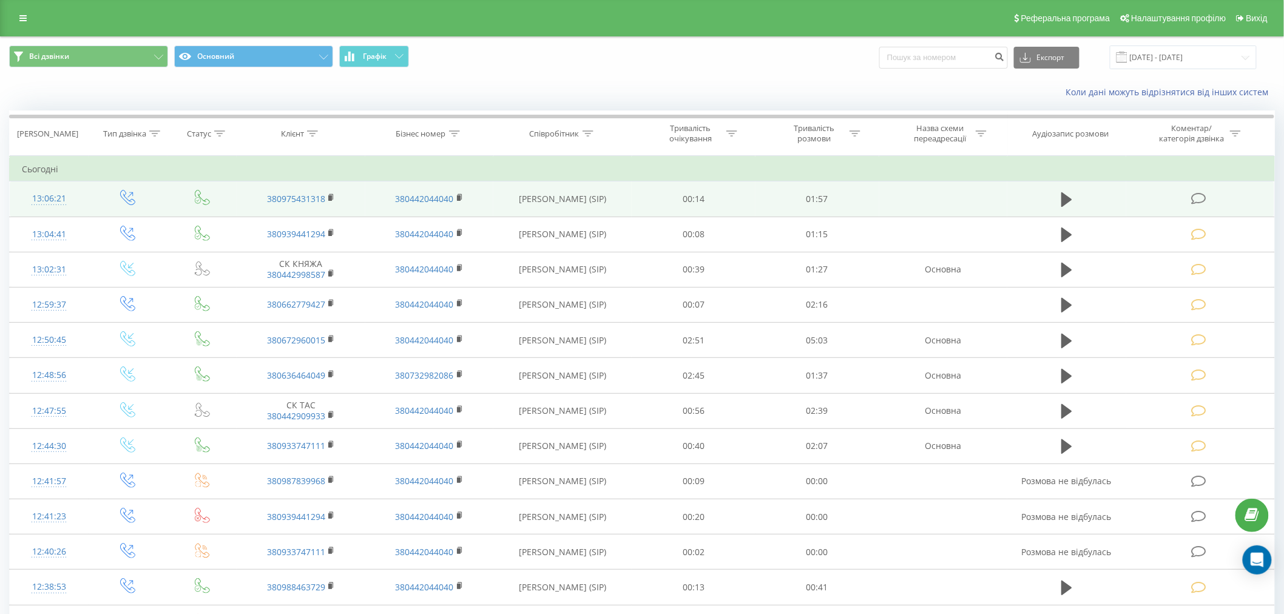
click at [1202, 196] on icon at bounding box center [1198, 198] width 15 height 13
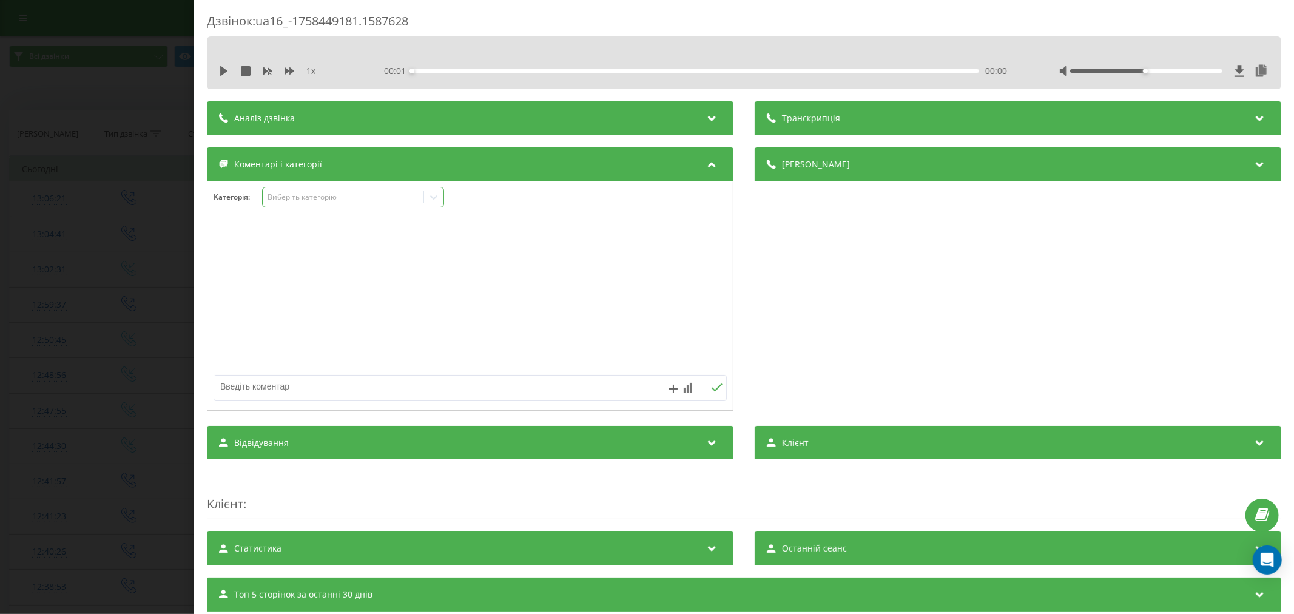
click at [306, 197] on div "Виберіть категорію" at bounding box center [343, 197] width 152 height 10
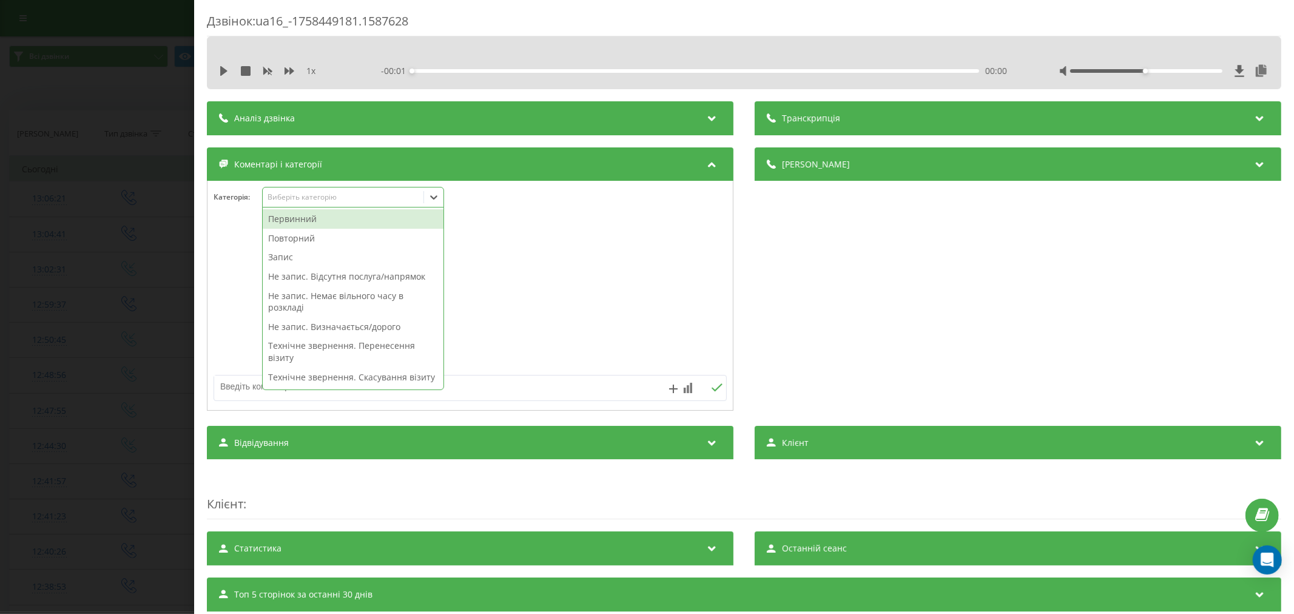
click at [295, 217] on div "Первинний" at bounding box center [353, 218] width 181 height 19
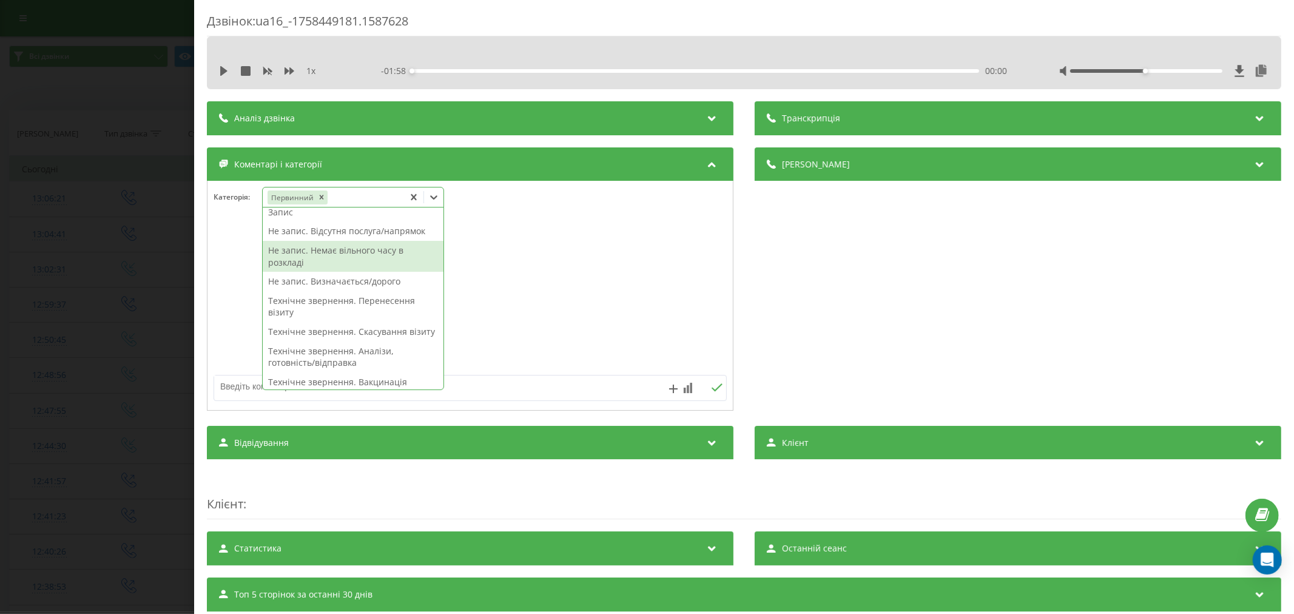
scroll to position [67, 0]
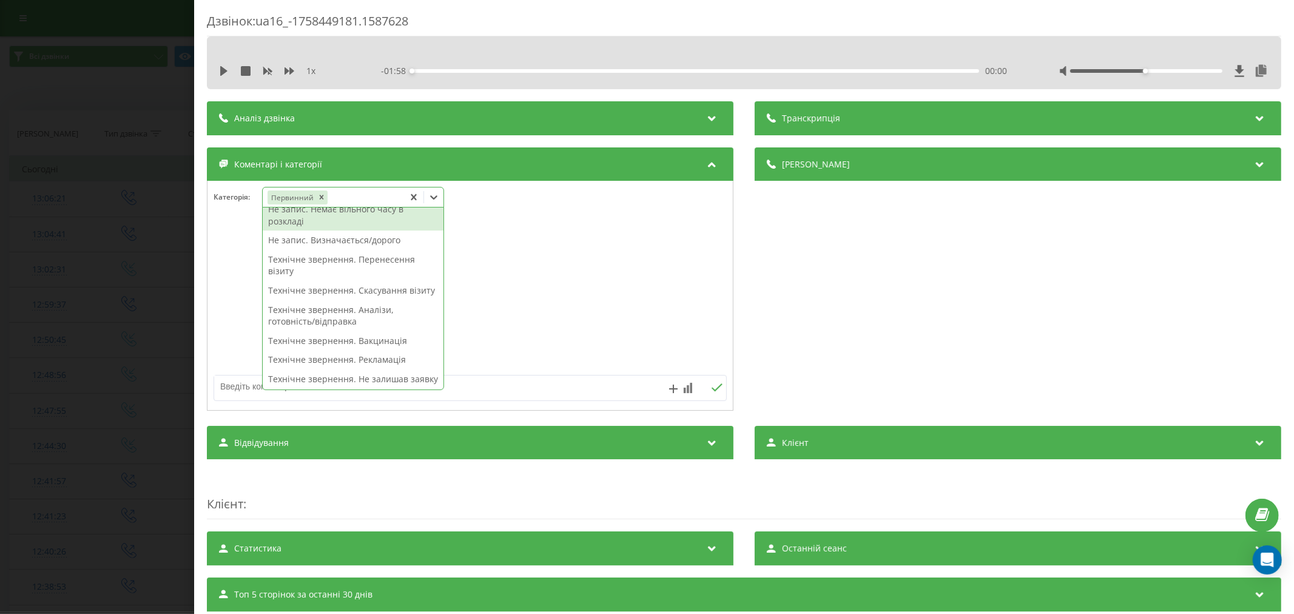
click at [335, 219] on div "Не запис. Немає вільного часу в розкладі" at bounding box center [353, 215] width 181 height 31
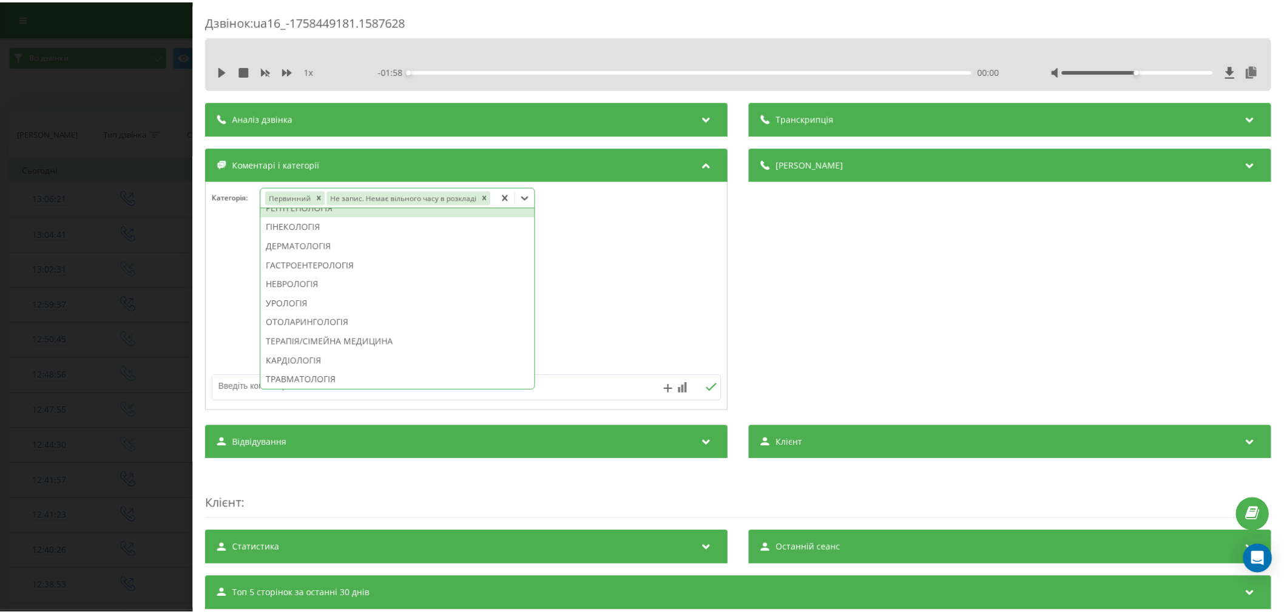
scroll to position [417, 0]
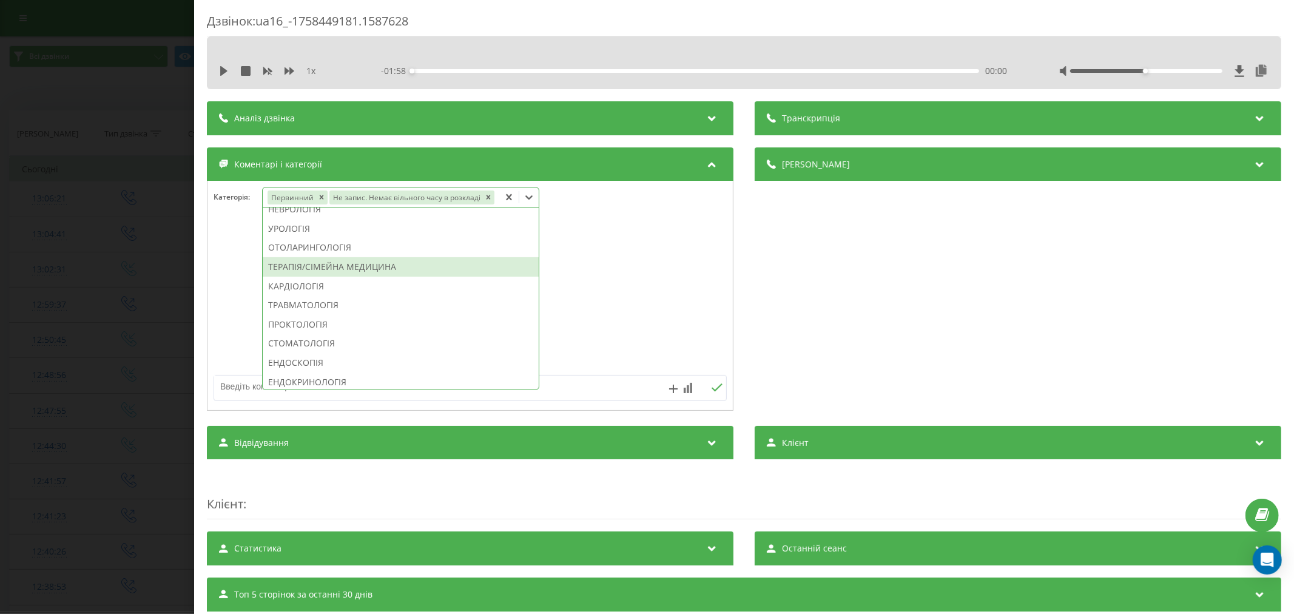
click at [319, 259] on div "ТЕРАПІЯ/СІМЕЙНА МЕДИЦИНА" at bounding box center [401, 266] width 276 height 19
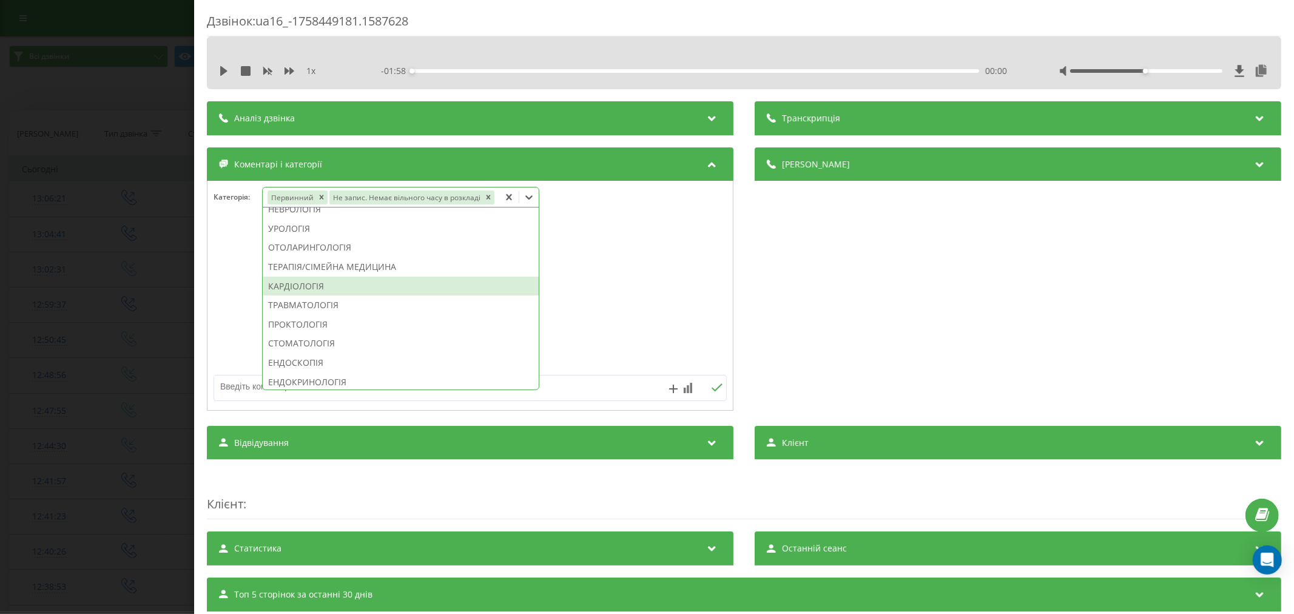
click at [686, 303] on div at bounding box center [469, 296] width 525 height 146
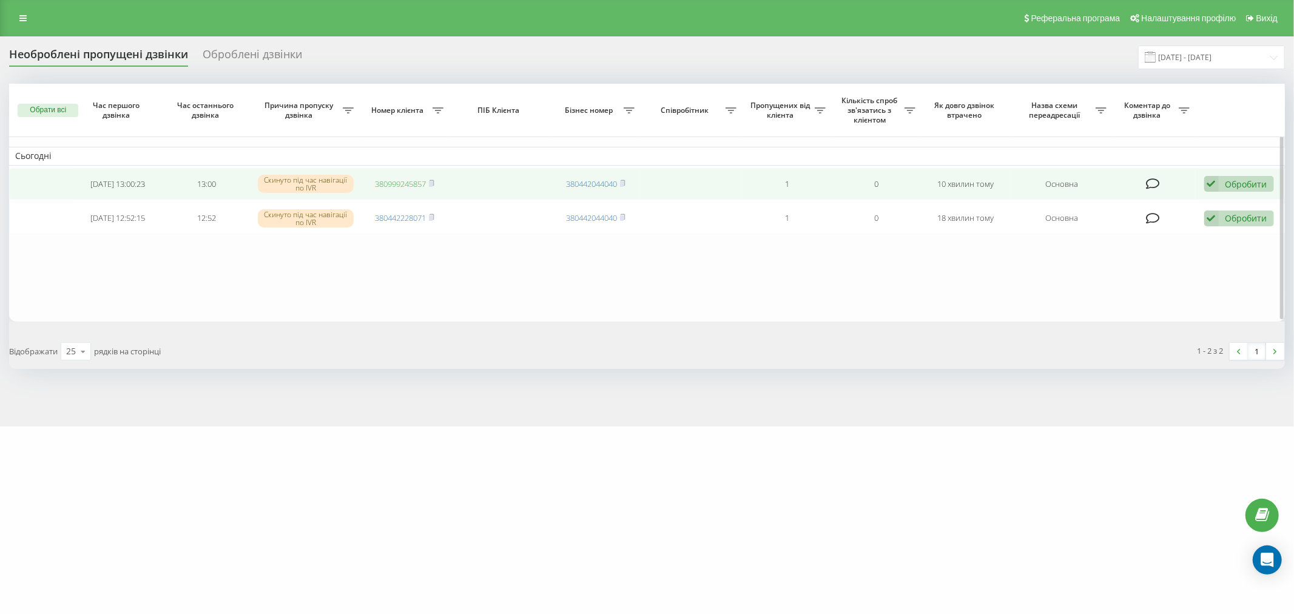
drag, startPoint x: 397, startPoint y: 223, endPoint x: 399, endPoint y: 186, distance: 37.0
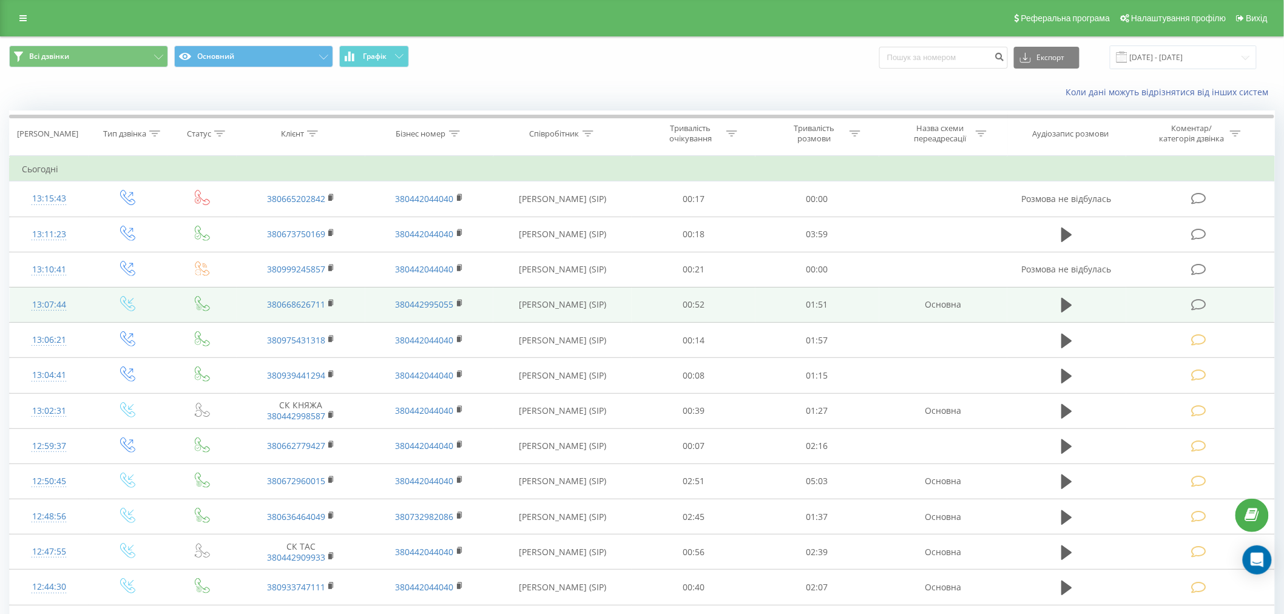
click at [1199, 301] on icon at bounding box center [1198, 304] width 15 height 13
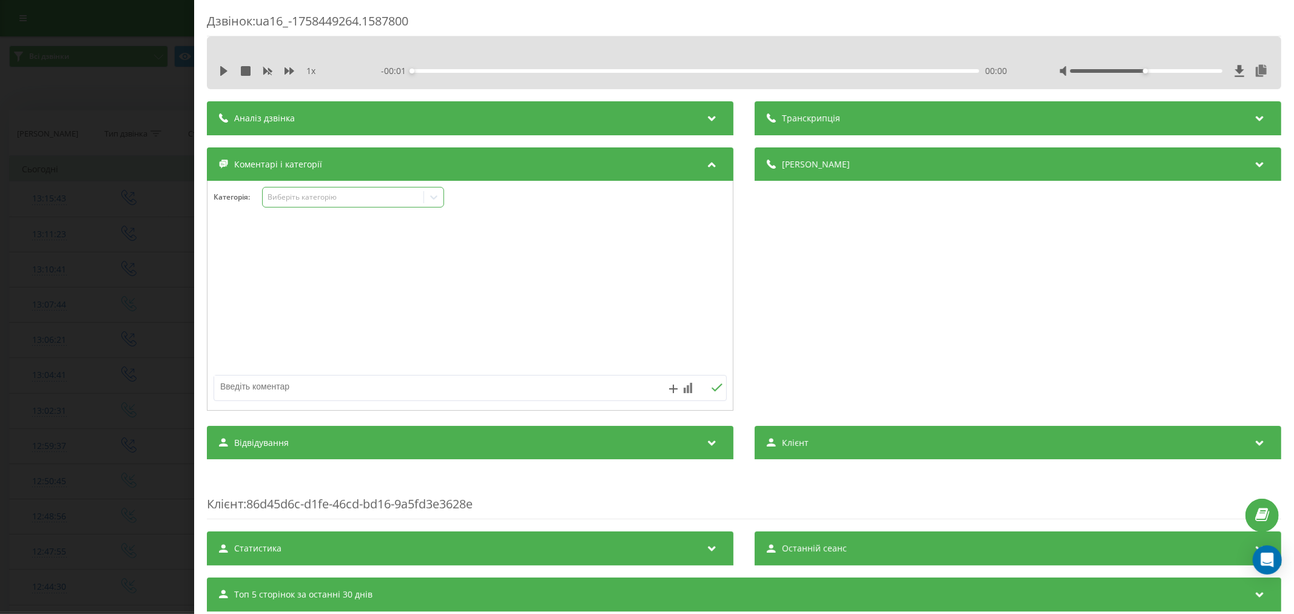
click at [314, 197] on div "Виберіть категорію" at bounding box center [343, 197] width 152 height 10
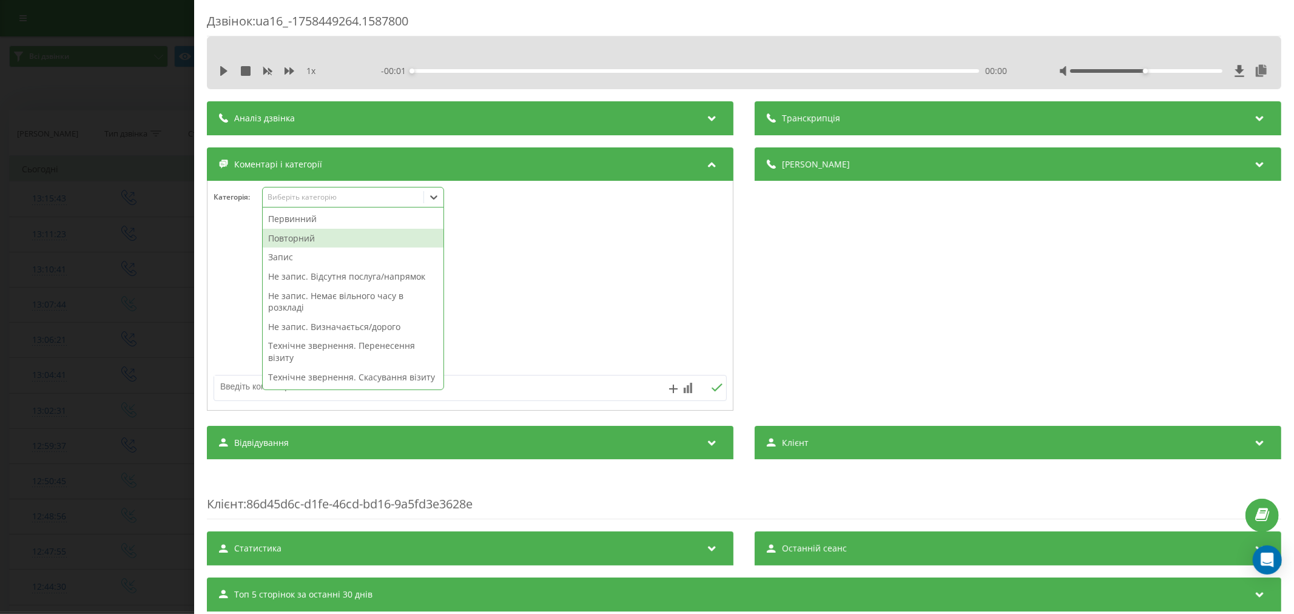
click at [300, 233] on div "Повторний" at bounding box center [353, 238] width 181 height 19
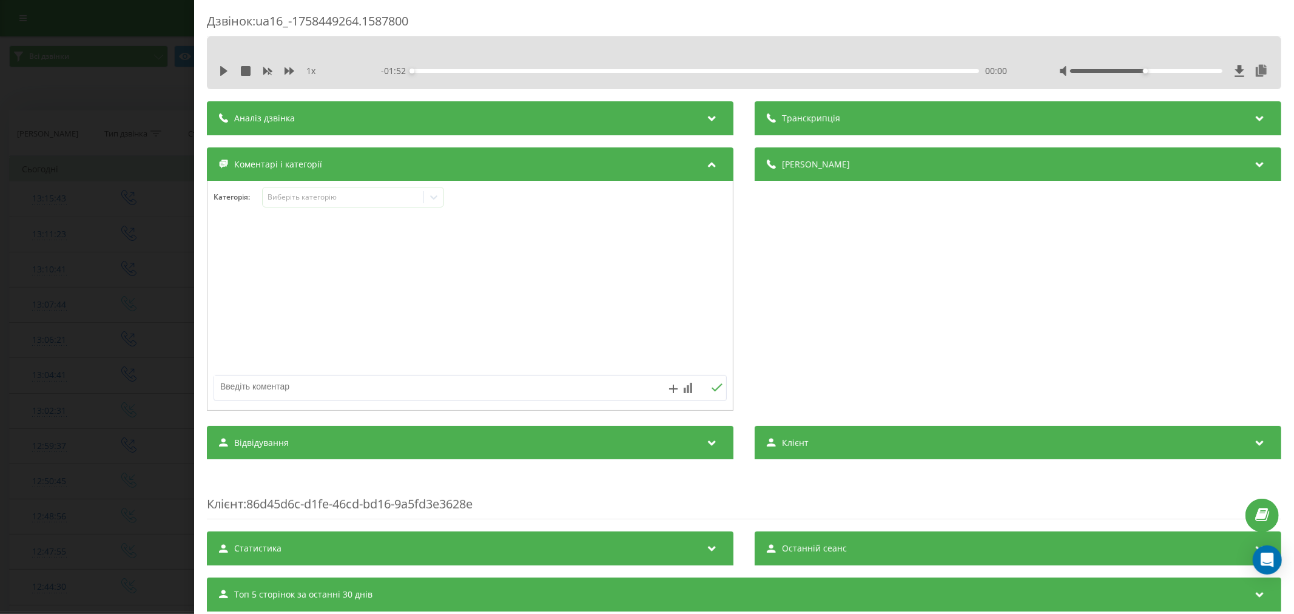
click at [556, 250] on div at bounding box center [469, 296] width 525 height 146
click at [438, 197] on icon at bounding box center [434, 197] width 12 height 12
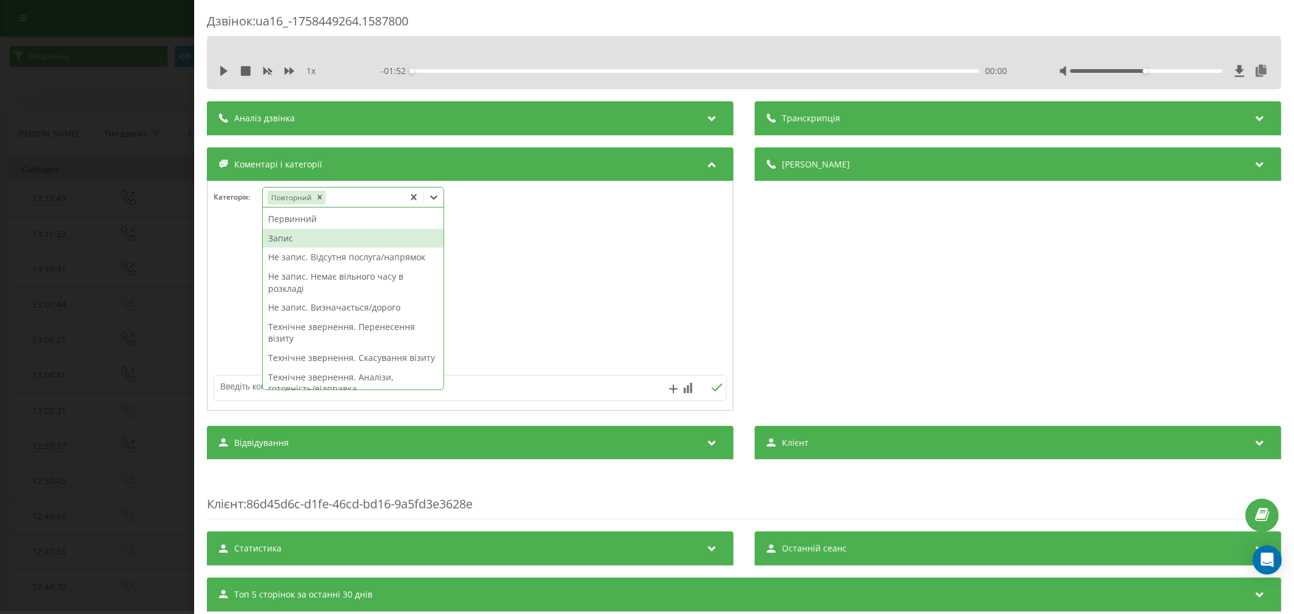
click at [311, 241] on div "Запис" at bounding box center [353, 238] width 181 height 19
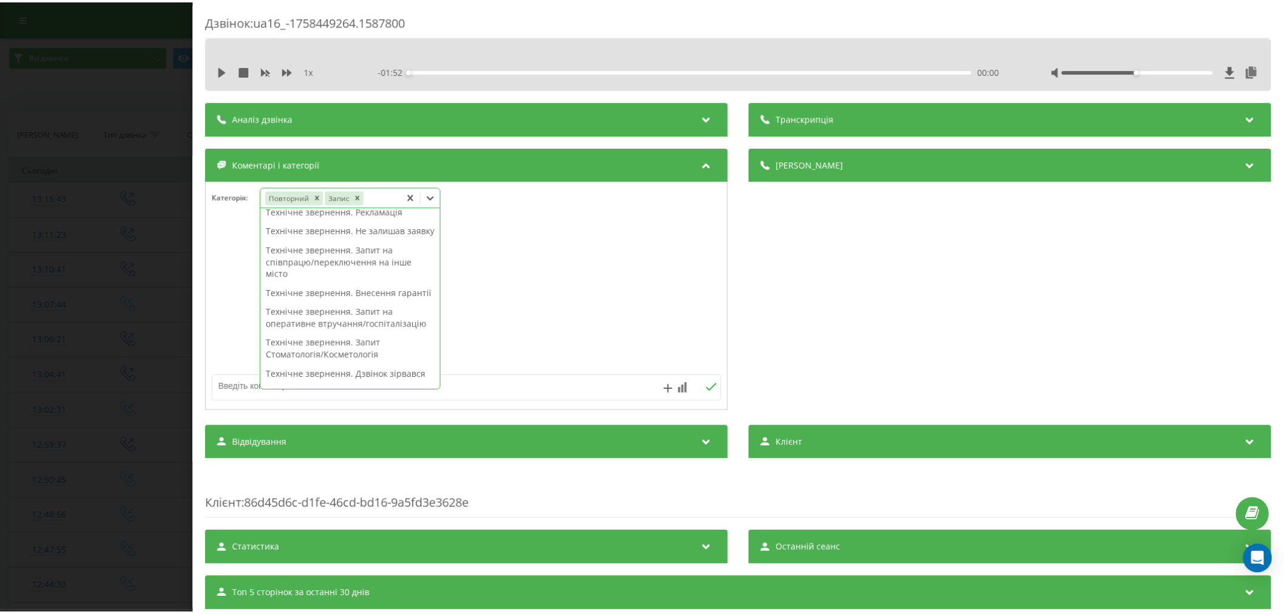
scroll to position [250, 0]
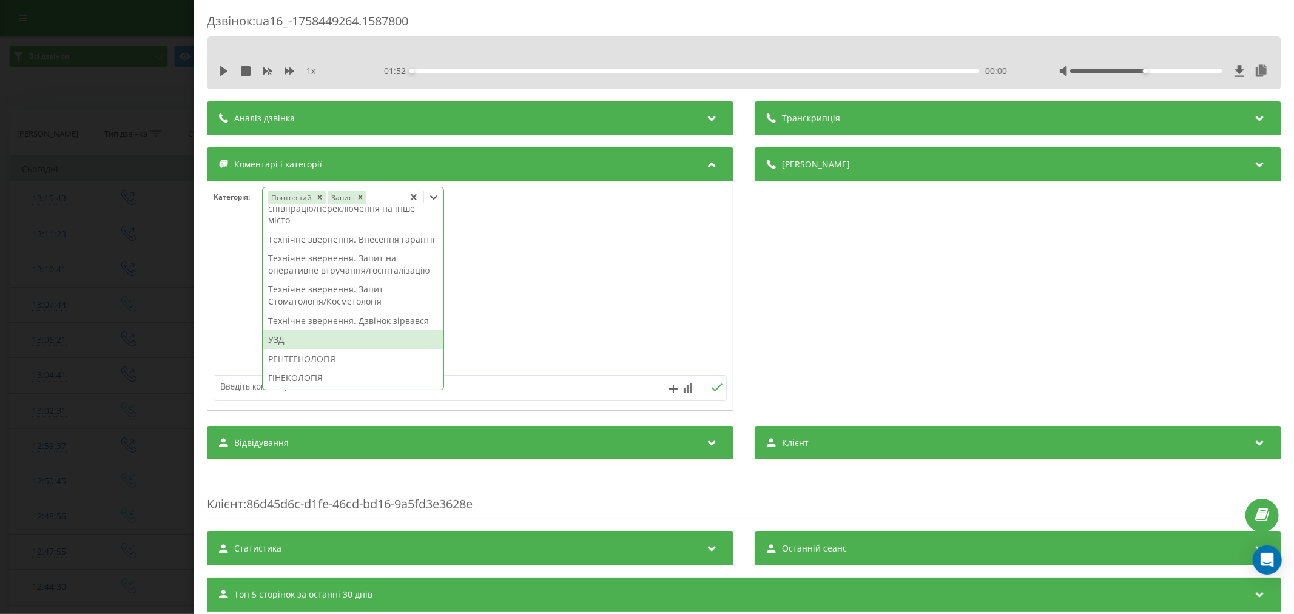
click at [272, 349] on div "УЗД" at bounding box center [353, 339] width 181 height 19
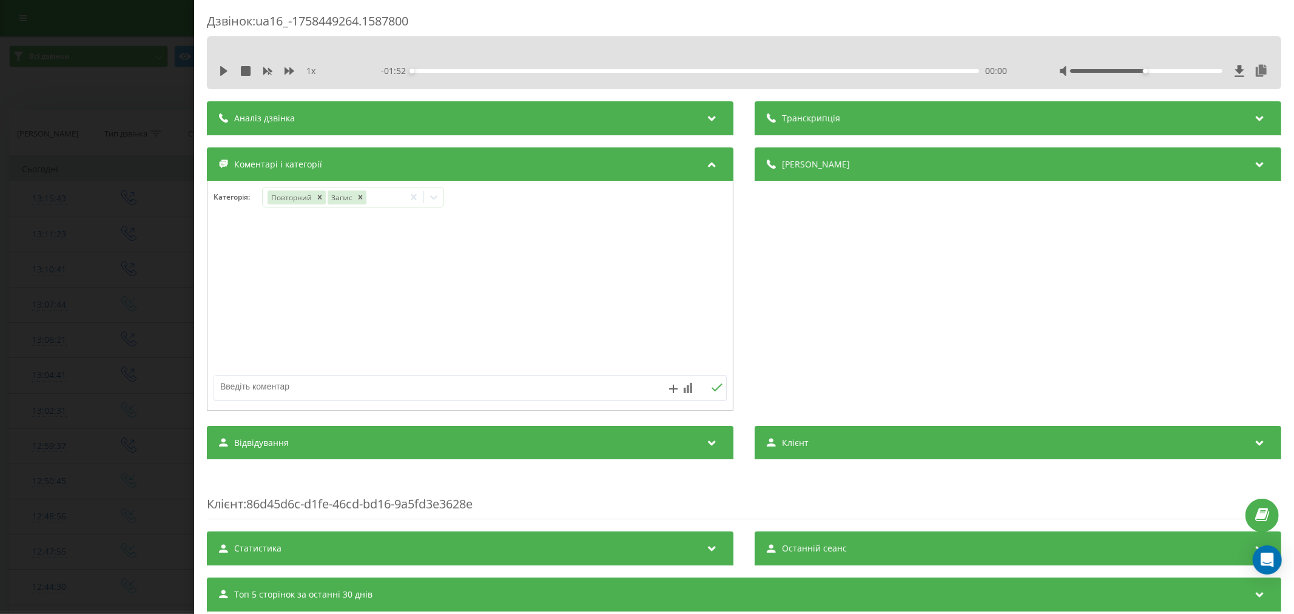
drag, startPoint x: 598, startPoint y: 334, endPoint x: 537, endPoint y: 286, distance: 77.7
click at [598, 334] on div at bounding box center [469, 296] width 525 height 146
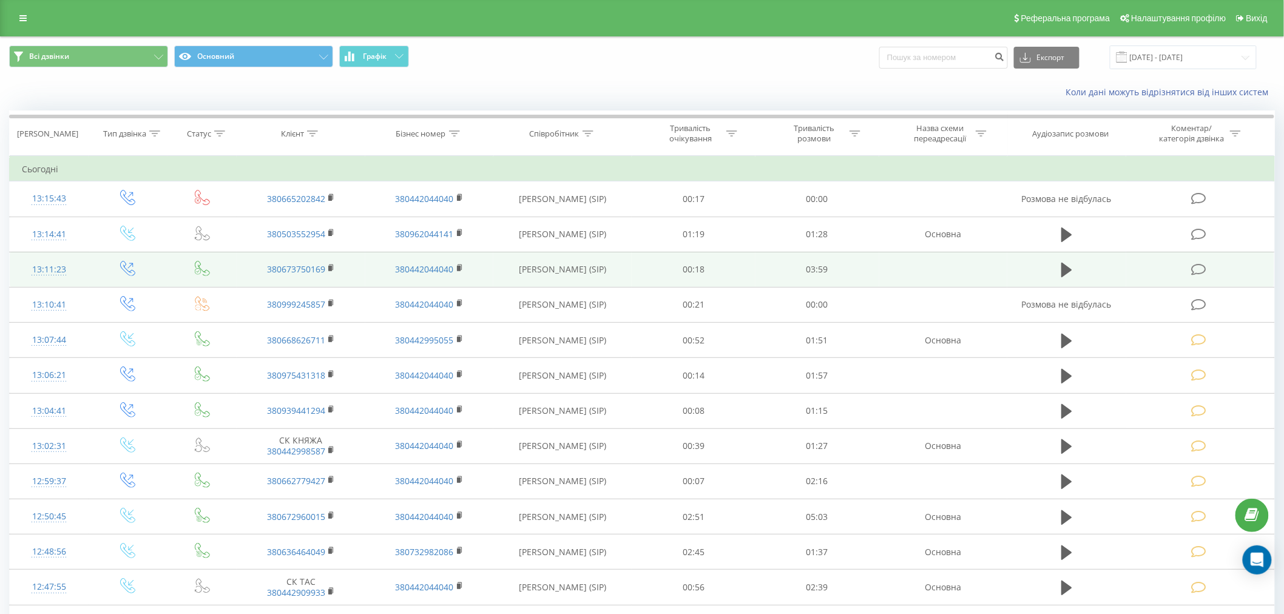
click at [1203, 270] on icon at bounding box center [1198, 269] width 15 height 13
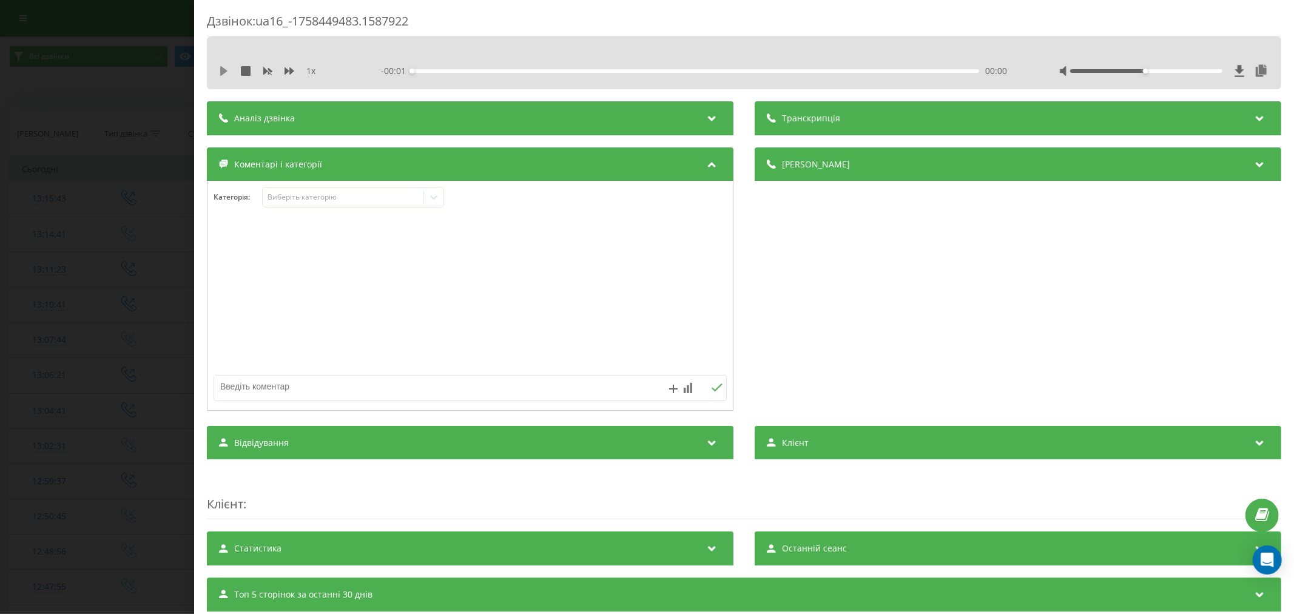
click at [221, 69] on icon at bounding box center [223, 71] width 7 height 10
click at [446, 68] on div "- 03:59 00:00 00:00" at bounding box center [696, 71] width 630 height 12
click at [446, 70] on div "00:00" at bounding box center [695, 71] width 567 height 4
click at [508, 70] on div "00:15" at bounding box center [695, 71] width 567 height 4
click at [334, 197] on div "Виберіть категорію" at bounding box center [343, 197] width 152 height 10
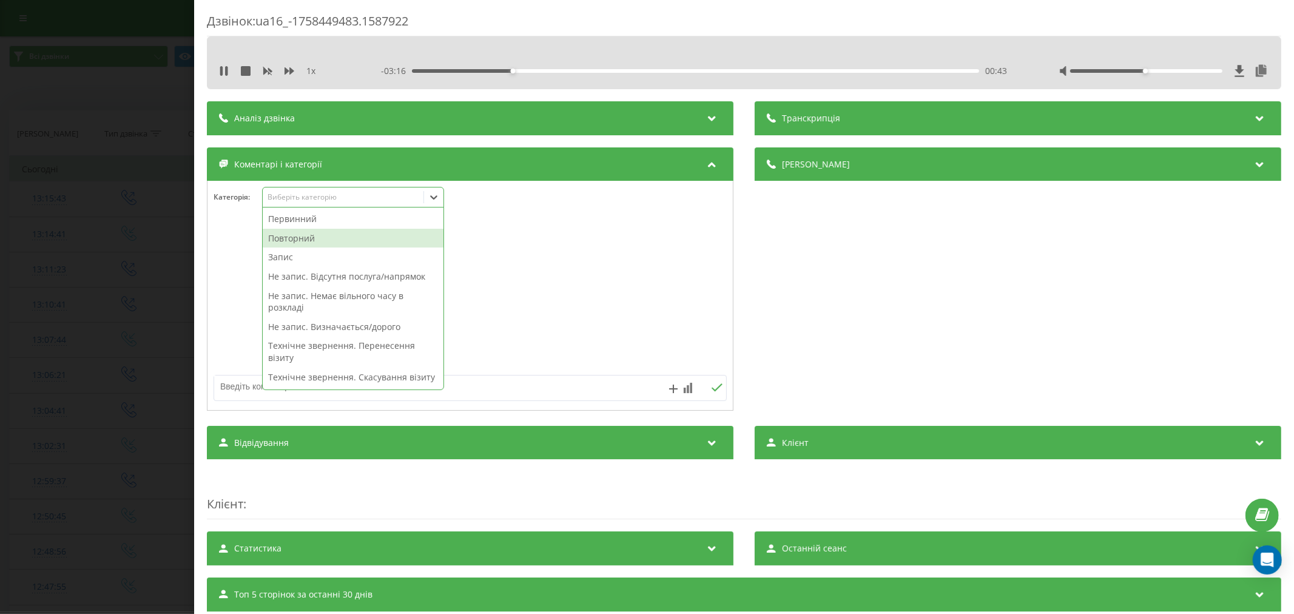
click at [310, 234] on div "Повторний" at bounding box center [353, 238] width 181 height 19
click at [578, 250] on div at bounding box center [469, 296] width 525 height 146
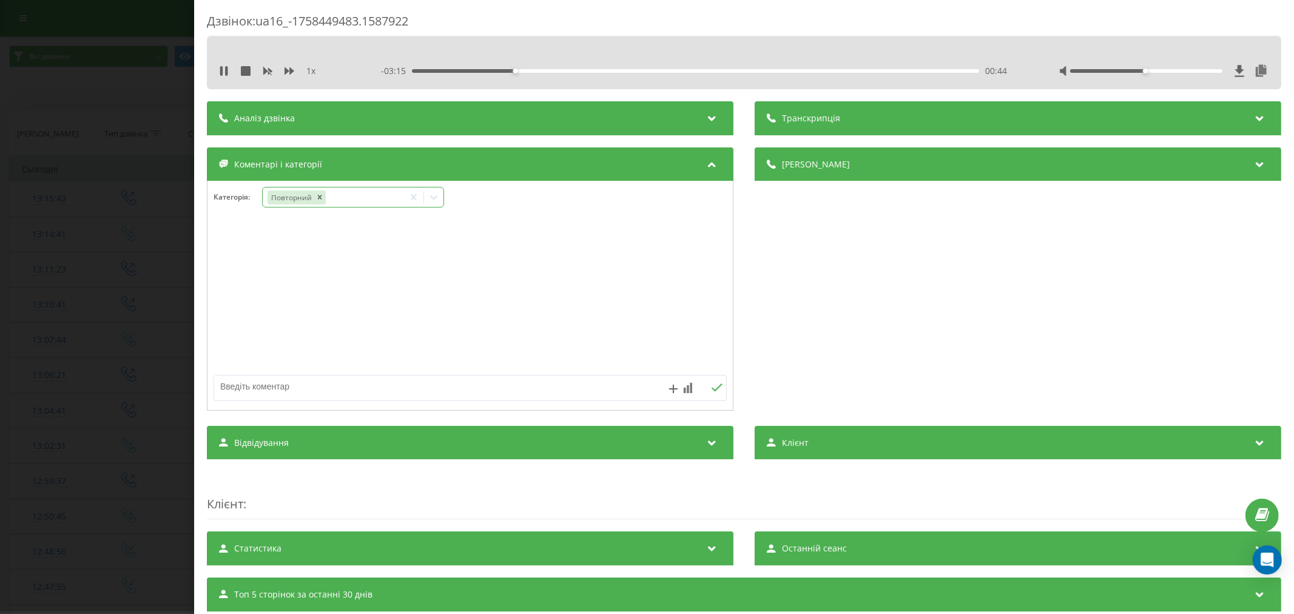
click at [431, 197] on icon at bounding box center [433, 197] width 7 height 4
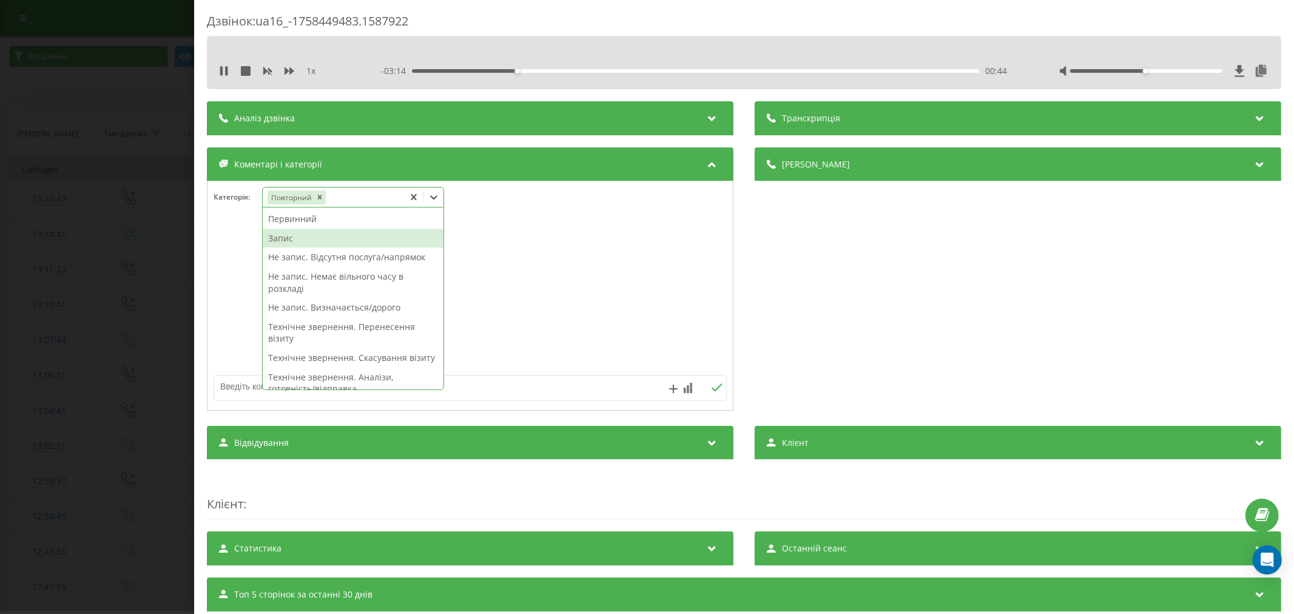
click at [305, 244] on div "Запис" at bounding box center [353, 238] width 181 height 19
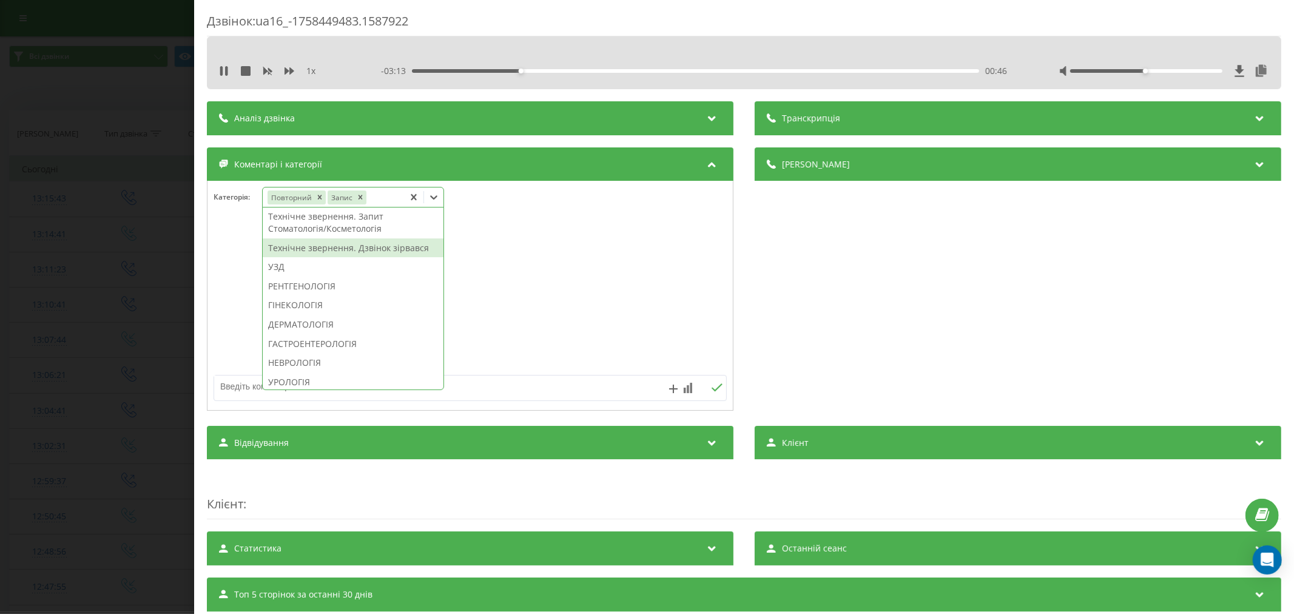
scroll to position [337, 0]
drag, startPoint x: 304, startPoint y: 282, endPoint x: 605, endPoint y: 326, distance: 304.7
click at [304, 263] on div "УЗД" at bounding box center [353, 252] width 181 height 19
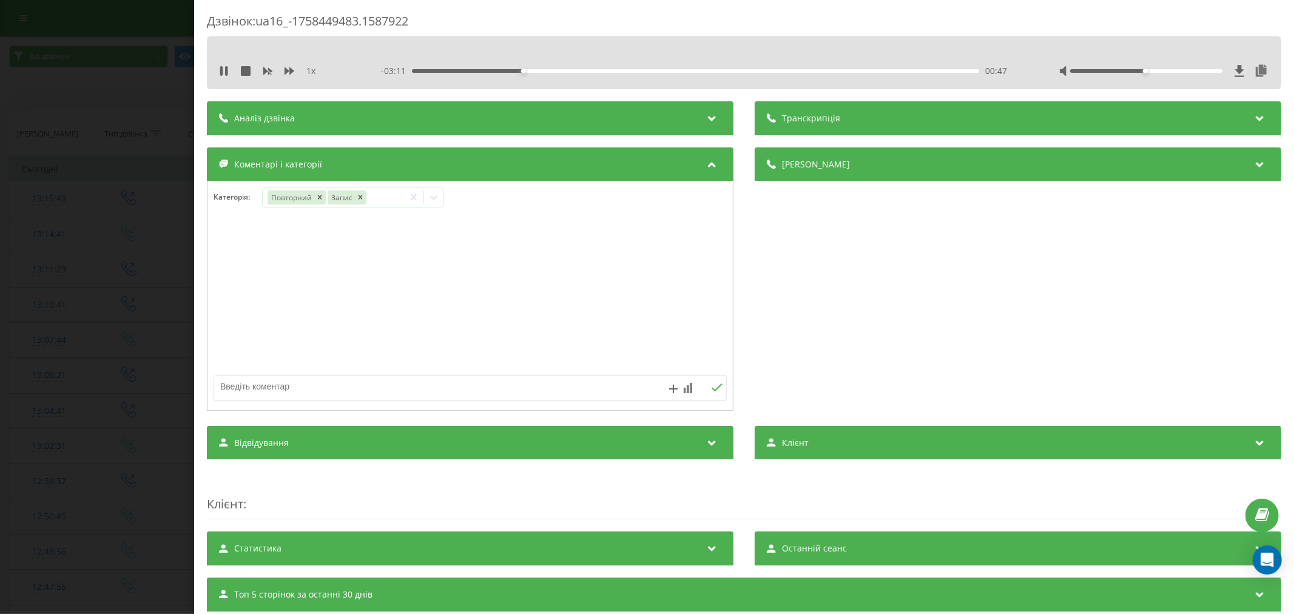
click at [619, 329] on div at bounding box center [469, 296] width 525 height 146
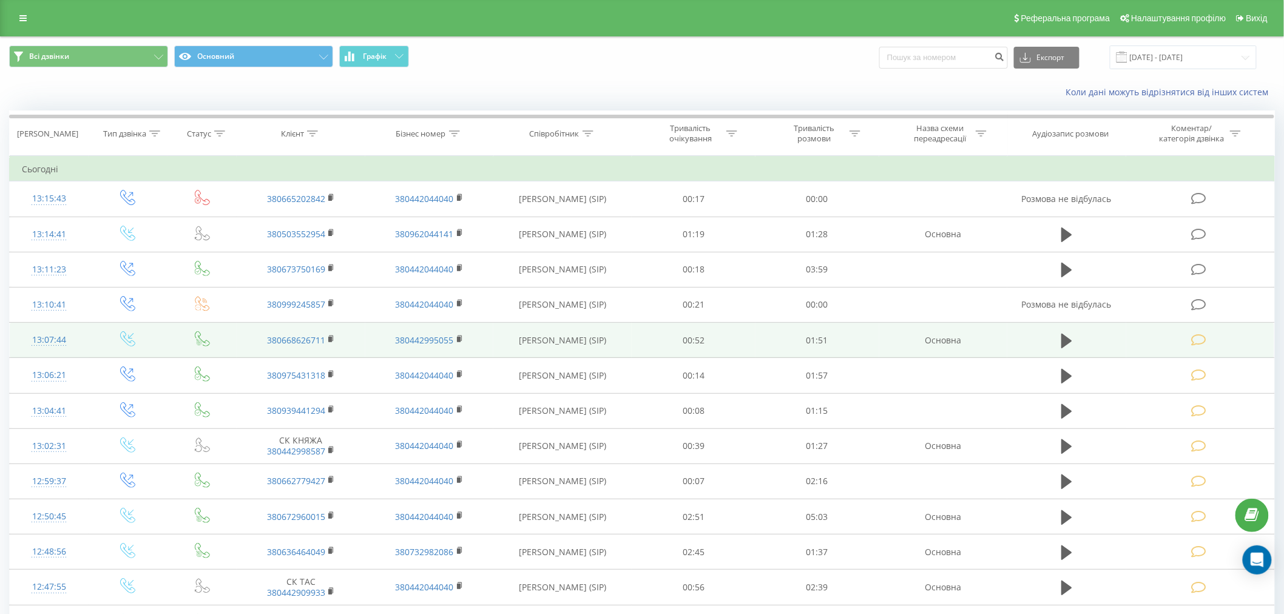
click at [1195, 341] on icon at bounding box center [1198, 340] width 15 height 13
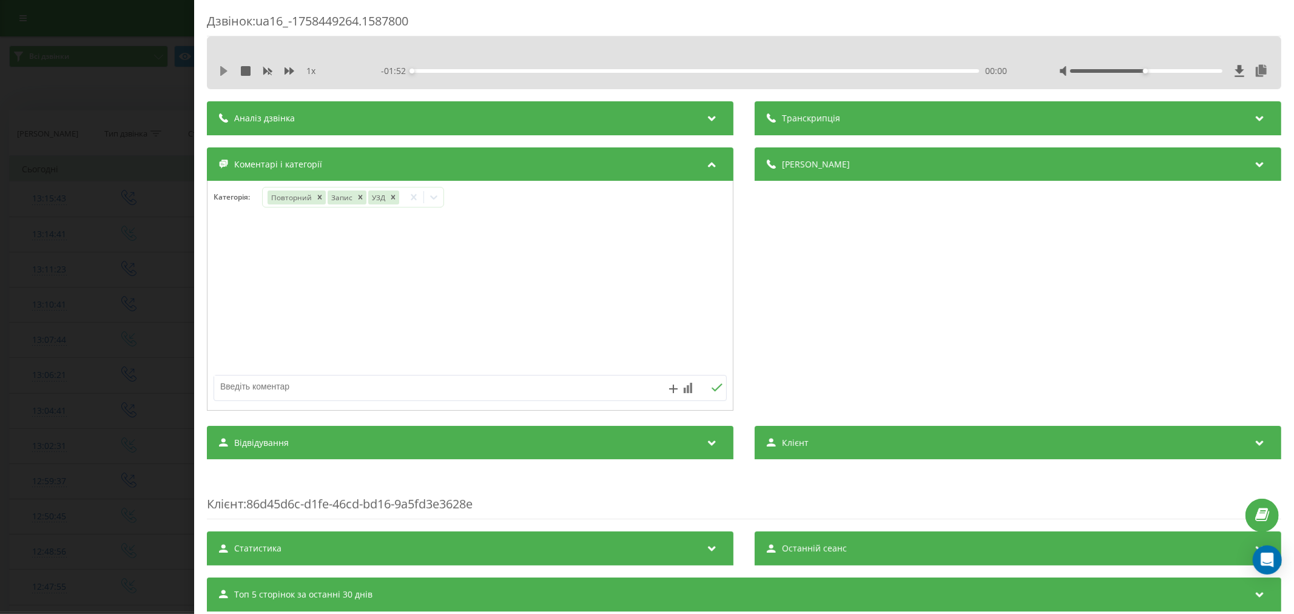
click at [227, 70] on icon at bounding box center [224, 71] width 10 height 10
click at [445, 68] on div "- 01:52 00:00 00:00" at bounding box center [696, 71] width 630 height 12
click at [444, 73] on div "- 01:50 00:01 00:01" at bounding box center [696, 71] width 630 height 12
click at [445, 70] on div "00:02" at bounding box center [695, 71] width 567 height 4
click at [467, 69] on div "00:11" at bounding box center [695, 71] width 567 height 4
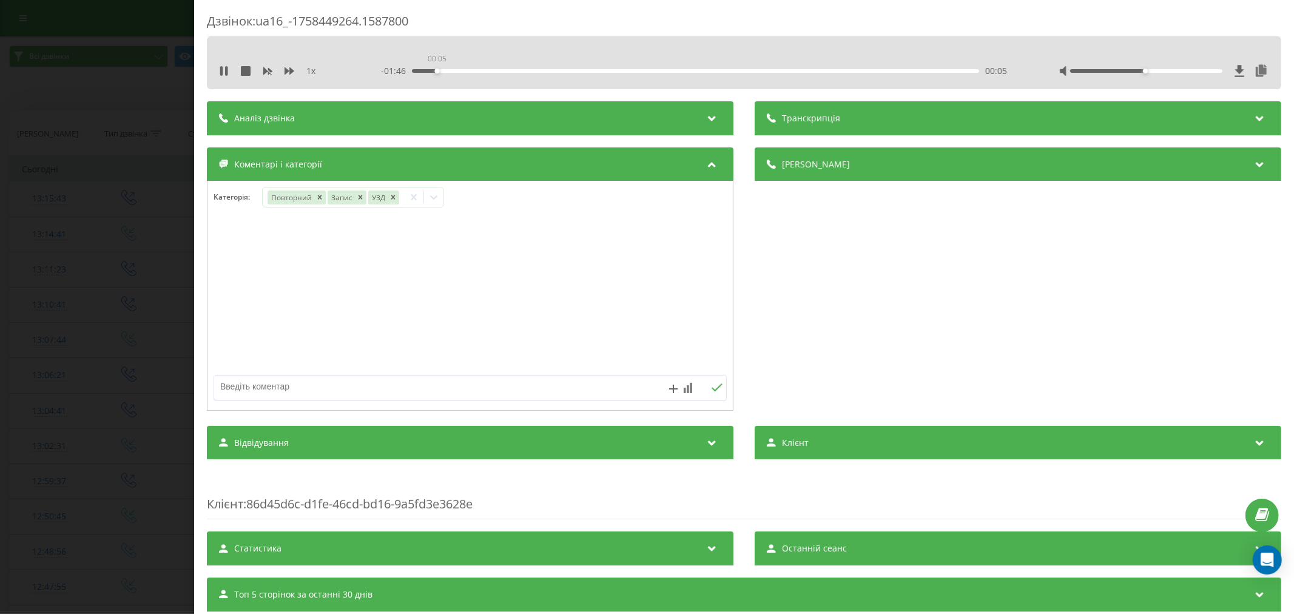
click at [435, 70] on div "00:05" at bounding box center [695, 71] width 567 height 4
click at [388, 198] on icon "Remove УЗД" at bounding box center [392, 197] width 8 height 8
click at [434, 195] on icon at bounding box center [434, 197] width 12 height 12
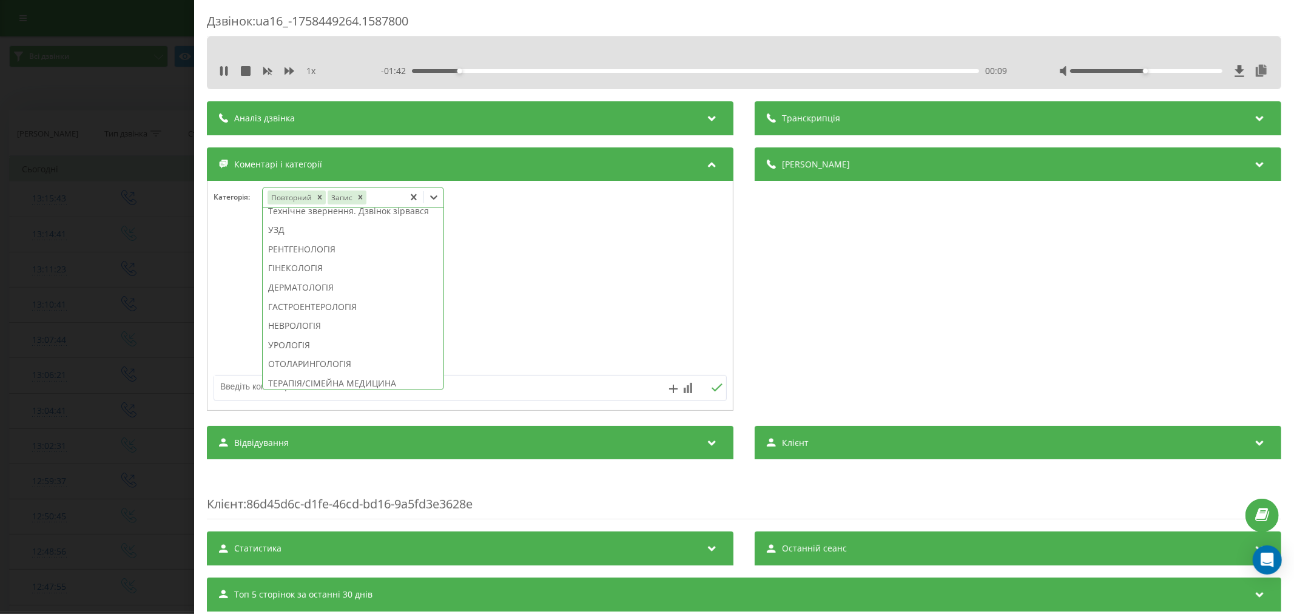
scroll to position [404, 0]
click at [311, 234] on div "ГІНЕКОЛОГІЯ" at bounding box center [353, 223] width 181 height 19
click at [524, 257] on div at bounding box center [469, 296] width 525 height 146
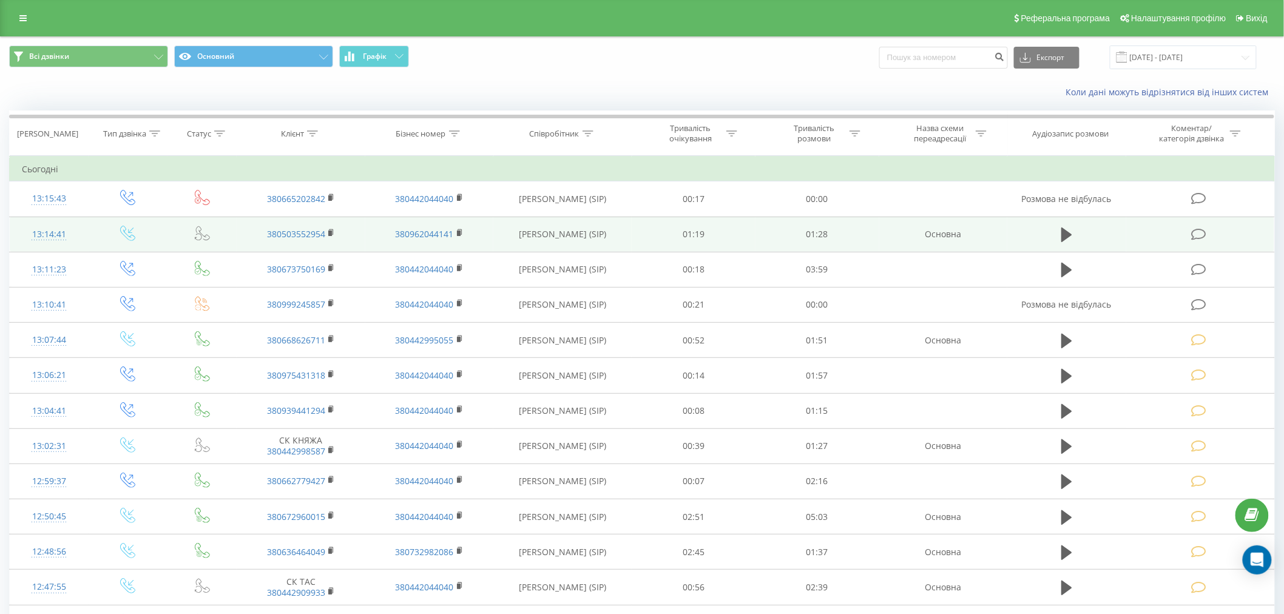
click at [1192, 237] on icon at bounding box center [1198, 234] width 15 height 13
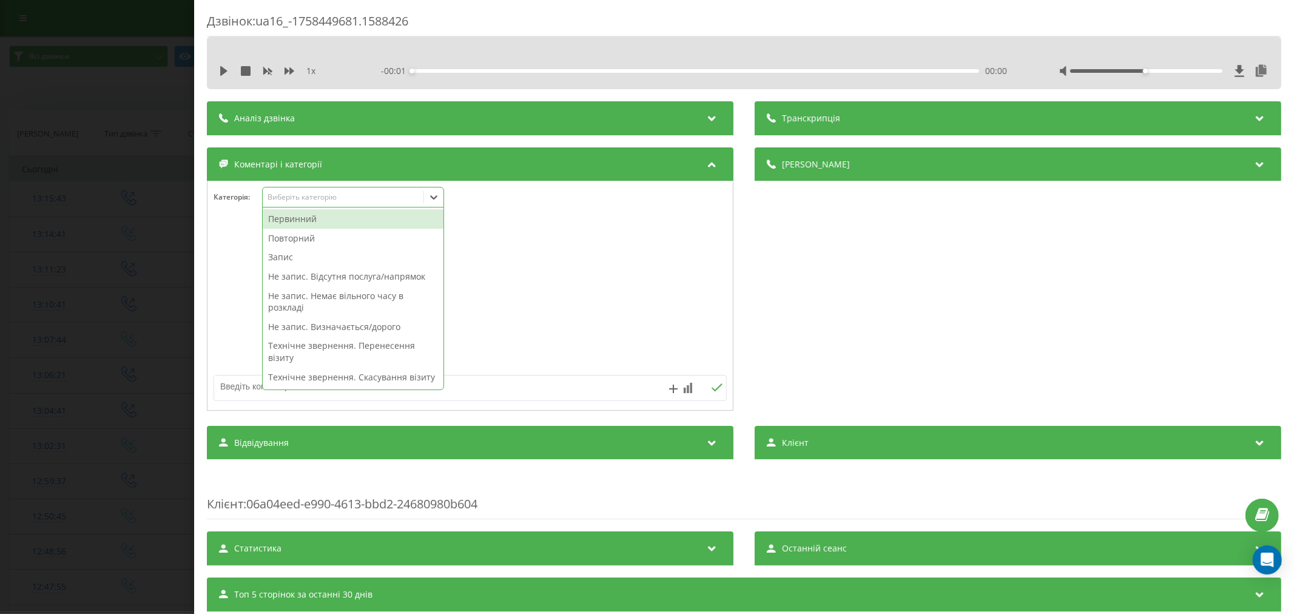
click at [283, 202] on div "Виберіть категорію" at bounding box center [343, 197] width 152 height 10
click at [303, 238] on div "Повторний" at bounding box center [353, 238] width 181 height 19
click at [531, 255] on div at bounding box center [469, 296] width 525 height 146
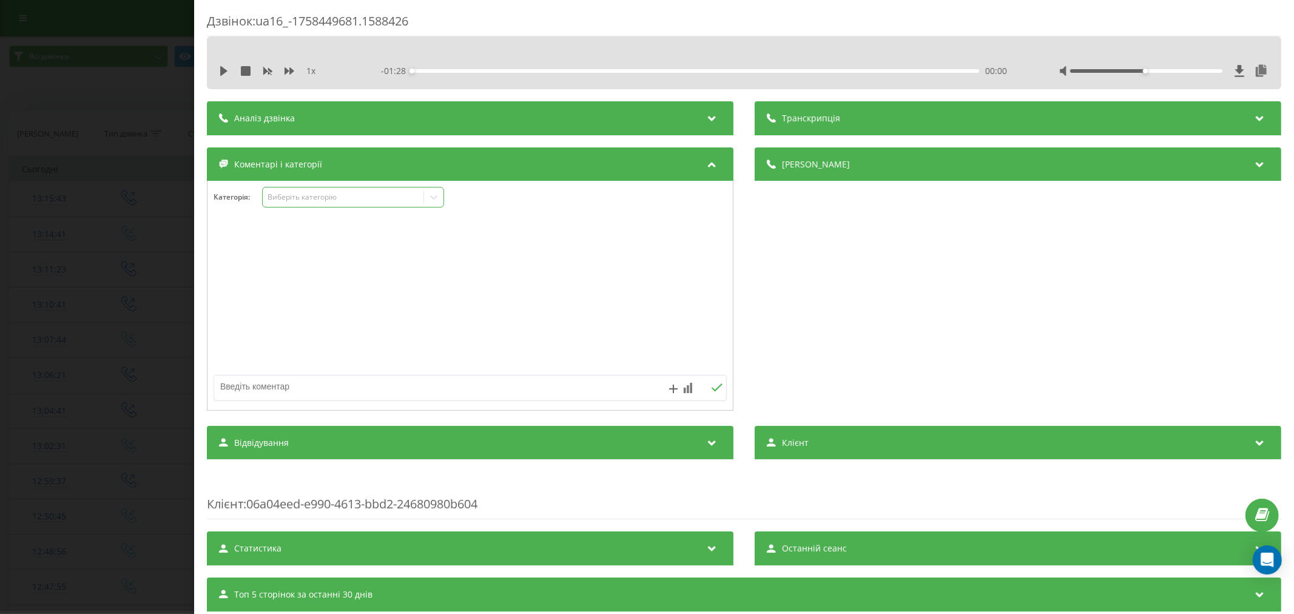
click at [432, 201] on icon at bounding box center [434, 197] width 12 height 12
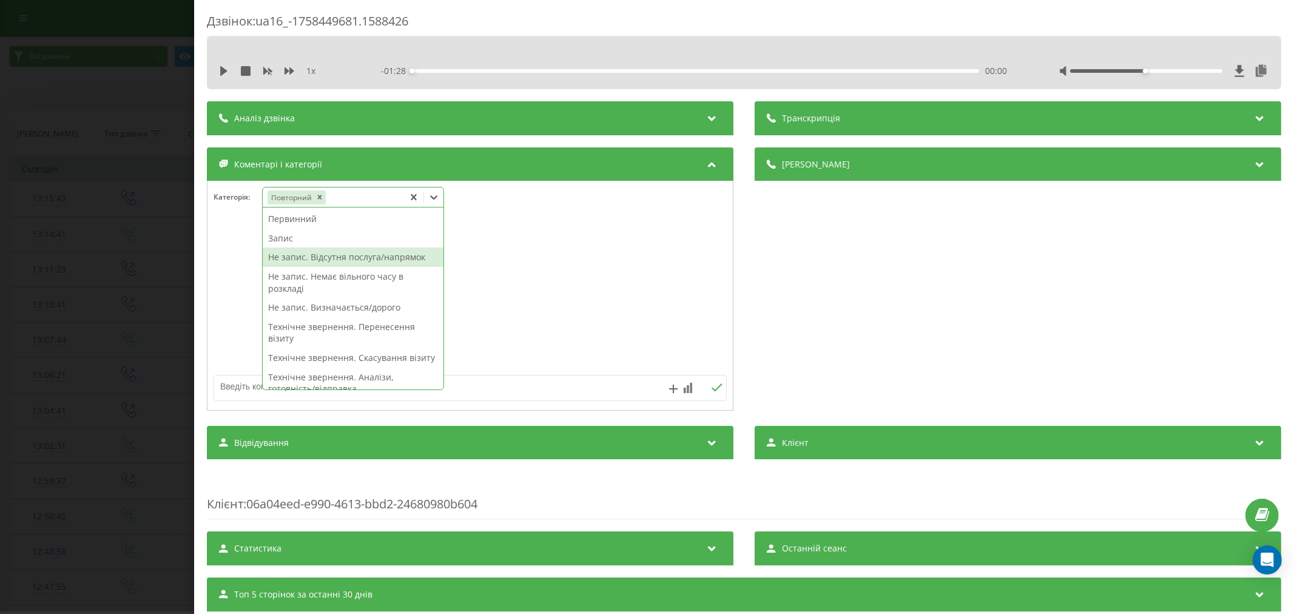
click at [289, 257] on div "Не запис. Відсутня послуга/напрямок" at bounding box center [353, 257] width 181 height 19
click at [534, 263] on div at bounding box center [469, 296] width 525 height 146
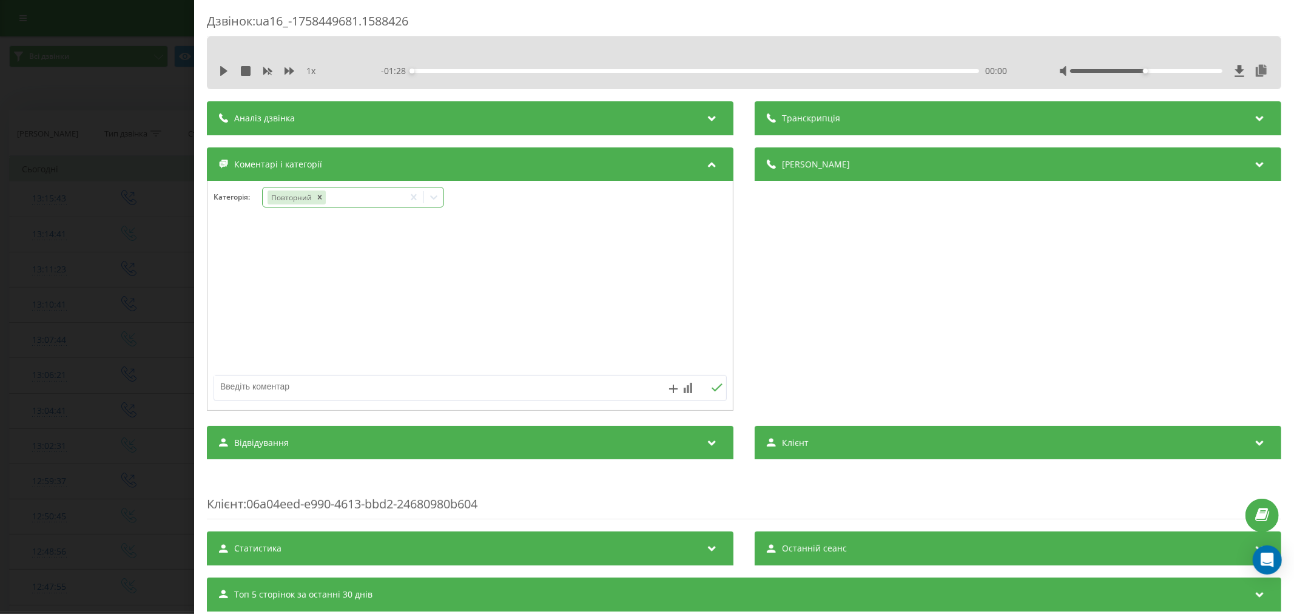
click at [431, 195] on icon at bounding box center [434, 197] width 12 height 12
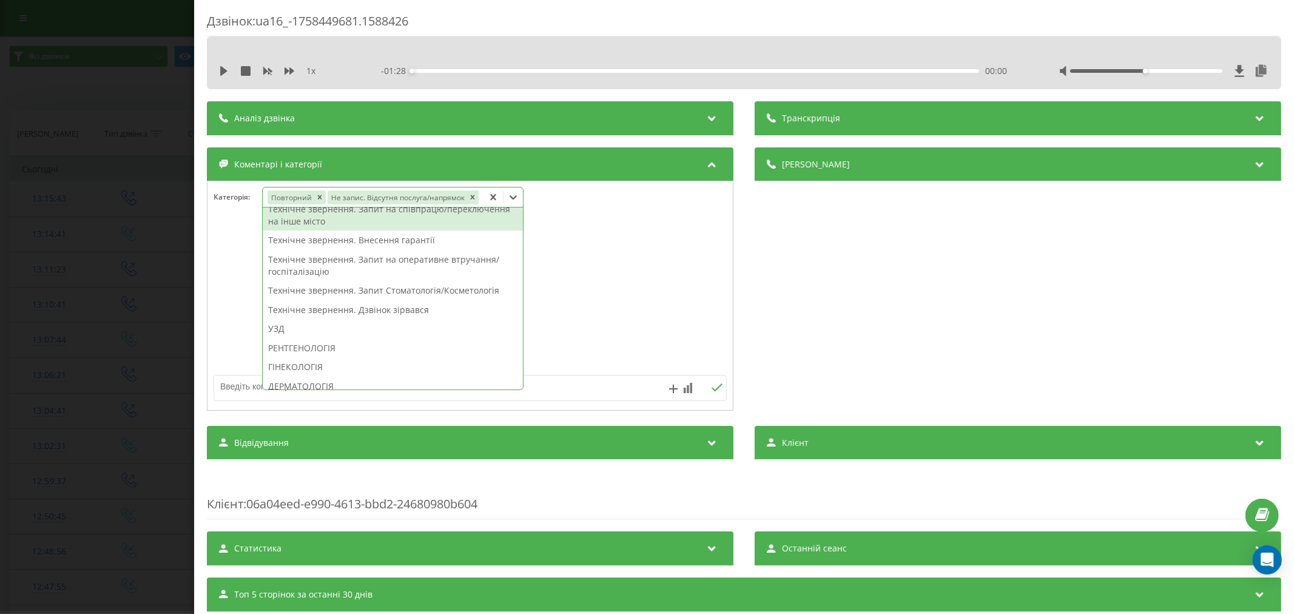
scroll to position [202, 0]
click at [470, 198] on icon "Remove Не запис. Відсутня послуга/напрямок" at bounding box center [472, 197] width 4 height 4
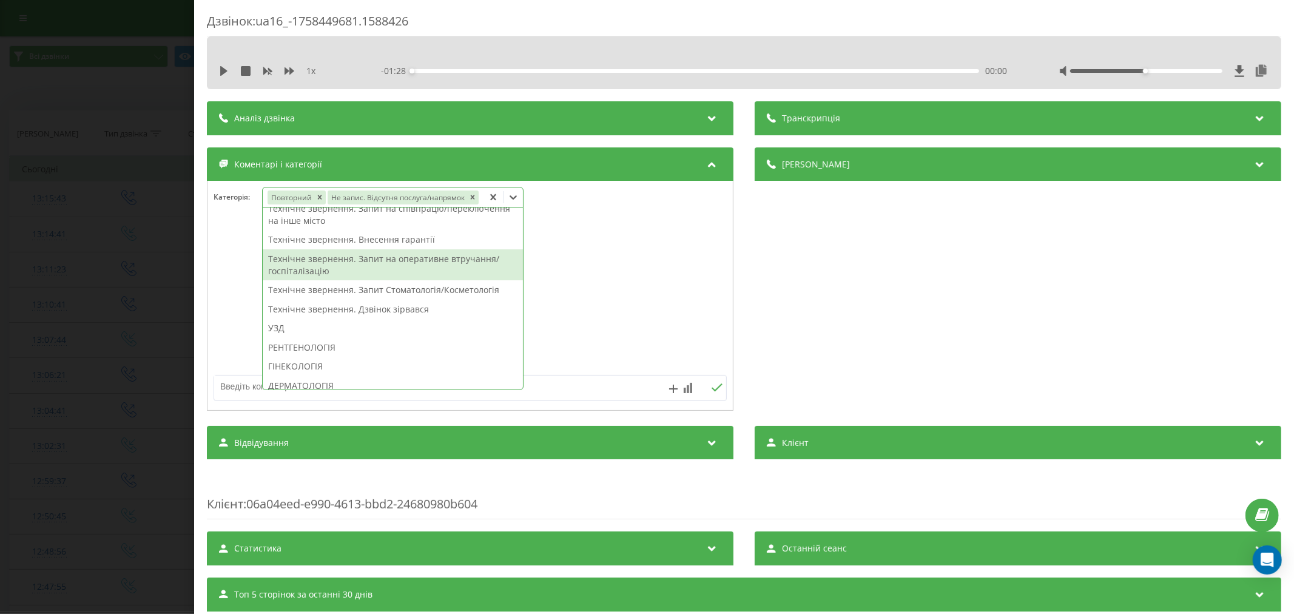
scroll to position [0, 0]
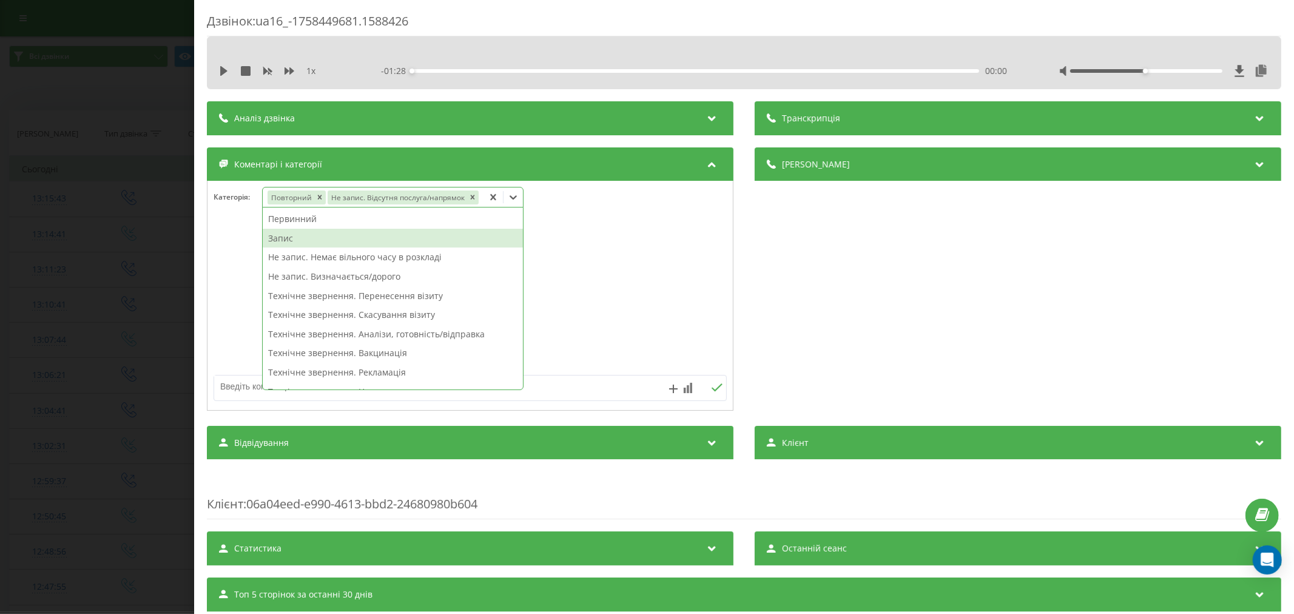
click at [331, 239] on div "Запис" at bounding box center [393, 238] width 260 height 19
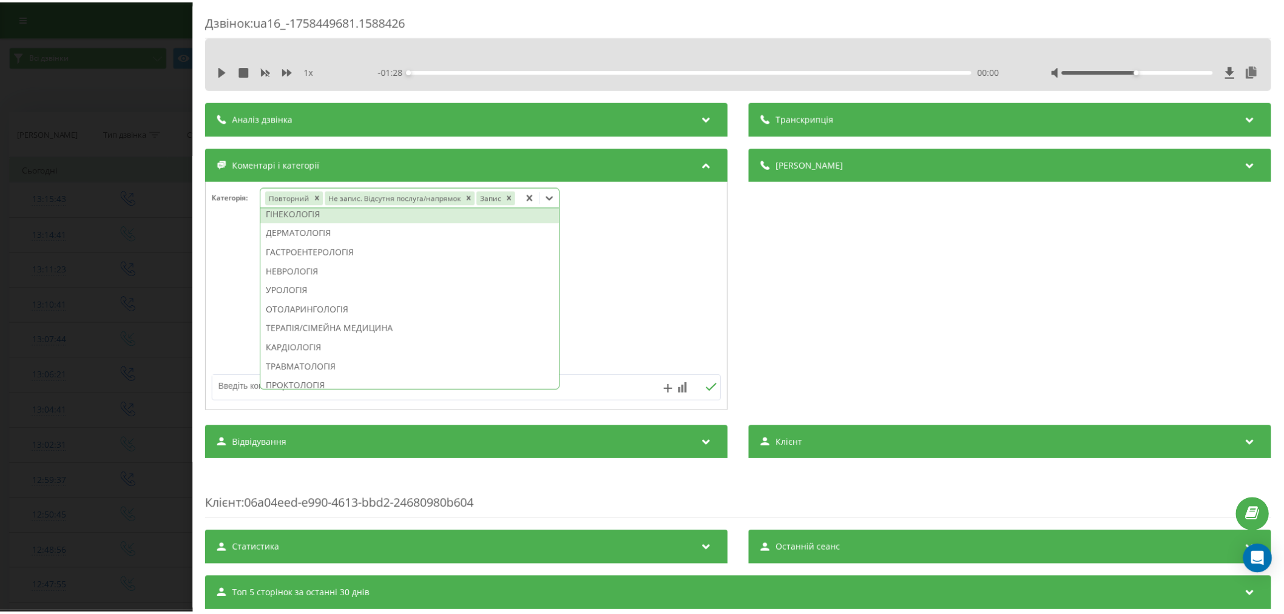
scroll to position [227, 0]
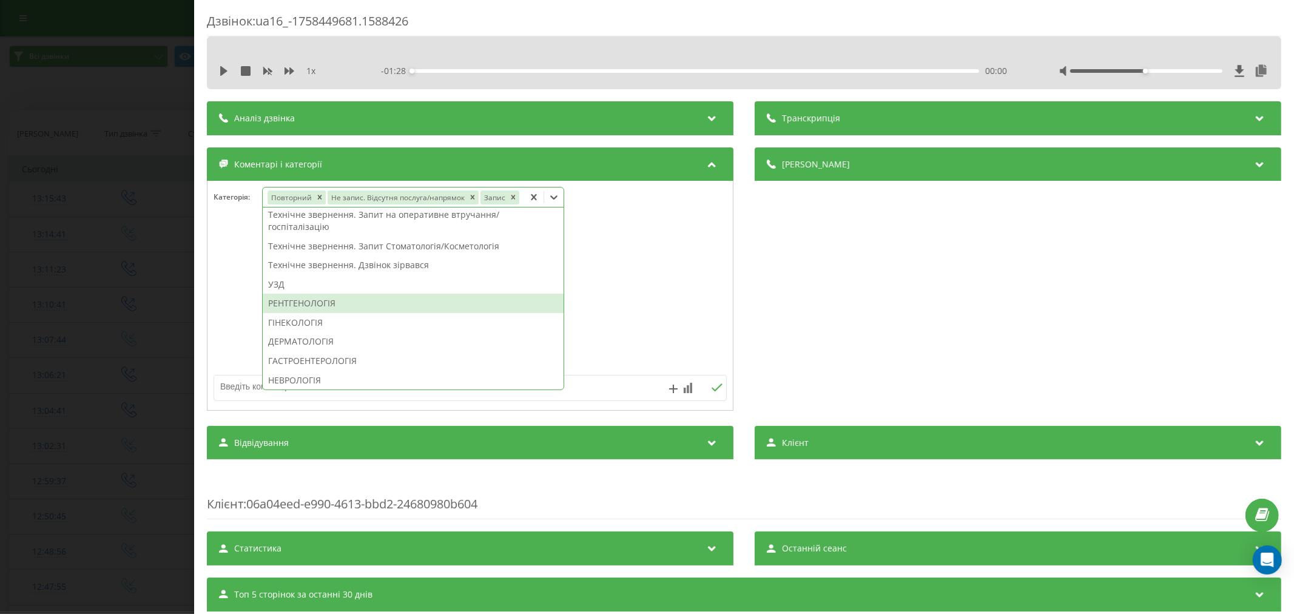
drag, startPoint x: 318, startPoint y: 329, endPoint x: 324, endPoint y: 305, distance: 25.5
click at [324, 305] on div "Первинний Не запис. Немає вільного часу в розкладі Не запис. Визначається/дорог…" at bounding box center [413, 298] width 301 height 182
click at [324, 305] on div "РЕНТГЕНОЛОГІЯ" at bounding box center [413, 303] width 301 height 19
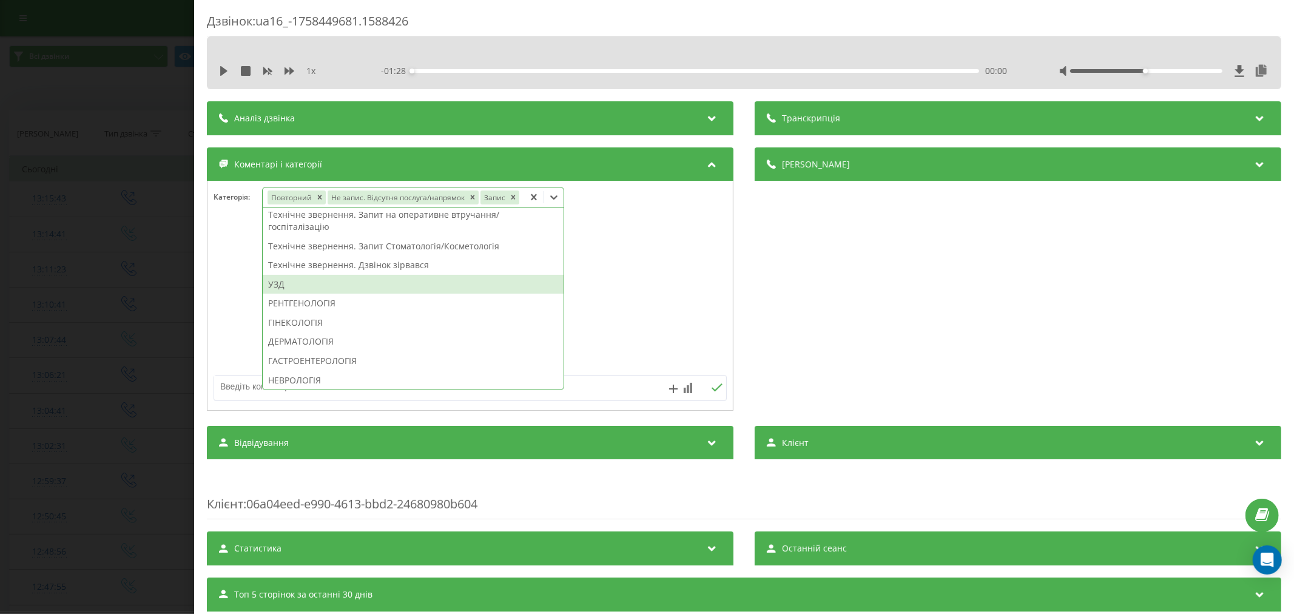
click at [640, 277] on div at bounding box center [469, 296] width 525 height 146
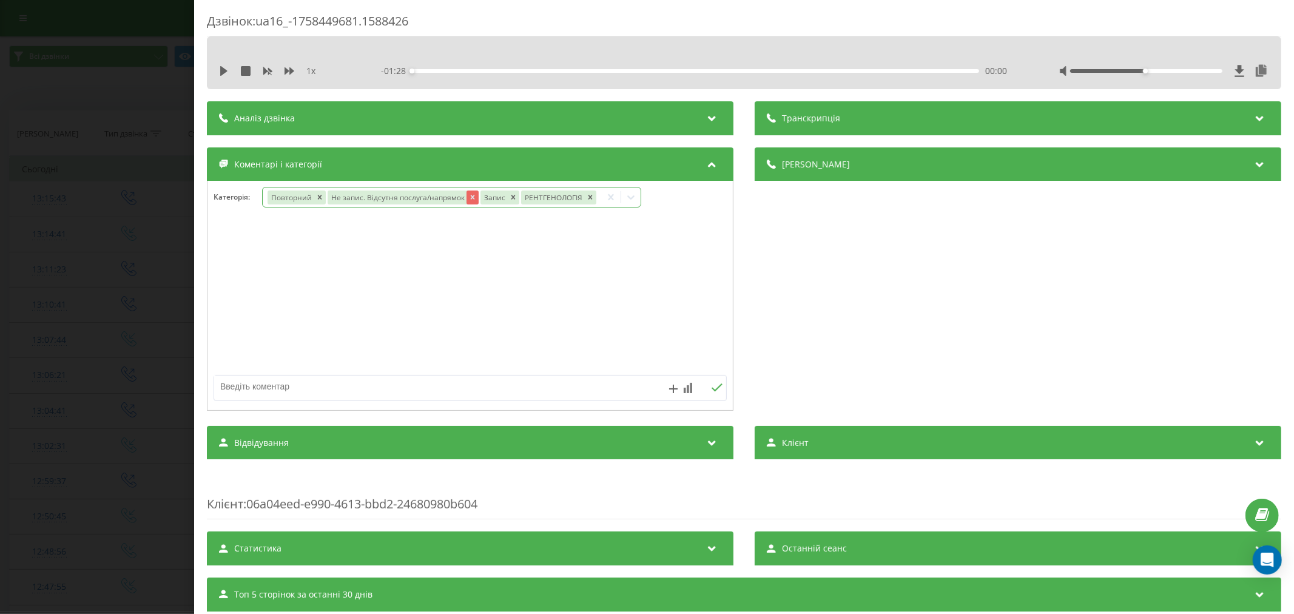
click at [468, 198] on icon "Remove Не запис. Відсутня послуга/напрямок" at bounding box center [472, 197] width 8 height 8
click at [966, 301] on div "Деталі дзвінка Загальне Дата дзвінка 2025-09-21 13:14:41 Тип дзвінка Вхідний Ст…" at bounding box center [1018, 280] width 527 height 266
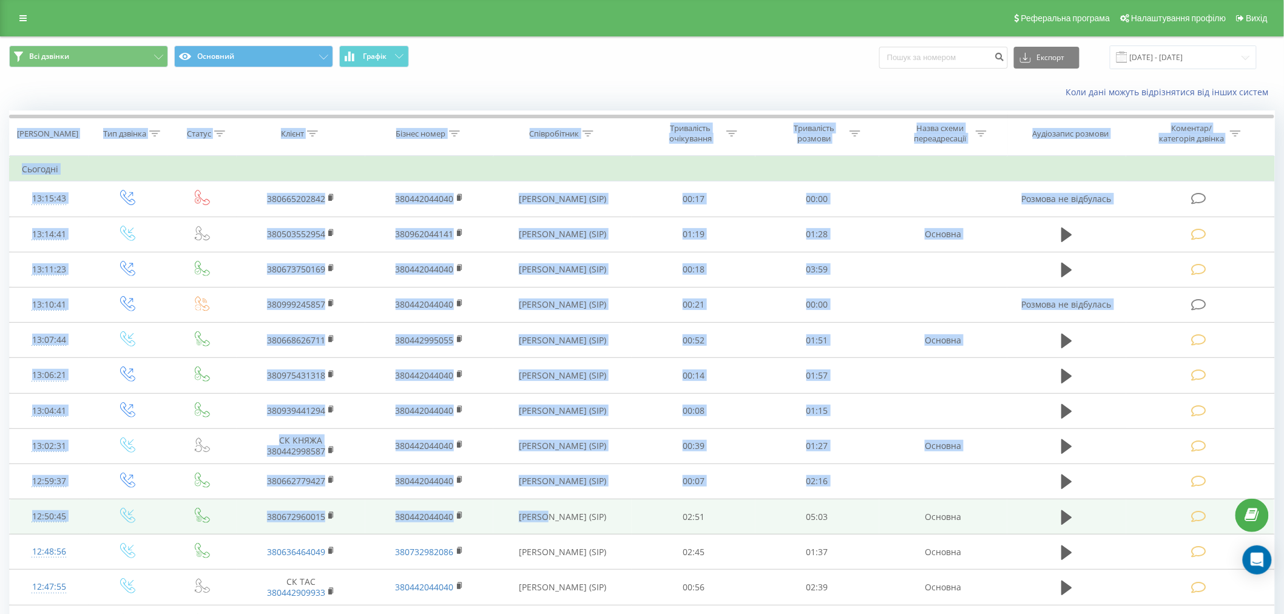
drag, startPoint x: 0, startPoint y: 154, endPoint x: 544, endPoint y: 516, distance: 653.6
click at [544, 510] on div "Всі дзвінки Основний Графік Експорт .csv .xls .xlsx [DATE] - [DATE] Коли дані м…" at bounding box center [642, 572] width 1284 height 1073
